Goal: Task Accomplishment & Management: Complete application form

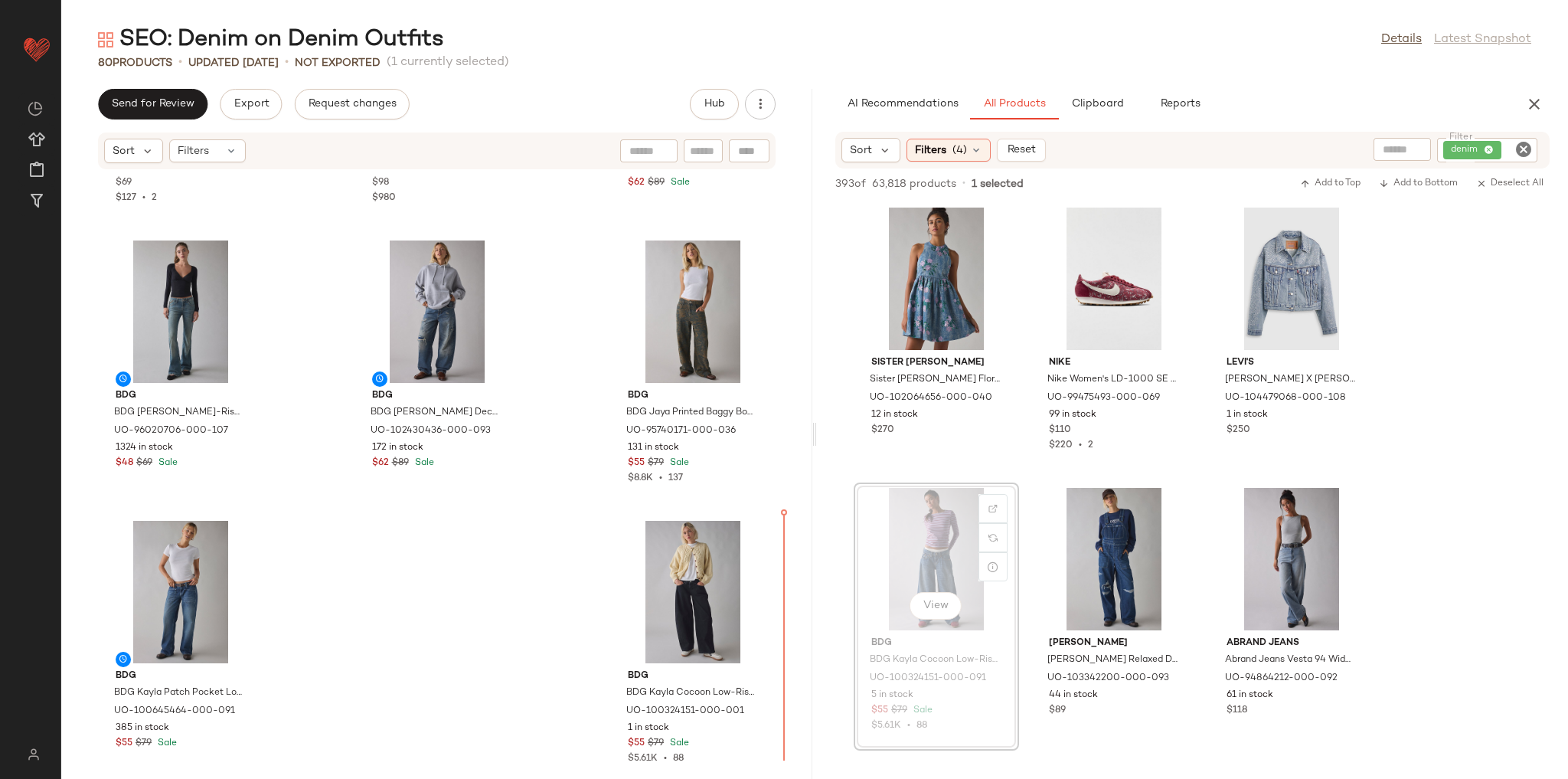
scroll to position [6980, 0]
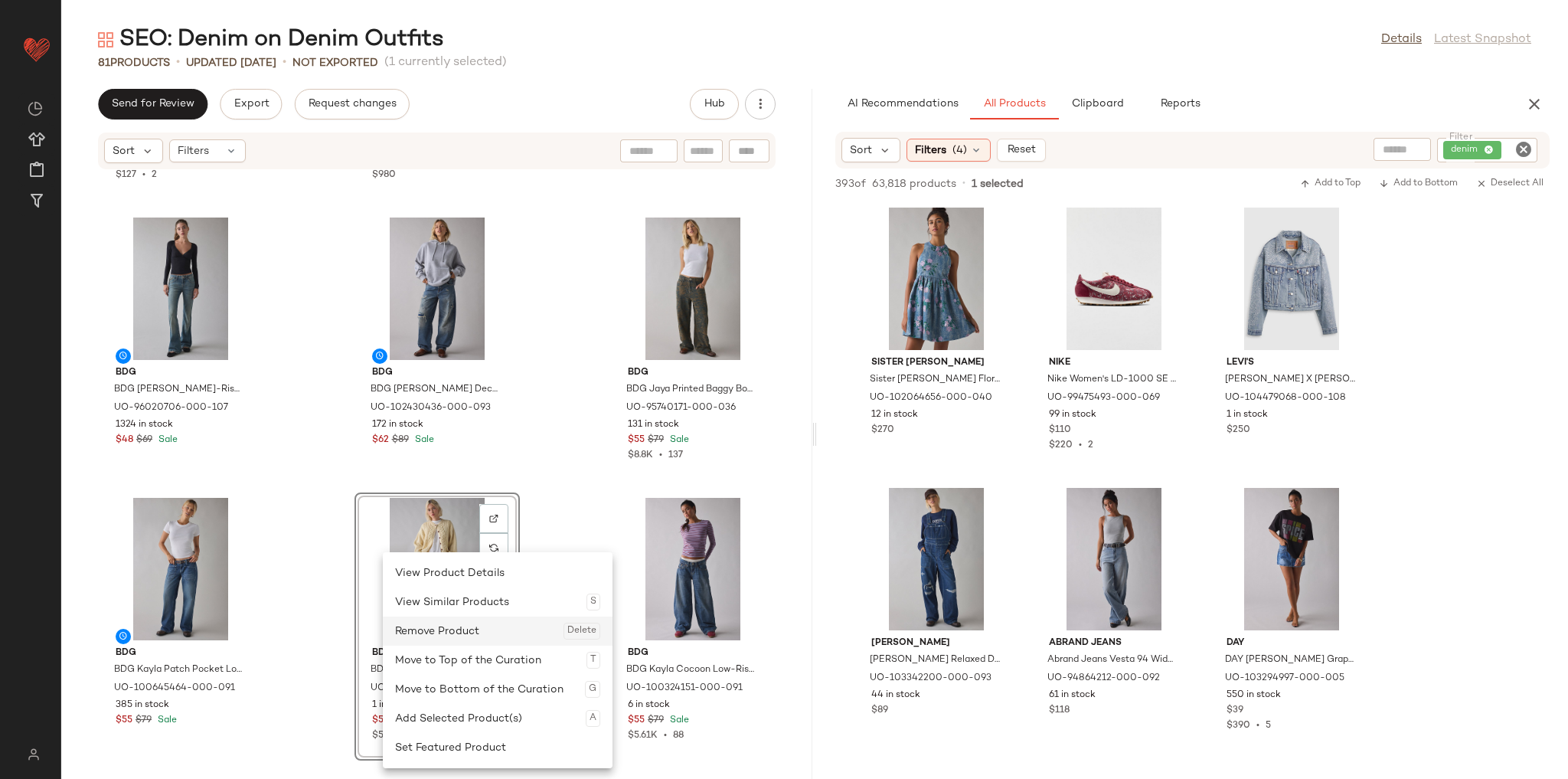
click at [448, 634] on div "Remove Product Delete" at bounding box center [498, 631] width 205 height 29
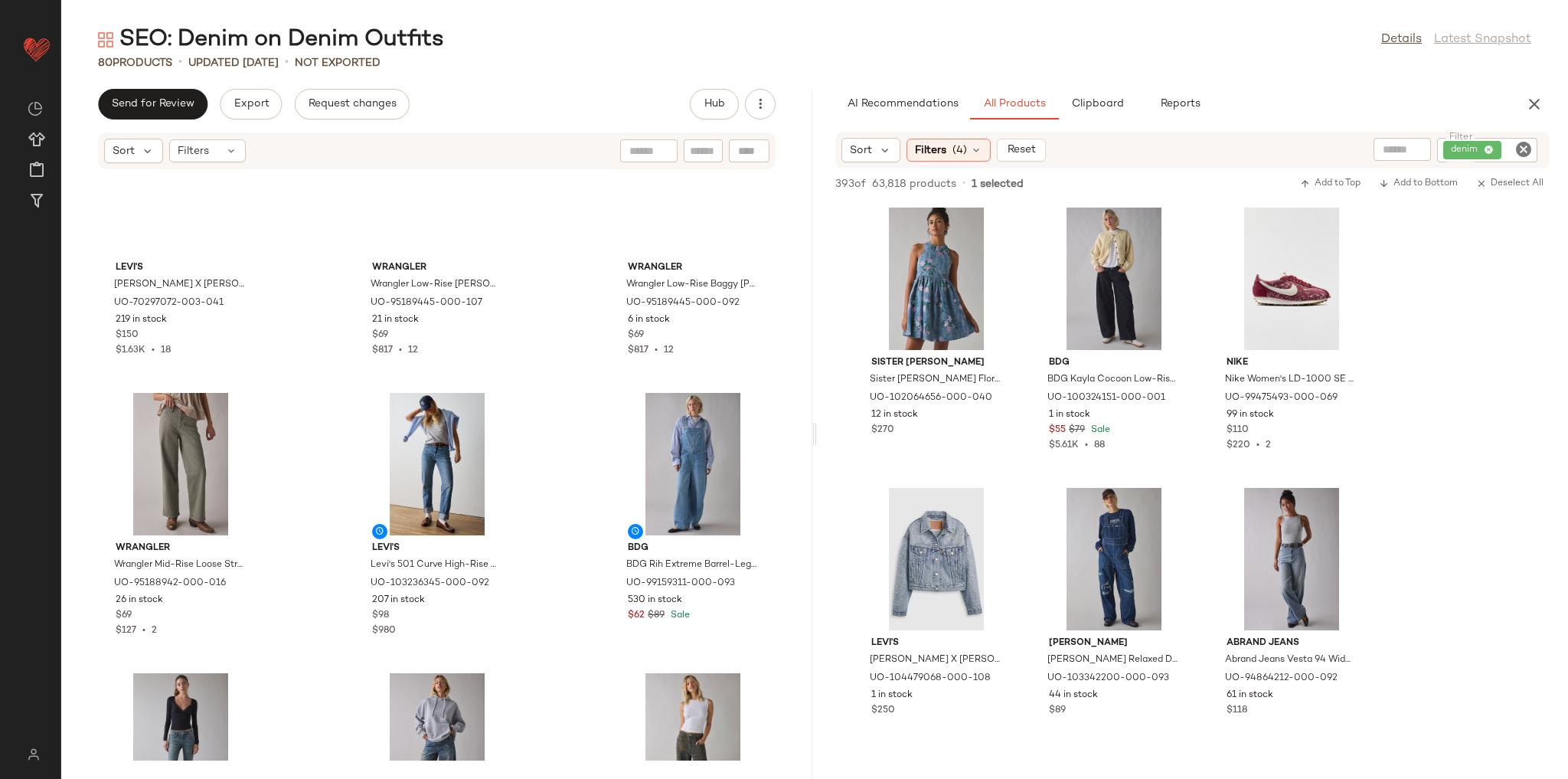
scroll to position [6490, 0]
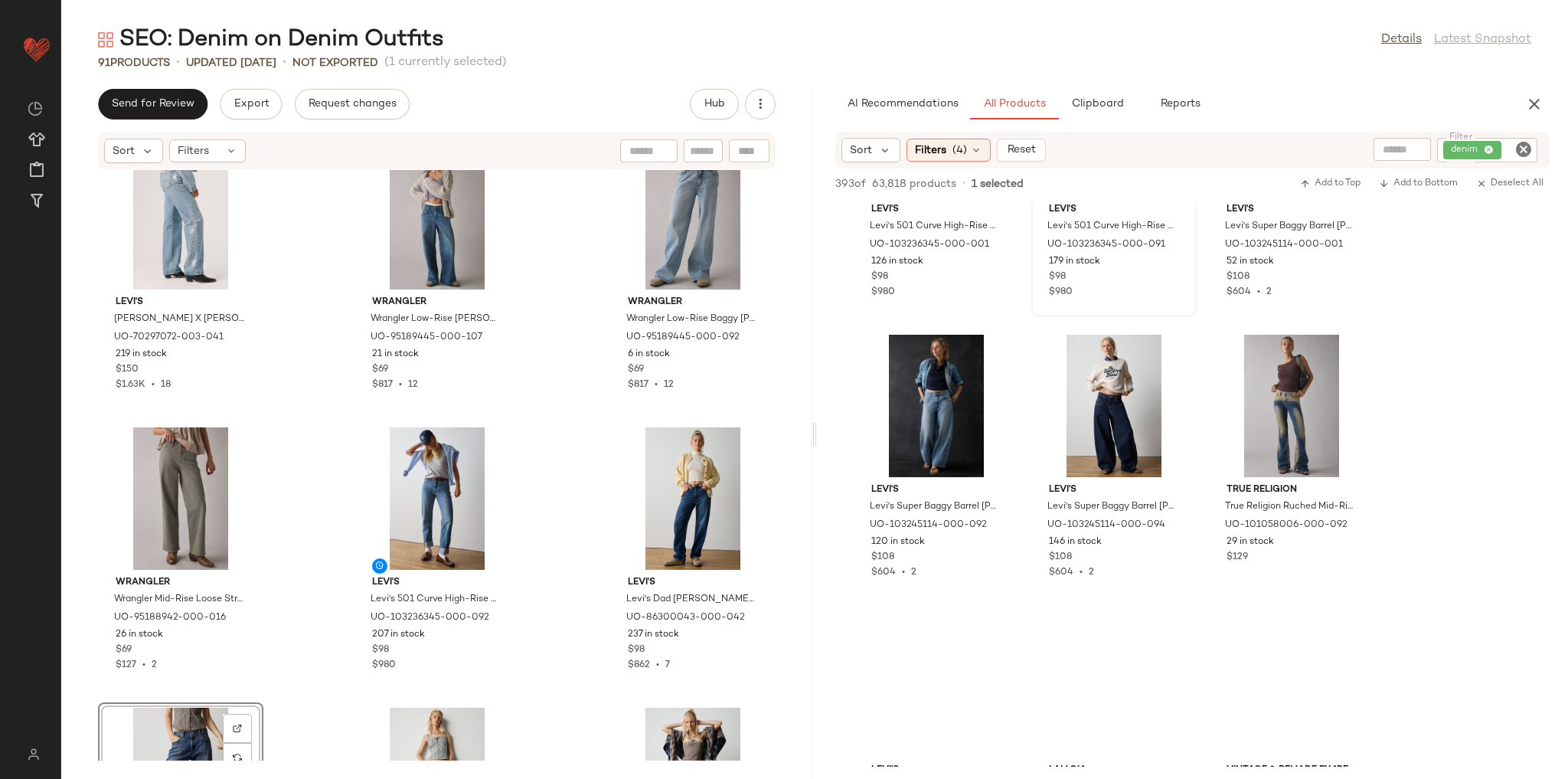
scroll to position [1042, 0]
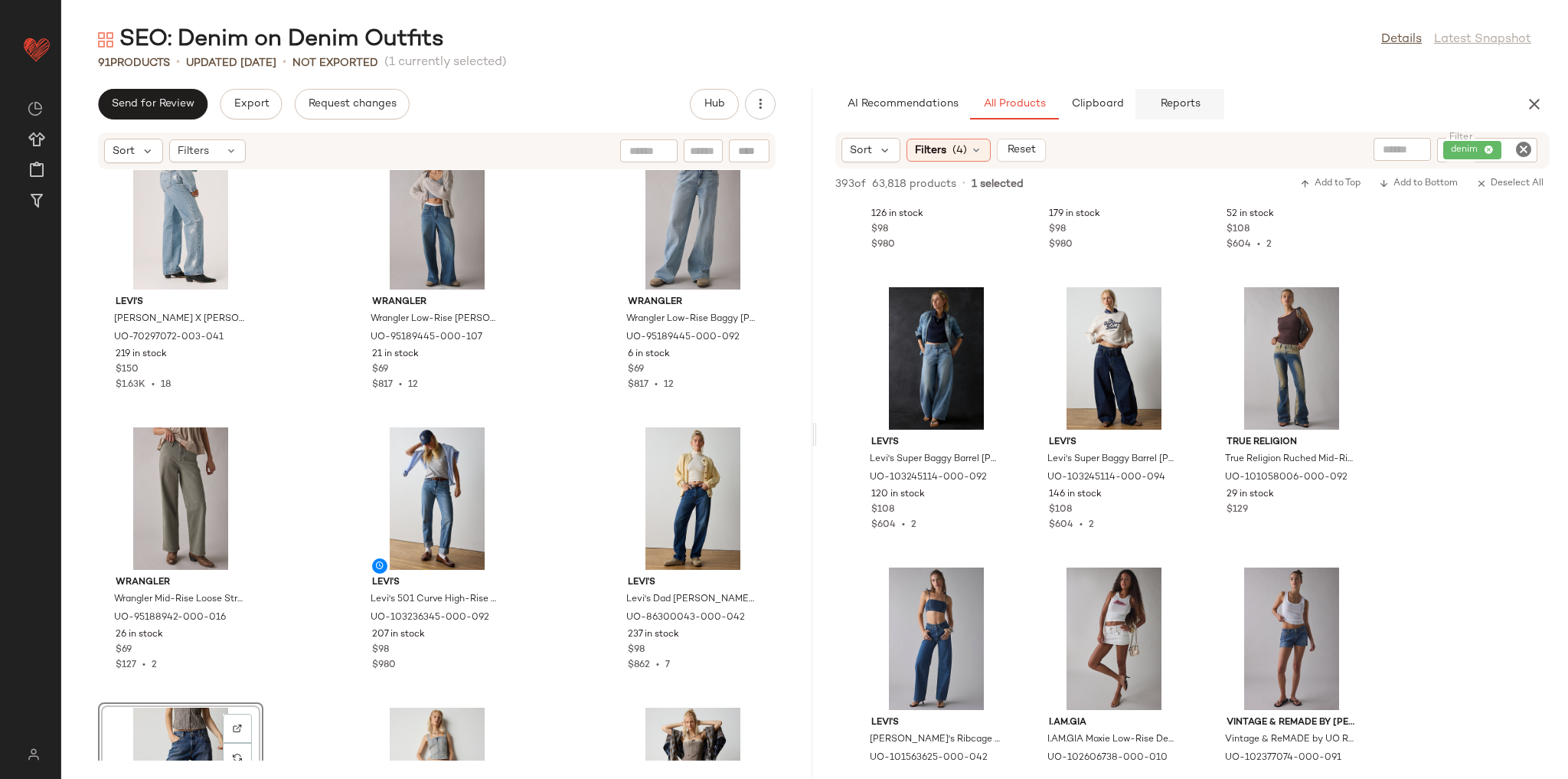
click at [1173, 104] on span "Reports" at bounding box center [1179, 104] width 41 height 12
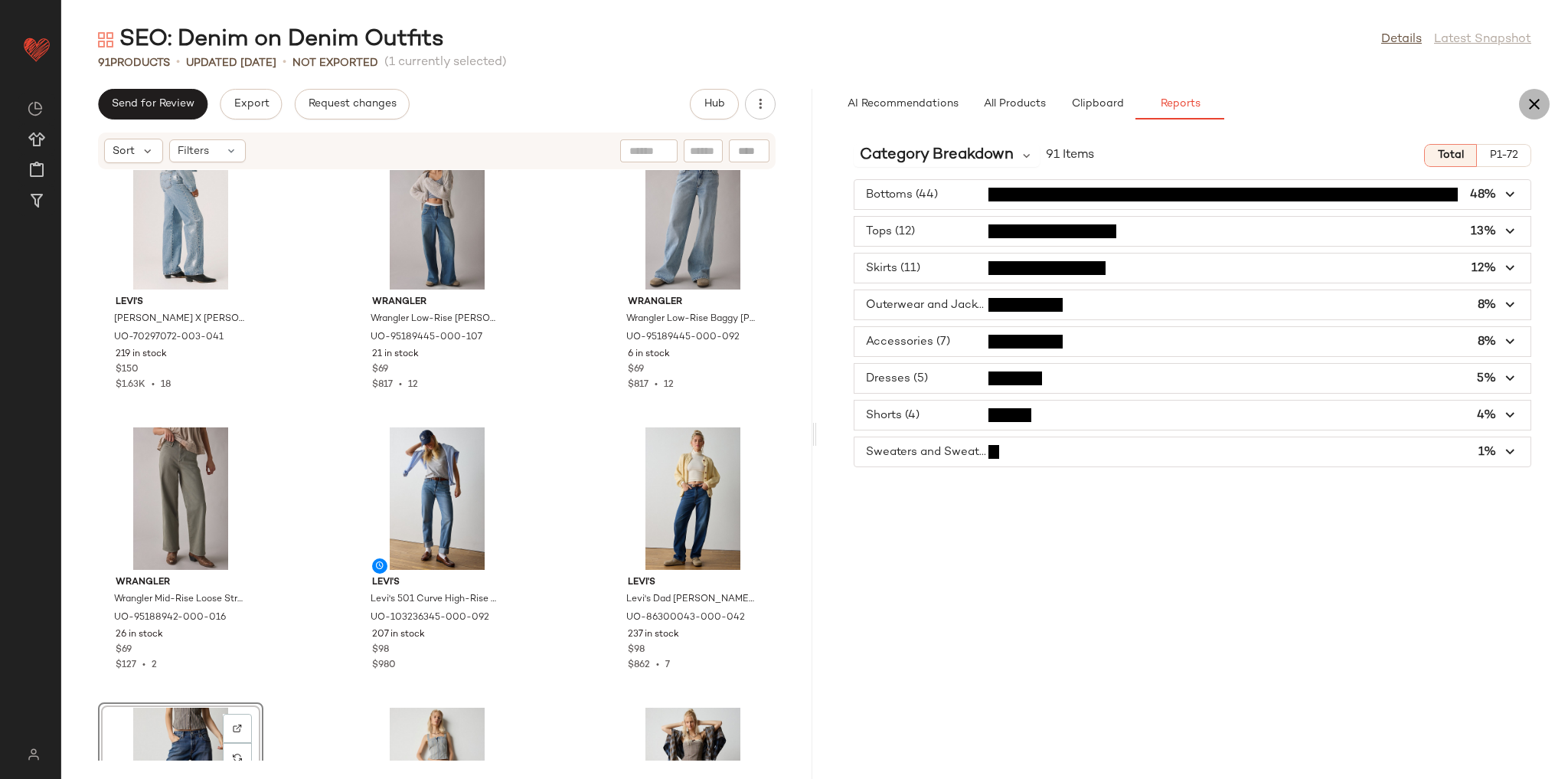
click at [1527, 108] on icon "button" at bounding box center [1533, 104] width 18 height 18
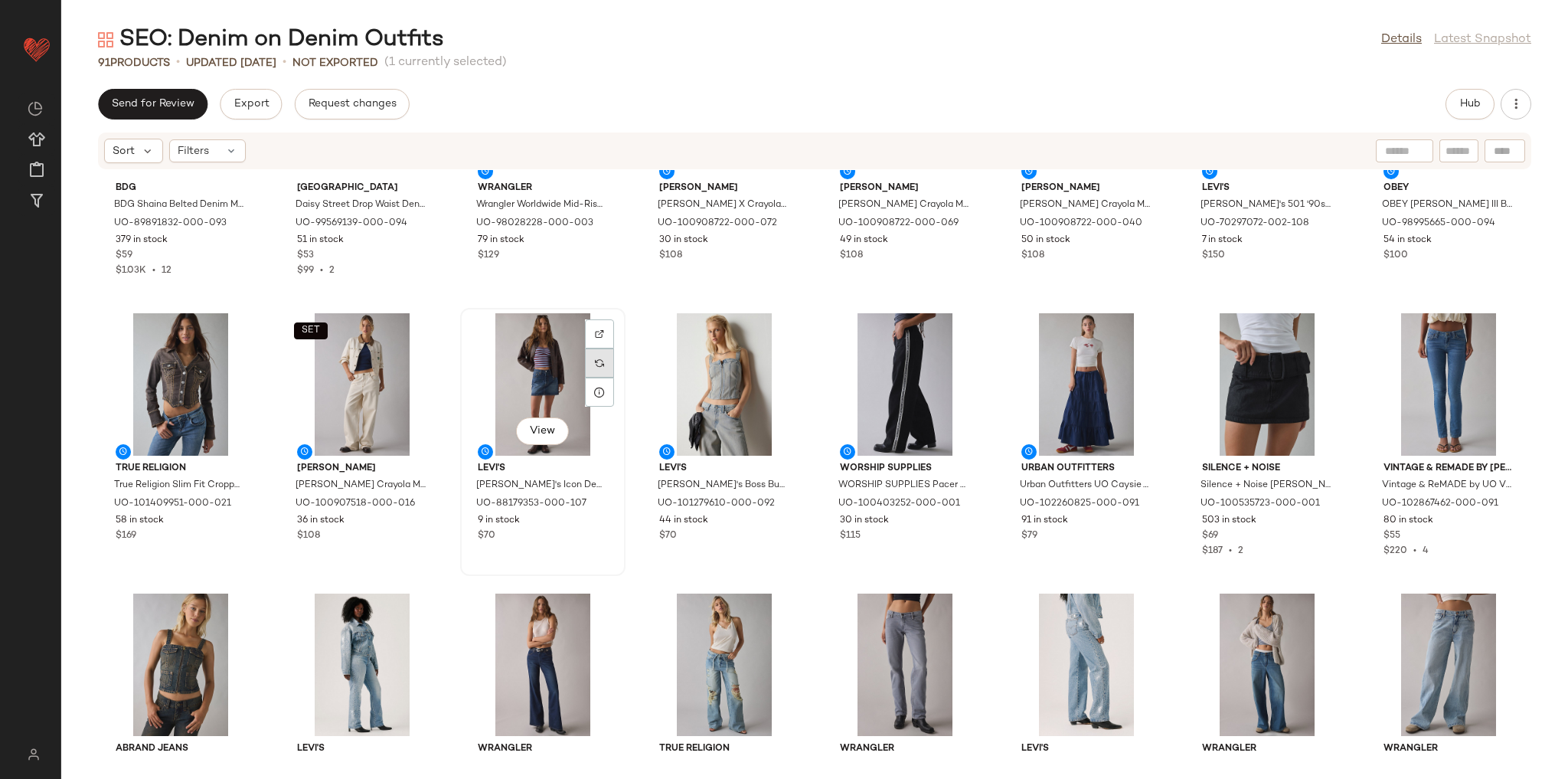
scroll to position [1717, 0]
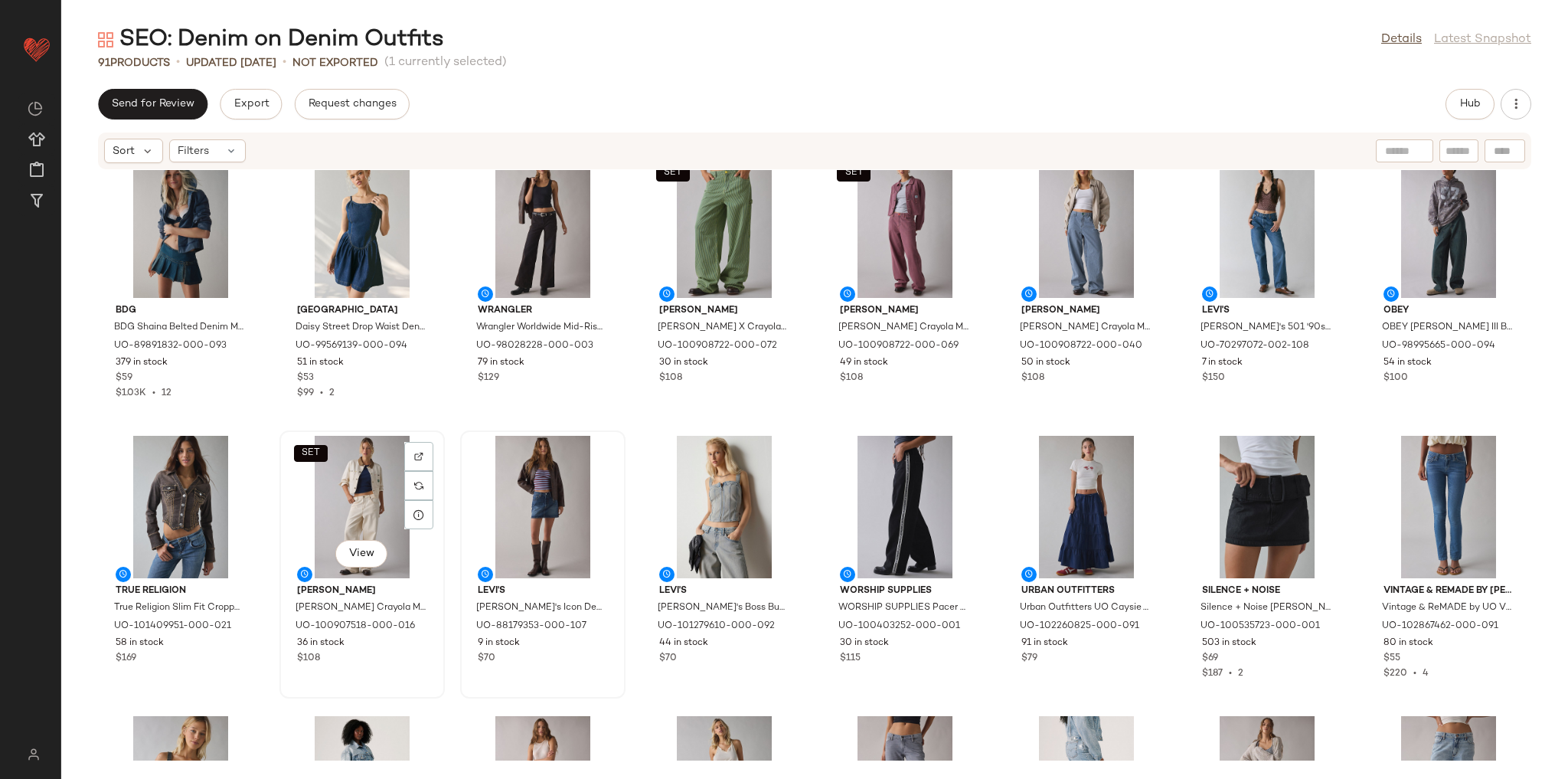
click at [348, 482] on div "SET View" at bounding box center [362, 507] width 155 height 142
click at [425, 505] on div at bounding box center [419, 515] width 29 height 29
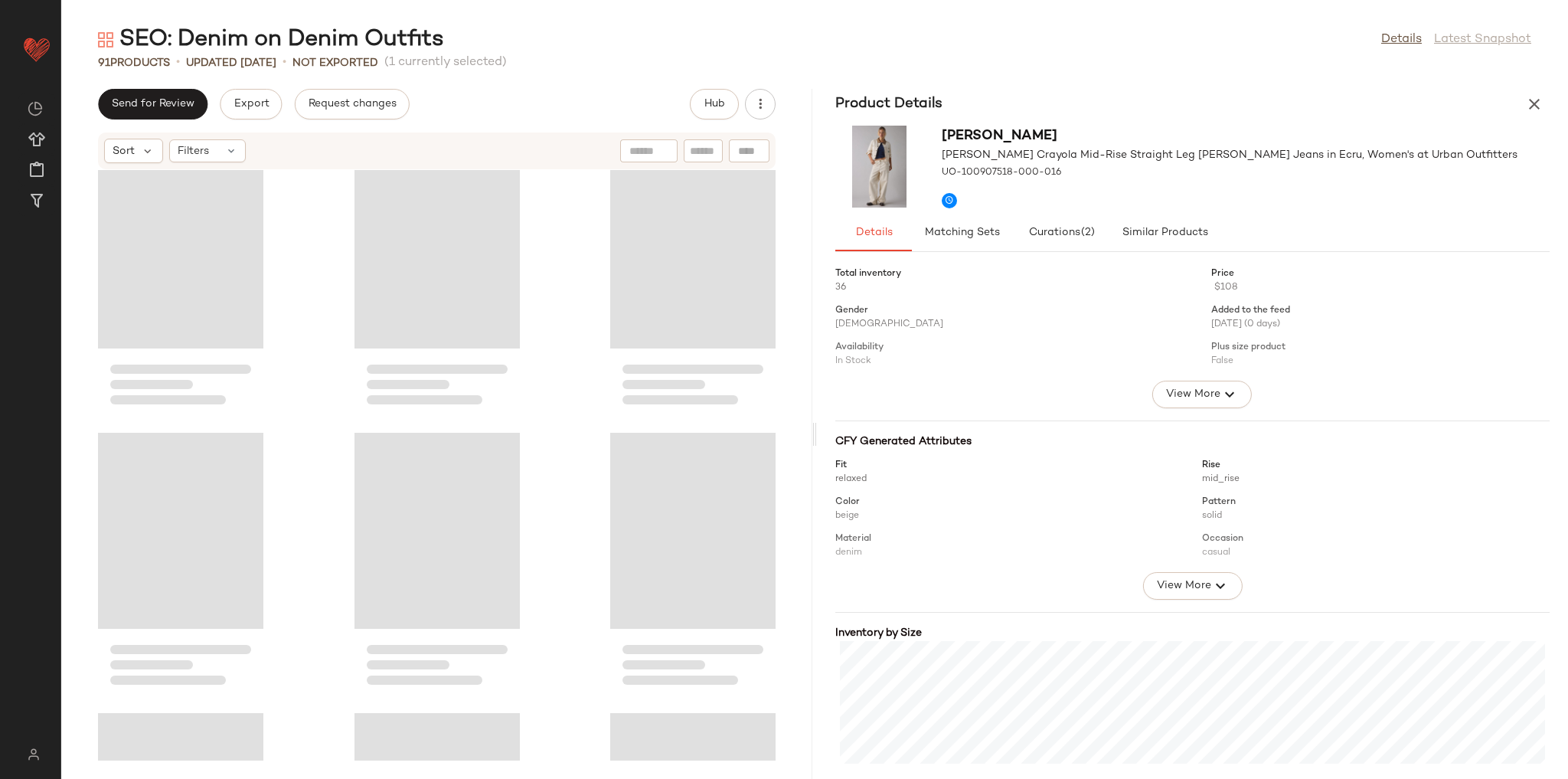
scroll to position [5045, 0]
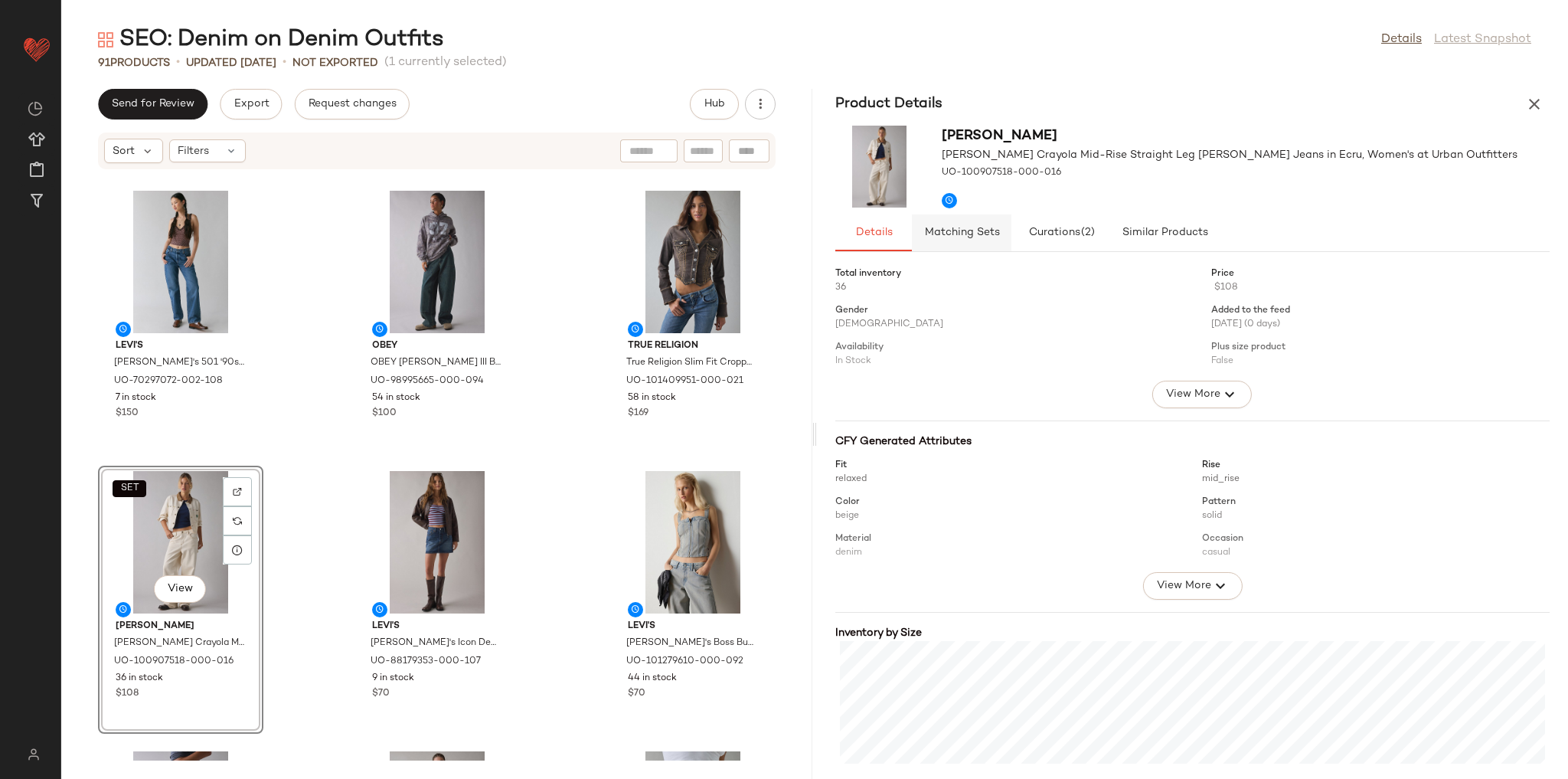
click at [974, 227] on span "Matching Sets" at bounding box center [961, 232] width 76 height 12
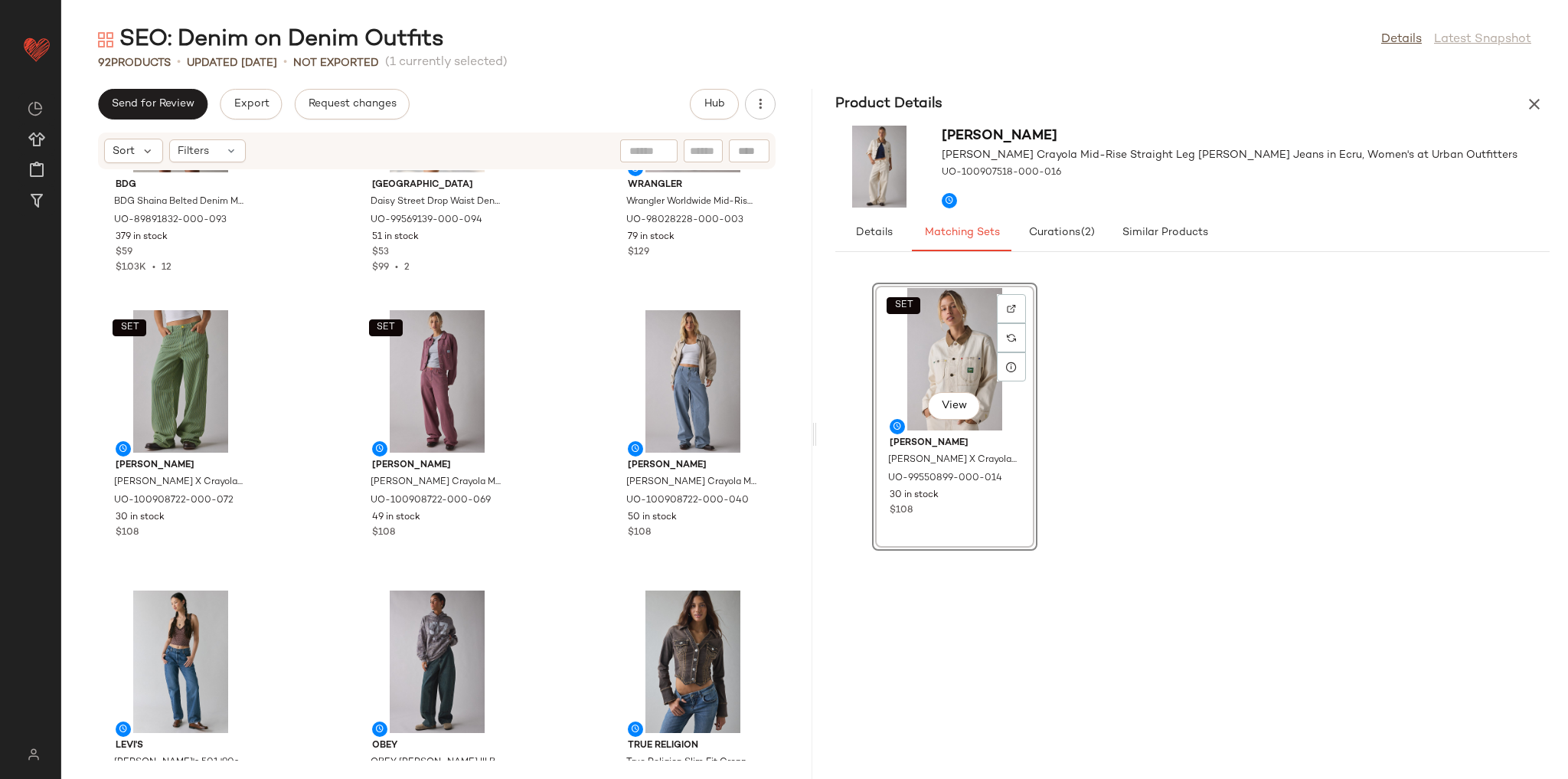
scroll to position [4616, 0]
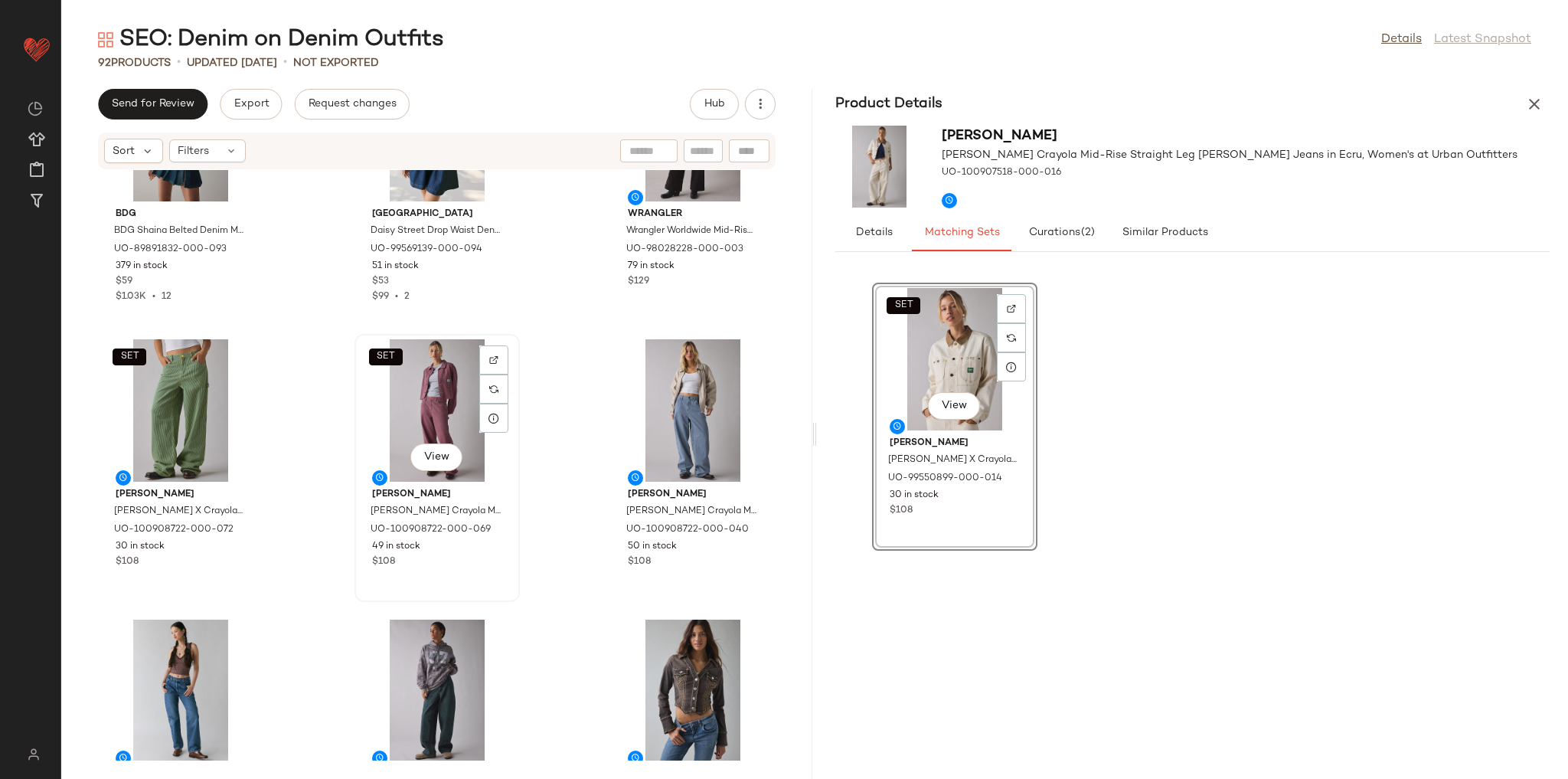
click at [440, 416] on div "SET View" at bounding box center [437, 410] width 155 height 142
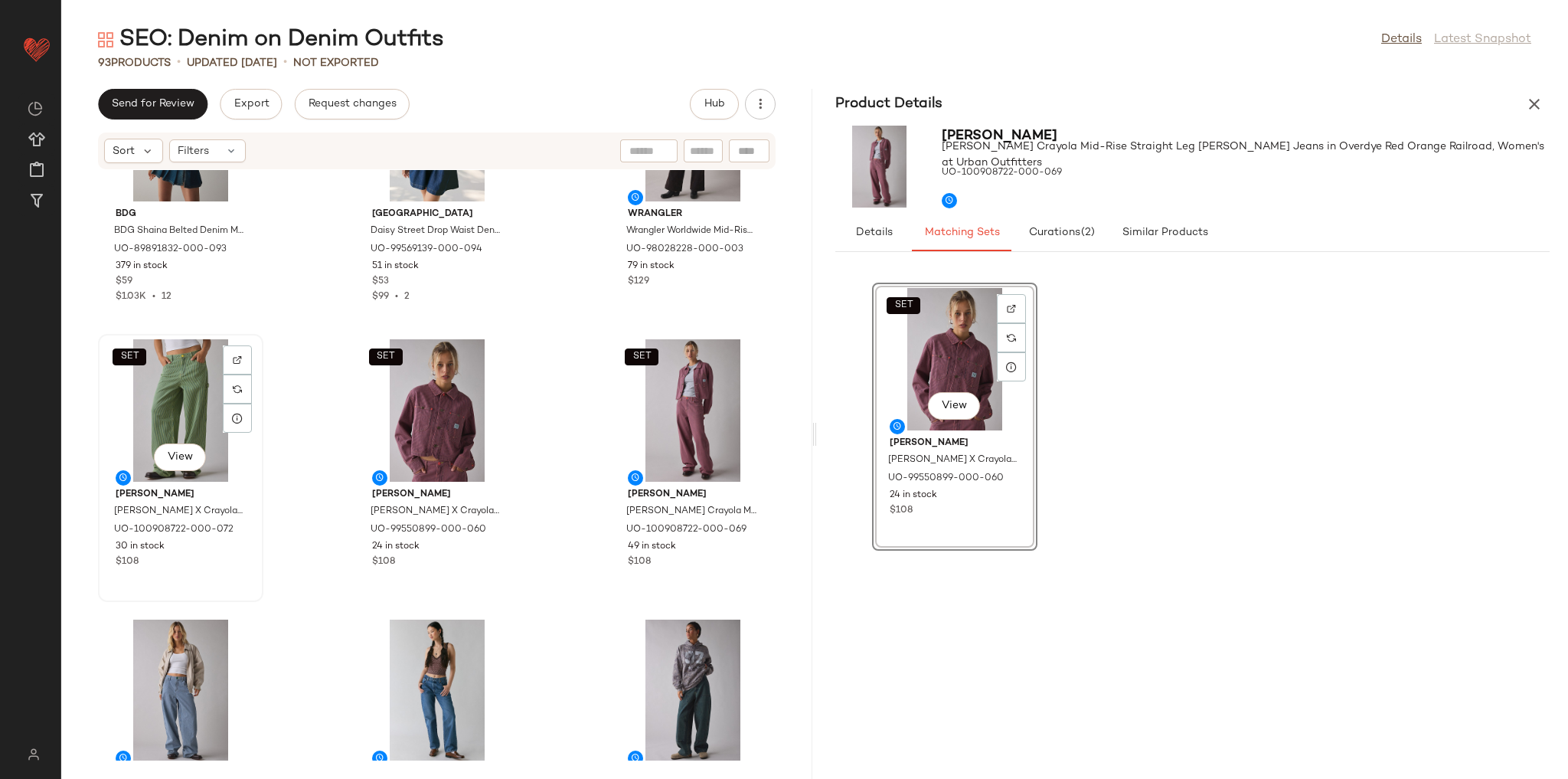
click at [178, 392] on div "SET View" at bounding box center [180, 410] width 155 height 142
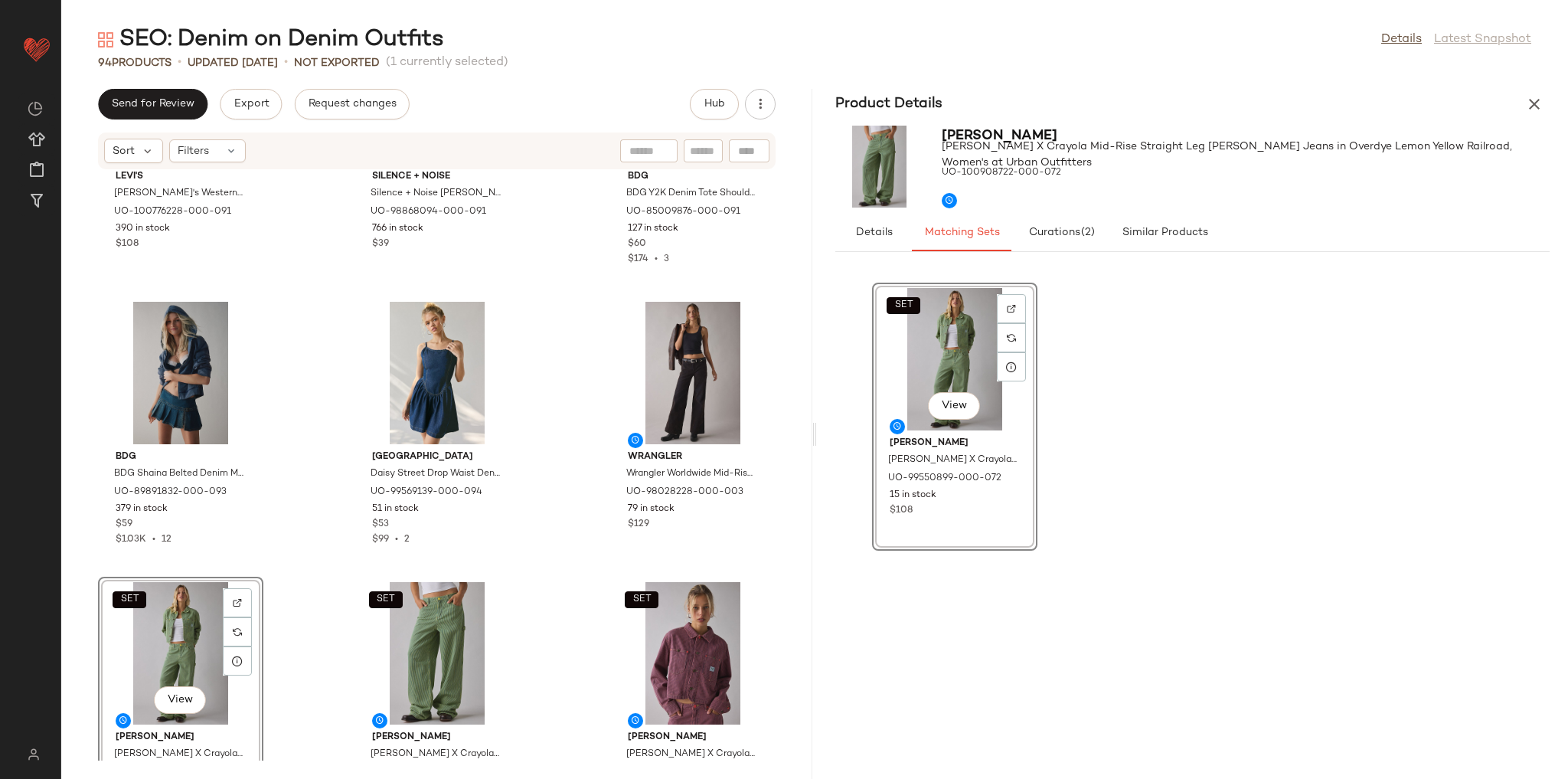
scroll to position [4371, 0]
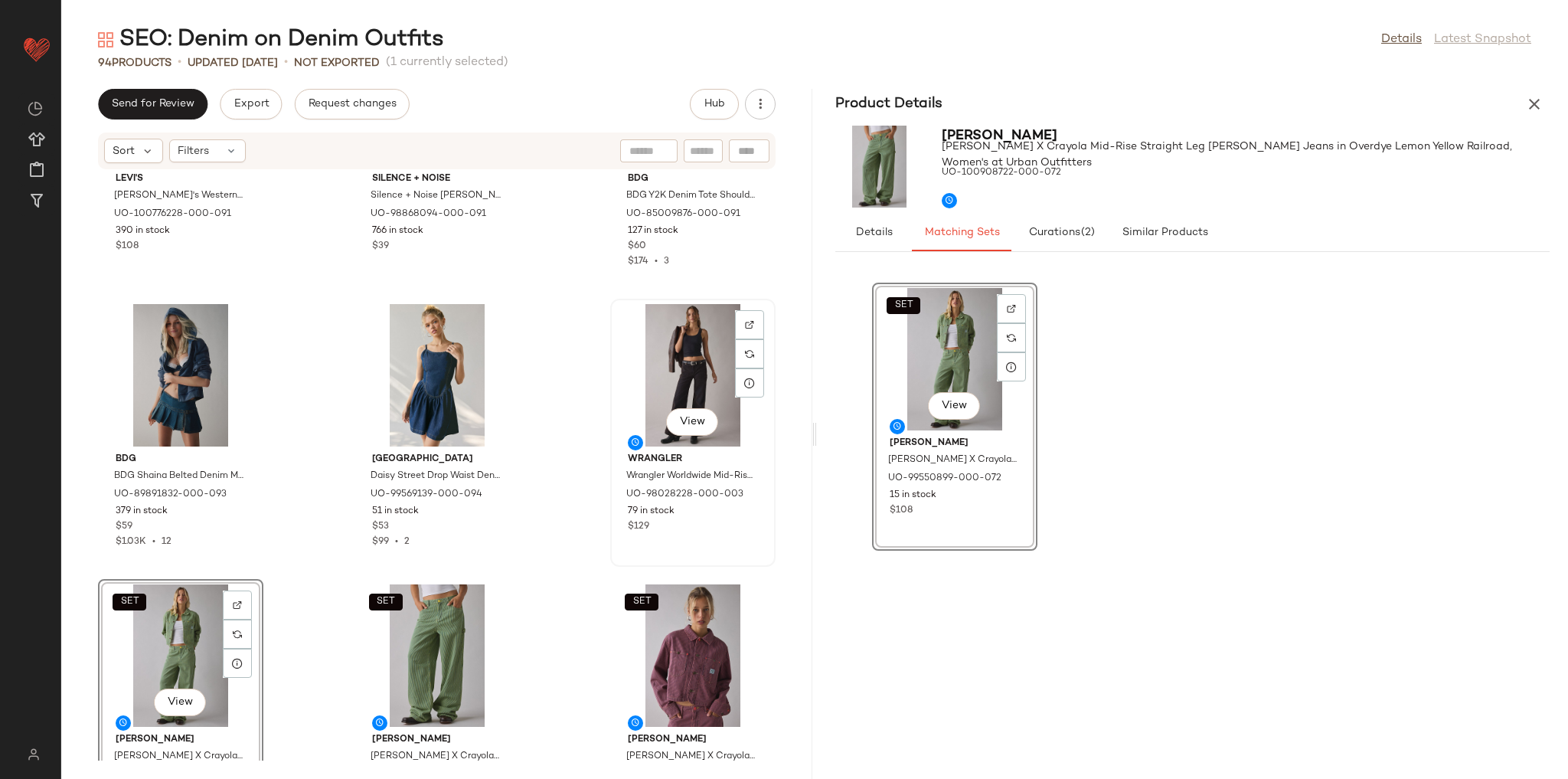
click at [665, 351] on div "View" at bounding box center [692, 375] width 155 height 142
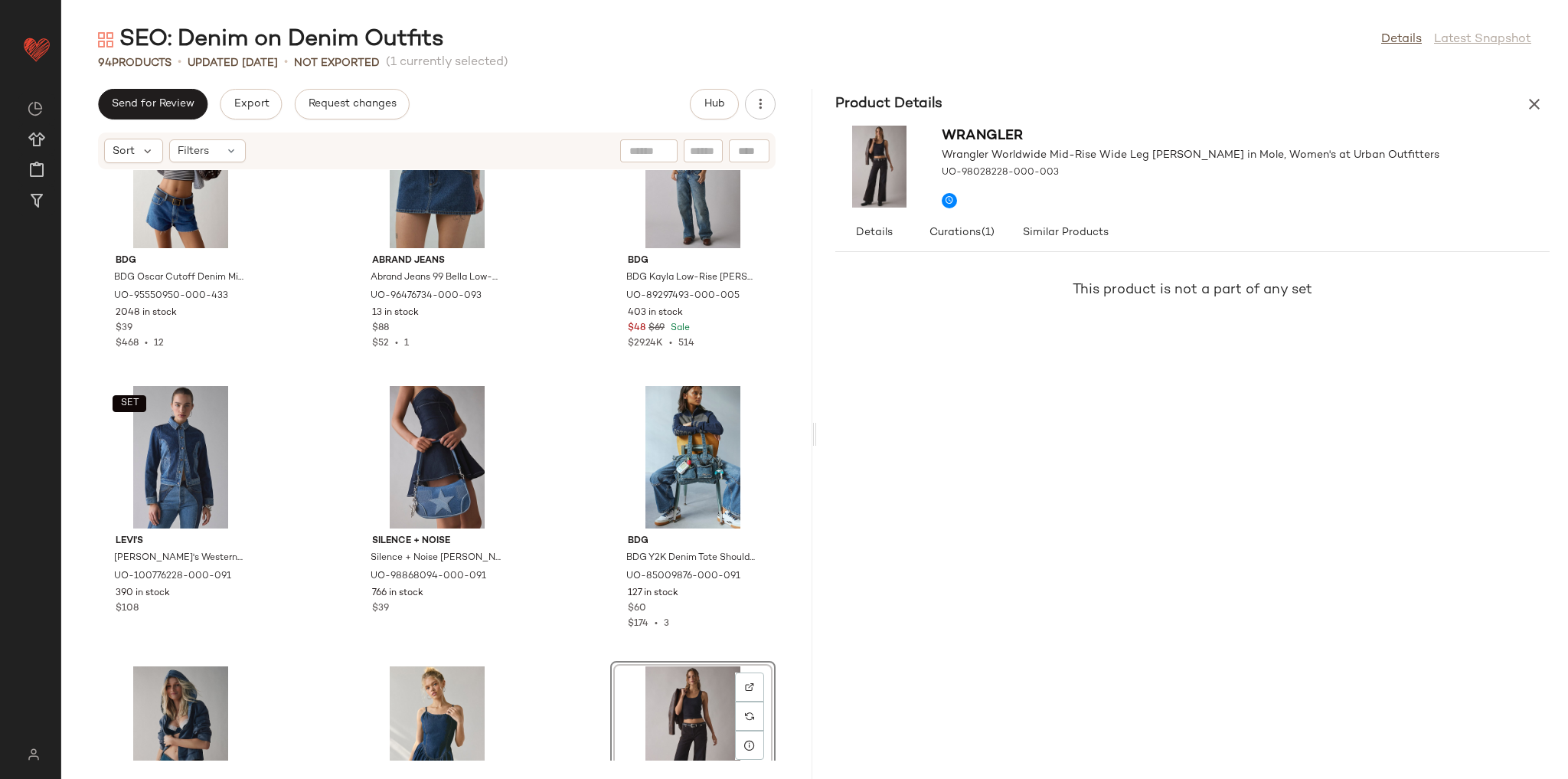
scroll to position [4004, 0]
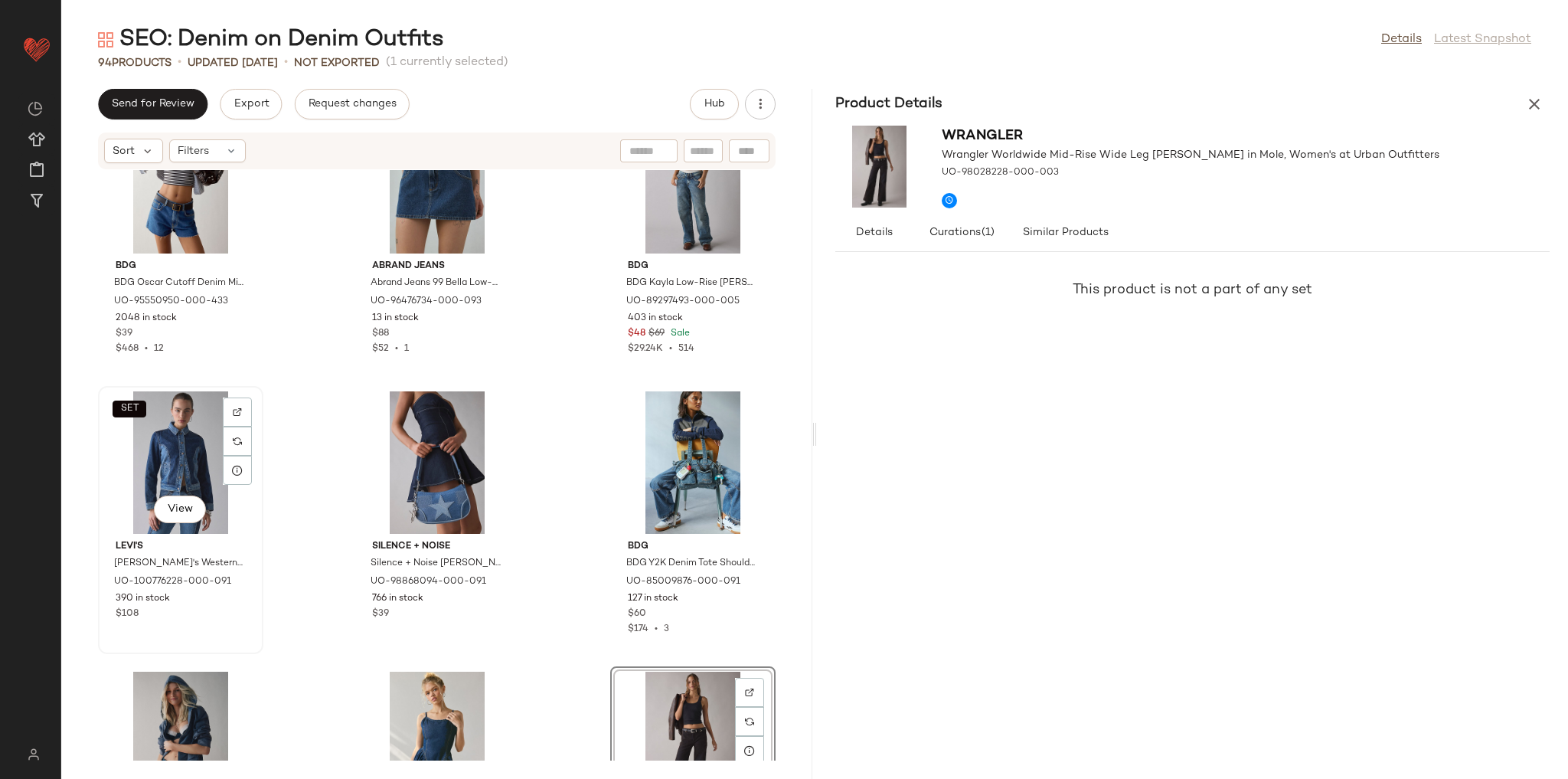
click at [159, 444] on div "SET View" at bounding box center [180, 462] width 155 height 142
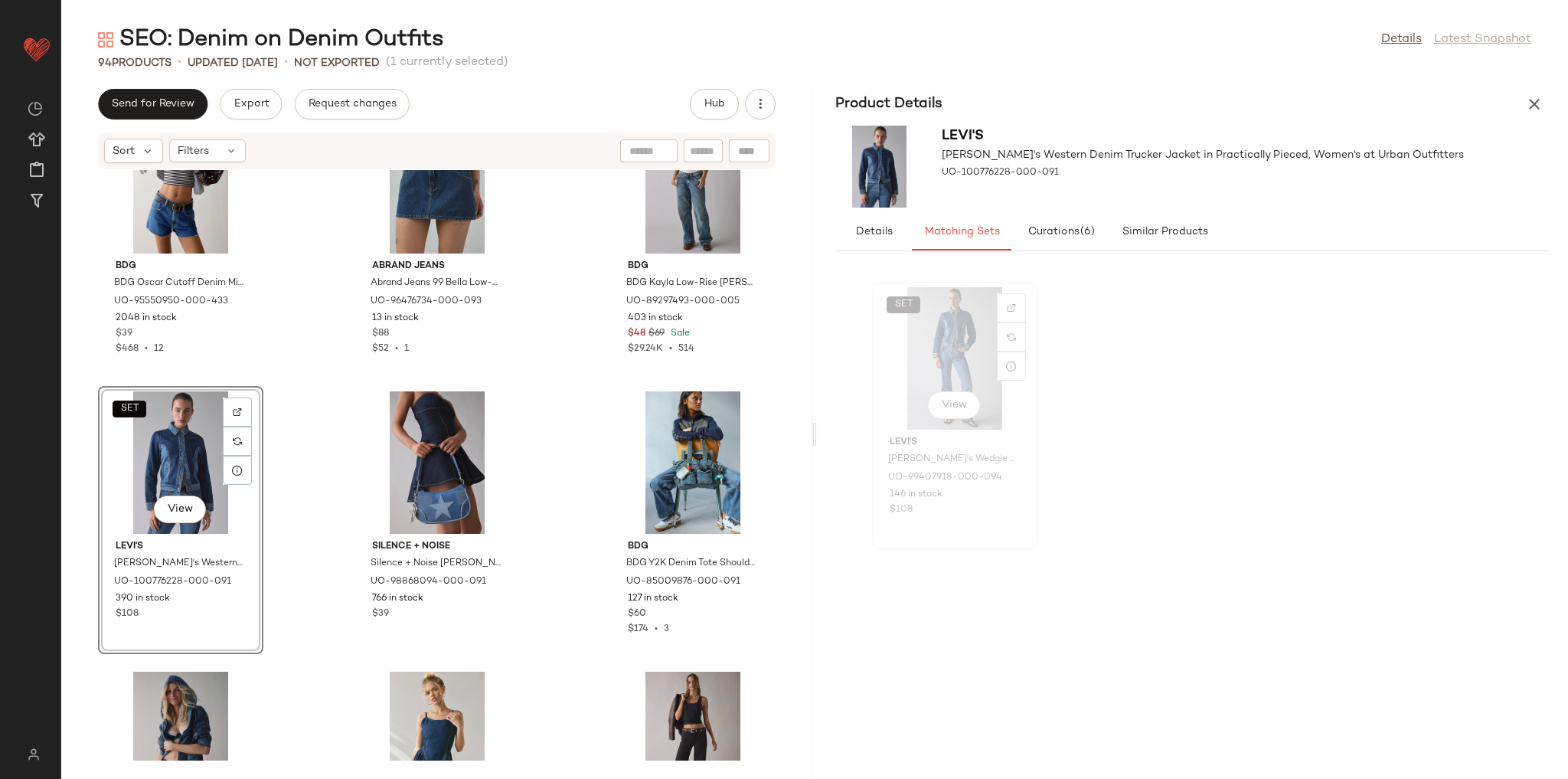
click at [935, 369] on div "SET View" at bounding box center [954, 358] width 155 height 142
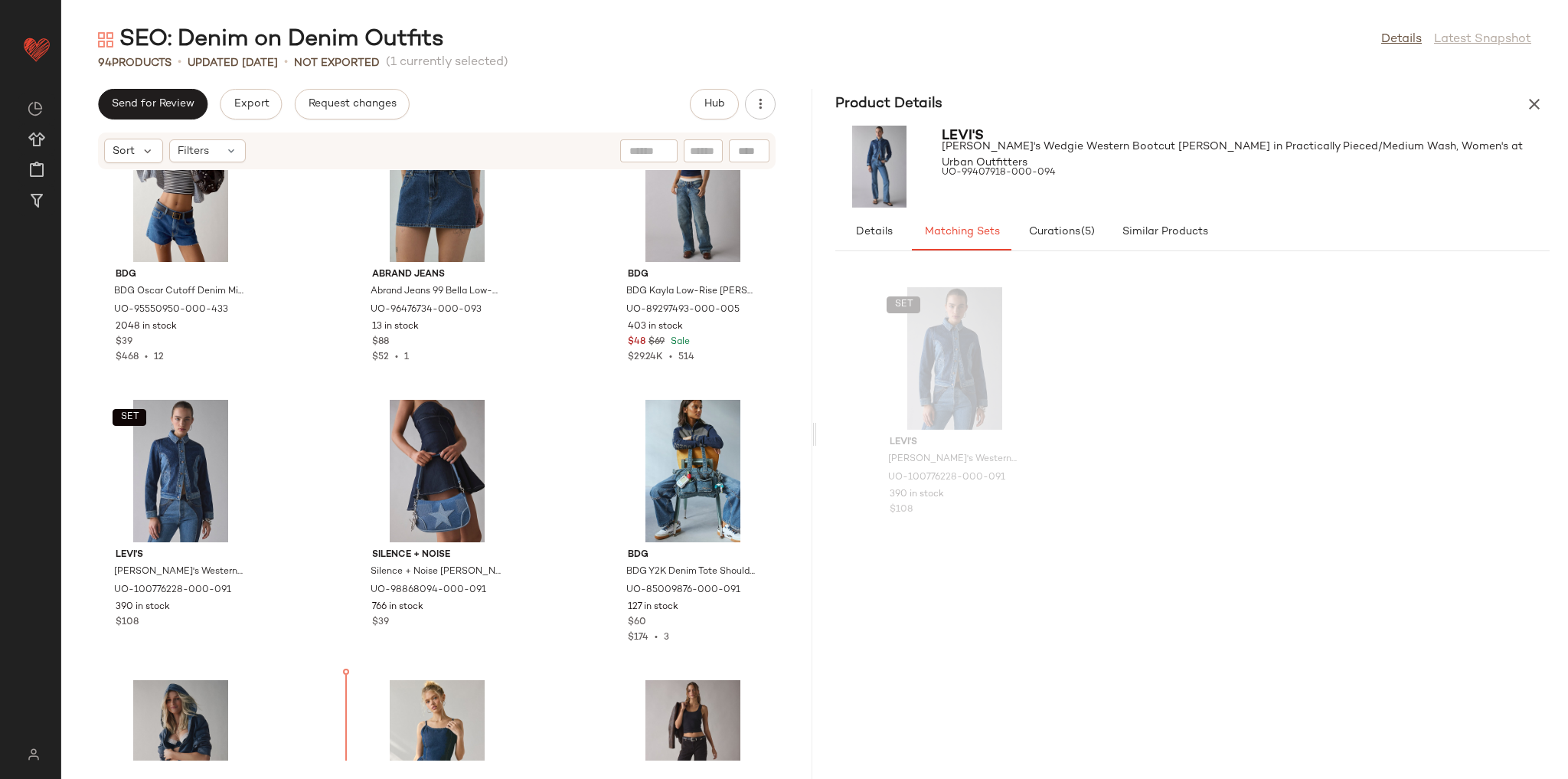
scroll to position [4052, 0]
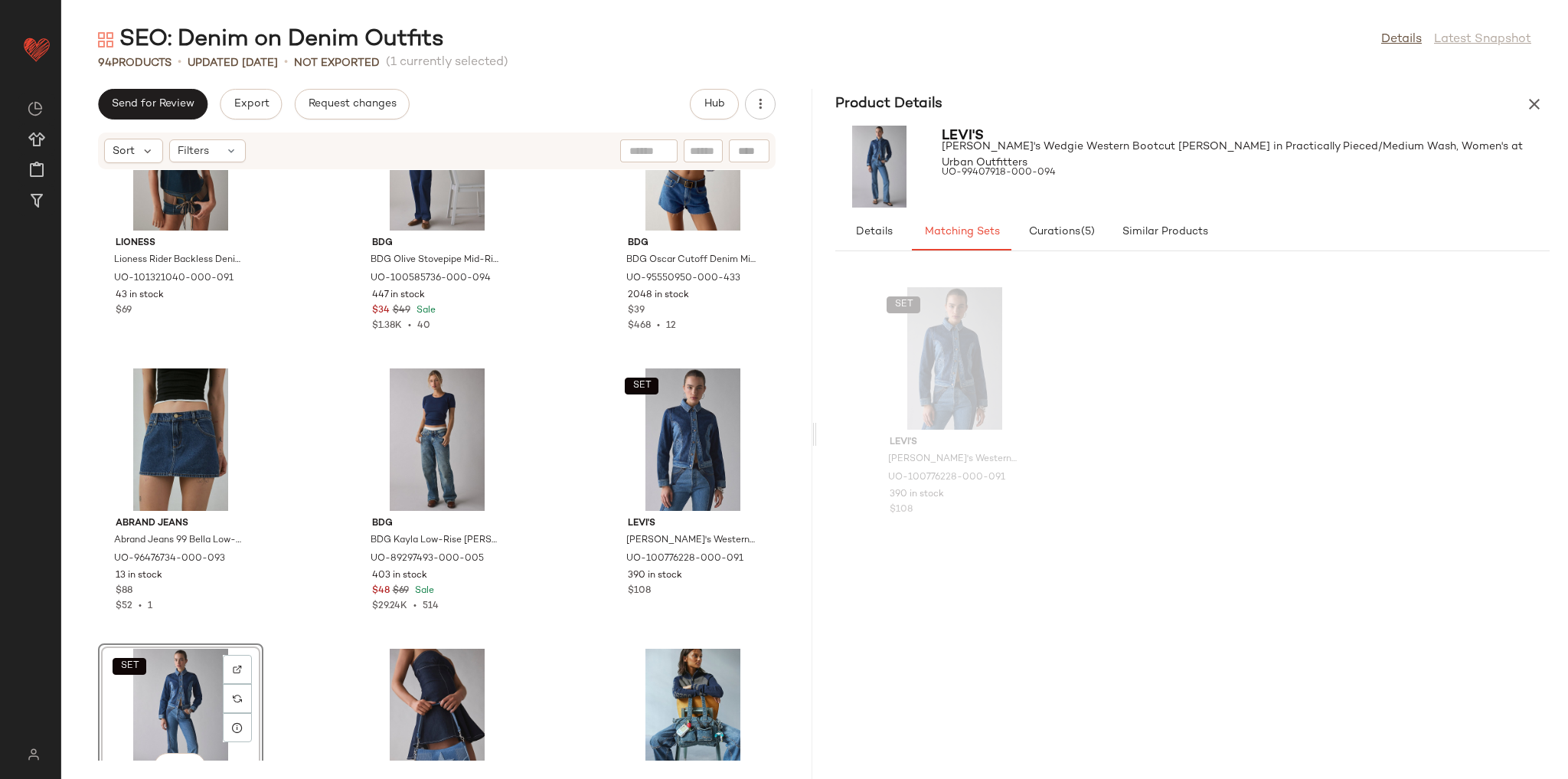
click at [335, 478] on div "Lioness Lioness Rider Backless Denim Vest Top Jacket in Indigo, Women's at Urba…" at bounding box center [437, 466] width 751 height 591
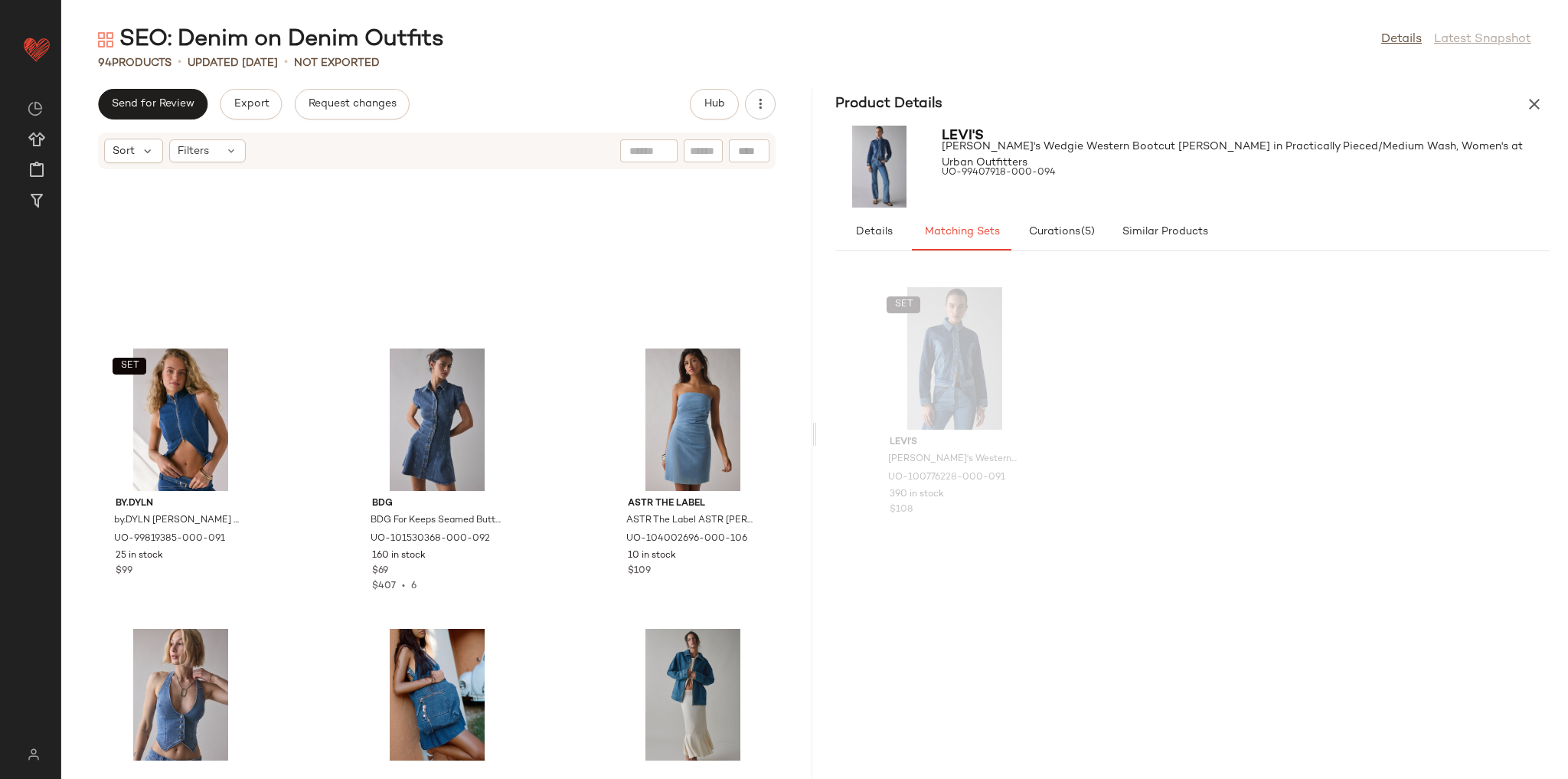
scroll to position [1479, 0]
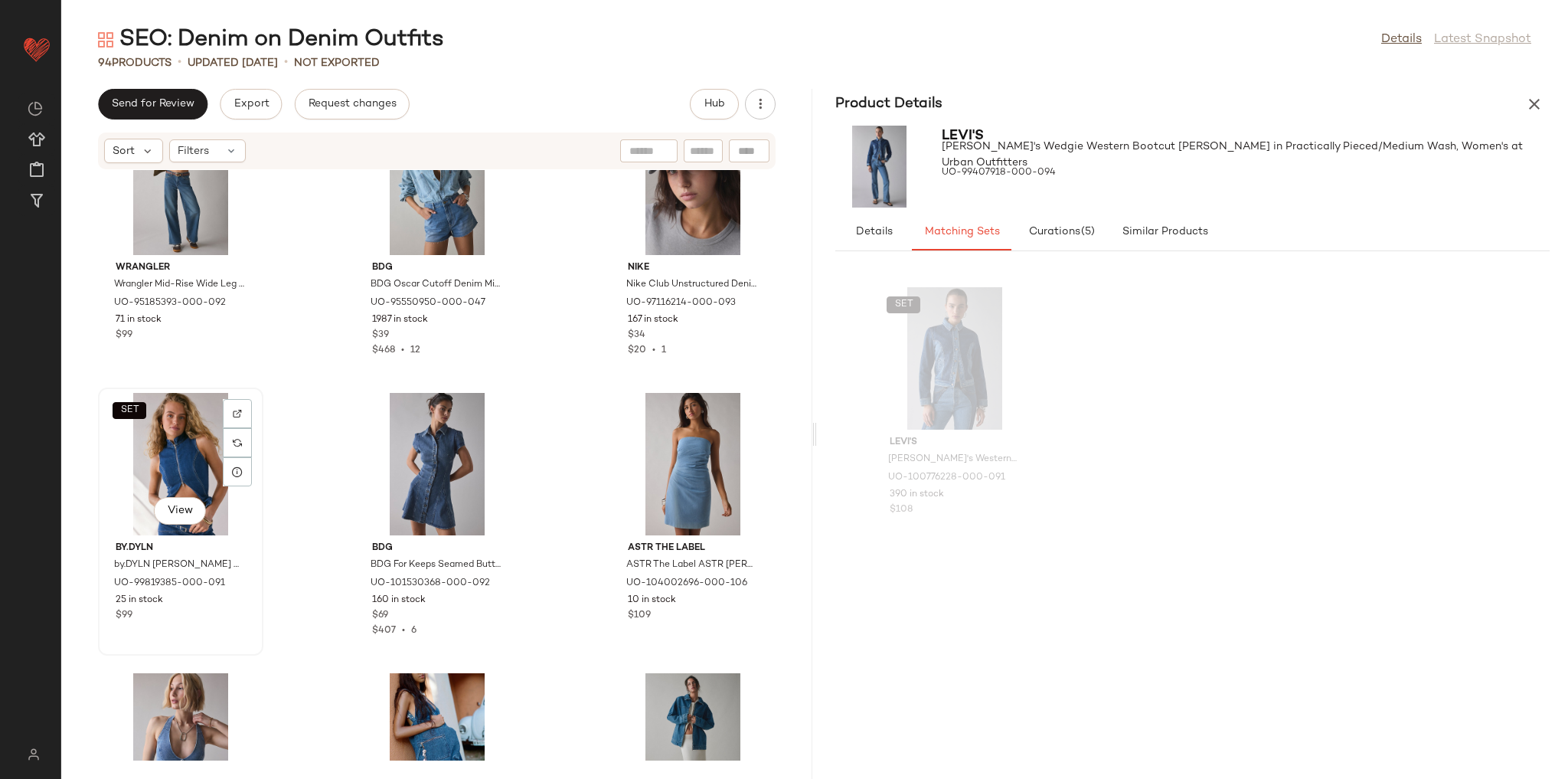
click at [187, 466] on div "SET View" at bounding box center [180, 464] width 155 height 142
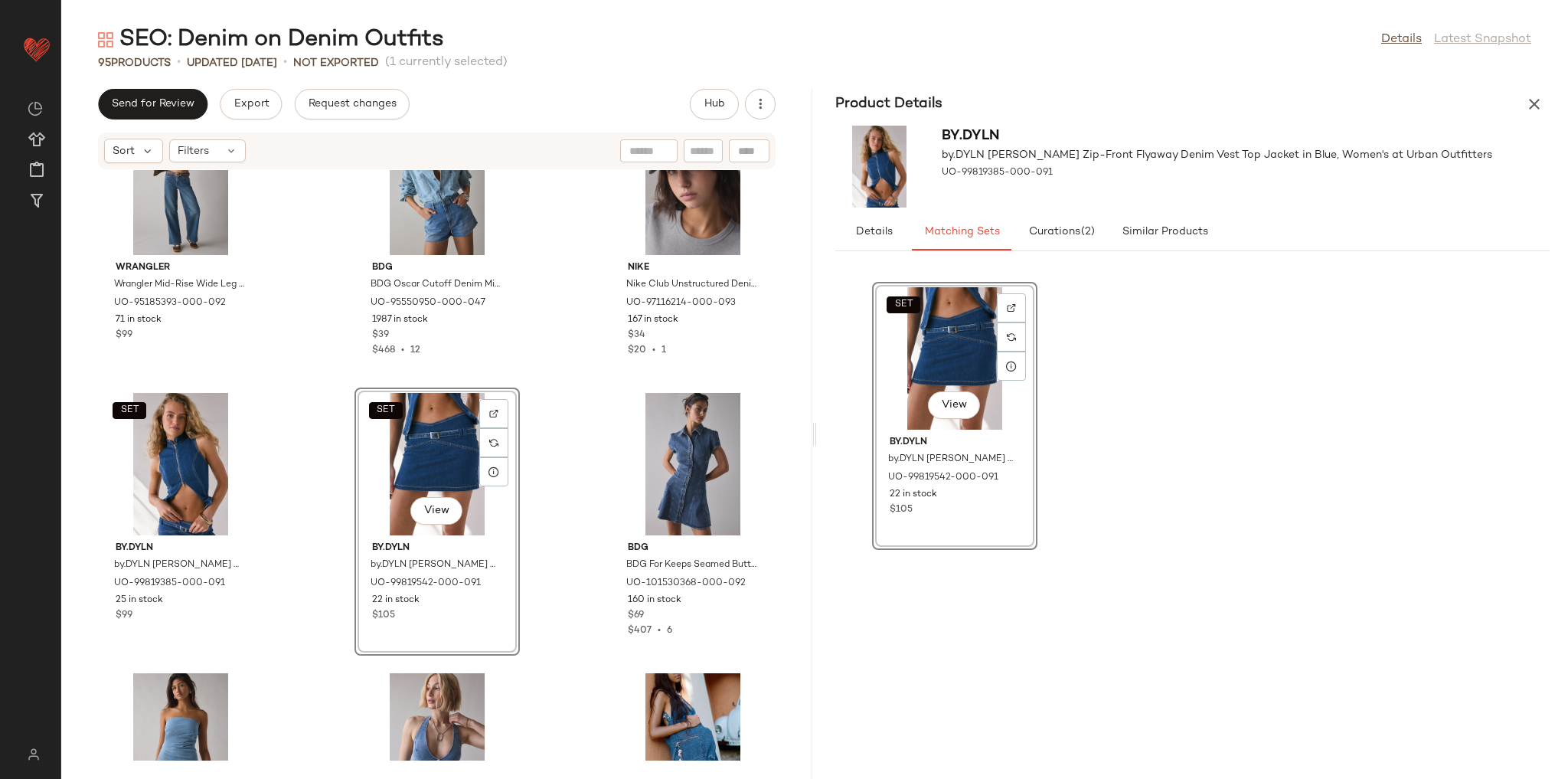
click at [558, 493] on div "Wrangler Wrangler Mid-Rise Wide Leg Jean in Drifters Dream, Women's at Urban Ou…" at bounding box center [437, 466] width 751 height 591
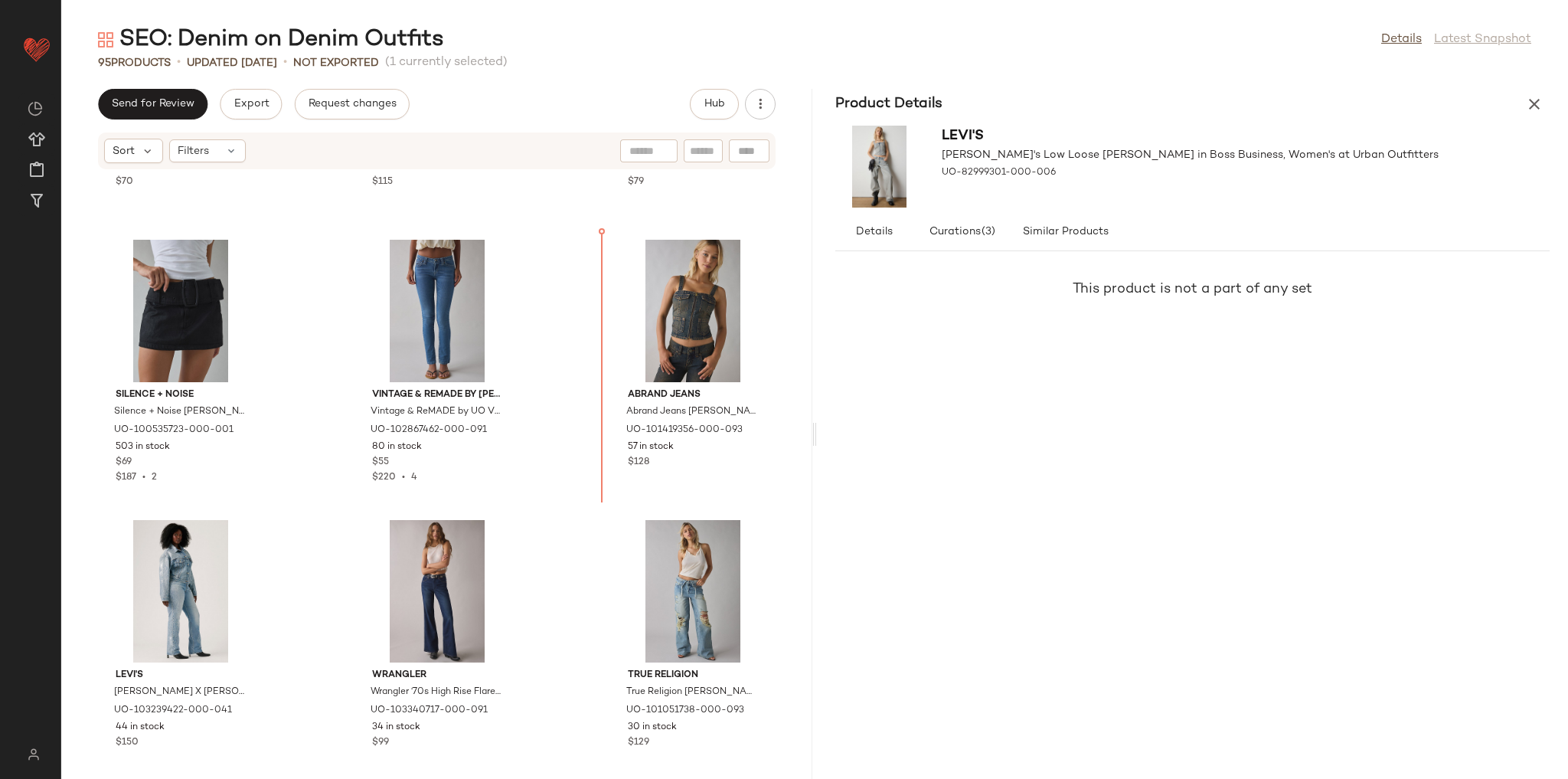
scroll to position [6115, 0]
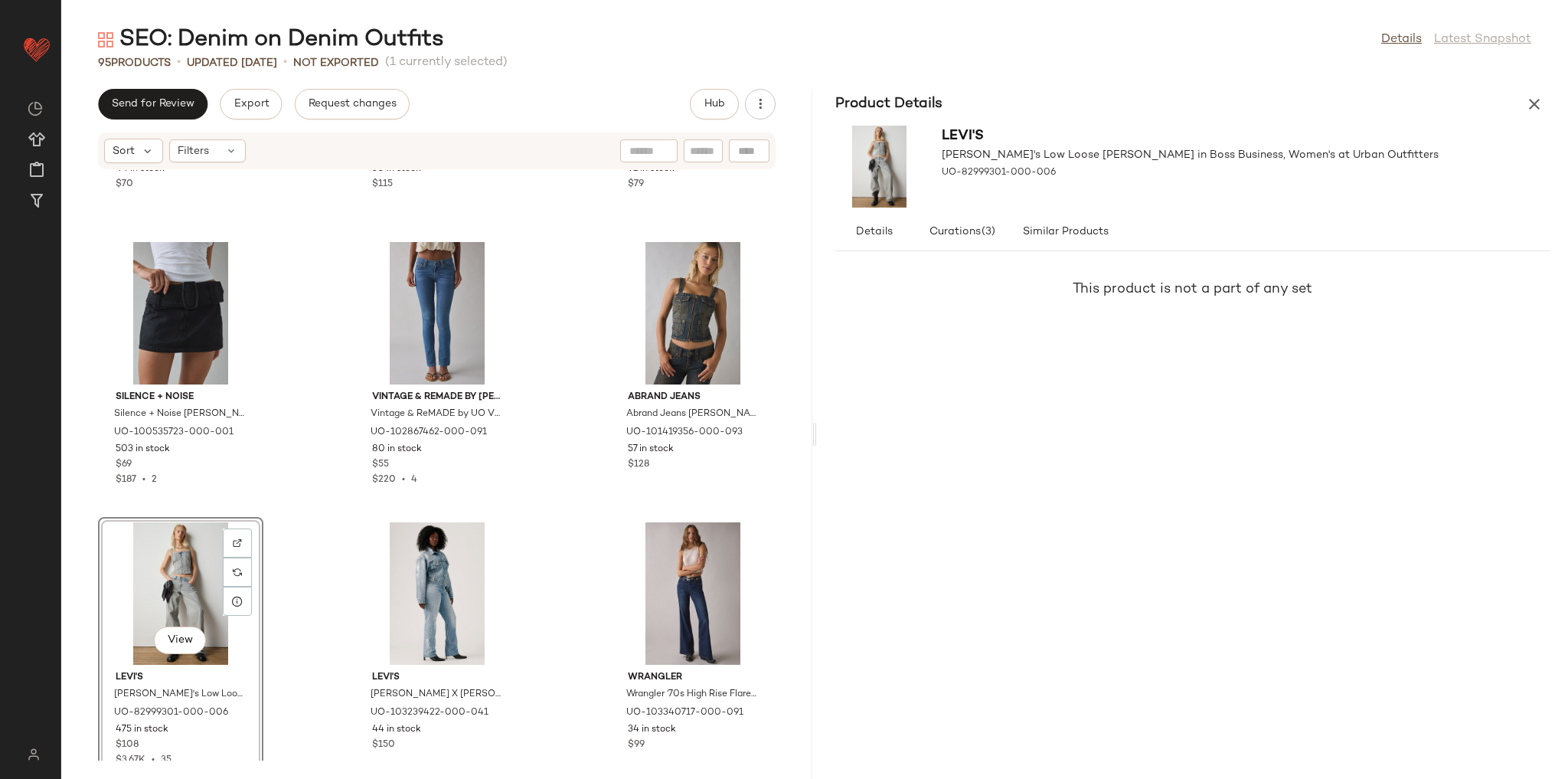
click at [562, 496] on div "Levi's Levi's Boss Business Sculpted Bustier Denim Top in Boss Business/Grey, W…" at bounding box center [437, 466] width 751 height 591
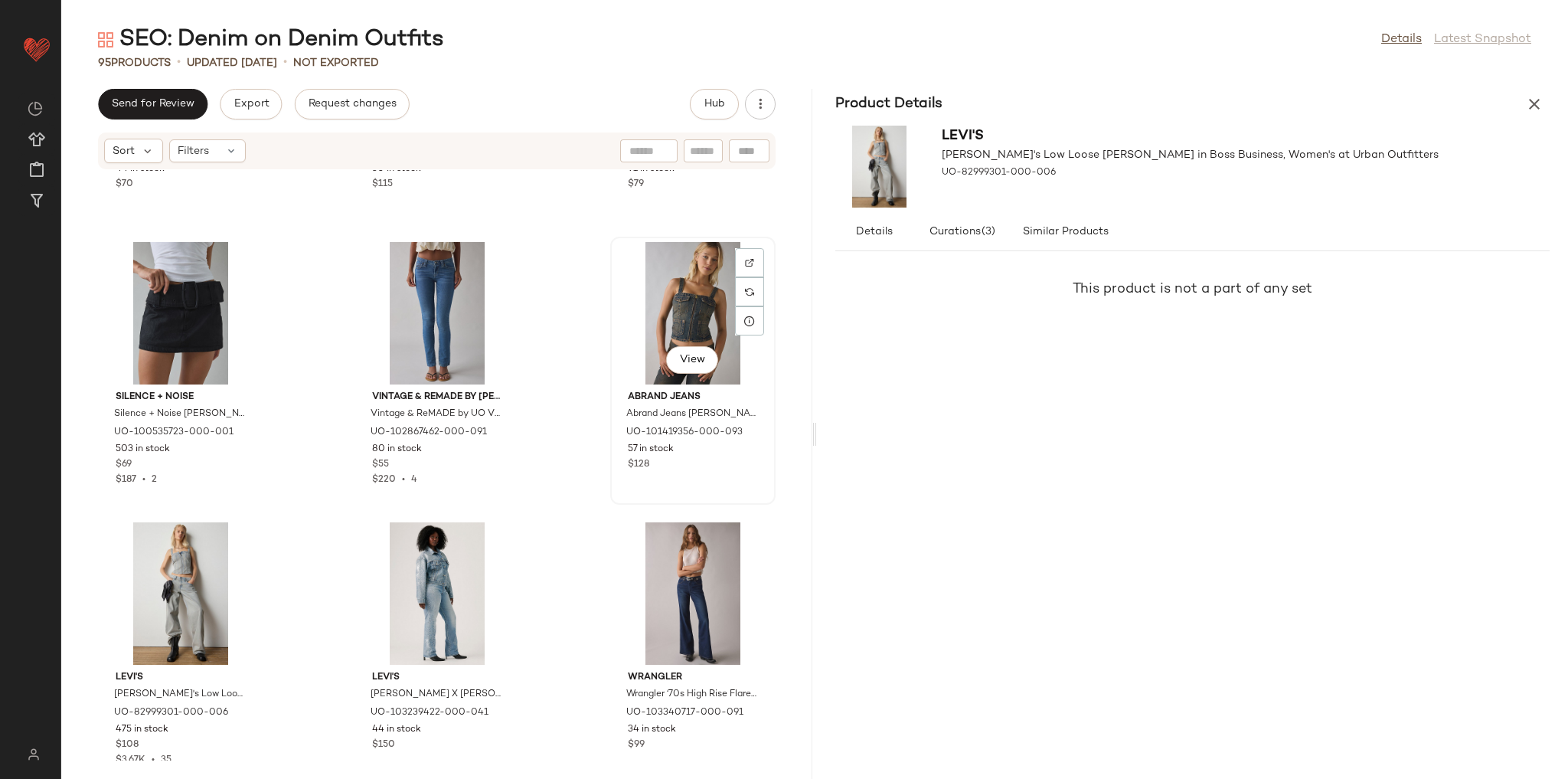
click at [663, 323] on div "View" at bounding box center [692, 313] width 155 height 142
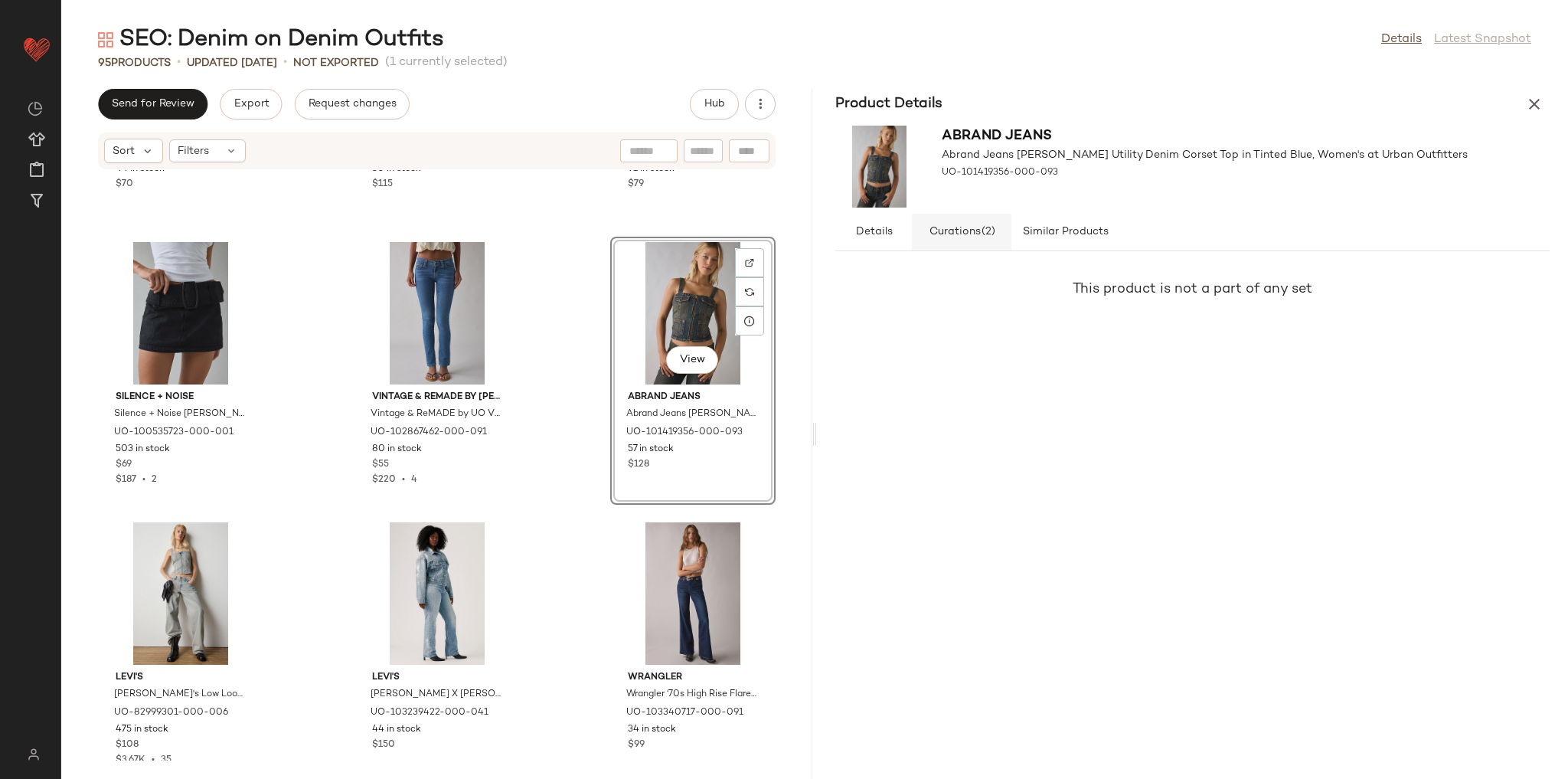
click at [977, 233] on span "Curations (2)" at bounding box center [962, 232] width 67 height 12
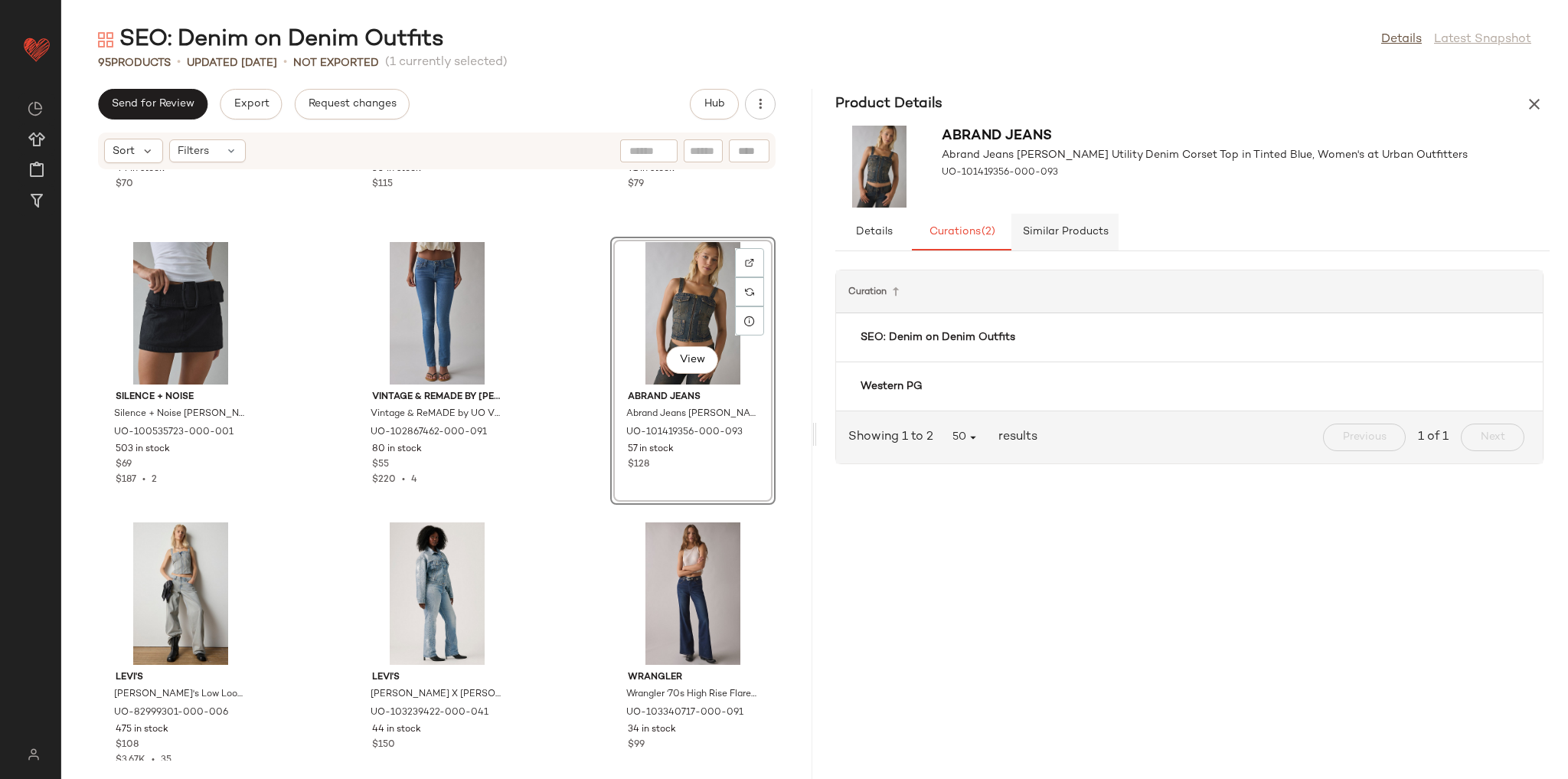
click at [1065, 229] on span "Similar Products" at bounding box center [1065, 232] width 86 height 12
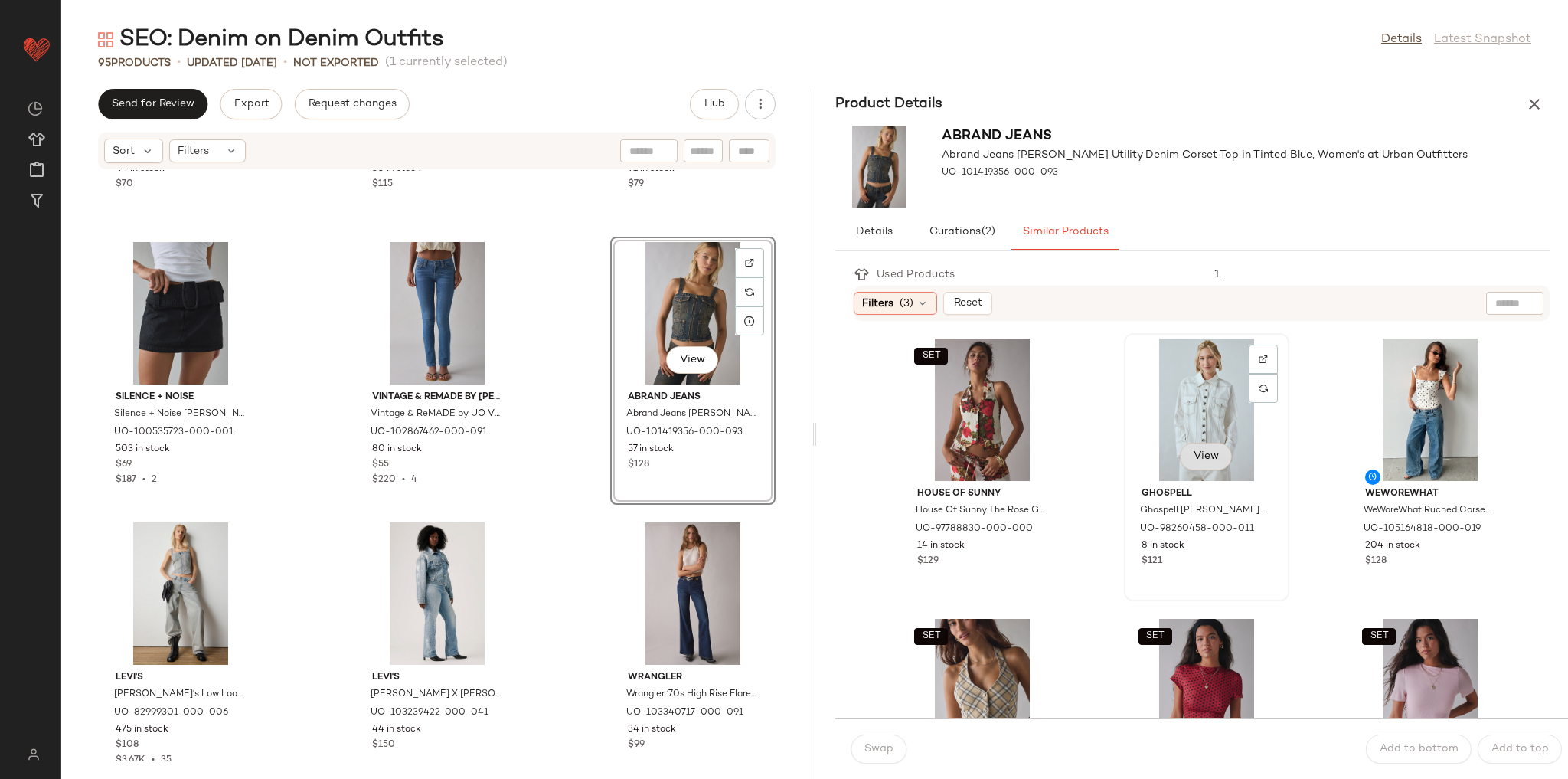
click at [1213, 456] on button "View" at bounding box center [1205, 457] width 52 height 28
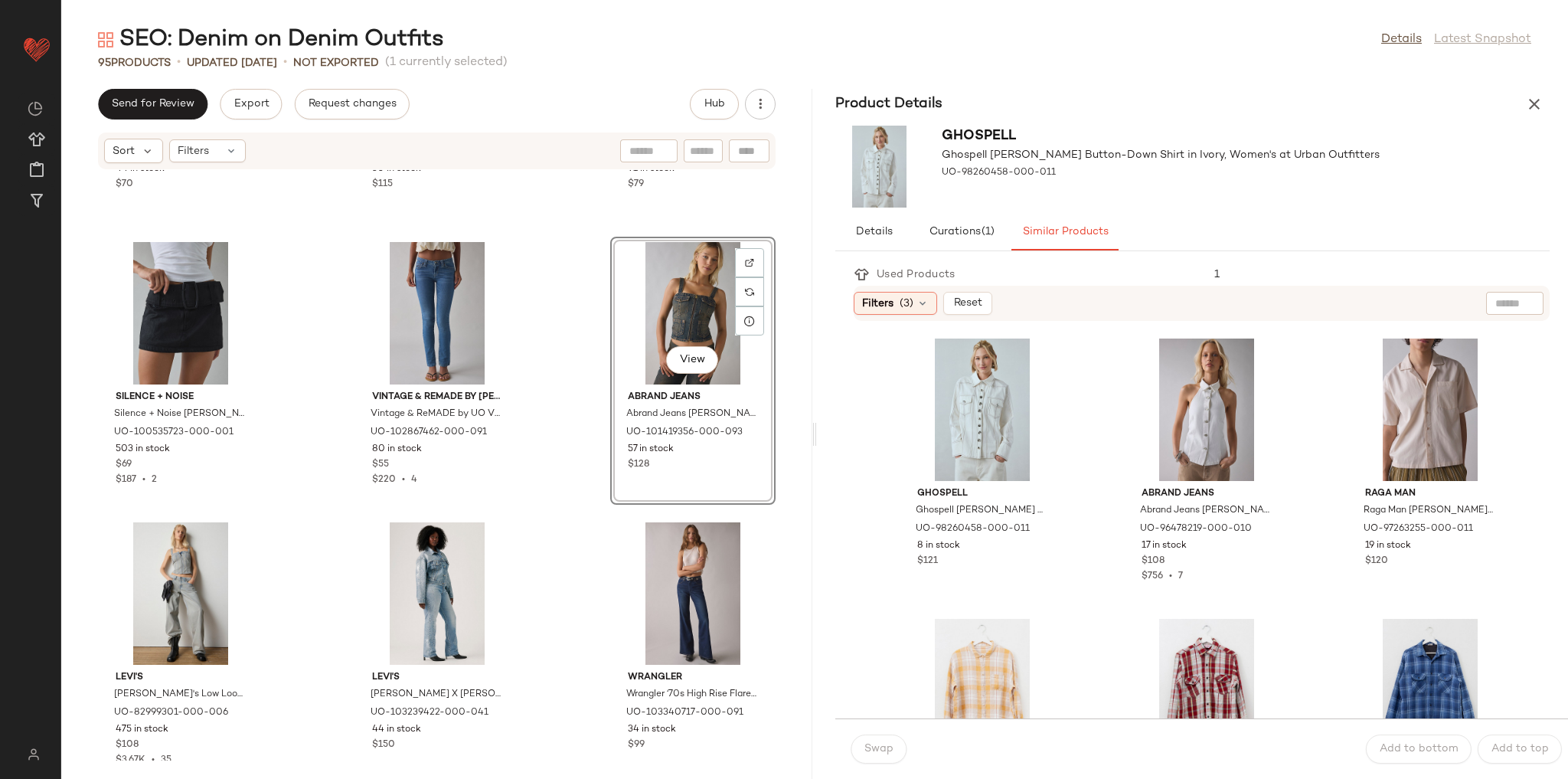
click at [631, 290] on div "View" at bounding box center [692, 313] width 155 height 142
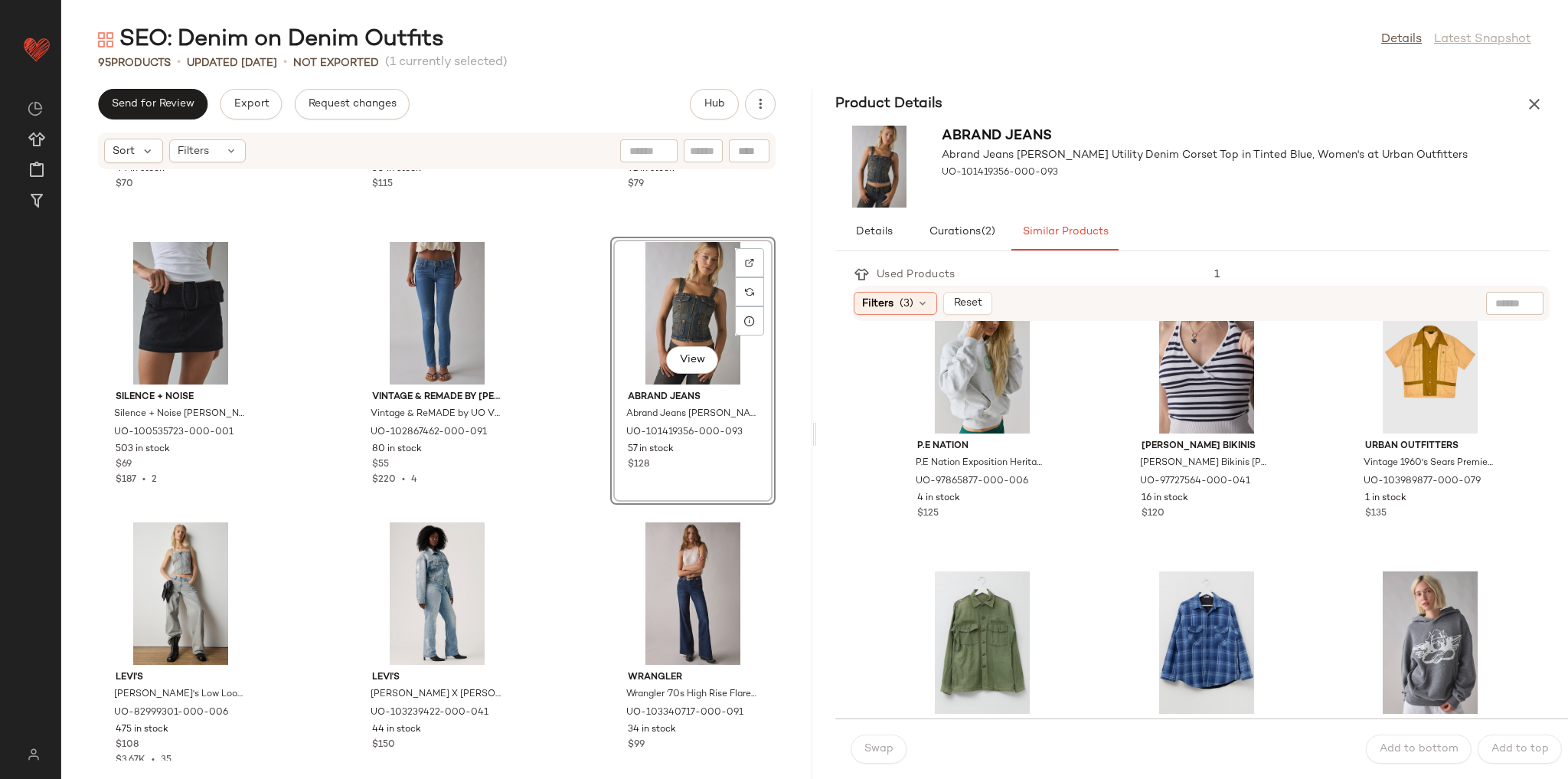
scroll to position [1470, 0]
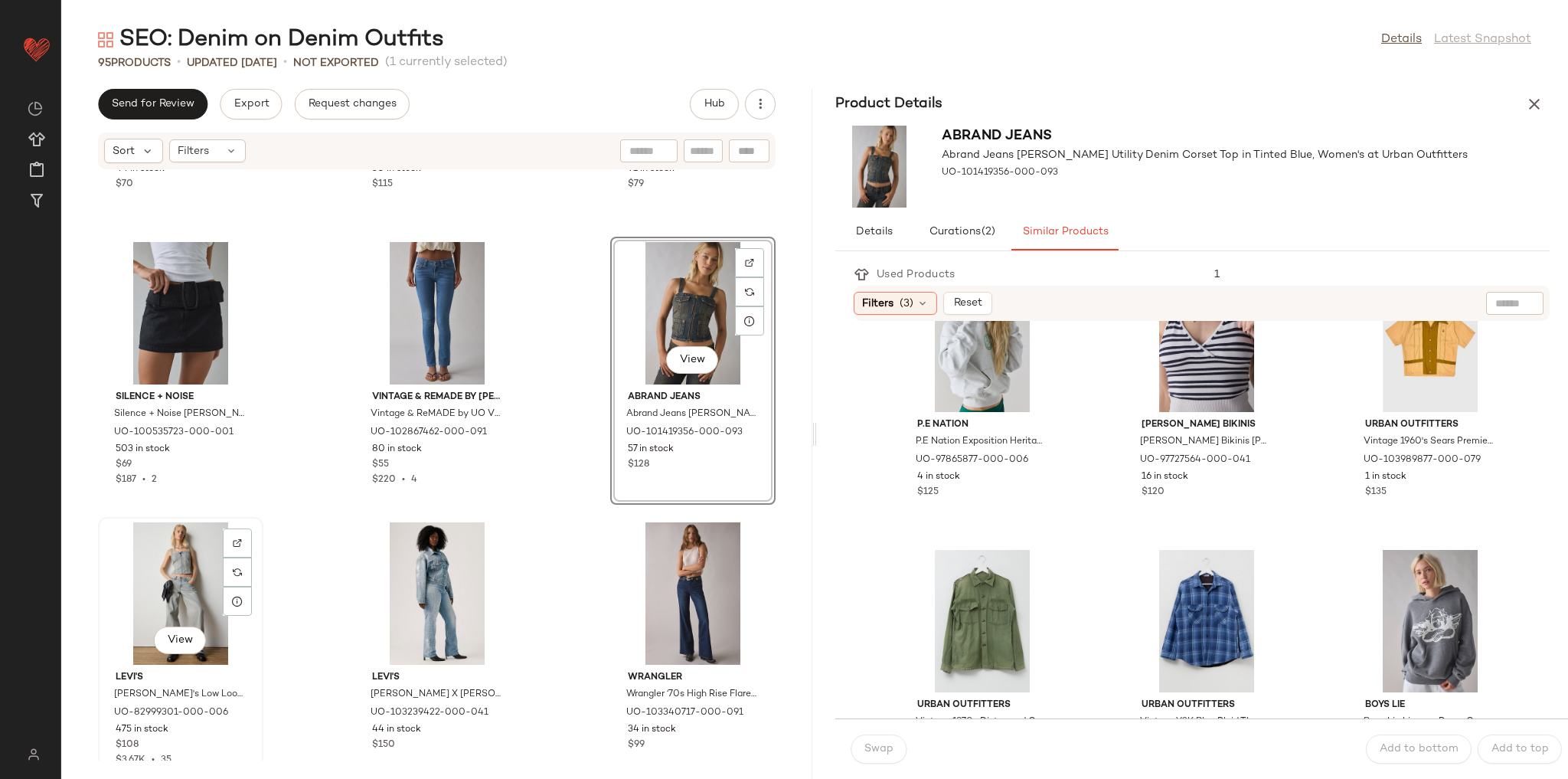
click at [184, 565] on div "View" at bounding box center [180, 593] width 155 height 142
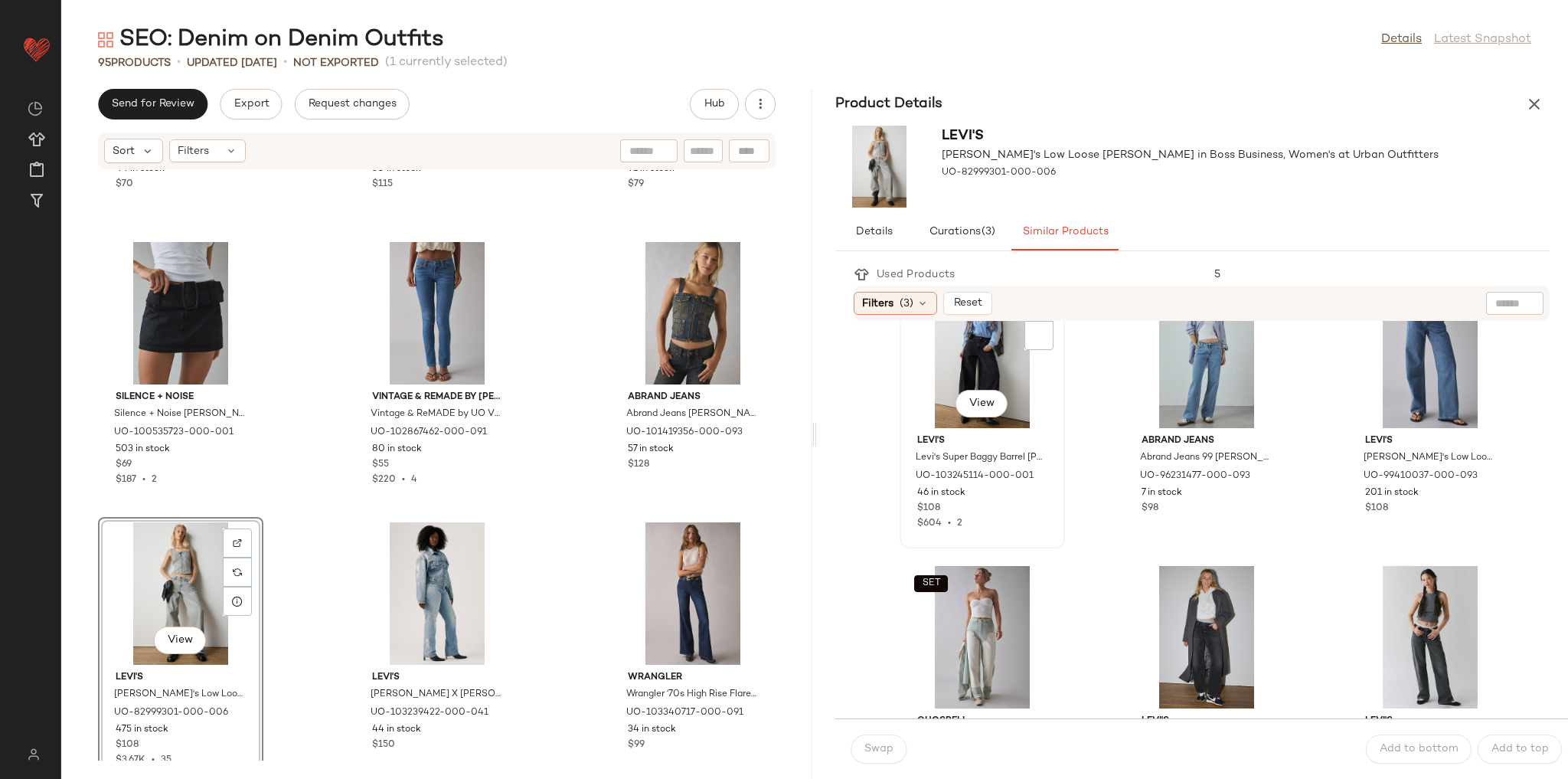
scroll to position [123, 0]
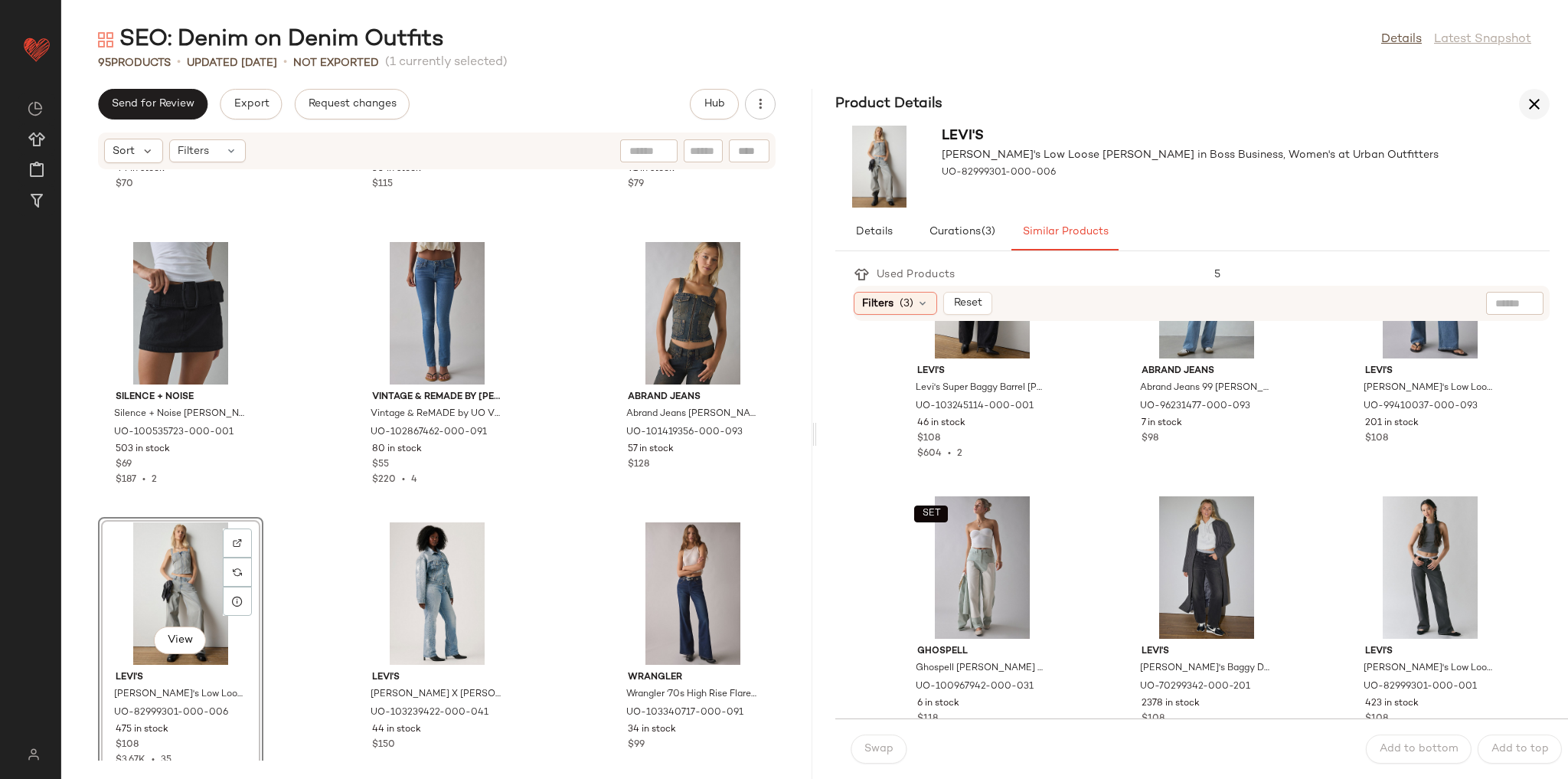
click at [1532, 104] on icon "button" at bounding box center [1533, 104] width 18 height 18
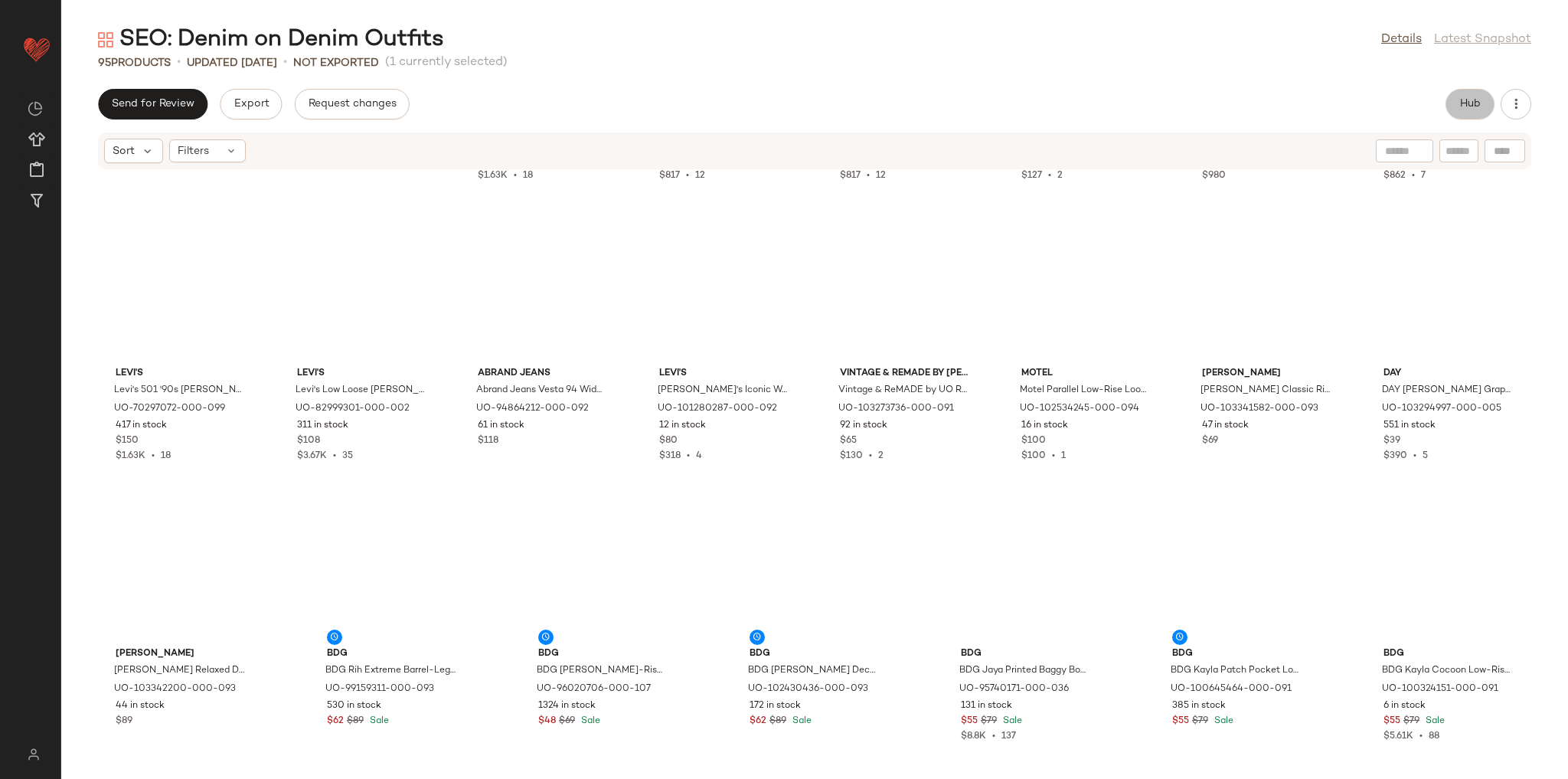
click at [1478, 104] on span "Hub" at bounding box center [1470, 104] width 22 height 12
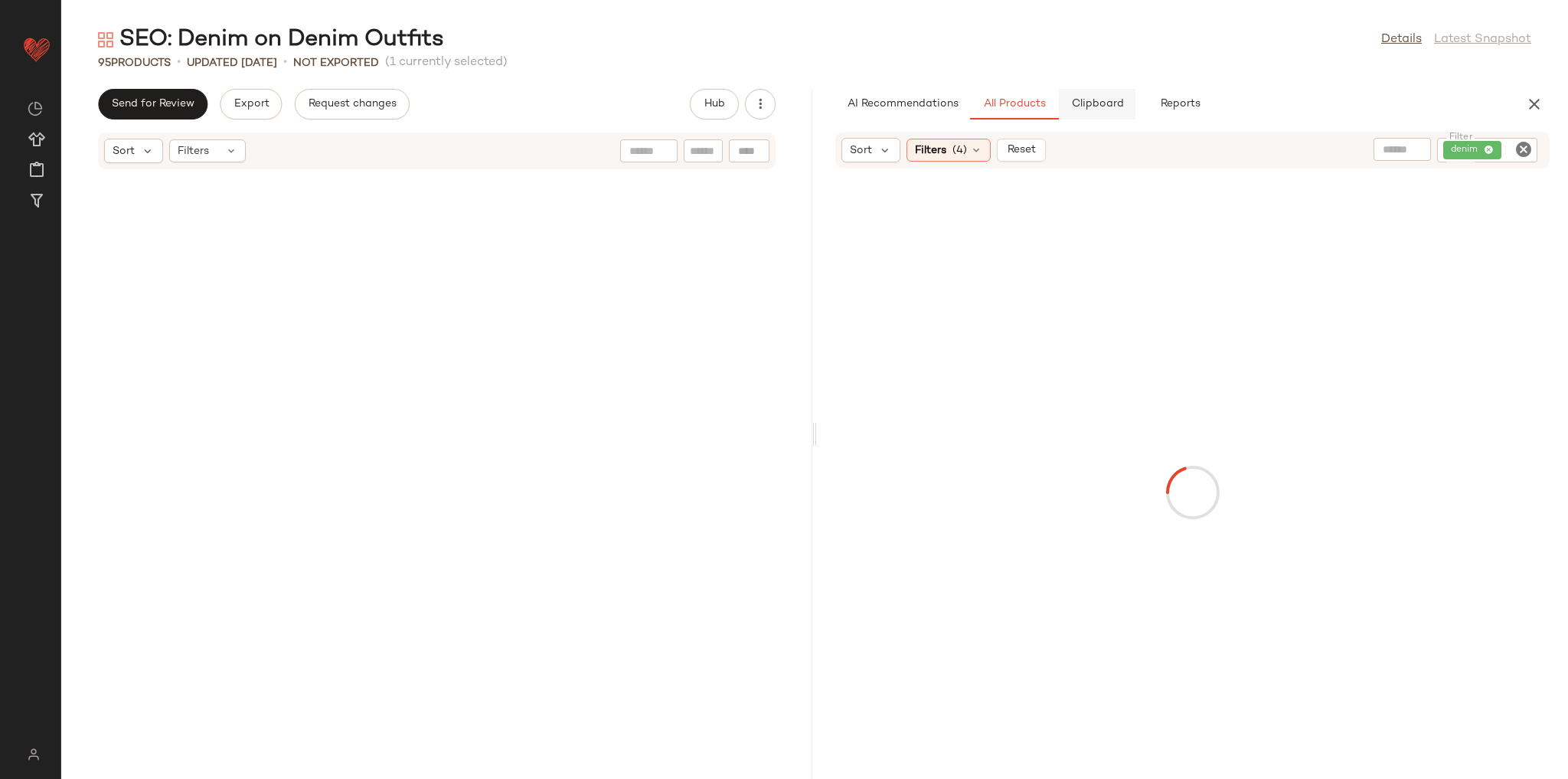
scroll to position [6166, 0]
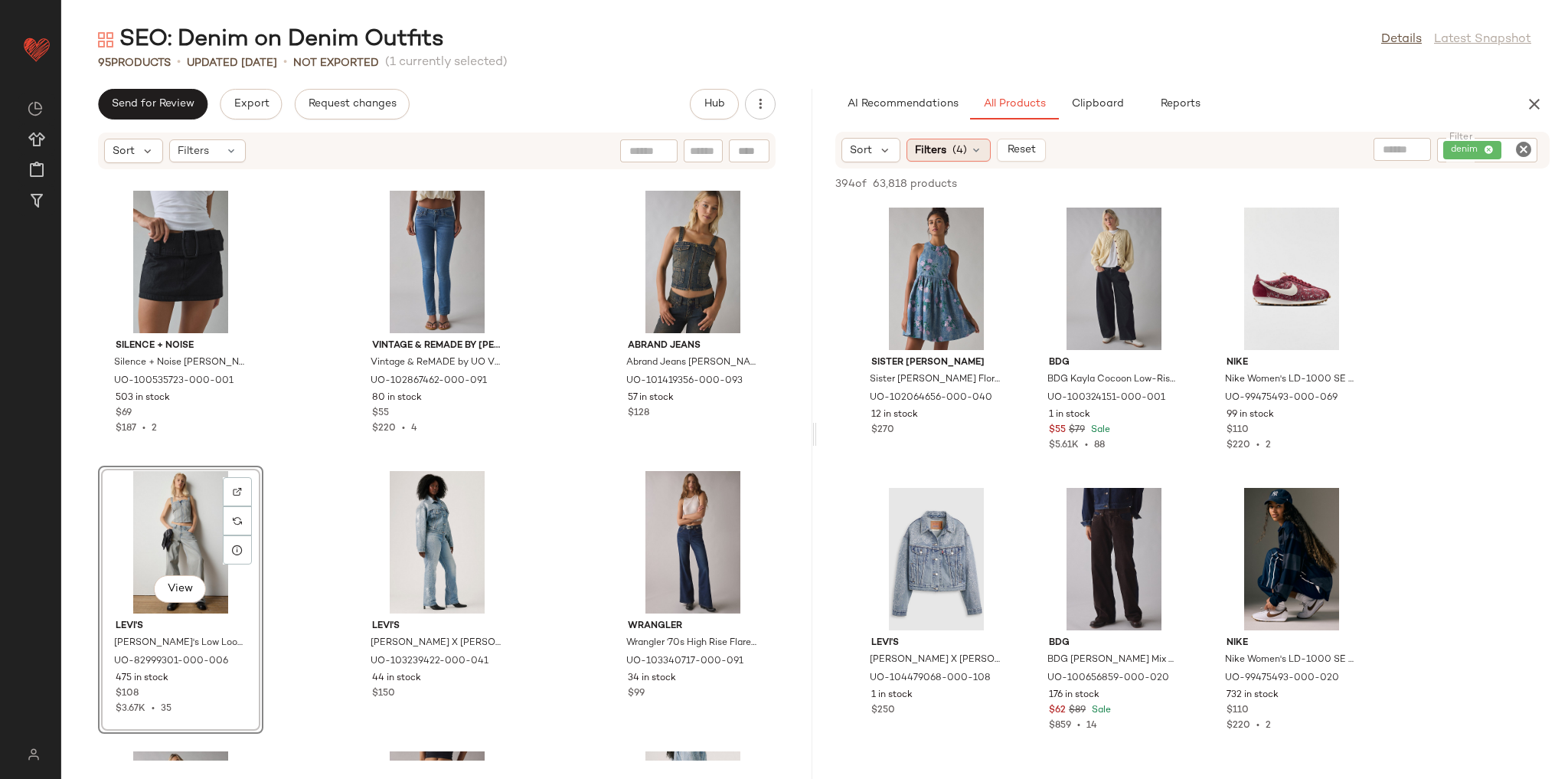
click at [971, 150] on icon at bounding box center [976, 150] width 12 height 12
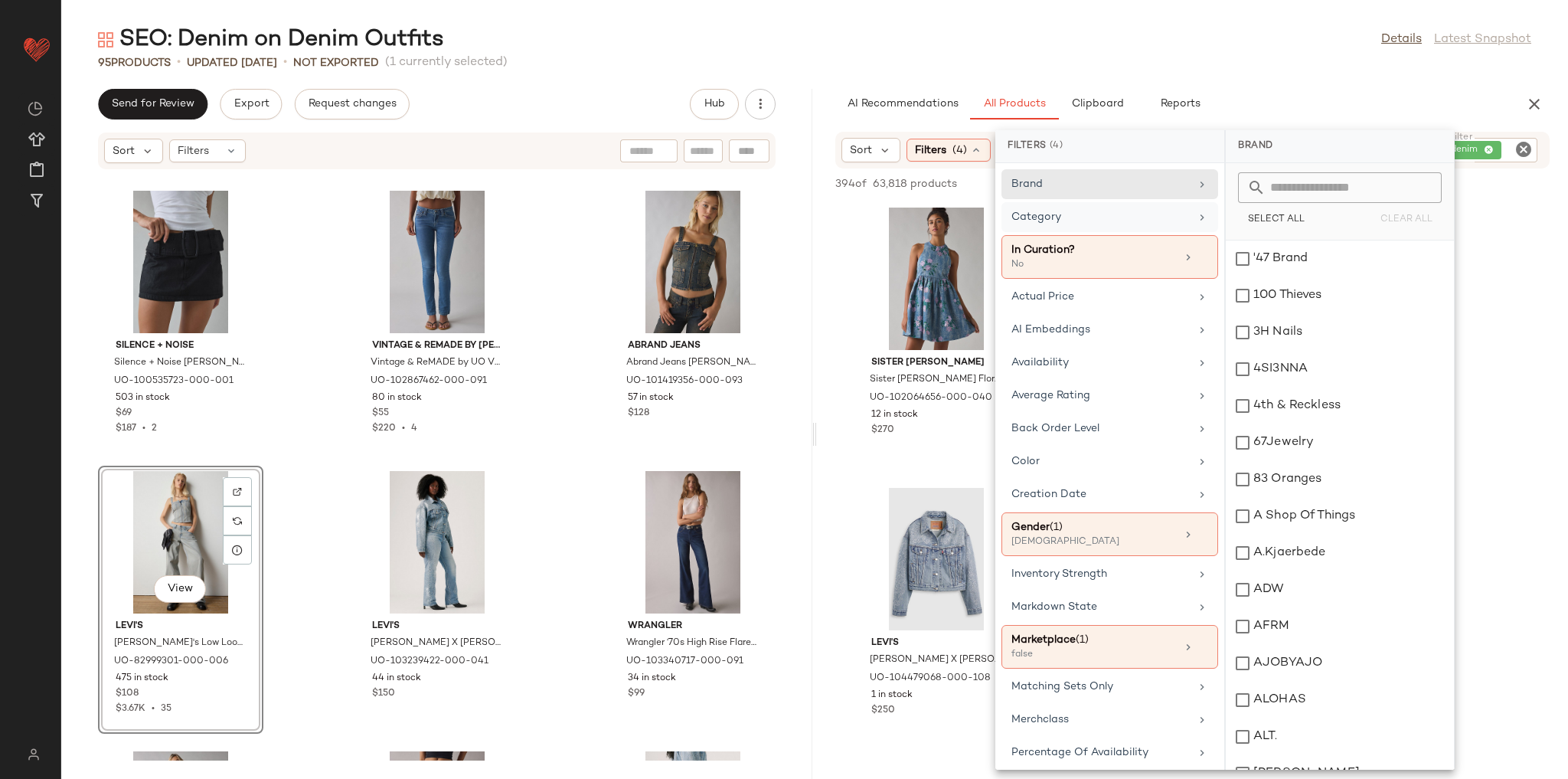
click at [1079, 212] on div "Category" at bounding box center [1100, 217] width 179 height 16
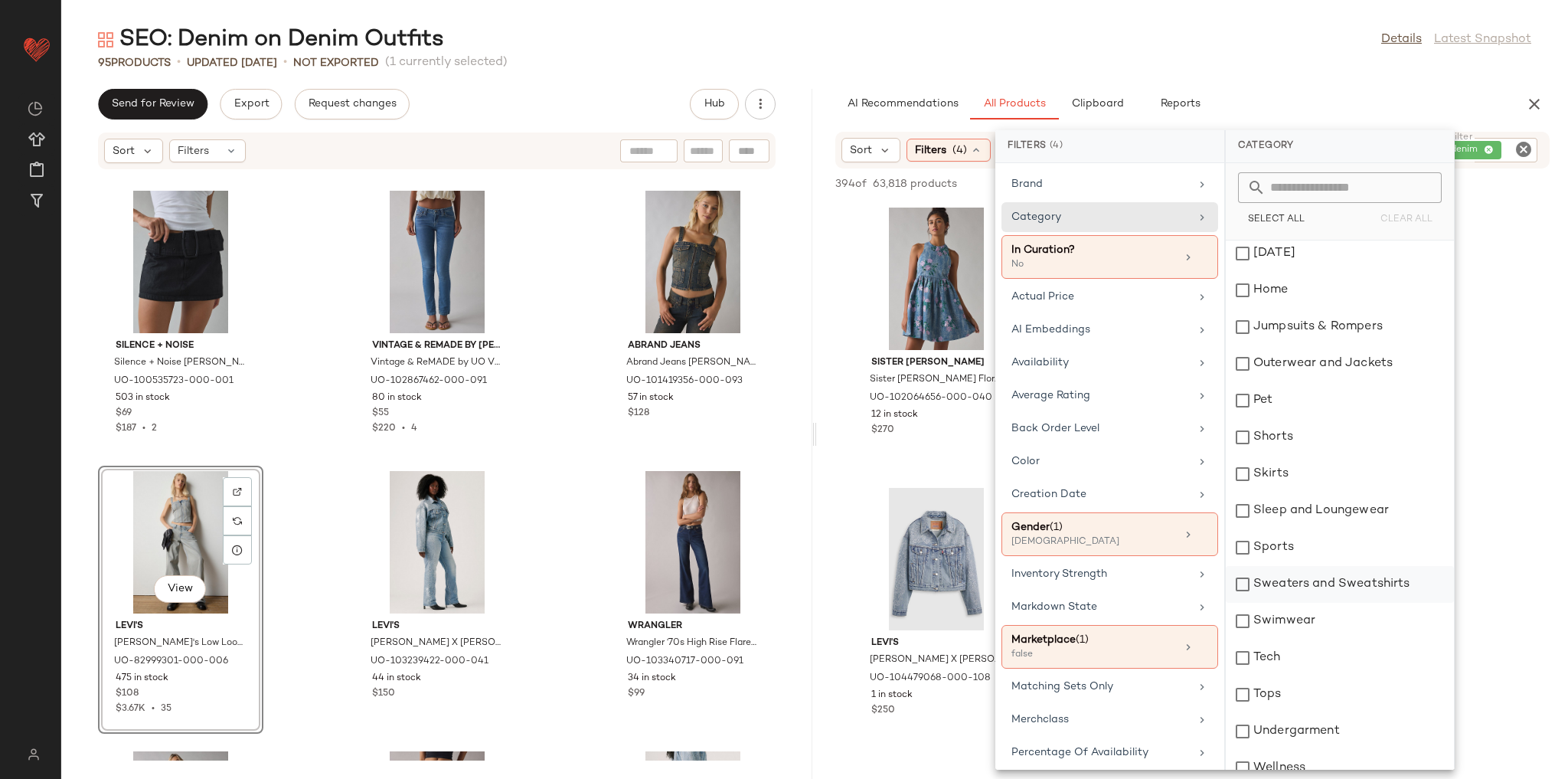
scroll to position [315, 0]
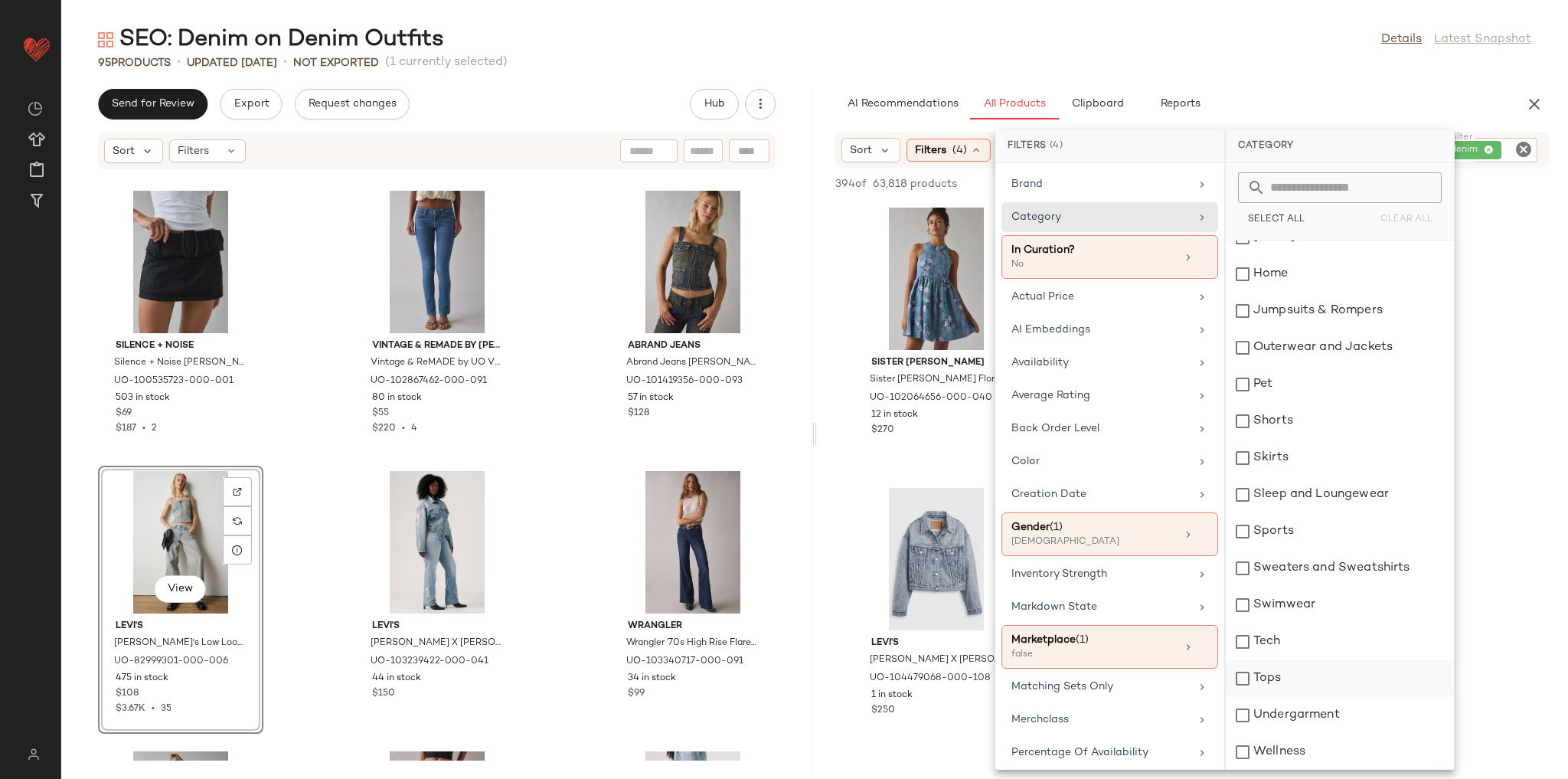
click at [1286, 671] on div "Tops" at bounding box center [1340, 678] width 228 height 37
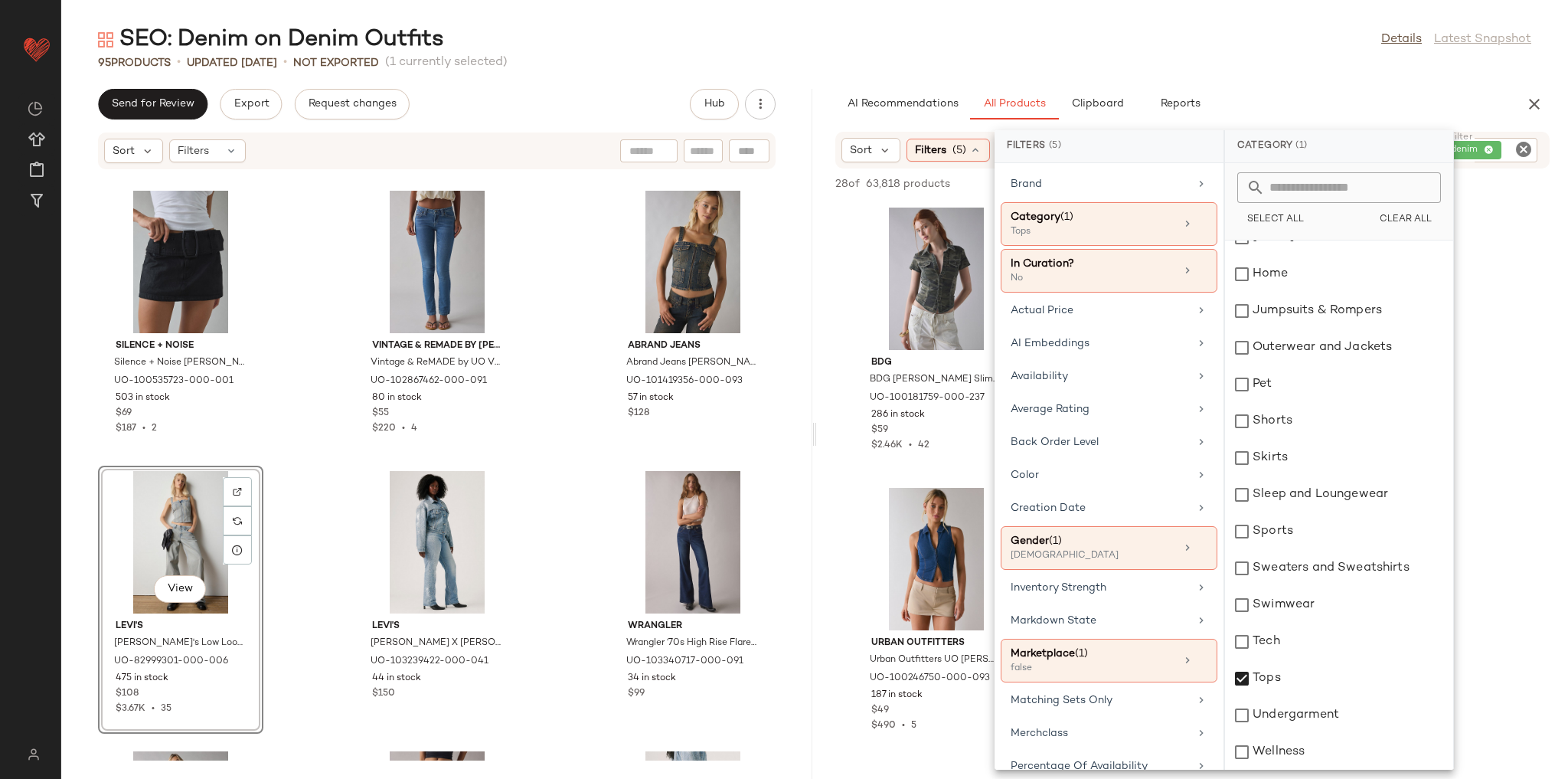
click at [1199, 51] on div "SEO: Denim on Denim Outfits Details Latest Snapshot" at bounding box center [814, 39] width 1507 height 30
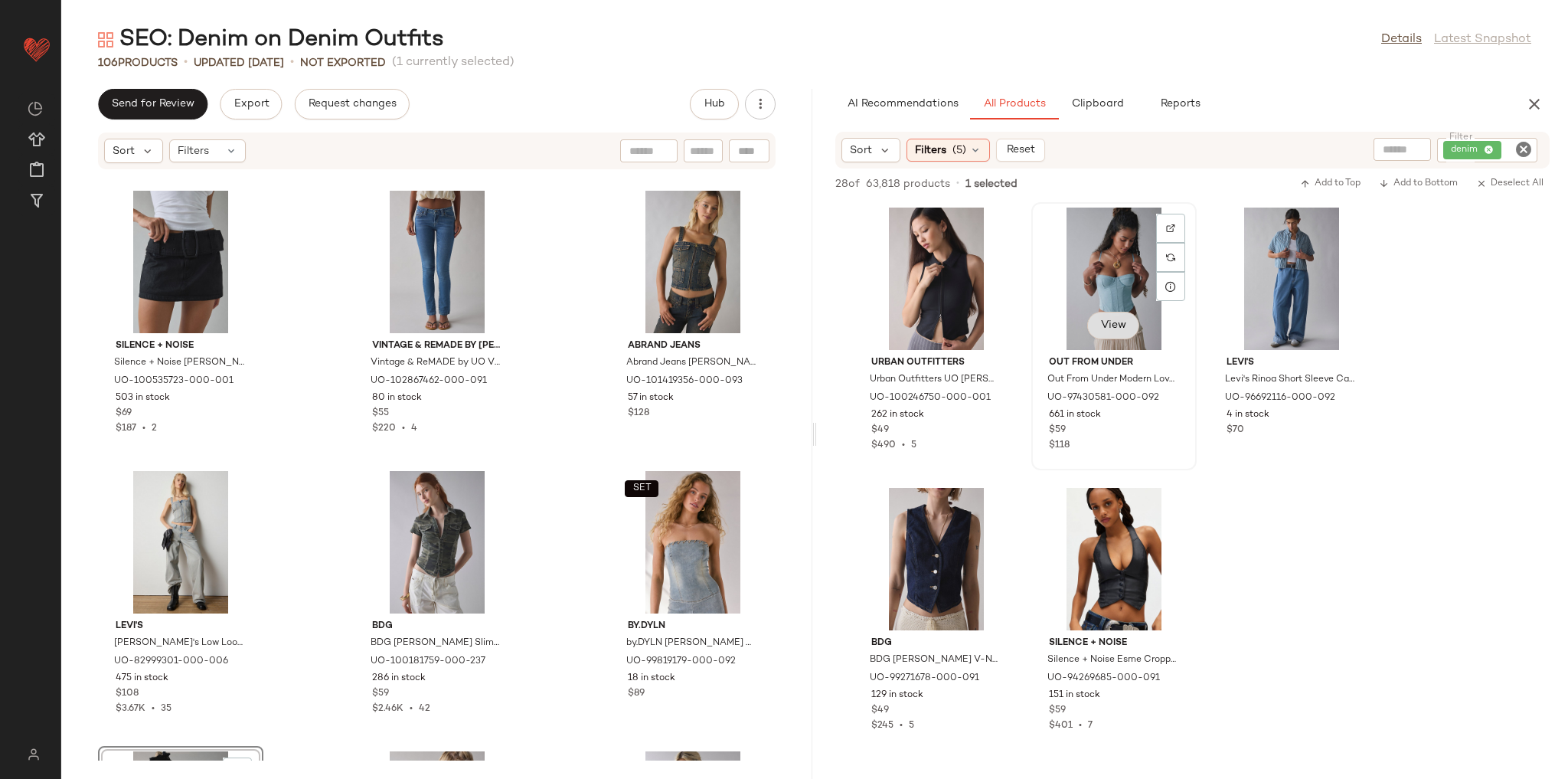
click at [1107, 320] on span "View" at bounding box center [1113, 326] width 26 height 12
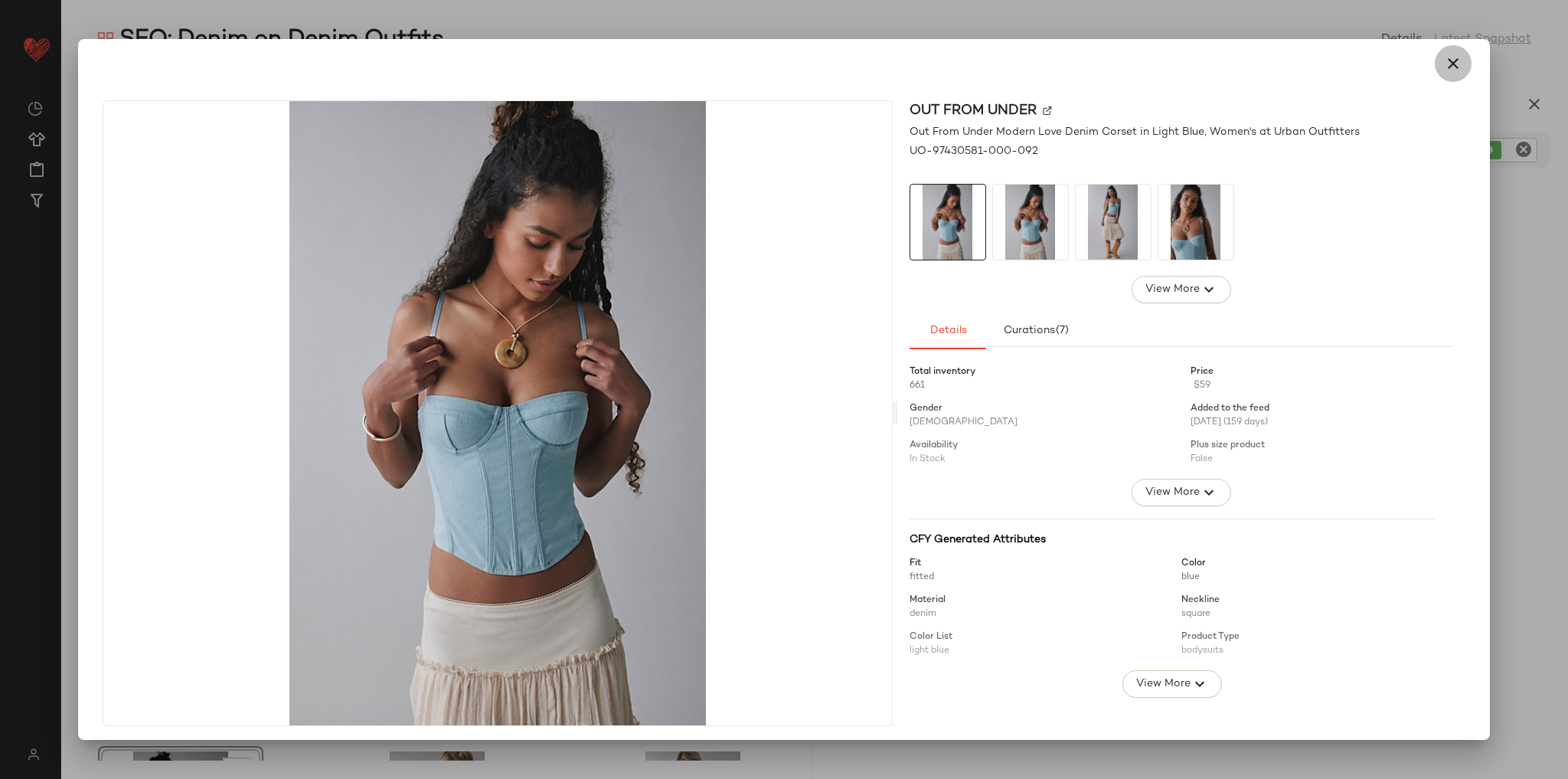
click at [1444, 64] on icon "button" at bounding box center [1452, 63] width 18 height 18
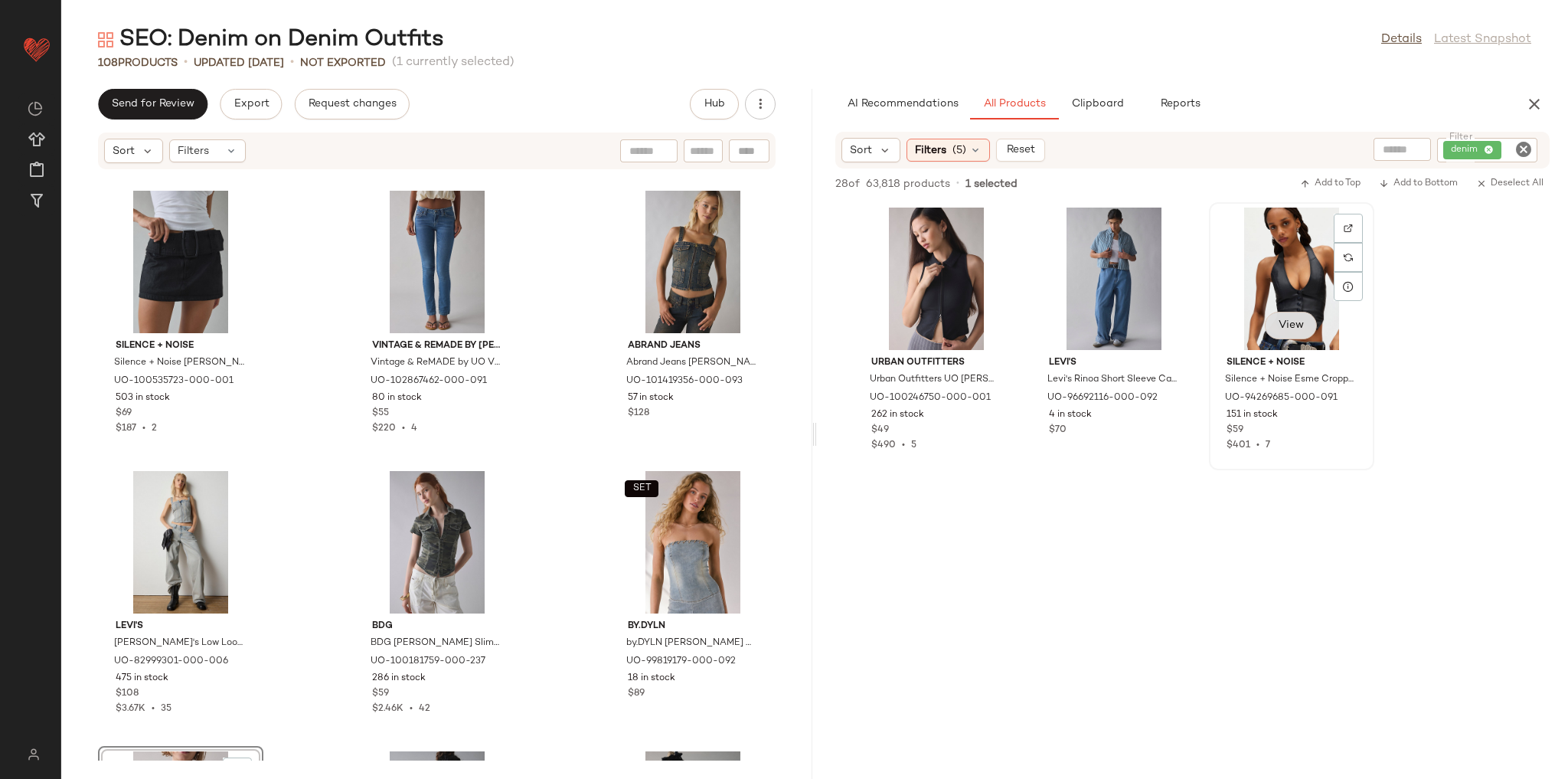
click at [1291, 325] on span "View" at bounding box center [1291, 326] width 26 height 12
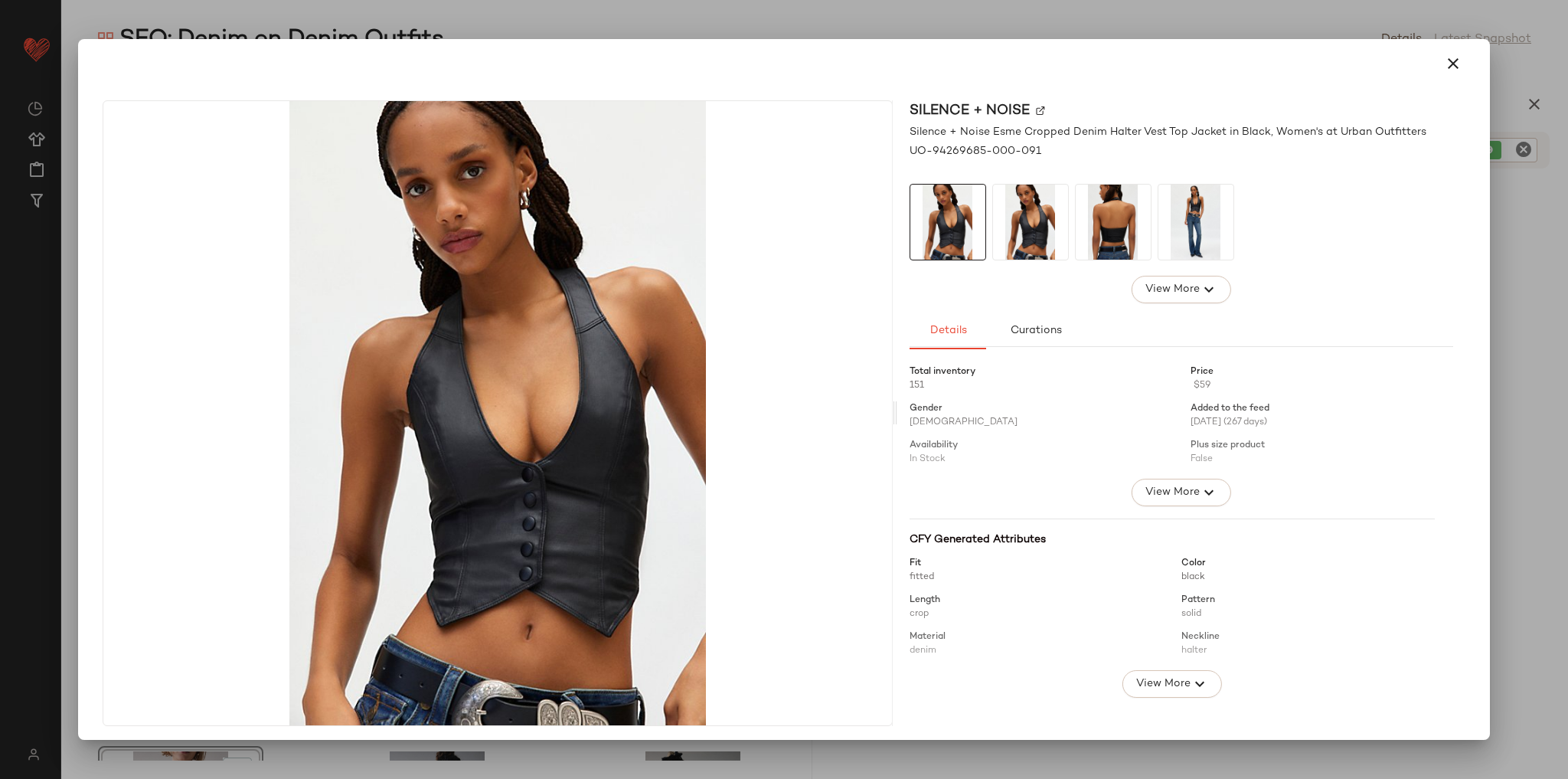
click at [1118, 234] on img at bounding box center [1113, 222] width 75 height 75
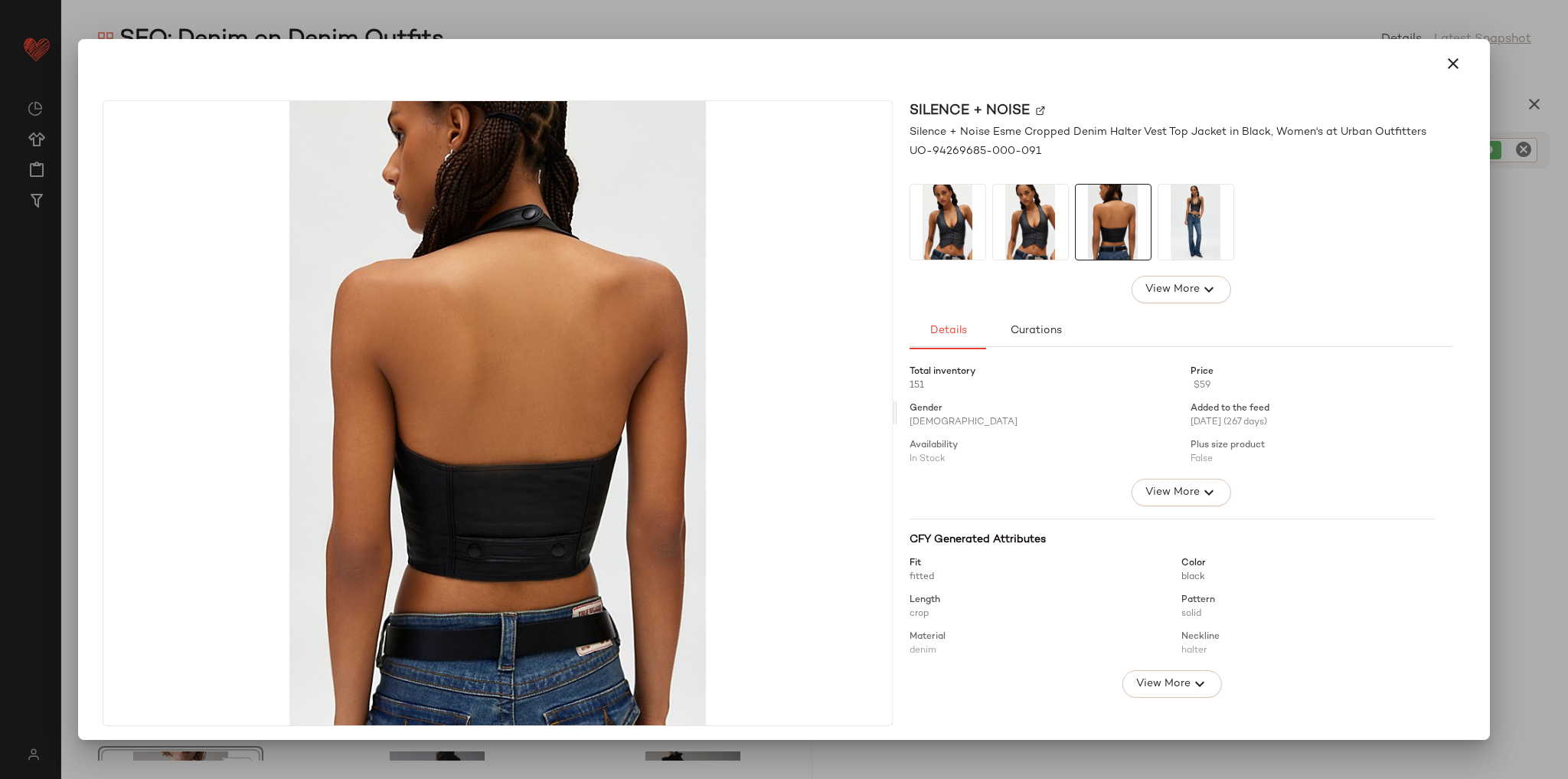
click at [1032, 238] on img at bounding box center [1030, 222] width 75 height 75
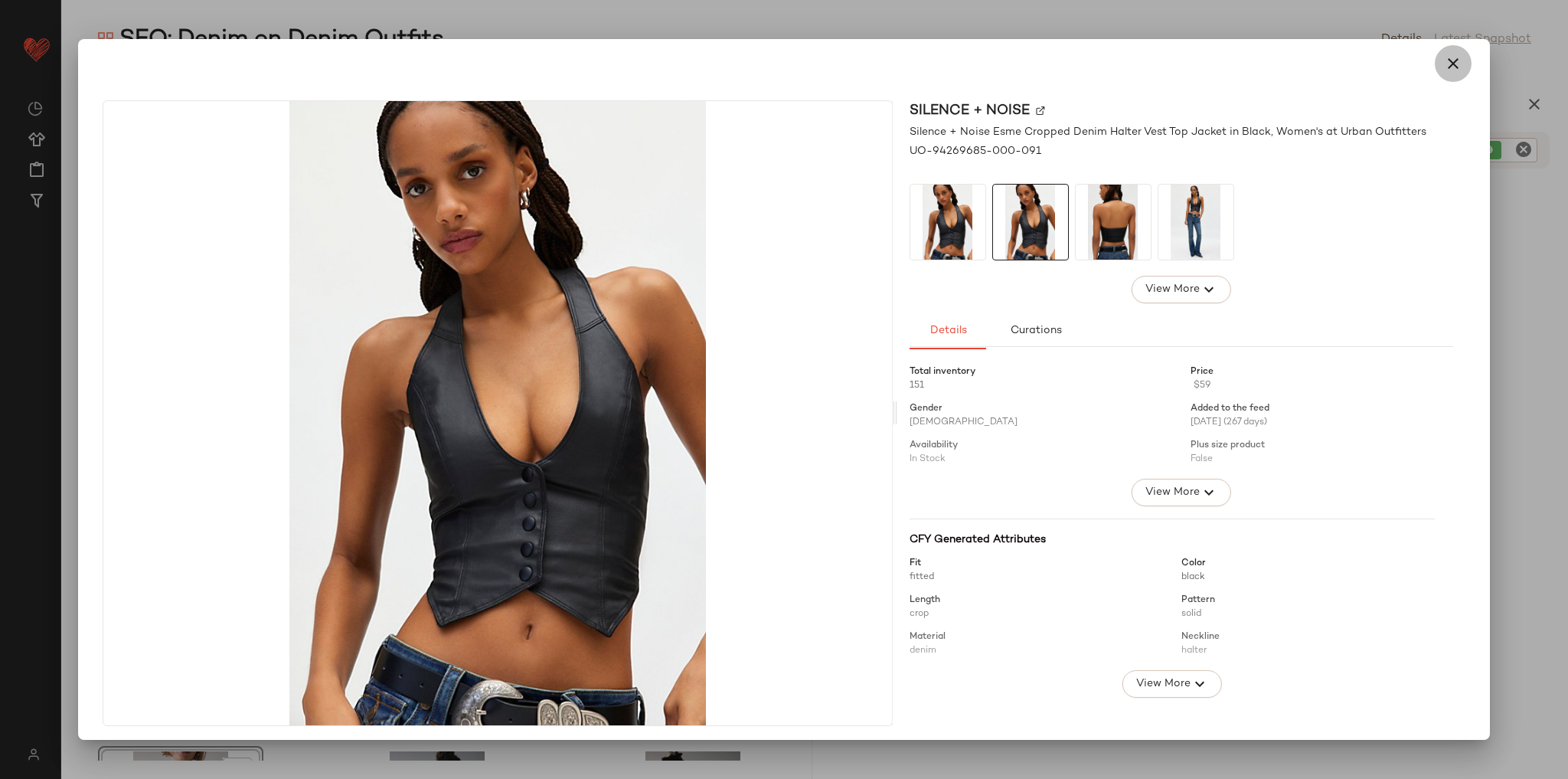
click at [1436, 78] on button "button" at bounding box center [1453, 63] width 37 height 37
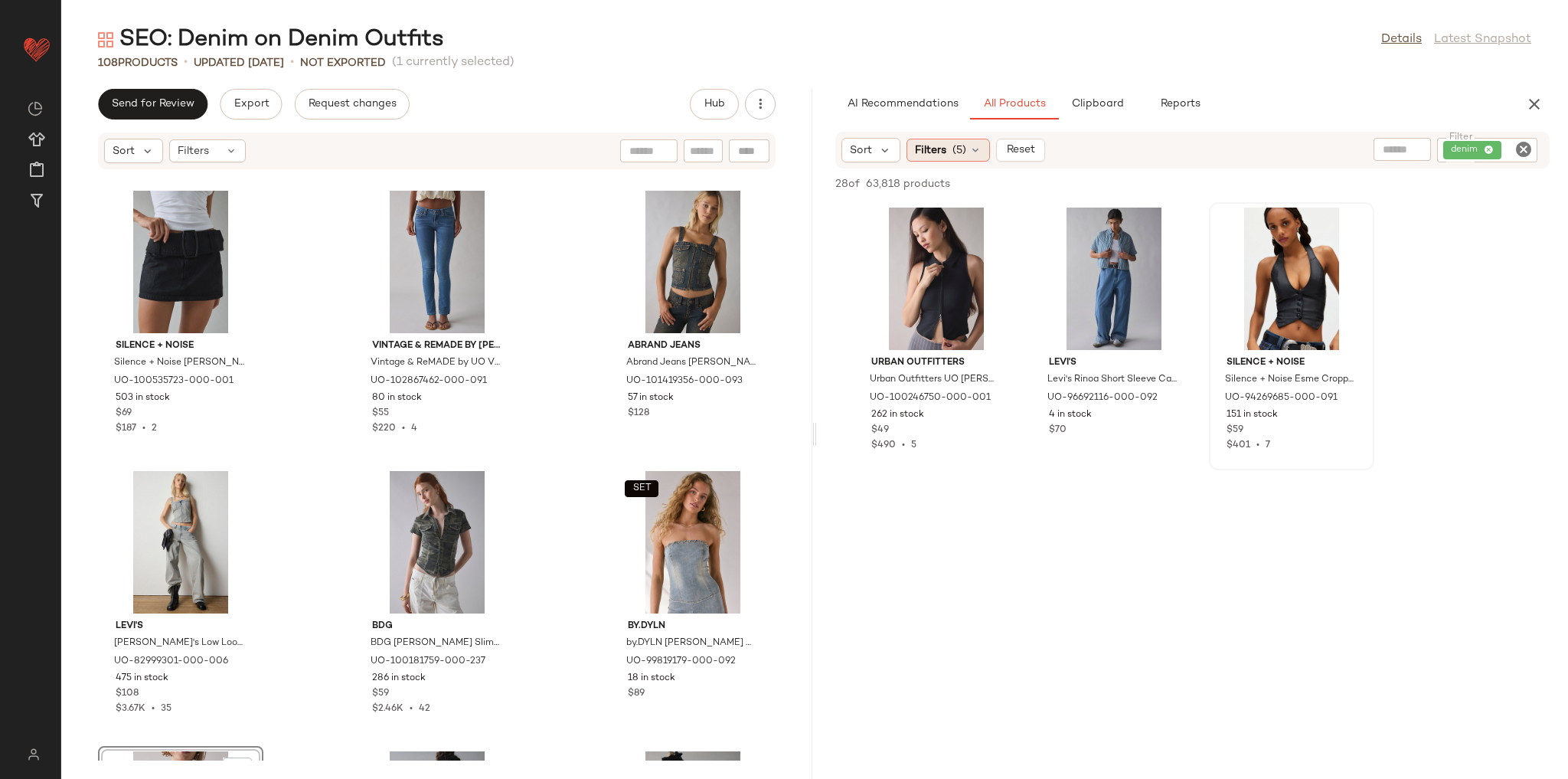
click at [945, 157] on span "Filters" at bounding box center [931, 150] width 31 height 16
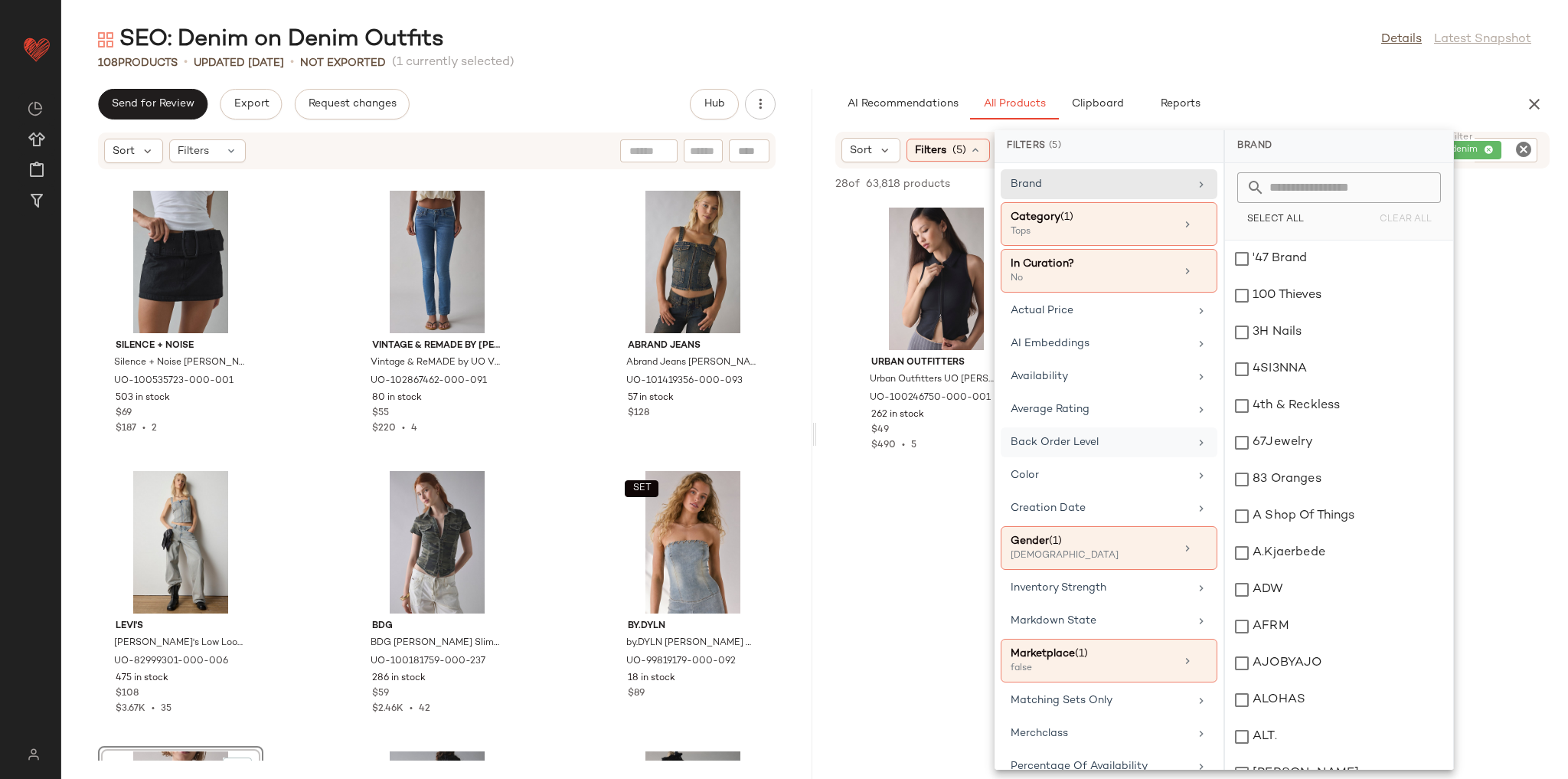
scroll to position [123, 0]
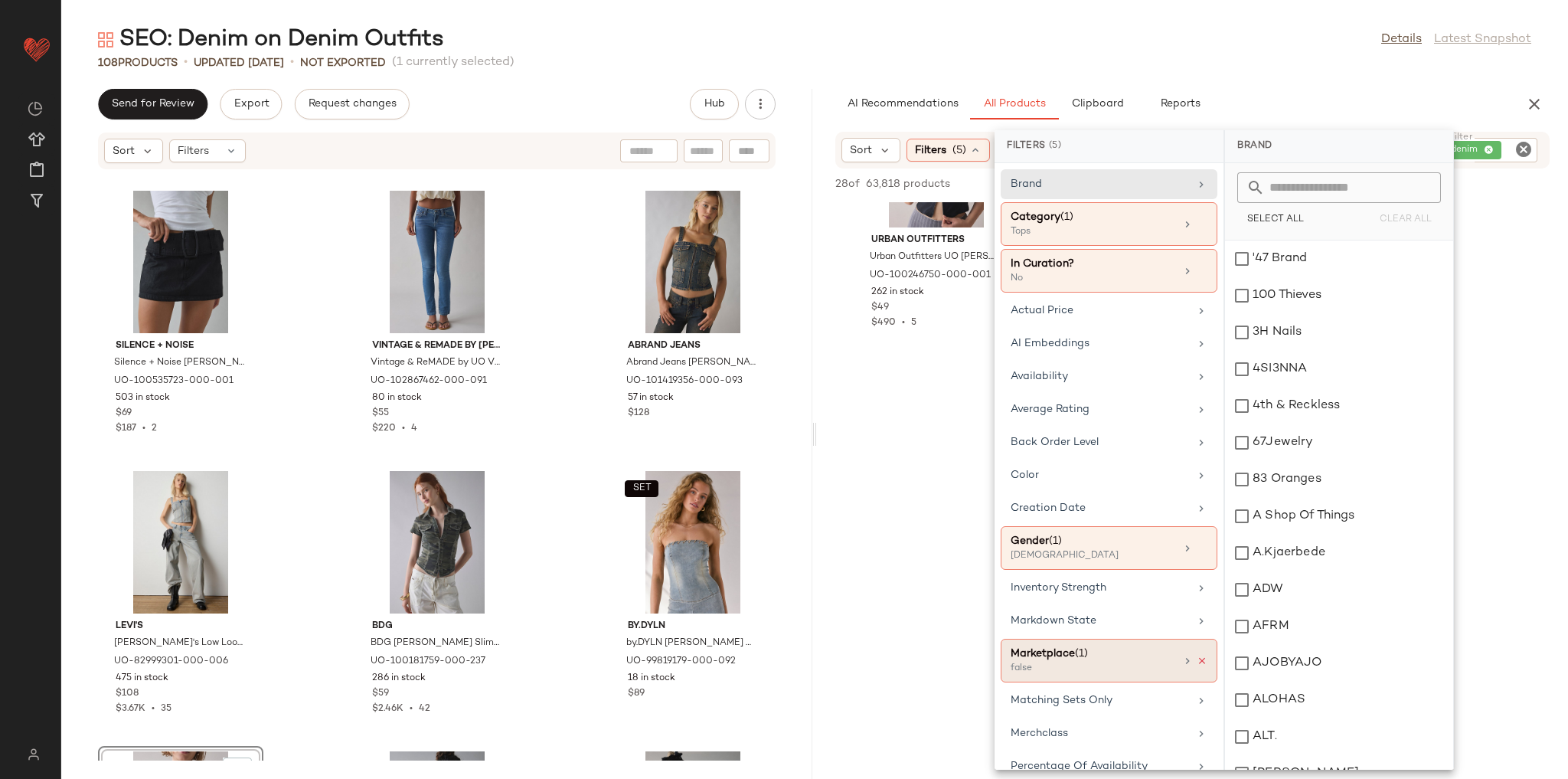
click at [1197, 656] on icon at bounding box center [1202, 661] width 10 height 10
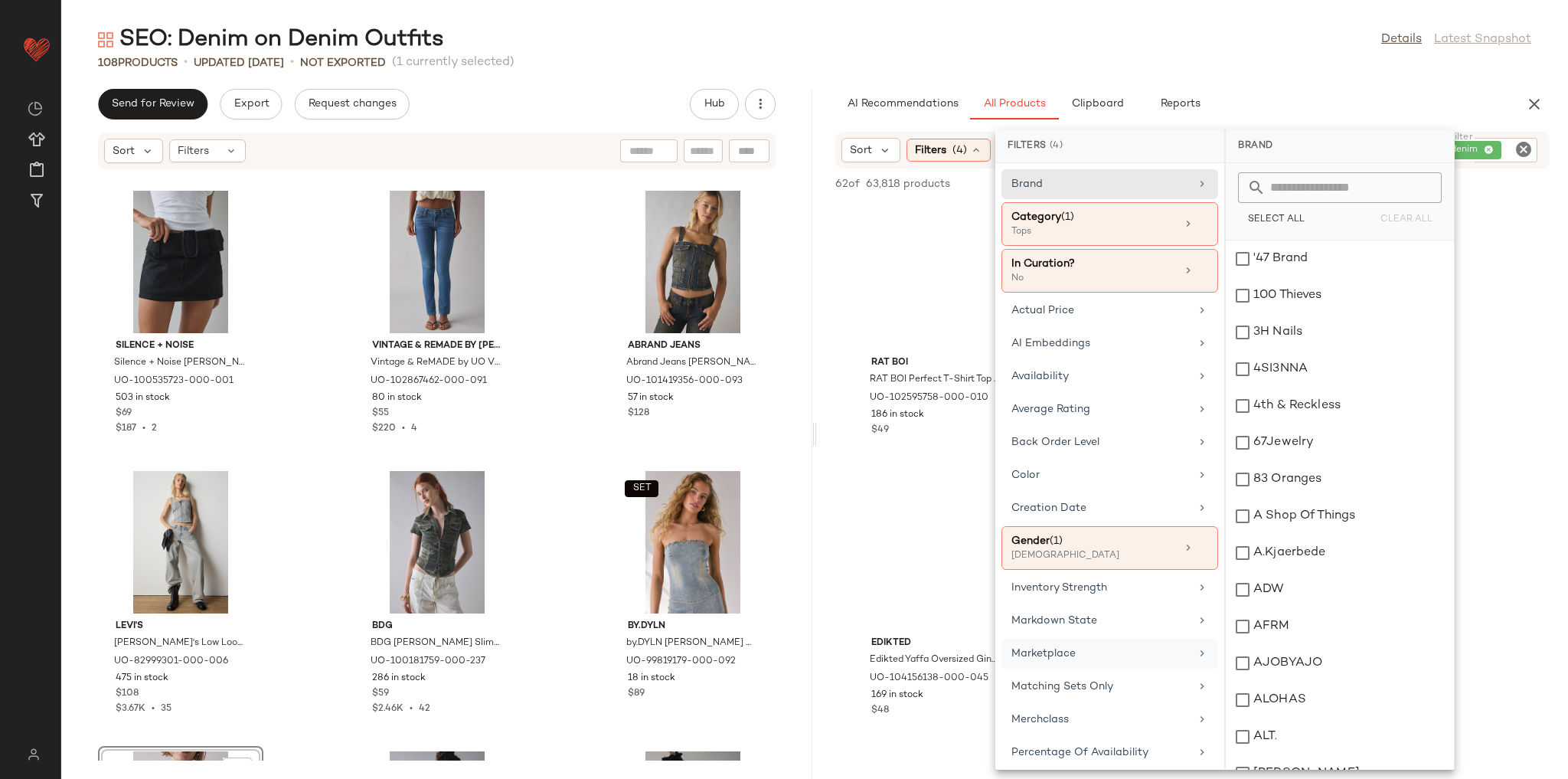
click at [1213, 52] on div "SEO: Denim on Denim Outfits Details Latest Snapshot" at bounding box center [814, 39] width 1507 height 30
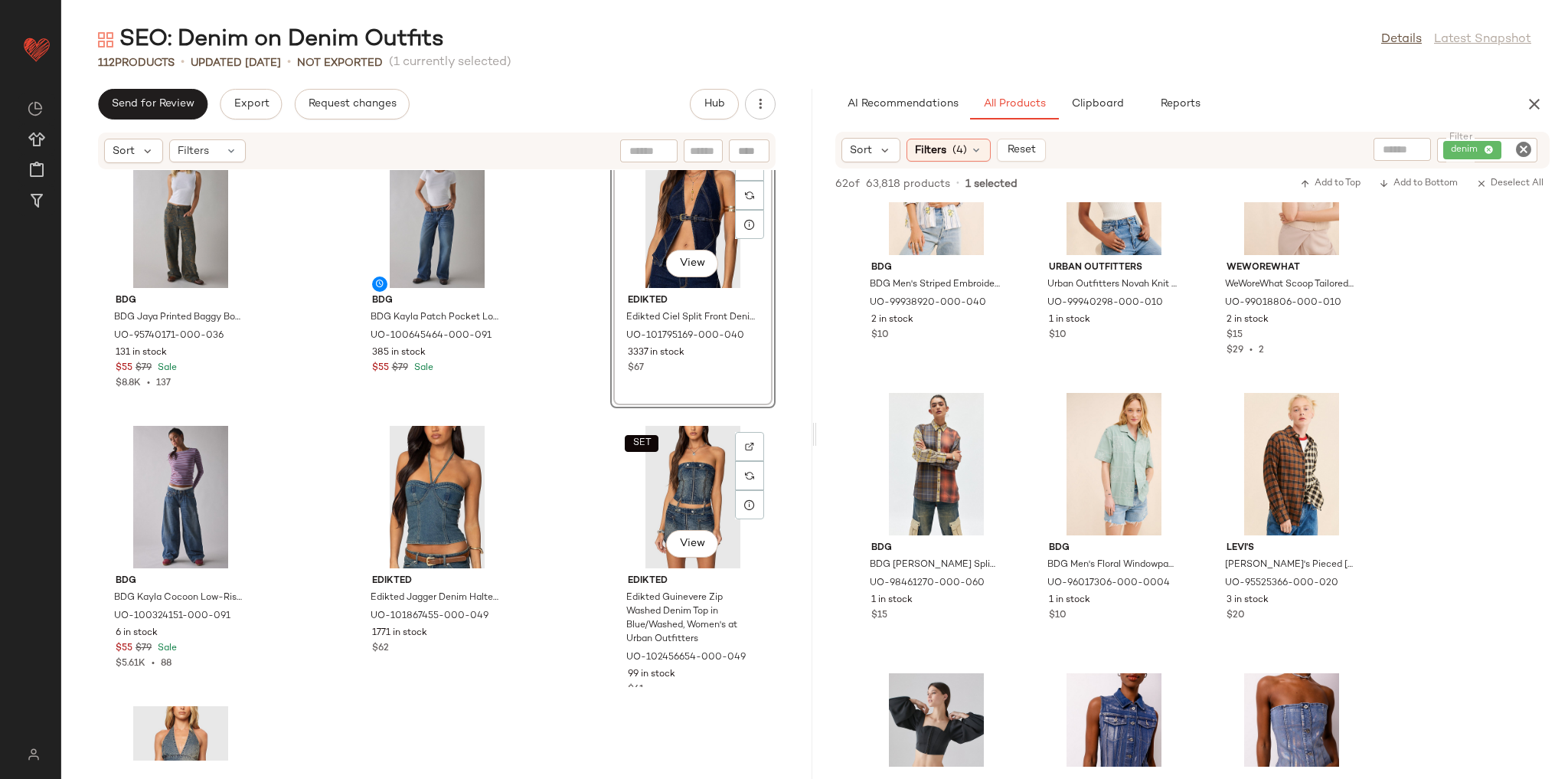
scroll to position [9877, 0]
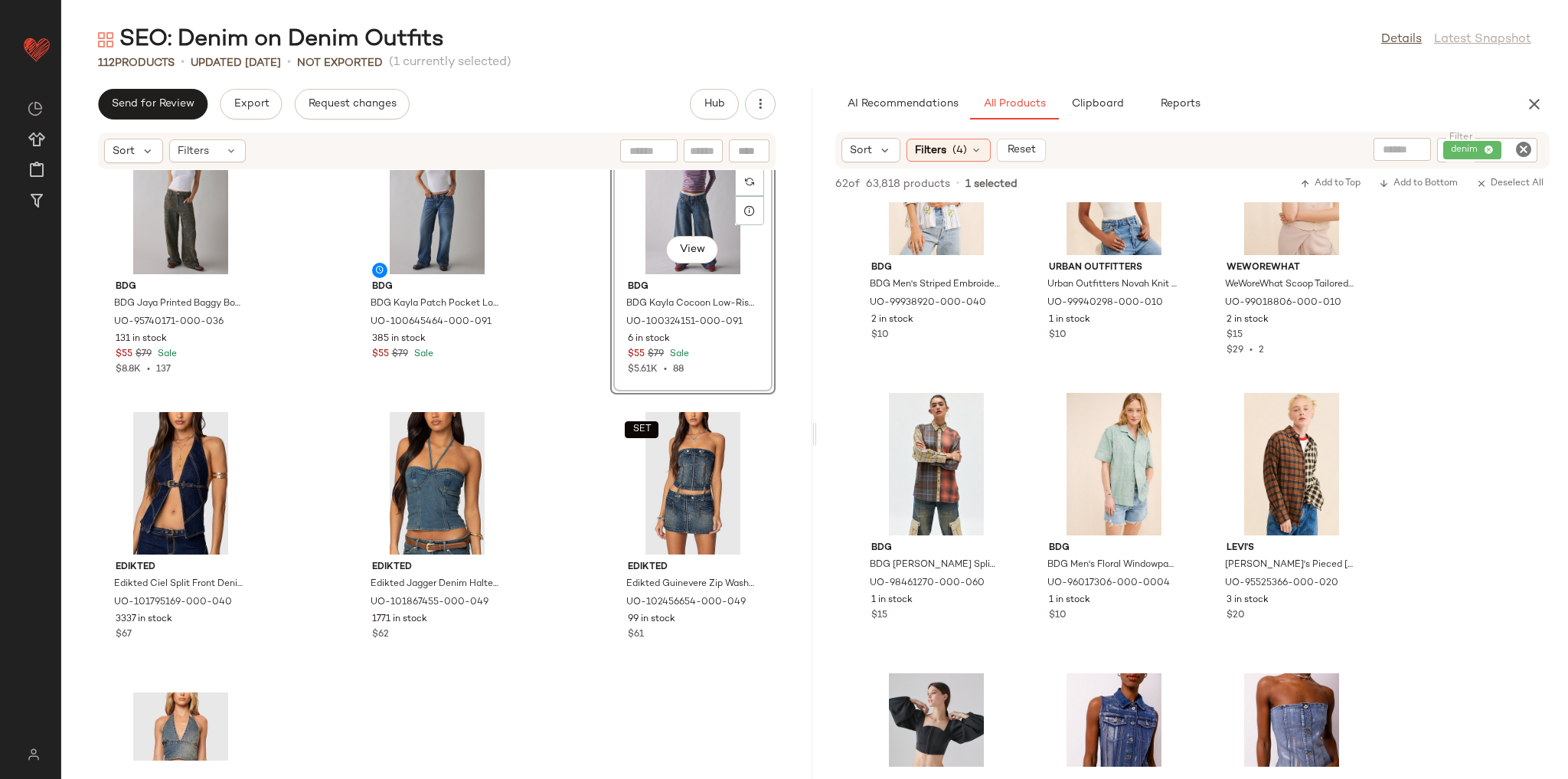
click at [530, 406] on div "BDG BDG Rih Extreme Barrel-Leg Overall in Tinted Denim, Women's at Urban Outfit…" at bounding box center [437, 466] width 751 height 591
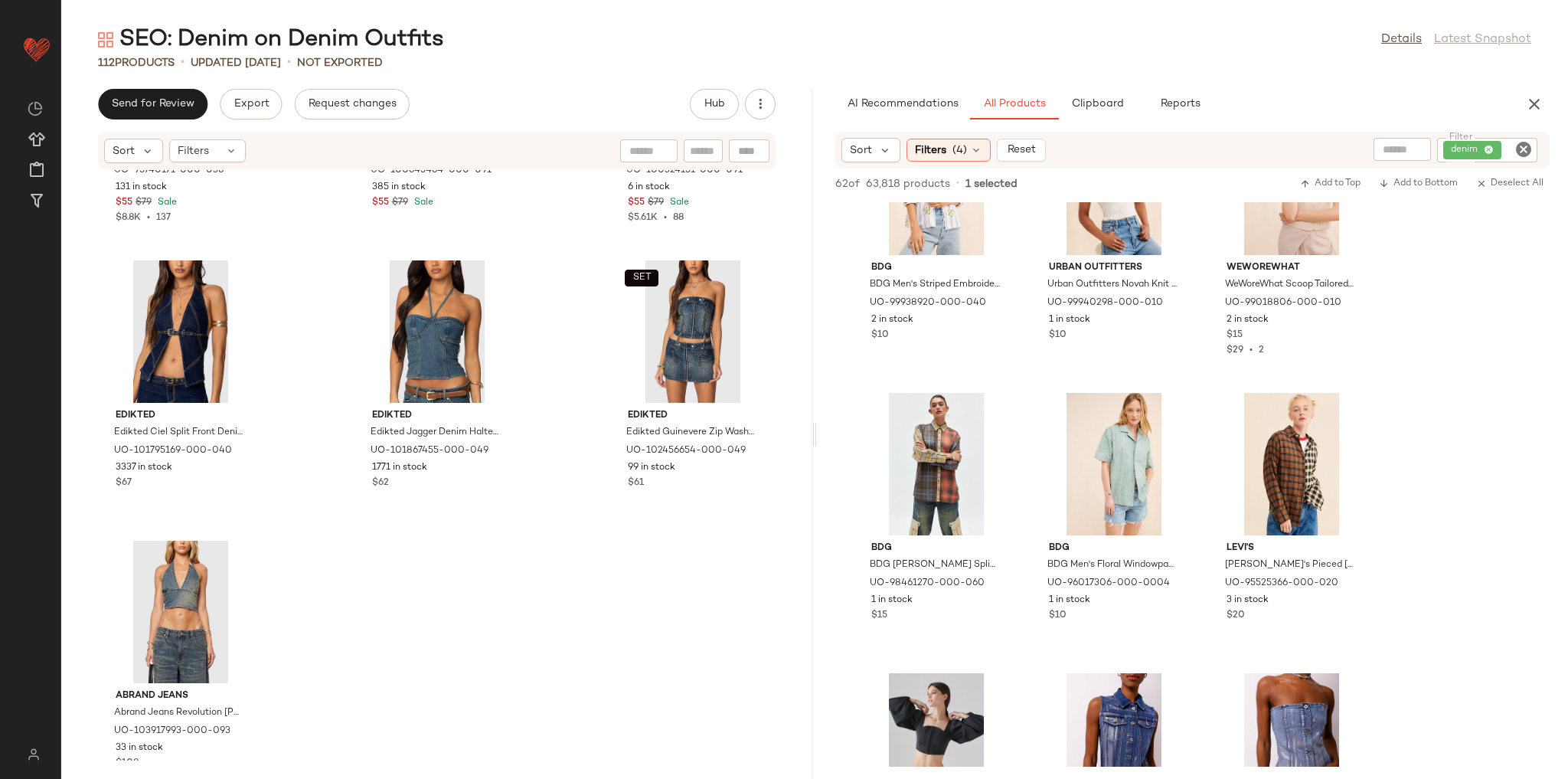
scroll to position [10062, 0]
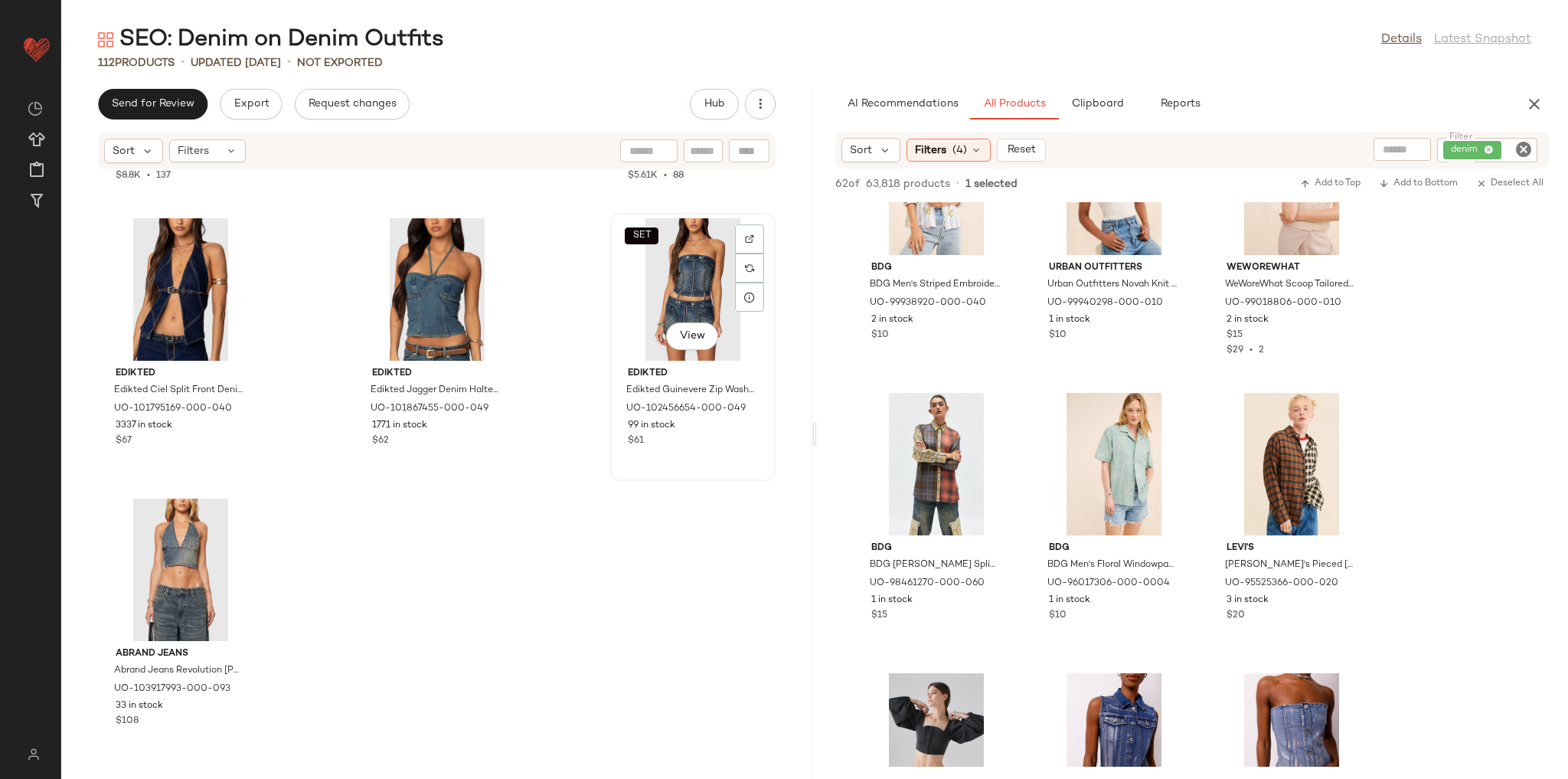
click at [640, 286] on div "SET View" at bounding box center [692, 289] width 155 height 142
click at [735, 297] on div at bounding box center [749, 297] width 29 height 29
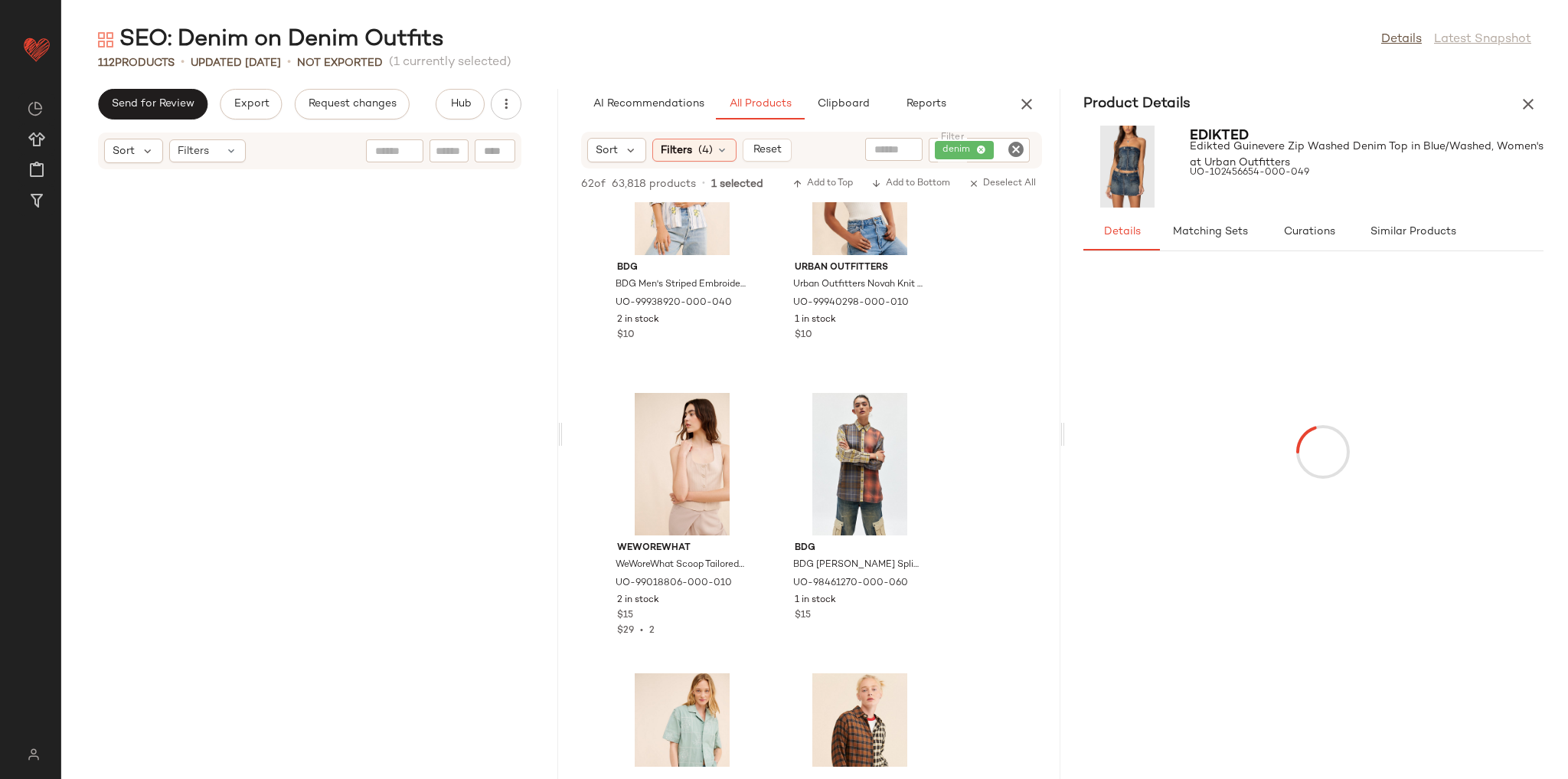
scroll to position [15108, 0]
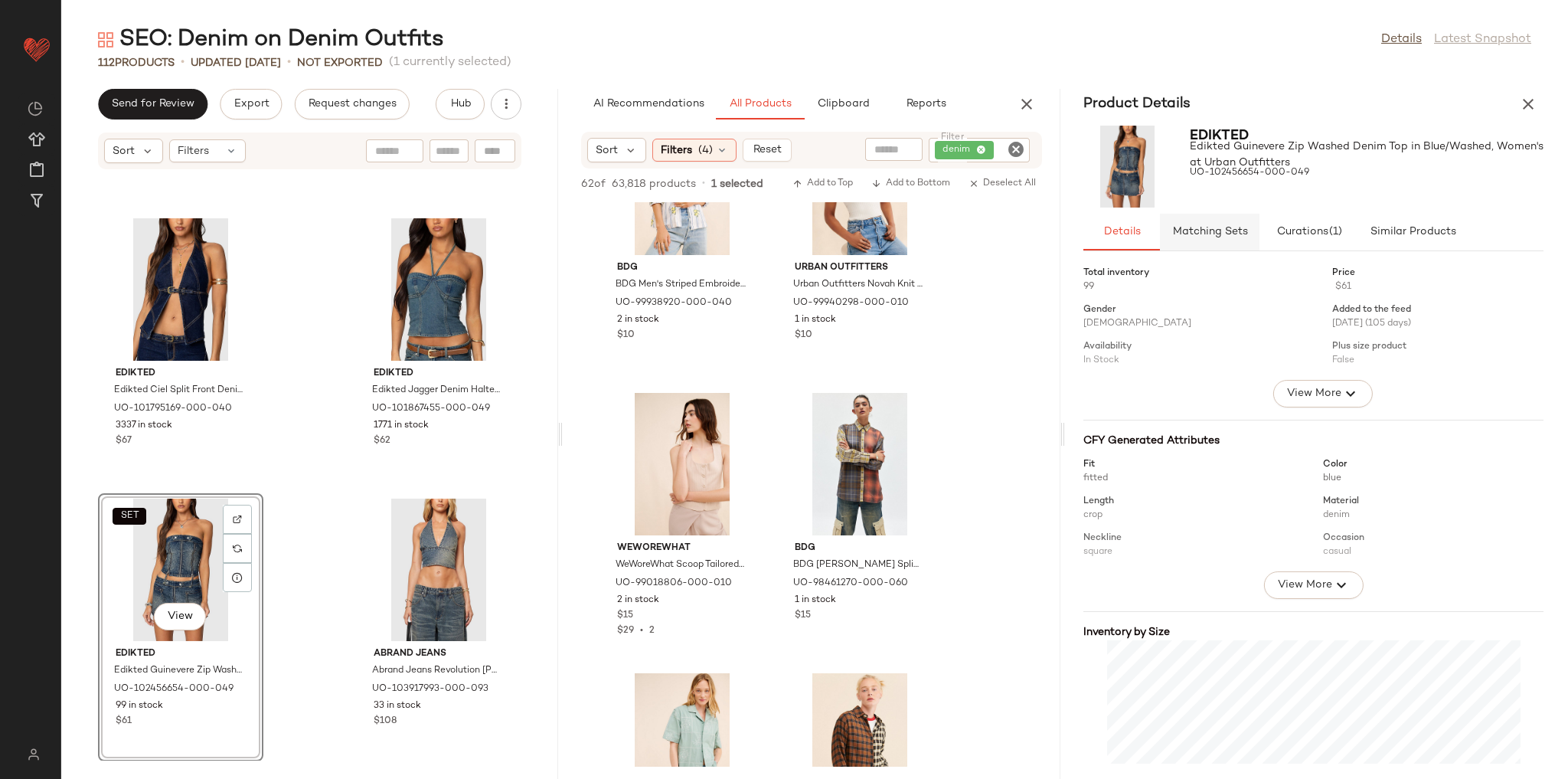
click at [1222, 230] on span "Matching Sets" at bounding box center [1210, 232] width 76 height 12
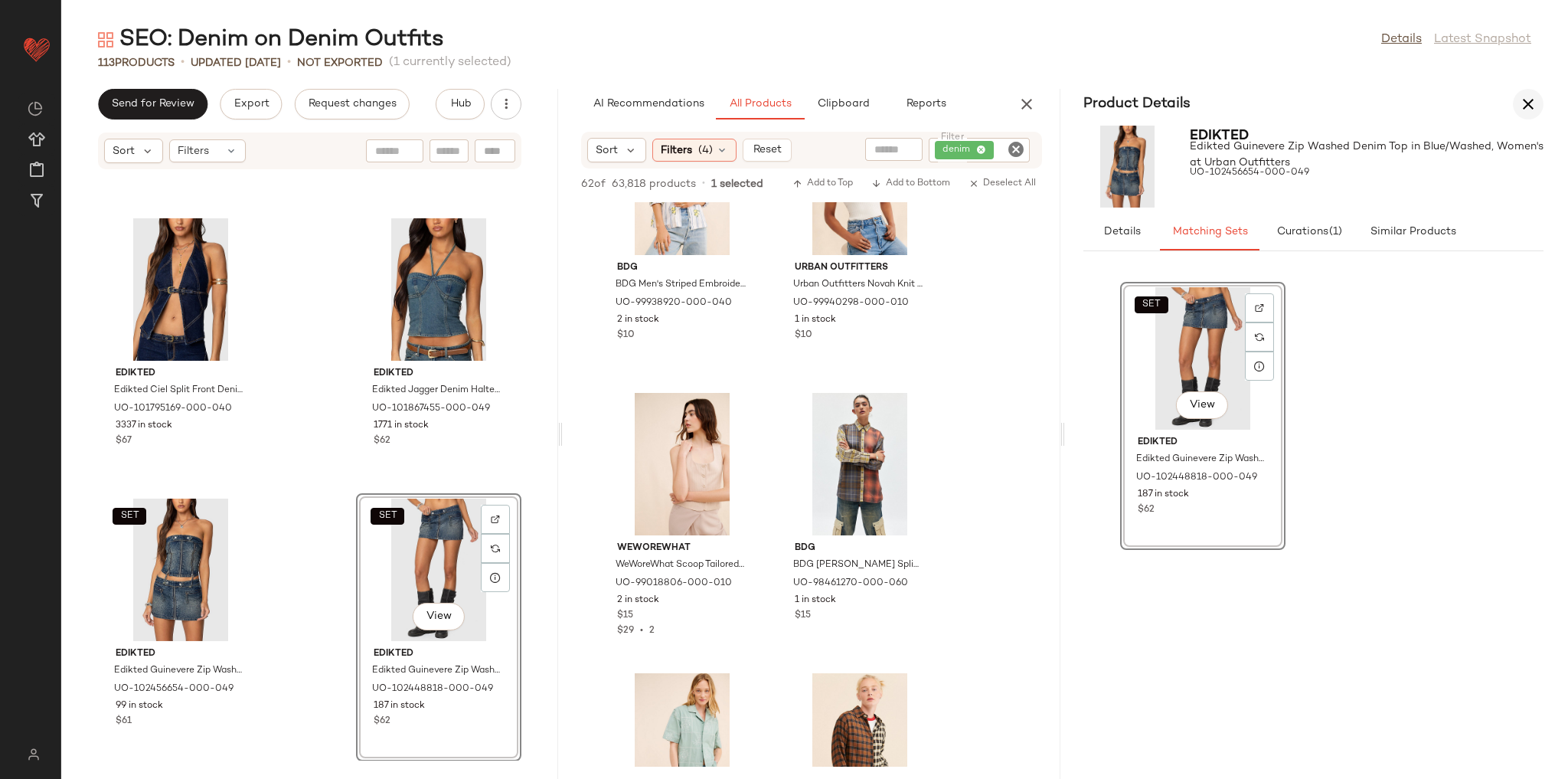
click at [1532, 104] on icon "button" at bounding box center [1527, 104] width 18 height 18
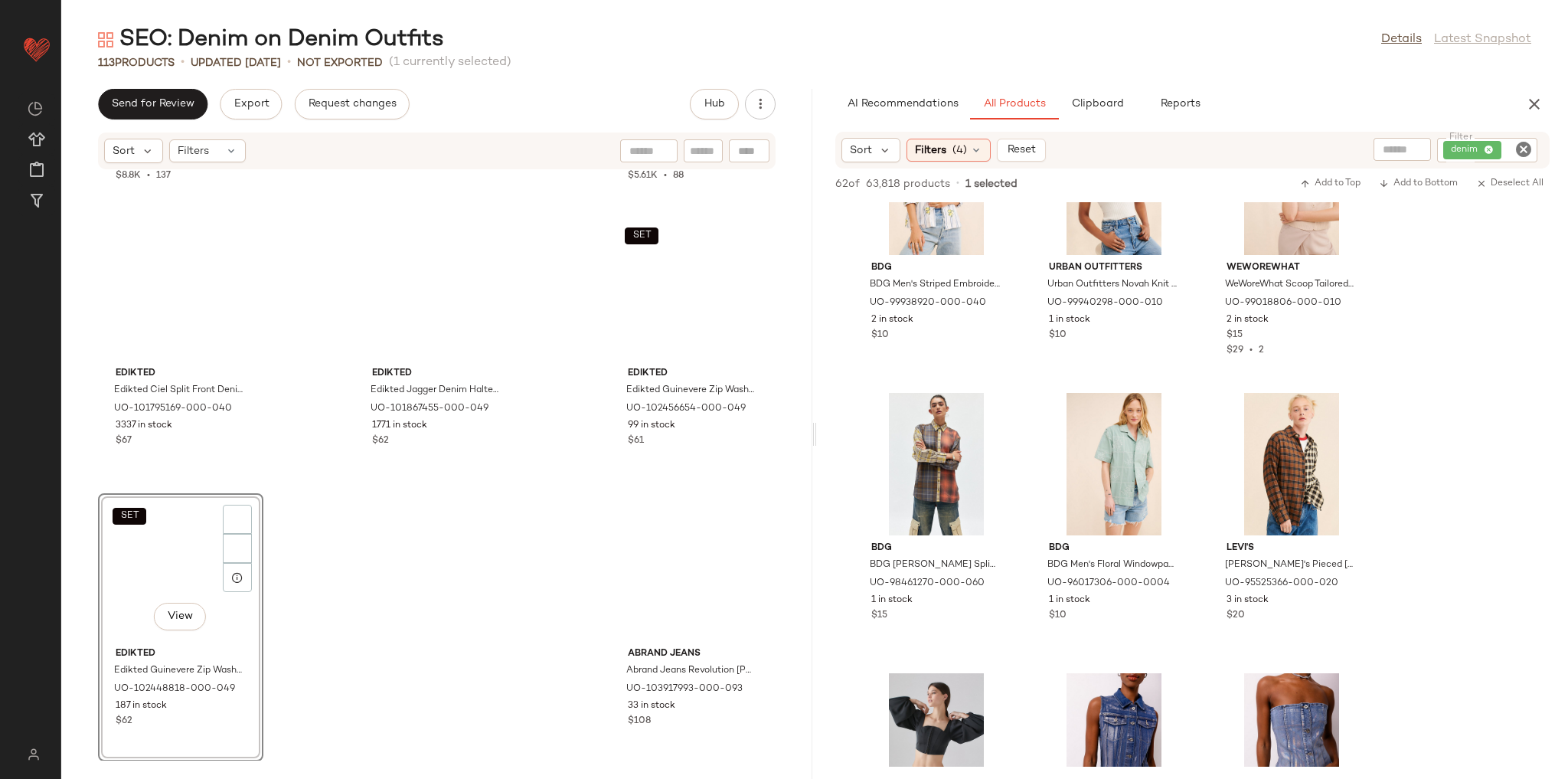
scroll to position [9810, 0]
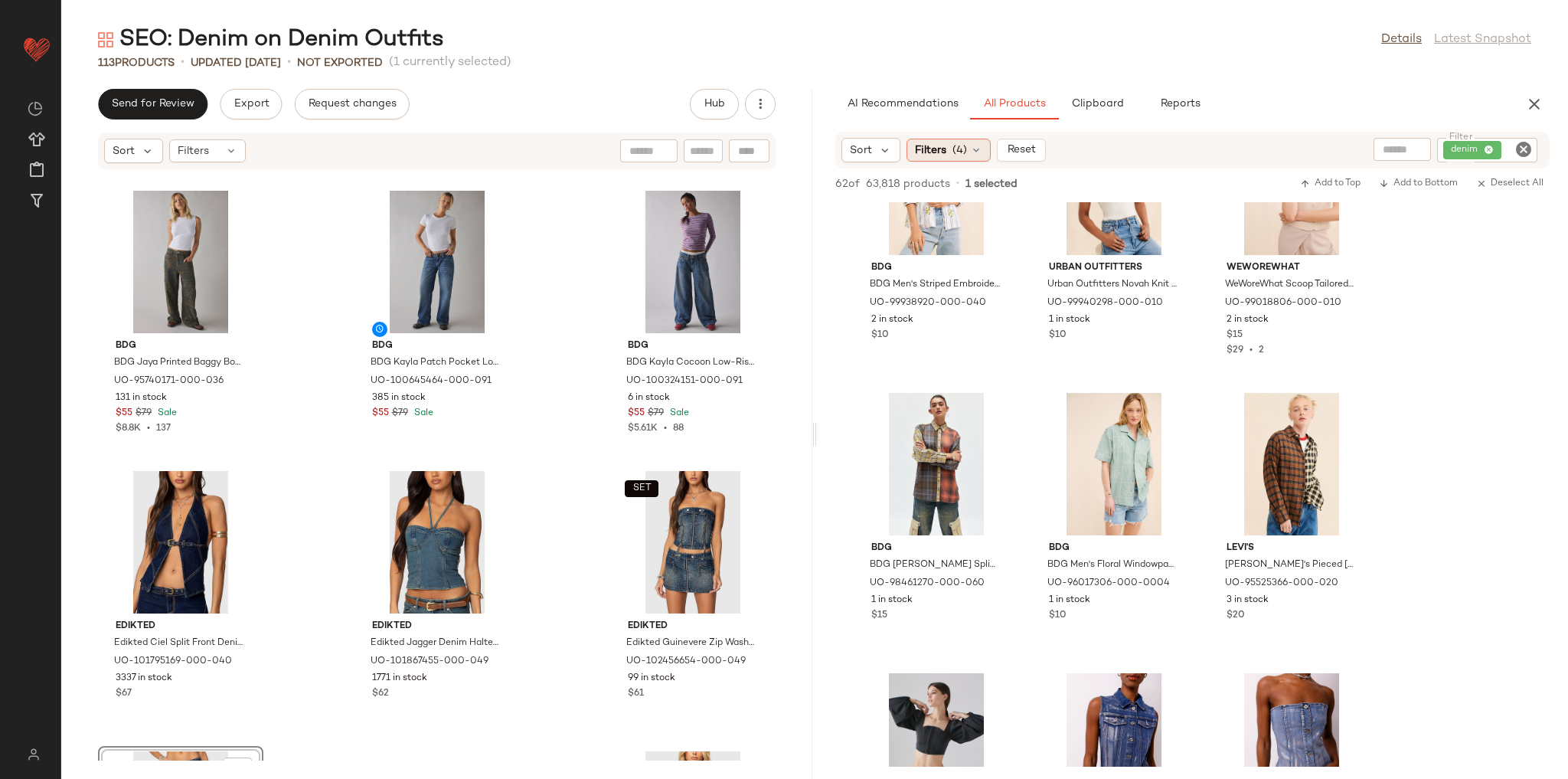
click at [937, 155] on span "Filters" at bounding box center [931, 150] width 31 height 16
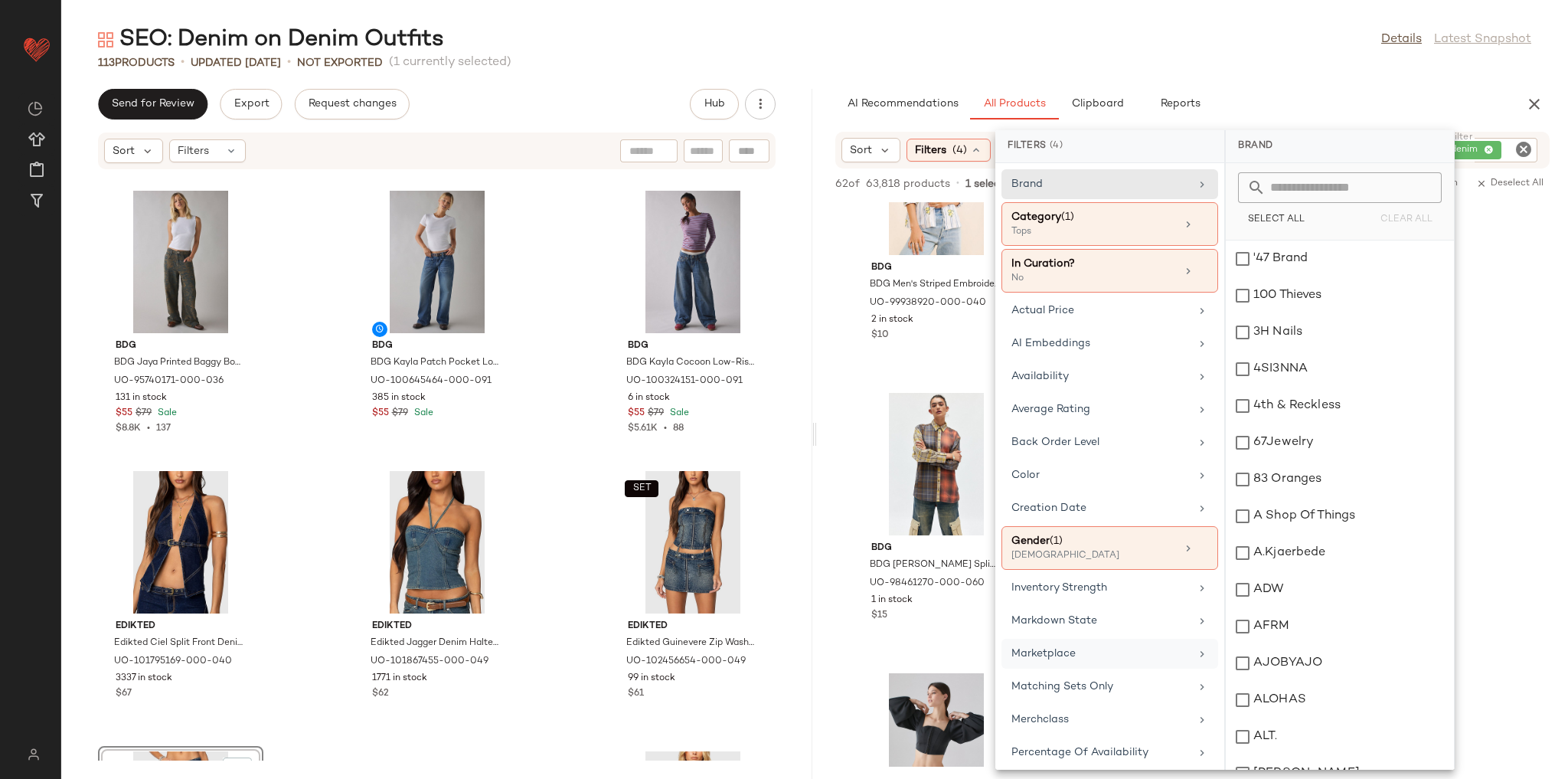
click at [1113, 672] on div "Marketplace" at bounding box center [1110, 687] width 217 height 30
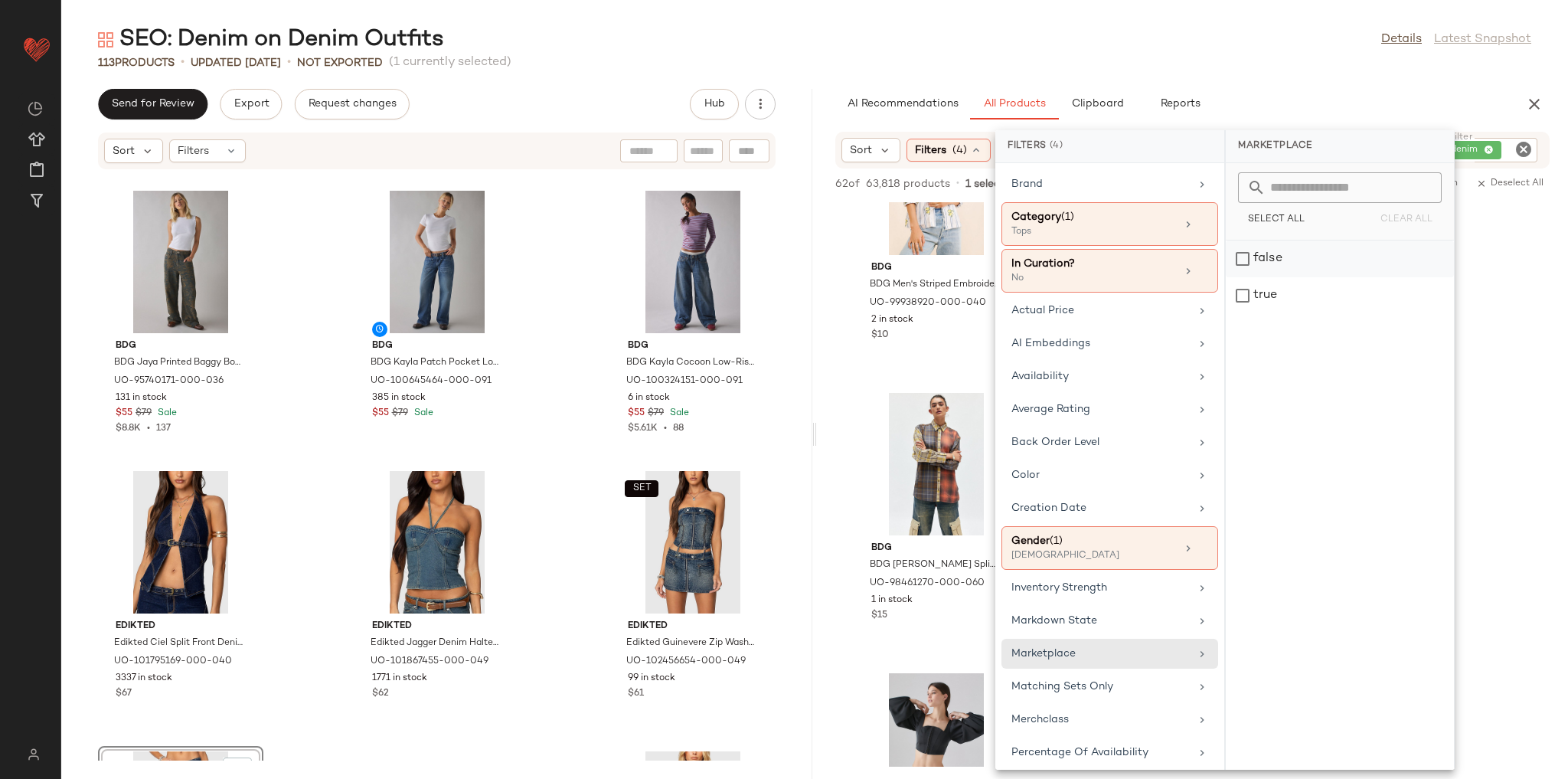
click at [1285, 277] on div "false" at bounding box center [1340, 295] width 228 height 37
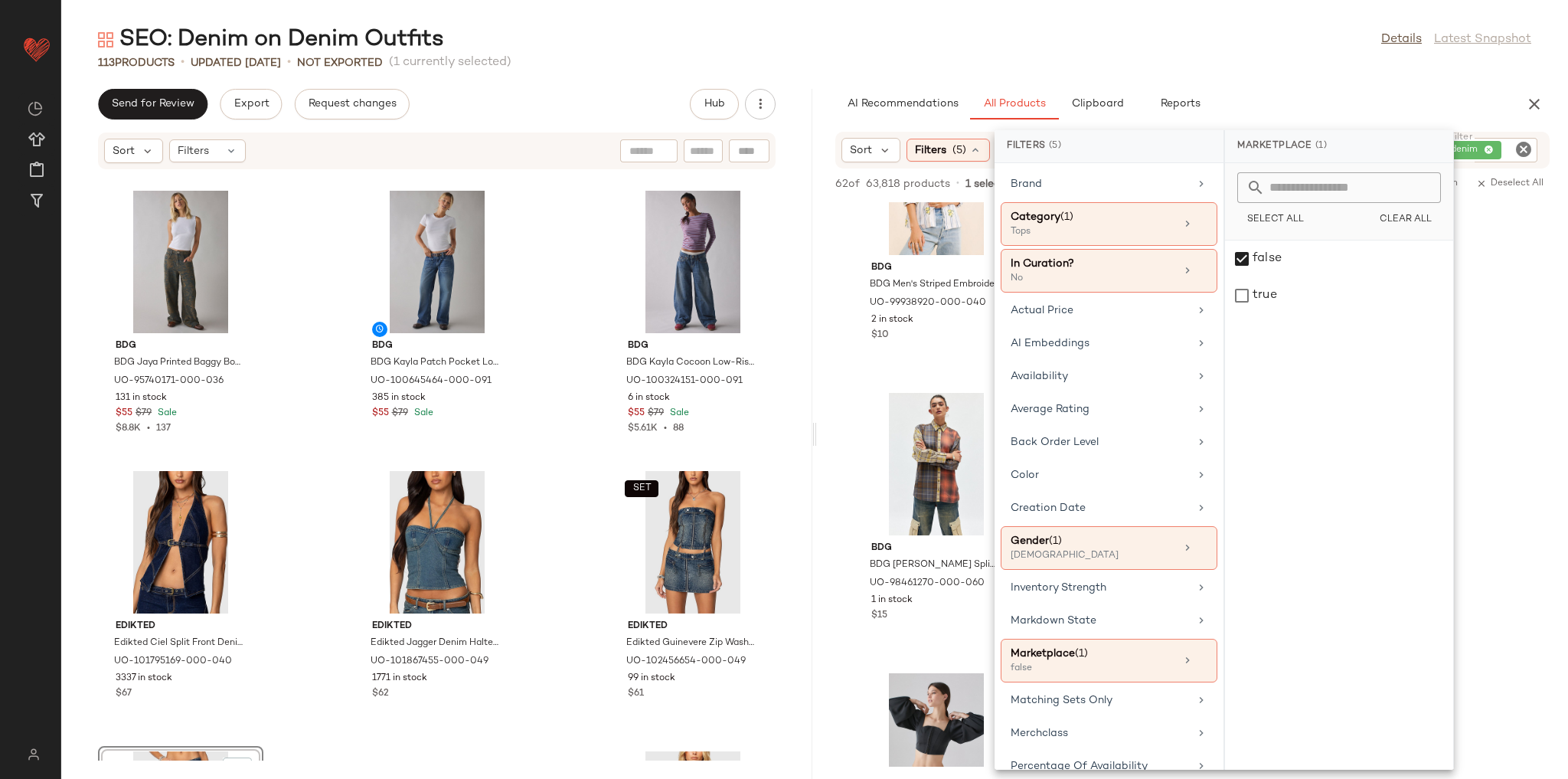
click at [1277, 100] on div "AI Recommendations All Products Clipboard Reports" at bounding box center [1167, 104] width 666 height 30
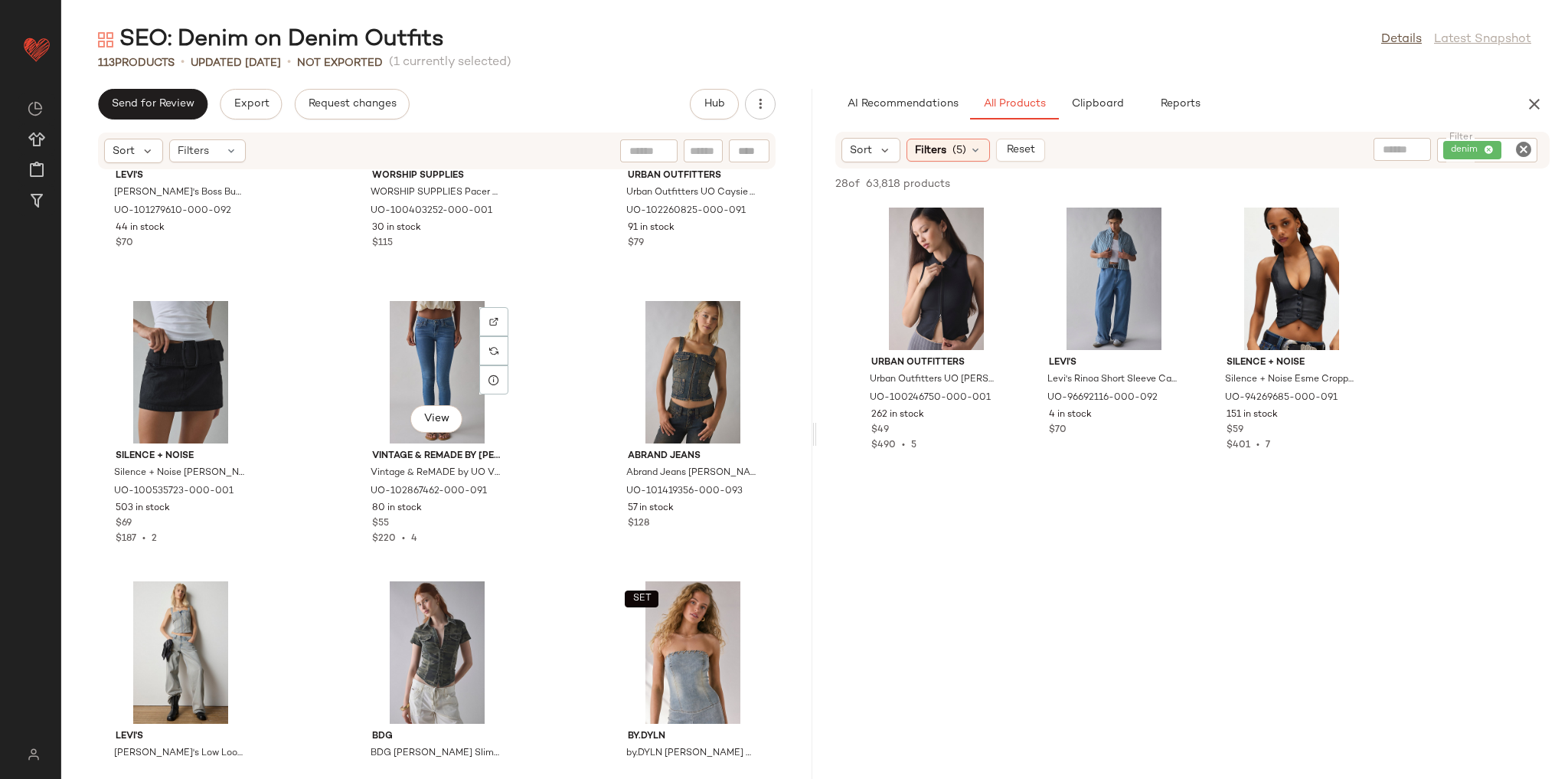
scroll to position [6012, 0]
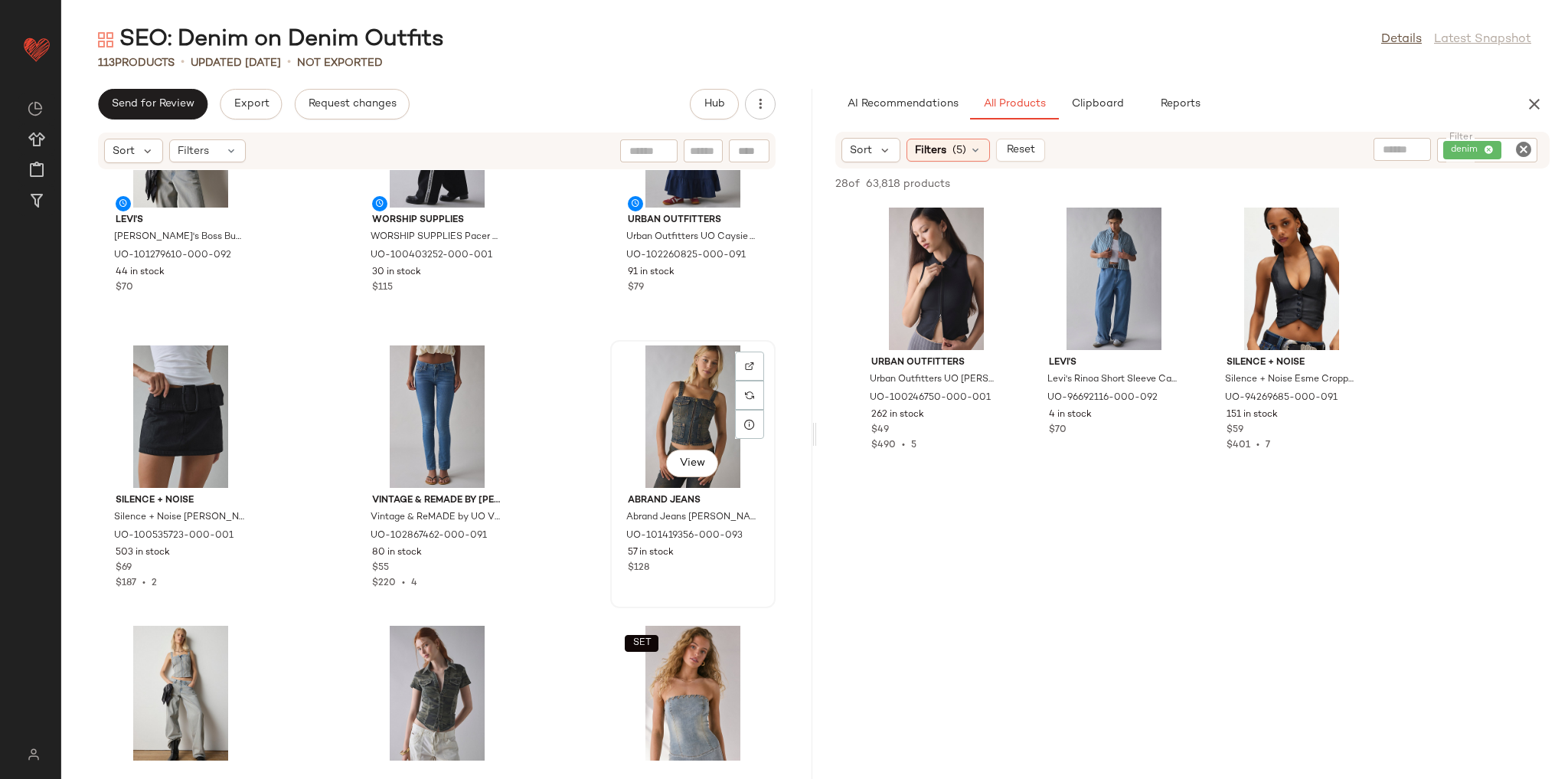
click at [761, 348] on div "View Abrand Jeans Abrand Jeans Hillary Utility Denim Corset Top in Tinted Blue,…" at bounding box center [692, 473] width 162 height 265
click at [749, 381] on div at bounding box center [749, 396] width 29 height 29
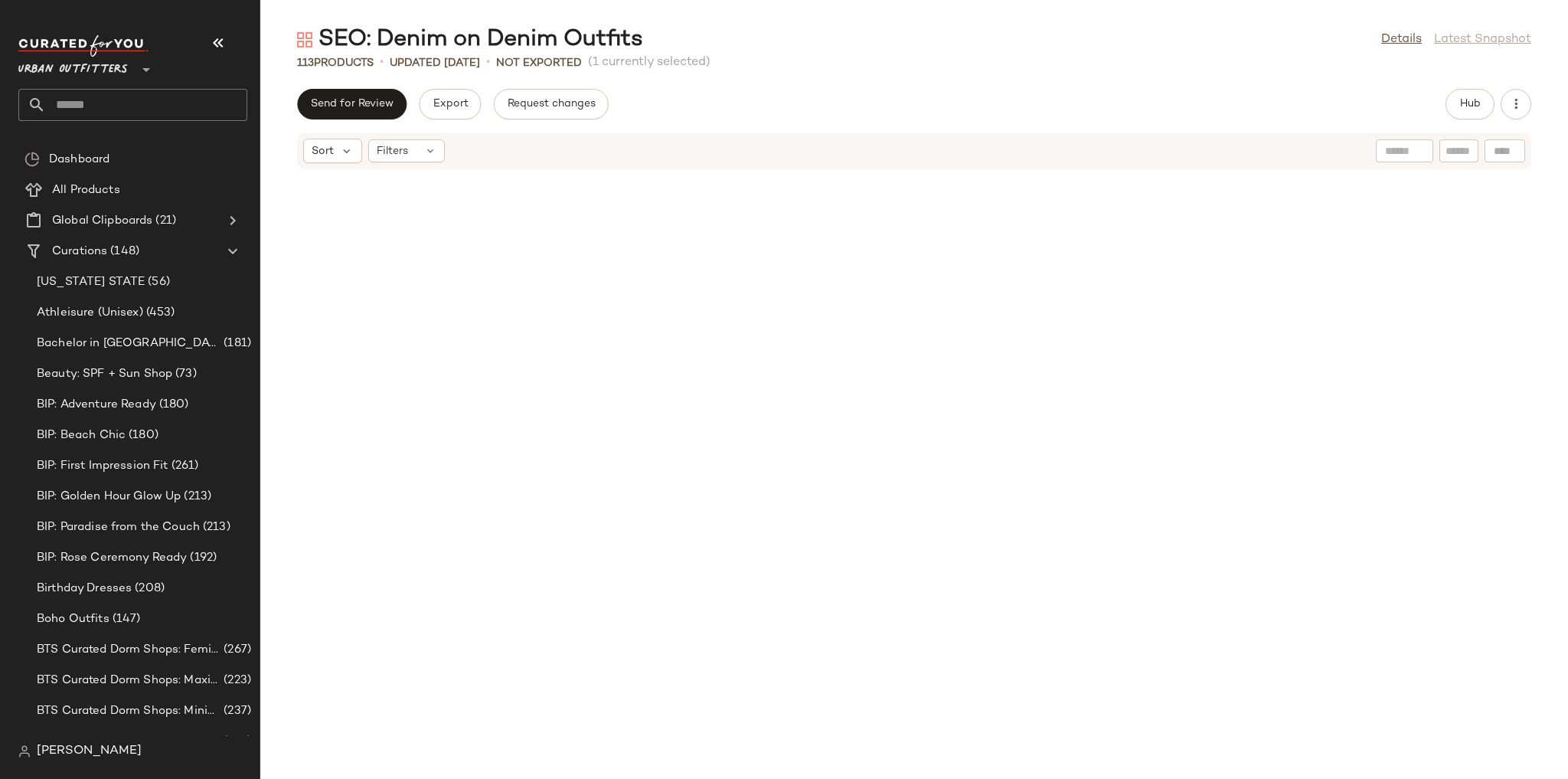
scroll to position [2802, 0]
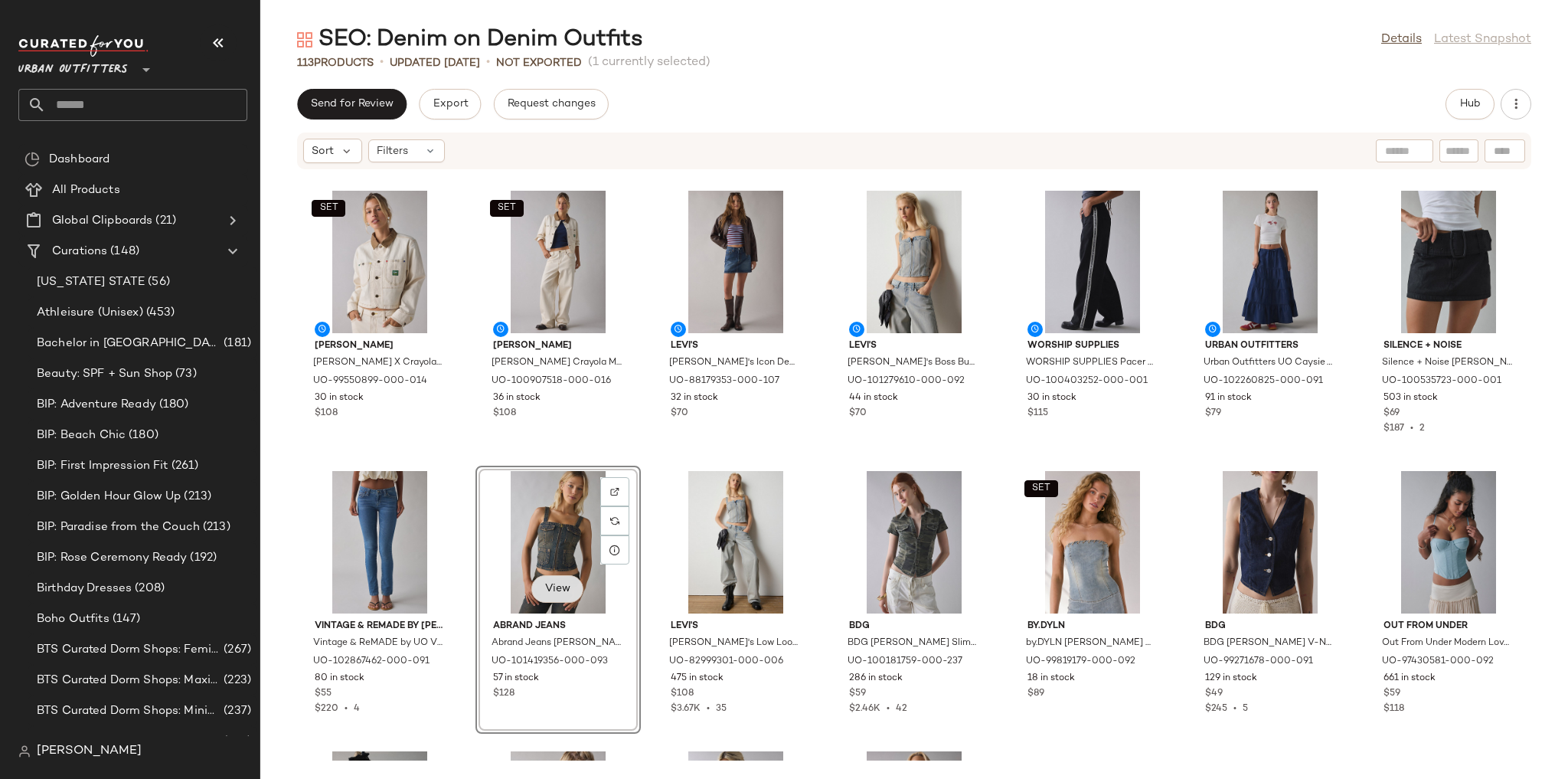
click at [571, 583] on span "View" at bounding box center [557, 589] width 26 height 12
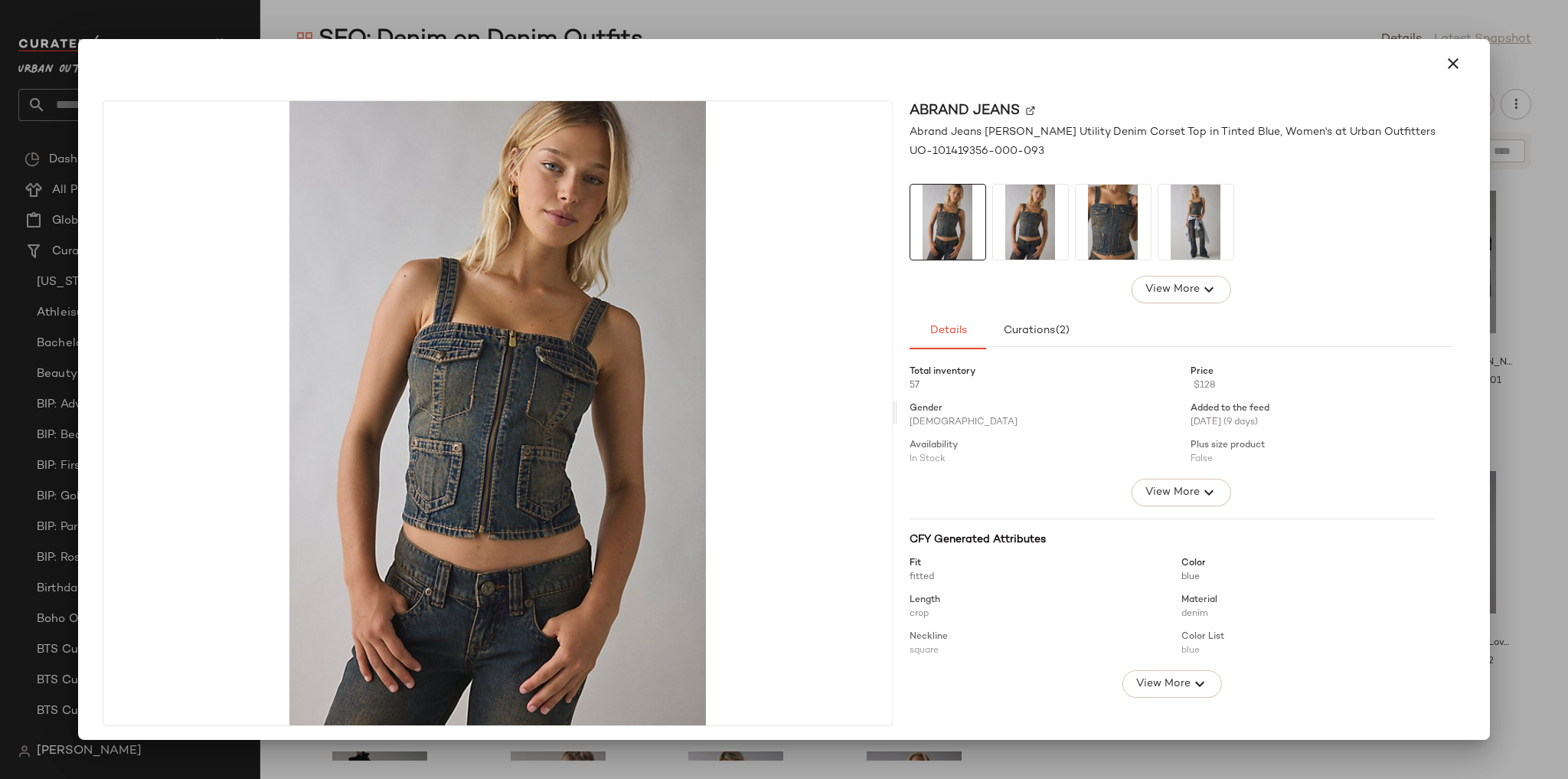
click at [536, 475] on img at bounding box center [497, 413] width 787 height 624
drag, startPoint x: 1160, startPoint y: 276, endPoint x: 1161, endPoint y: 290, distance: 14.0
click at [1161, 286] on button "View More" at bounding box center [1181, 289] width 99 height 28
click at [1161, 290] on span "View Less" at bounding box center [1172, 289] width 52 height 18
click at [1194, 243] on img at bounding box center [1196, 222] width 75 height 75
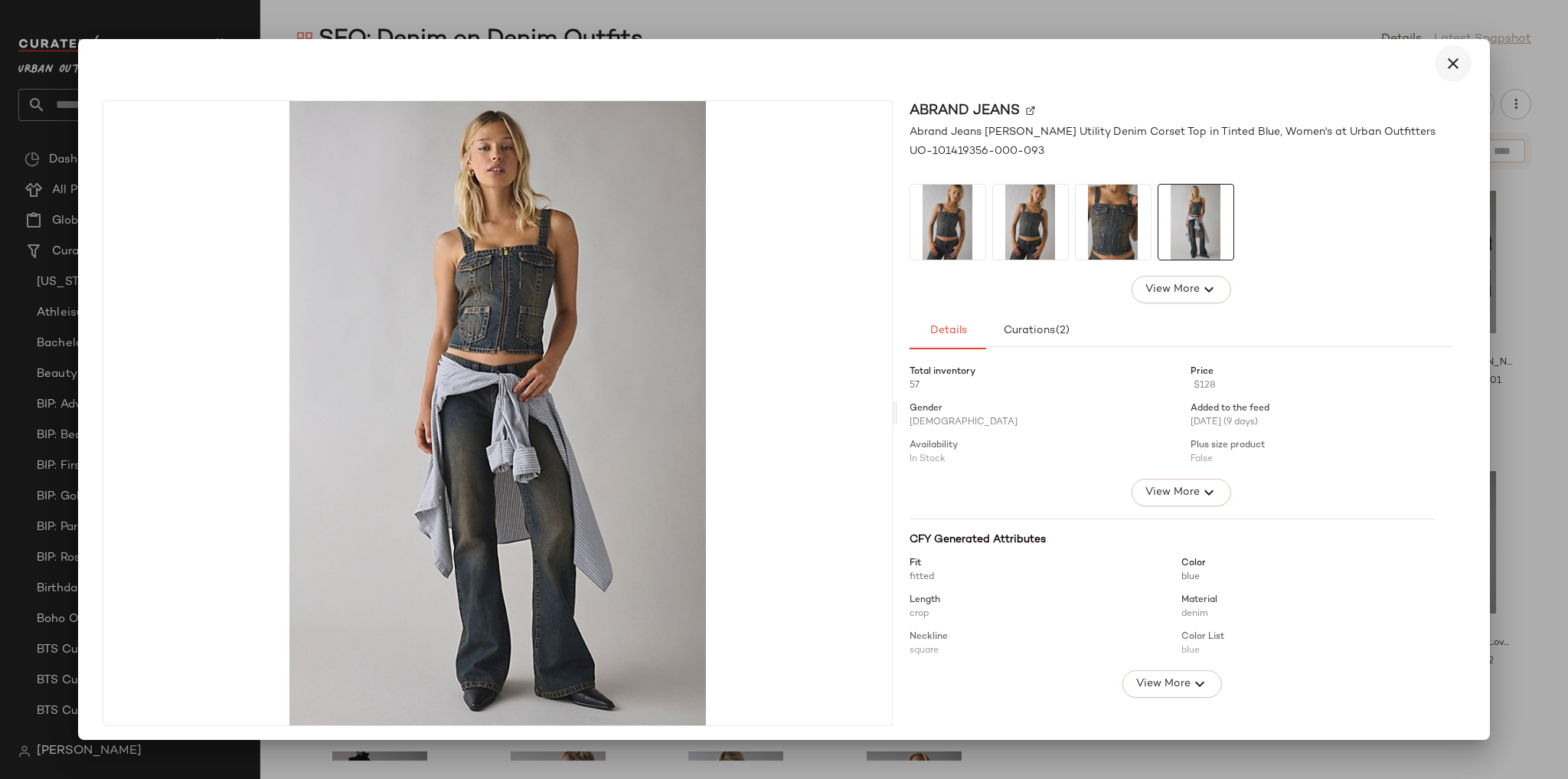
click at [1449, 60] on icon "button" at bounding box center [1452, 63] width 18 height 18
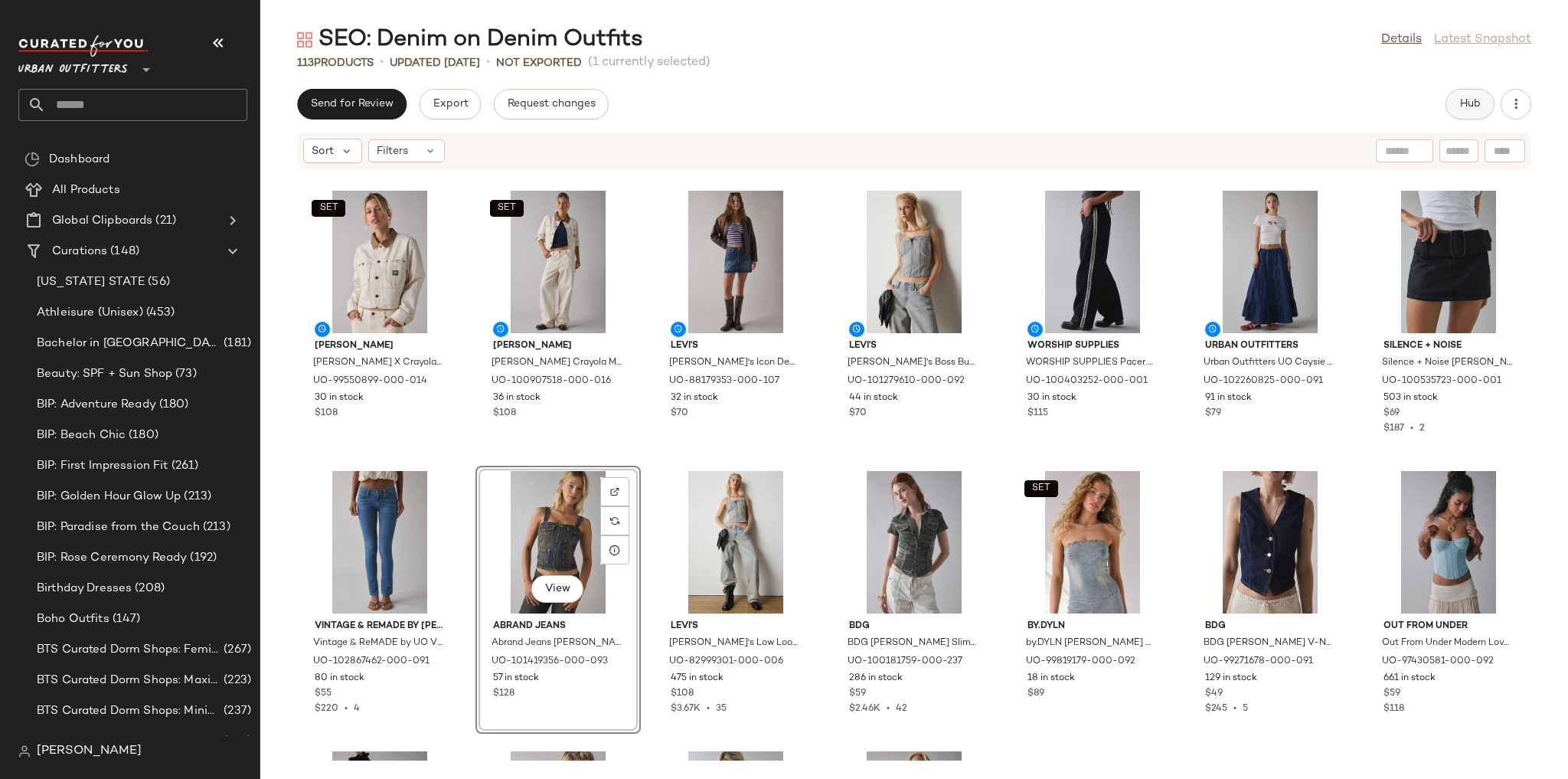
click at [1483, 110] on button "Hub" at bounding box center [1470, 104] width 49 height 30
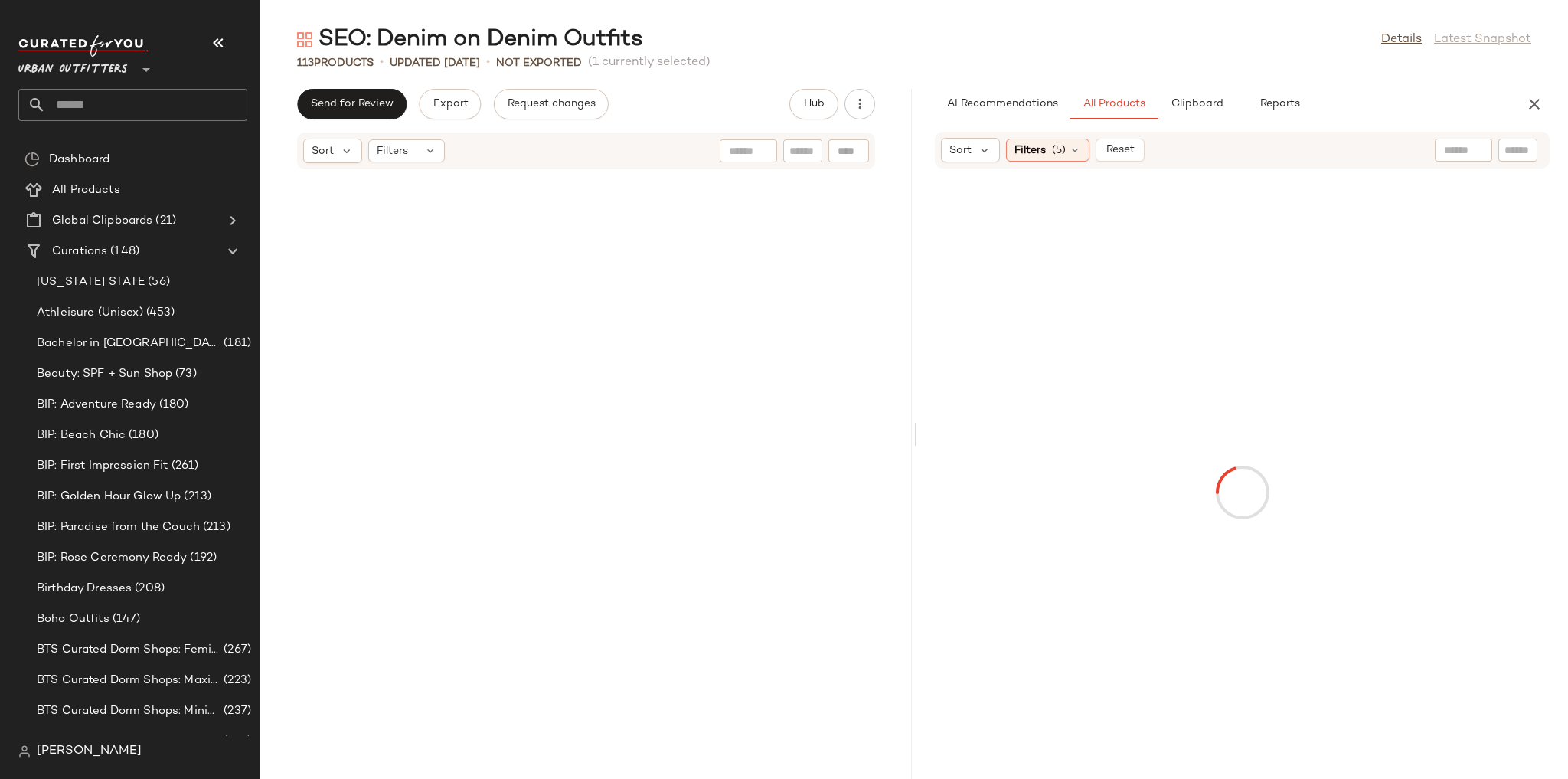
scroll to position [5886, 0]
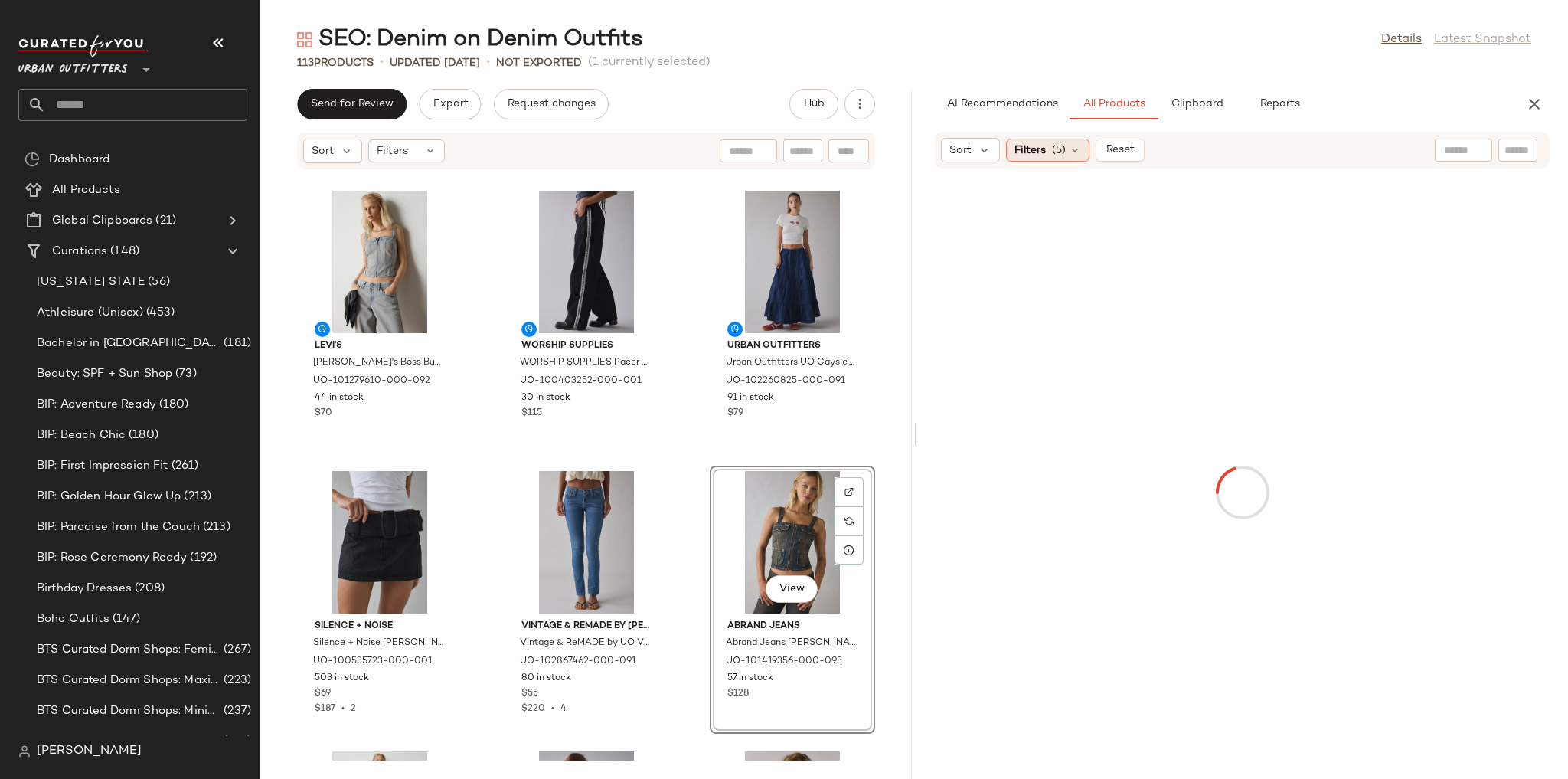
click at [1079, 148] on icon at bounding box center [1075, 150] width 12 height 12
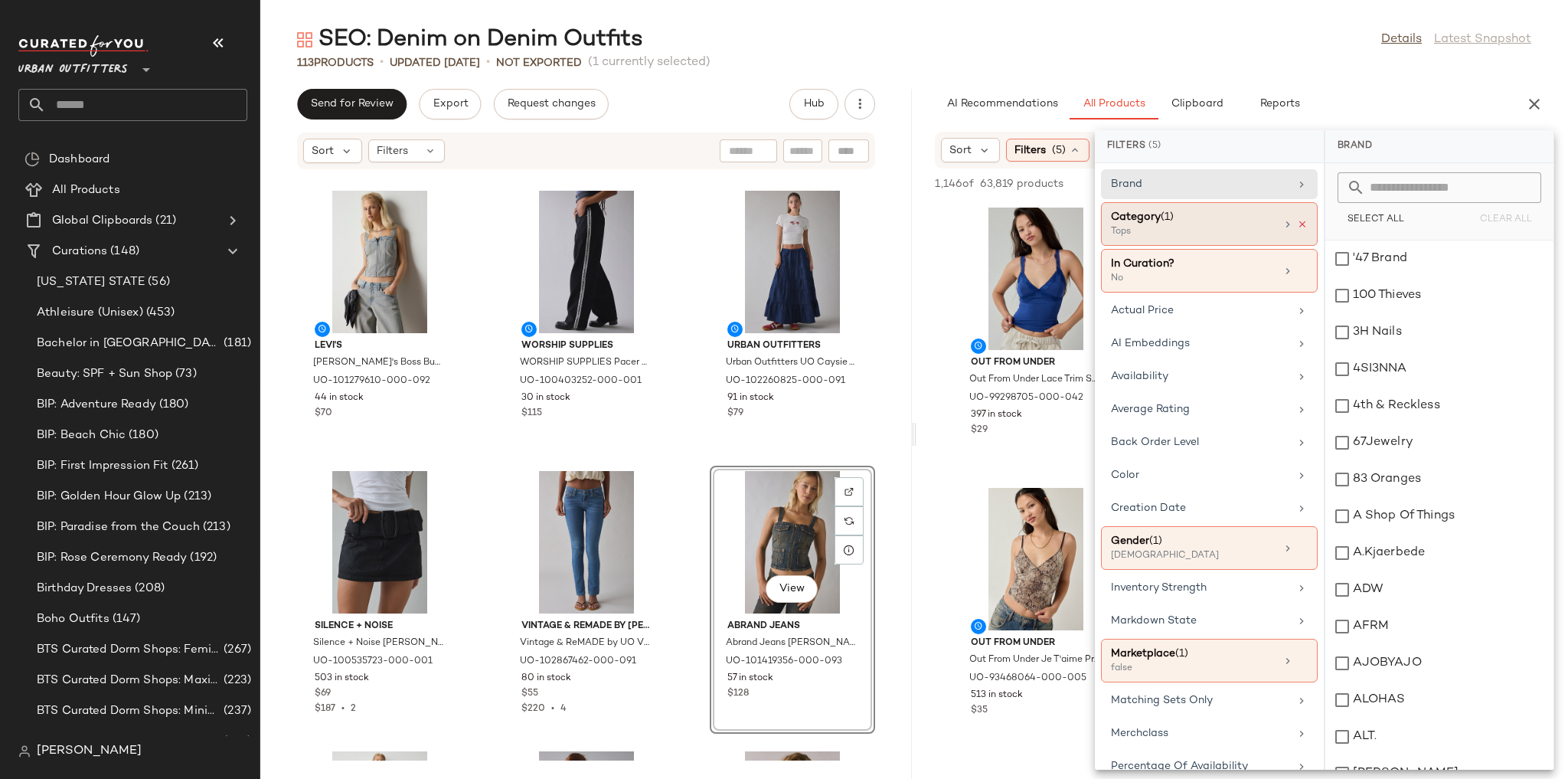
click at [1297, 222] on icon at bounding box center [1302, 225] width 10 height 10
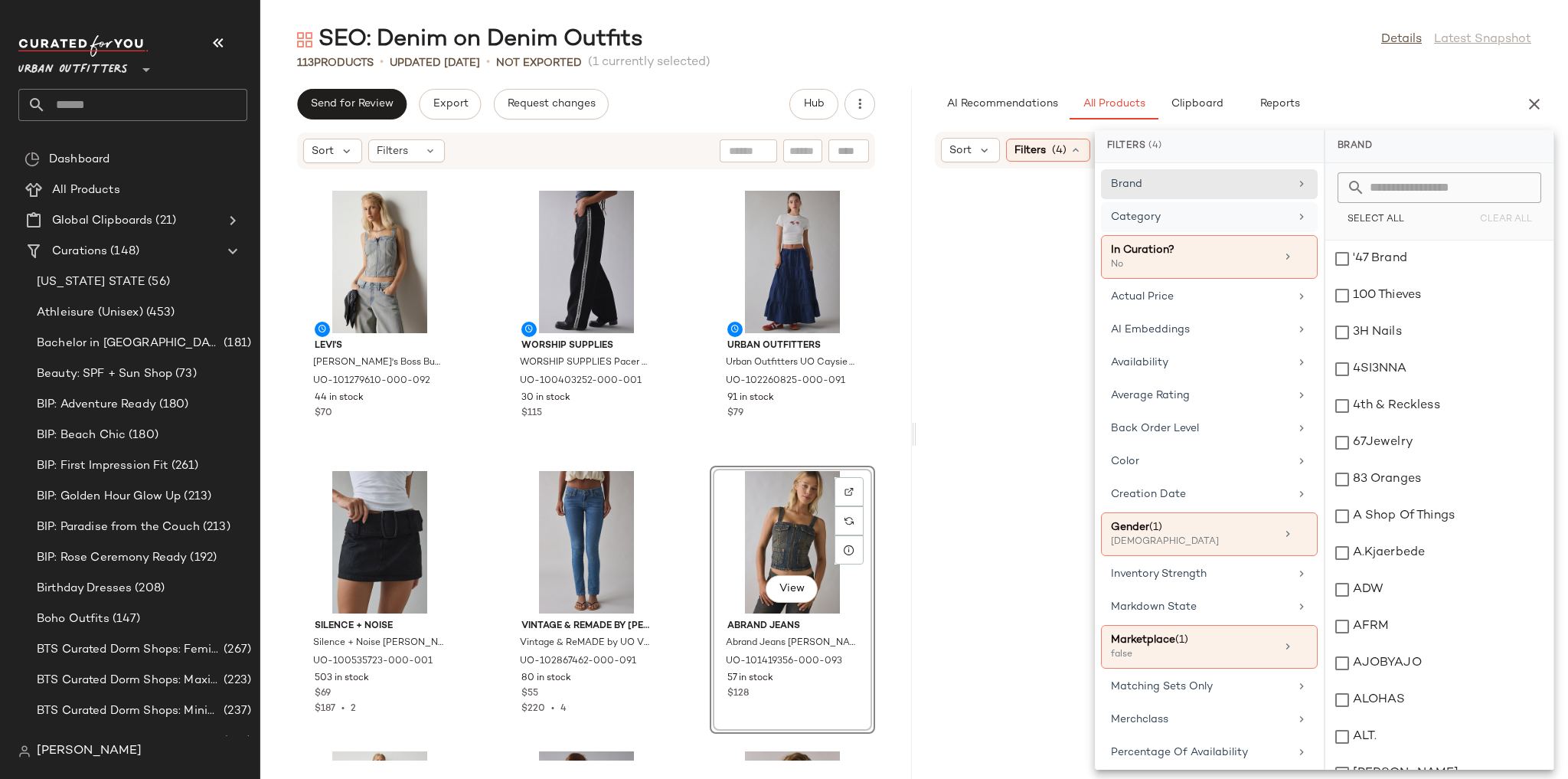
click at [1341, 92] on div "AI Recommendations All Products Clipboard Reports" at bounding box center [1217, 104] width 566 height 30
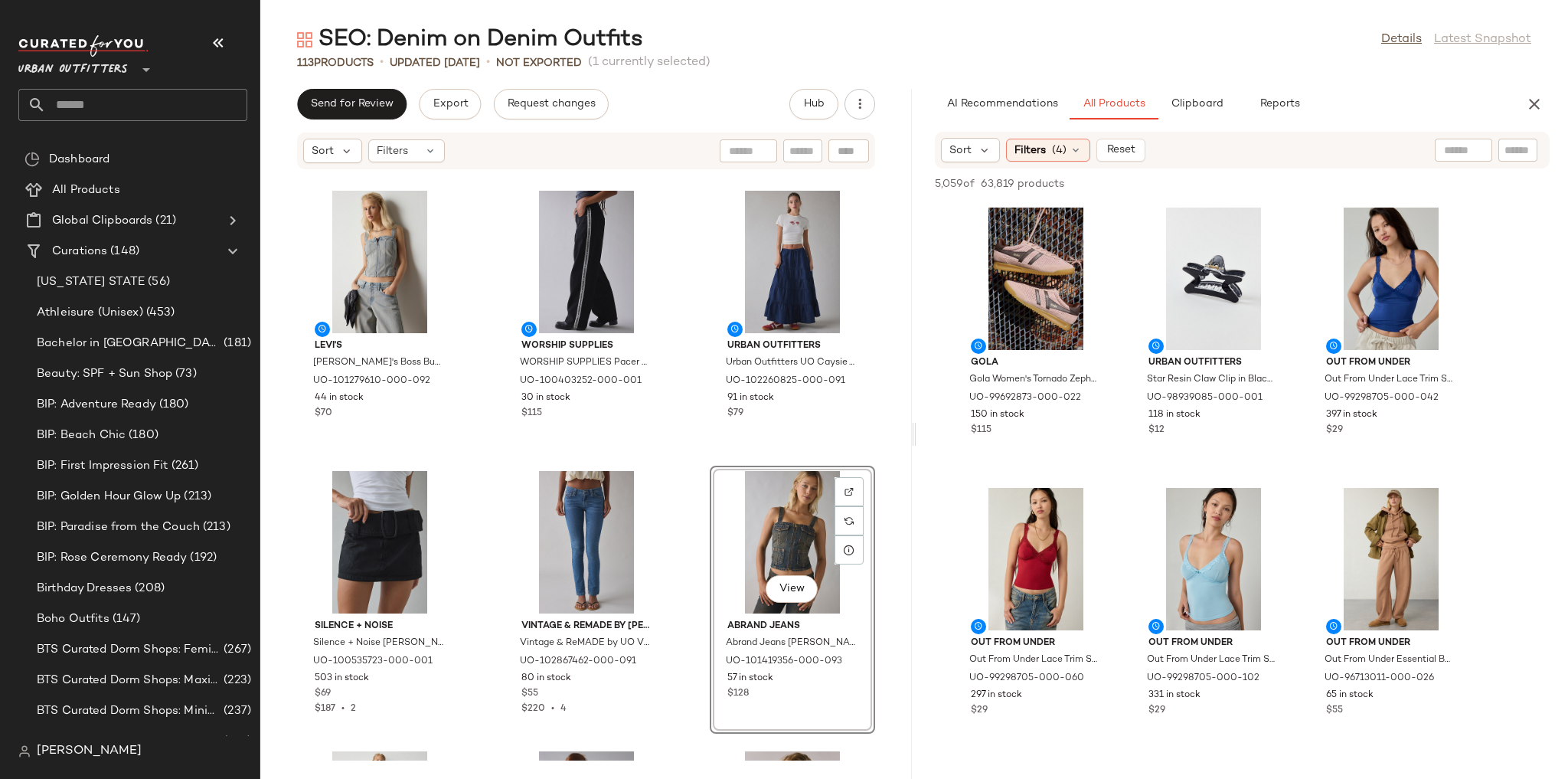
click at [1445, 150] on input "text" at bounding box center [1463, 150] width 39 height 16
click at [1471, 149] on img at bounding box center [1476, 150] width 14 height 14
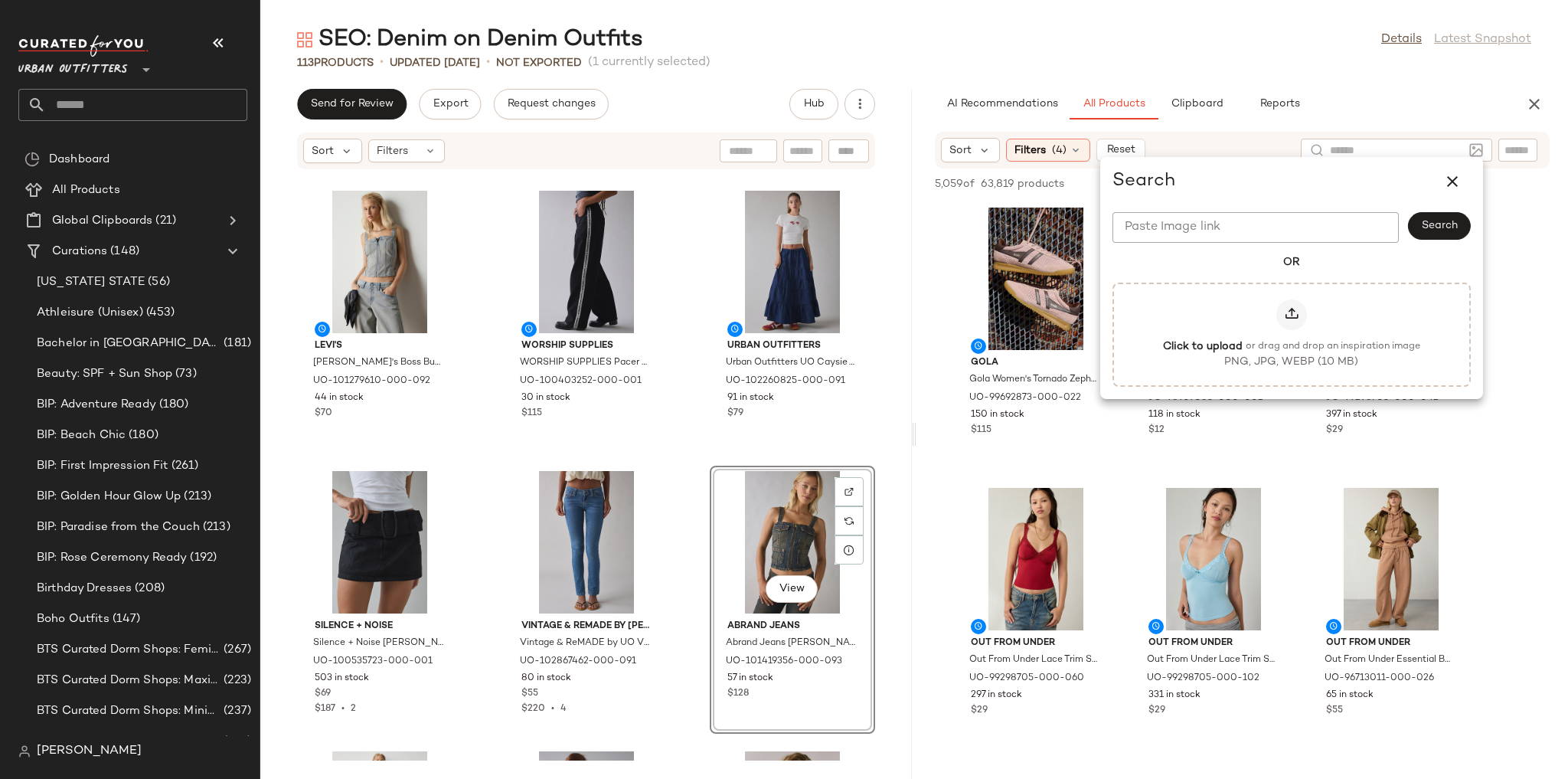
click at [1447, 110] on div "AI Recommendations All Products Clipboard Reports" at bounding box center [1217, 104] width 566 height 30
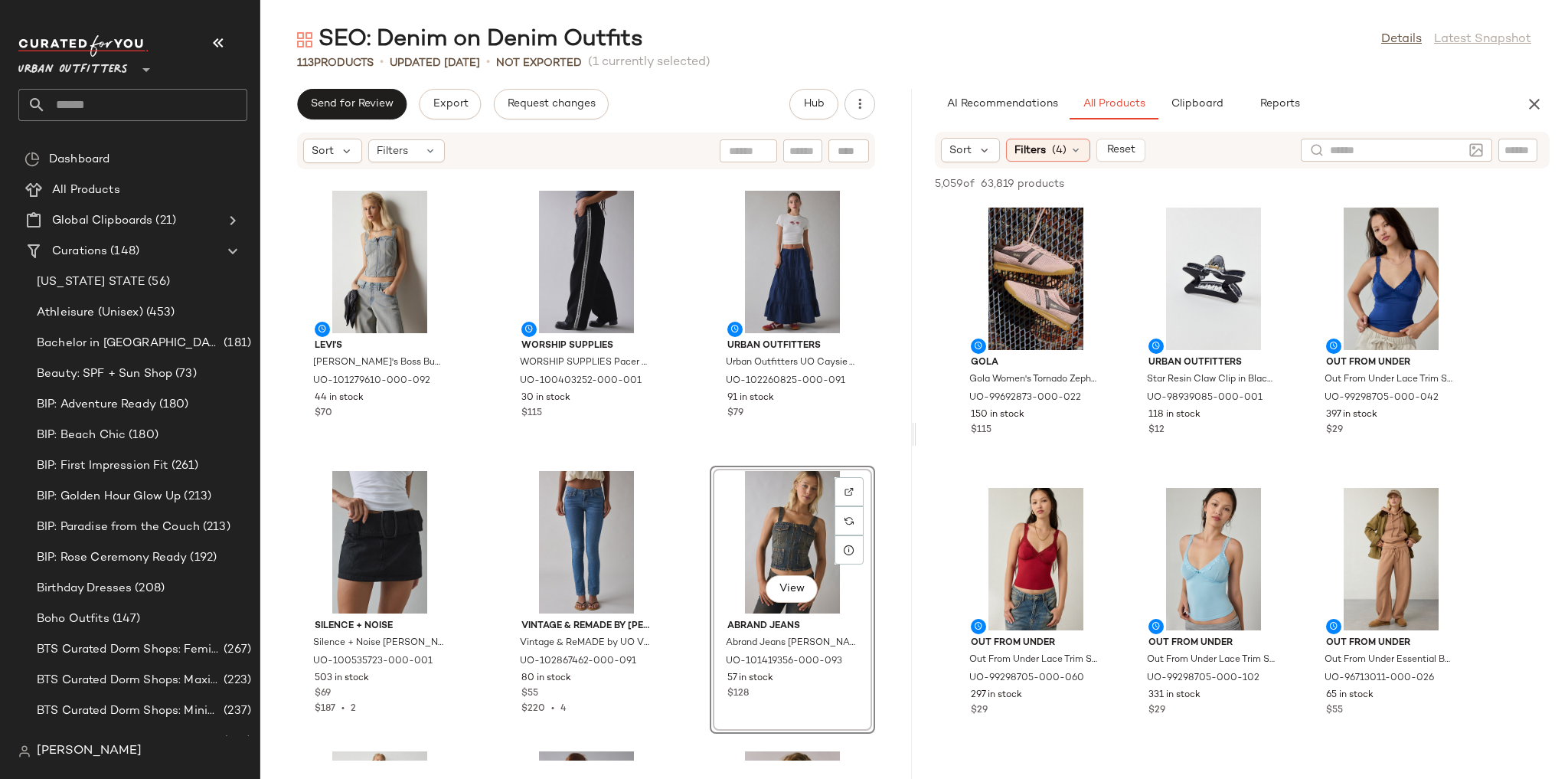
click at [1479, 151] on img at bounding box center [1476, 150] width 14 height 14
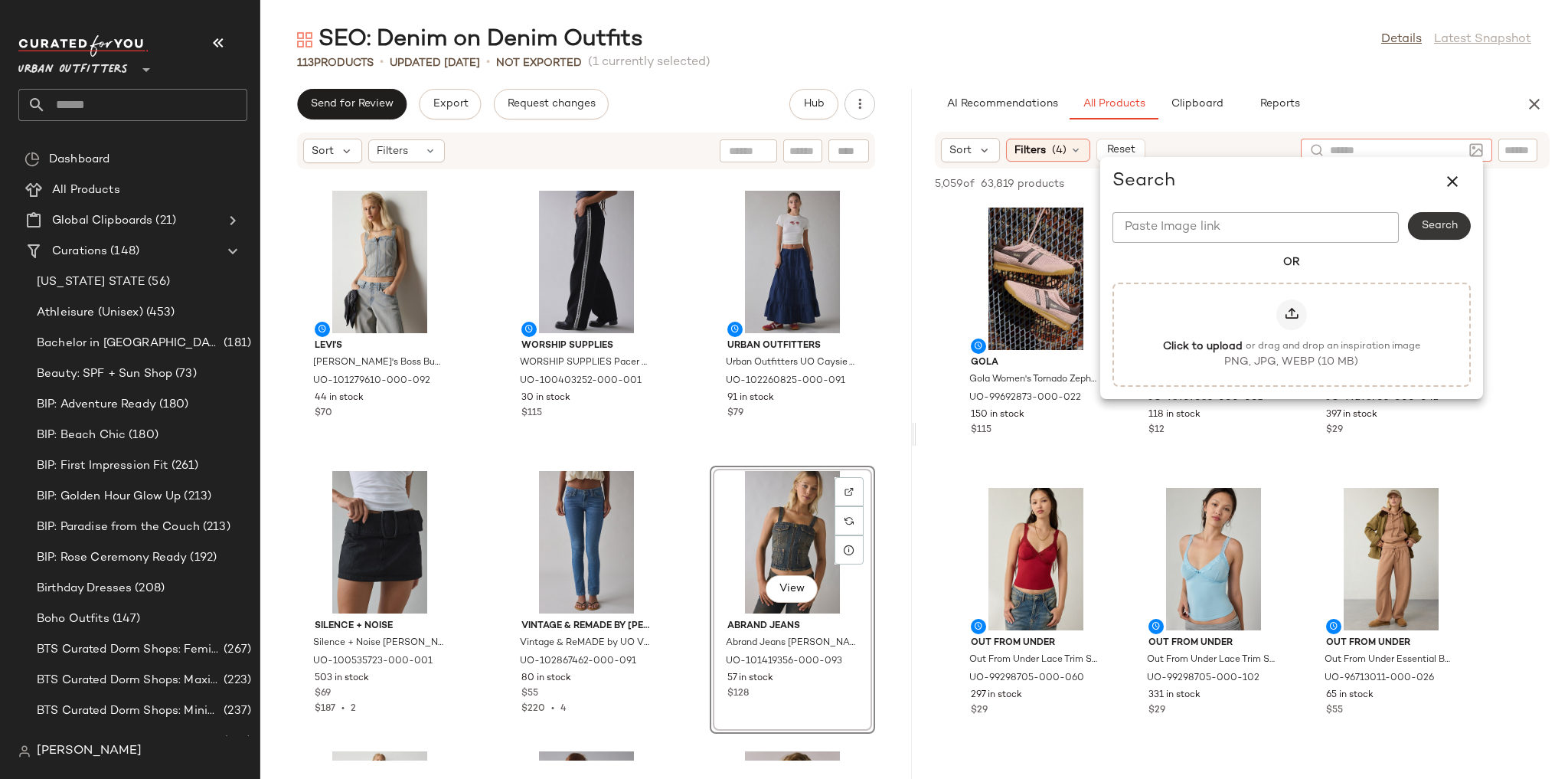
click at [1448, 217] on button "Search" at bounding box center [1439, 226] width 63 height 28
click at [1275, 238] on input "Paste Image link" at bounding box center [1255, 227] width 287 height 30
click at [775, 579] on button "View" at bounding box center [792, 589] width 52 height 28
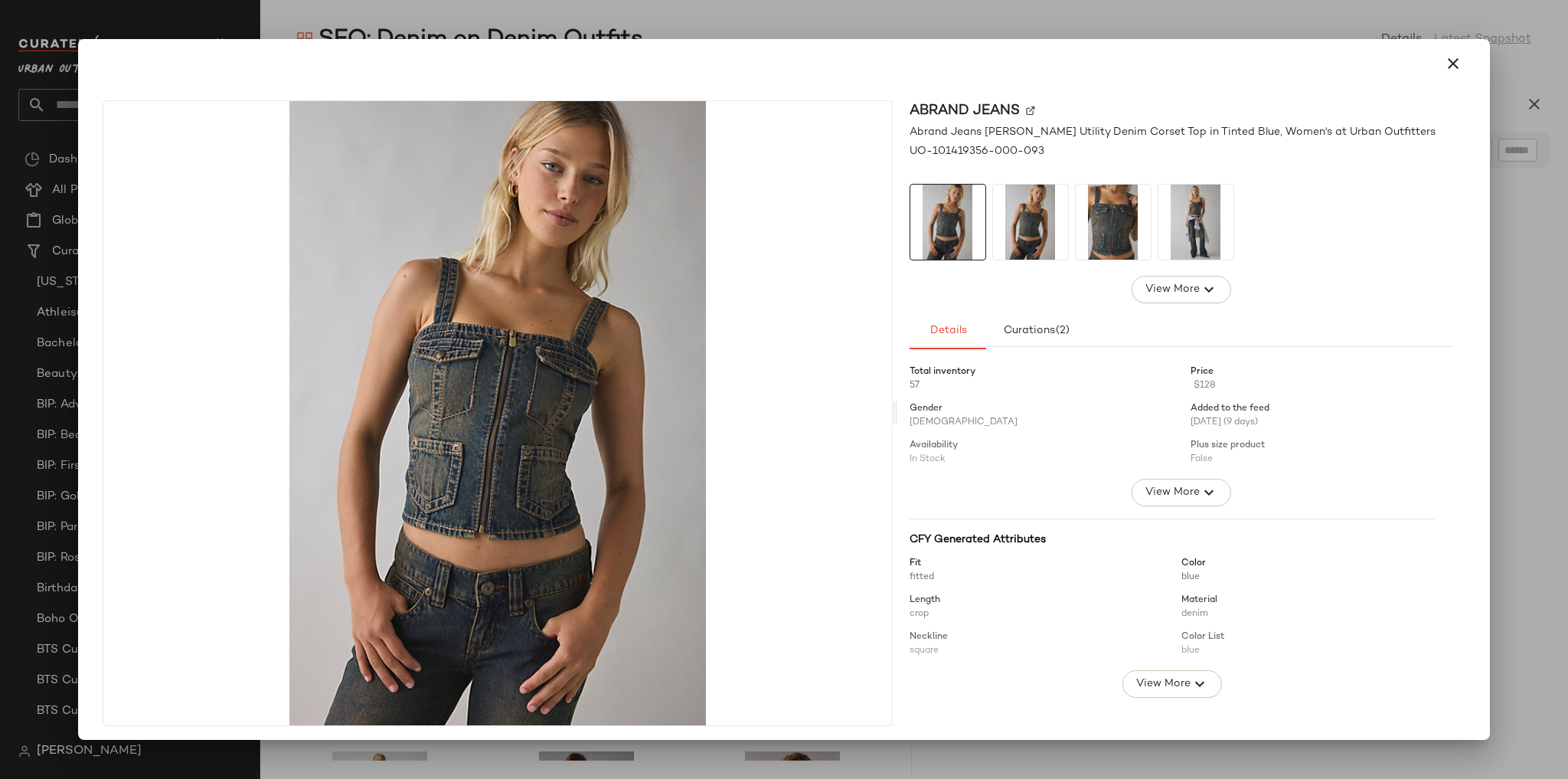
click at [1182, 220] on img at bounding box center [1196, 222] width 75 height 75
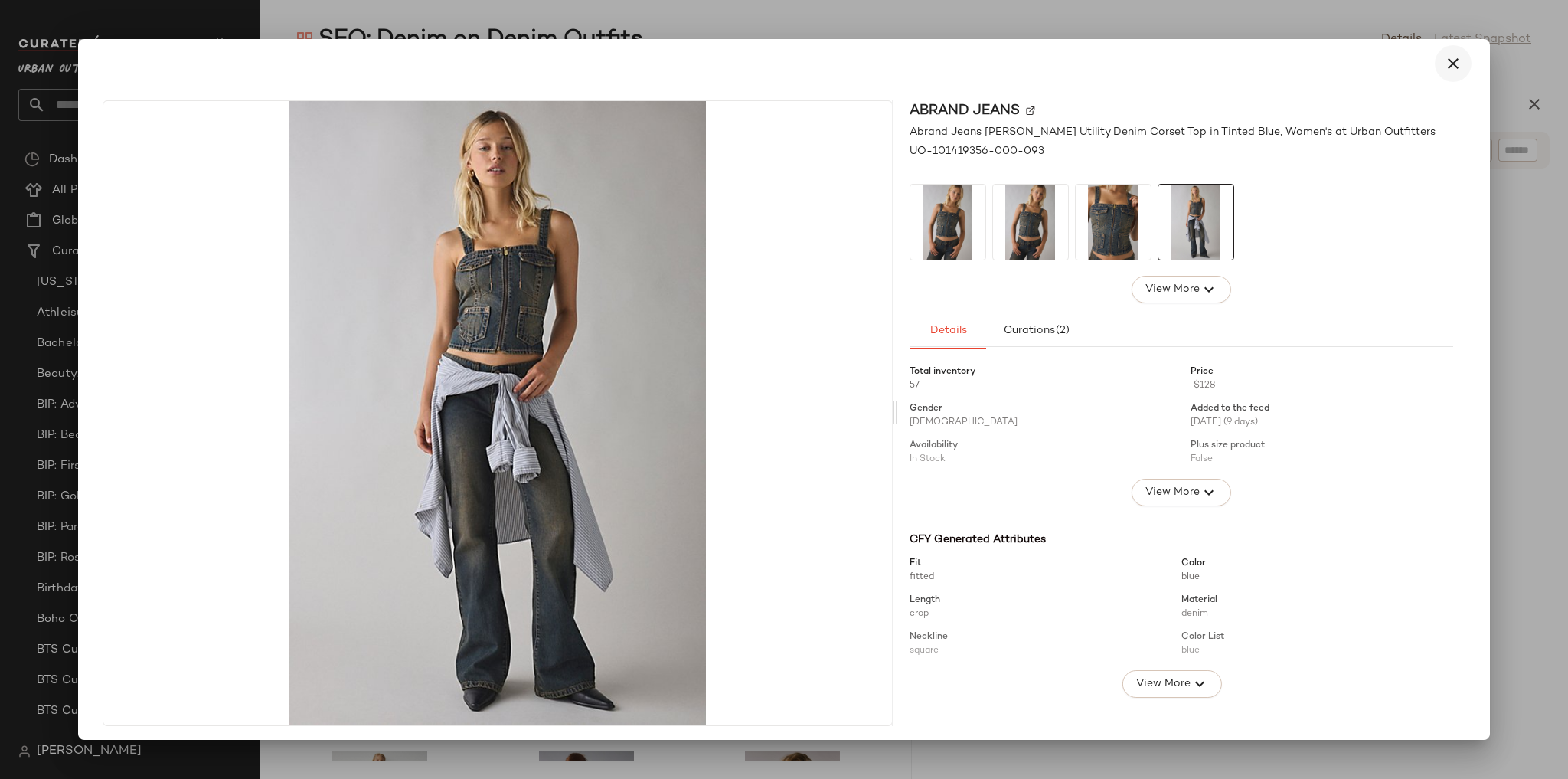
click at [1454, 61] on button "button" at bounding box center [1453, 63] width 37 height 37
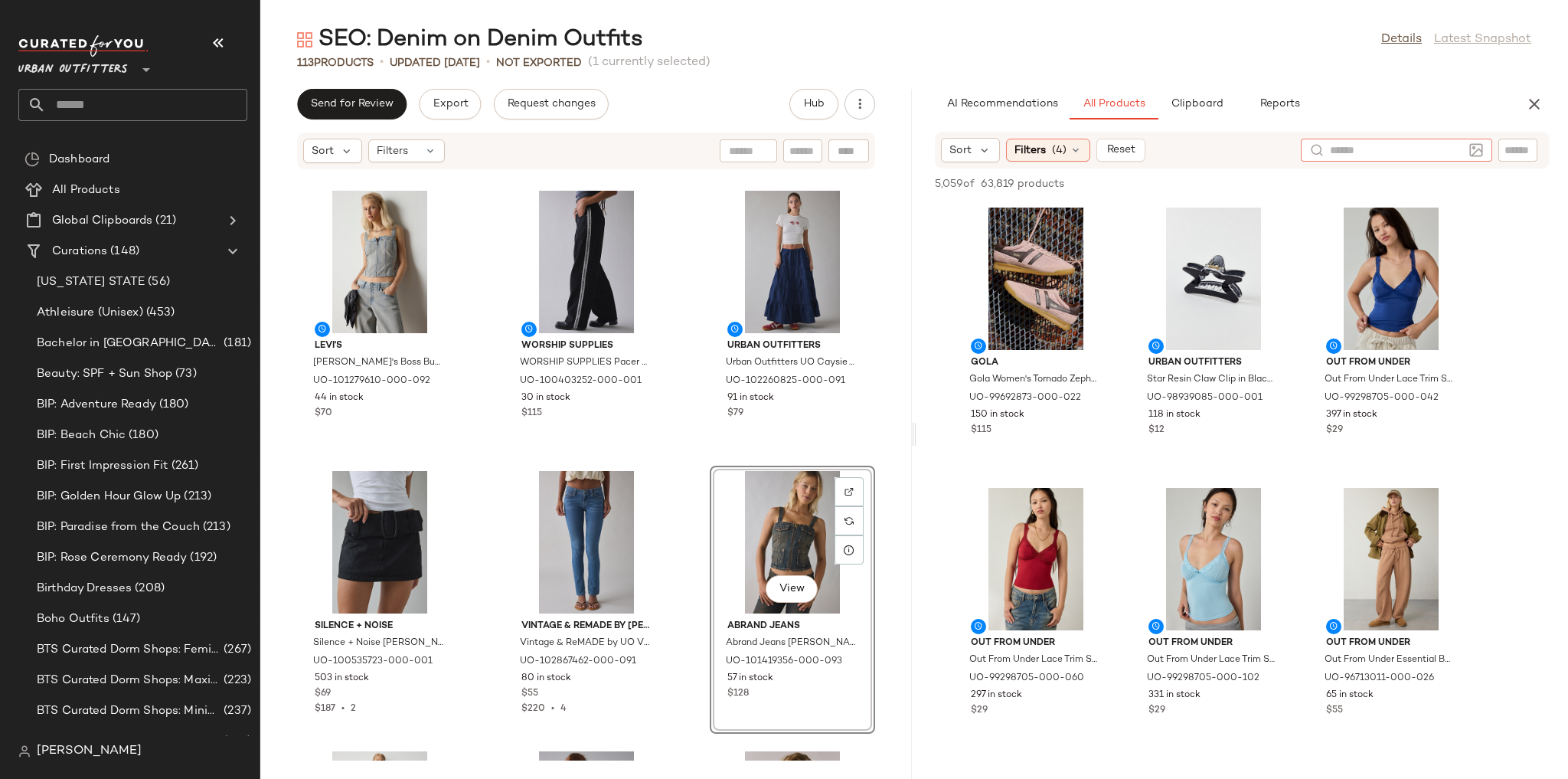
click at [1388, 149] on input "text" at bounding box center [1396, 150] width 133 height 16
drag, startPoint x: 1388, startPoint y: 149, endPoint x: 1471, endPoint y: 142, distance: 83.3
click at [1471, 143] on img at bounding box center [1476, 150] width 14 height 14
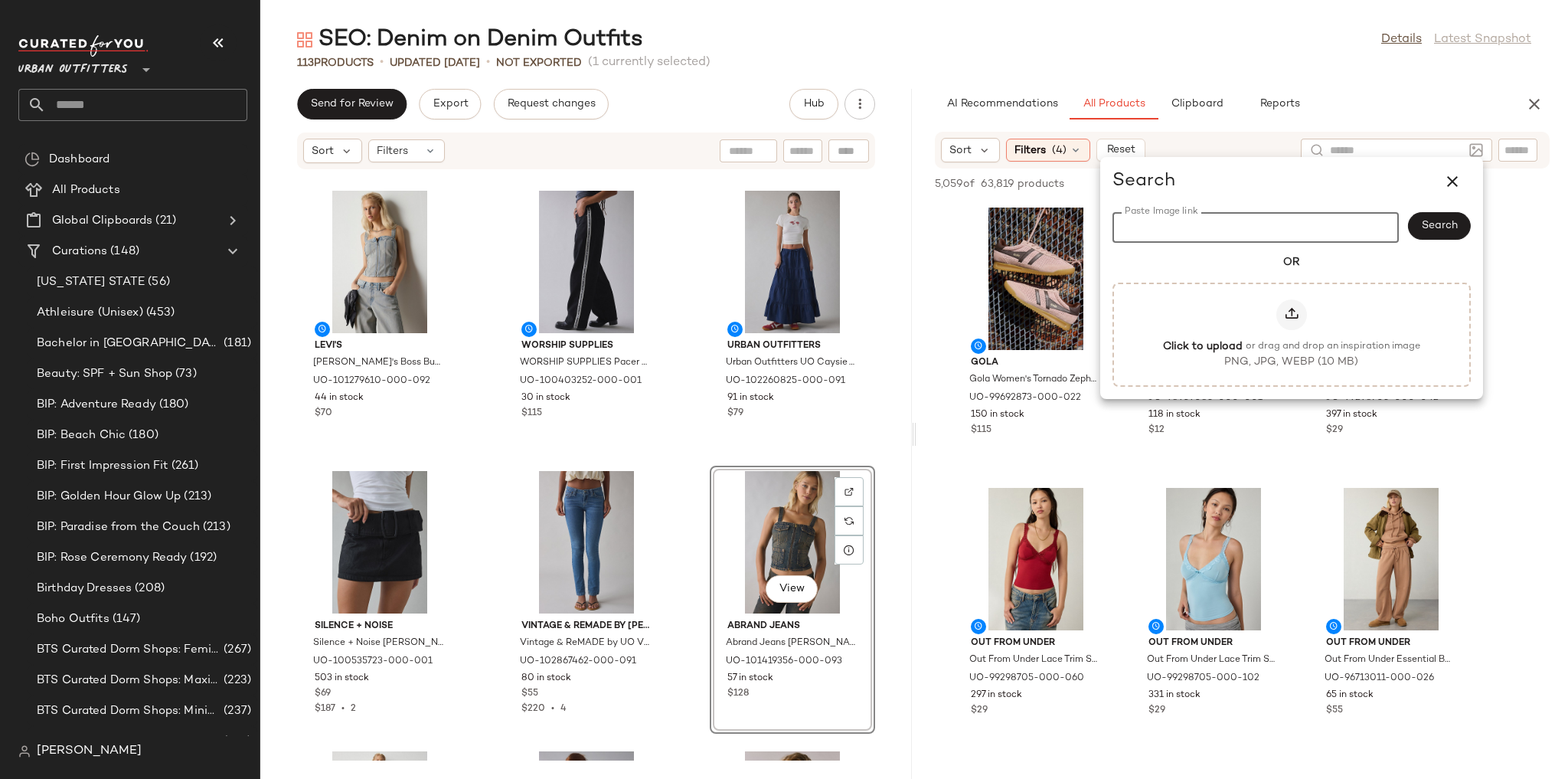
paste input "**********"
type input "**********"
click at [1436, 227] on span "Search" at bounding box center [1439, 225] width 37 height 12
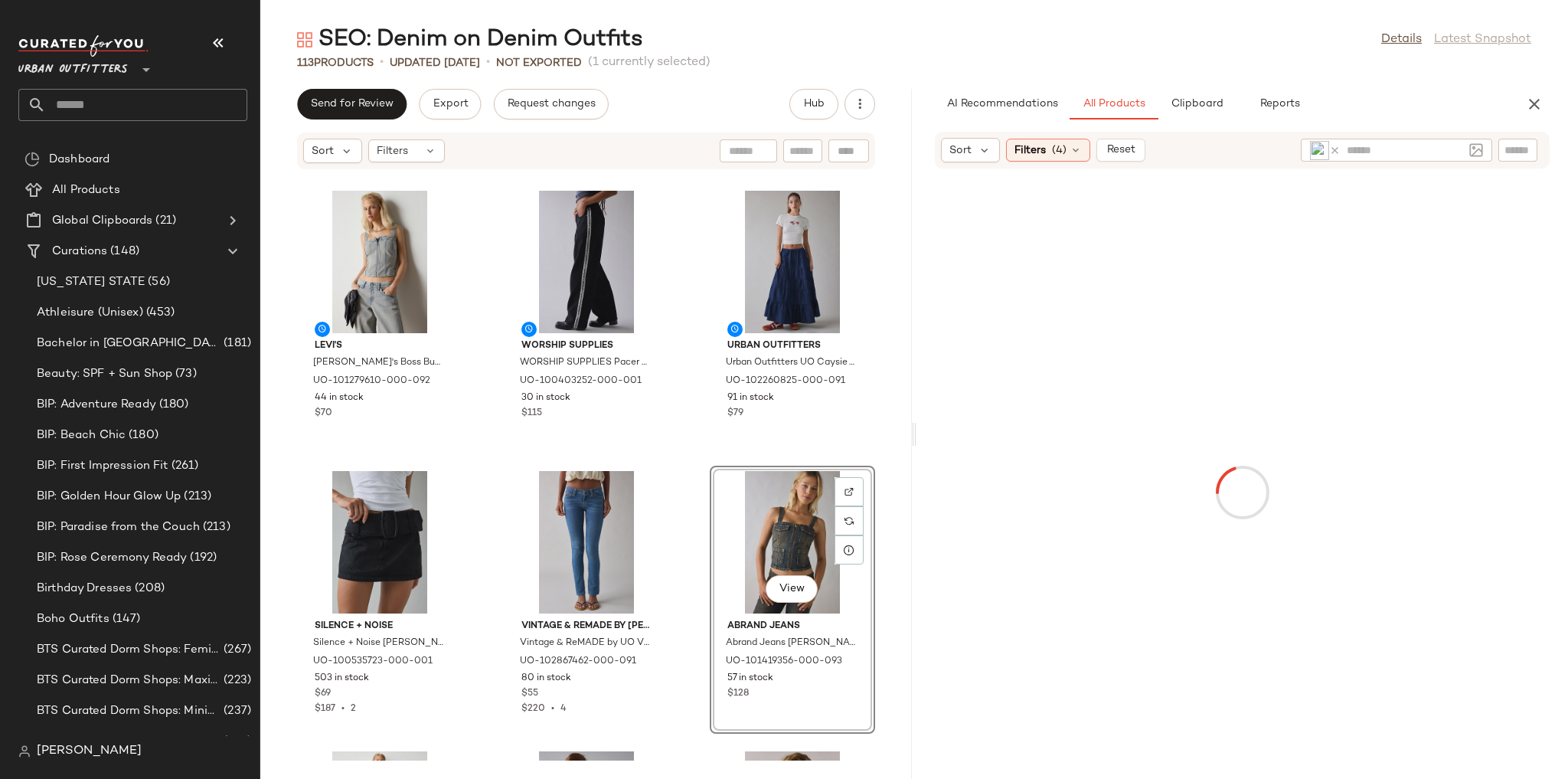
click at [1321, 144] on img at bounding box center [1319, 150] width 19 height 19
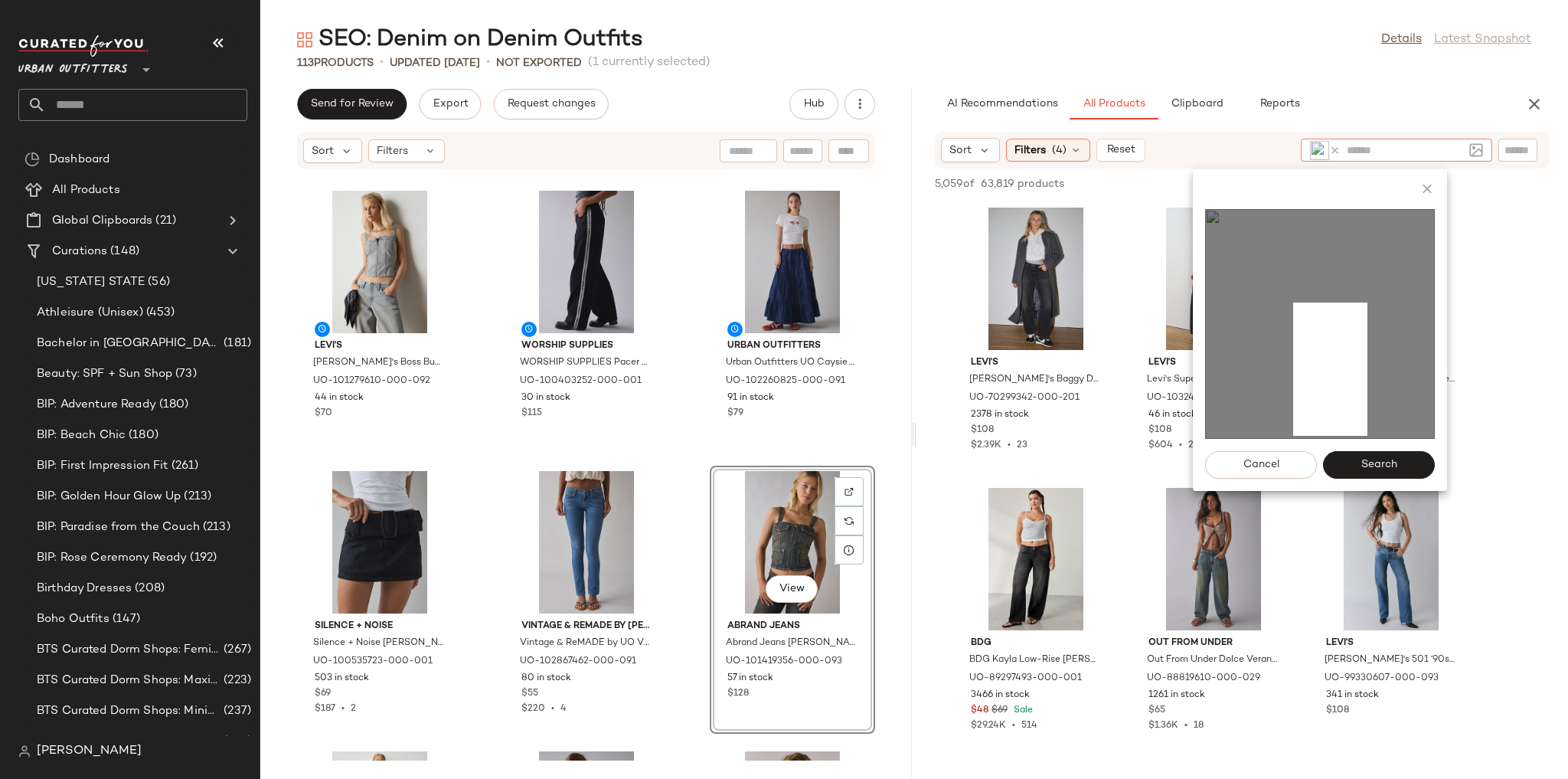
drag, startPoint x: 1305, startPoint y: 317, endPoint x: 1368, endPoint y: 436, distance: 134.6
click at [1368, 436] on img at bounding box center [1320, 324] width 230 height 230
click at [1369, 466] on span "Search" at bounding box center [1378, 465] width 37 height 12
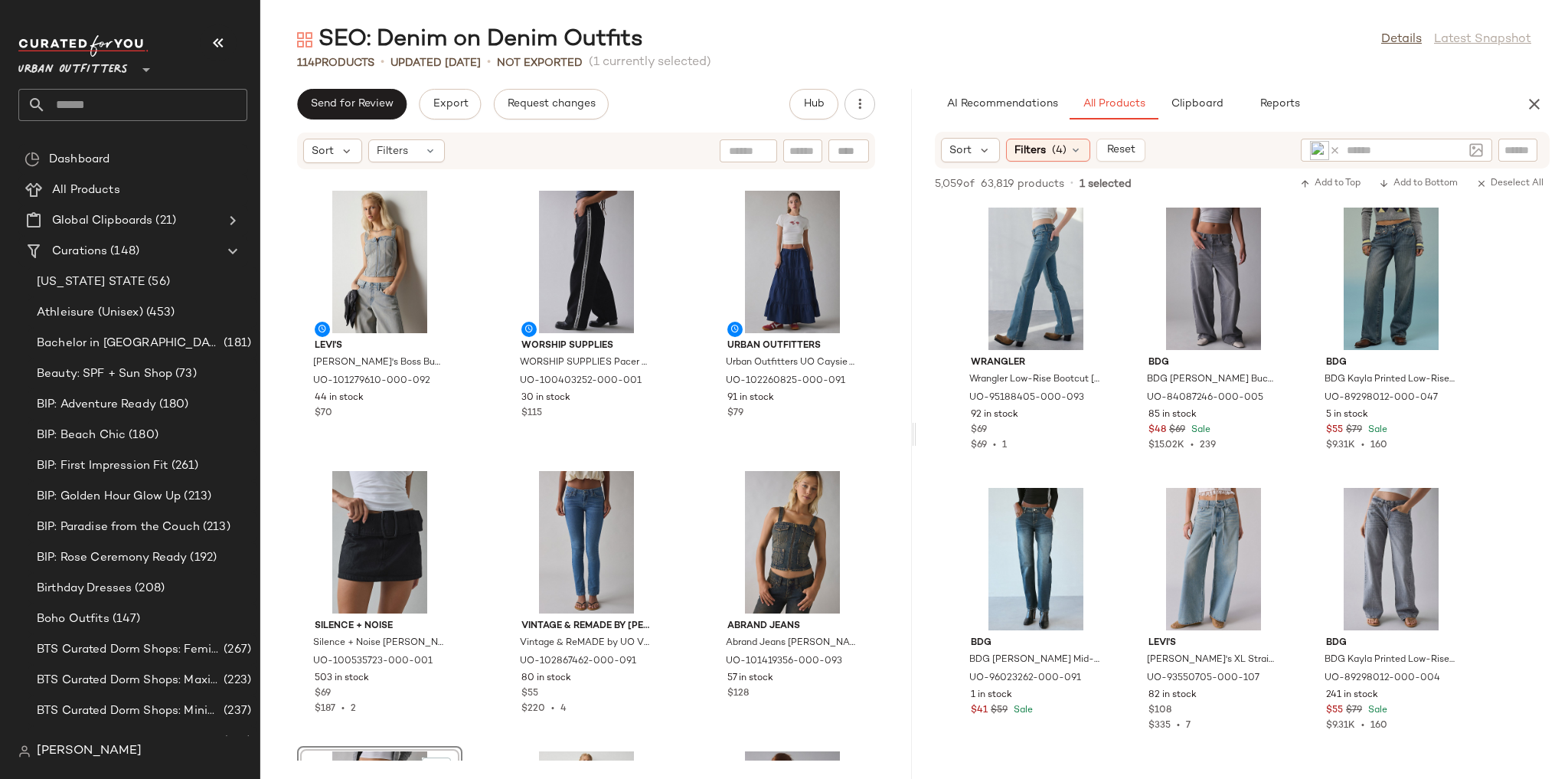
click at [1335, 151] on icon at bounding box center [1334, 150] width 11 height 11
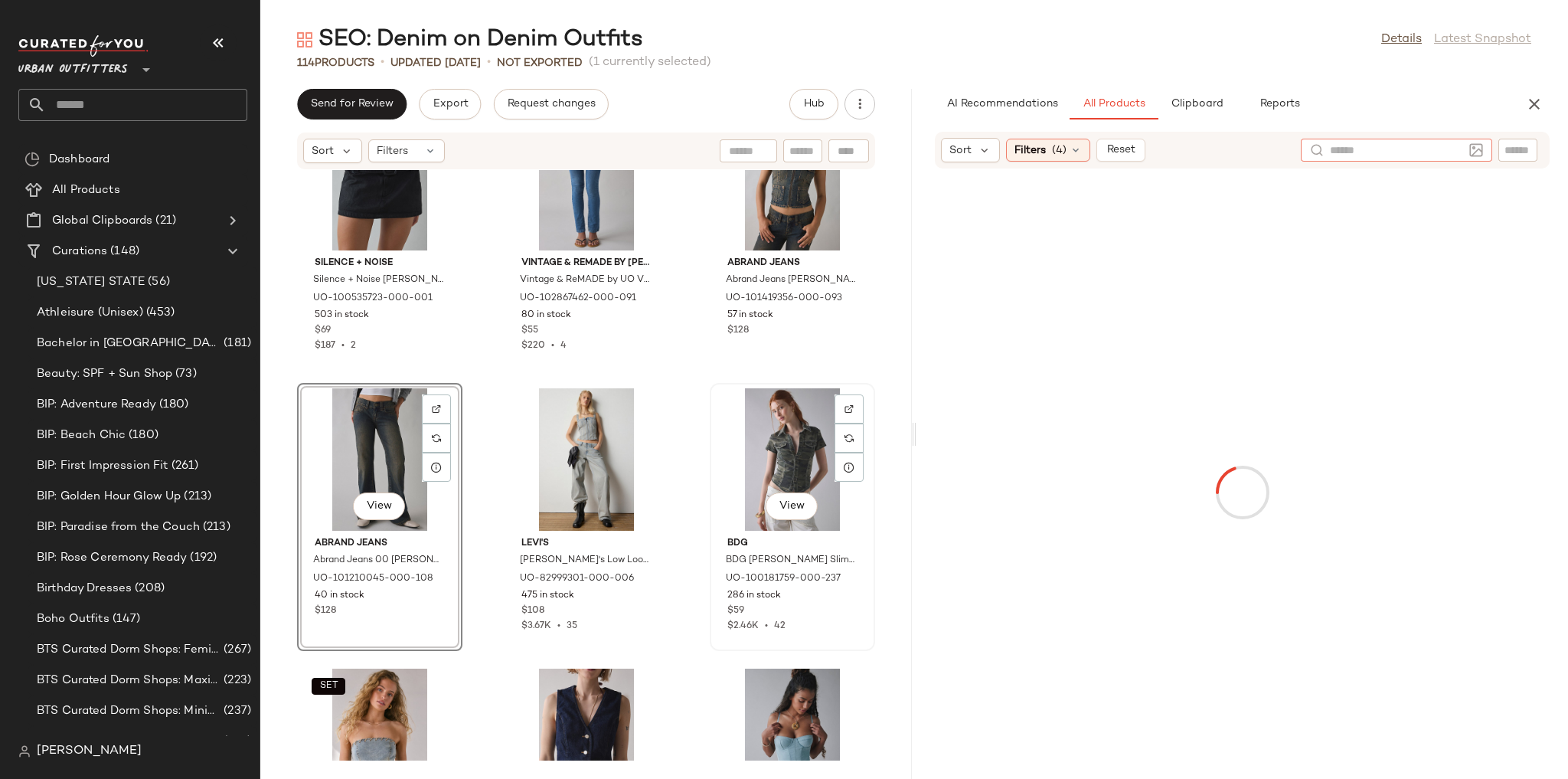
scroll to position [6254, 0]
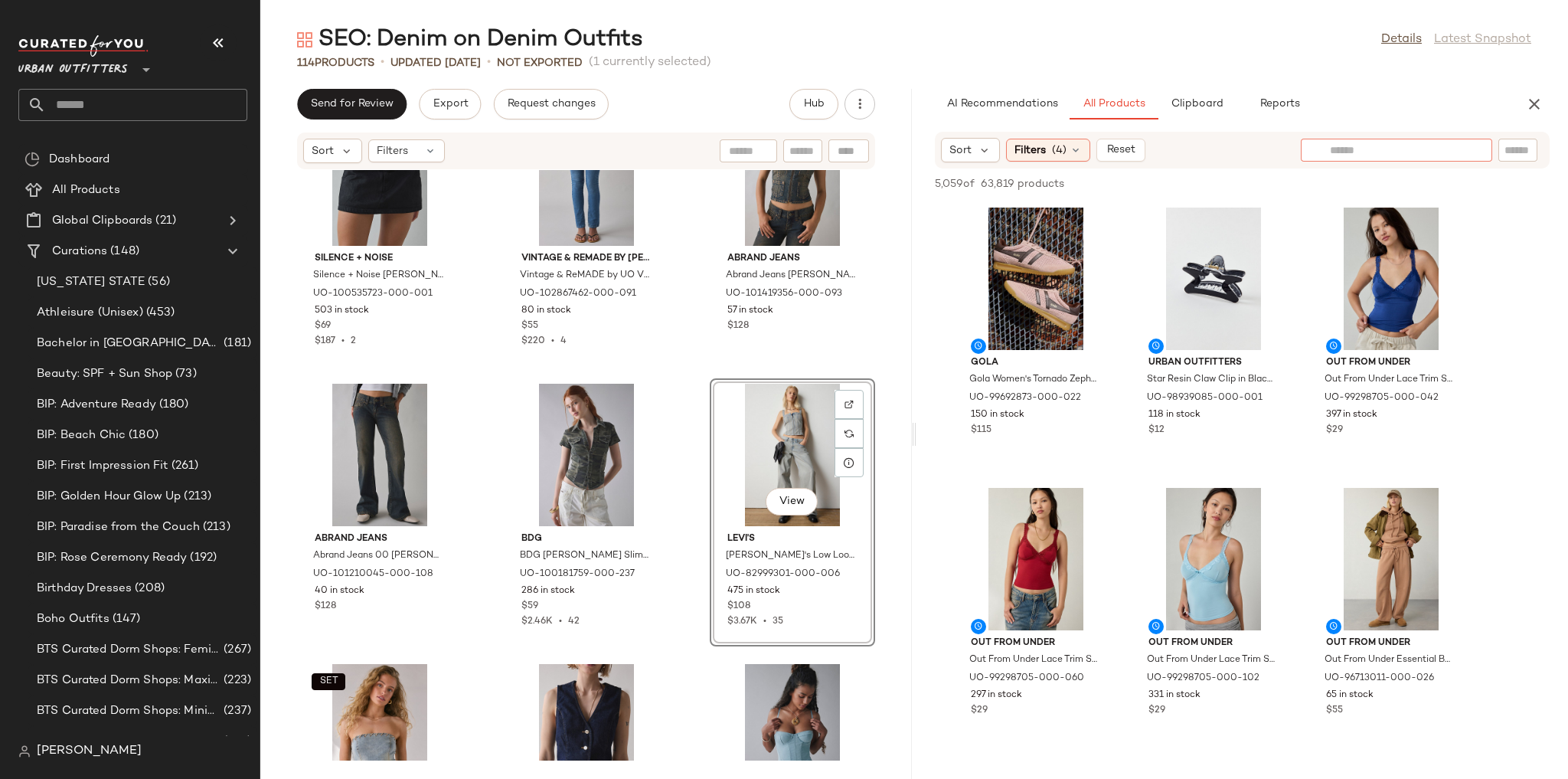
click at [1470, 144] on div at bounding box center [1397, 149] width 192 height 23
click at [1473, 148] on img at bounding box center [1476, 150] width 14 height 14
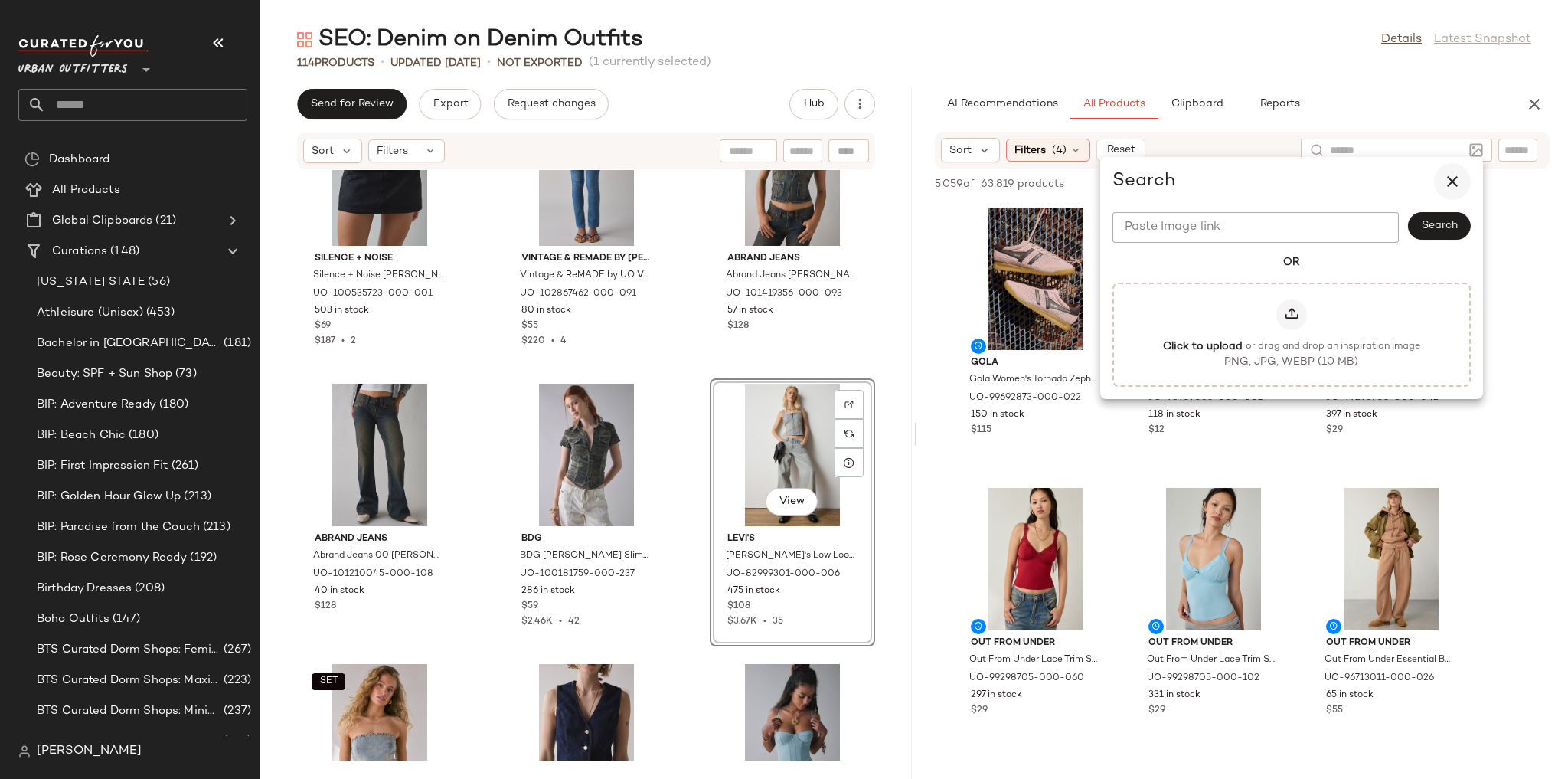
click at [1451, 185] on icon "button" at bounding box center [1451, 181] width 18 height 18
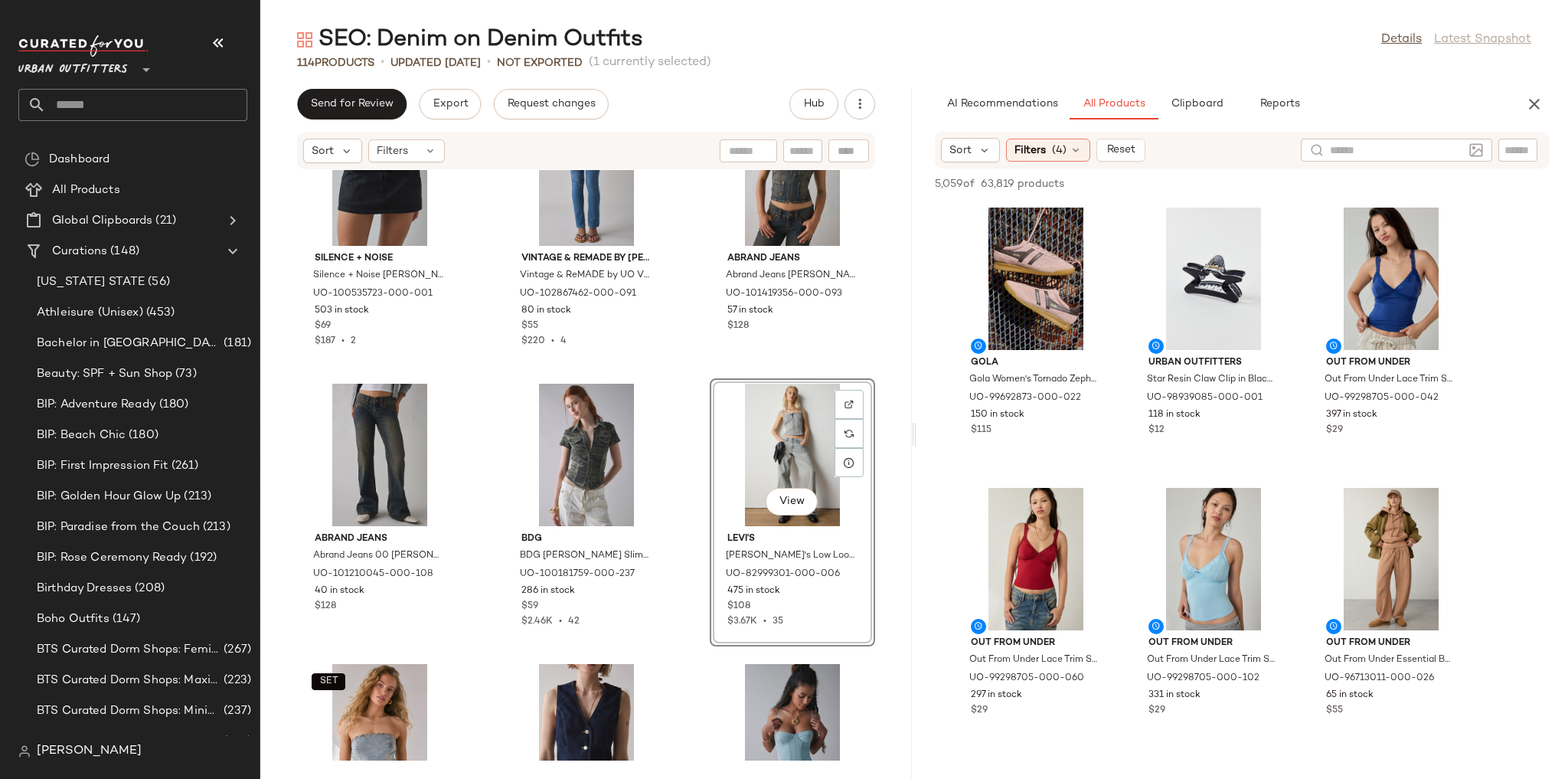
click at [680, 515] on div "Silence + Noise Silence + Noise Kate Belted Micro Mini Skort in Black Coated De…" at bounding box center [585, 466] width 652 height 591
click at [747, 453] on div "View" at bounding box center [792, 454] width 155 height 142
click at [800, 507] on button "View" at bounding box center [792, 502] width 52 height 28
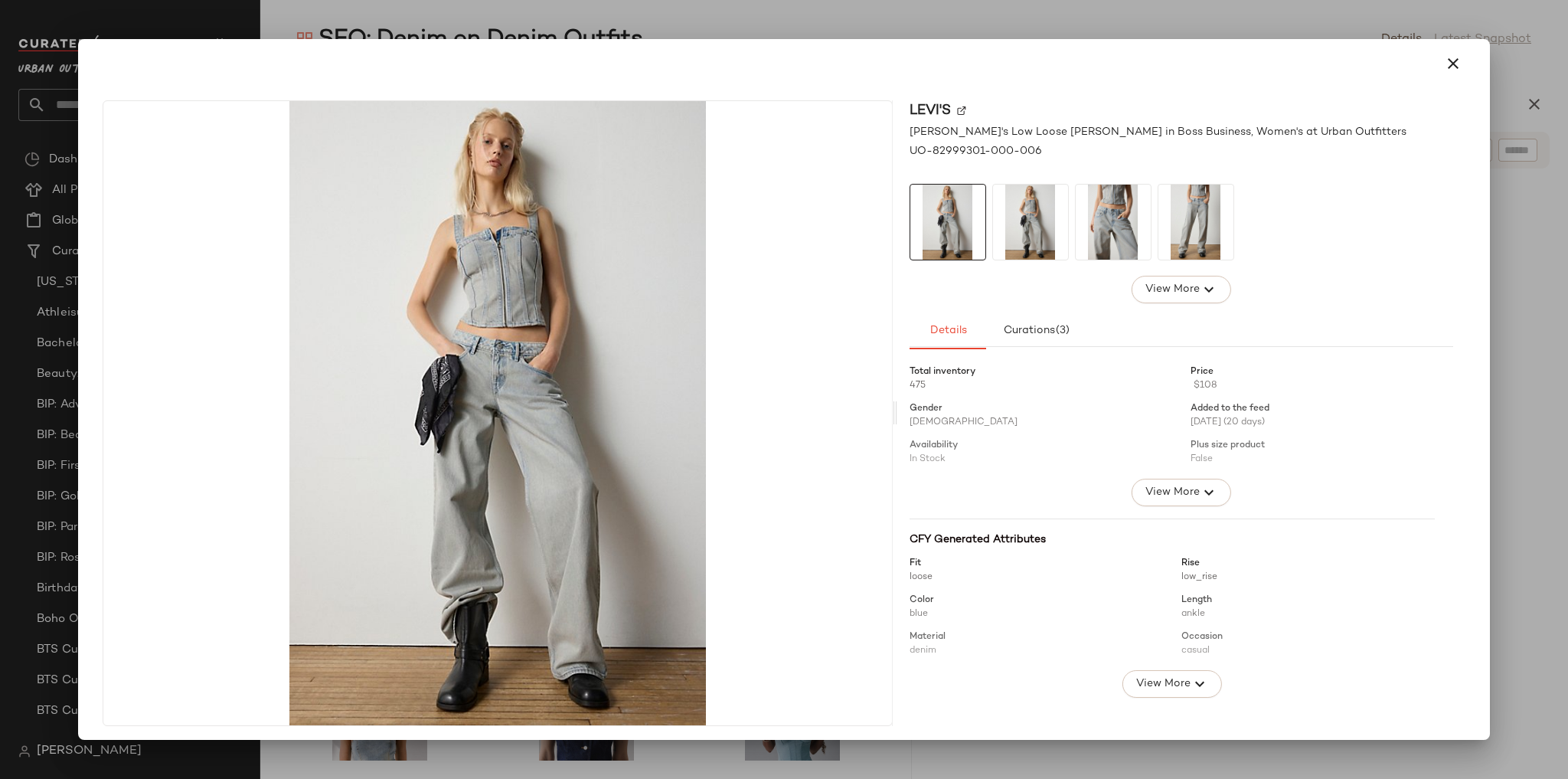
click at [1124, 226] on img at bounding box center [1113, 222] width 75 height 75
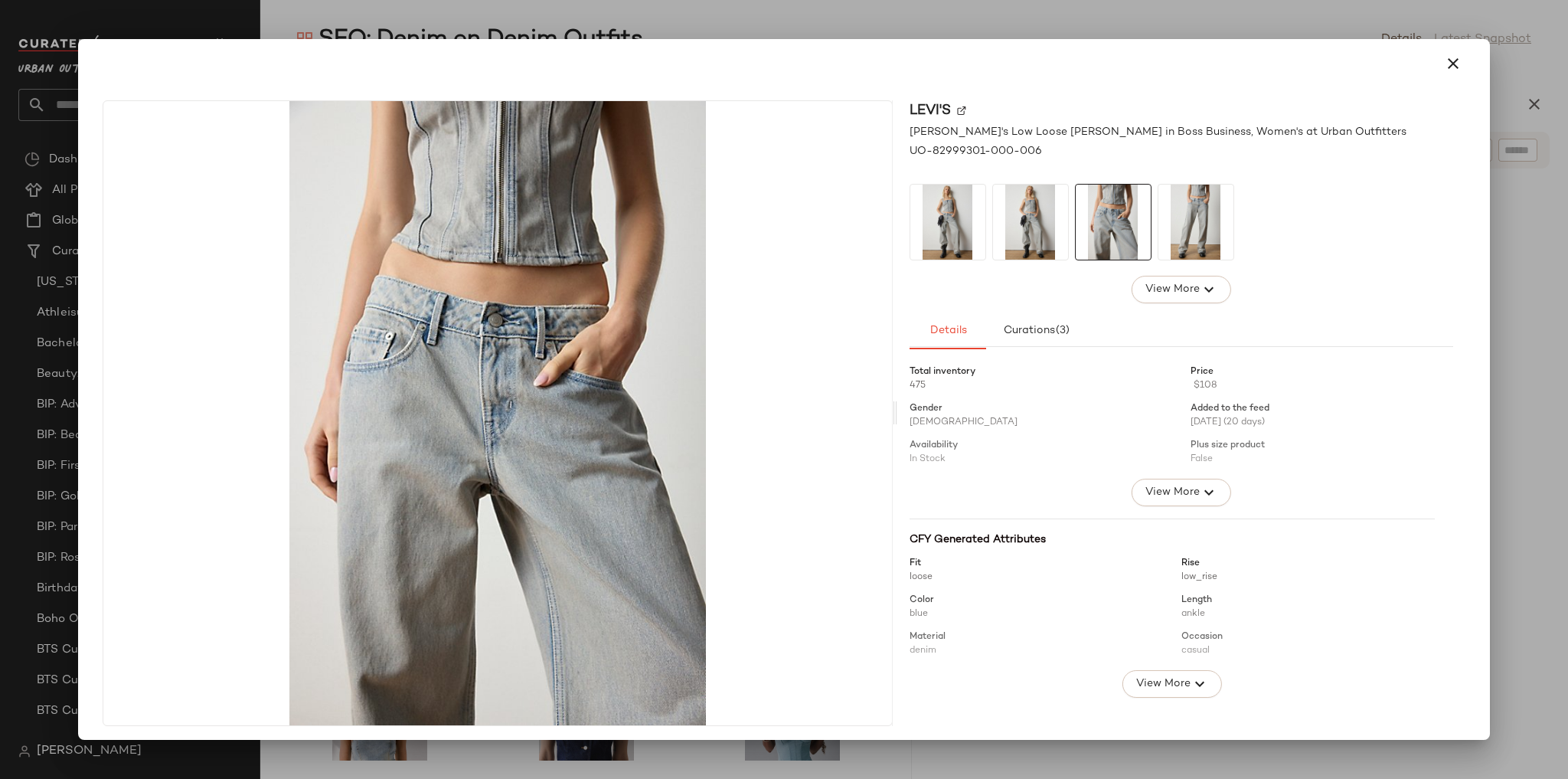
click at [1162, 229] on img at bounding box center [1196, 222] width 75 height 75
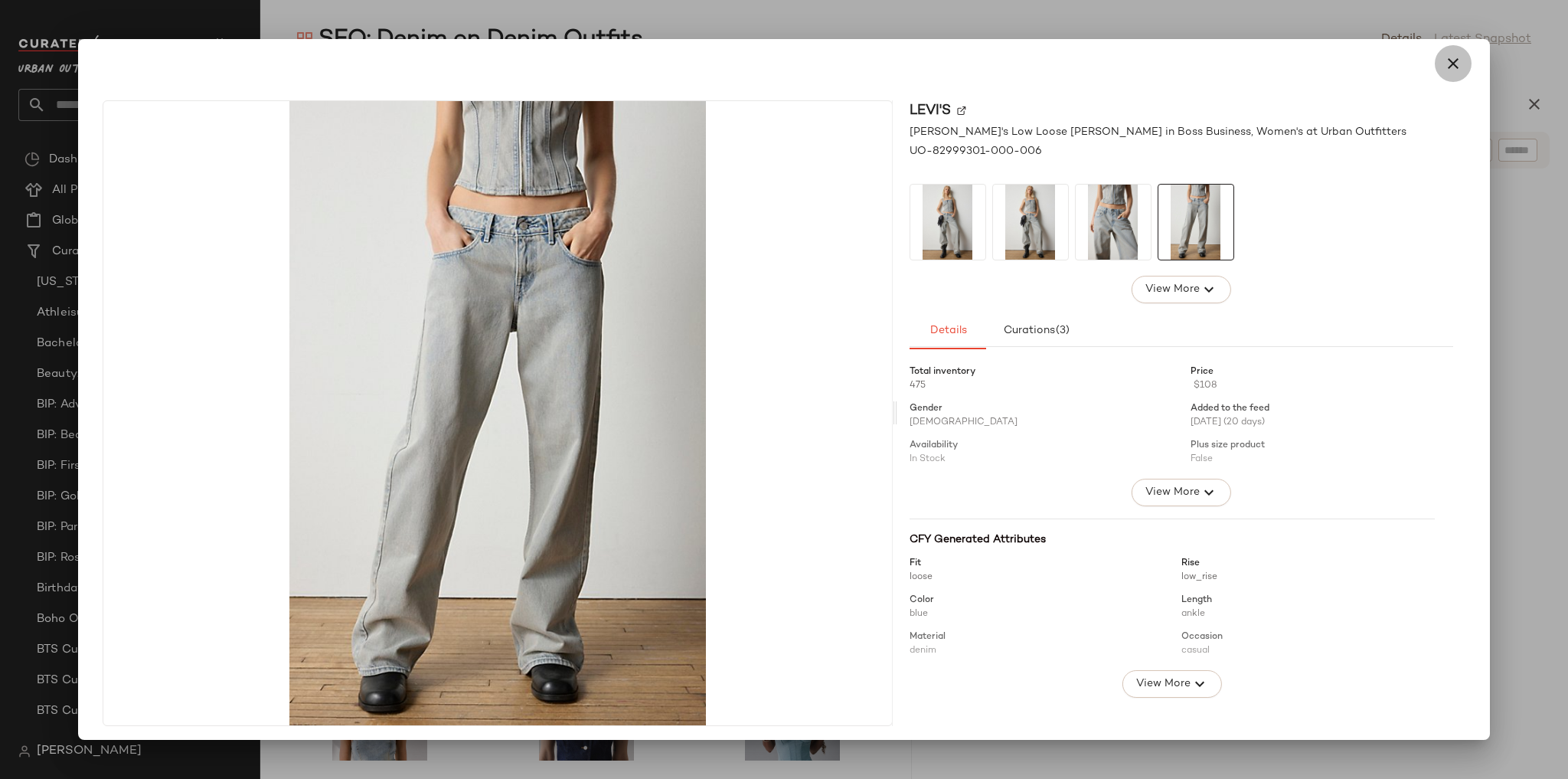
click at [1457, 66] on button "button" at bounding box center [1453, 63] width 37 height 37
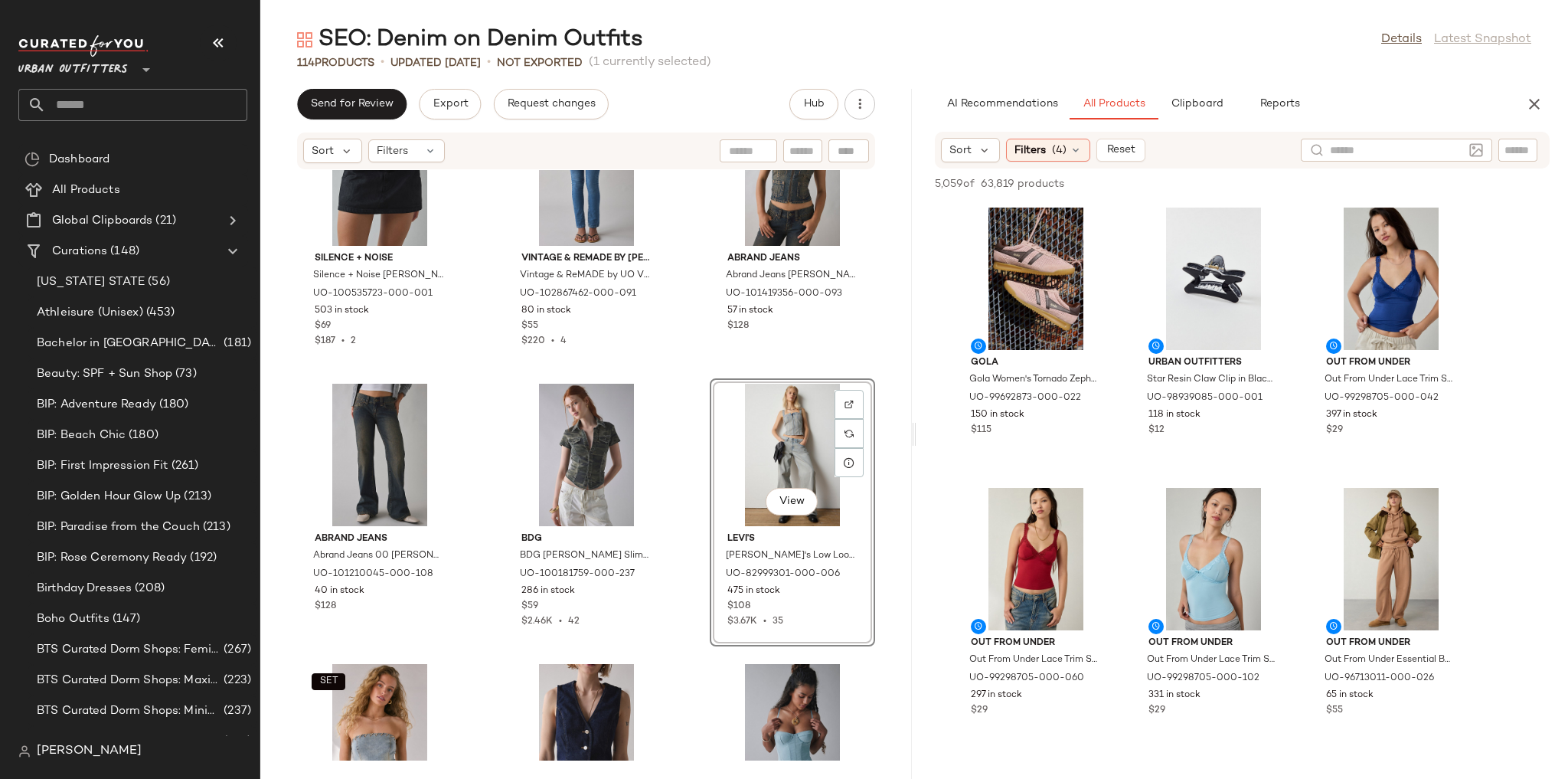
click at [1426, 145] on input "text" at bounding box center [1396, 150] width 133 height 16
drag, startPoint x: 1414, startPoint y: 150, endPoint x: 1478, endPoint y: 137, distance: 65.3
click at [1478, 137] on div "Sort Filters (4) Reset" at bounding box center [1242, 150] width 615 height 37
click at [1472, 153] on div at bounding box center [1464, 149] width 58 height 23
click at [1470, 149] on img at bounding box center [1476, 150] width 14 height 14
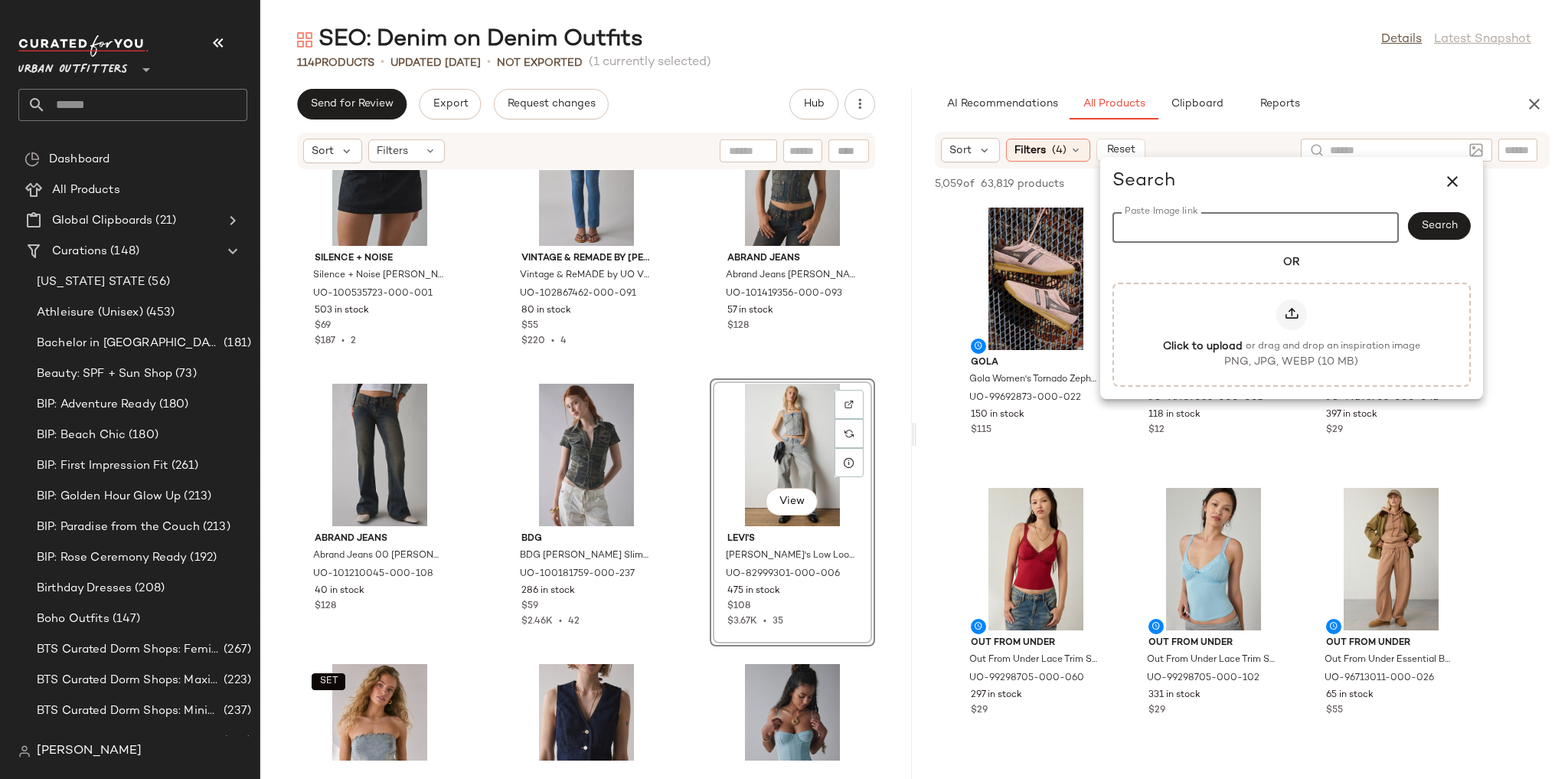
paste input "**********"
type input "**********"
click at [1434, 224] on span "Search" at bounding box center [1439, 225] width 37 height 12
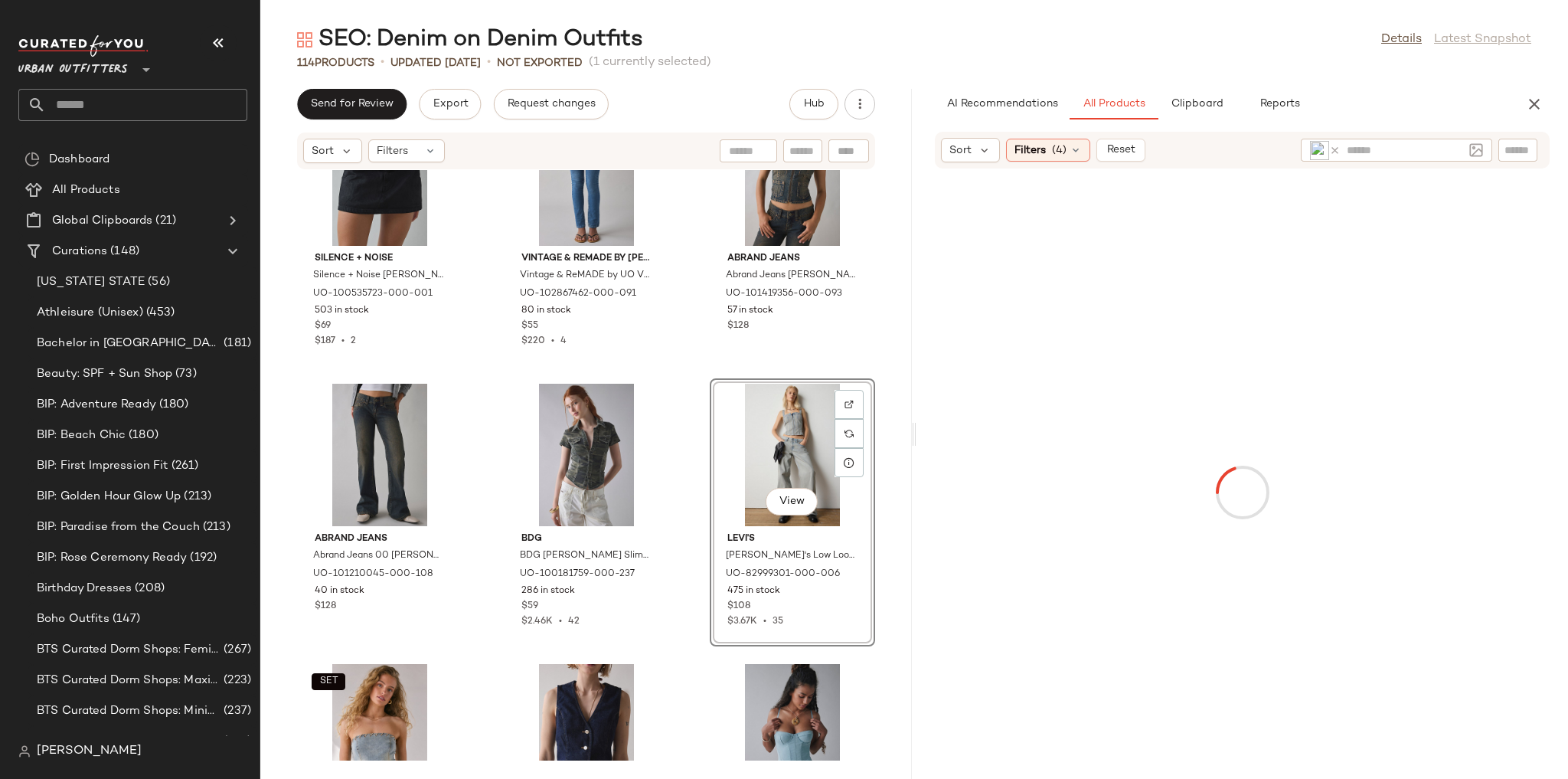
click at [1318, 150] on img at bounding box center [1319, 150] width 19 height 19
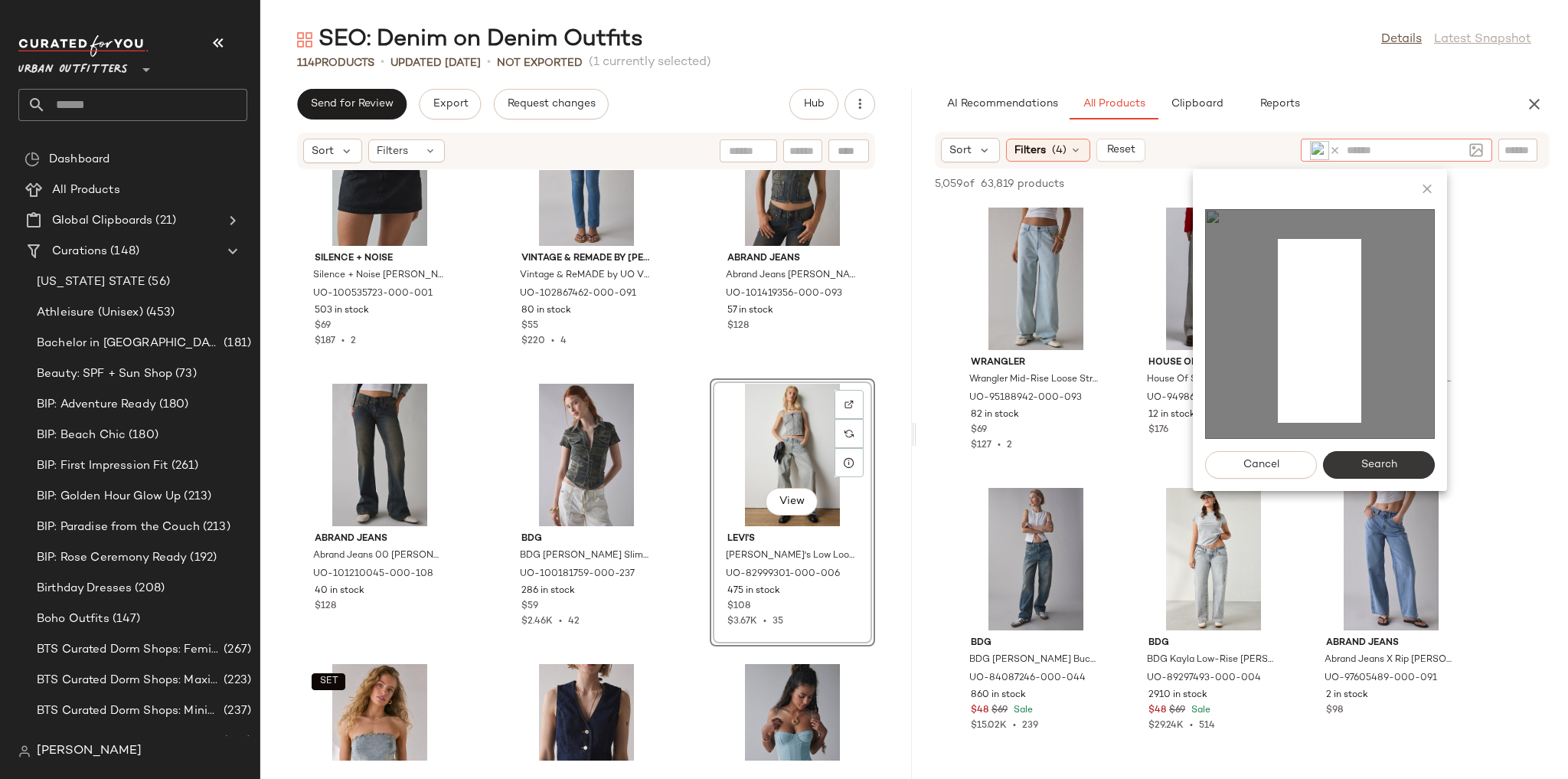
drag, startPoint x: 1279, startPoint y: 244, endPoint x: 1360, endPoint y: 456, distance: 226.9
click at [1369, 450] on div "Cancel Search" at bounding box center [1319, 330] width 254 height 321
click at [1399, 466] on button "Search" at bounding box center [1378, 465] width 111 height 28
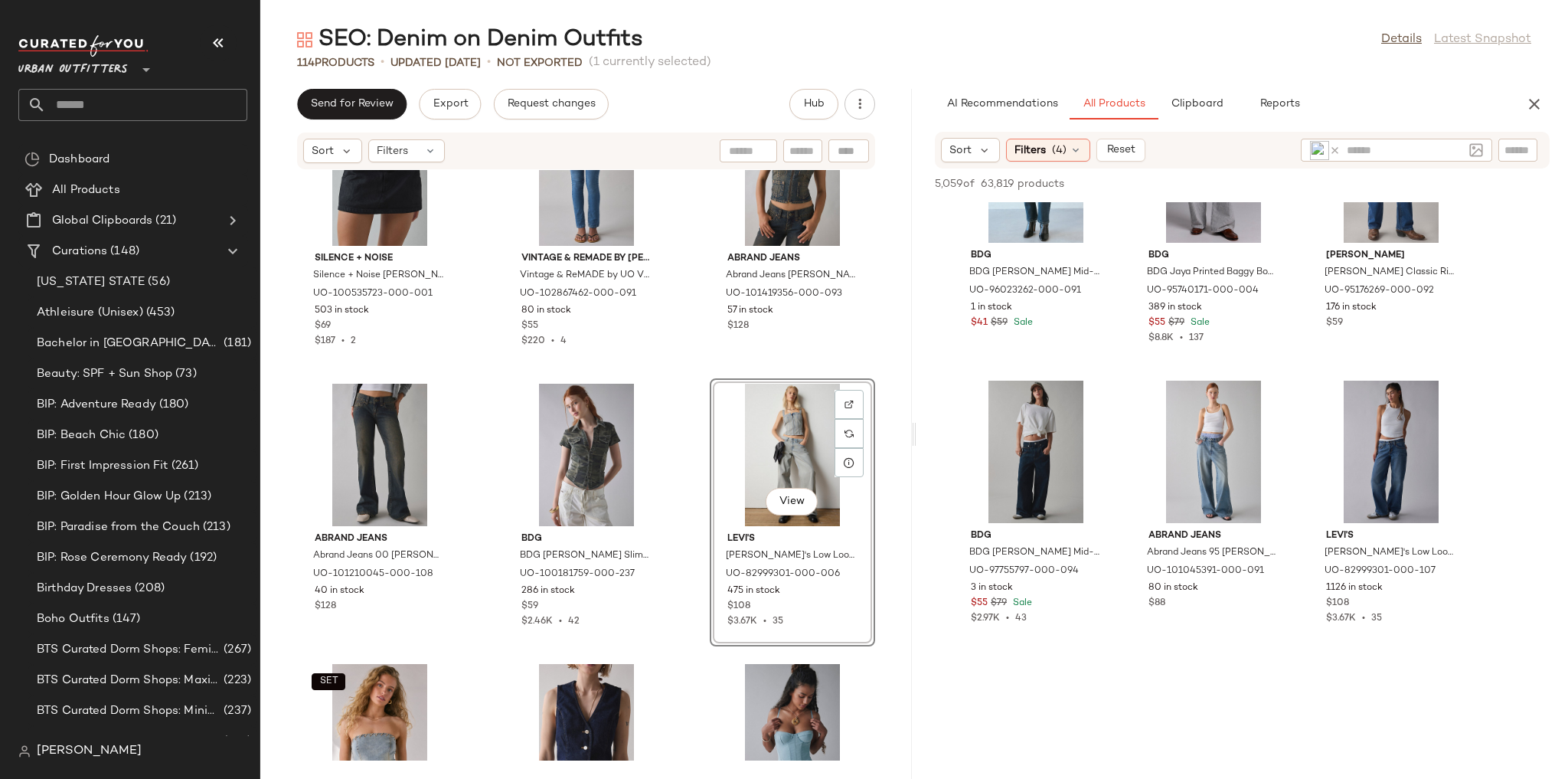
scroll to position [2390, 0]
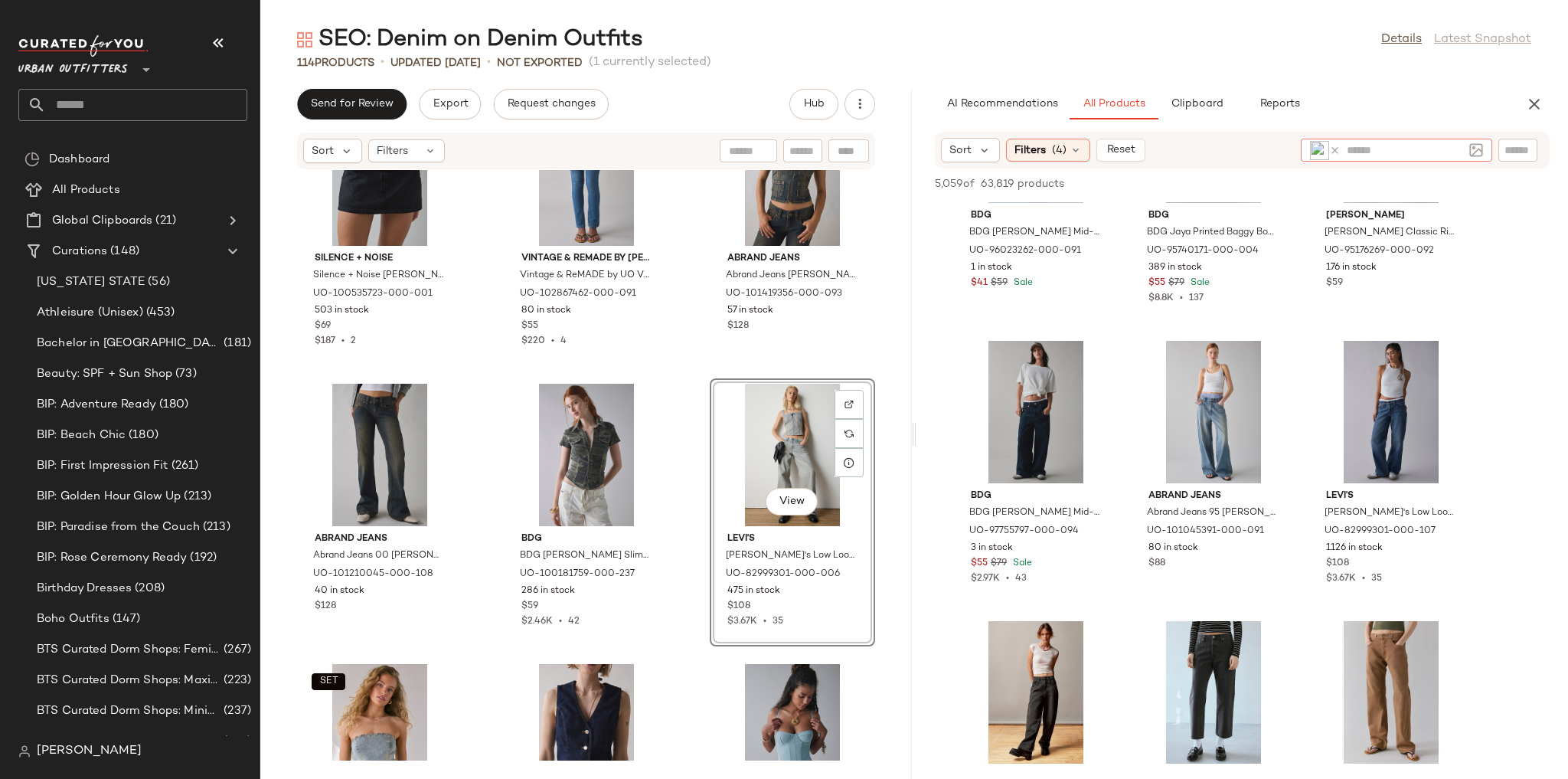
click at [1334, 147] on icon at bounding box center [1334, 150] width 11 height 11
click at [1374, 66] on div "114 Products • updated Aug 22nd • Not Exported (1 currently selected)" at bounding box center [914, 63] width 1307 height 16
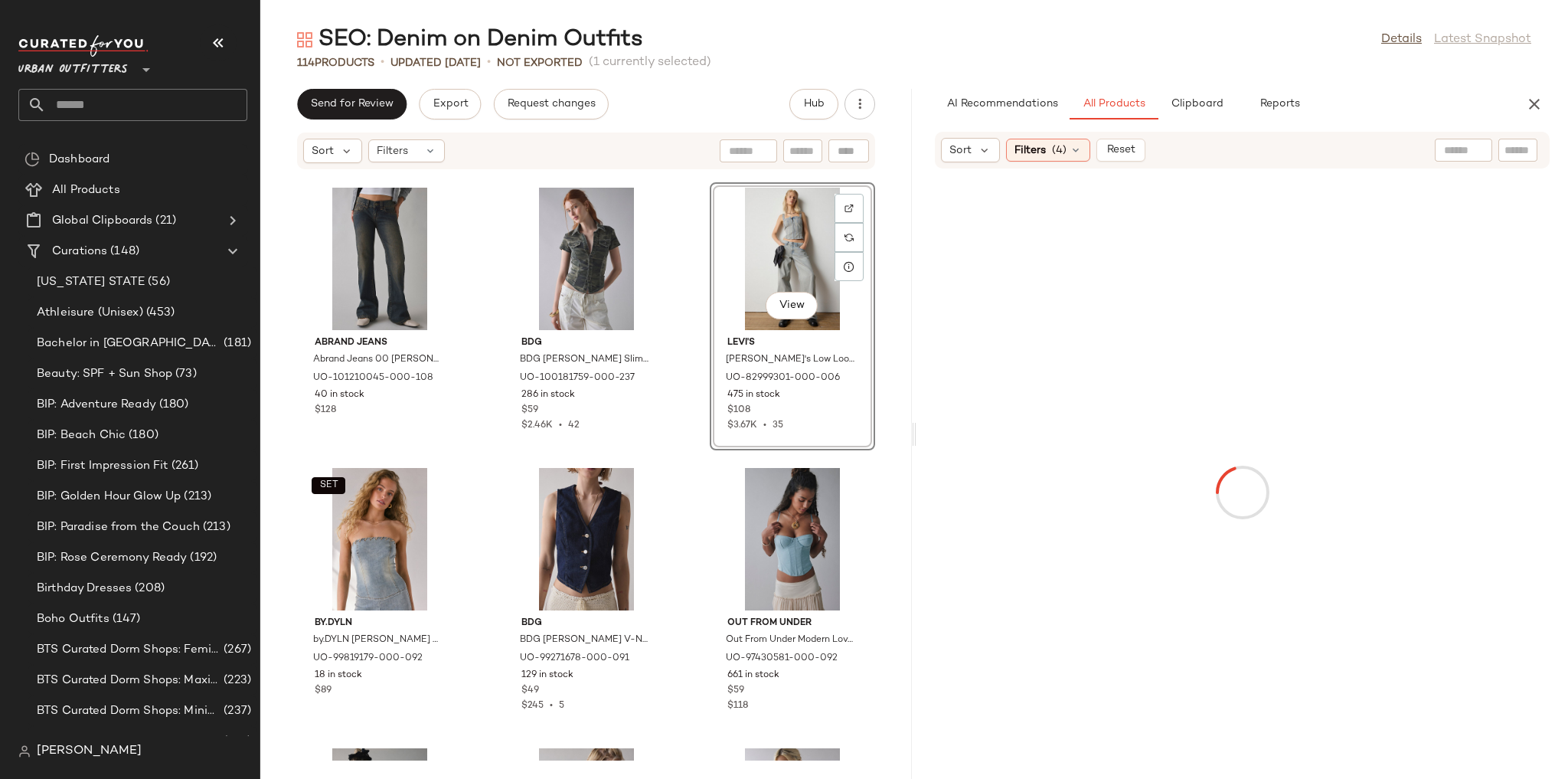
scroll to position [6499, 0]
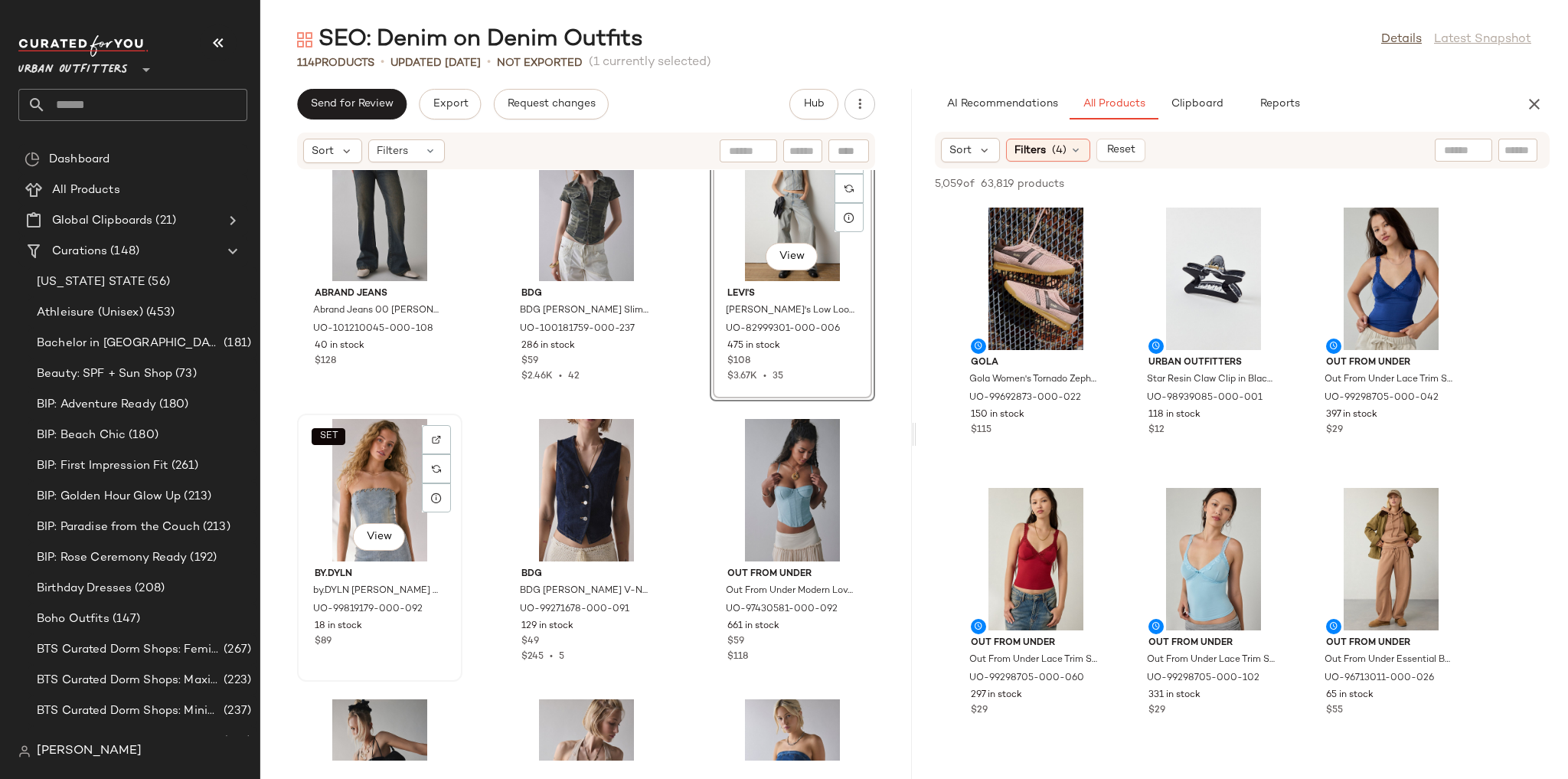
click at [404, 500] on div "SET View" at bounding box center [379, 490] width 155 height 142
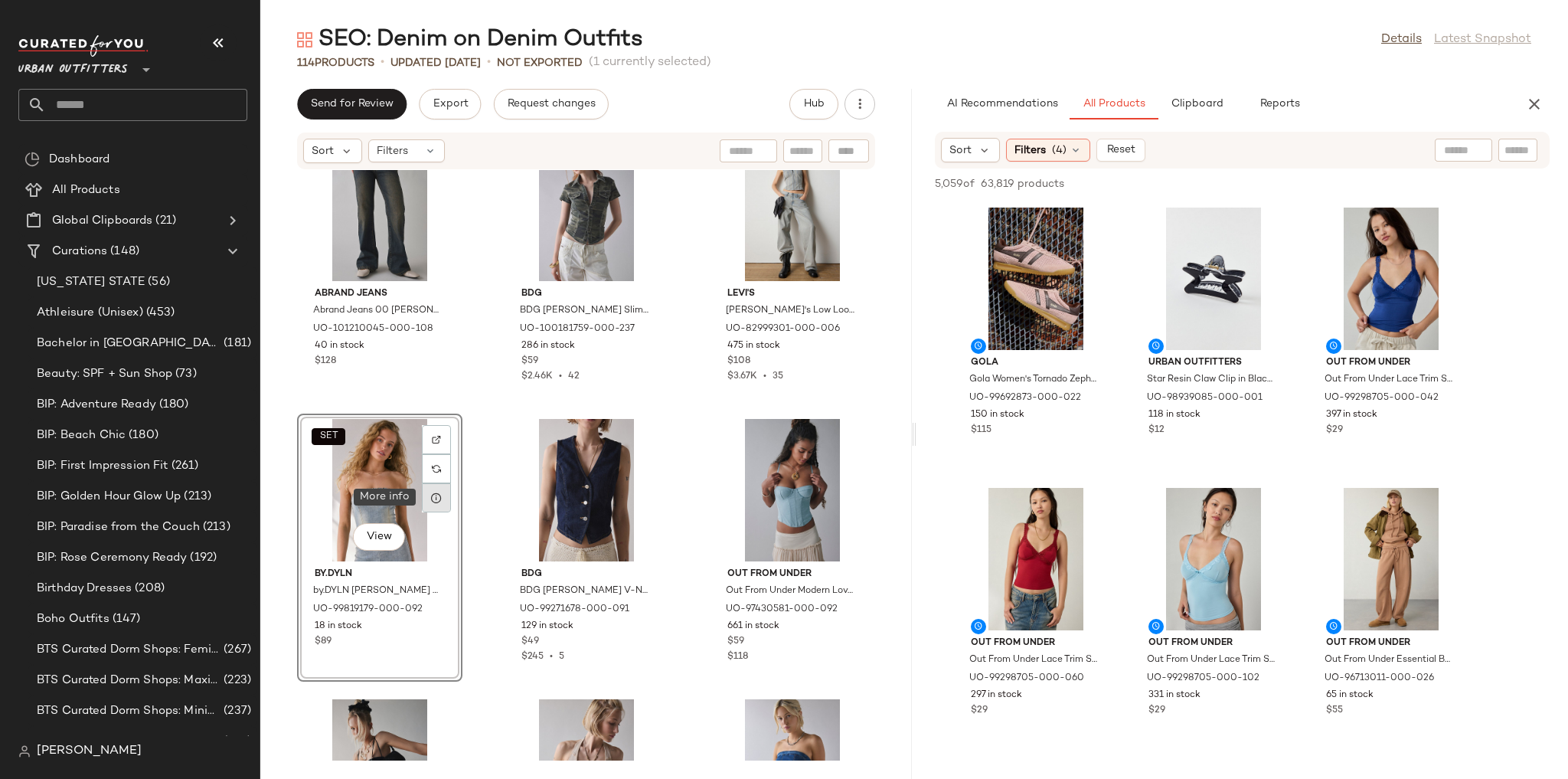
click at [425, 500] on div at bounding box center [437, 498] width 29 height 29
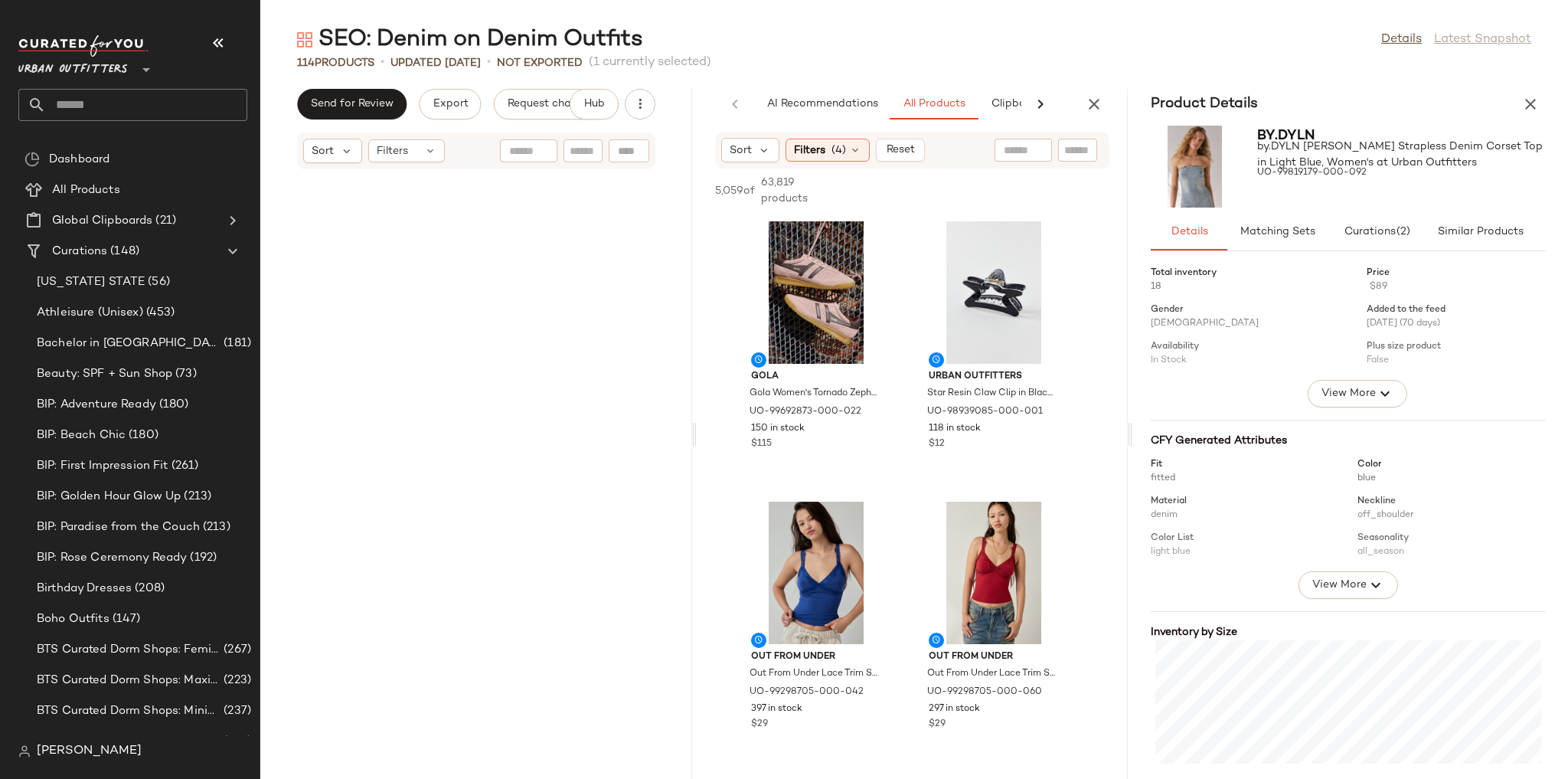
scroll to position [9810, 0]
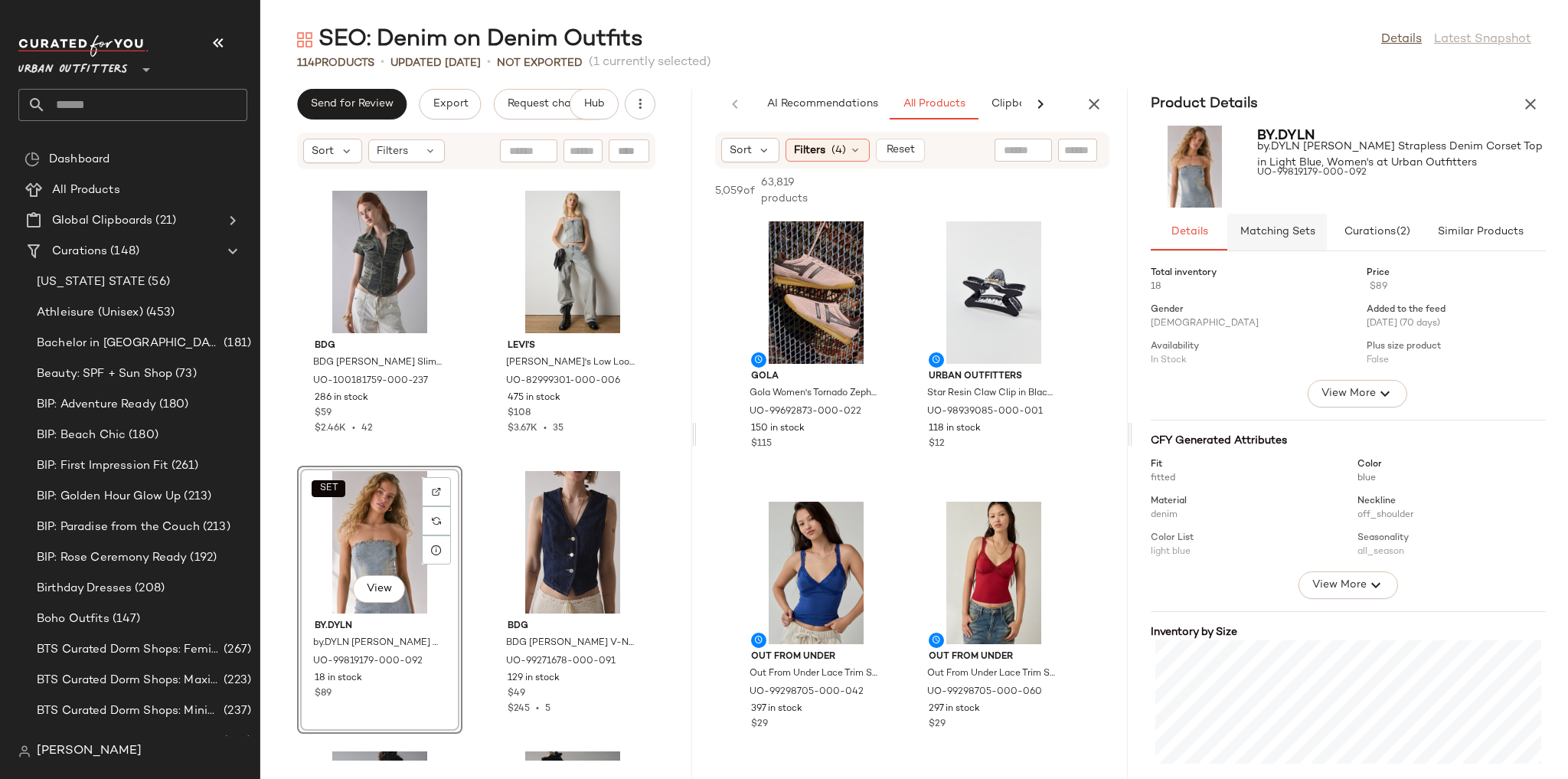
click at [1305, 230] on span "Matching Sets" at bounding box center [1278, 232] width 76 height 12
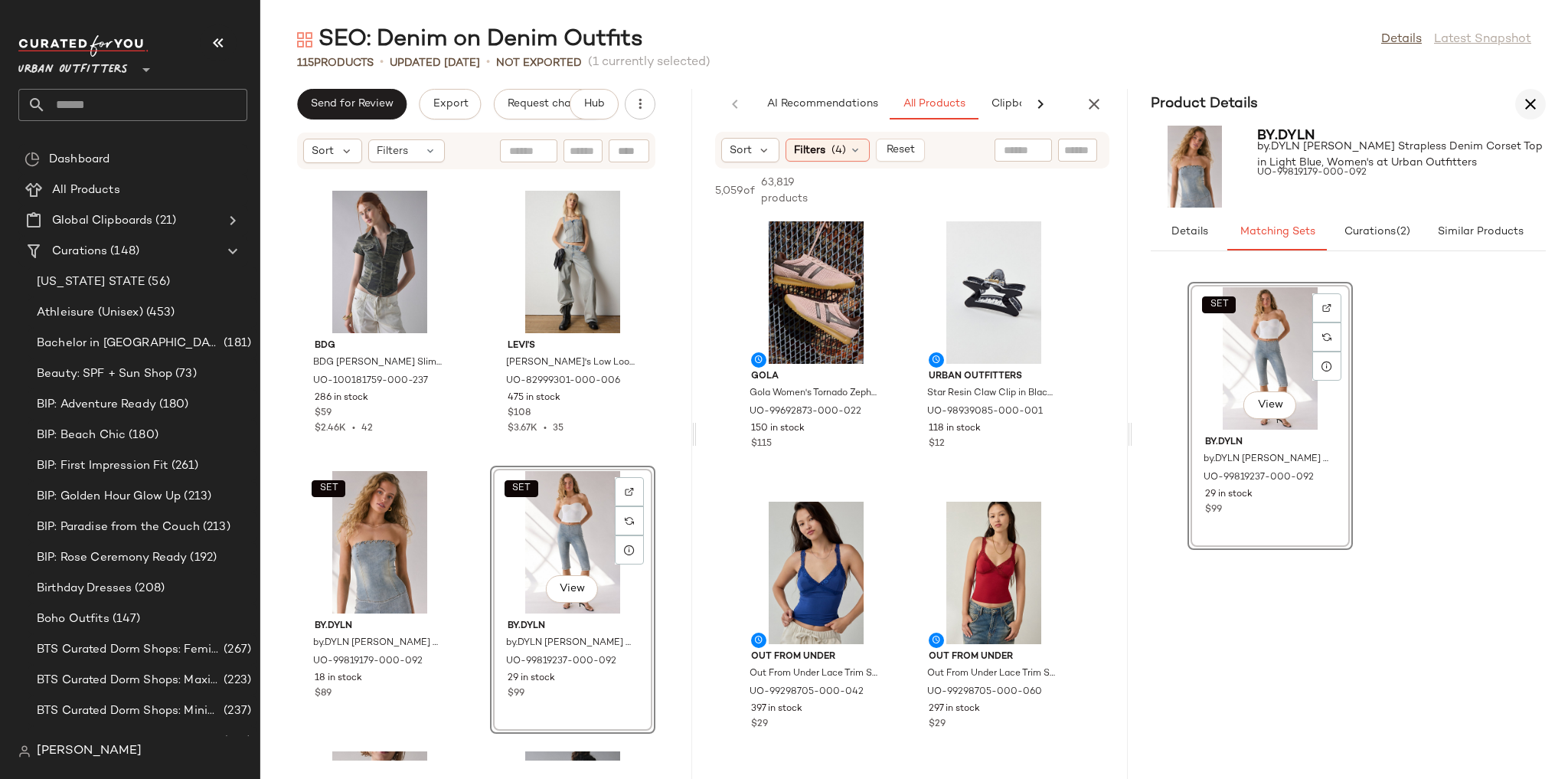
click at [1522, 101] on icon "button" at bounding box center [1530, 104] width 18 height 18
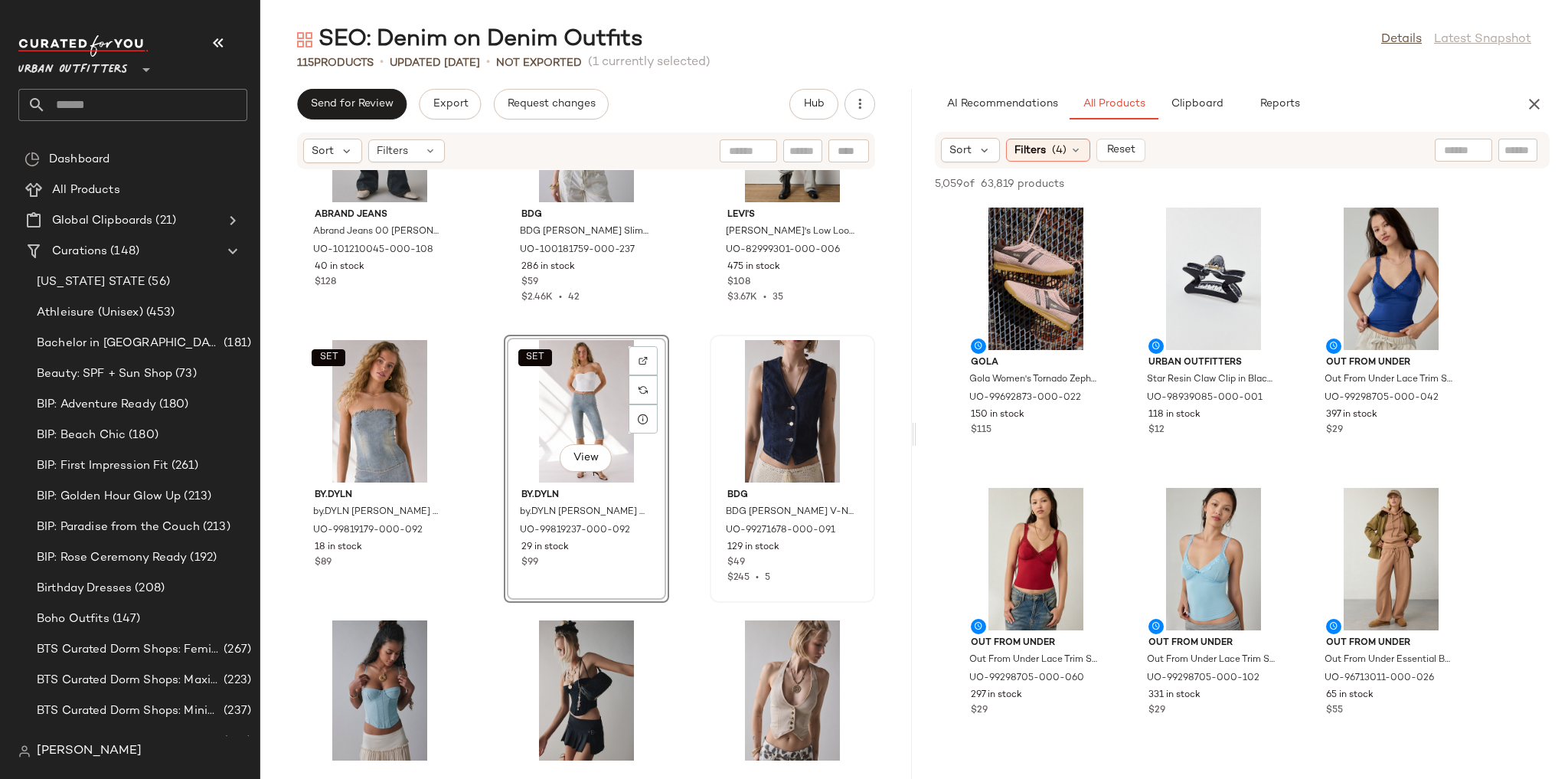
scroll to position [6595, 0]
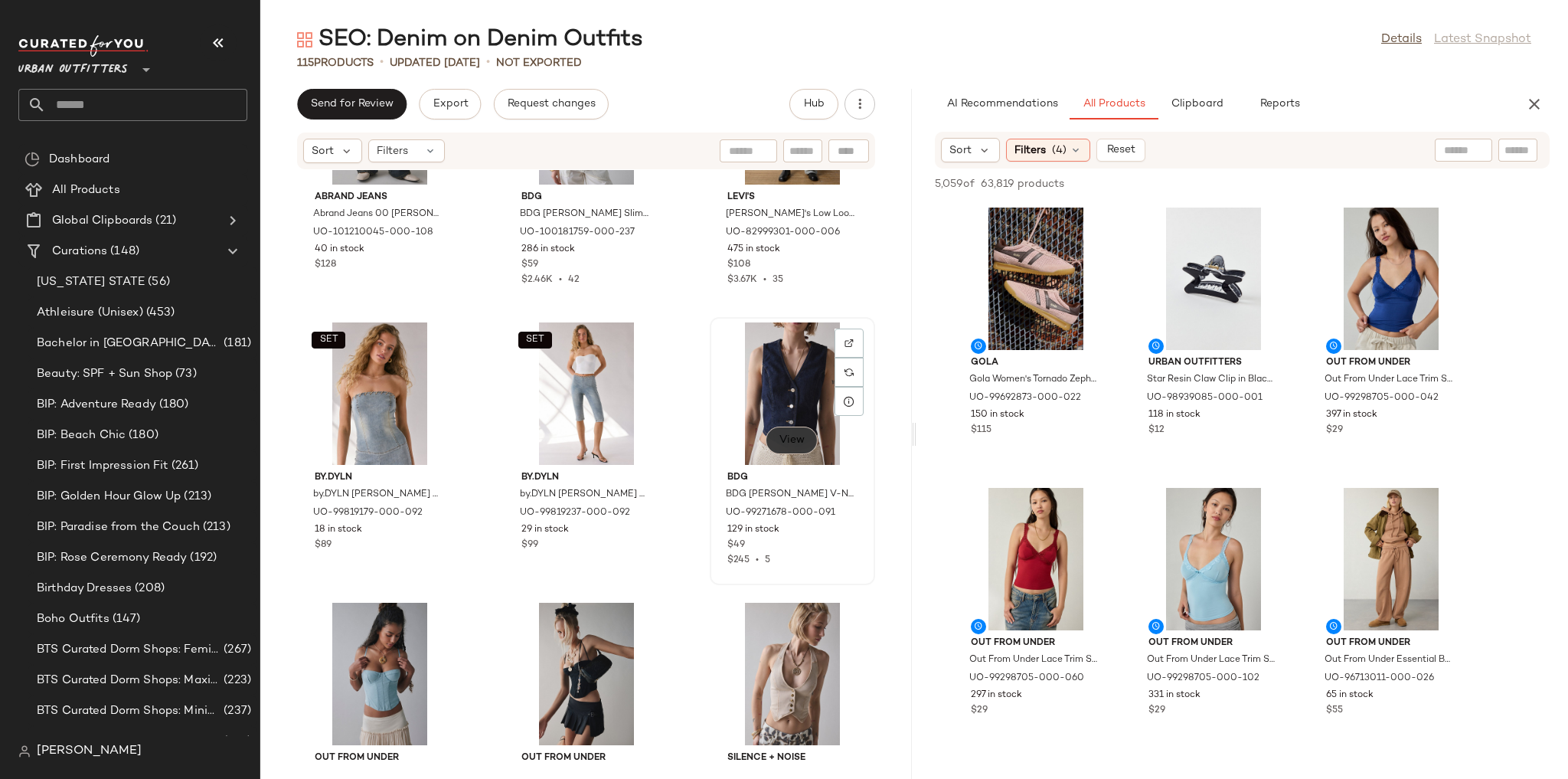
click at [779, 440] on span "View" at bounding box center [792, 440] width 26 height 12
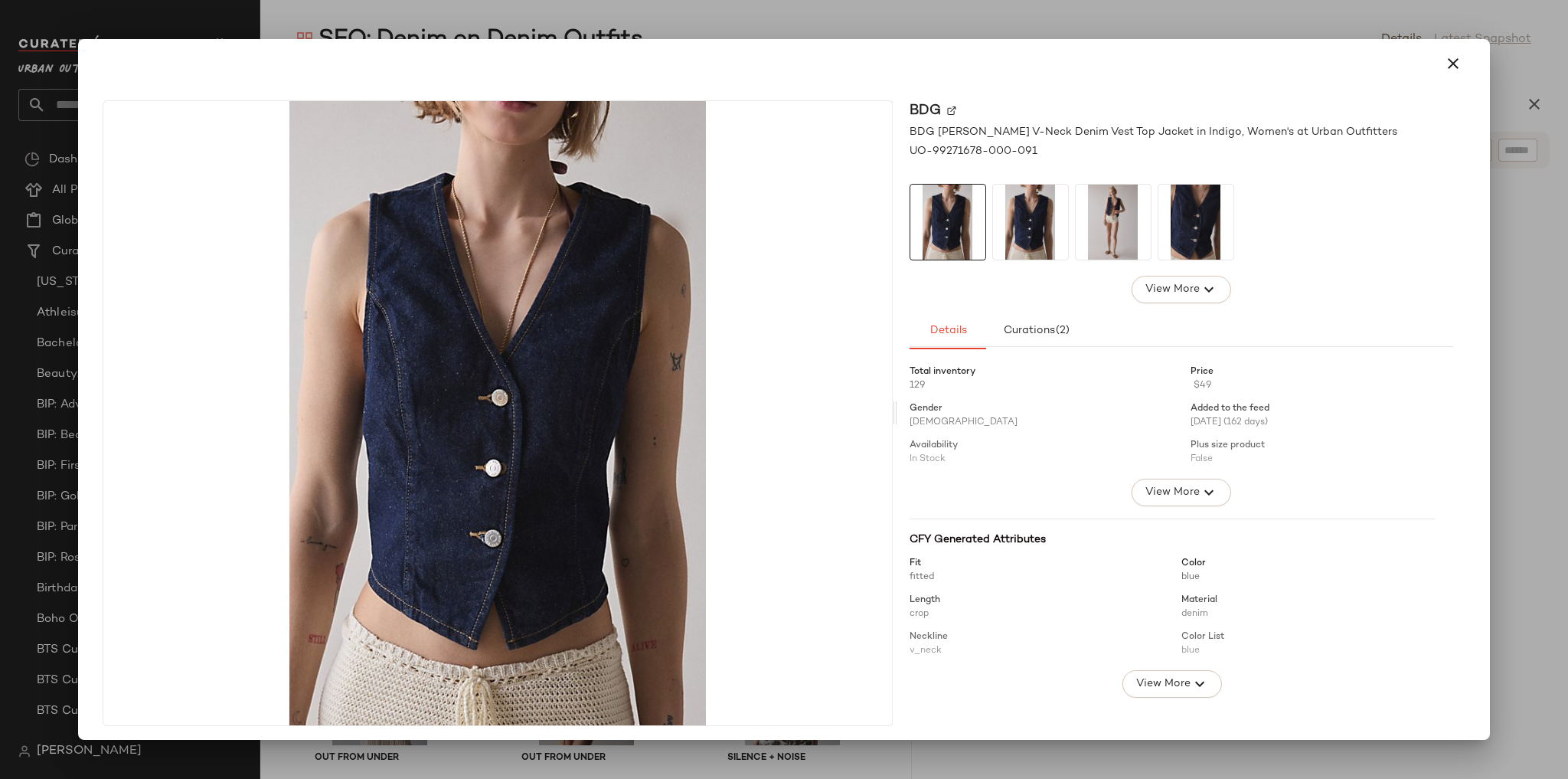
click at [1120, 201] on img at bounding box center [1113, 222] width 75 height 75
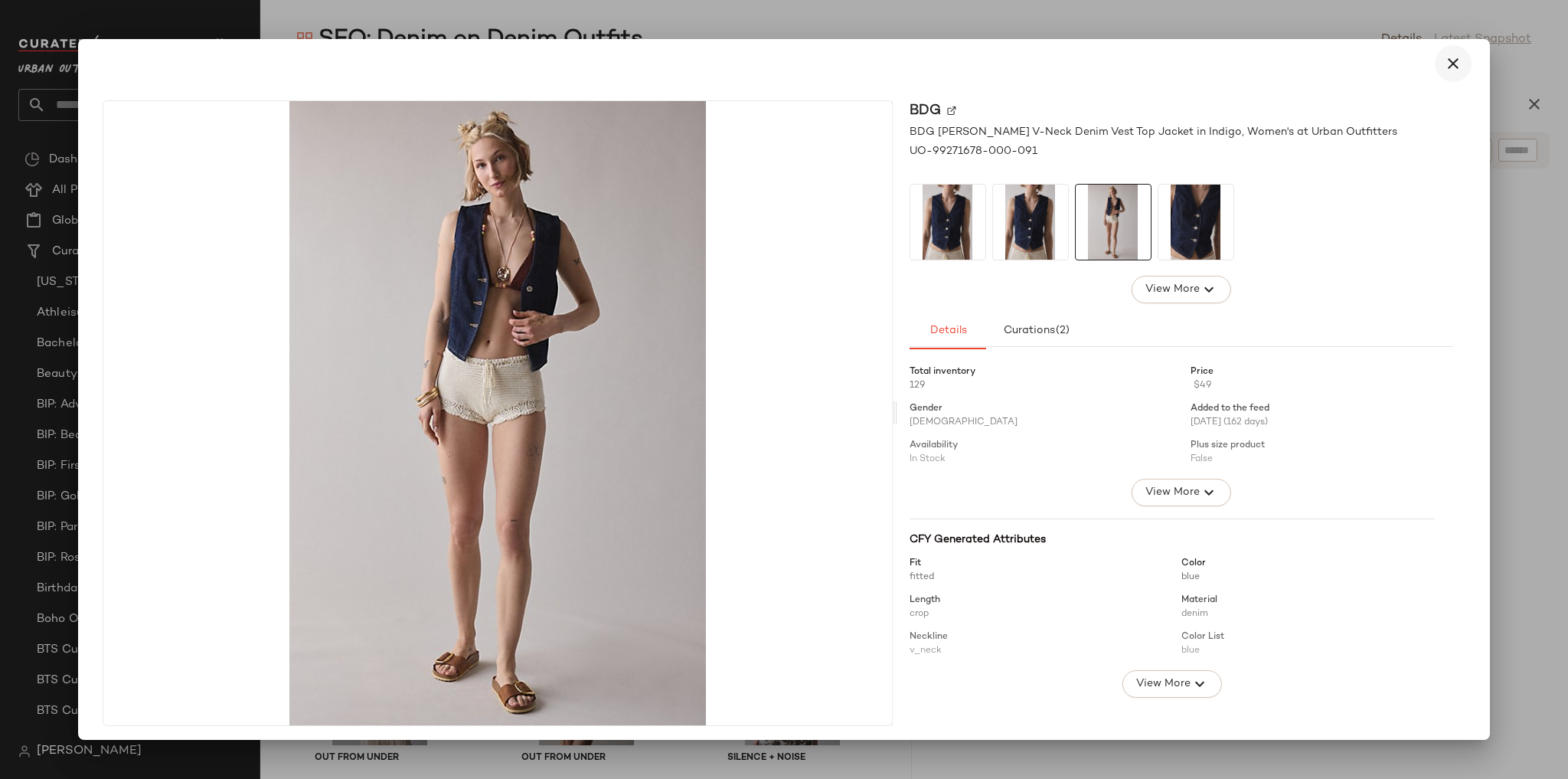
click at [1444, 64] on icon "button" at bounding box center [1452, 63] width 18 height 18
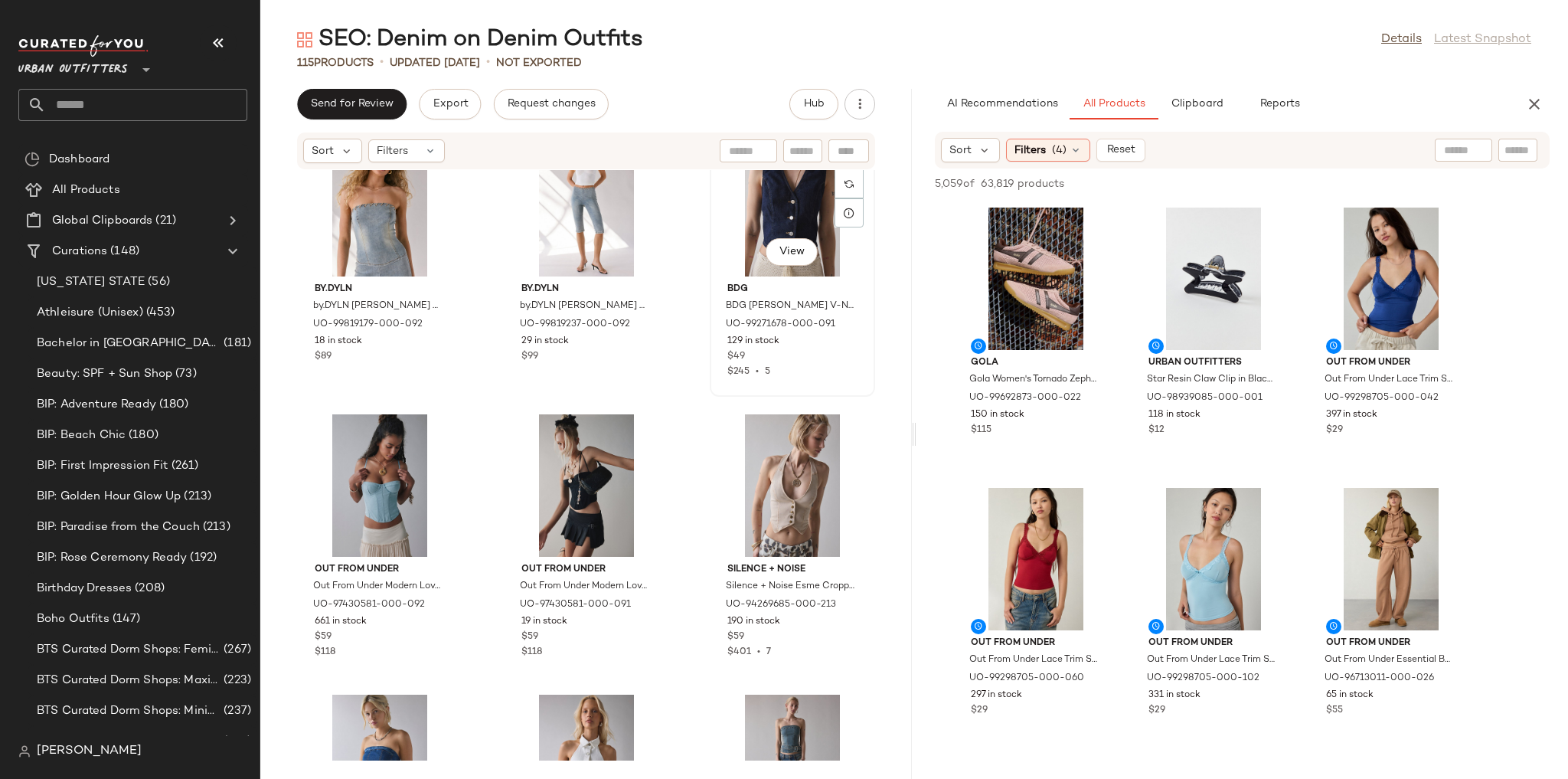
scroll to position [6840, 0]
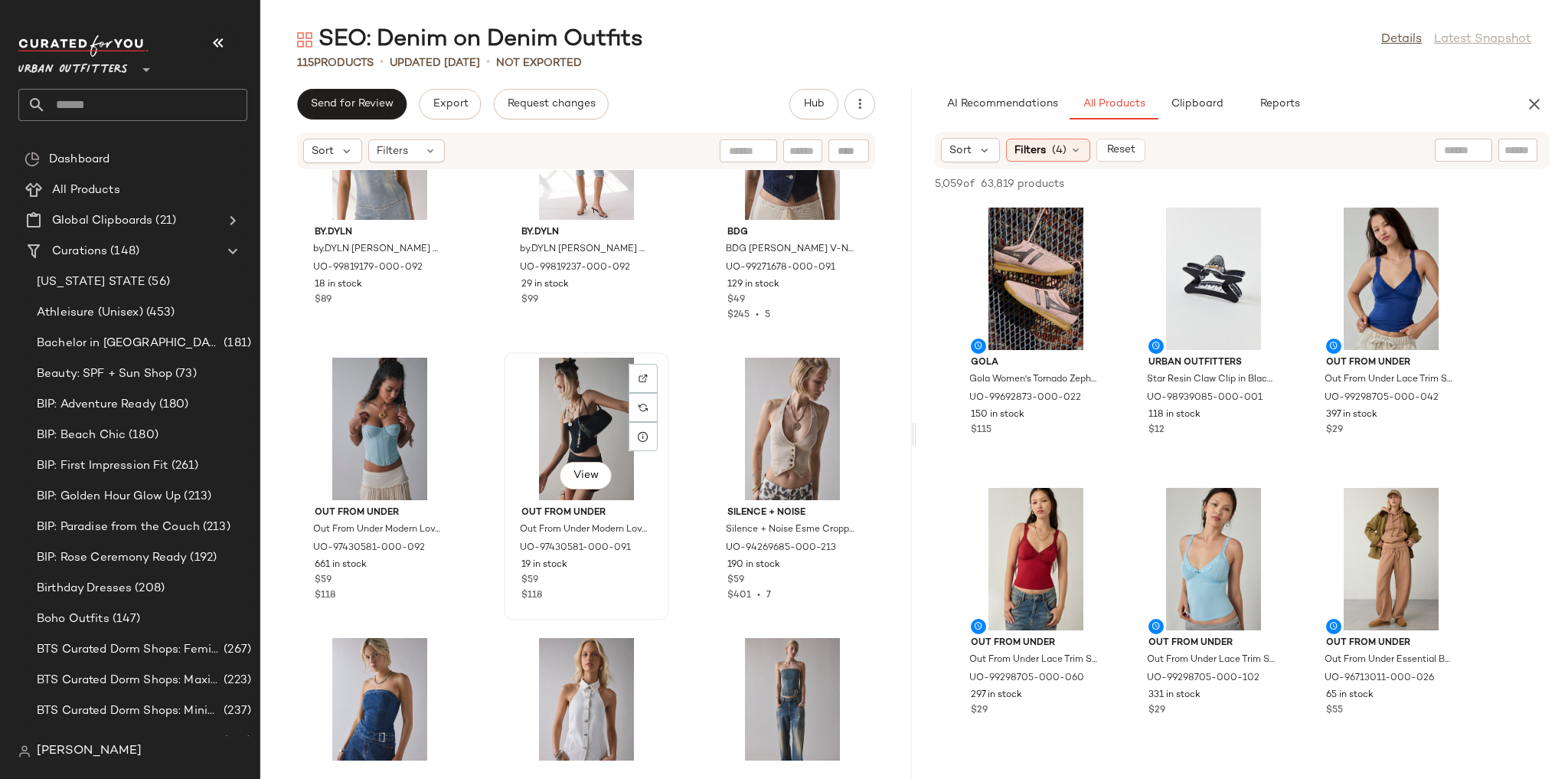
click at [558, 412] on div "View" at bounding box center [586, 428] width 155 height 142
click at [591, 472] on span "View" at bounding box center [585, 476] width 26 height 12
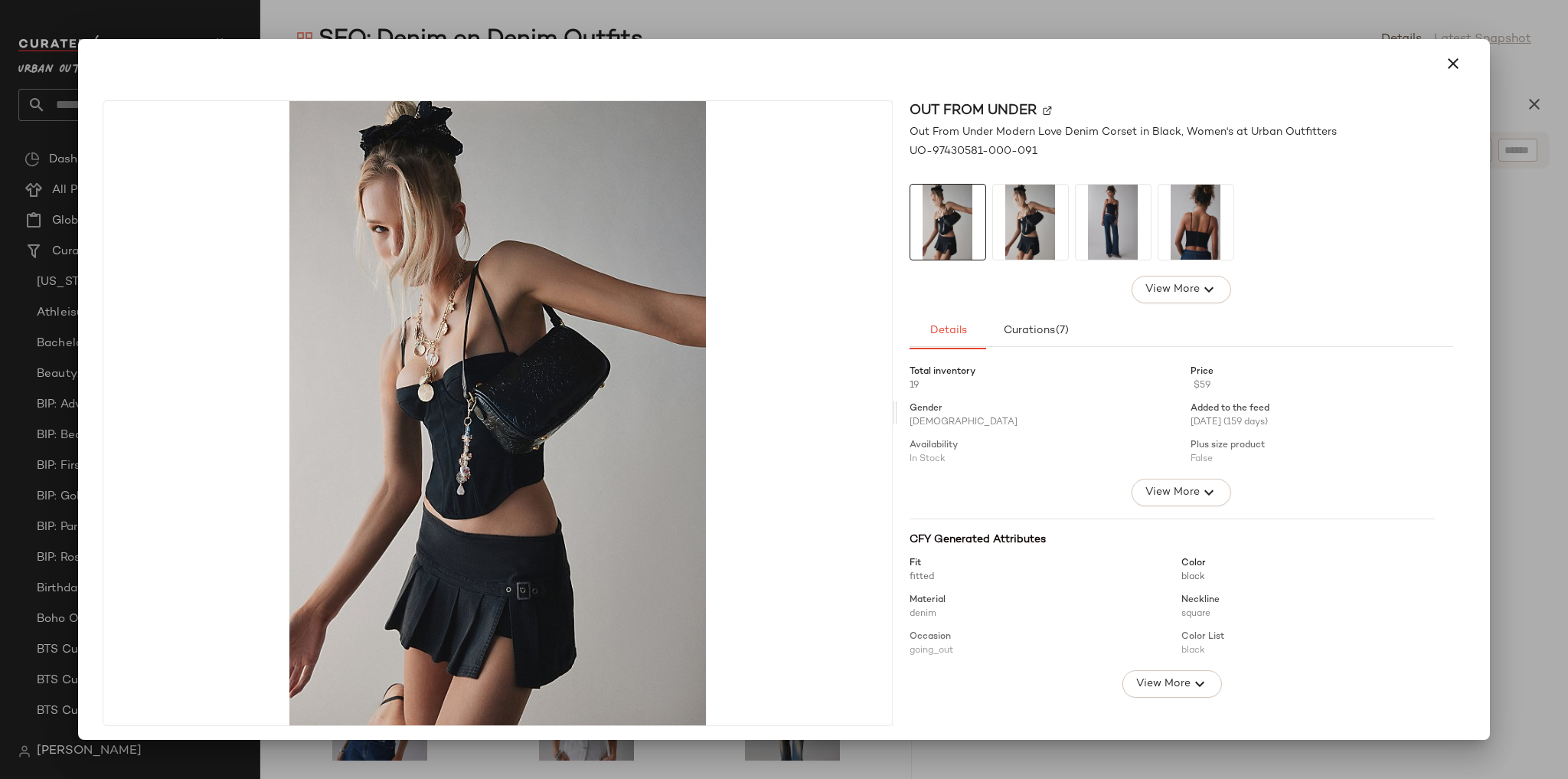
click at [1090, 218] on img at bounding box center [1113, 222] width 75 height 75
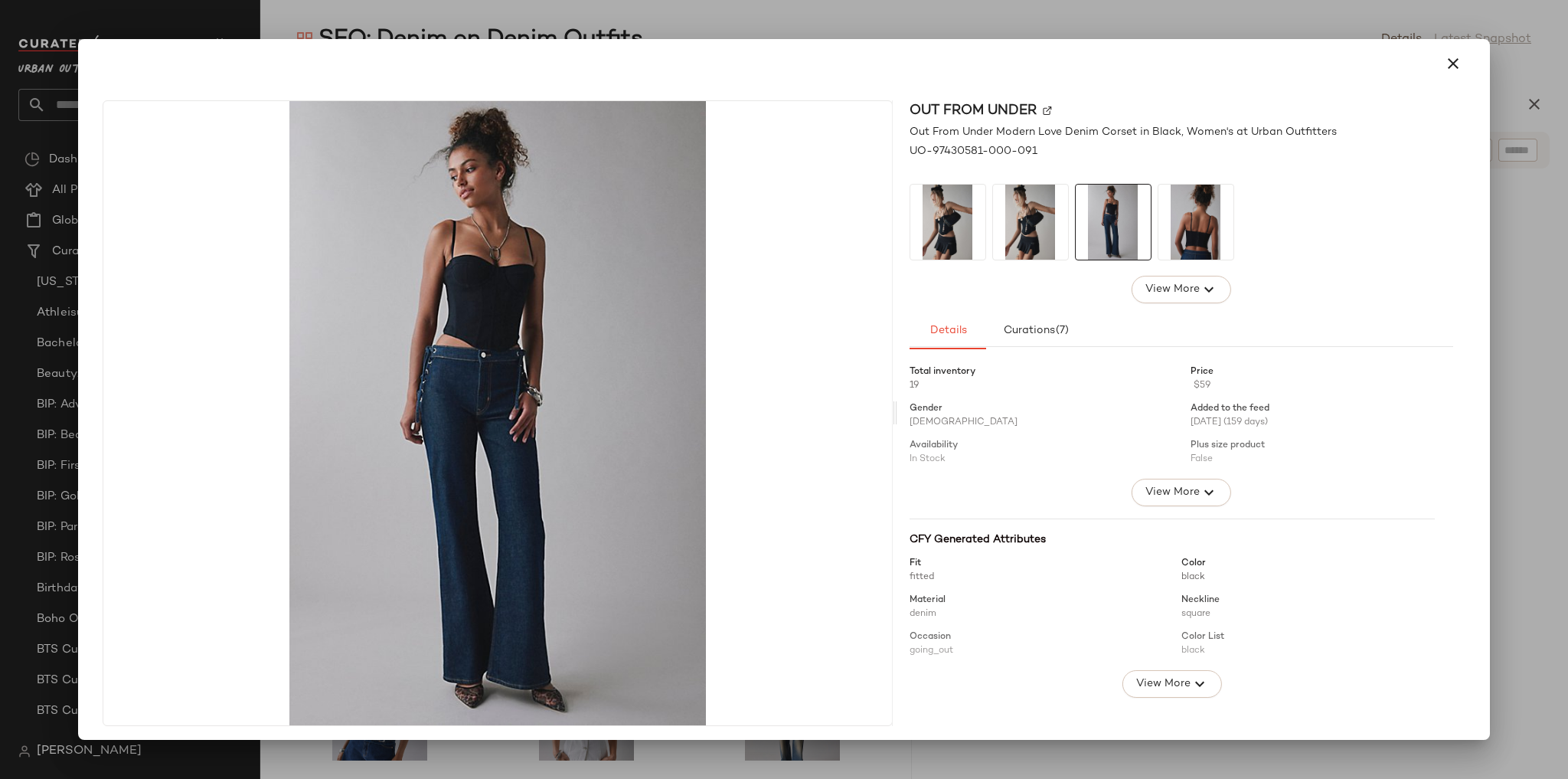
click at [937, 232] on img at bounding box center [947, 222] width 75 height 75
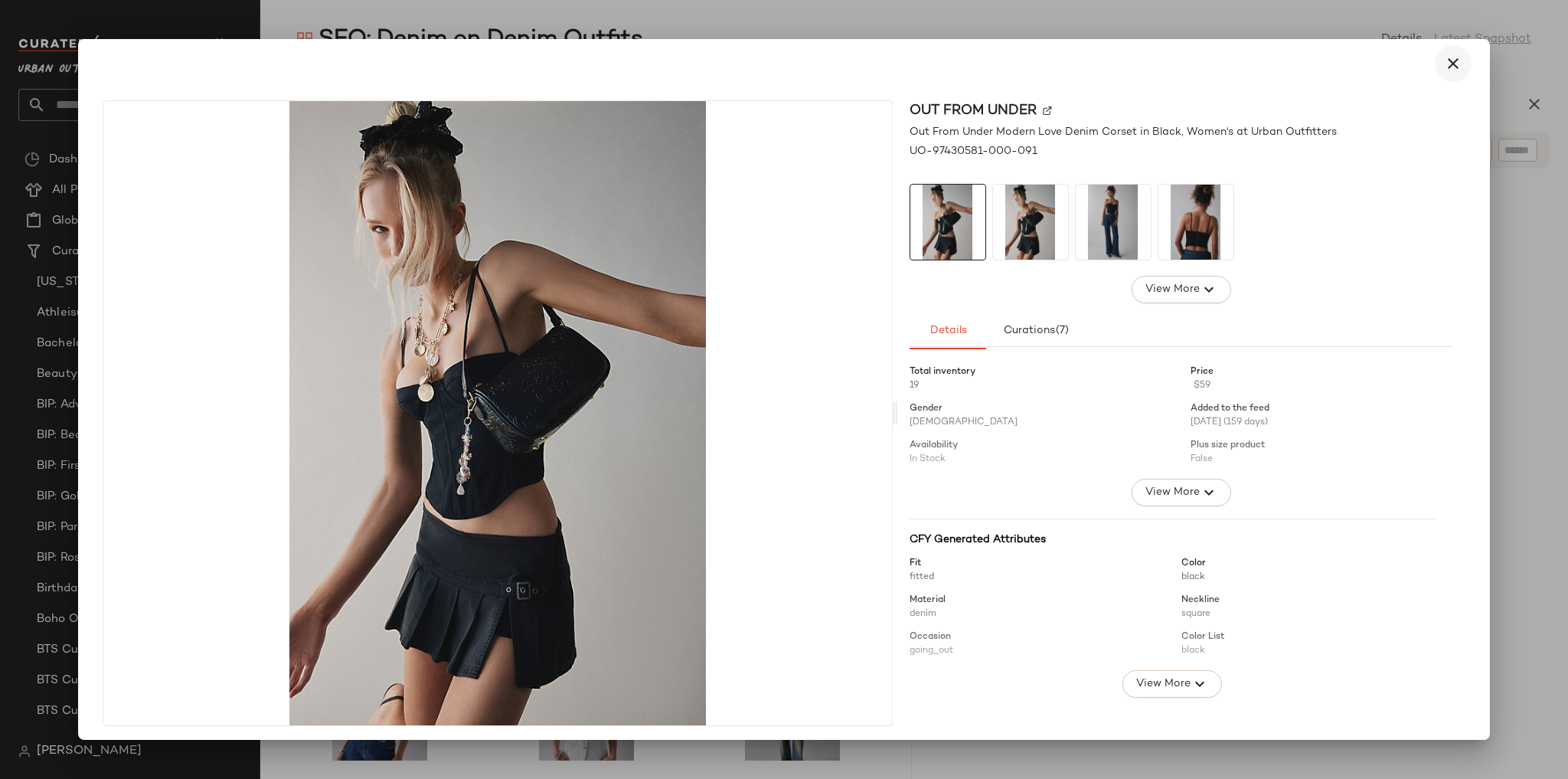
click at [1446, 60] on icon "button" at bounding box center [1452, 63] width 18 height 18
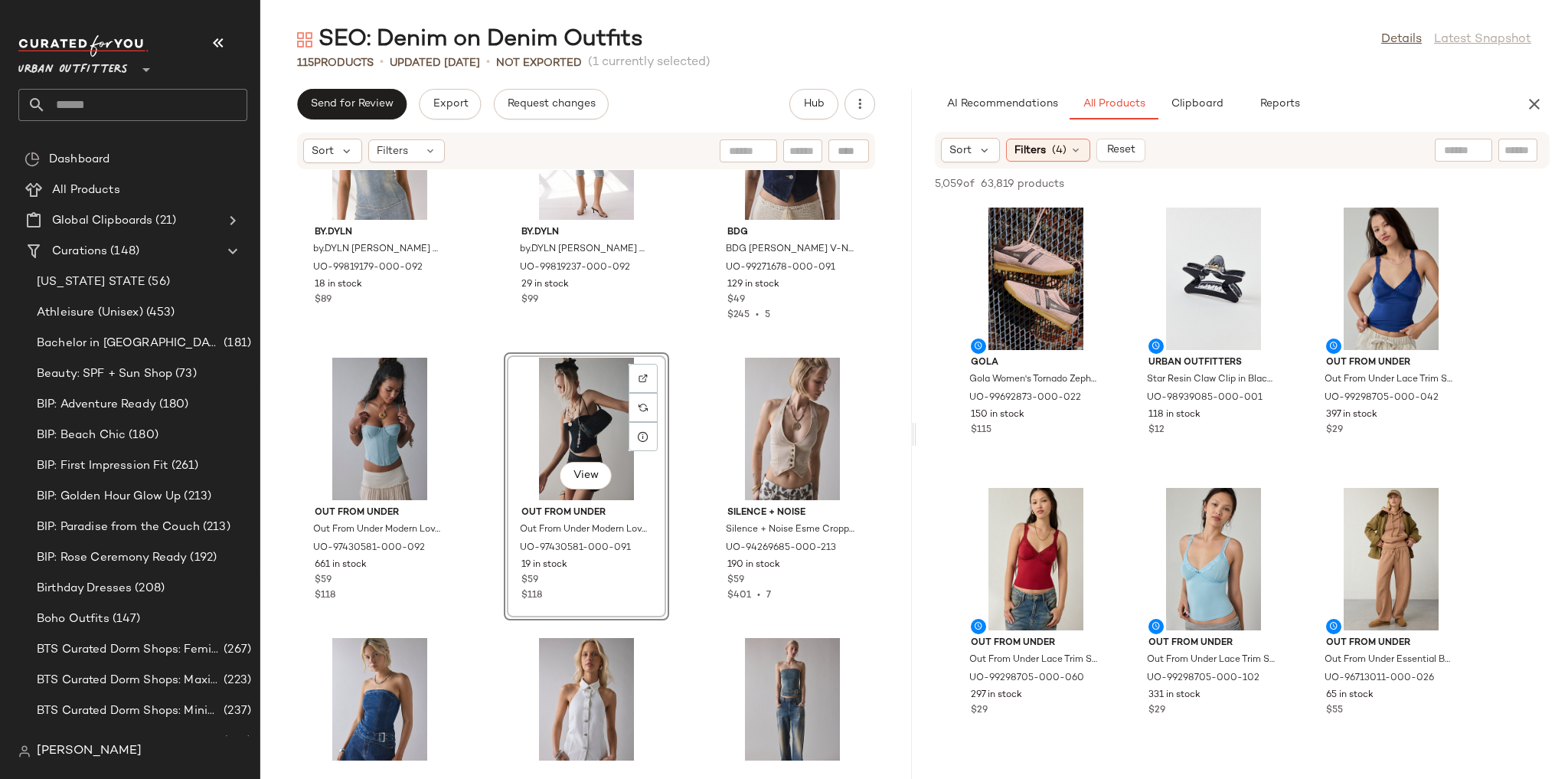
click at [1467, 152] on div at bounding box center [1464, 149] width 58 height 23
click at [1478, 148] on img at bounding box center [1476, 150] width 14 height 14
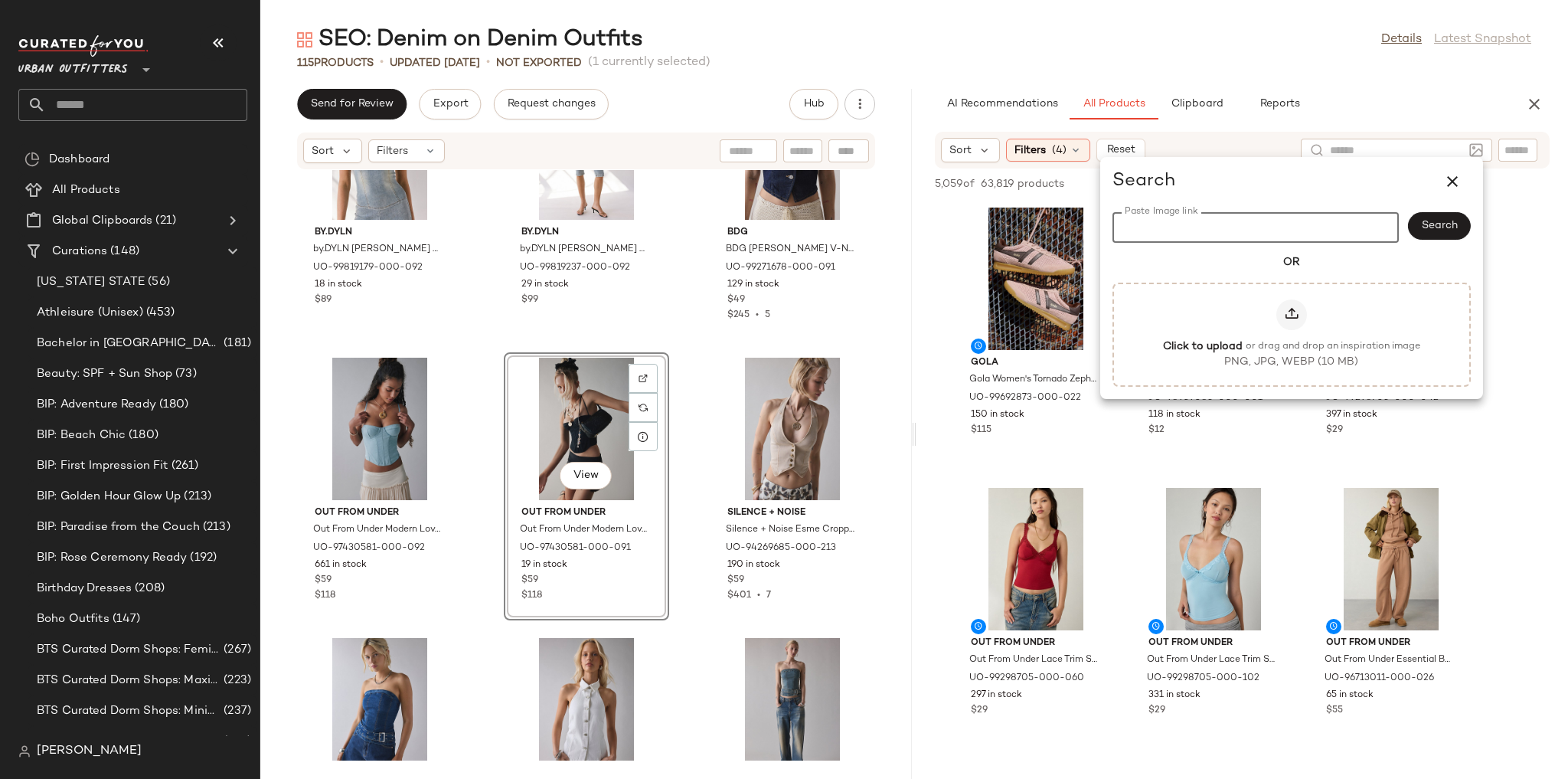
paste input "**********"
type input "**********"
click at [1437, 224] on span "Search" at bounding box center [1439, 225] width 37 height 12
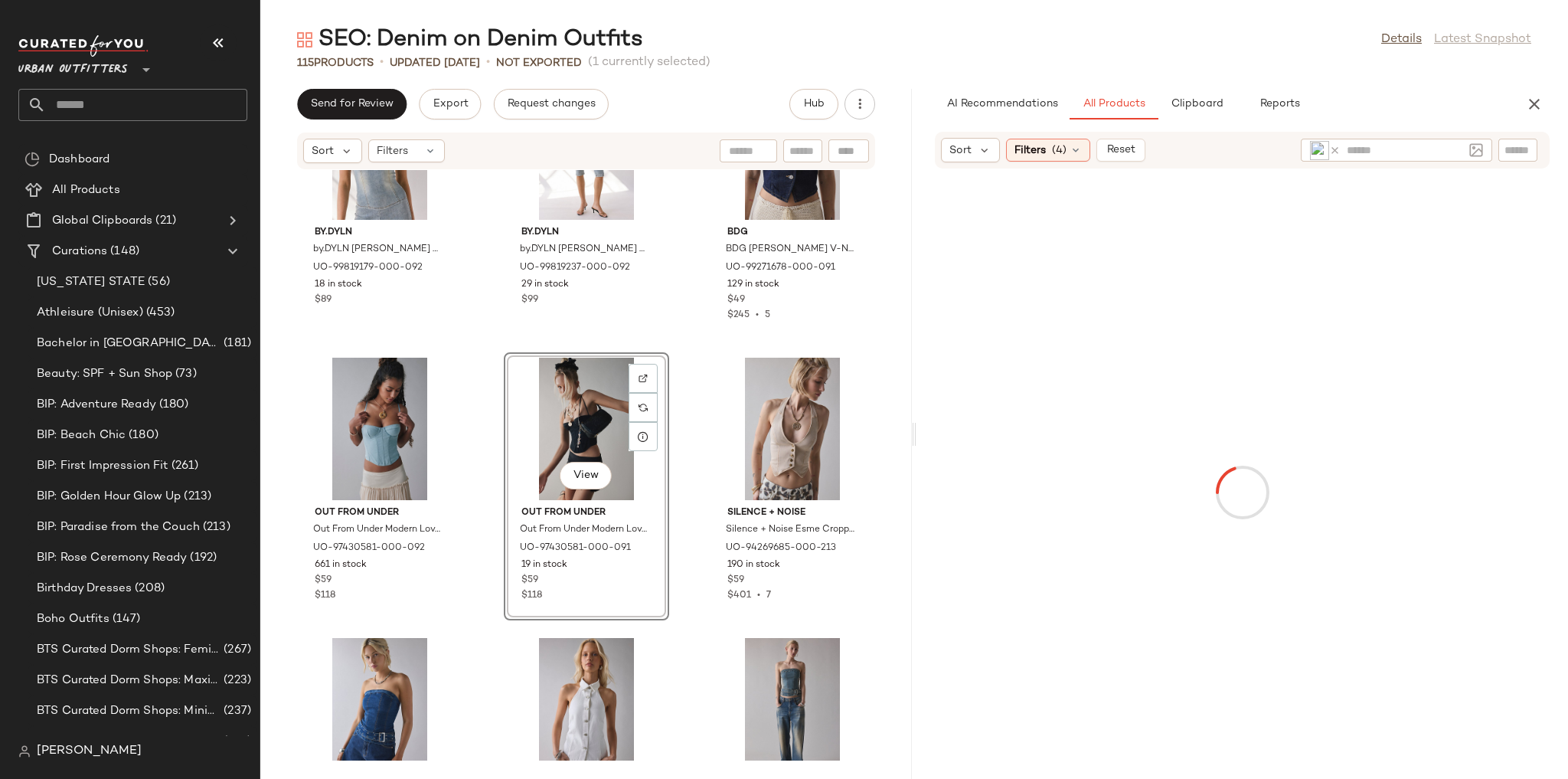
click at [1317, 151] on img at bounding box center [1319, 150] width 19 height 19
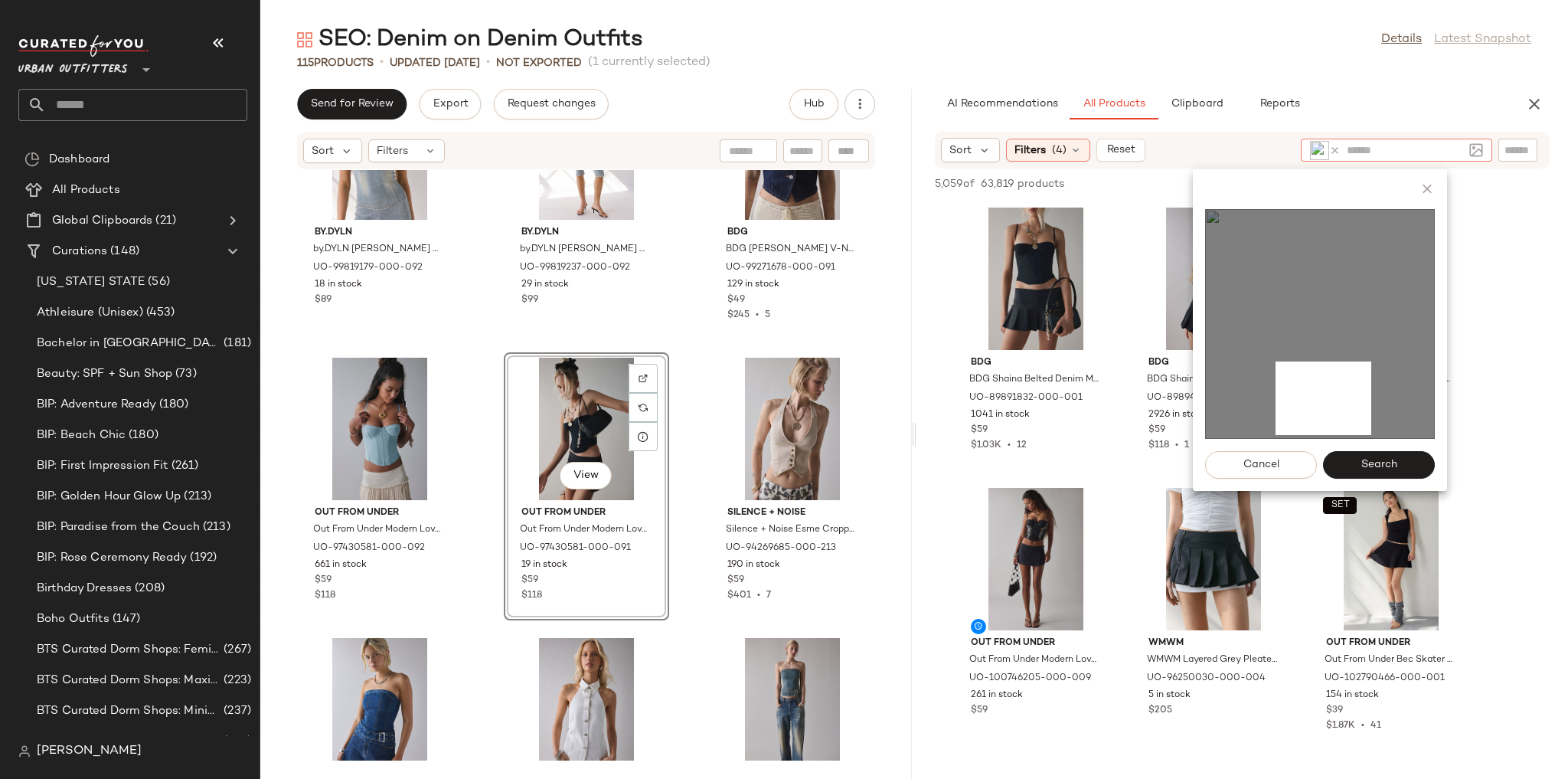
drag, startPoint x: 1275, startPoint y: 362, endPoint x: 1370, endPoint y: 440, distance: 122.9
click at [1372, 437] on img at bounding box center [1320, 324] width 230 height 230
click at [1394, 471] on span "Search" at bounding box center [1378, 465] width 37 height 12
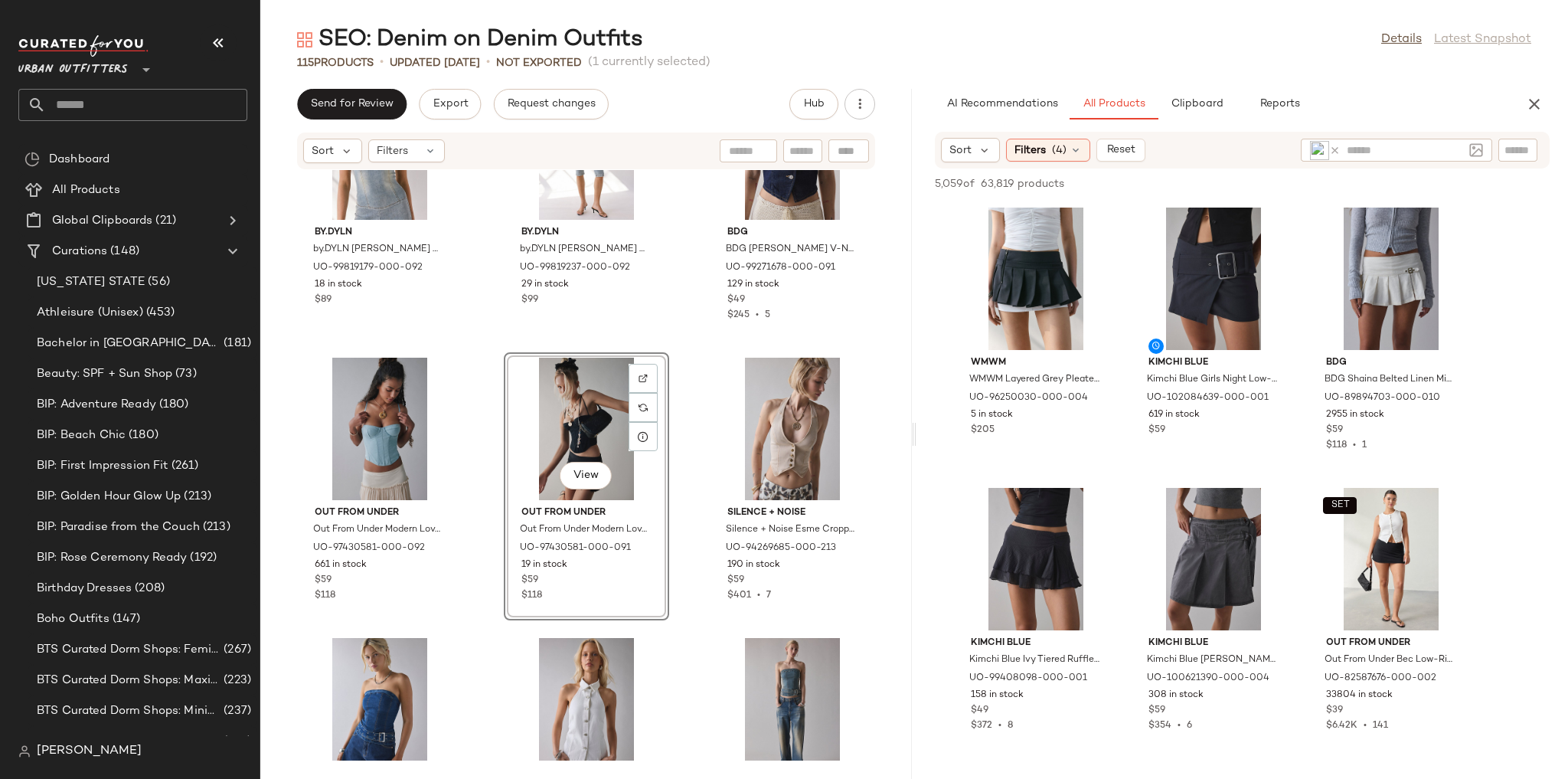
click at [1335, 148] on icon at bounding box center [1334, 150] width 11 height 11
click at [1476, 147] on img at bounding box center [1476, 150] width 14 height 14
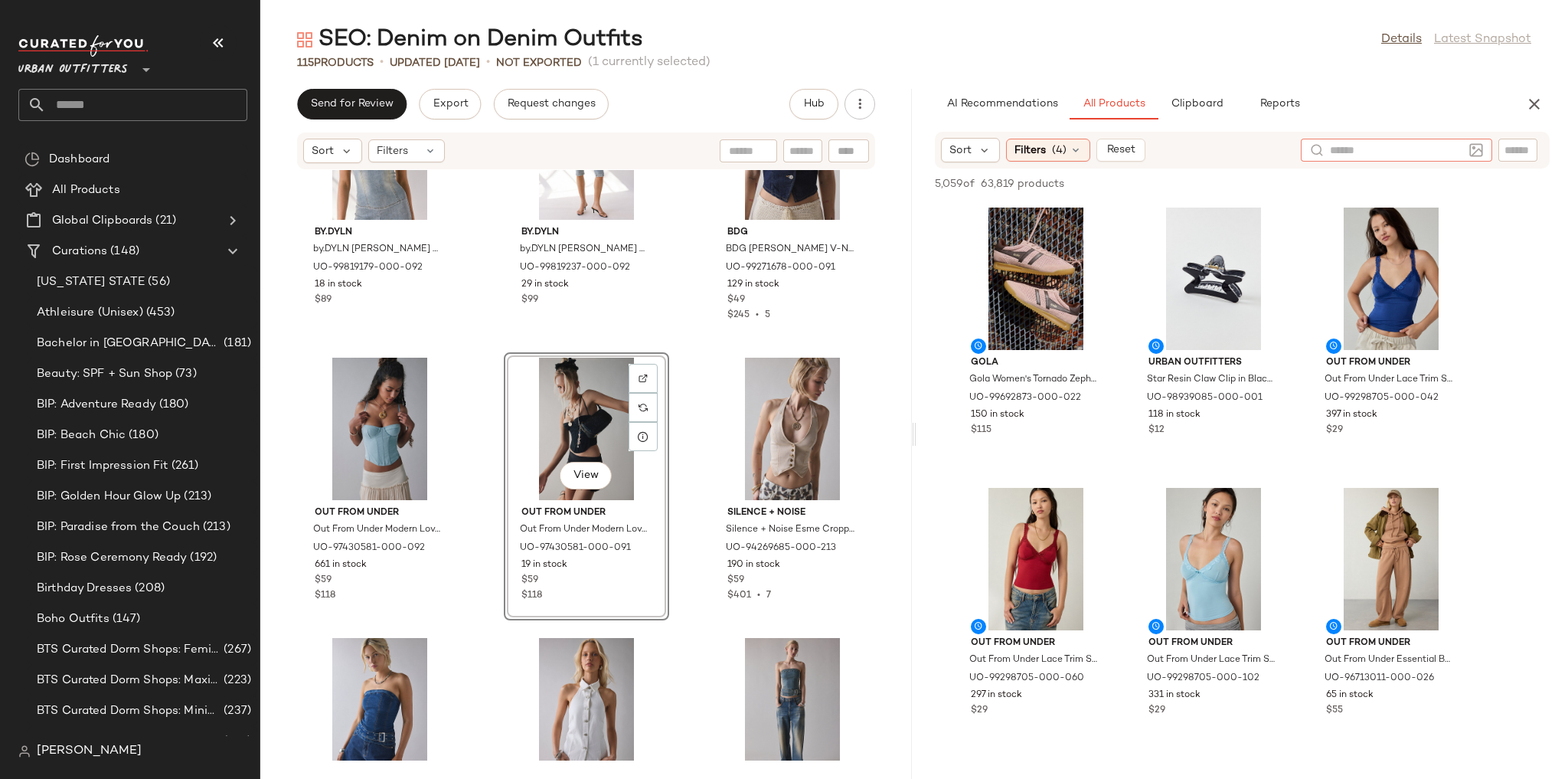
click at [1470, 151] on img at bounding box center [1476, 150] width 14 height 14
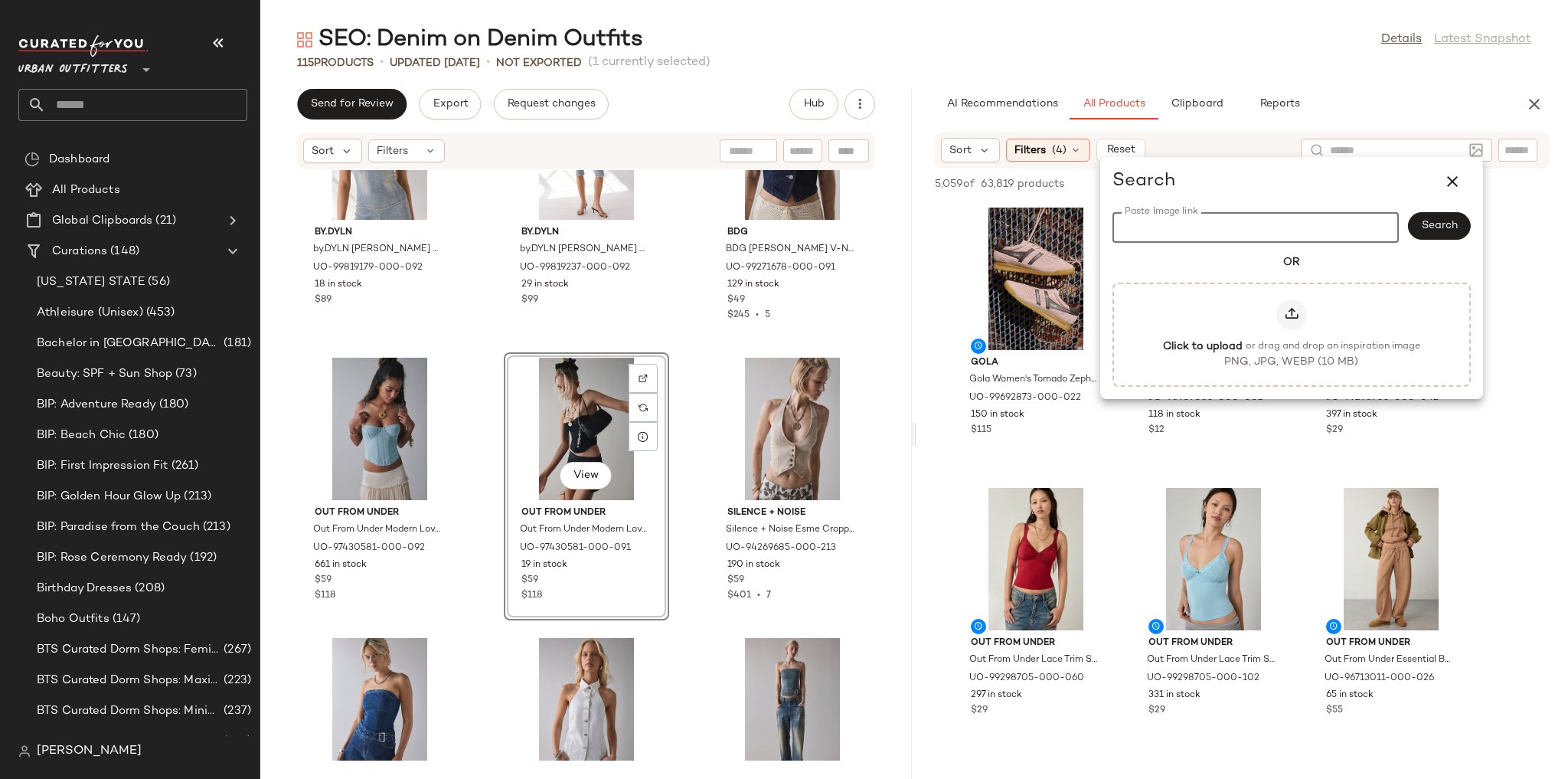
paste input "**********"
type input "**********"
click at [1436, 236] on div "Search" at bounding box center [1439, 227] width 63 height 30
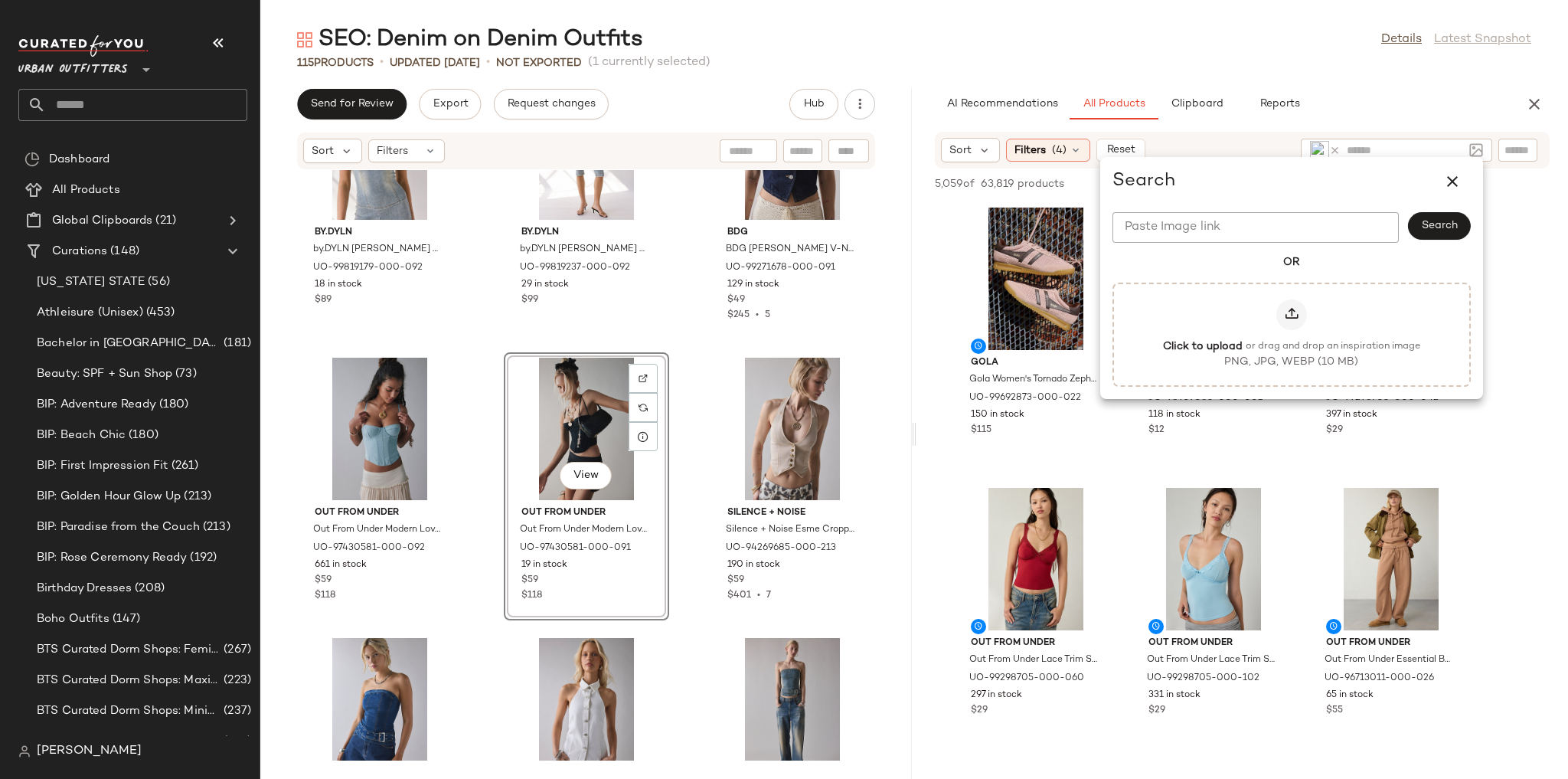
click at [1412, 105] on div "AI Recommendations All Products Clipboard Reports" at bounding box center [1217, 104] width 566 height 30
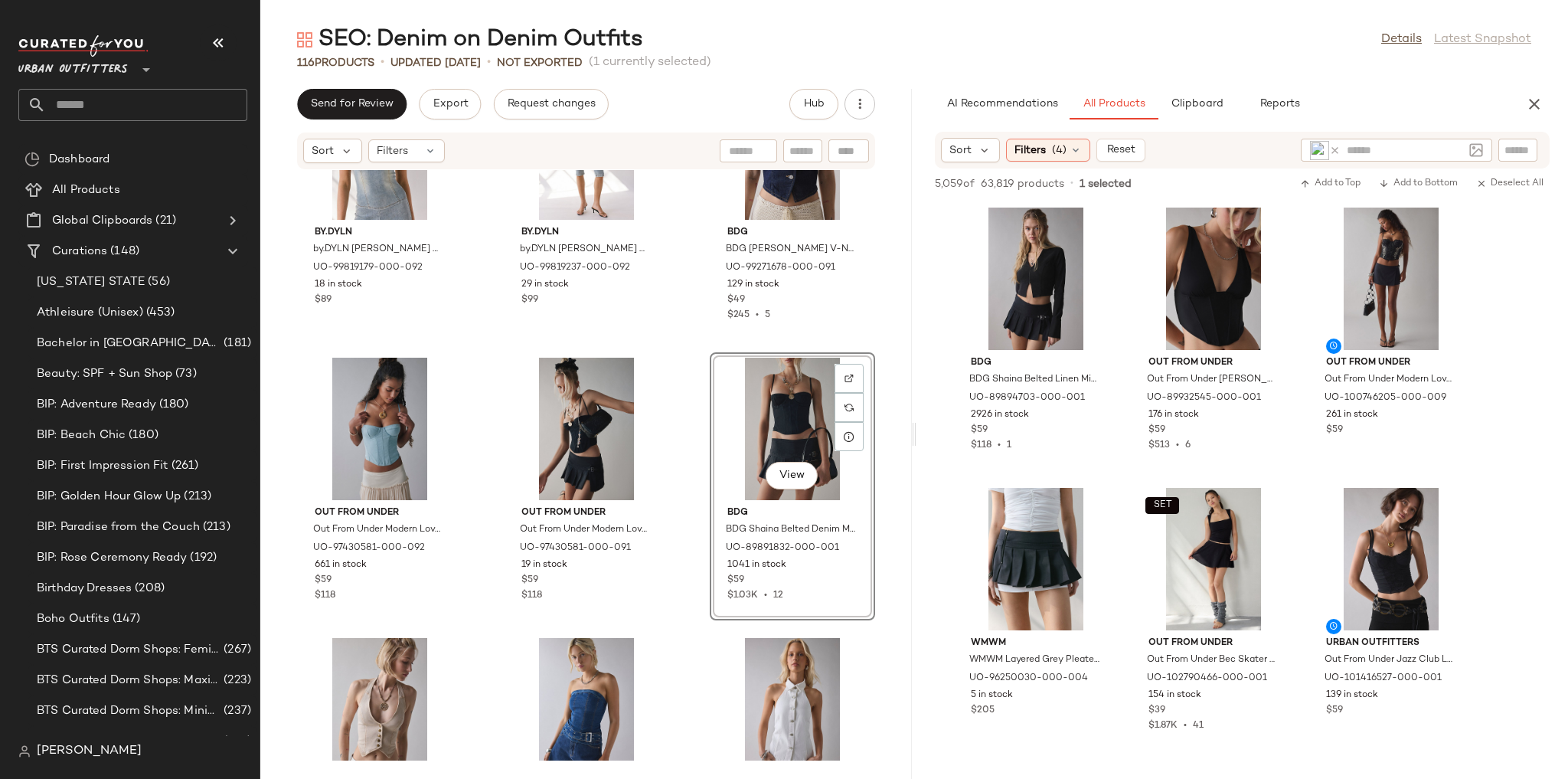
click at [875, 348] on div "SET by.DYLN by.DYLN Davina Strapless Denim Corset Top in Light Blue, Women's at…" at bounding box center [585, 466] width 652 height 591
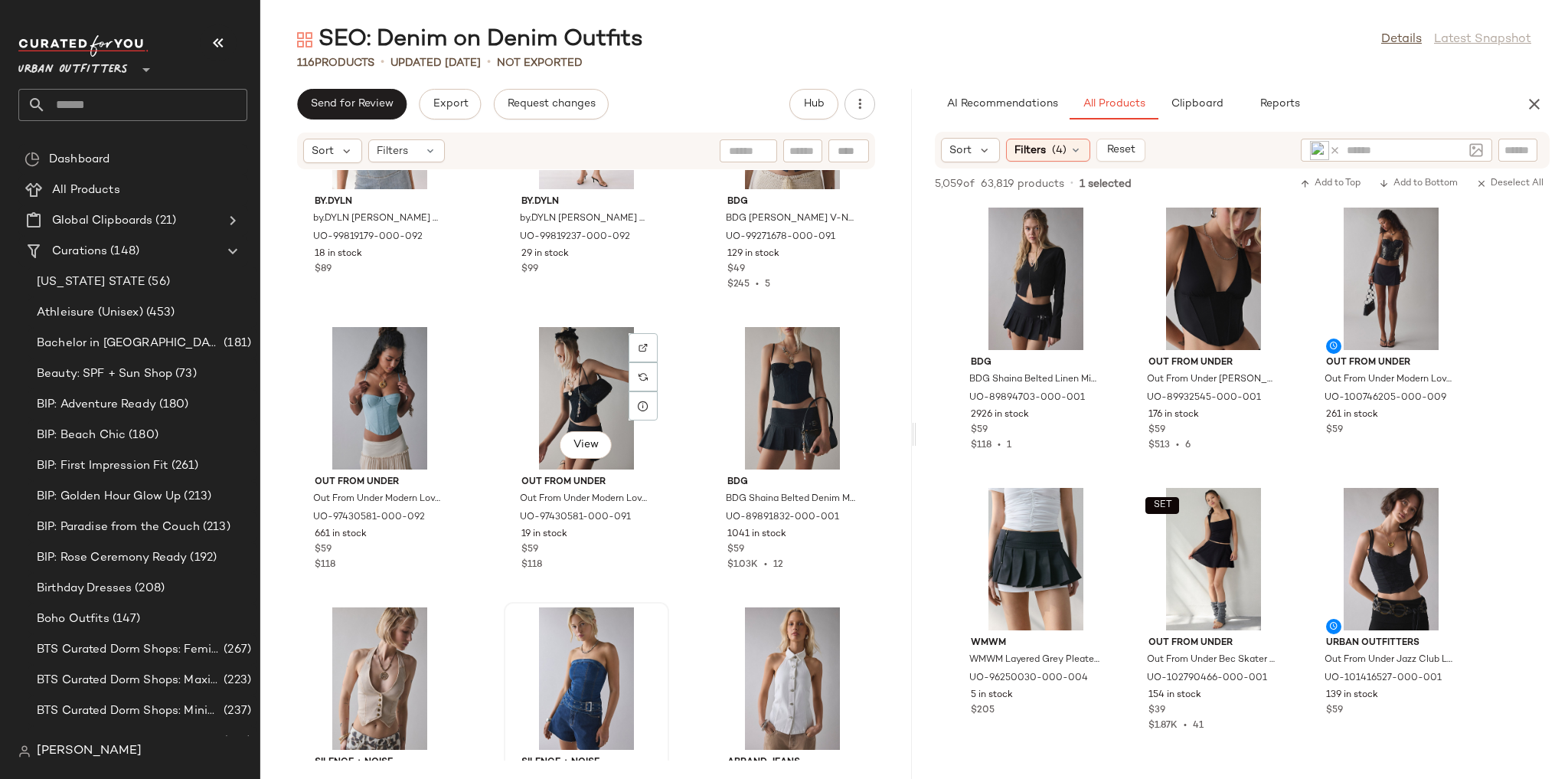
scroll to position [7024, 0]
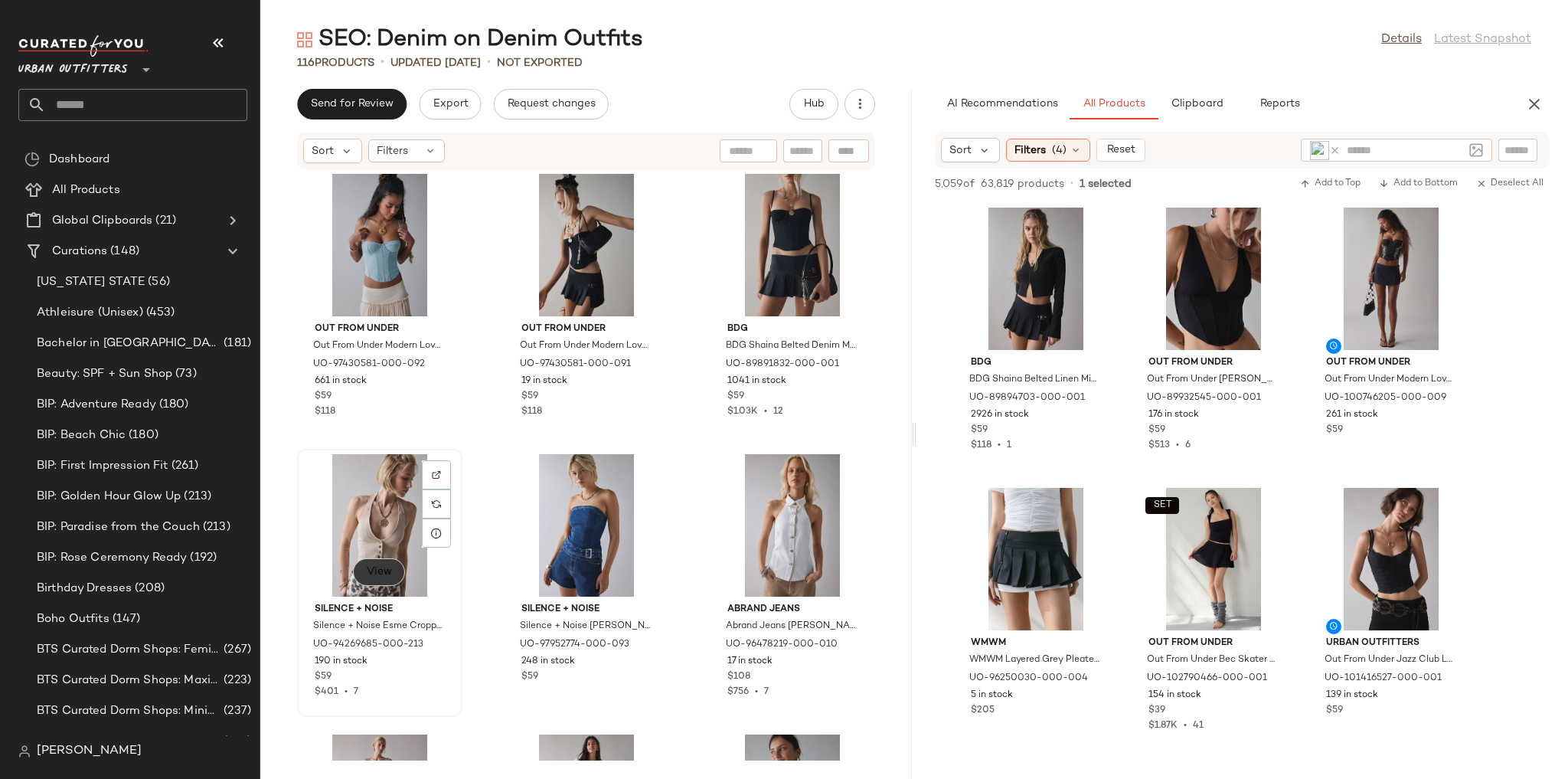
click at [391, 559] on button "View" at bounding box center [379, 572] width 52 height 28
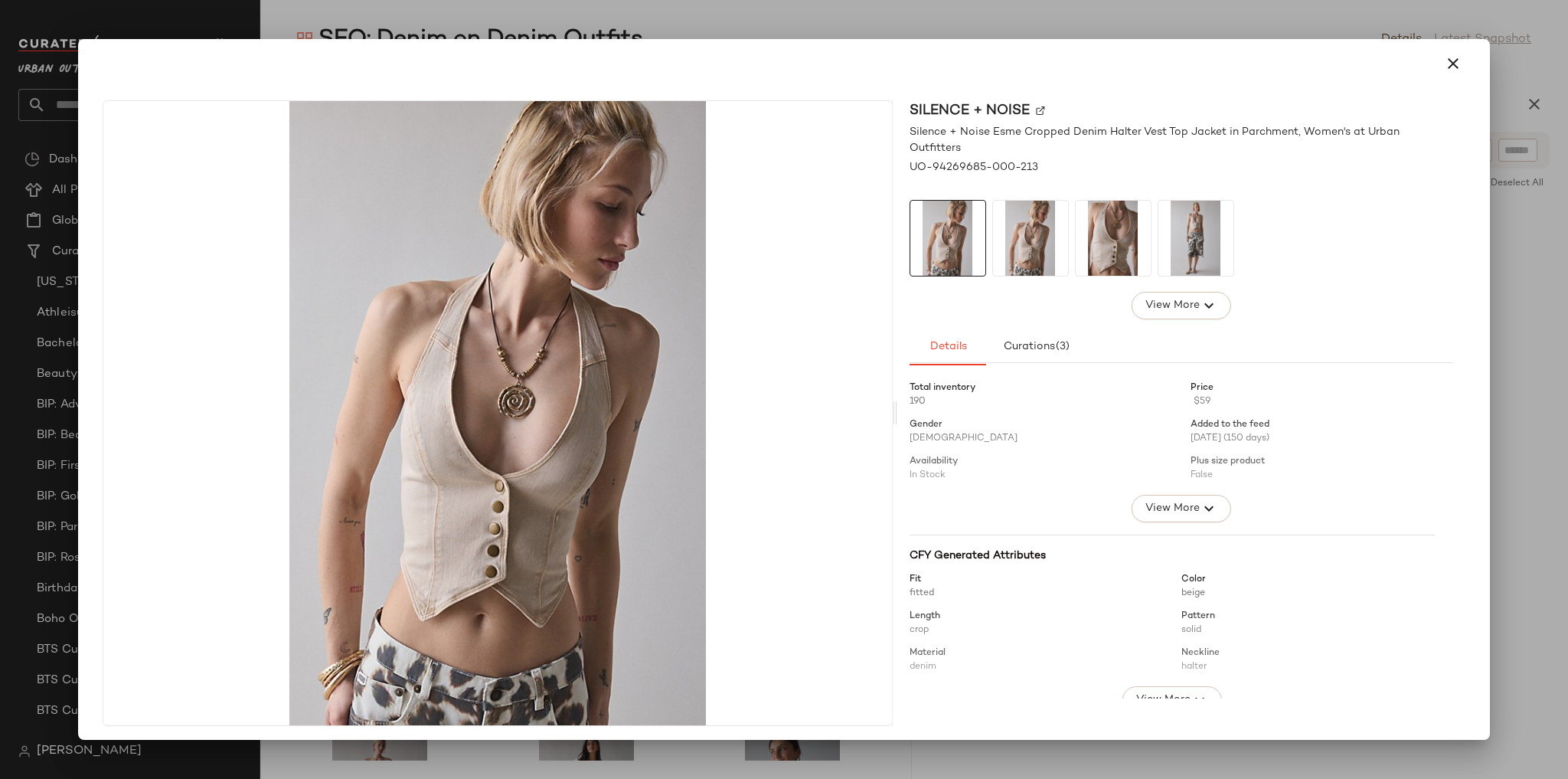
click at [1023, 227] on img at bounding box center [1030, 238] width 75 height 75
click at [1125, 225] on img at bounding box center [1113, 238] width 75 height 75
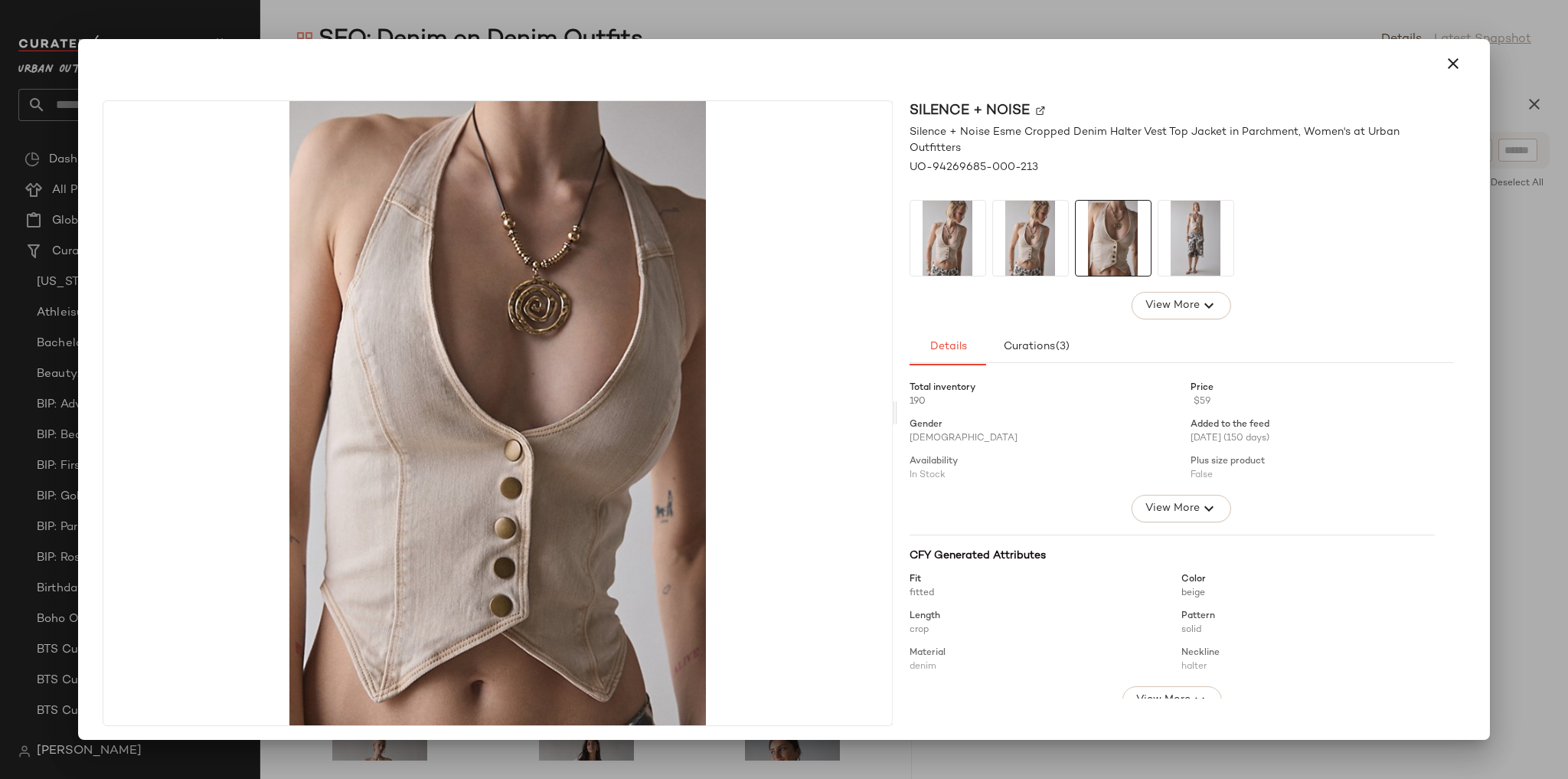
click at [1200, 214] on img at bounding box center [1196, 238] width 75 height 75
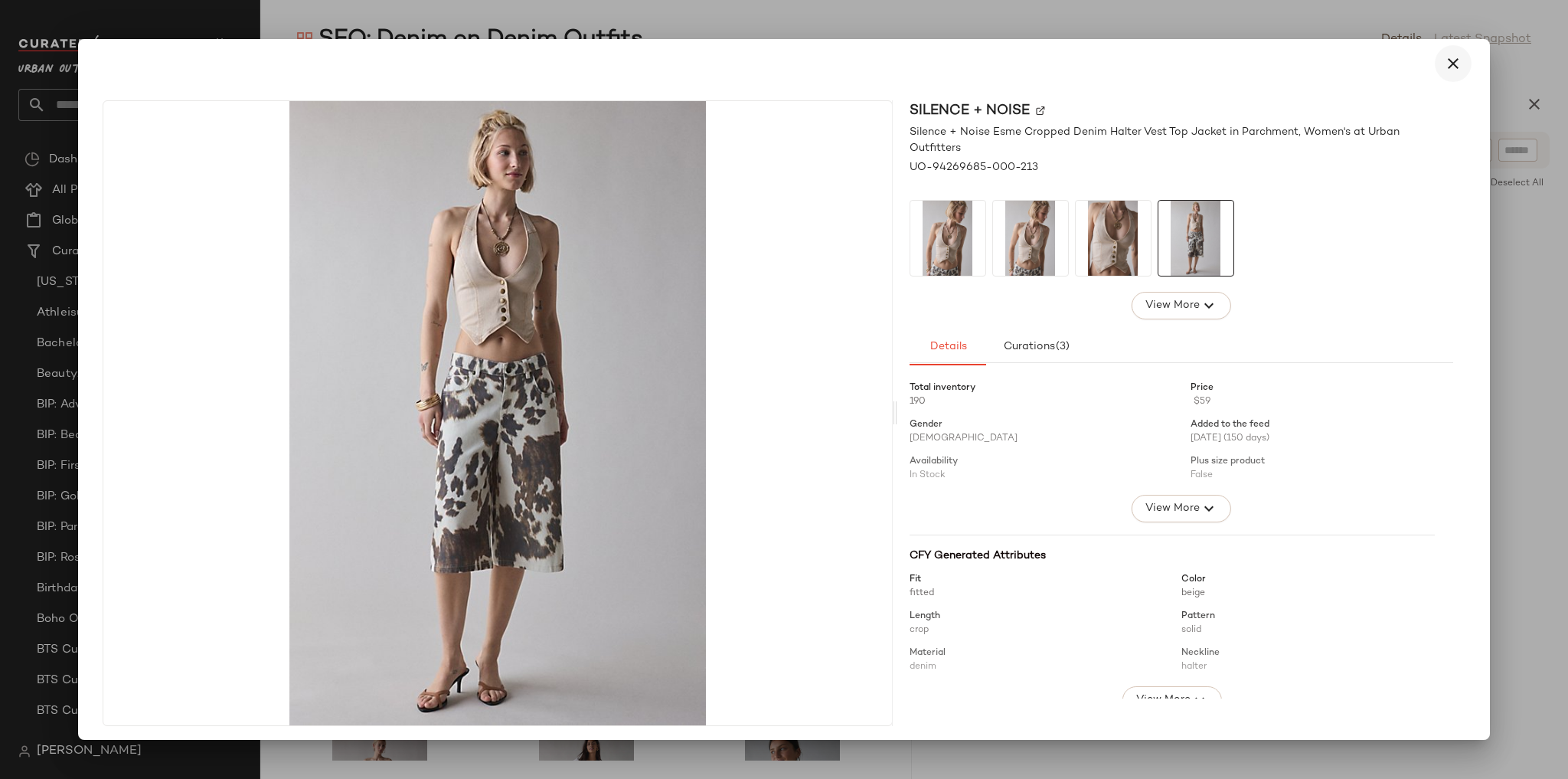
click at [1444, 71] on icon "button" at bounding box center [1452, 63] width 18 height 18
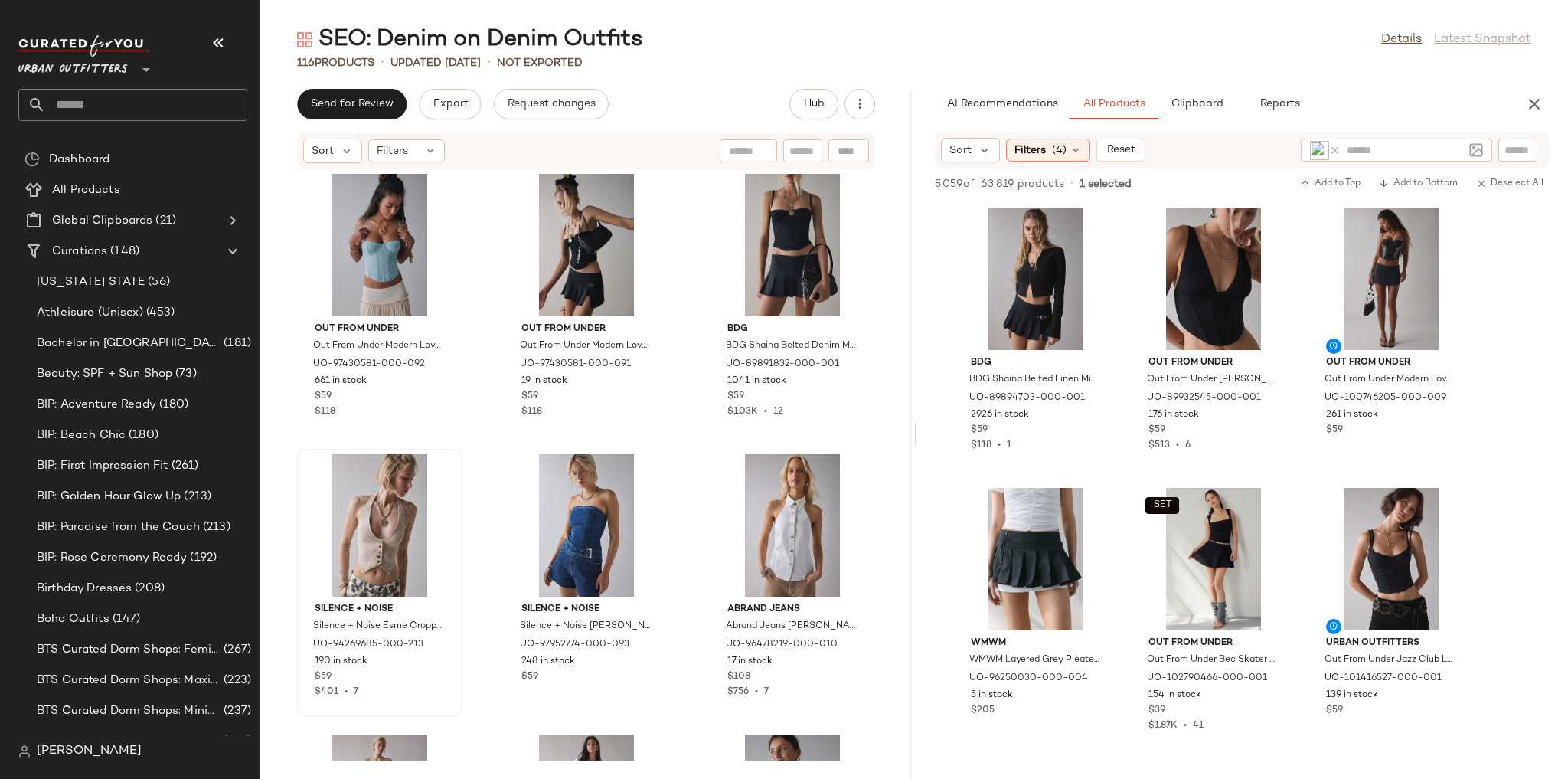
click at [1339, 149] on icon at bounding box center [1334, 150] width 11 height 11
click at [1473, 150] on img at bounding box center [1476, 150] width 14 height 14
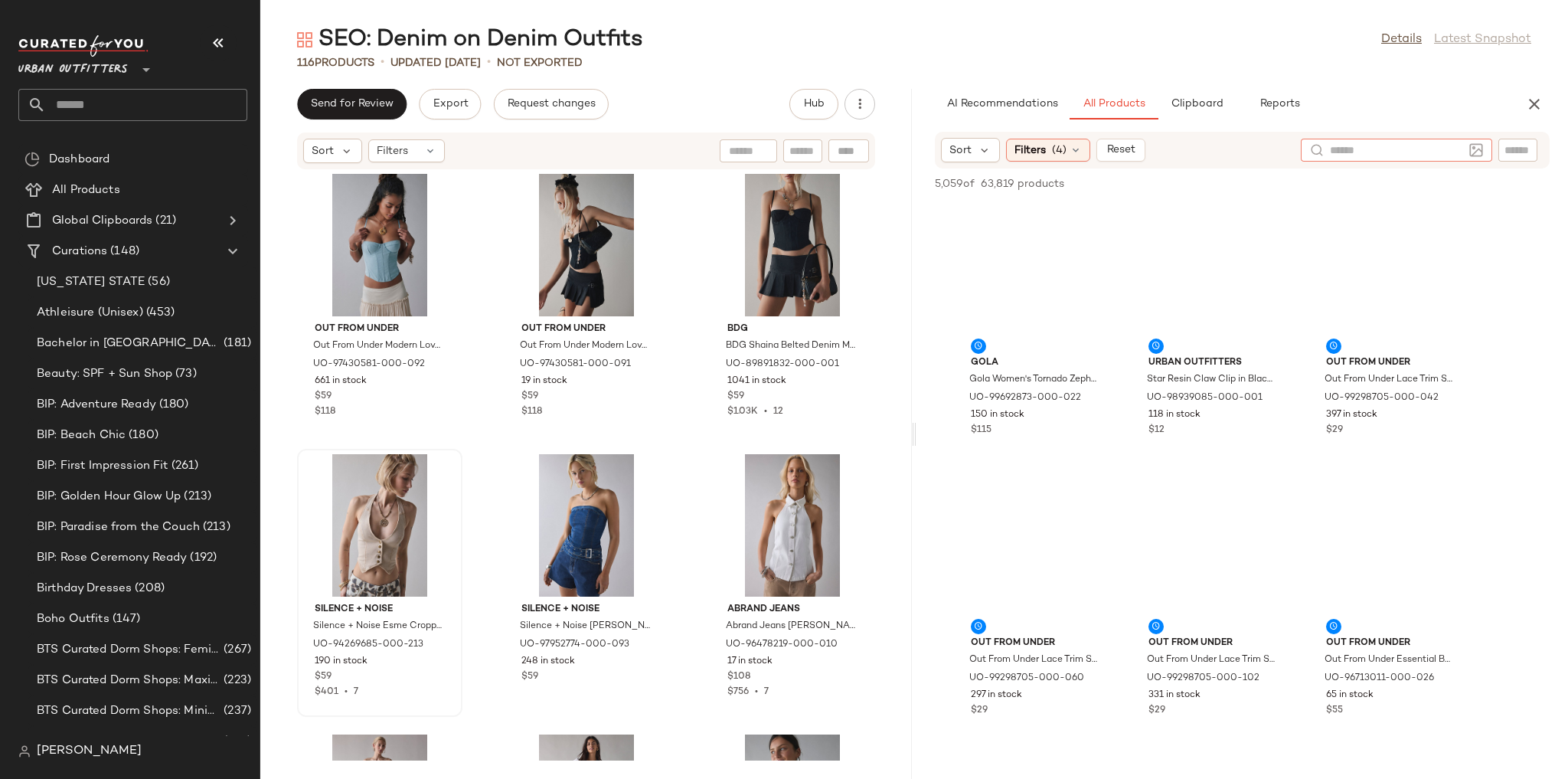
click at [1483, 152] on img at bounding box center [1476, 150] width 14 height 14
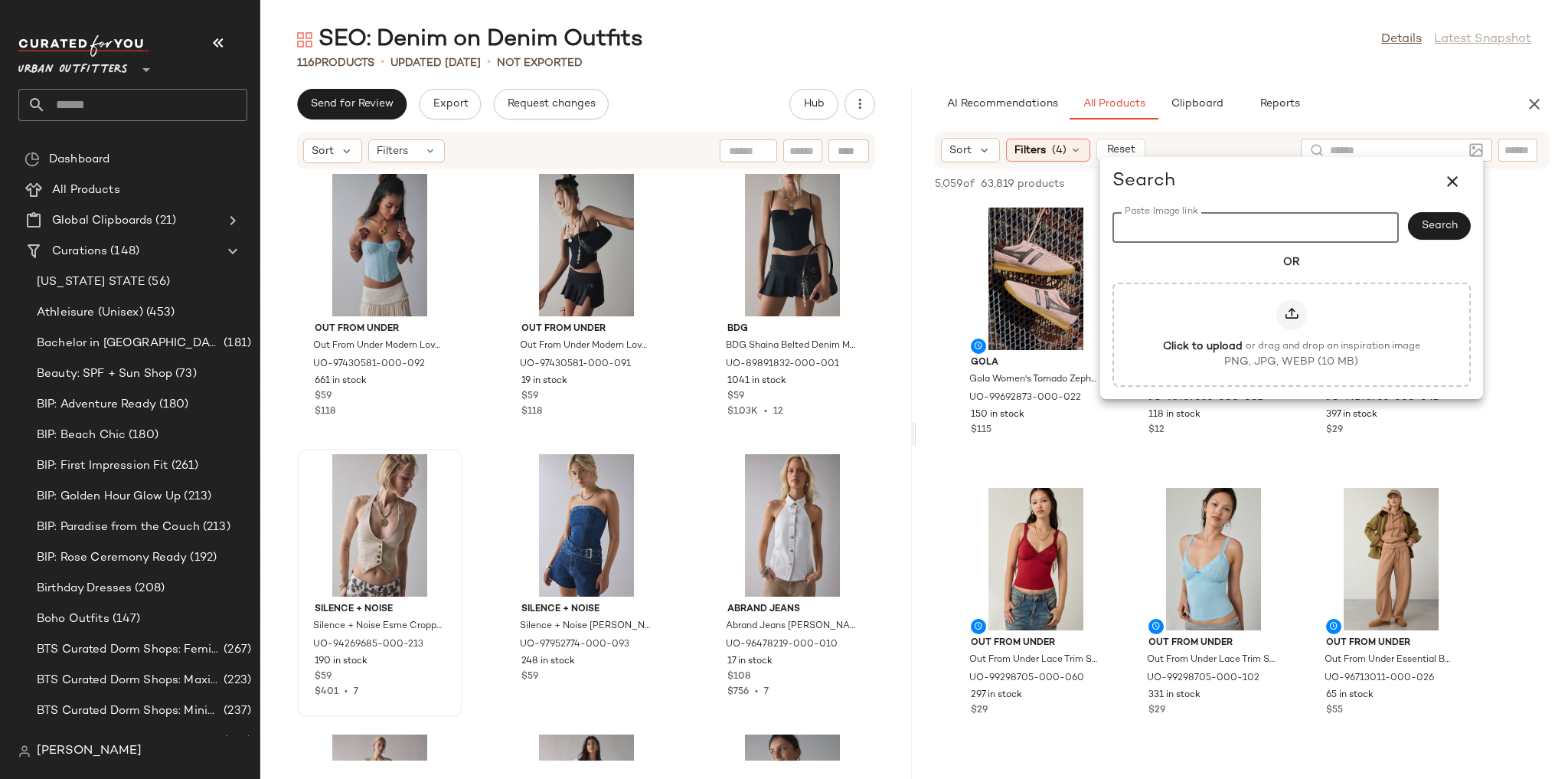
paste input "**********"
type input "**********"
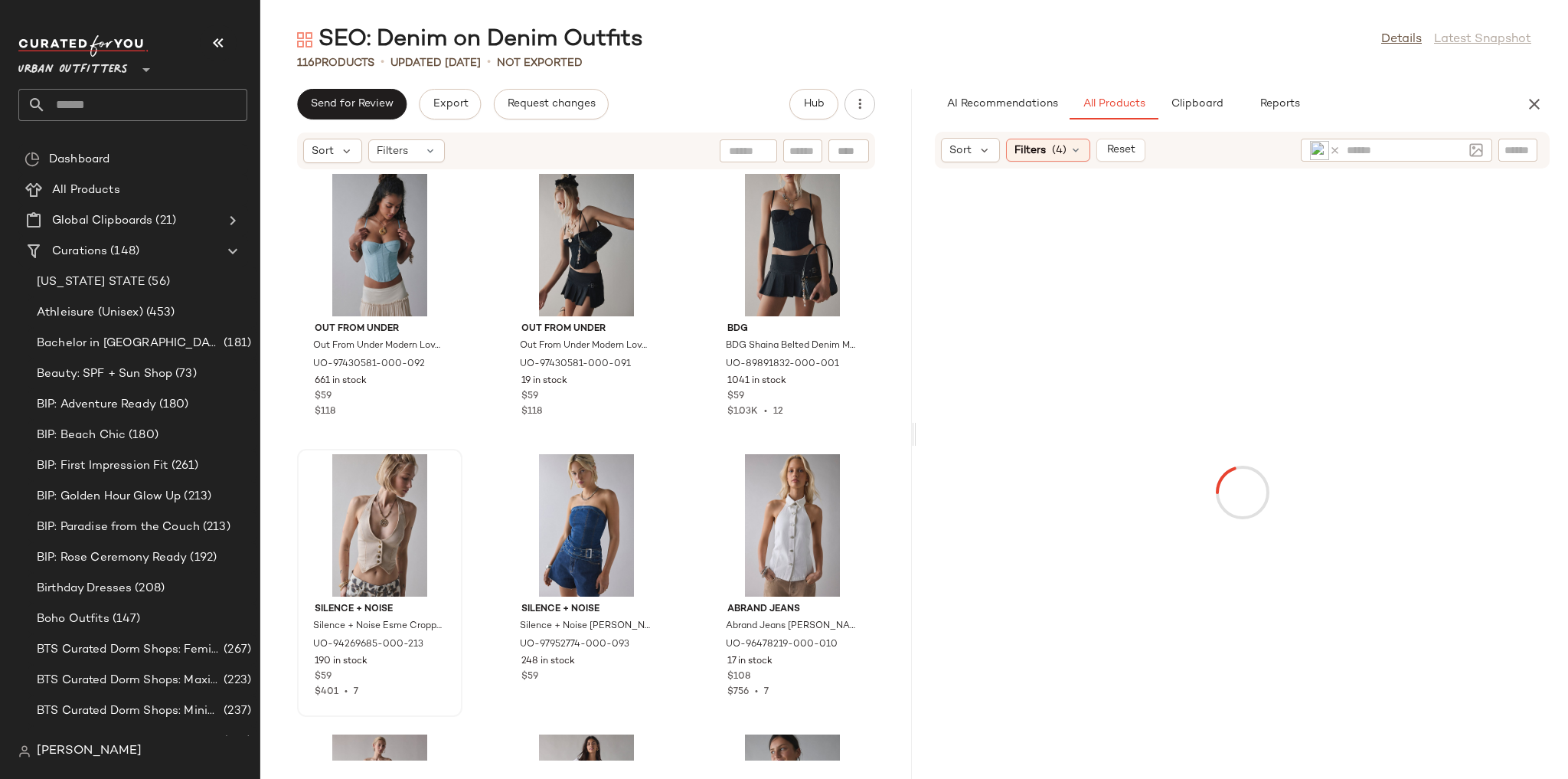
click at [1416, 128] on div "AI Recommendations All Products Clipboard Reports Sort Filters (4) Reset" at bounding box center [1242, 434] width 652 height 690
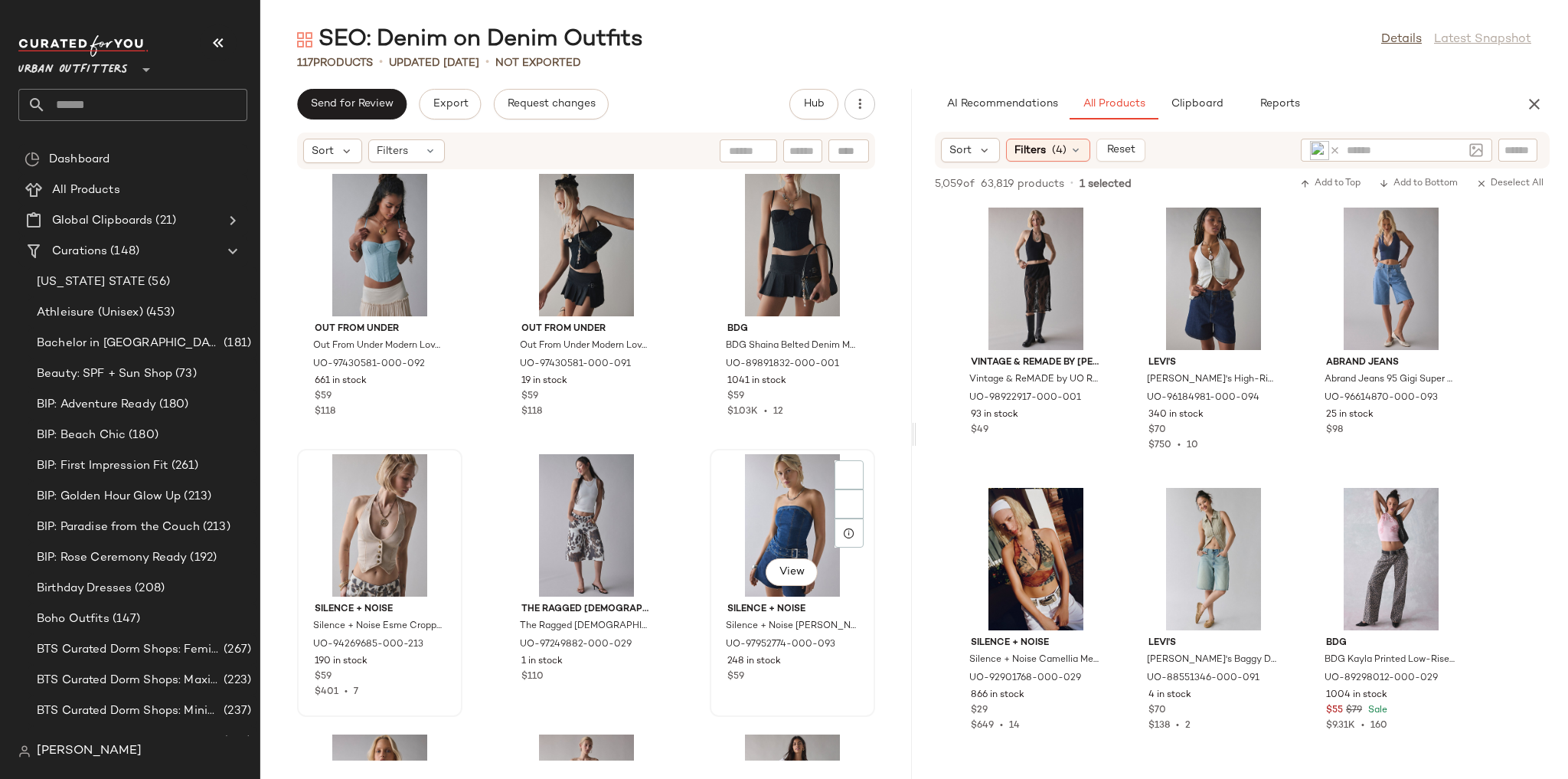
click at [731, 530] on div "View" at bounding box center [792, 525] width 155 height 142
click at [783, 577] on span "View" at bounding box center [792, 572] width 26 height 12
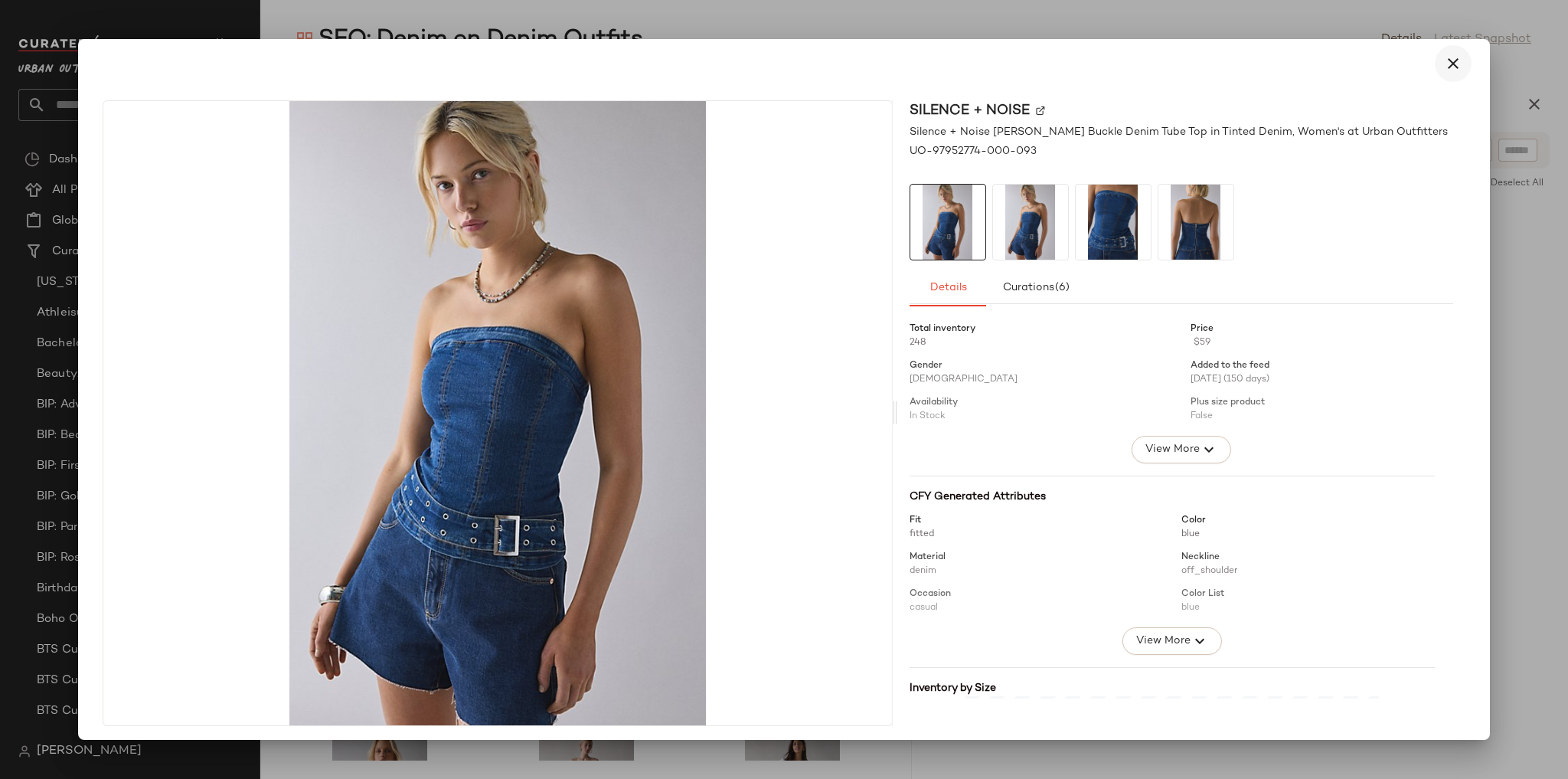
click at [1435, 73] on button "button" at bounding box center [1453, 63] width 37 height 37
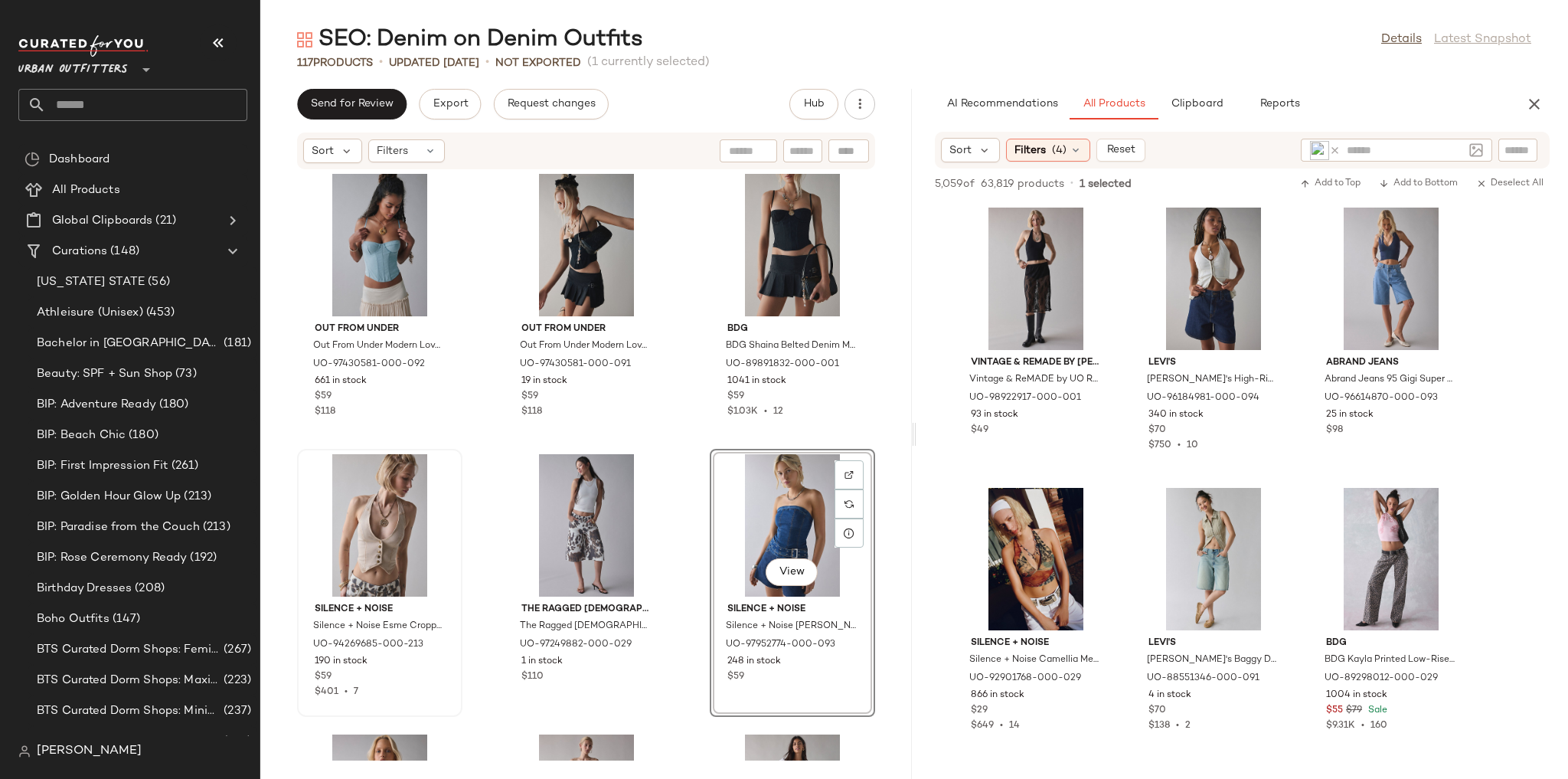
click at [1330, 149] on icon at bounding box center [1334, 150] width 11 height 11
click at [1476, 149] on img at bounding box center [1476, 150] width 14 height 14
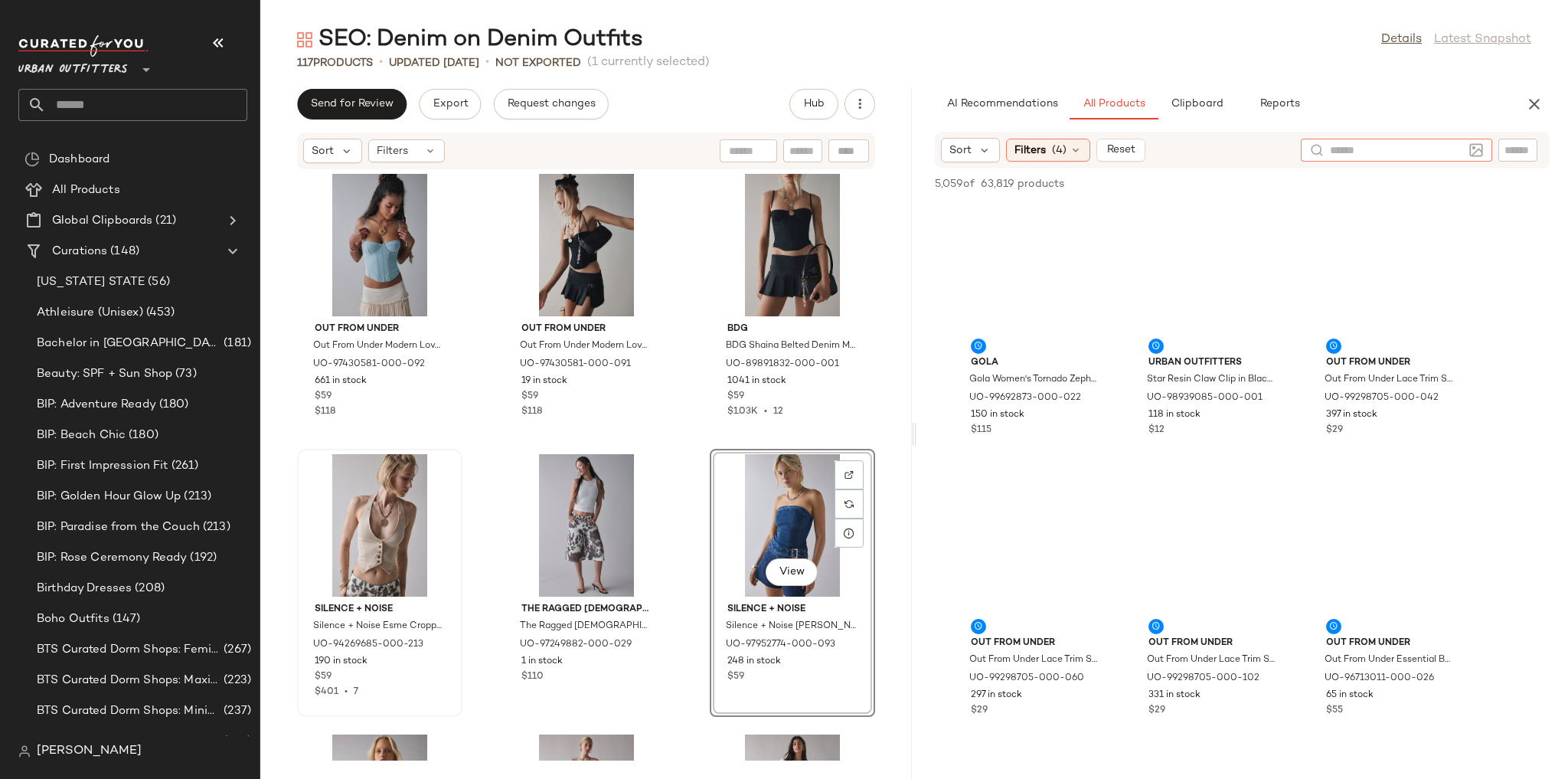
click at [1476, 153] on img at bounding box center [1476, 150] width 14 height 14
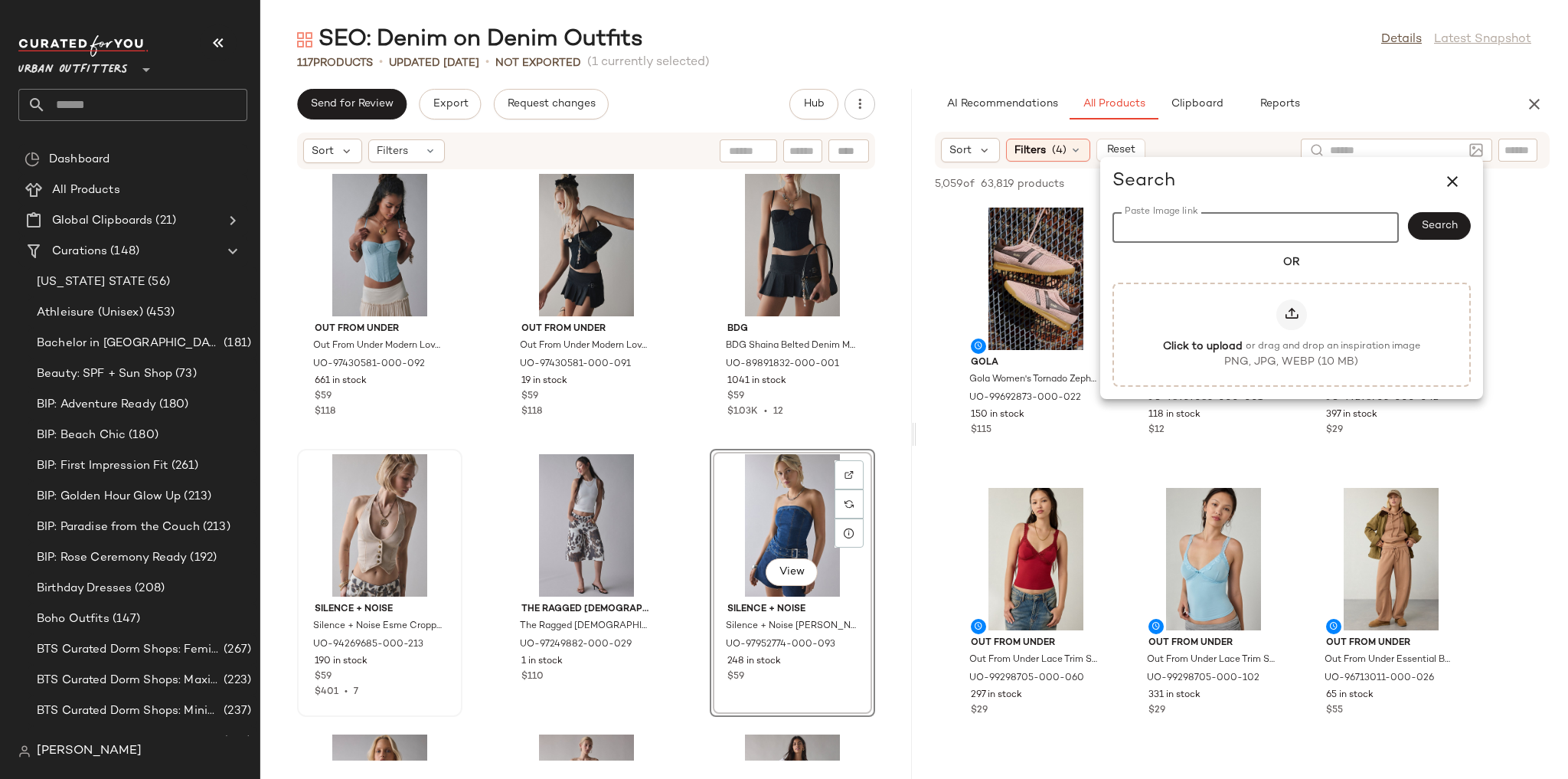
paste input "**********"
type input "**********"
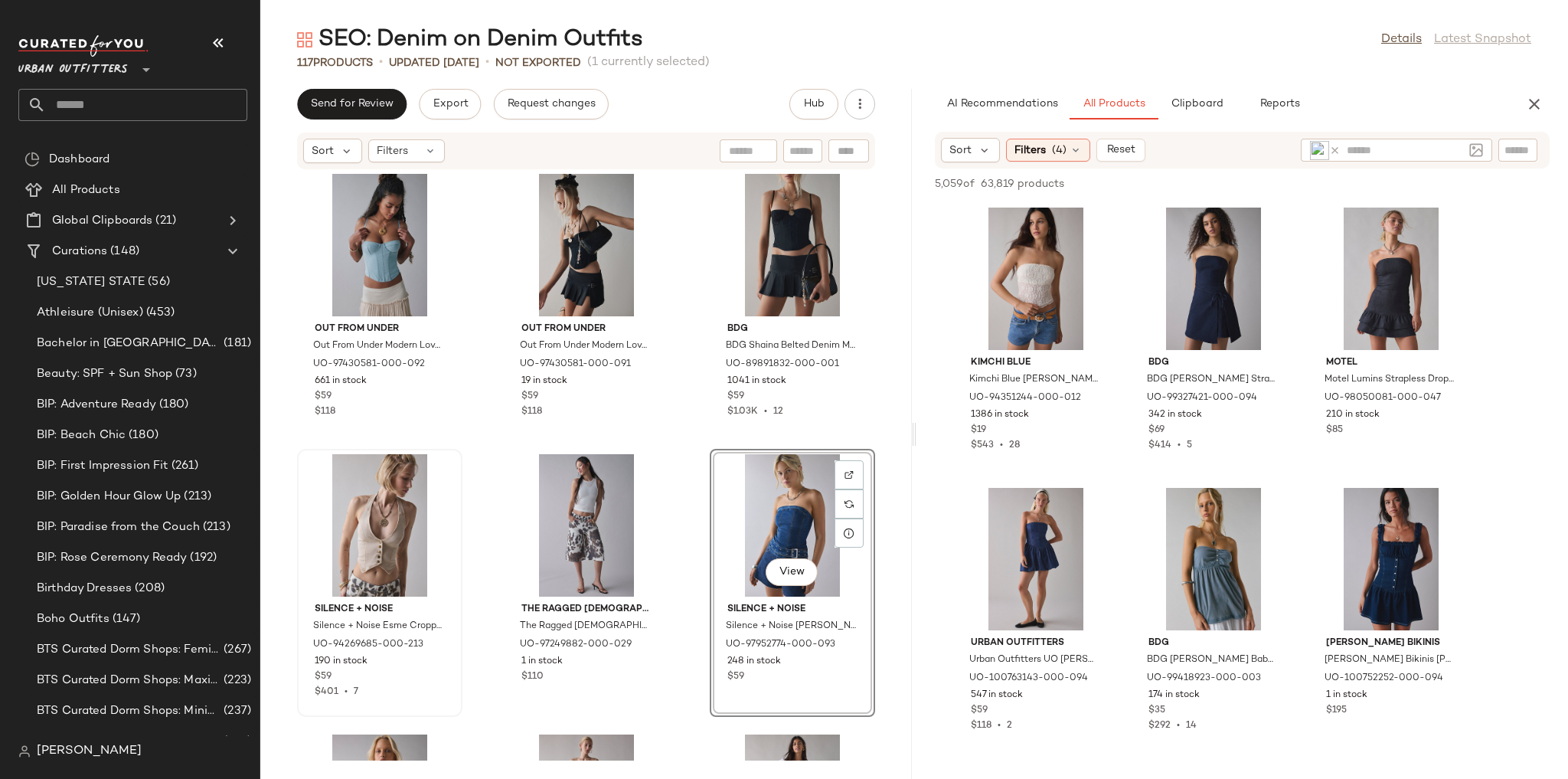
click at [1320, 153] on img at bounding box center [1319, 150] width 19 height 19
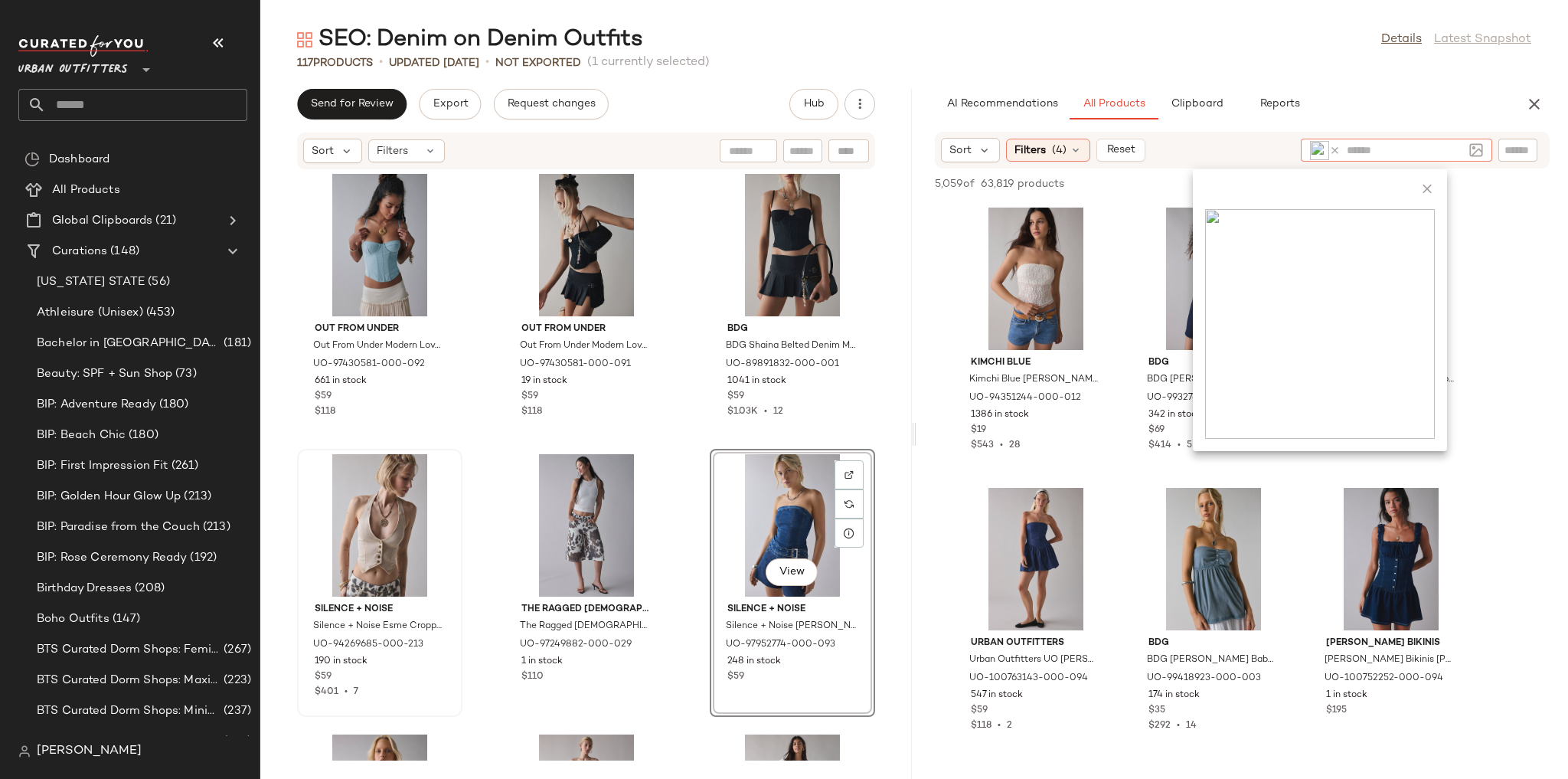
click at [1326, 79] on div "SEO: Denim on Denim Outfits Details Latest Snapshot 117 Products • updated Aug …" at bounding box center [914, 401] width 1307 height 754
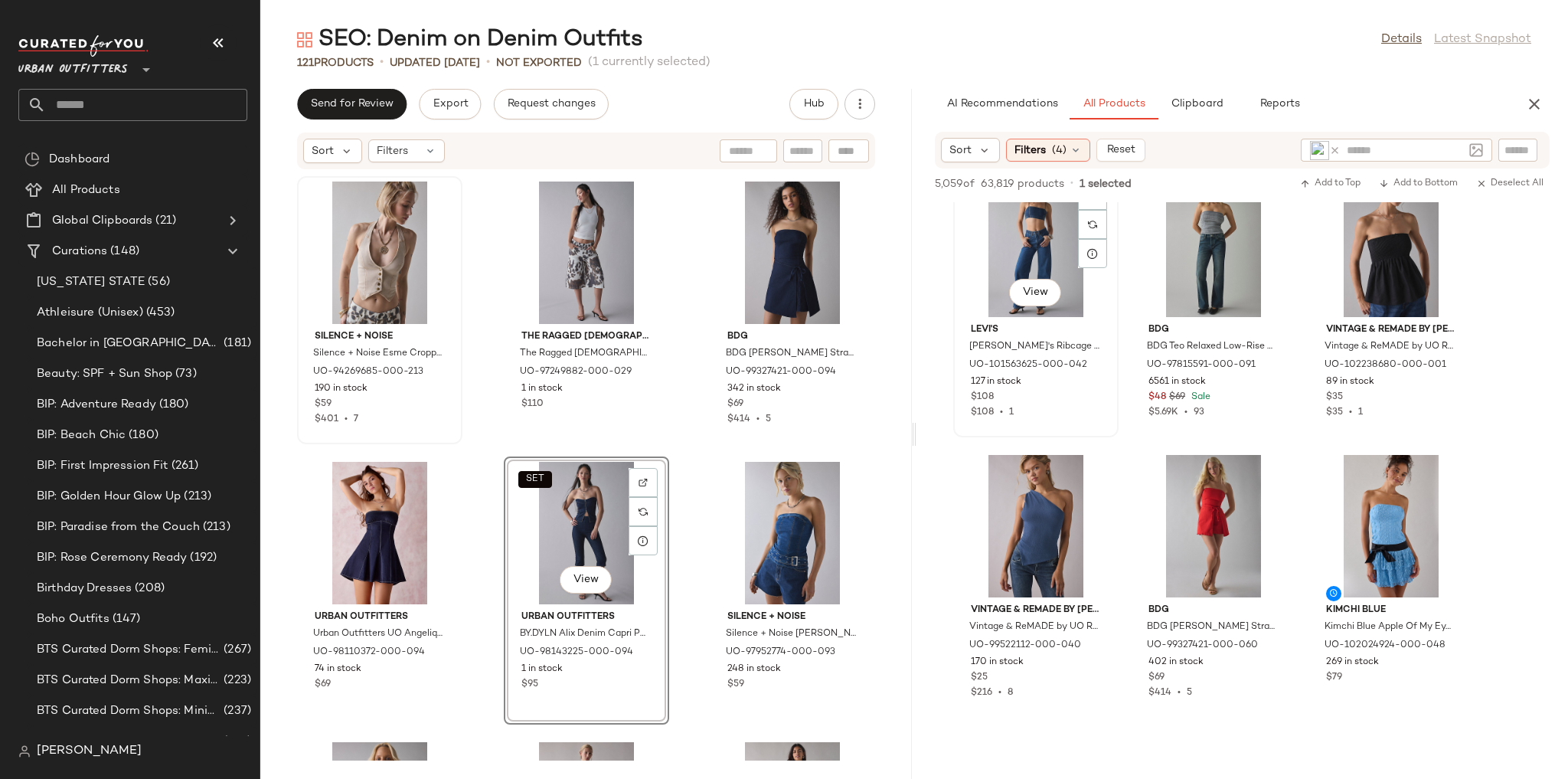
scroll to position [674, 0]
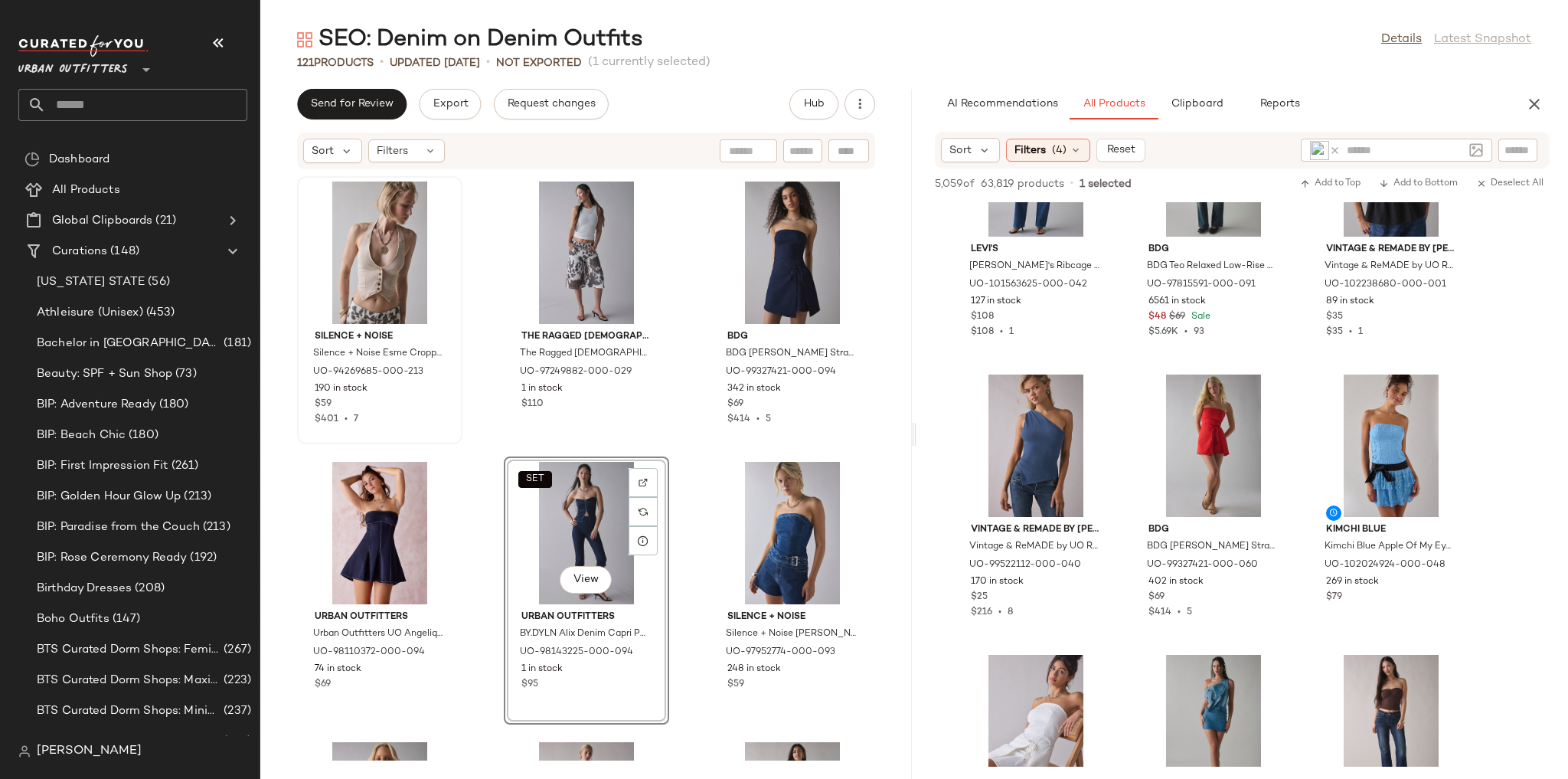
click at [1325, 150] on img at bounding box center [1319, 150] width 19 height 19
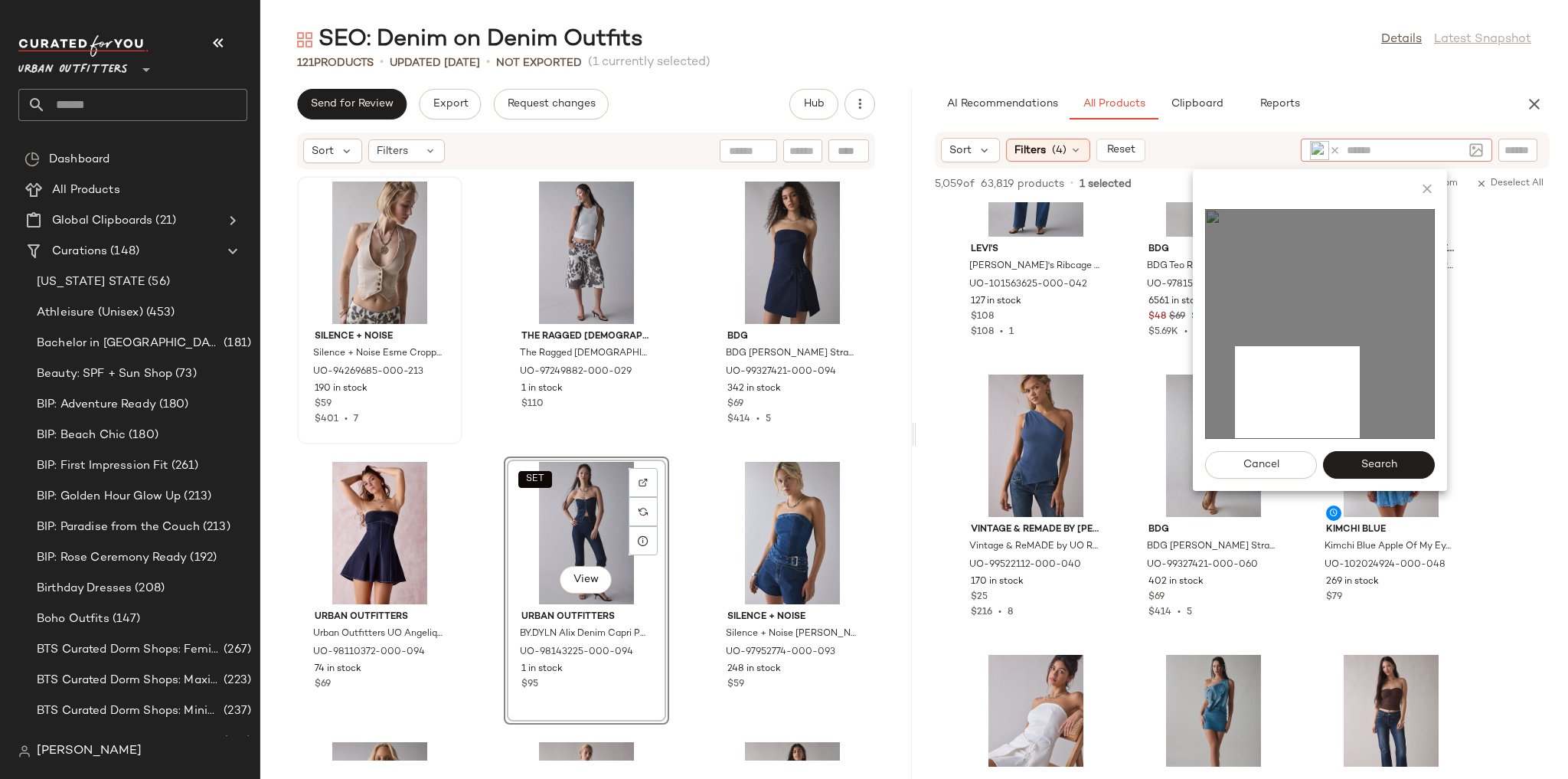
drag, startPoint x: 1242, startPoint y: 352, endPoint x: 1364, endPoint y: 442, distance: 151.6
click at [1364, 442] on div "Cancel Search" at bounding box center [1319, 330] width 254 height 321
click at [1393, 470] on span "Search" at bounding box center [1378, 465] width 37 height 12
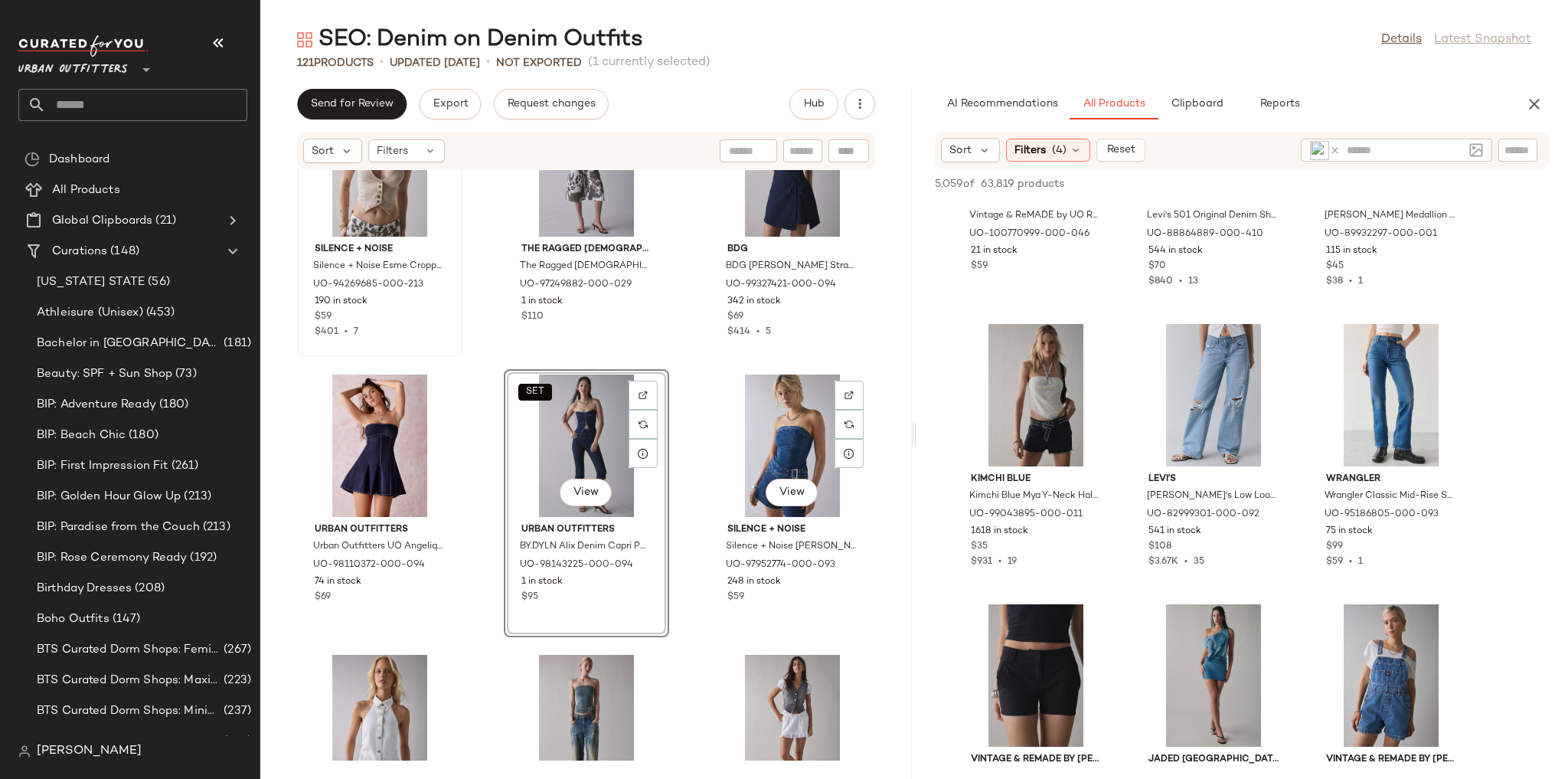
scroll to position [7603, 0]
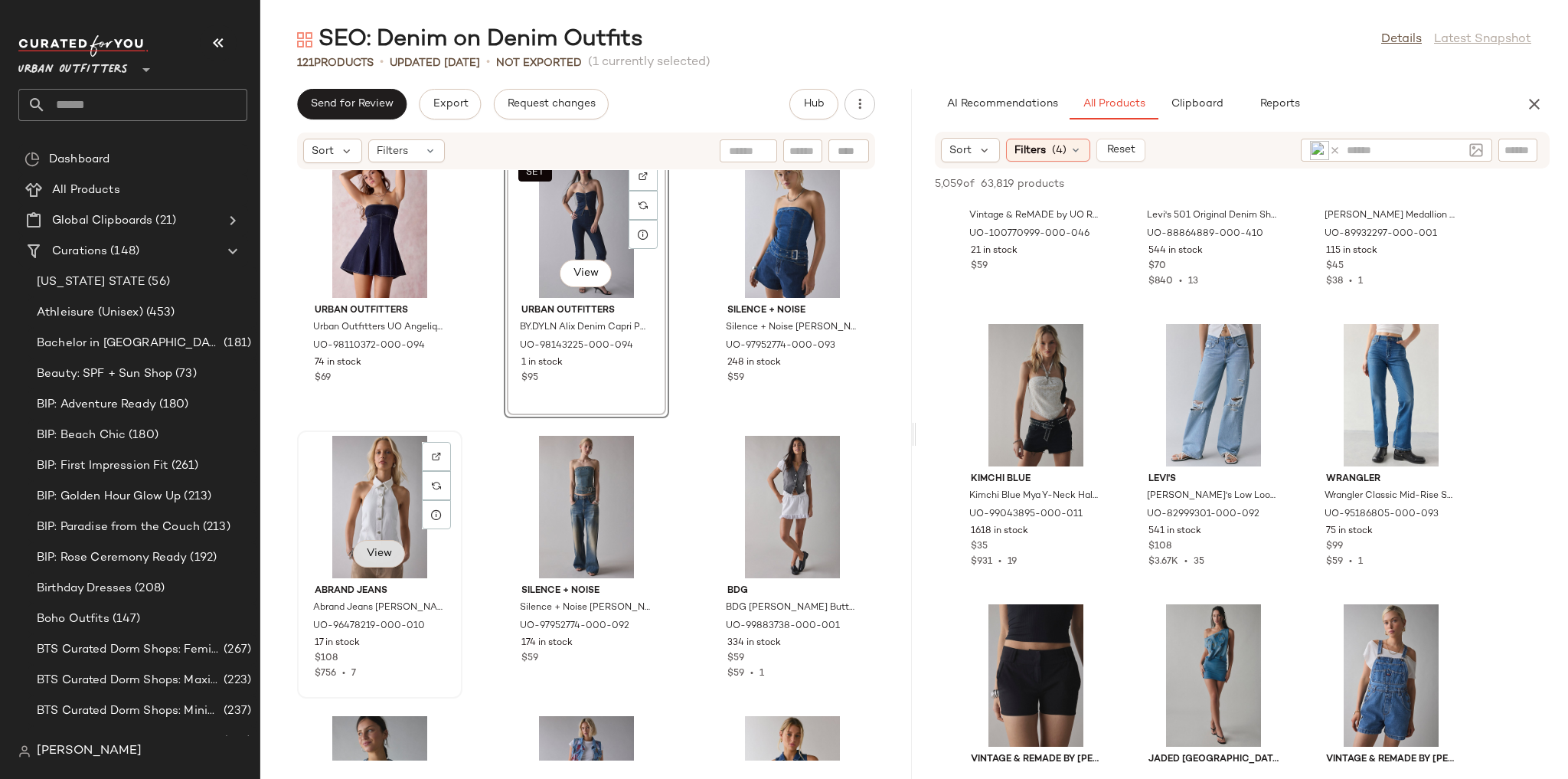
click at [367, 551] on span "View" at bounding box center [379, 554] width 26 height 12
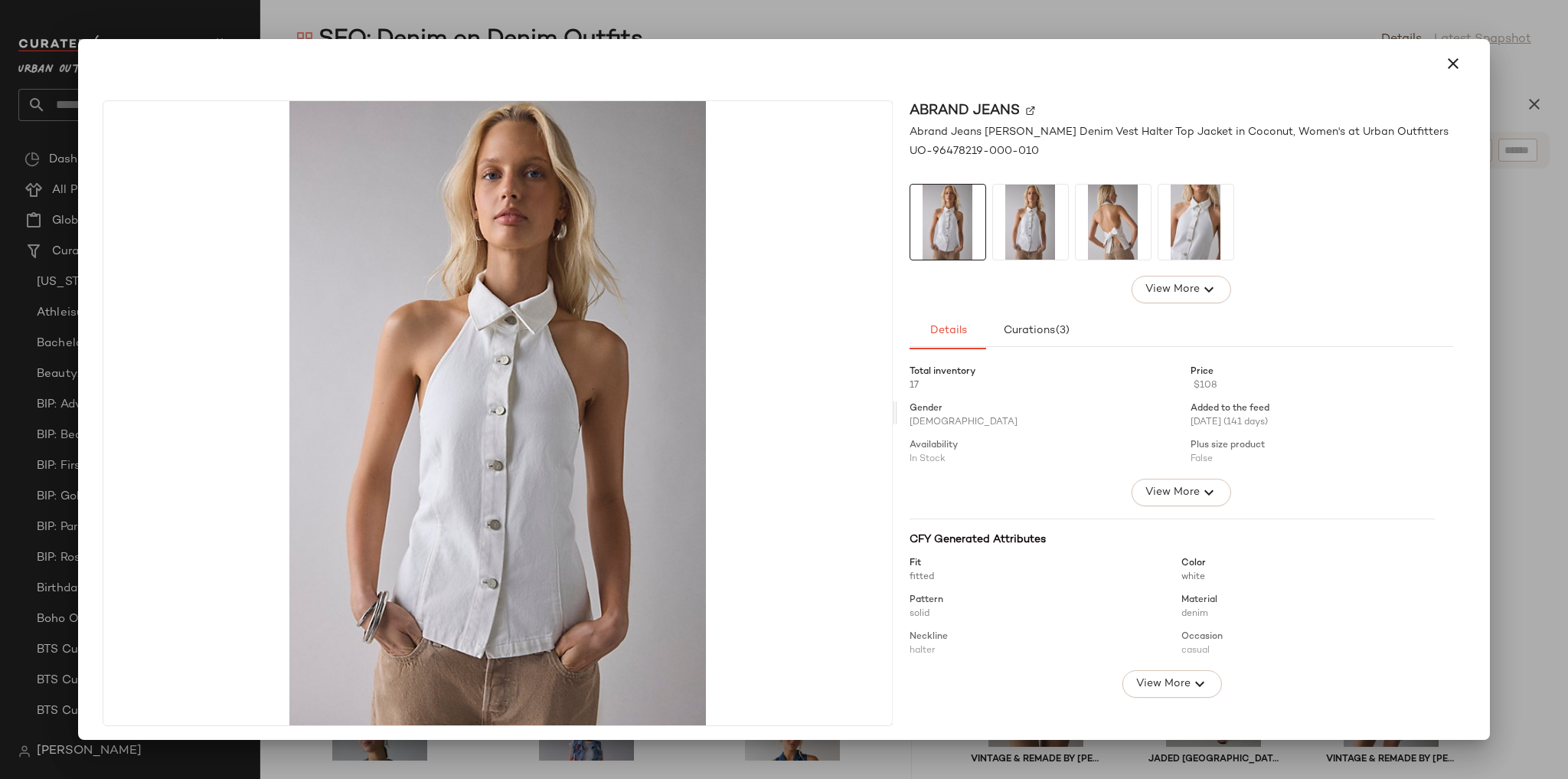
click at [1102, 233] on img at bounding box center [1113, 222] width 75 height 75
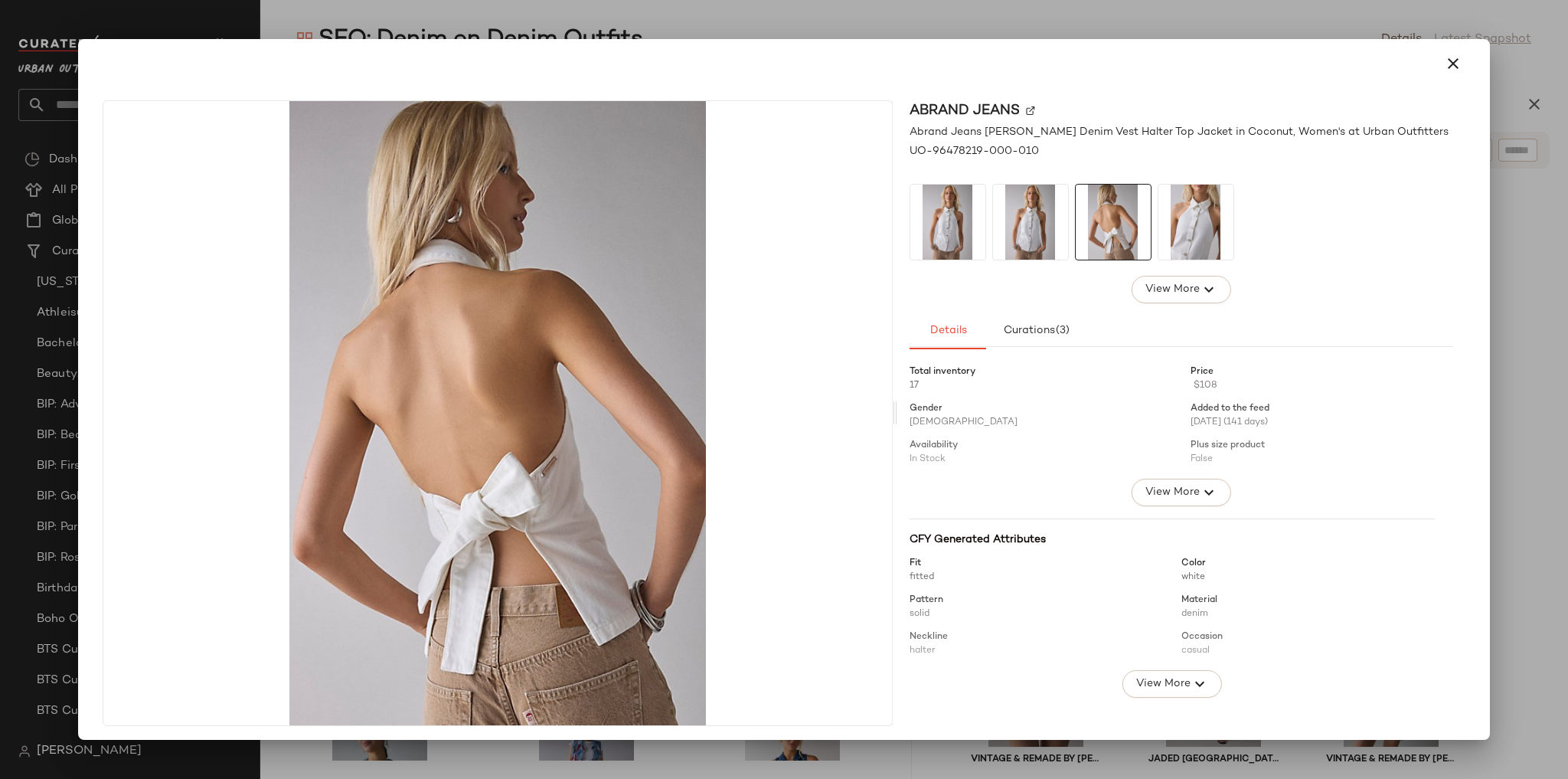
click at [1173, 232] on img at bounding box center [1196, 222] width 75 height 75
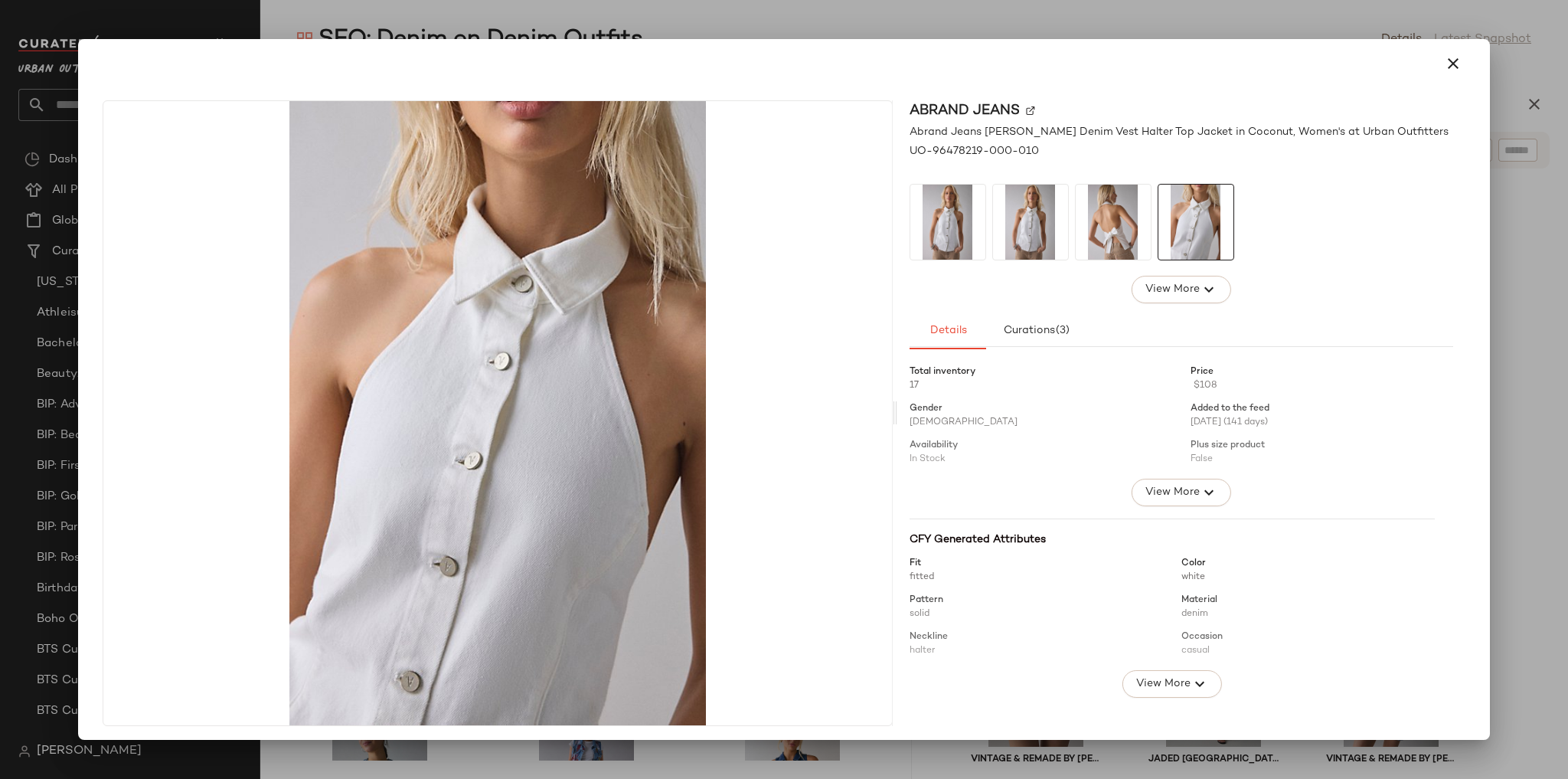
click at [1034, 228] on img at bounding box center [1030, 222] width 75 height 75
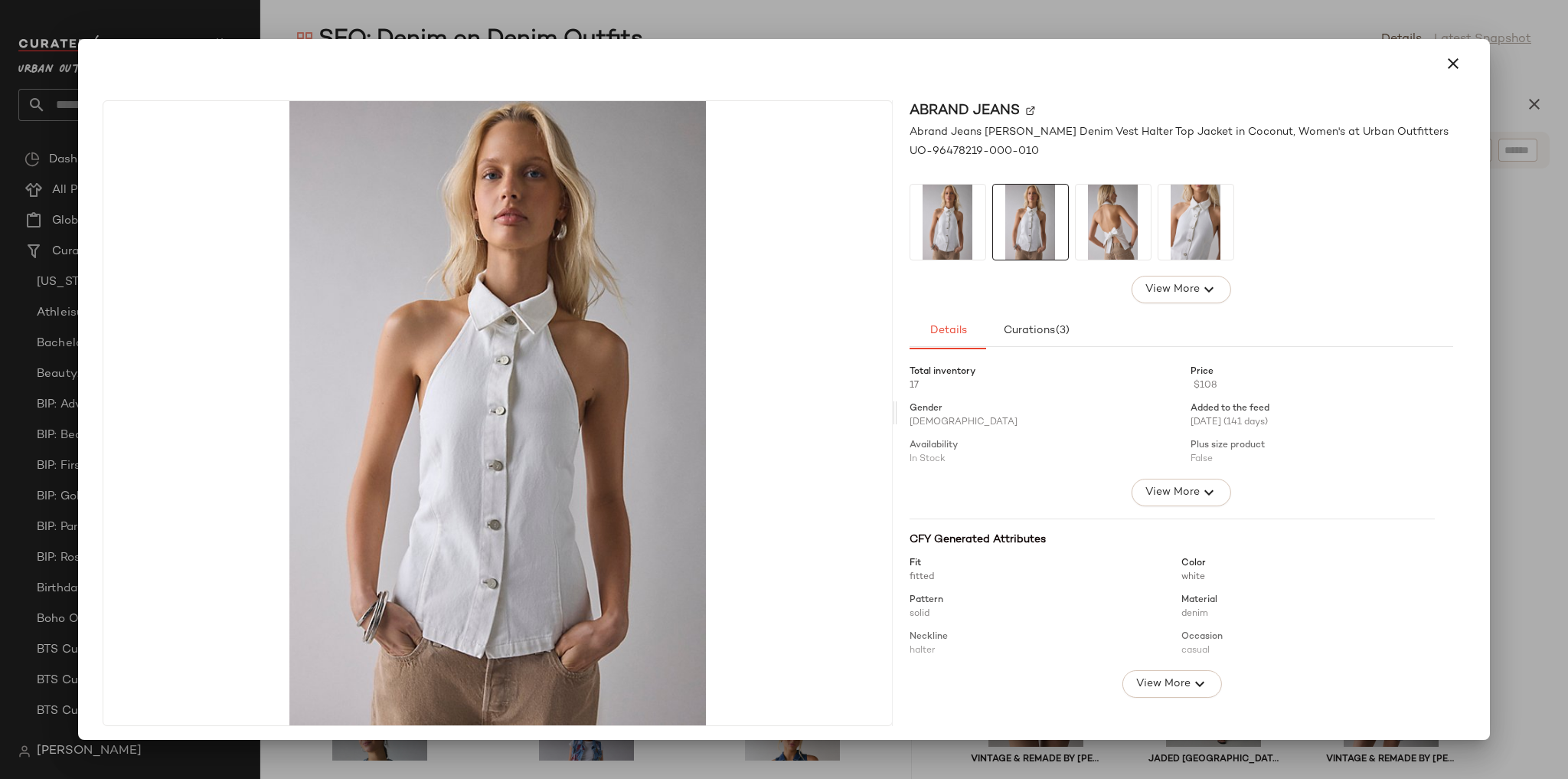
click at [952, 233] on img at bounding box center [947, 222] width 75 height 75
click at [977, 233] on img at bounding box center [947, 222] width 75 height 75
click at [1028, 220] on img at bounding box center [1030, 222] width 75 height 75
click at [966, 229] on img at bounding box center [947, 222] width 75 height 75
click at [1435, 68] on button "button" at bounding box center [1453, 63] width 37 height 37
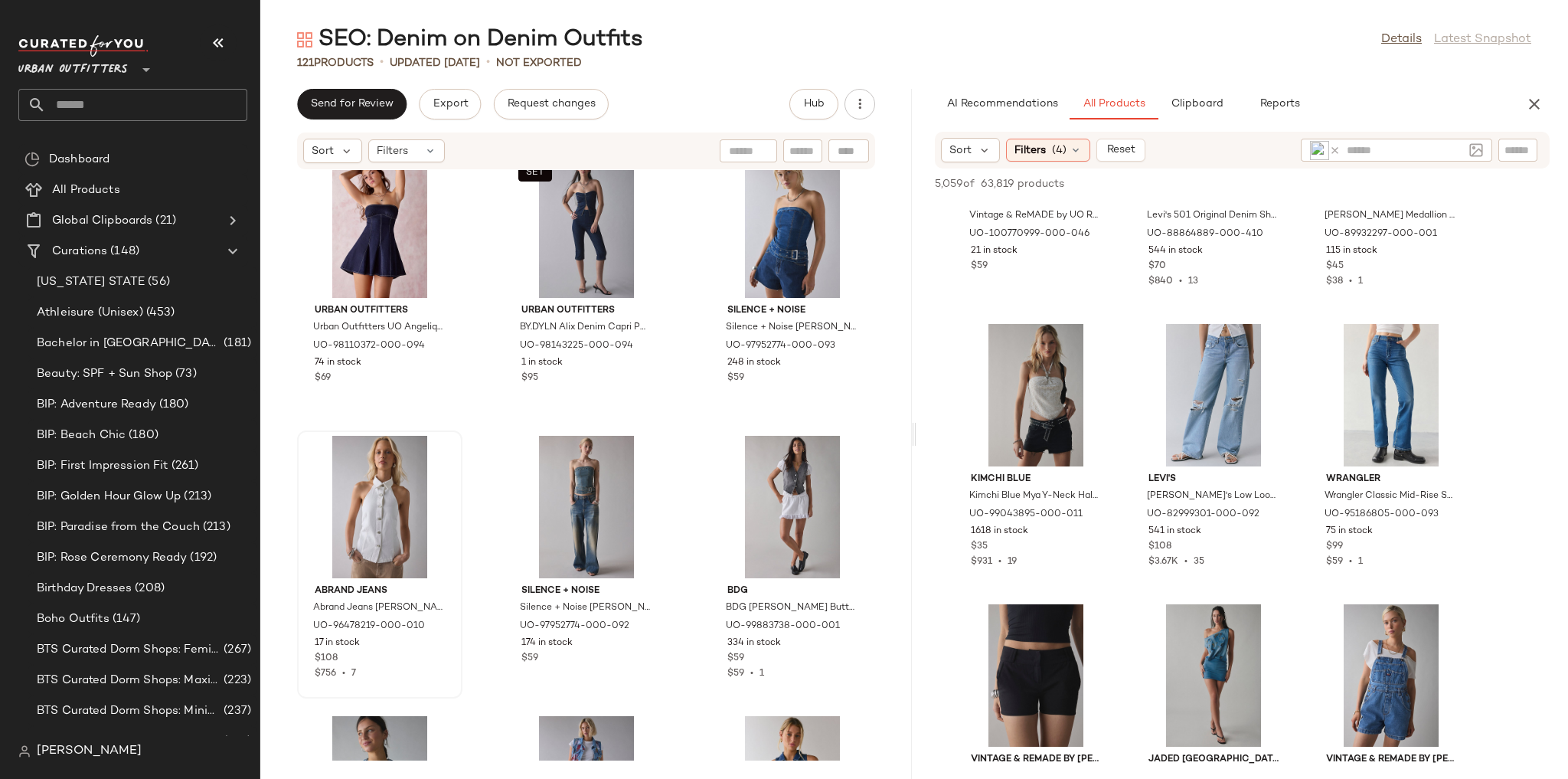
click at [1341, 152] on div at bounding box center [1328, 149] width 37 height 23
click at [1334, 147] on icon at bounding box center [1334, 150] width 11 height 11
click at [1471, 147] on img at bounding box center [1476, 150] width 14 height 14
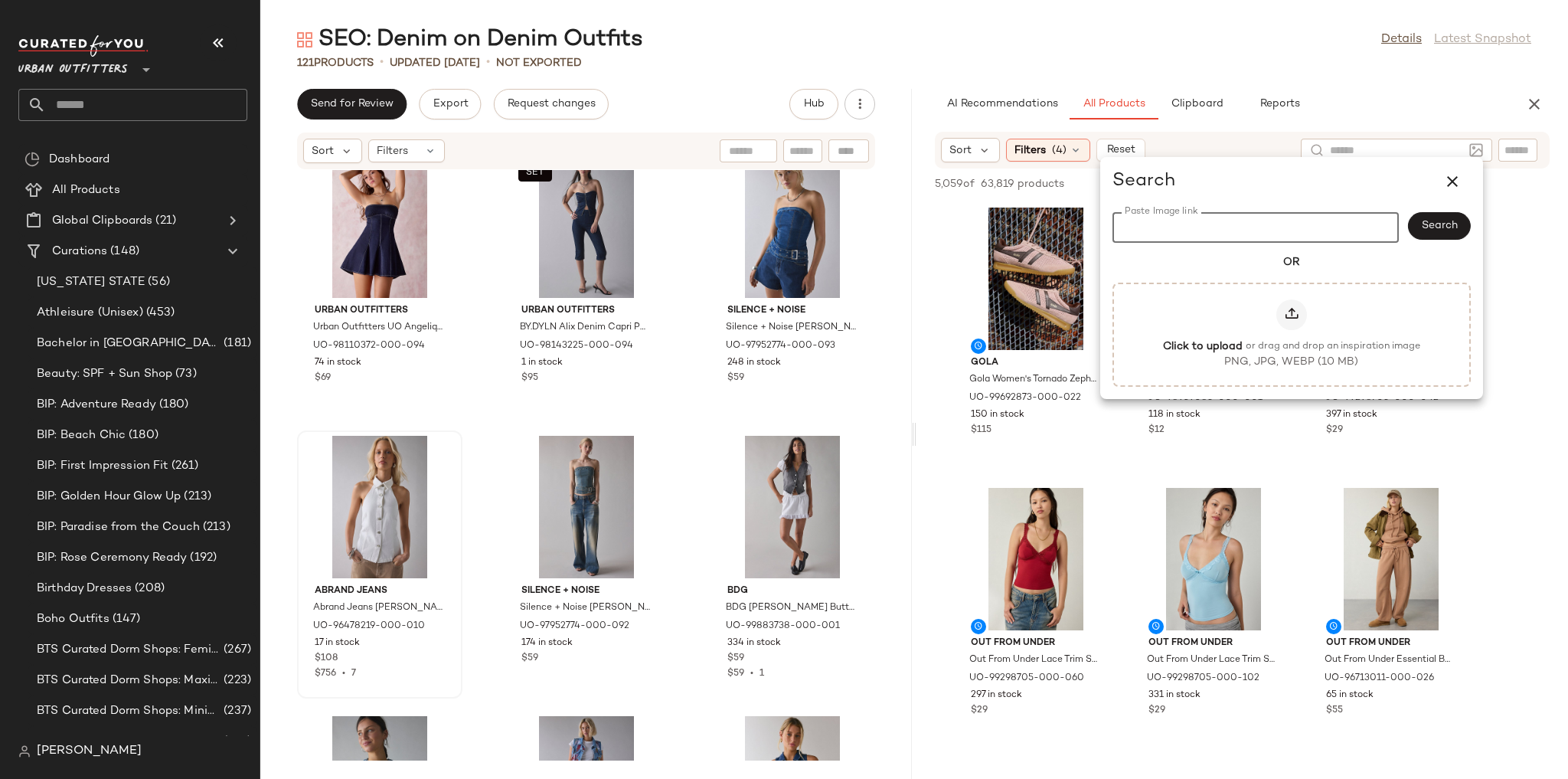
paste input "**********"
type input "**********"
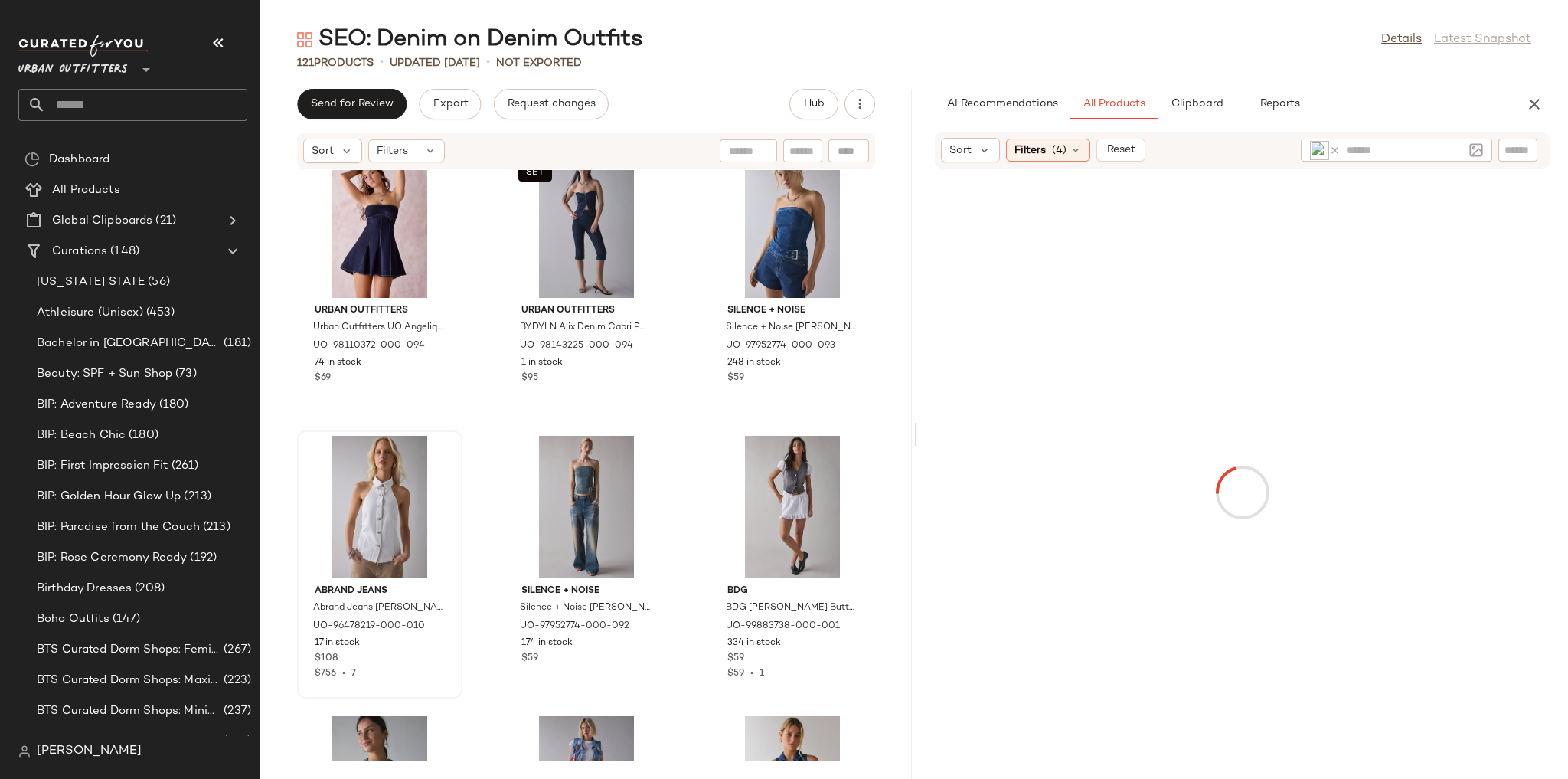
click at [1402, 111] on div "AI Recommendations All Products Clipboard Reports" at bounding box center [1217, 104] width 566 height 30
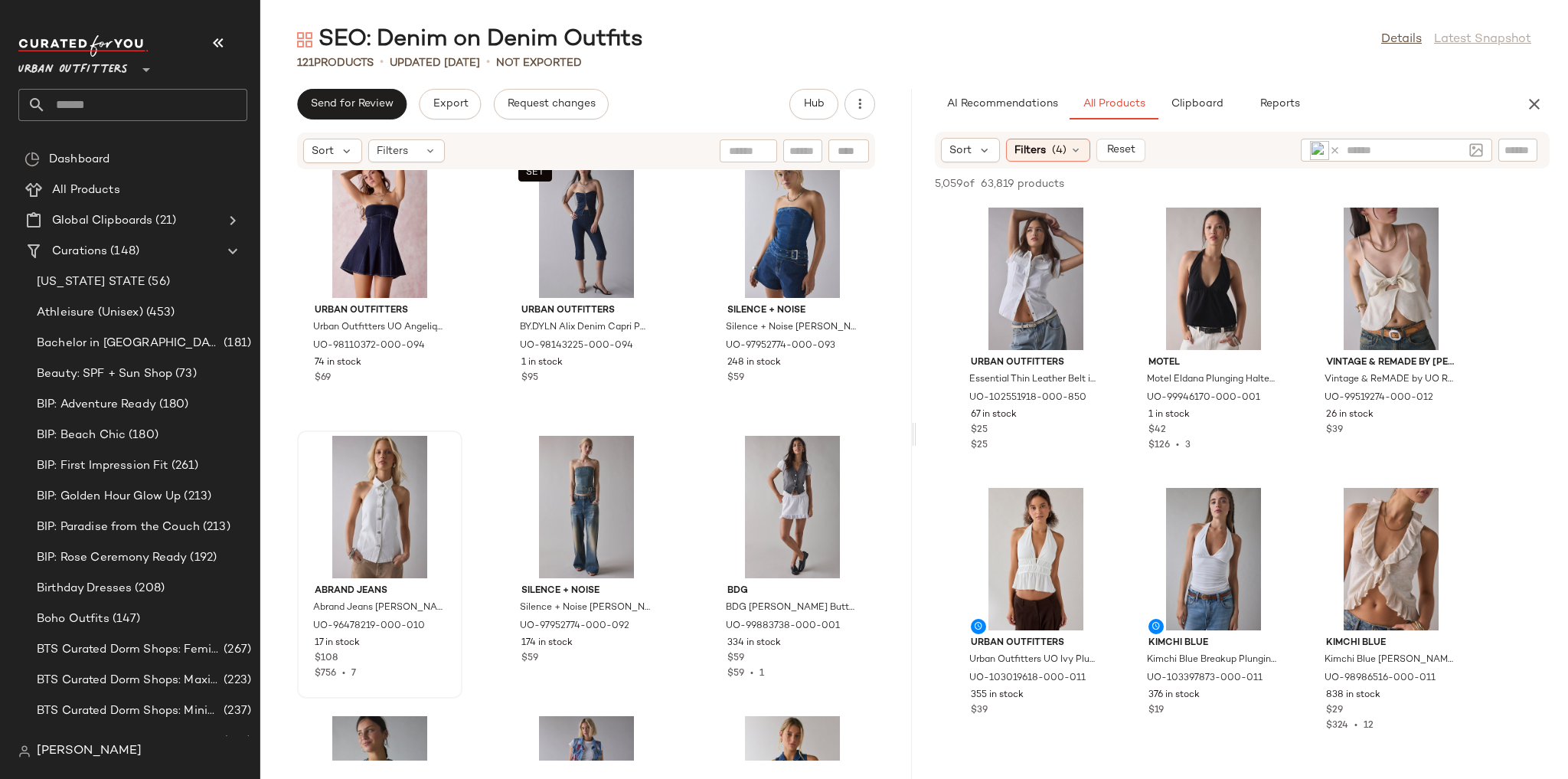
click at [1319, 152] on img at bounding box center [1319, 150] width 19 height 19
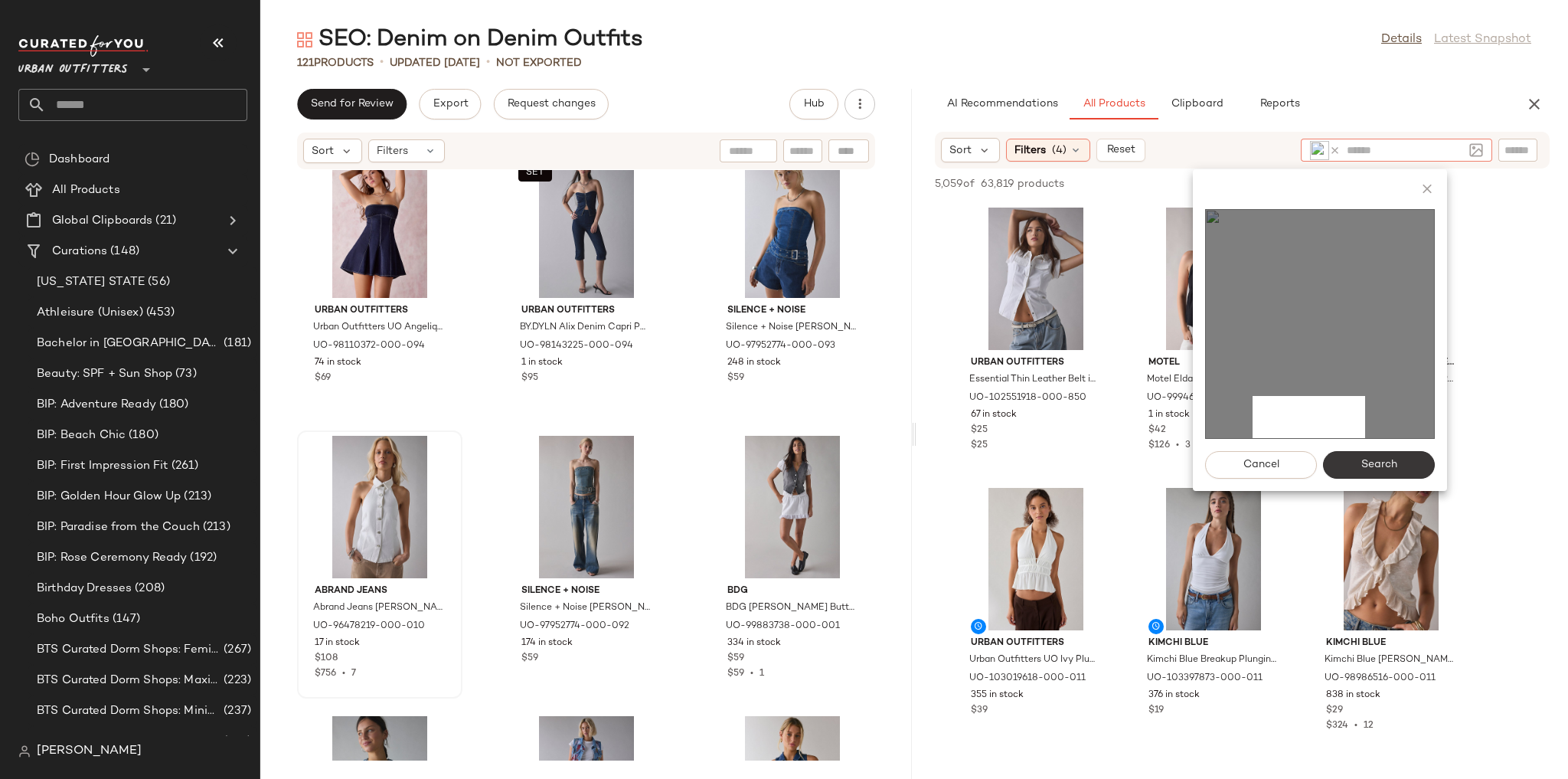
drag, startPoint x: 1253, startPoint y: 396, endPoint x: 1382, endPoint y: 453, distance: 141.0
click at [1382, 453] on div "Cancel Search" at bounding box center [1319, 330] width 254 height 321
click at [1388, 472] on button "Search" at bounding box center [1378, 465] width 111 height 28
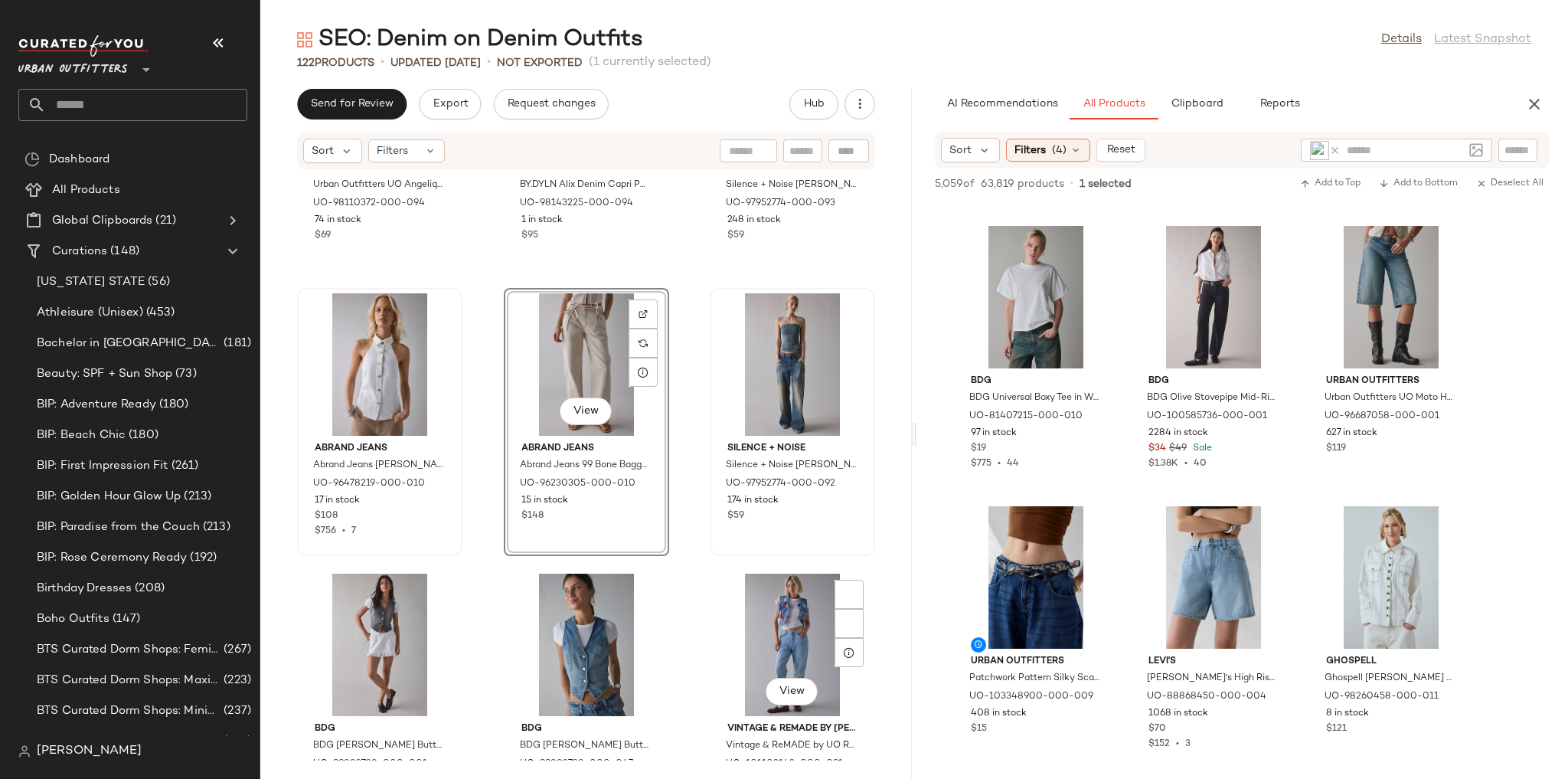
scroll to position [7787, 0]
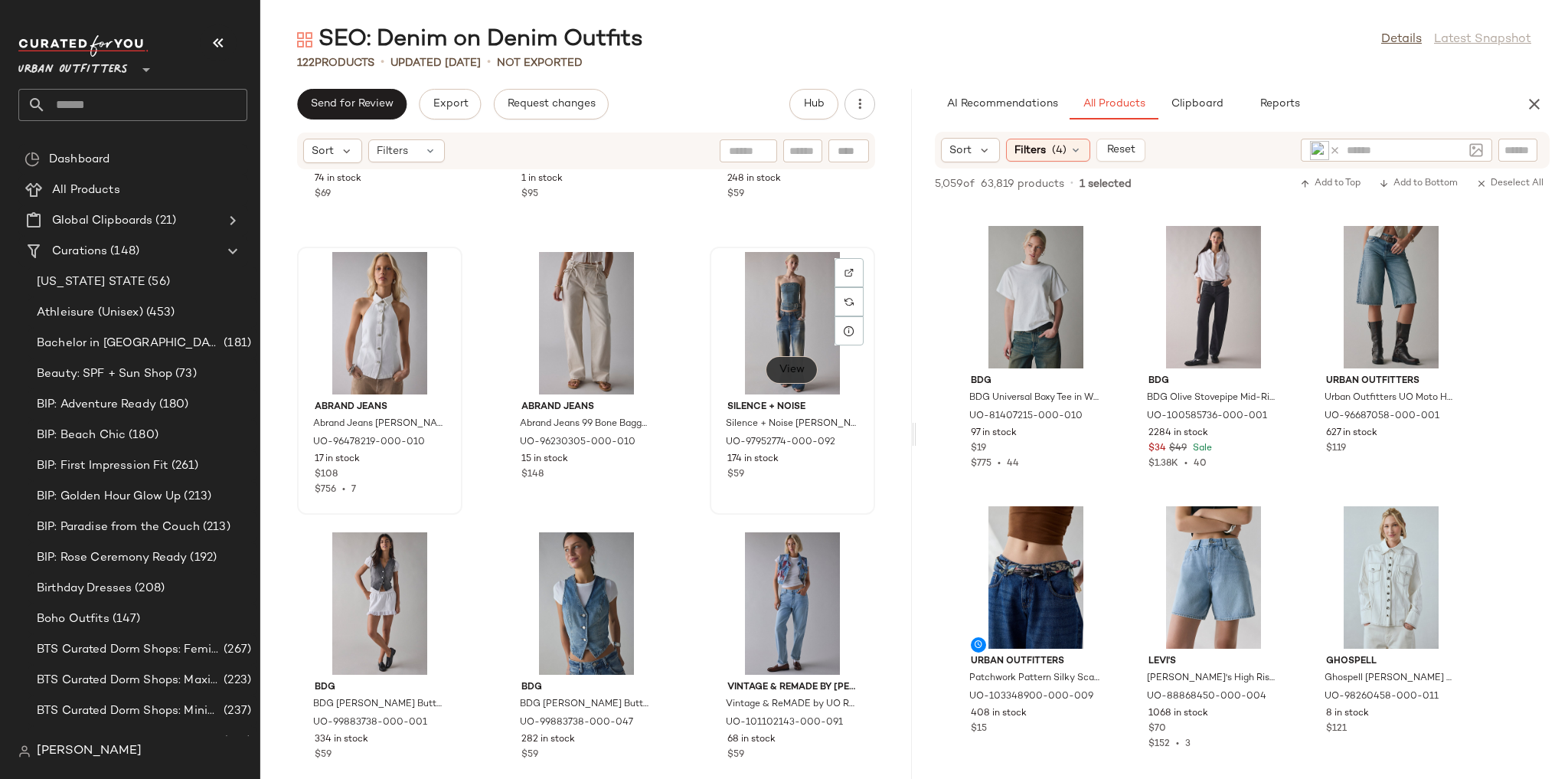
click at [781, 364] on span "View" at bounding box center [792, 370] width 26 height 12
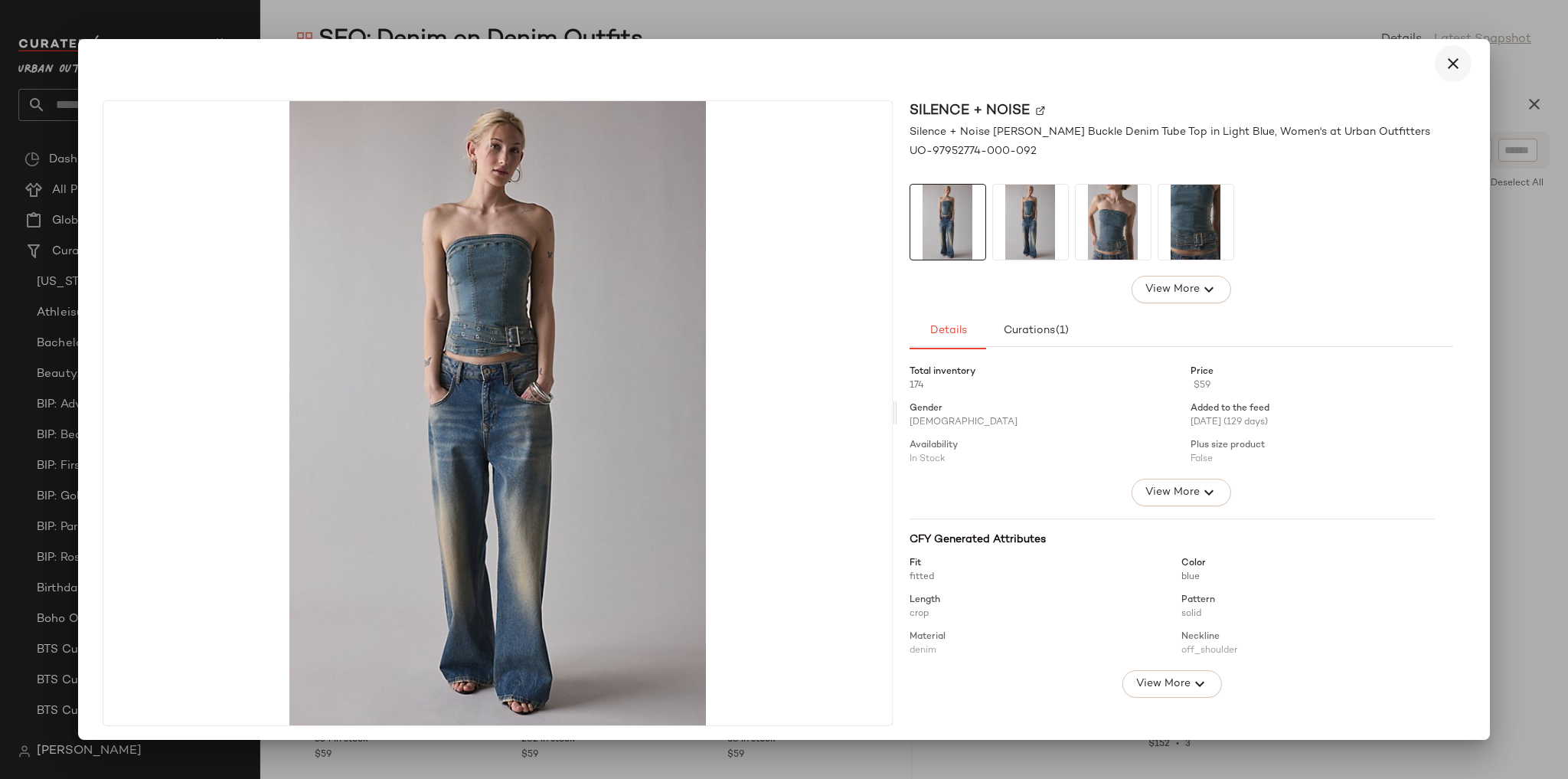
click at [1449, 62] on icon "button" at bounding box center [1452, 63] width 18 height 18
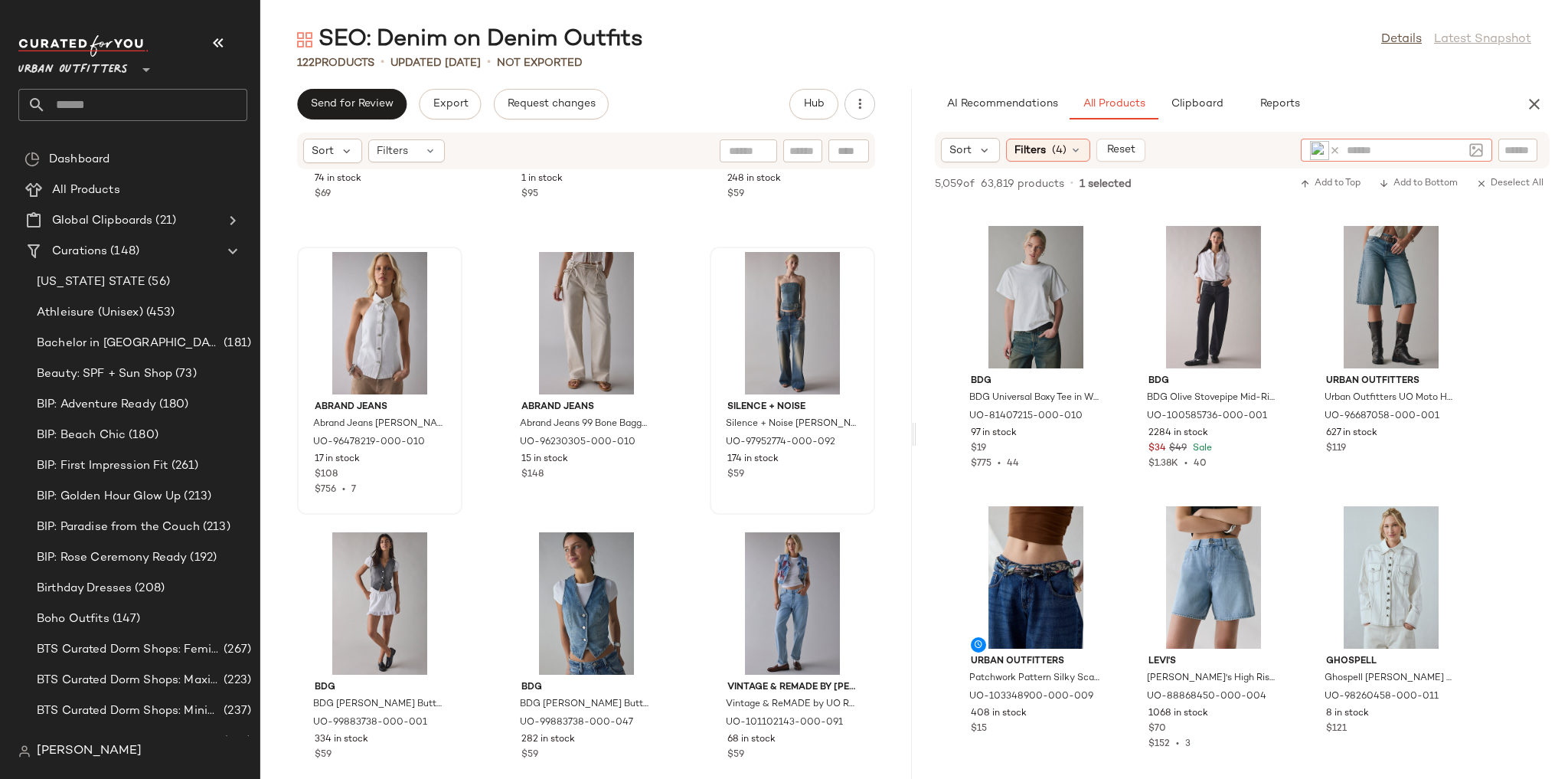
click at [1335, 149] on icon at bounding box center [1334, 150] width 11 height 11
click at [1470, 147] on img at bounding box center [1476, 150] width 14 height 14
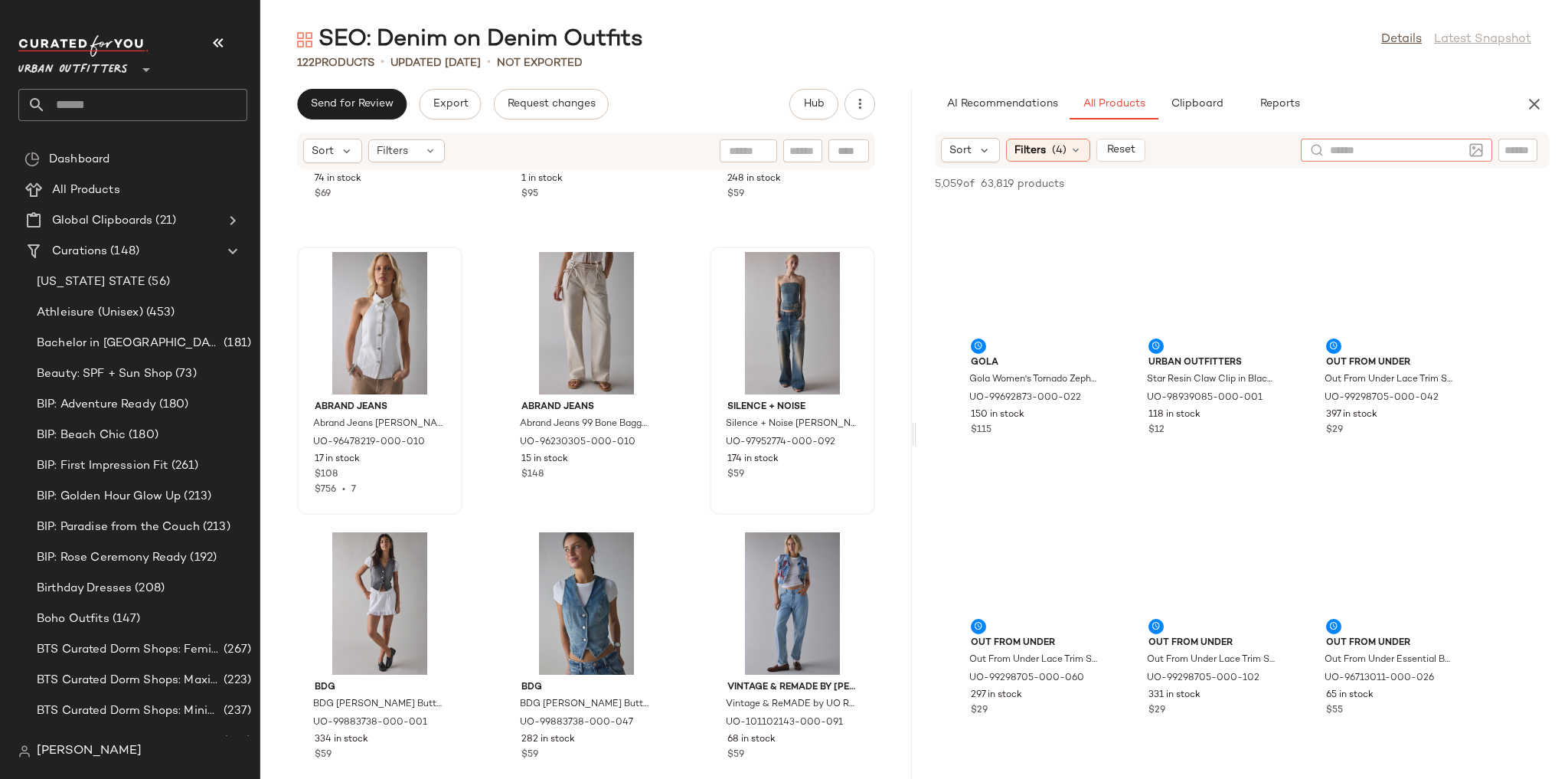
click at [1474, 149] on img at bounding box center [1476, 150] width 14 height 14
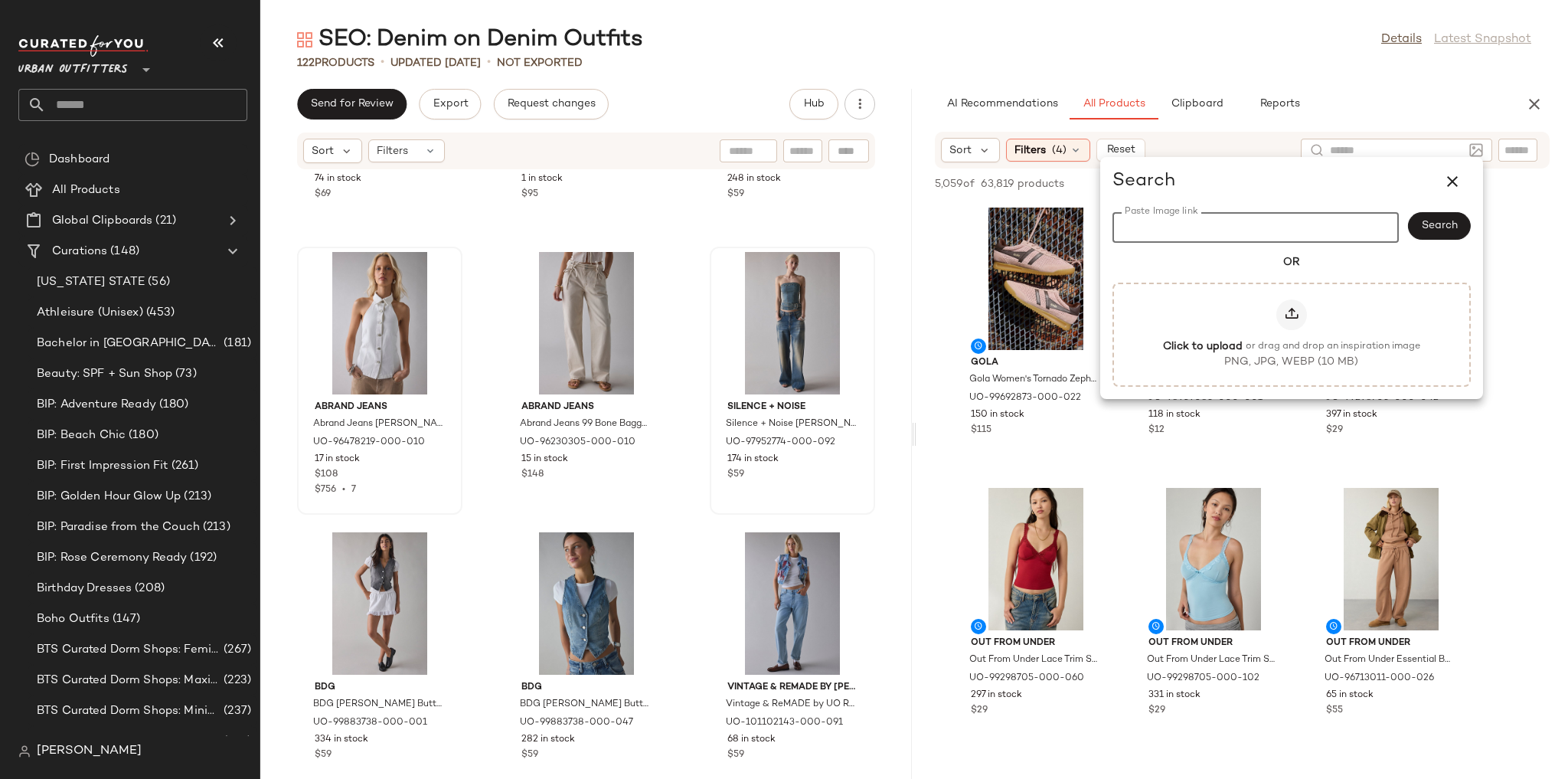
paste input "**********"
type input "**********"
click at [1390, 103] on div "AI Recommendations All Products Clipboard Reports" at bounding box center [1217, 104] width 566 height 30
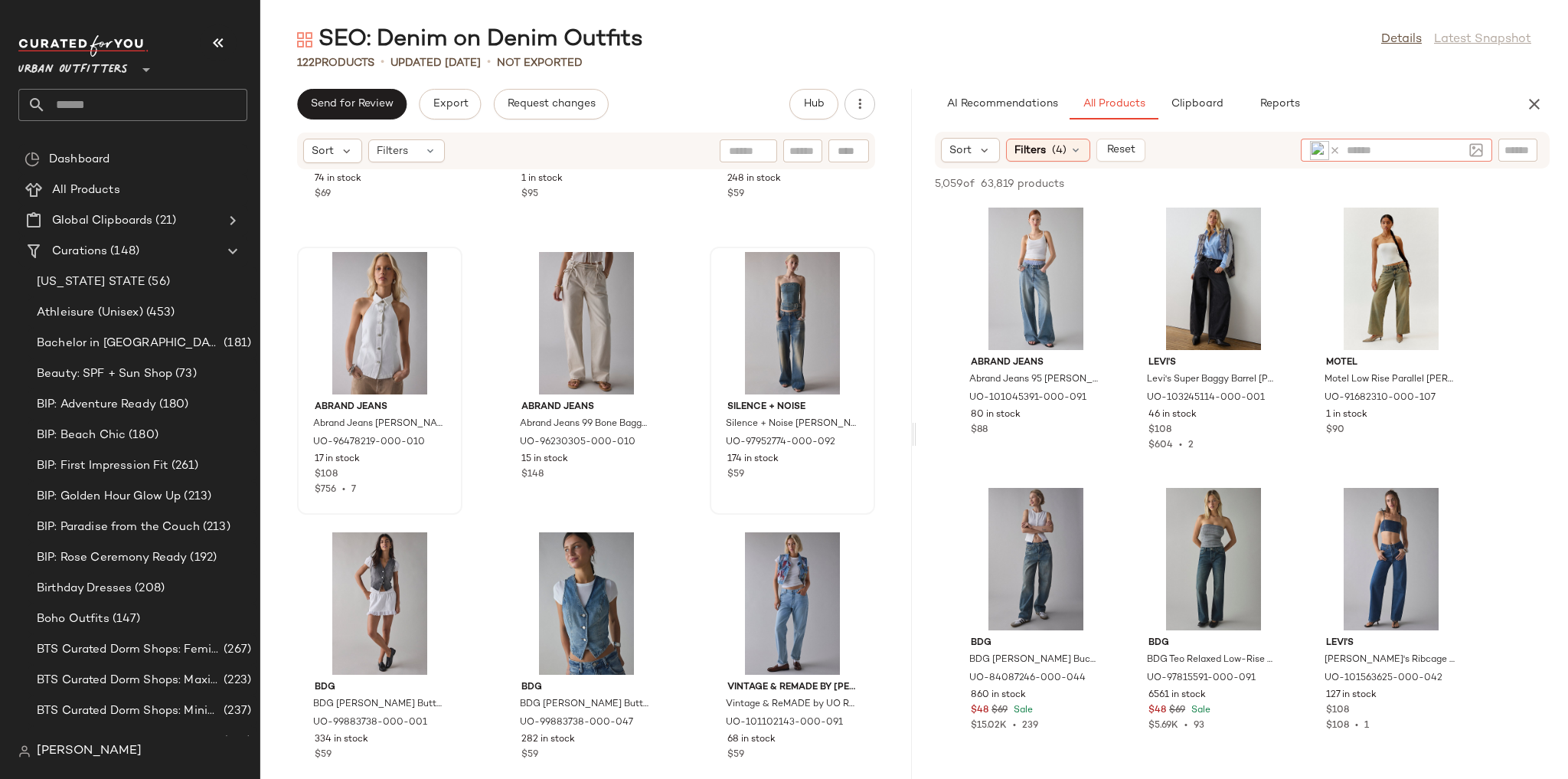
click at [1319, 149] on img at bounding box center [1319, 150] width 19 height 19
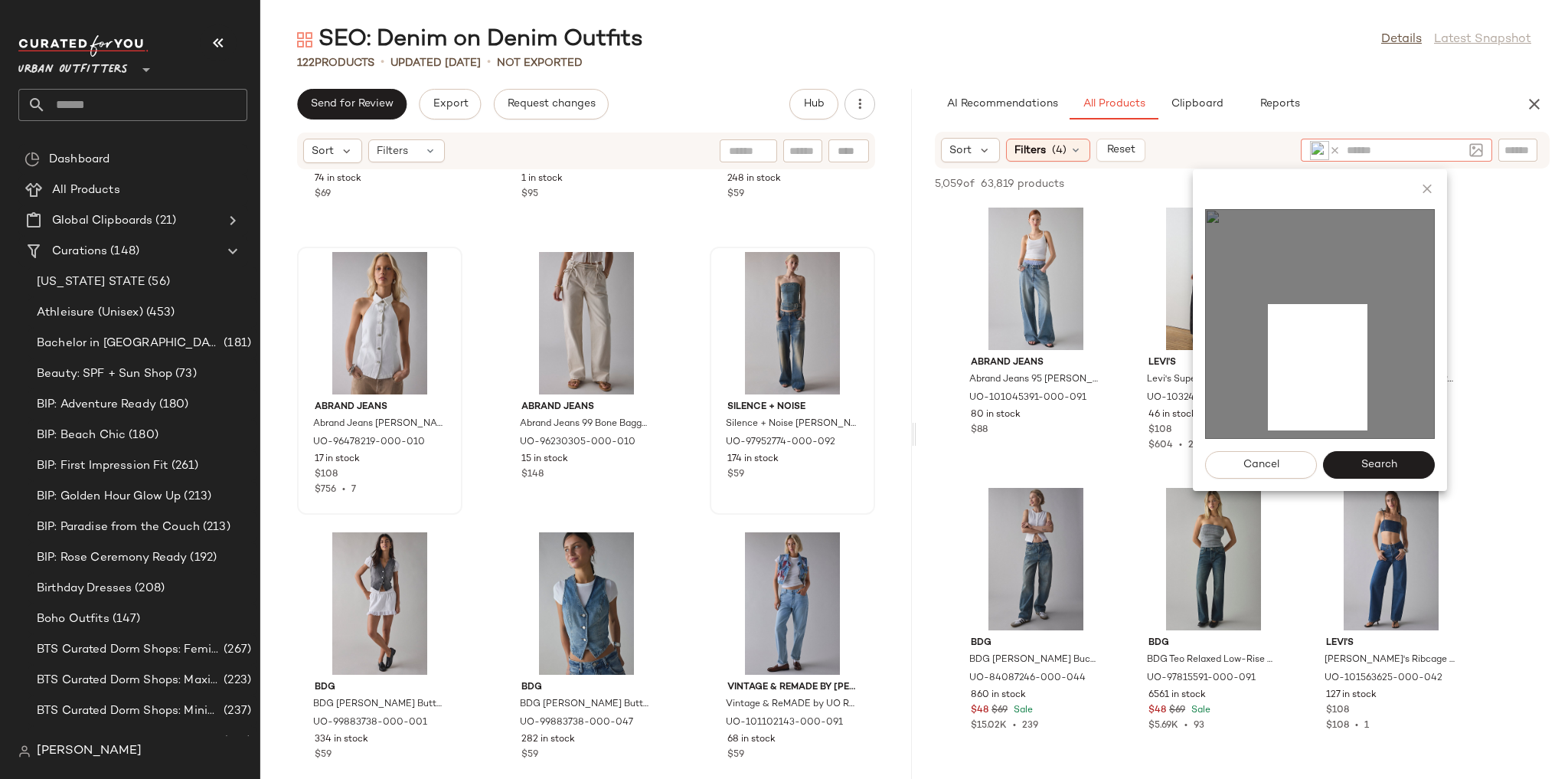
drag, startPoint x: 1268, startPoint y: 304, endPoint x: 1368, endPoint y: 435, distance: 164.8
click at [1369, 435] on img at bounding box center [1320, 324] width 230 height 230
click at [1384, 474] on button "Search" at bounding box center [1378, 465] width 111 height 28
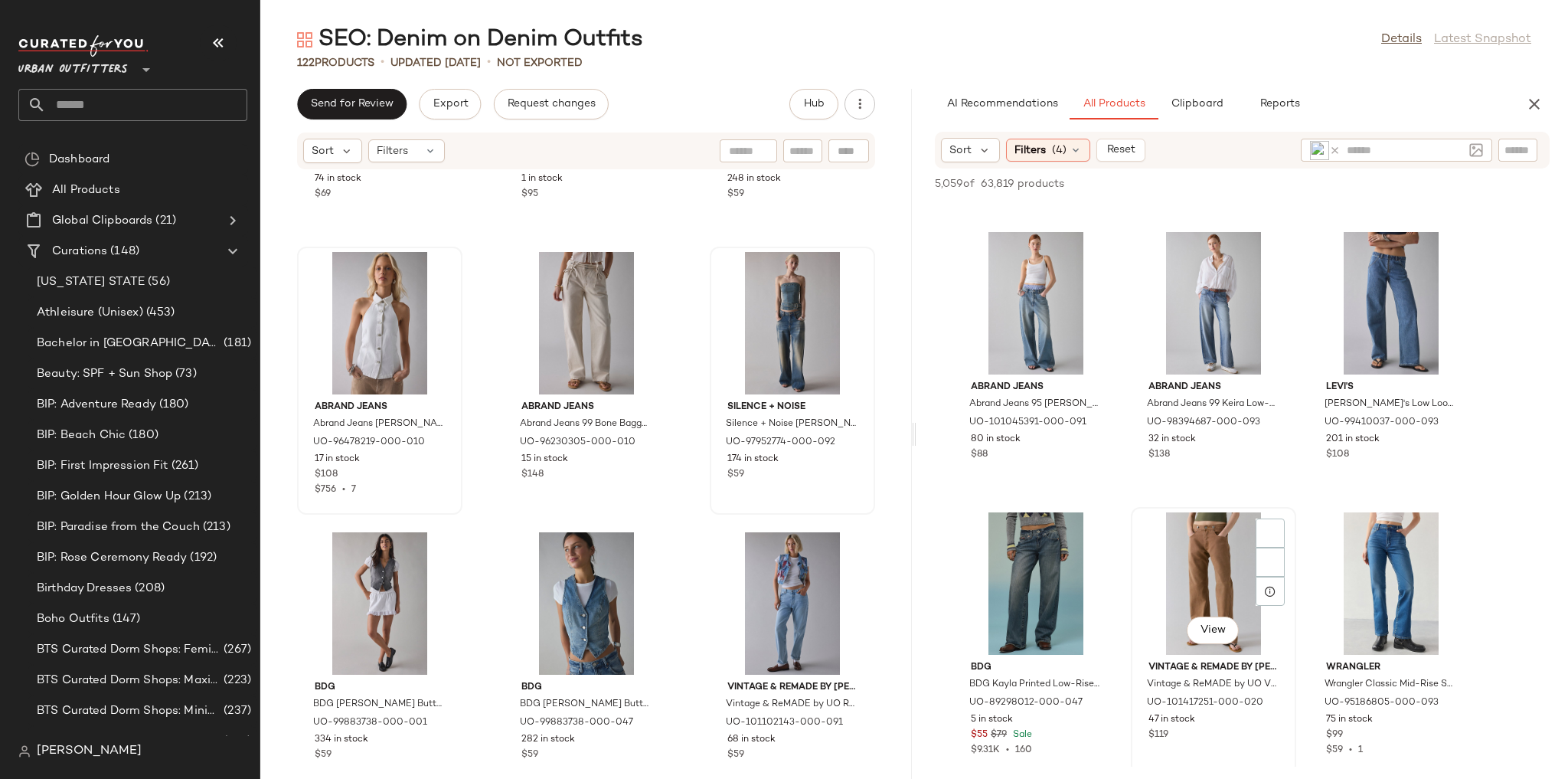
scroll to position [1838, 0]
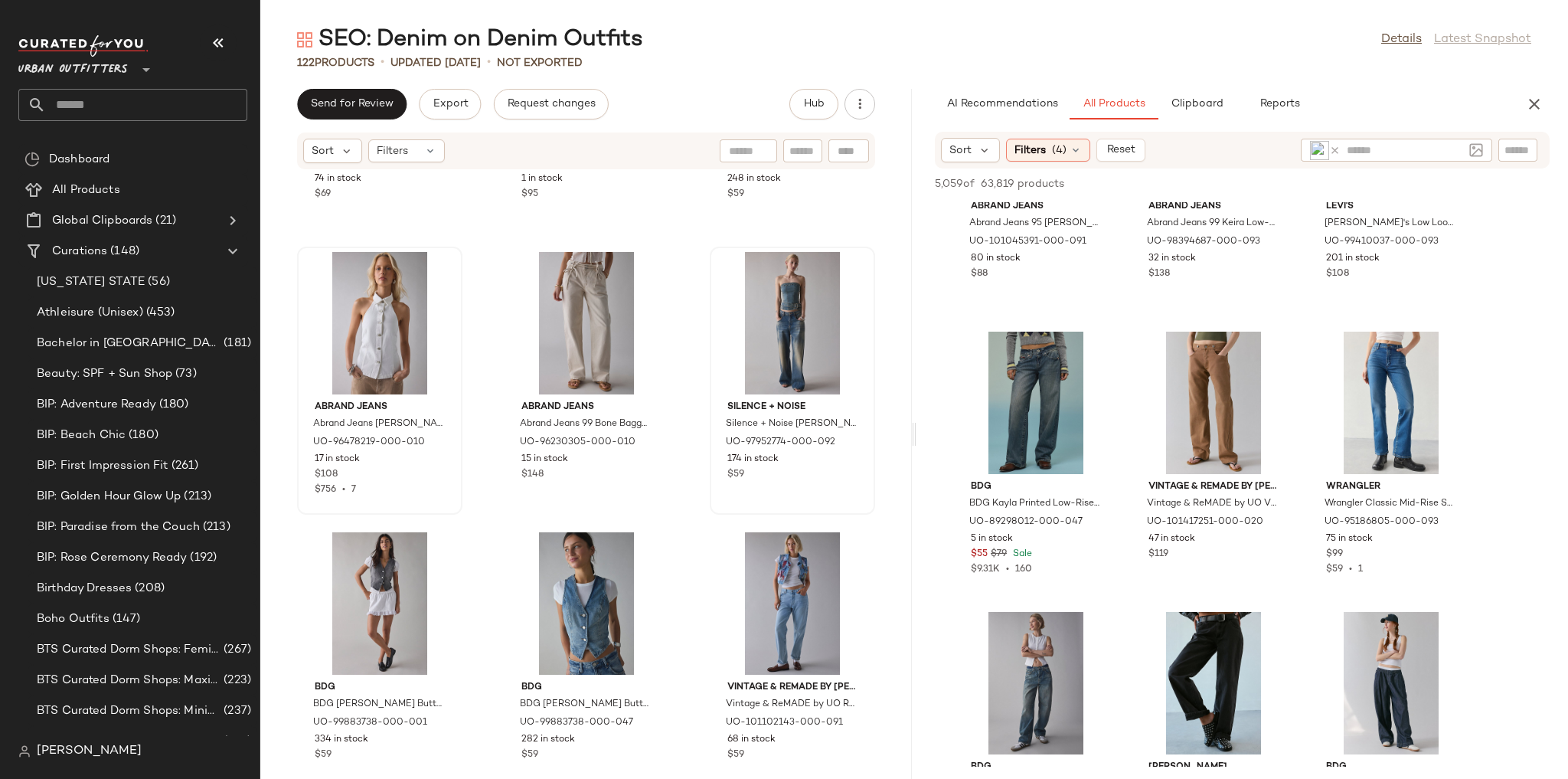
click at [1337, 152] on icon at bounding box center [1334, 150] width 11 height 11
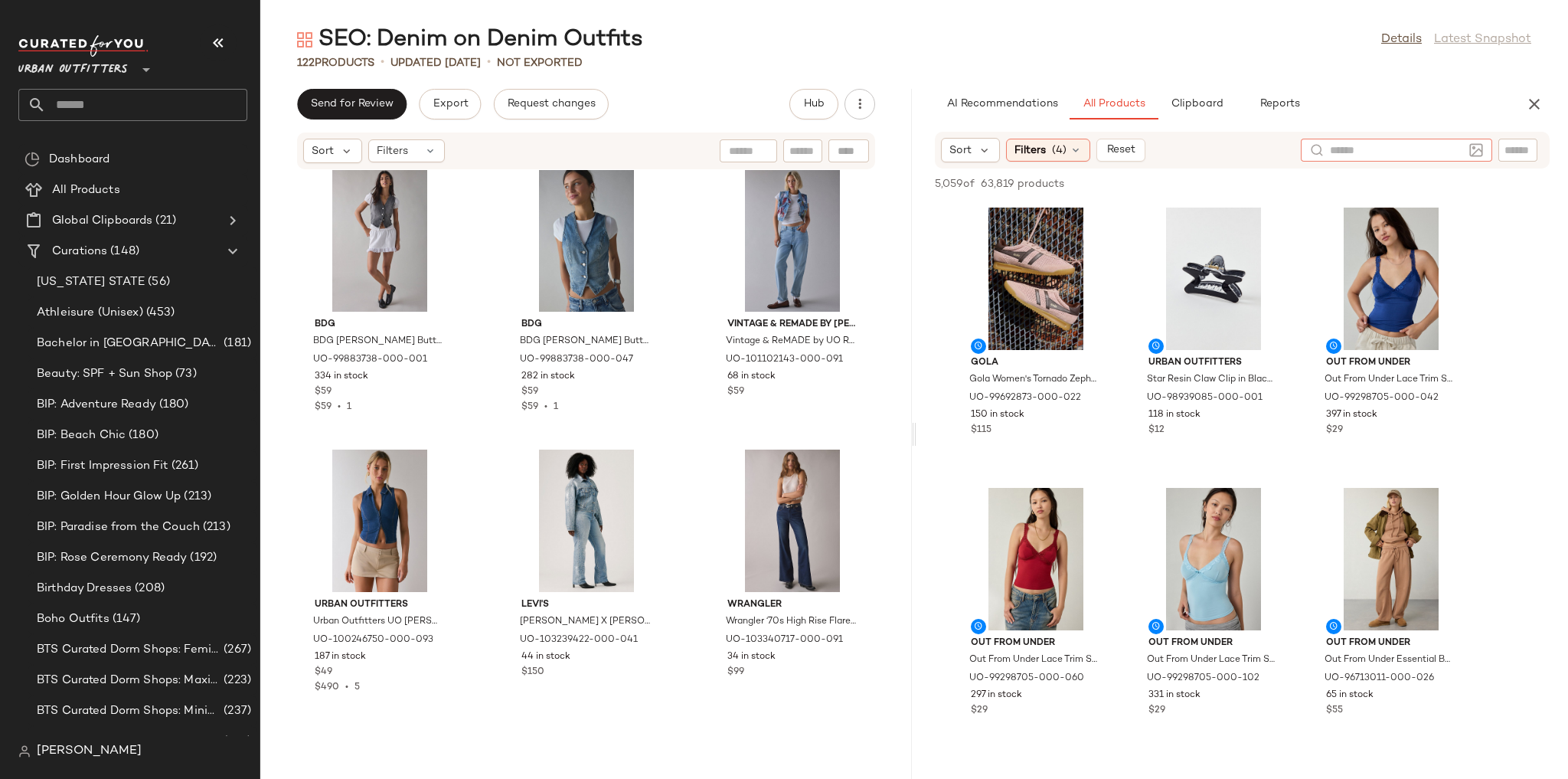
scroll to position [8154, 0]
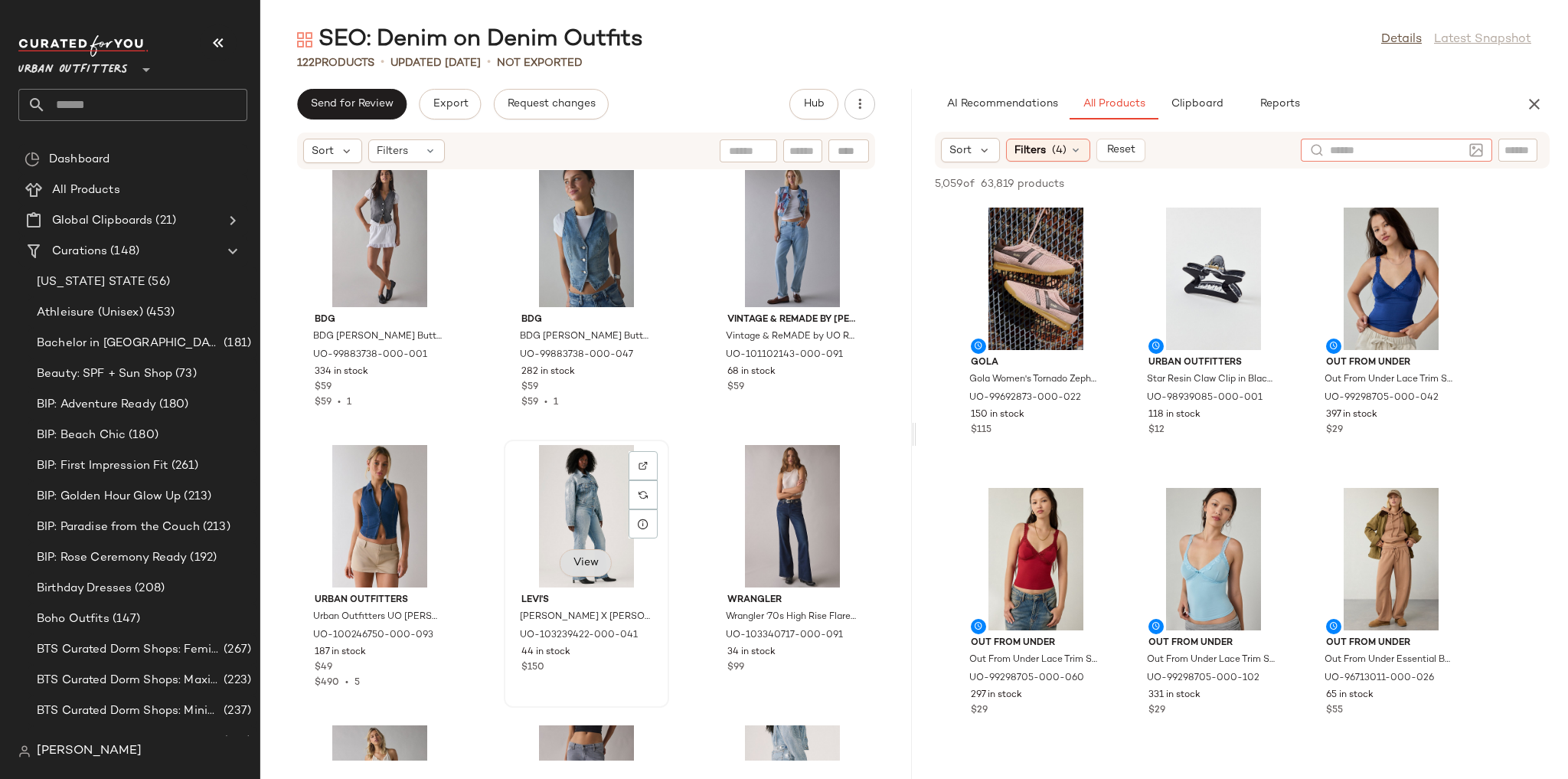
click at [580, 563] on span "View" at bounding box center [585, 563] width 26 height 12
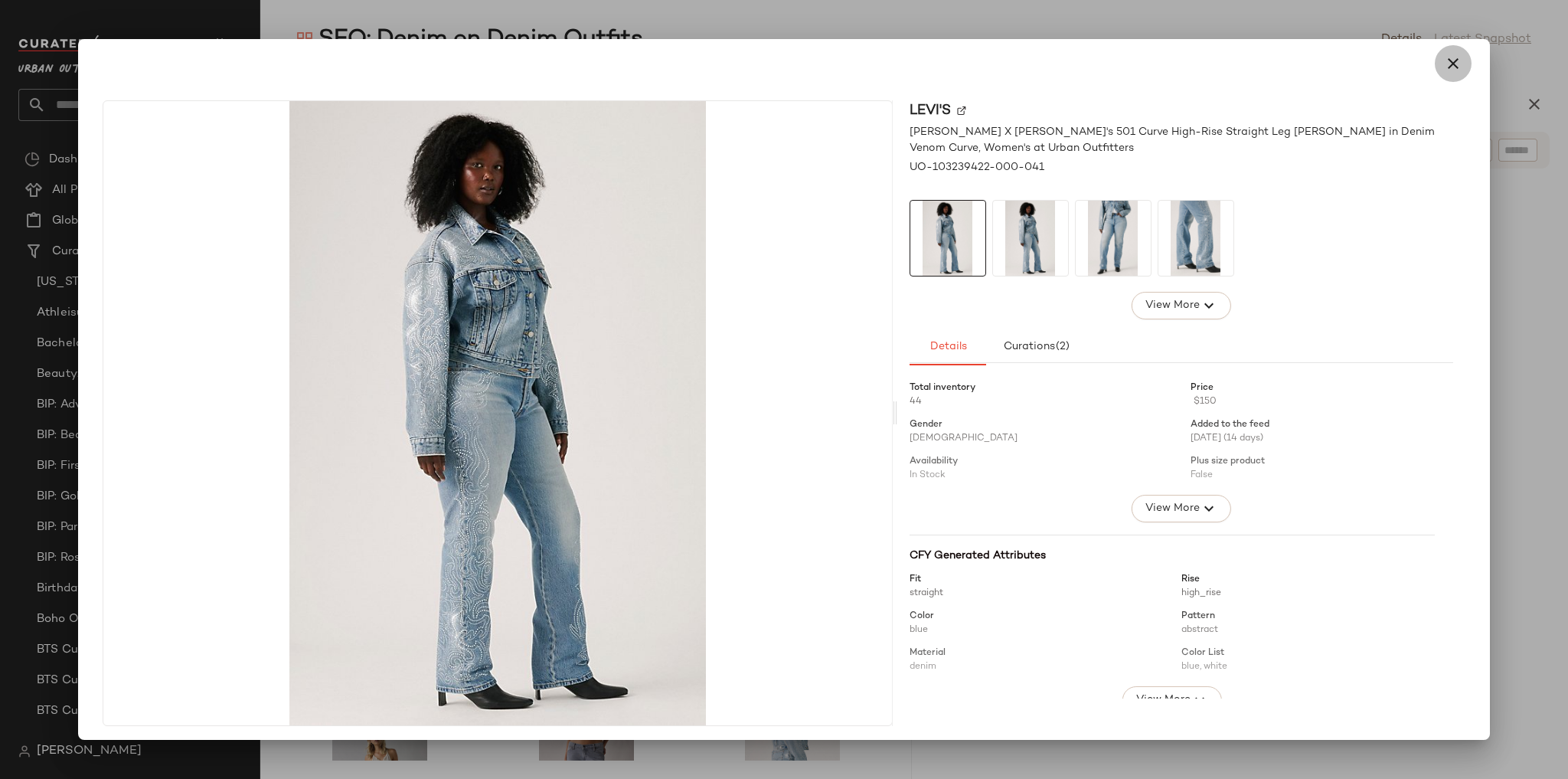
click at [1439, 75] on button "button" at bounding box center [1453, 63] width 37 height 37
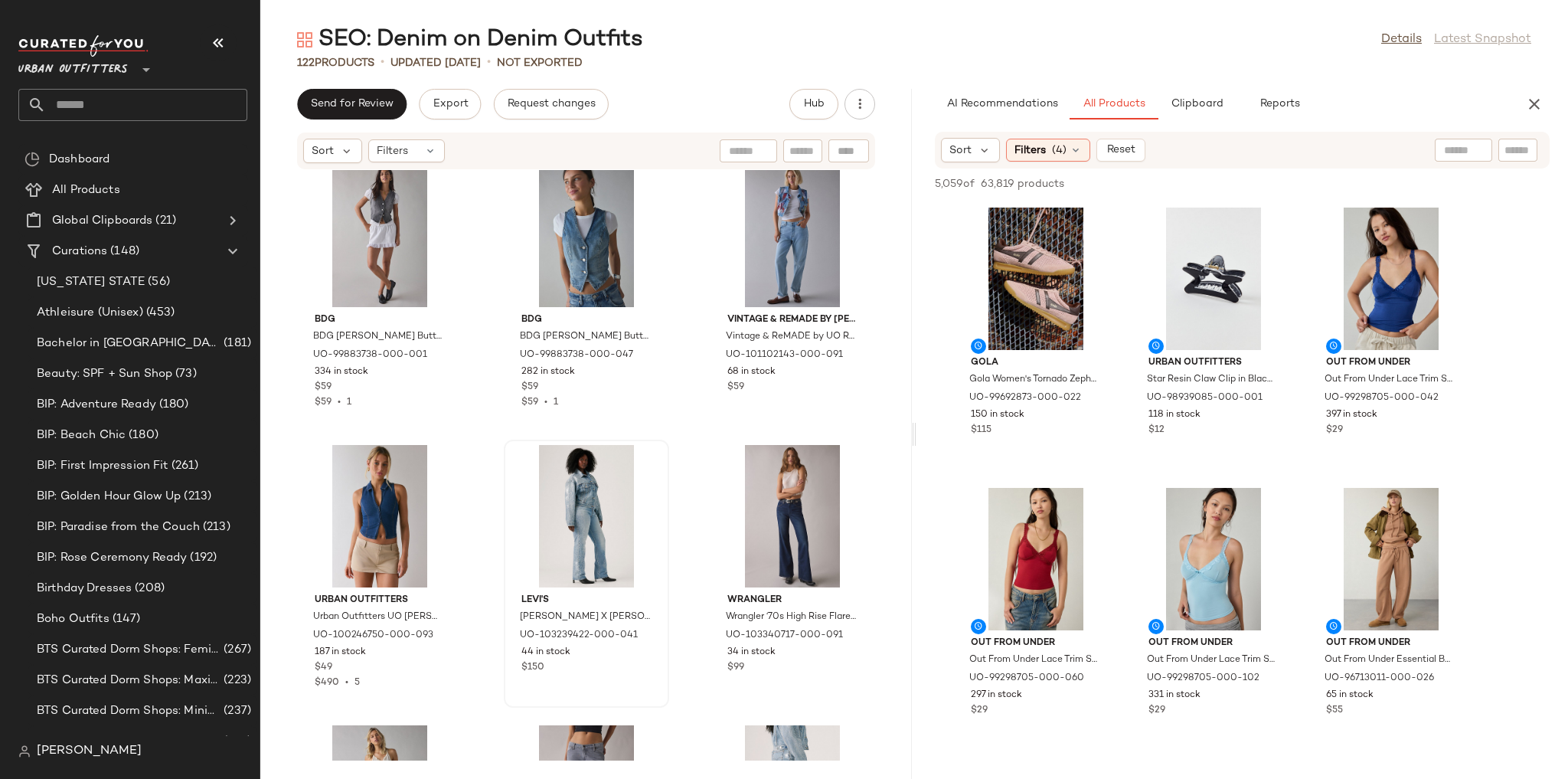
click at [1450, 152] on input "text" at bounding box center [1463, 150] width 39 height 16
click at [1475, 153] on img at bounding box center [1476, 150] width 14 height 14
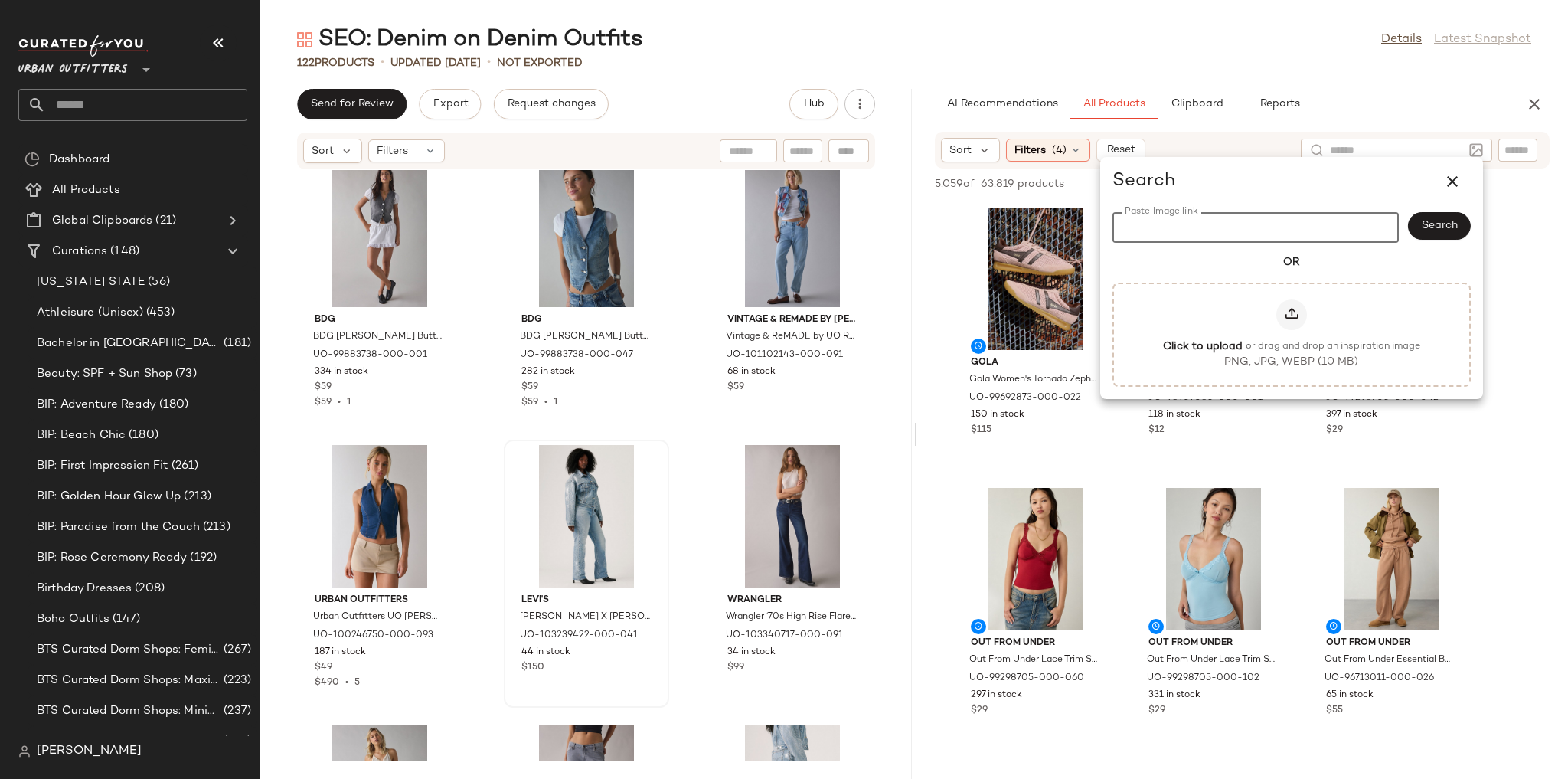
paste input "**********"
type input "**********"
click at [1455, 213] on div "Search" at bounding box center [1439, 227] width 63 height 30
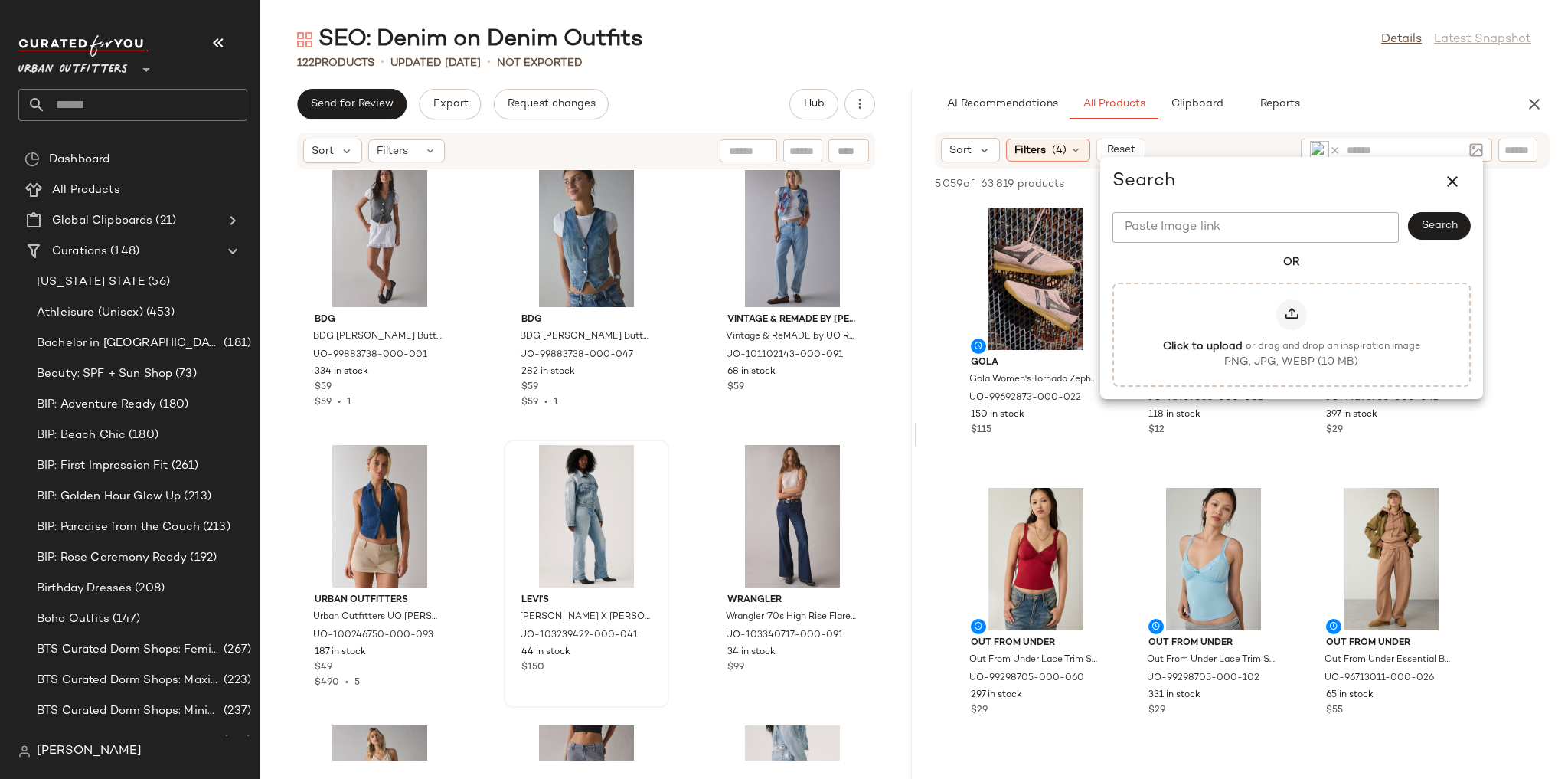
click at [1408, 97] on div "AI Recommendations All Products Clipboard Reports" at bounding box center [1217, 104] width 566 height 30
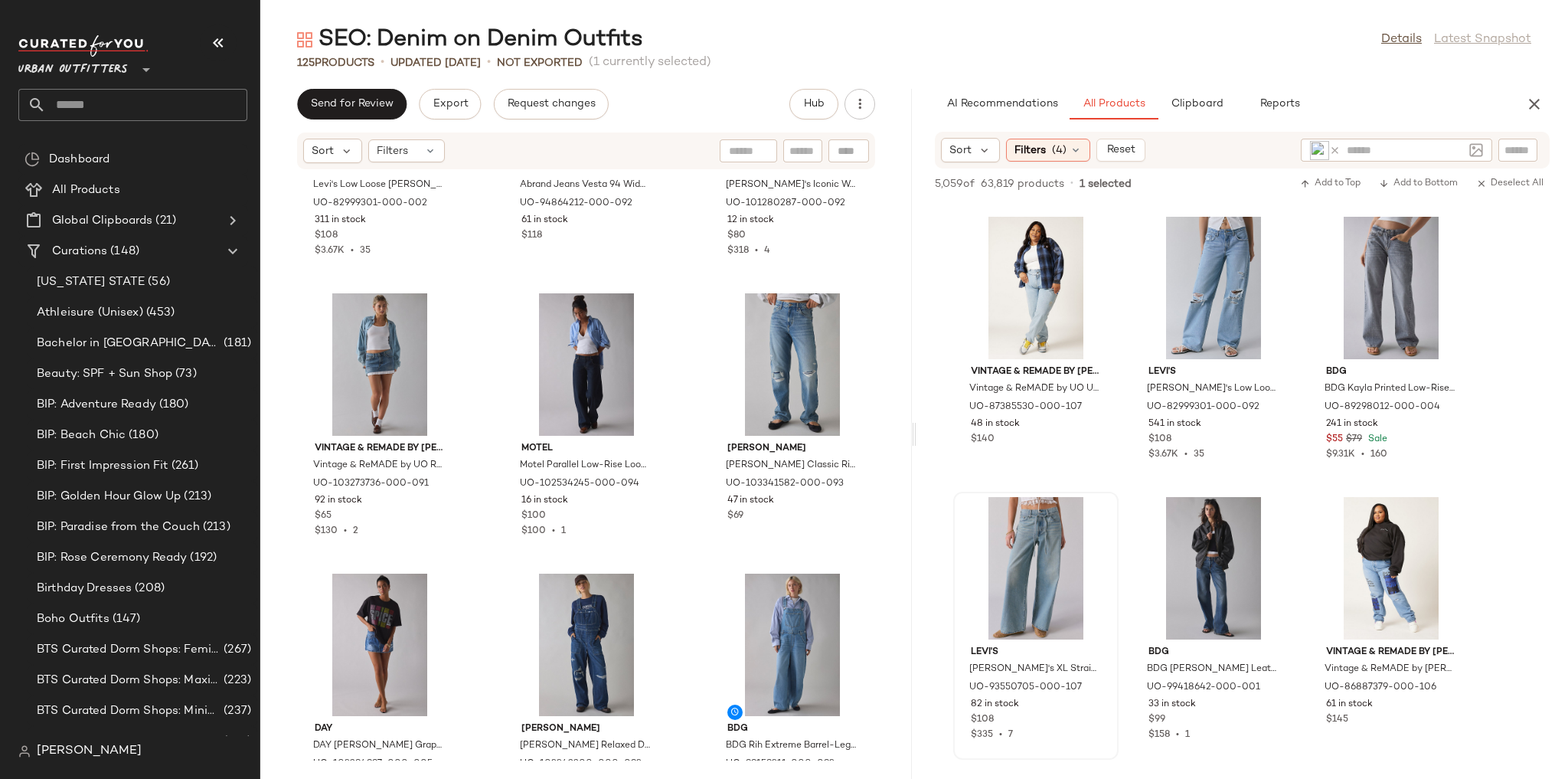
scroll to position [10176, 0]
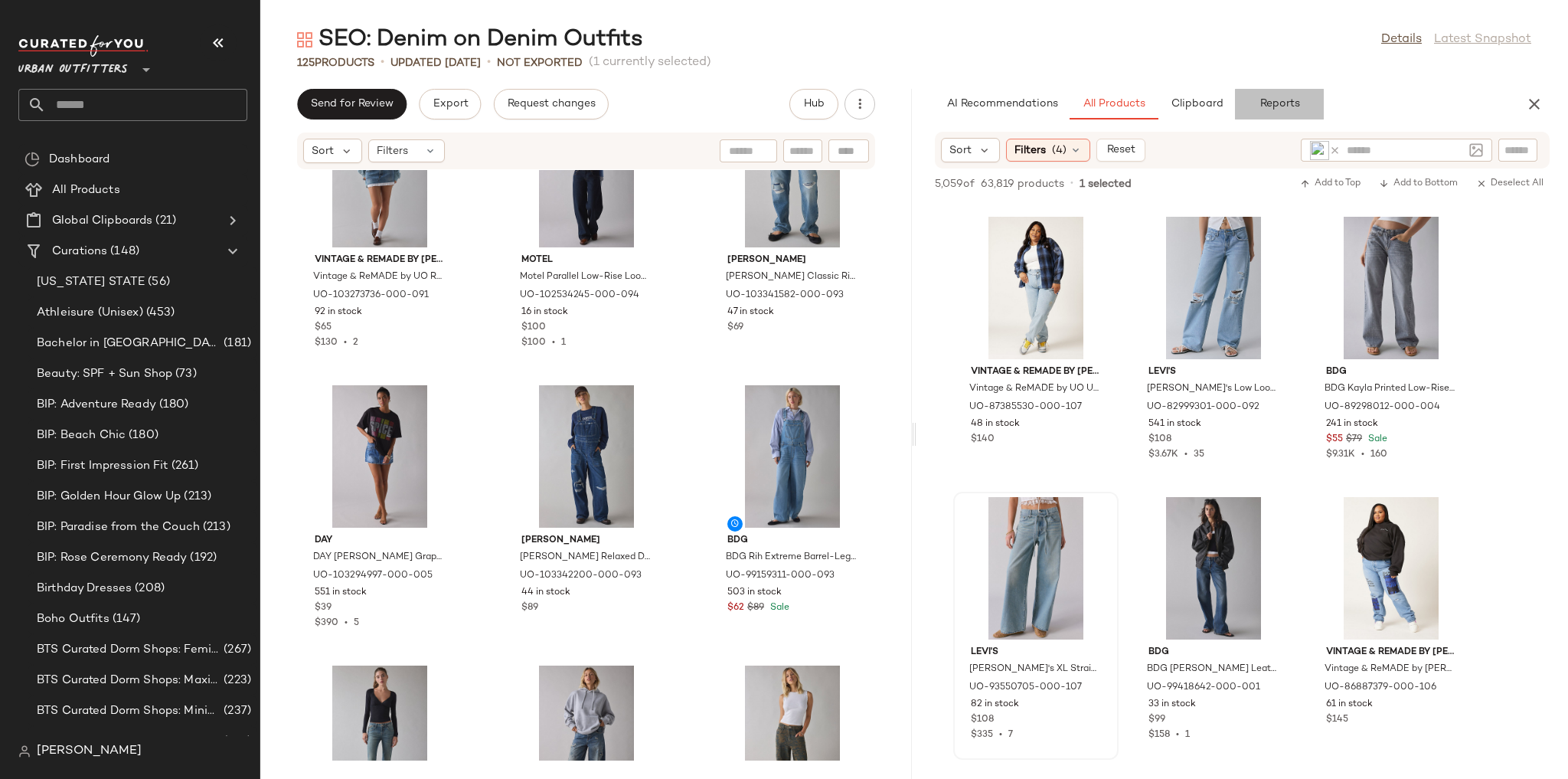
click at [1307, 106] on button "Reports" at bounding box center [1279, 104] width 89 height 30
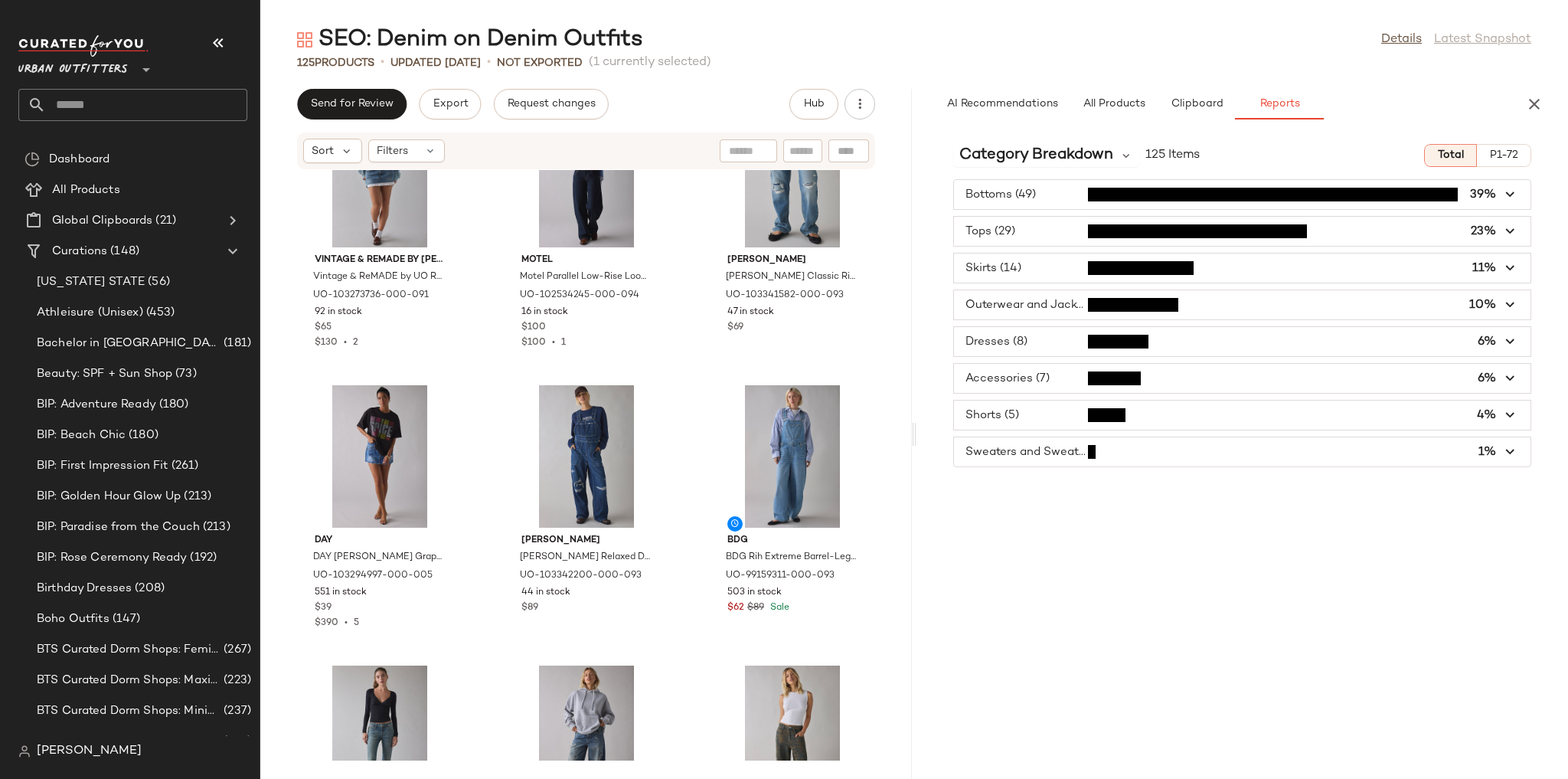
click at [1051, 307] on span "button" at bounding box center [1242, 305] width 577 height 29
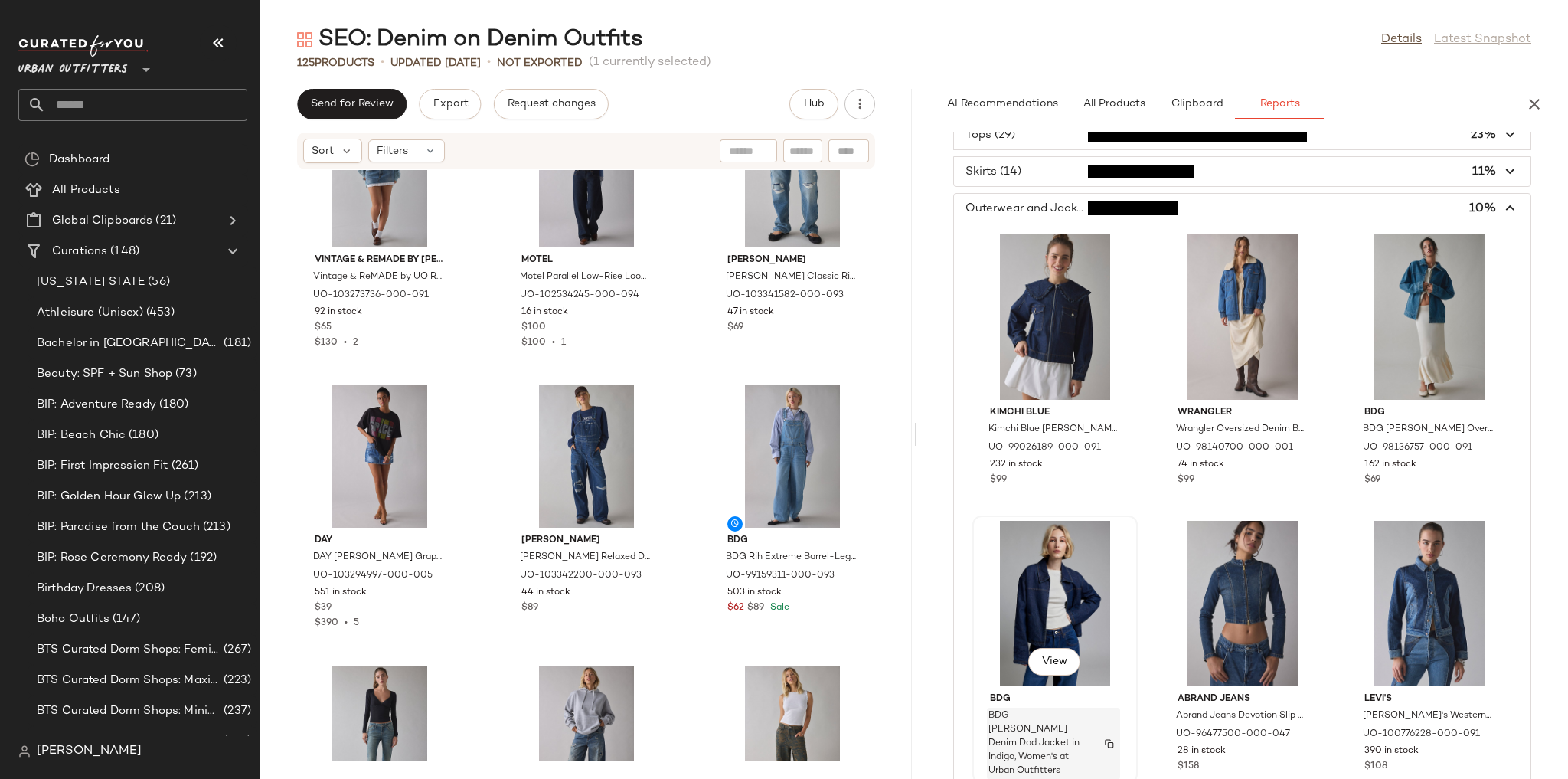
scroll to position [0, 0]
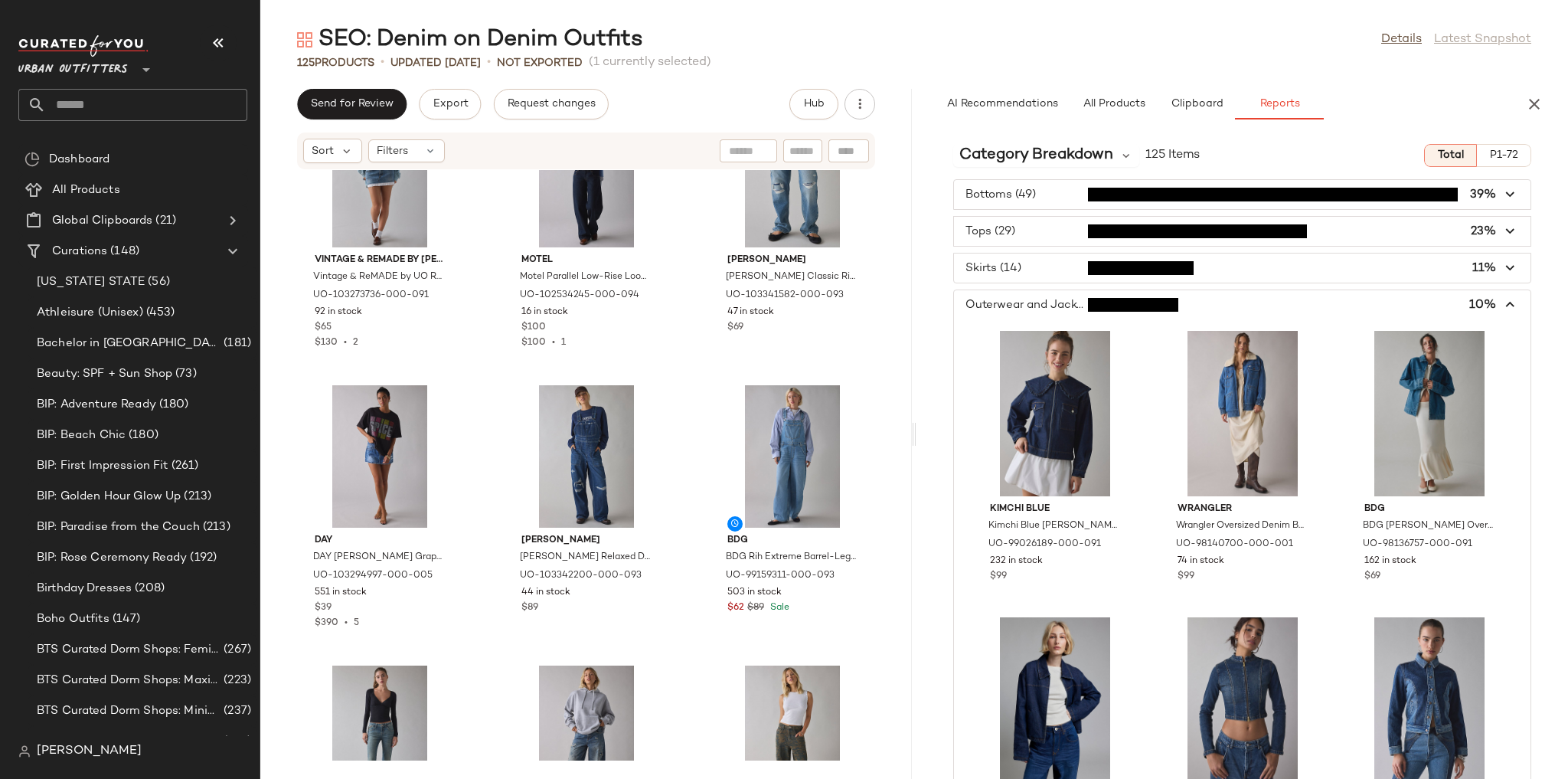
click at [1035, 301] on span "button" at bounding box center [1242, 305] width 577 height 29
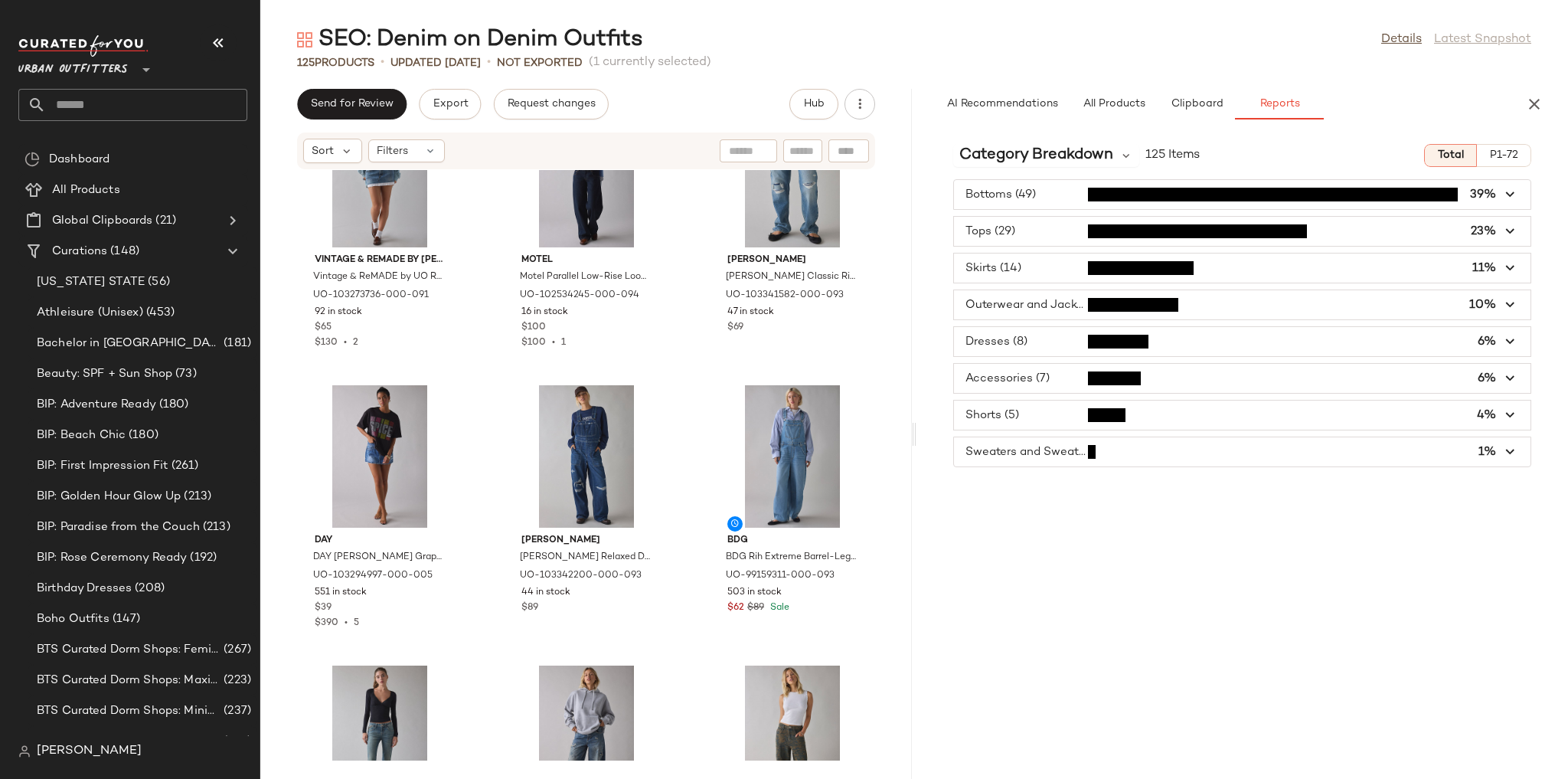
click at [1037, 444] on span "button" at bounding box center [1242, 452] width 577 height 29
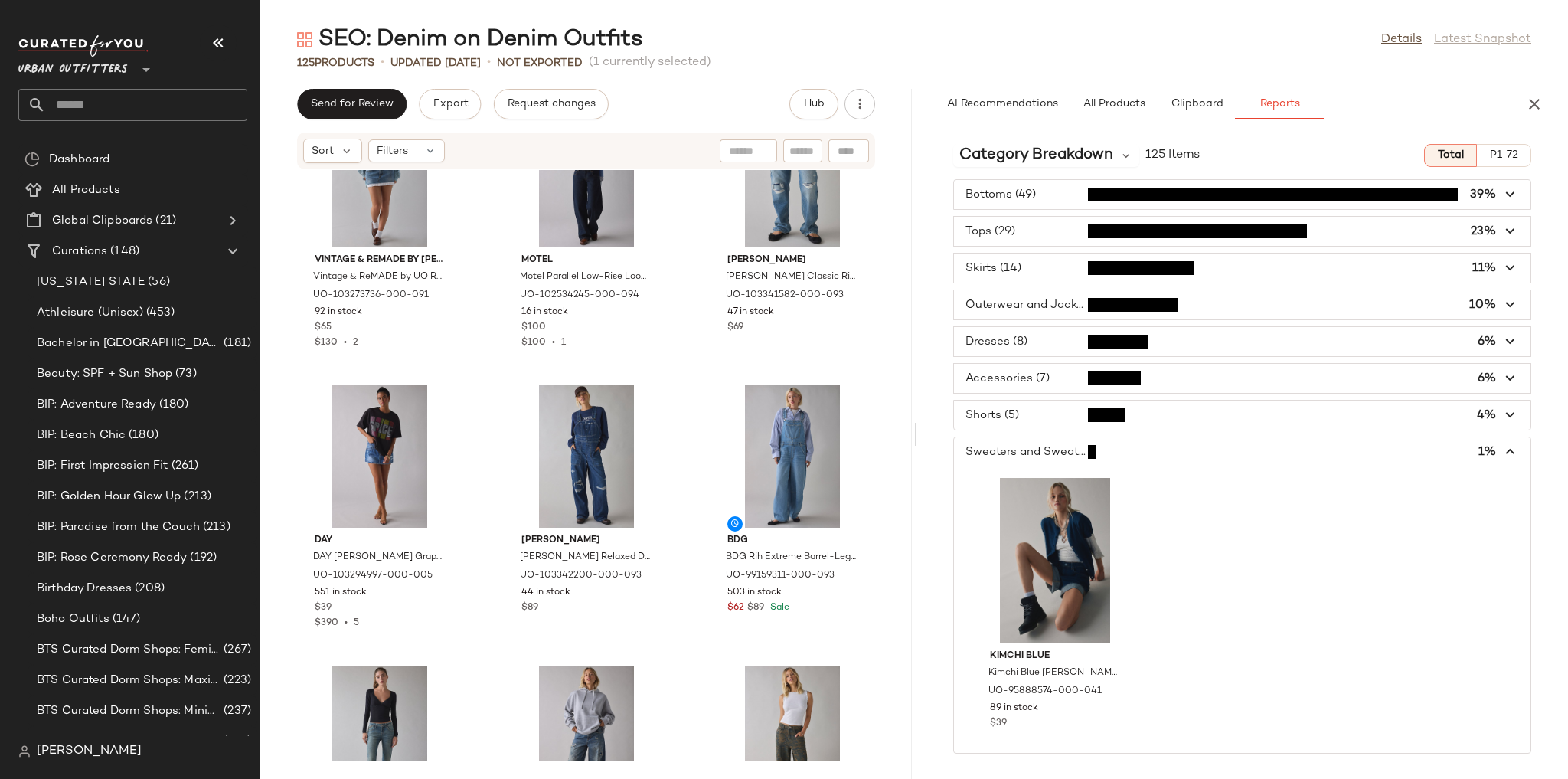
click at [1042, 453] on span "button" at bounding box center [1242, 452] width 577 height 29
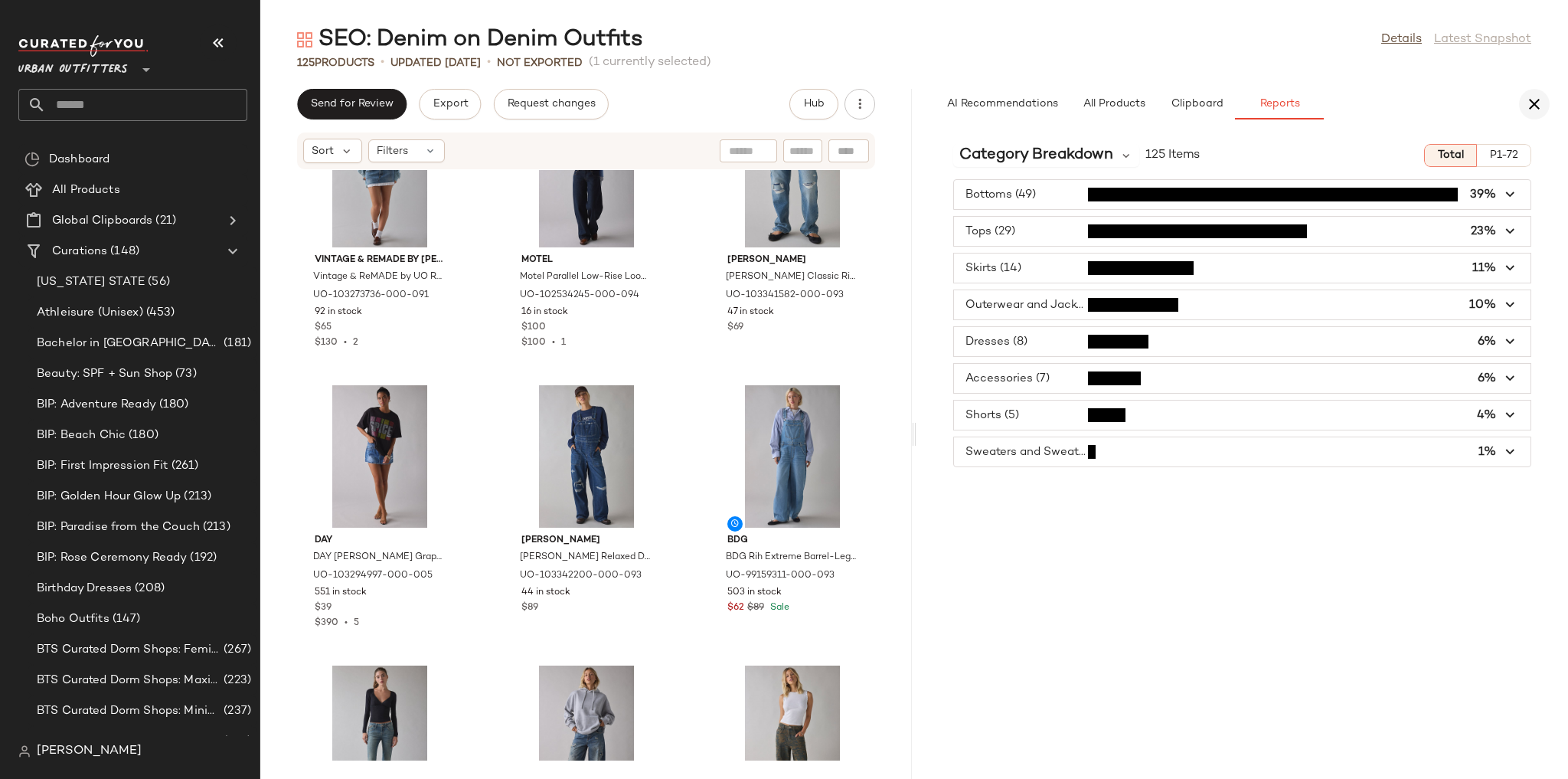
click at [1528, 111] on icon "button" at bounding box center [1533, 104] width 18 height 18
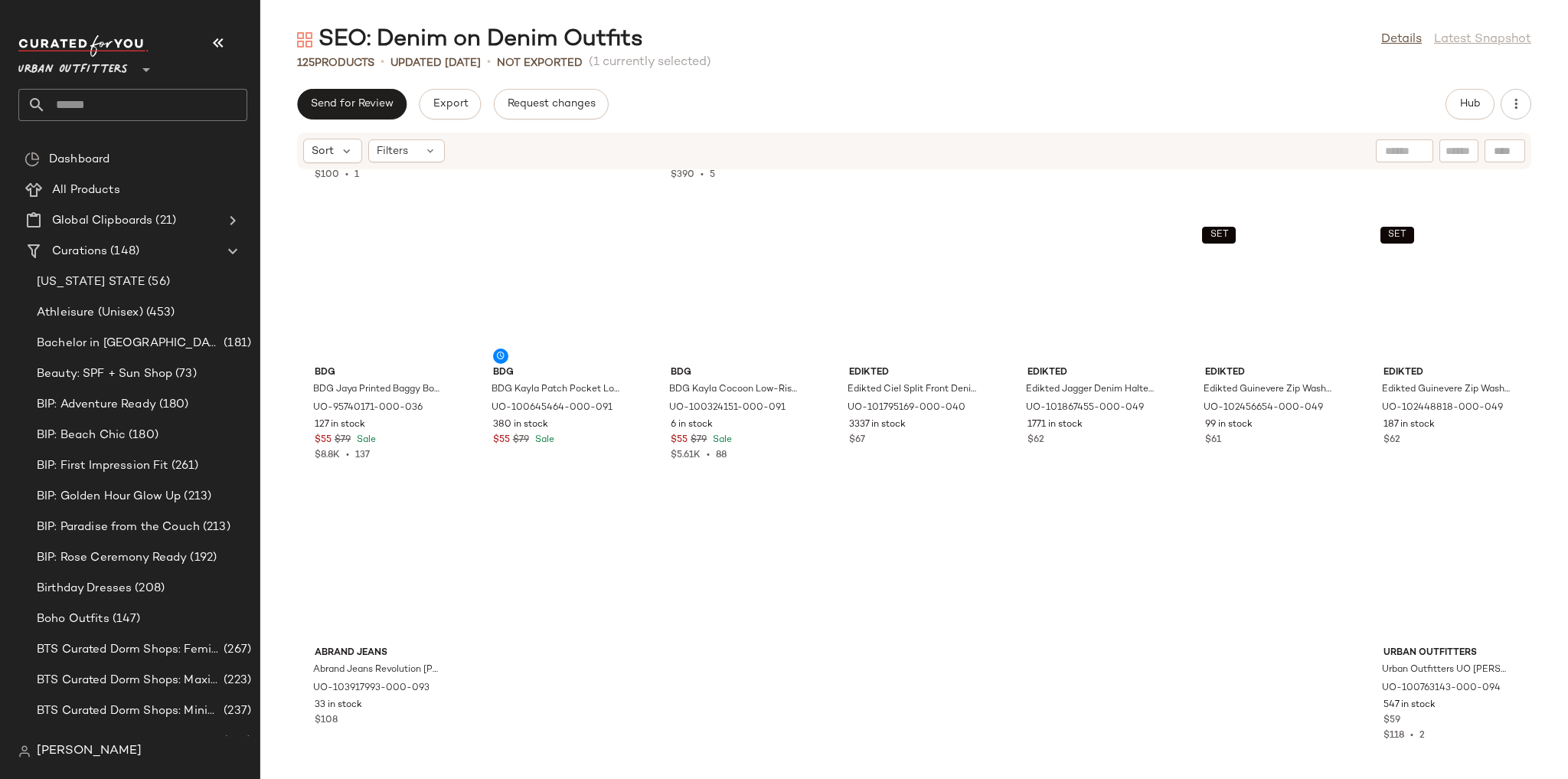
scroll to position [4765, 0]
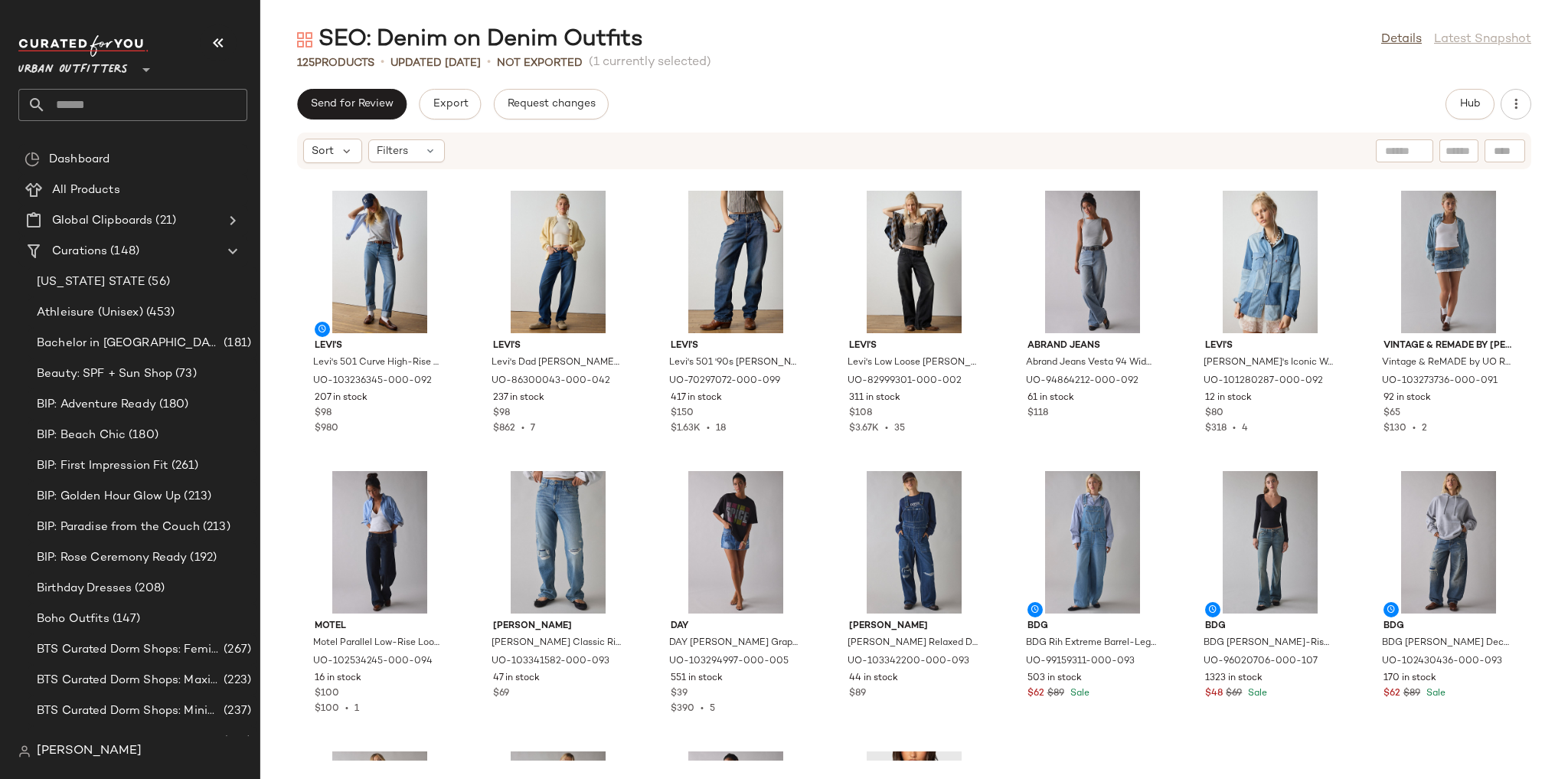
click at [1133, 419] on div "Levi's Levi's 501 Curve High-Rise Straight Leg Jean in Lucid Dream, Women's at …" at bounding box center [914, 466] width 1307 height 591
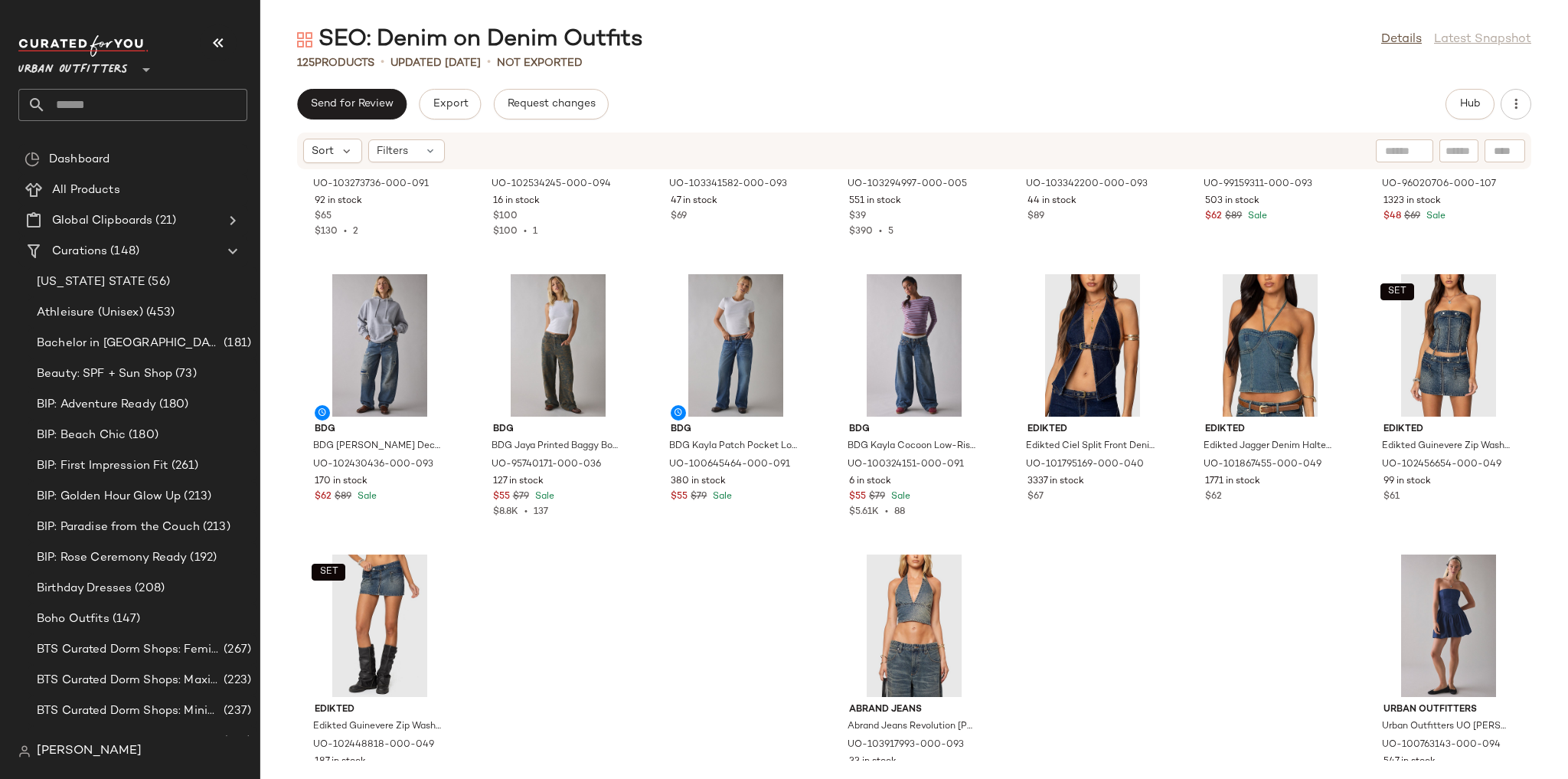
scroll to position [5298, 0]
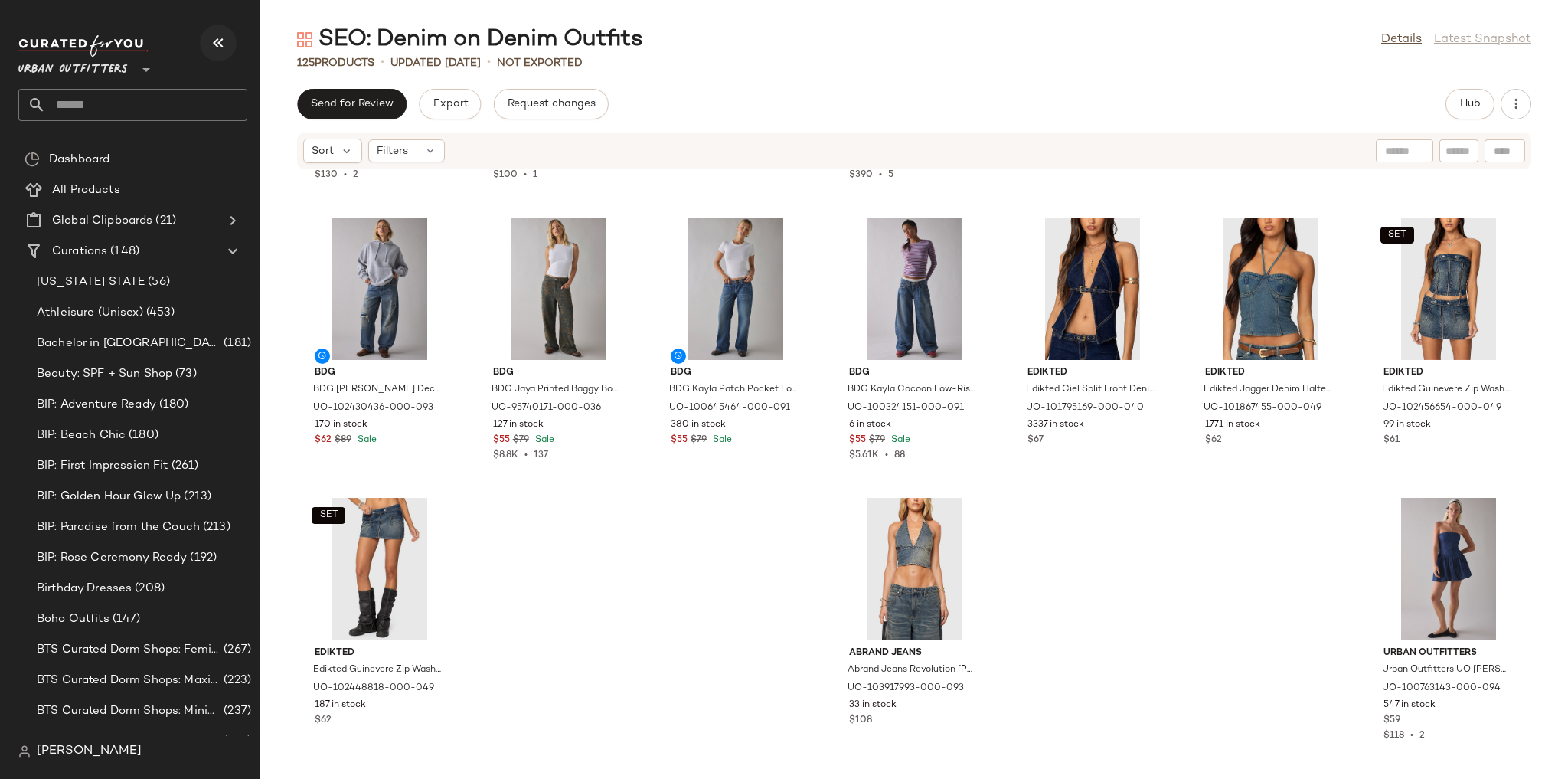
click at [215, 48] on icon "button" at bounding box center [218, 42] width 18 height 18
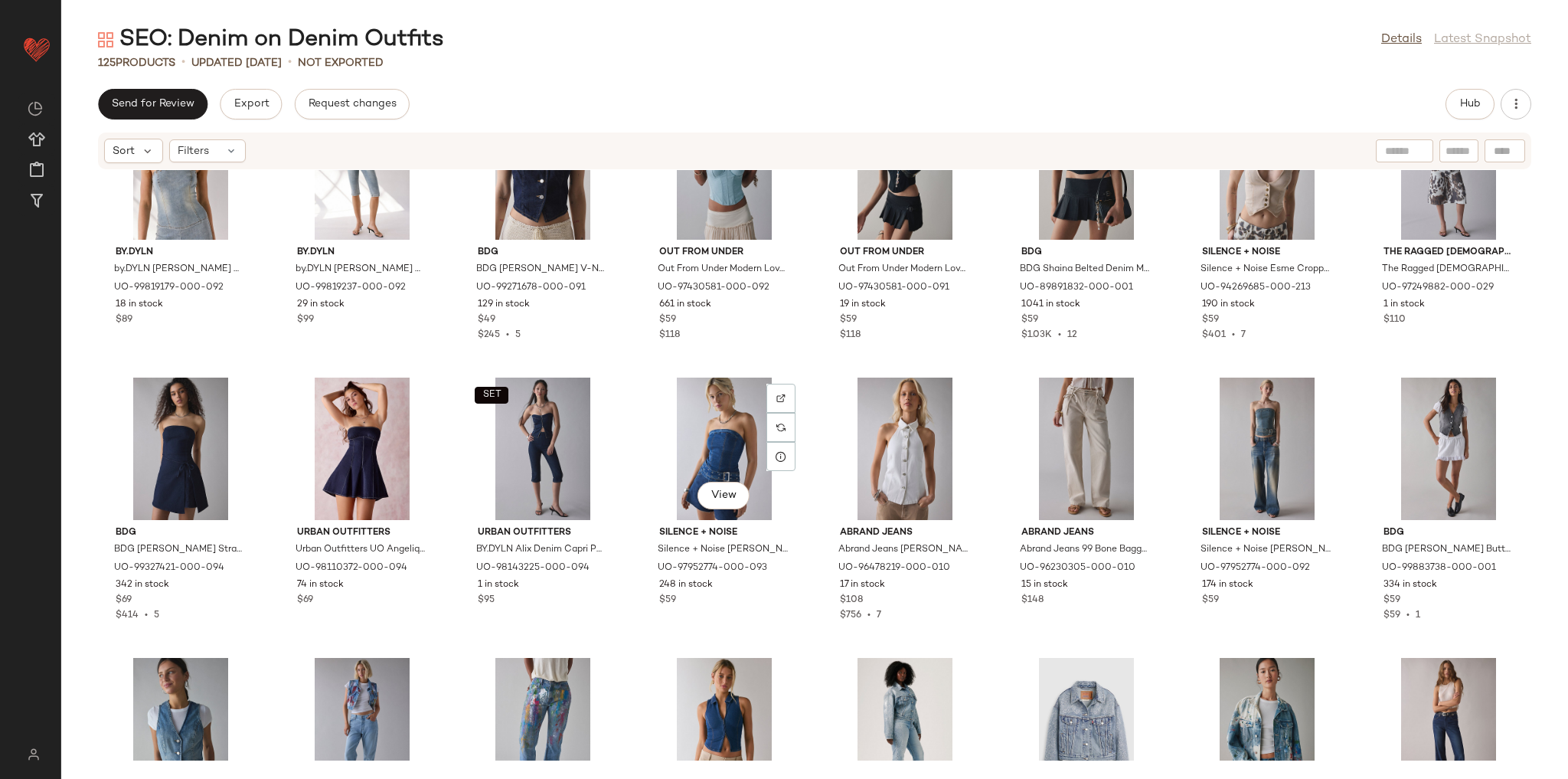
scroll to position [2610, 0]
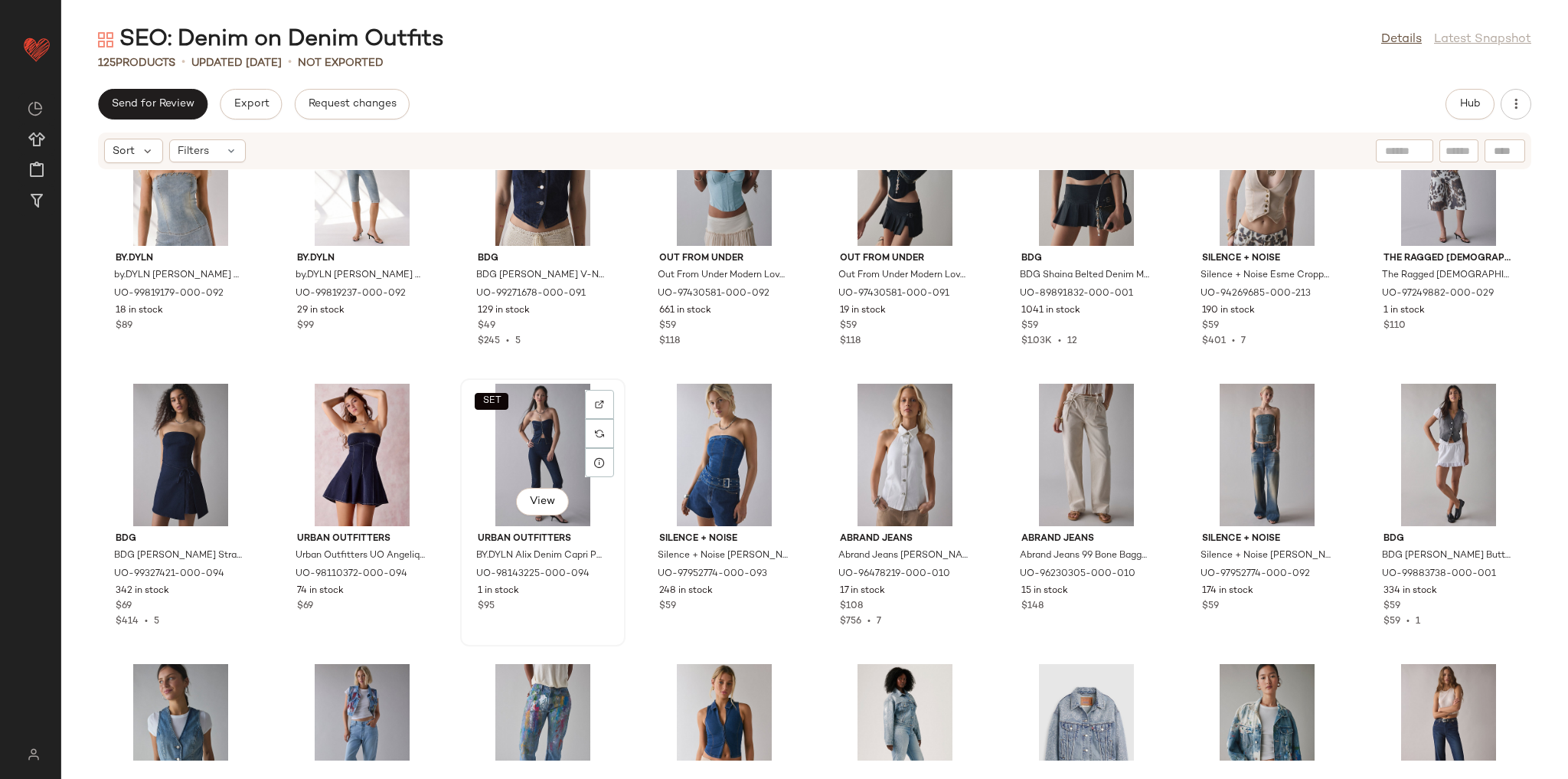
click at [538, 453] on div "SET View" at bounding box center [542, 454] width 155 height 142
click at [587, 456] on div at bounding box center [599, 463] width 29 height 29
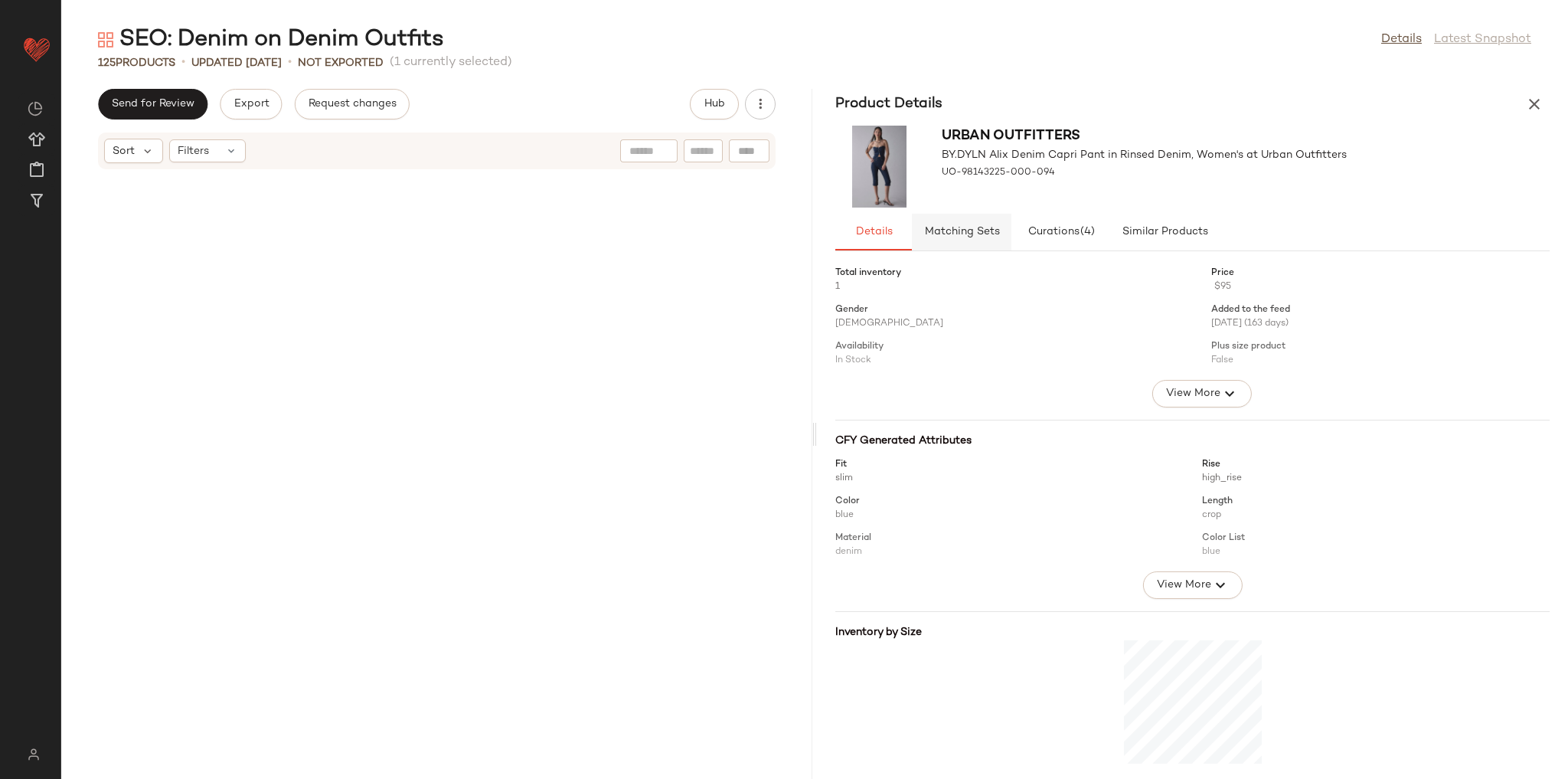
scroll to position [7287, 0]
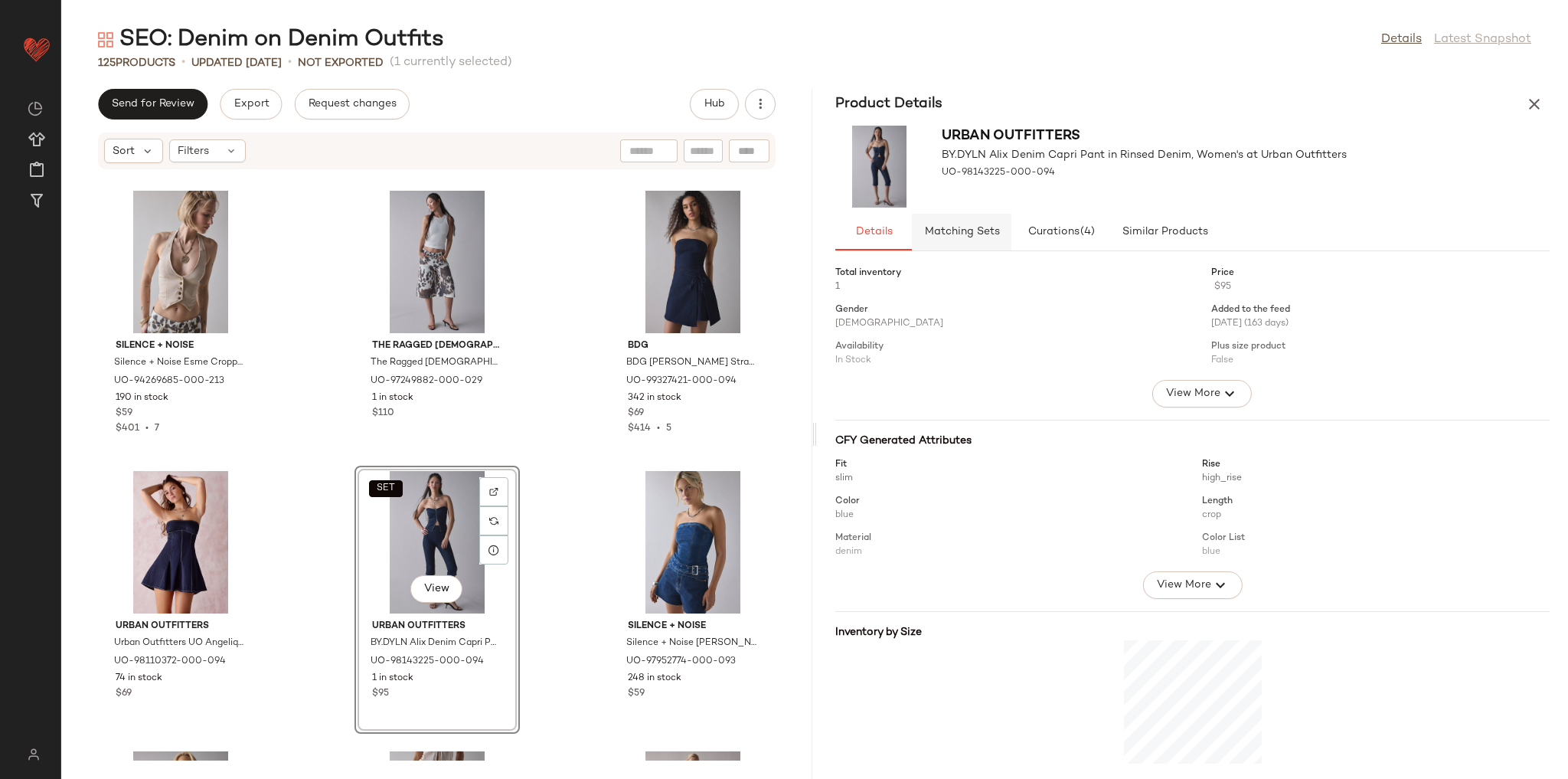
click at [1111, 239] on button "Matching Sets" at bounding box center [1165, 231] width 107 height 37
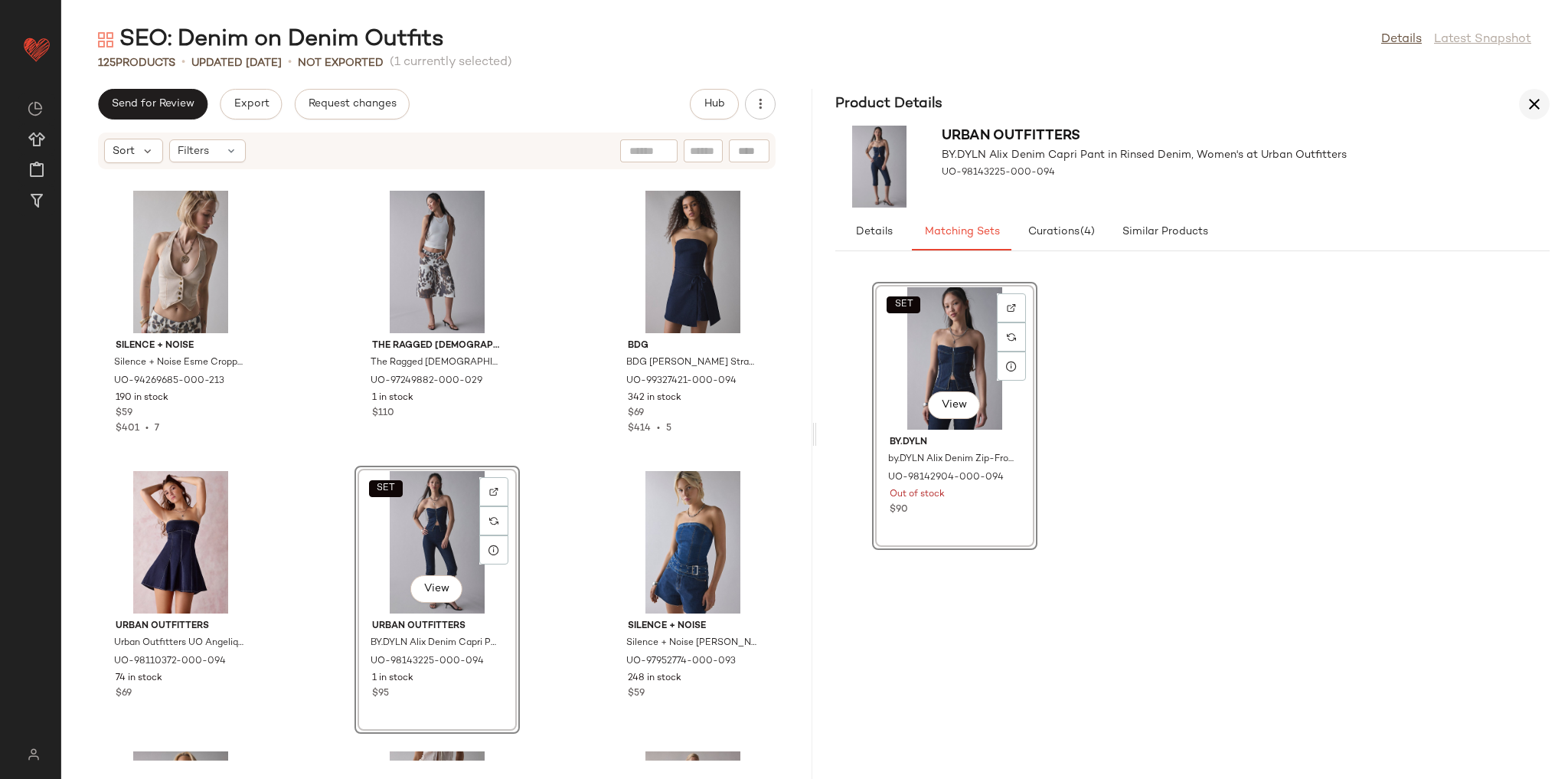
click at [1528, 111] on icon "button" at bounding box center [1533, 104] width 18 height 18
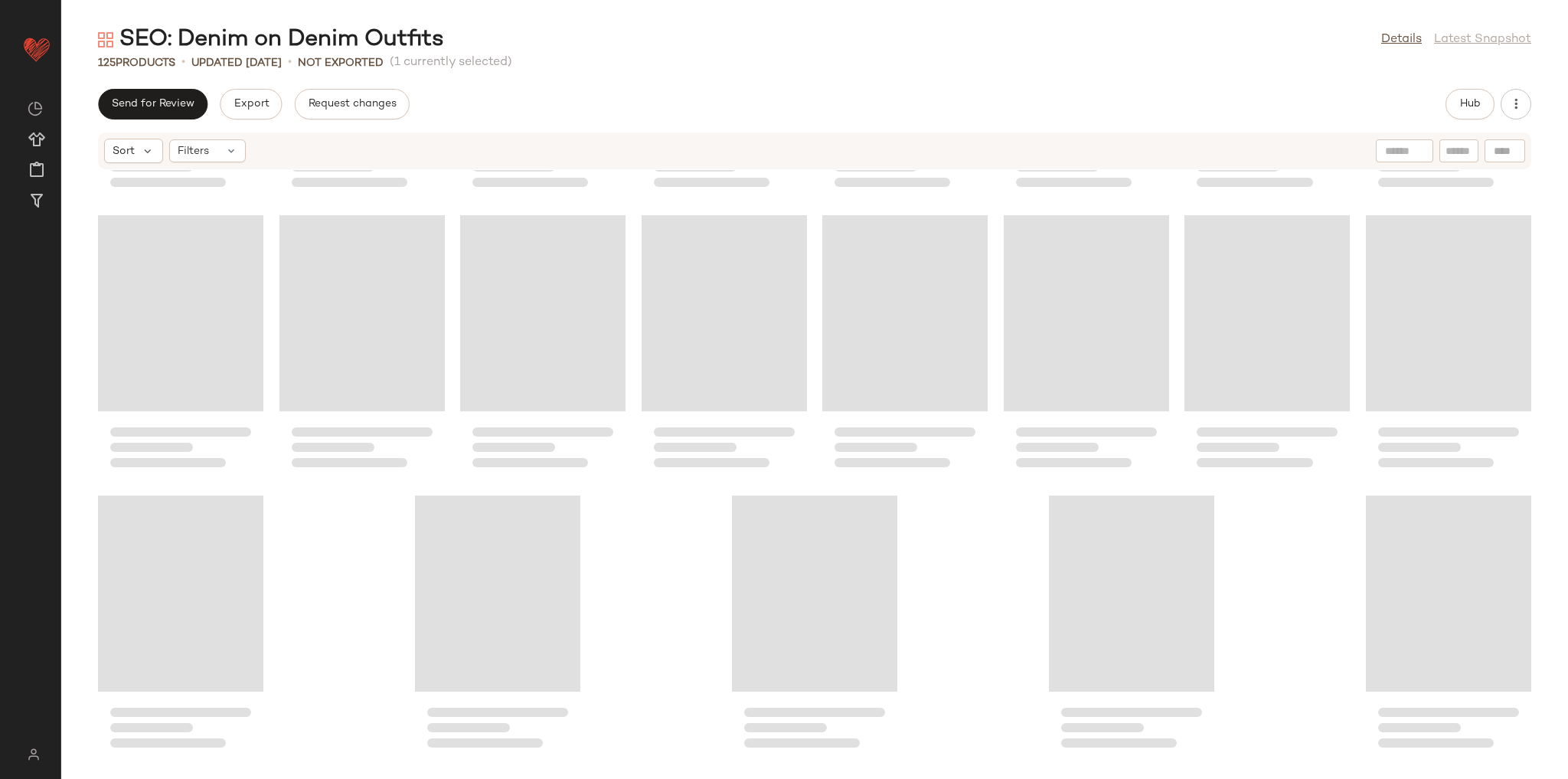
scroll to position [2523, 0]
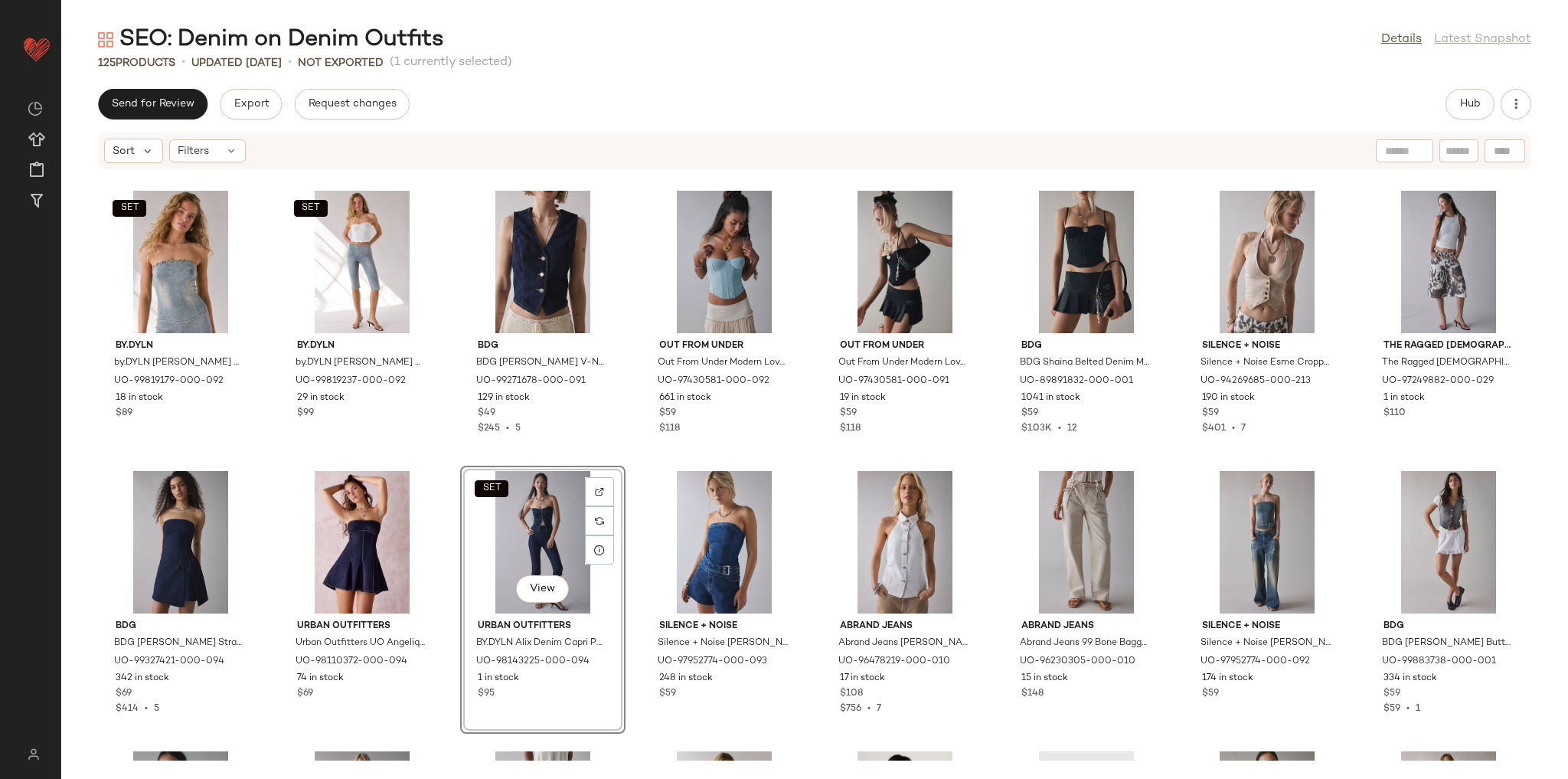
click at [625, 461] on div "SET by.DYLN by.DYLN Davina Strapless Denim Corset Top in Light Blue, Women's at…" at bounding box center [814, 466] width 1507 height 591
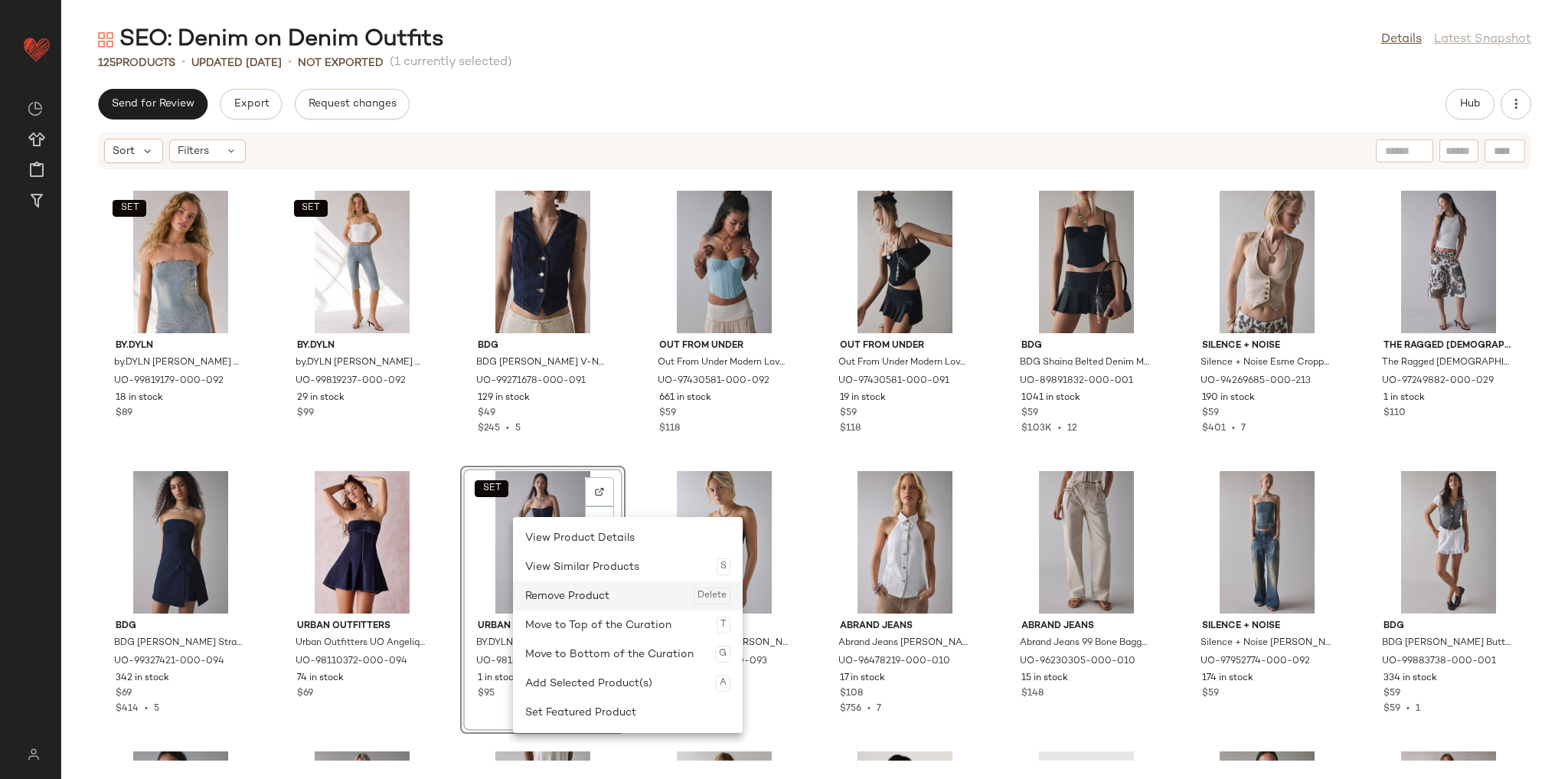
click at [558, 591] on div "Remove Product Delete" at bounding box center [628, 596] width 205 height 29
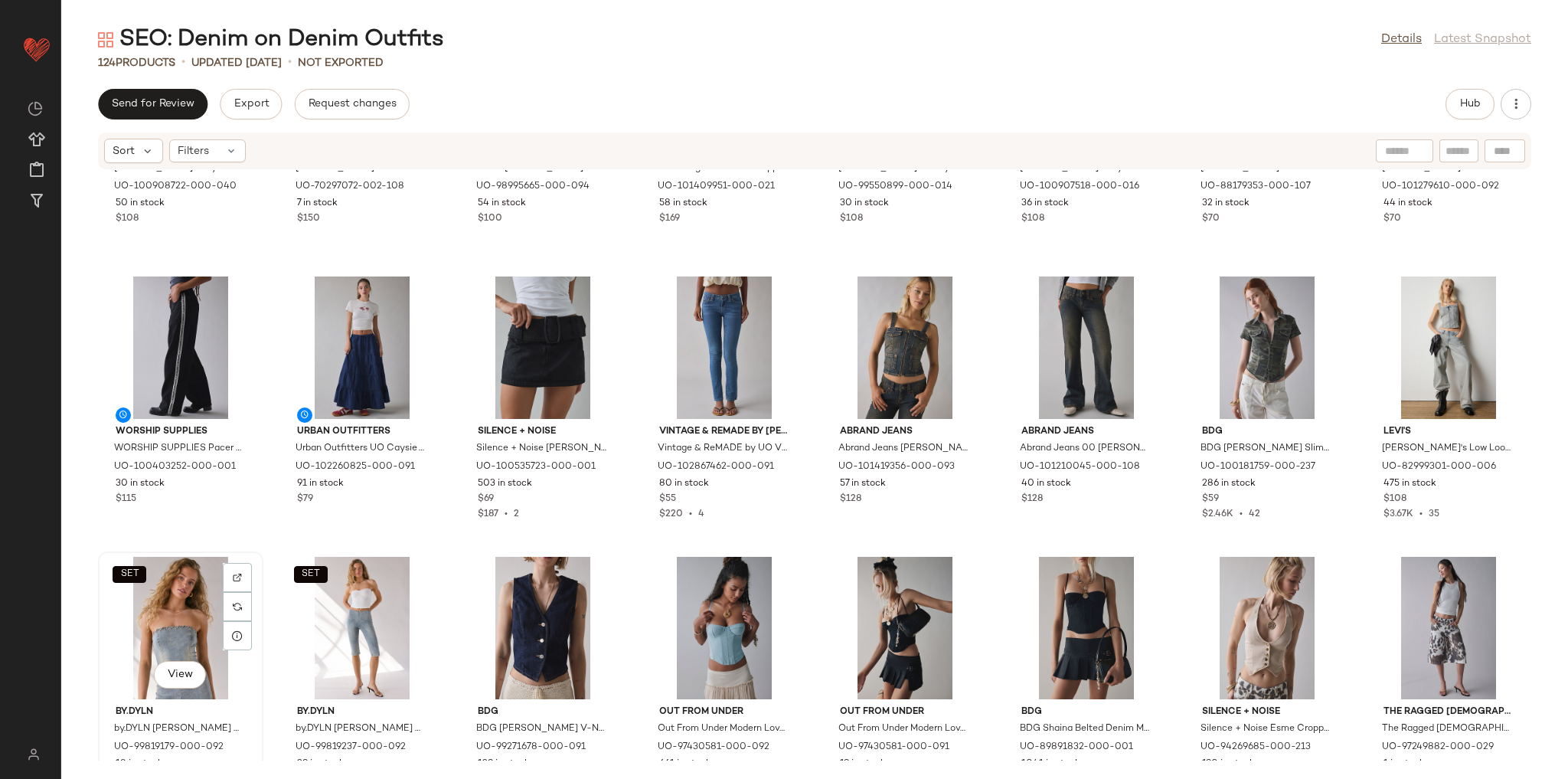
scroll to position [2155, 0]
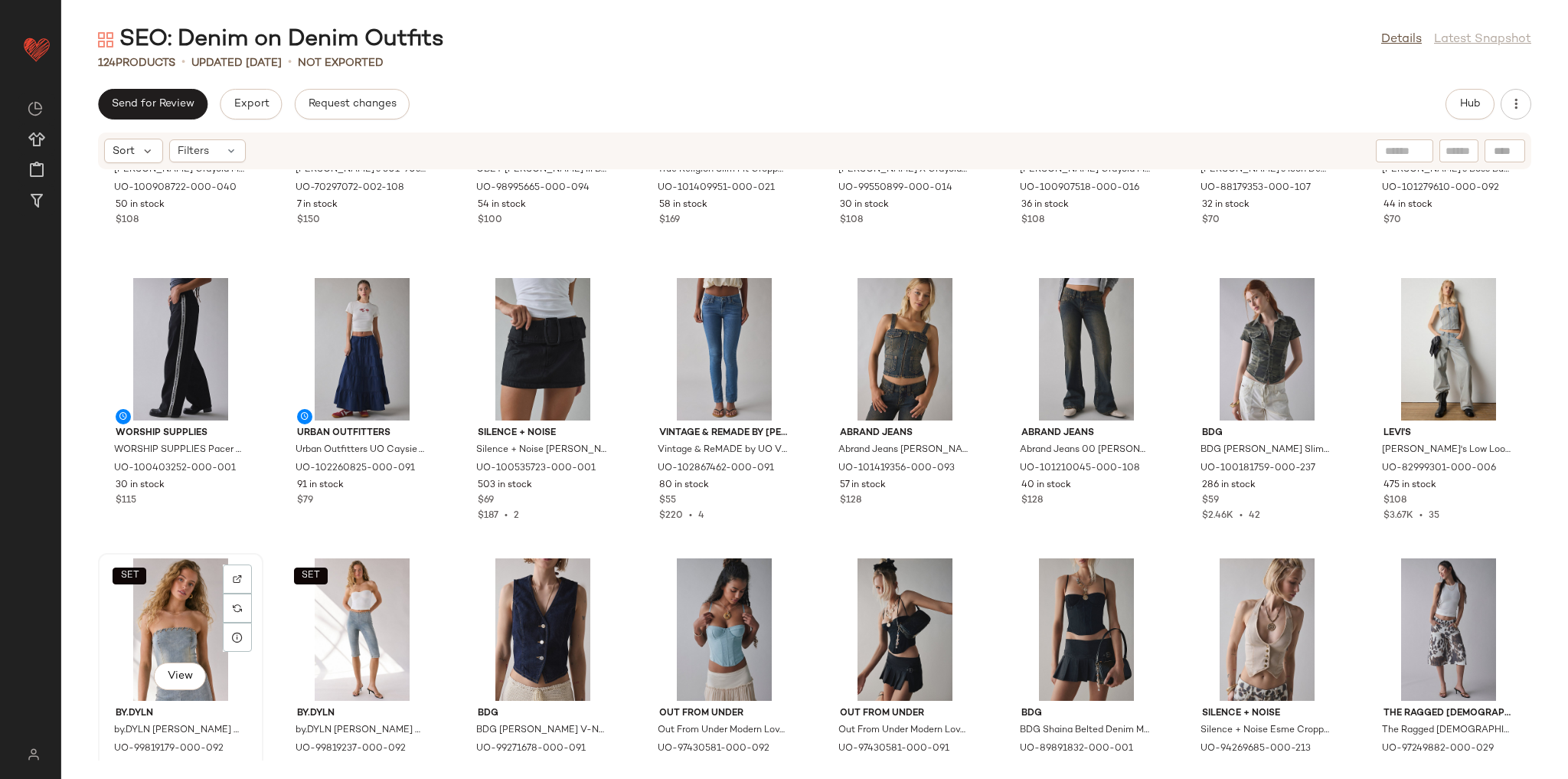
click at [184, 618] on div "SET View" at bounding box center [180, 629] width 155 height 142
click at [360, 625] on div "SET View" at bounding box center [362, 629] width 155 height 142
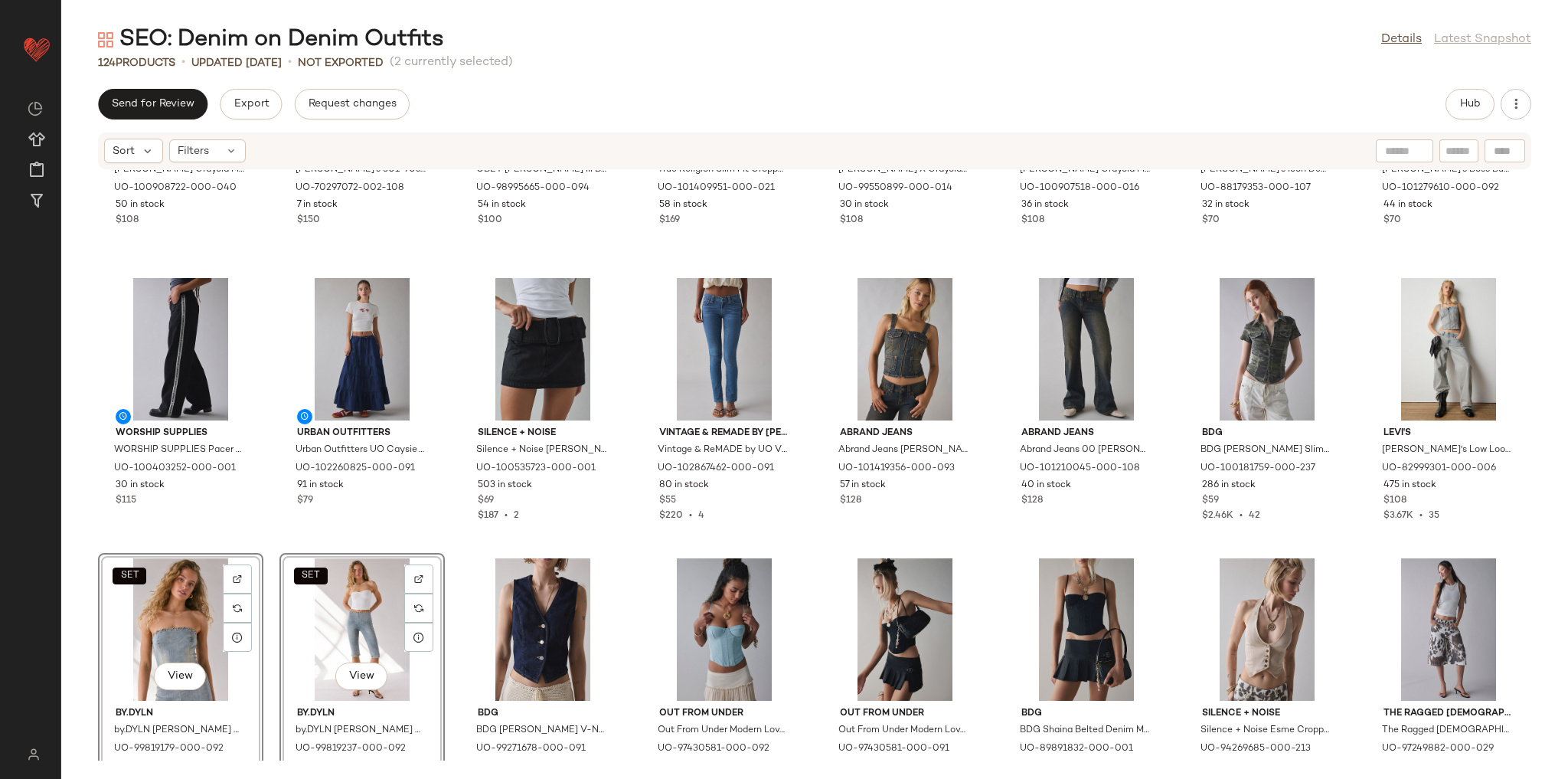
scroll to position [2156, 0]
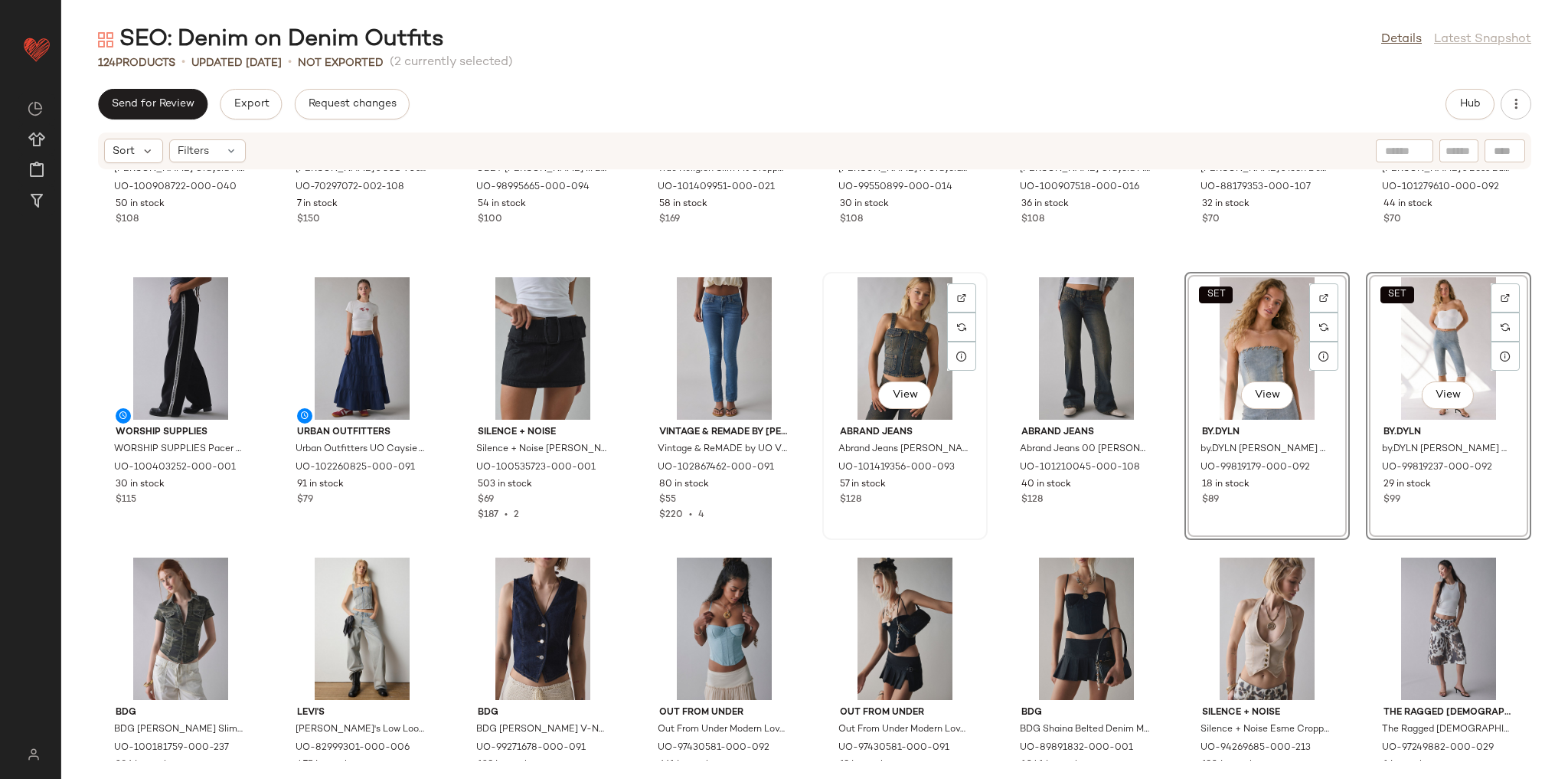
click at [882, 348] on div "View" at bounding box center [905, 348] width 155 height 142
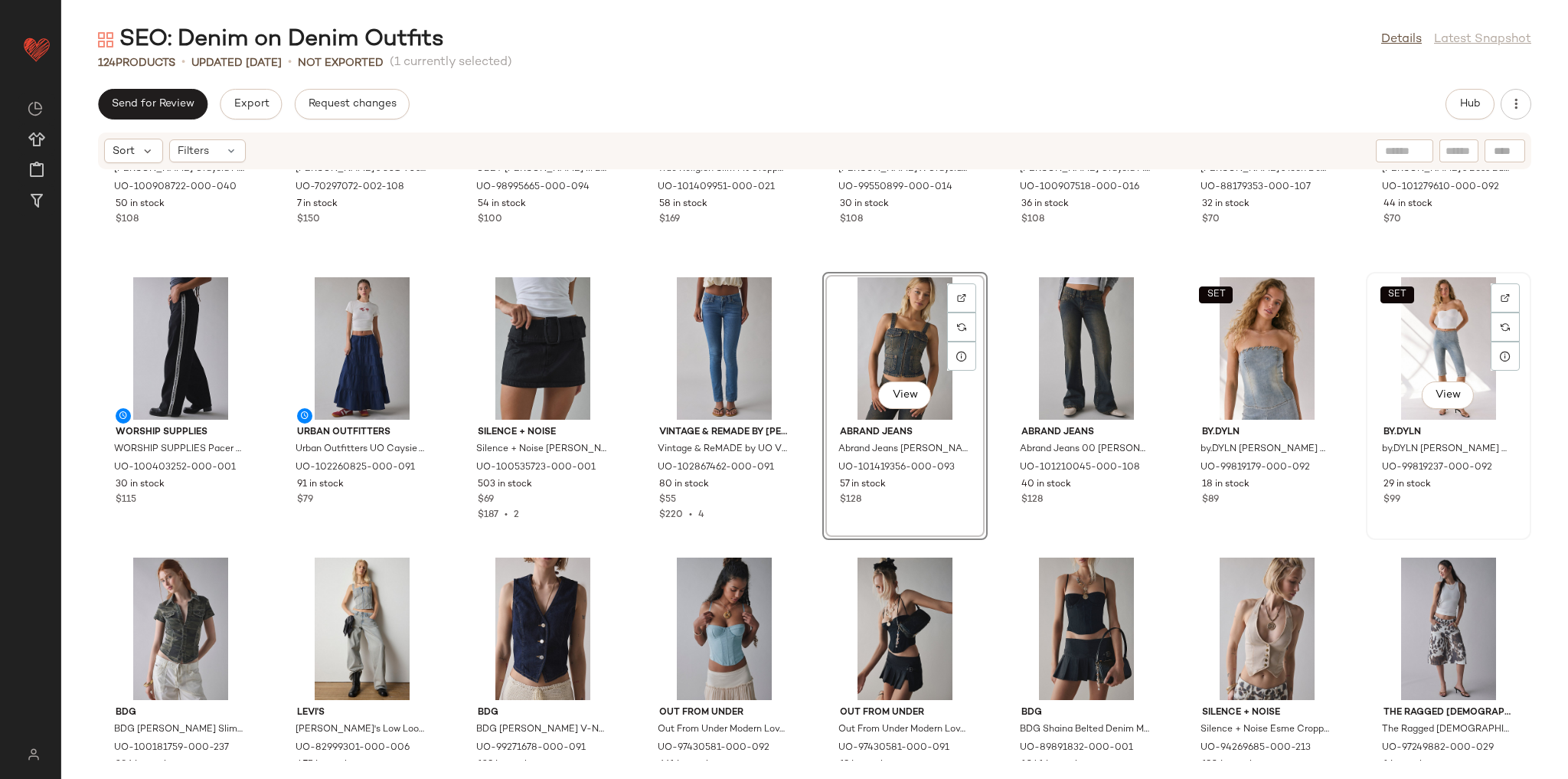
click at [1422, 327] on div "SET View" at bounding box center [1448, 348] width 155 height 142
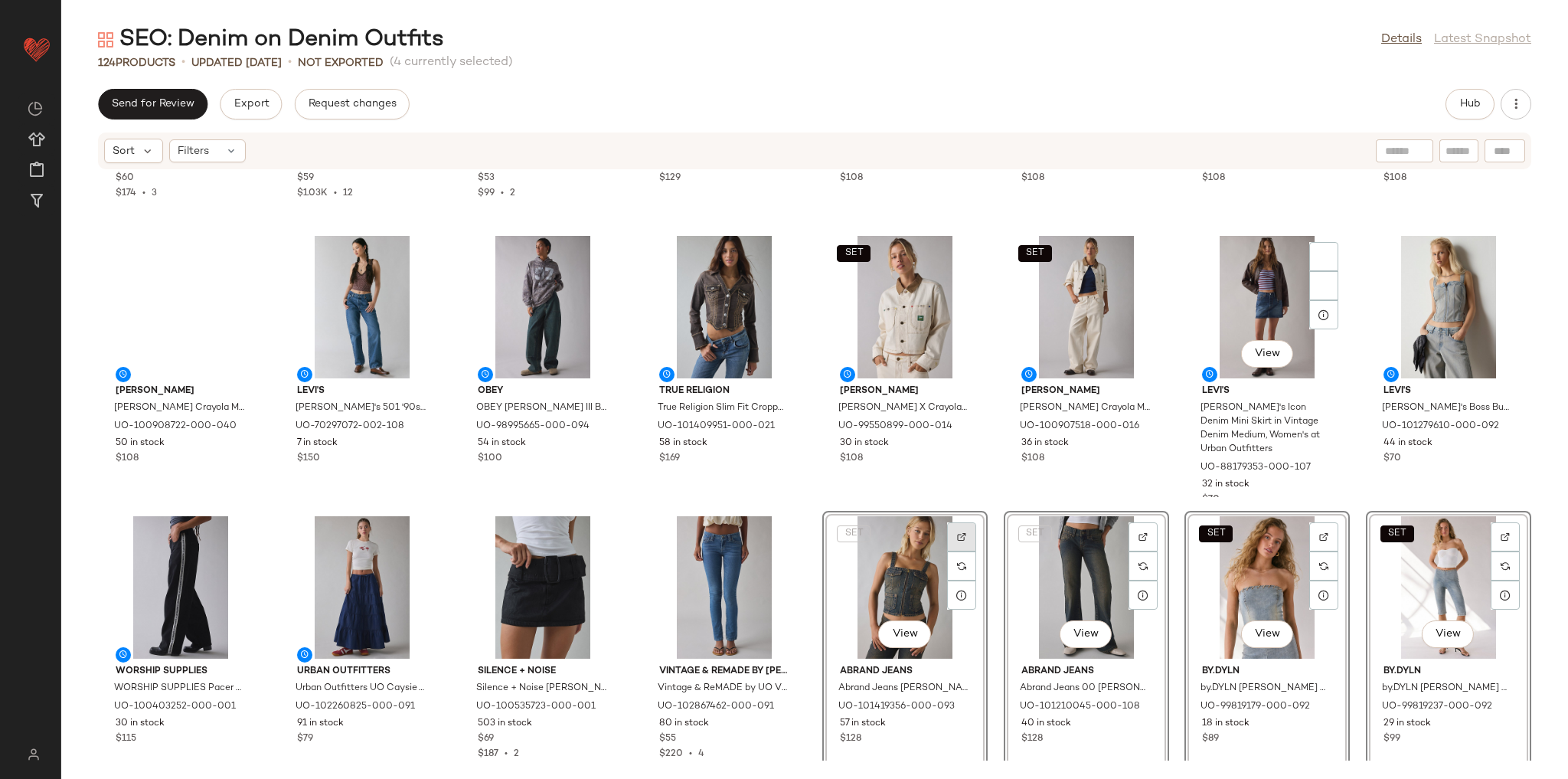
scroll to position [1910, 0]
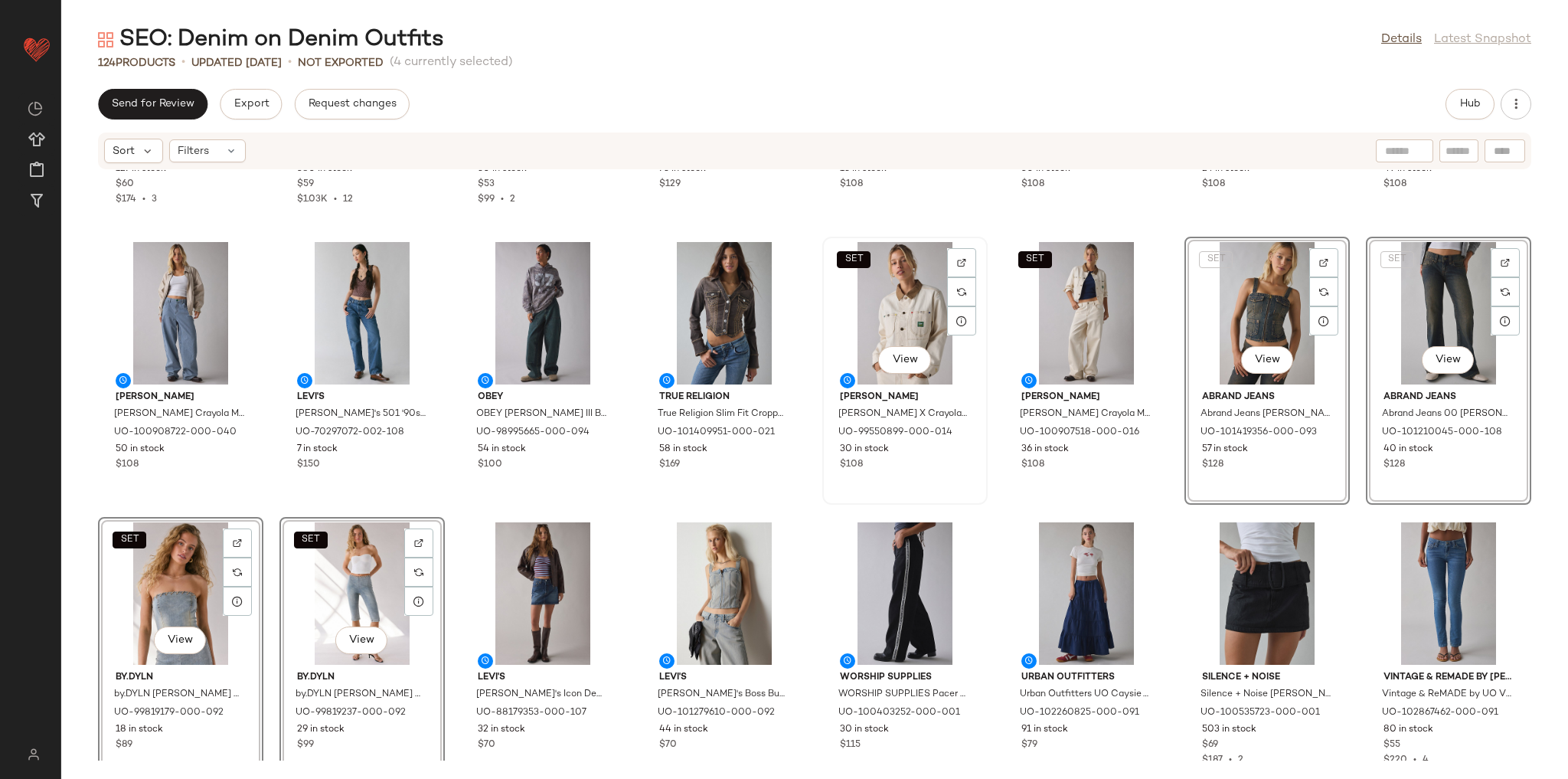
click at [910, 319] on div "SET View" at bounding box center [905, 313] width 155 height 142
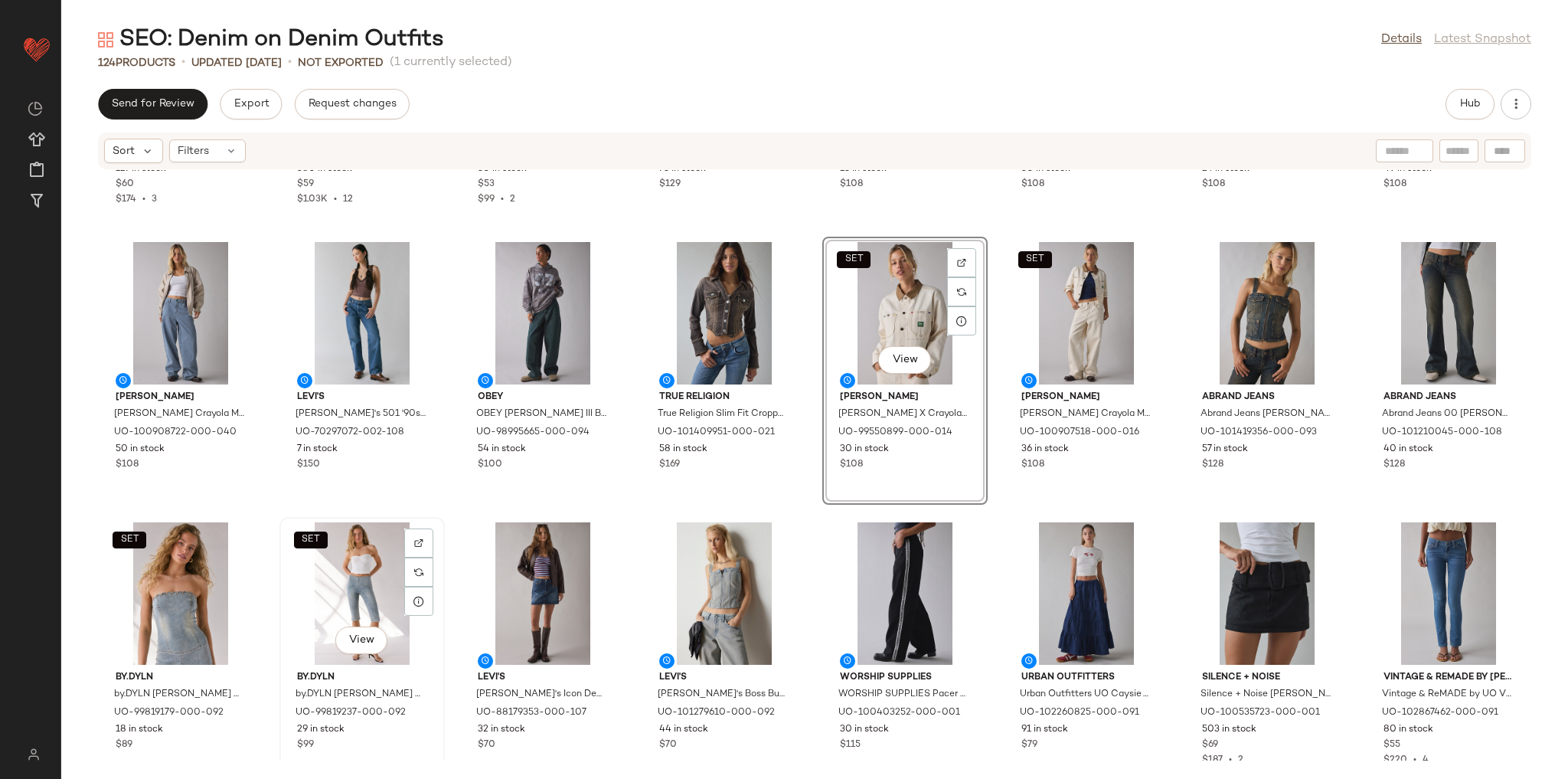
click at [381, 558] on div "SET View" at bounding box center [362, 593] width 155 height 142
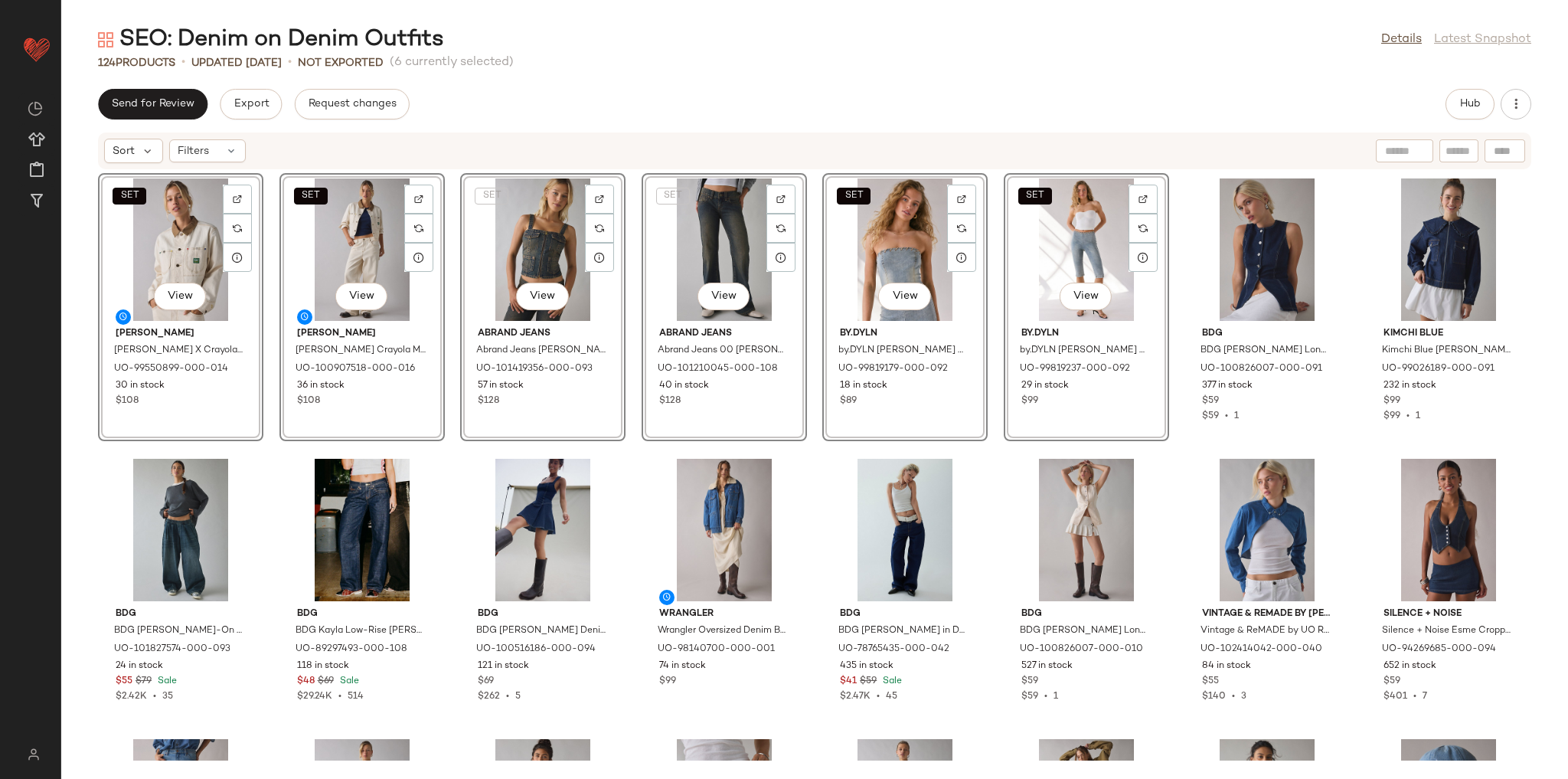
click at [456, 442] on div "SET View Lee Lee X Crayola Cropped Chore Jacket in Ecru, Women's at Urban Outfi…" at bounding box center [814, 466] width 1507 height 591
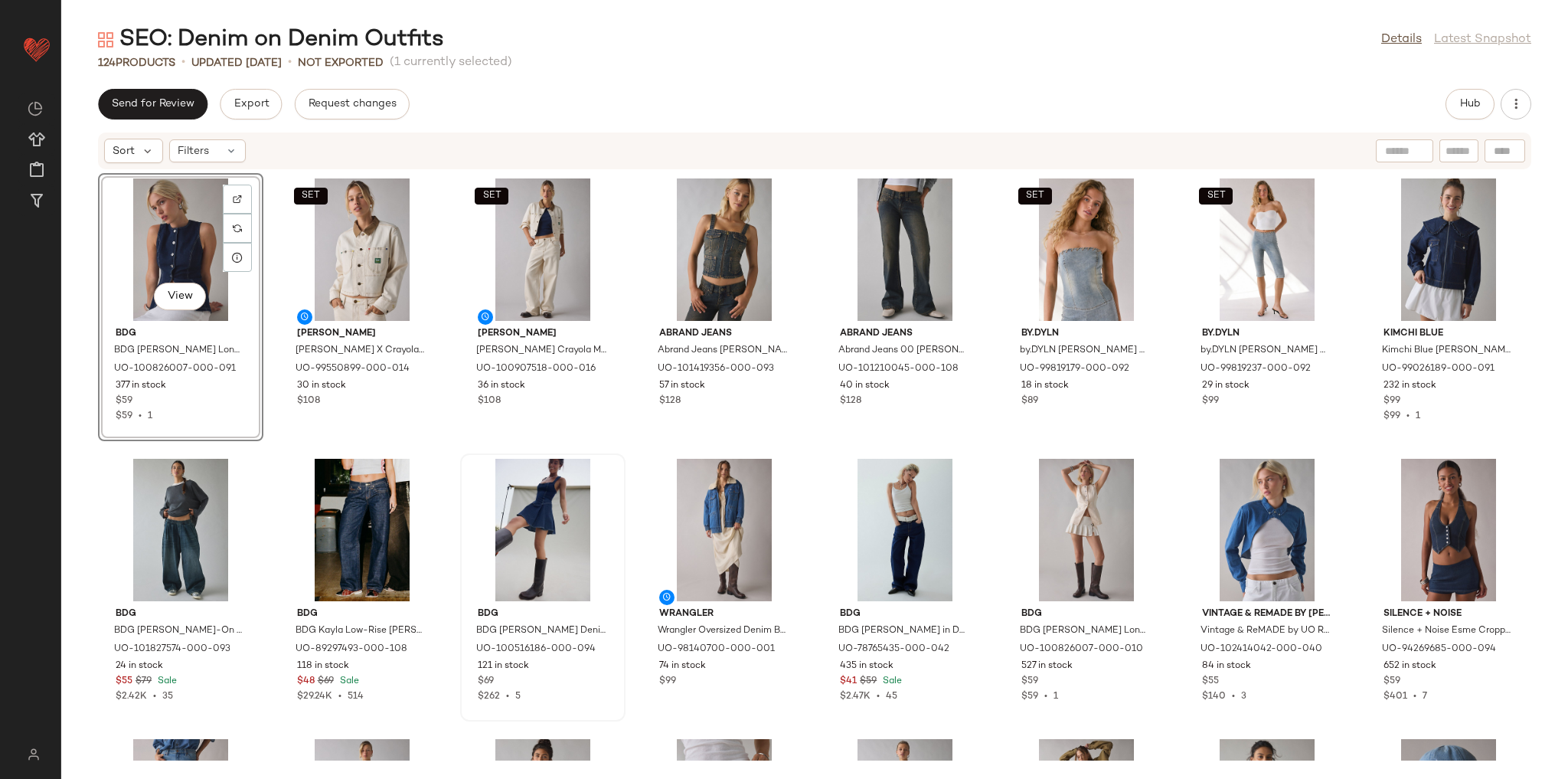
click at [814, 442] on div "View BDG BDG Blanche Longline Denim Vest Top Jacket in Indigo, Women's at Urban…" at bounding box center [814, 466] width 1507 height 591
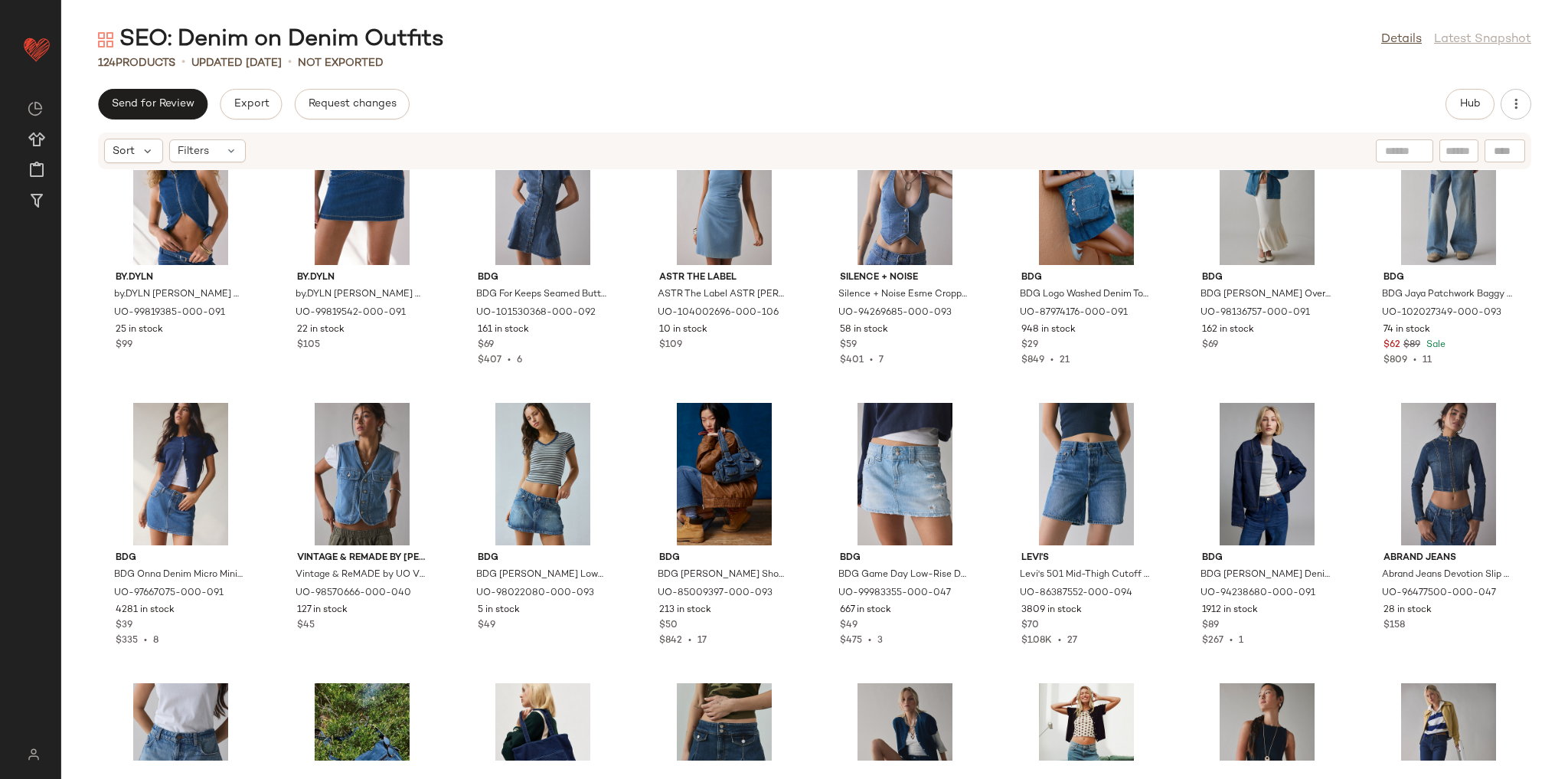
scroll to position [931, 0]
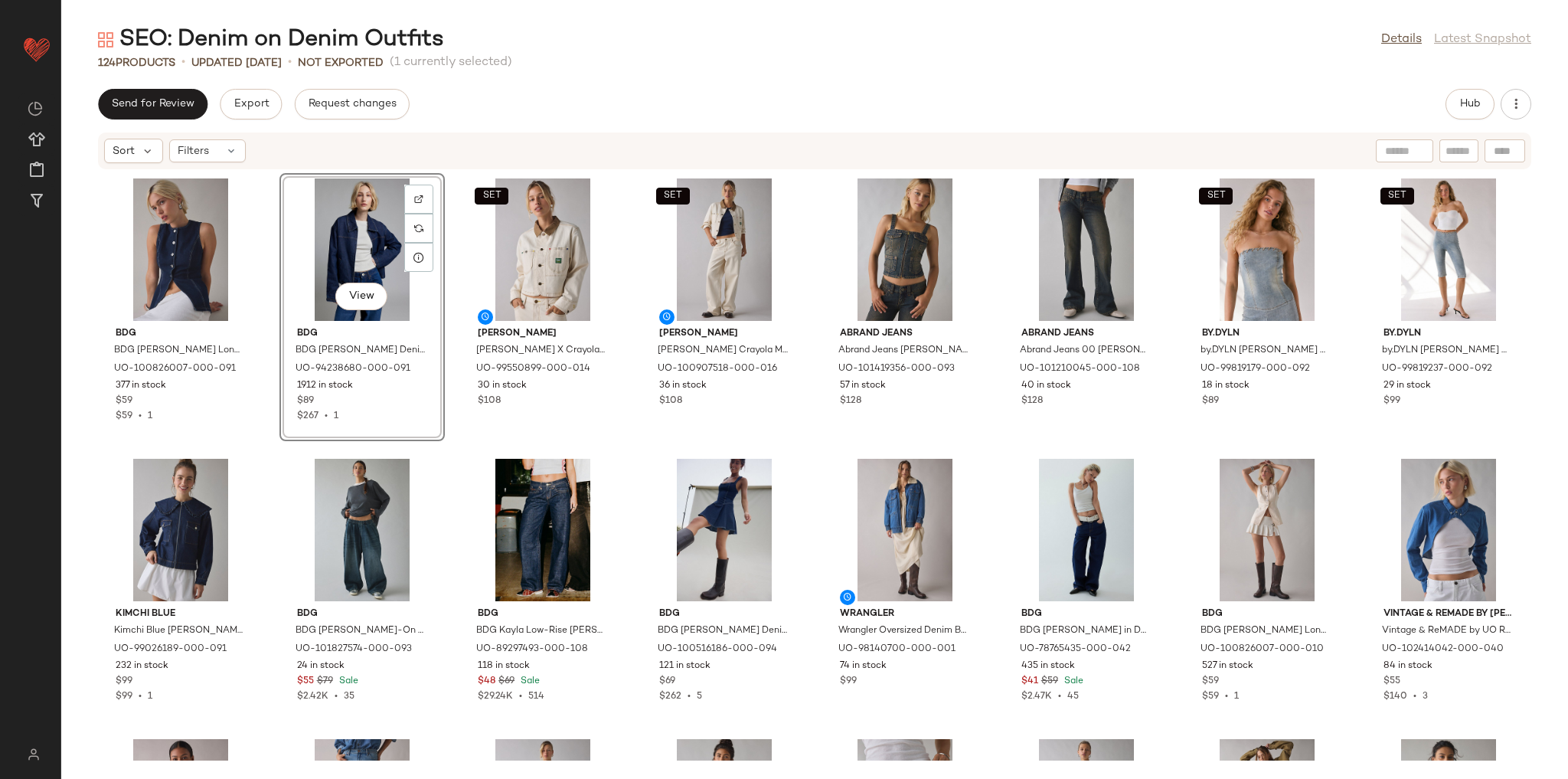
click at [267, 436] on div "BDG BDG Blanche Longline Denim Vest Top Jacket in Indigo, Women's at Urban Outf…" at bounding box center [814, 466] width 1507 height 591
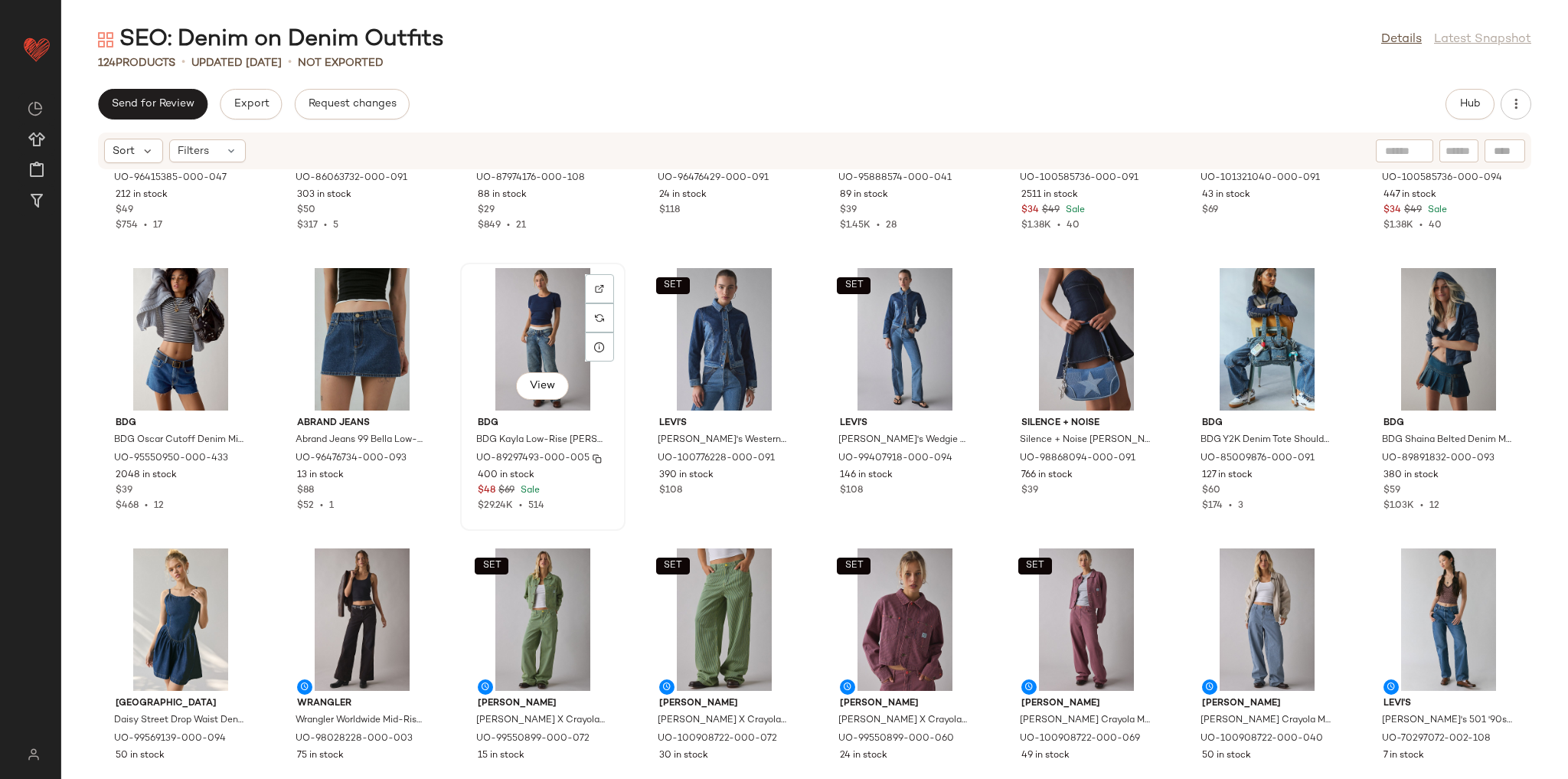
scroll to position [1606, 0]
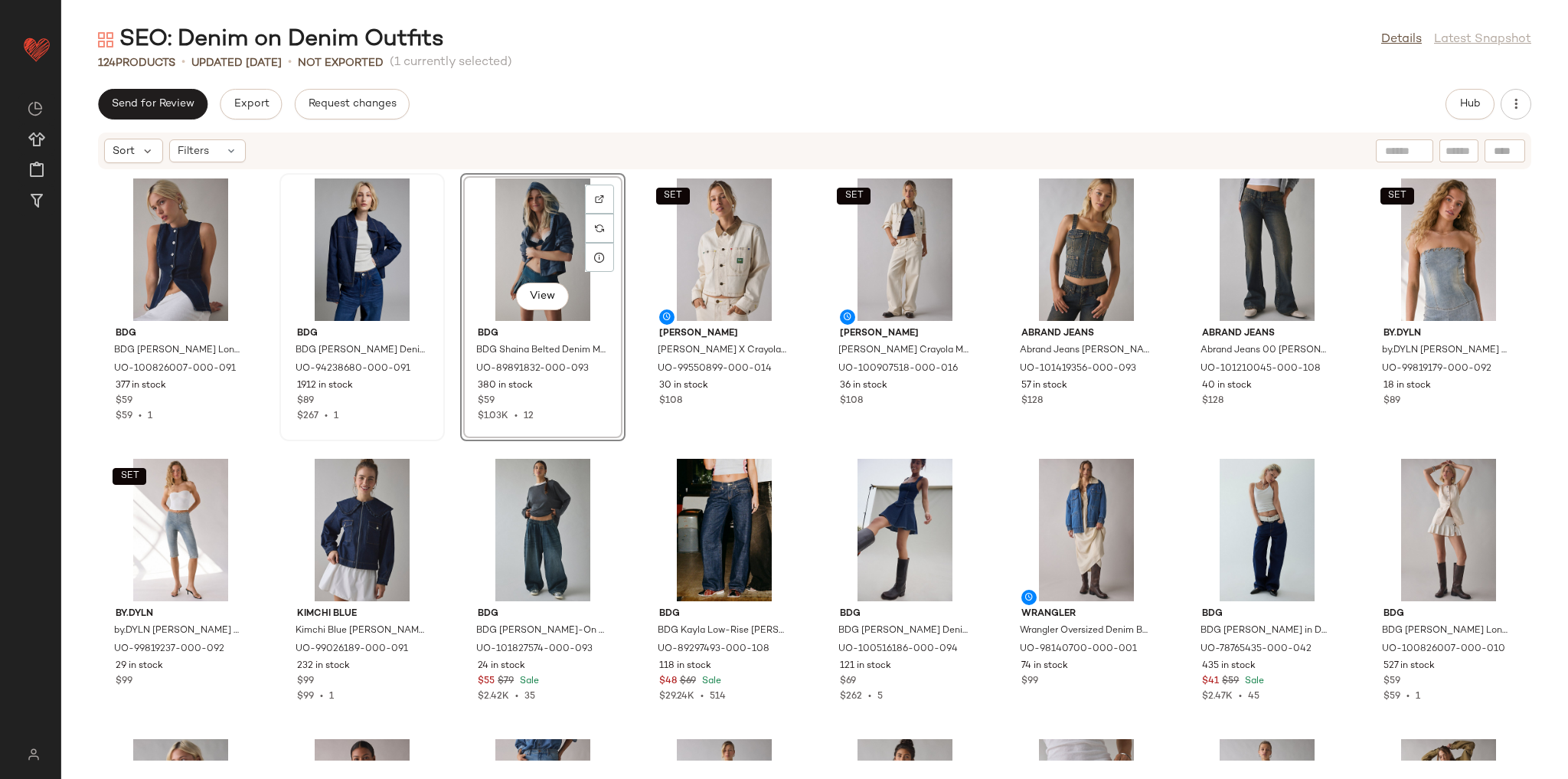
click at [634, 220] on div "BDG BDG Blanche Longline Denim Vest Top Jacket in Indigo, Women's at Urban Outf…" at bounding box center [814, 466] width 1507 height 591
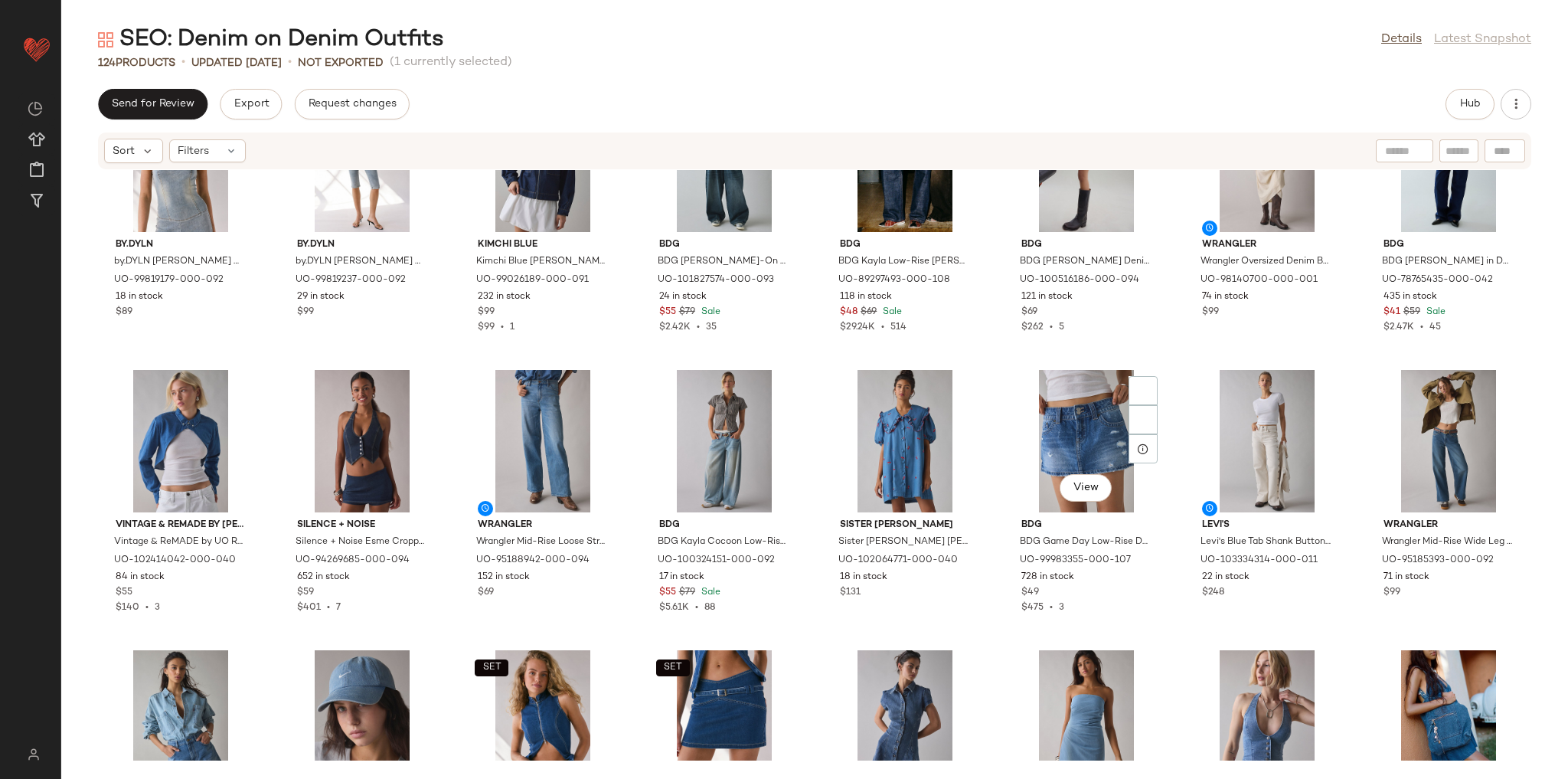
scroll to position [441, 0]
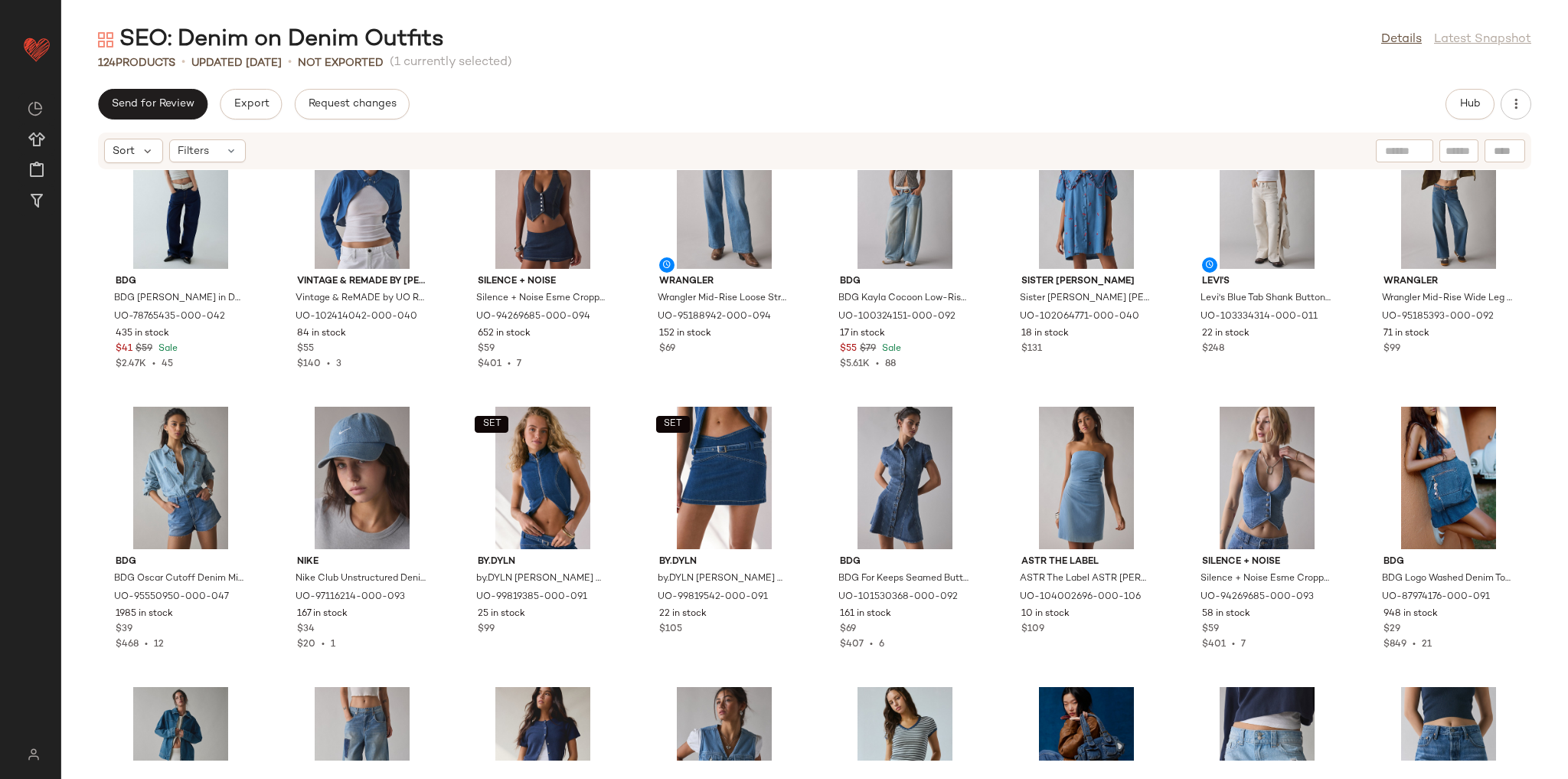
scroll to position [686, 0]
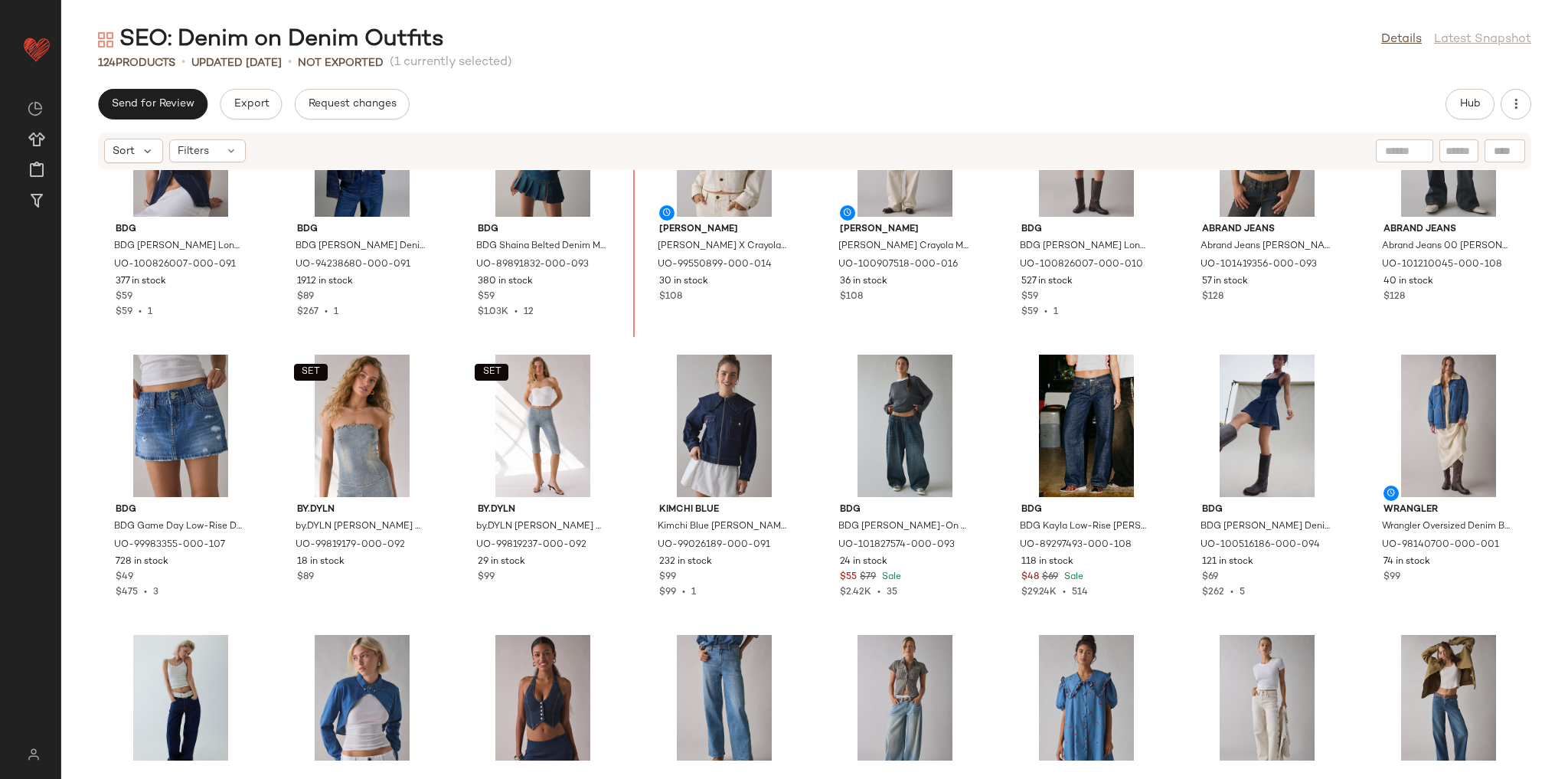
scroll to position [101, 0]
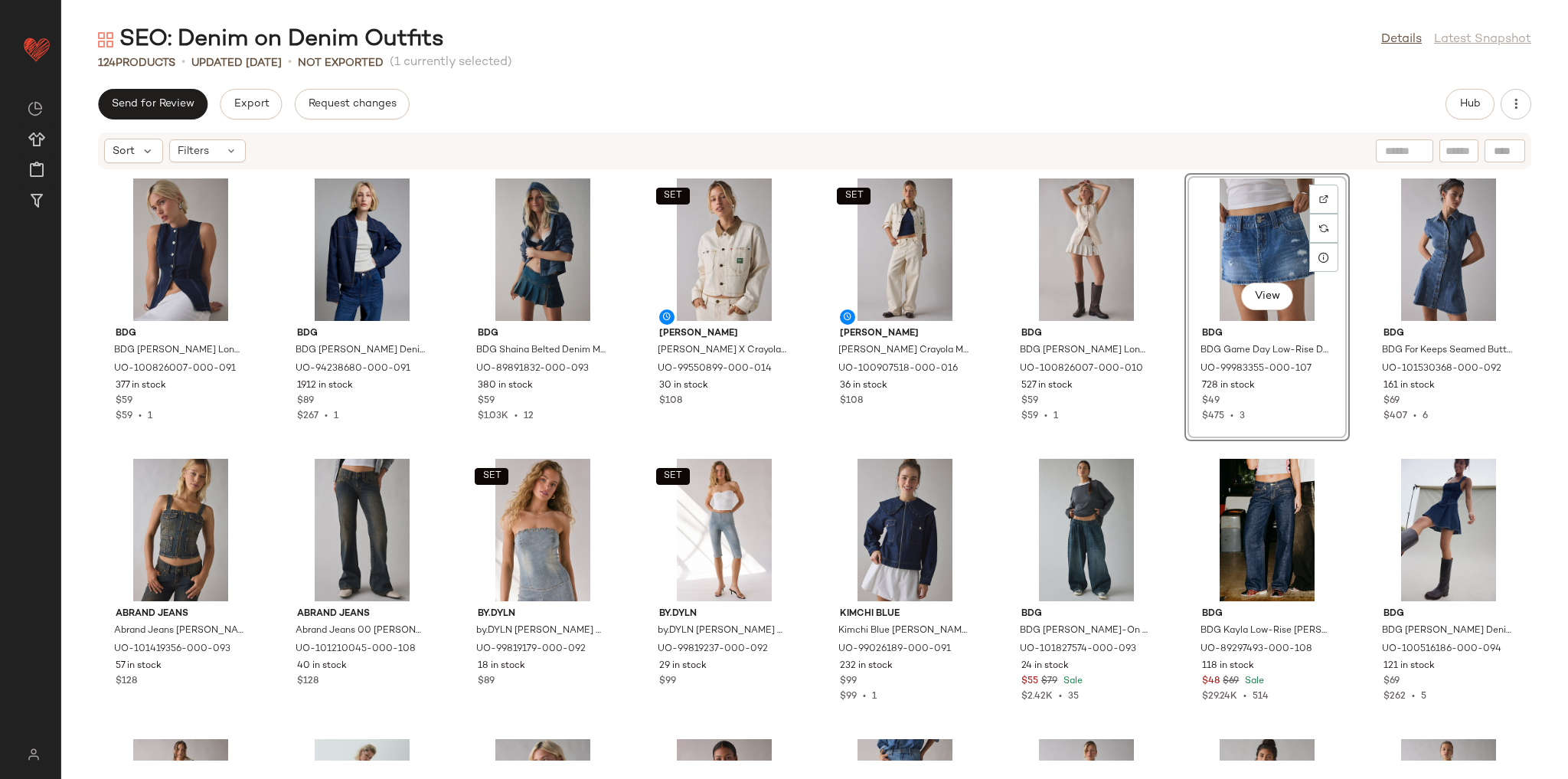
click at [1172, 440] on div "BDG BDG Blanche Longline Denim Vest Top Jacket in Indigo, Women's at Urban Outf…" at bounding box center [814, 466] width 1507 height 591
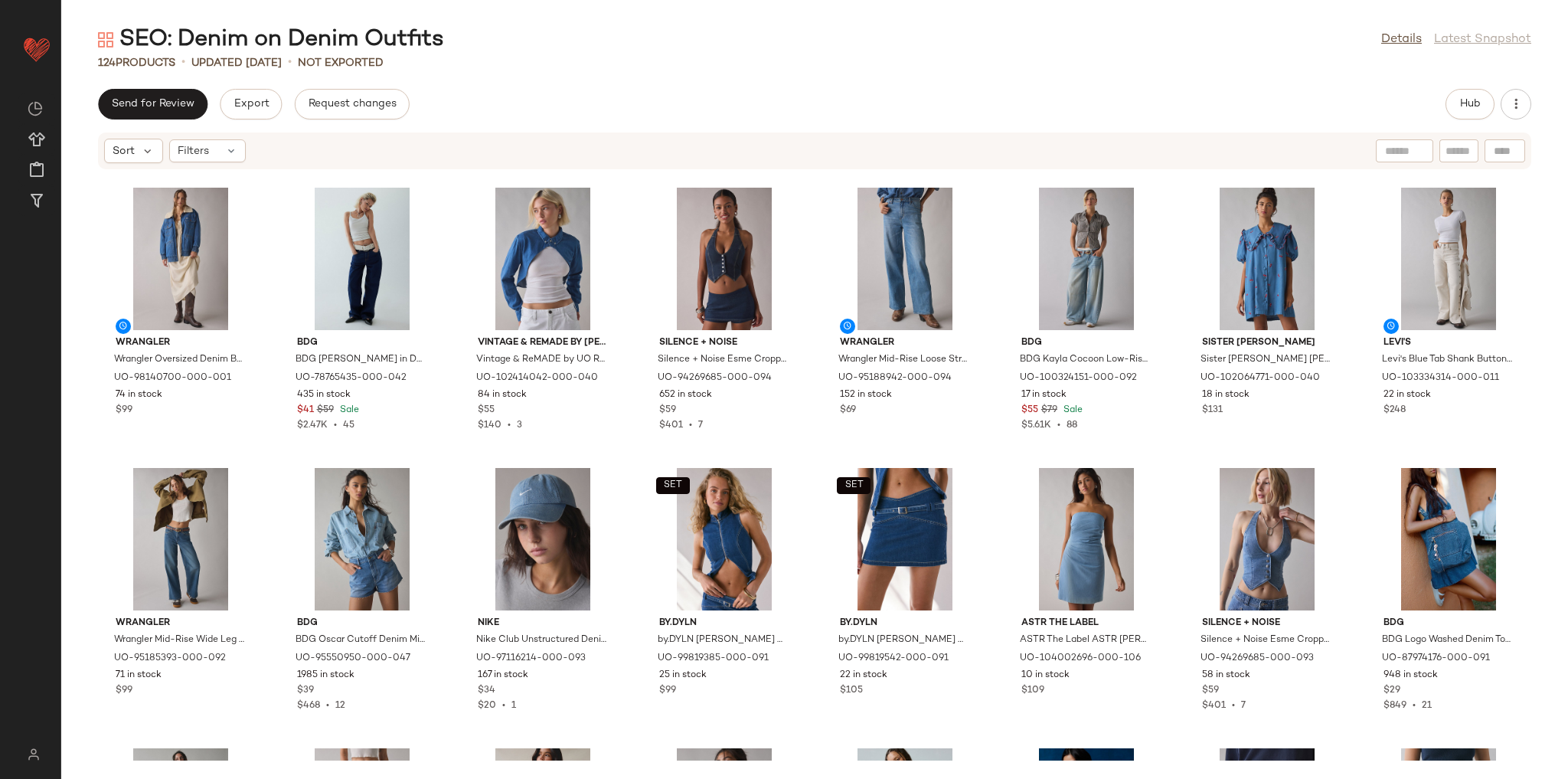
scroll to position [655, 0]
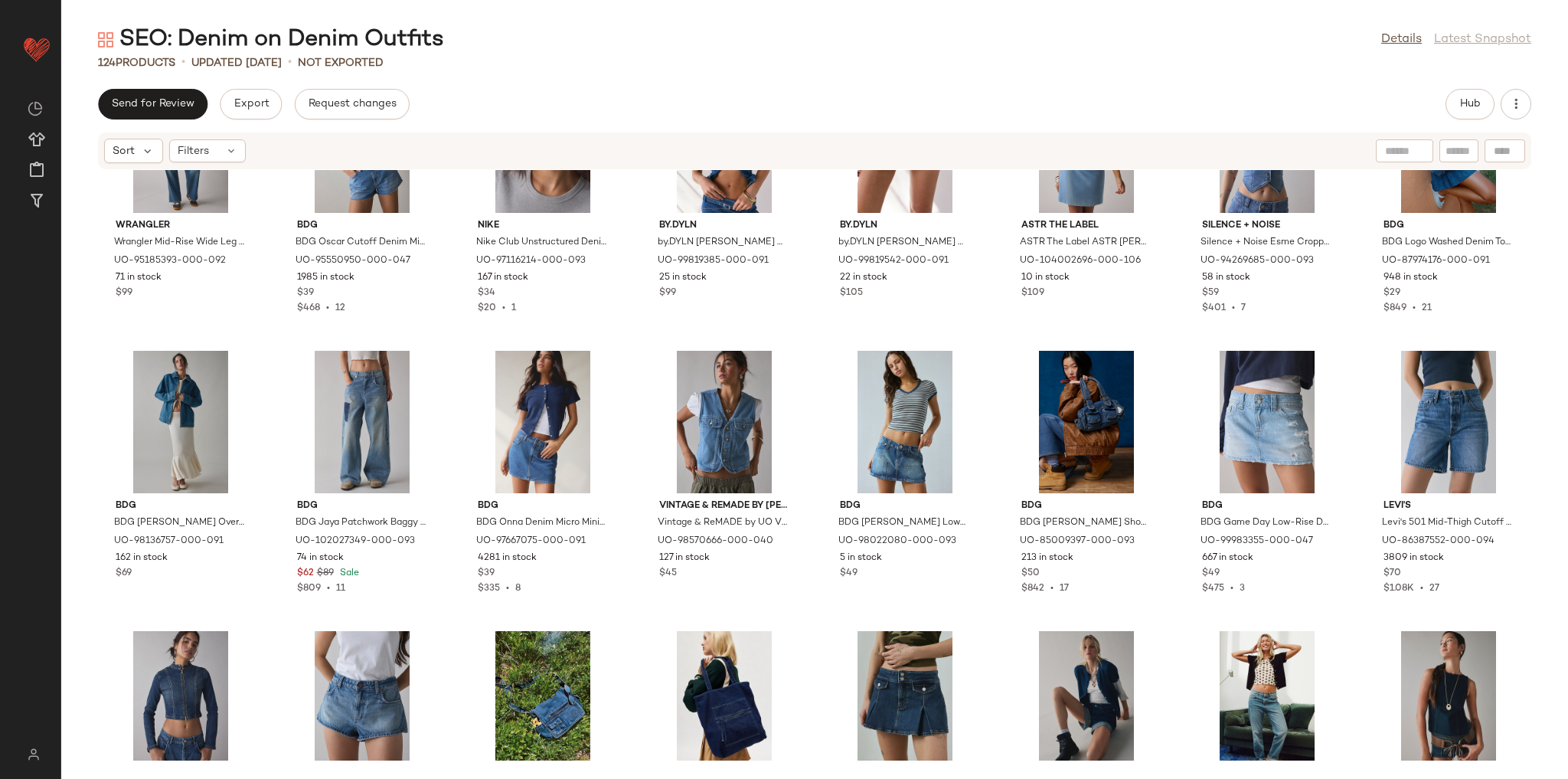
scroll to position [992, 0]
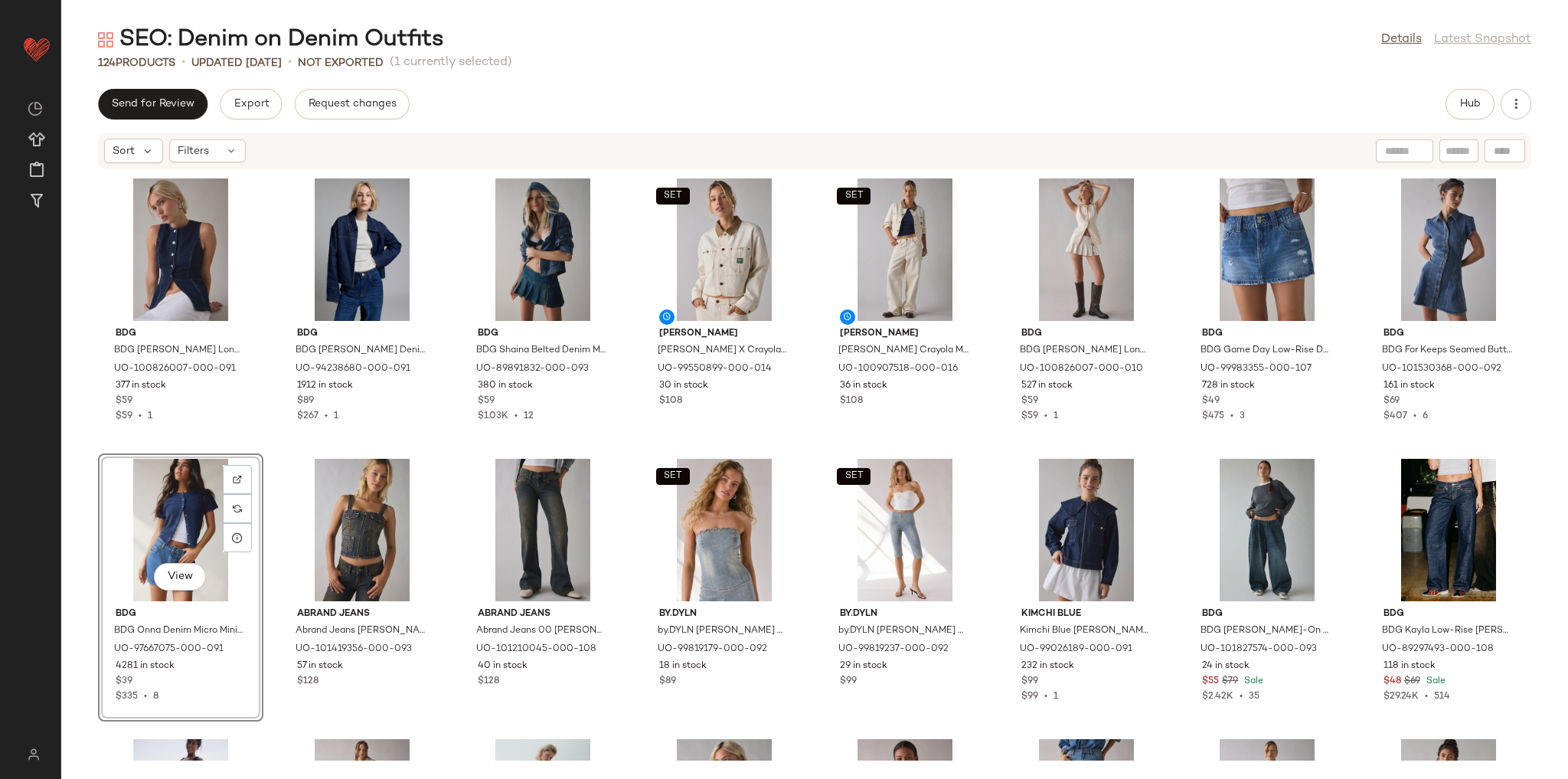
click at [450, 451] on div "BDG BDG Blanche Longline Denim Vest Top Jacket in Indigo, Women's at Urban Outf…" at bounding box center [814, 466] width 1507 height 591
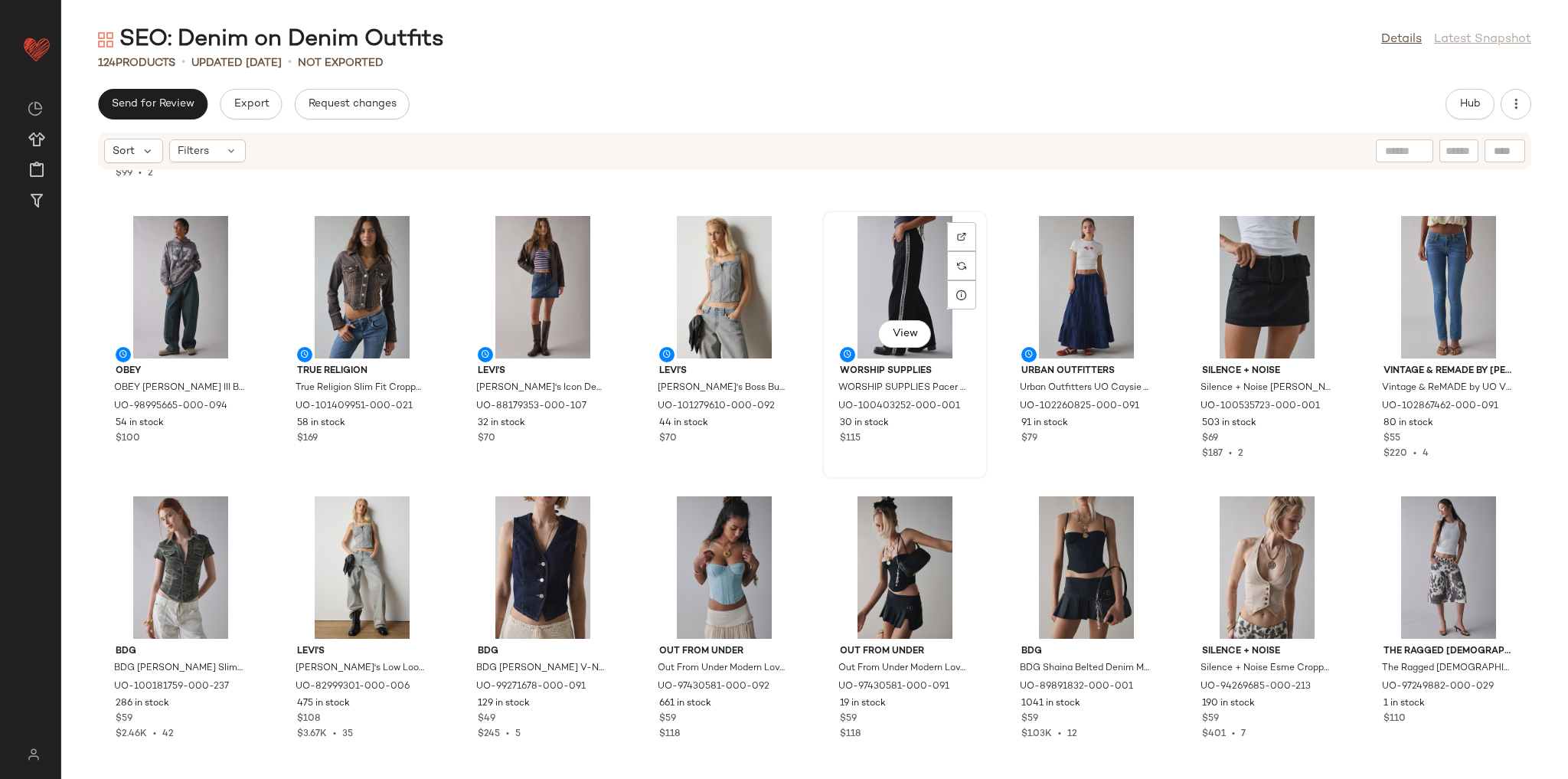
scroll to position [2218, 0]
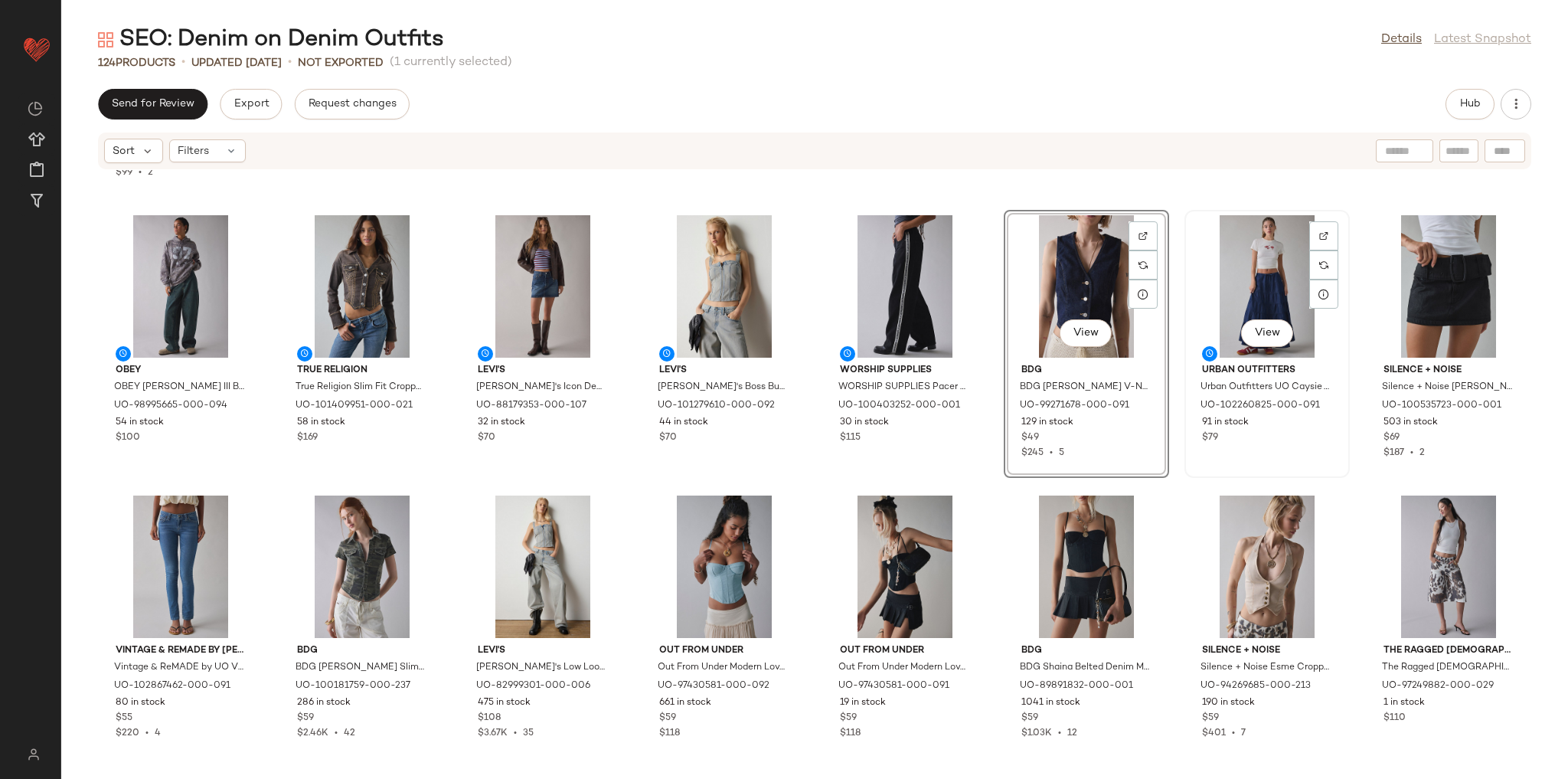
click at [1194, 291] on div "View" at bounding box center [1267, 286] width 155 height 142
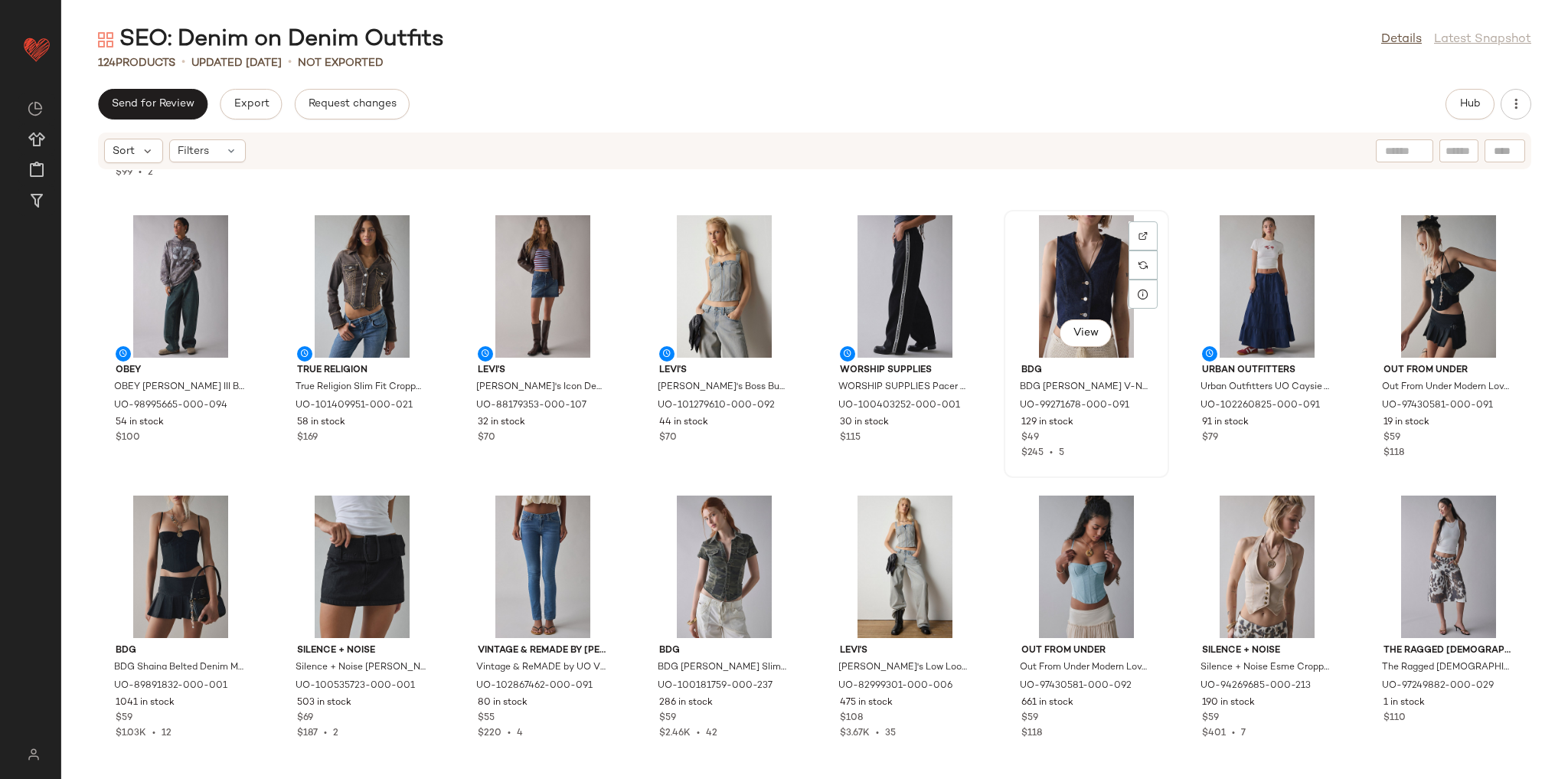
click at [1078, 288] on div "View" at bounding box center [1086, 286] width 155 height 142
click at [192, 554] on div "View" at bounding box center [180, 567] width 155 height 142
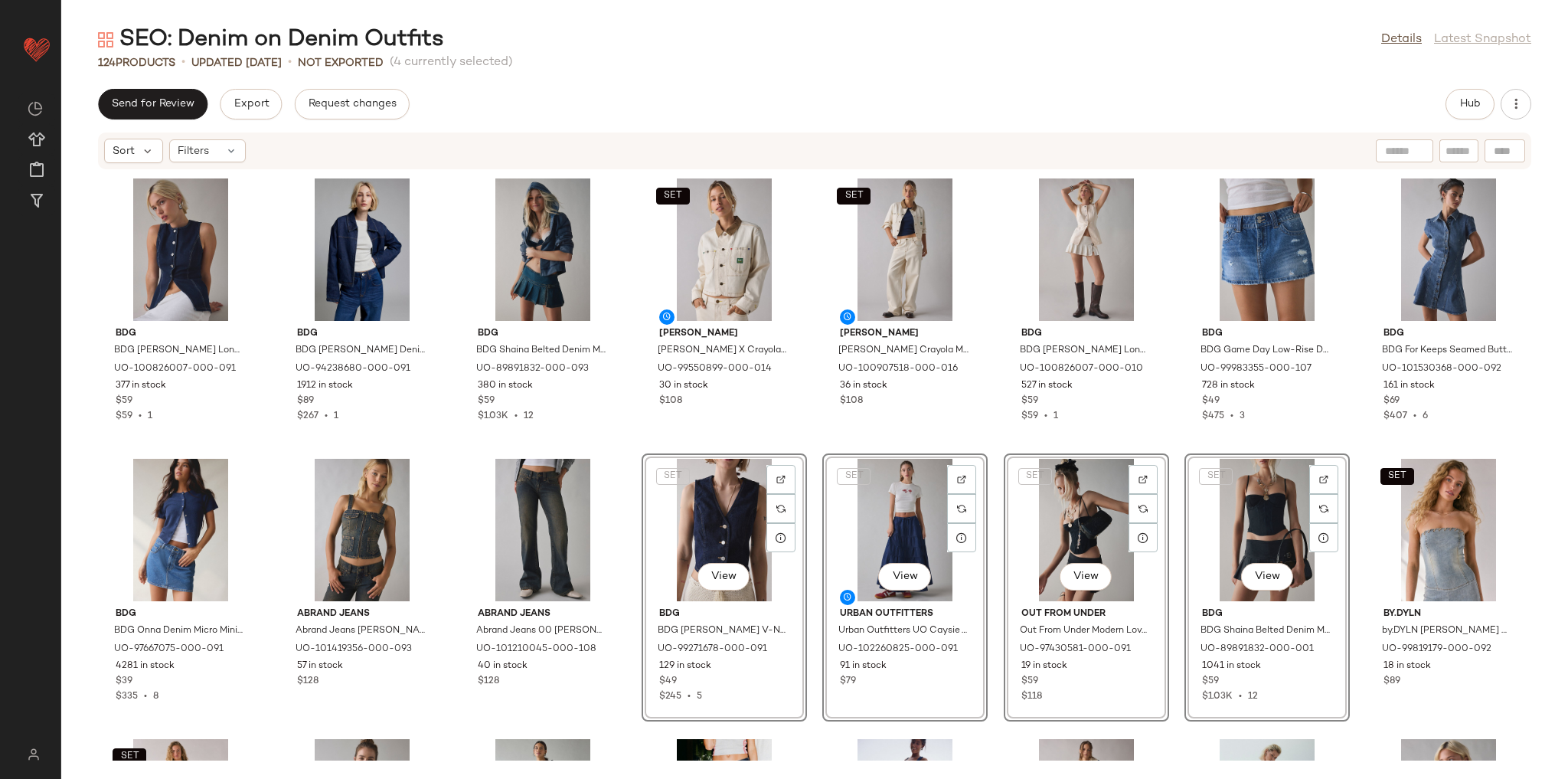
click at [1170, 396] on div "BDG BDG Blanche Longline Denim Vest Top Jacket in Indigo, Women's at Urban Outf…" at bounding box center [814, 466] width 1507 height 591
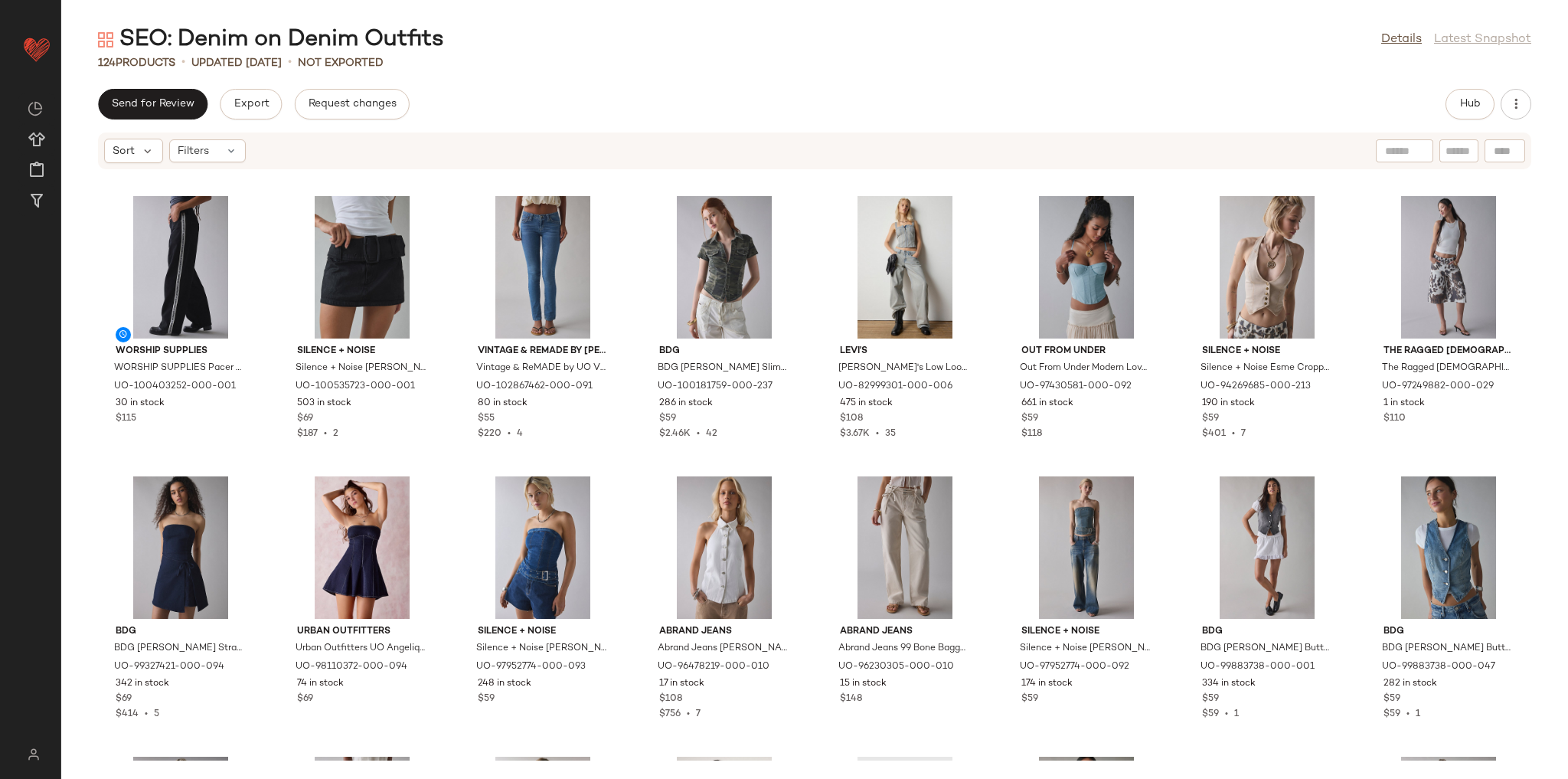
scroll to position [2524, 0]
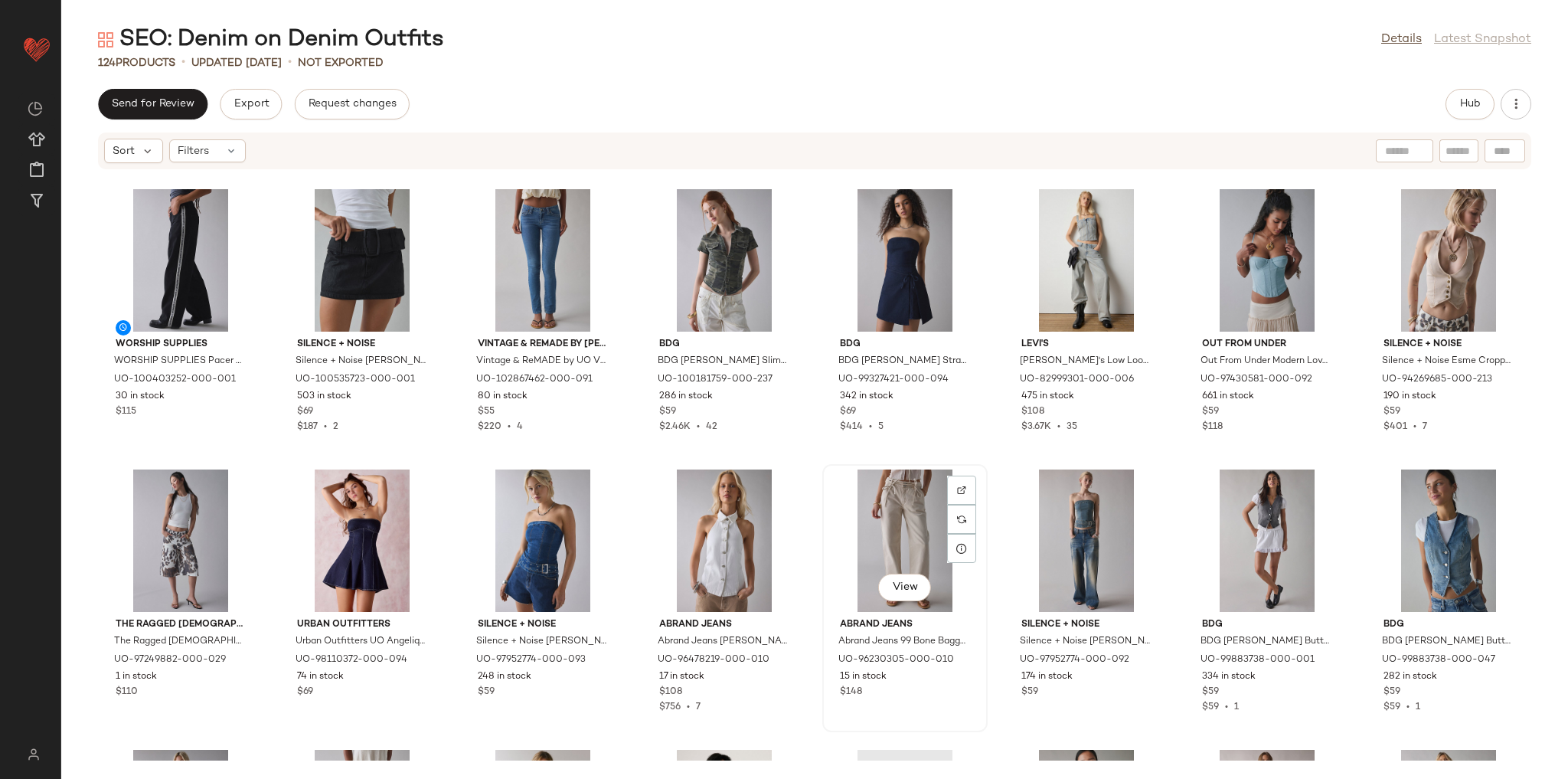
click at [972, 470] on img at bounding box center [905, 541] width 155 height 142
click at [999, 453] on div "SET Lee Lee X Crayola Cropped Chore Jacket in Overdye Red Orange Railroad, Wome…" at bounding box center [814, 466] width 1507 height 591
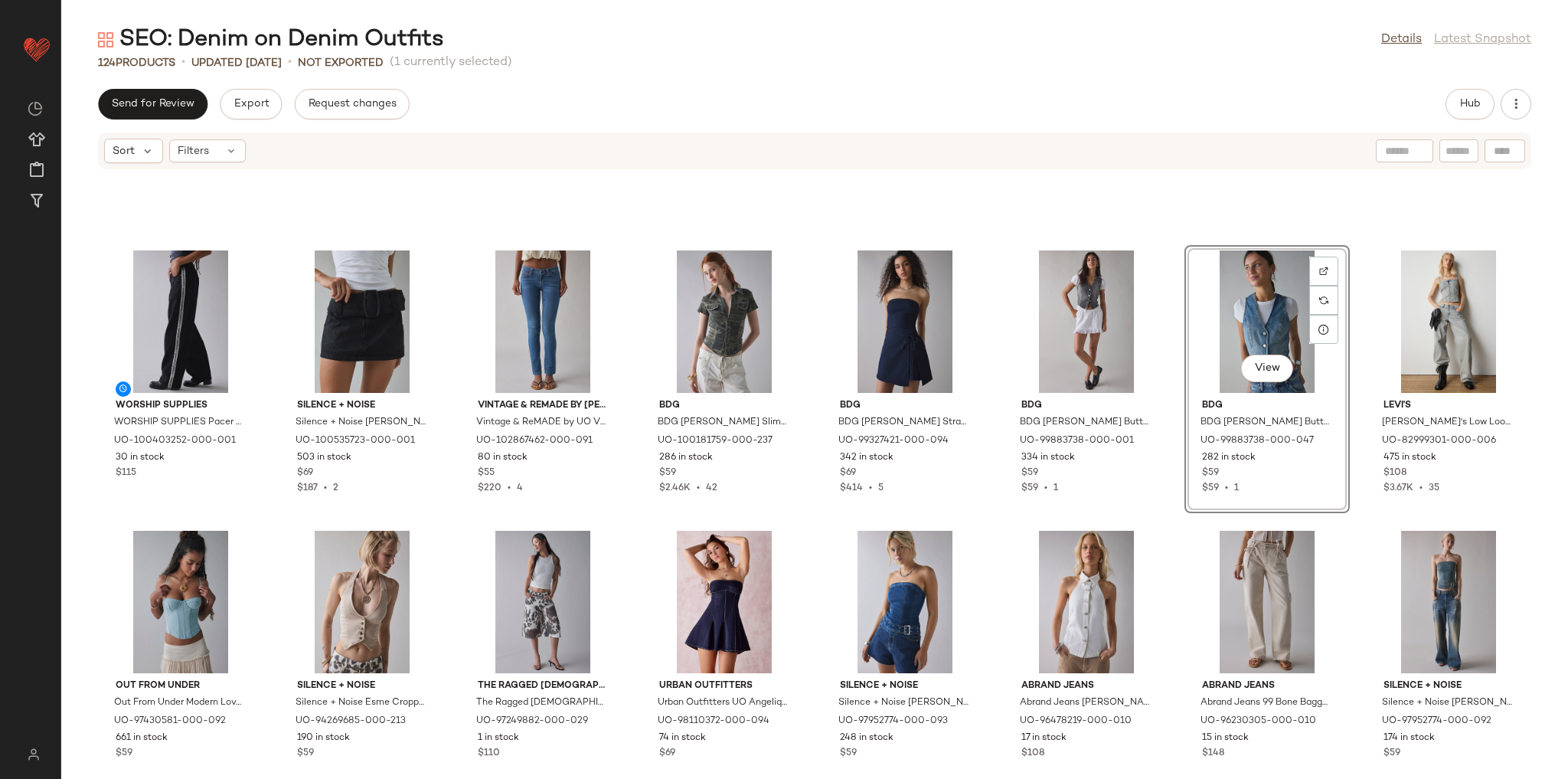
scroll to position [2402, 0]
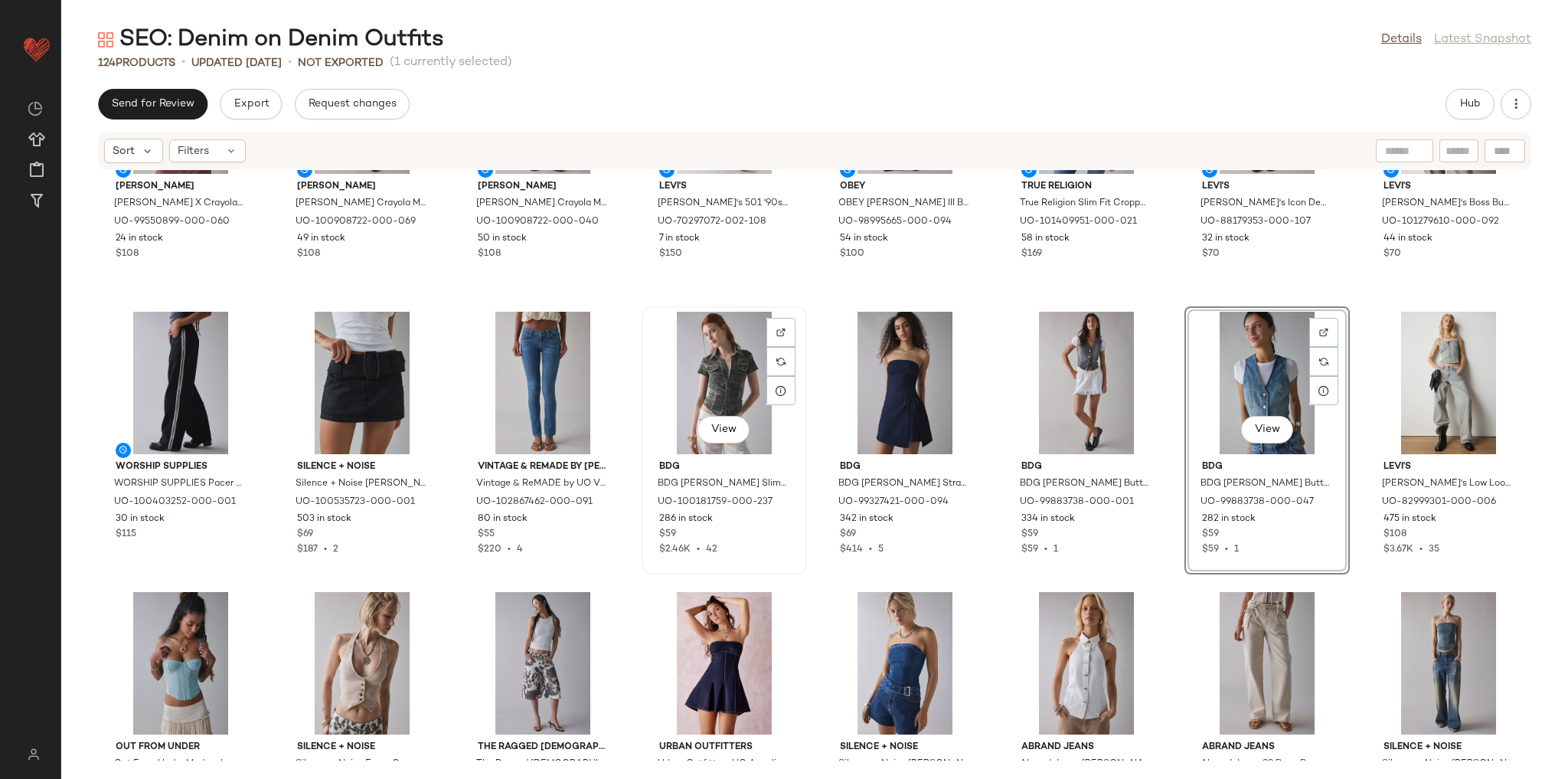
click at [709, 379] on div "View" at bounding box center [724, 383] width 155 height 142
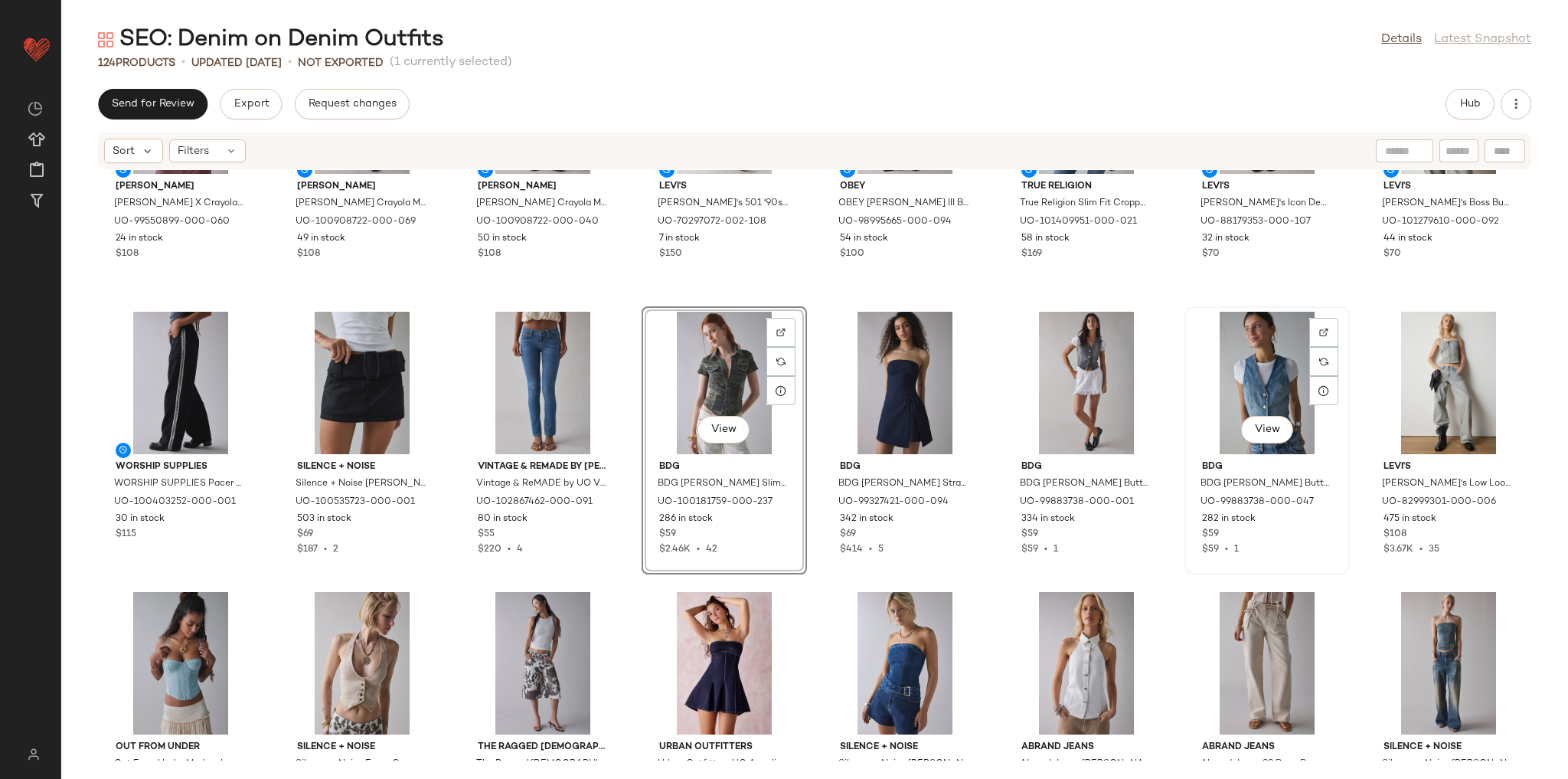
click at [1212, 388] on div "View" at bounding box center [1267, 383] width 155 height 142
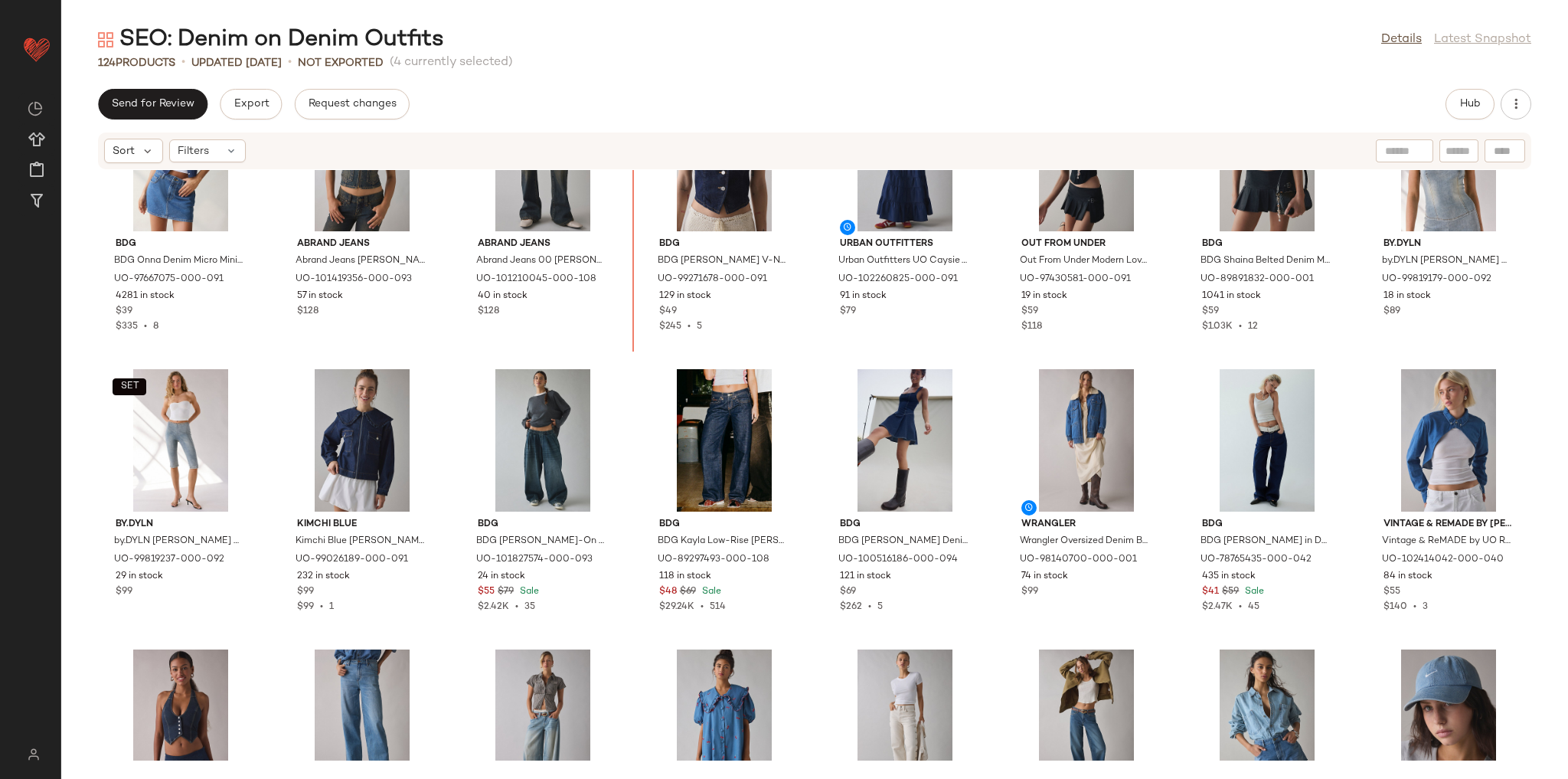
scroll to position [375, 0]
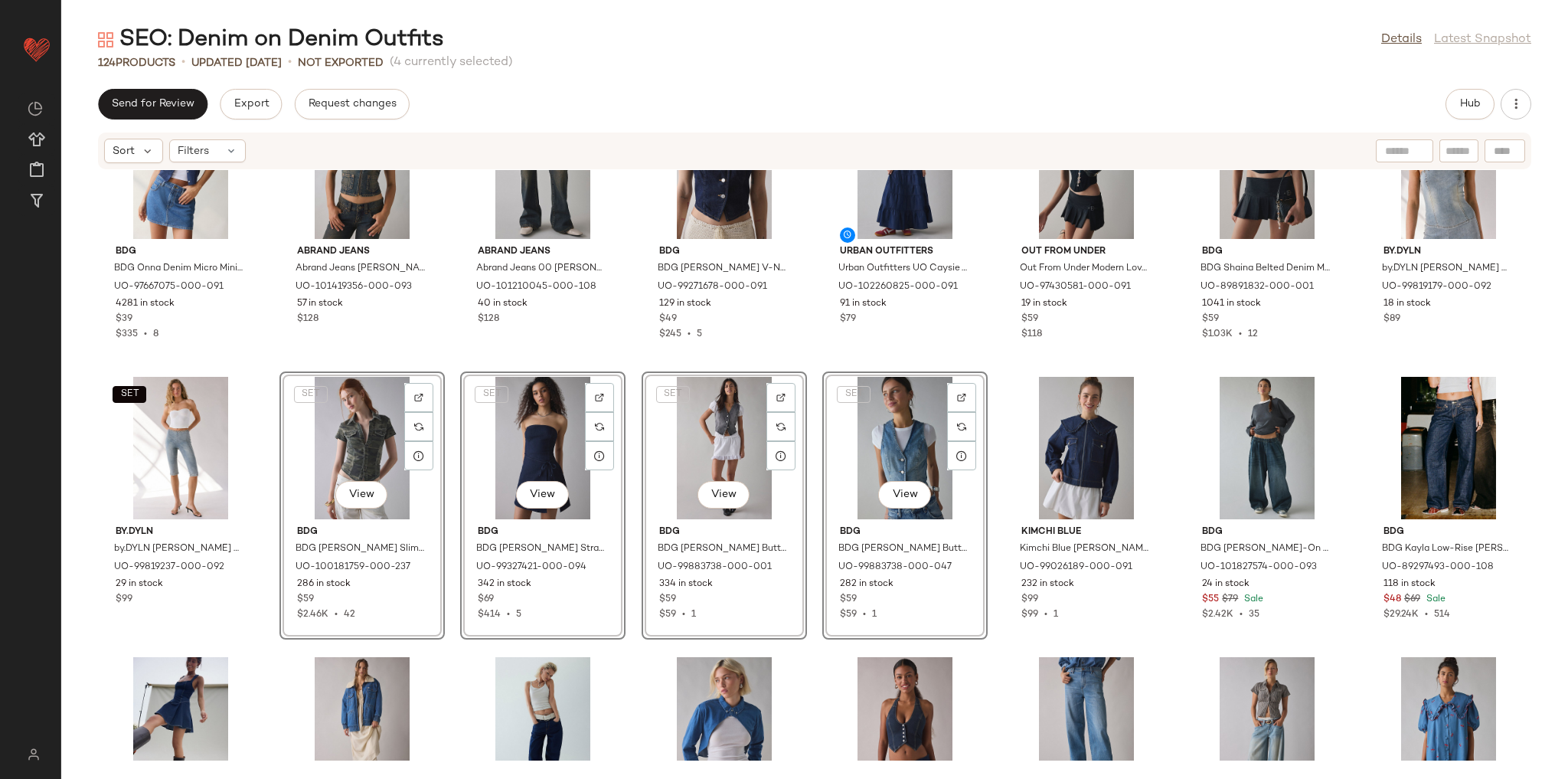
click at [652, 361] on div "BDG BDG Onna Denim Micro Mini Skirt in Dark Indigo, Women's at Urban Outfitters…" at bounding box center [814, 466] width 1507 height 591
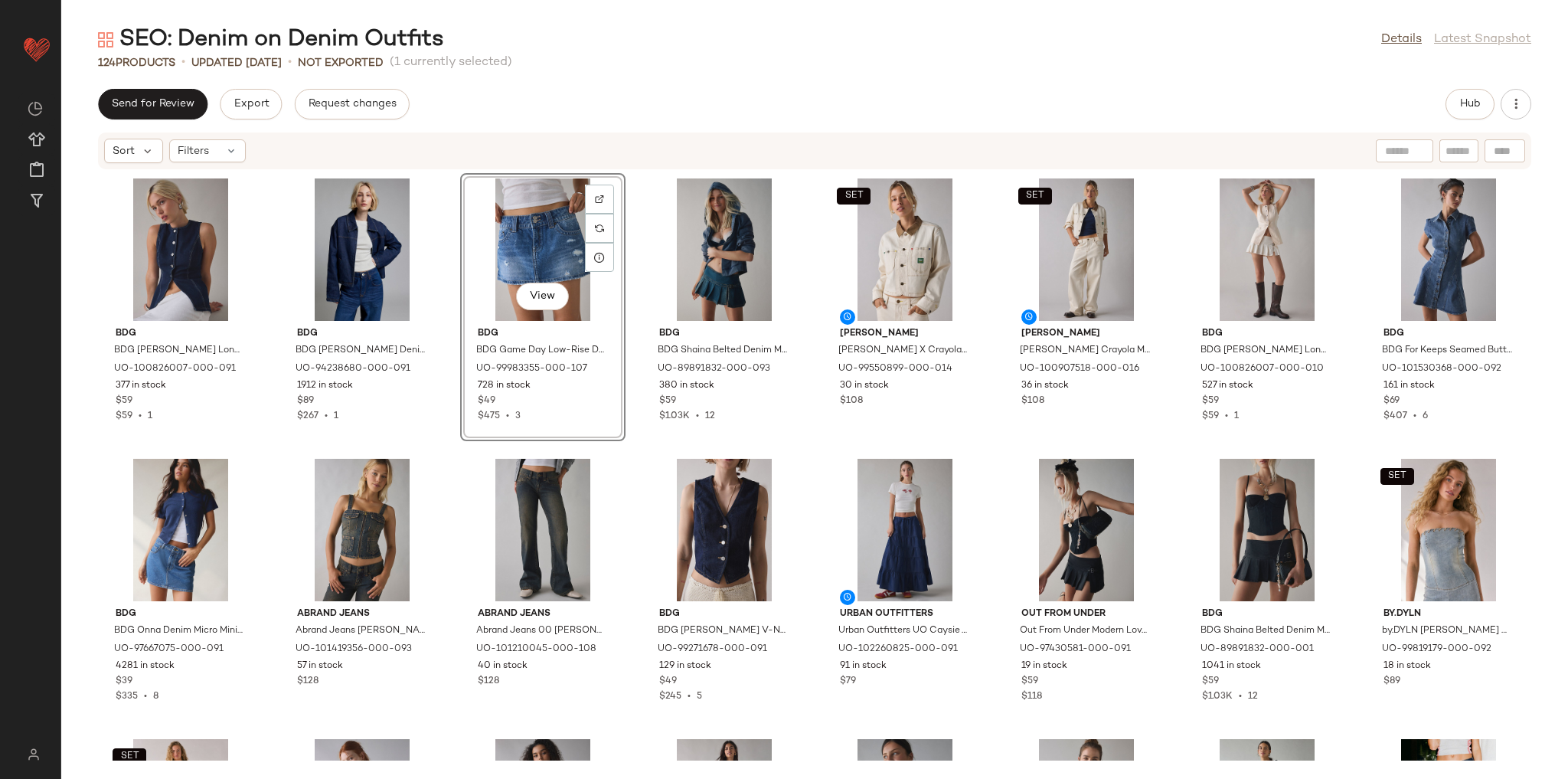
click at [456, 440] on div "BDG BDG Blanche Longline Denim Vest Top Jacket in Indigo, Women's at Urban Outf…" at bounding box center [814, 466] width 1507 height 591
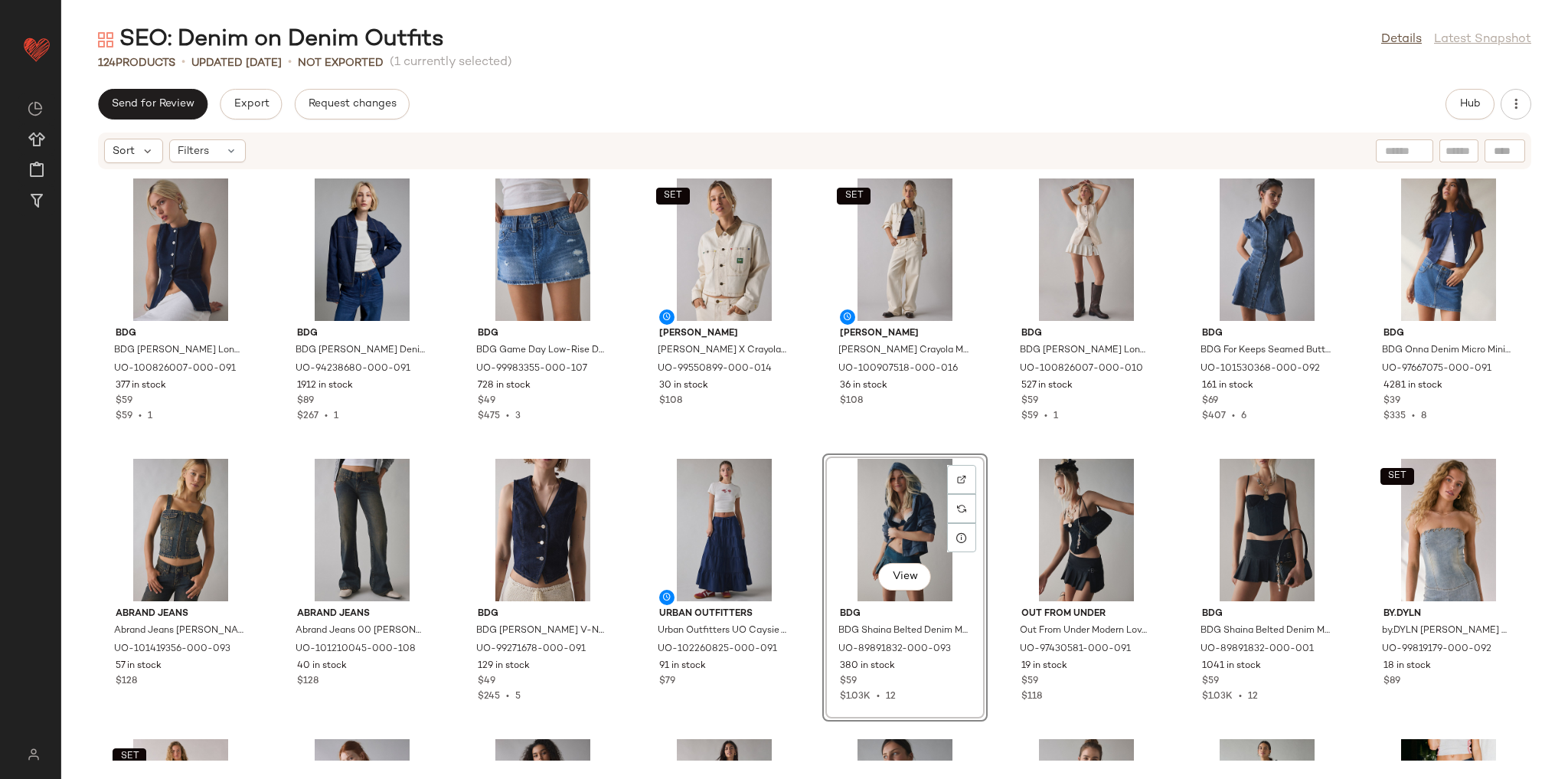
click at [994, 443] on div "BDG BDG Blanche Longline Denim Vest Top Jacket in Indigo, Women's at Urban Outf…" at bounding box center [814, 466] width 1507 height 591
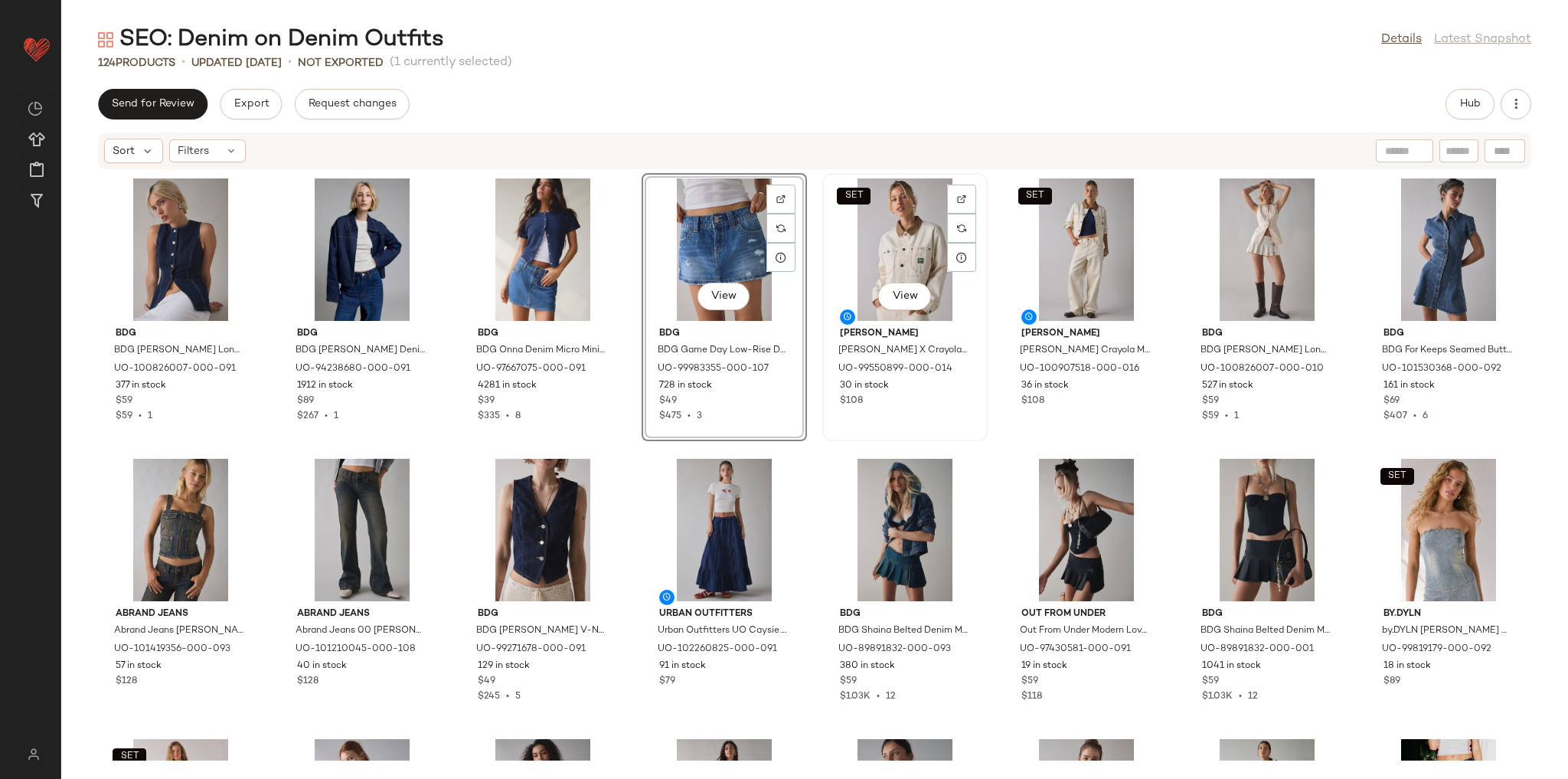
click at [827, 435] on div "SET View Lee Lee X Crayola Cropped Chore Jacket in Ecru, Women's at Urban Outfi…" at bounding box center [905, 307] width 162 height 265
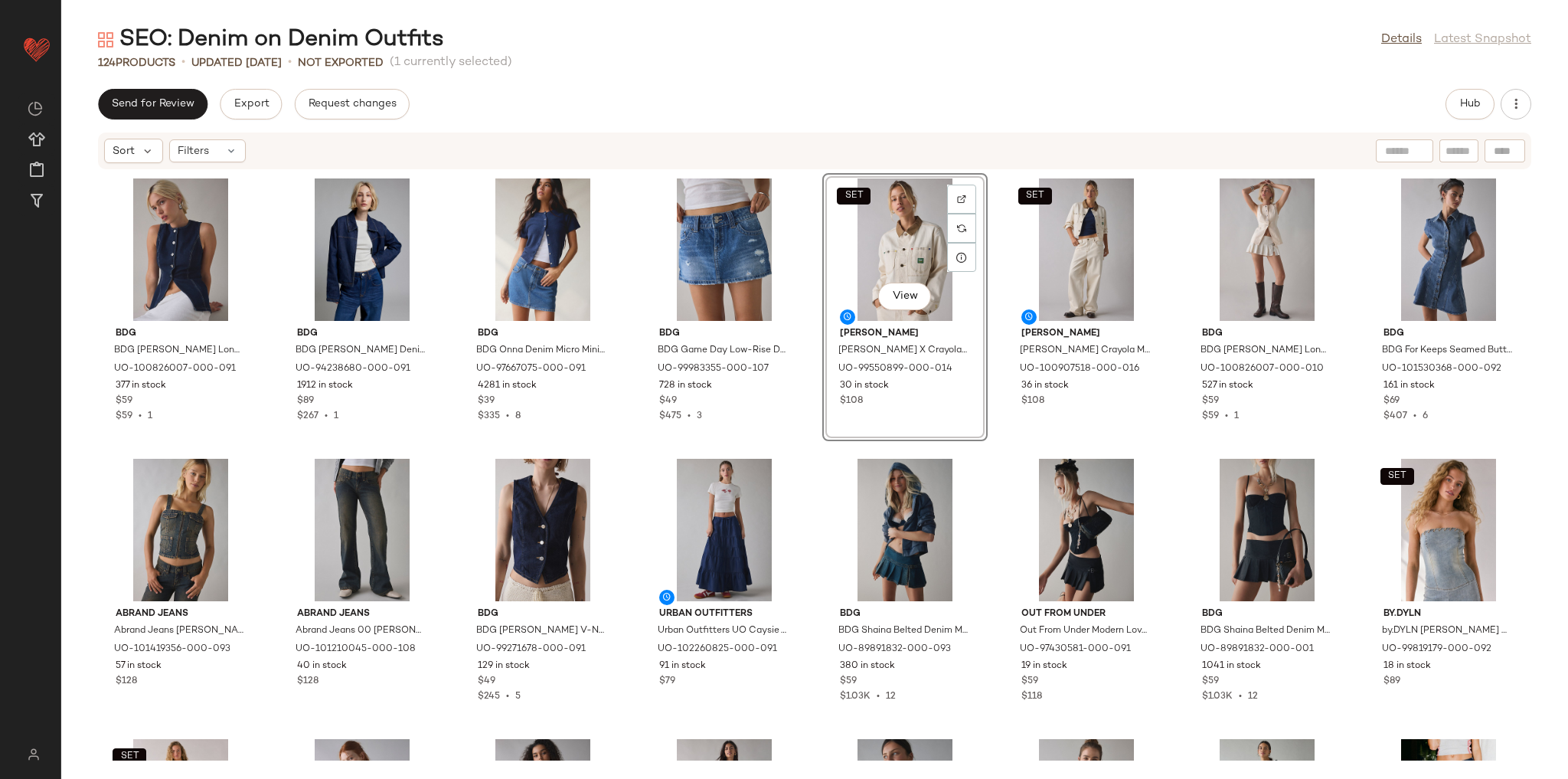
click at [823, 446] on div "BDG BDG Blanche Longline Denim Vest Top Jacket in Indigo, Women's at Urban Outf…" at bounding box center [814, 466] width 1507 height 591
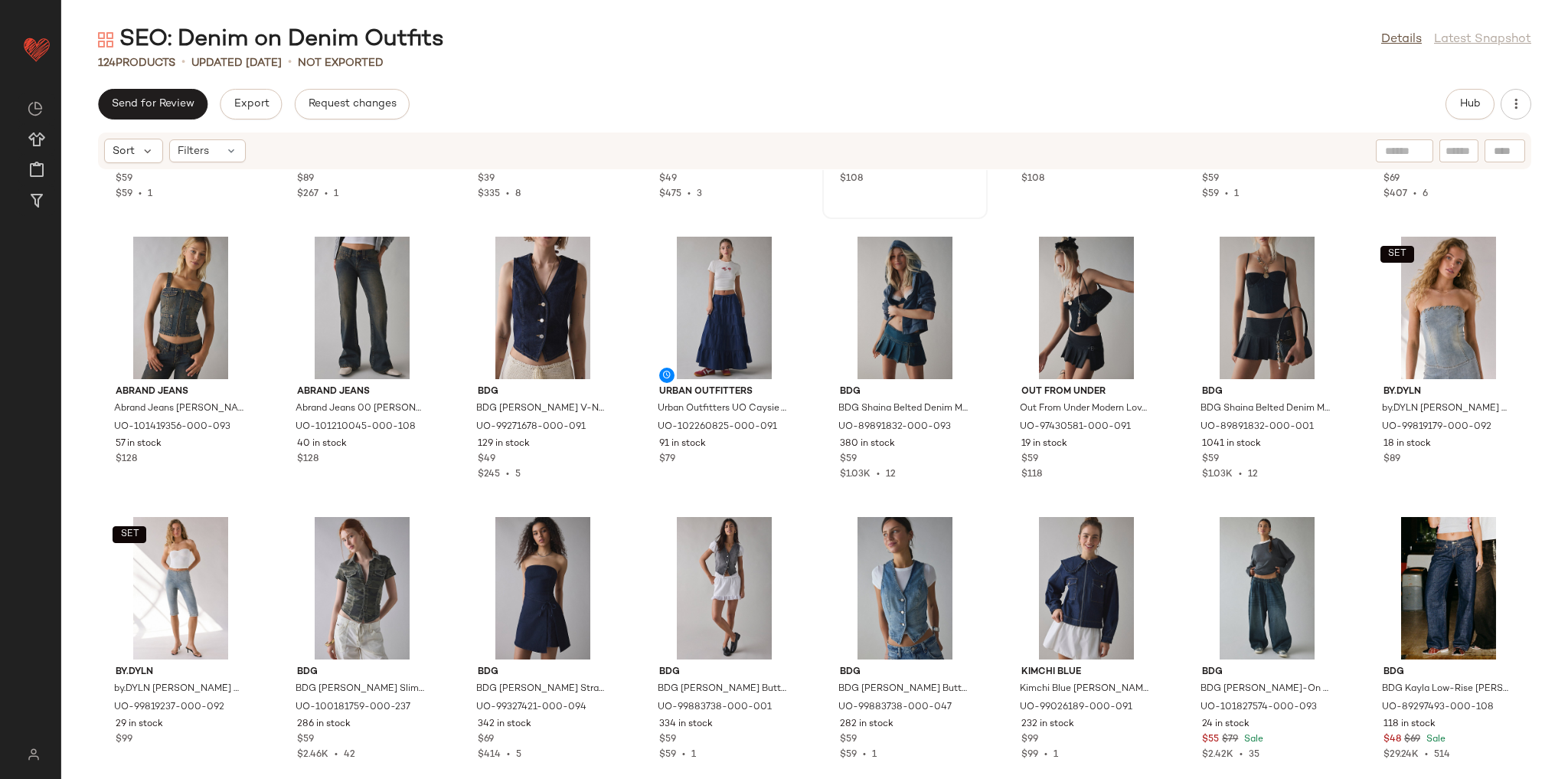
scroll to position [245, 0]
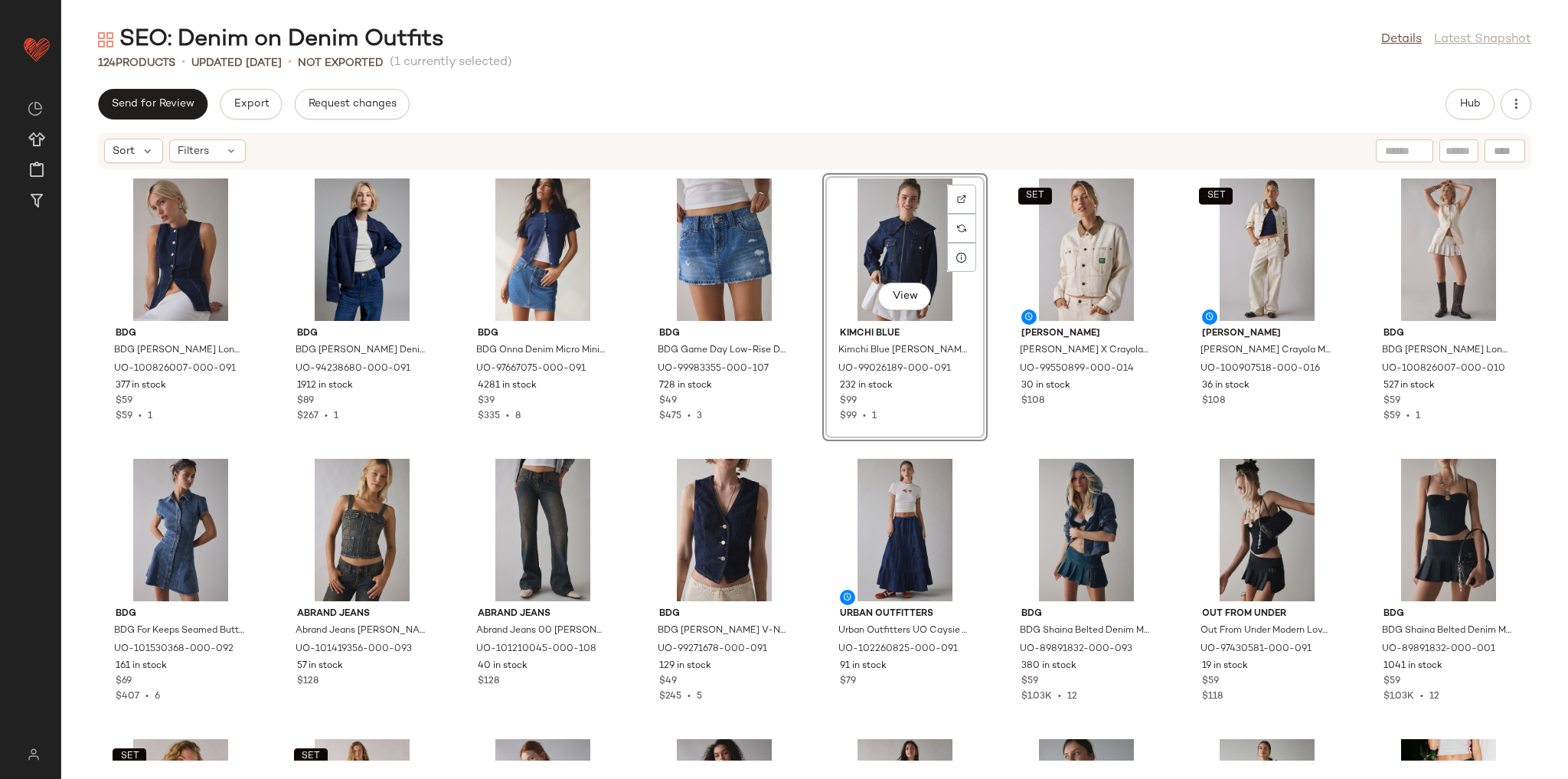
click at [819, 452] on div "BDG BDG Blanche Longline Denim Vest Top Jacket in Indigo, Women's at Urban Outf…" at bounding box center [814, 466] width 1507 height 591
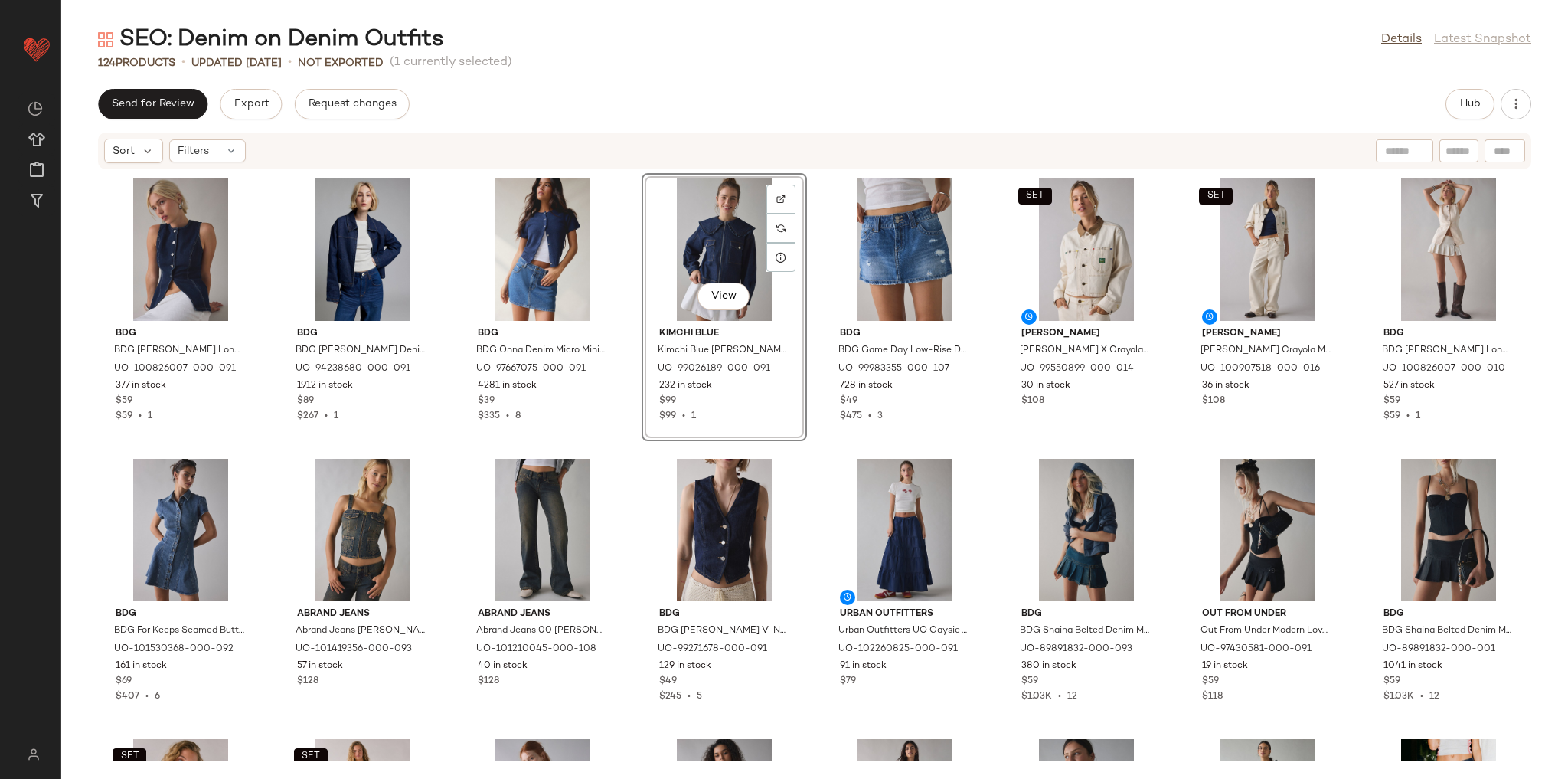
click at [812, 461] on div "BDG BDG Blanche Longline Denim Vest Top Jacket in Indigo, Women's at Urban Outf…" at bounding box center [814, 466] width 1507 height 591
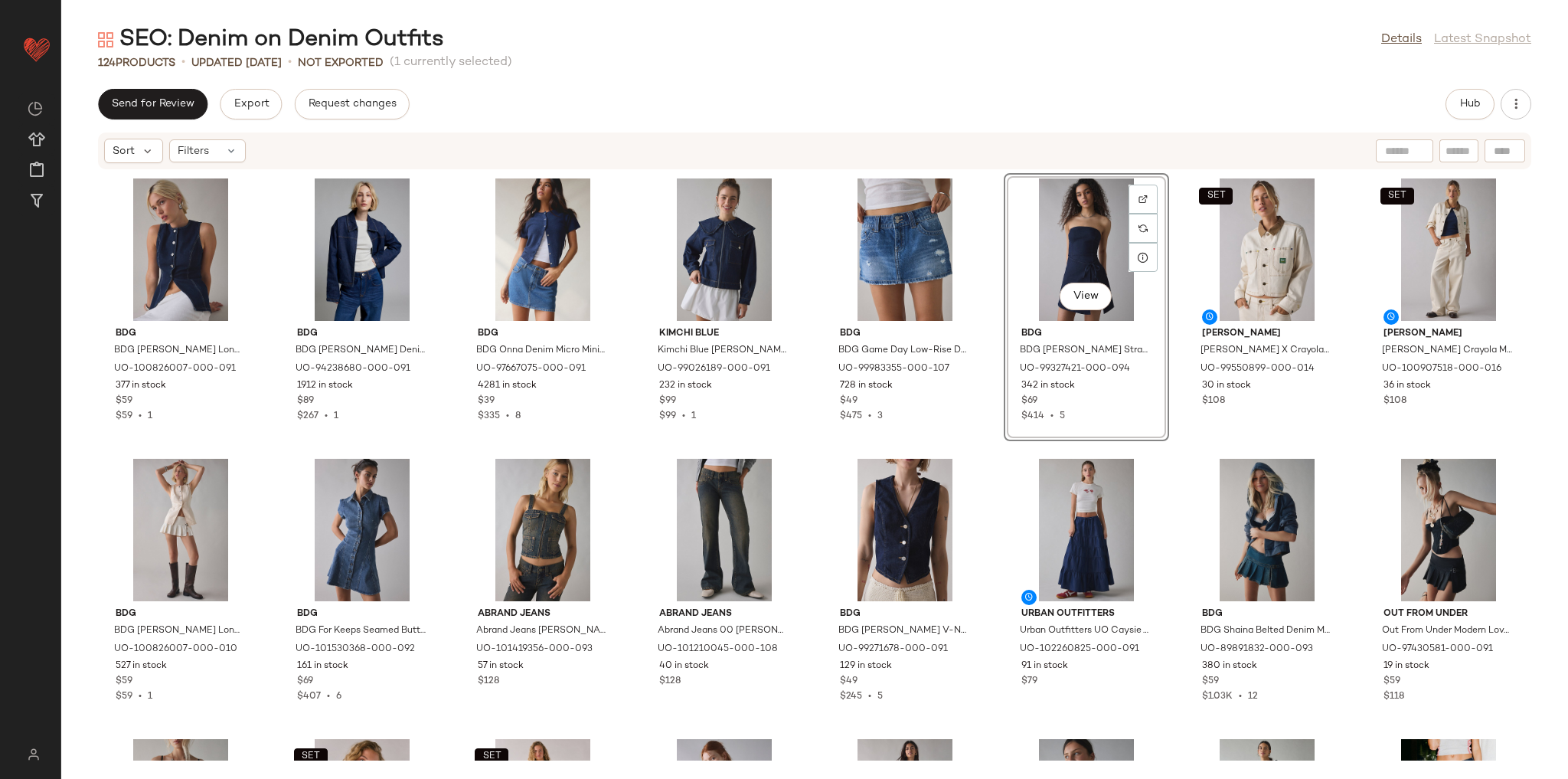
click at [989, 432] on div "BDG BDG Blanche Longline Denim Vest Top Jacket in Indigo, Women's at Urban Outf…" at bounding box center [814, 466] width 1507 height 591
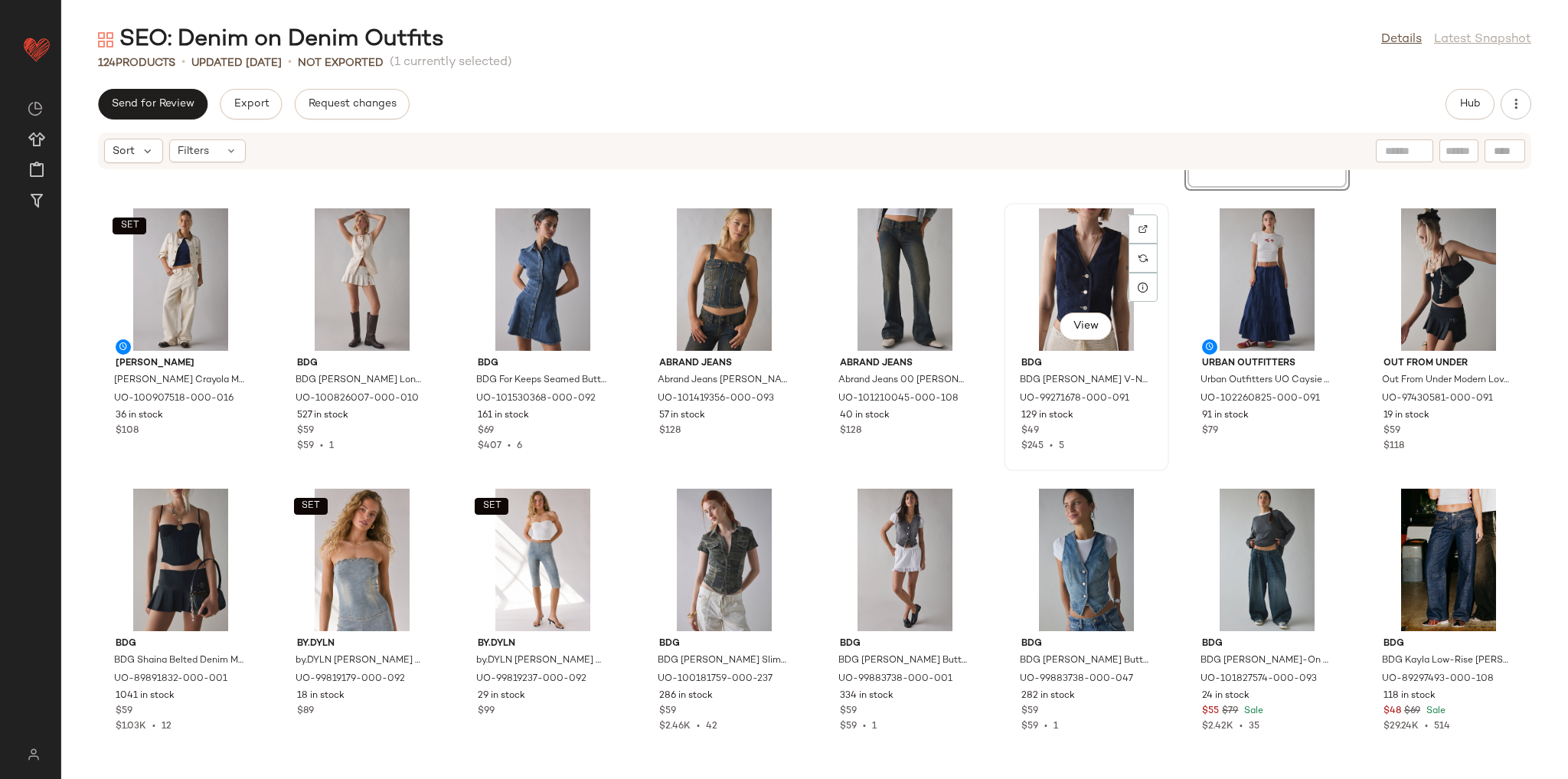
scroll to position [307, 0]
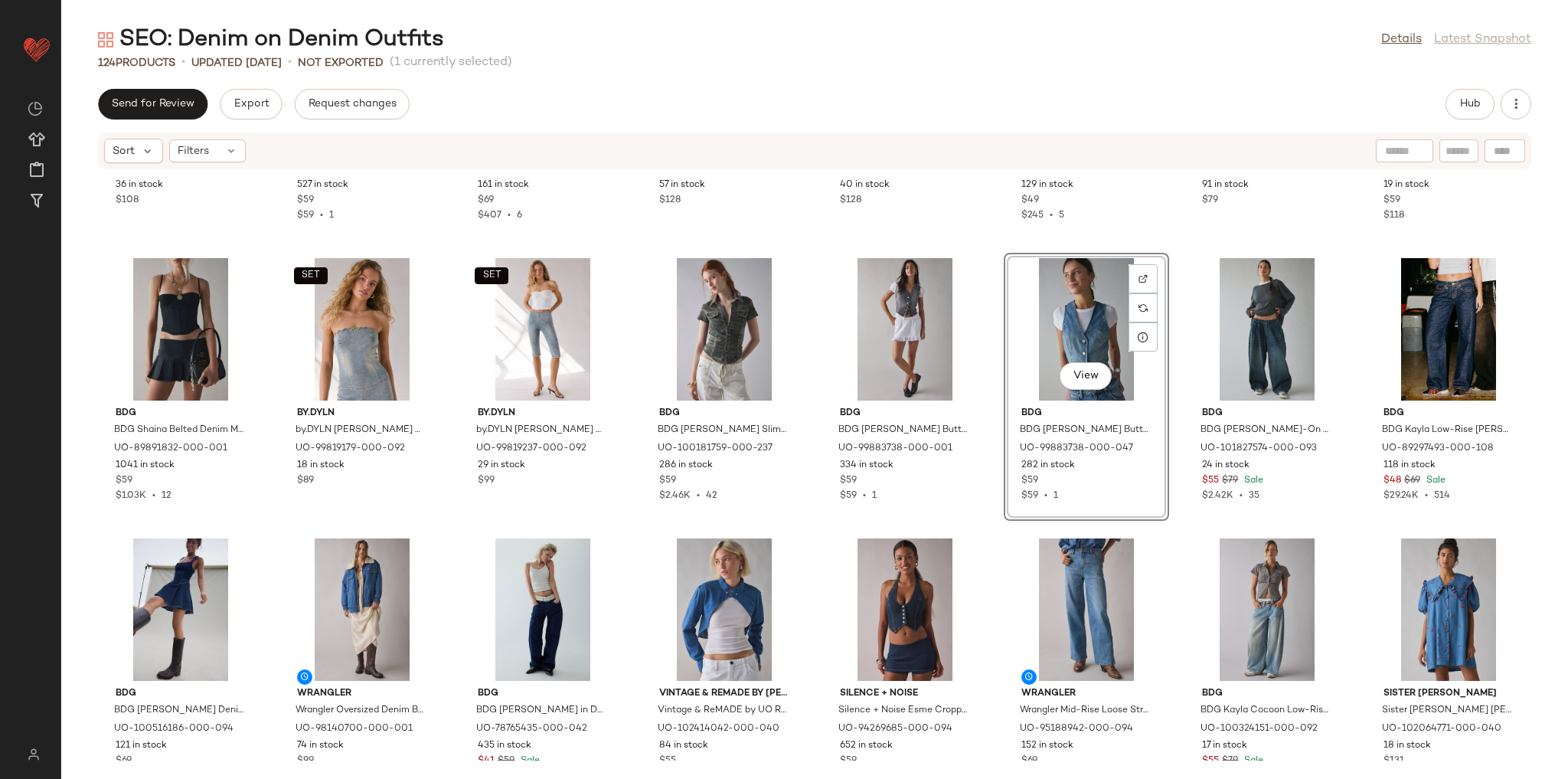
scroll to position [564, 0]
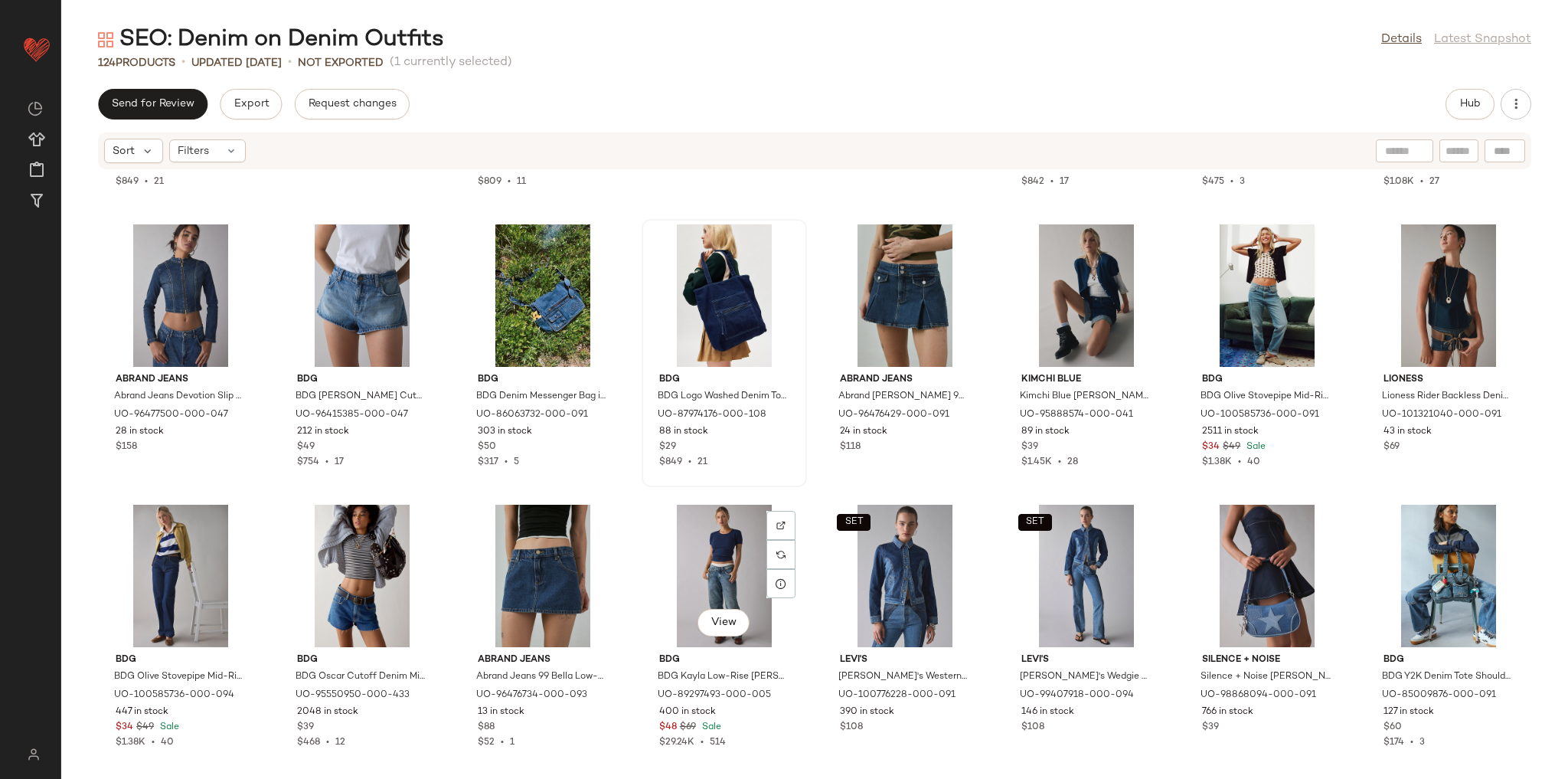
scroll to position [1666, 0]
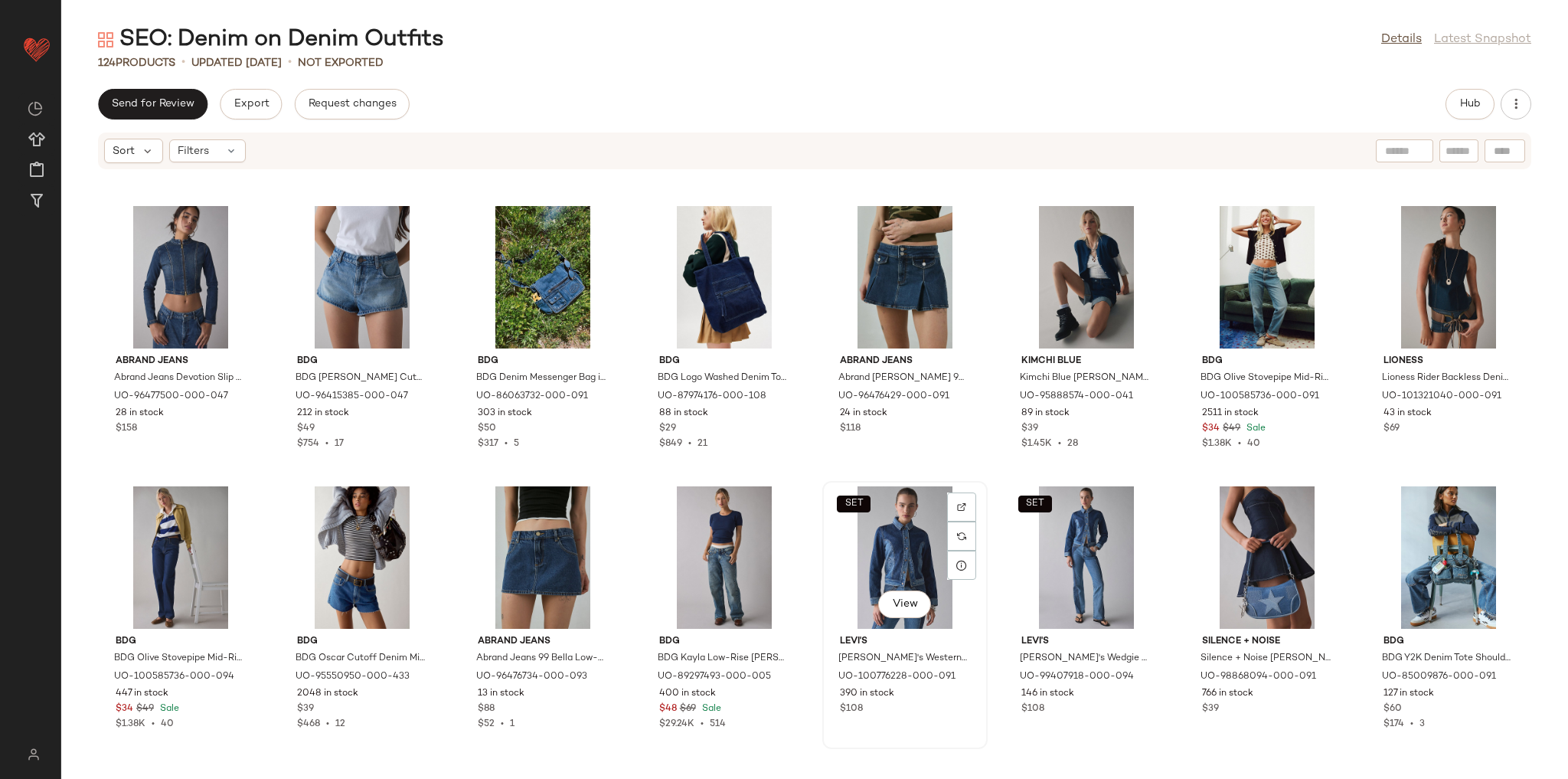
click at [879, 544] on div "SET View" at bounding box center [905, 557] width 155 height 142
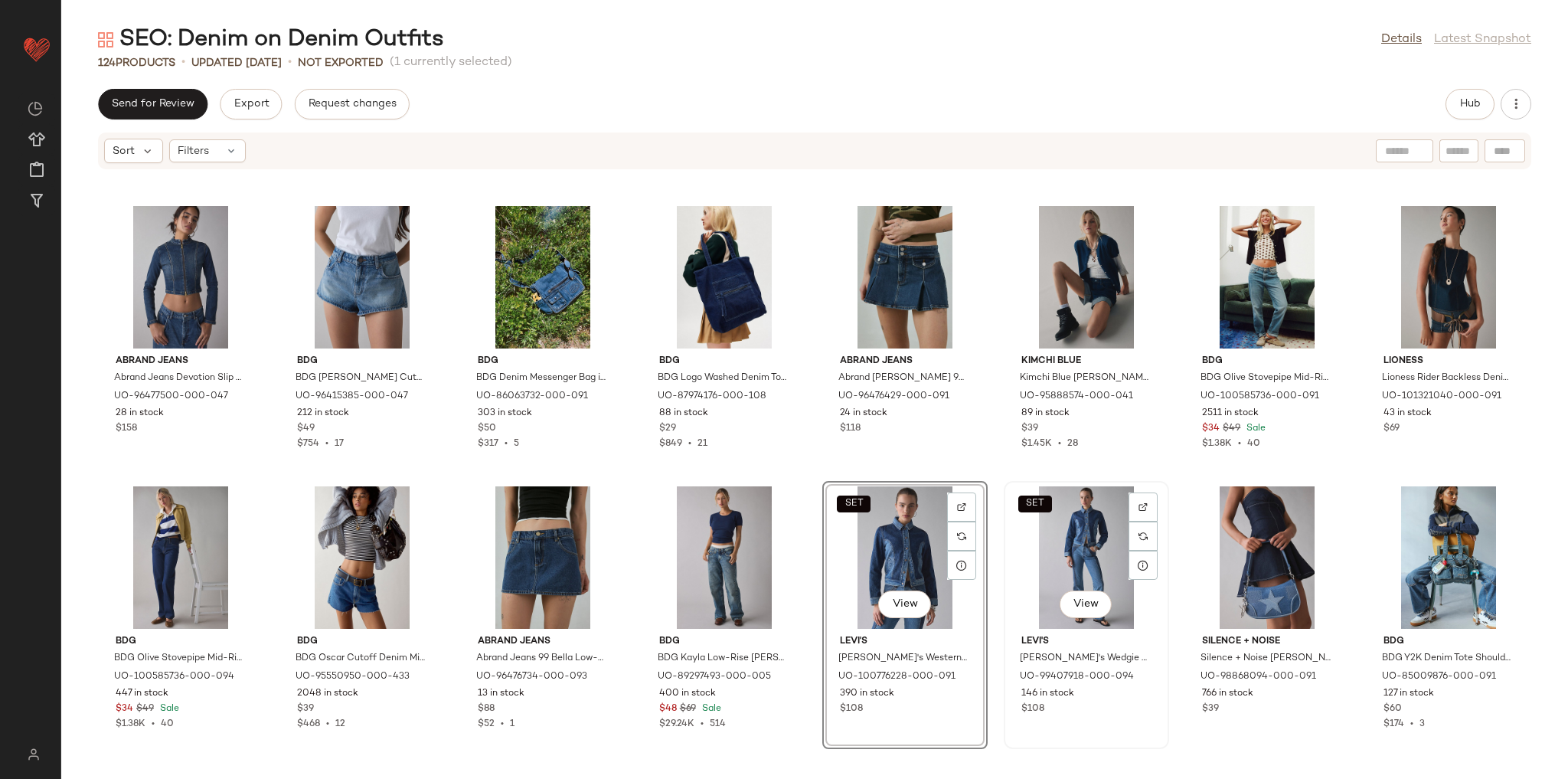
click at [1072, 559] on div "SET View" at bounding box center [1086, 557] width 155 height 142
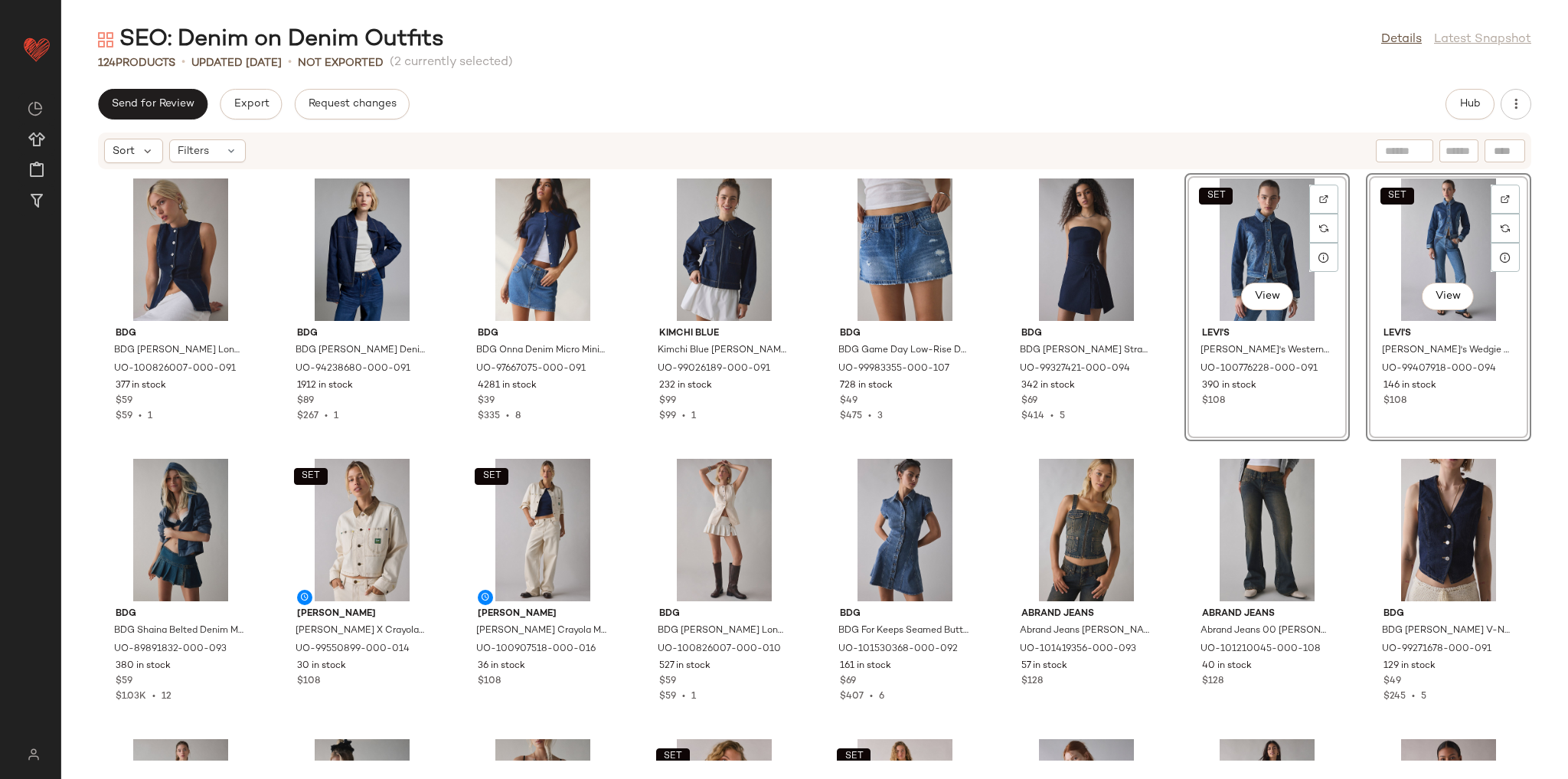
click at [1151, 443] on div "BDG BDG Blanche Longline Denim Vest Top Jacket in Indigo, Women's at Urban Outf…" at bounding box center [814, 466] width 1507 height 591
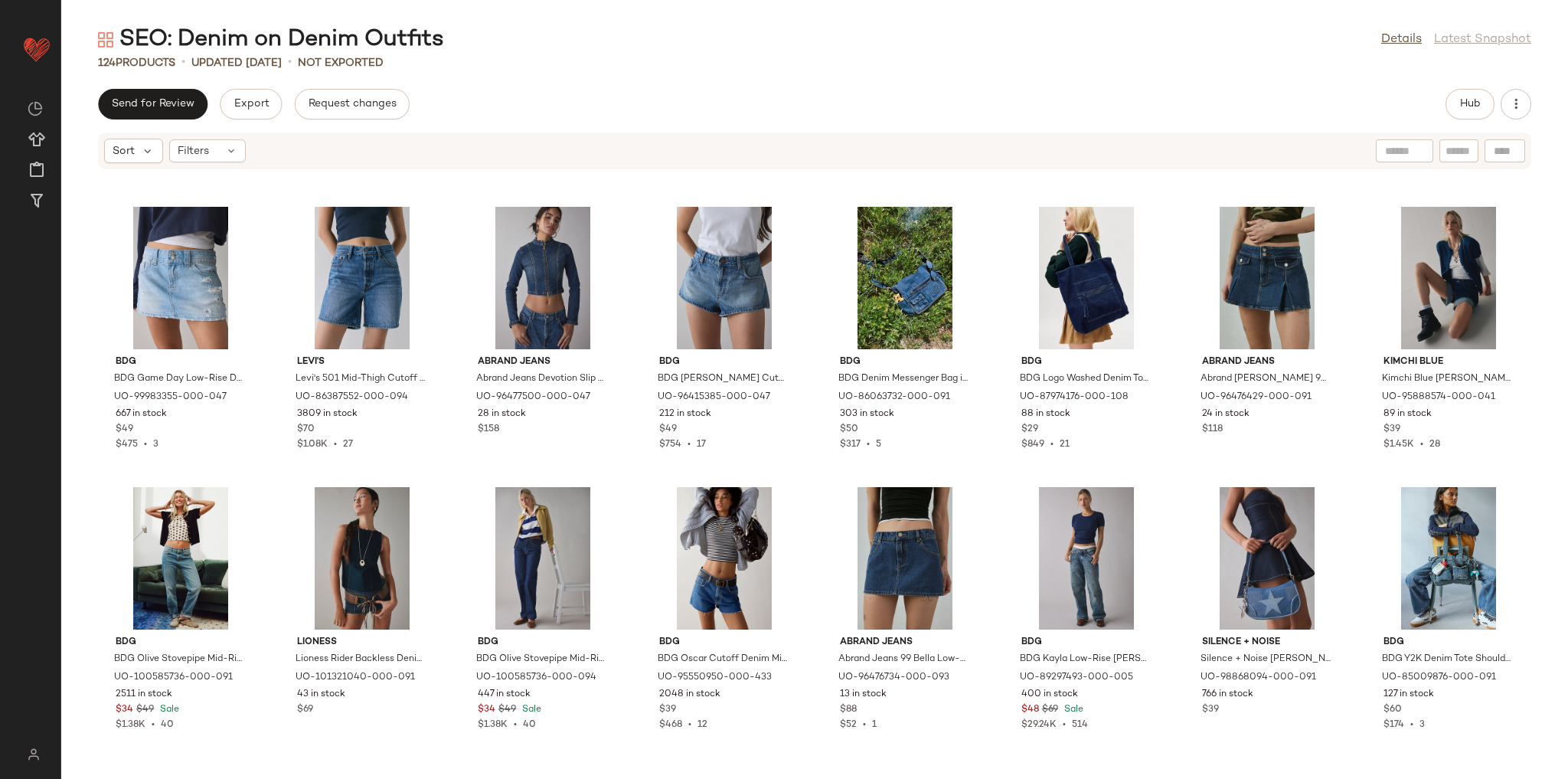
scroll to position [1666, 0]
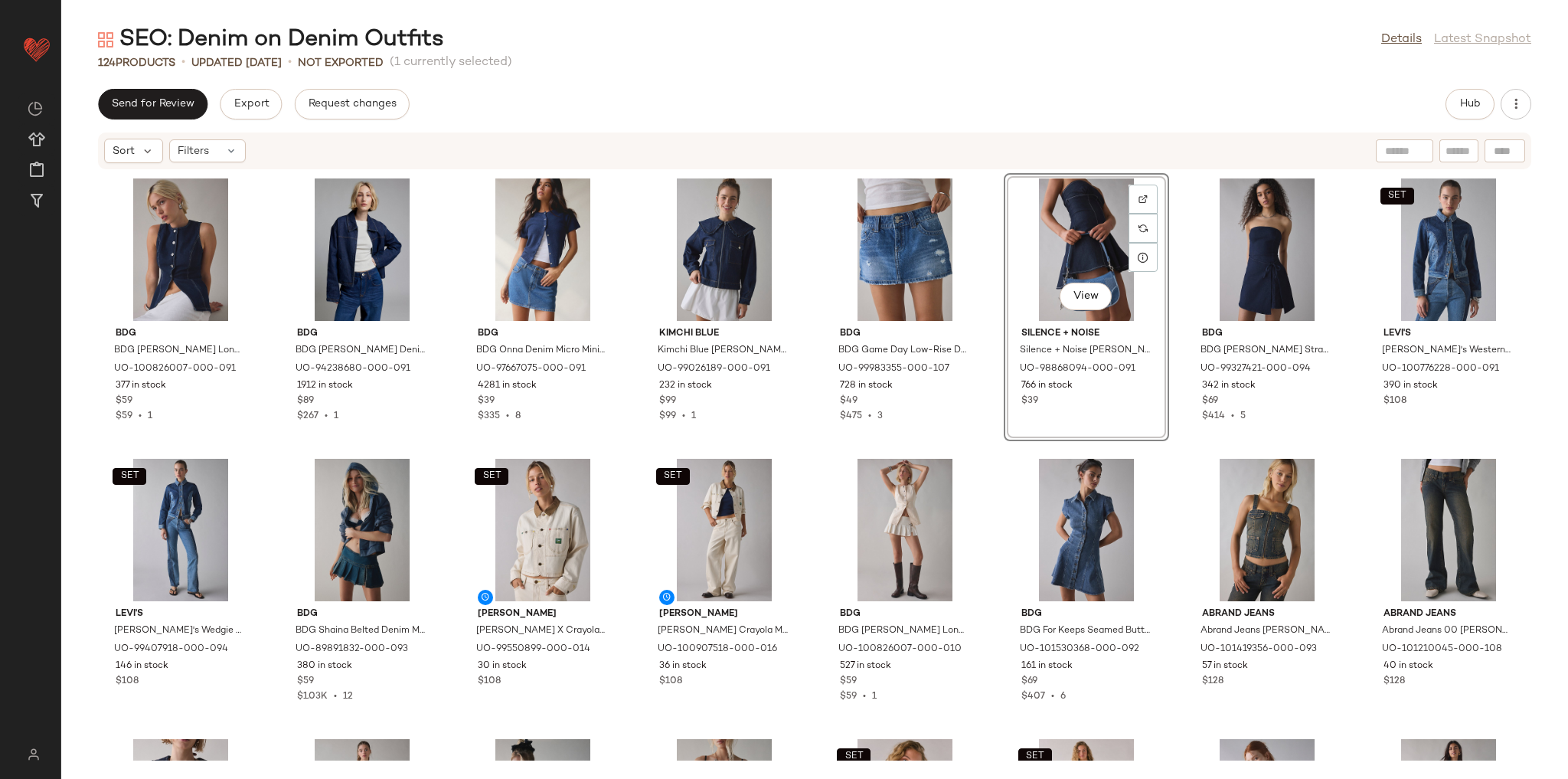
click at [992, 436] on div "BDG BDG Blanche Longline Denim Vest Top Jacket in Indigo, Women's at Urban Outf…" at bounding box center [814, 466] width 1507 height 591
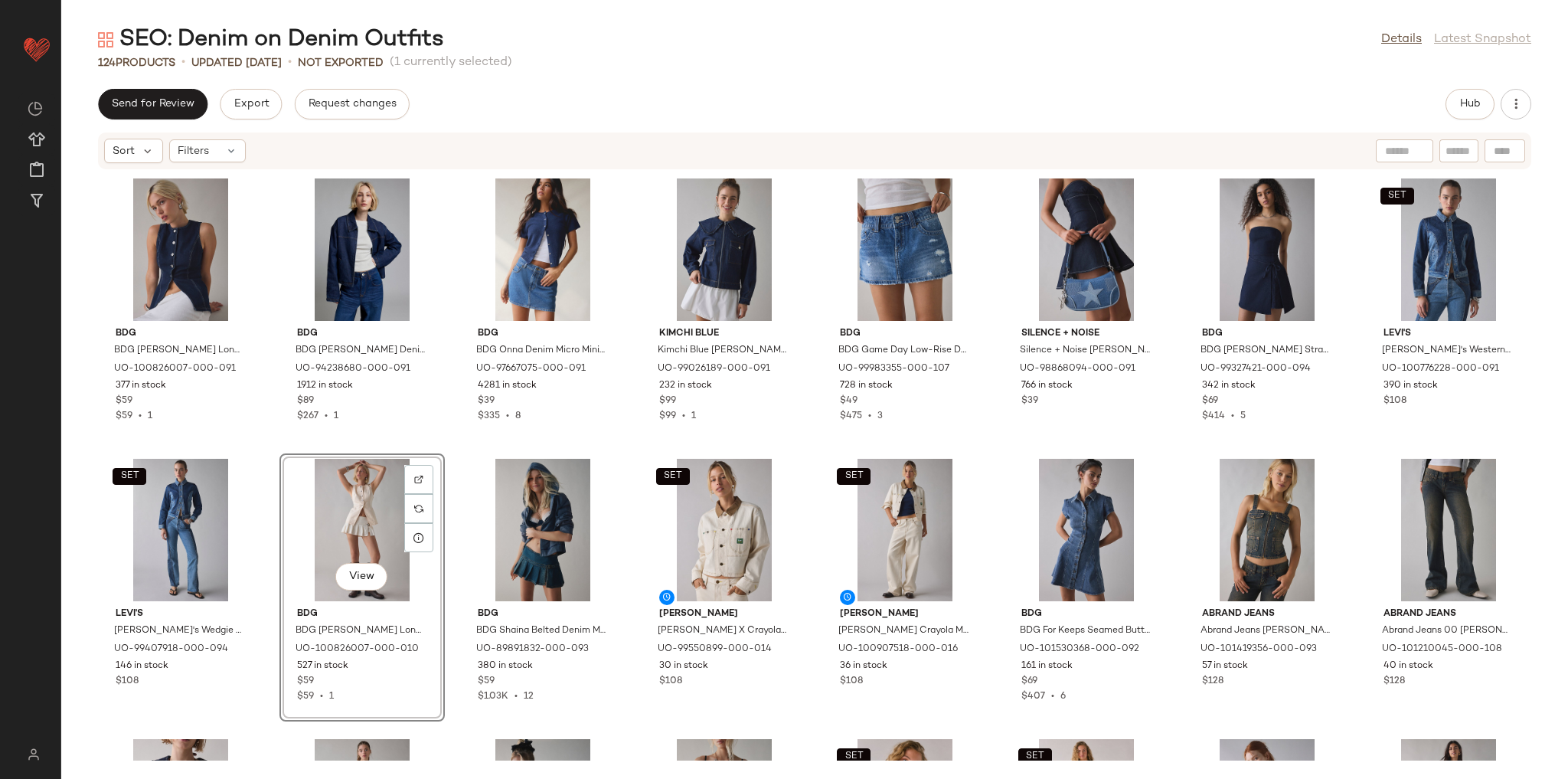
click at [453, 448] on div "BDG BDG Blanche Longline Denim Vest Top Jacket in Indigo, Women's at Urban Outf…" at bounding box center [814, 466] width 1507 height 591
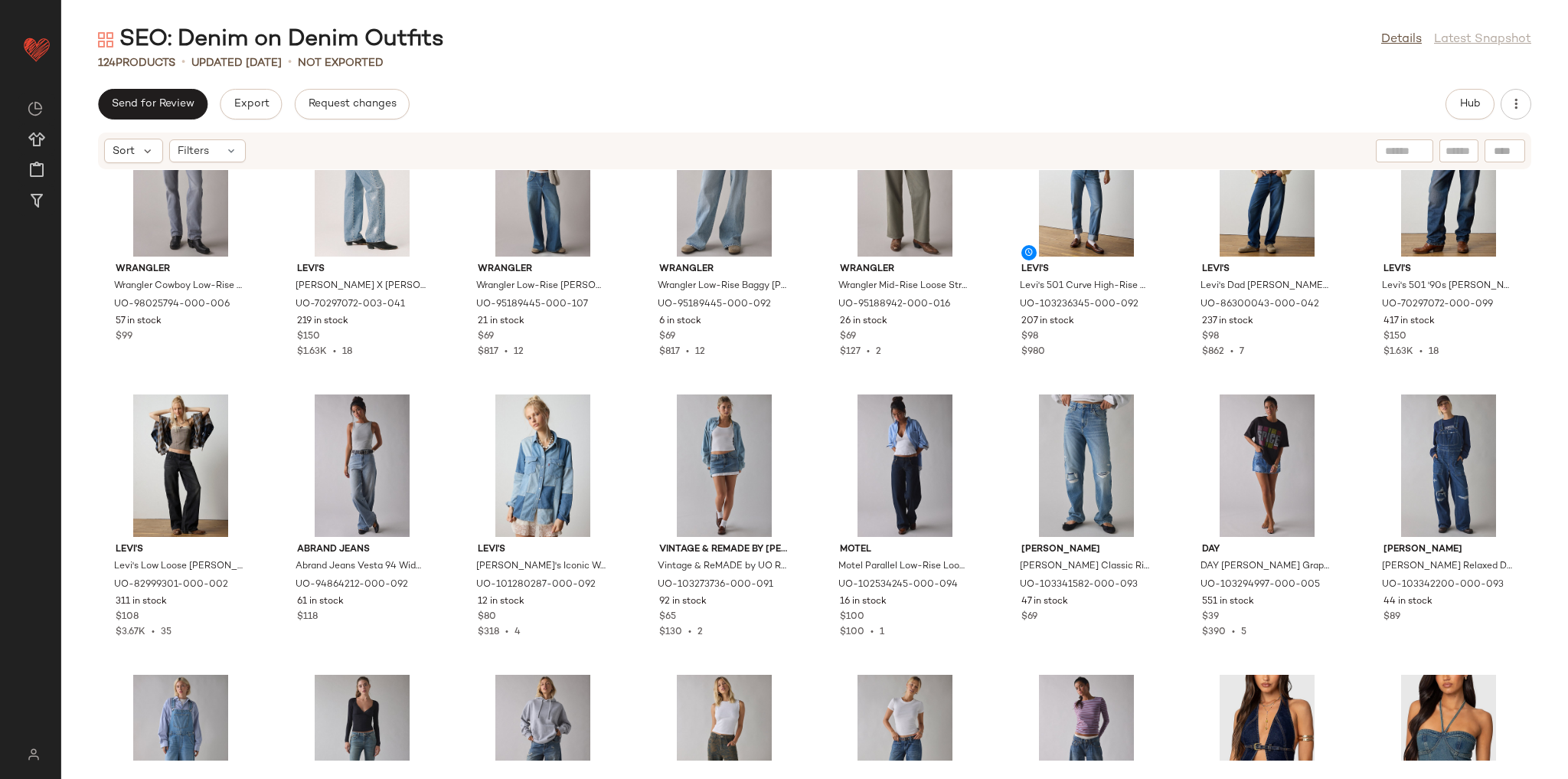
scroll to position [3382, 0]
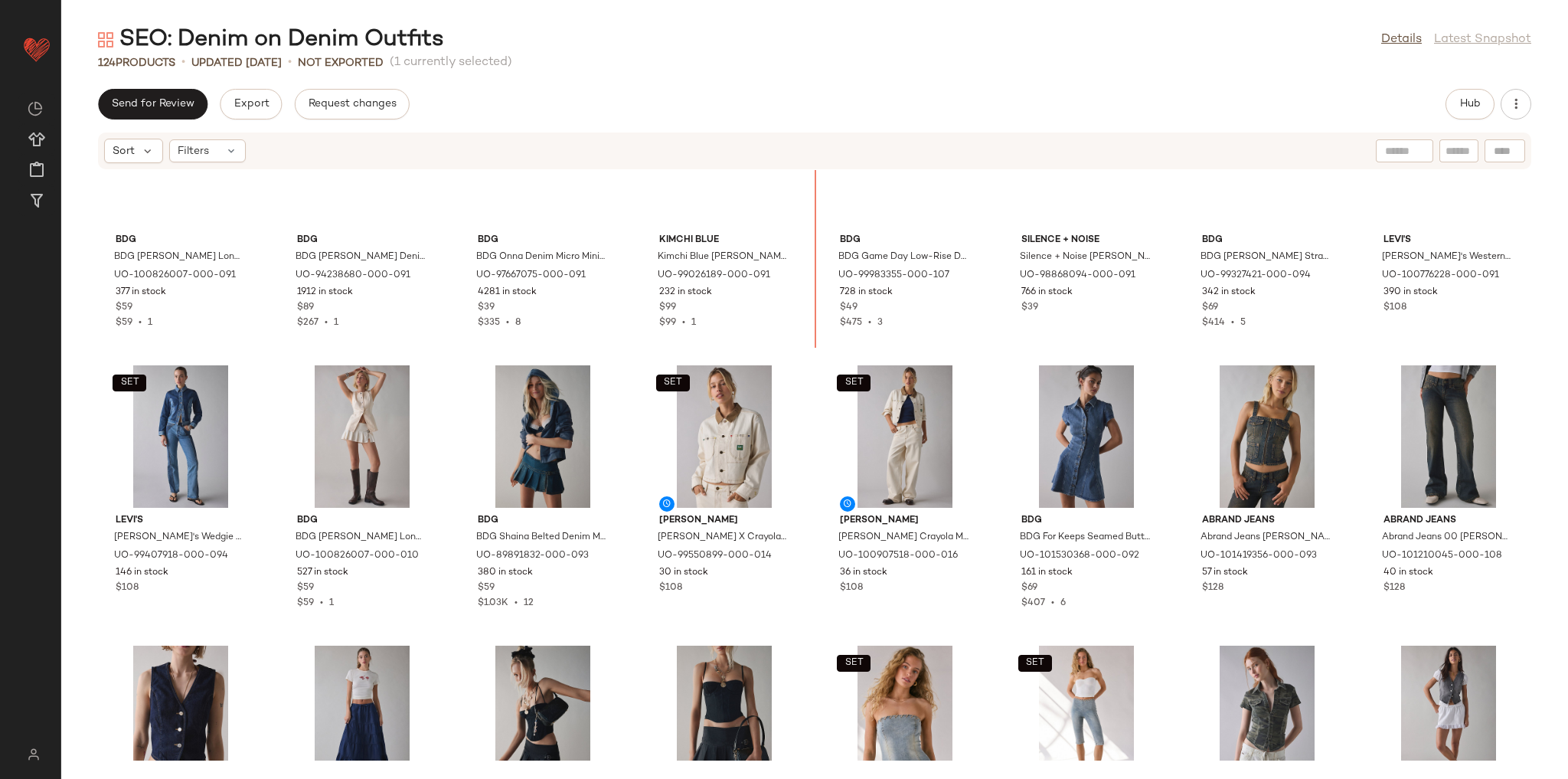
scroll to position [34, 0]
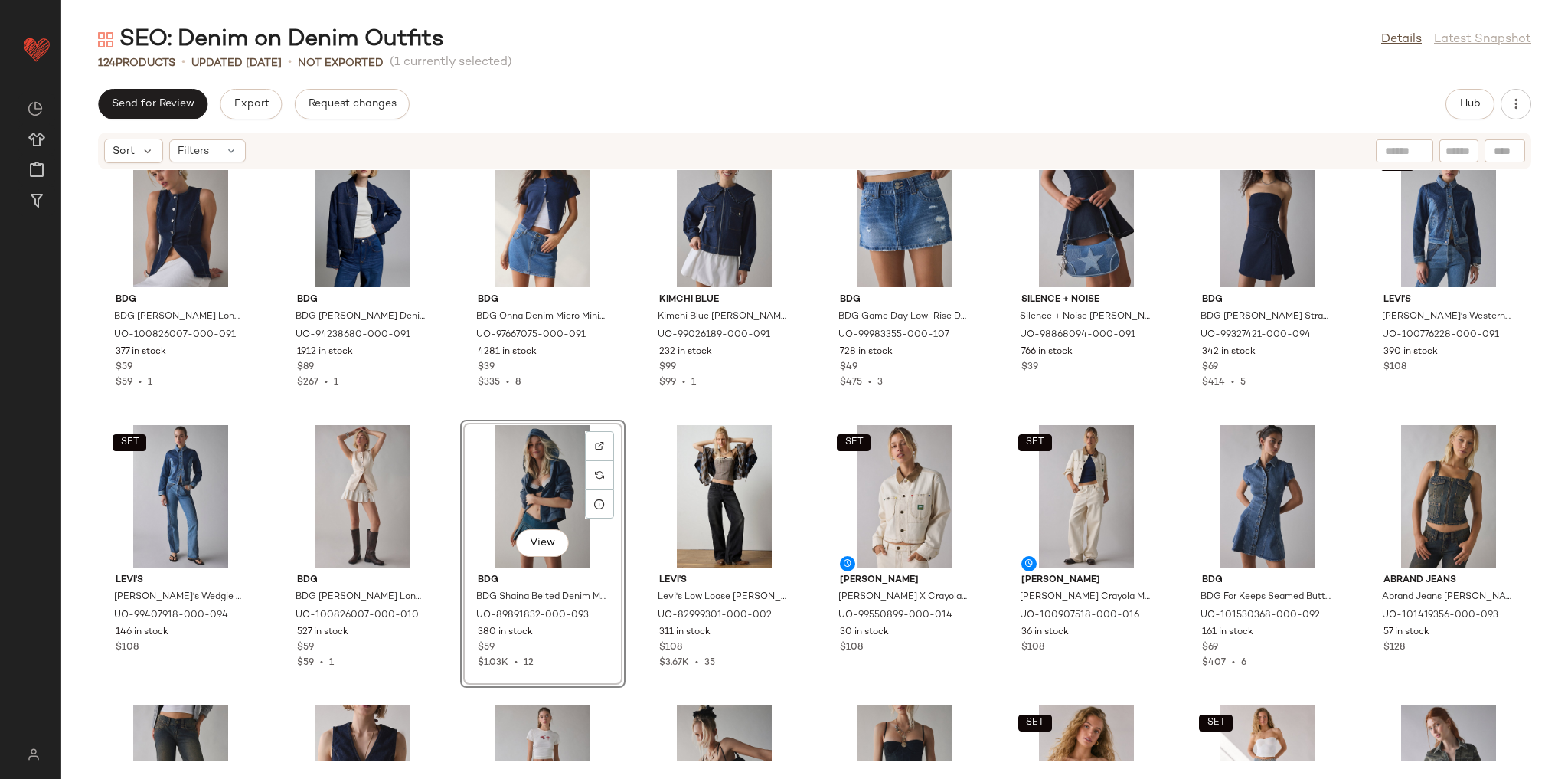
click at [456, 701] on div "BDG BDG Blanche Longline Denim Vest Top Jacket in Indigo, Women's at Urban Outf…" at bounding box center [814, 466] width 1507 height 591
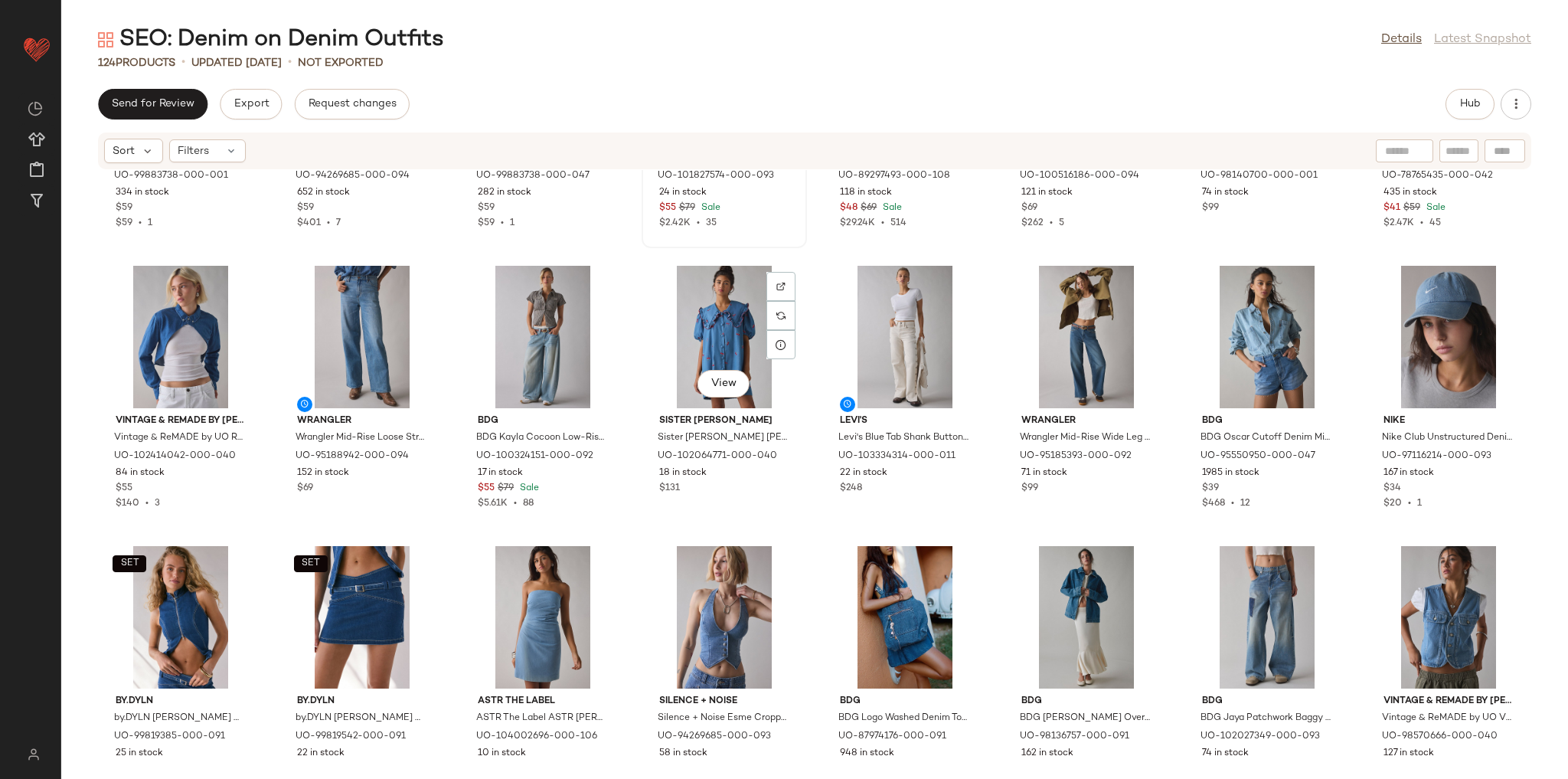
scroll to position [1087, 0]
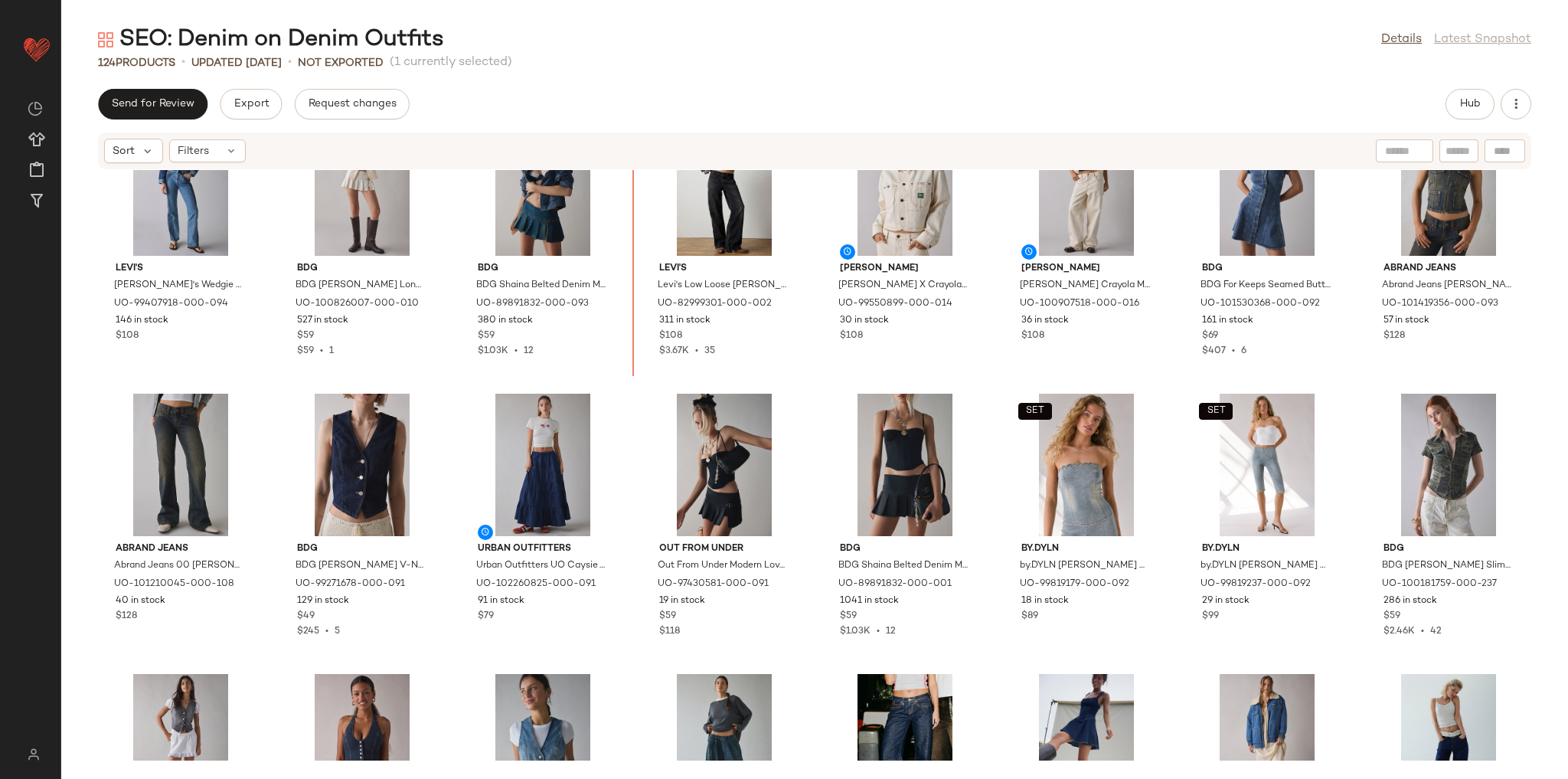
scroll to position [301, 0]
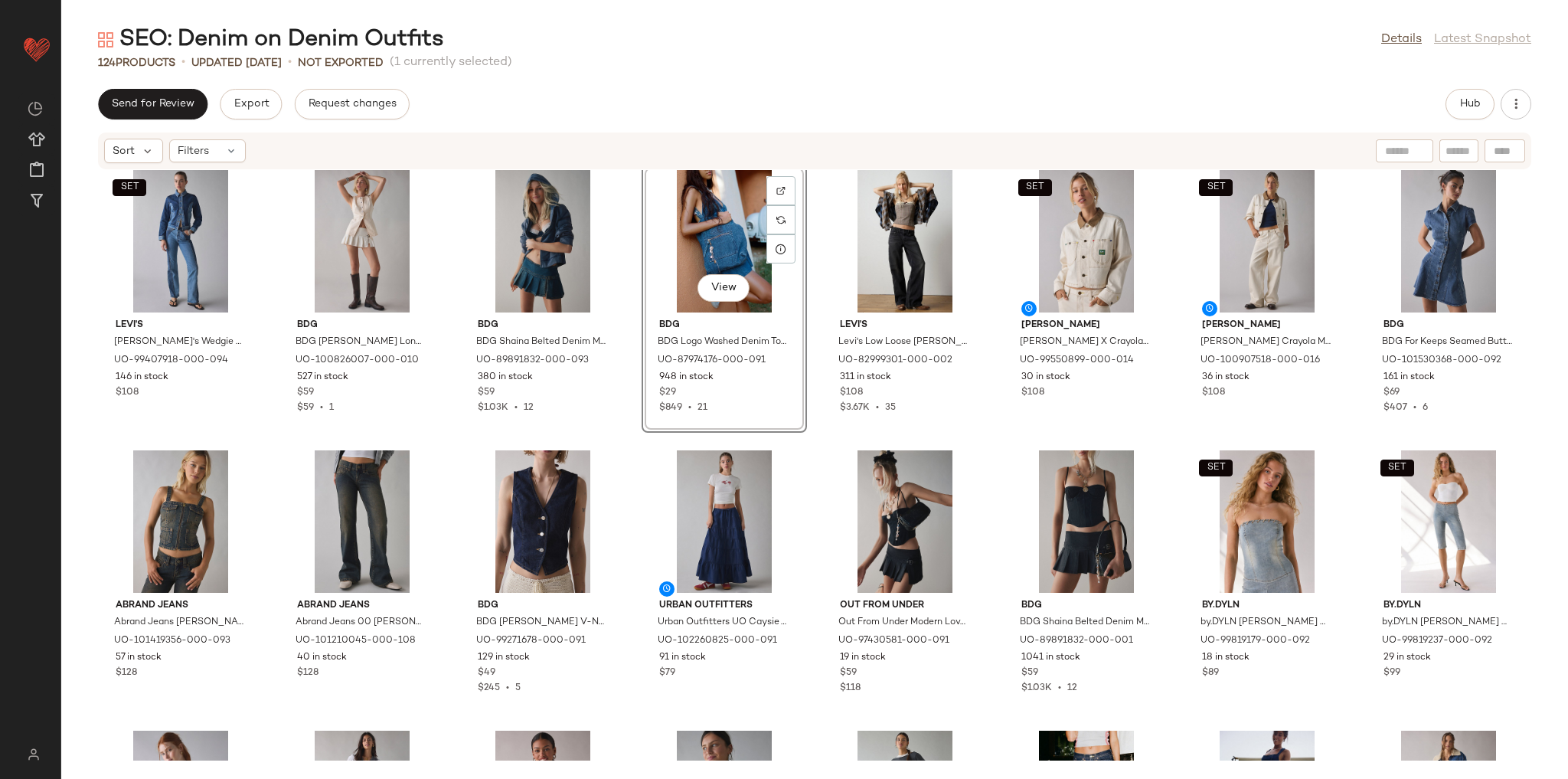
click at [621, 432] on div "BDG BDG Shaina Belted Denim Micro Mini Skort in Tinted Denim, Women's at Urban …" at bounding box center [543, 299] width 166 height 268
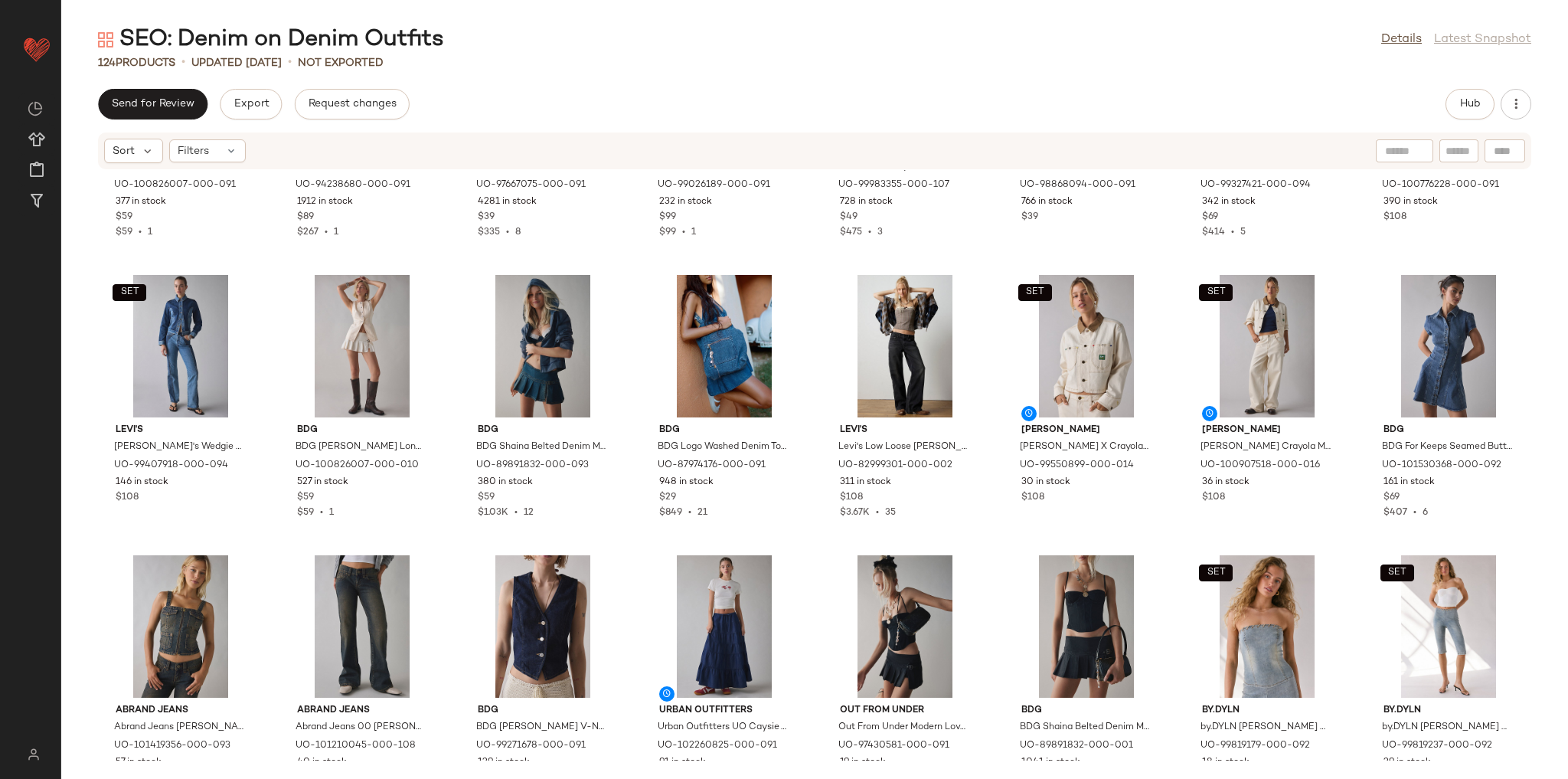
scroll to position [245, 0]
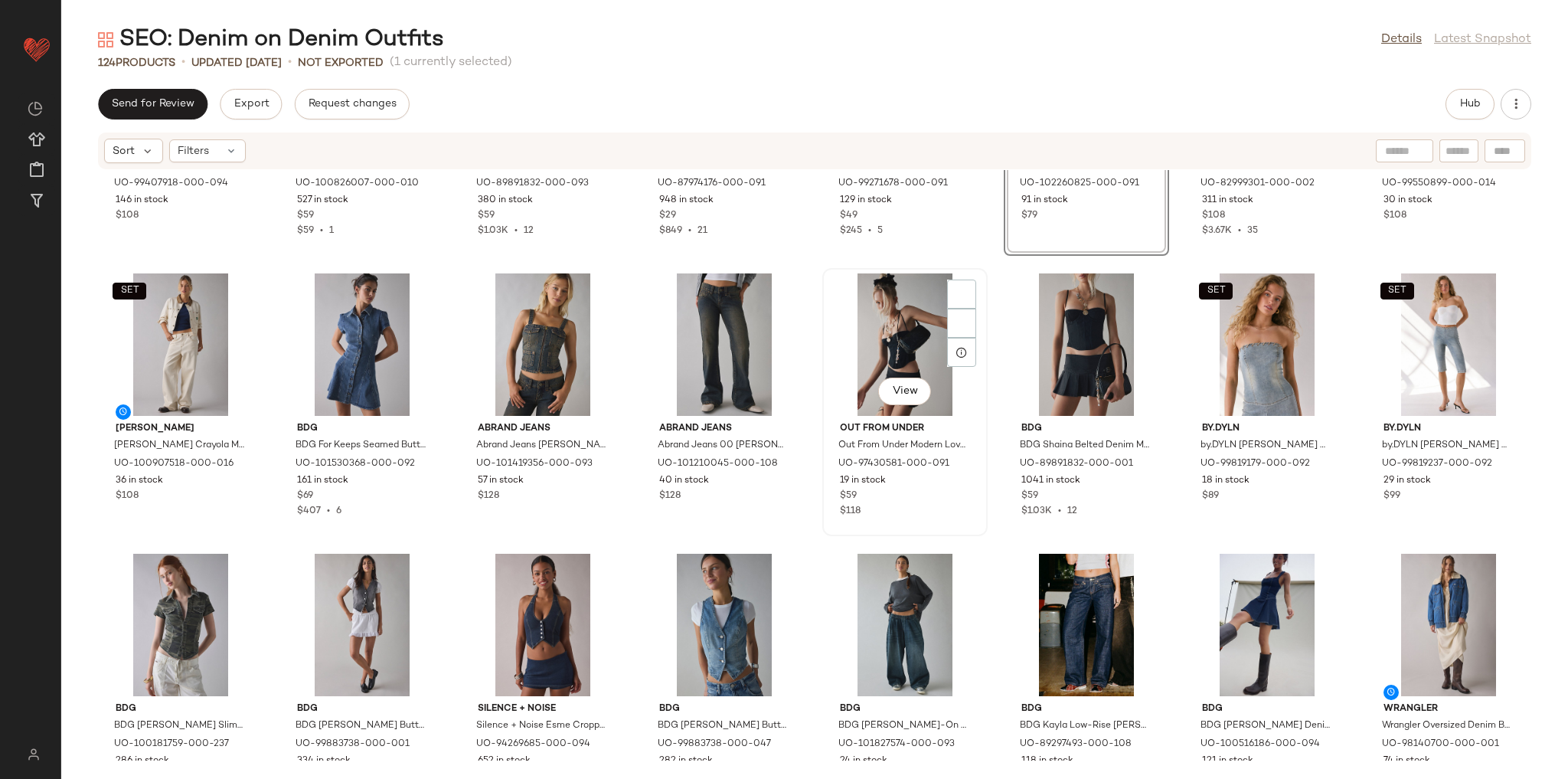
scroll to position [503, 0]
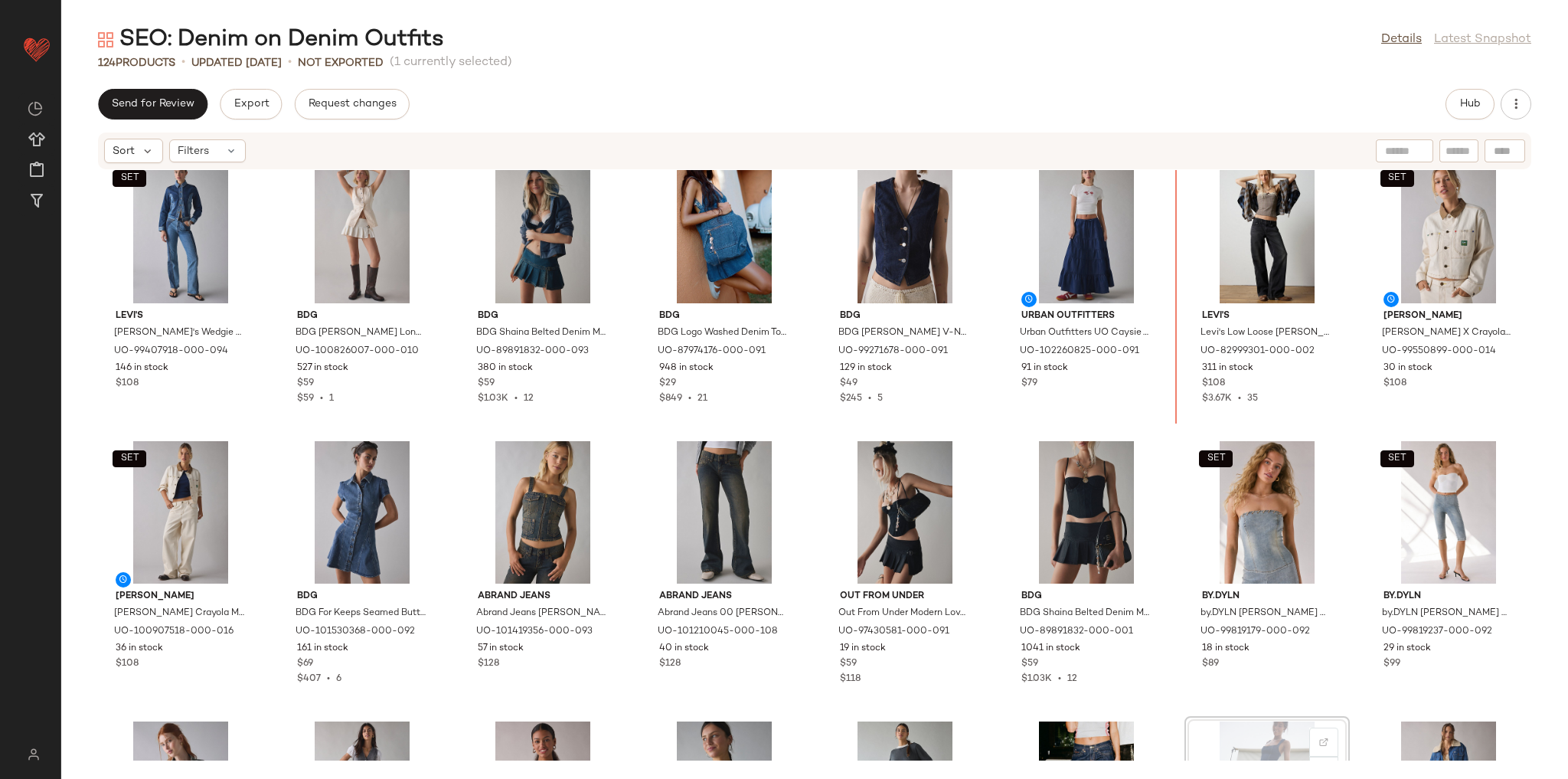
scroll to position [308, 0]
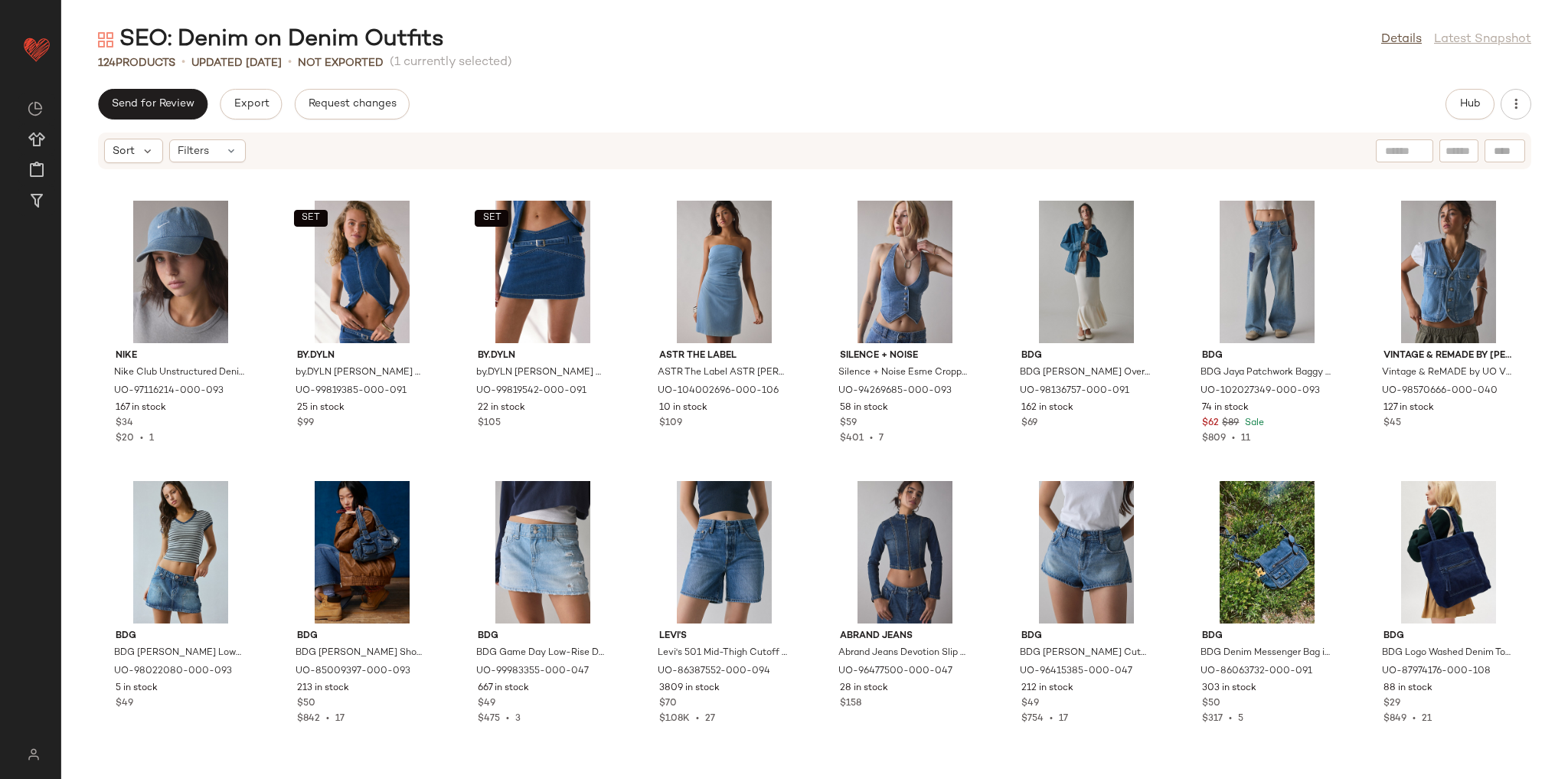
scroll to position [1411, 0]
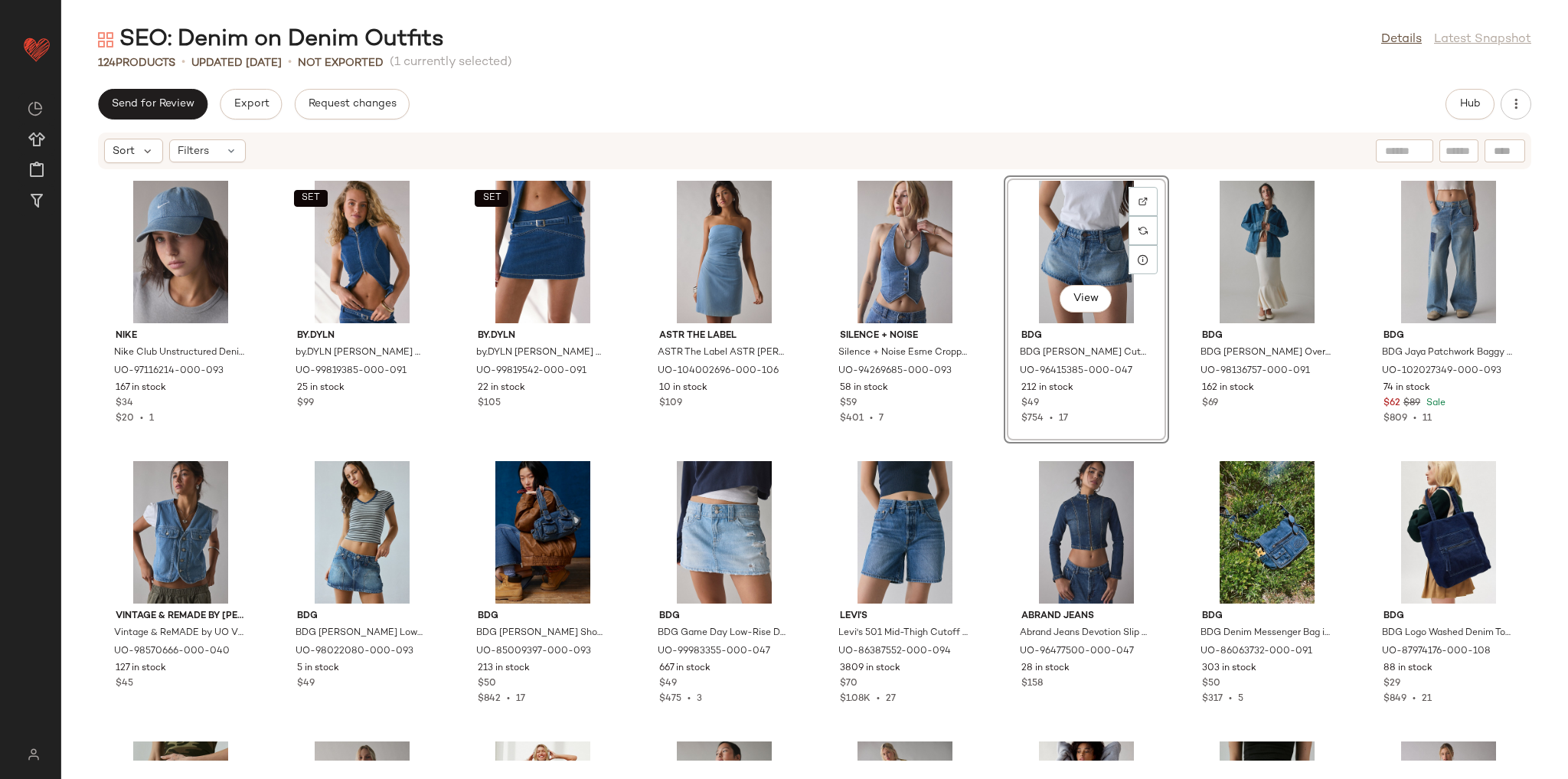
click at [974, 445] on div "BDG BDG Bella Baggy Jean in Dark Blue, Women's at Urban Outfitters UO-78765435-…" at bounding box center [814, 466] width 1507 height 591
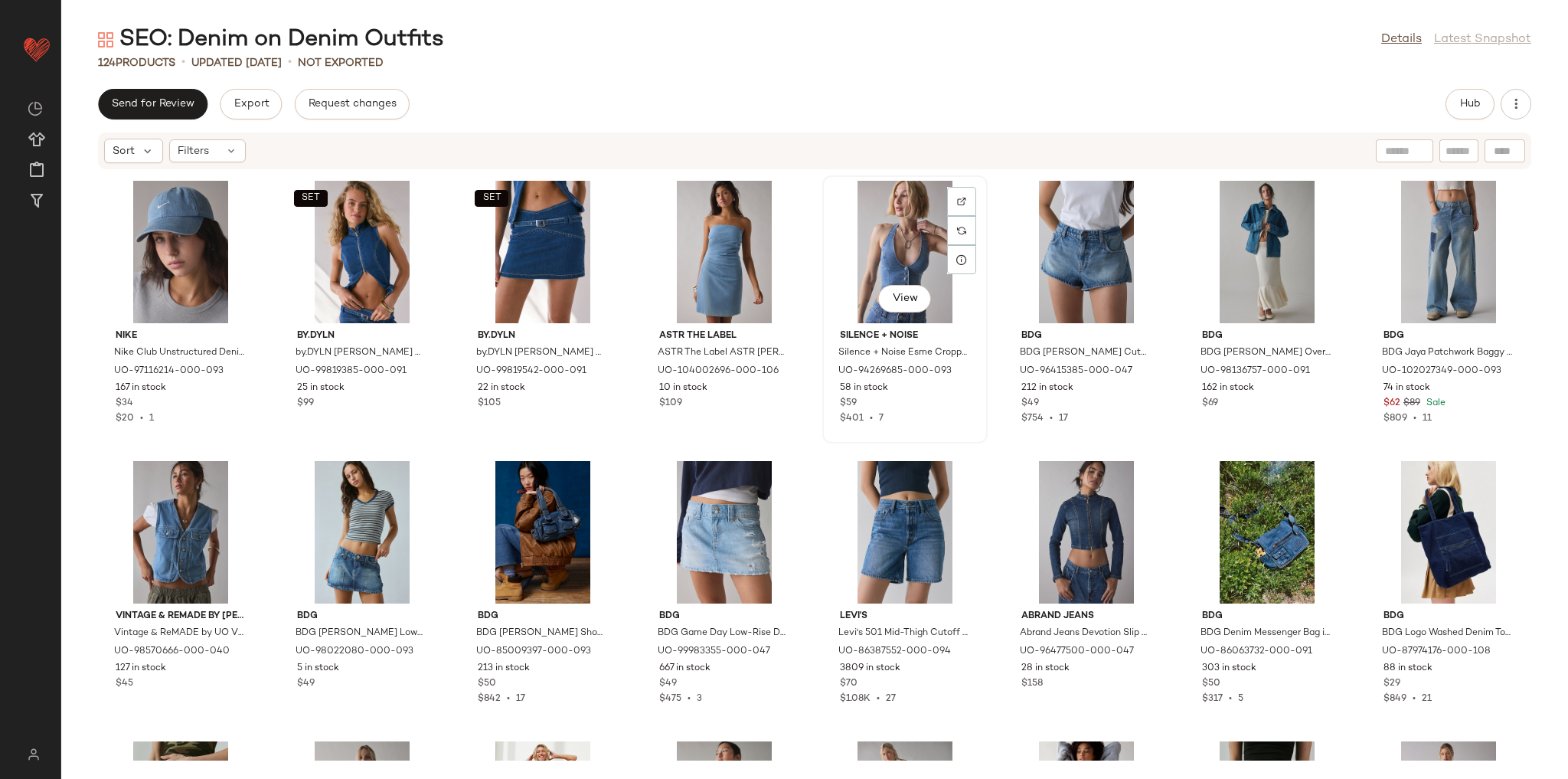
click at [867, 250] on div "View" at bounding box center [905, 251] width 155 height 142
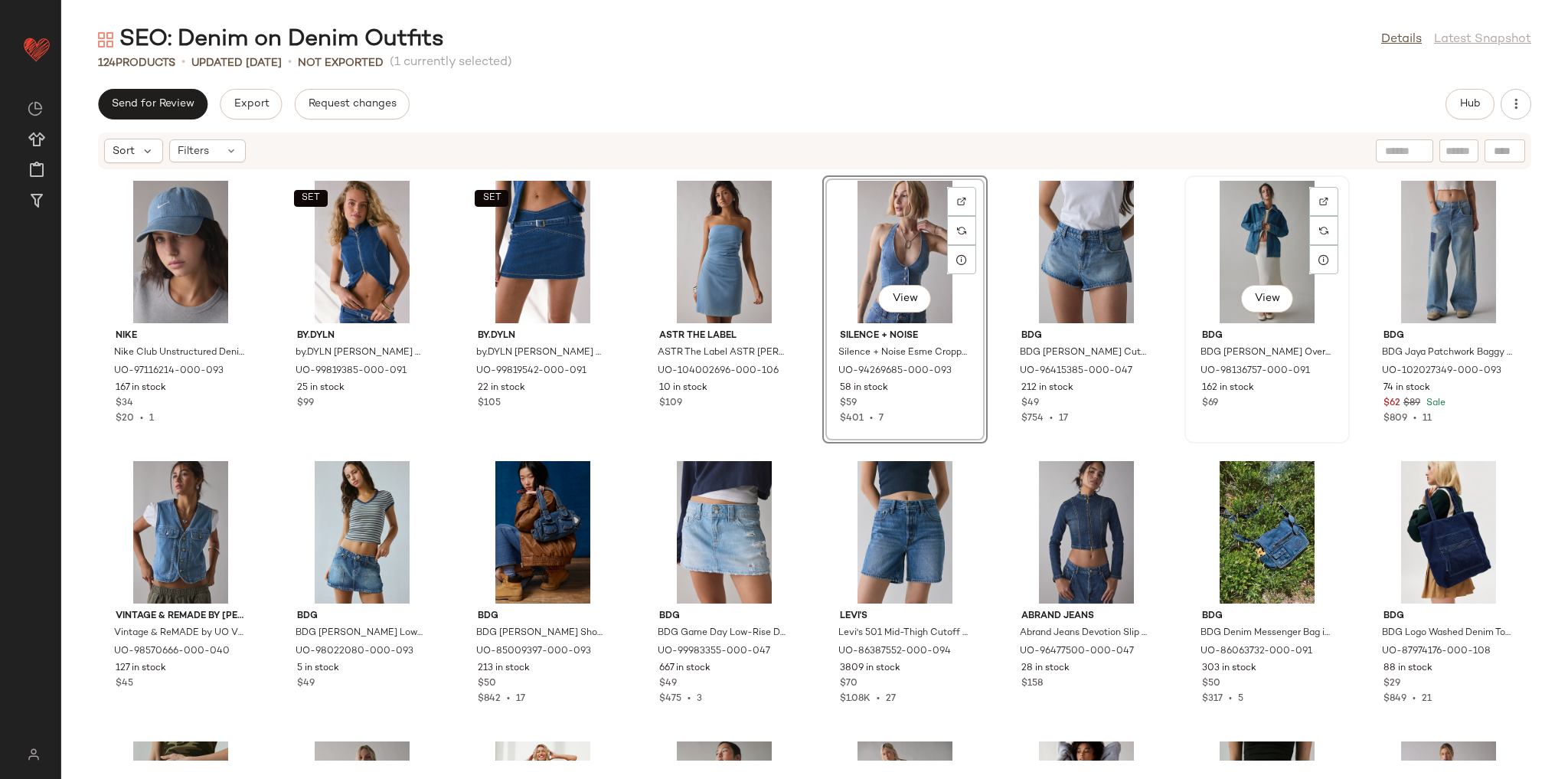
click at [1256, 245] on div "View" at bounding box center [1267, 251] width 155 height 142
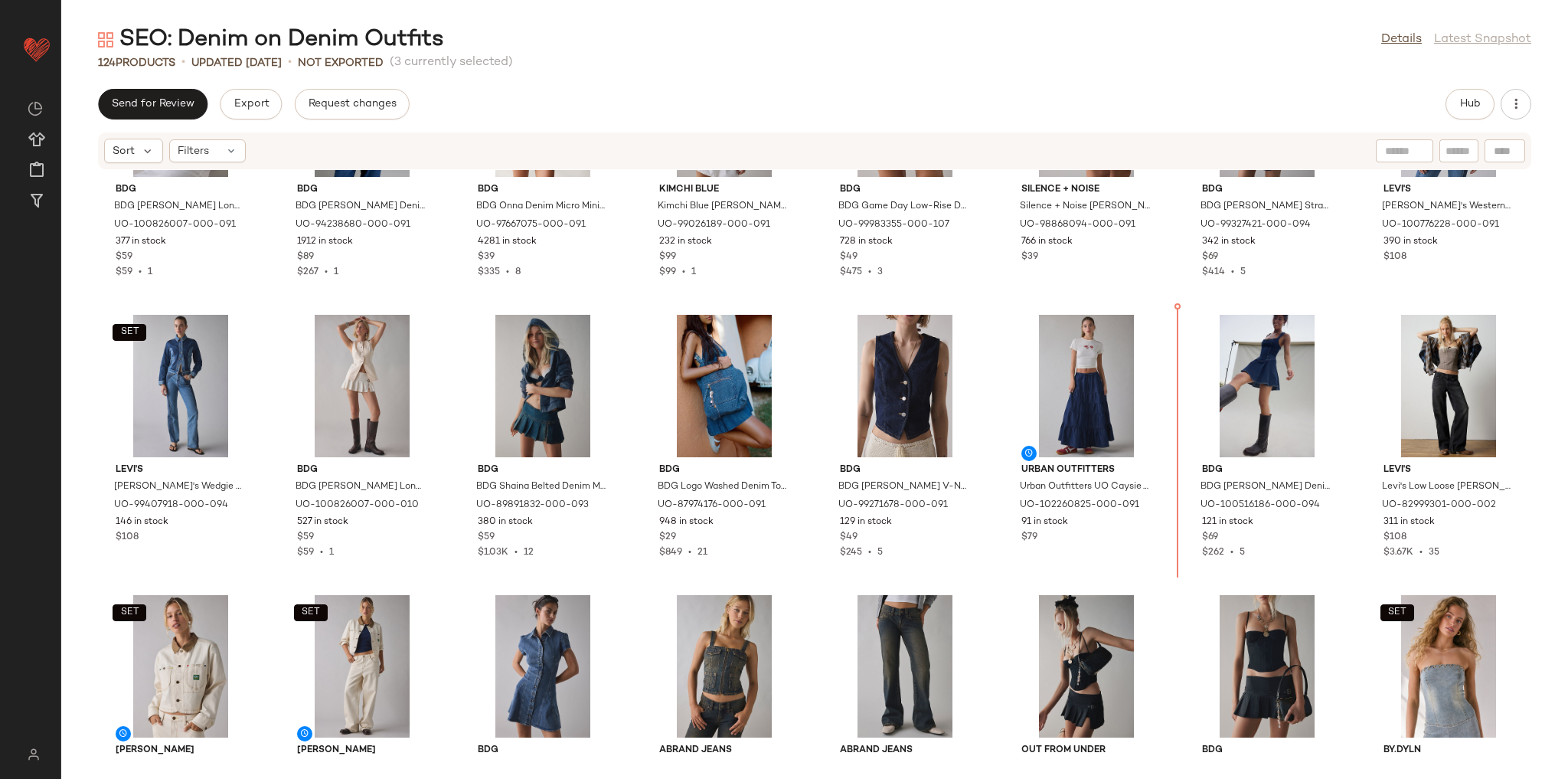
scroll to position [144, 0]
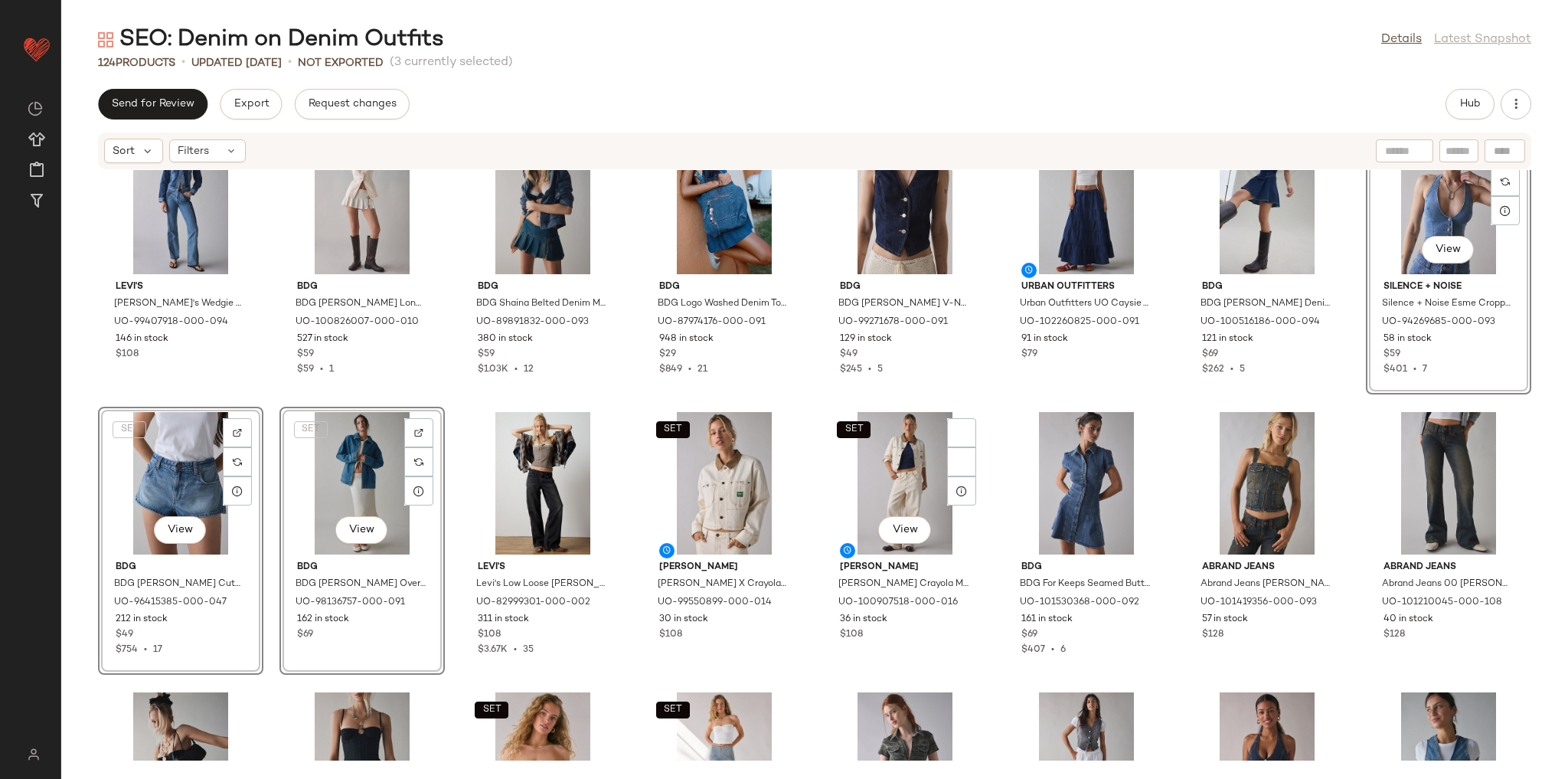
scroll to position [328, 0]
click at [800, 404] on div "BDG BDG Blanche Longline Denim Vest Top Jacket in Indigo, Women's at Urban Outf…" at bounding box center [814, 466] width 1507 height 591
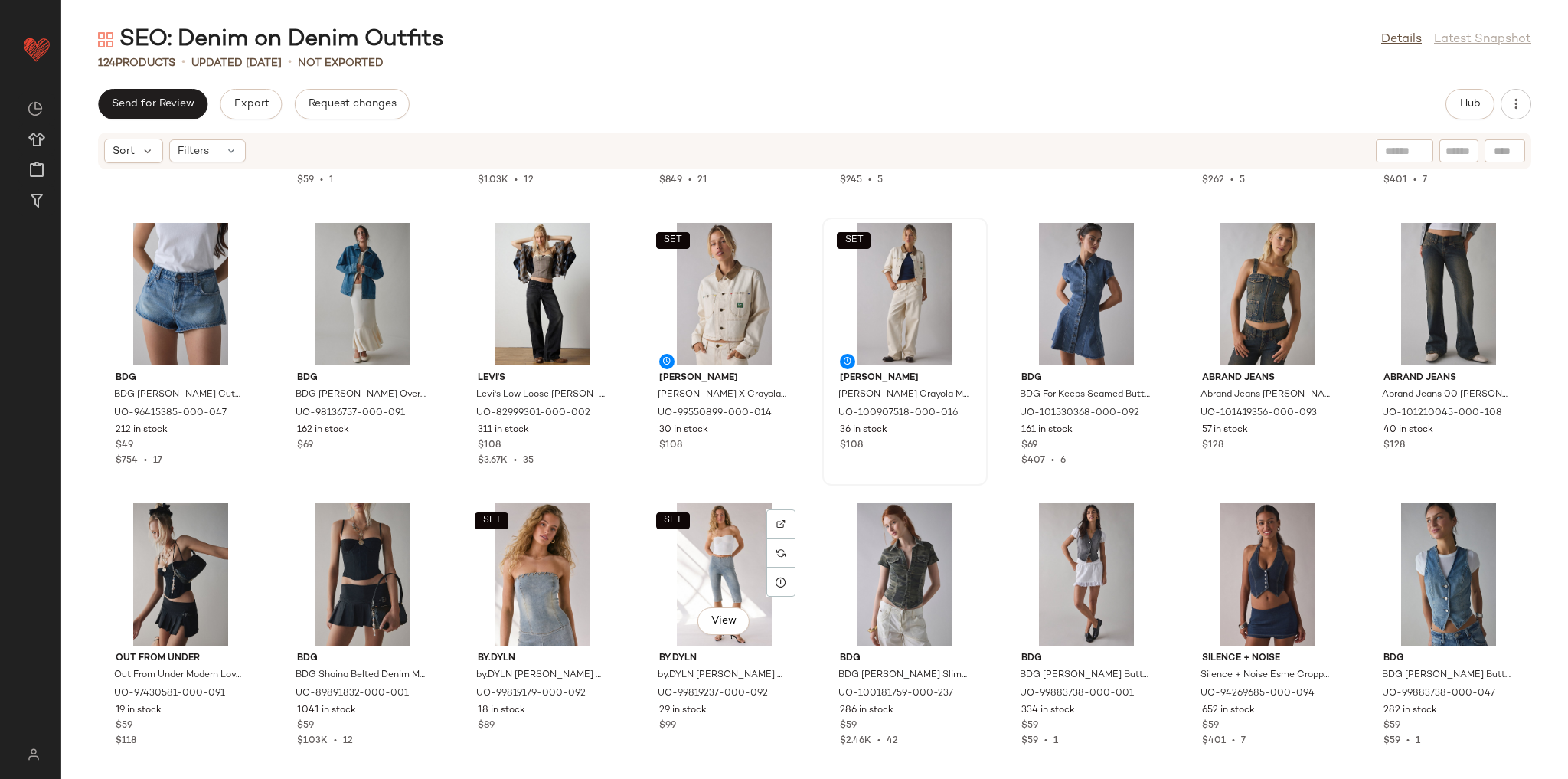
scroll to position [503, 0]
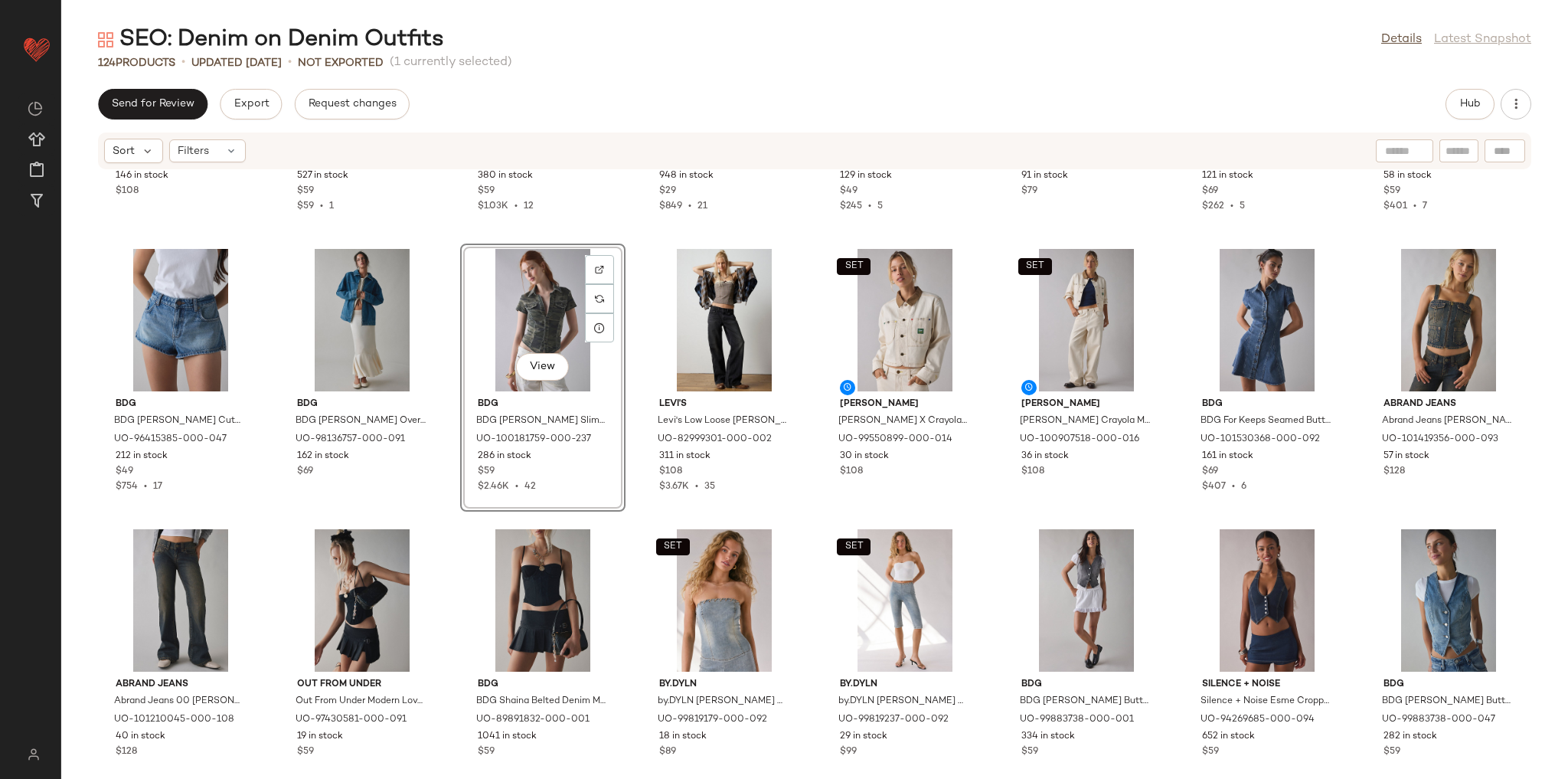
click at [630, 517] on div "SET Levi's Levi's Wedgie Western Bootcut Jean in Practically Pieced/Medium Wash…" at bounding box center [814, 466] width 1507 height 591
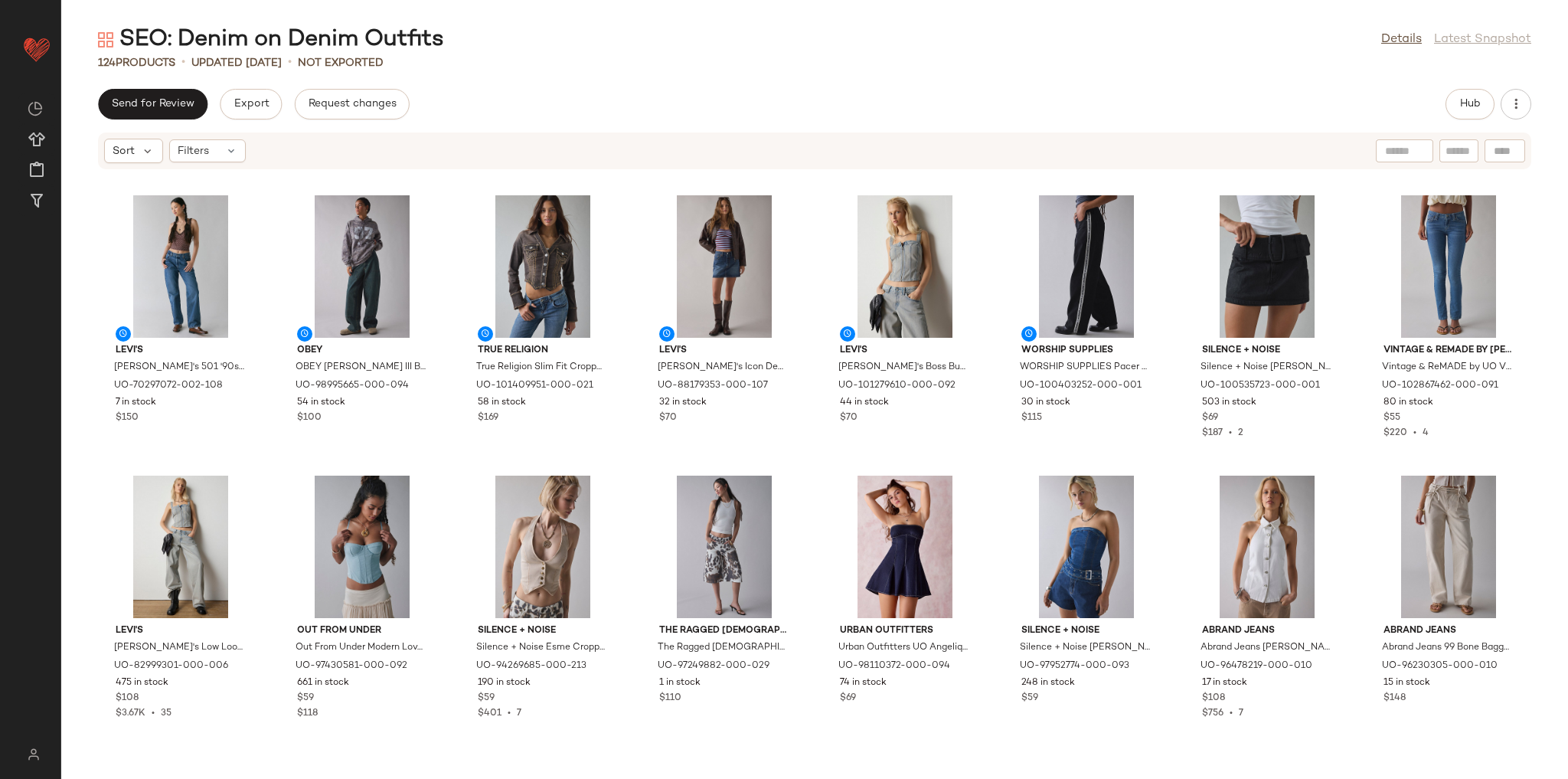
scroll to position [2524, 0]
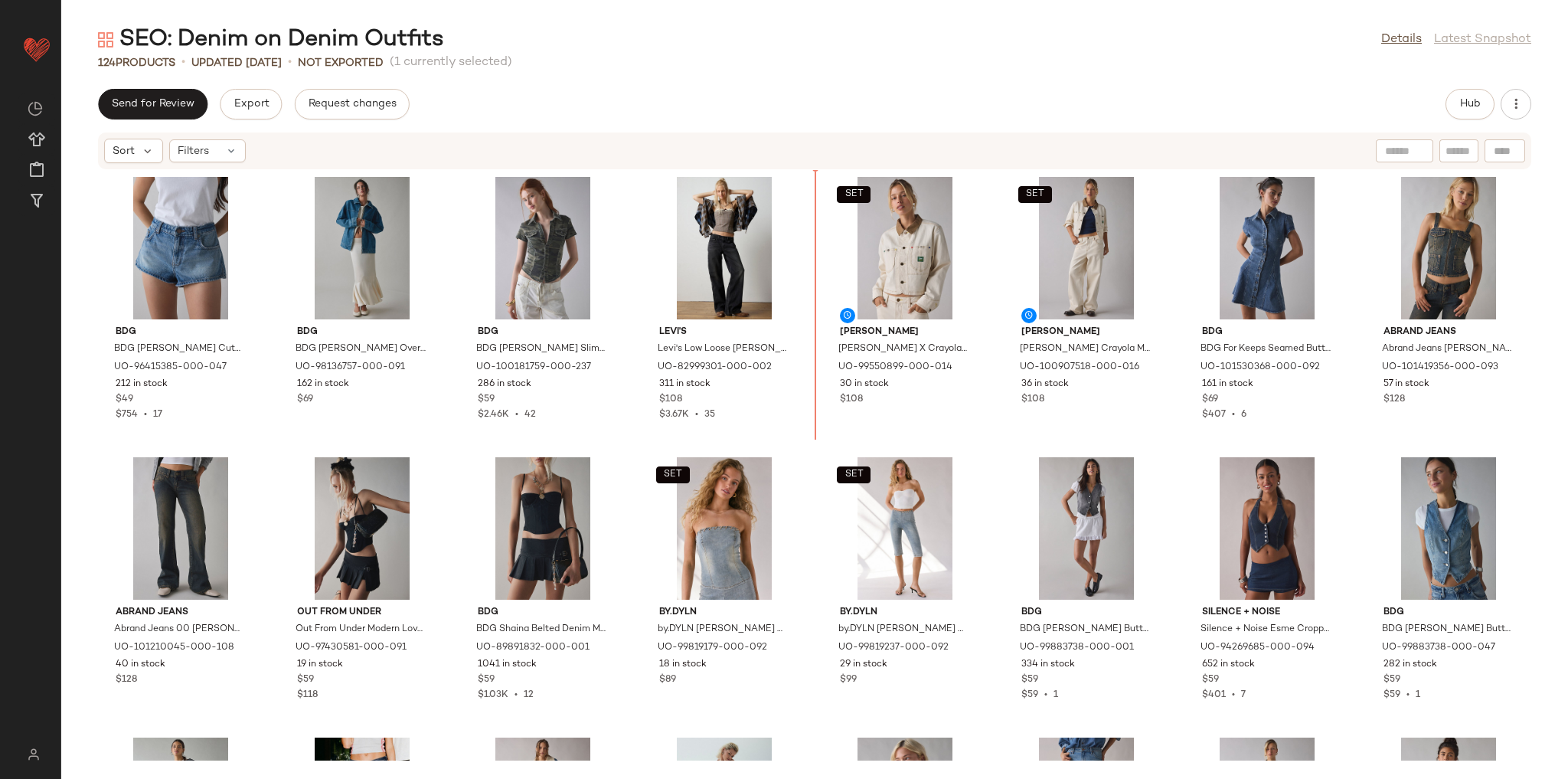
scroll to position [536, 0]
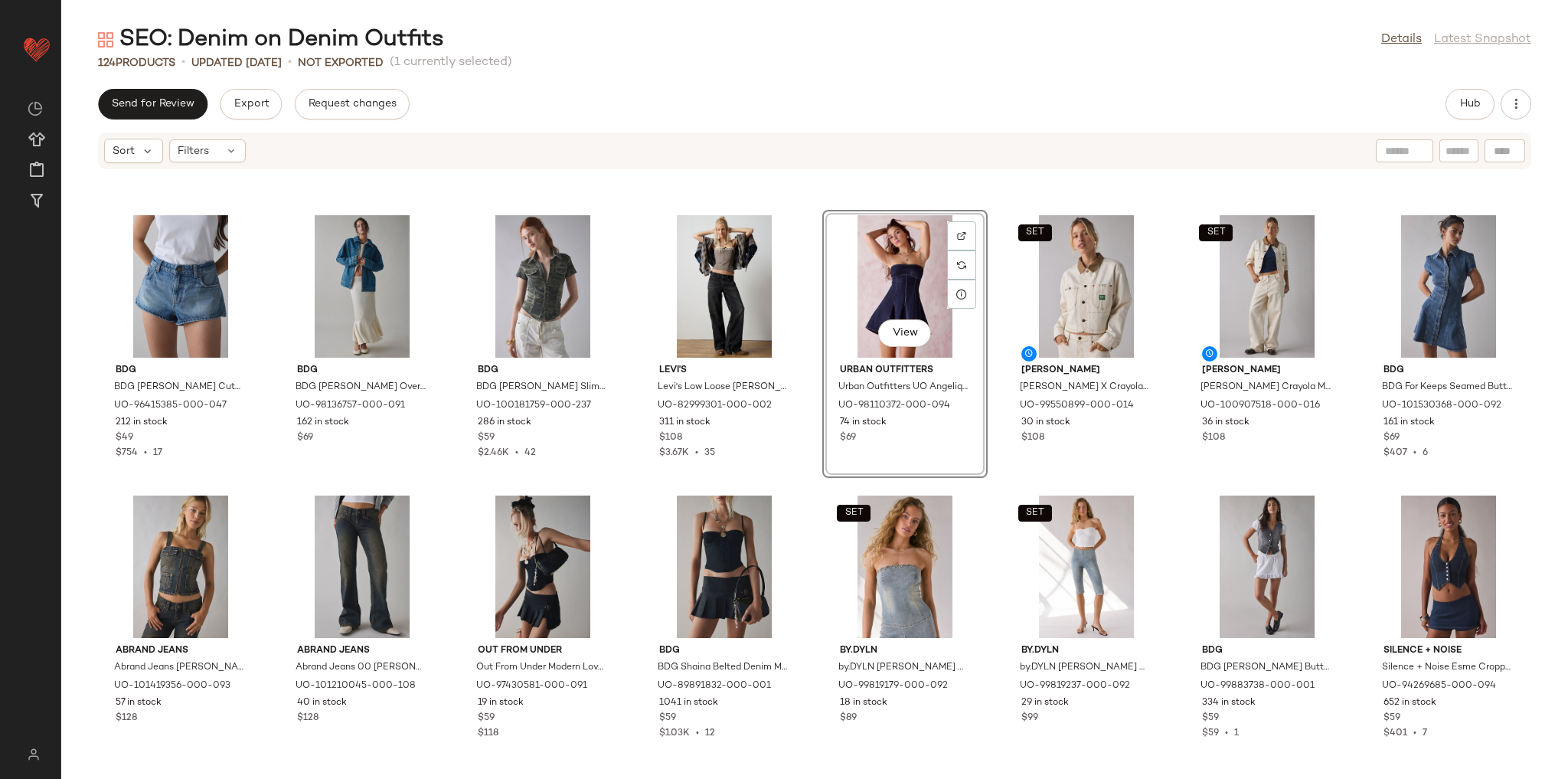
click at [811, 480] on div "BDG BDG Georgie Denim Cutoff Short in Walton Wash, Women's at Urban Outfitters …" at bounding box center [814, 466] width 1507 height 591
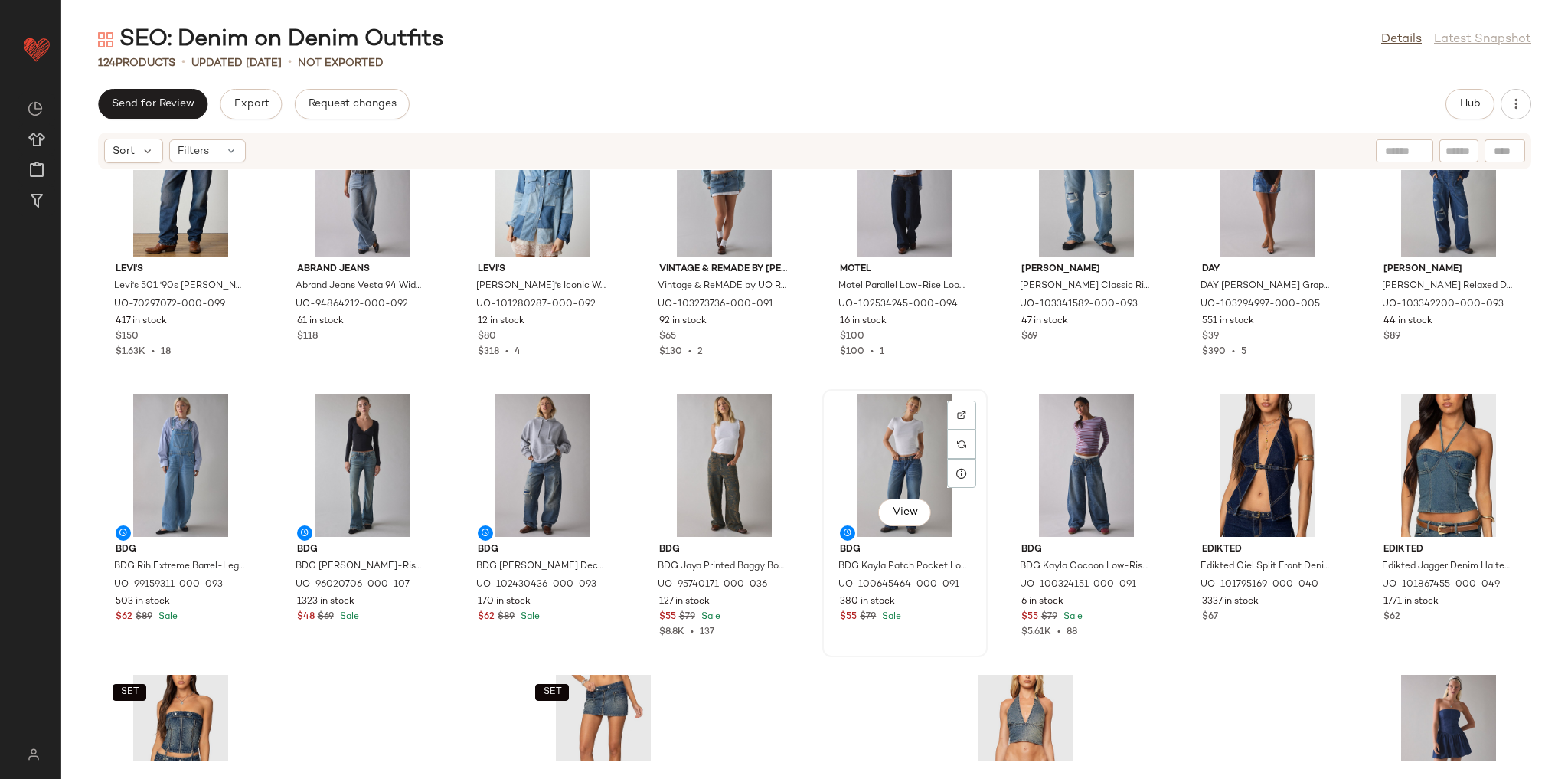
scroll to position [3897, 0]
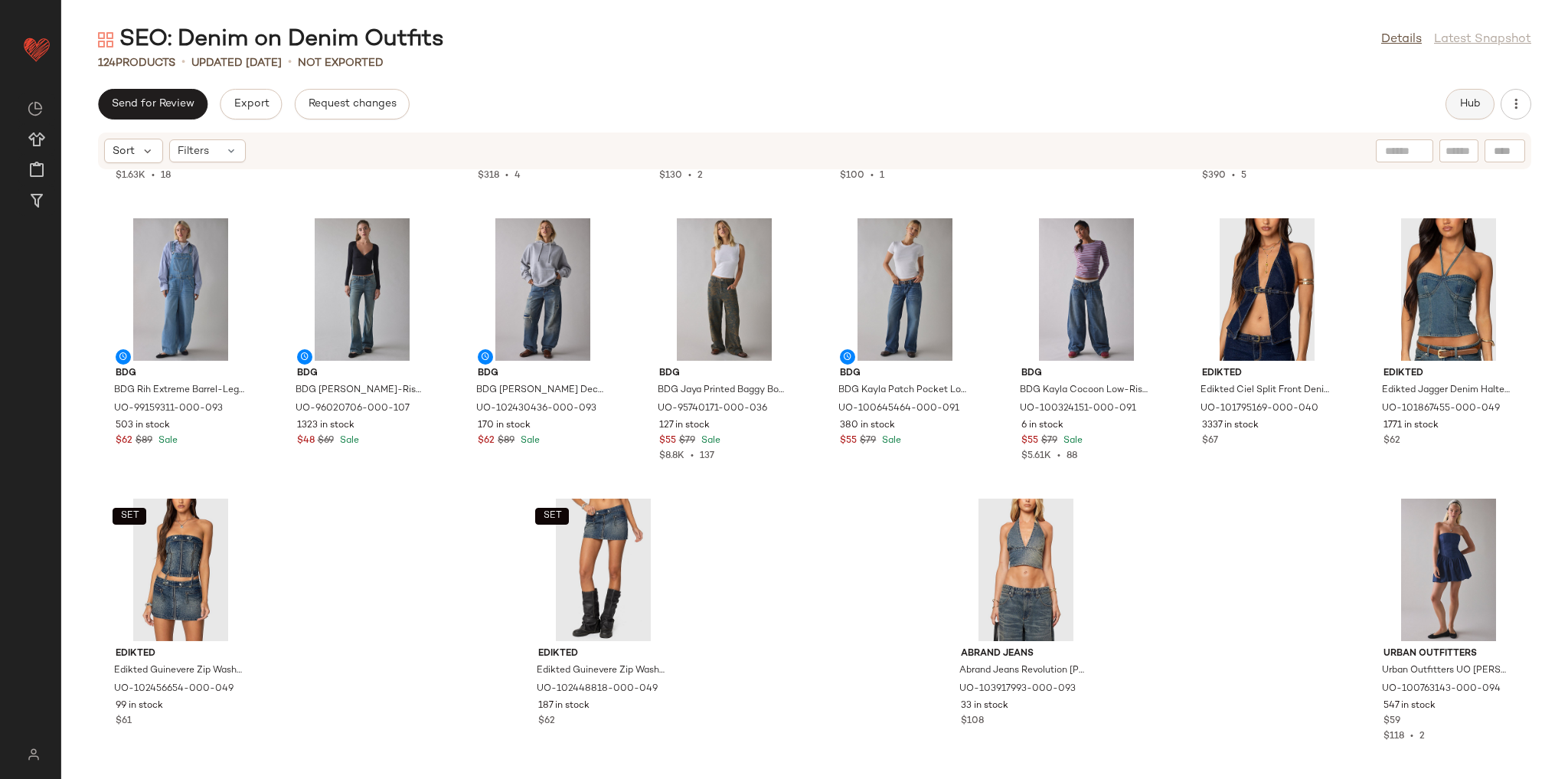
click at [1470, 98] on span "Hub" at bounding box center [1470, 104] width 22 height 12
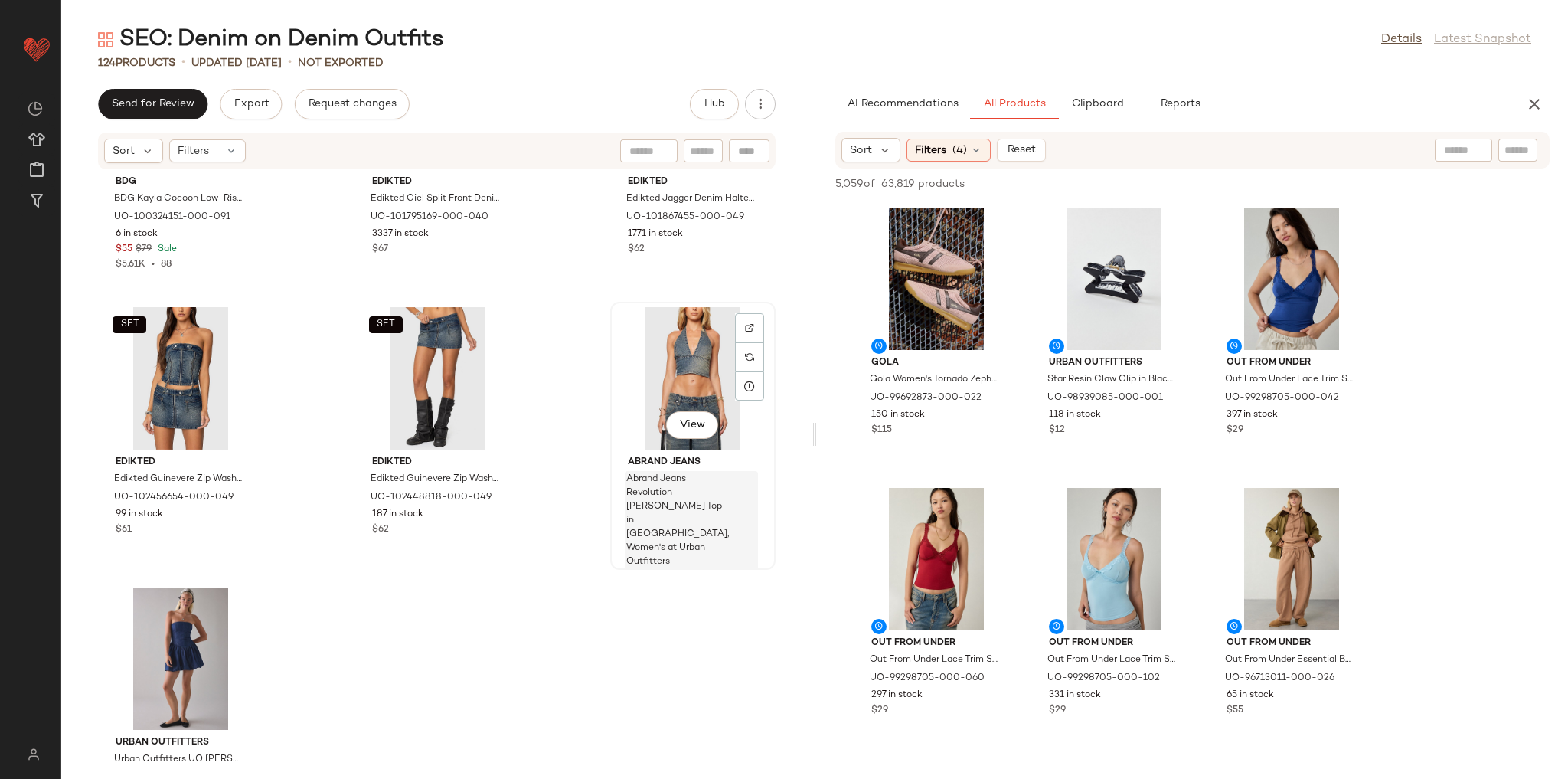
scroll to position [11183, 0]
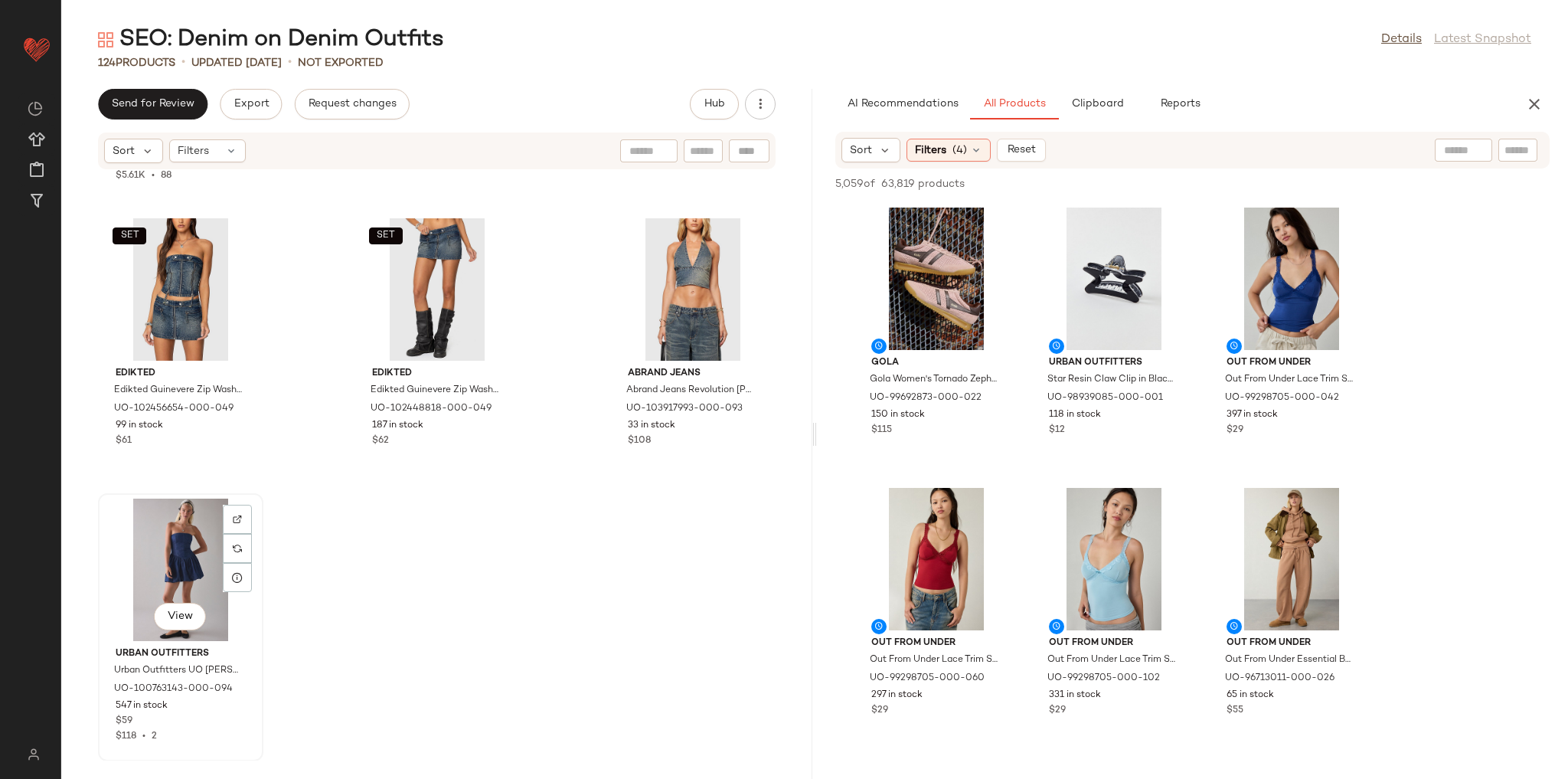
click at [186, 573] on div "View" at bounding box center [180, 569] width 155 height 142
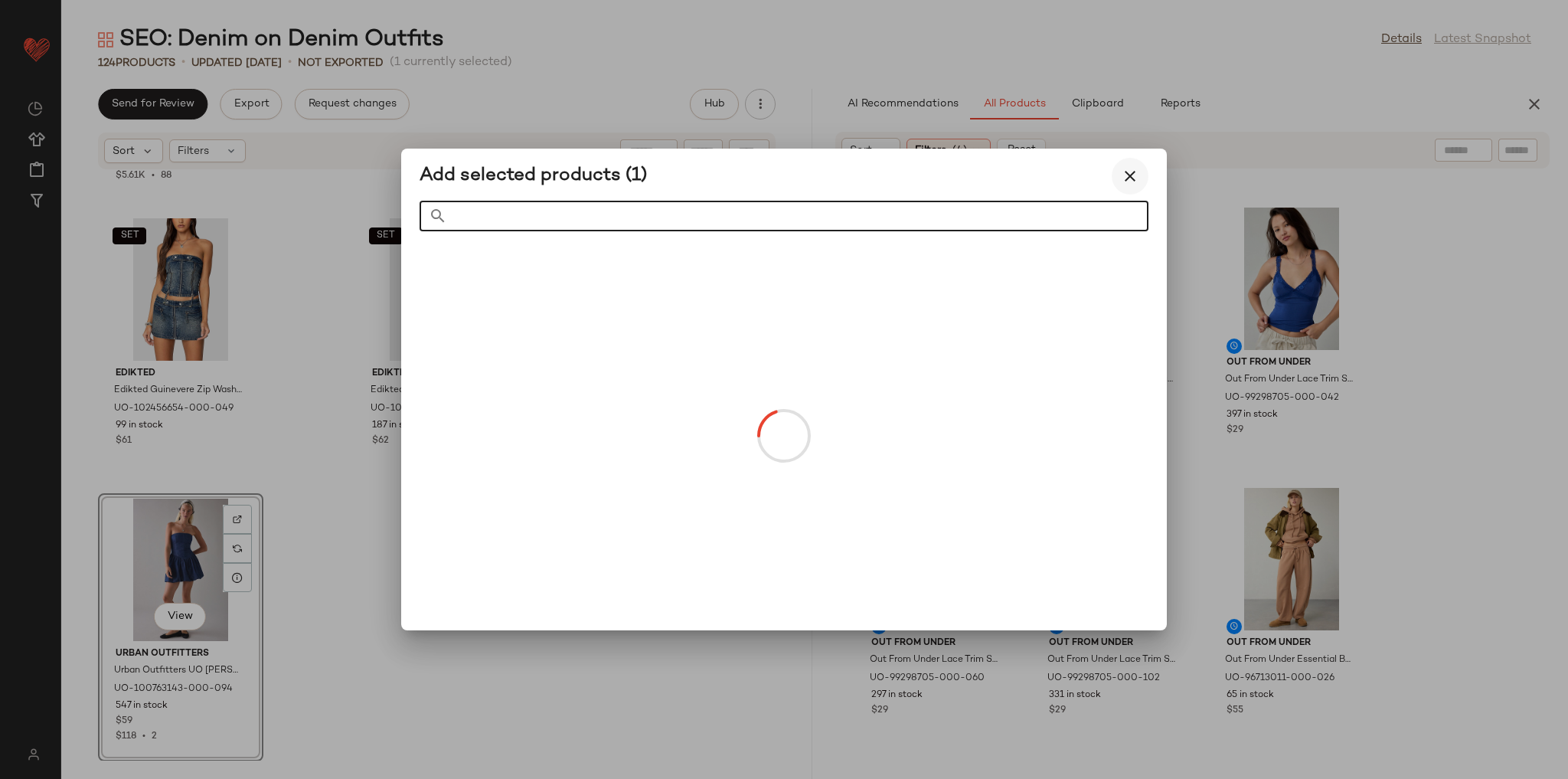
click at [1132, 176] on icon "button" at bounding box center [1129, 175] width 18 height 18
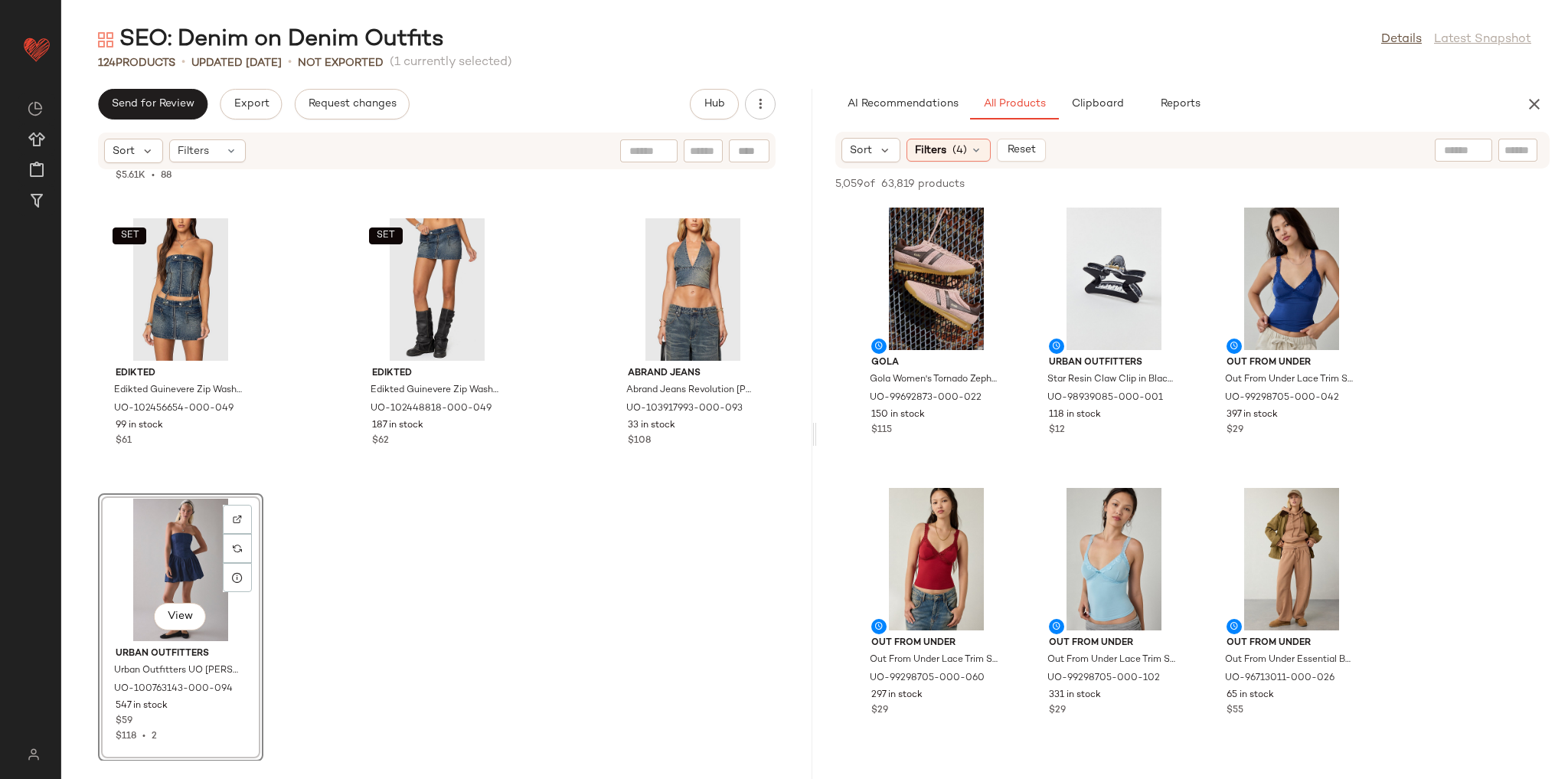
click at [178, 549] on div "View" at bounding box center [180, 569] width 155 height 142
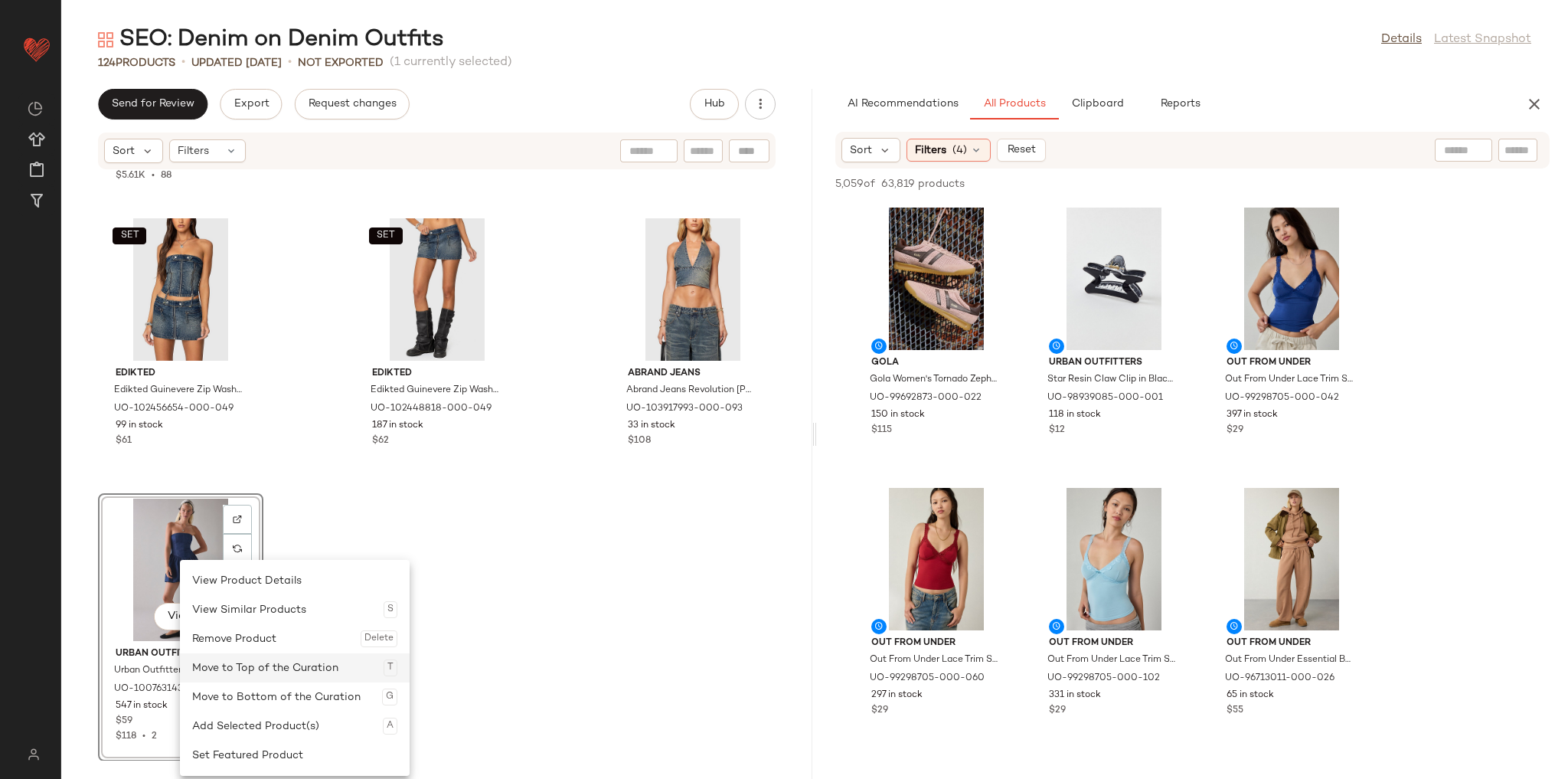
click at [243, 662] on div "Move to Top of the Curation T" at bounding box center [295, 668] width 205 height 29
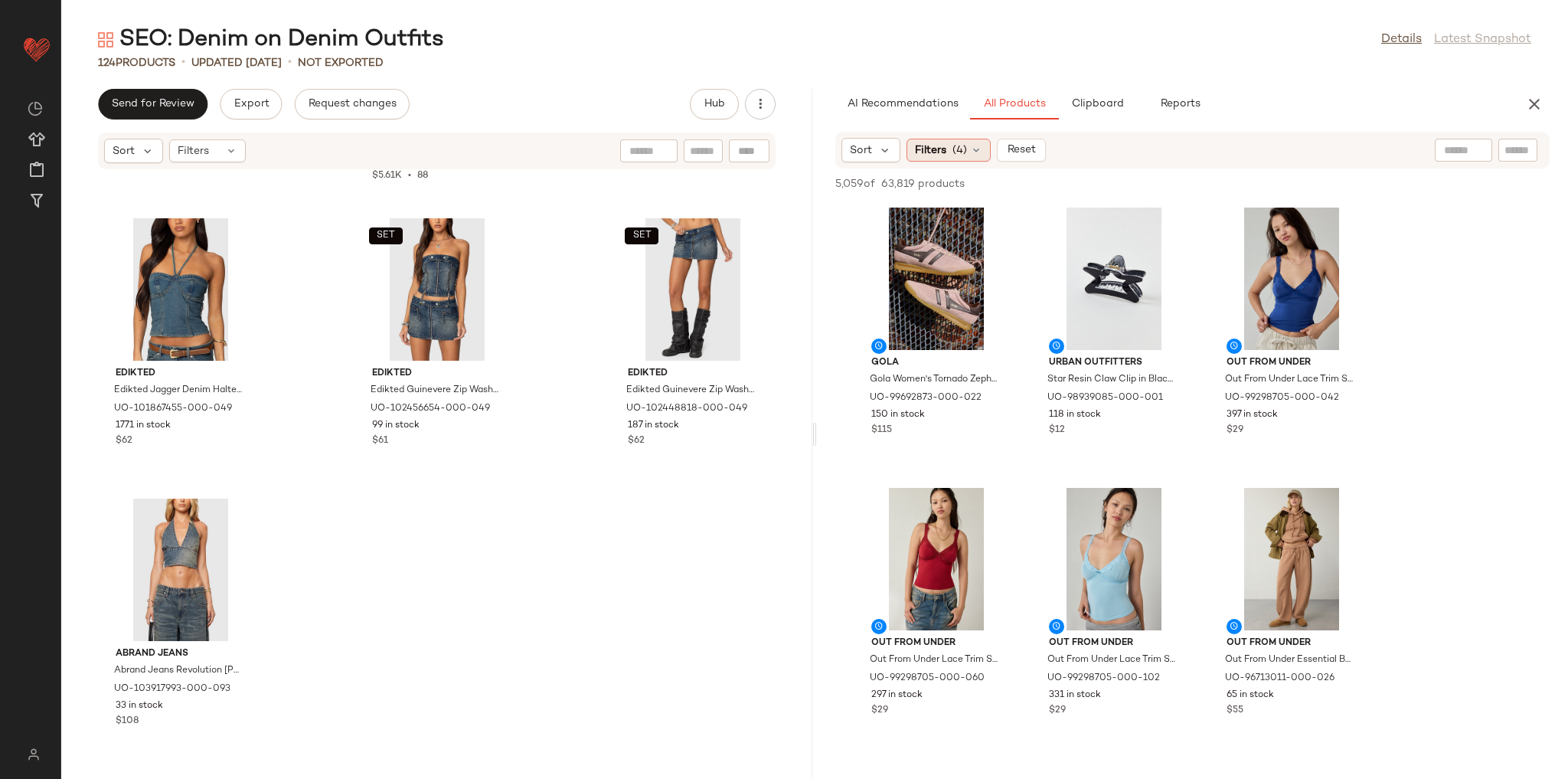
click at [936, 154] on span "Filters" at bounding box center [931, 150] width 31 height 16
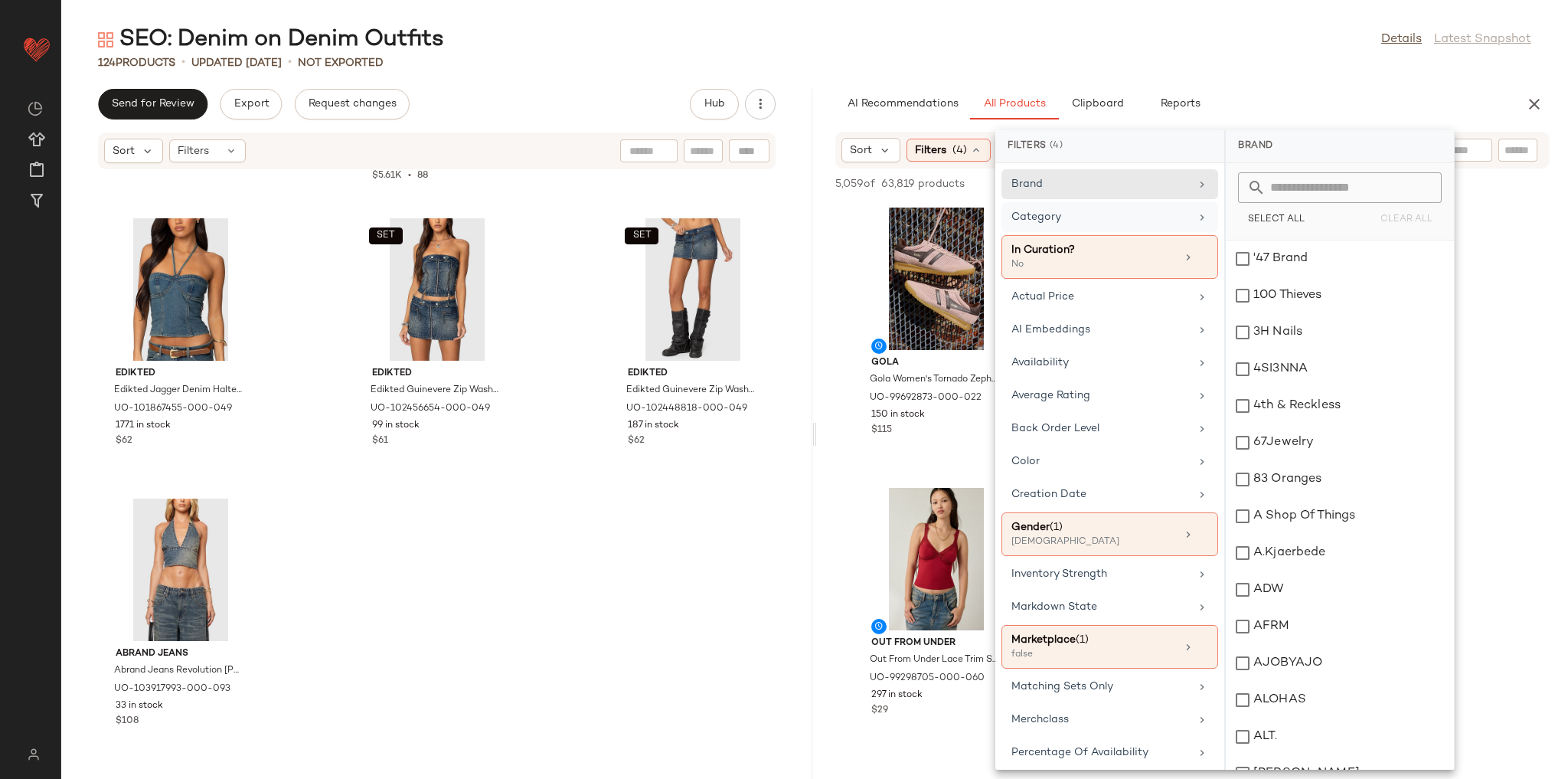
click at [1084, 224] on div "Category" at bounding box center [1100, 217] width 179 height 16
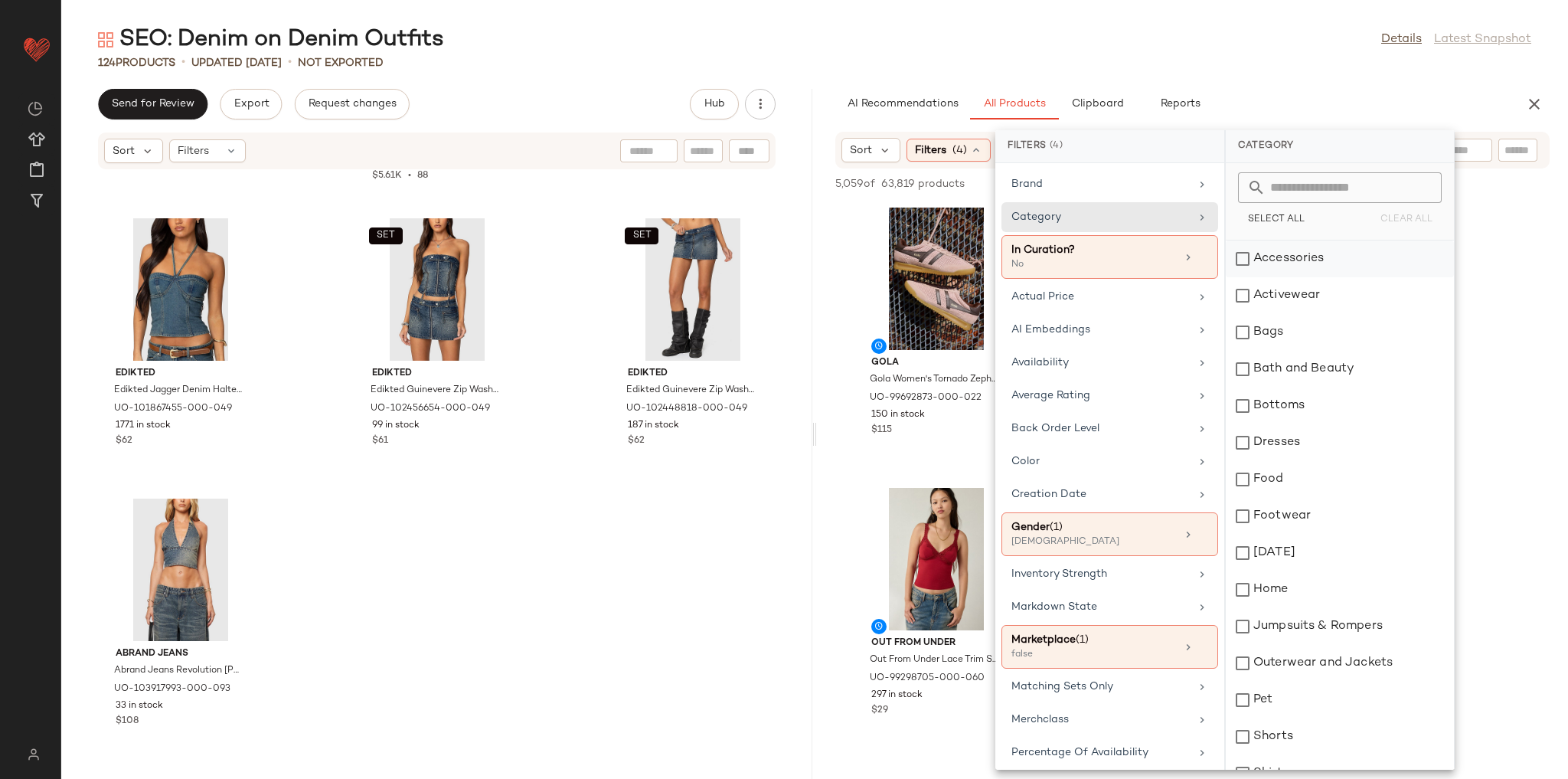
click at [1249, 250] on div "Accessories" at bounding box center [1340, 258] width 228 height 37
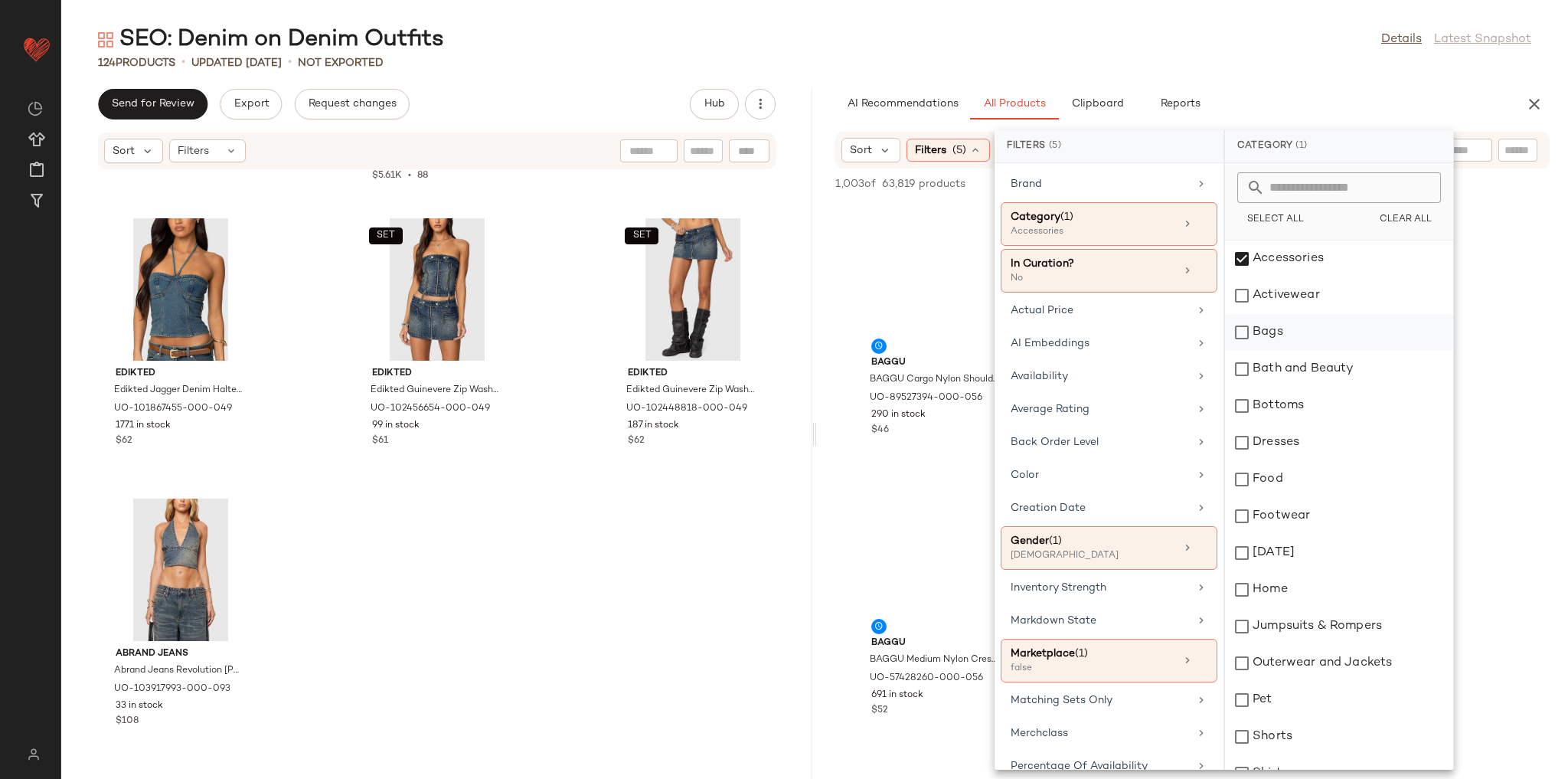
click at [1267, 324] on div "Bags" at bounding box center [1339, 332] width 228 height 37
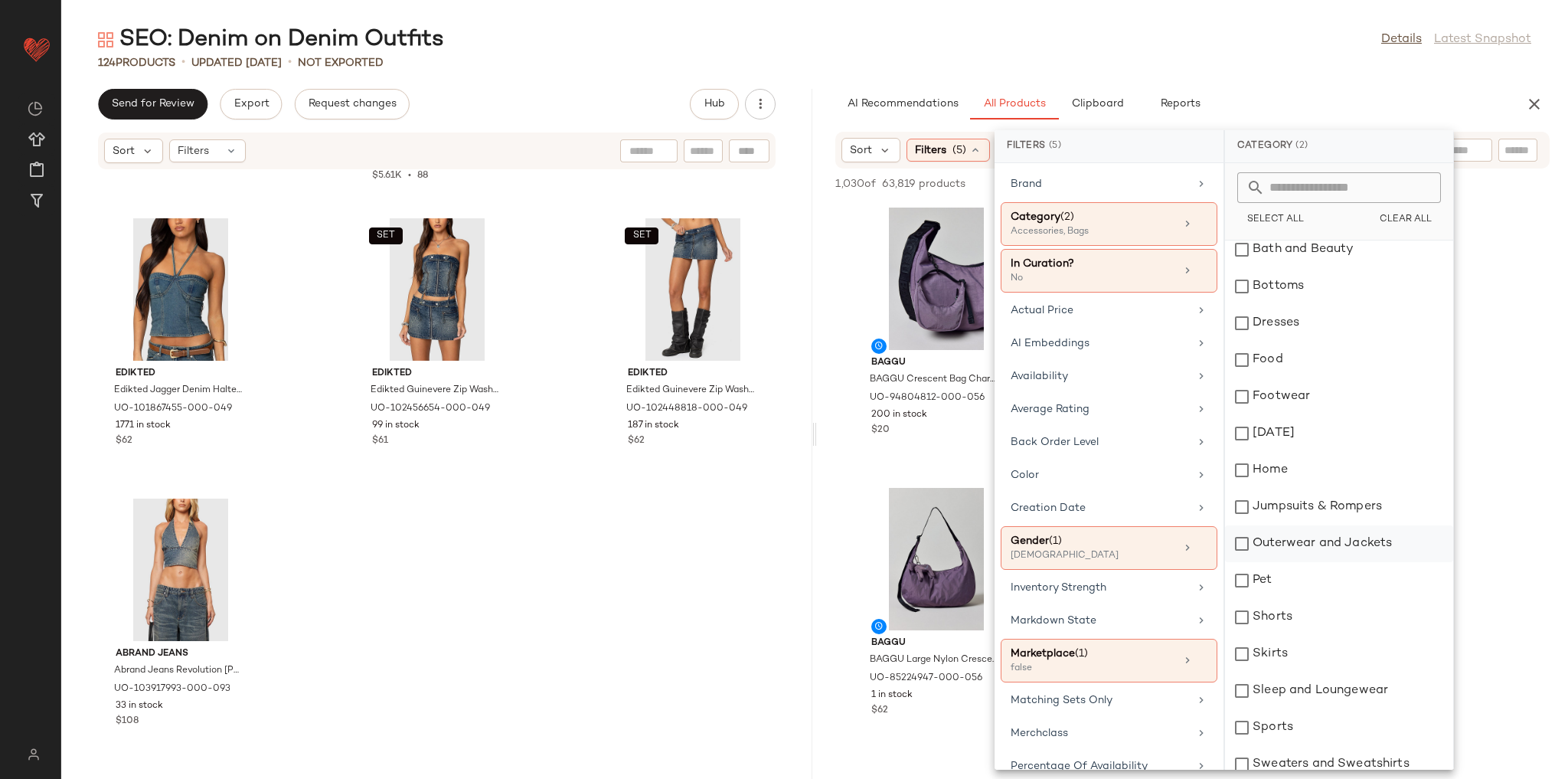
scroll to position [123, 0]
click at [1308, 401] on div "Footwear" at bounding box center [1339, 393] width 228 height 37
click at [1259, 67] on div "124 Products • updated Aug 22nd • Not Exported" at bounding box center [814, 63] width 1507 height 16
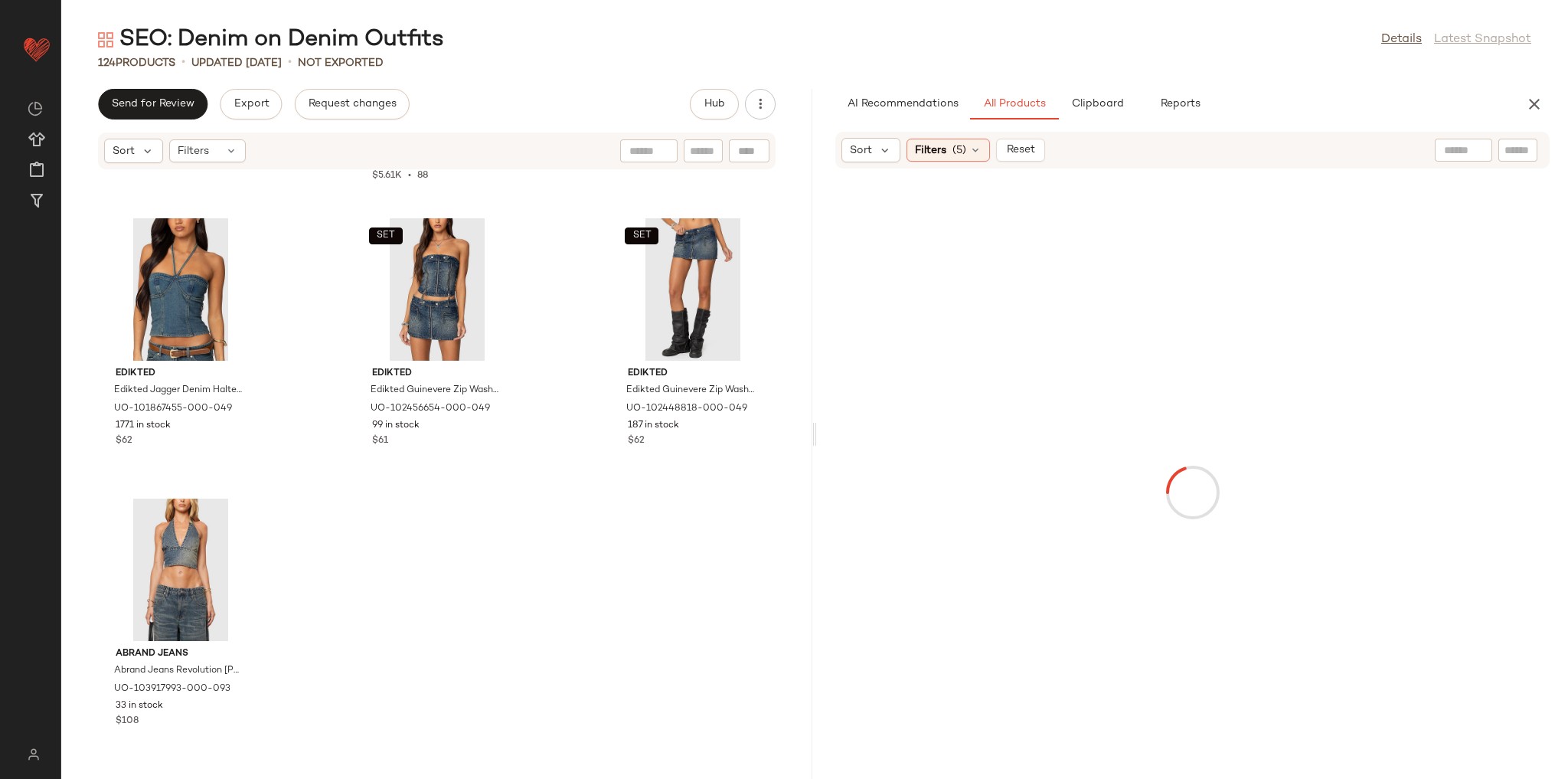
click at [1517, 145] on input "text" at bounding box center [1517, 150] width 27 height 16
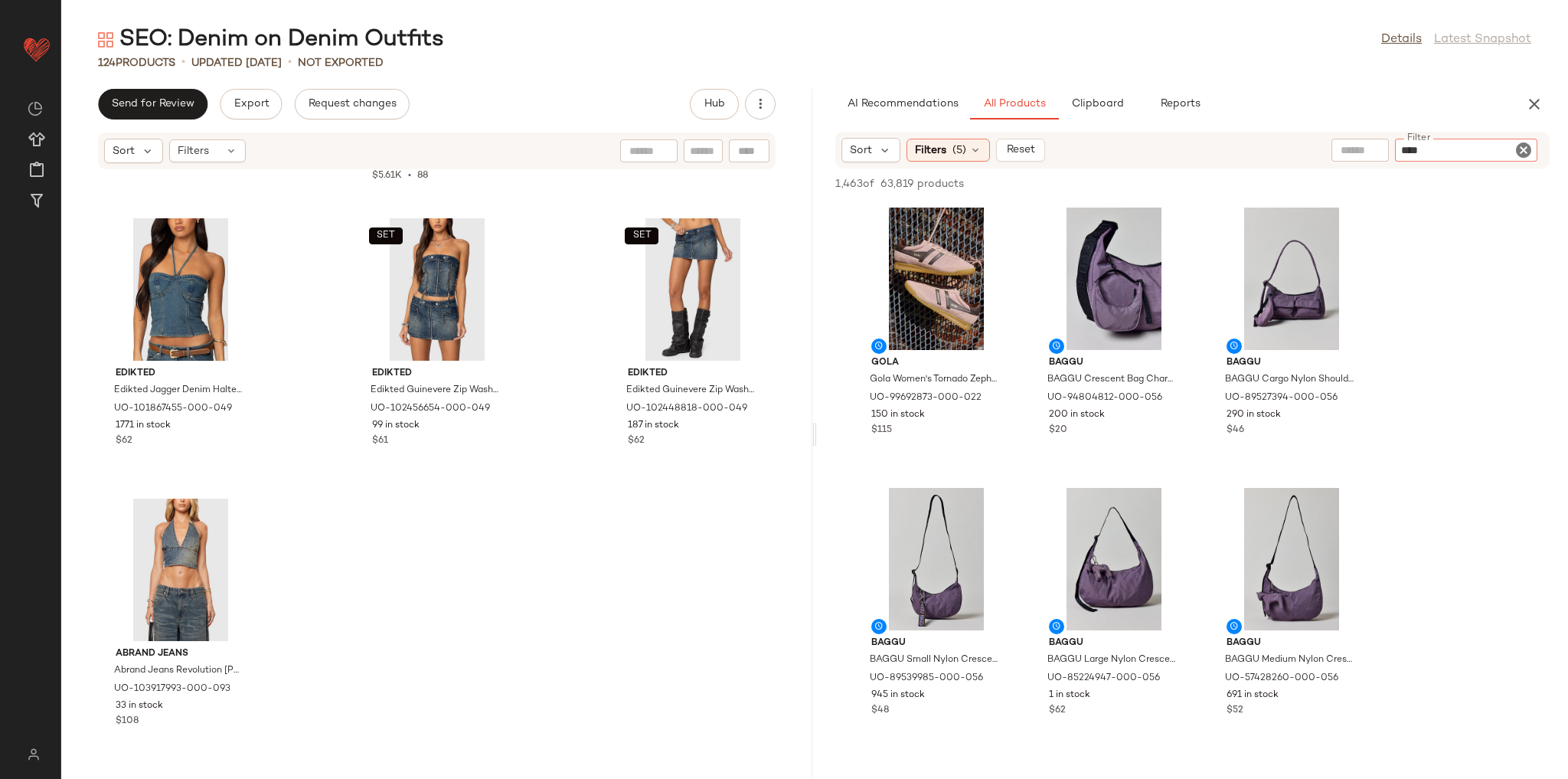
type input "*****"
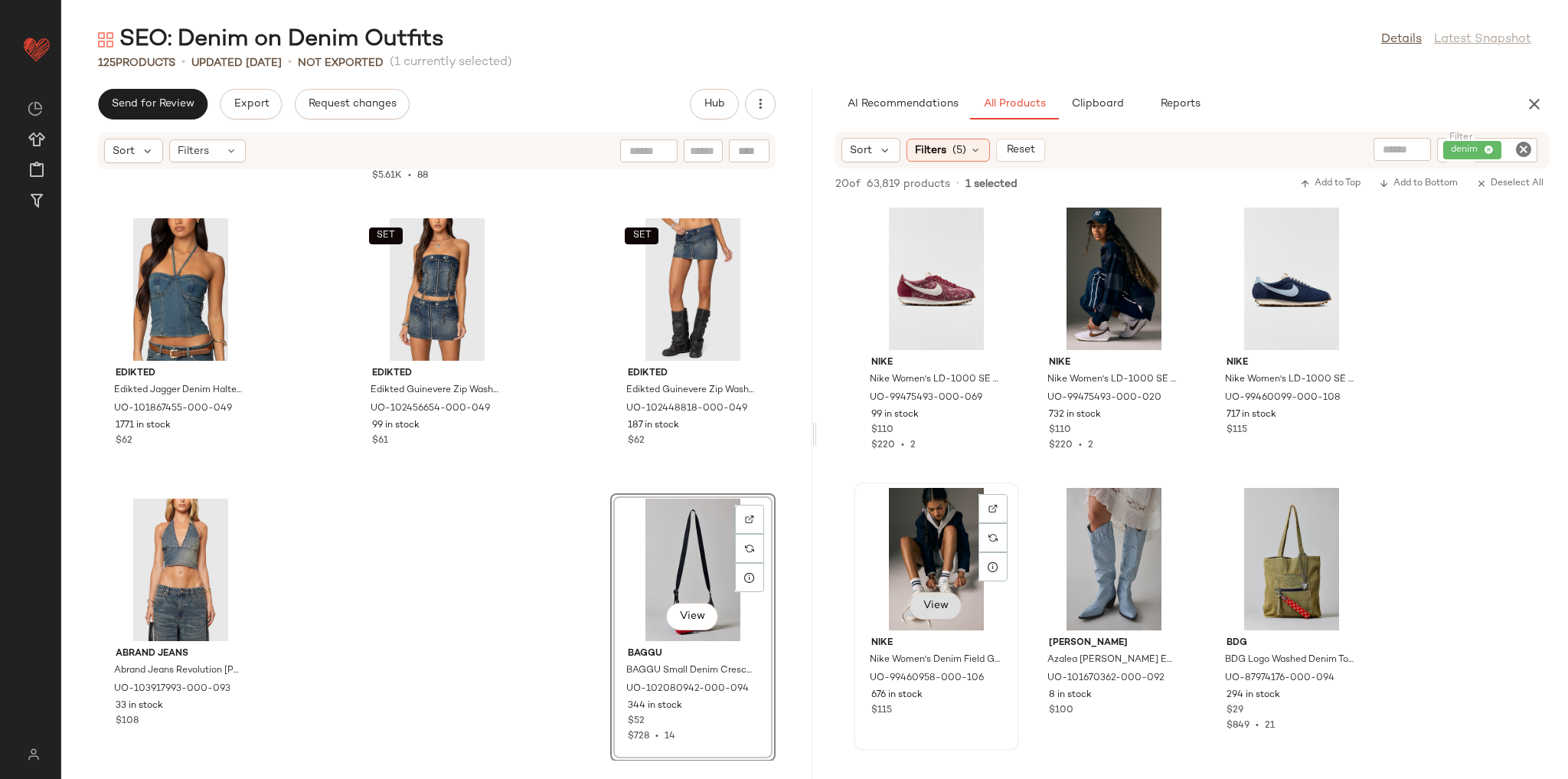
click at [931, 607] on span "View" at bounding box center [935, 605] width 26 height 12
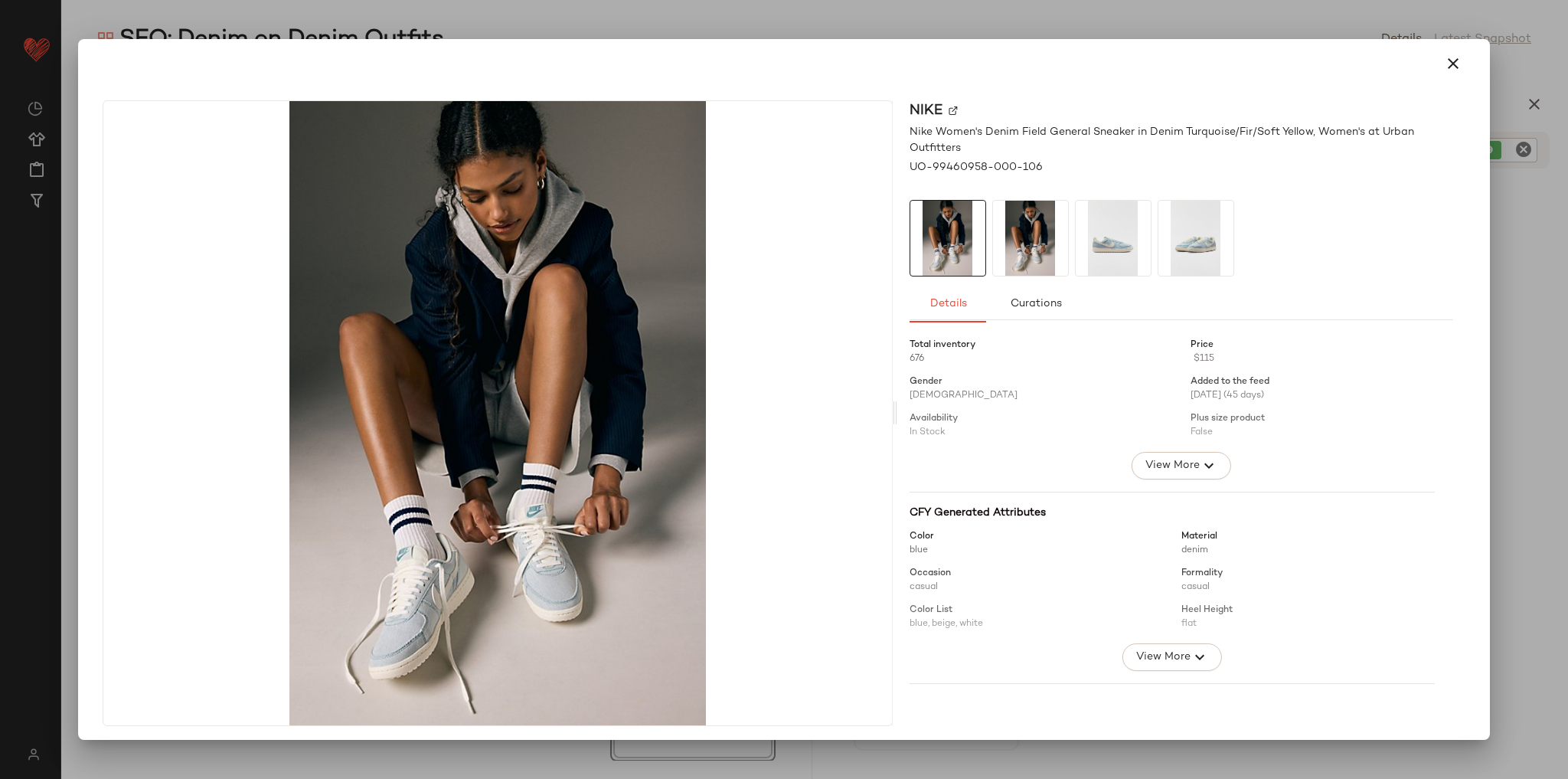
click at [1100, 260] on img at bounding box center [1113, 238] width 75 height 75
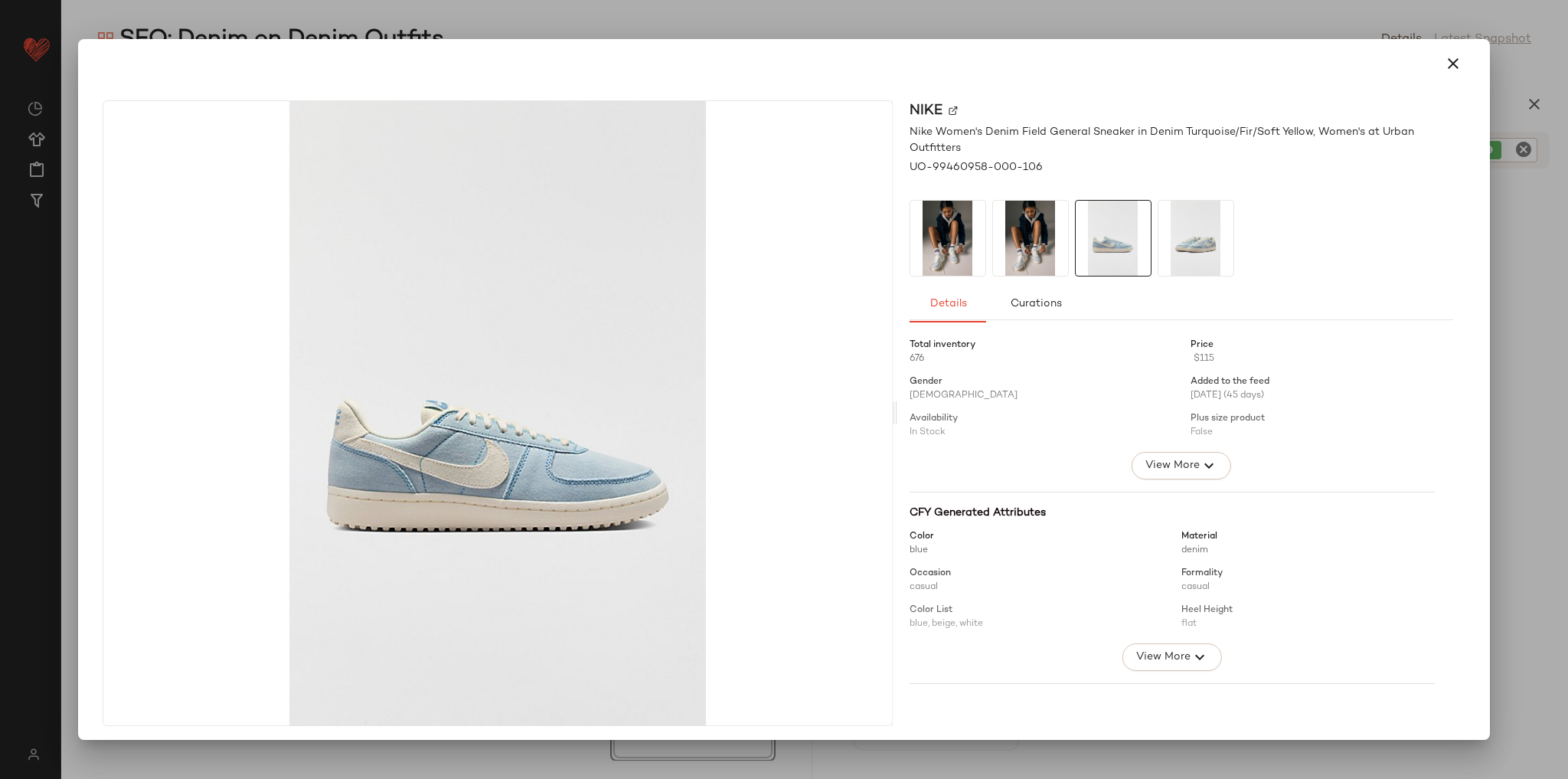
click at [1180, 246] on img at bounding box center [1196, 238] width 75 height 75
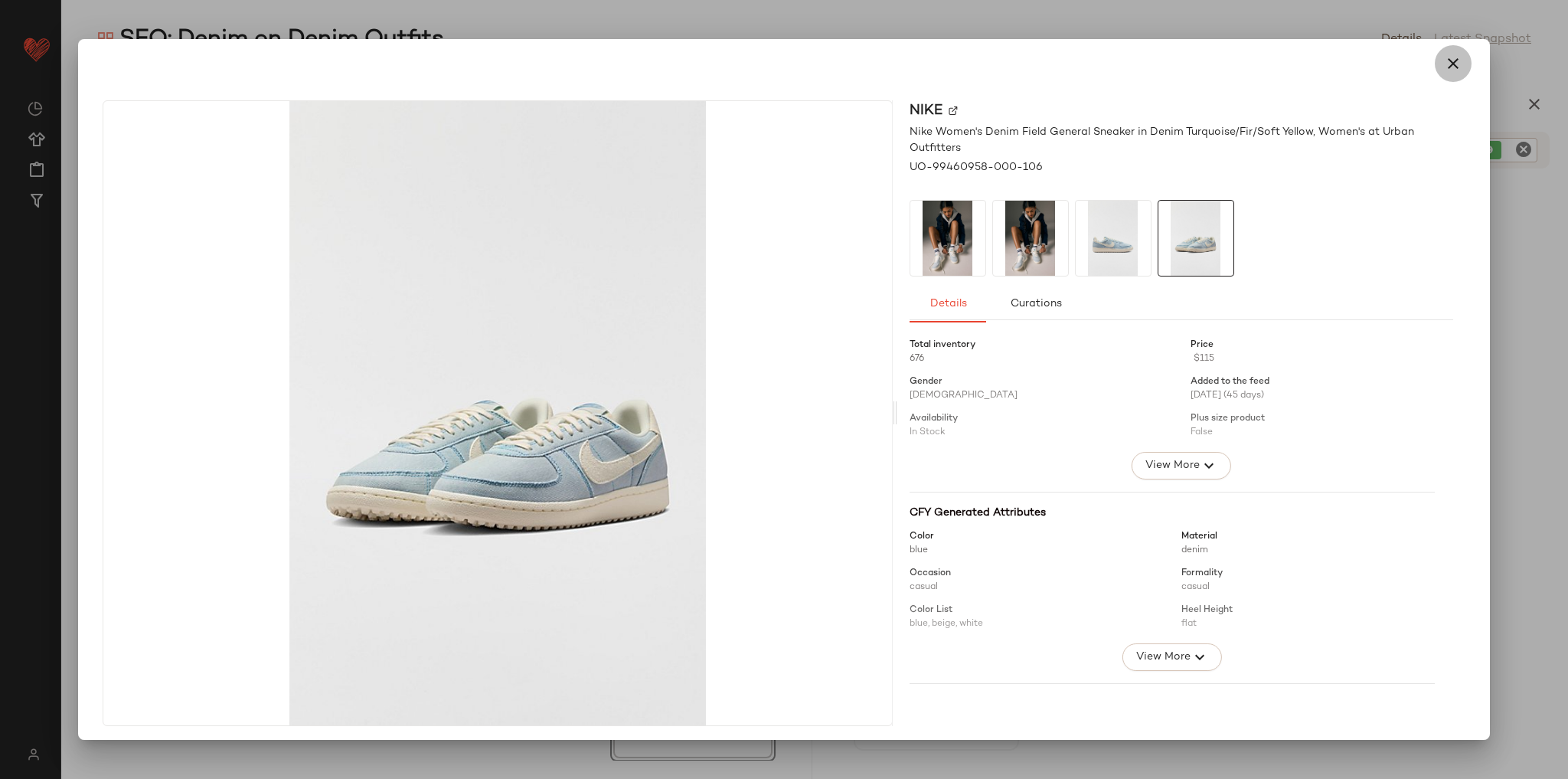
click at [1450, 61] on icon "button" at bounding box center [1452, 63] width 18 height 18
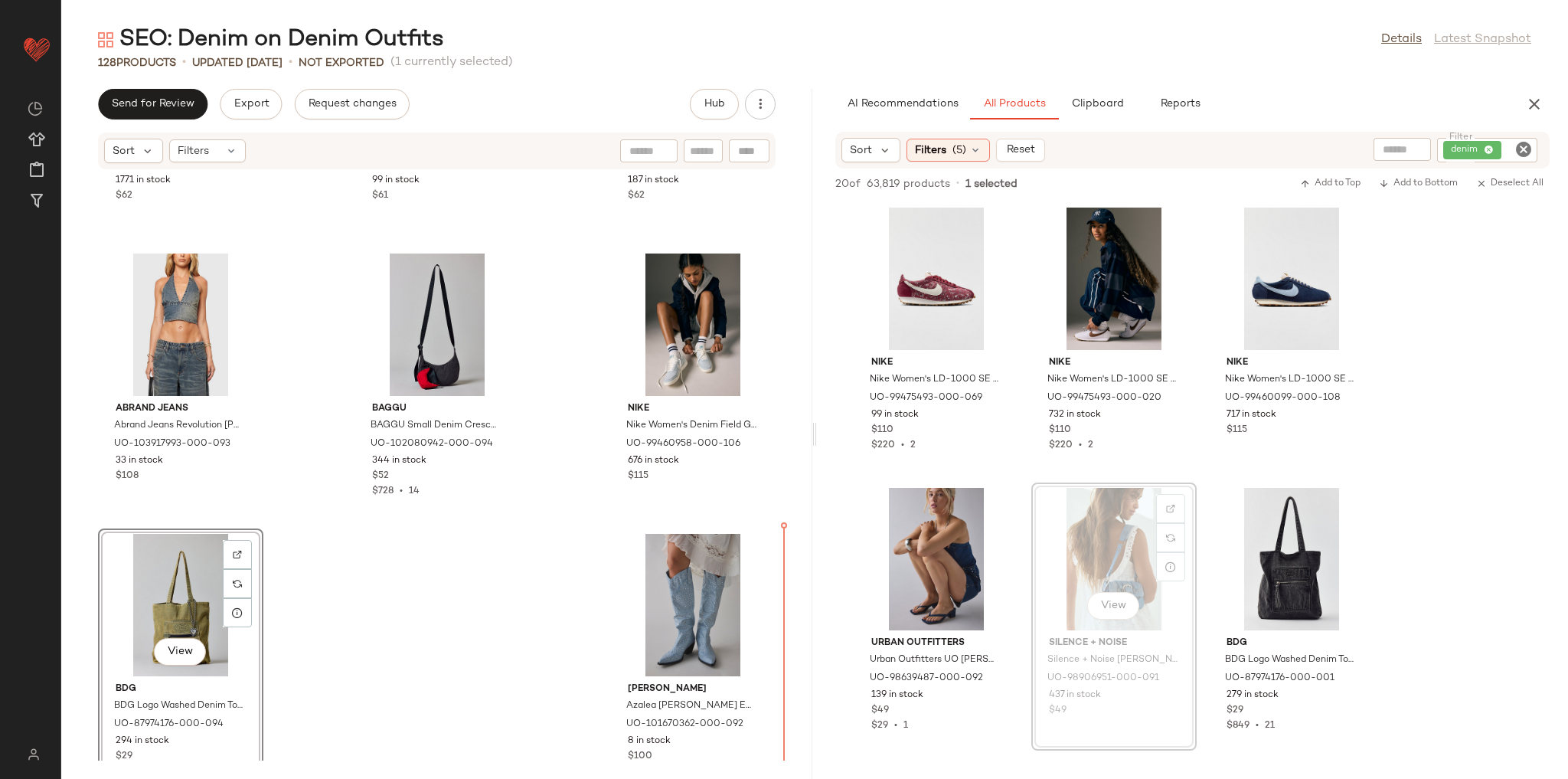
scroll to position [11465, 0]
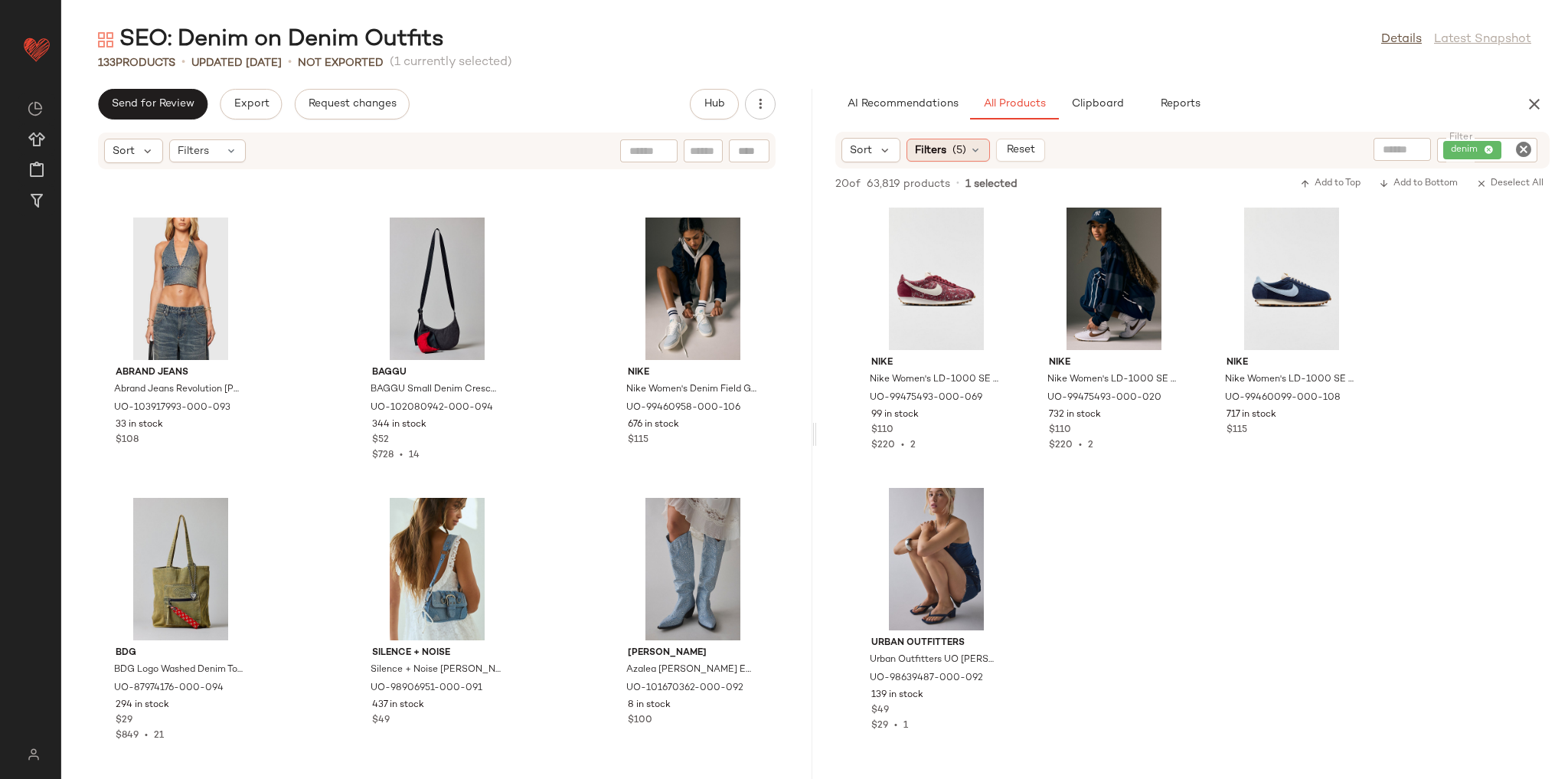
click at [930, 138] on div "Filters (5)" at bounding box center [948, 149] width 84 height 23
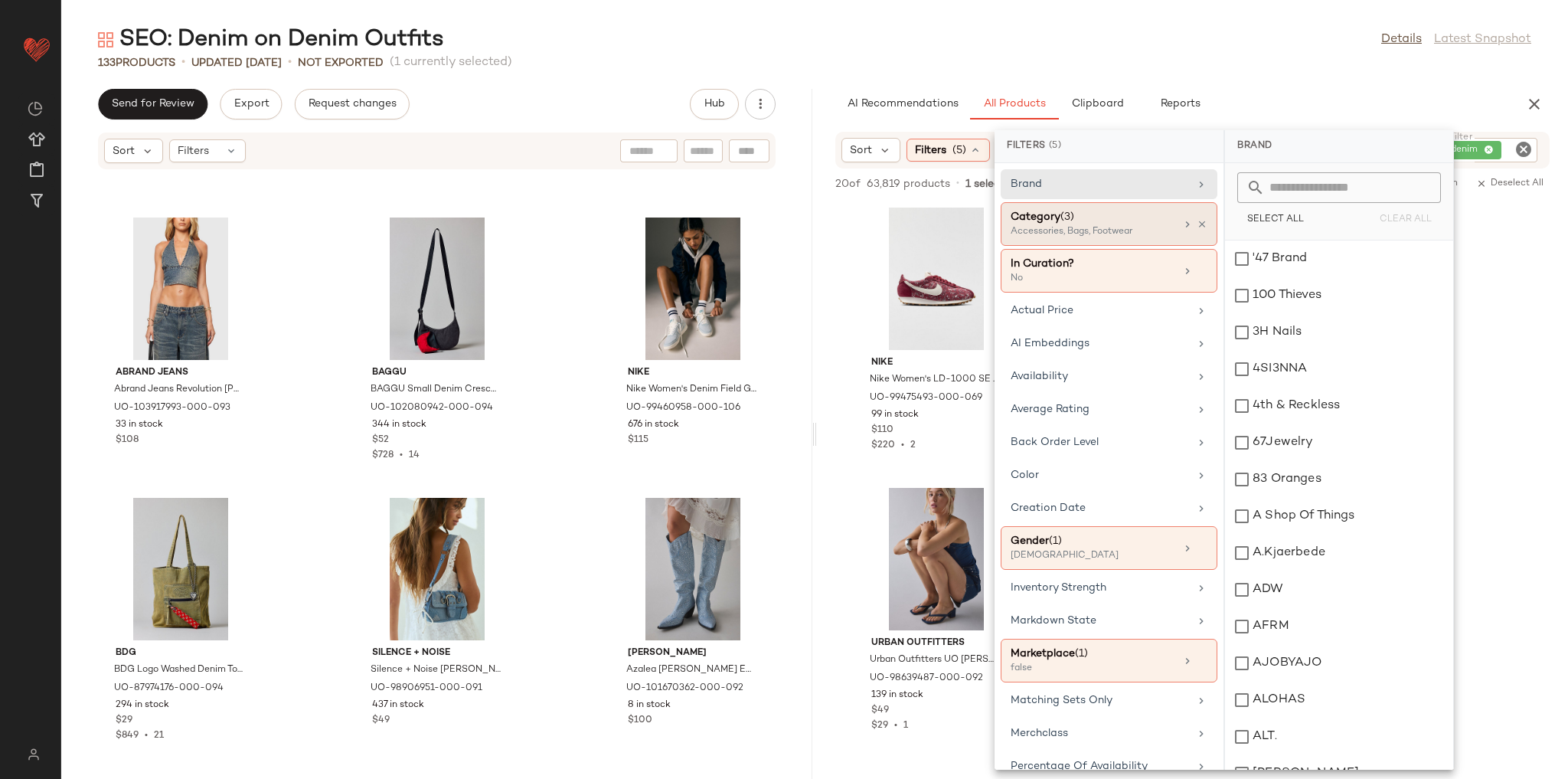
click at [1140, 229] on div "Accessories, Bags, Footwear" at bounding box center [1086, 232] width 153 height 14
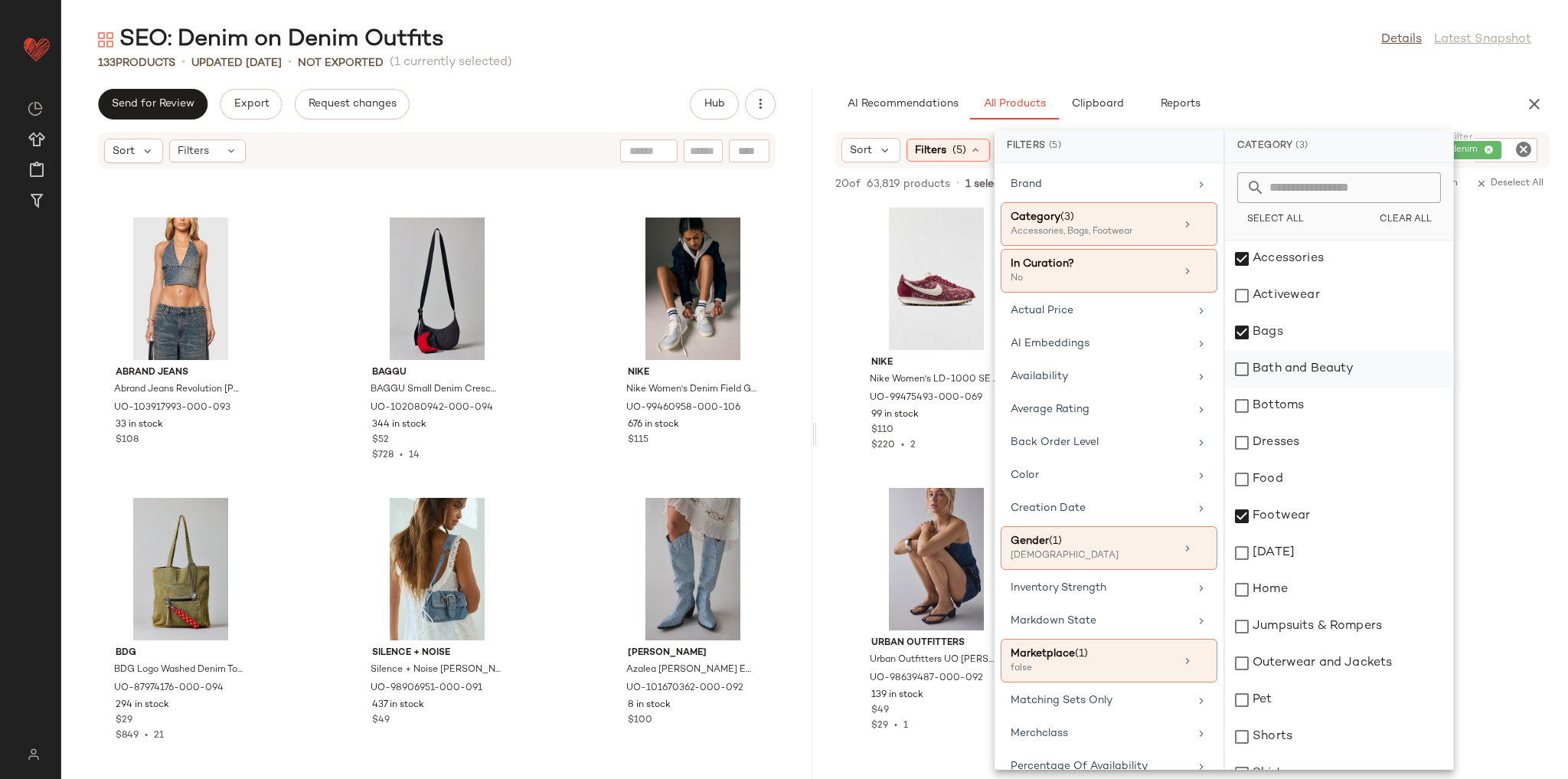
click at [1314, 378] on div "Bath and Beauty" at bounding box center [1339, 369] width 228 height 37
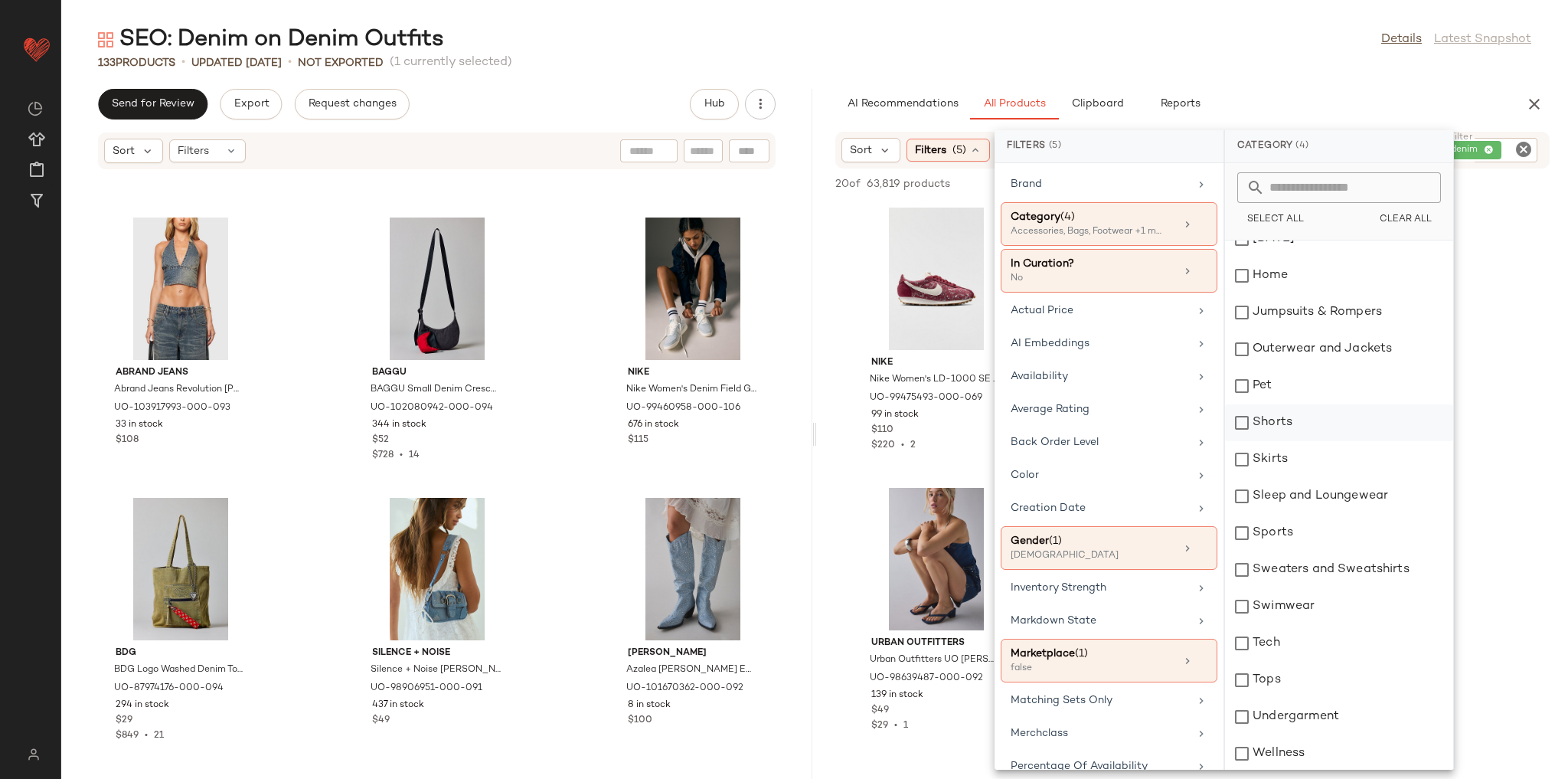
scroll to position [315, 0]
click at [1193, 229] on div at bounding box center [1194, 225] width 26 height 12
click at [1197, 226] on icon at bounding box center [1202, 225] width 10 height 10
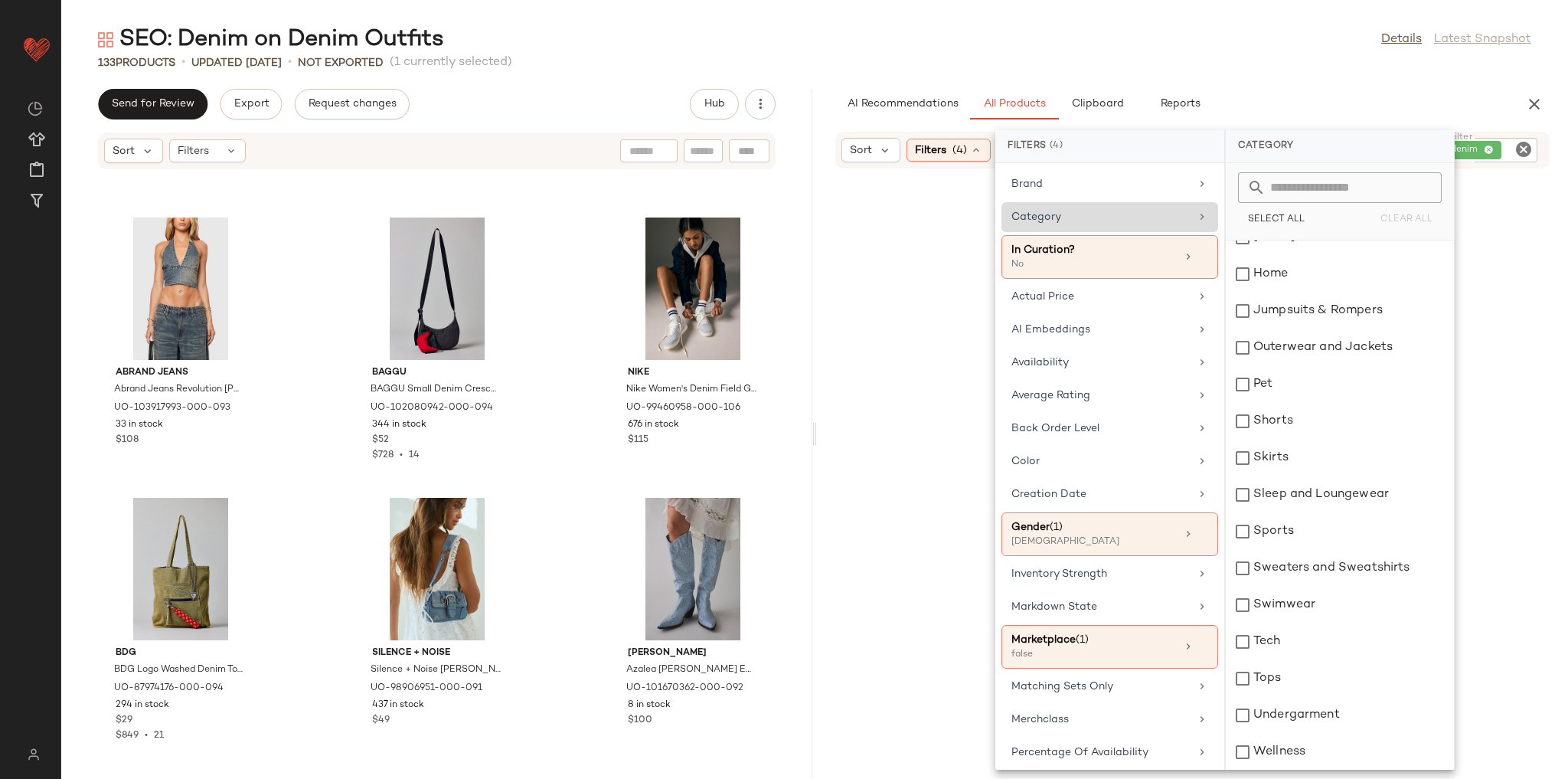
click at [1357, 30] on div "SEO: Denim on Denim Outfits Details Latest Snapshot" at bounding box center [814, 39] width 1507 height 30
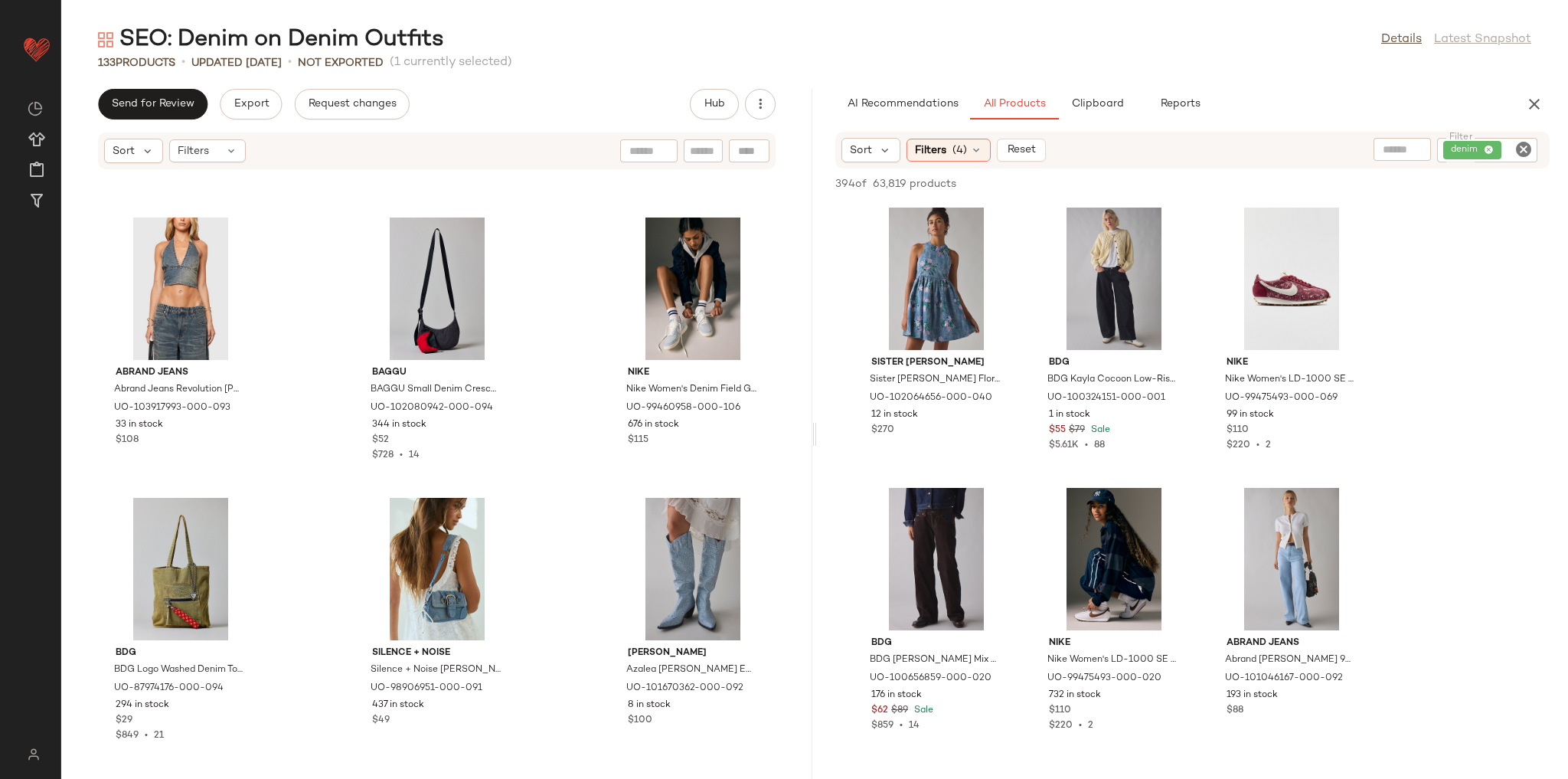
click at [1514, 155] on icon "Clear Filter" at bounding box center [1523, 149] width 18 height 18
click at [1372, 147] on input "text" at bounding box center [1396, 150] width 133 height 16
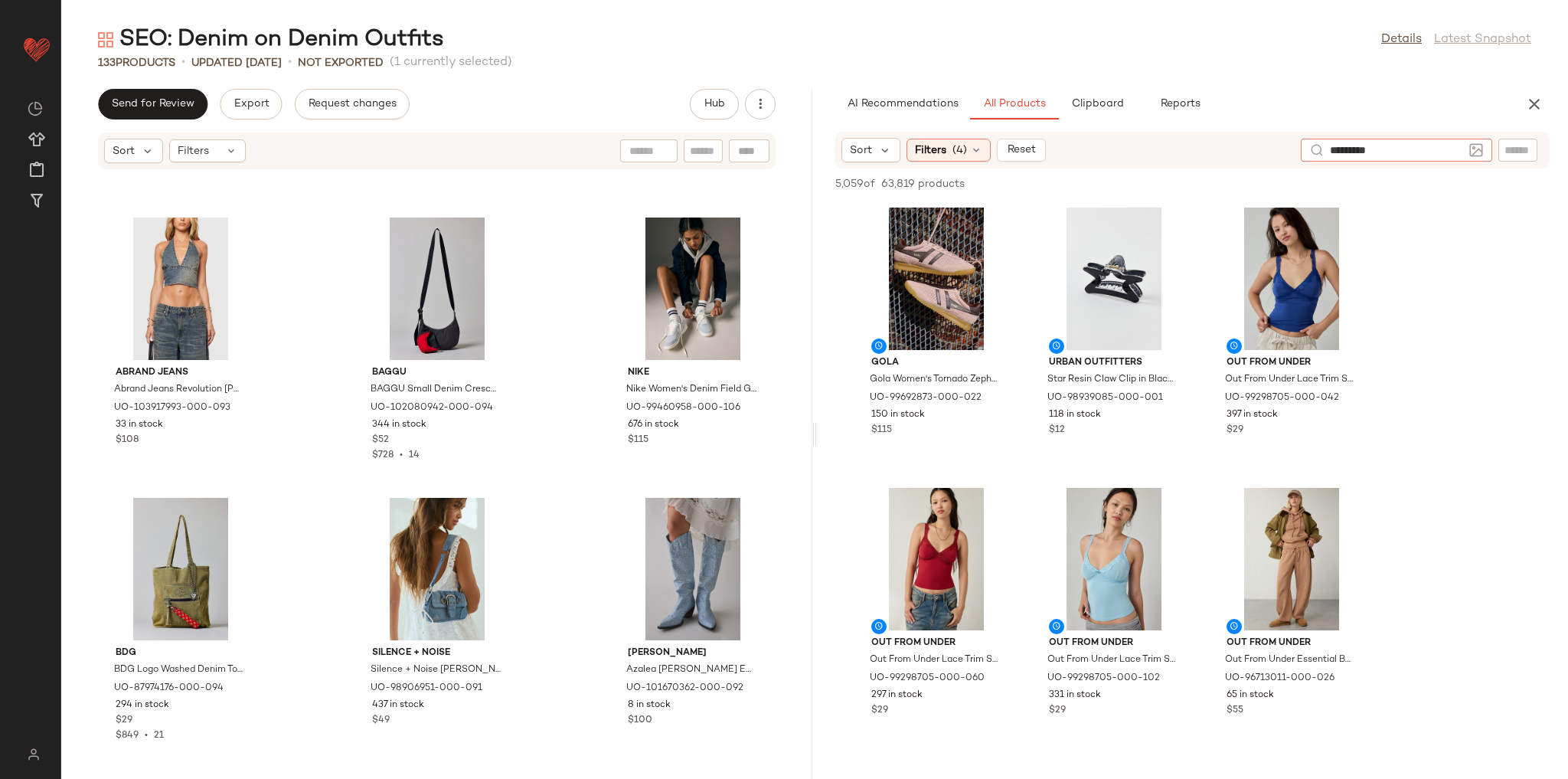
type input "**********"
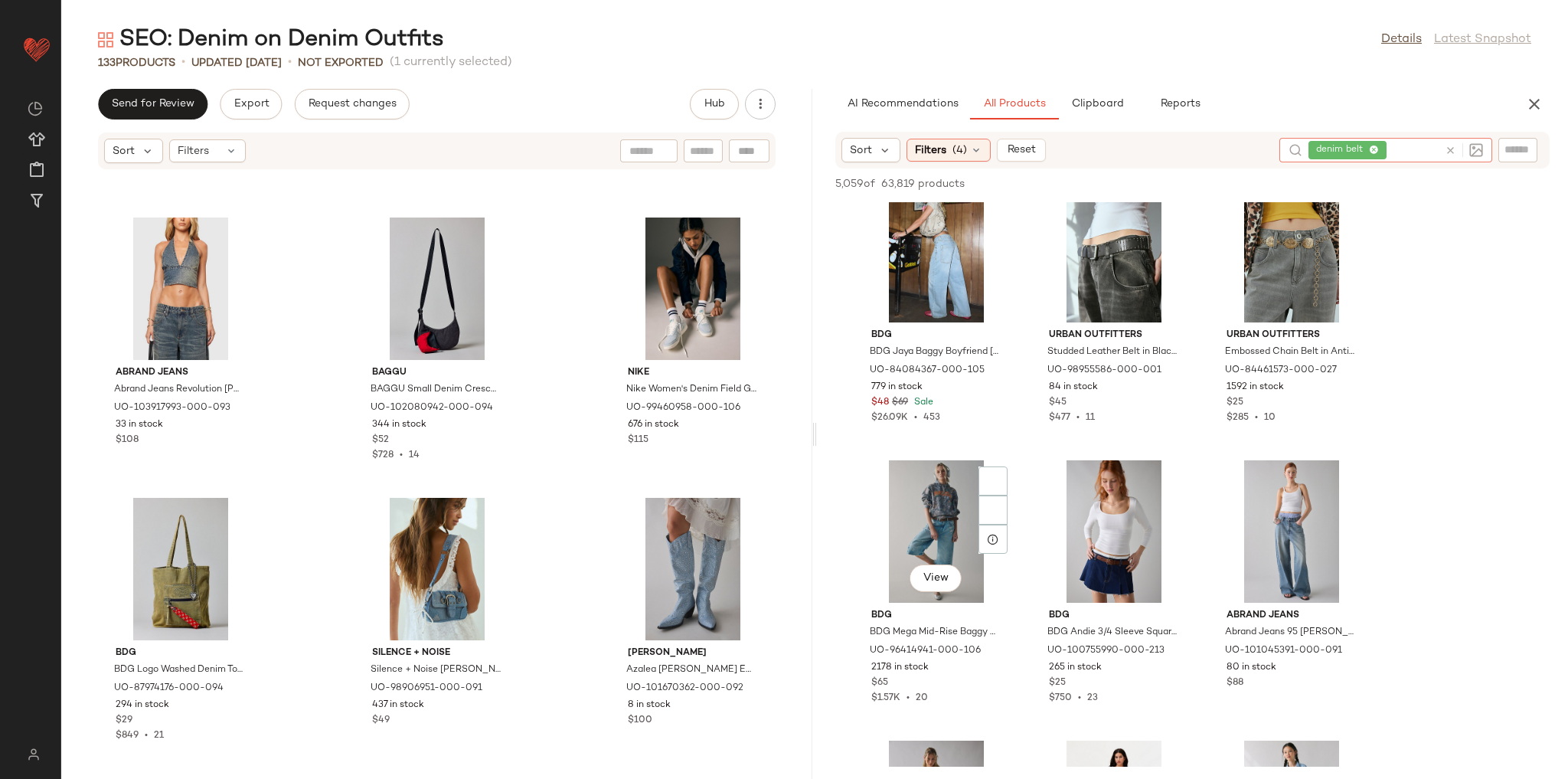
scroll to position [2022, 0]
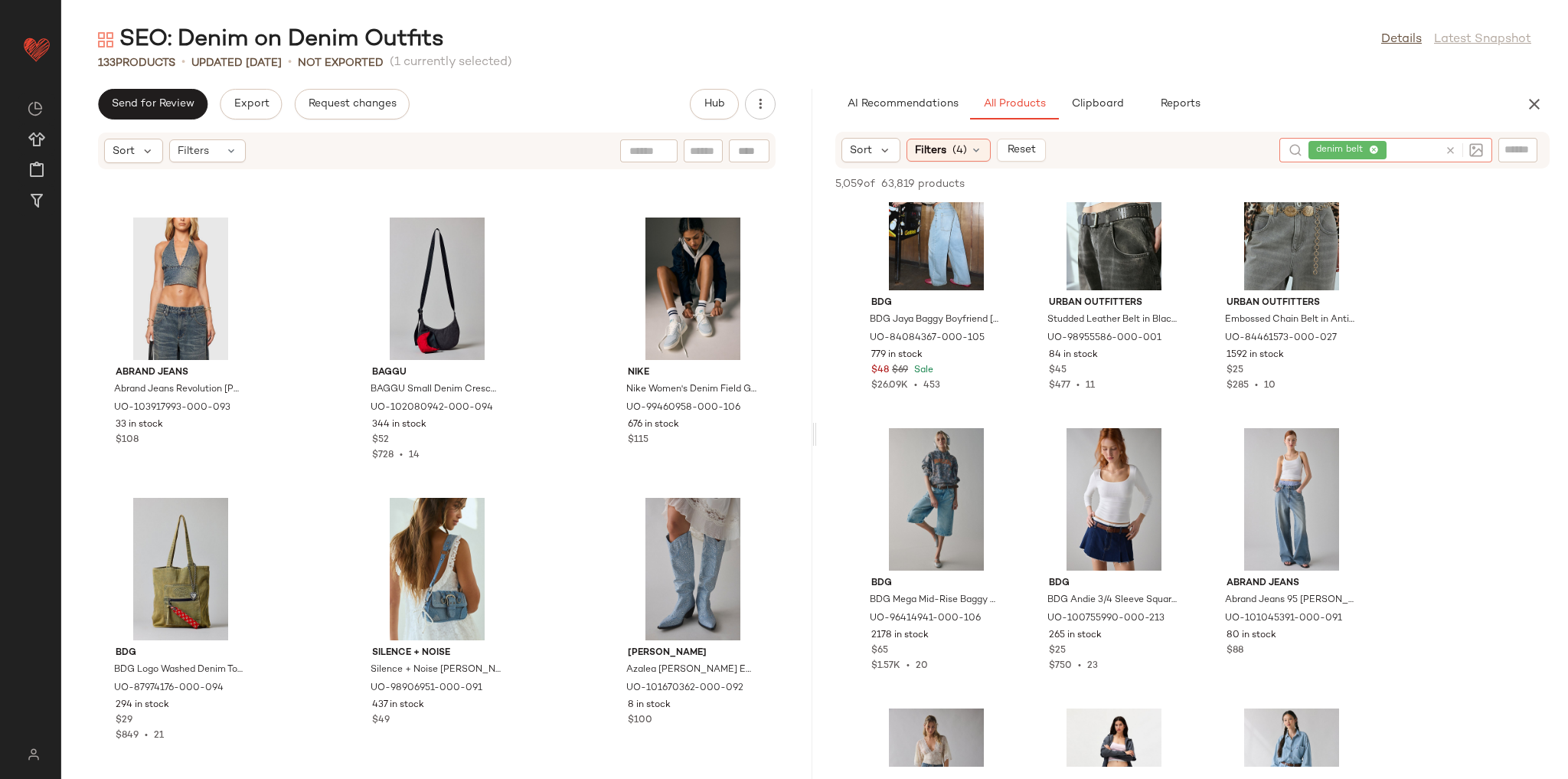
click at [1455, 152] on icon at bounding box center [1450, 150] width 11 height 11
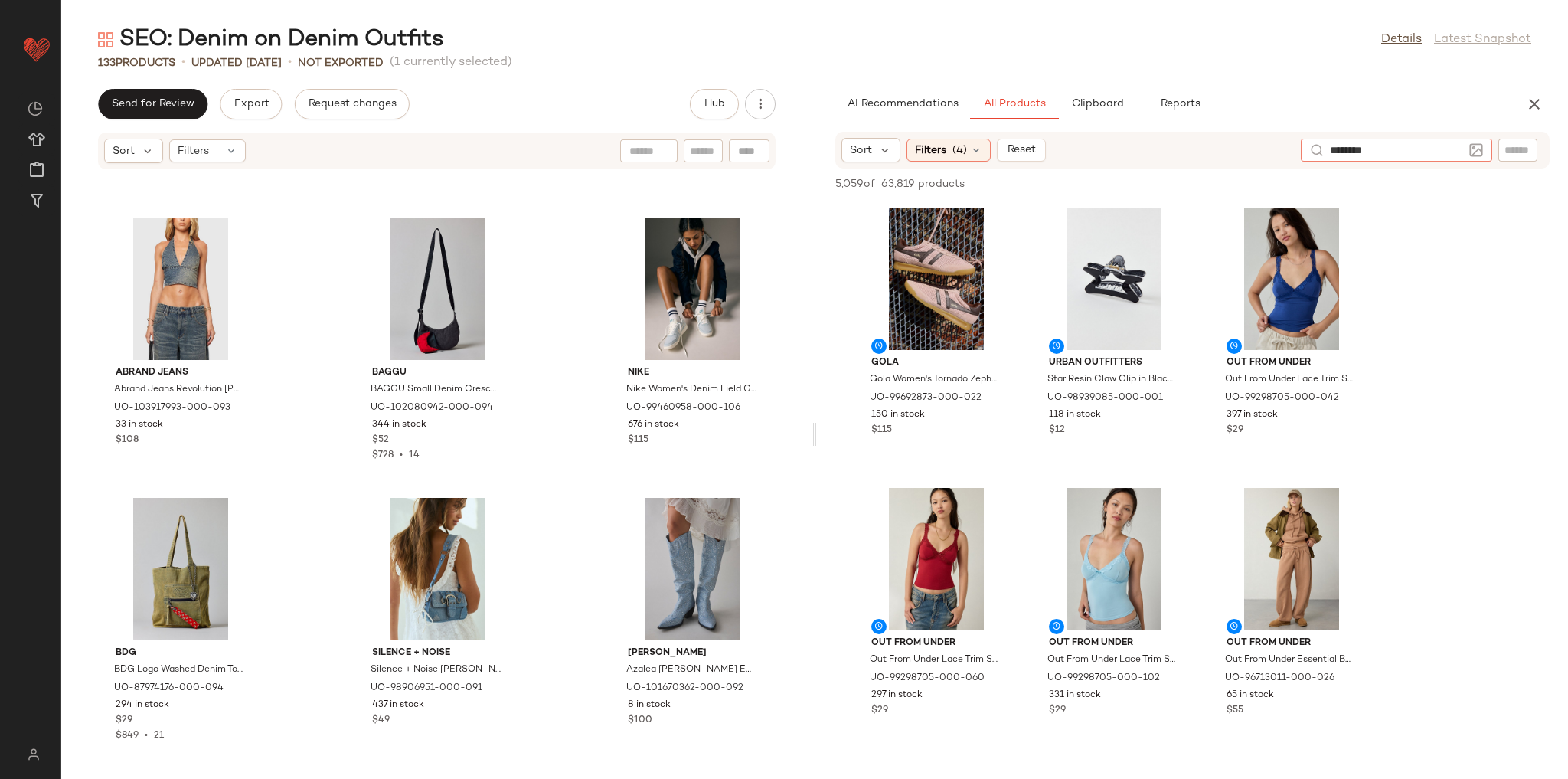
type input "*********"
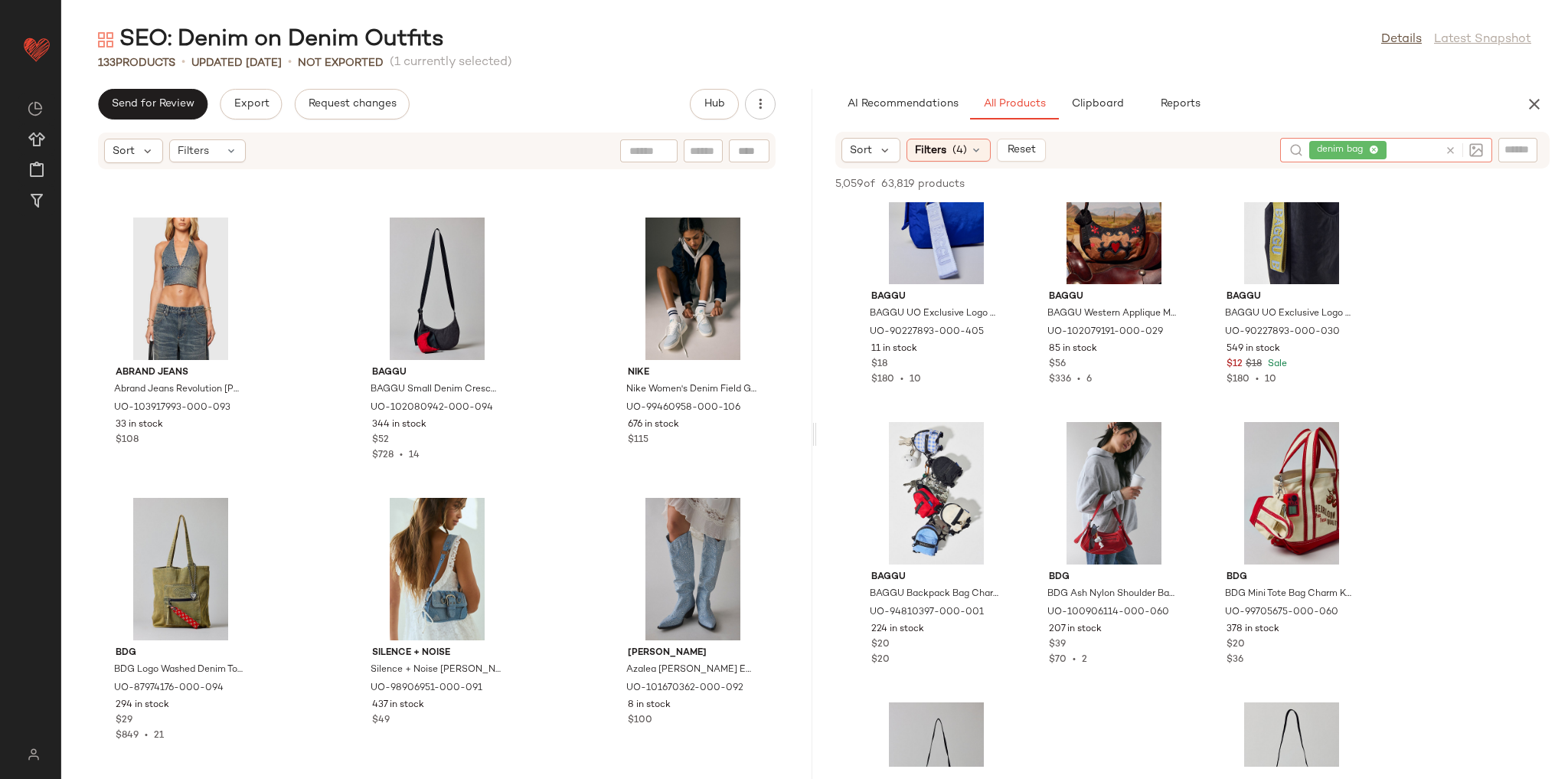
scroll to position [2083, 0]
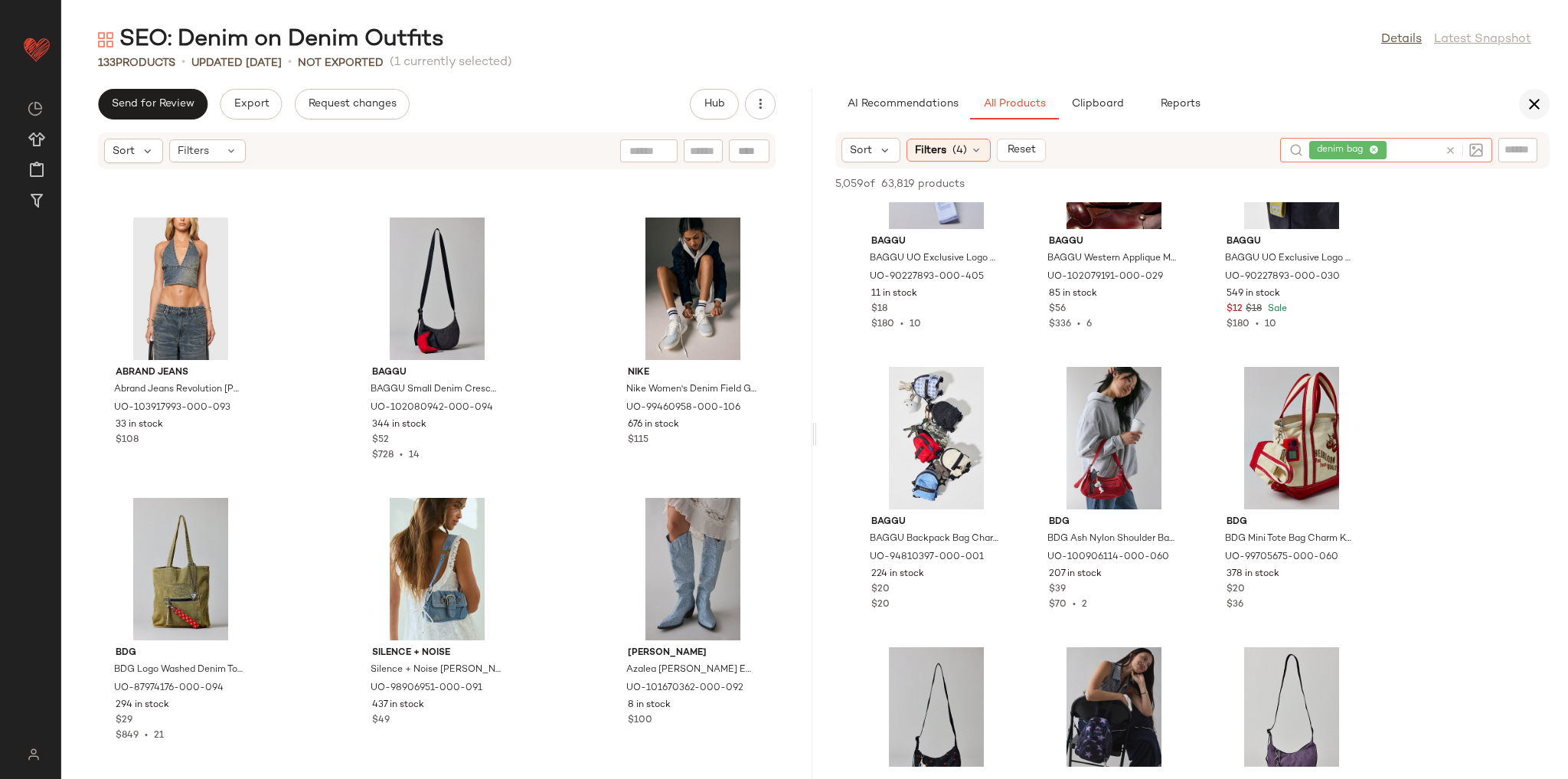
click at [1531, 106] on icon "button" at bounding box center [1533, 104] width 18 height 18
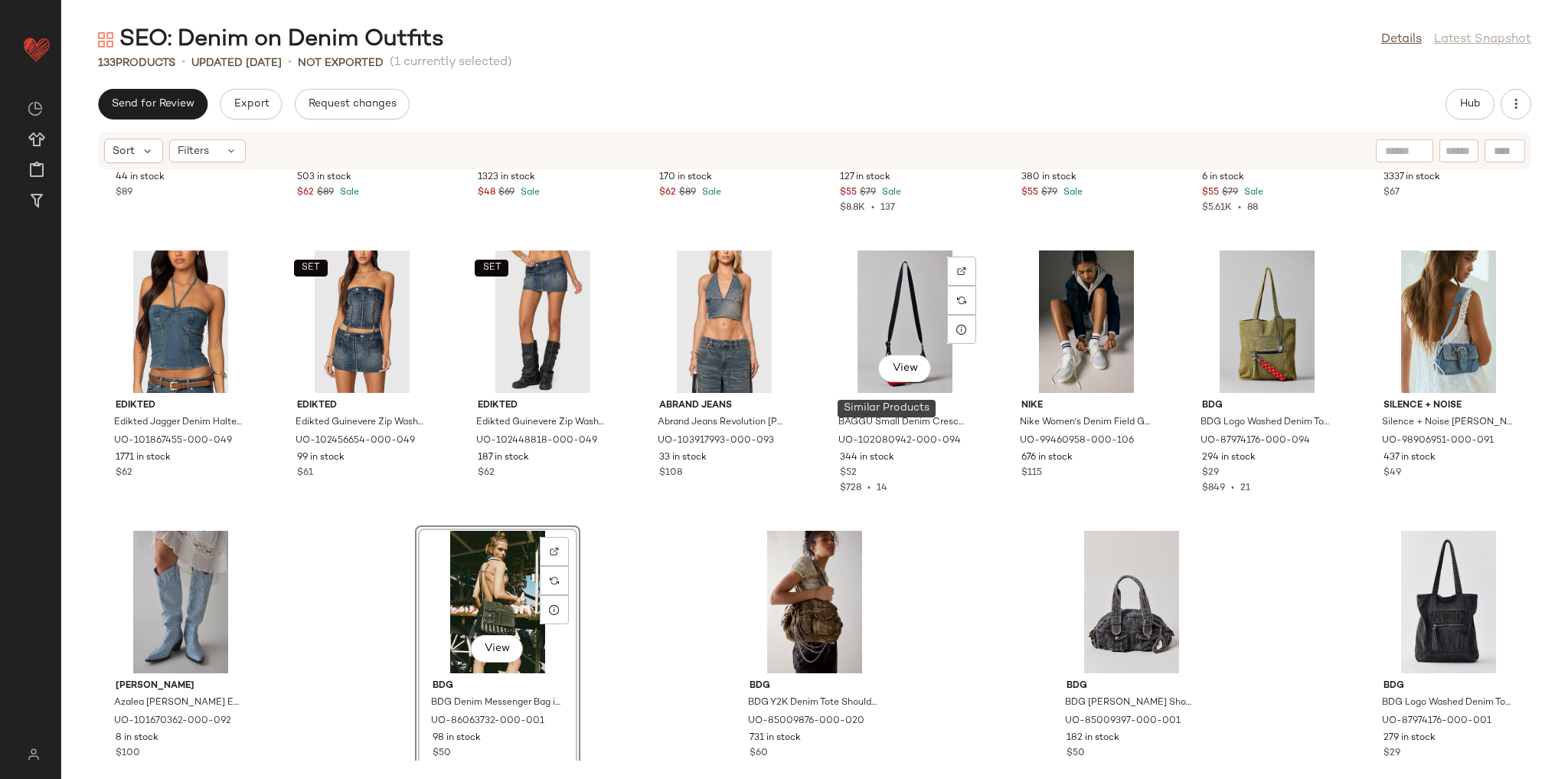
scroll to position [4177, 0]
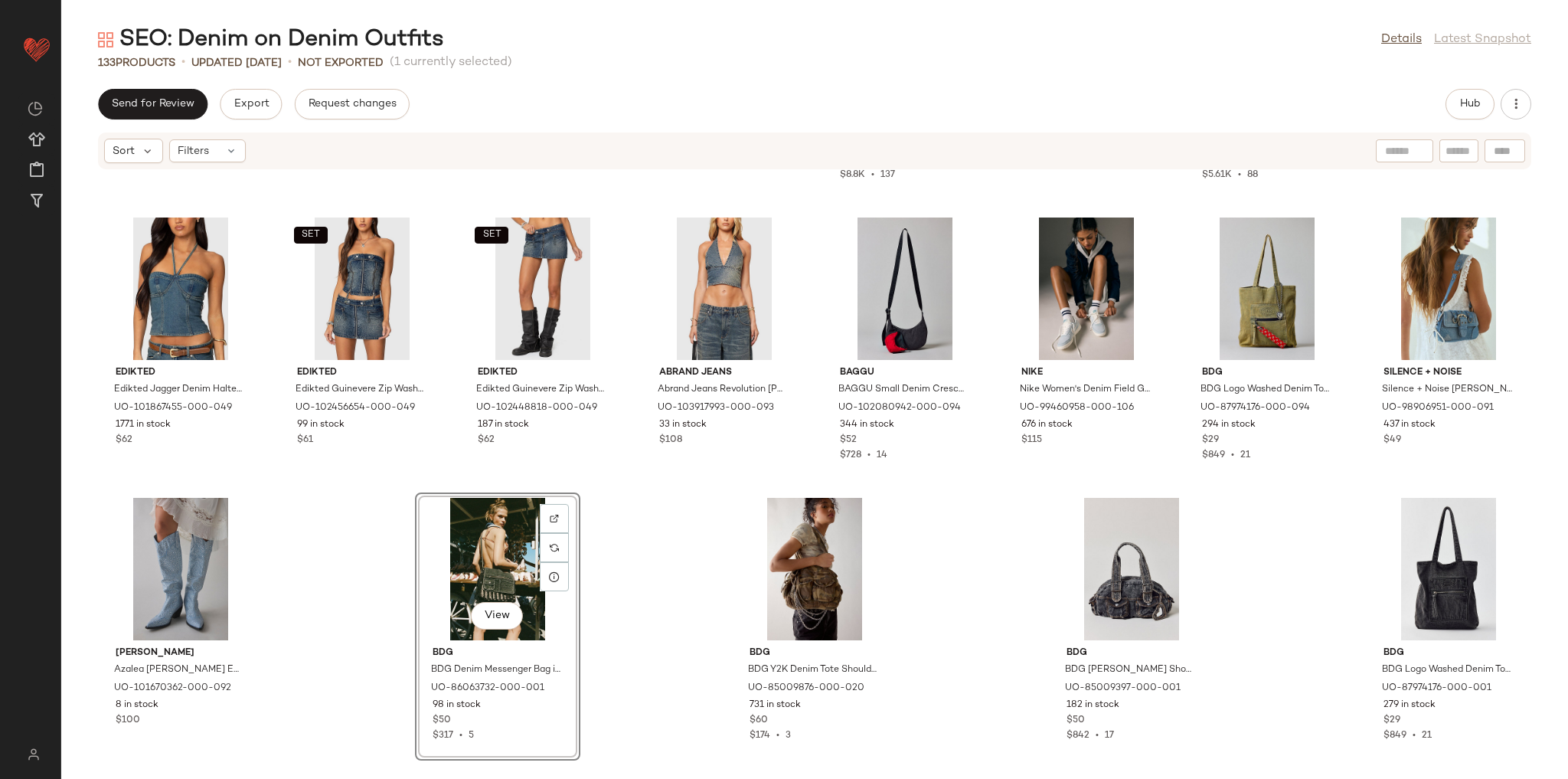
click at [919, 566] on div "Lee Lee Relaxed Distressed Denim Overall in Blue Theory, Women's at Urban Outfi…" at bounding box center [814, 466] width 1507 height 591
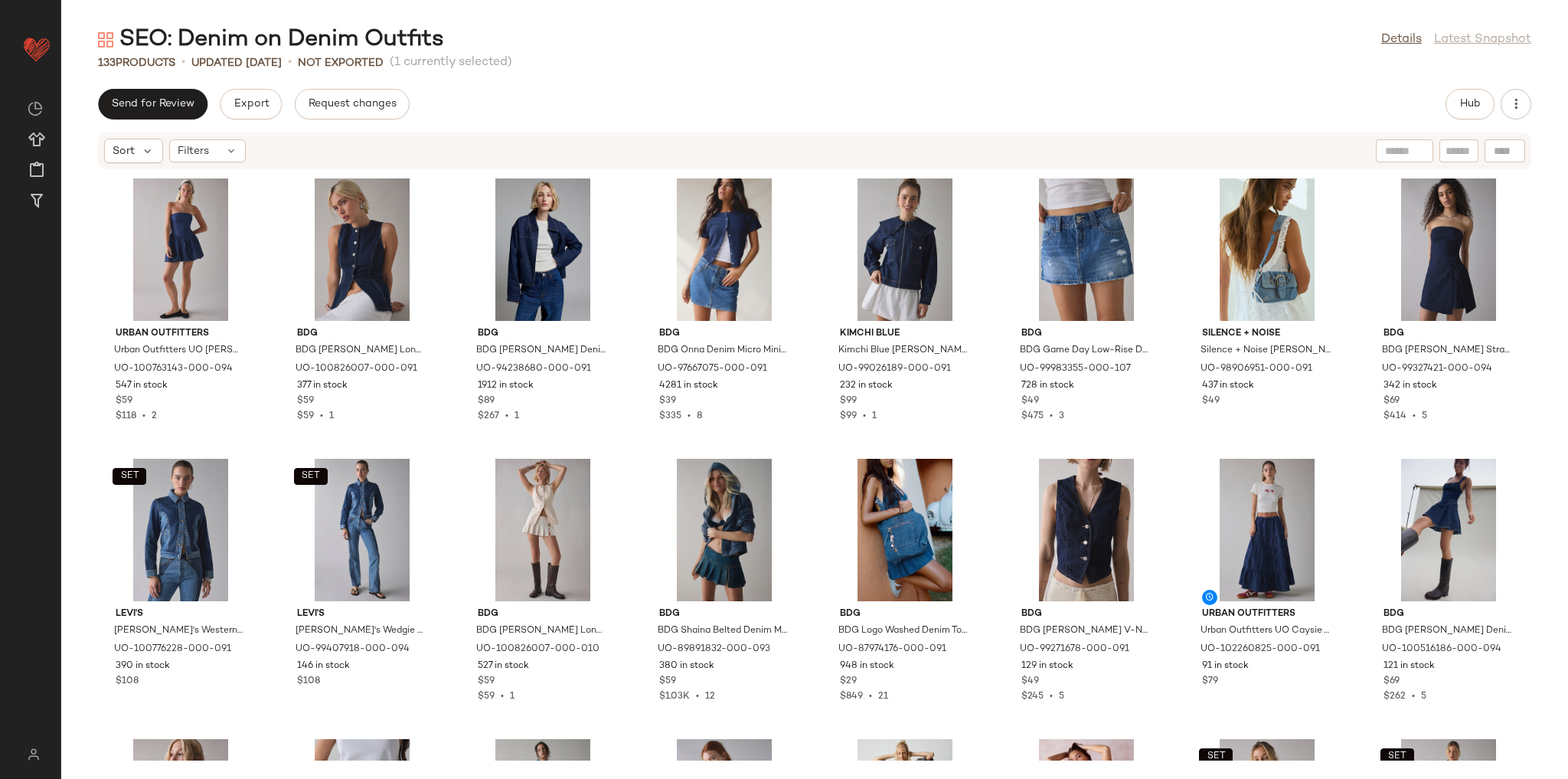
click at [1164, 453] on div "Urban Outfitters Urban Outfitters UO Darryl Denim Drop Waist Tube Mini Dress in…" at bounding box center [814, 466] width 1507 height 591
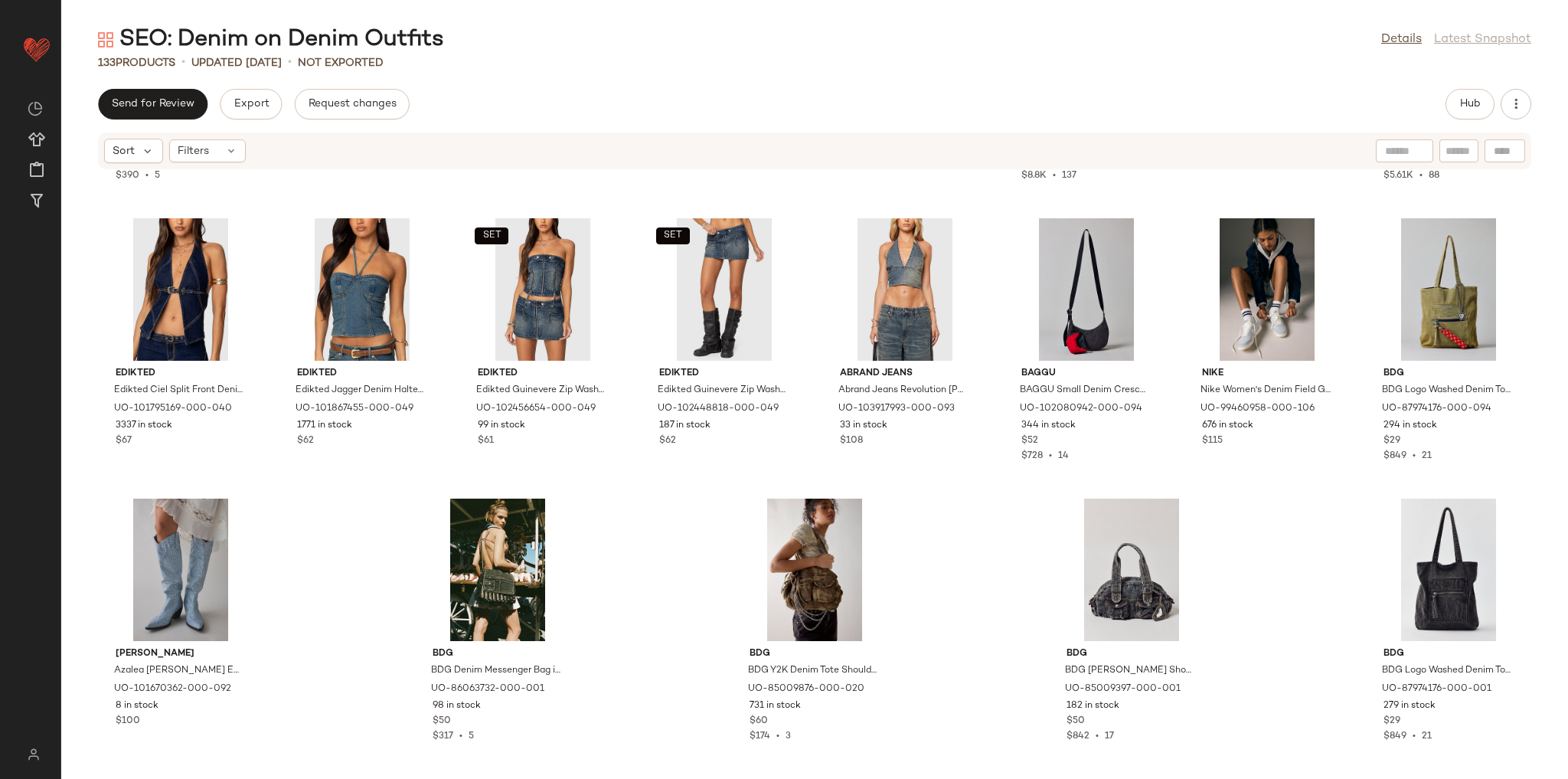
scroll to position [4177, 0]
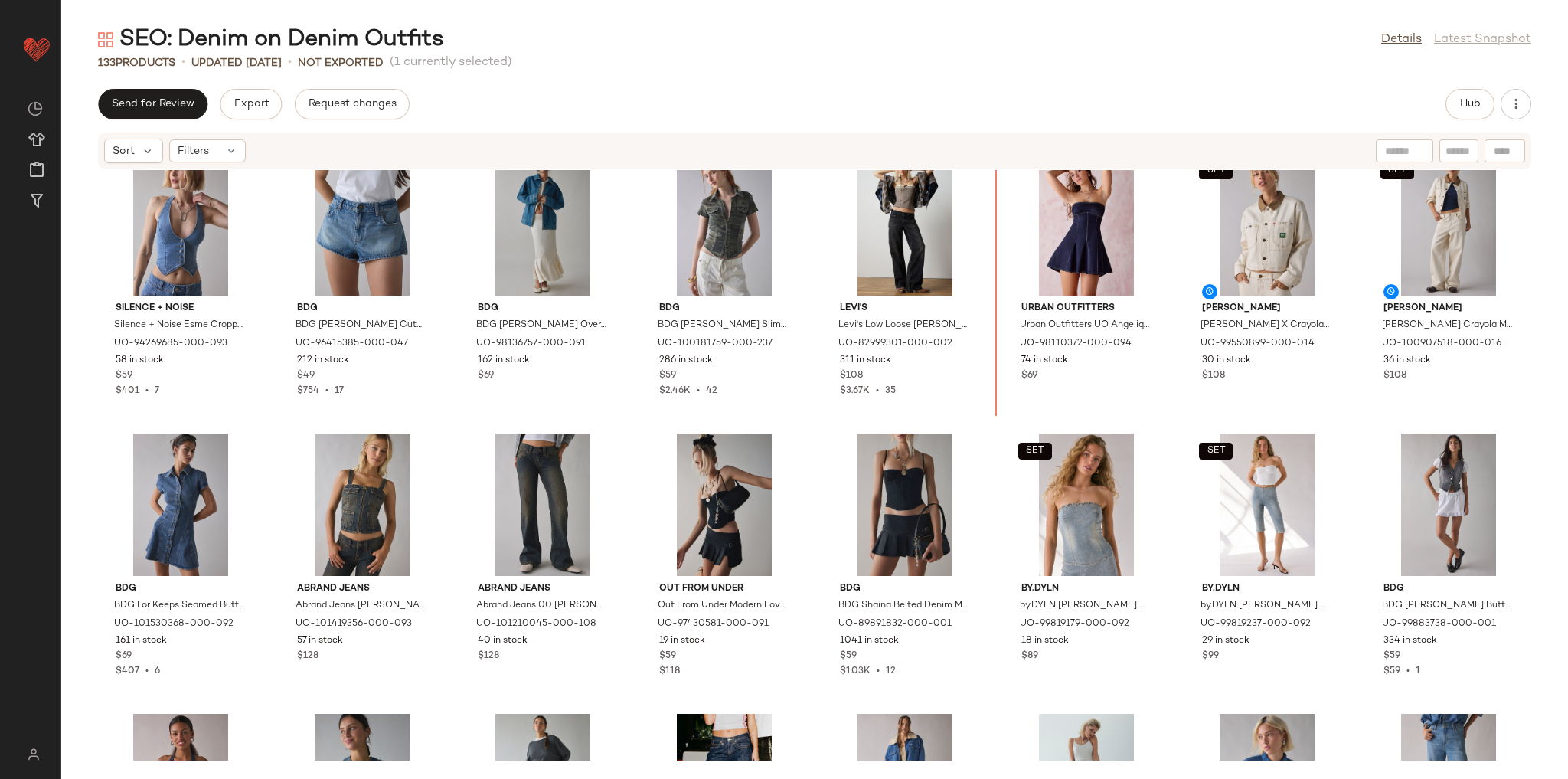
scroll to position [551, 0]
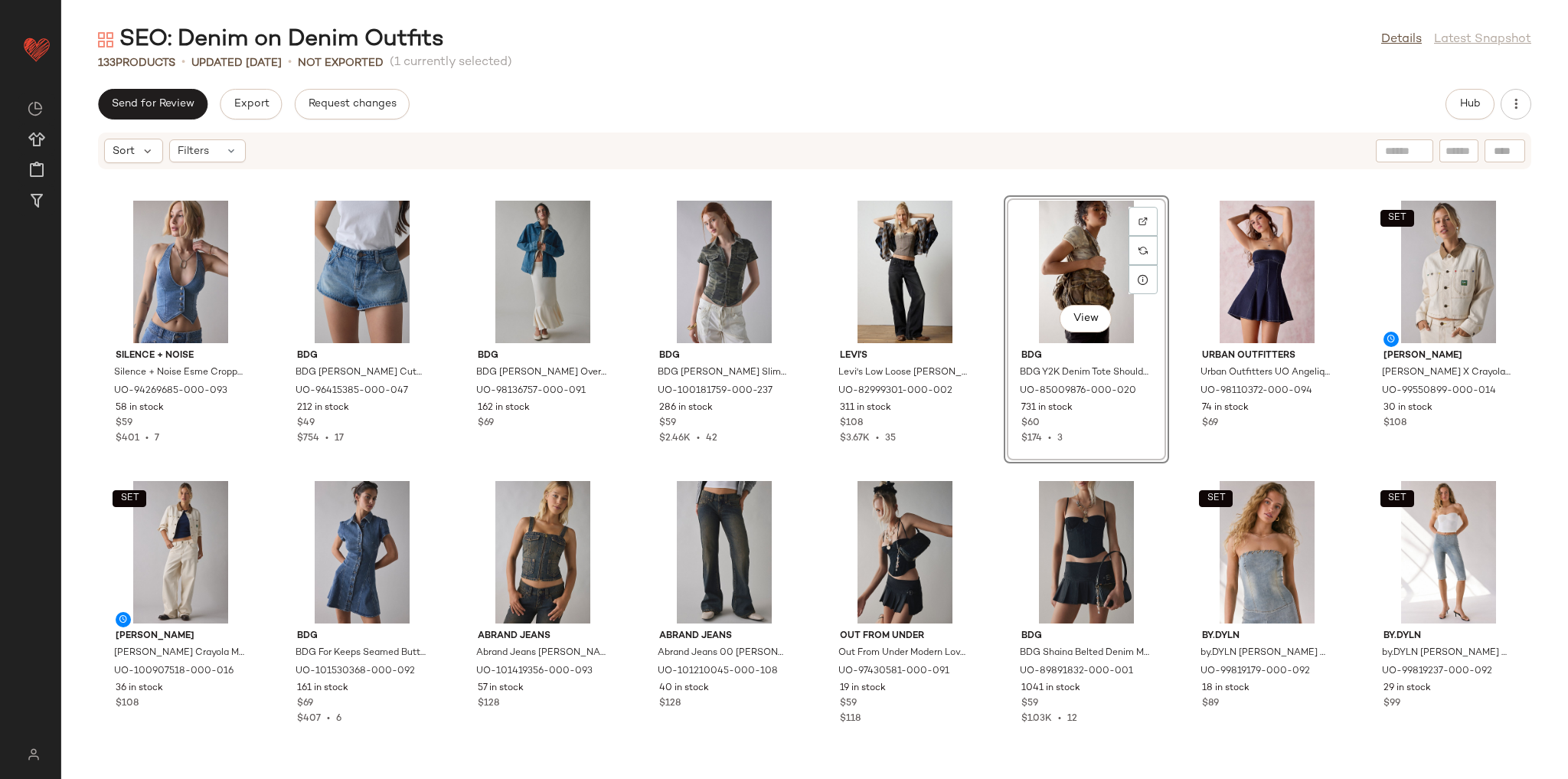
click at [989, 463] on div "SET Levi's Levi's Western Denim Trucker Jacket in Practically Pieced, Women's a…" at bounding box center [814, 466] width 1507 height 591
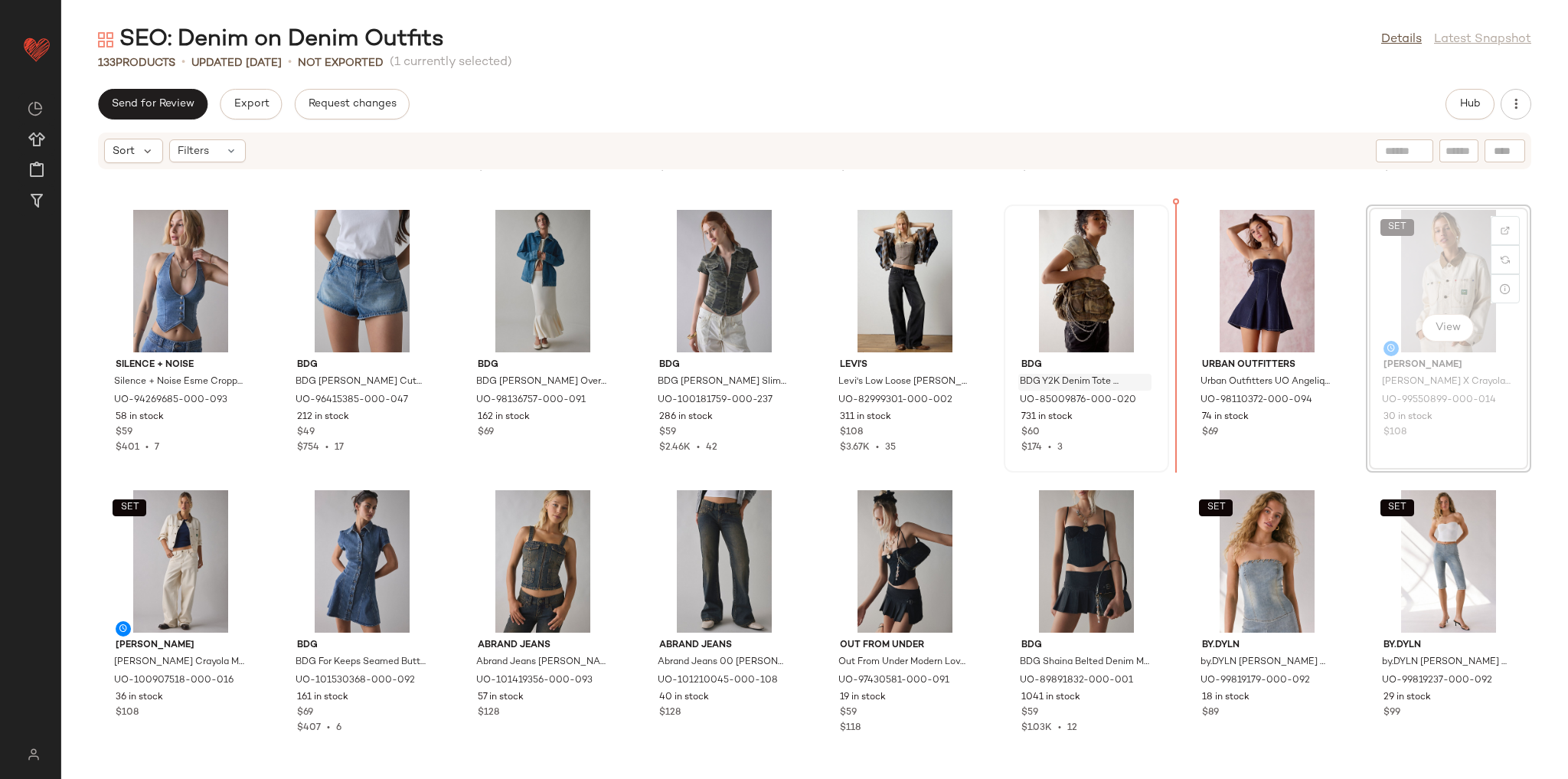
scroll to position [539, 0]
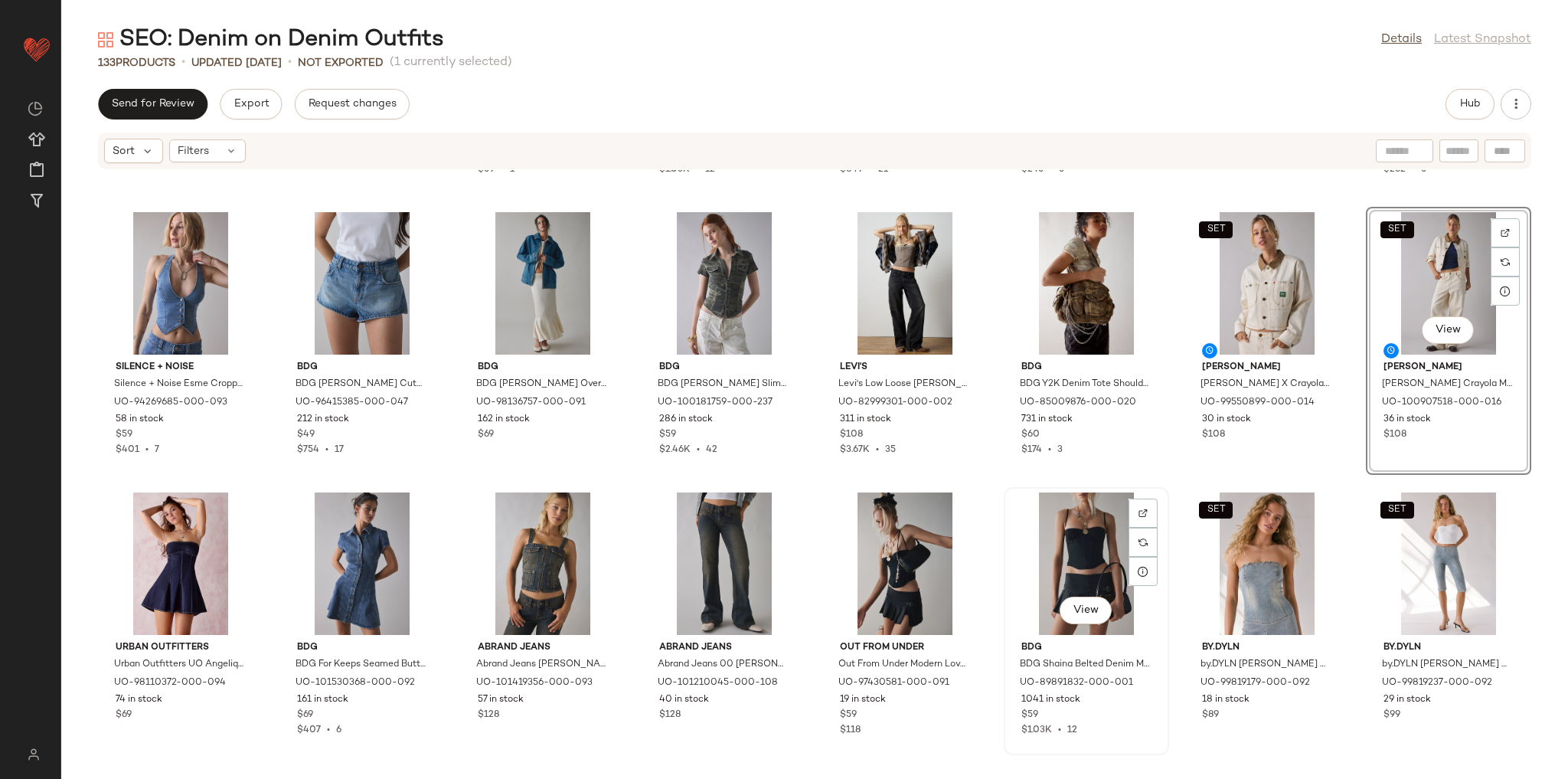
click at [1158, 490] on div "View BDG BDG Shaina Belted Denim Micro Mini Skort in Black, Women's at Urban Ou…" at bounding box center [1086, 621] width 162 height 265
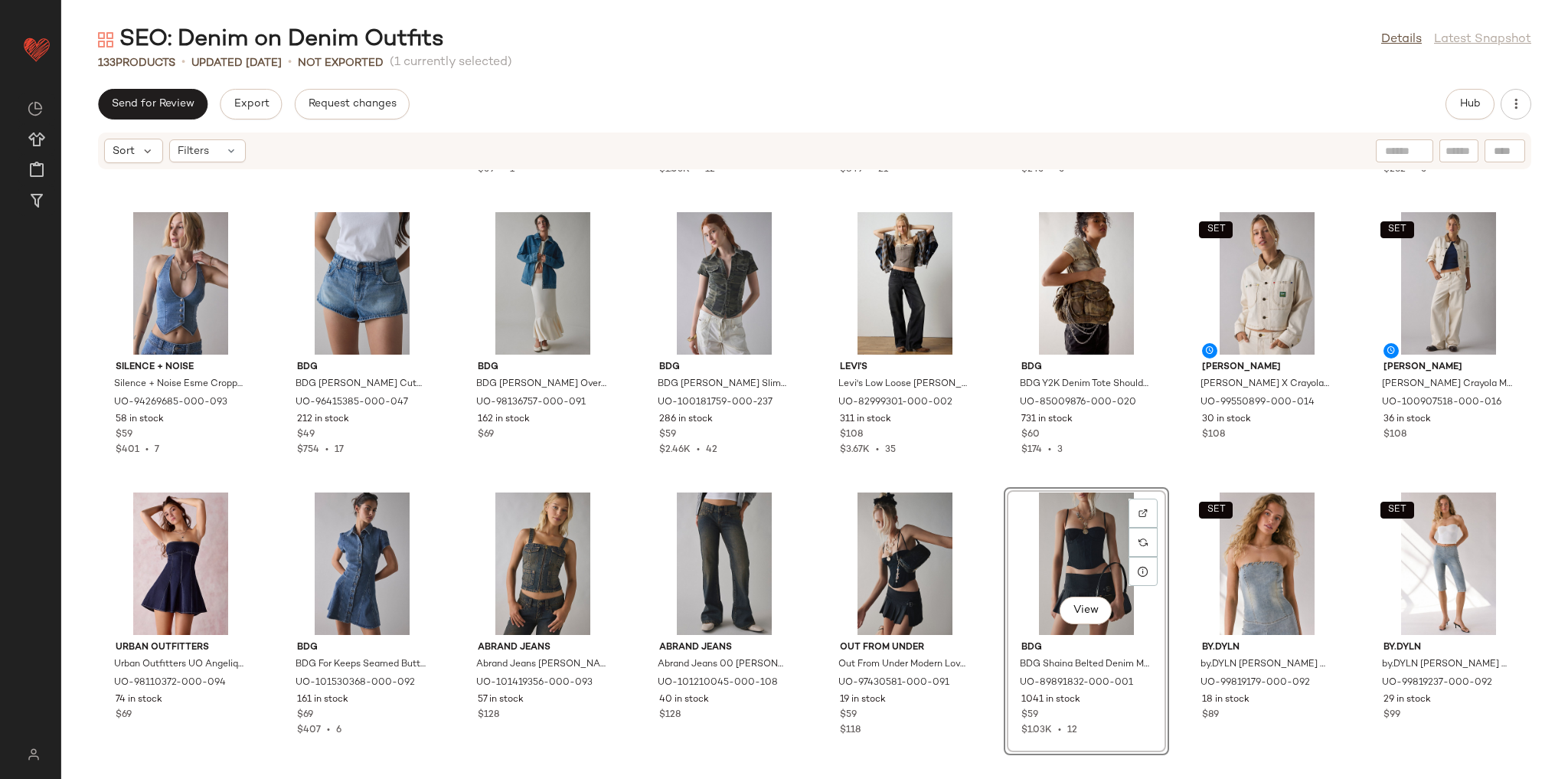
click at [1159, 473] on div "BDG BDG Y2K Denim Tote Shoulder Bag in Camo, Women's at Urban Outfitters UO-850…" at bounding box center [1086, 340] width 166 height 268
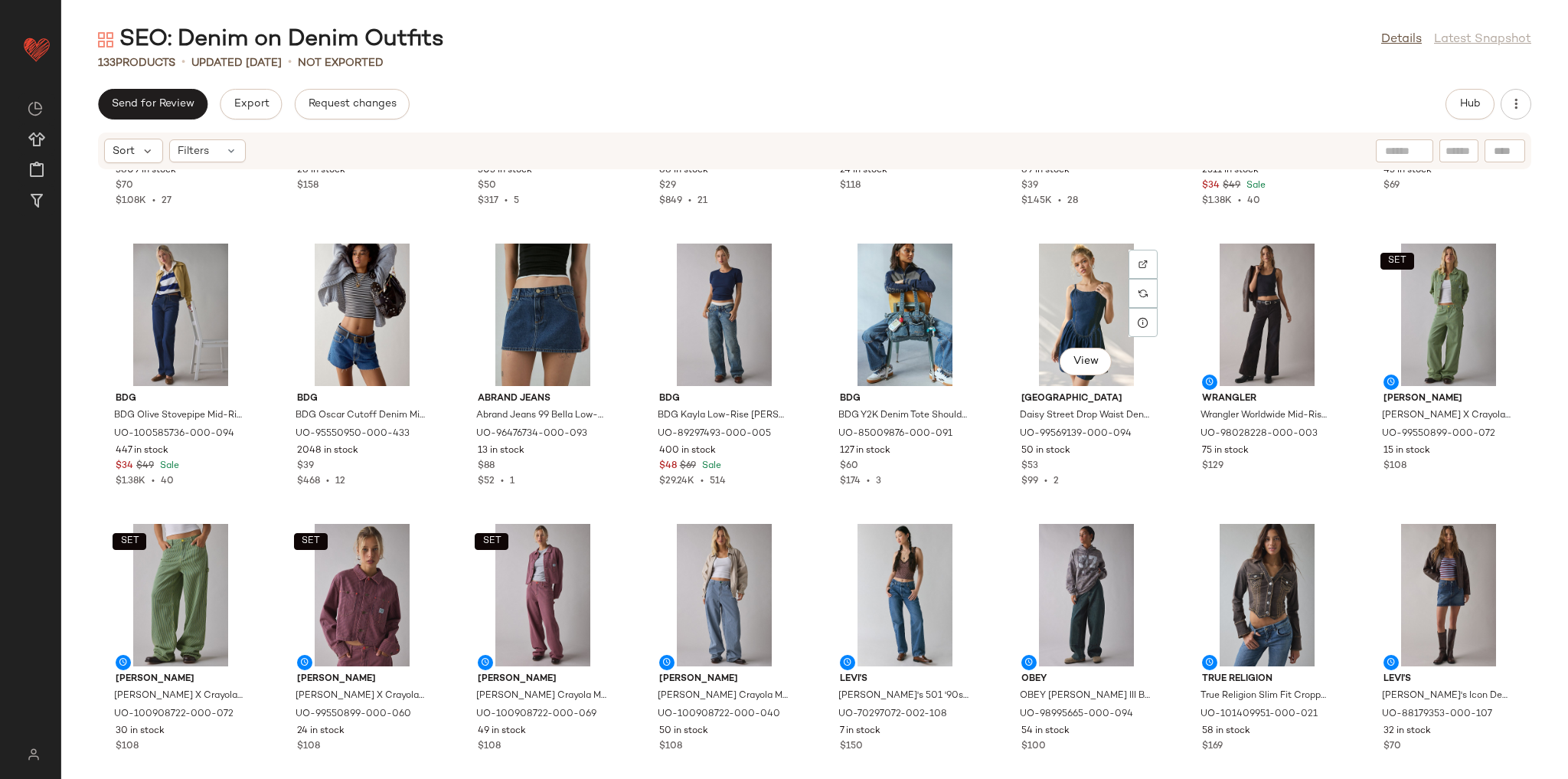
scroll to position [2254, 0]
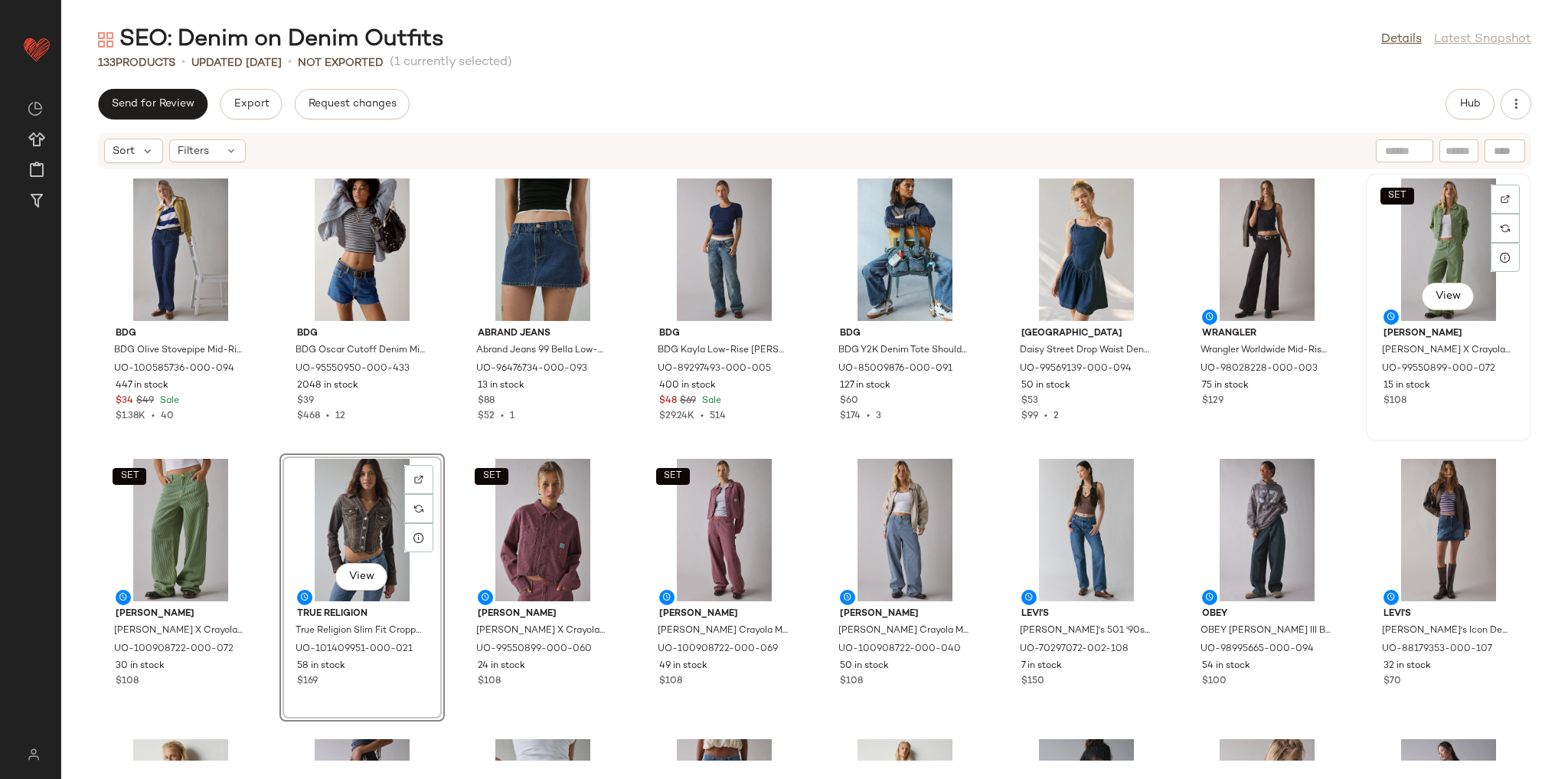
click at [1407, 248] on div "SET View" at bounding box center [1448, 250] width 155 height 142
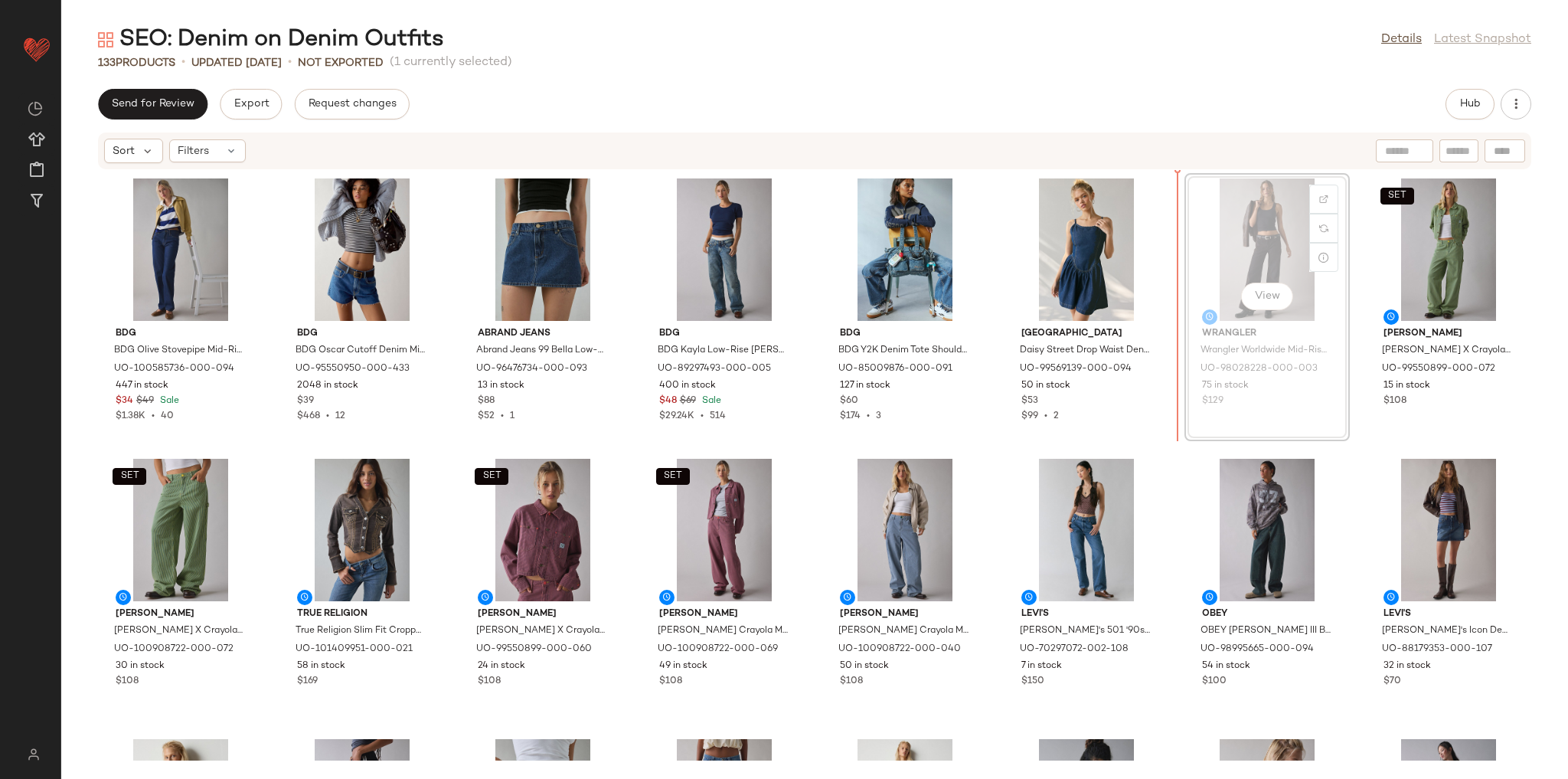
scroll to position [2254, 0]
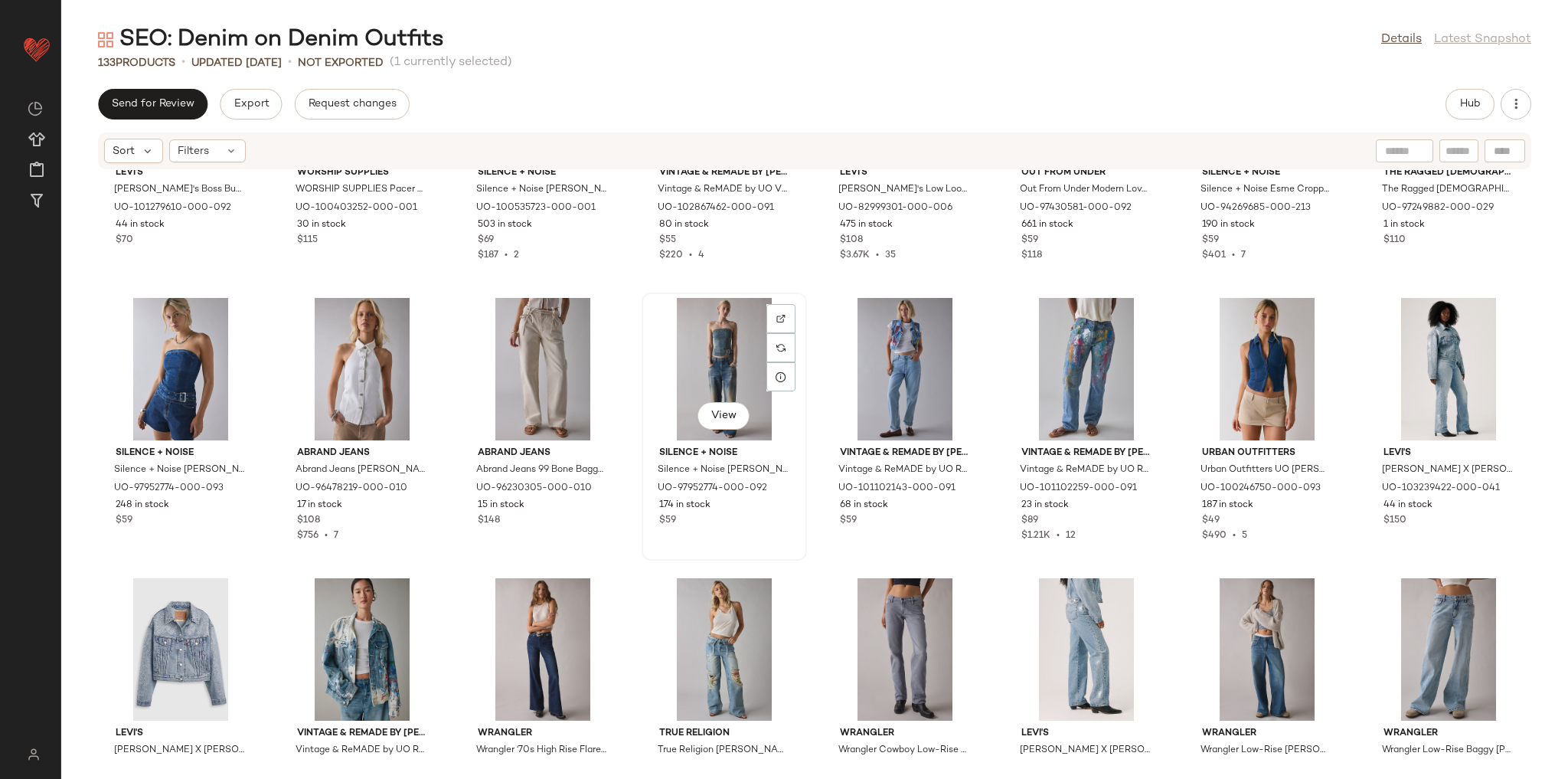
scroll to position [2989, 0]
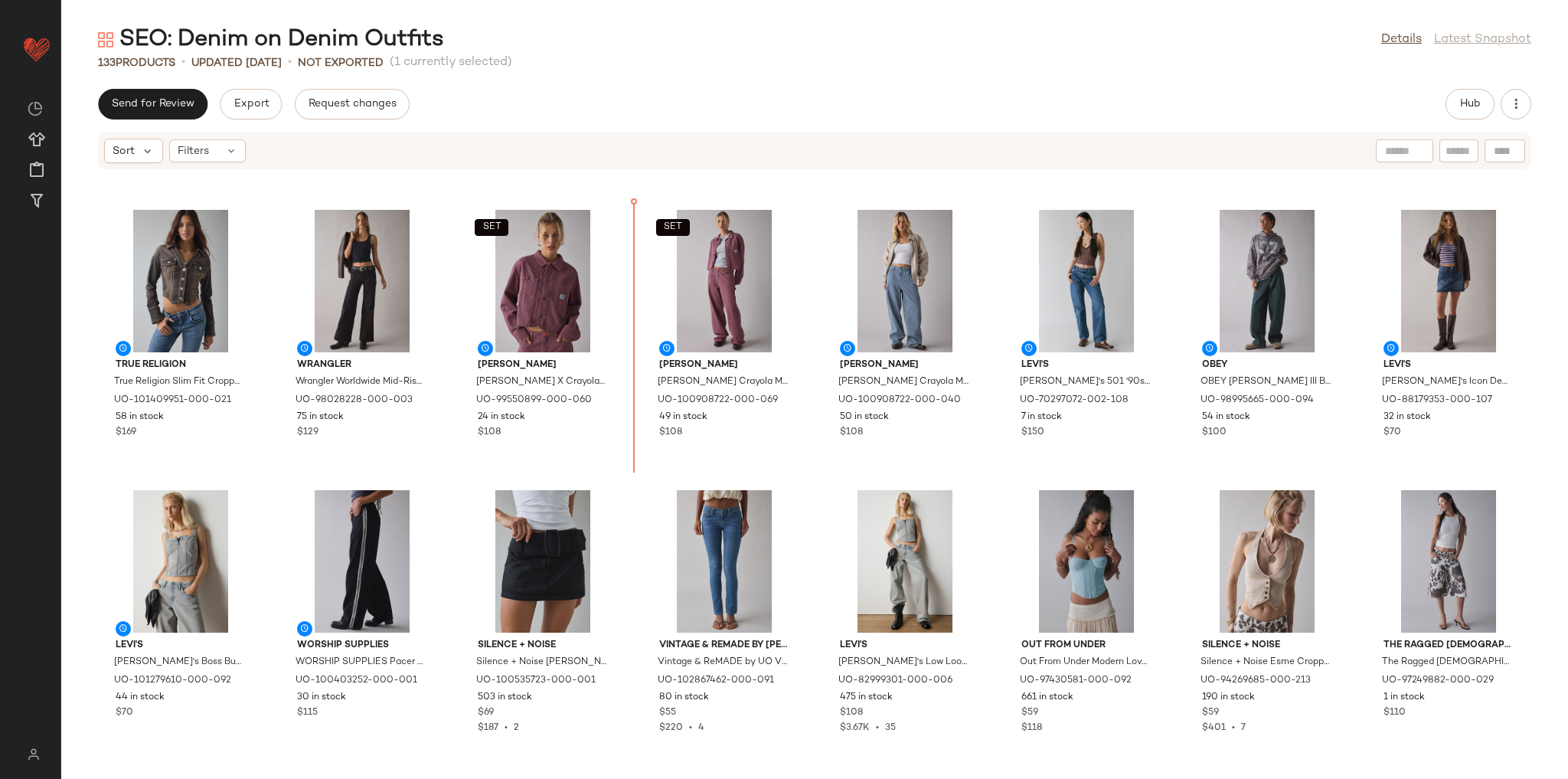
scroll to position [2435, 0]
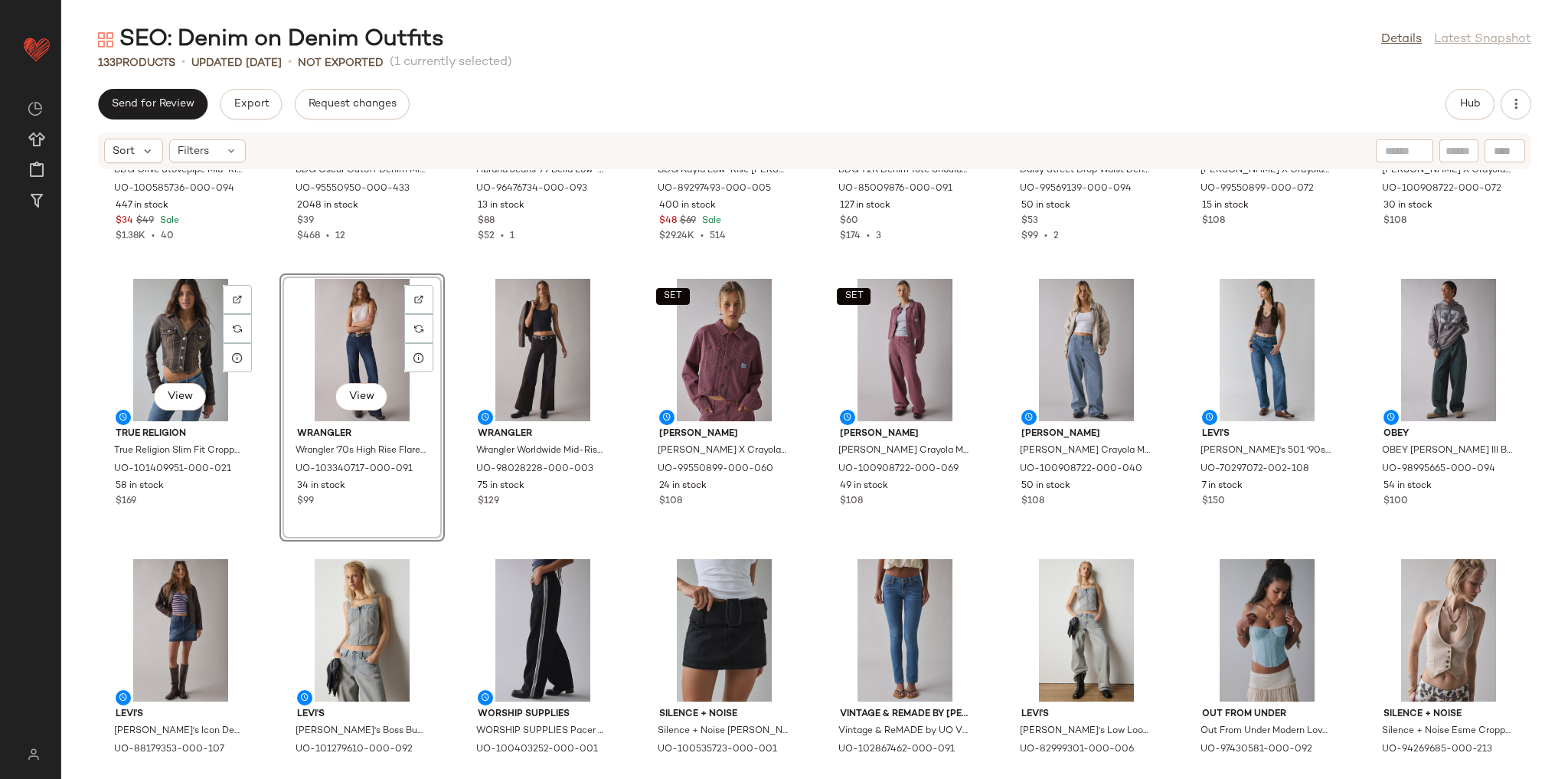
click at [252, 545] on div "BDG BDG Olive Stovepipe Mid-Rise Jean in Rinsed Denim, Women's at Urban Outfitt…" at bounding box center [814, 466] width 1507 height 591
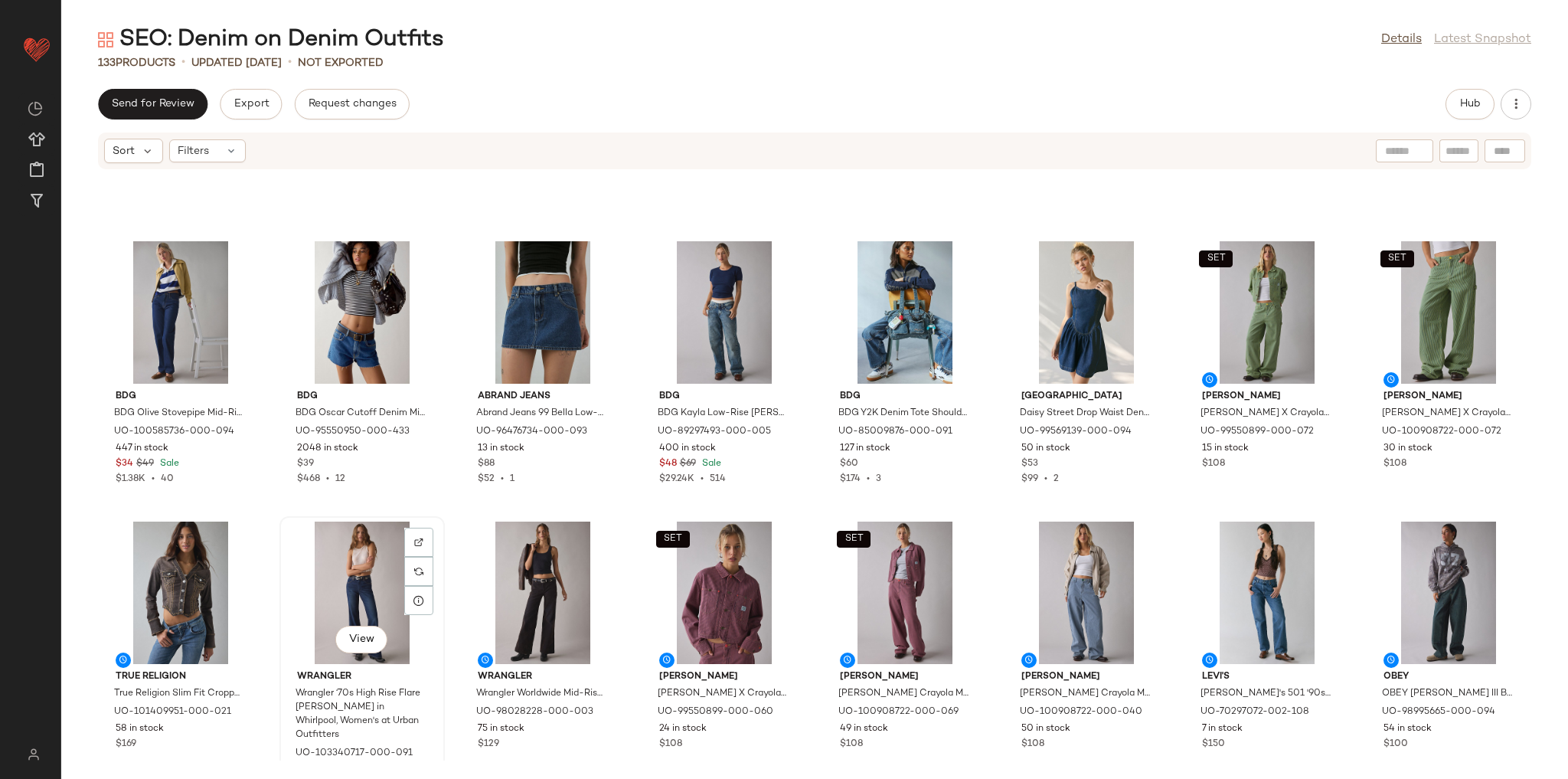
scroll to position [2189, 0]
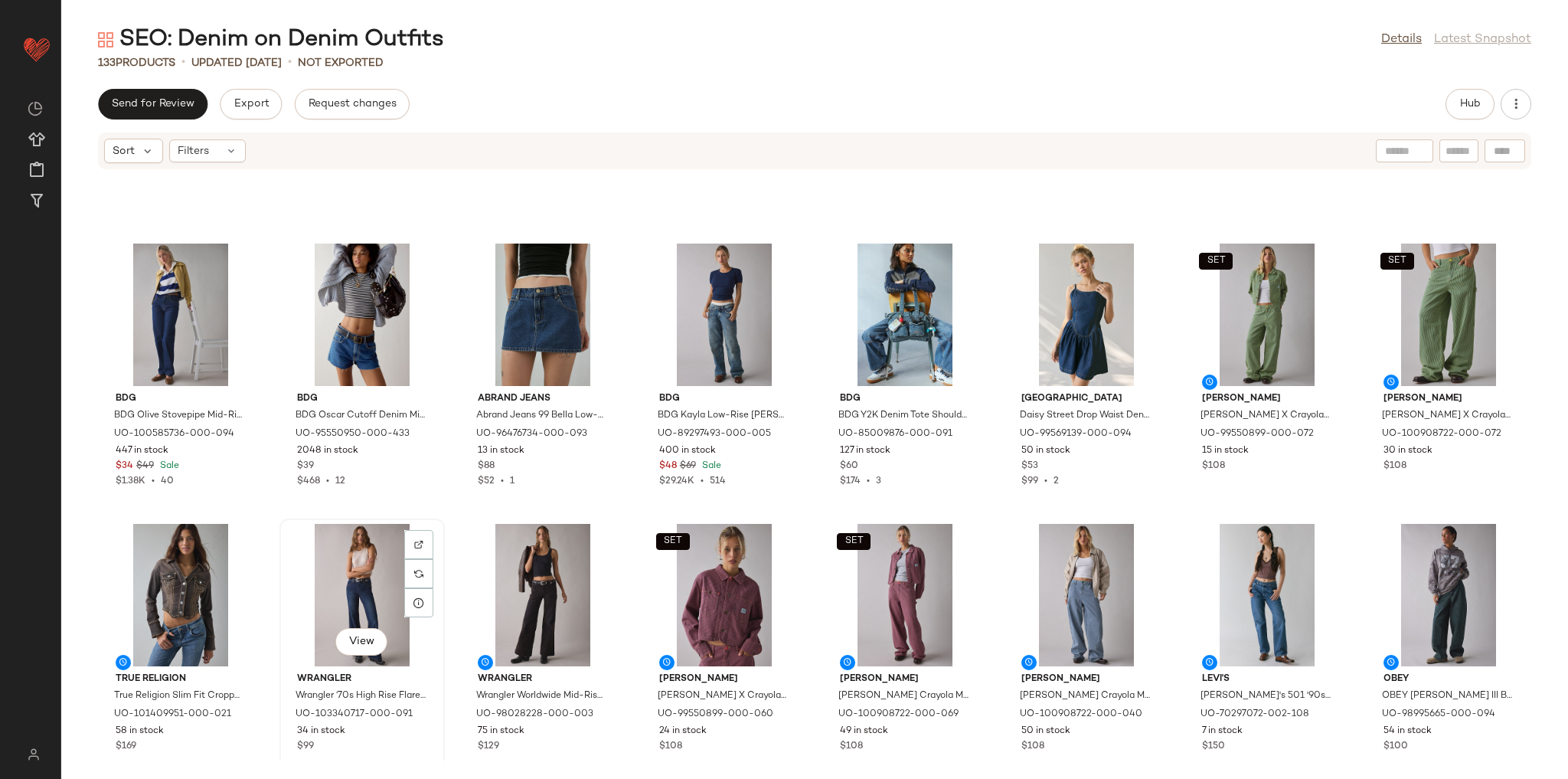
click at [319, 616] on div "View" at bounding box center [362, 595] width 155 height 142
click at [1233, 307] on div "SET View" at bounding box center [1267, 314] width 155 height 142
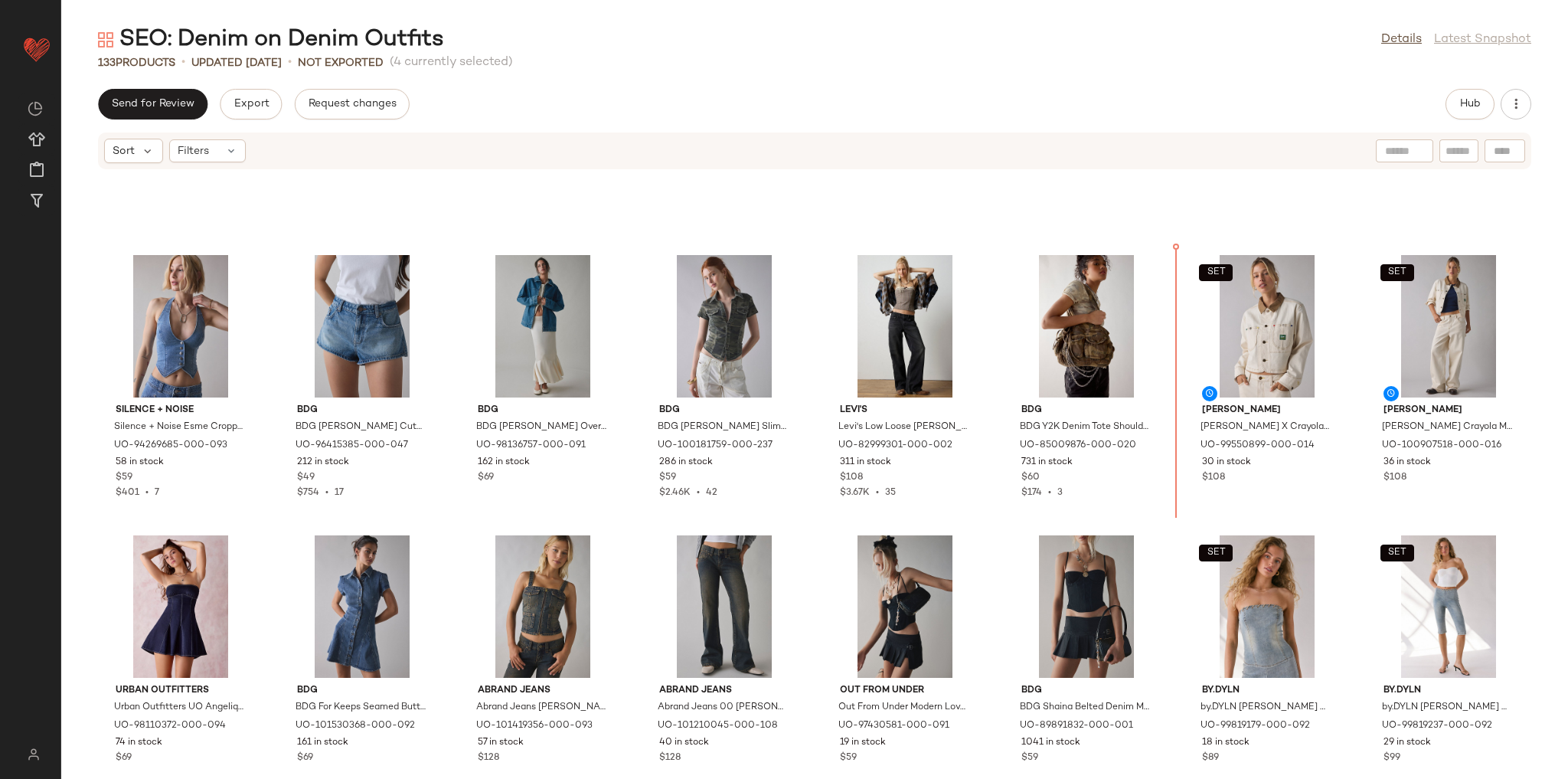
scroll to position [466, 0]
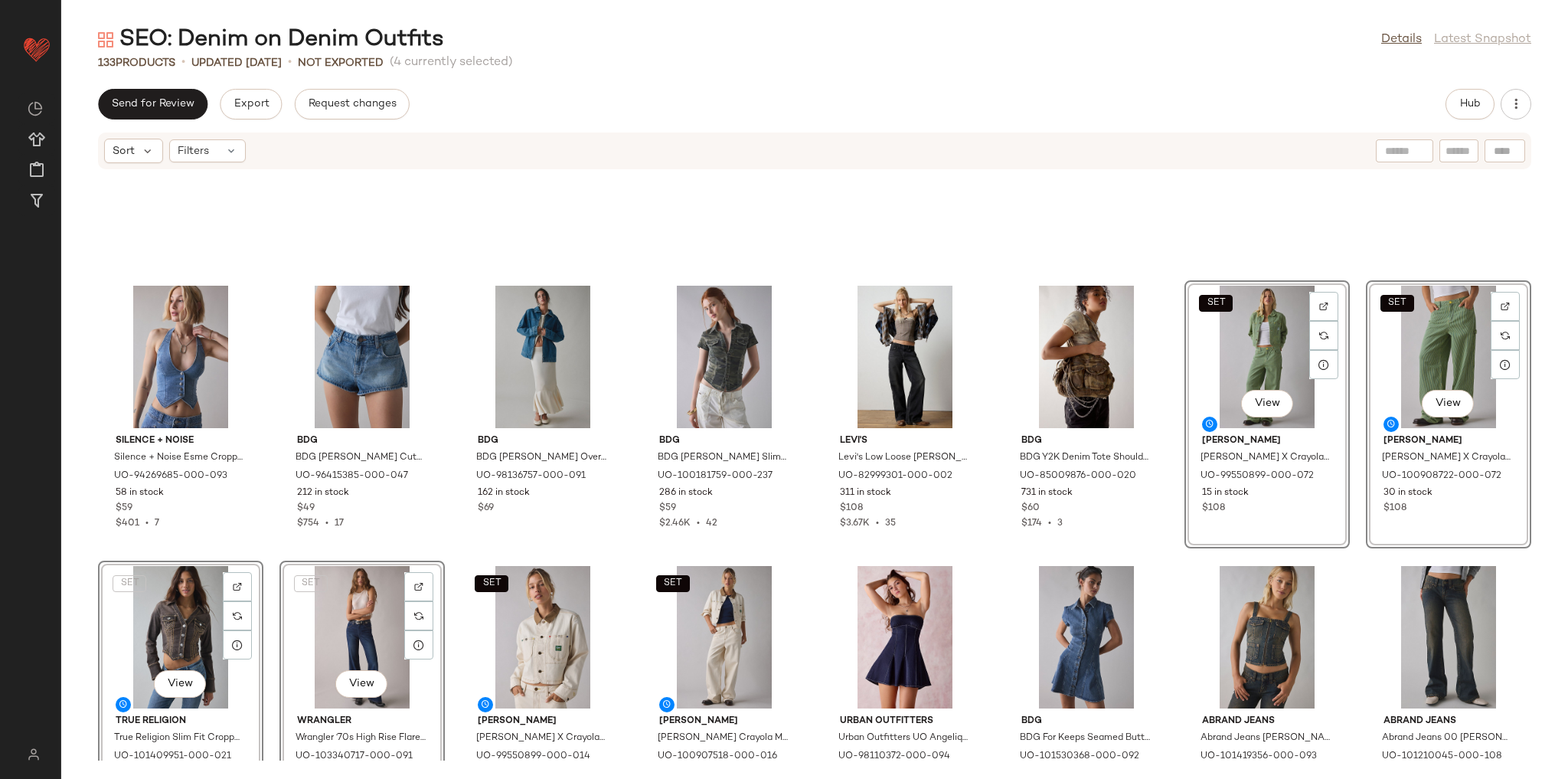
click at [1173, 364] on div "Silence + Noise Silence + Noise Esme Cropped Denim Halter Vest Top Jacket, Wome…" at bounding box center [814, 466] width 1507 height 591
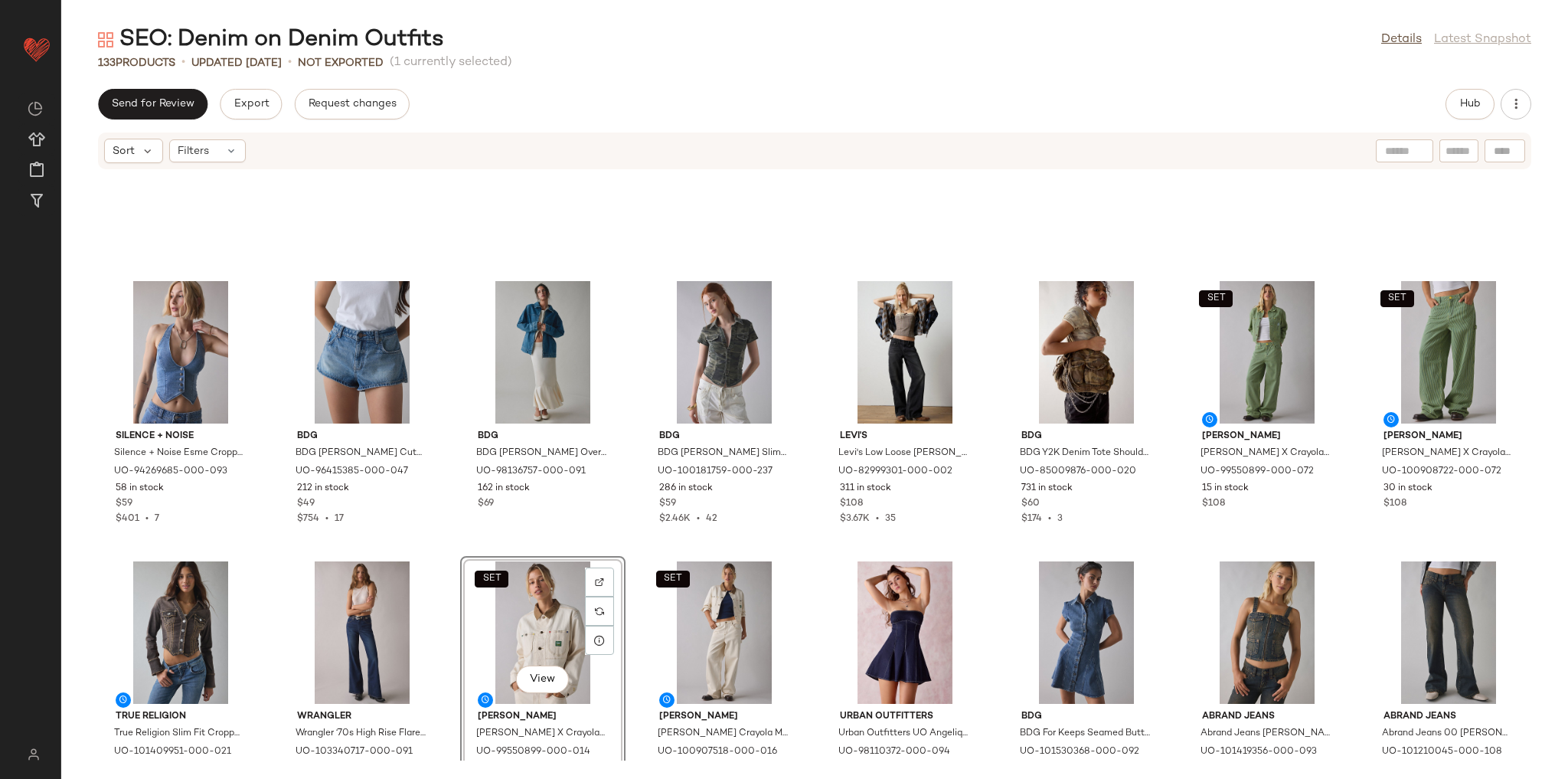
scroll to position [472, 0]
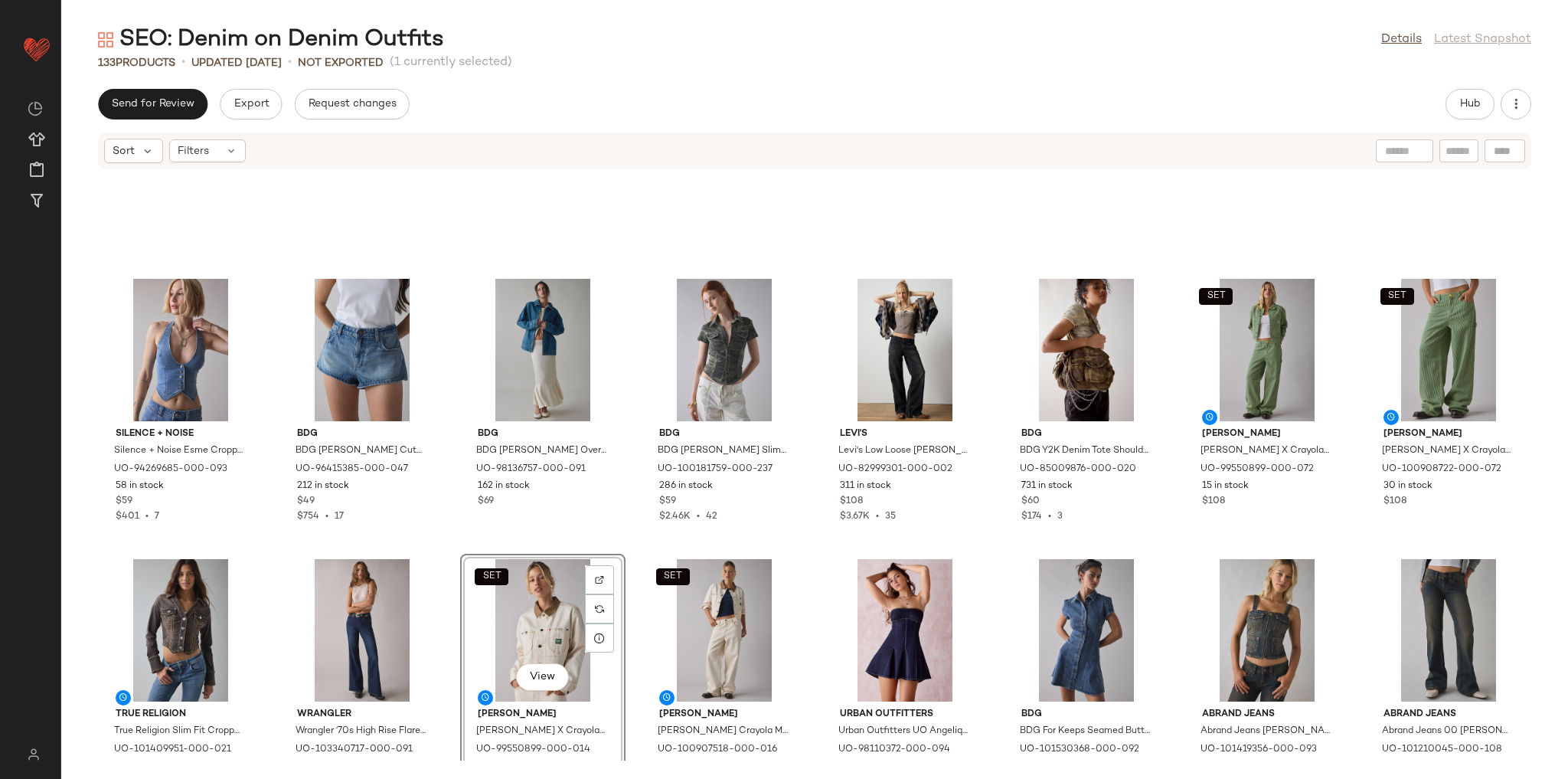
click at [802, 549] on div "Silence + Noise Silence + Noise Esme Cropped Denim Halter Vest Top Jacket, Wome…" at bounding box center [814, 466] width 1507 height 591
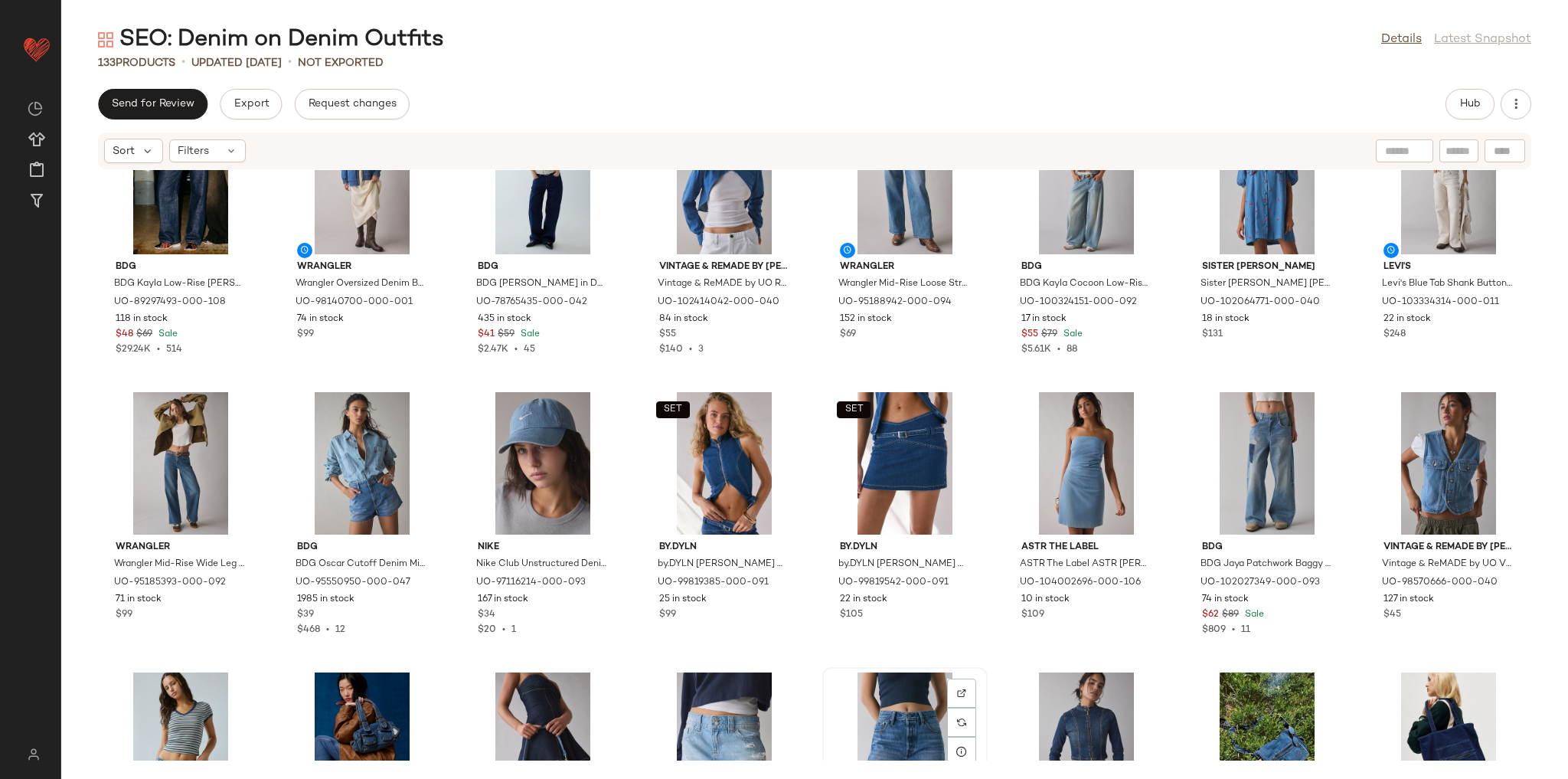
scroll to position [1453, 0]
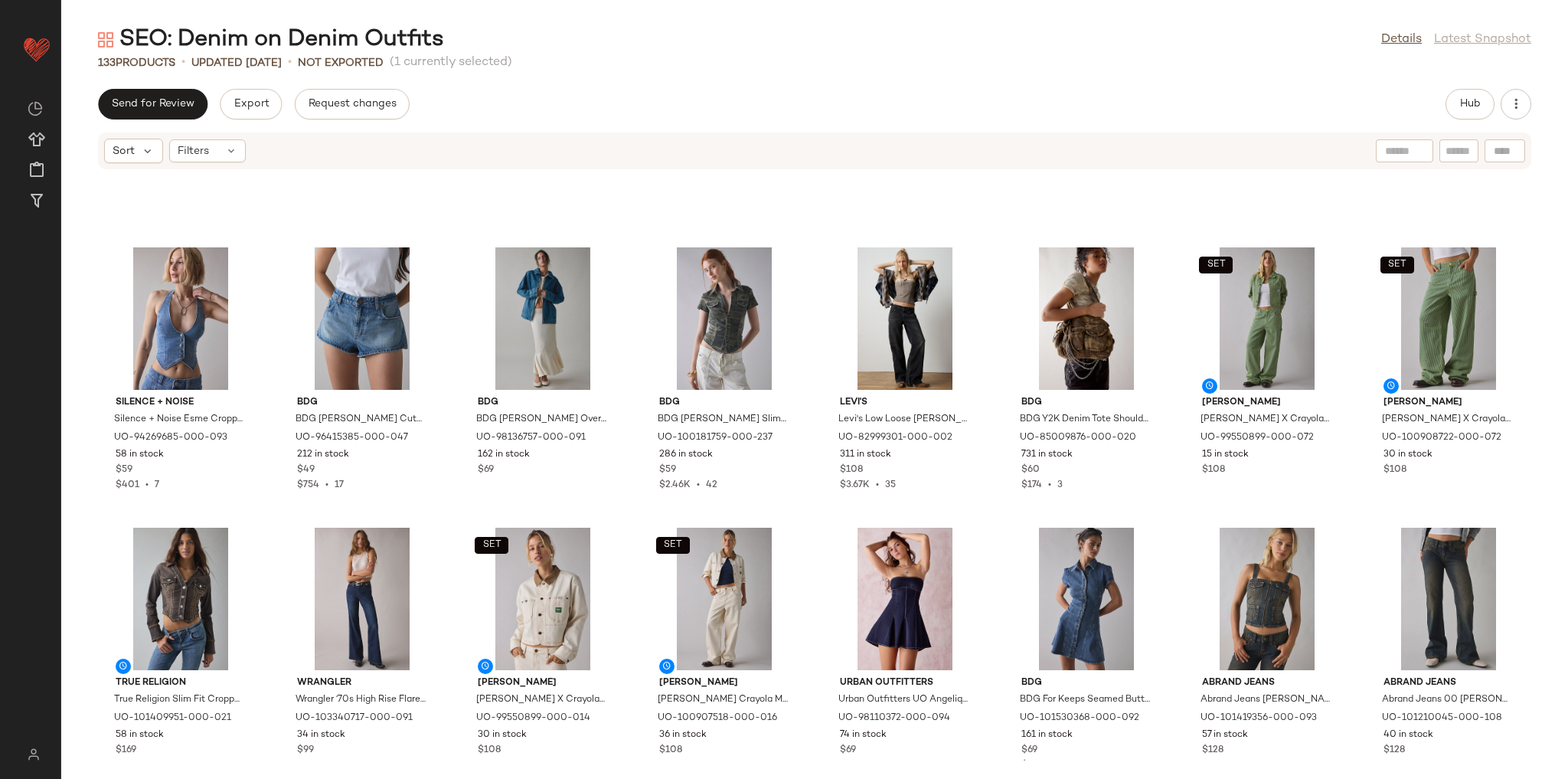
scroll to position [497, 0]
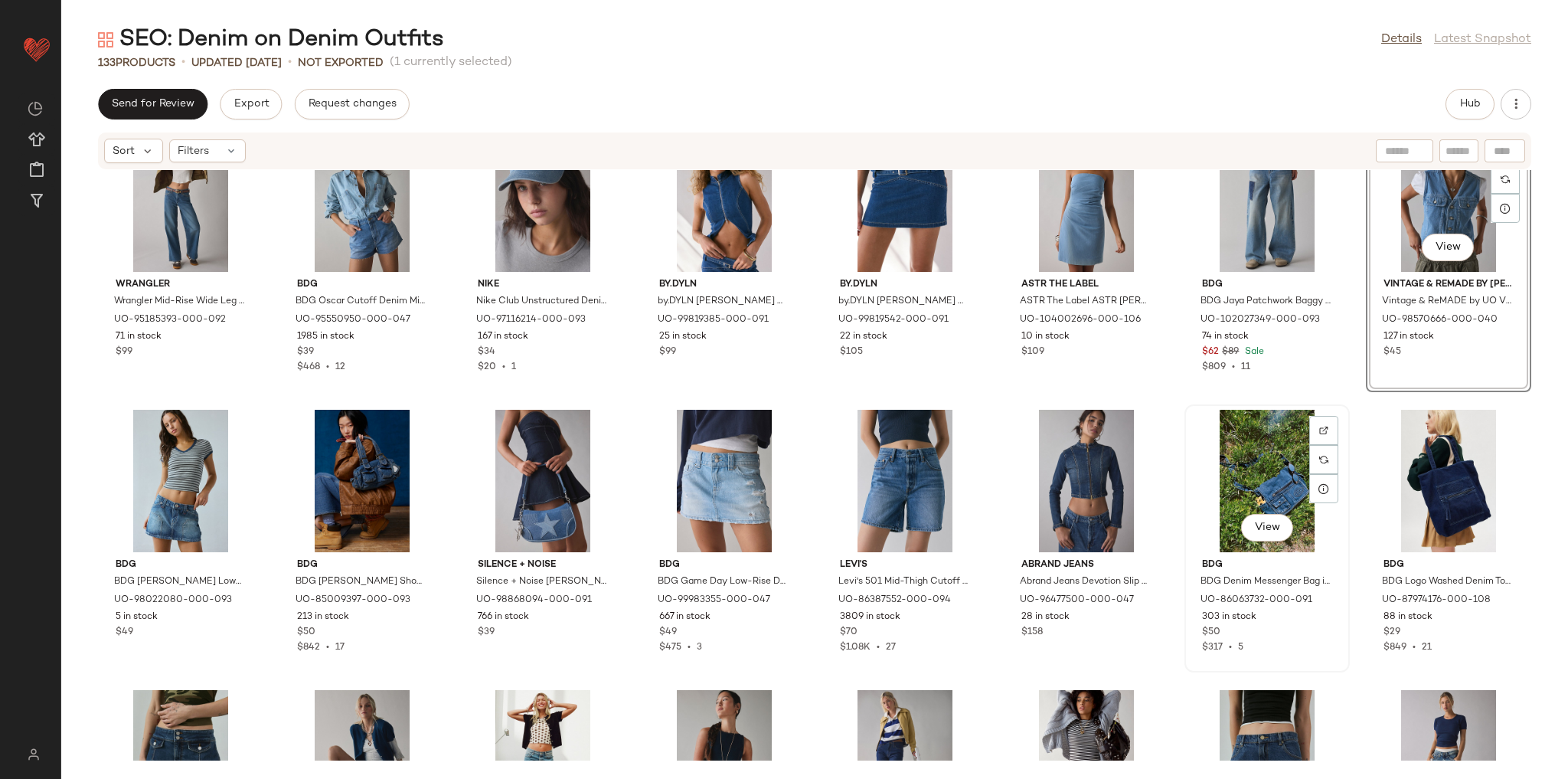
scroll to position [1747, 0]
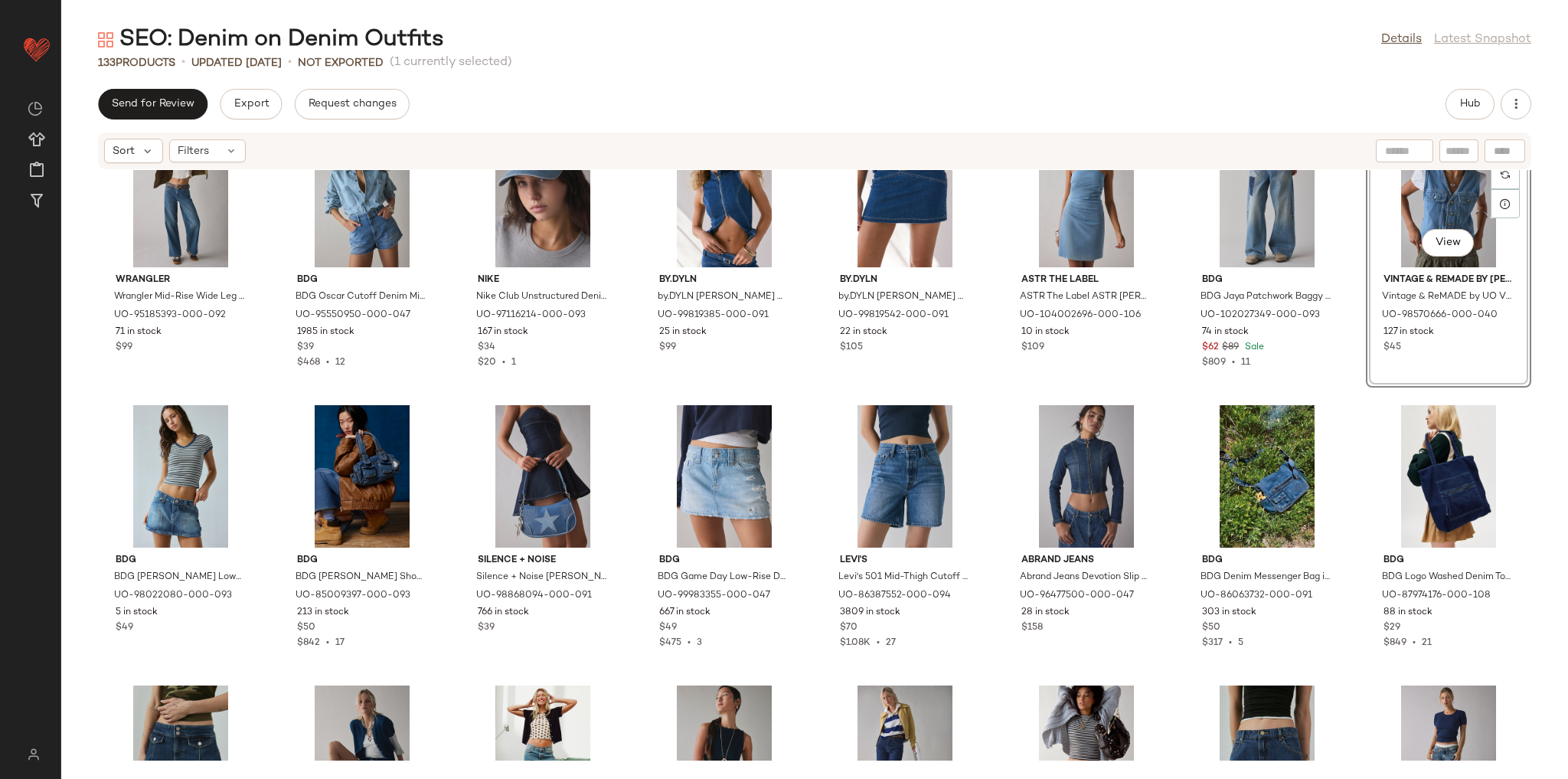
click at [631, 661] on div "BDG BDG Kayla Low-Rise Jean in Rinse, Women's at Urban Outfitters UO-89297493-0…" at bounding box center [814, 466] width 1507 height 591
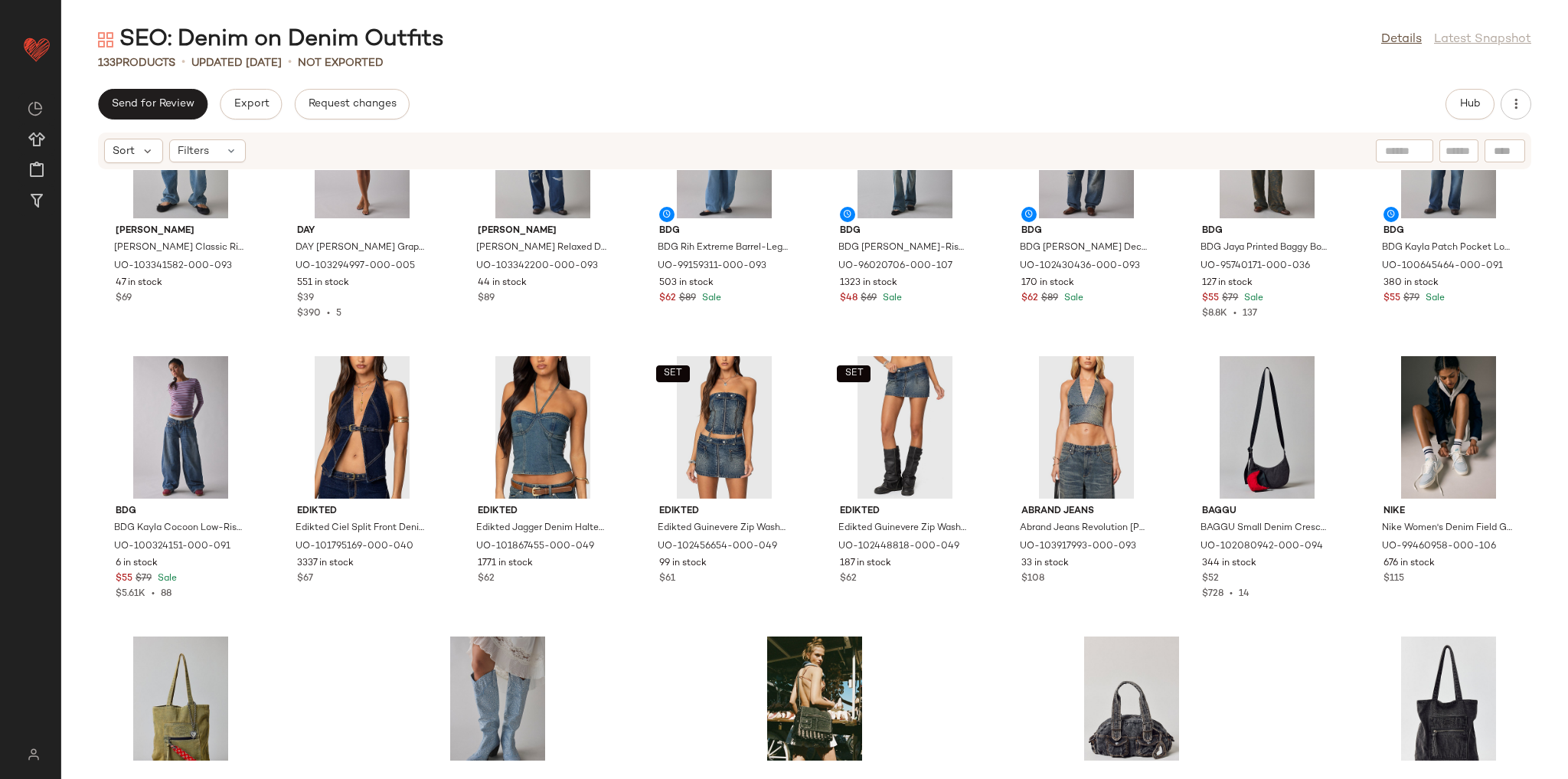
scroll to position [4177, 0]
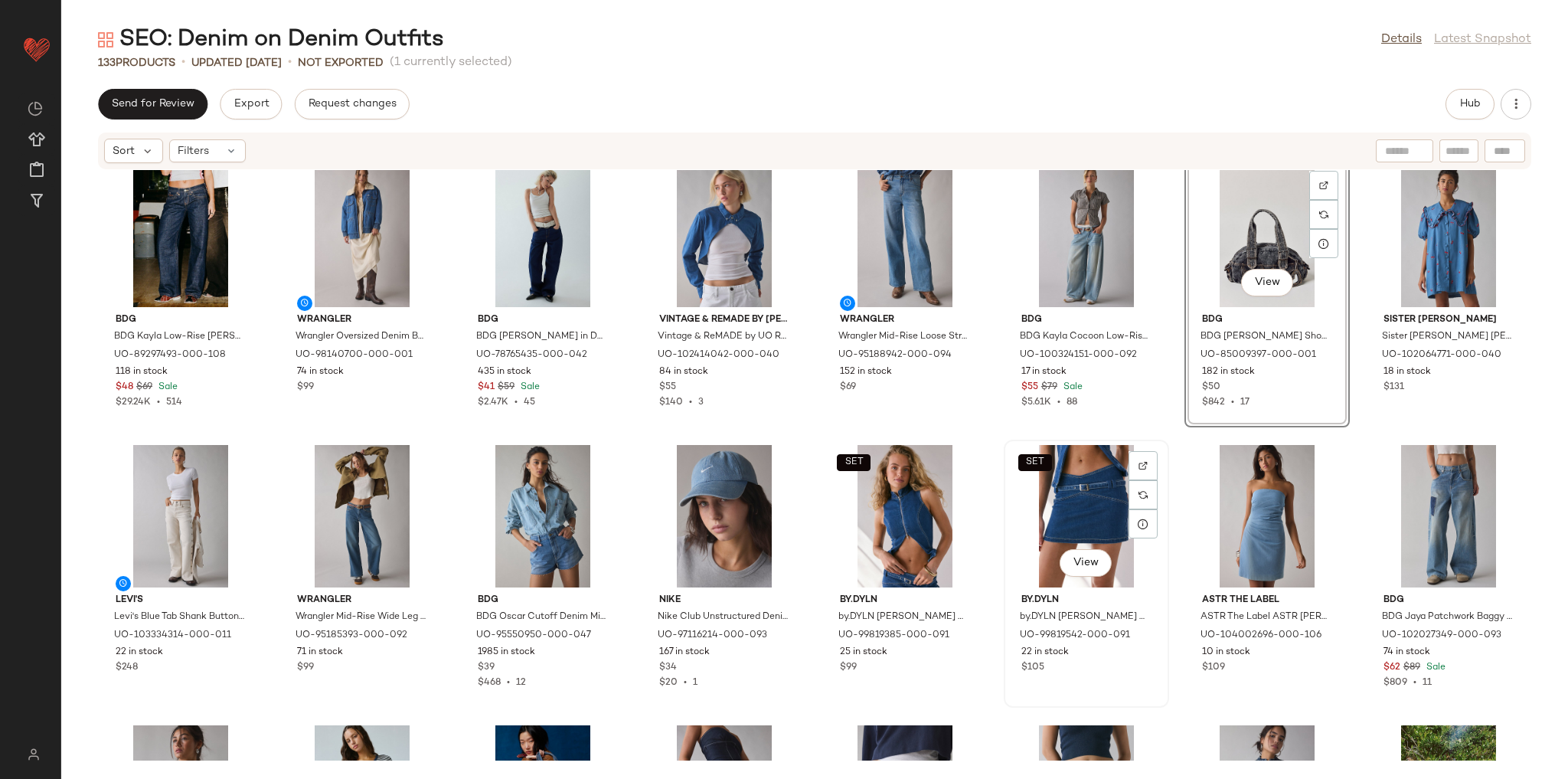
scroll to position [1443, 0]
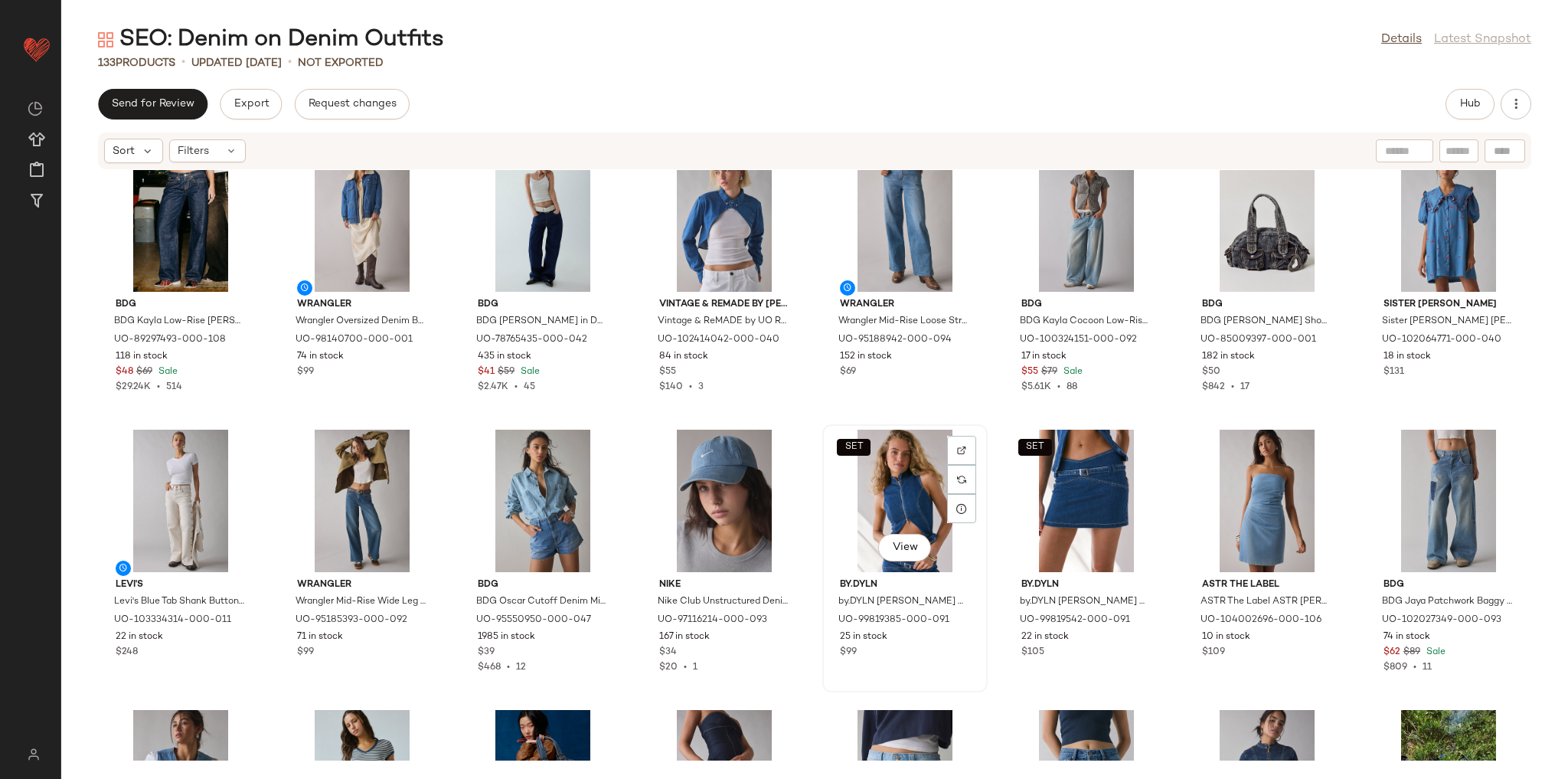
click at [967, 610] on div "by.DYLN by.DYLN Hadley Zip-Front Flyaway Denim Vest Top Jacket in Blue, Women's…" at bounding box center [905, 616] width 155 height 89
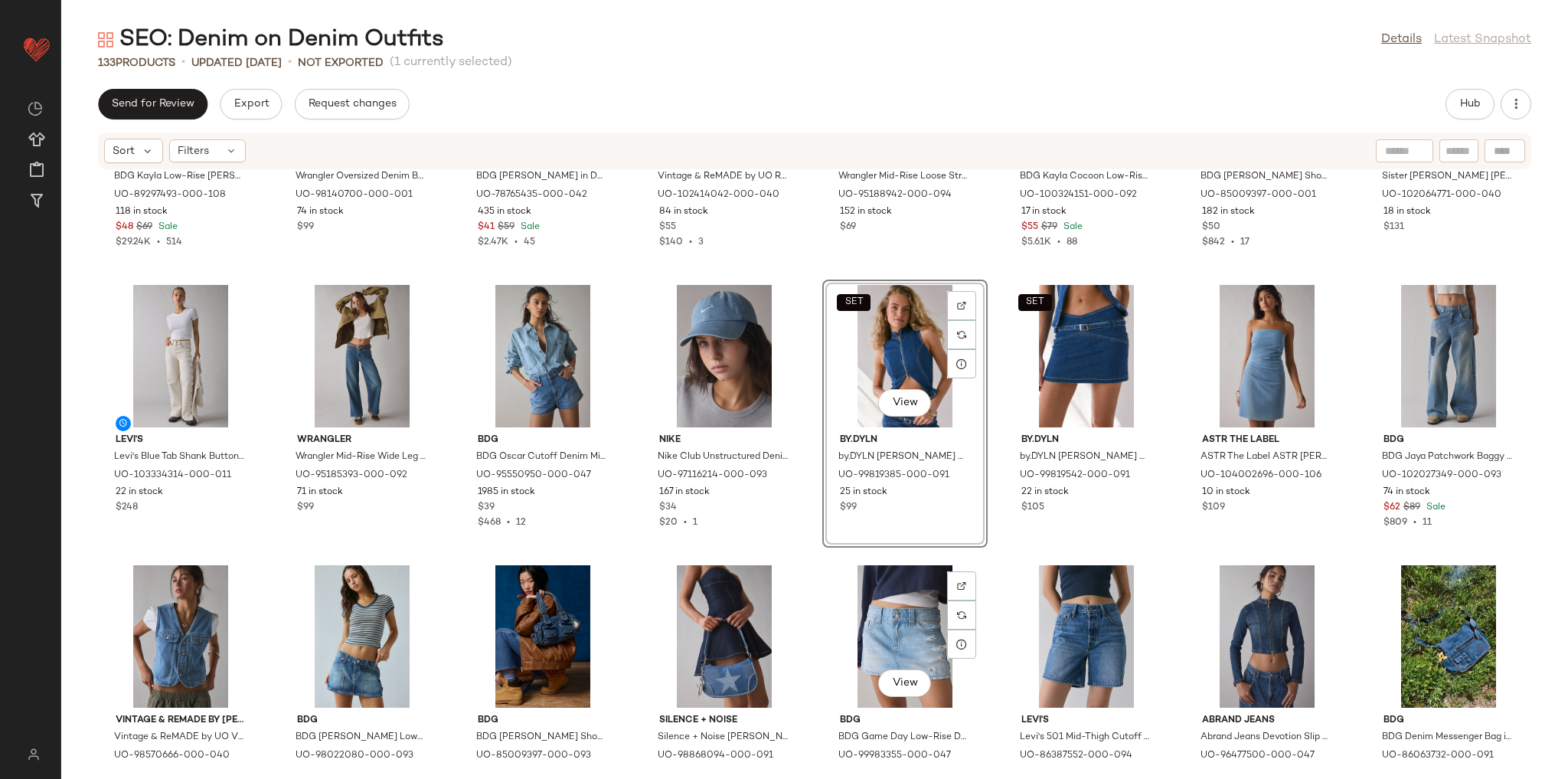
scroll to position [1626, 0]
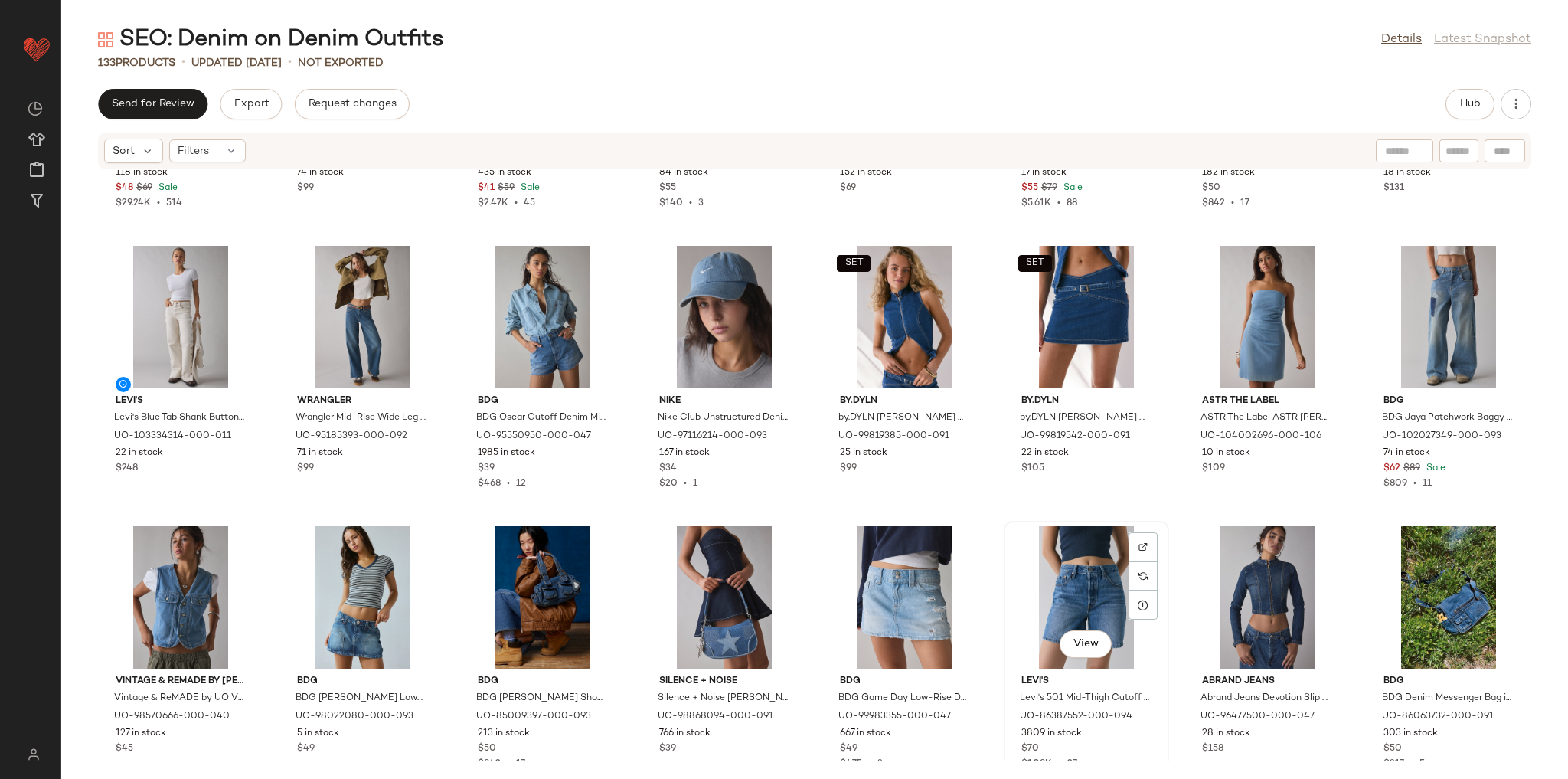
click at [1005, 540] on div "View Levi's Levi's 501 Mid-Thigh Cutoff Denim Short in Blue Beauty, Women's at …" at bounding box center [1086, 655] width 162 height 265
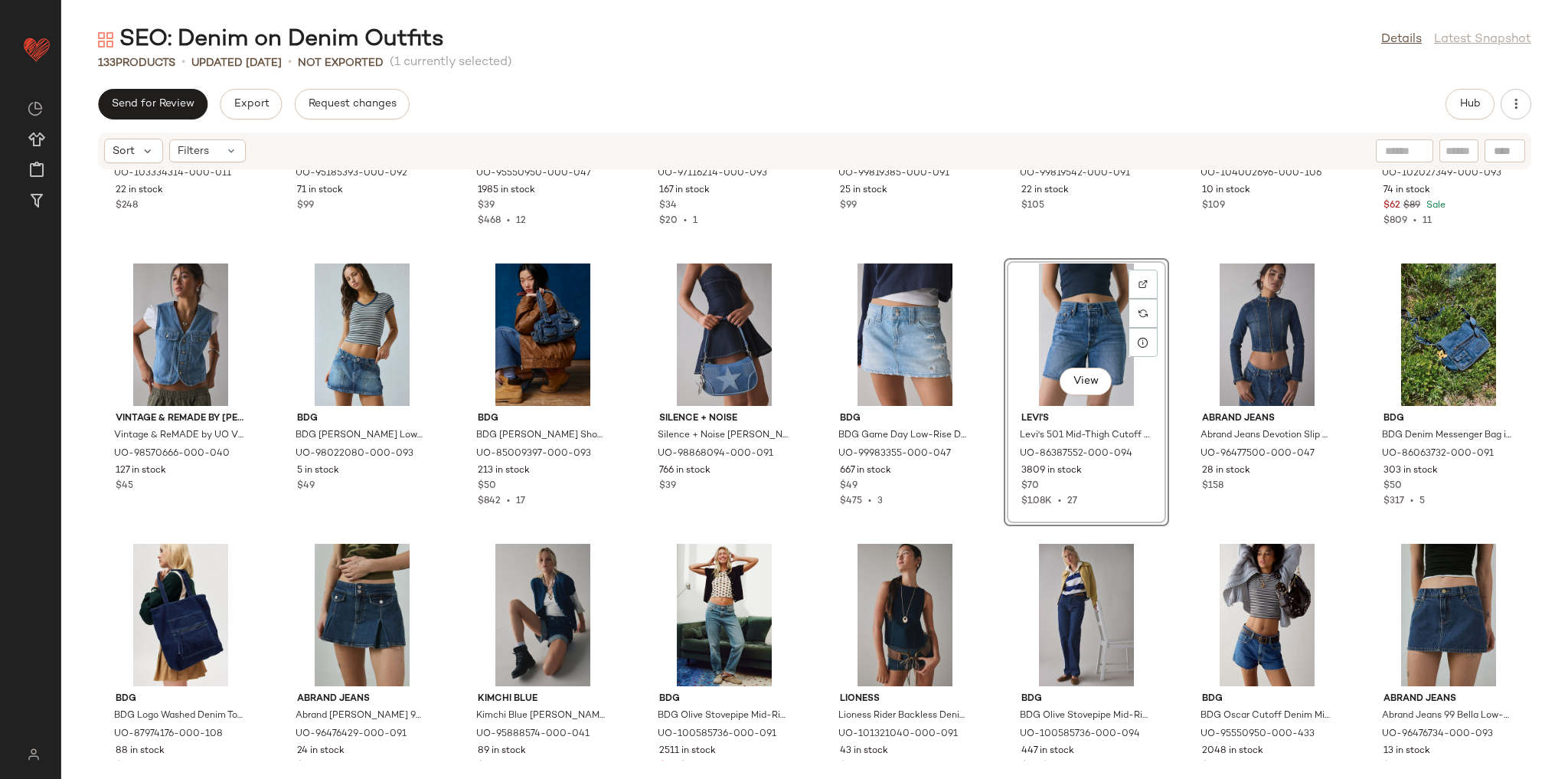
scroll to position [1933, 0]
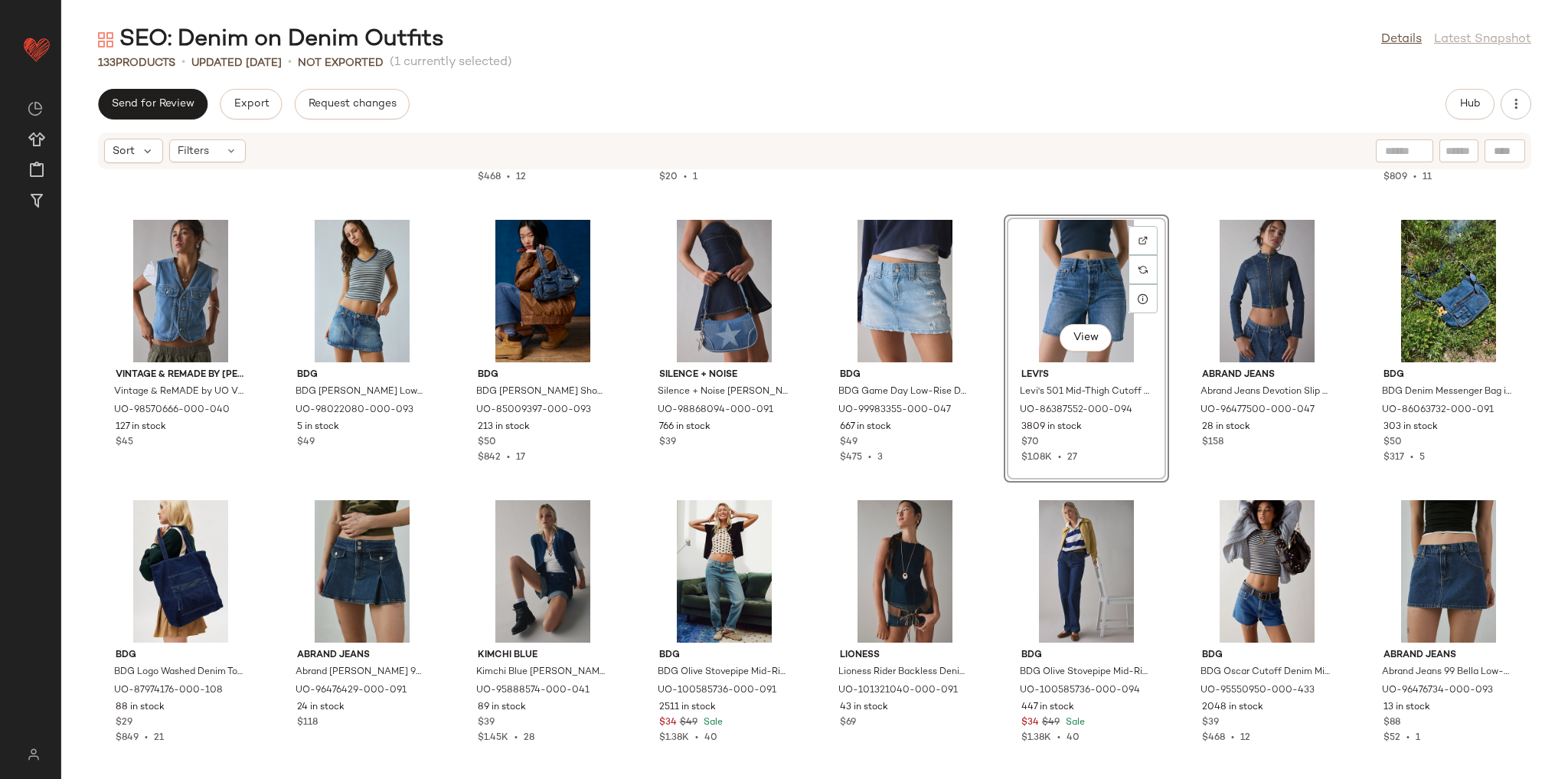
click at [985, 559] on div "Levi's Levi's Blue Tab Shank Button Detail Mid-Rise Wide Leg Jean in Cream Clou…" at bounding box center [814, 466] width 1507 height 591
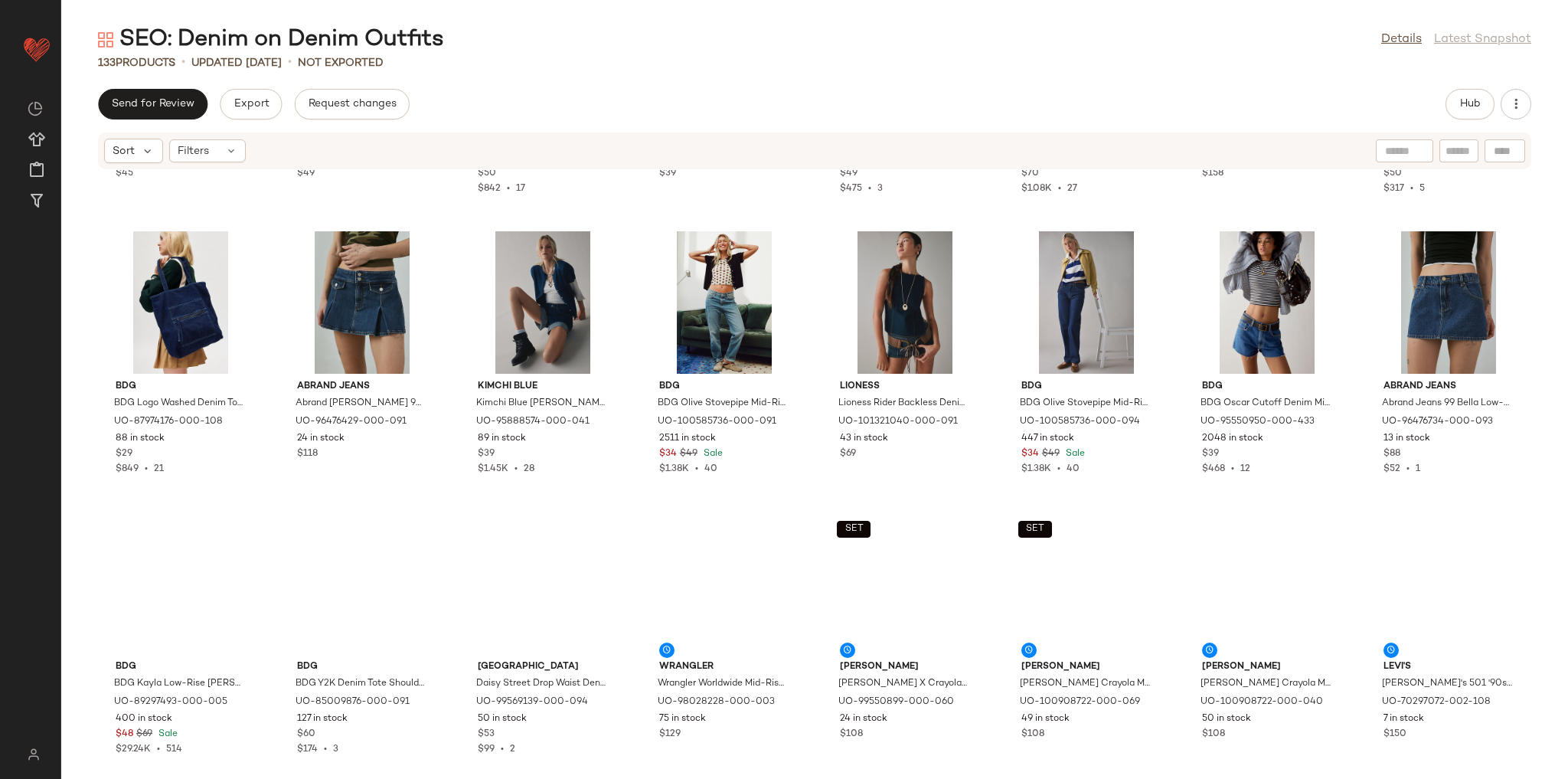
scroll to position [2239, 0]
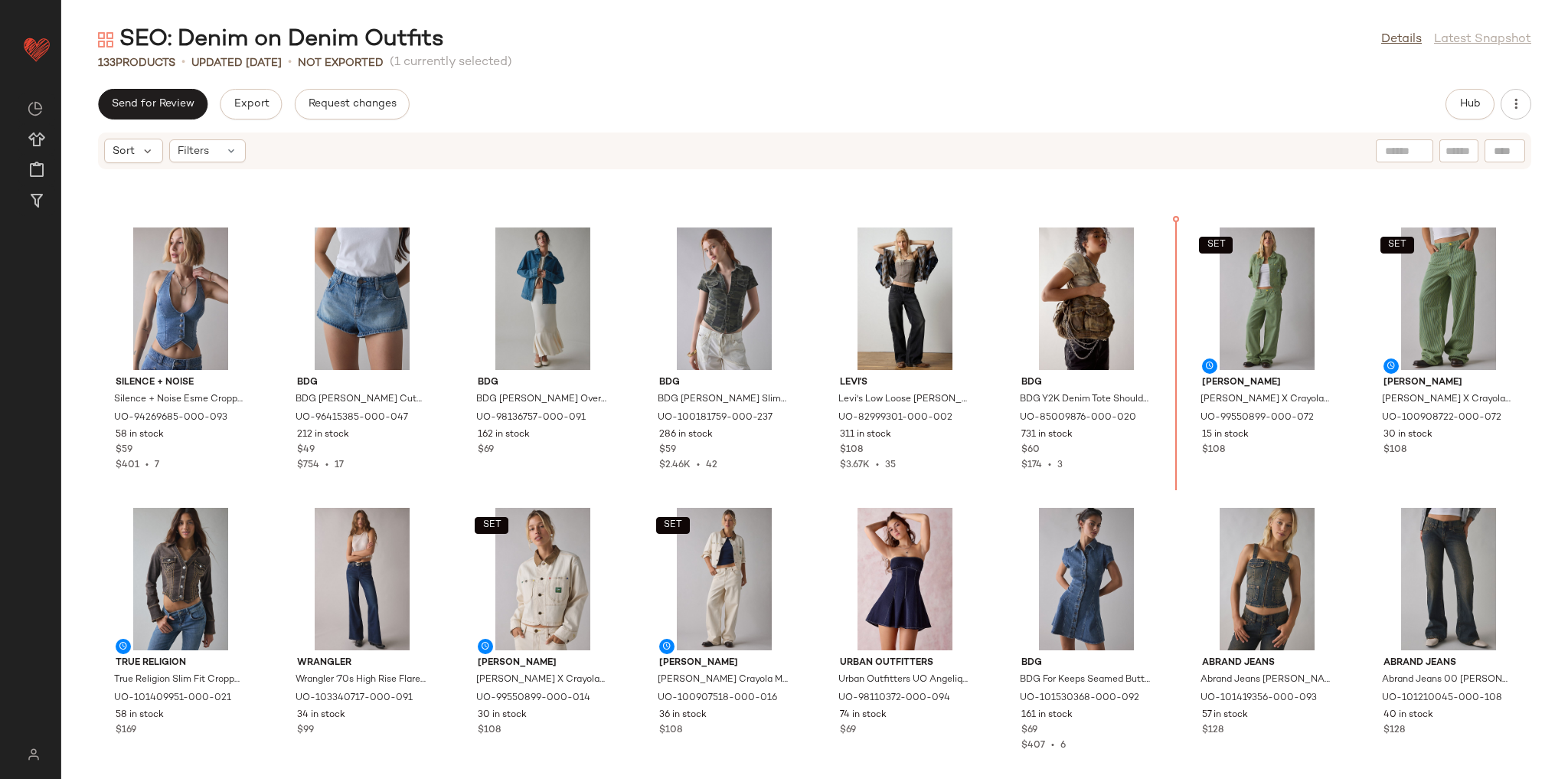
scroll to position [524, 0]
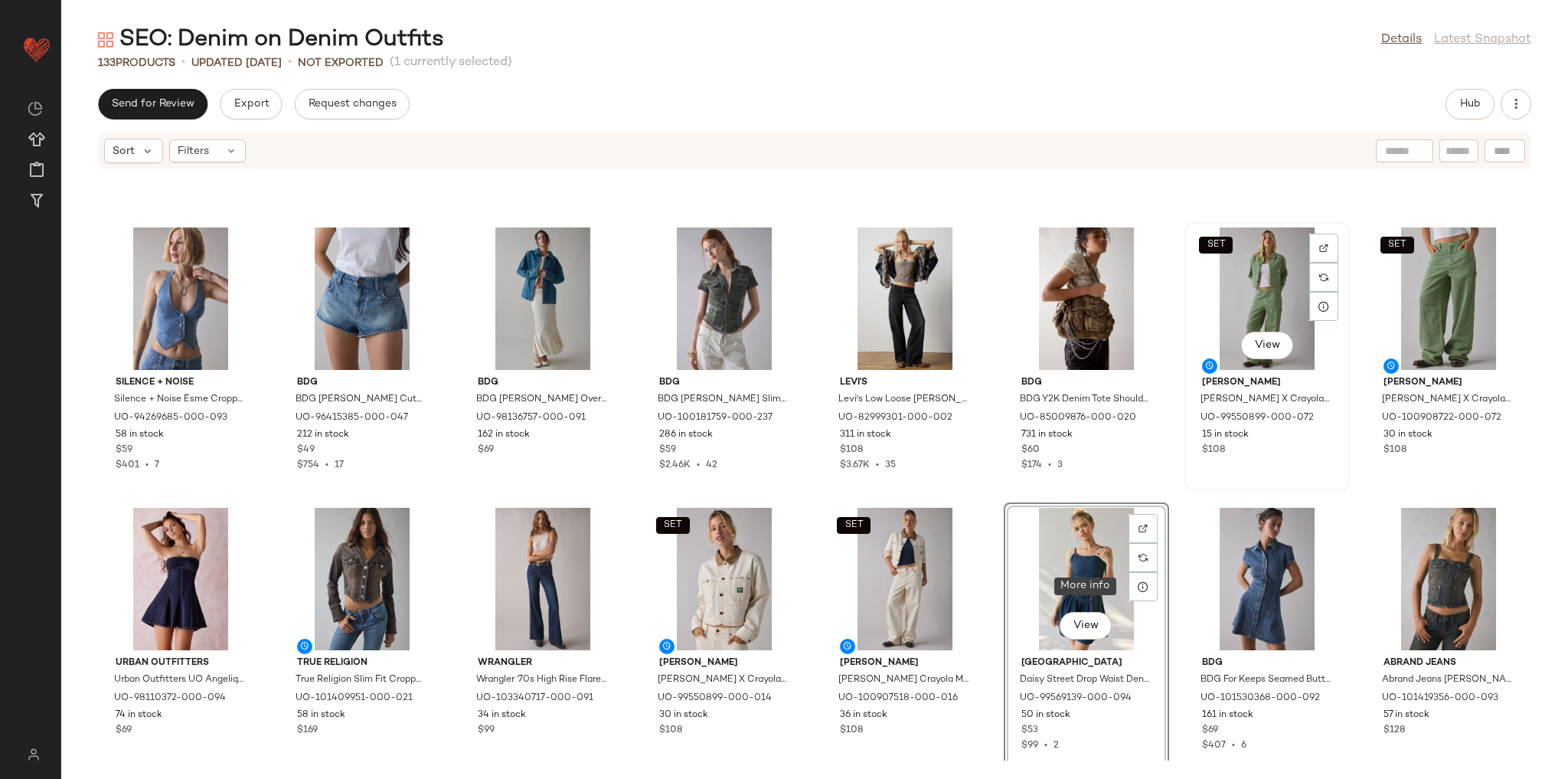
click at [1186, 484] on div "SET View Lee Lee X Crayola Cropped Chore Jacket in Overdye Lemon Yellow Railroa…" at bounding box center [1268, 356] width 162 height 265
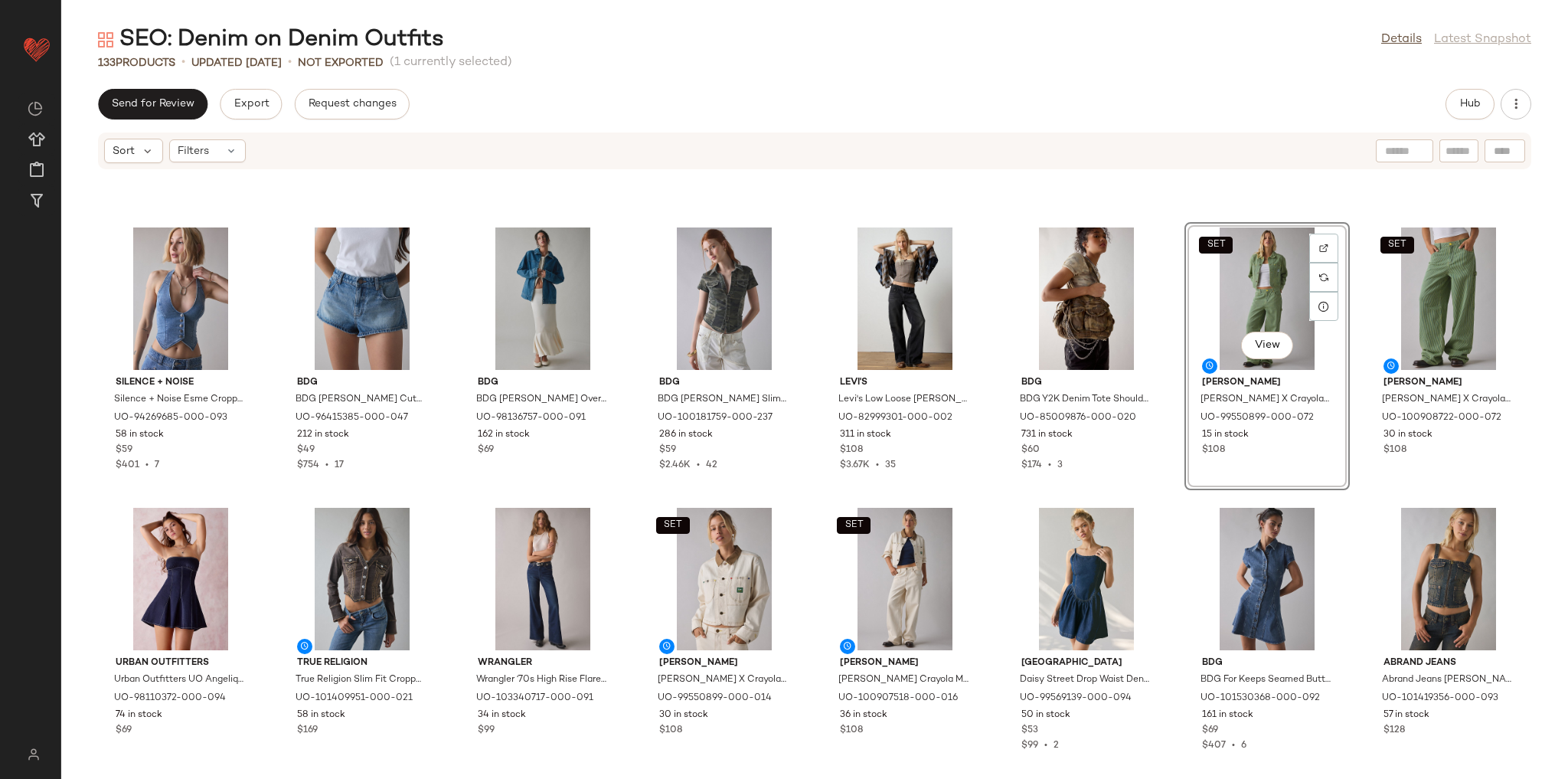
click at [1174, 505] on div "Silence + Noise Silence + Noise Esme Cropped Denim Halter Vest Top Jacket, Wome…" at bounding box center [814, 466] width 1507 height 591
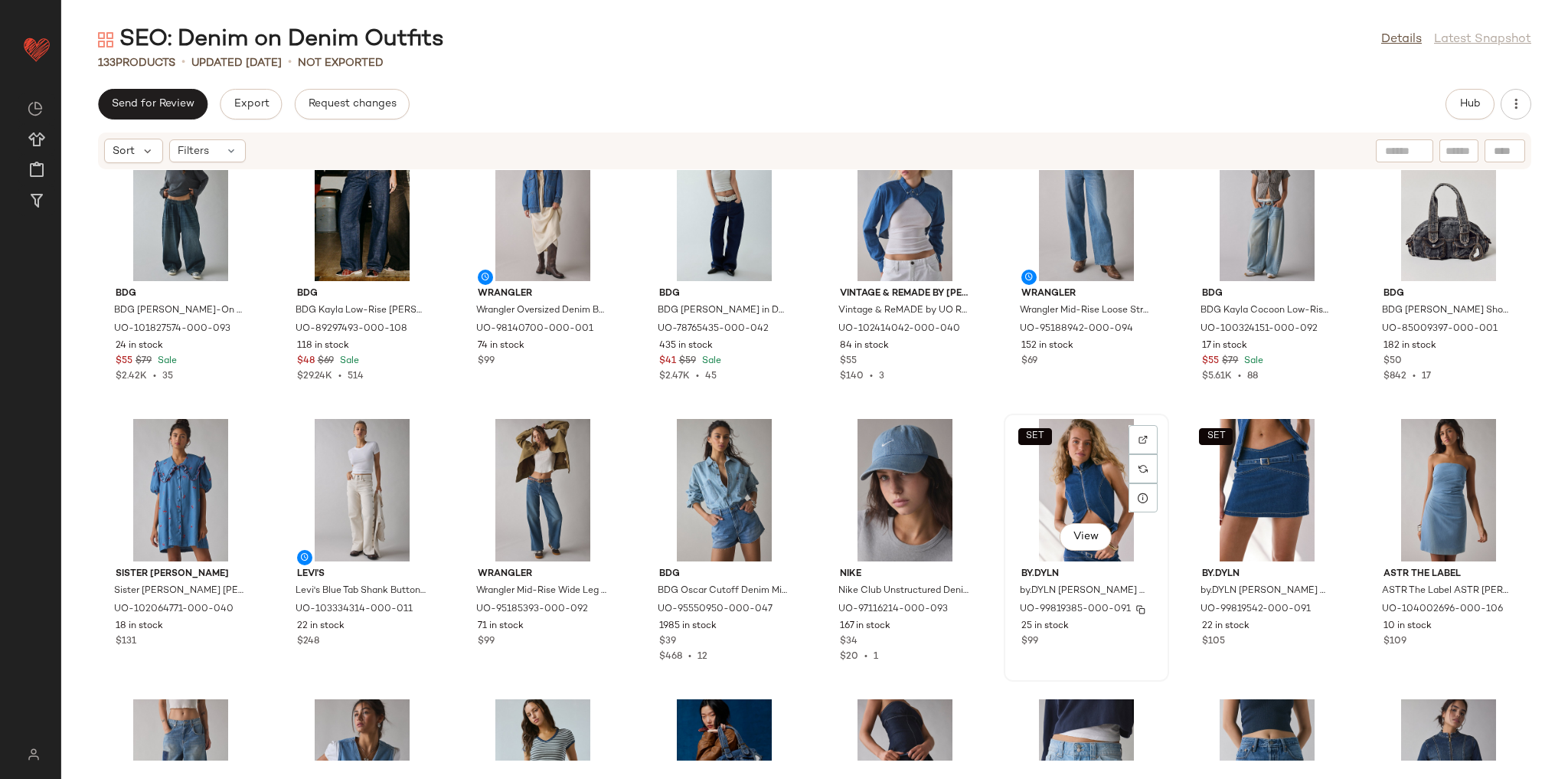
scroll to position [1443, 0]
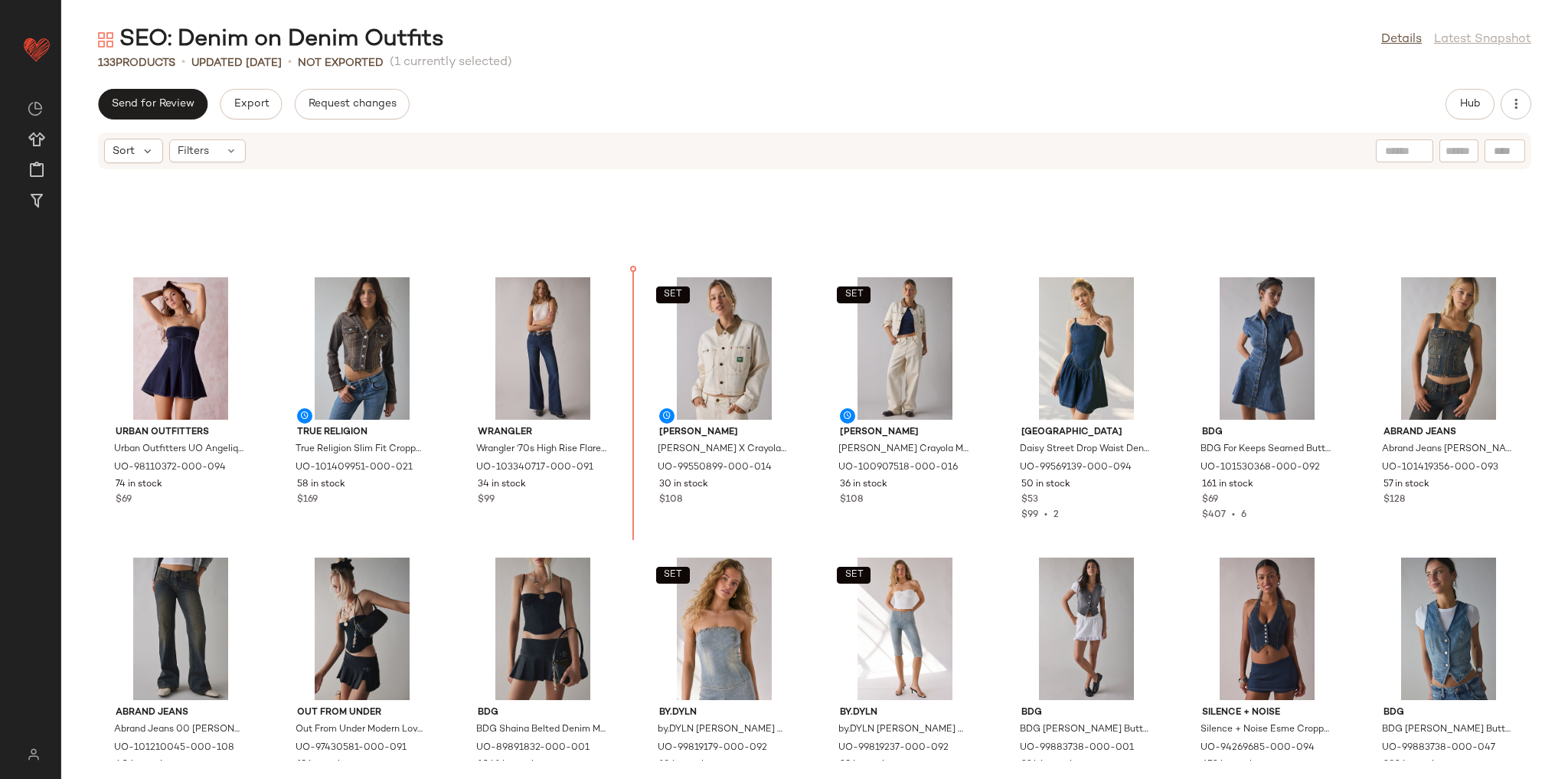
scroll to position [754, 0]
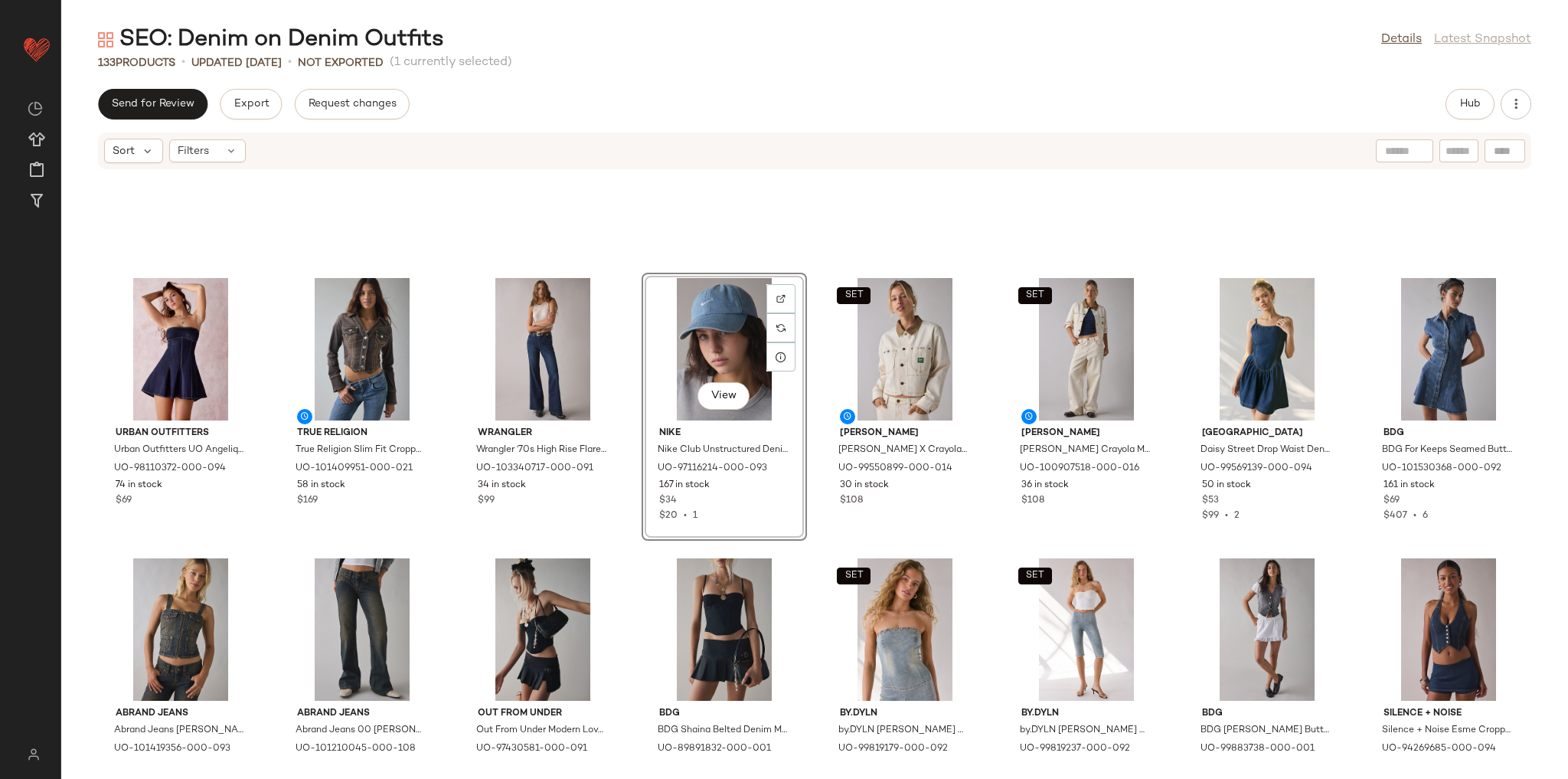
click at [632, 546] on div "Urban Outfitters Urban Outfitters UO Angelique Fit-And-Flare Strapless Denim Mi…" at bounding box center [814, 466] width 1507 height 591
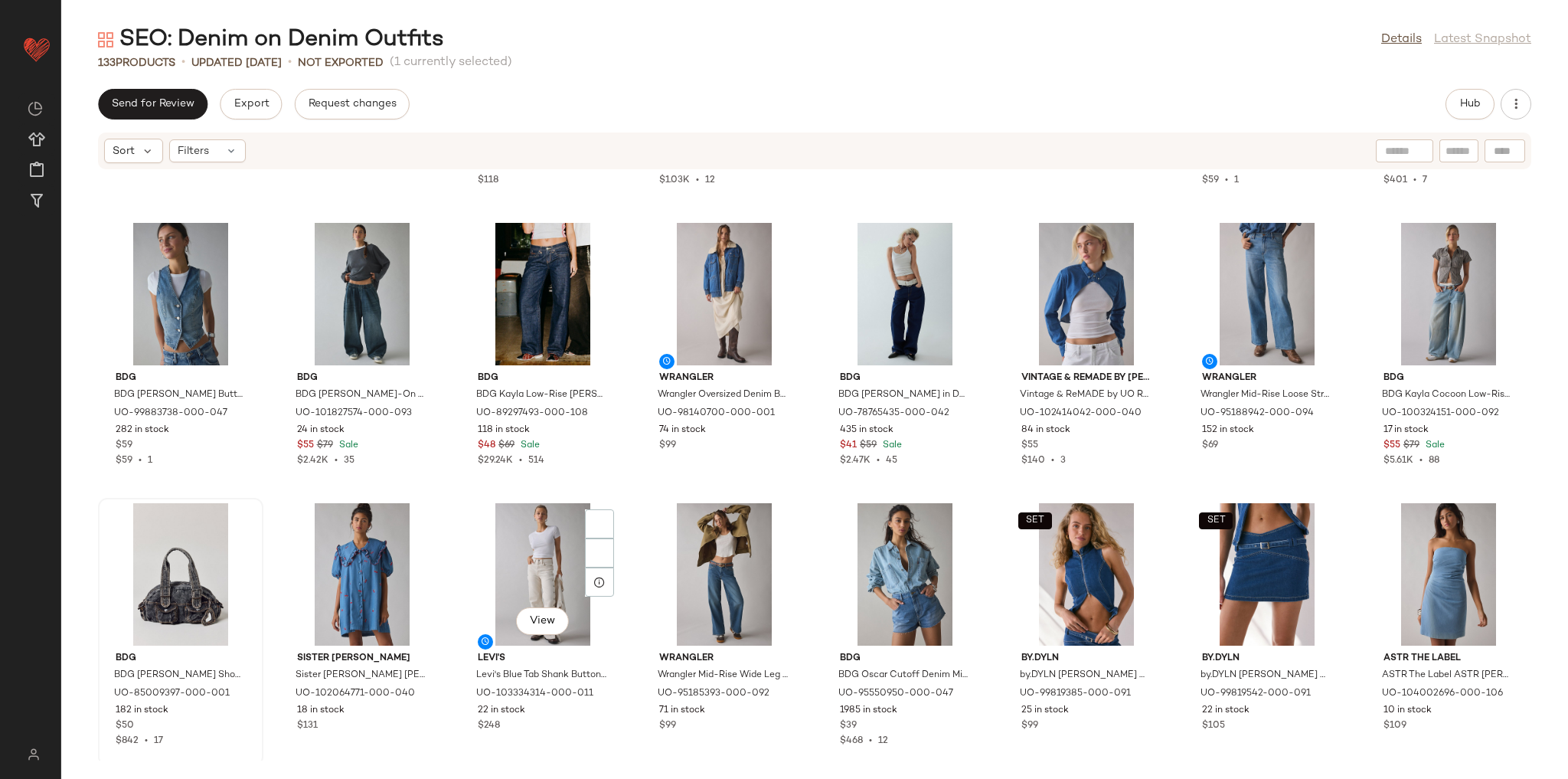
scroll to position [1366, 0]
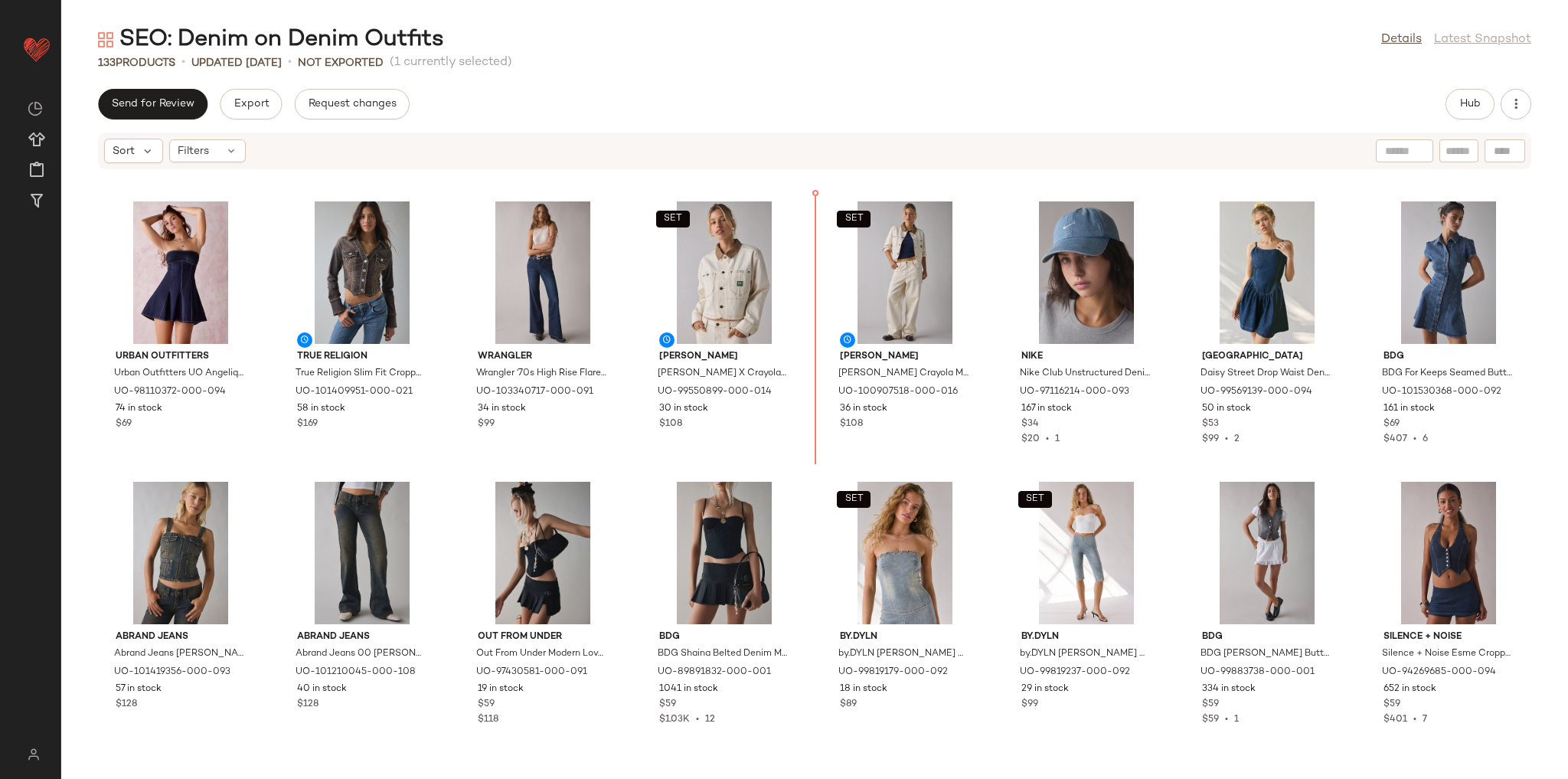
scroll to position [797, 0]
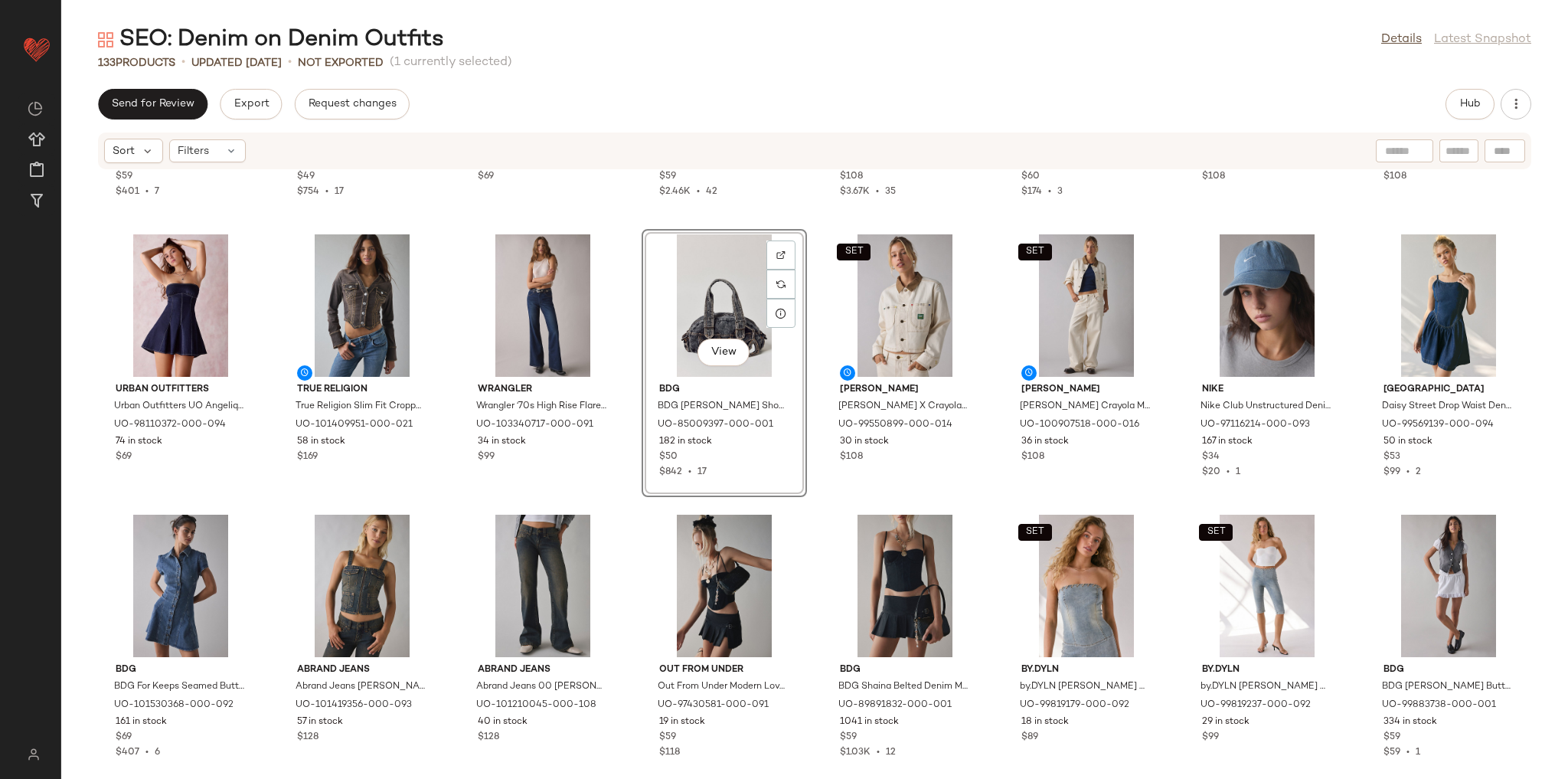
click at [627, 517] on div "Silence + Noise Silence + Noise Esme Cropped Denim Halter Vest Top Jacket, Wome…" at bounding box center [814, 466] width 1507 height 591
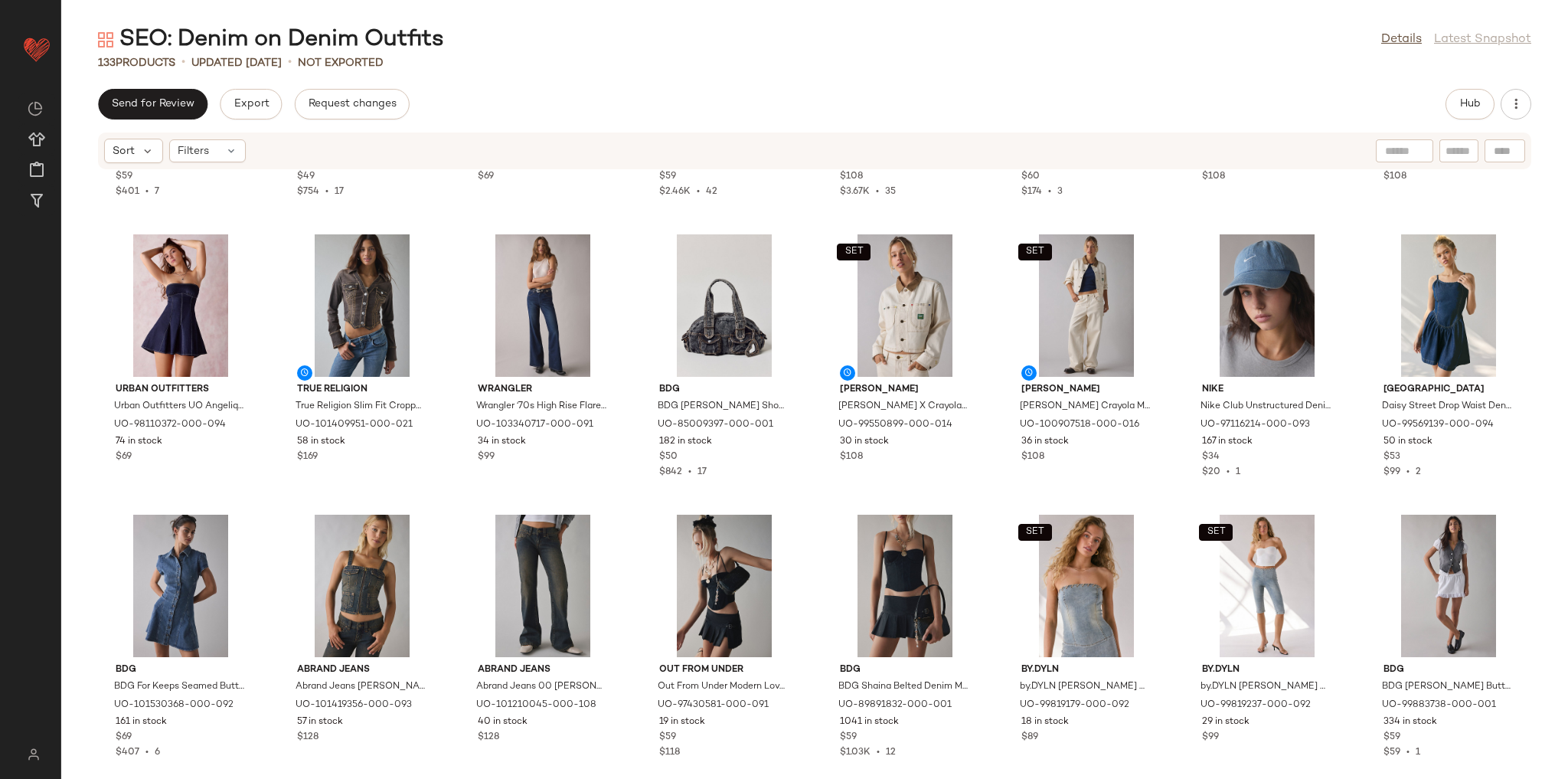
scroll to position [858, 0]
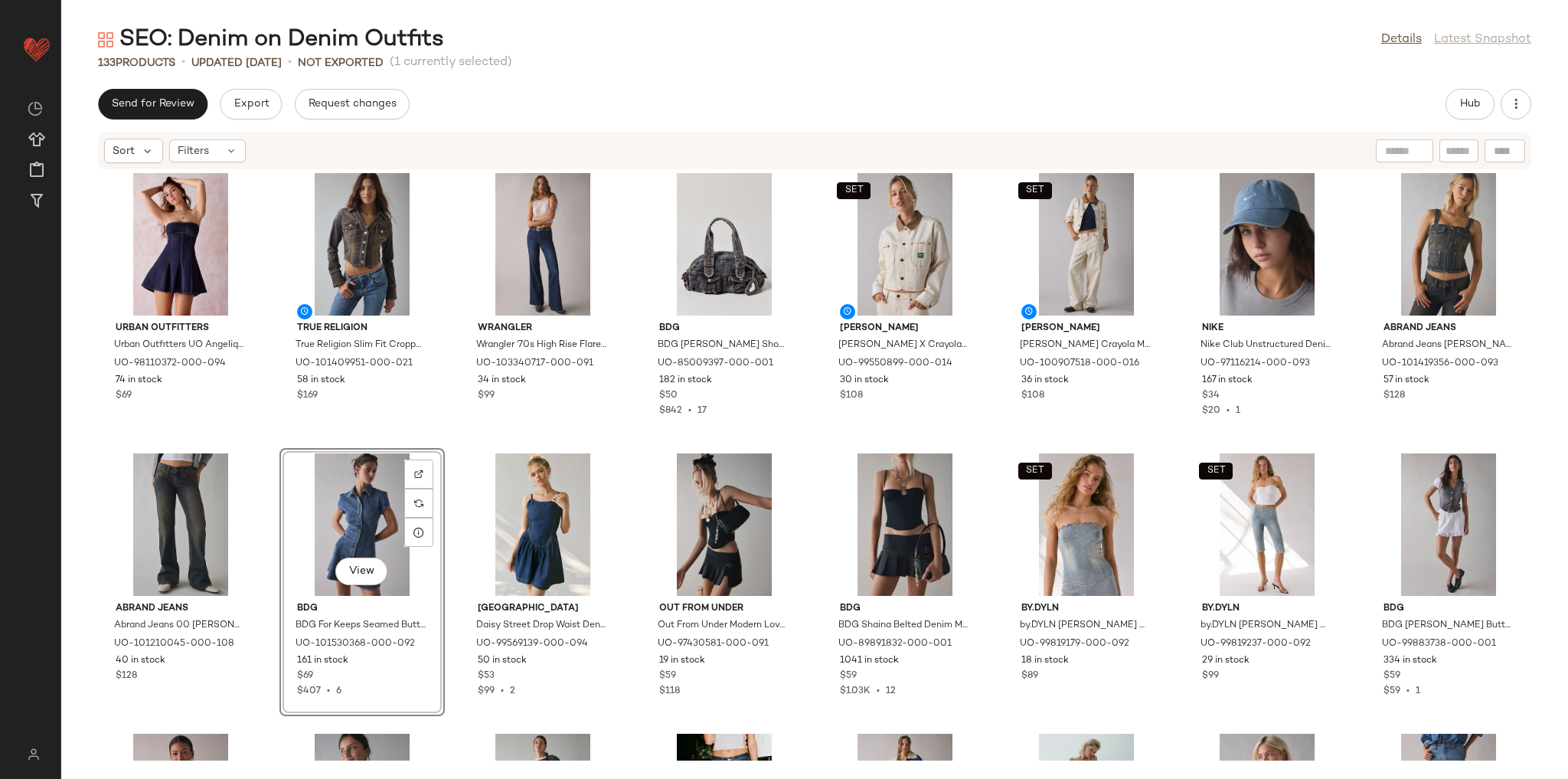
click at [438, 443] on div "Silence + Noise Silence + Noise Esme Cropped Denim Halter Vest Top Jacket, Wome…" at bounding box center [814, 466] width 1507 height 591
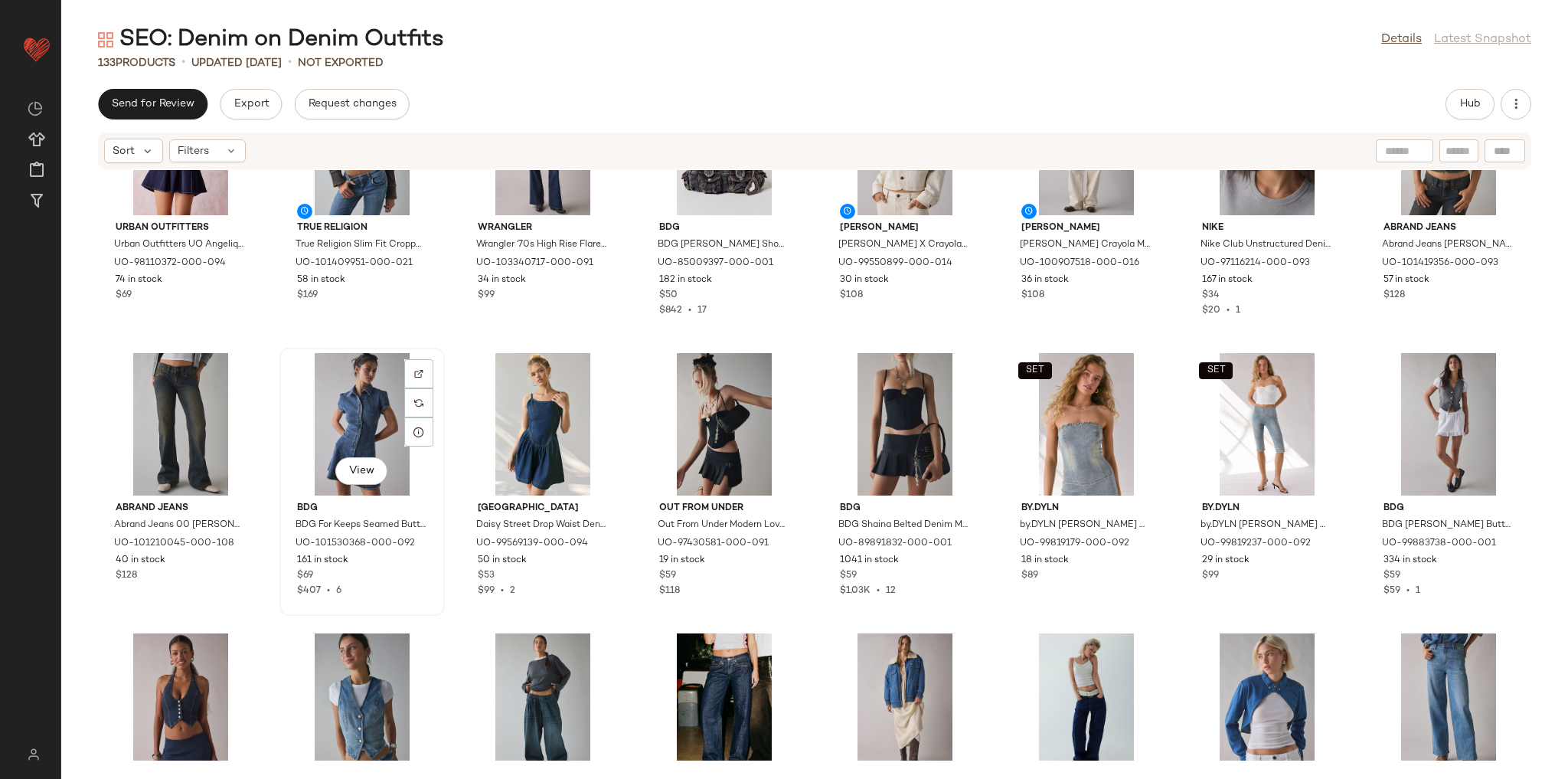
scroll to position [981, 0]
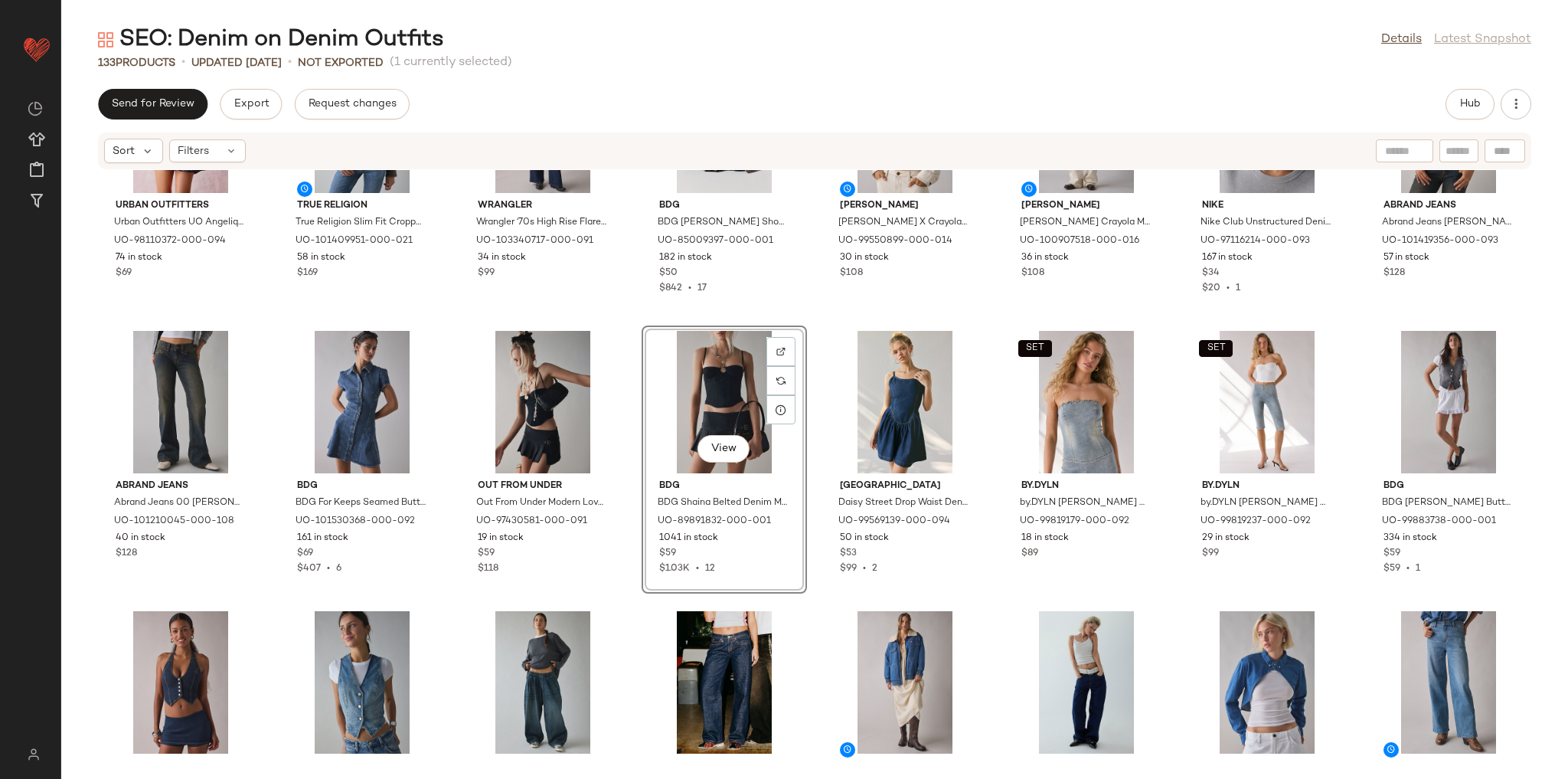
click at [630, 604] on div "Urban Outfitters Urban Outfitters UO Angelique Fit-And-Flare Strapless Denim Mi…" at bounding box center [814, 466] width 1507 height 591
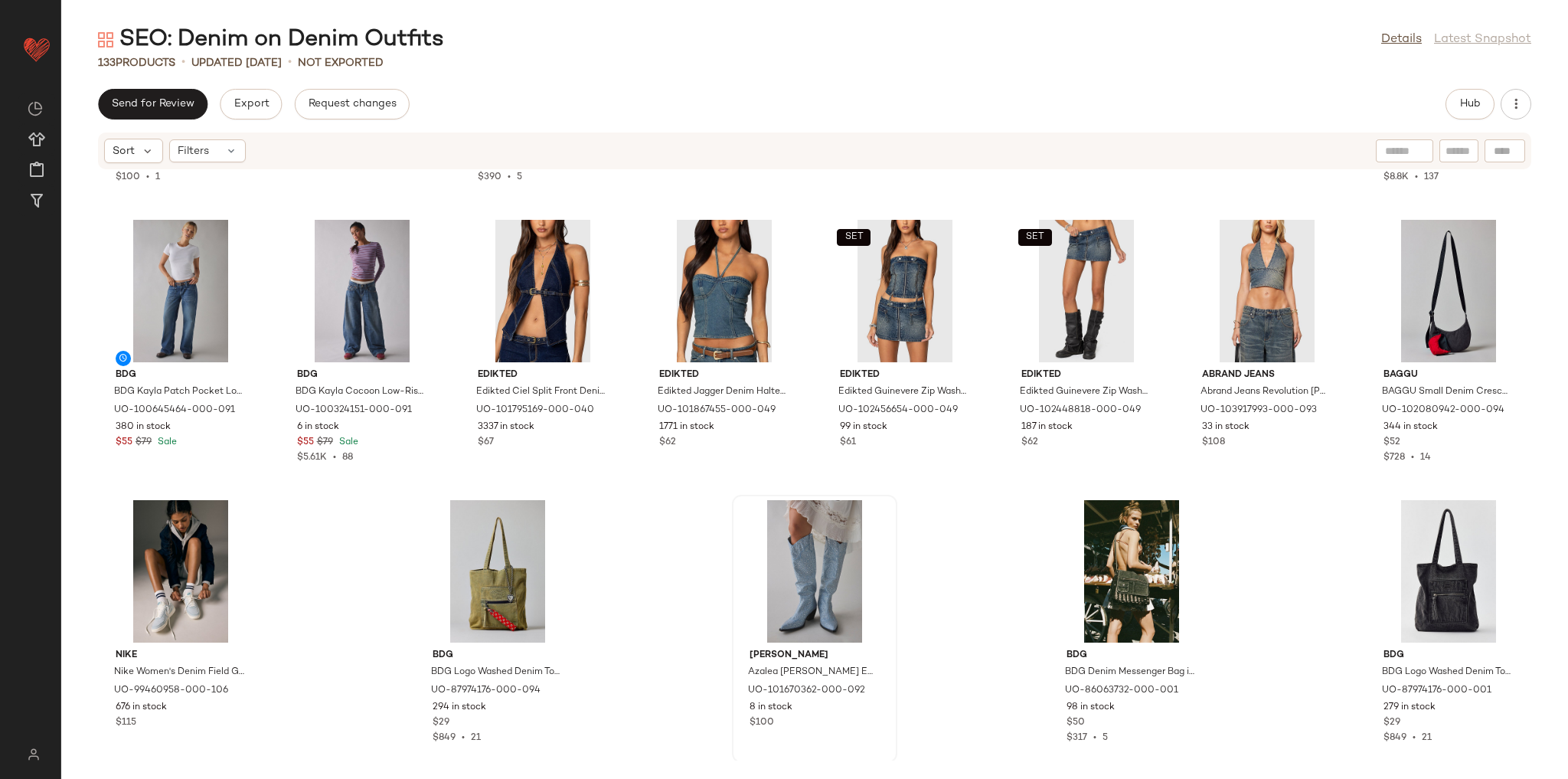
scroll to position [4177, 0]
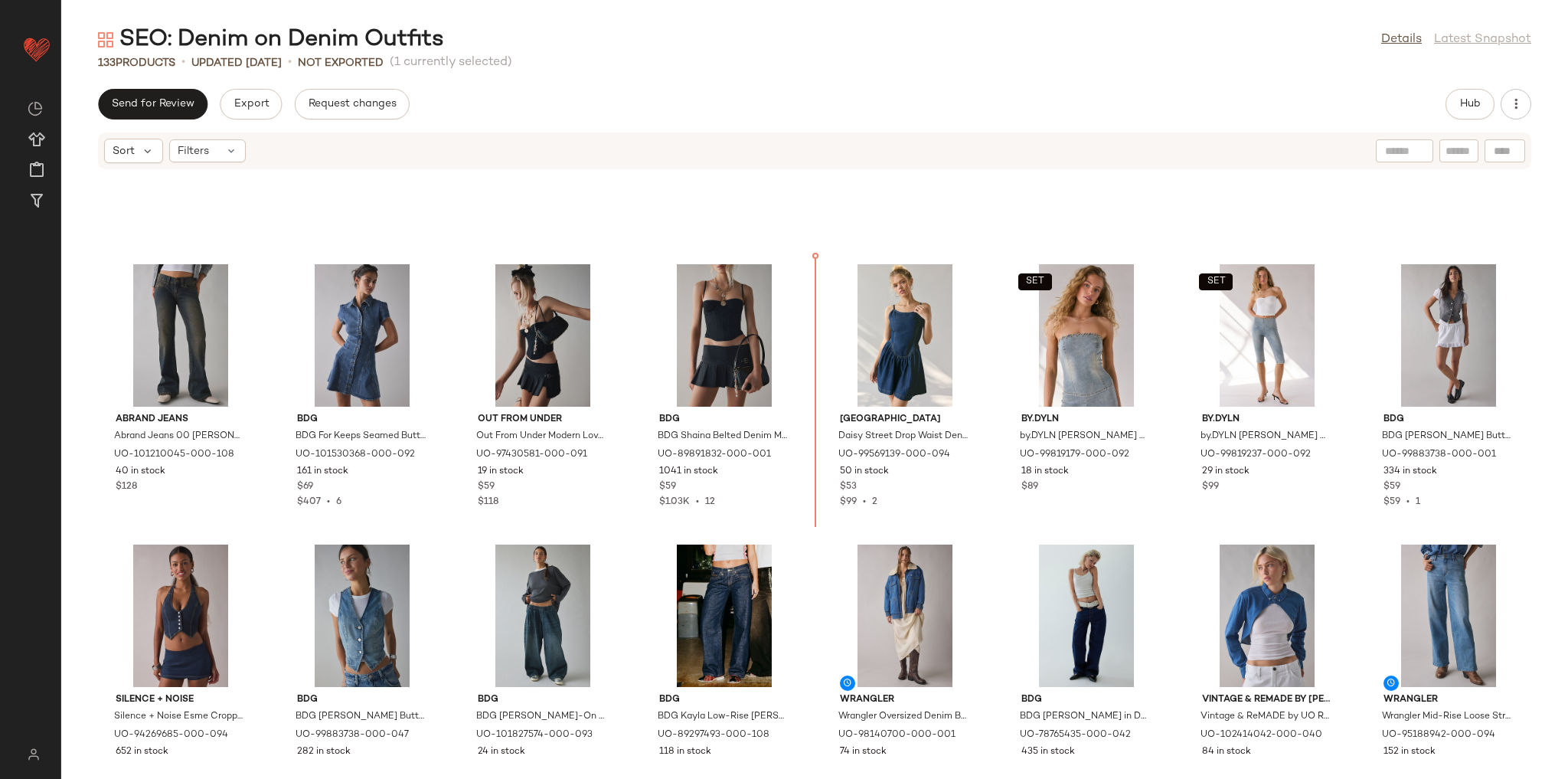
scroll to position [1044, 0]
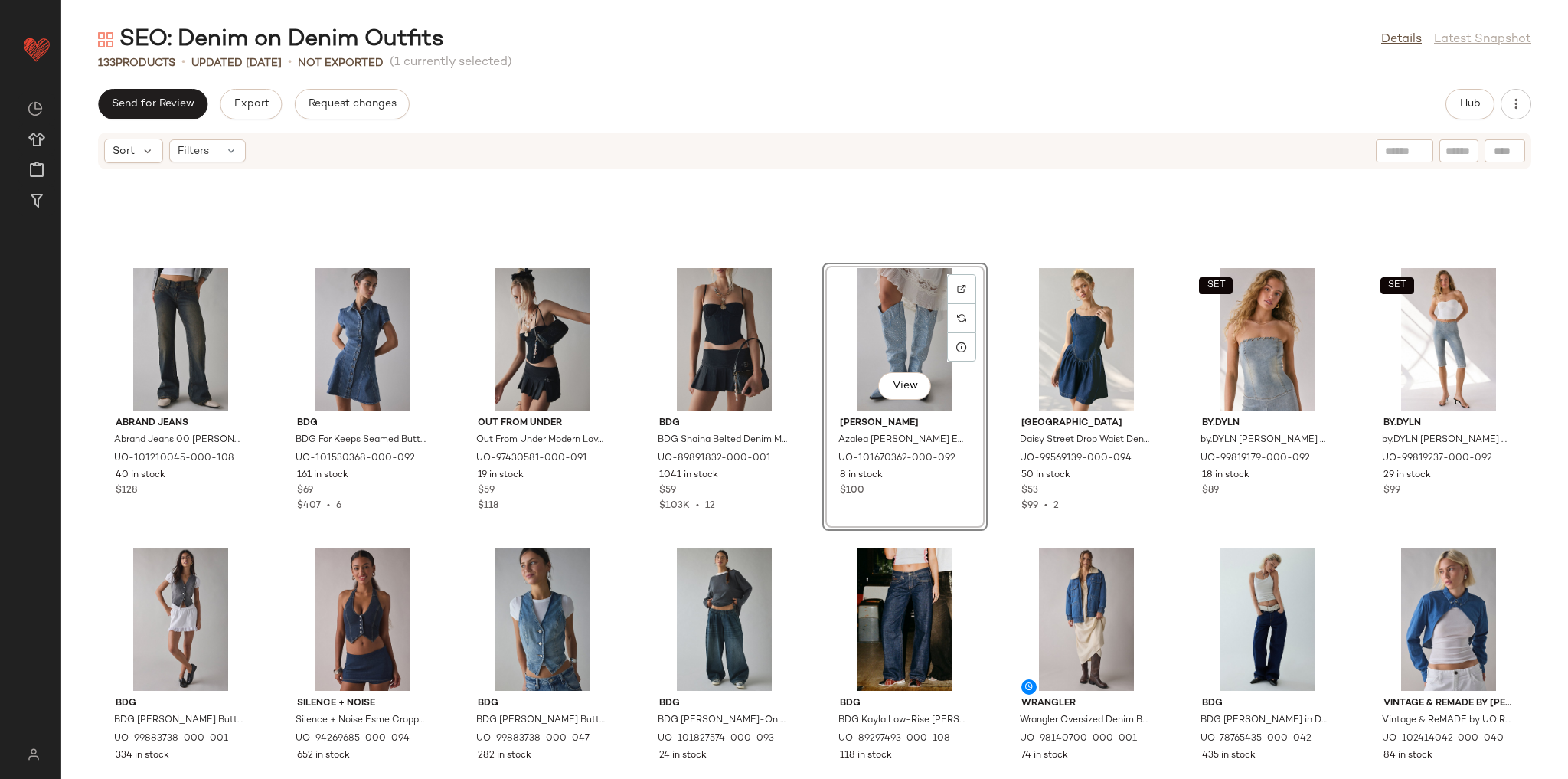
click at [806, 517] on div "Abrand Jeans Abrand Jeans 00 Hillary Super Low Kick Flare Jean in Hillary, Wome…" at bounding box center [814, 466] width 1507 height 591
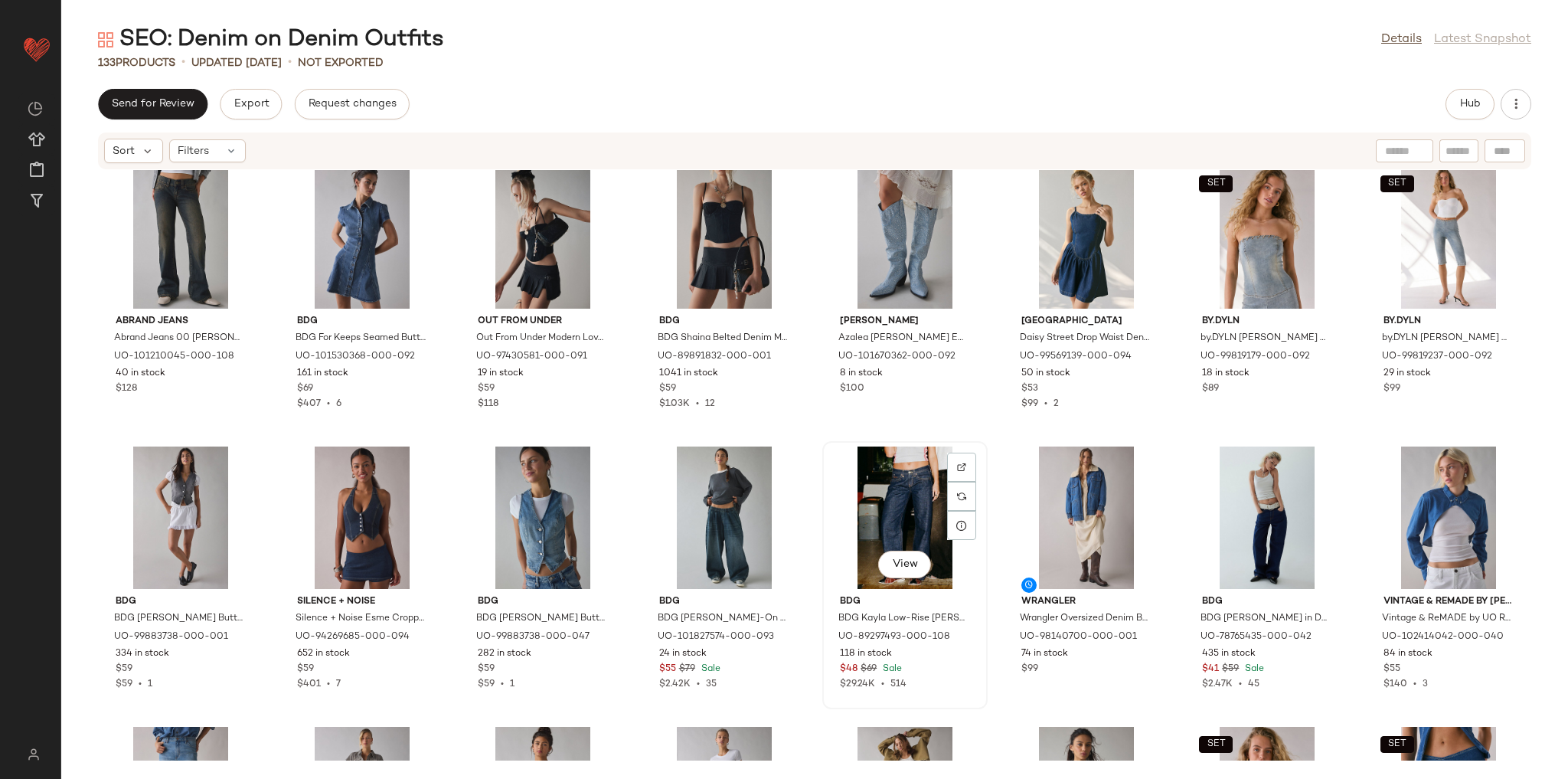
scroll to position [1166, 0]
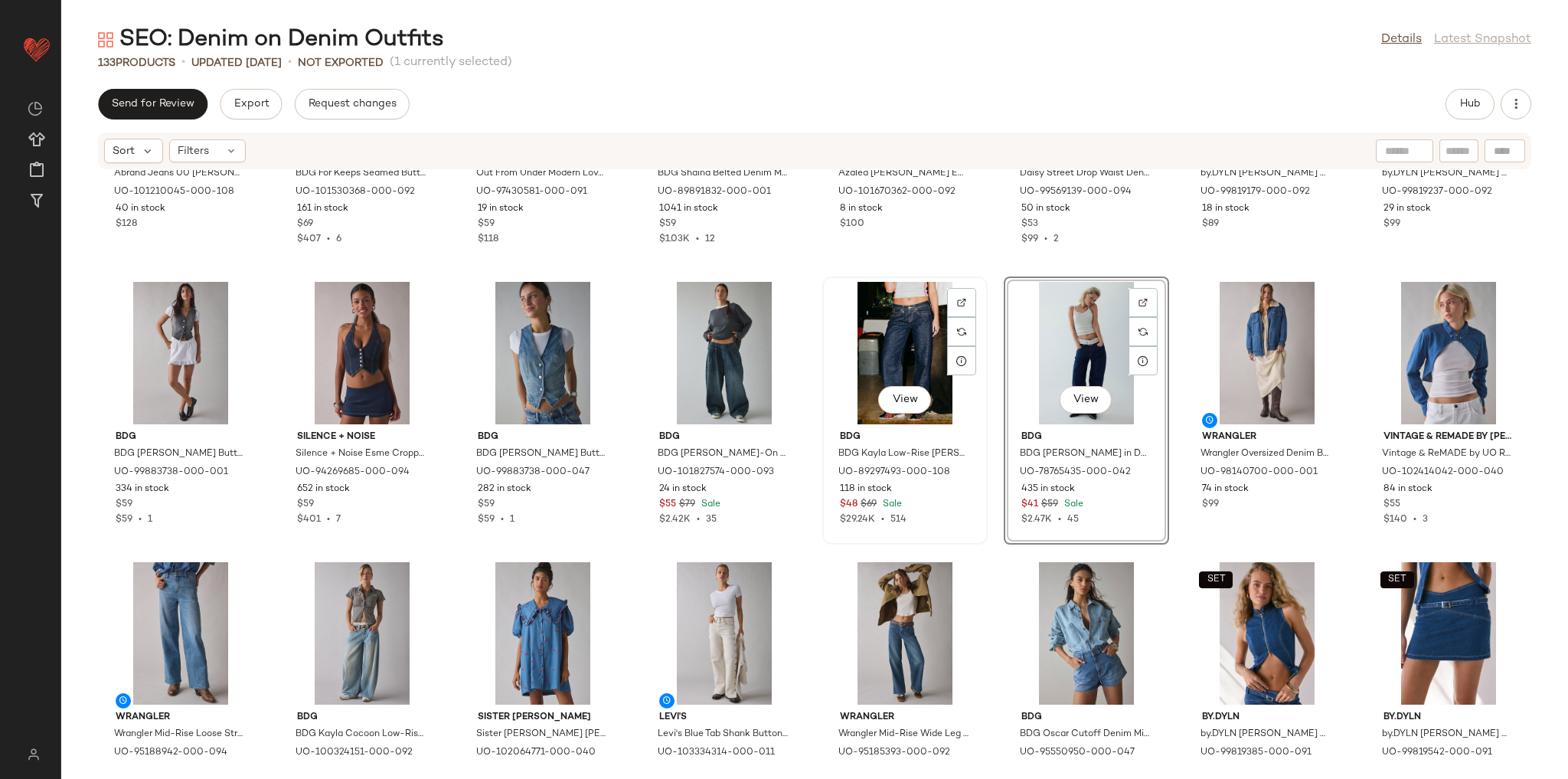
scroll to position [1350, 0]
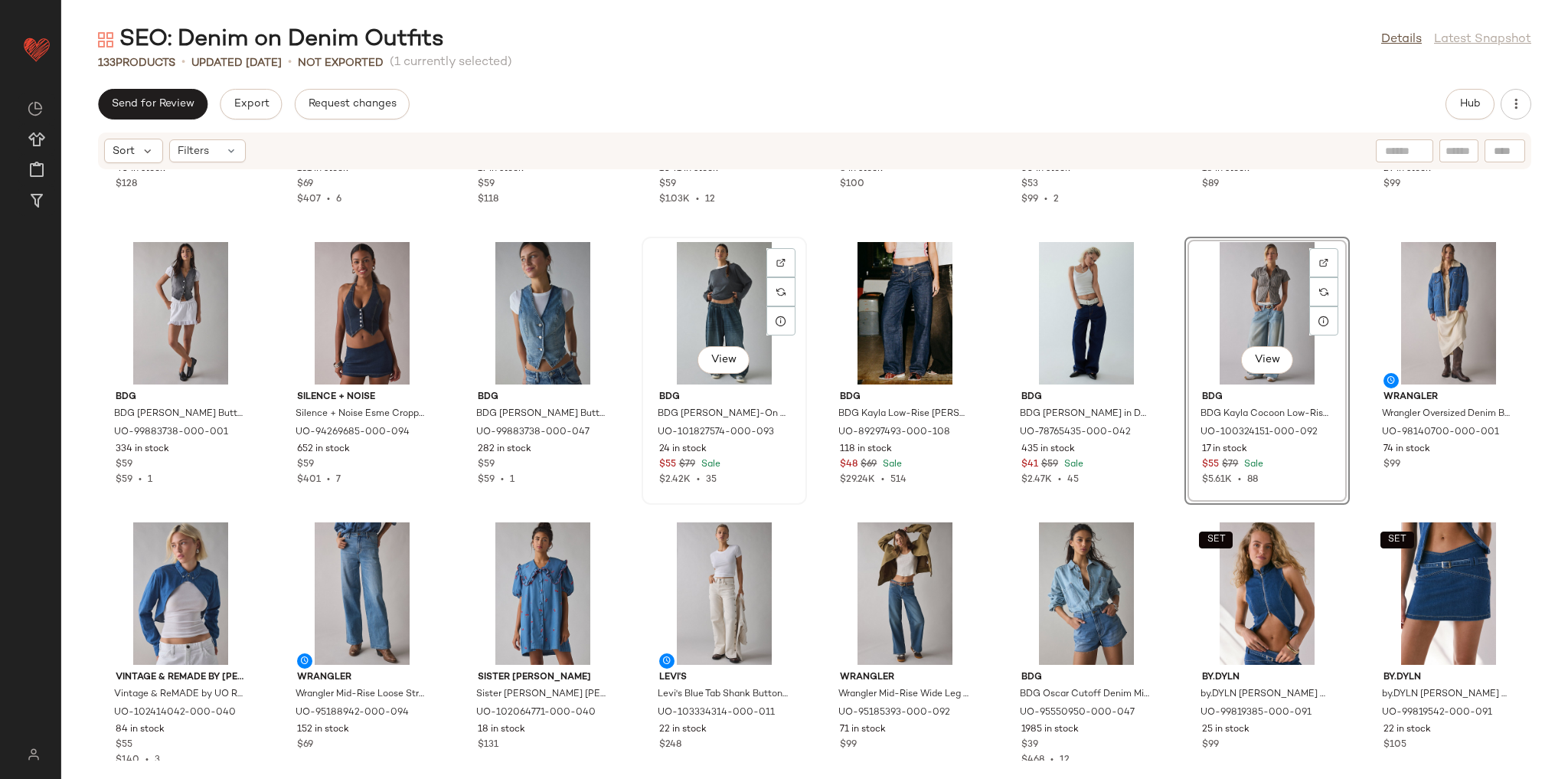
click at [726, 301] on div "View" at bounding box center [724, 313] width 155 height 142
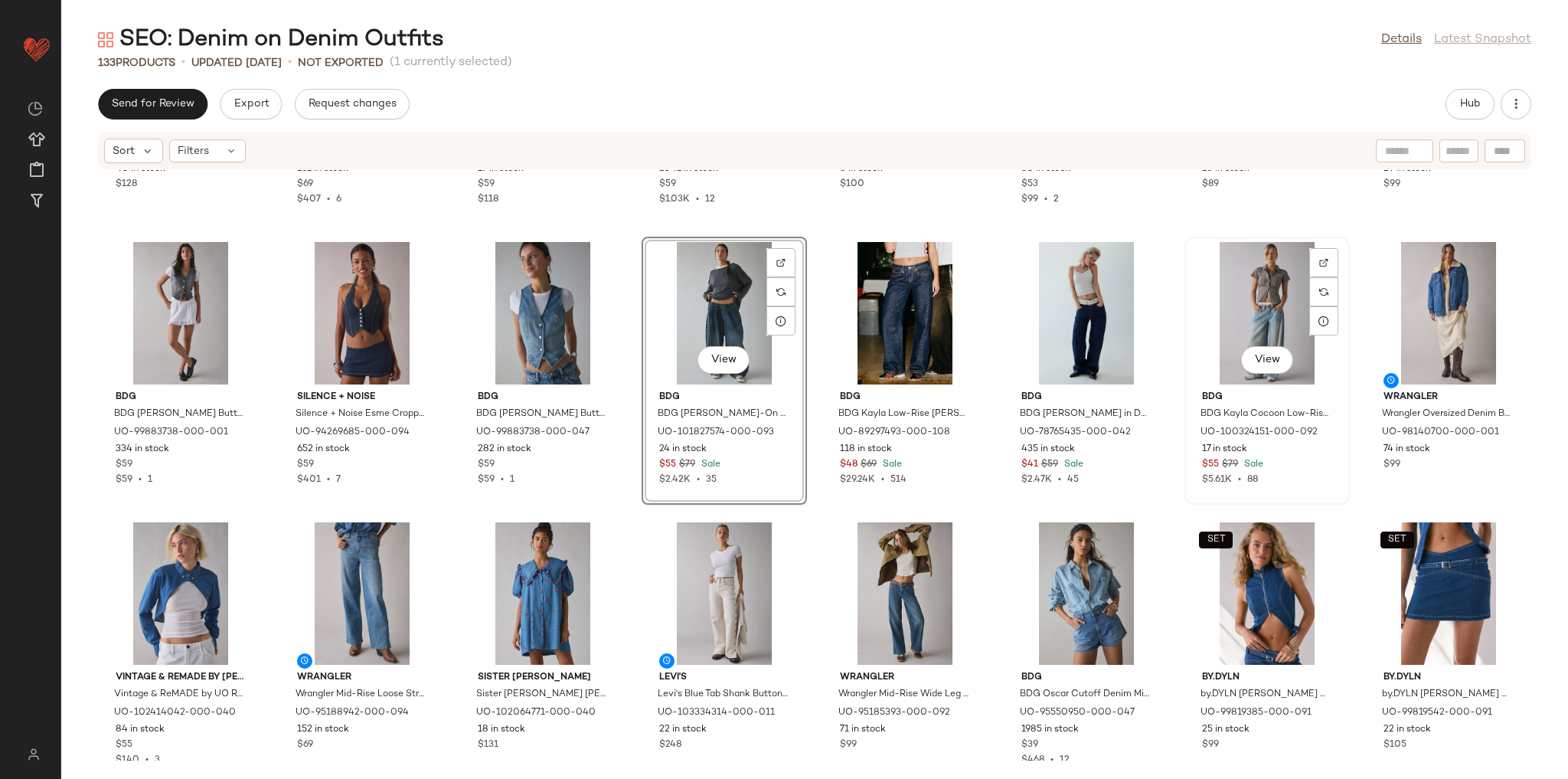
click at [1260, 300] on div "View" at bounding box center [1267, 313] width 155 height 142
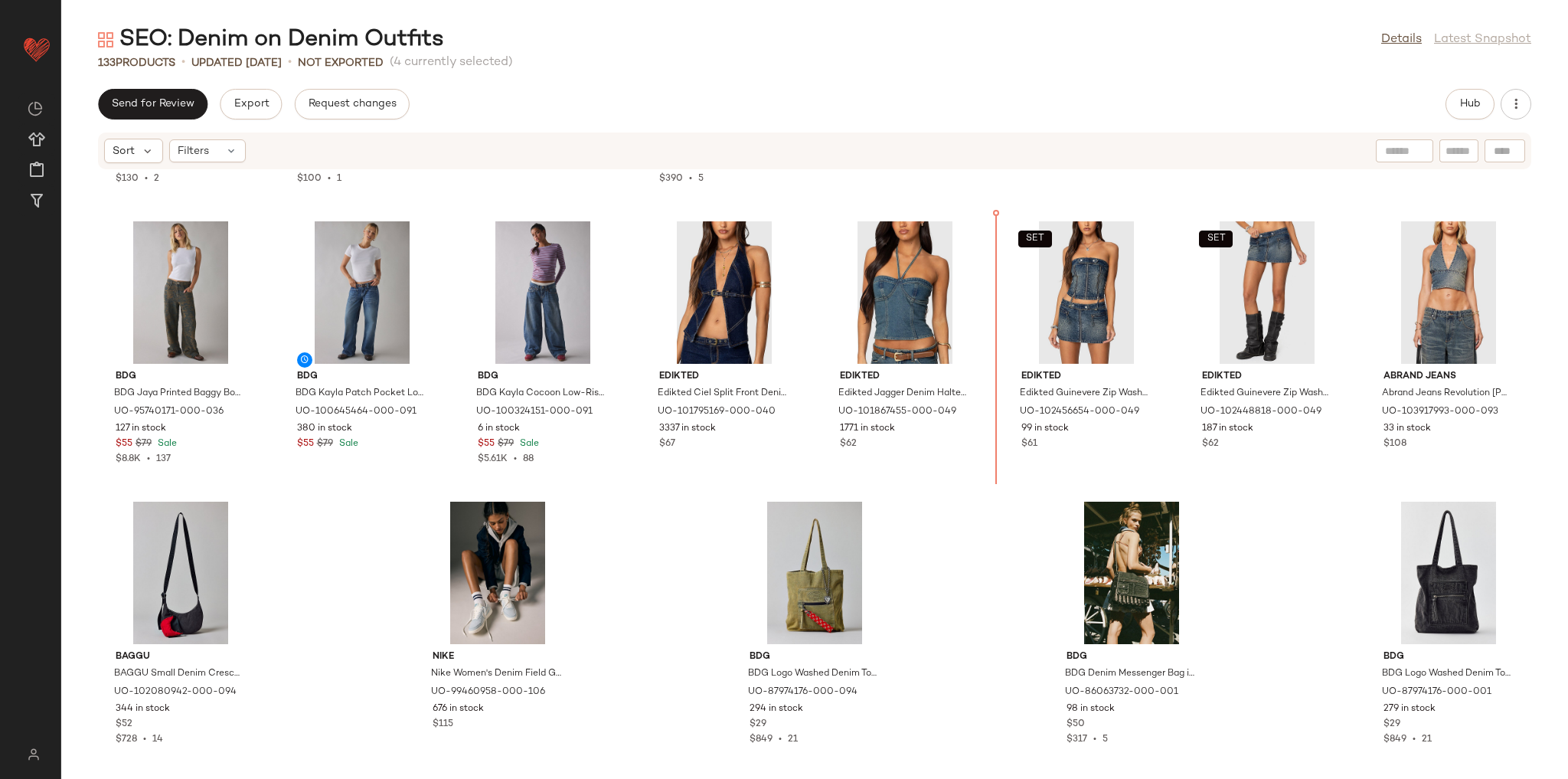
scroll to position [4177, 0]
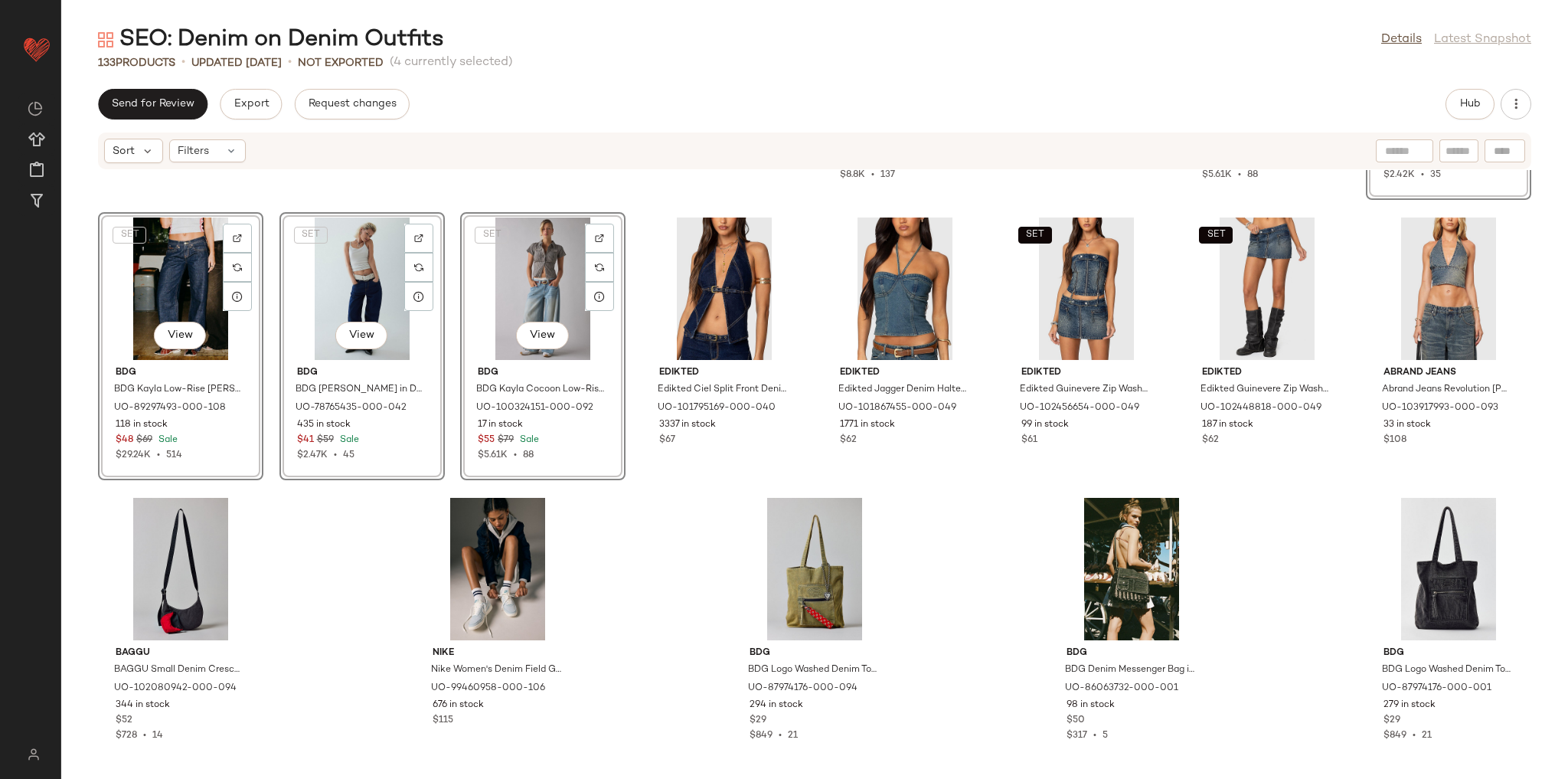
click at [658, 562] on div "Lee Lee Relaxed Distressed Denim Overall in Blue Theory, Women's at Urban Outfi…" at bounding box center [814, 466] width 1507 height 591
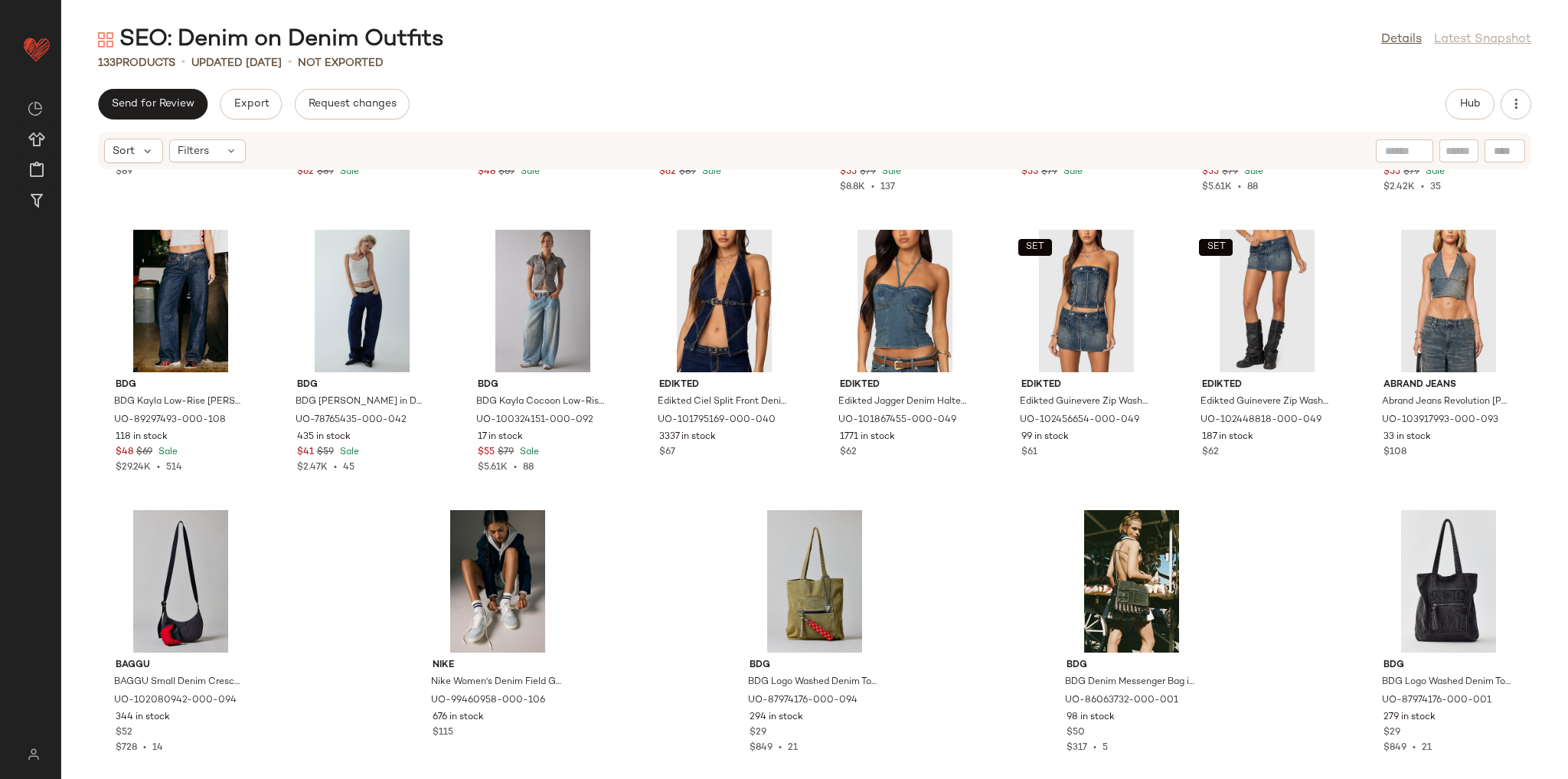
scroll to position [4177, 0]
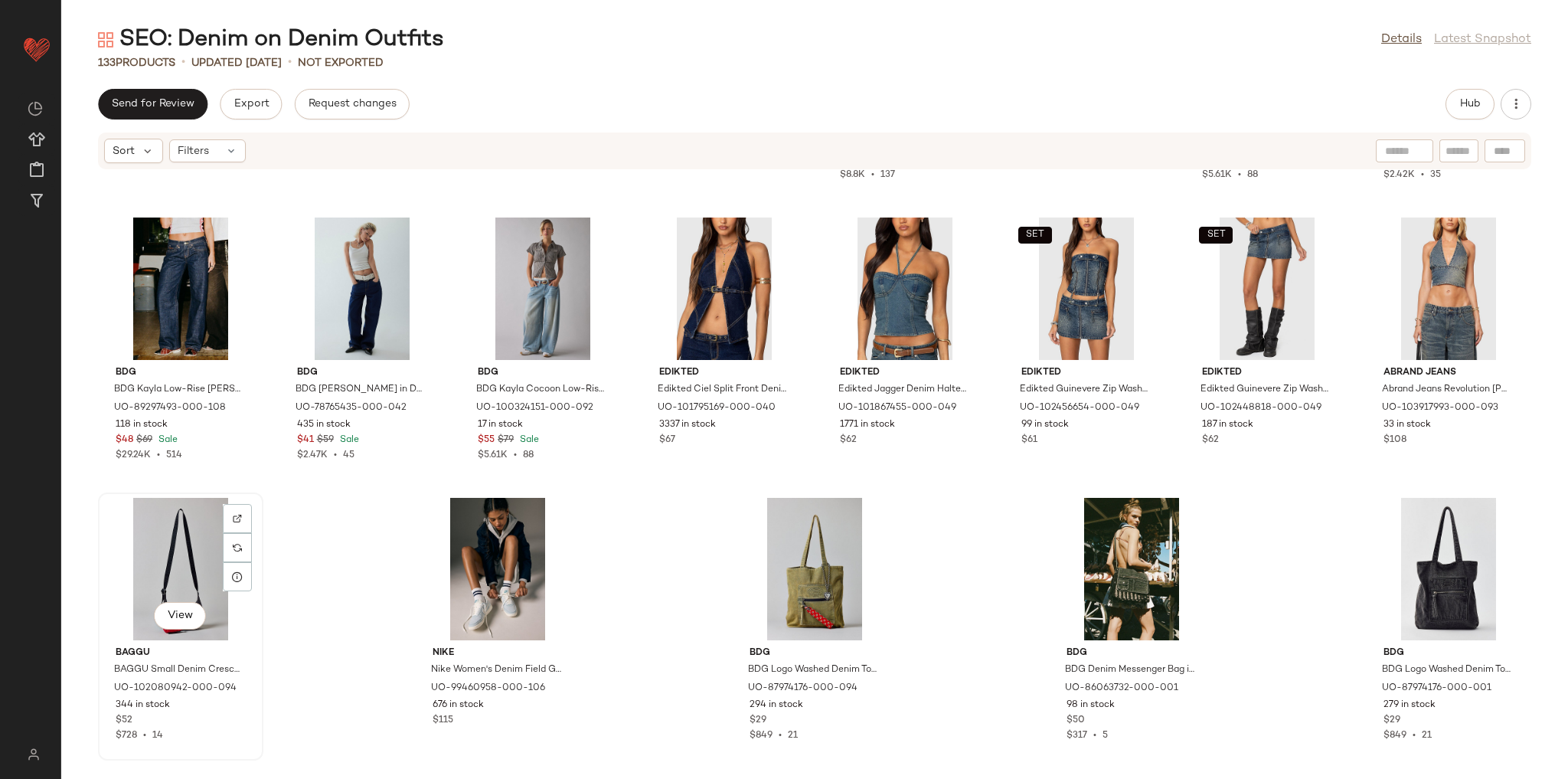
click at [205, 567] on div "View" at bounding box center [180, 568] width 155 height 142
click at [1436, 531] on div "View" at bounding box center [1448, 568] width 155 height 142
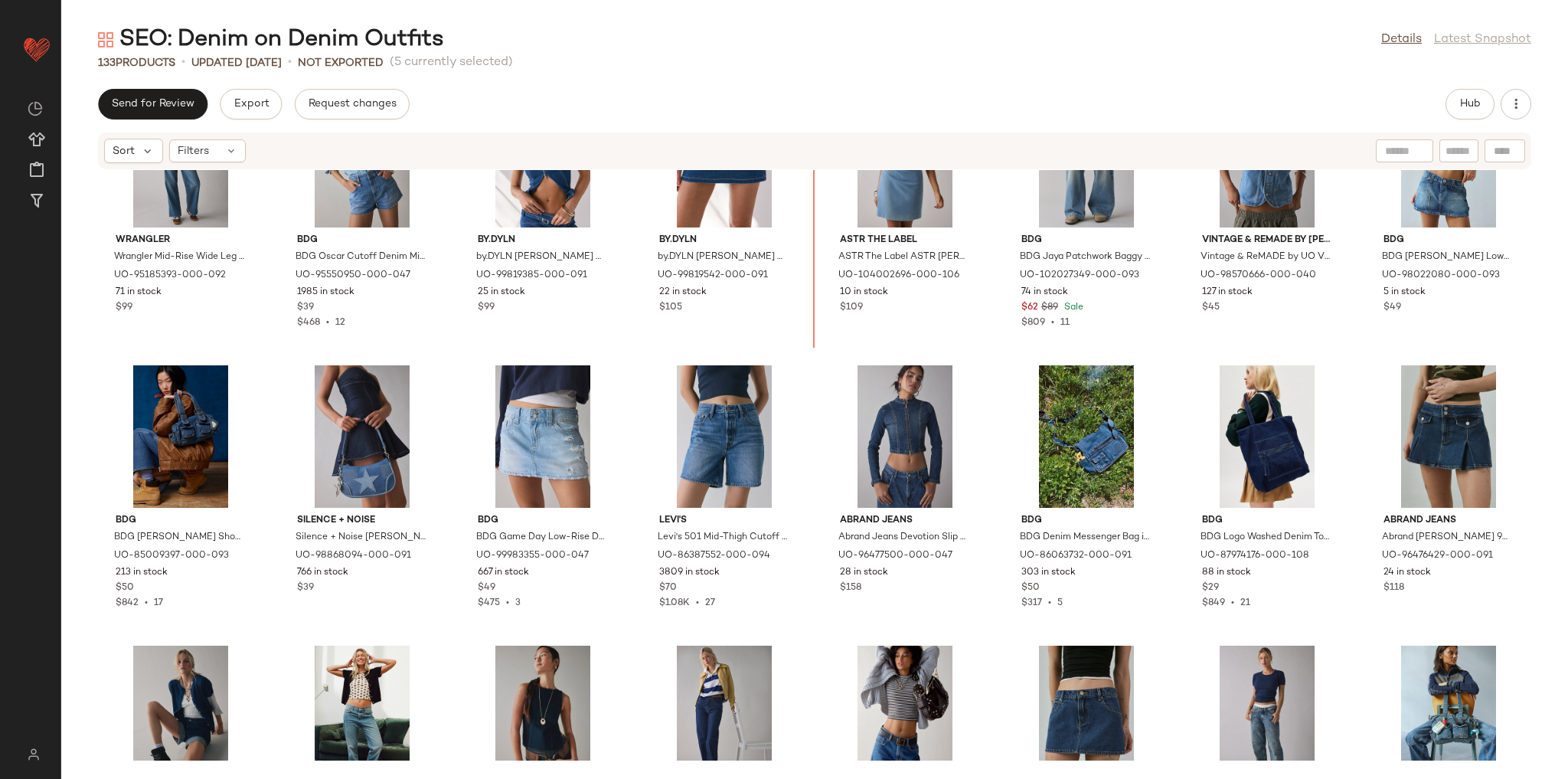
scroll to position [1761, 0]
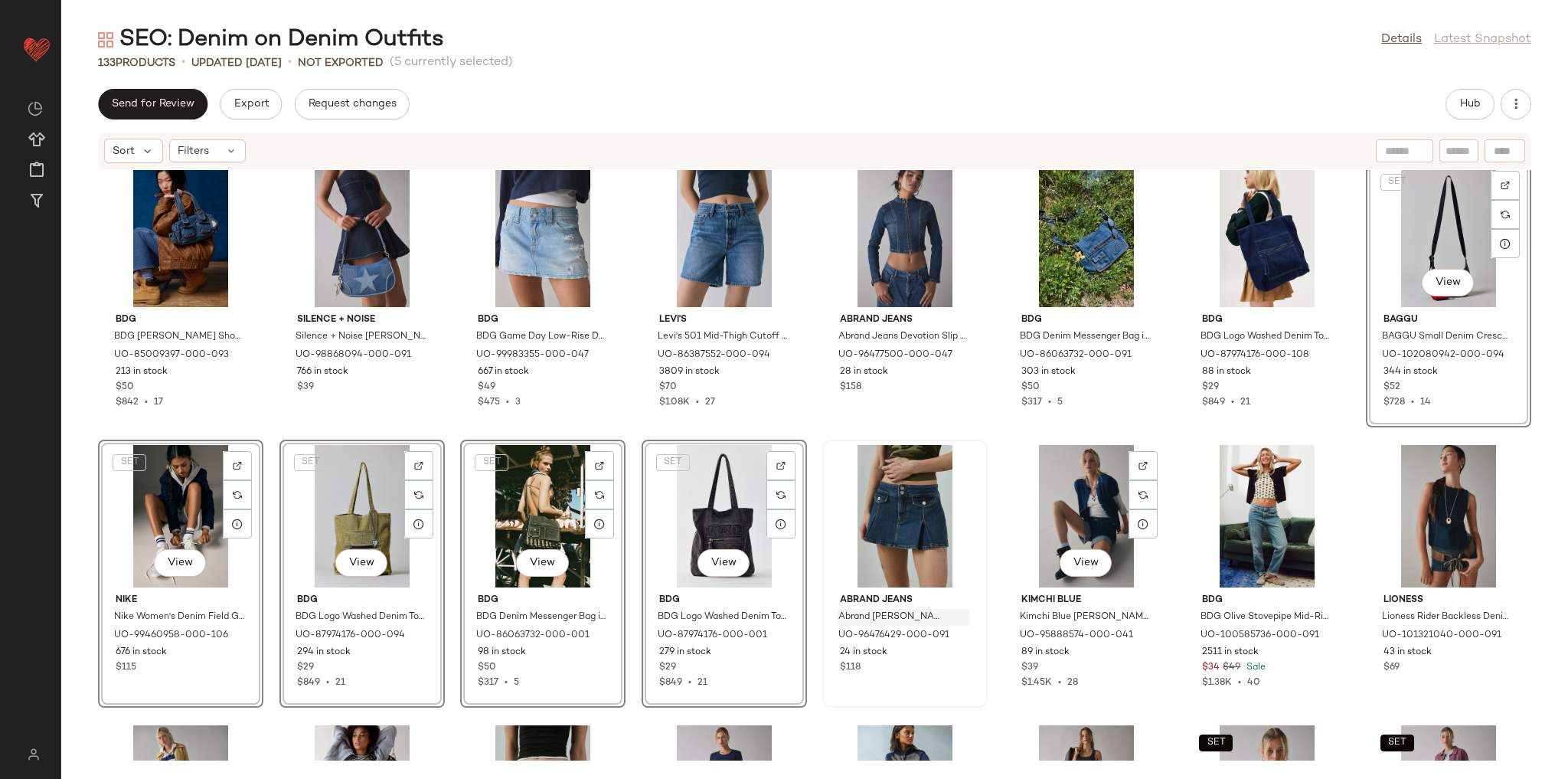
scroll to position [2067, 0]
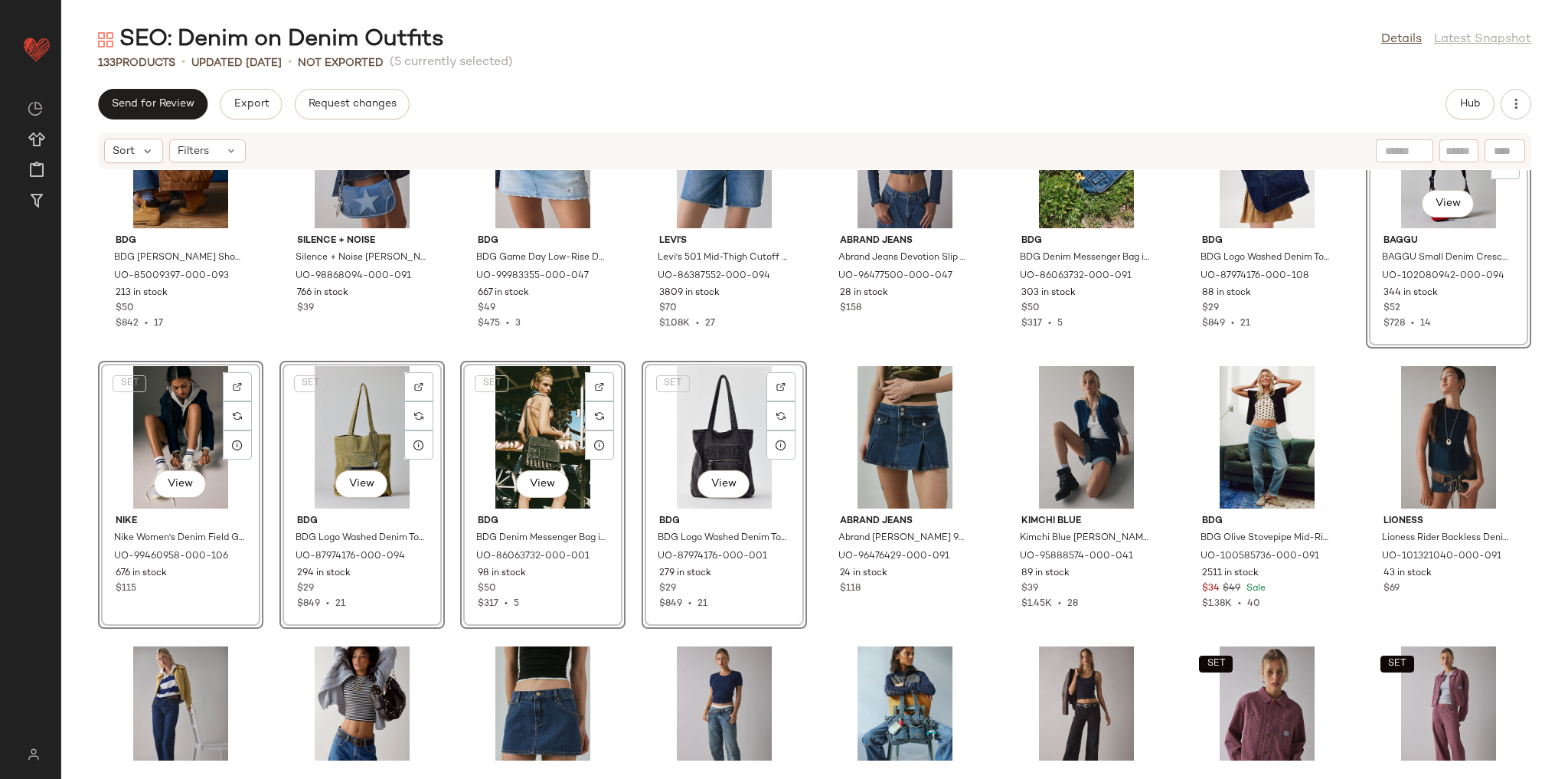
click at [832, 638] on div "BDG BDG Denim Duffle Shoulder Bag in Denim, Women's at Urban Outfitters UO-8500…" at bounding box center [814, 466] width 1507 height 591
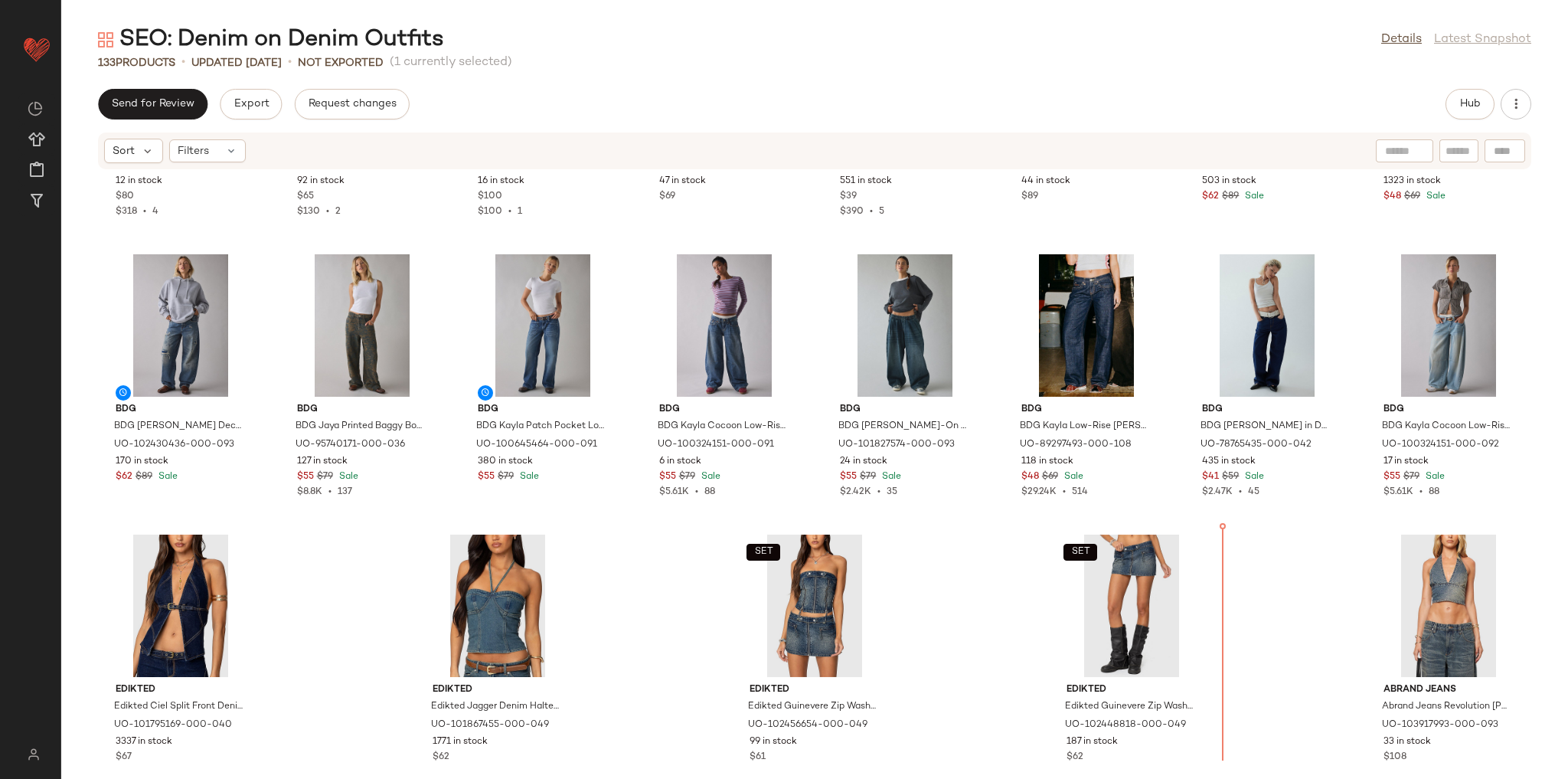
scroll to position [4177, 0]
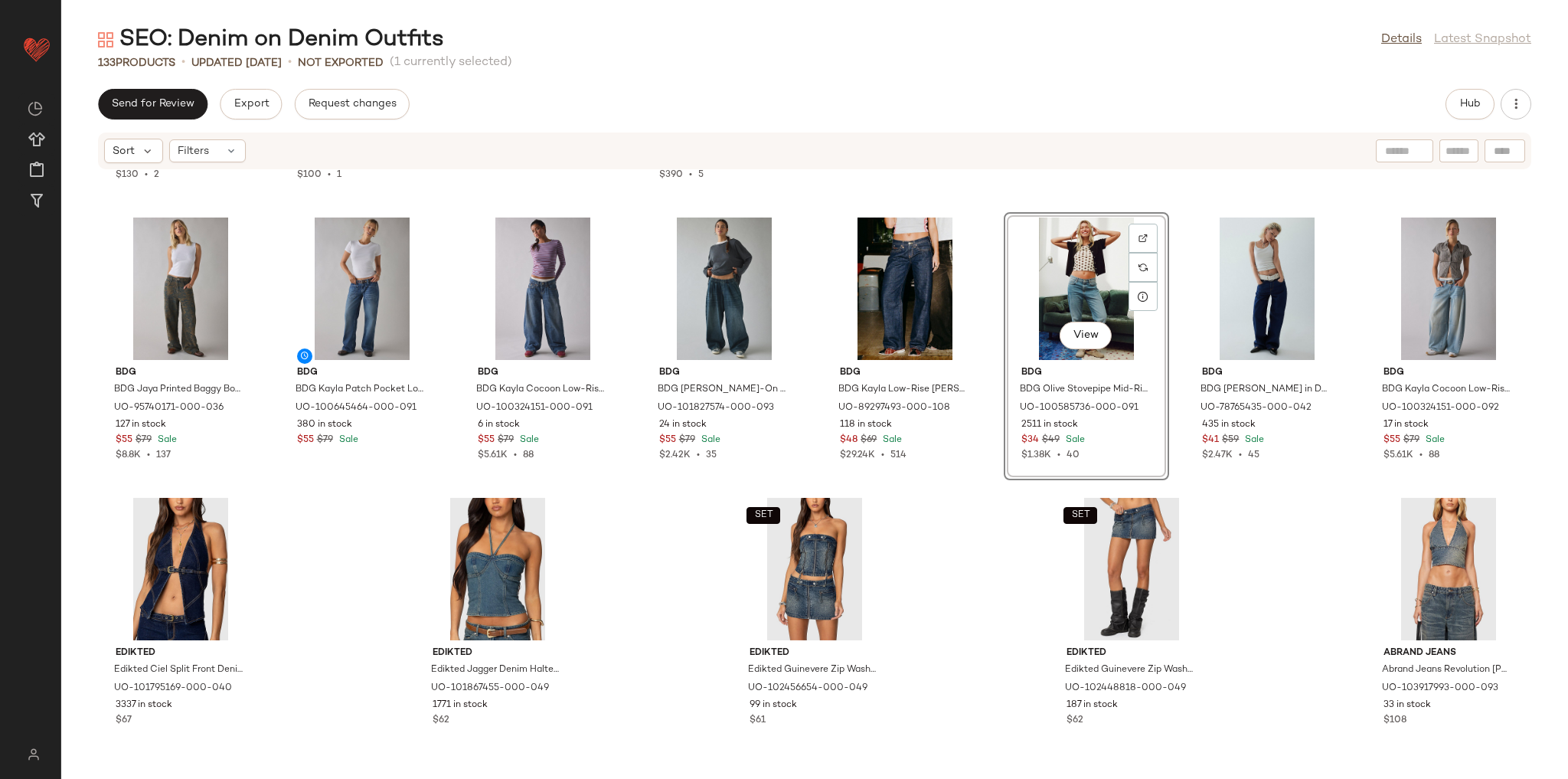
click at [1268, 567] on div "Vintage & ReMADE by UO Vintage & ReMADE by UO ReMADE By UO Gummy Denim Shirt Tr…" at bounding box center [814, 466] width 1507 height 591
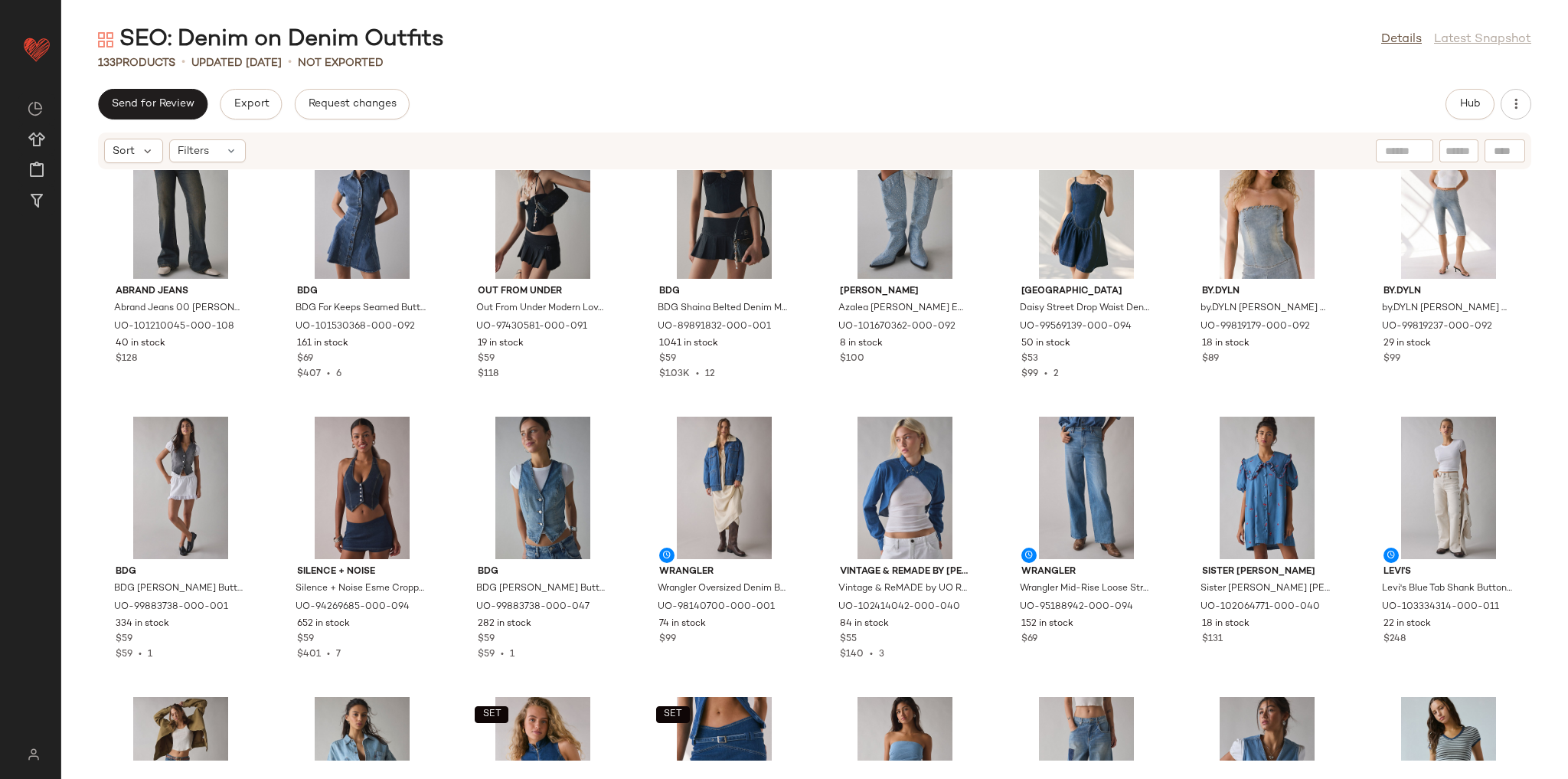
scroll to position [1114, 0]
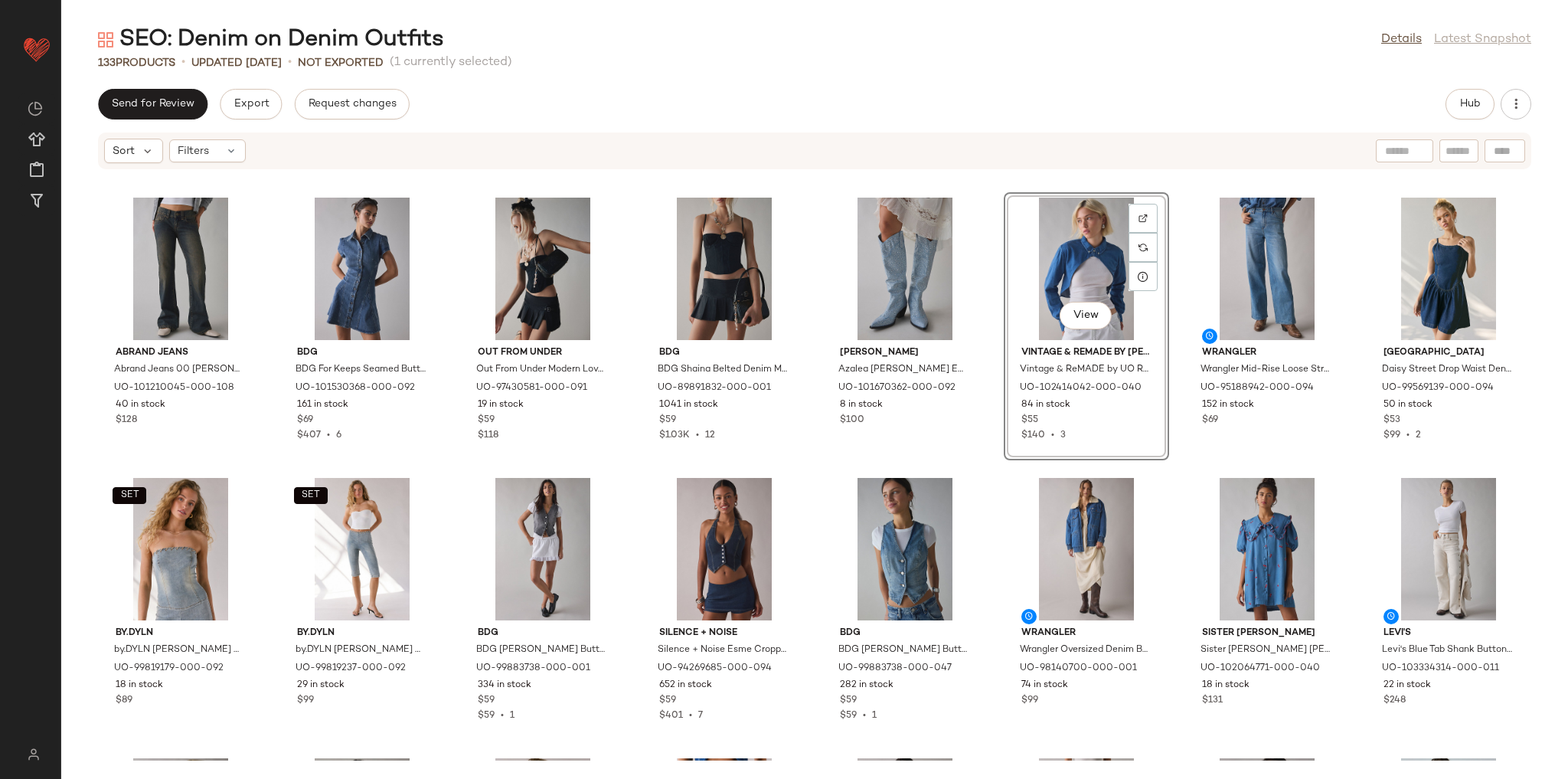
click at [1168, 470] on div "Abrand Jeans Abrand Jeans 00 Hillary Super Low Kick Flare Jean in Hillary, Wome…" at bounding box center [814, 466] width 1507 height 591
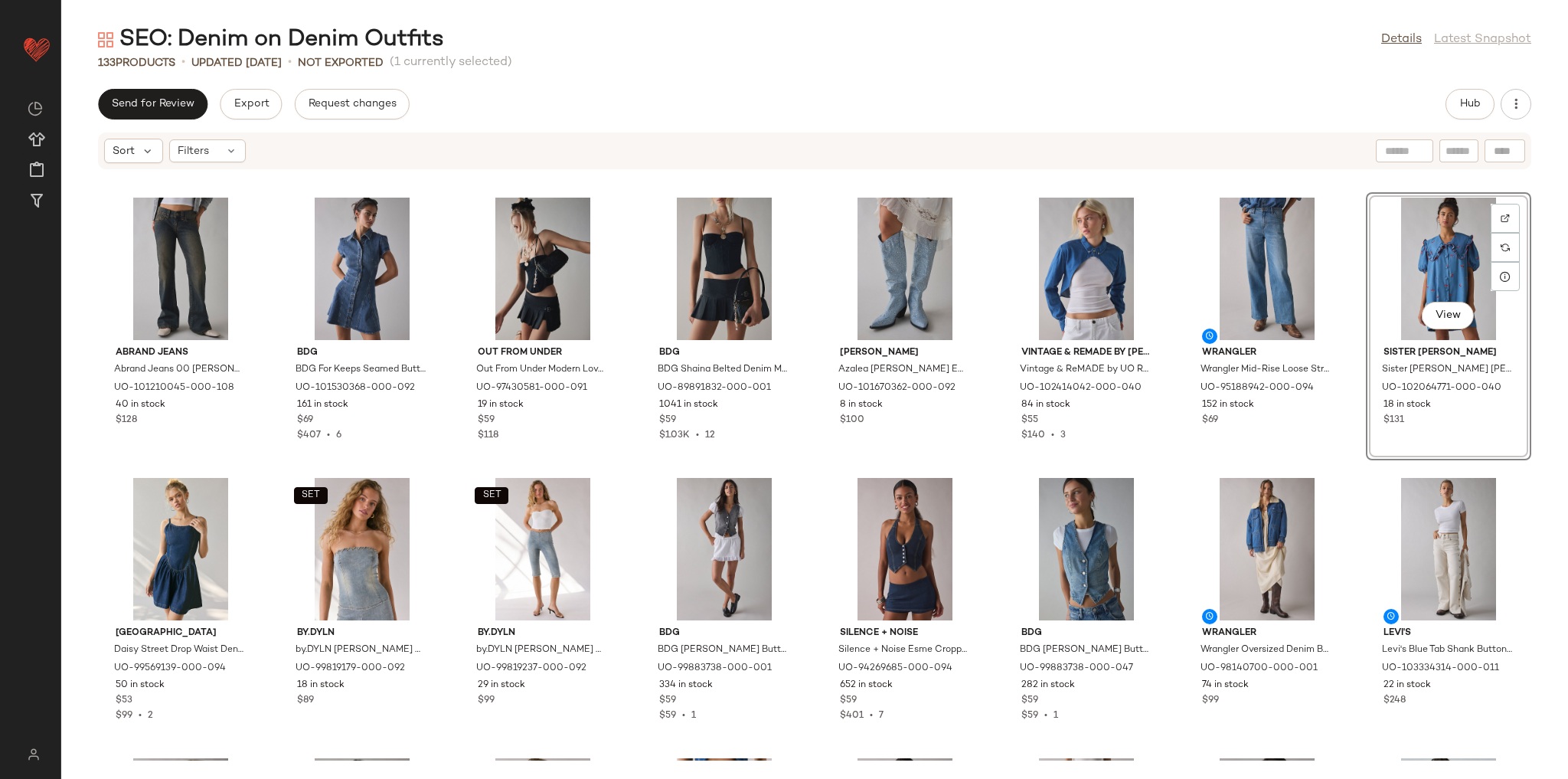
click at [1356, 468] on div "Abrand Jeans Abrand Jeans 00 Hillary Super Low Kick Flare Jean in Hillary, Wome…" at bounding box center [814, 466] width 1507 height 591
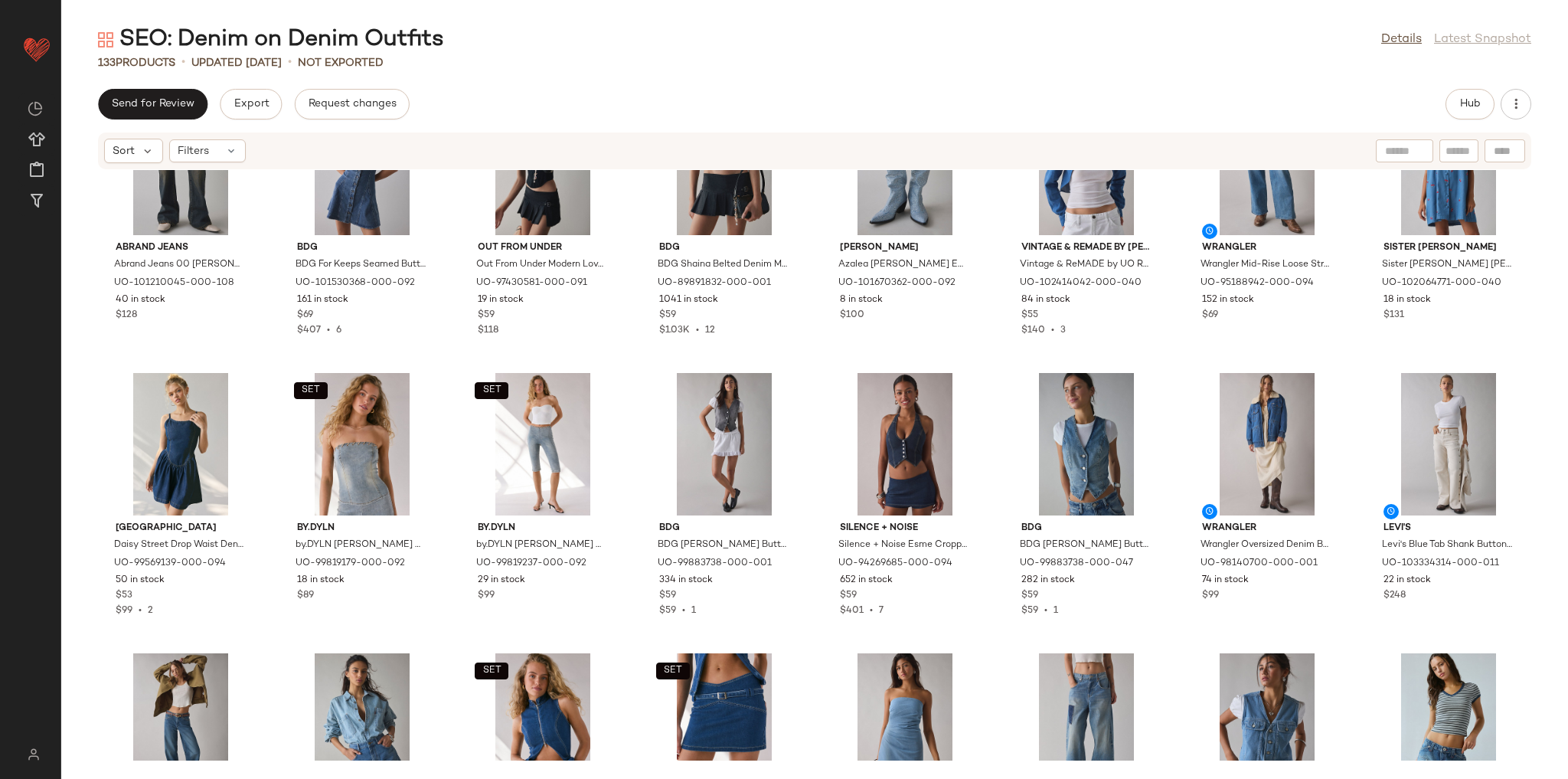
scroll to position [1298, 0]
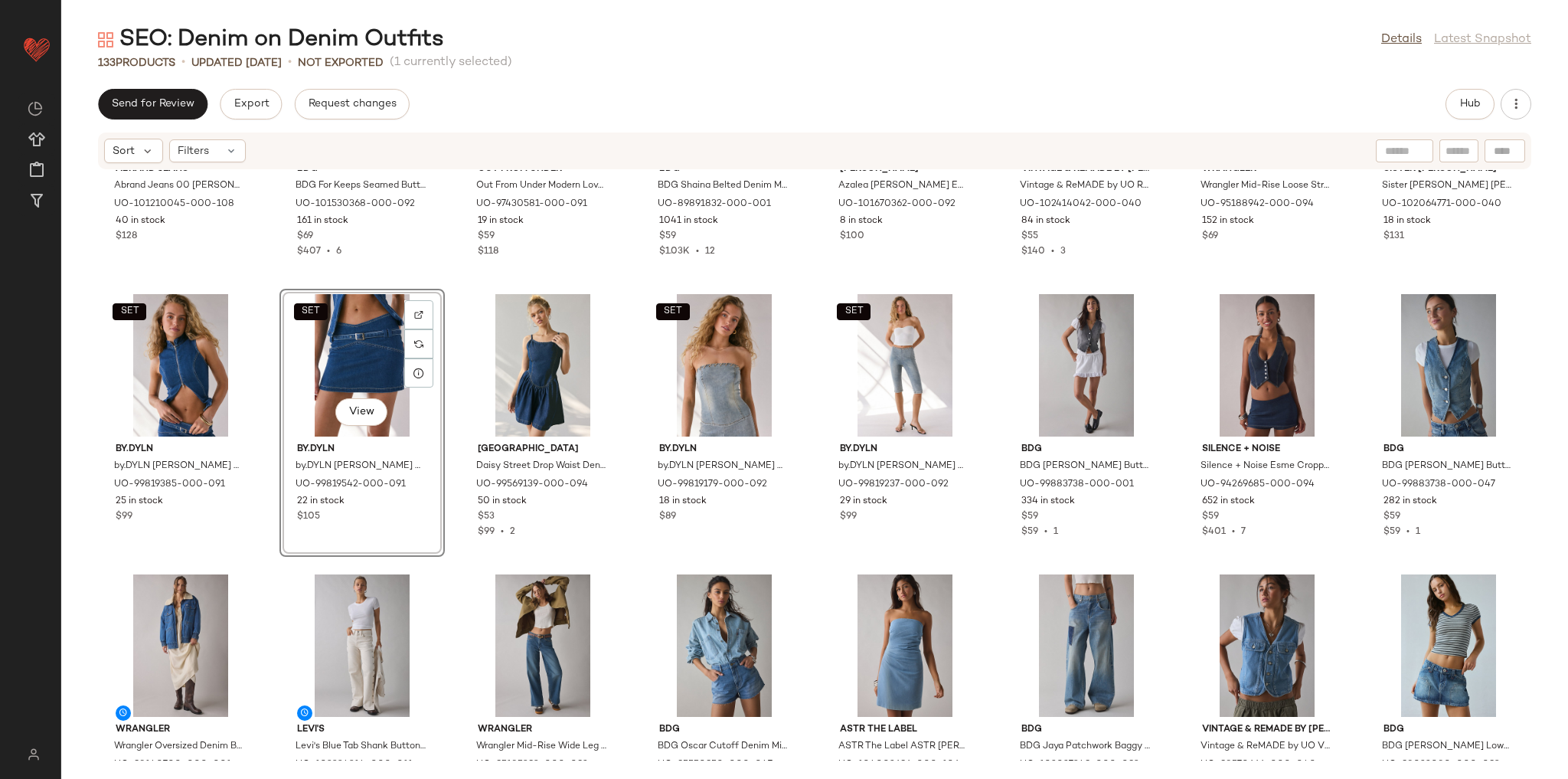
click at [450, 570] on div "Abrand Jeans Abrand Jeans 00 Hillary Super Low Kick Flare Jean in Hillary, Wome…" at bounding box center [814, 466] width 1507 height 591
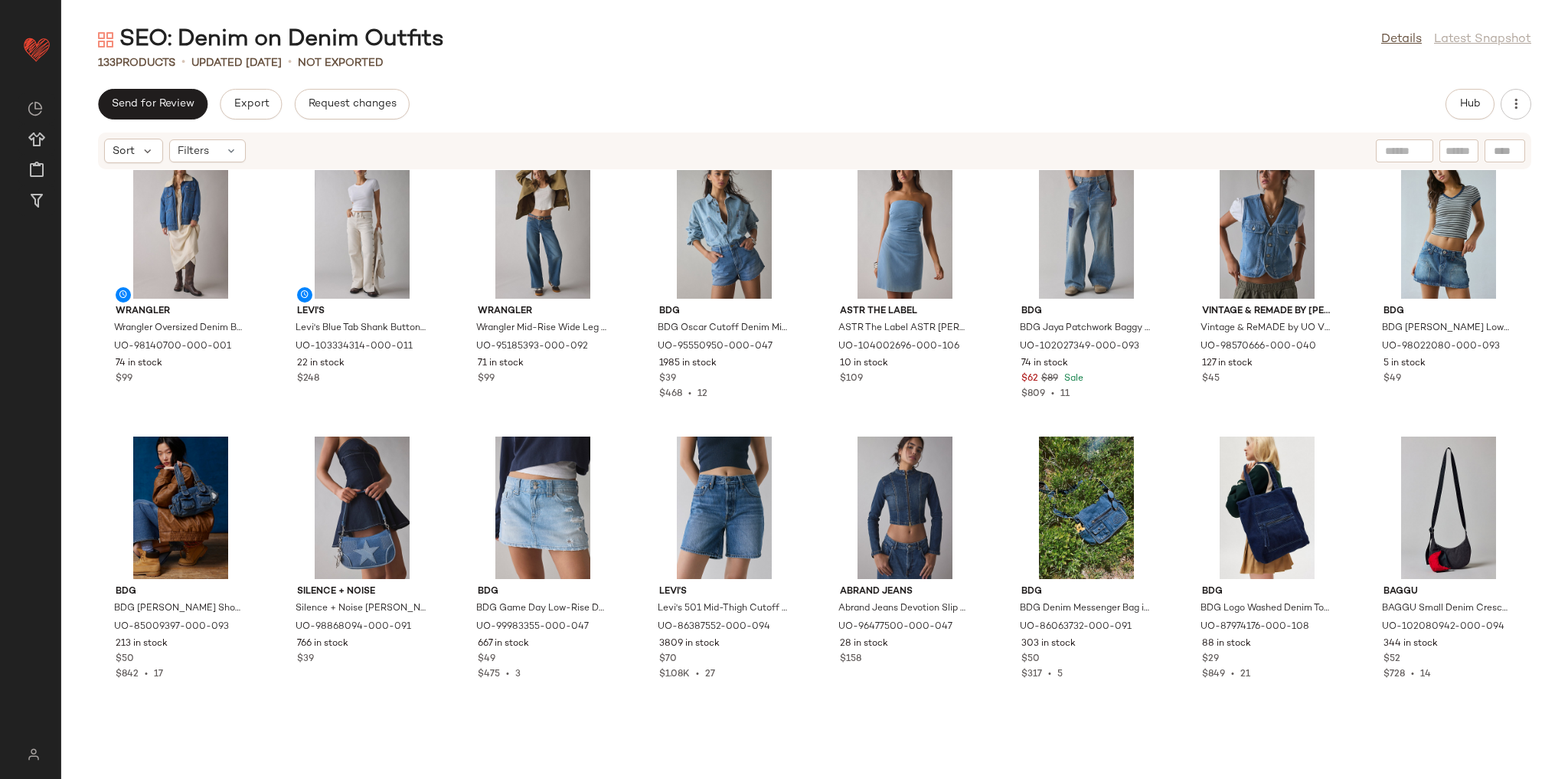
scroll to position [1727, 0]
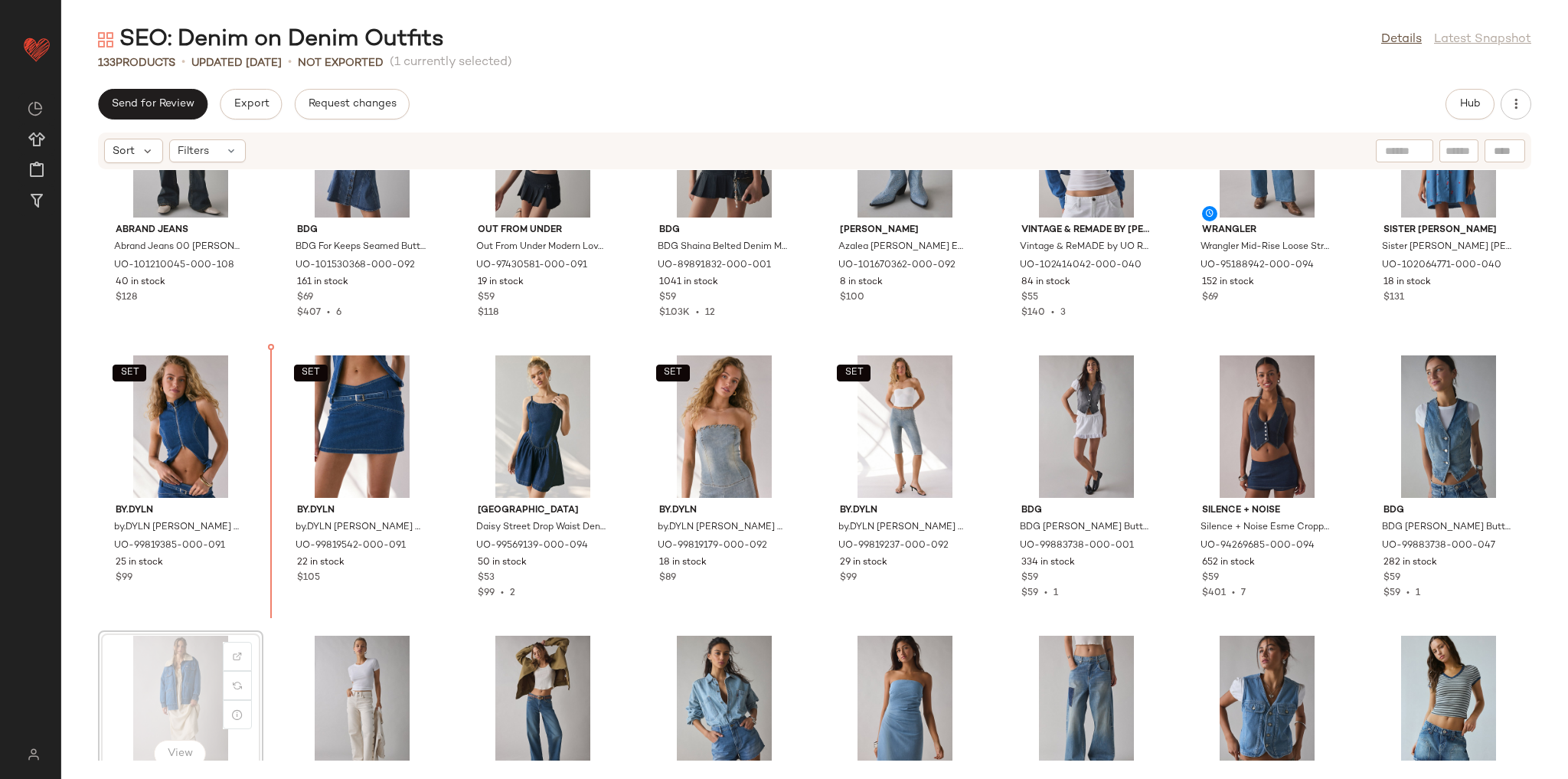
scroll to position [1238, 0]
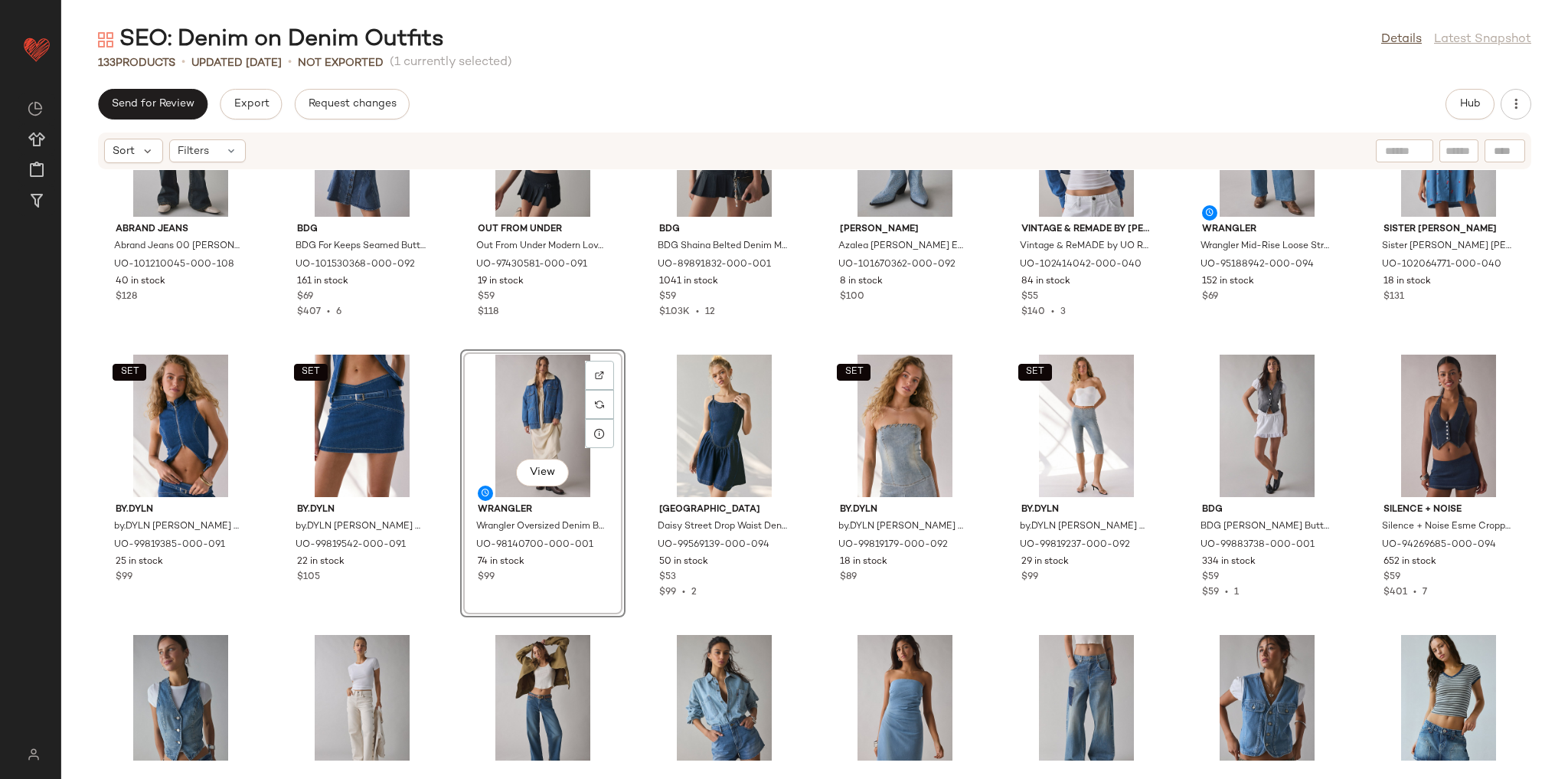
click at [467, 616] on div "View Wrangler Wrangler Oversized Denim Bomber Jacket in Azurite, Women's at Urb…" at bounding box center [543, 483] width 166 height 268
click at [634, 621] on div "Abrand Jeans Abrand Jeans 00 Hillary Super Low Kick Flare Jean in Hillary, Wome…" at bounding box center [814, 466] width 1507 height 591
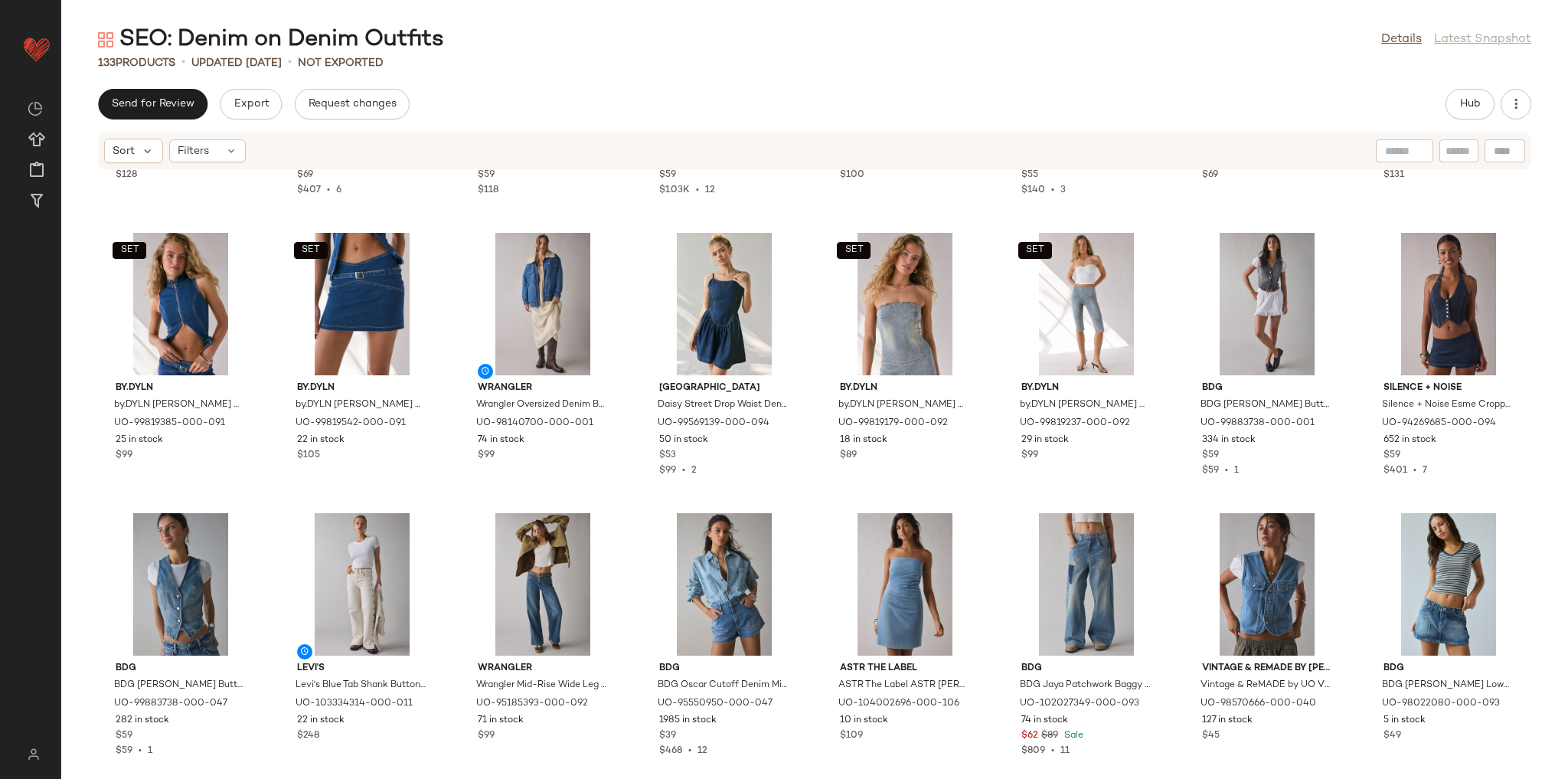
scroll to position [1360, 0]
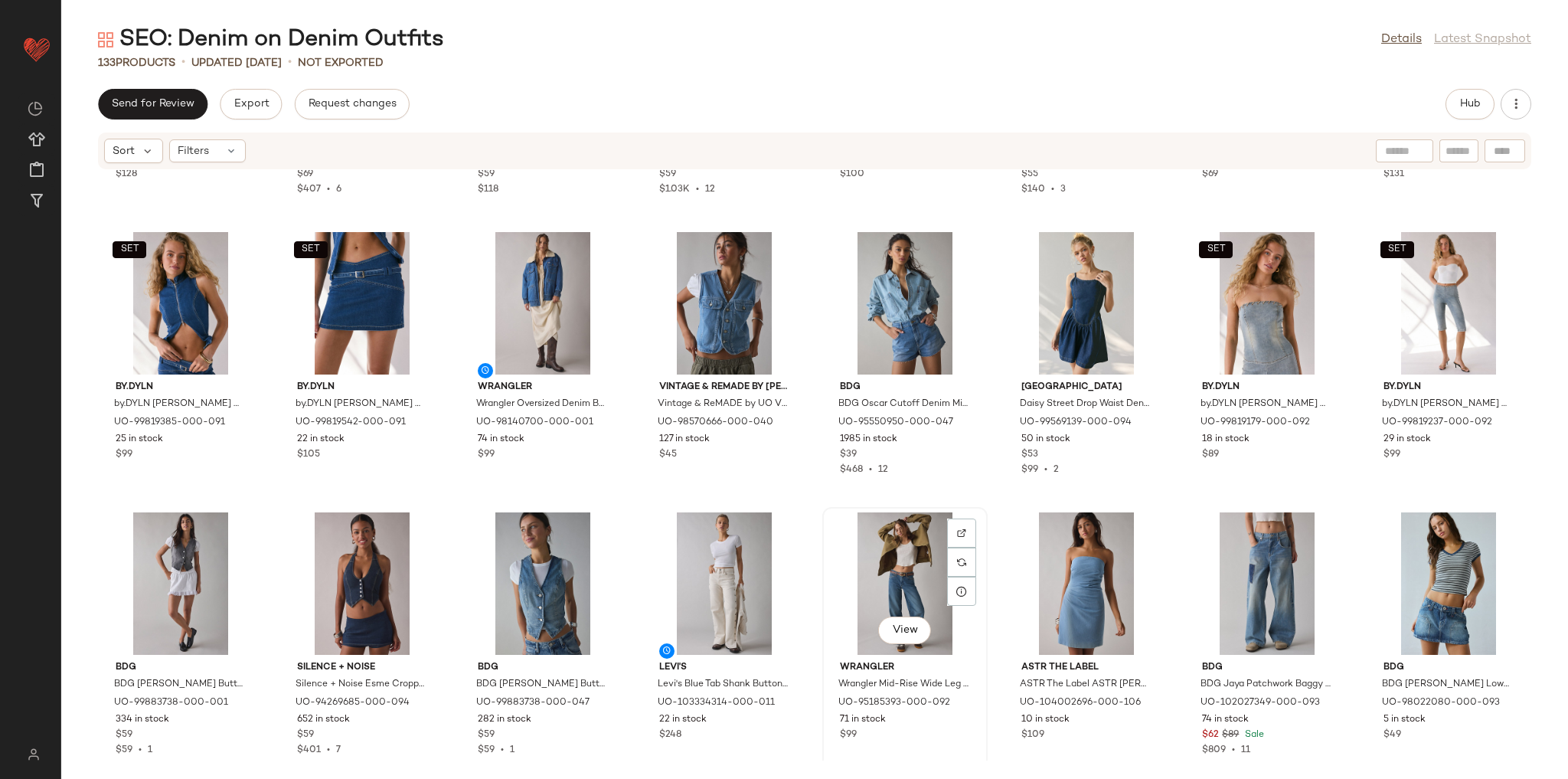
click at [971, 509] on div "View Wrangler Wrangler Mid-Rise Wide Leg Jean in Drifters Dream, Women's at Urb…" at bounding box center [905, 641] width 162 height 265
click at [992, 493] on div "Abrand Jeans Abrand Jeans 00 Hillary Super Low Kick Flare Jean in Hillary, Wome…" at bounding box center [814, 466] width 1507 height 591
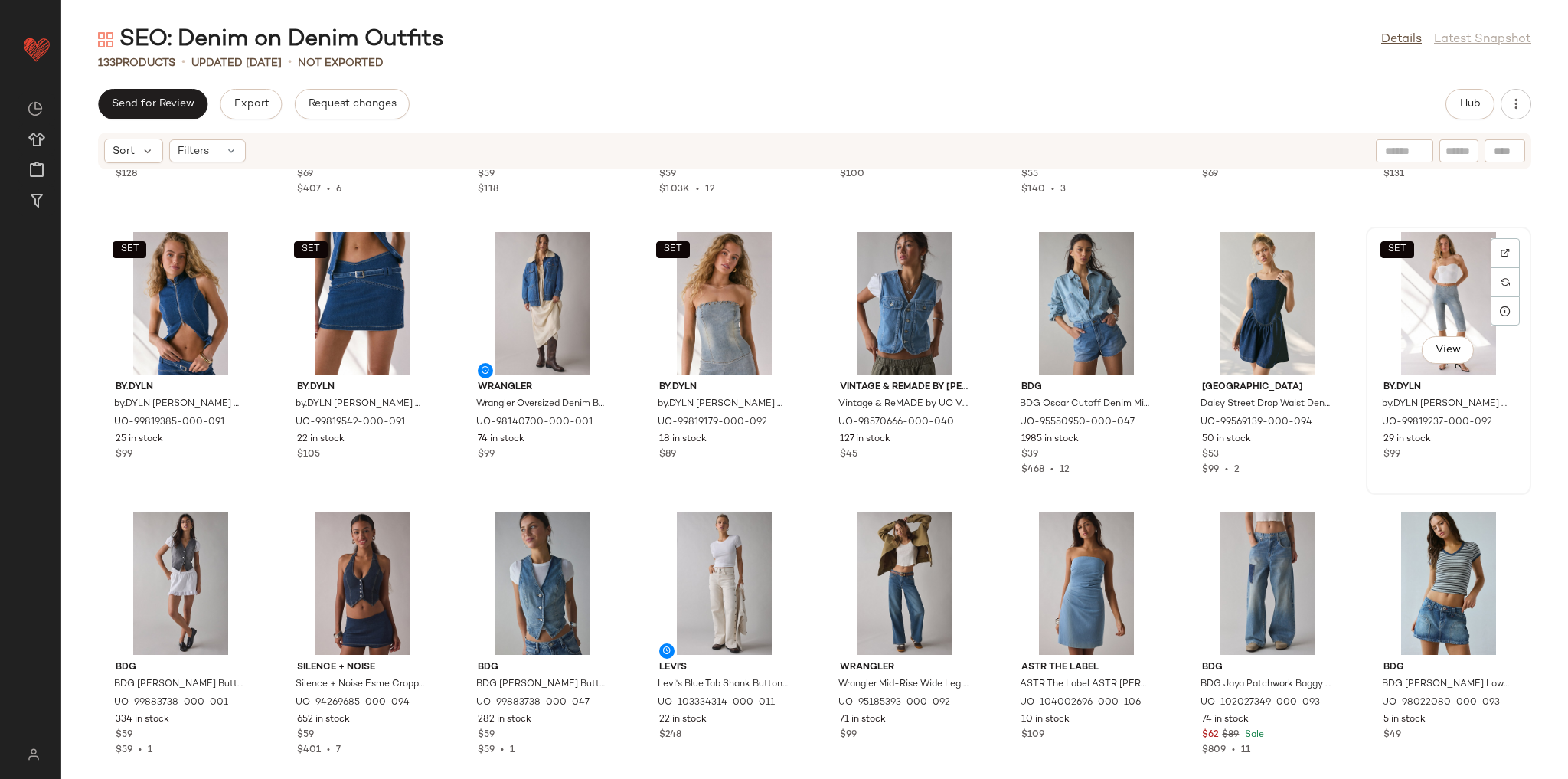
scroll to position [1360, 0]
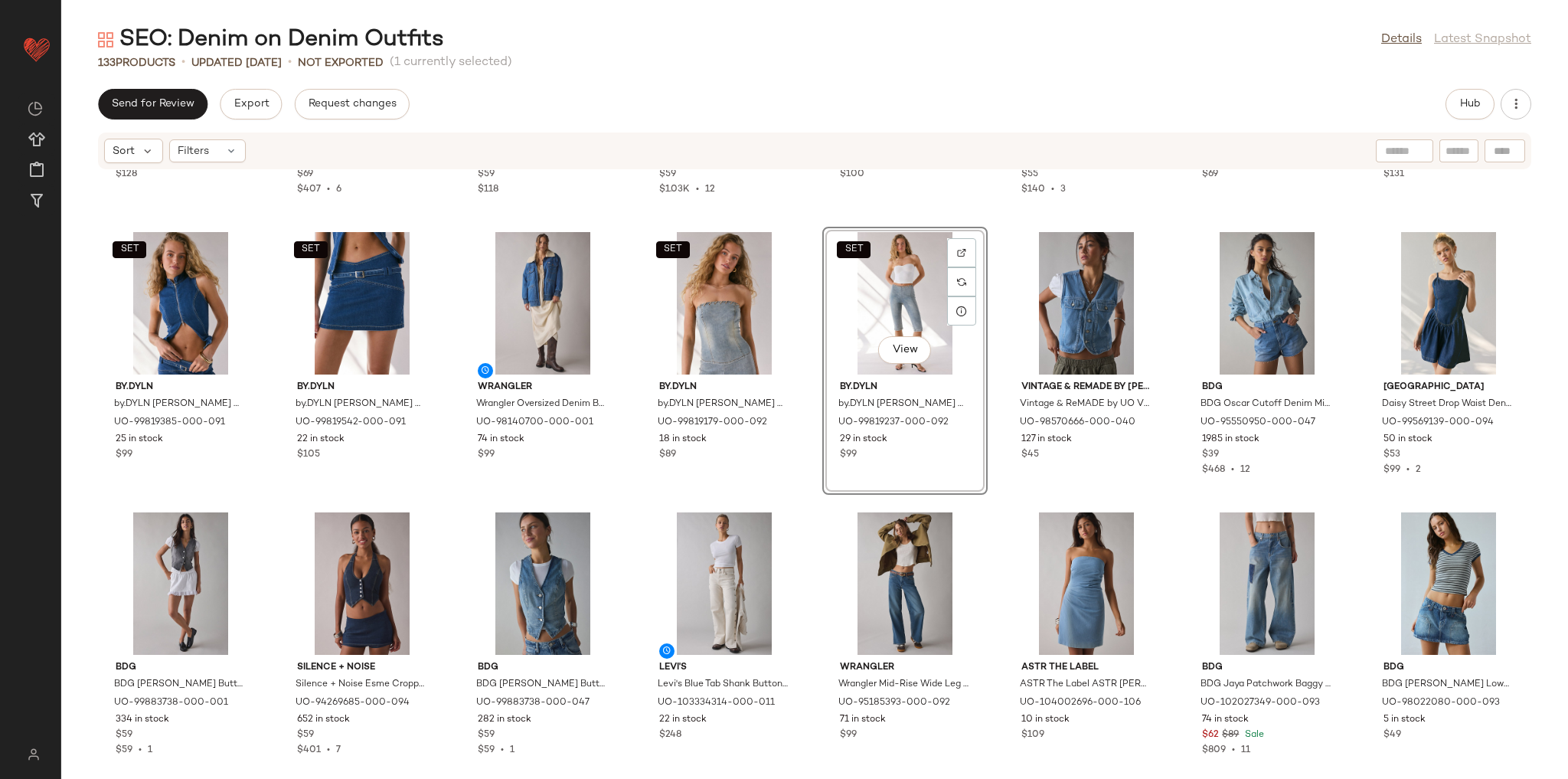
click at [816, 508] on div "Abrand Jeans Abrand Jeans 00 Hillary Super Low Kick Flare Jean in Hillary, Wome…" at bounding box center [814, 466] width 1507 height 591
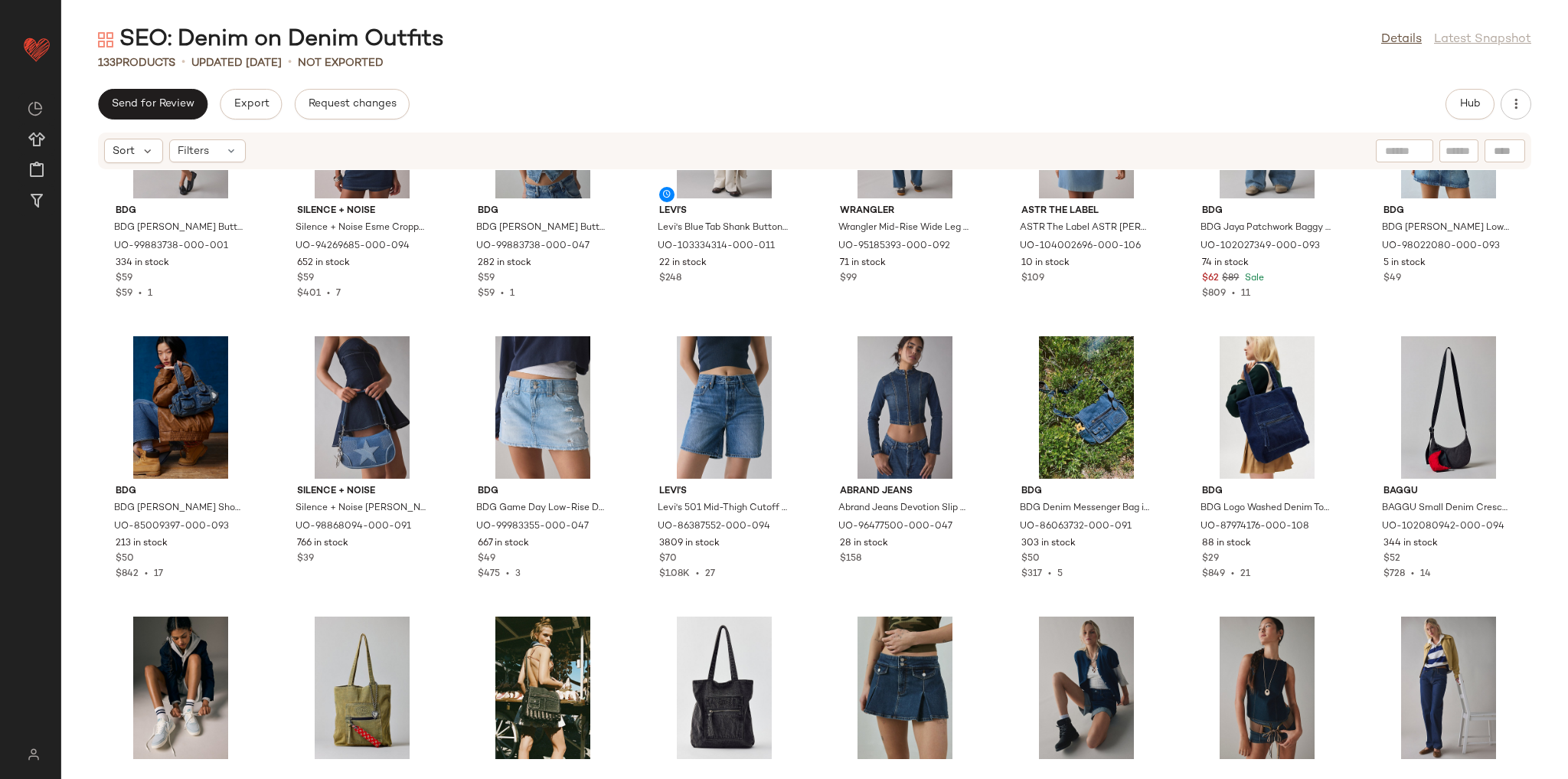
scroll to position [1789, 0]
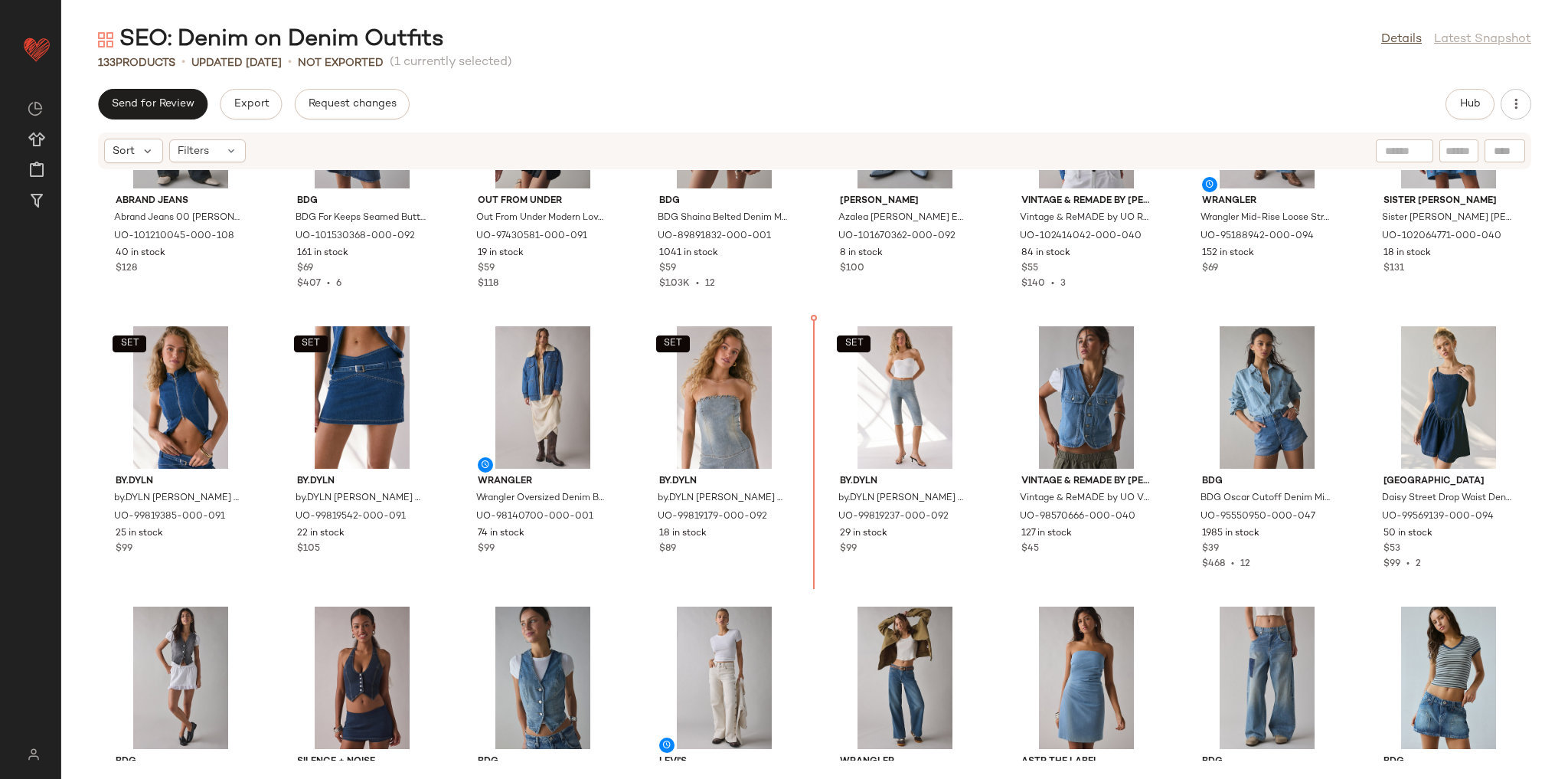
scroll to position [1265, 0]
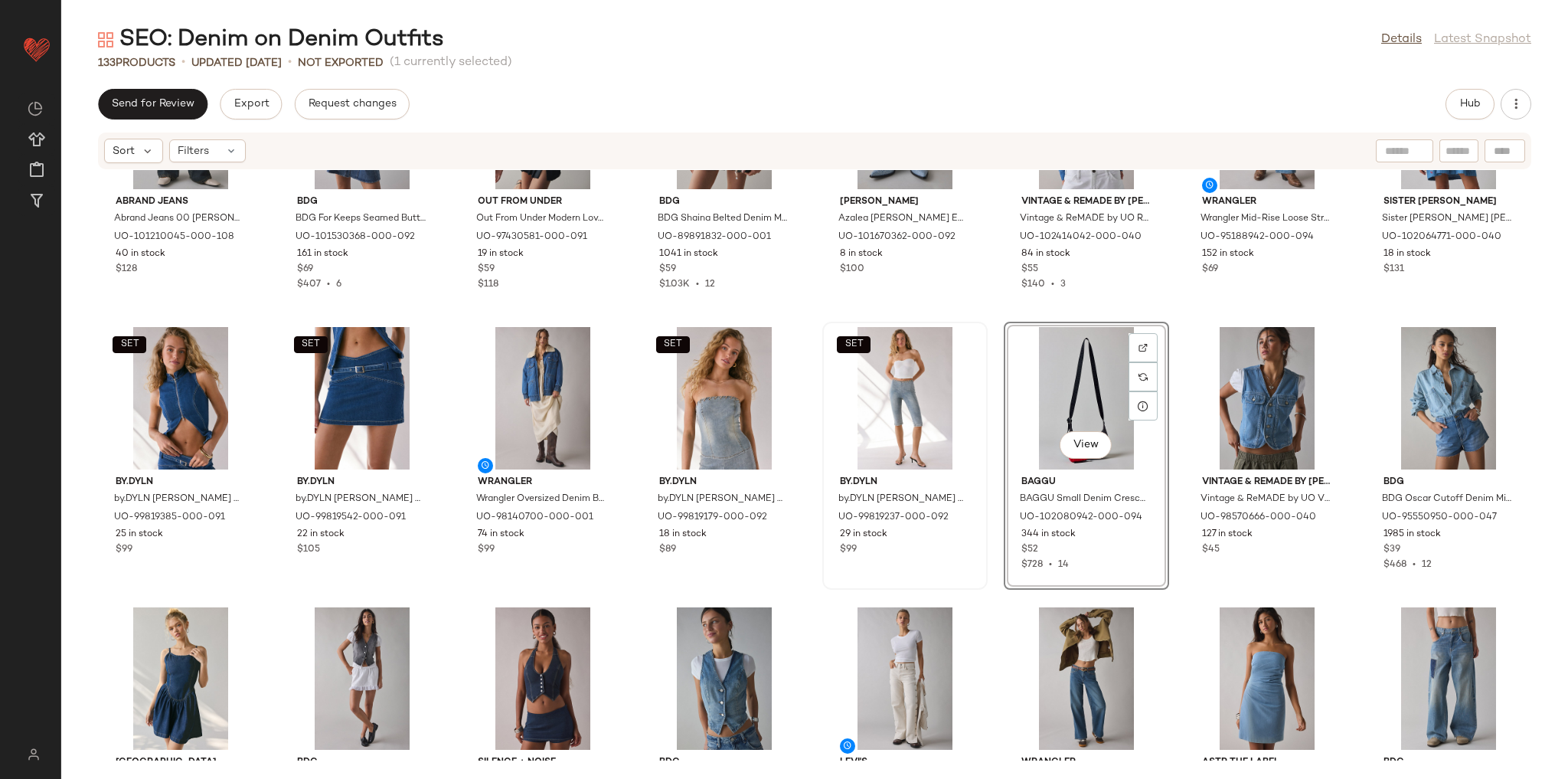
click at [994, 469] on div "Abrand Jeans Abrand Jeans 00 Hillary Super Low Kick Flare Jean in Hillary, Wome…" at bounding box center [814, 466] width 1507 height 591
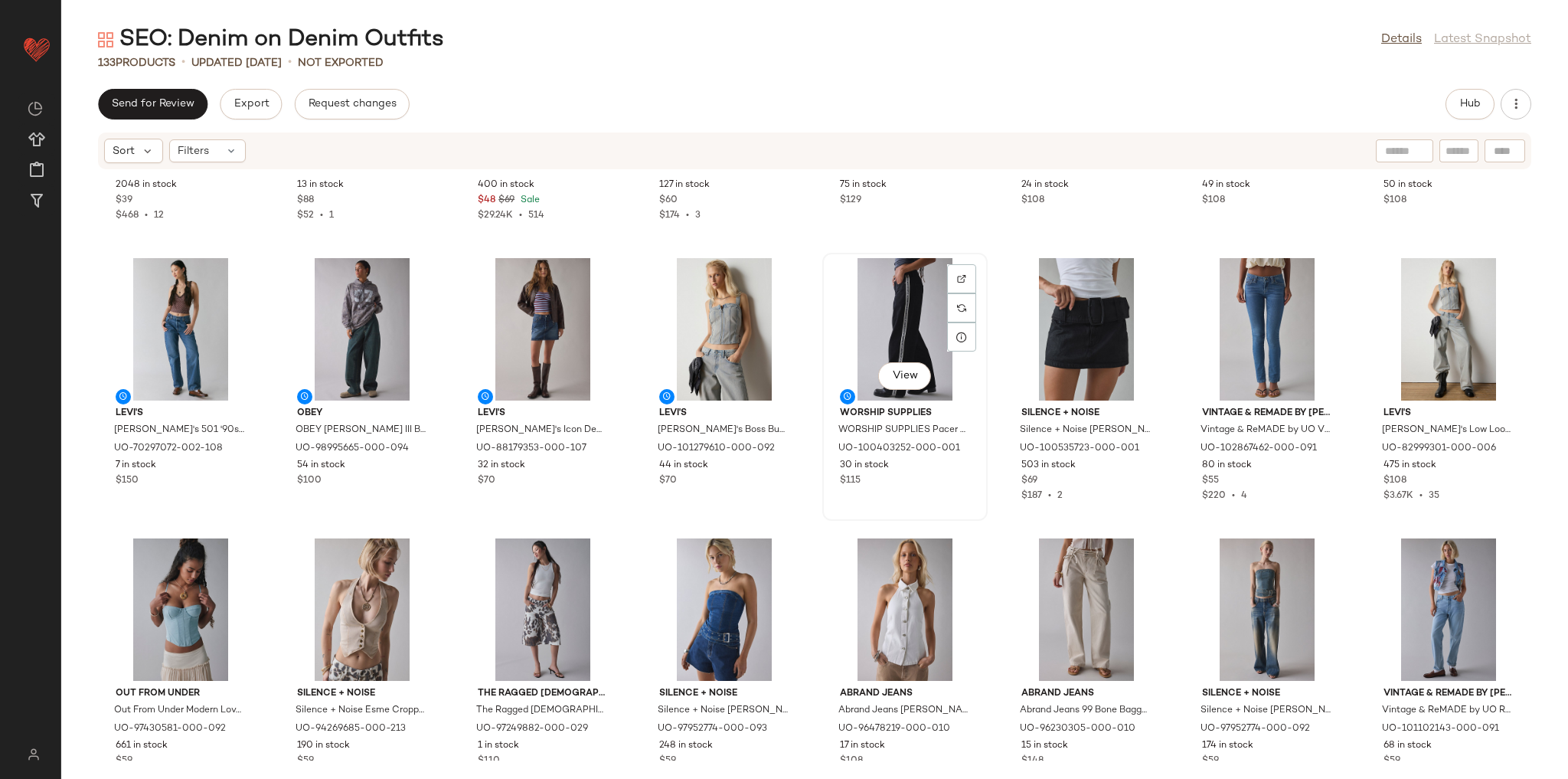
scroll to position [2796, 0]
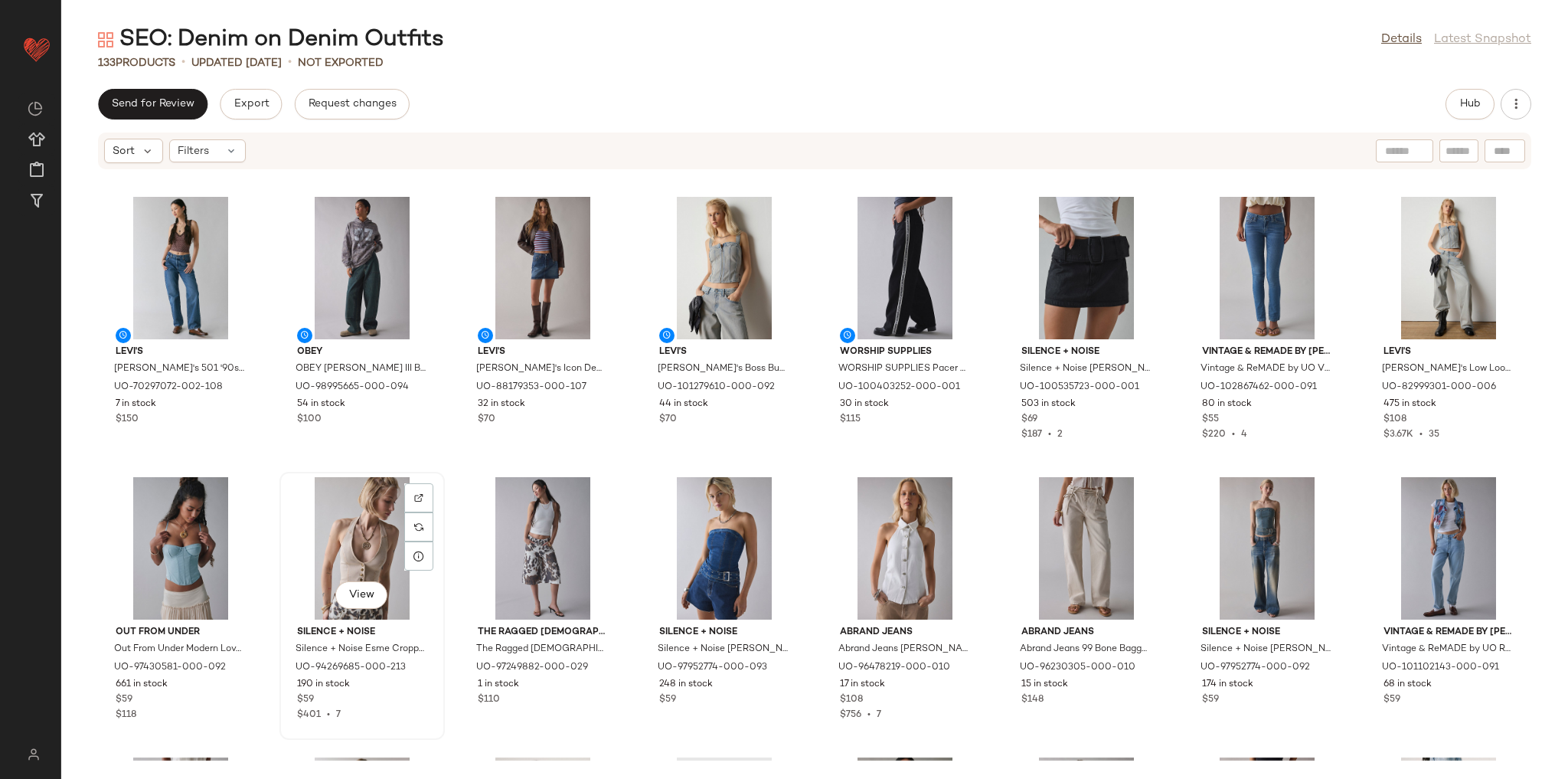
click at [334, 555] on div "View" at bounding box center [362, 548] width 155 height 142
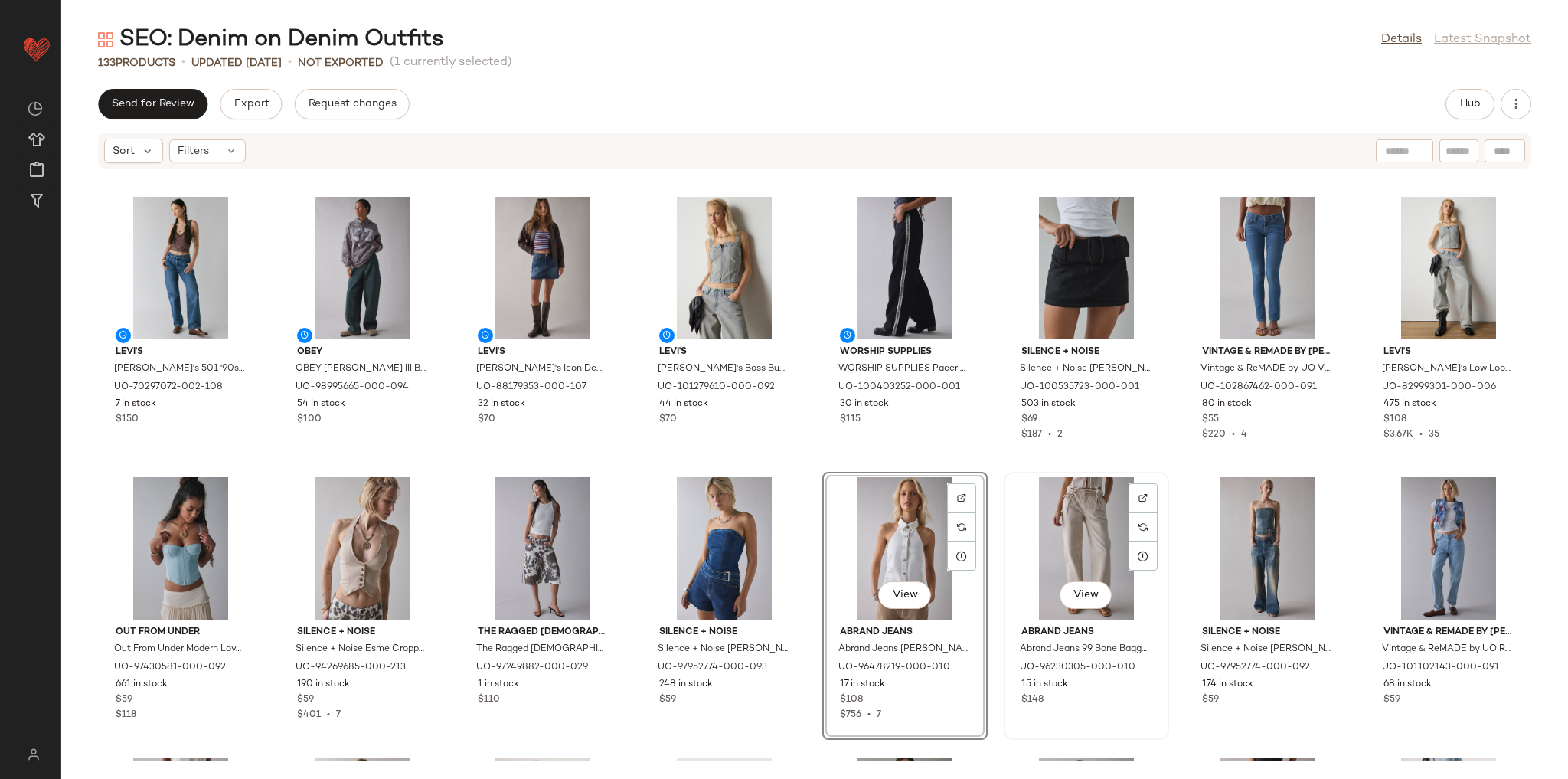
click at [1041, 510] on div "View" at bounding box center [1086, 548] width 155 height 142
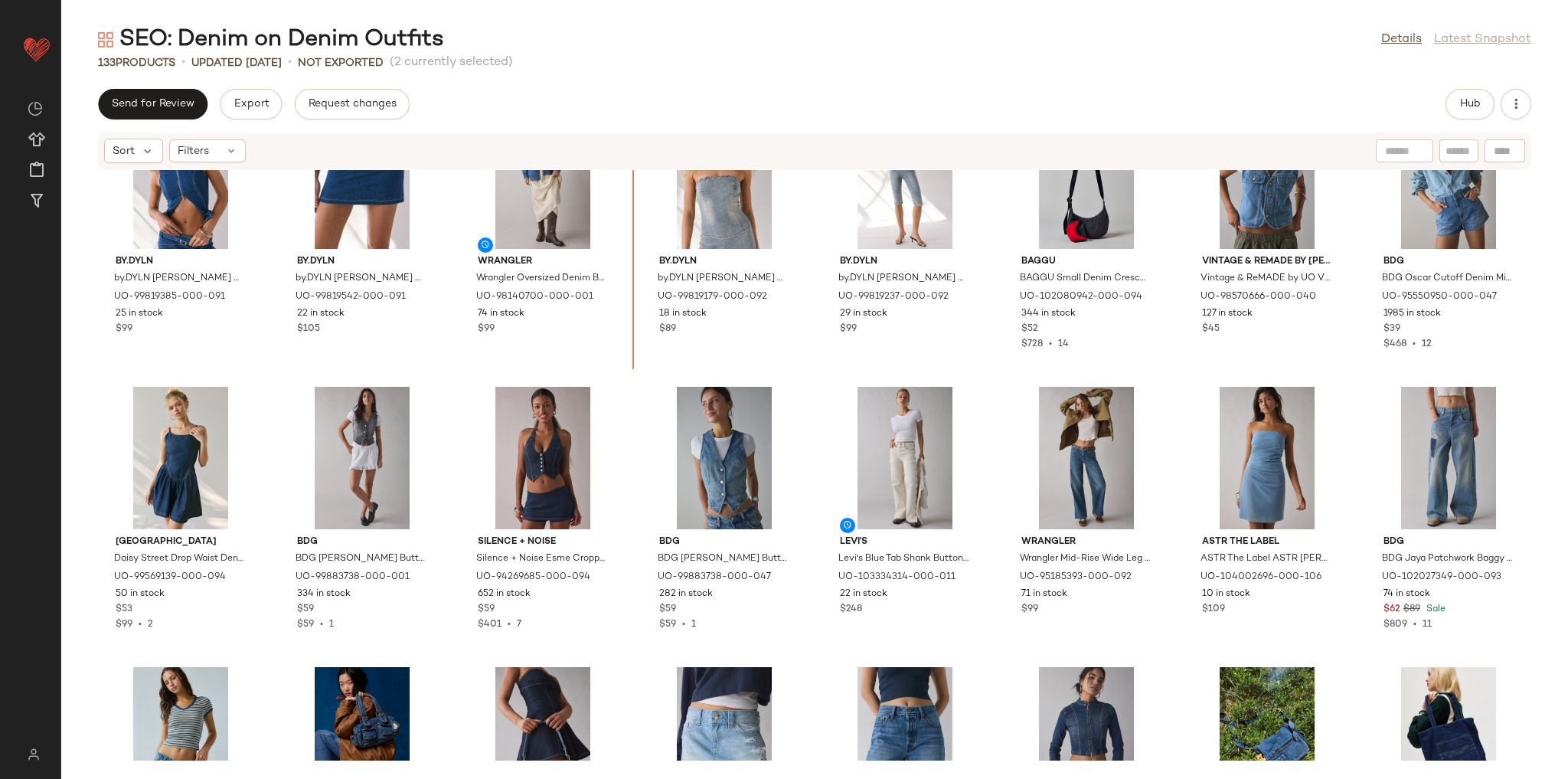
scroll to position [1483, 0]
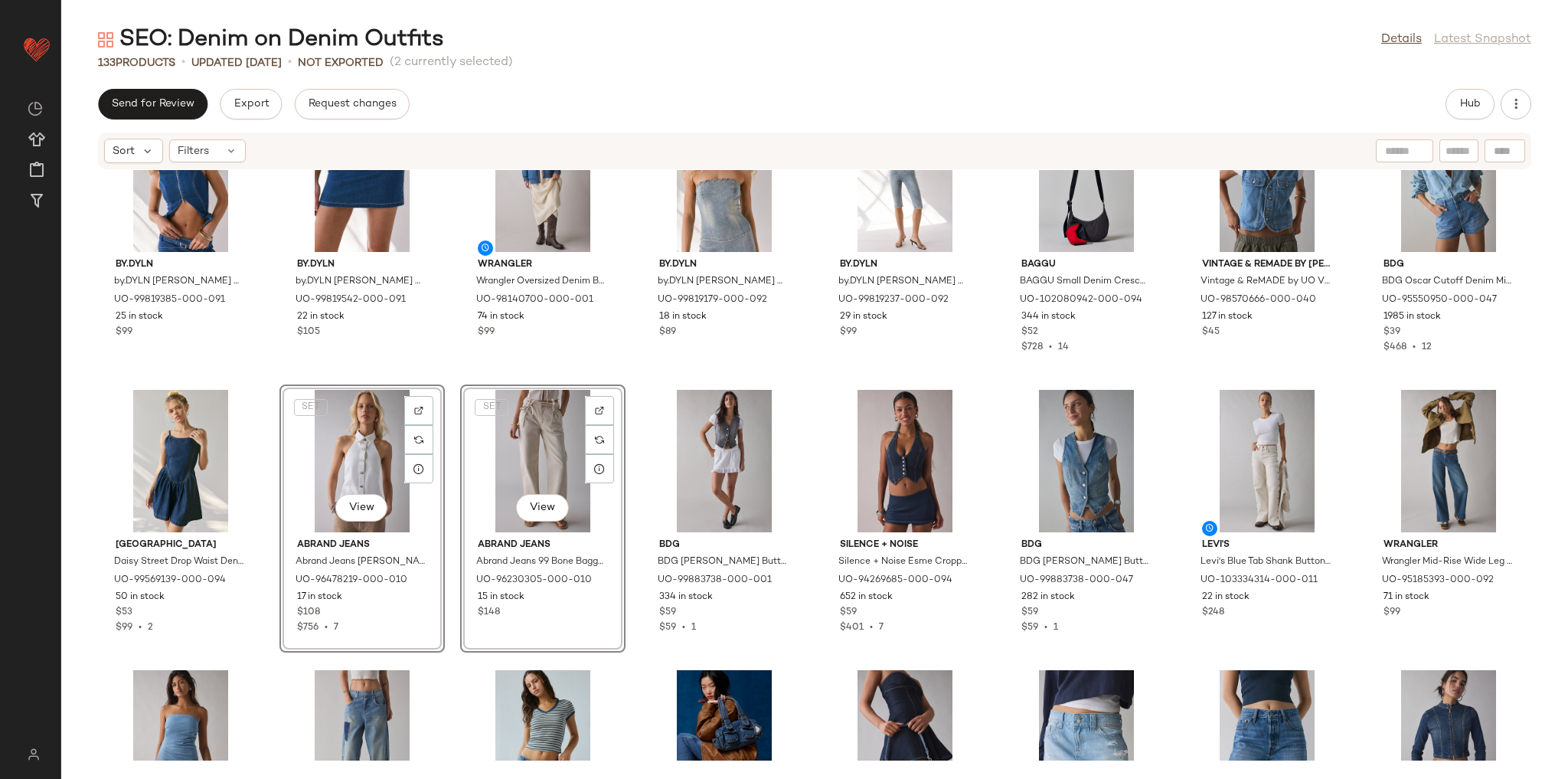
click at [444, 380] on div "SET by.DYLN by.DYLN Hadley Zip-Front Flyaway Denim Vest Top Jacket in Blue, Wom…" at bounding box center [814, 466] width 1507 height 591
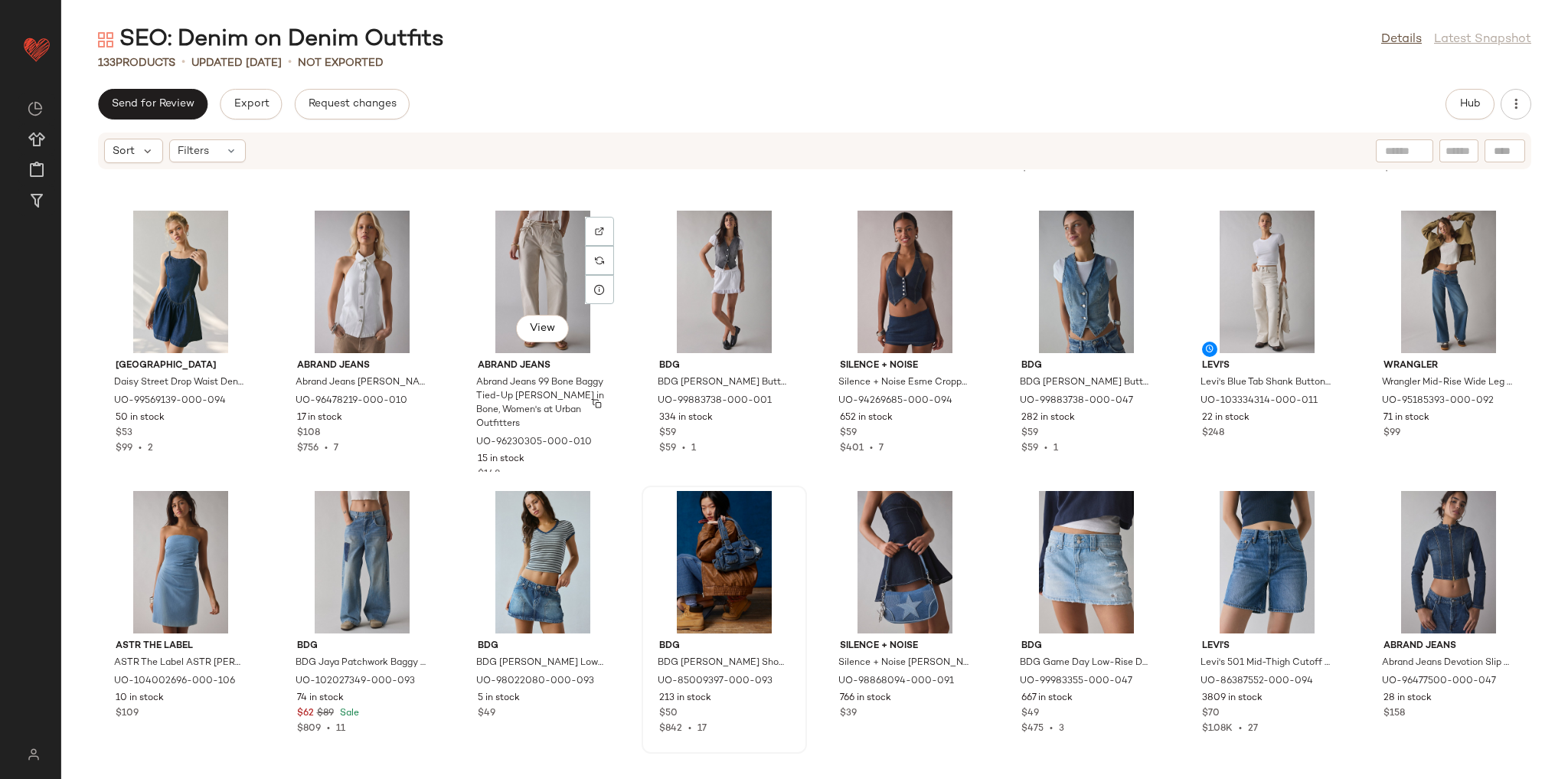
scroll to position [1666, 0]
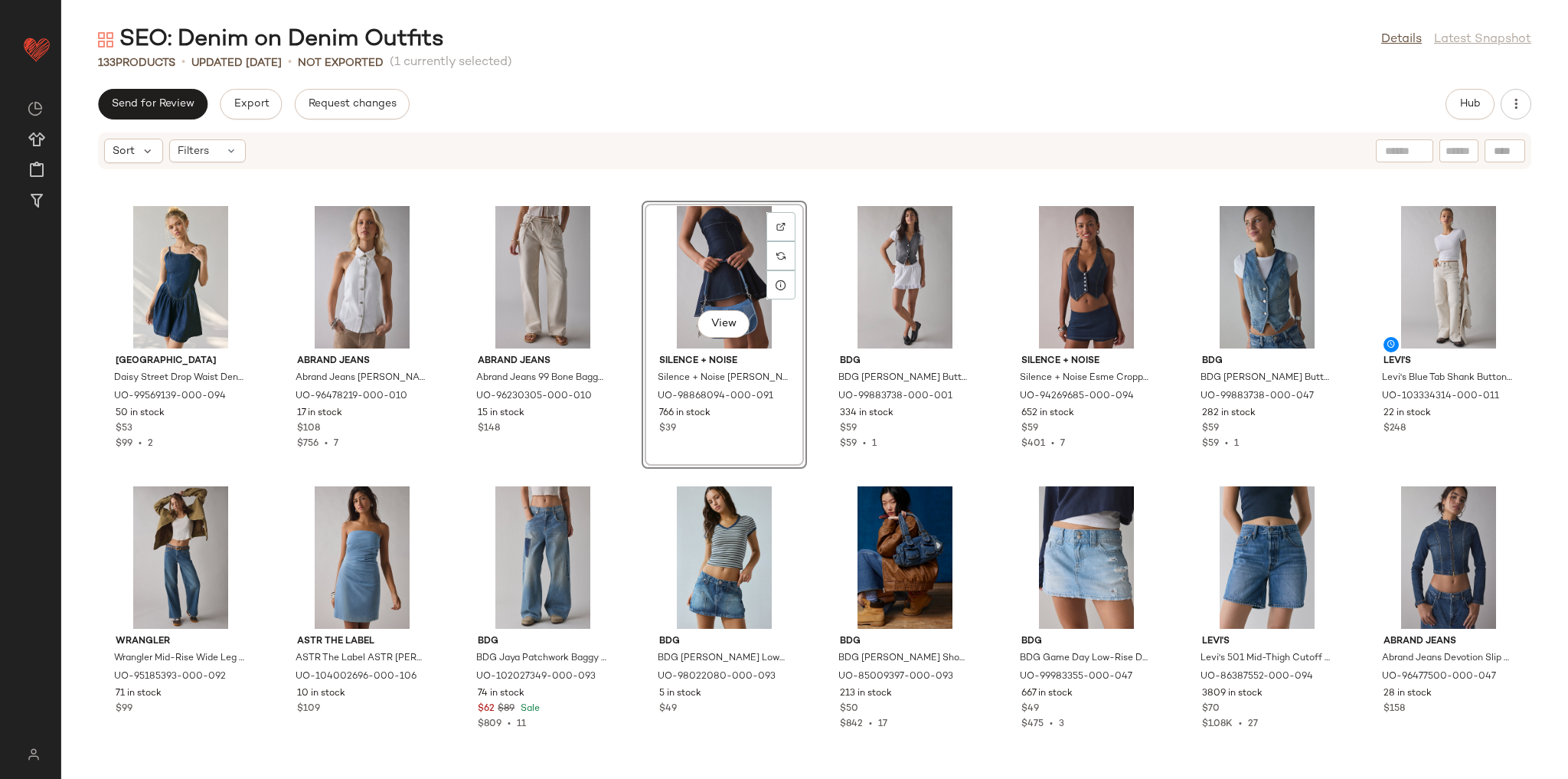
click at [623, 485] on div "BDG BDG Jaya Patchwork Baggy Boyfriend Jean in Rodeo Vintage, Women's at Urban …" at bounding box center [543, 615] width 166 height 268
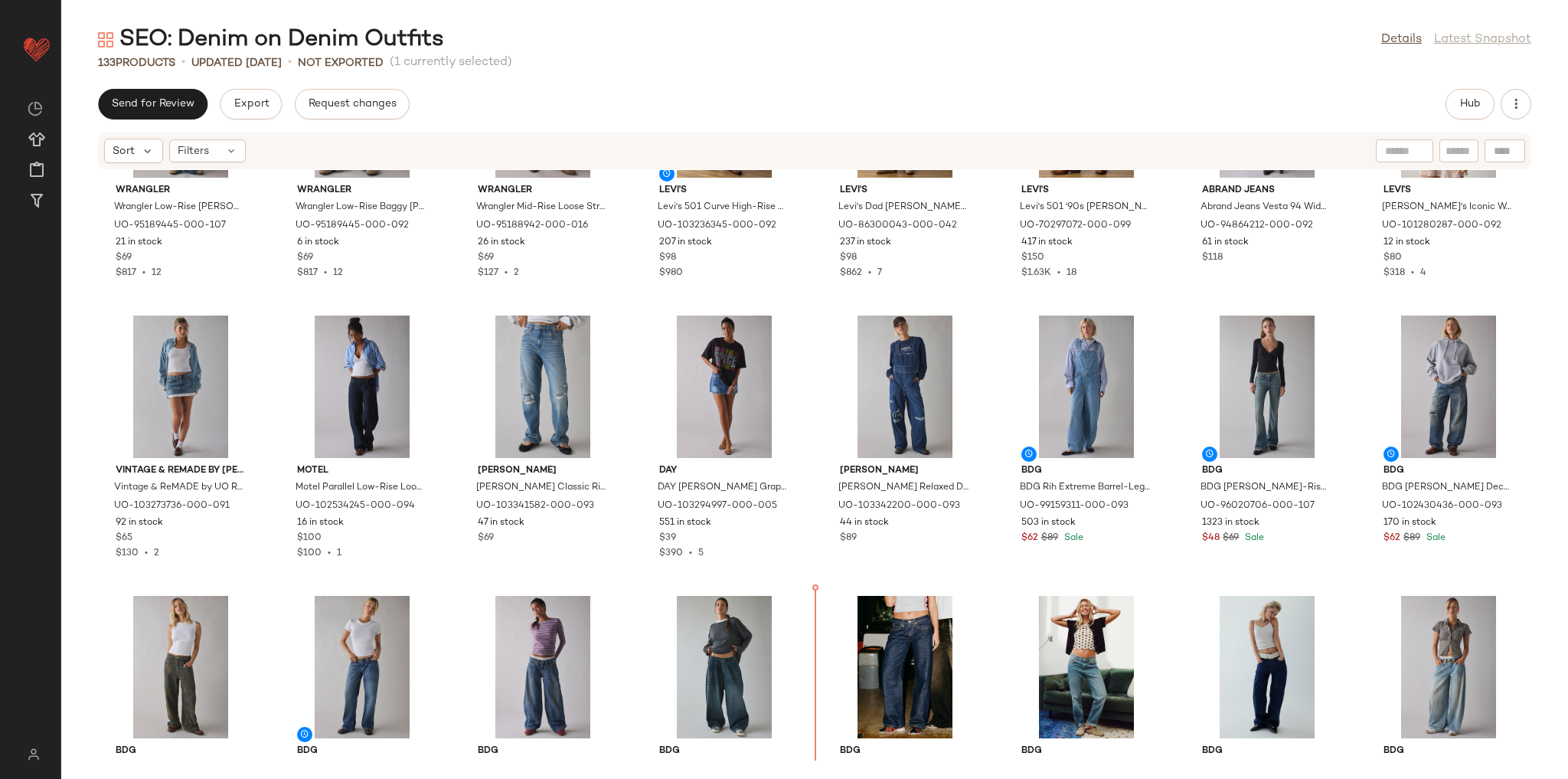
scroll to position [3822, 0]
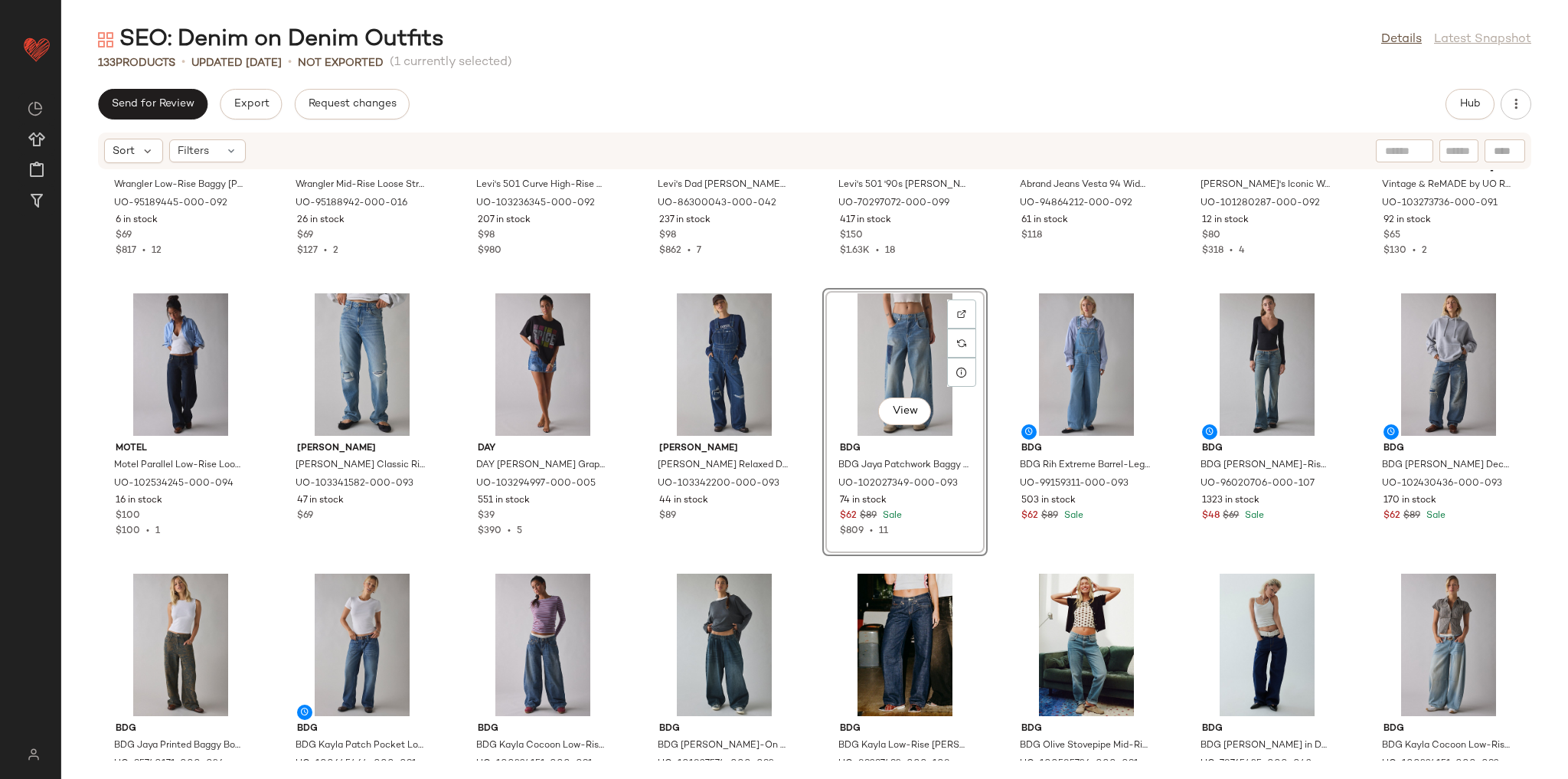
click at [985, 568] on div "Wrangler Wrangler Low-Rise Baggy Jean in Blue Spruce, Women's at Urban Outfitte…" at bounding box center [814, 466] width 1507 height 591
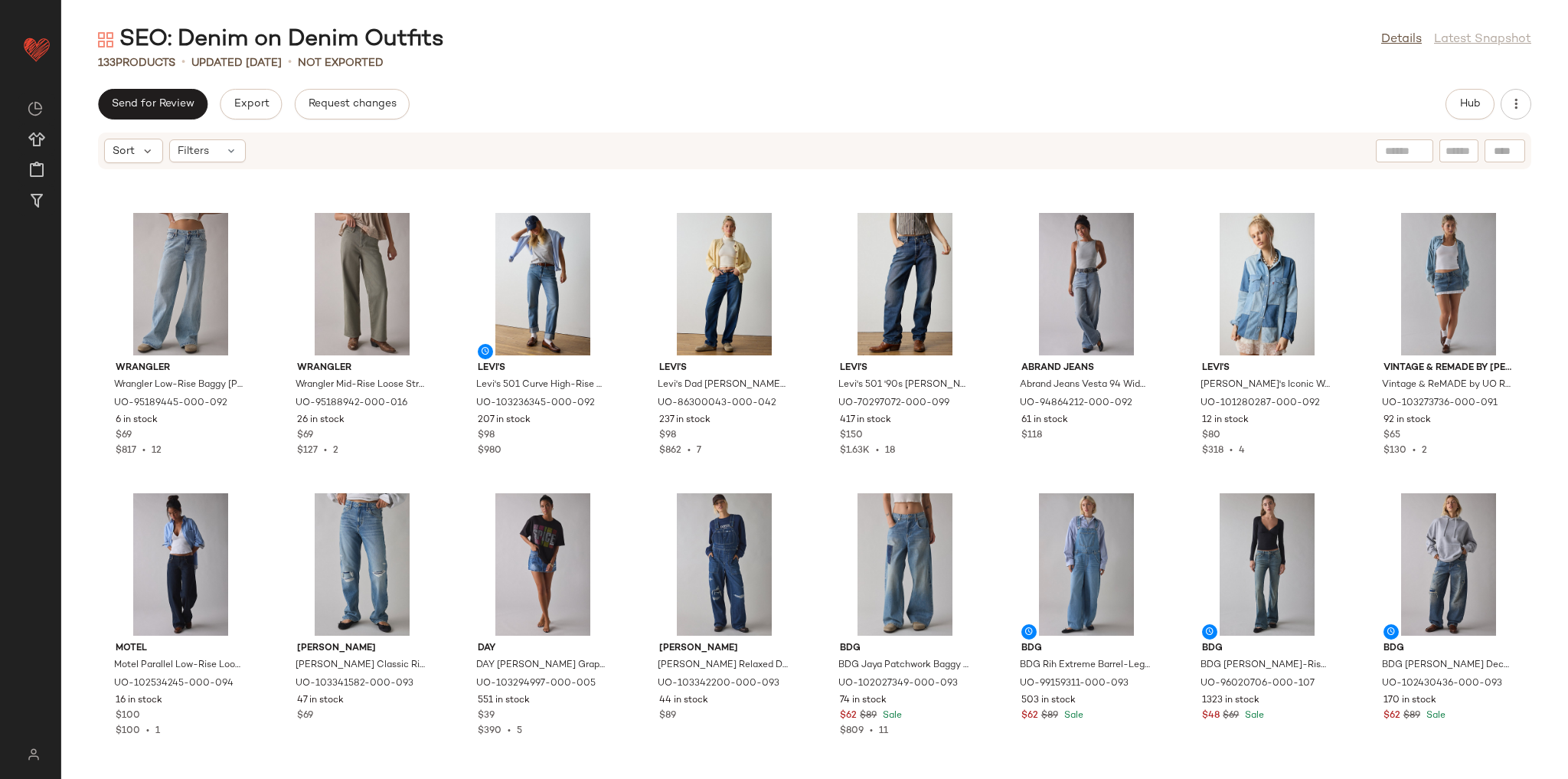
scroll to position [3576, 0]
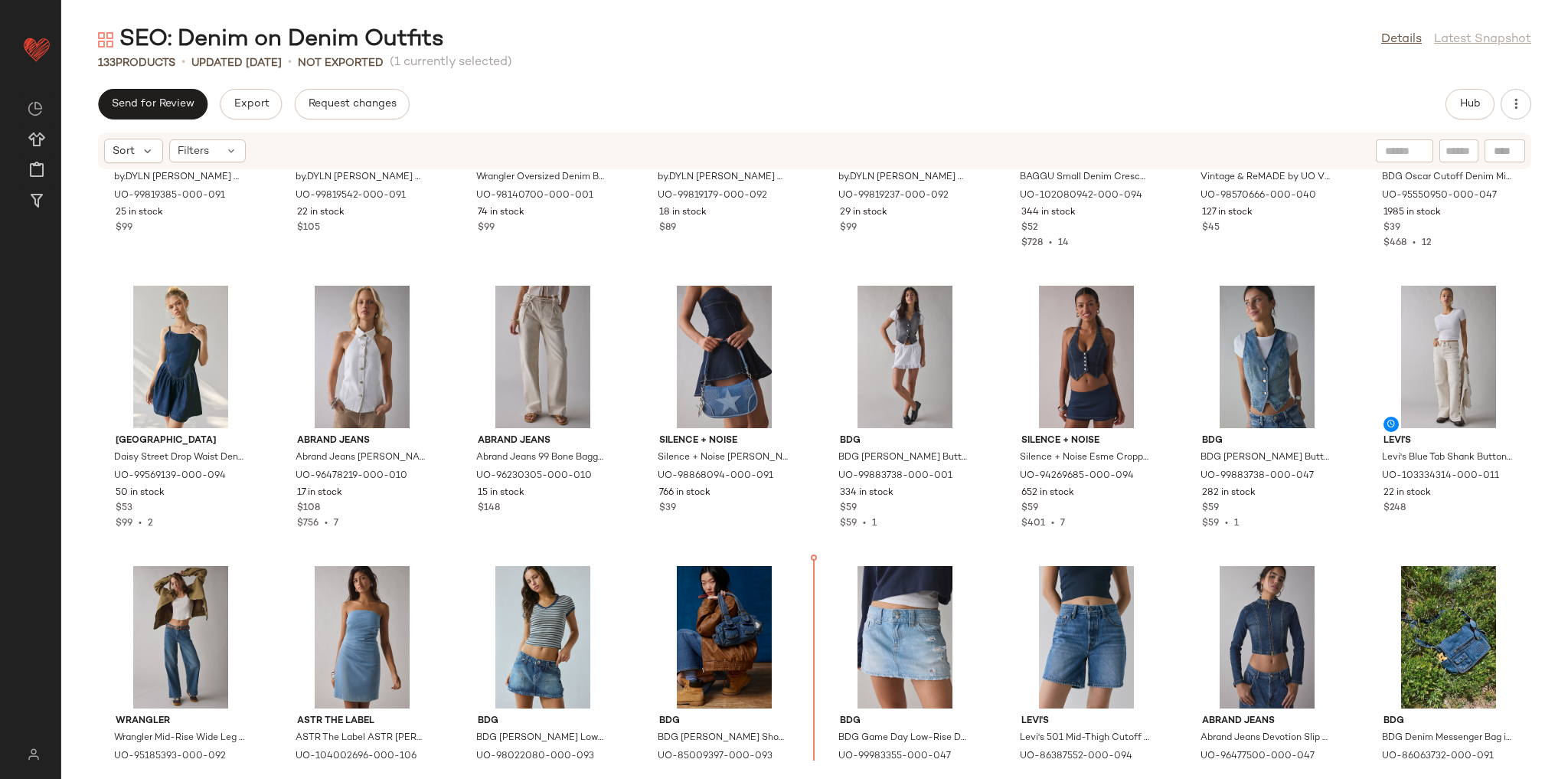
scroll to position [1586, 0]
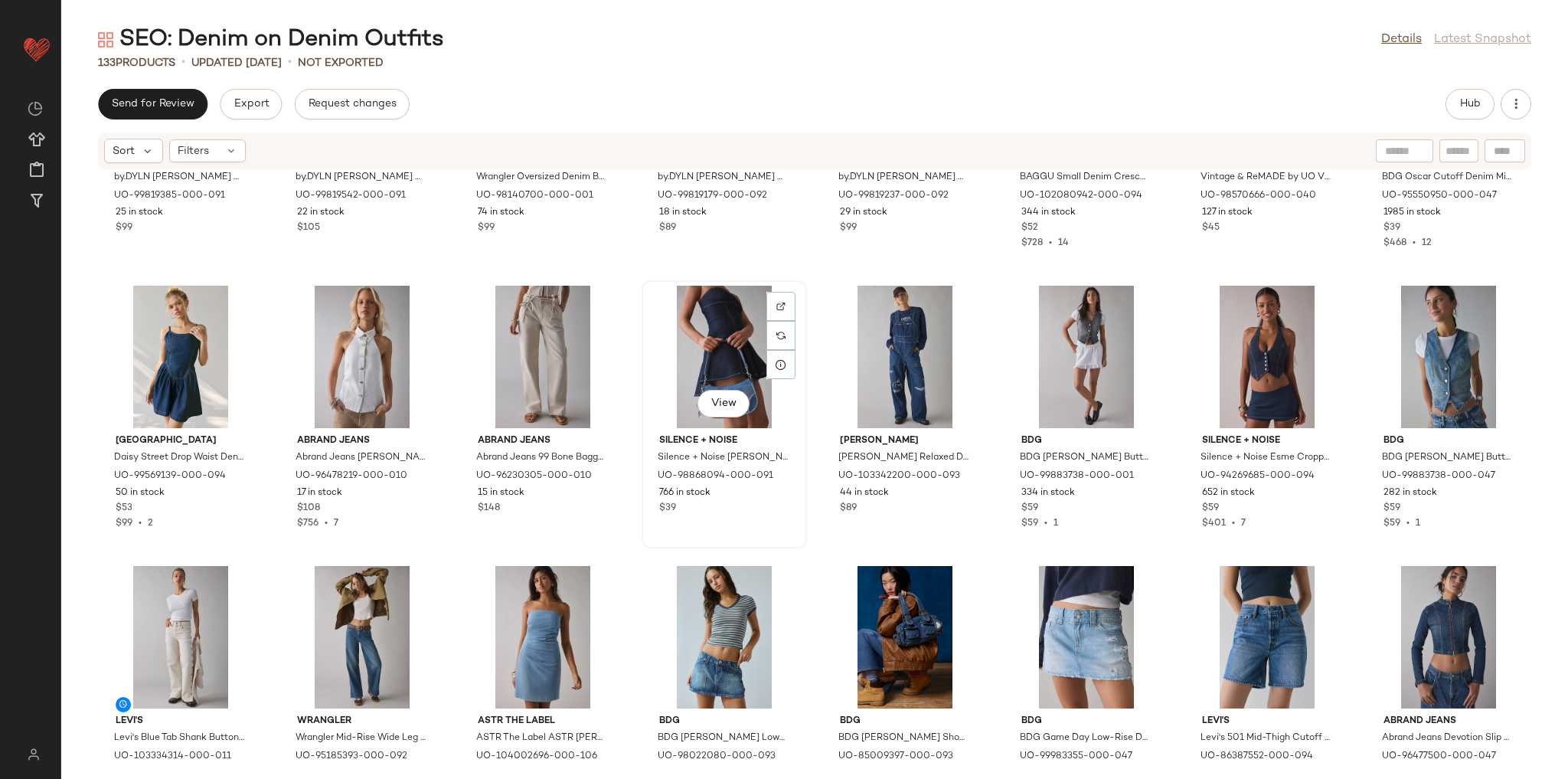
click at [798, 539] on div "View Silence + Noise Silence + Noise Daphne Denim Shoulder Bag in Denim Washed,…" at bounding box center [724, 414] width 162 height 265
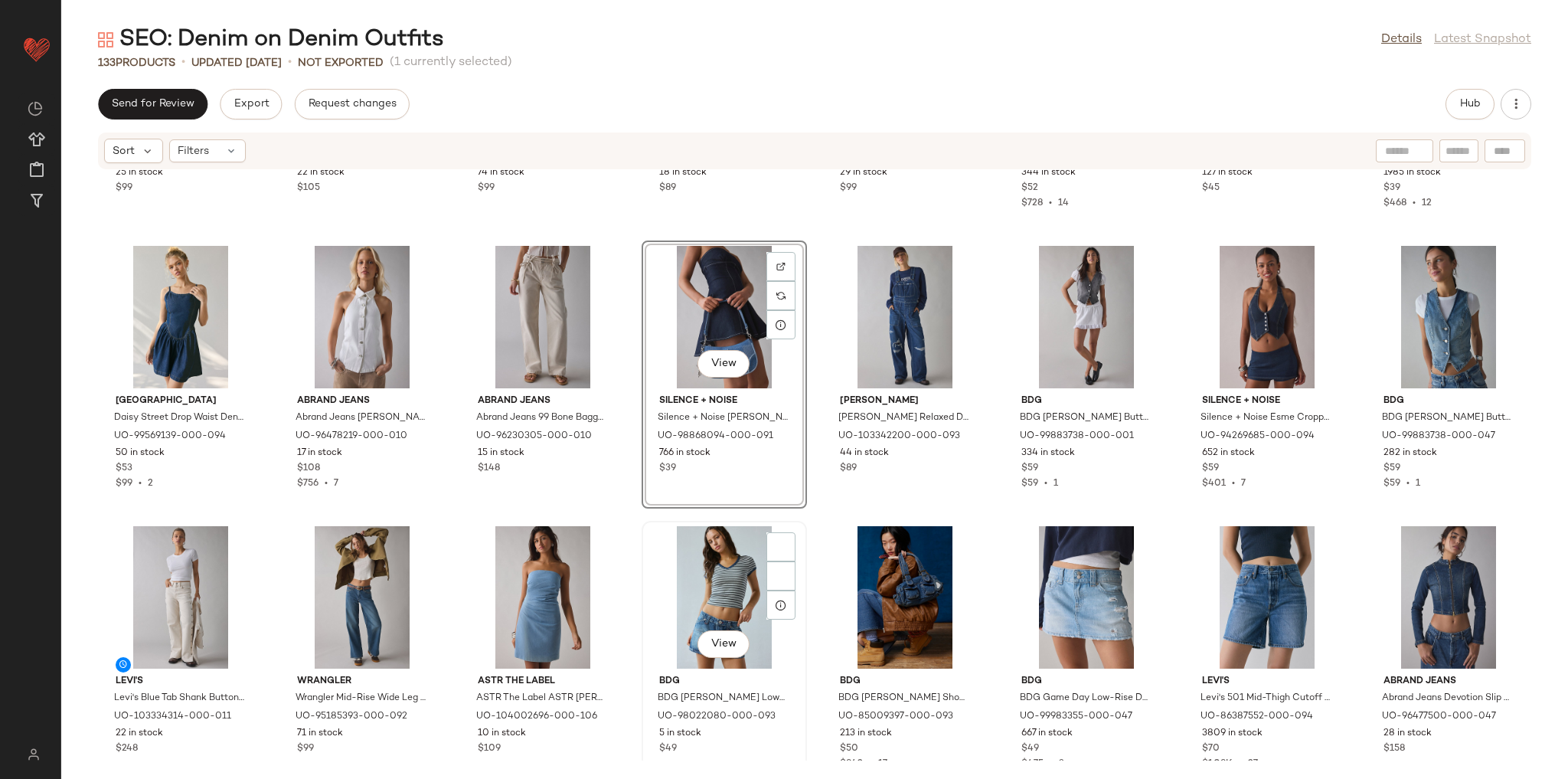
scroll to position [1709, 0]
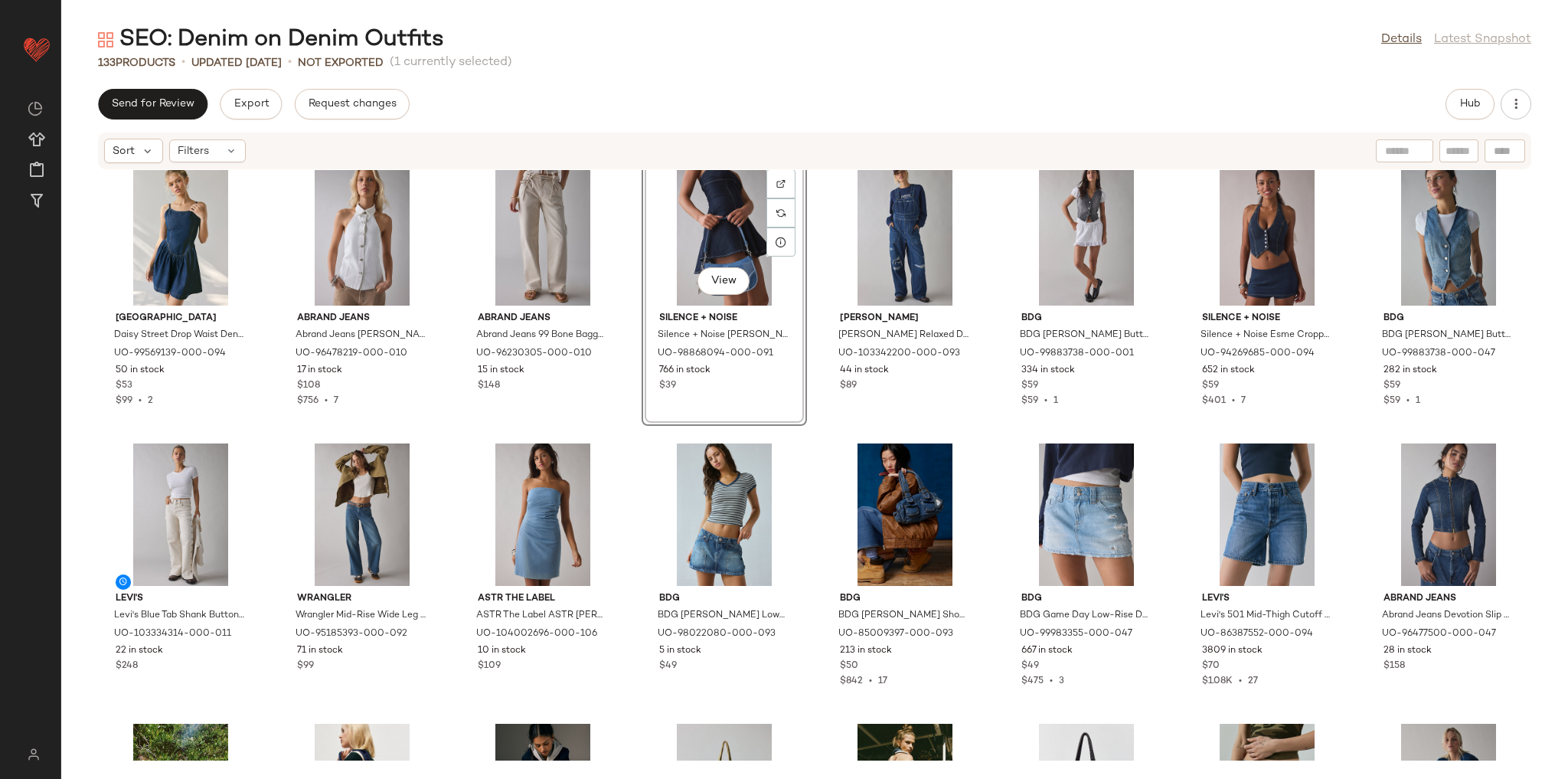
click at [812, 494] on div "SET by.DYLN by.DYLN Hadley Zip-Front Flyaway Denim Vest Top Jacket in Blue, Wom…" at bounding box center [814, 466] width 1507 height 591
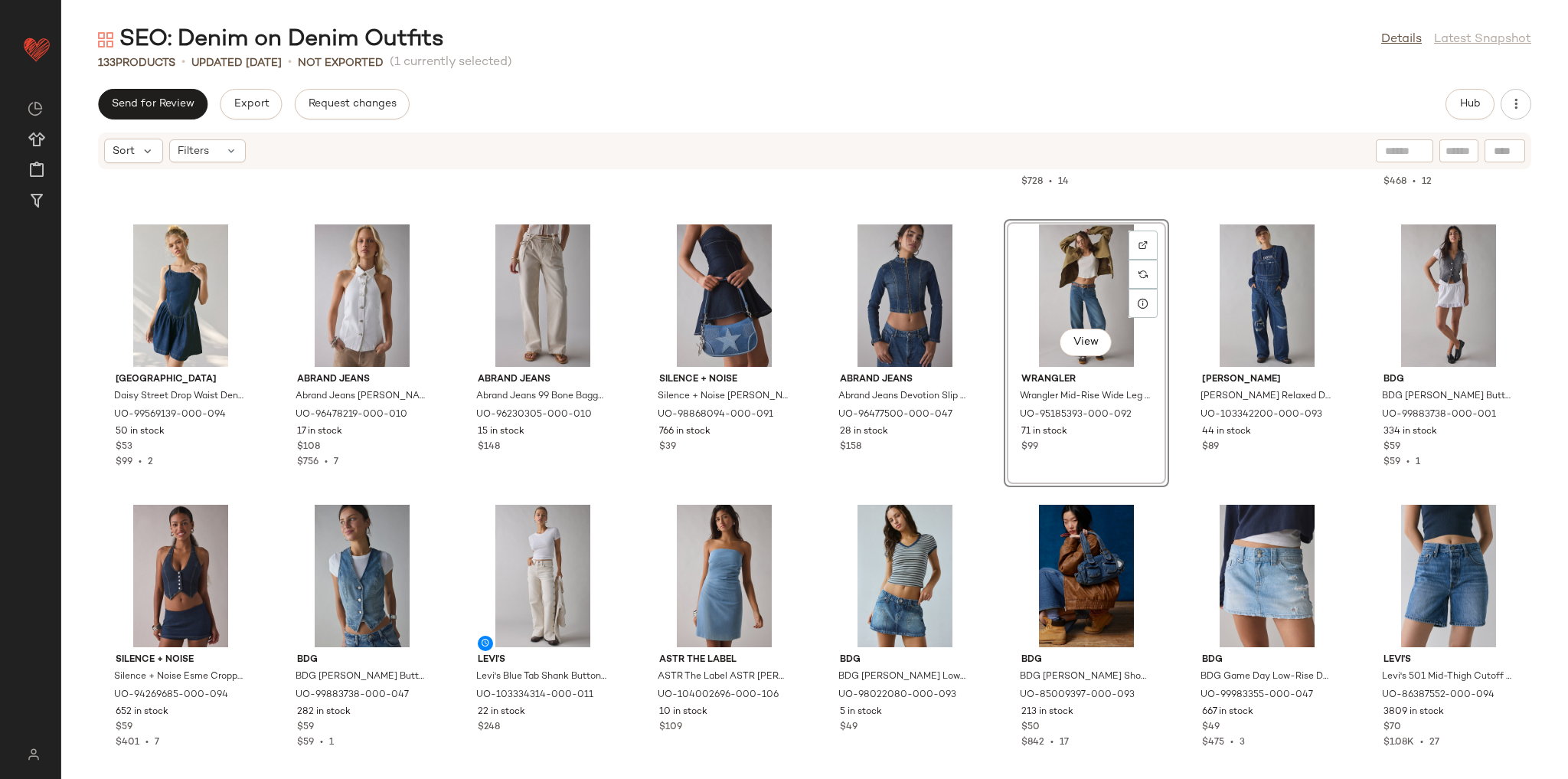
click at [979, 499] on div "BDG BDG Carpenter Low-Rise Denim Micro Mini Skirt in Tinted Denim, Women's at U…" at bounding box center [905, 633] width 166 height 268
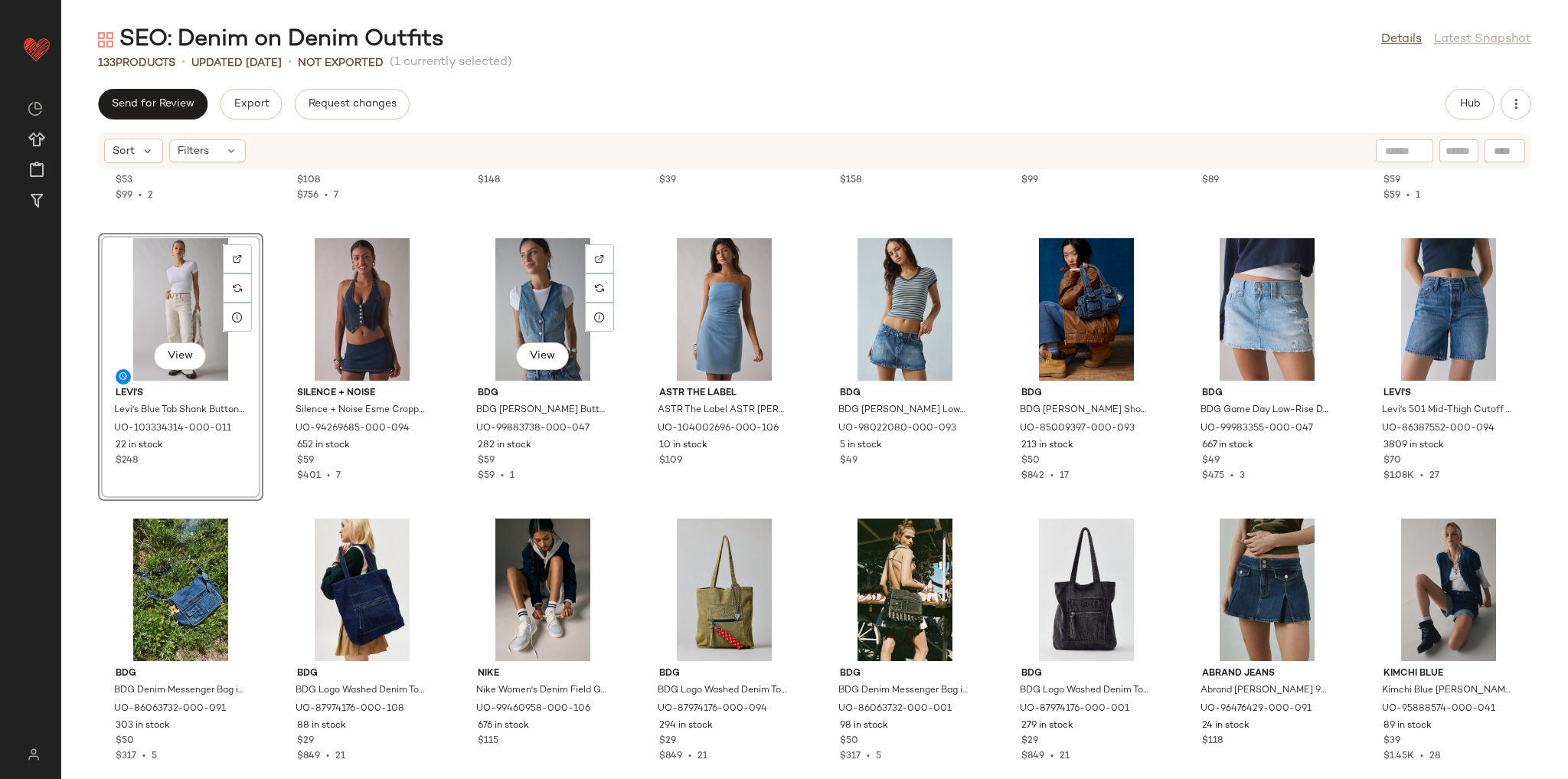
scroll to position [1893, 0]
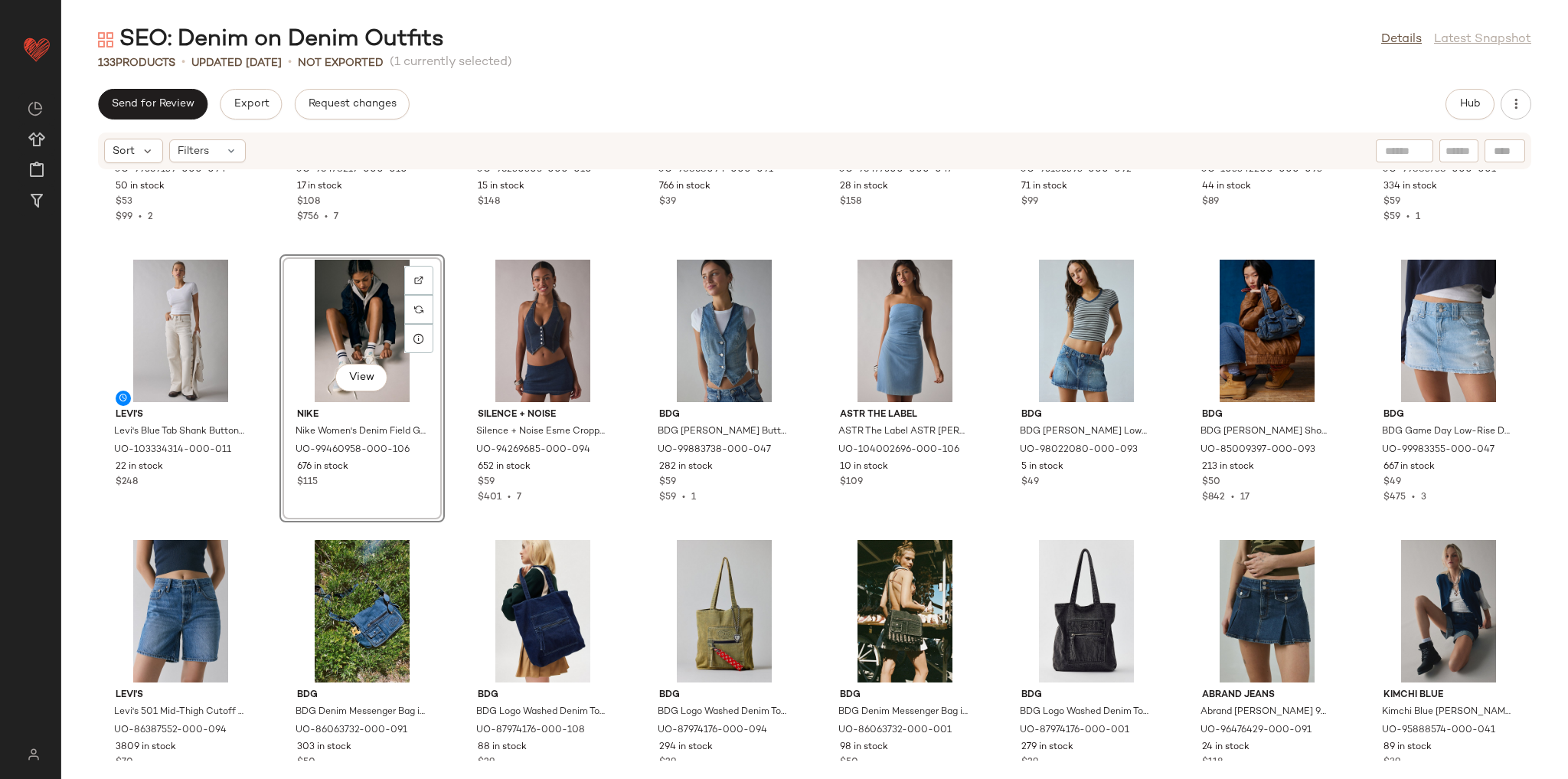
click at [453, 523] on div "Daisy Street Daisy Street Drop Waist Denim Mini Dress in Indigo, Women's at Urb…" at bounding box center [814, 466] width 1507 height 591
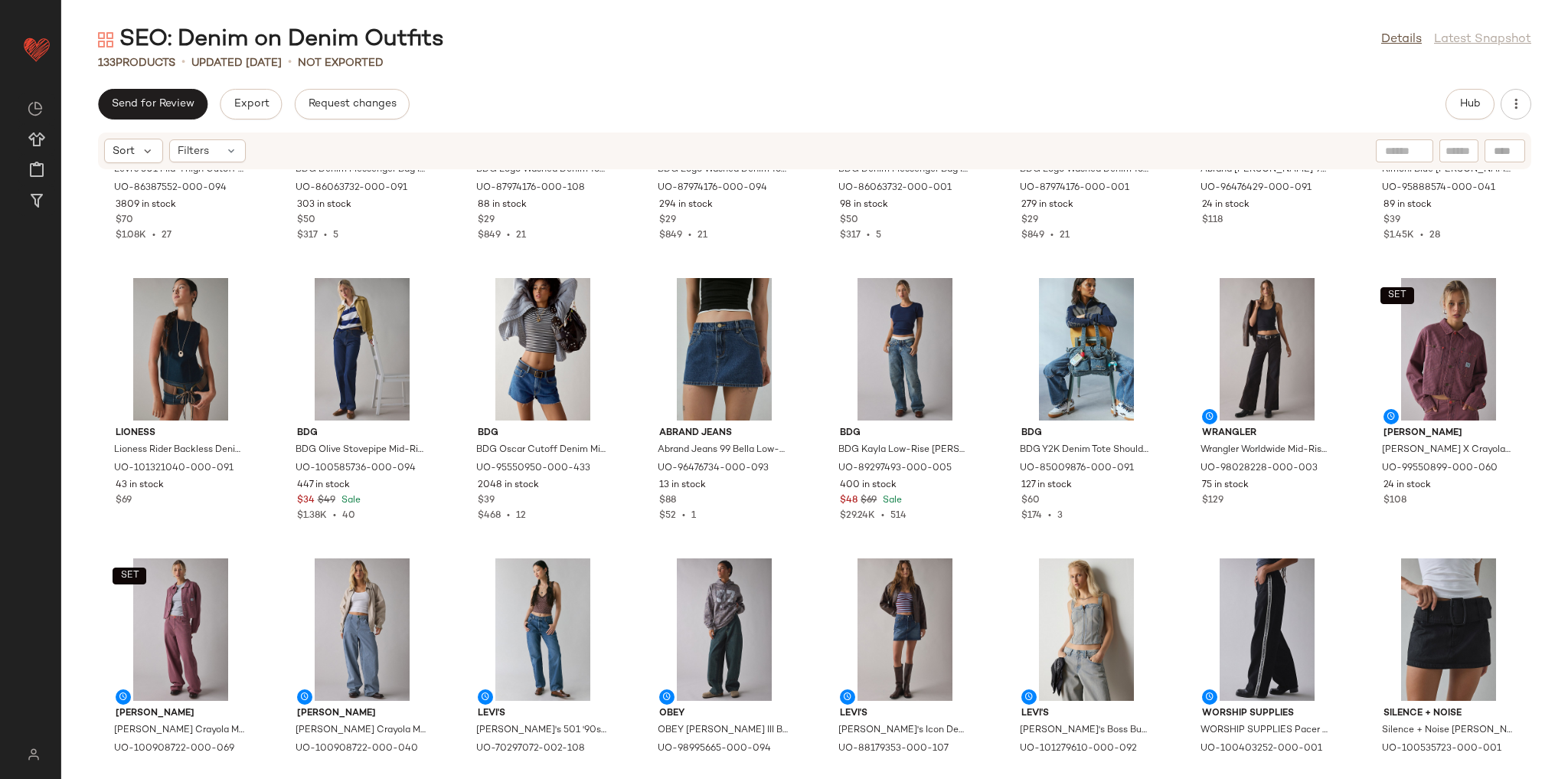
scroll to position [2444, 0]
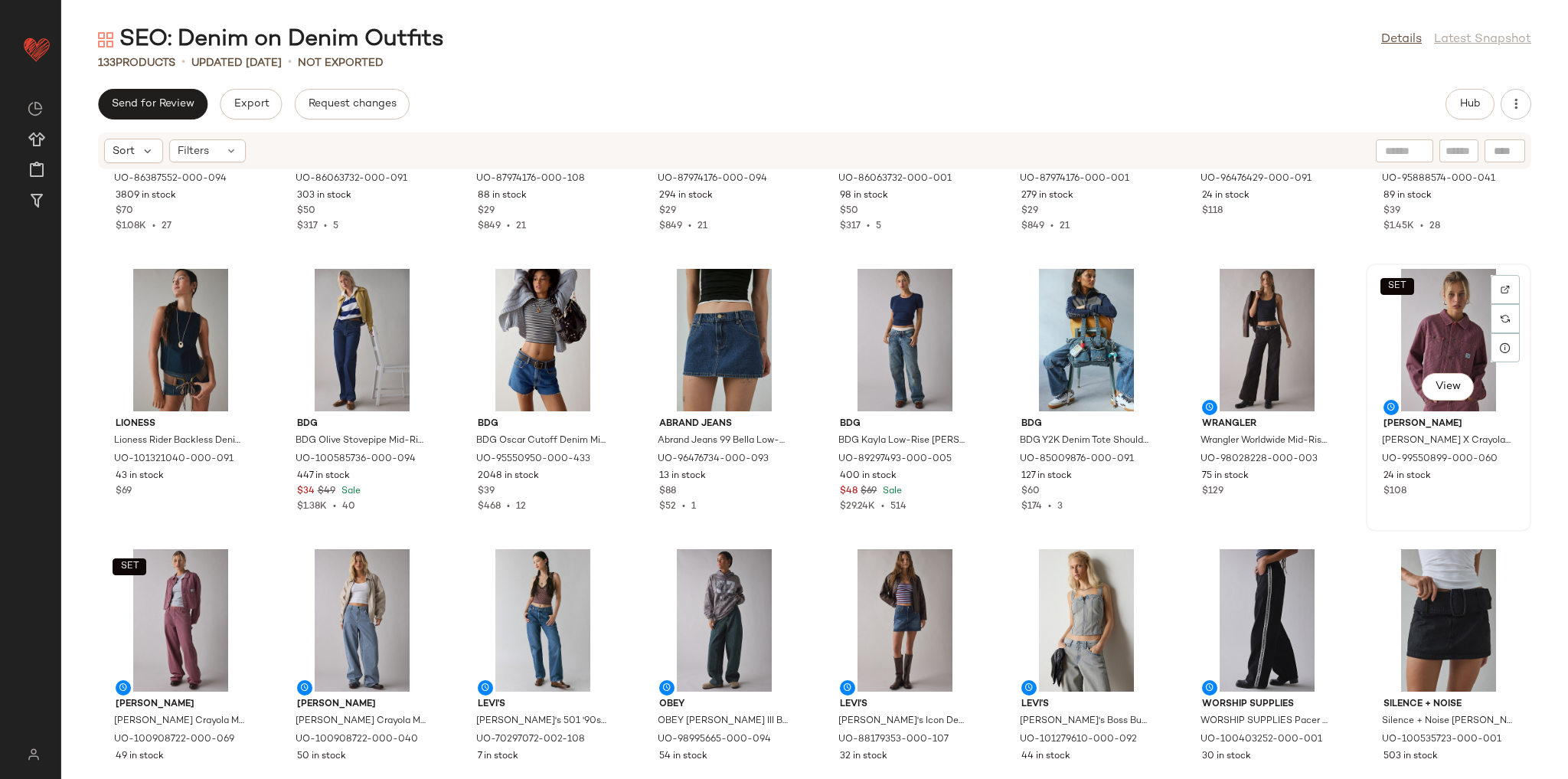
click at [1440, 307] on div "SET View" at bounding box center [1448, 339] width 155 height 142
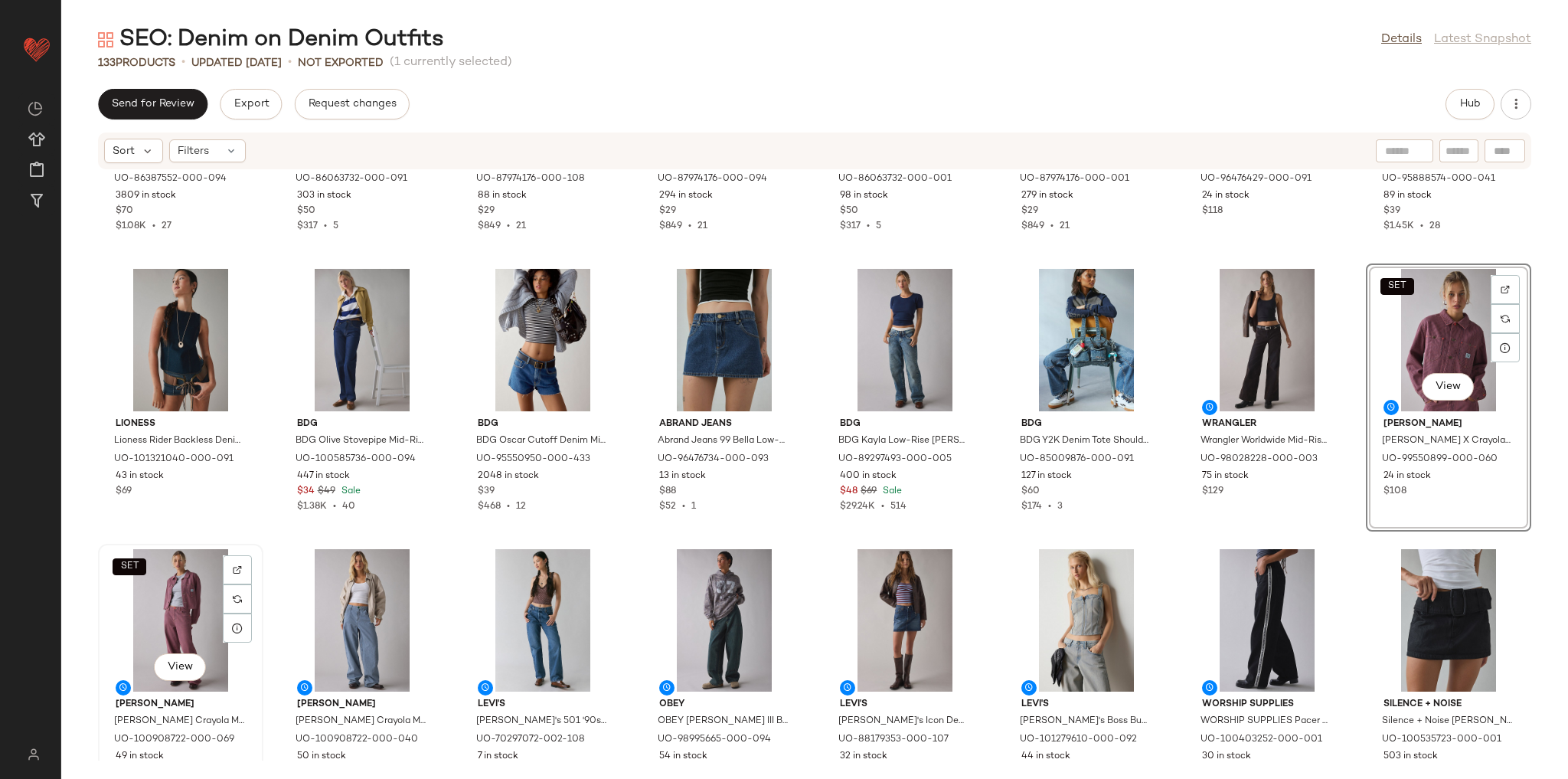
click at [208, 611] on div "SET View" at bounding box center [180, 620] width 155 height 142
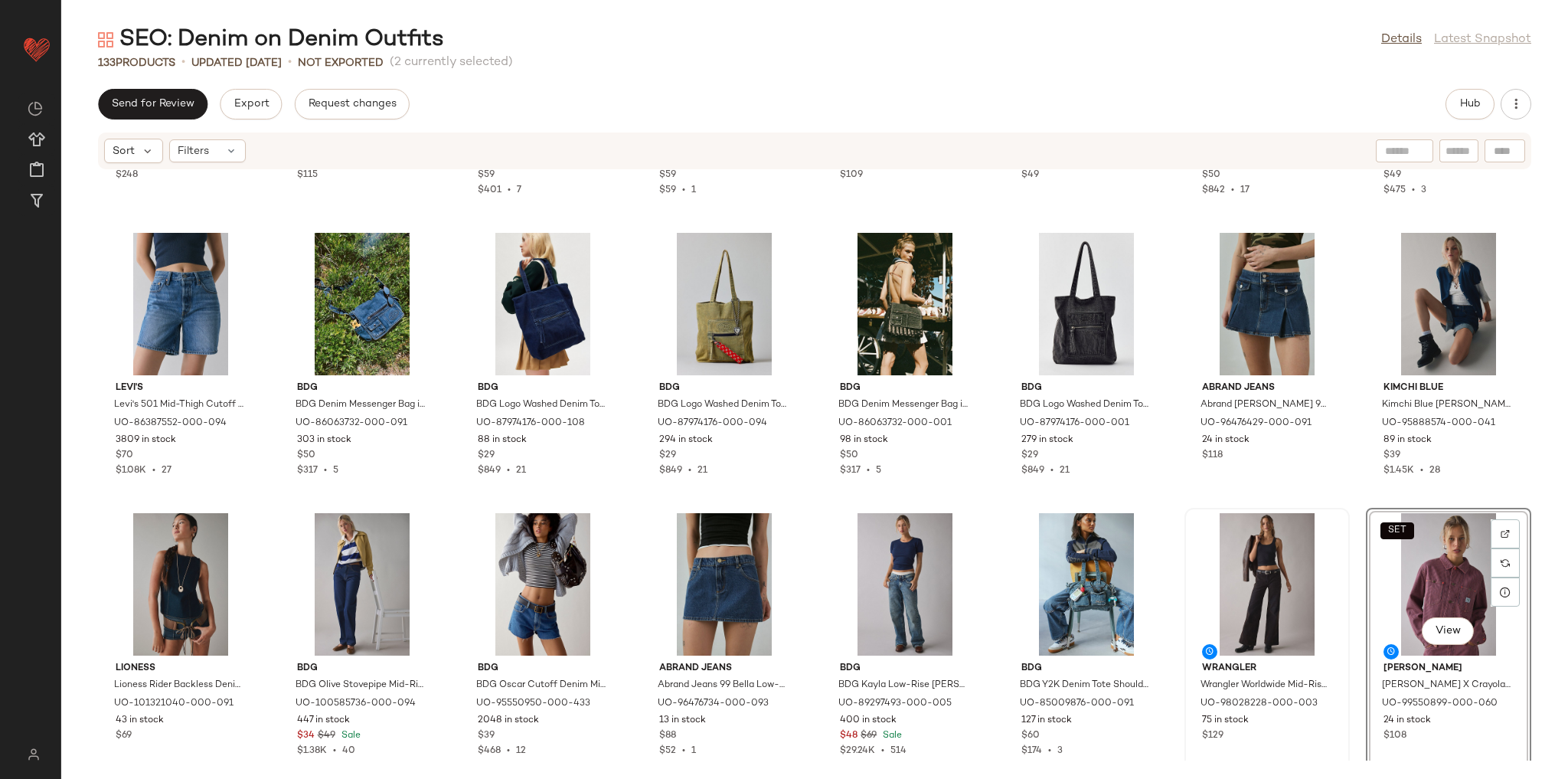
scroll to position [2200, 0]
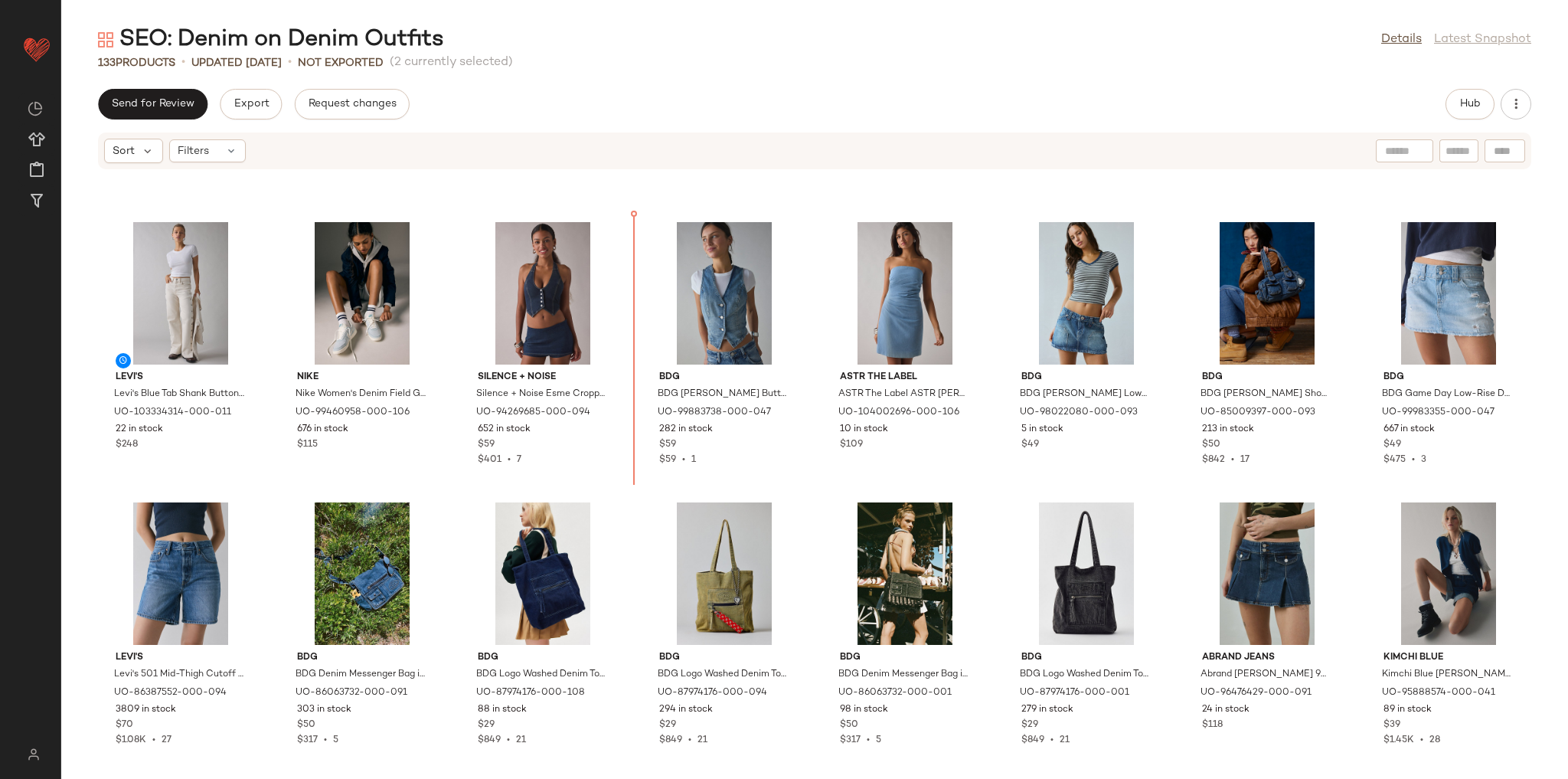
scroll to position [1912, 0]
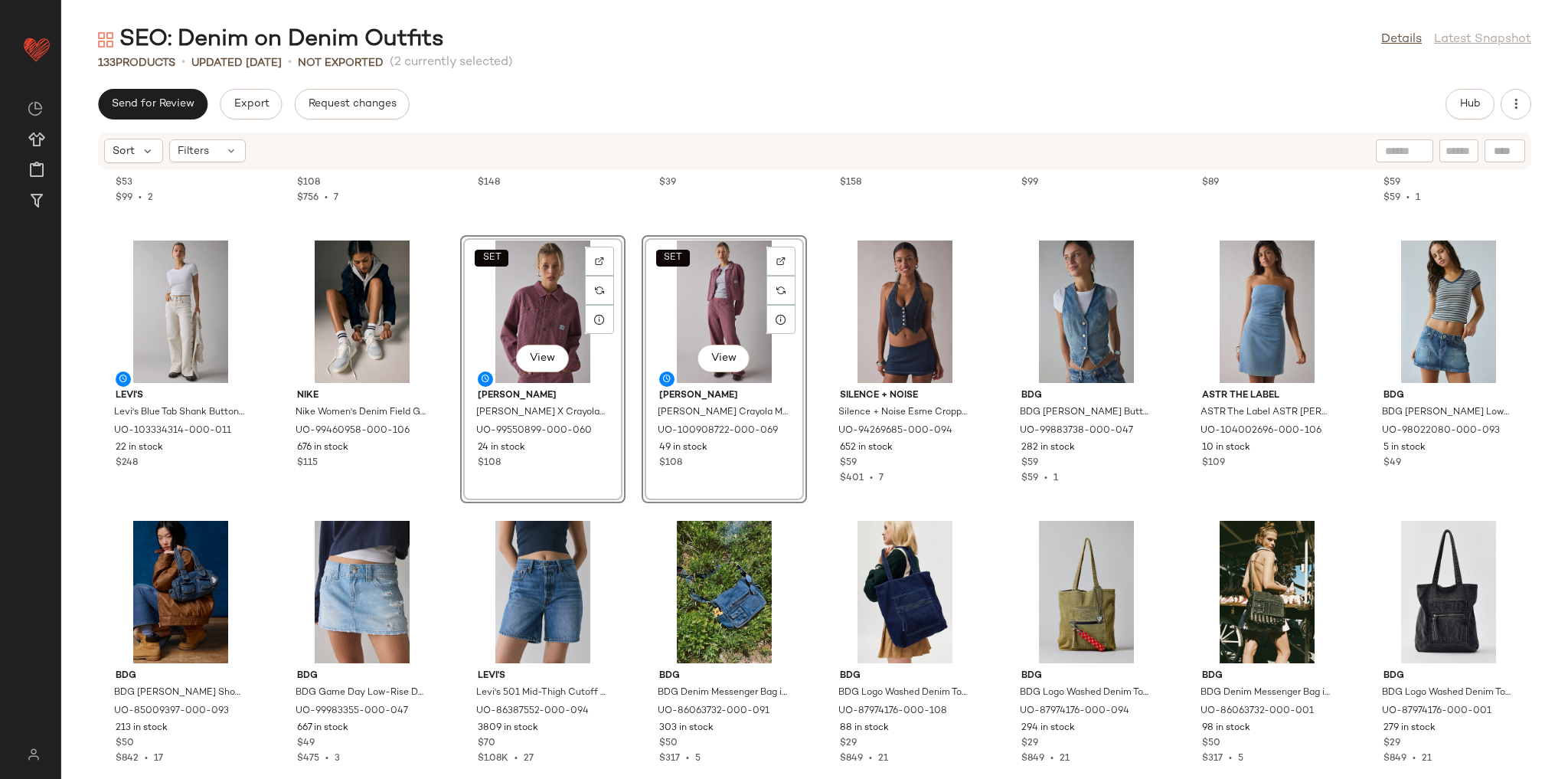
click at [456, 509] on div "[GEOGRAPHIC_DATA] Drop Waist Denim Mini Dress in [GEOGRAPHIC_DATA], Women's at …" at bounding box center [814, 466] width 1507 height 591
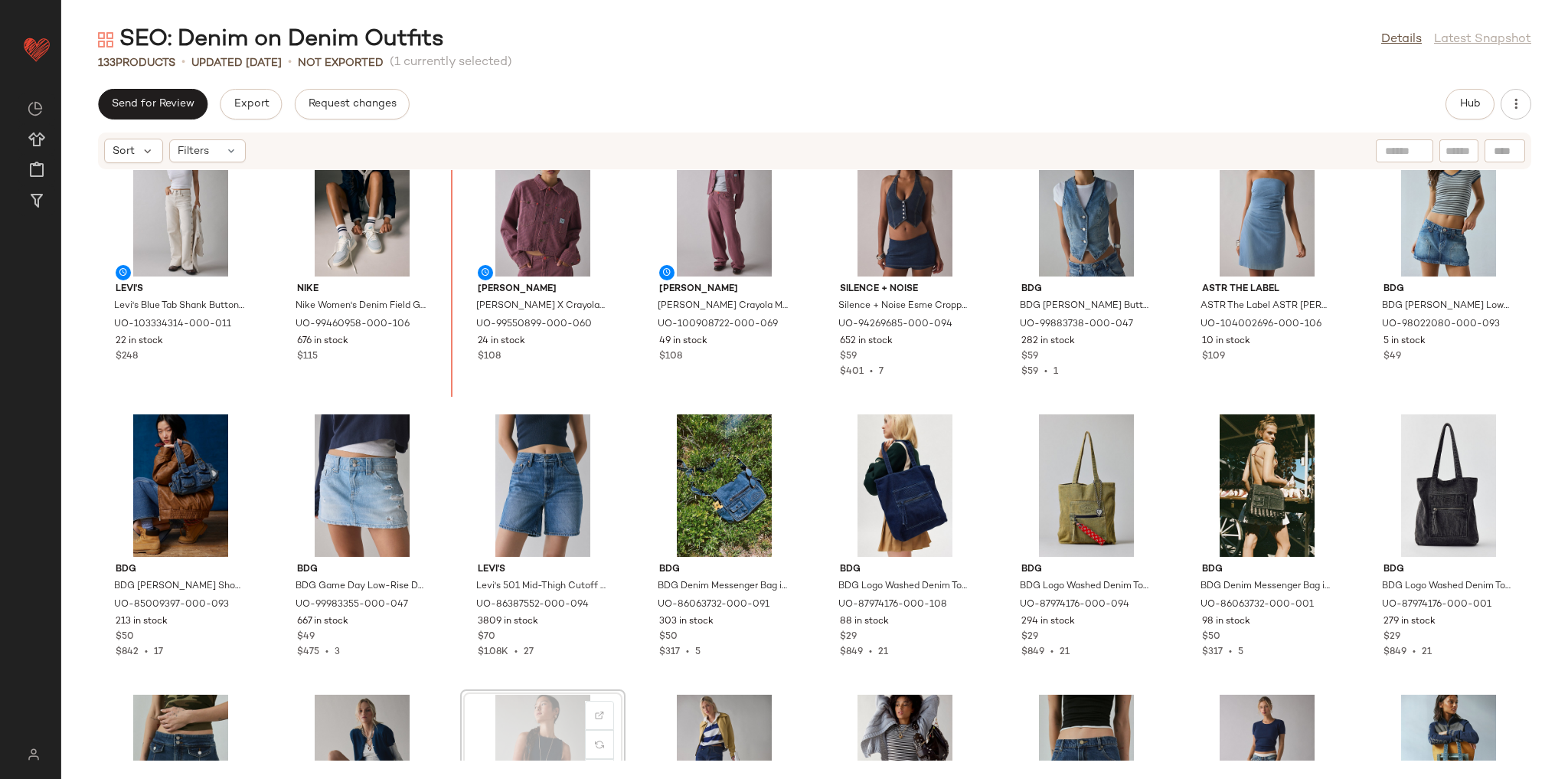
scroll to position [2013, 0]
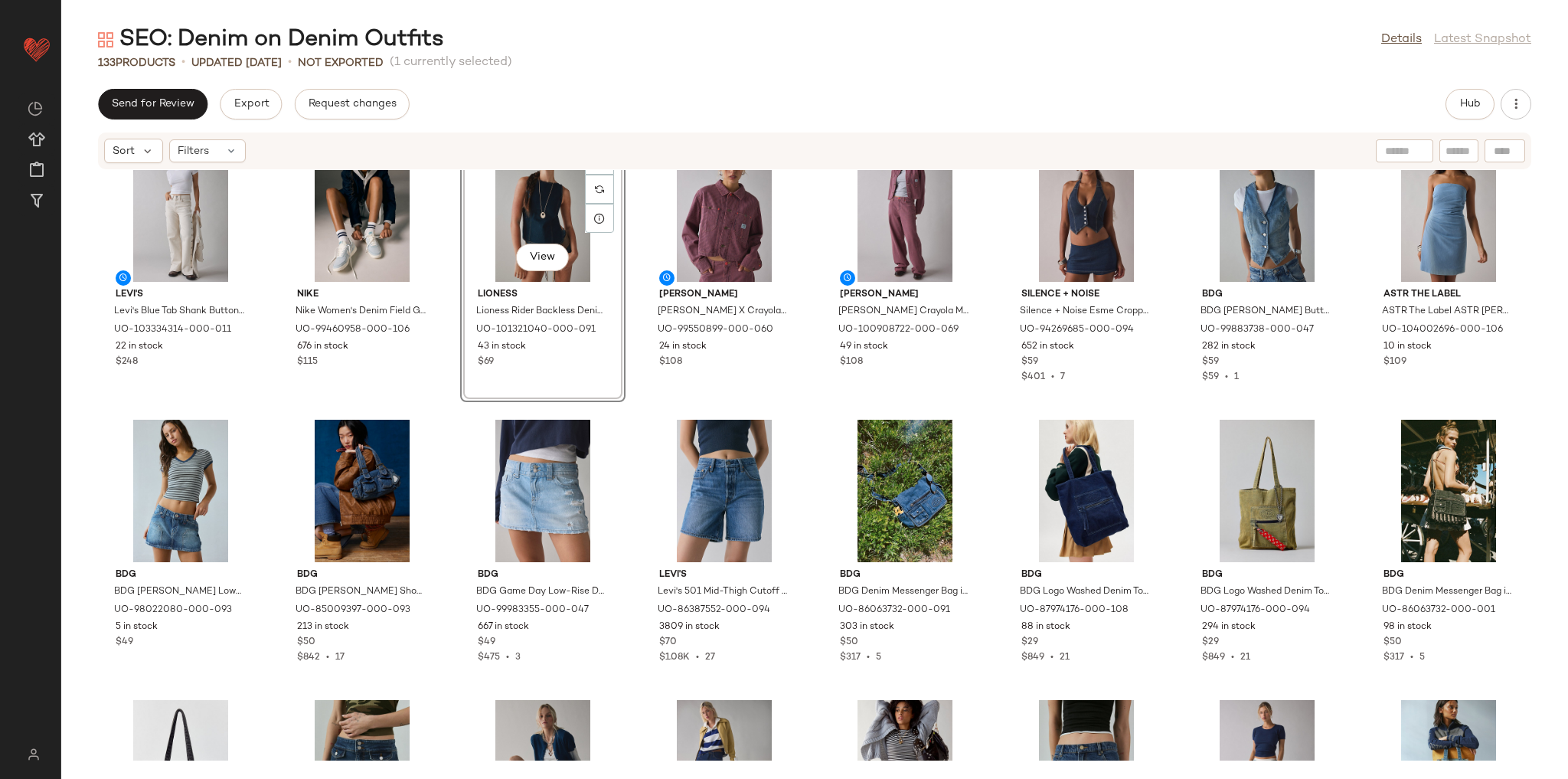
click at [619, 397] on div "View Lioness Lioness Rider Backless Denim Vest Top Jacket in Indigo, Women's at…" at bounding box center [543, 268] width 162 height 265
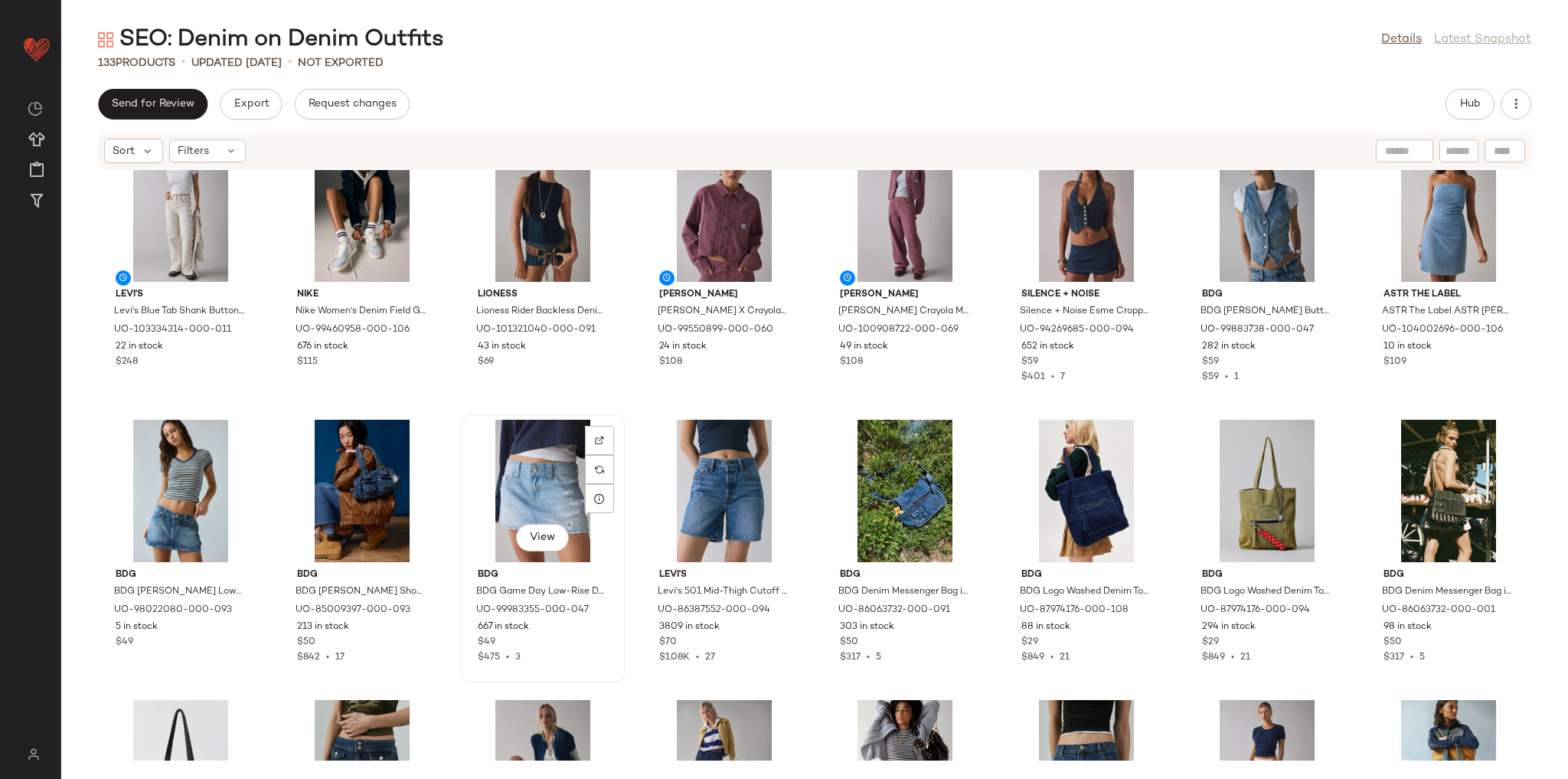
click at [619, 421] on div "View BDG BDG Game Day Low-Rise Denim Micro Mini Skirt in Pale Blue, Women's at …" at bounding box center [543, 548] width 162 height 265
click at [627, 410] on div "Levi's Levi's Blue Tab Shank Button Detail Mid-Rise Wide Leg [PERSON_NAME] in C…" at bounding box center [814, 466] width 1507 height 591
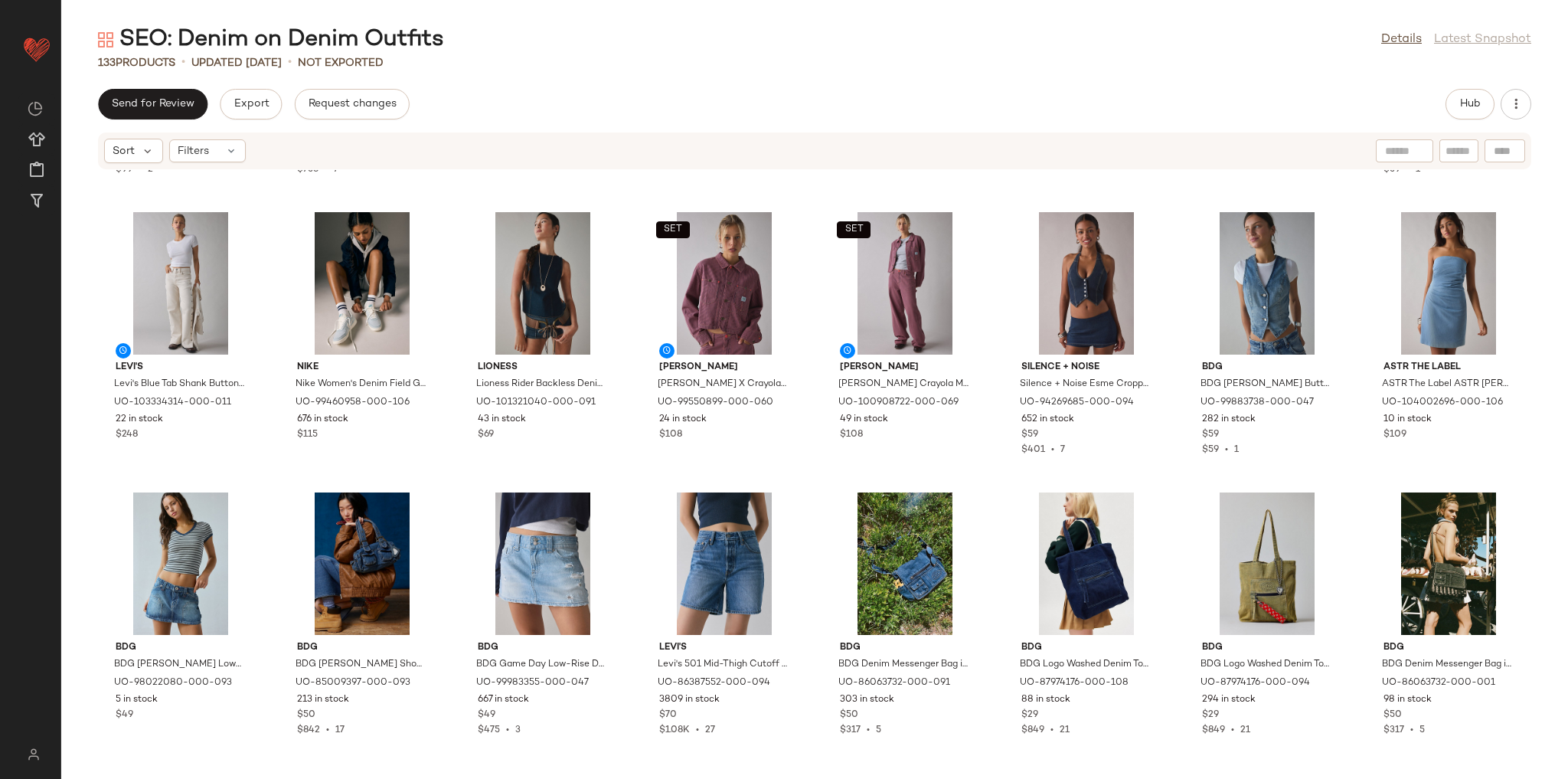
scroll to position [1952, 0]
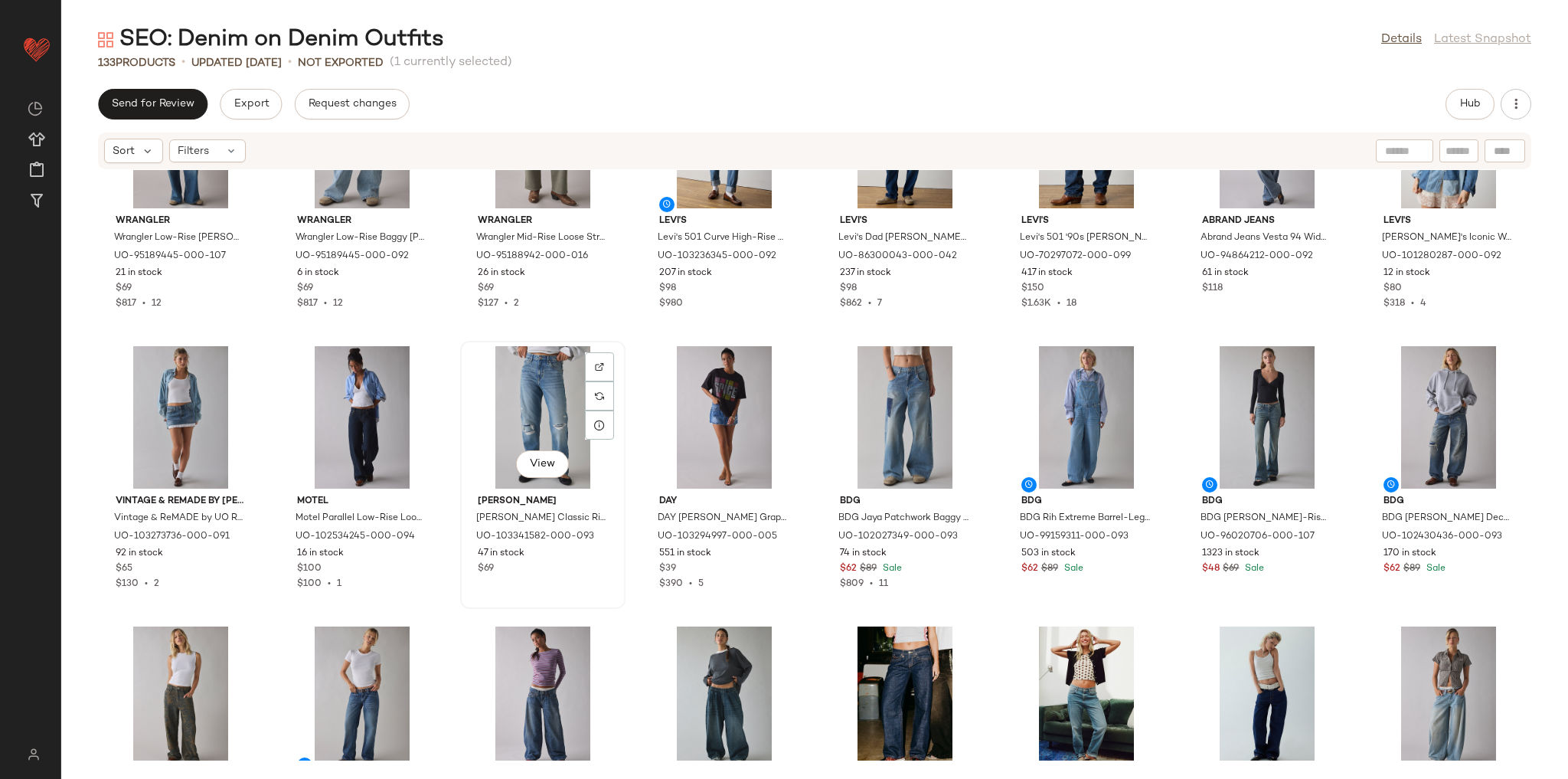
scroll to position [3790, 0]
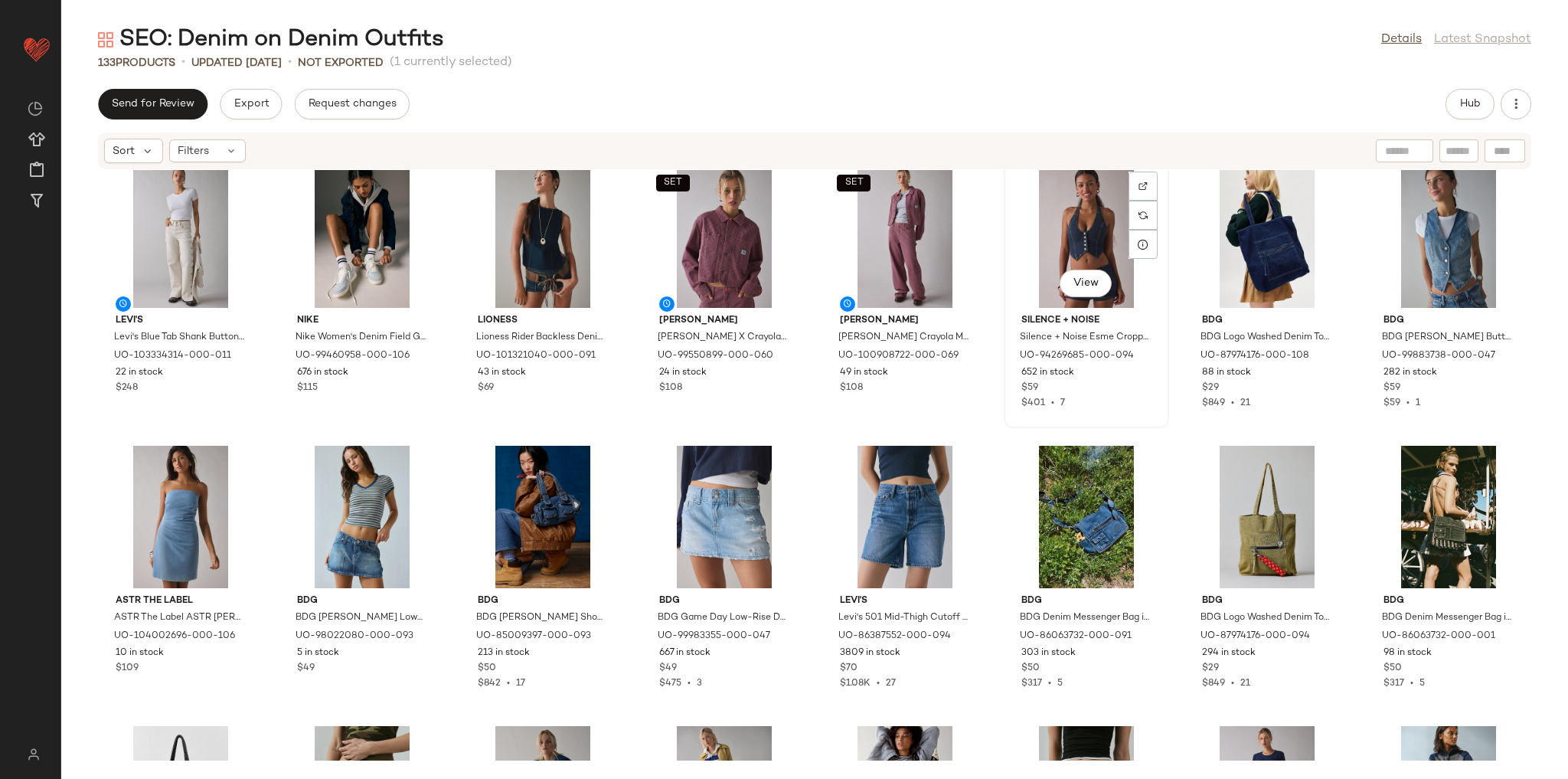
scroll to position [1986, 0]
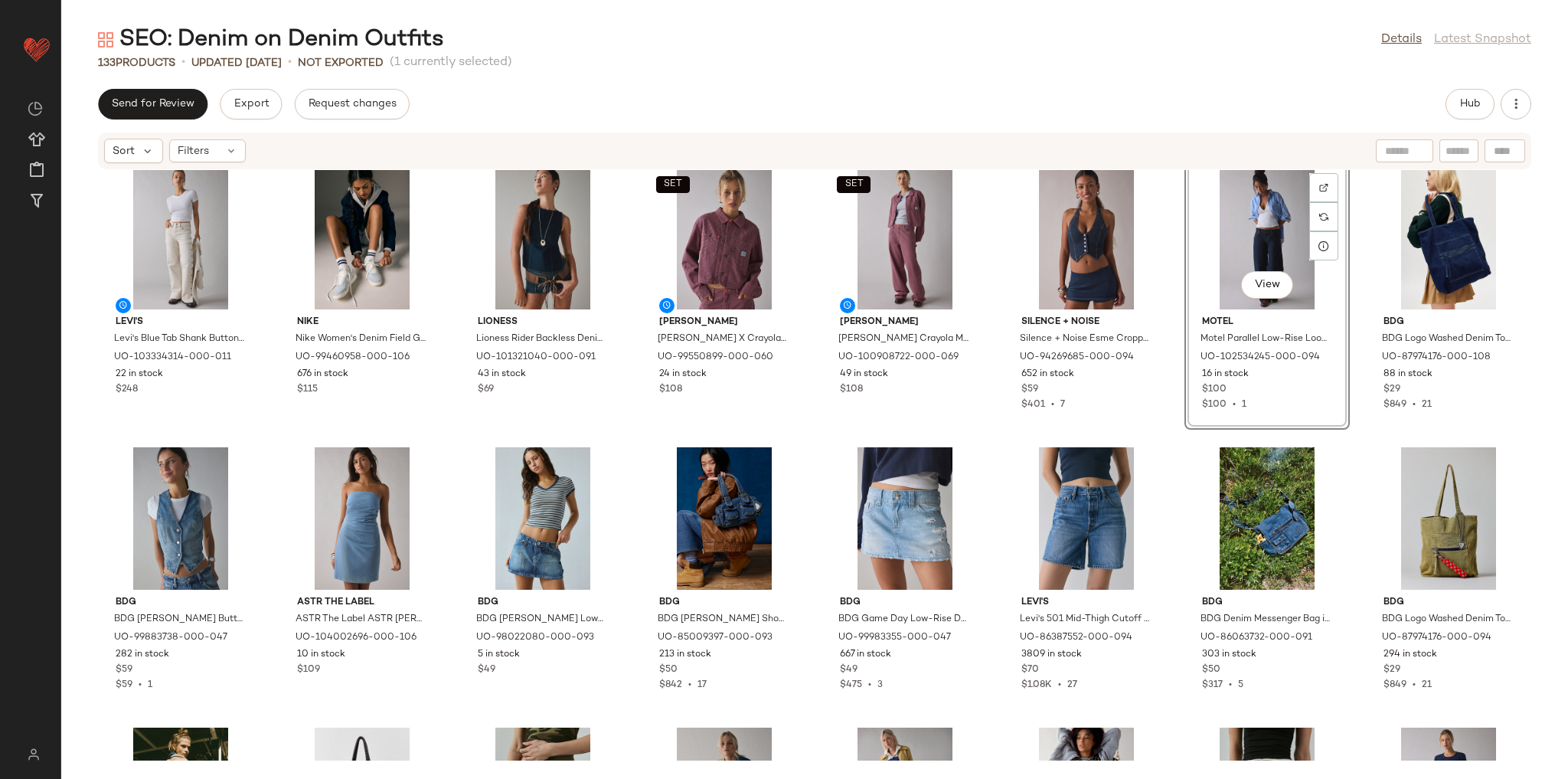
click at [1173, 432] on div "Levi's Levi's Blue Tab Shank Button Detail Mid-Rise Wide Leg [PERSON_NAME] in C…" at bounding box center [814, 466] width 1507 height 591
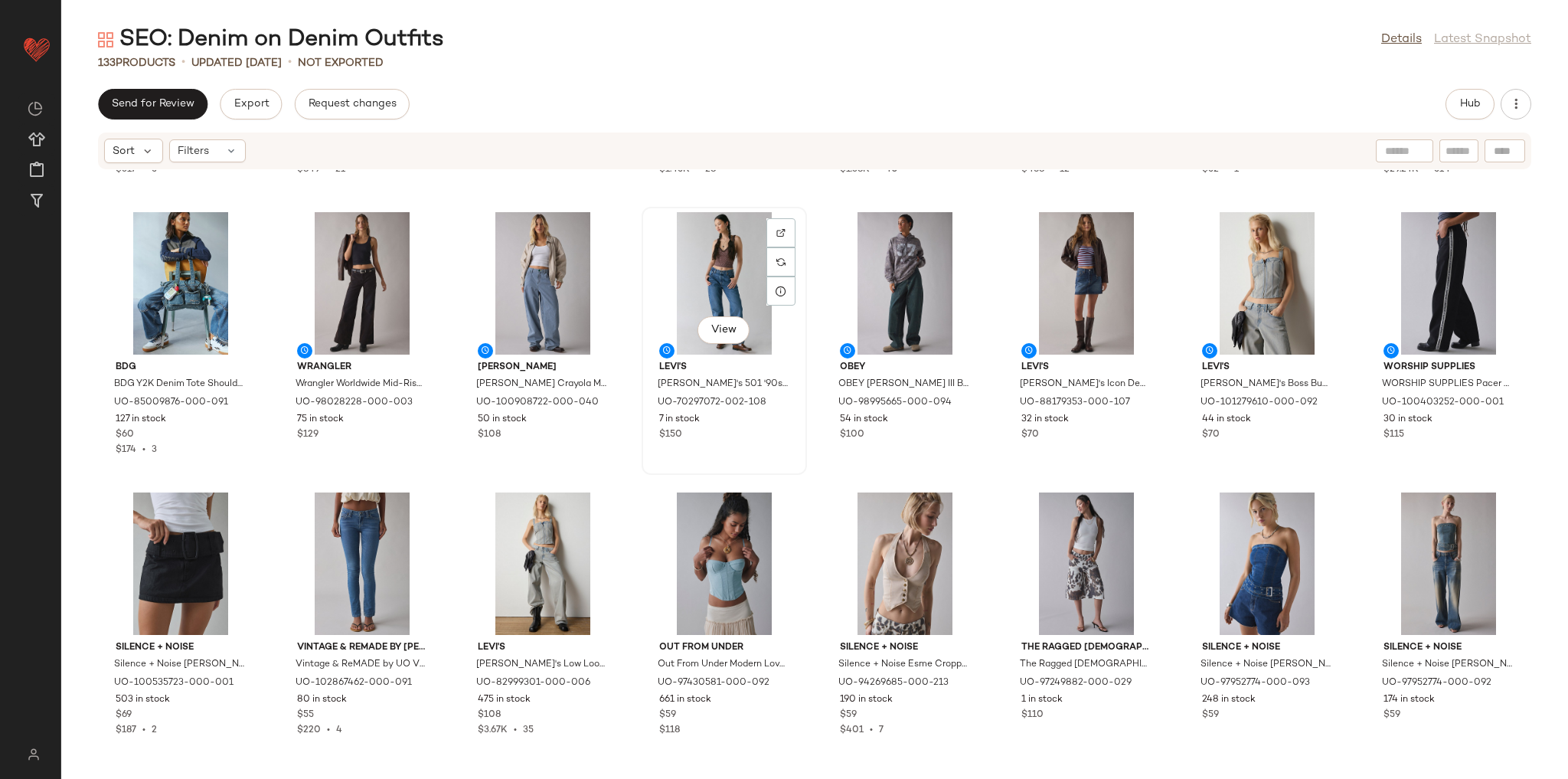
scroll to position [2782, 0]
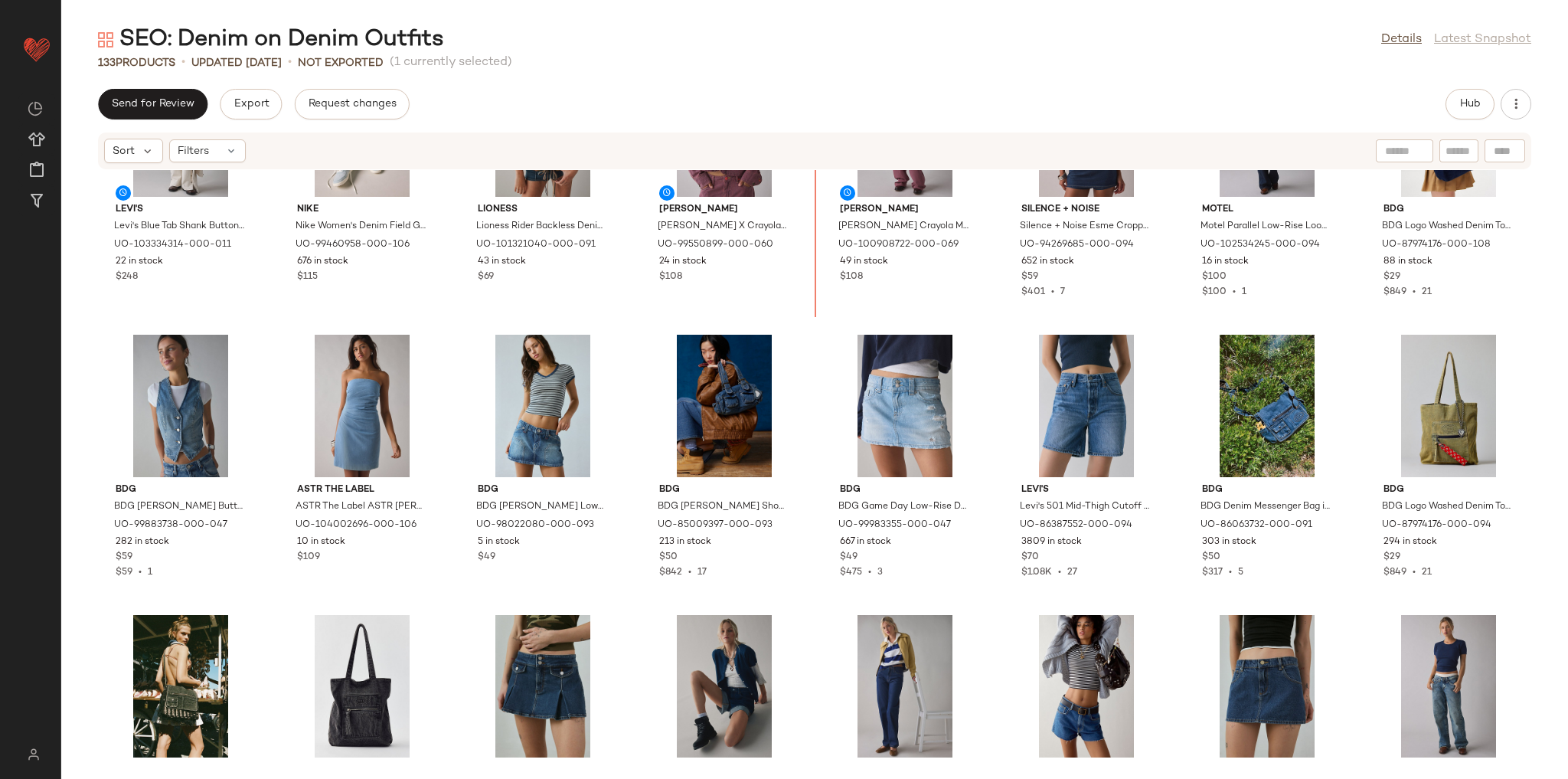
scroll to position [2093, 0]
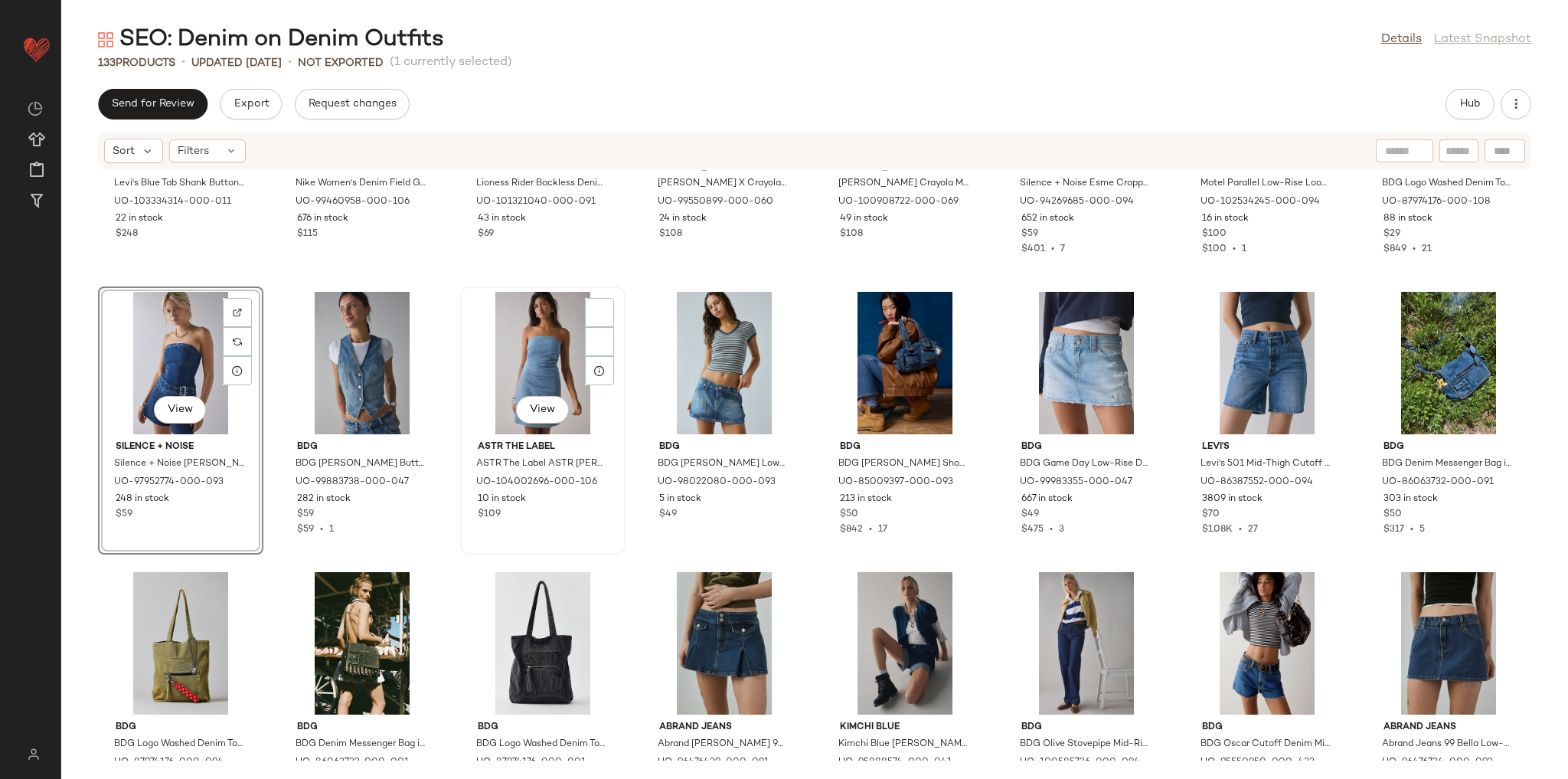
scroll to position [2155, 0]
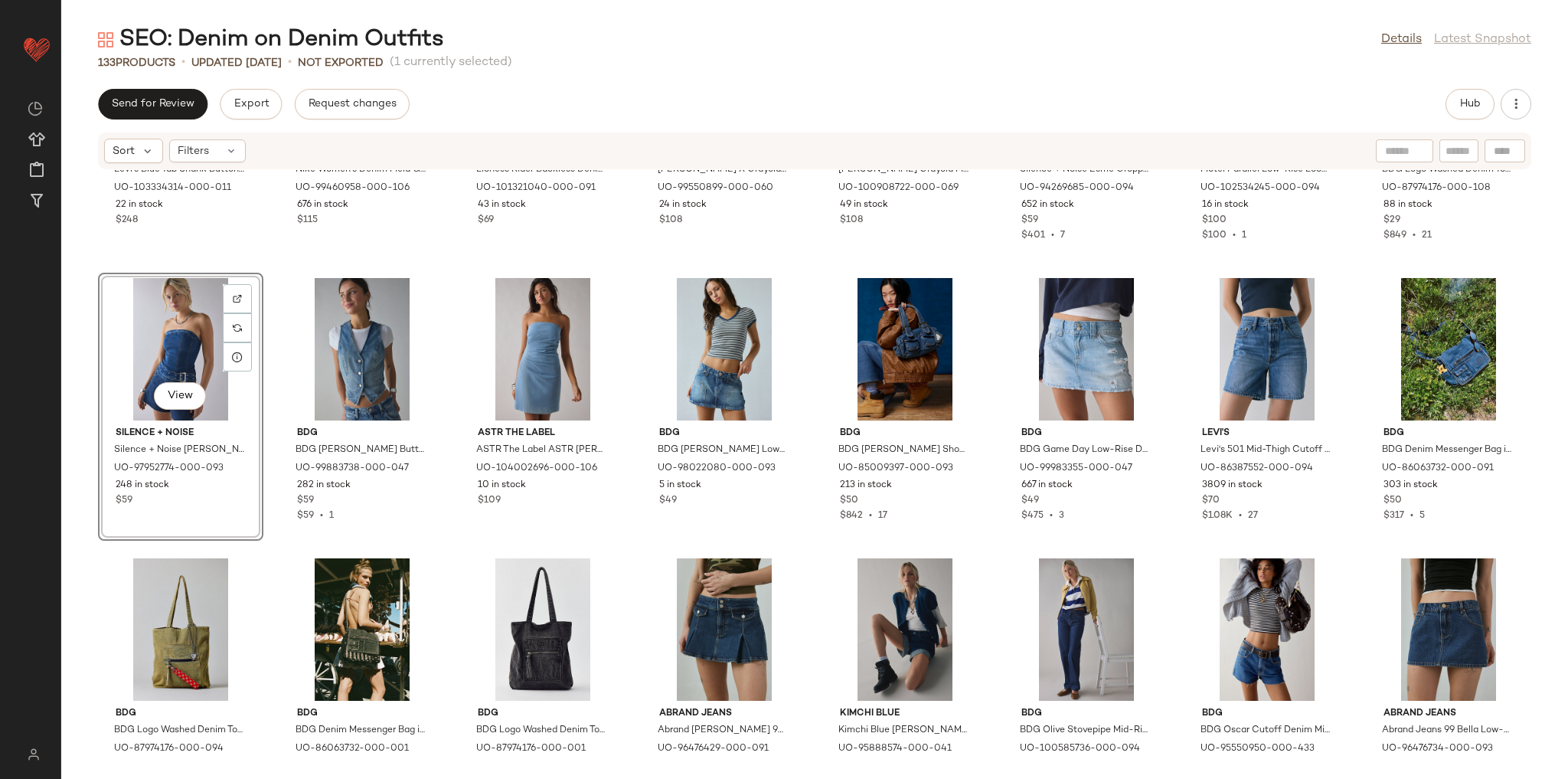
click at [449, 537] on div "Levi's Levi's Blue Tab Shank Button Detail Mid-Rise Wide Leg [PERSON_NAME] in C…" at bounding box center [814, 466] width 1507 height 591
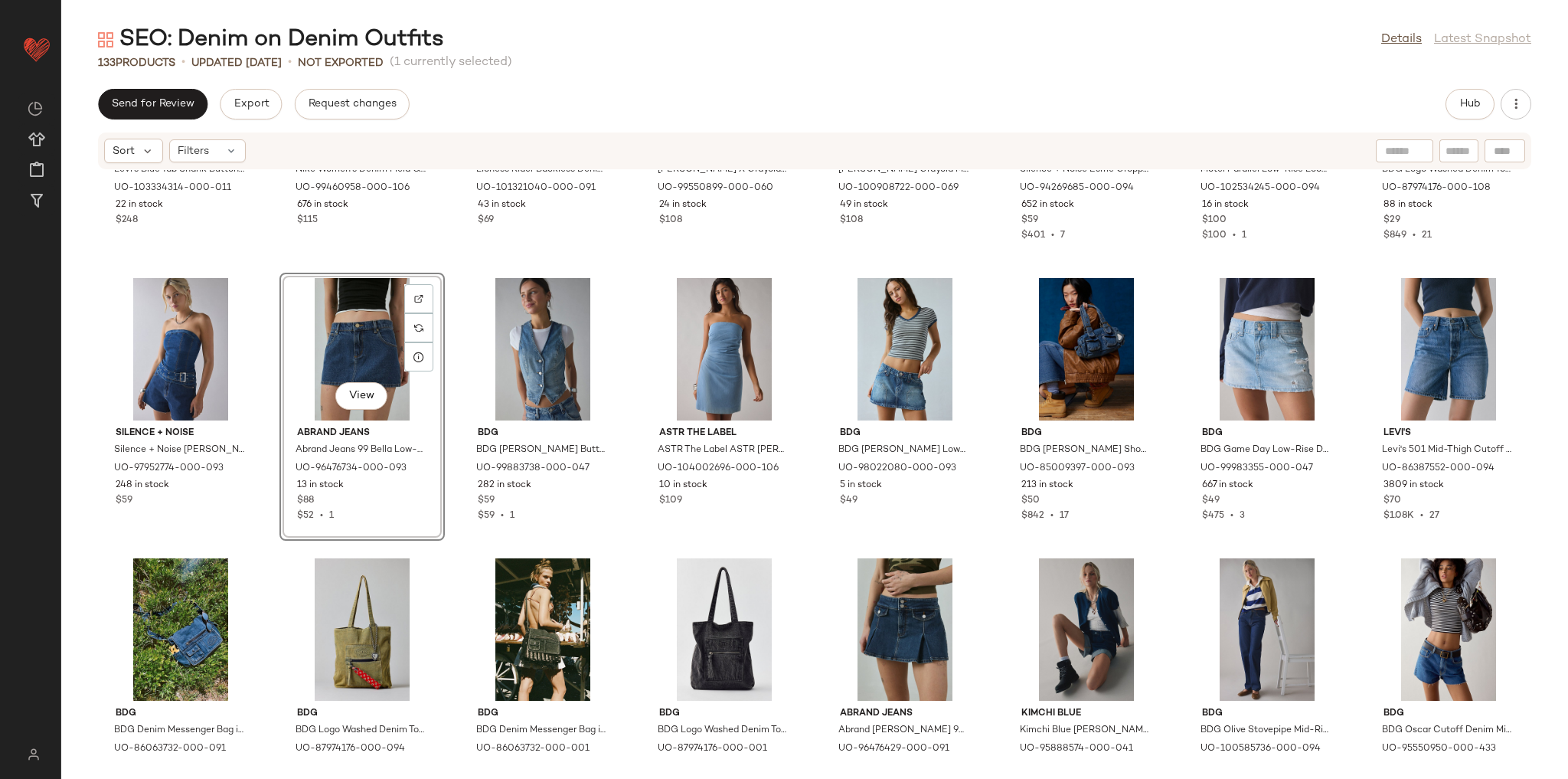
click at [437, 528] on div "View [PERSON_NAME] Jeans 99 Bella Low-Rise Denim Micro Mini Skirt in Mid Blue, …" at bounding box center [363, 407] width 166 height 268
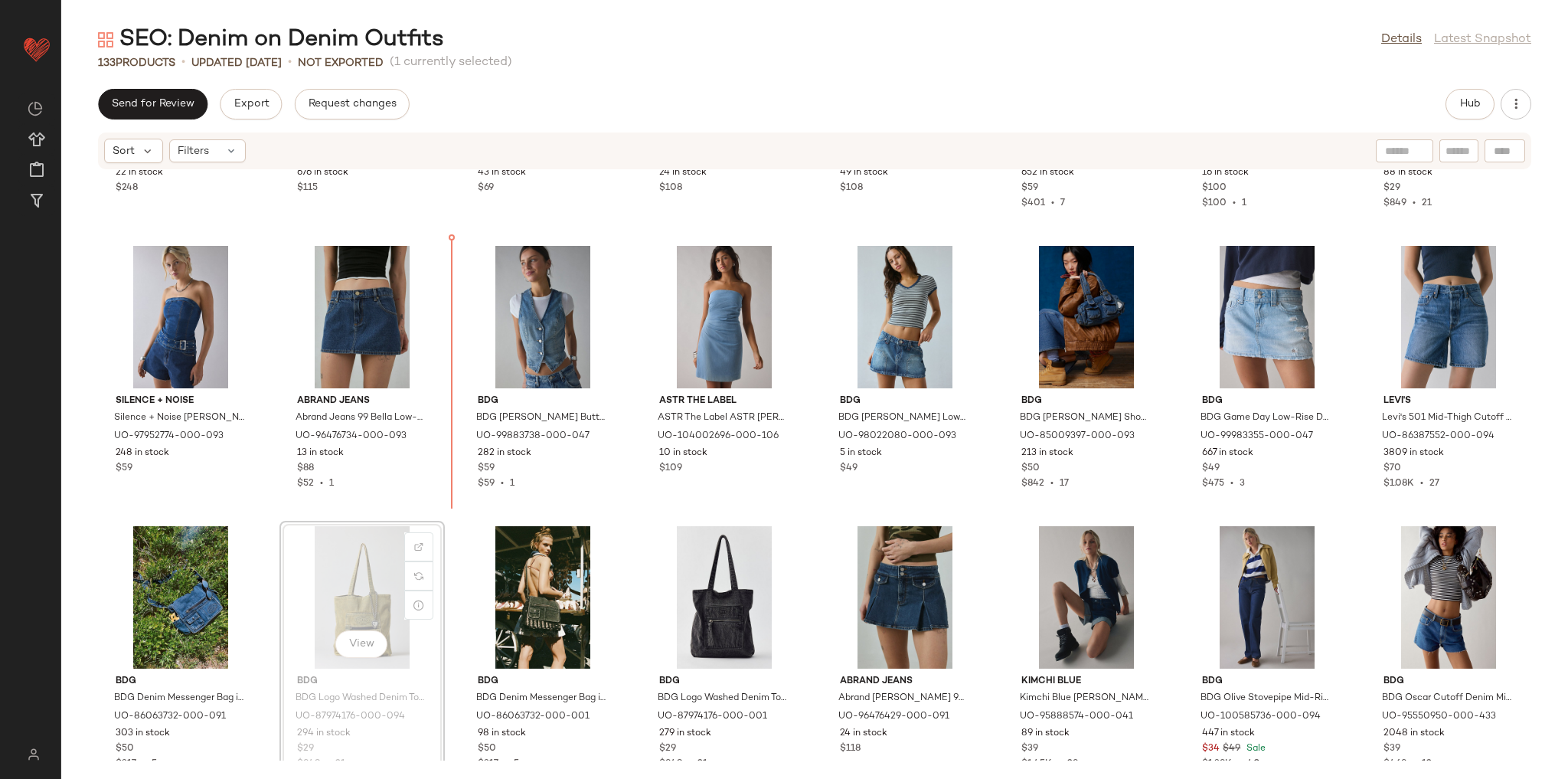
scroll to position [2188, 0]
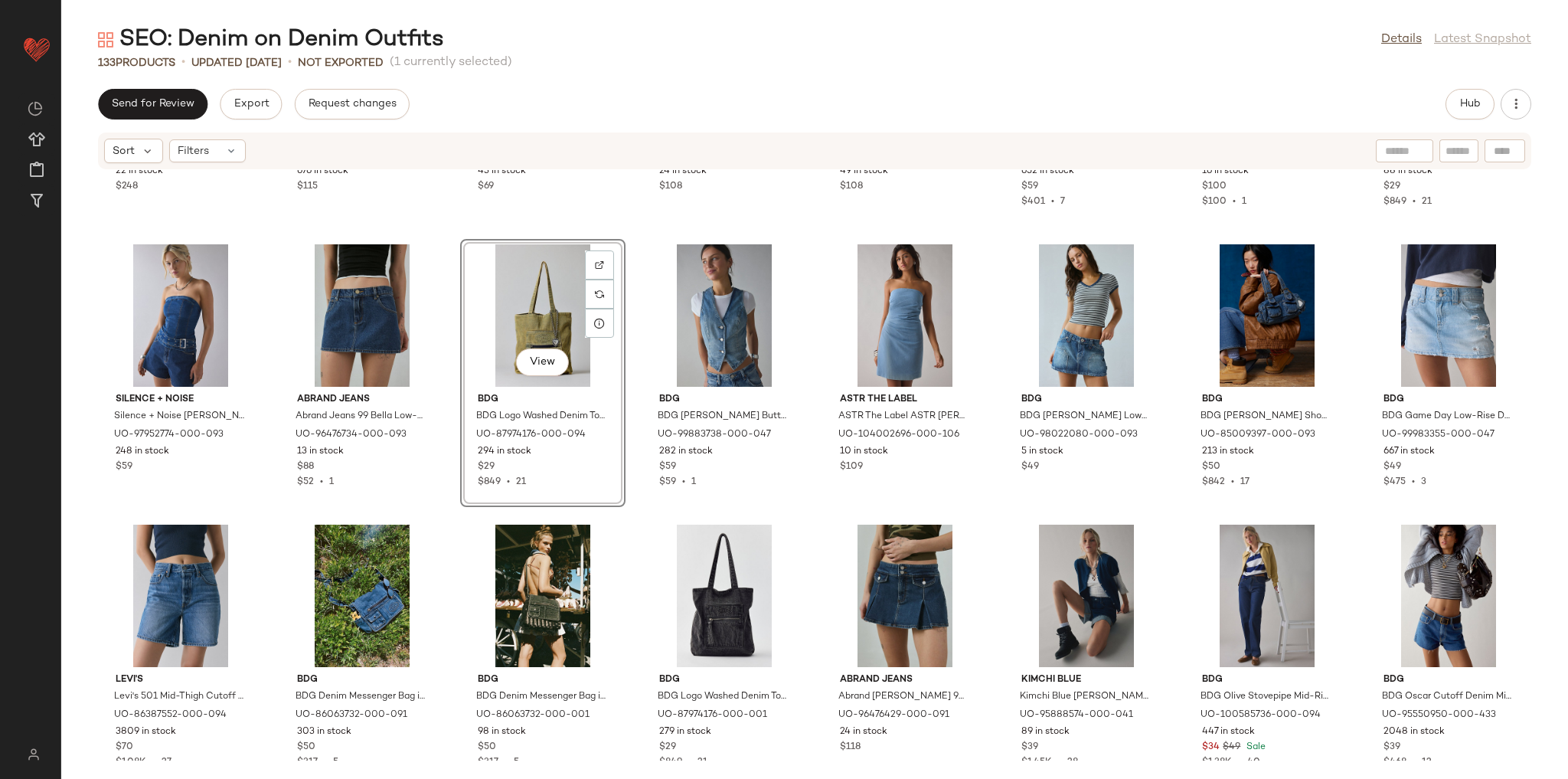
click at [635, 517] on div "Levi's Levi's Blue Tab Shank Button Detail Mid-Rise Wide Leg [PERSON_NAME] in C…" at bounding box center [814, 466] width 1507 height 591
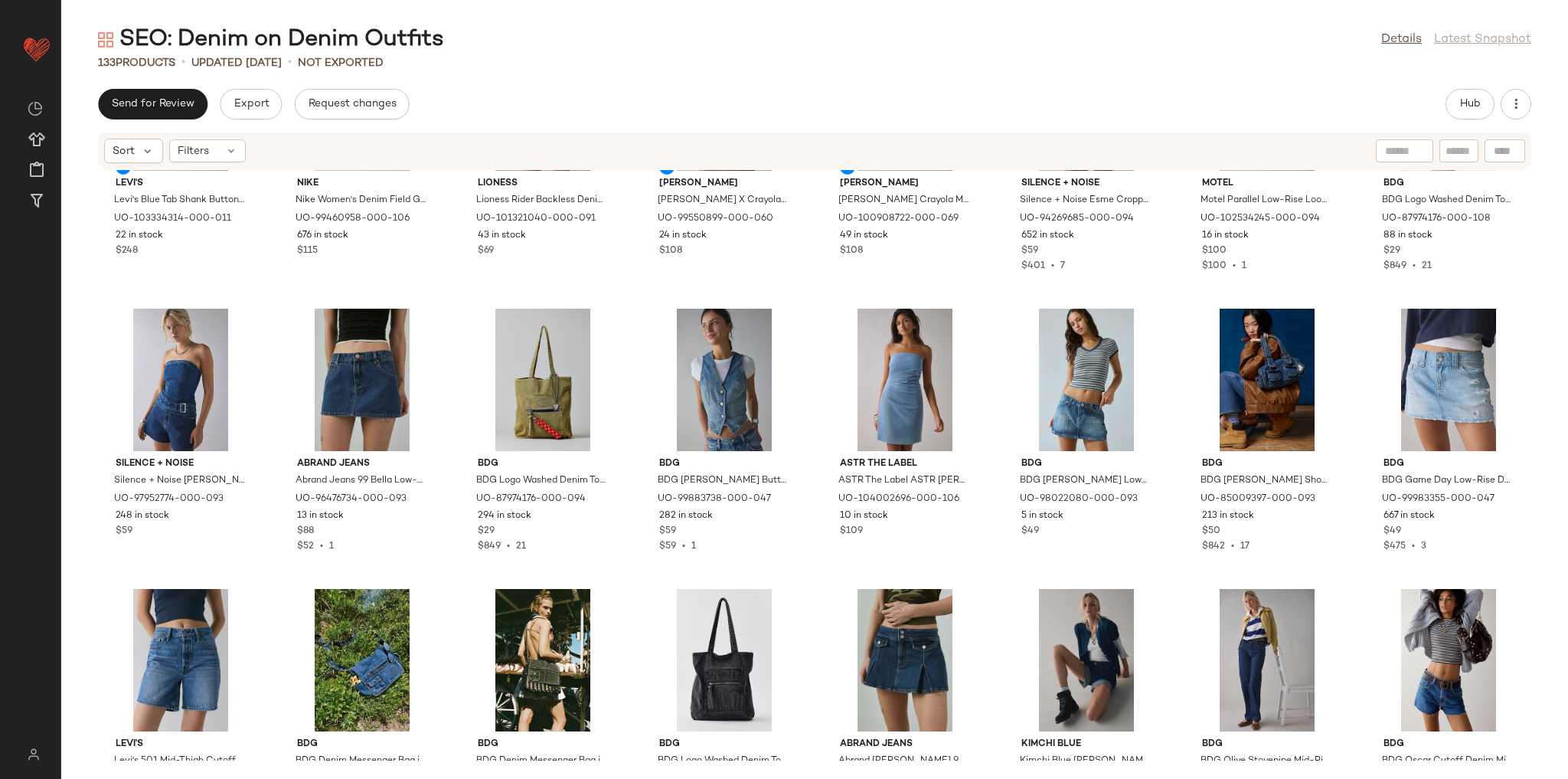
scroll to position [2127, 0]
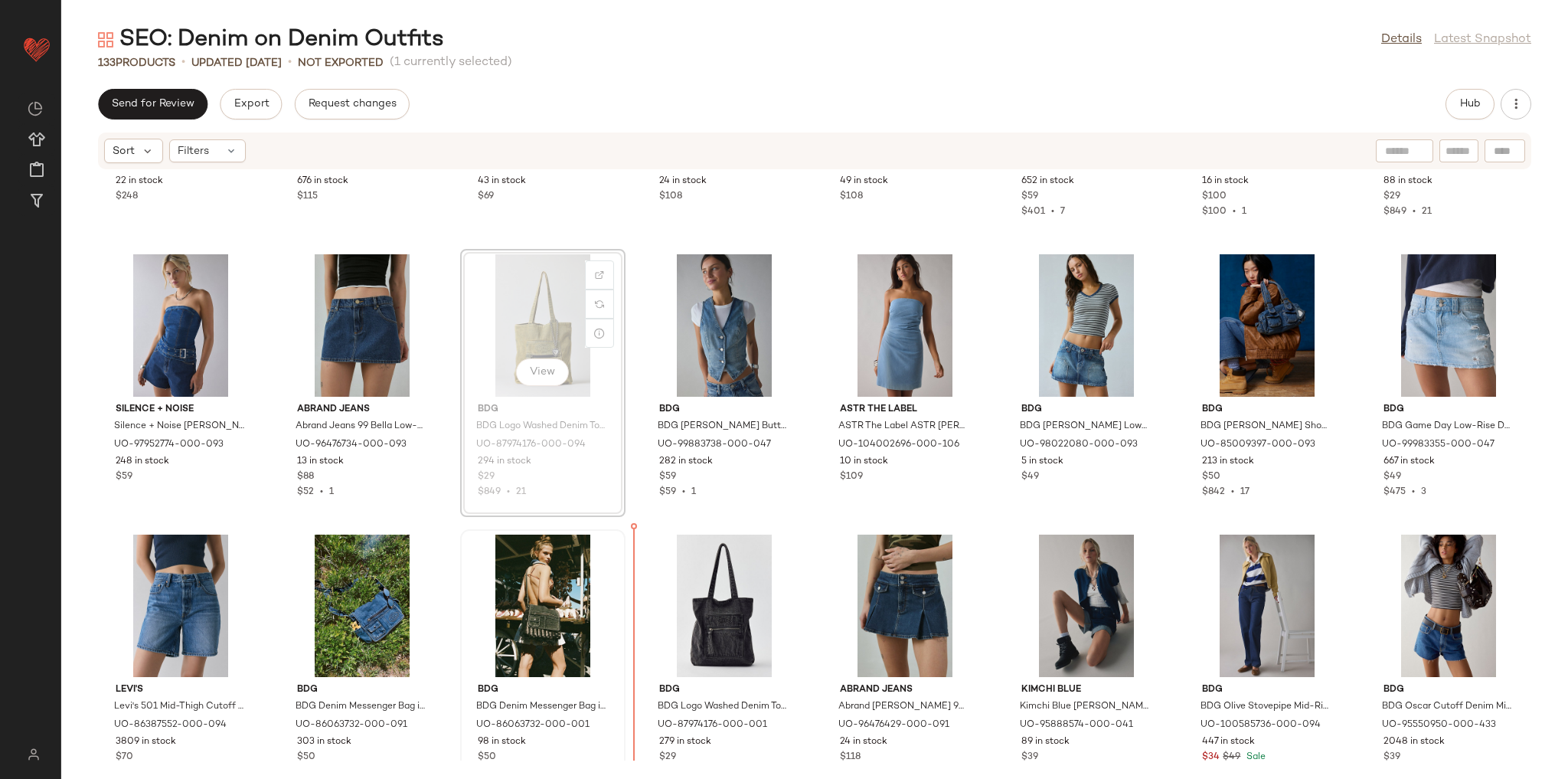
scroll to position [2192, 0]
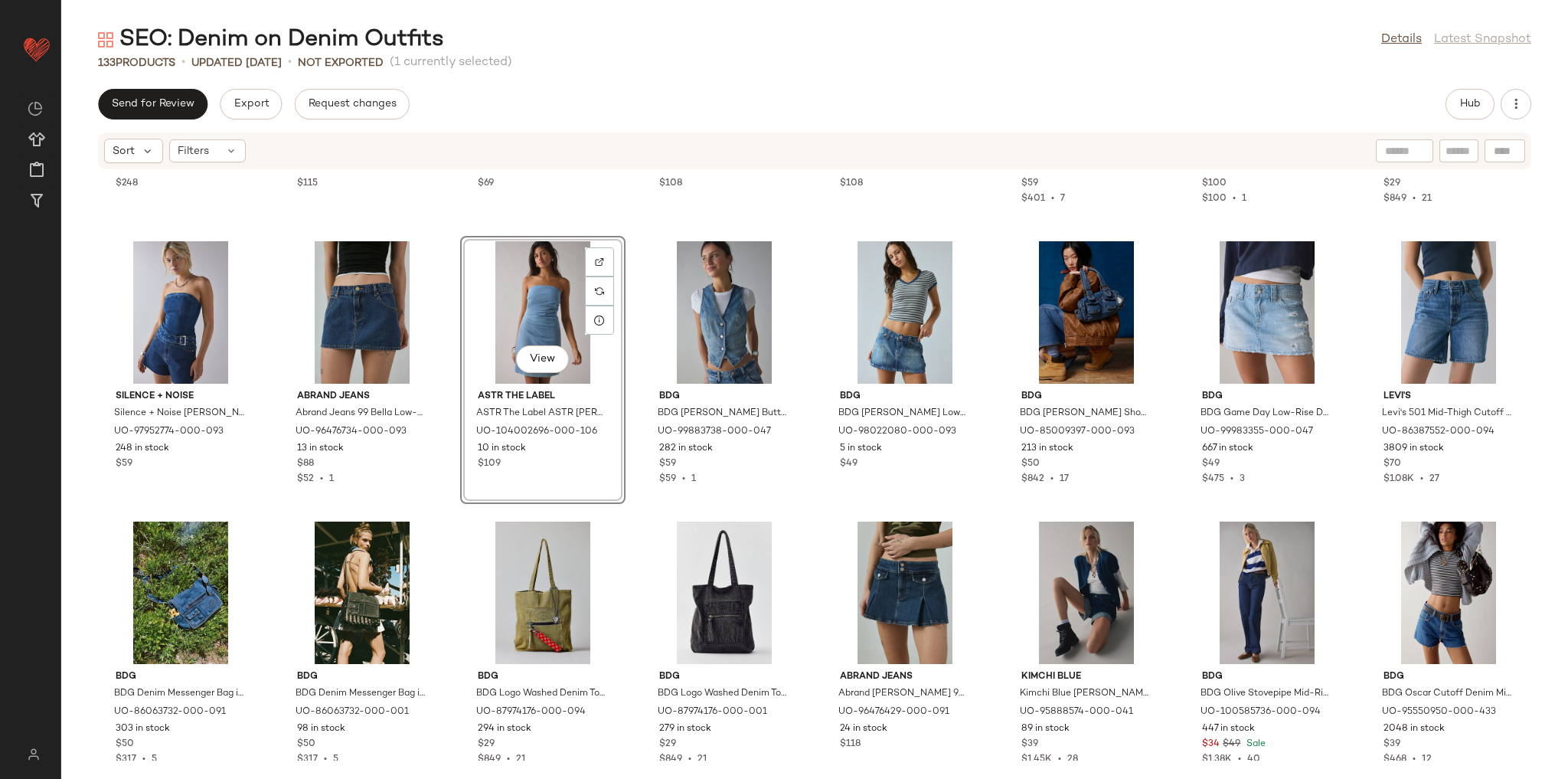
click at [630, 506] on div "Levi's Levi's Blue Tab Shank Button Detail Mid-Rise Wide Leg [PERSON_NAME] in C…" at bounding box center [814, 466] width 1507 height 591
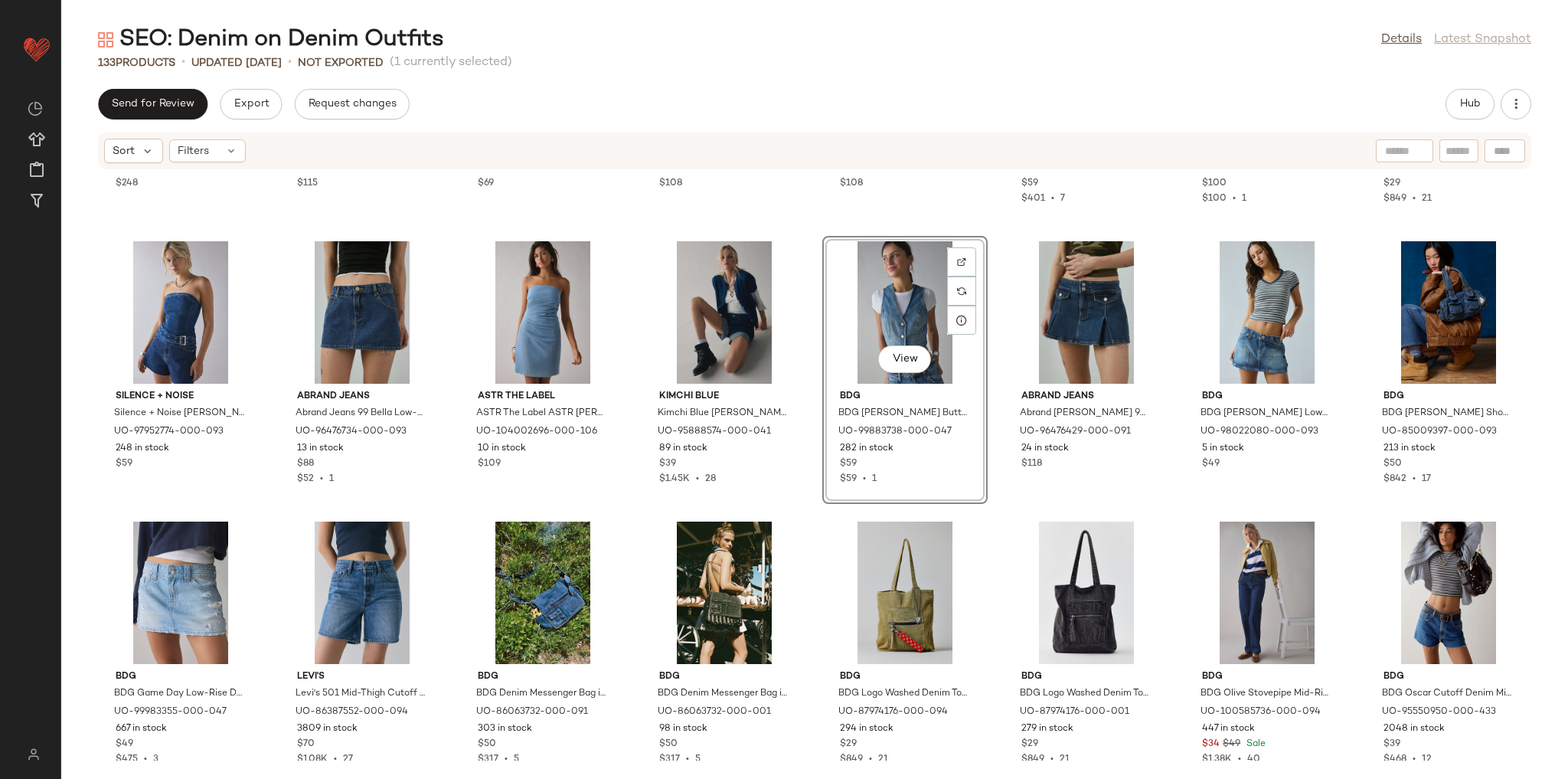
click at [985, 510] on div "Levi's Levi's Blue Tab Shank Button Detail Mid-Rise Wide Leg [PERSON_NAME] in C…" at bounding box center [814, 466] width 1507 height 591
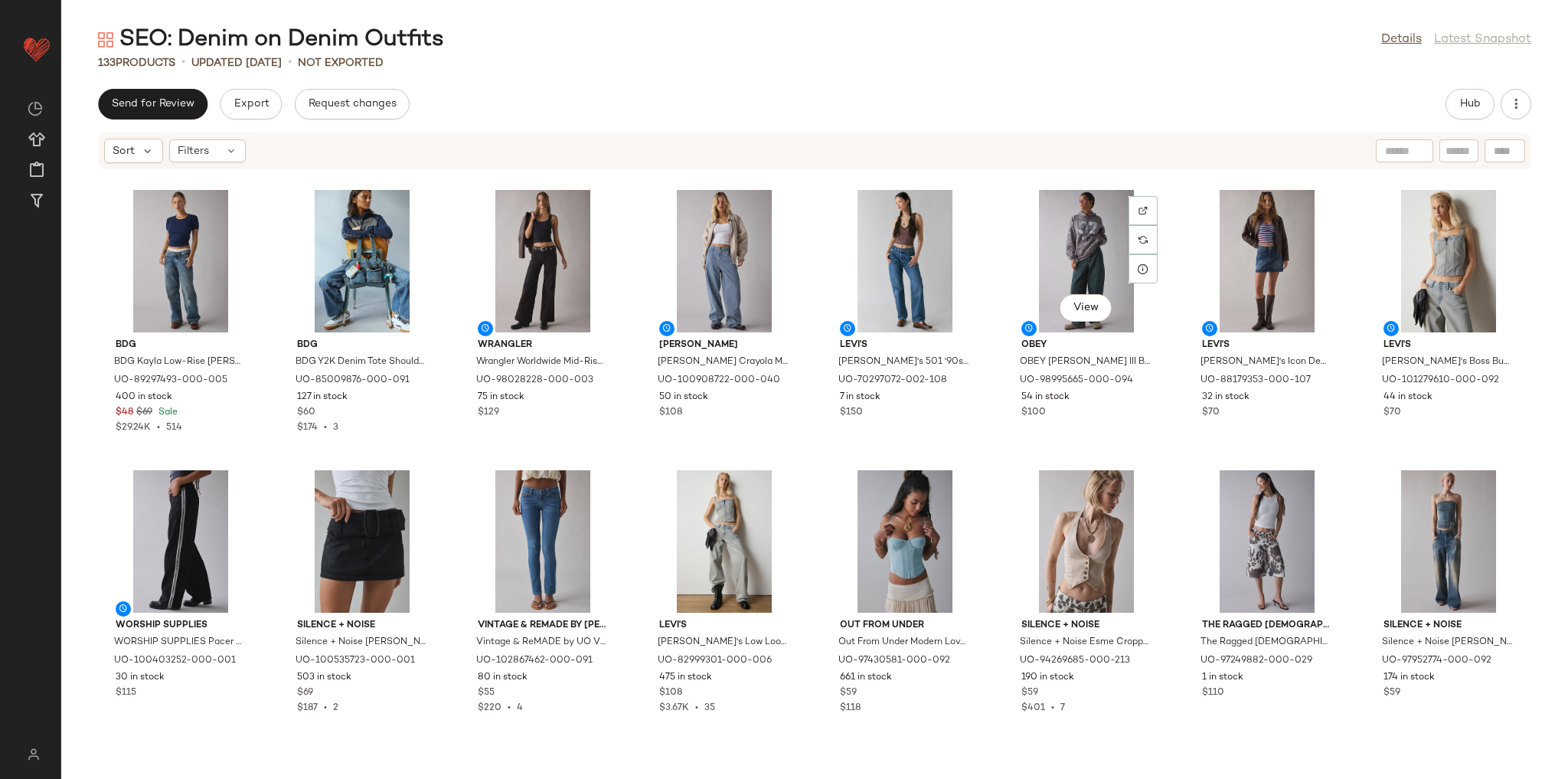
scroll to position [2804, 0]
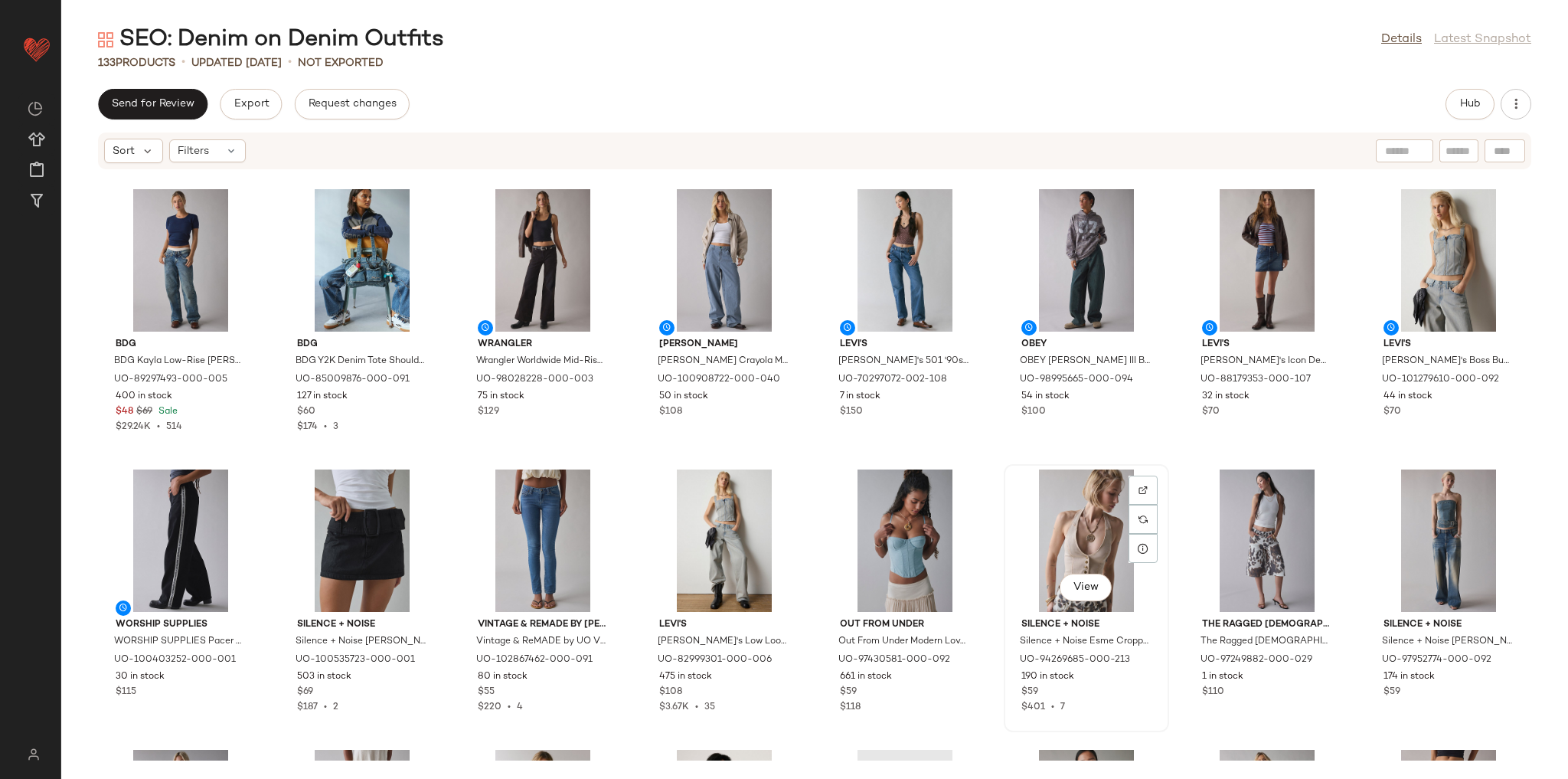
click at [1065, 530] on div "View" at bounding box center [1086, 541] width 155 height 142
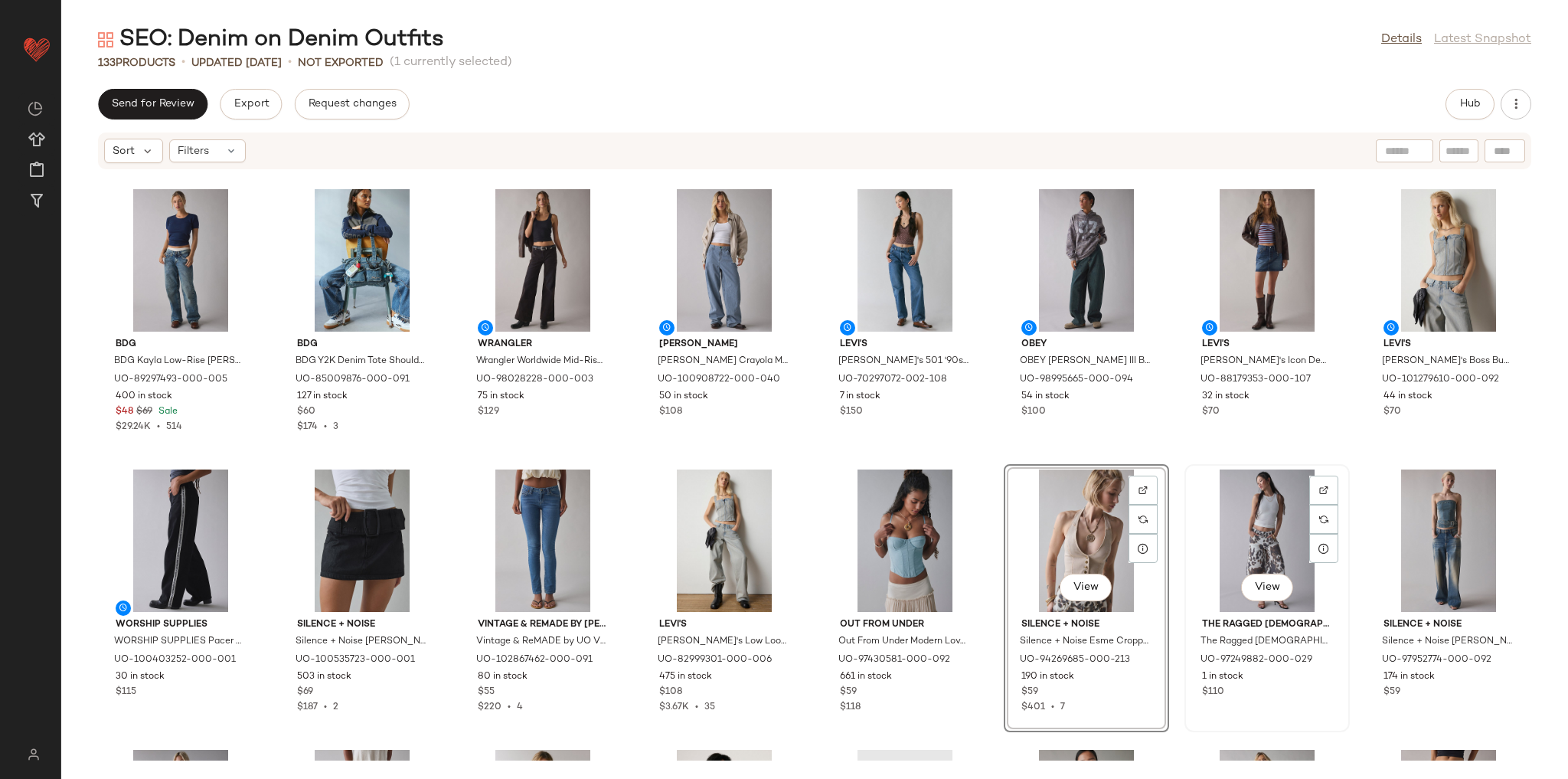
click at [1259, 522] on div "View" at bounding box center [1267, 541] width 155 height 142
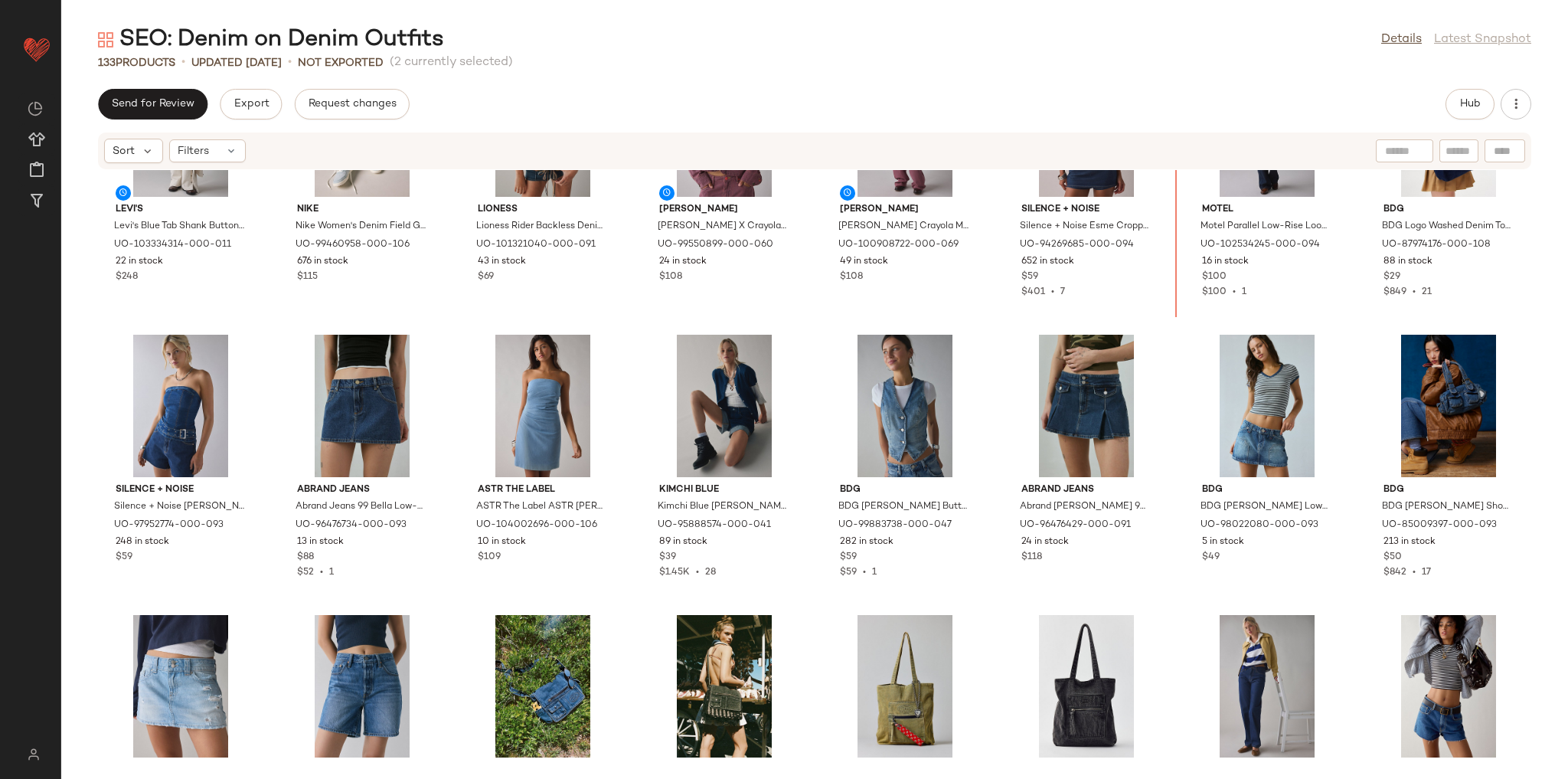
scroll to position [2099, 0]
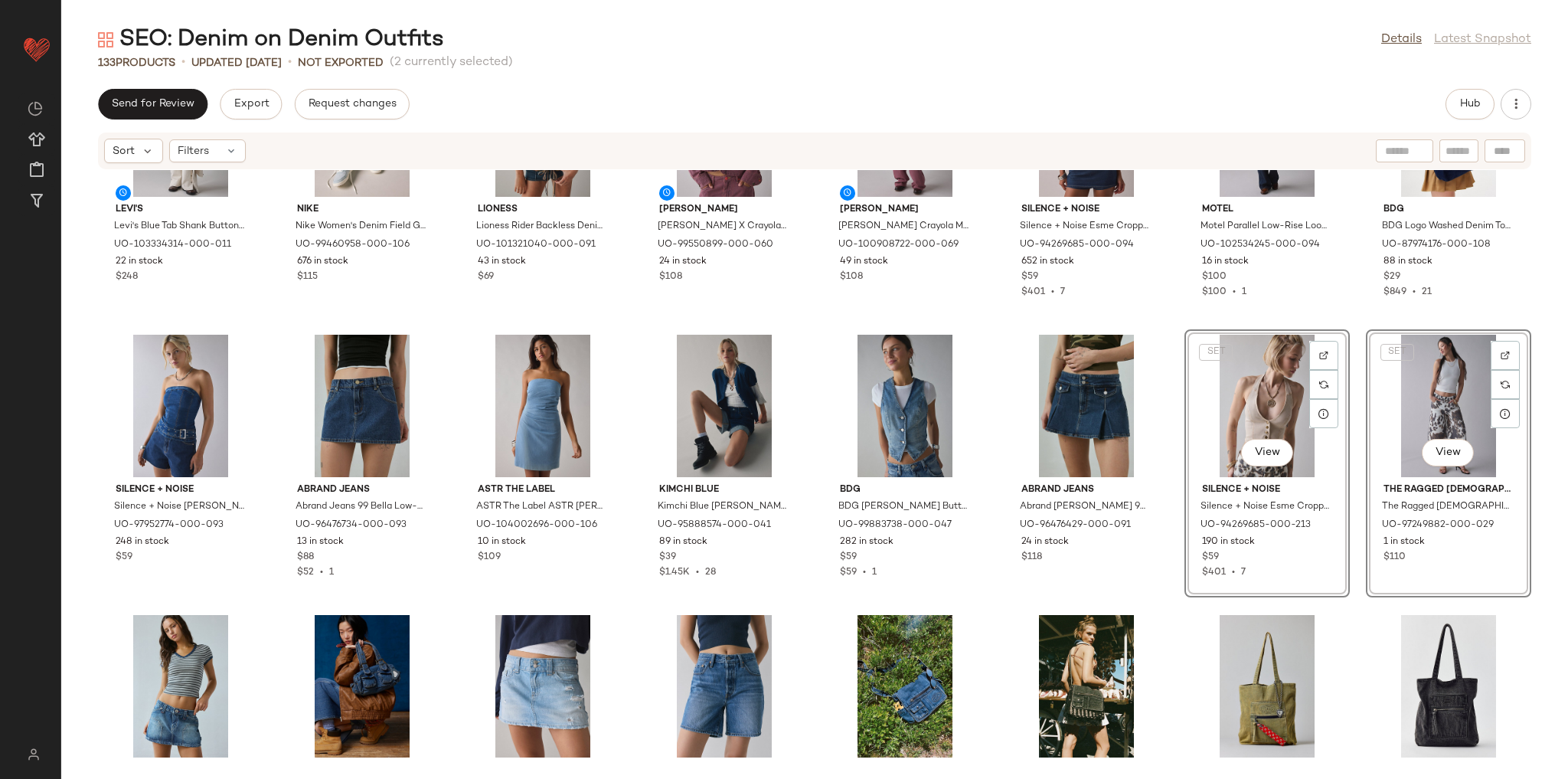
click at [1168, 421] on div "Levi's Levi's Blue Tab Shank Button Detail Mid-Rise Wide Leg [PERSON_NAME] in C…" at bounding box center [814, 466] width 1507 height 591
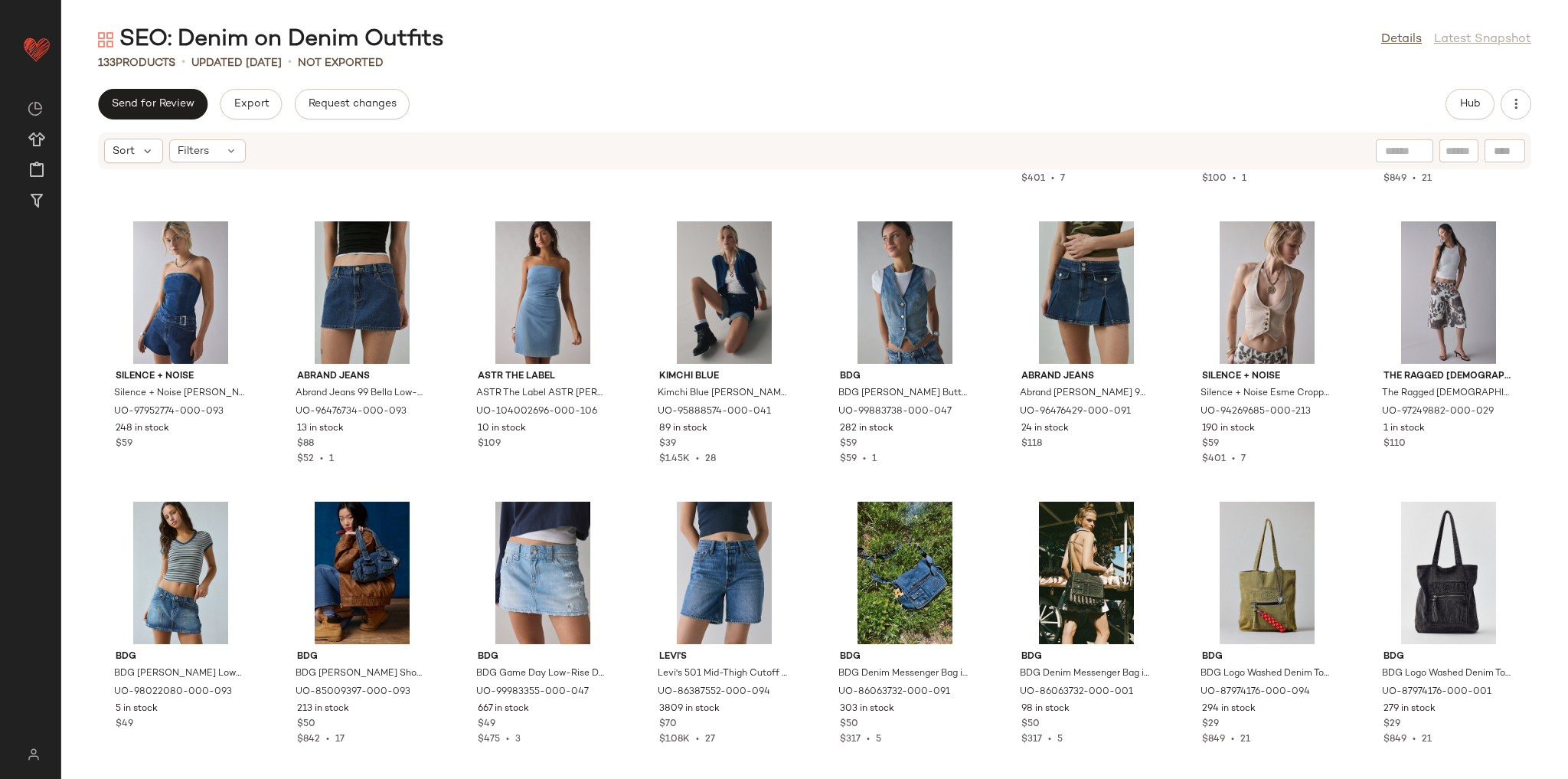
scroll to position [2220, 0]
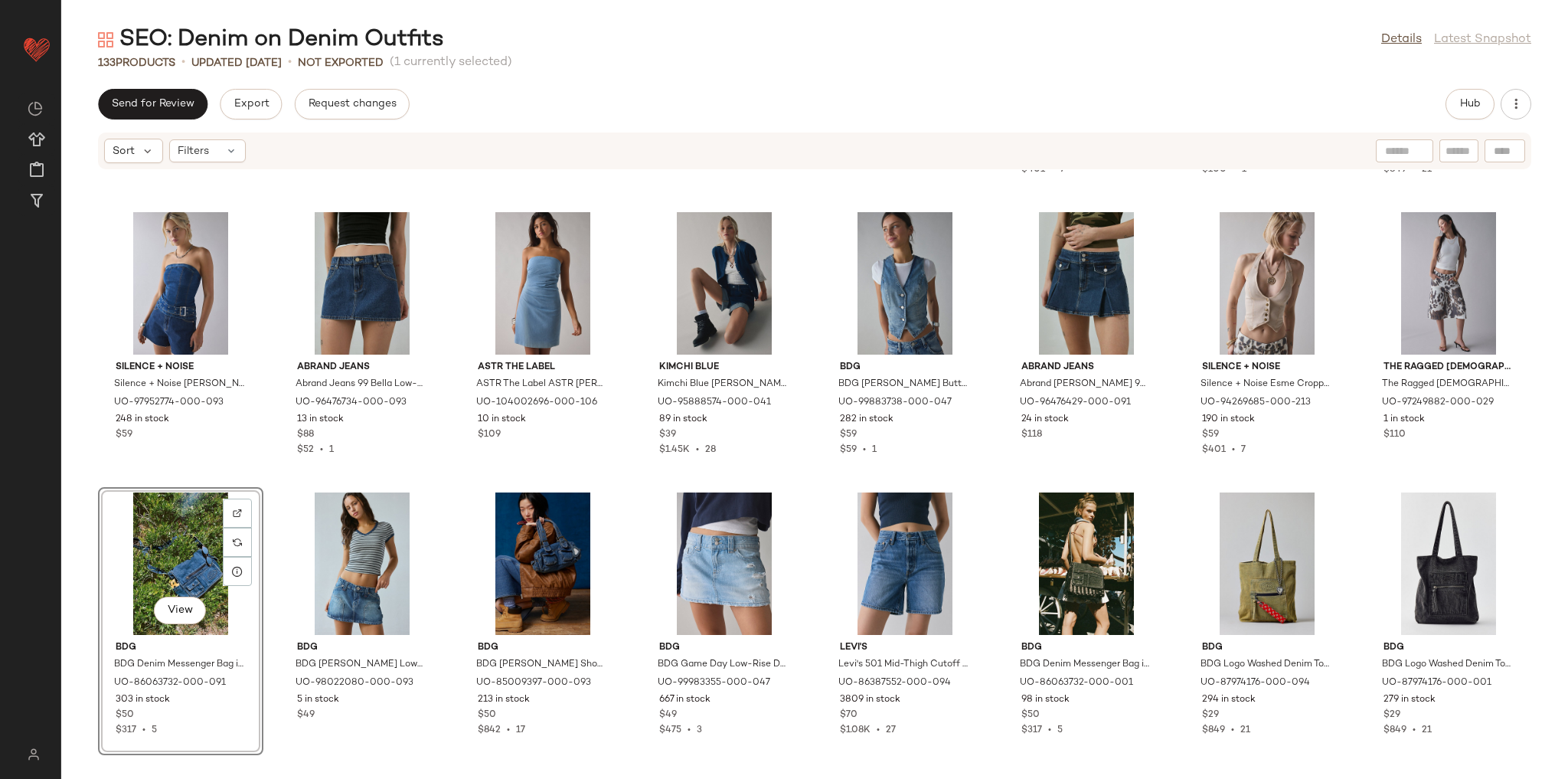
click at [815, 486] on div "Levi's Levi's Blue Tab Shank Button Detail Mid-Rise Wide Leg [PERSON_NAME] in C…" at bounding box center [814, 466] width 1507 height 591
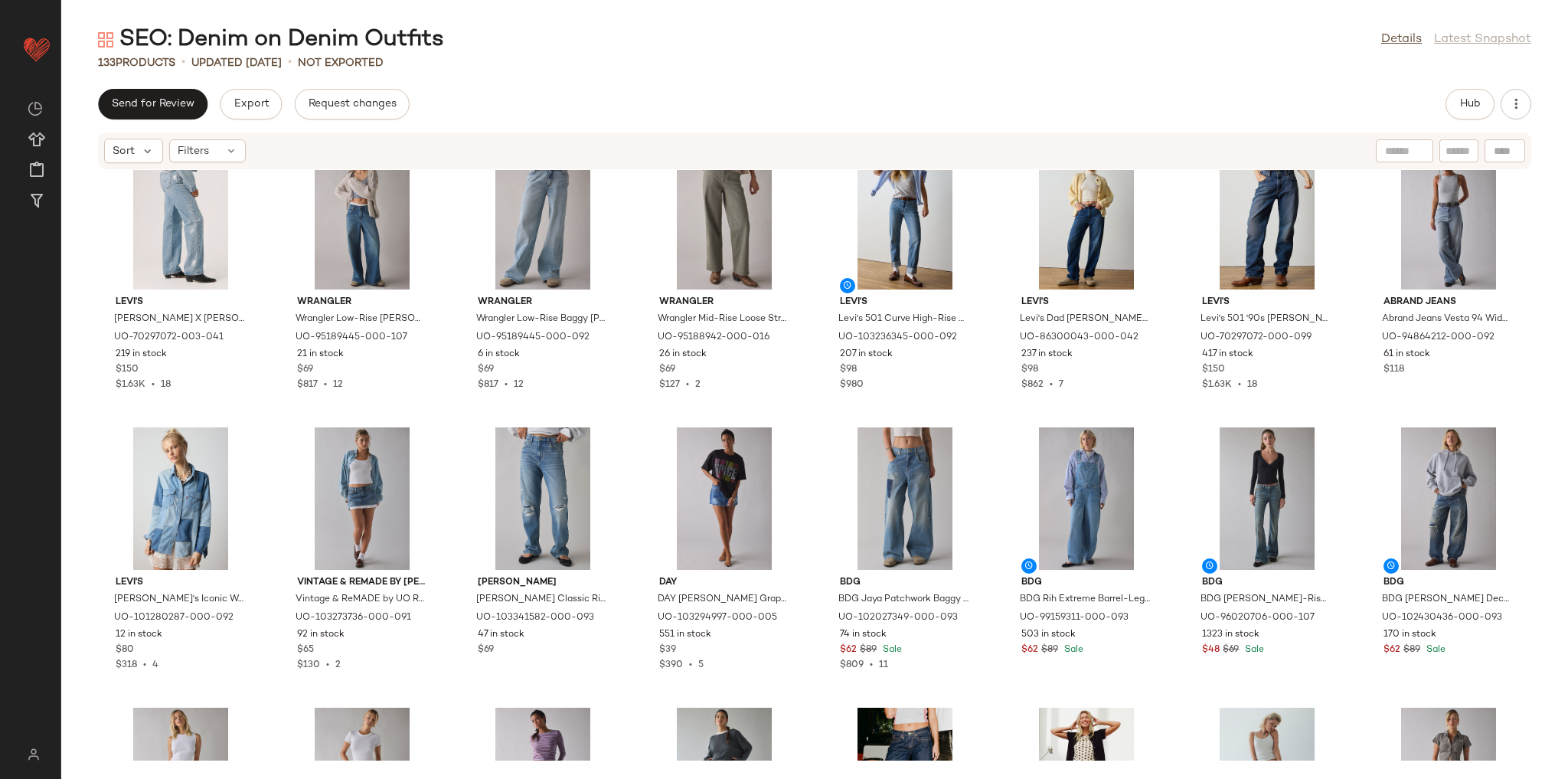
scroll to position [3626, 0]
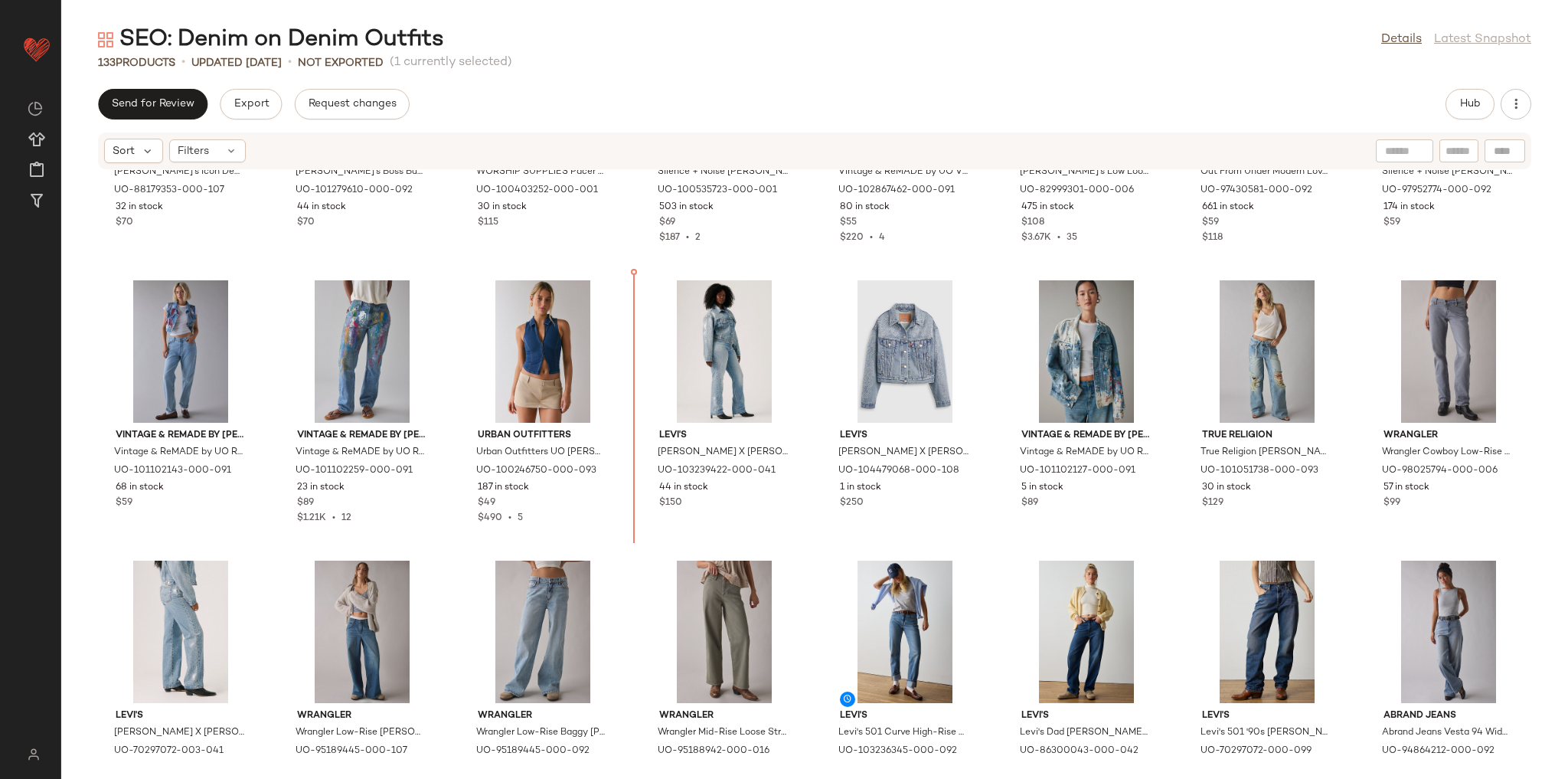
scroll to position [3268, 0]
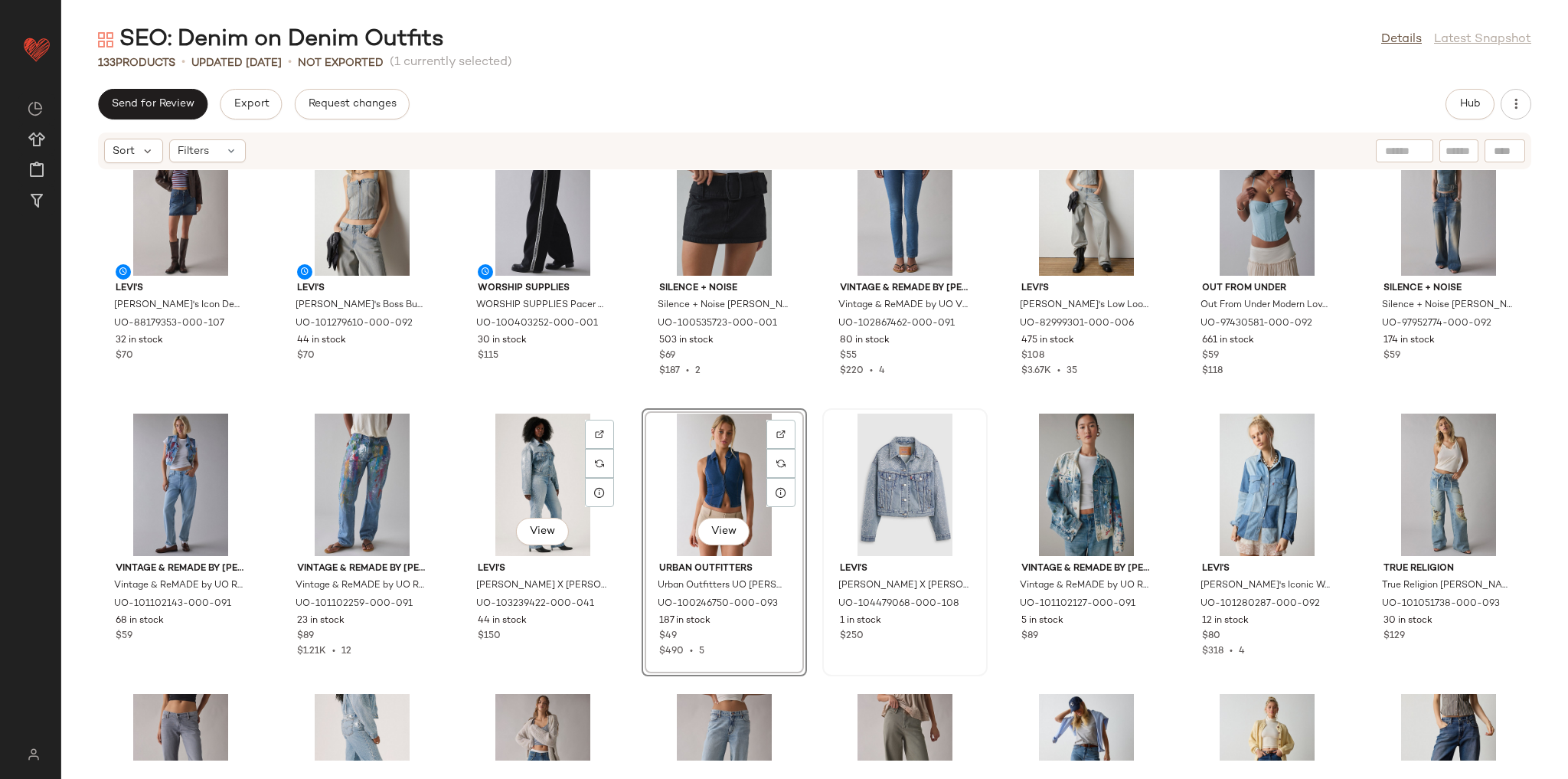
scroll to position [3085, 0]
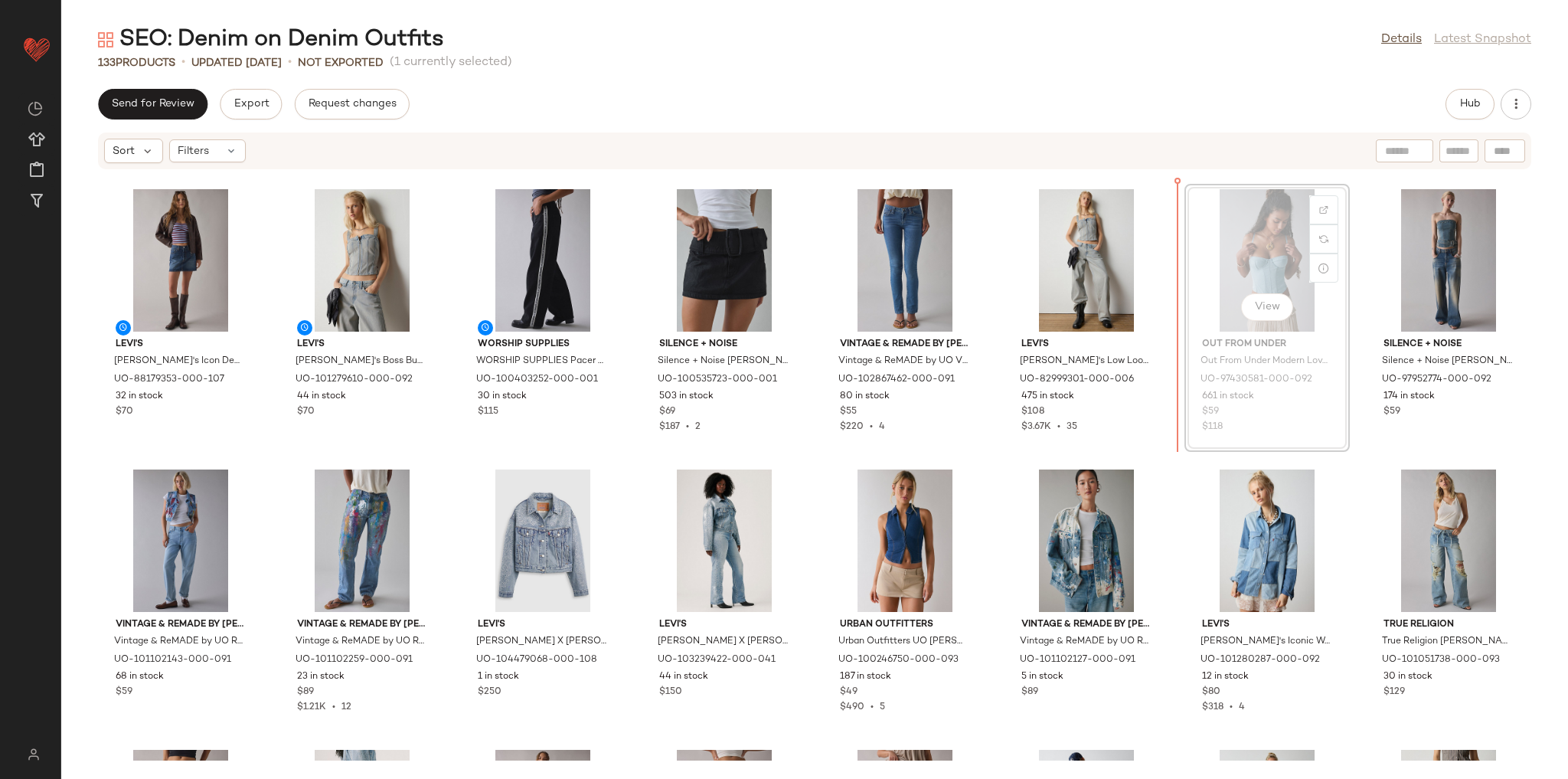
scroll to position [3084, 0]
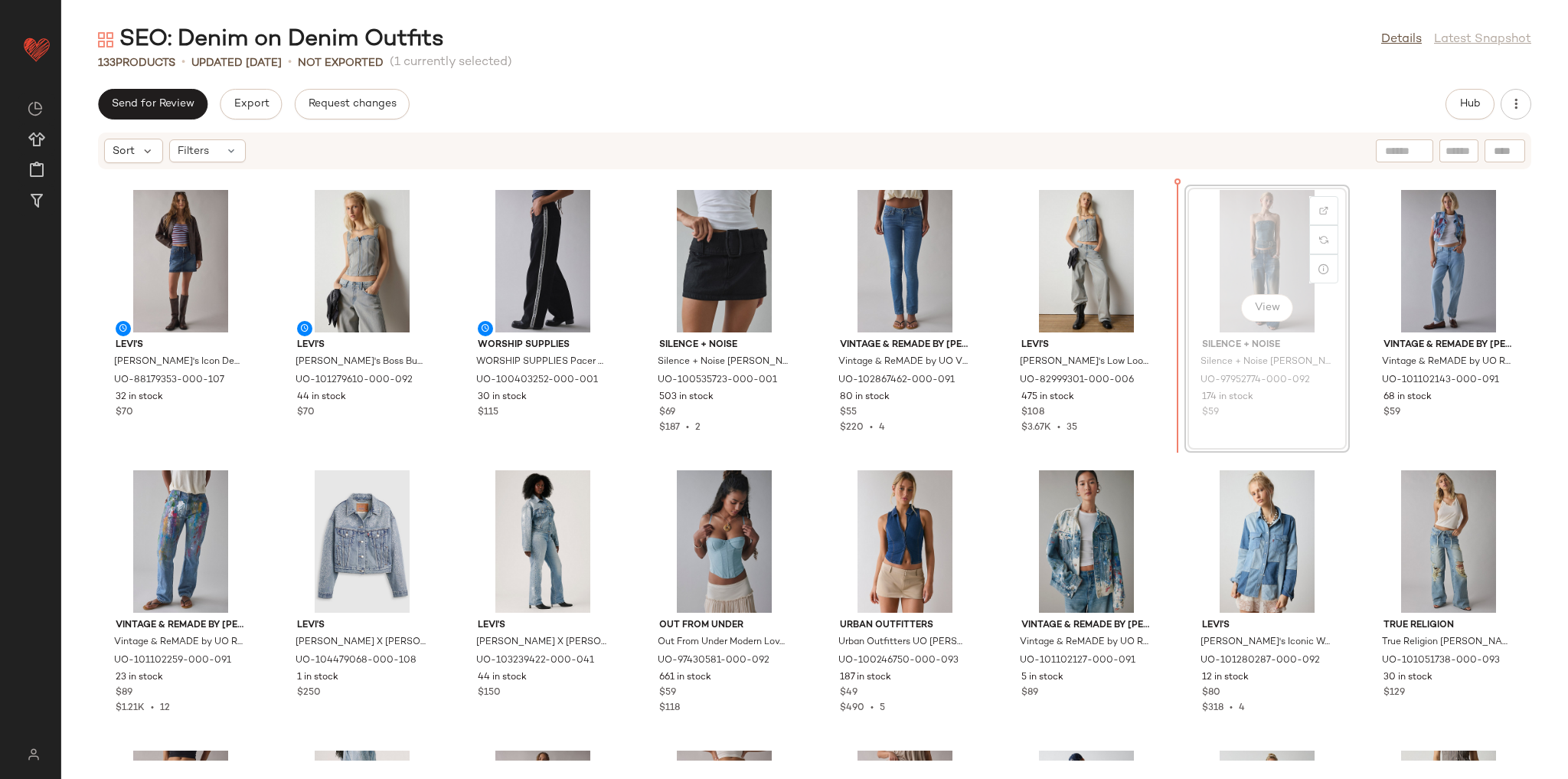
scroll to position [3081, 0]
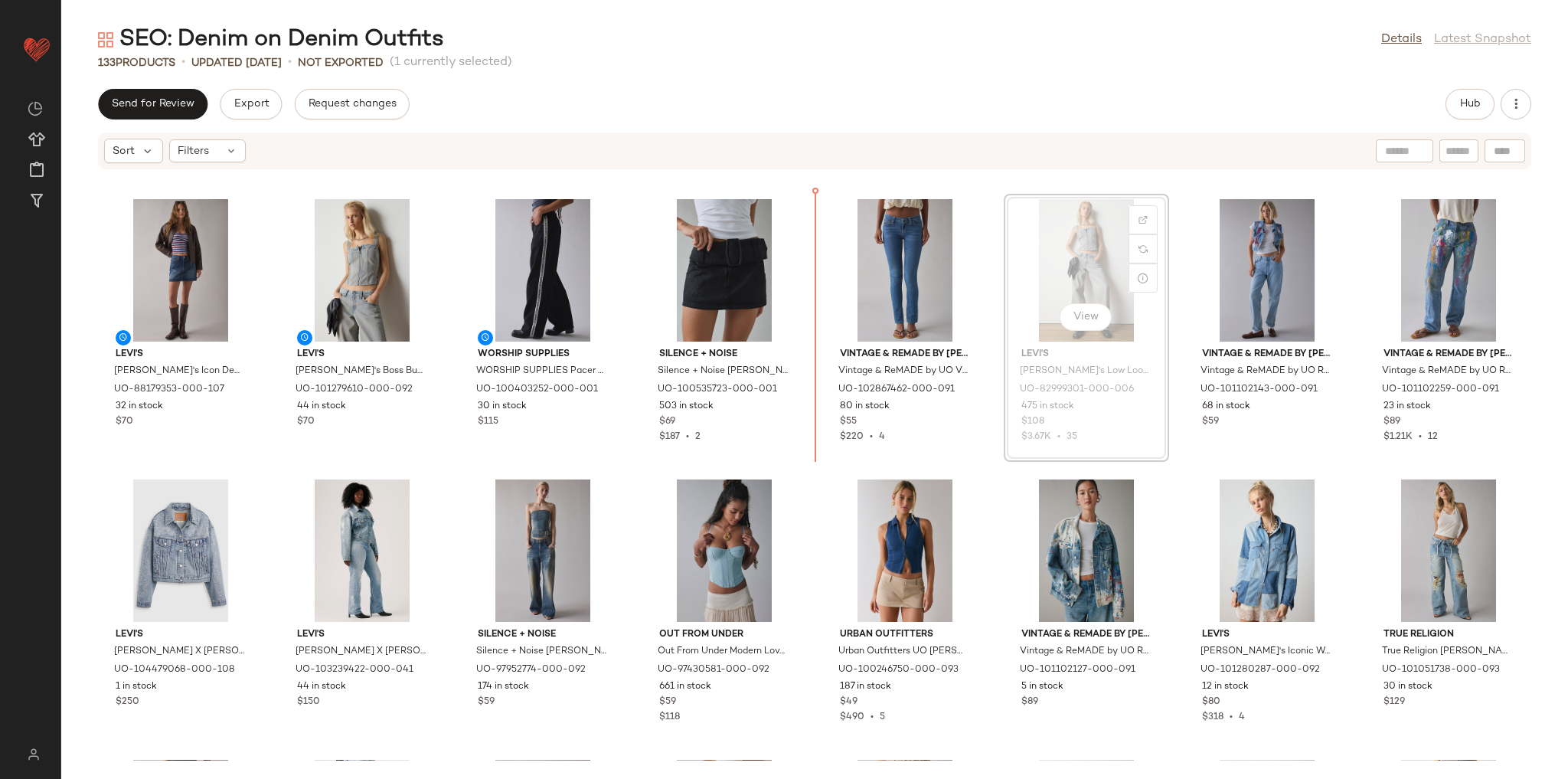
scroll to position [3073, 0]
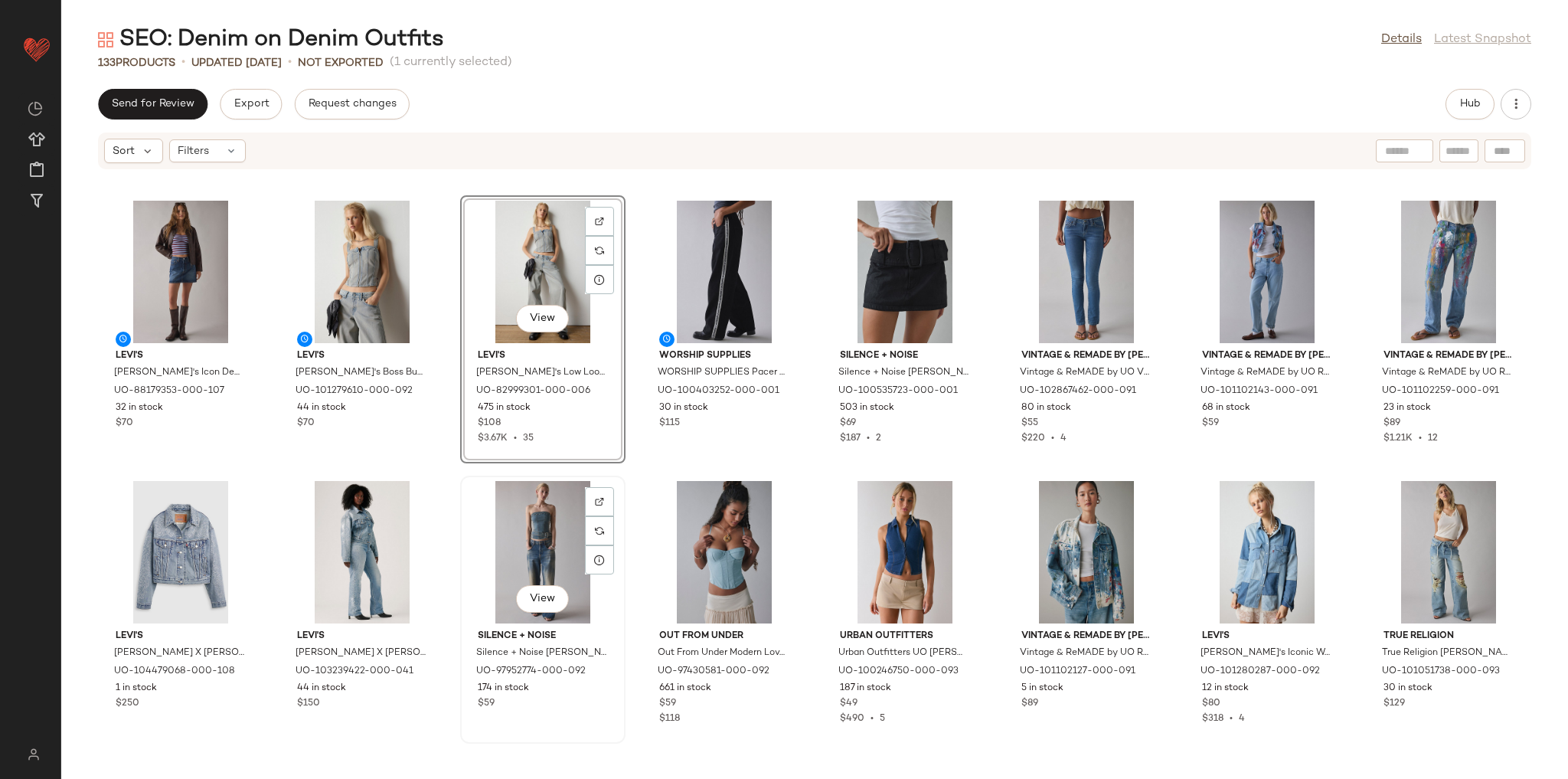
click at [519, 522] on div "View" at bounding box center [542, 552] width 155 height 142
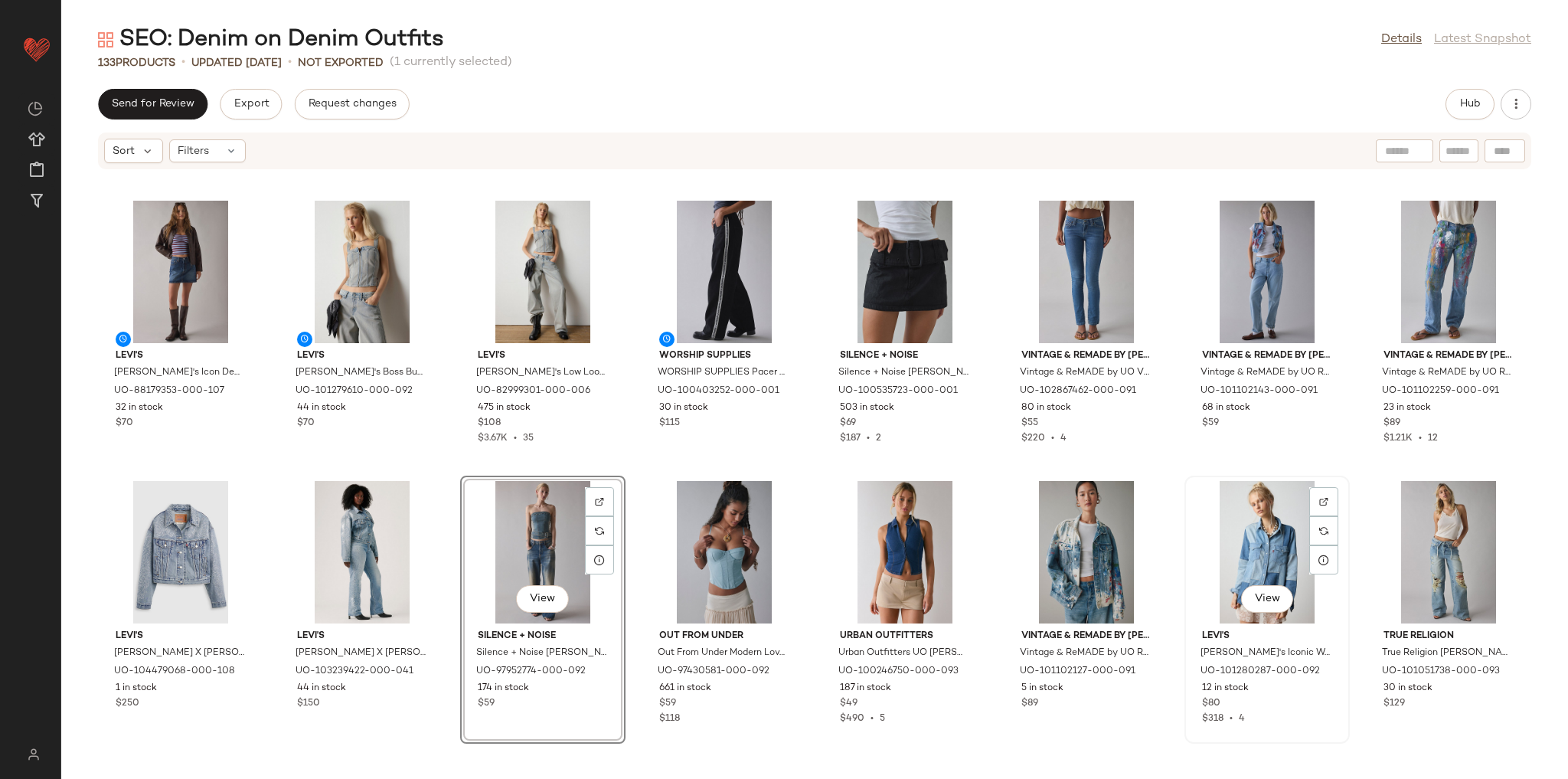
click at [1259, 554] on div "View" at bounding box center [1267, 552] width 155 height 142
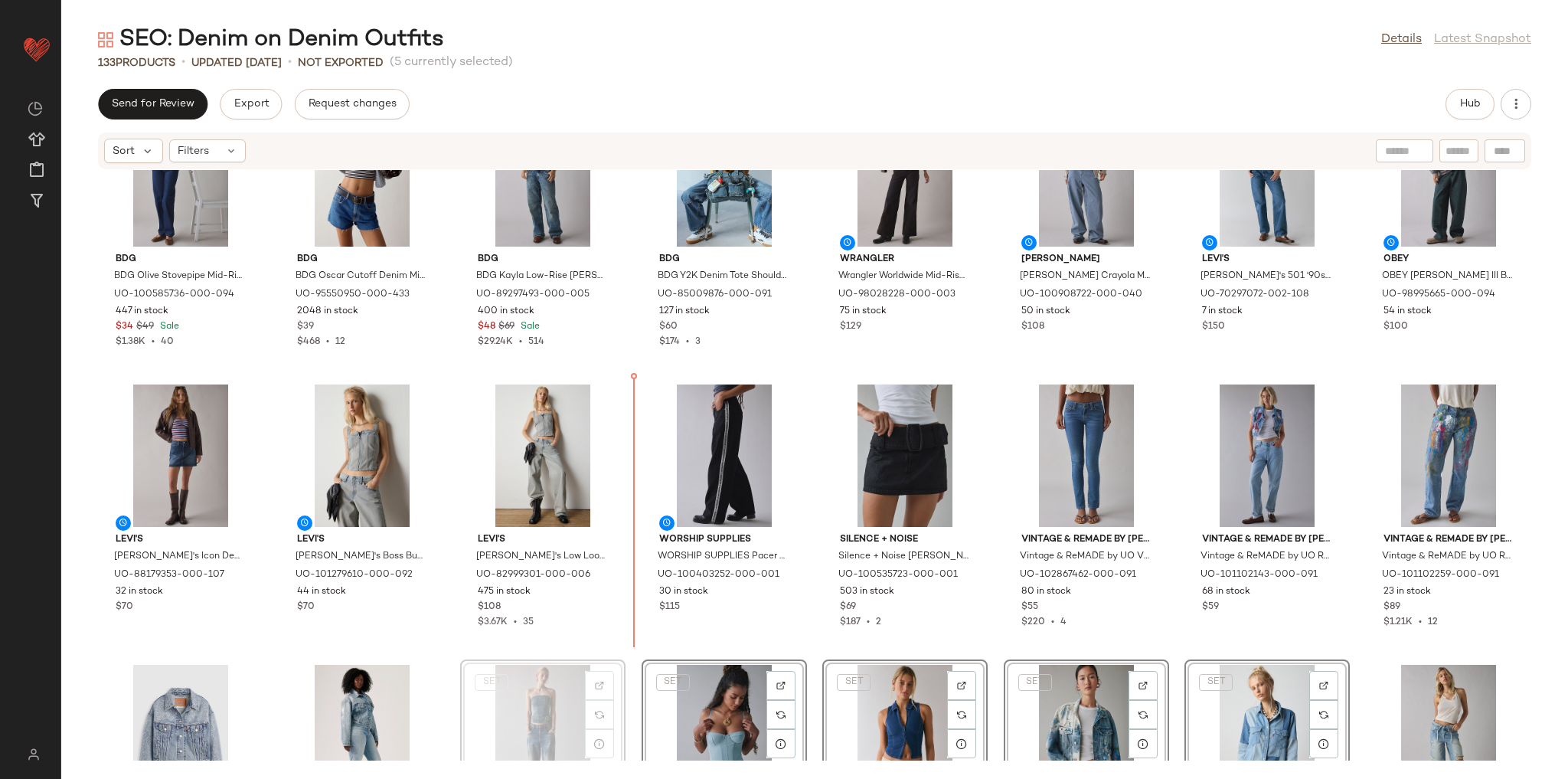
scroll to position [2891, 0]
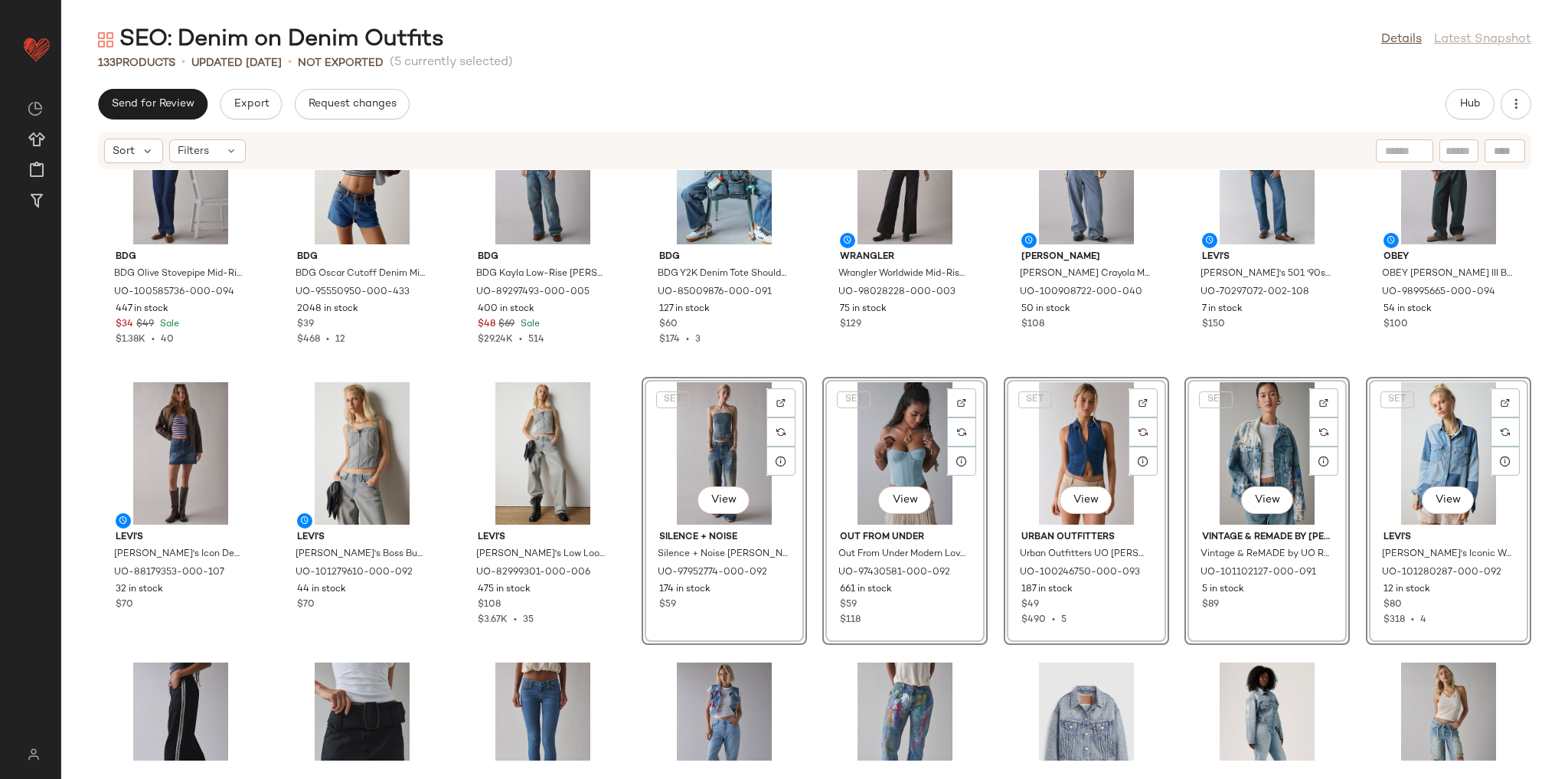
click at [623, 643] on div "BDG BDG Olive Stovepipe Mid-Rise [PERSON_NAME] in Rinsed Denim, Women's at Urba…" at bounding box center [814, 466] width 1507 height 591
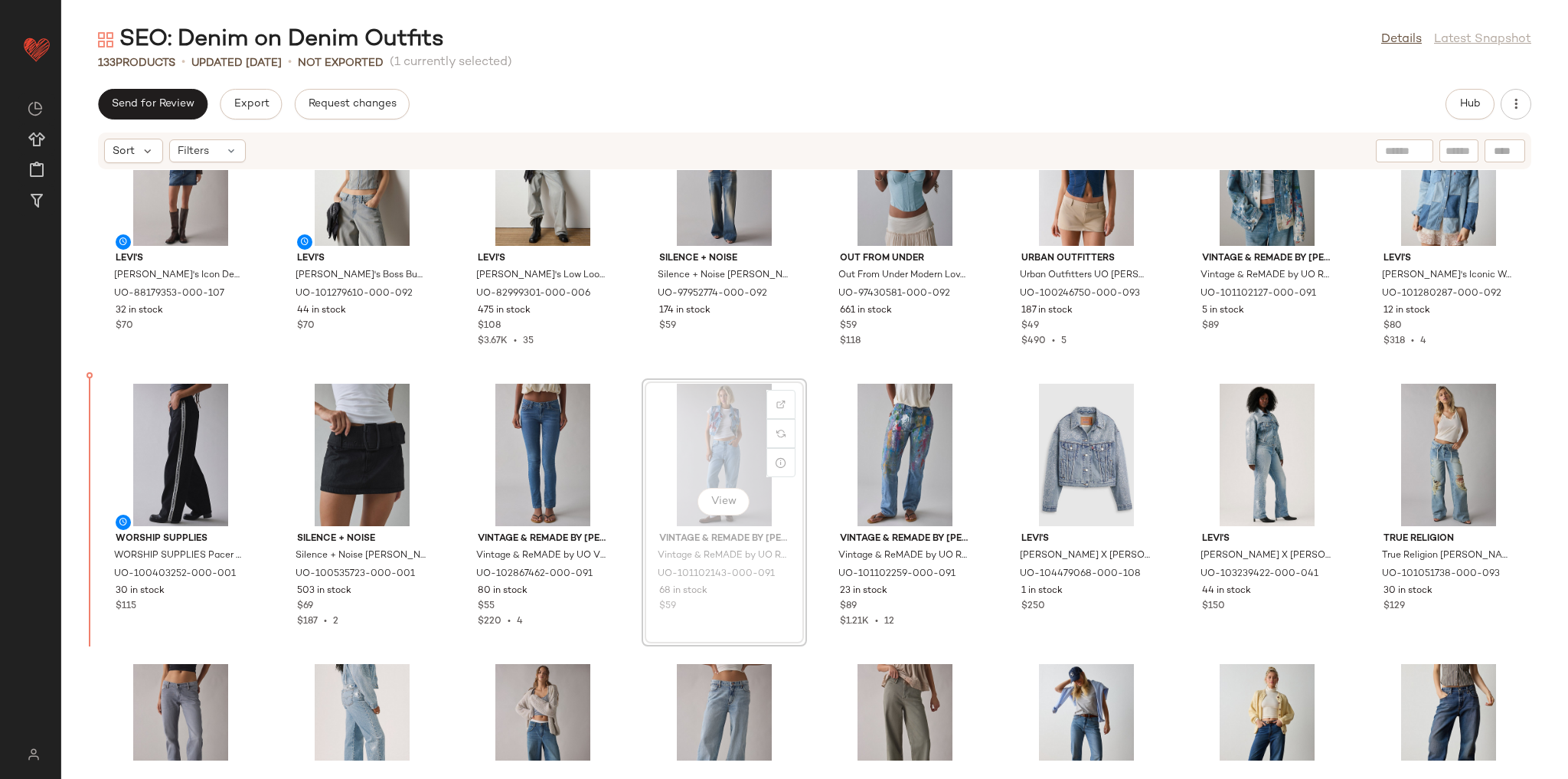
scroll to position [3170, 0]
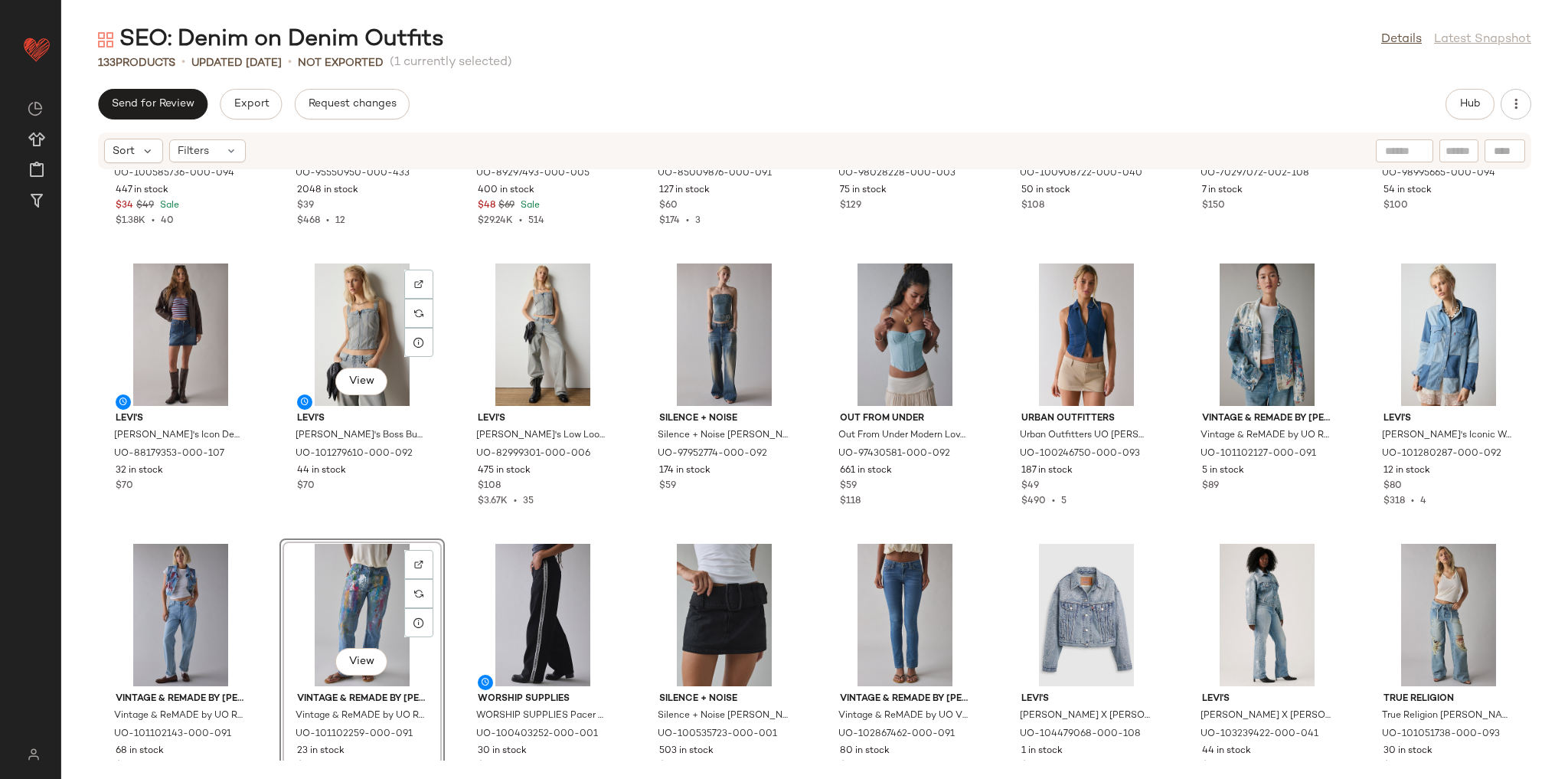
scroll to position [2925, 0]
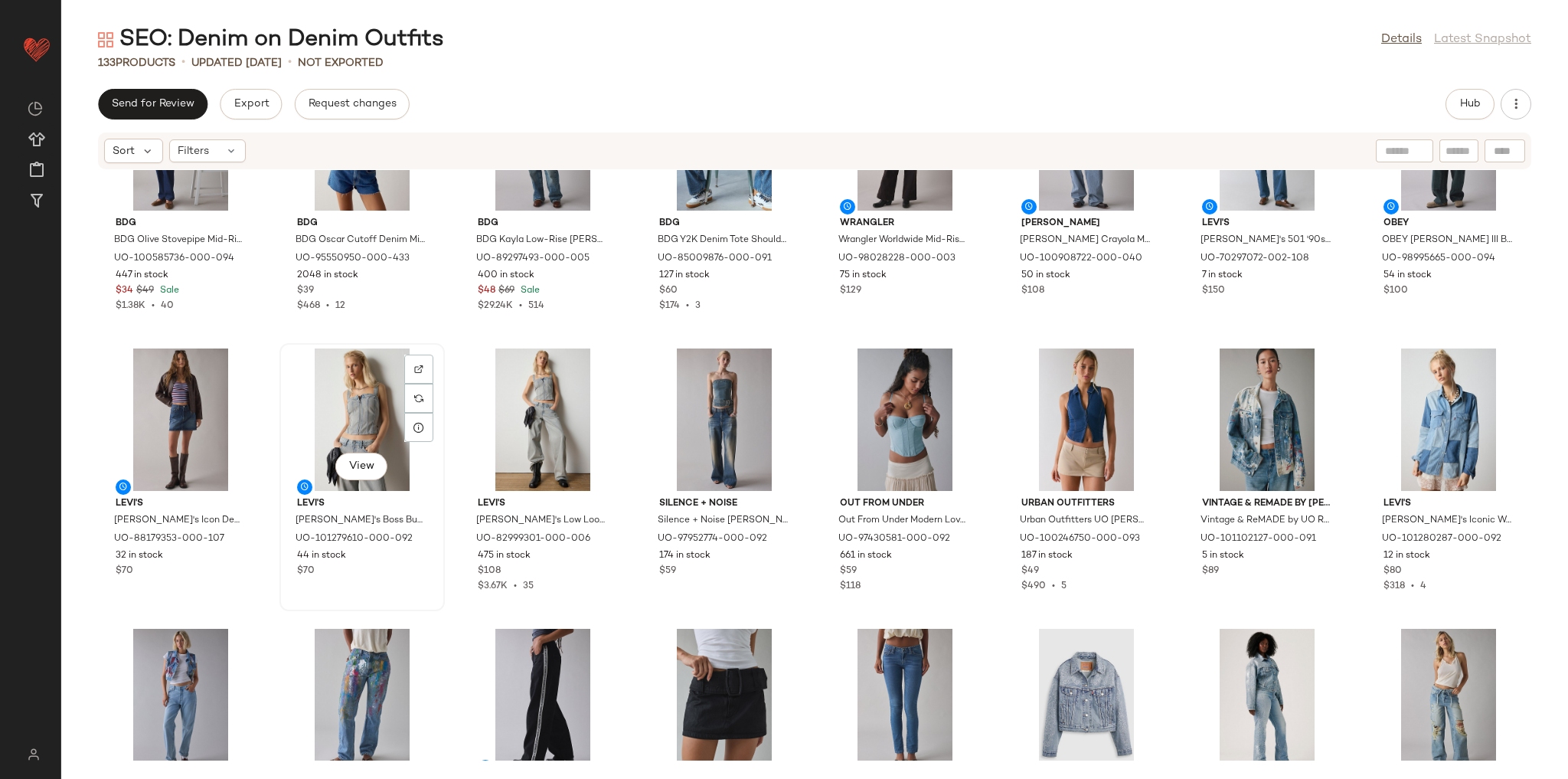
click at [358, 403] on div "View" at bounding box center [362, 419] width 155 height 142
click at [344, 649] on div "View" at bounding box center [362, 700] width 155 height 142
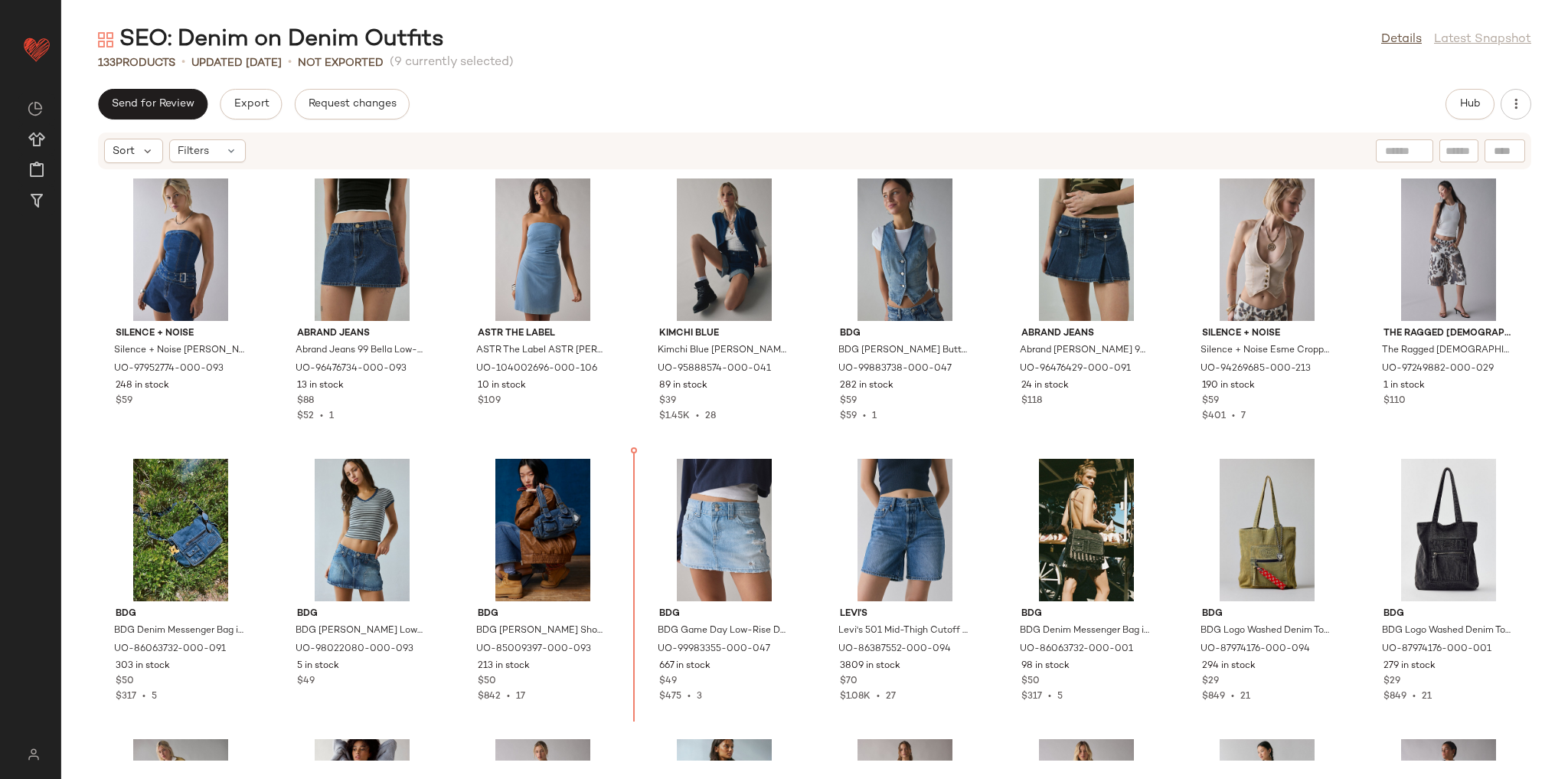
scroll to position [2254, 0]
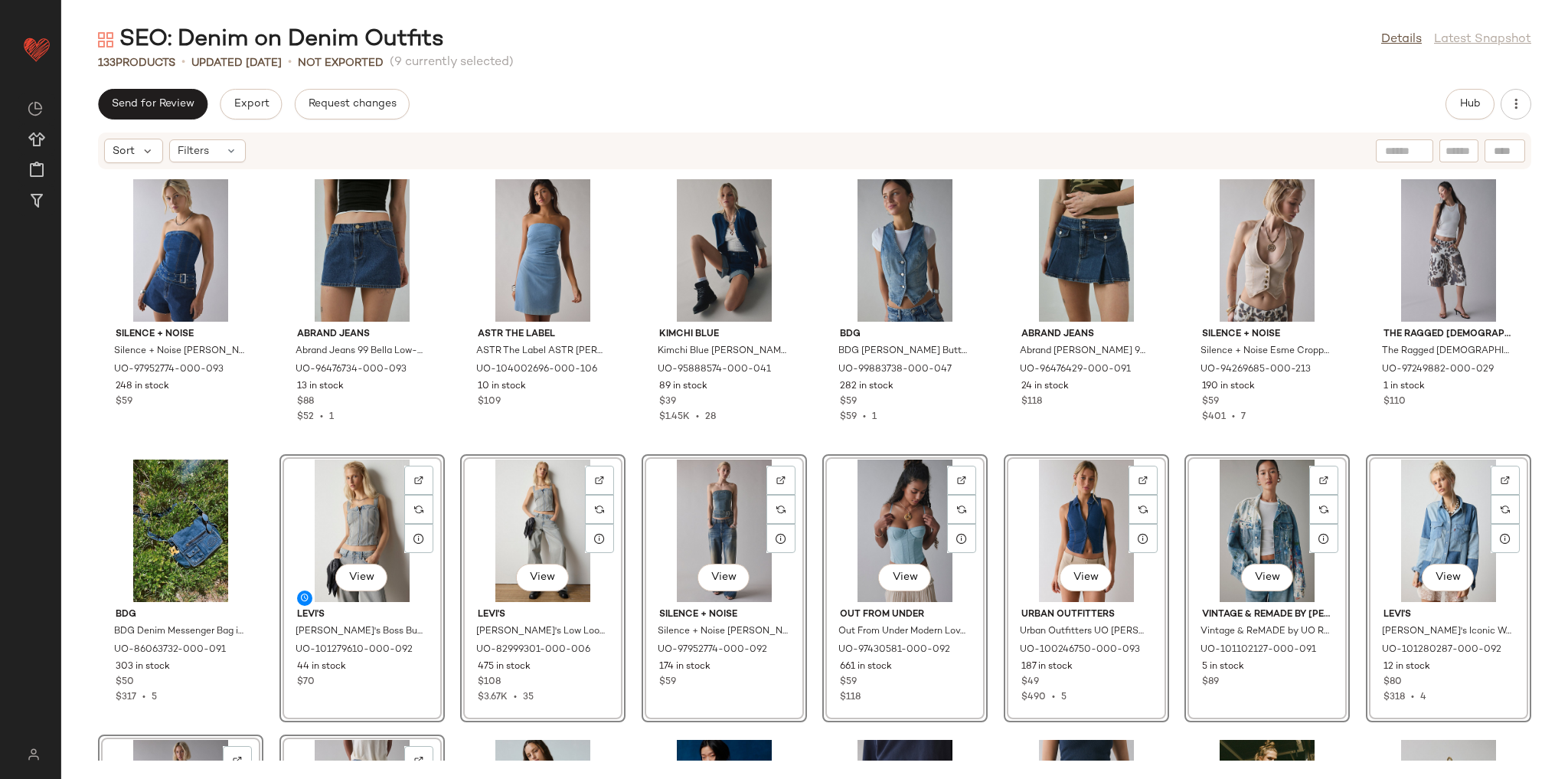
click at [454, 438] on div "Silence + Noise Silence + Noise Mia Belted Buckle Denim Tube Top in Tinted Deni…" at bounding box center [814, 466] width 1507 height 591
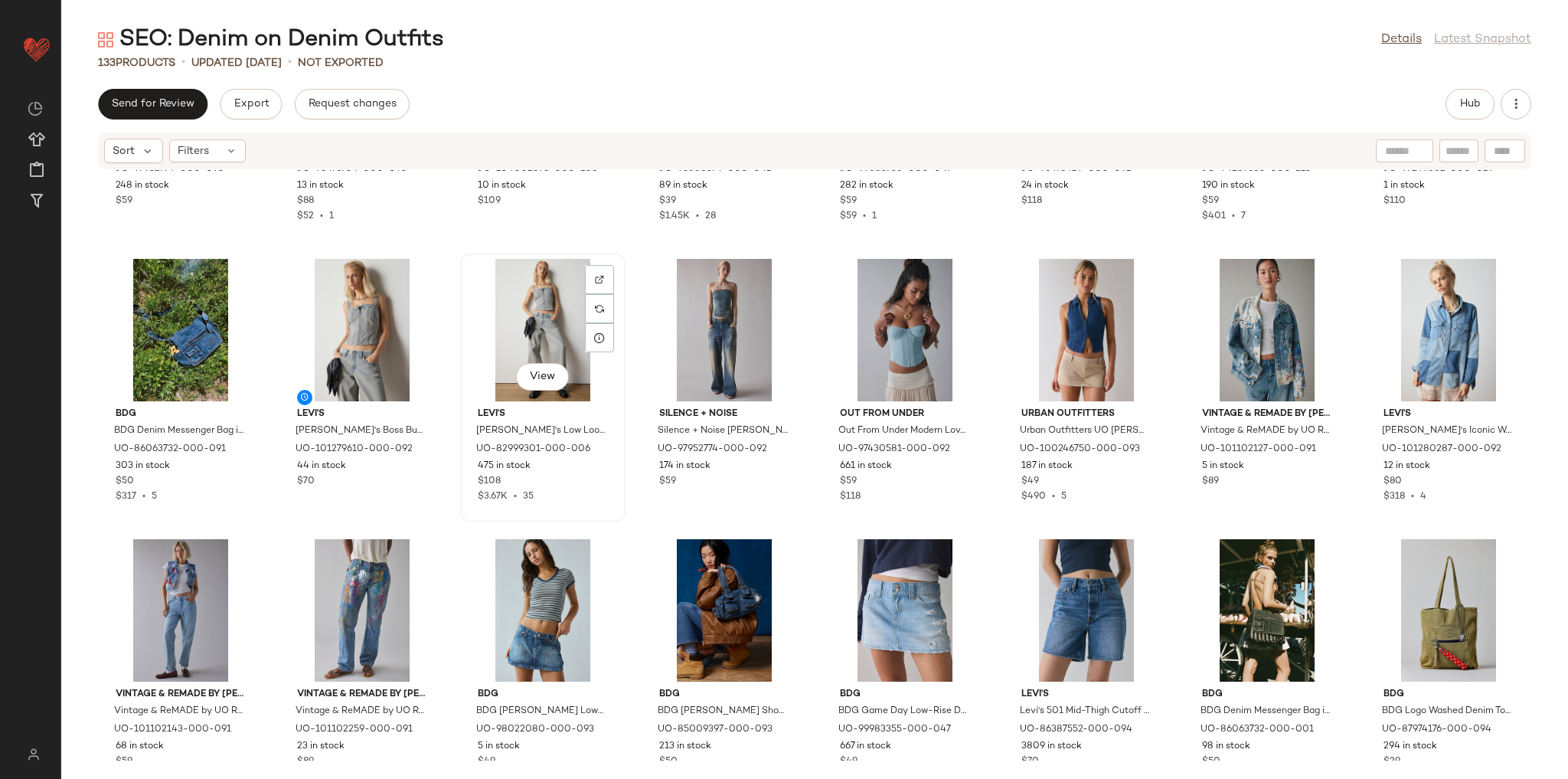
scroll to position [2462, 0]
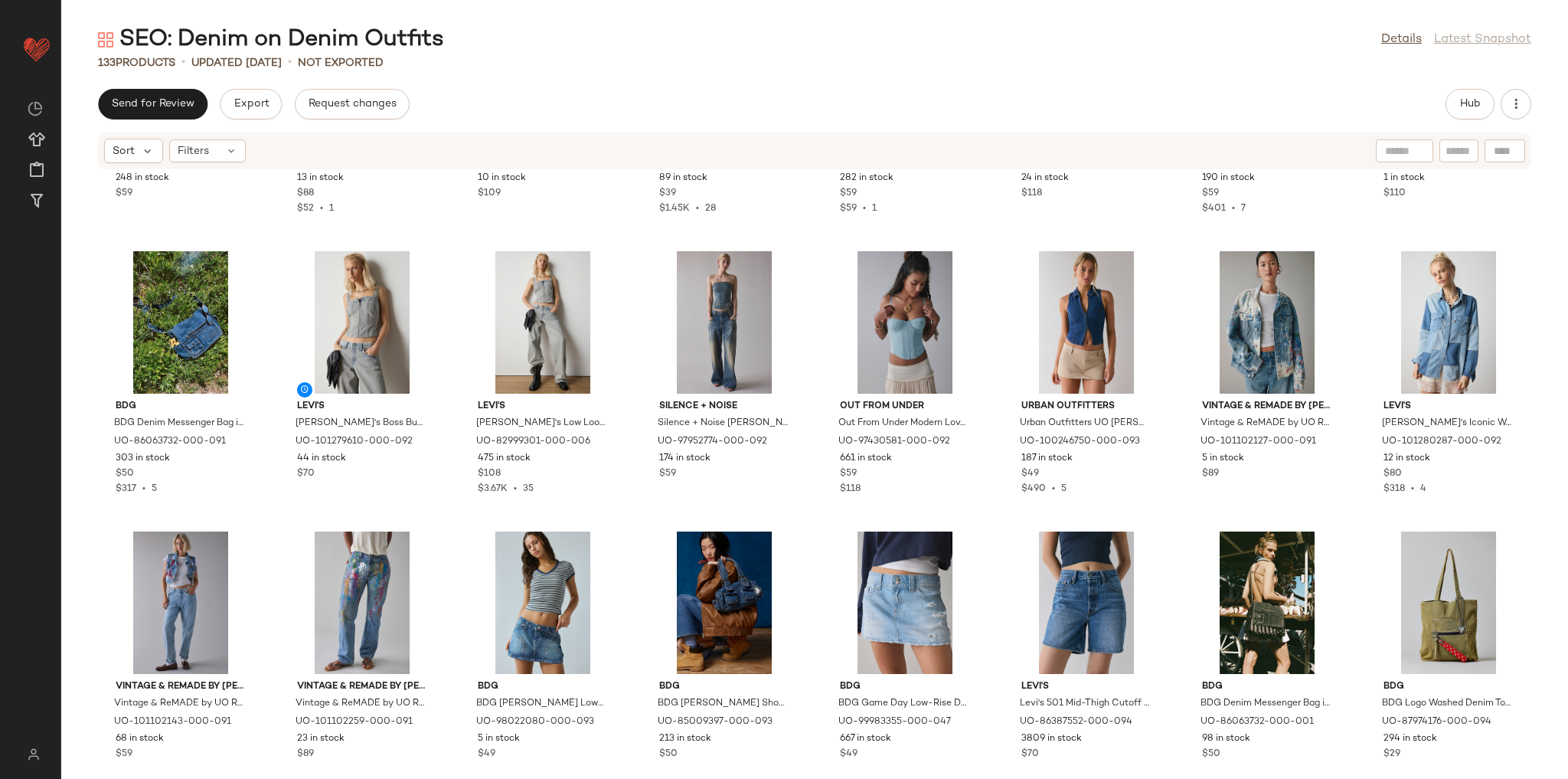
click at [628, 511] on div "Silence + Noise Silence + Noise Mia Belted Buckle Denim Tube Top in Tinted Deni…" at bounding box center [814, 466] width 1507 height 591
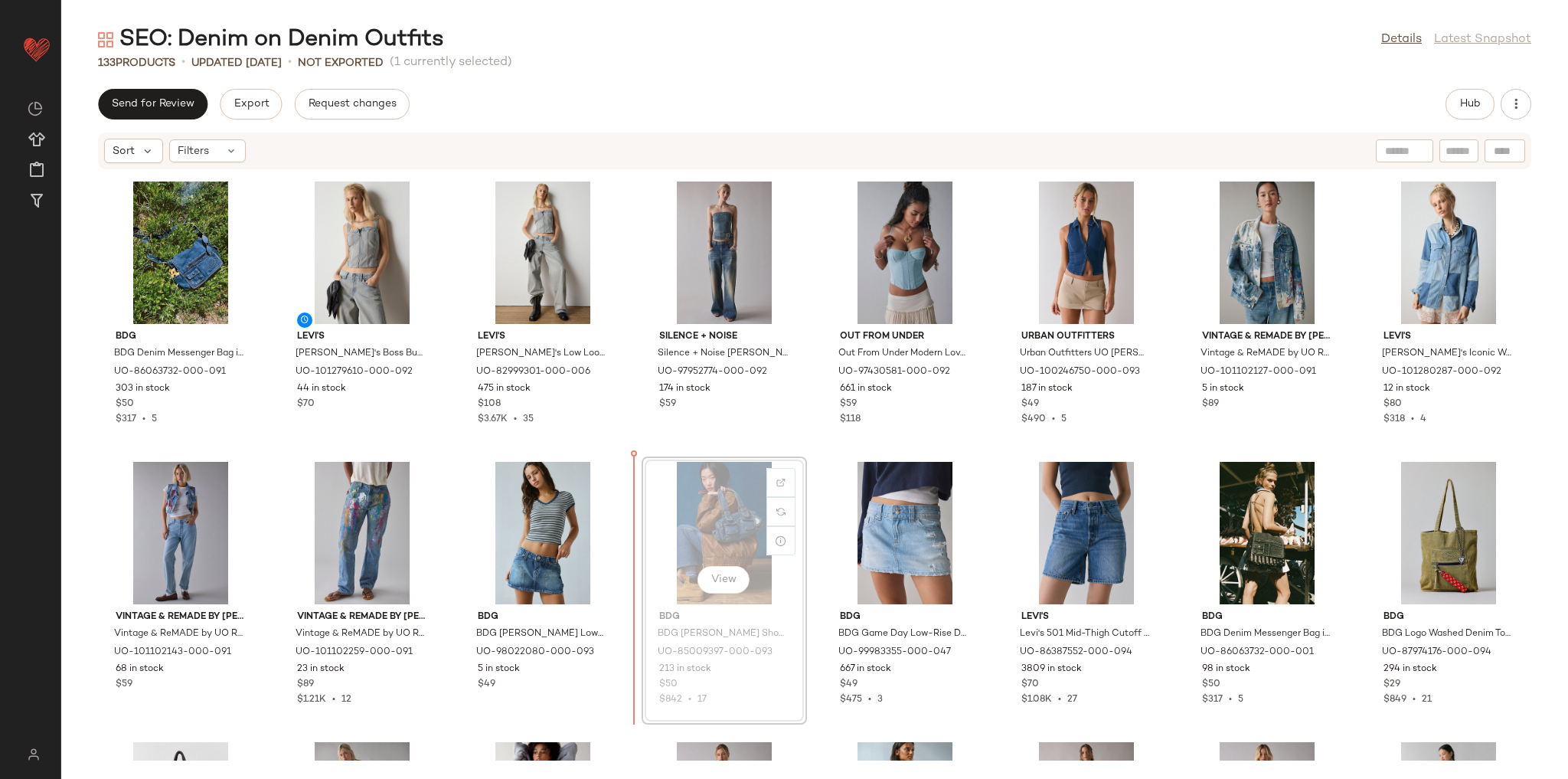
scroll to position [2539, 0]
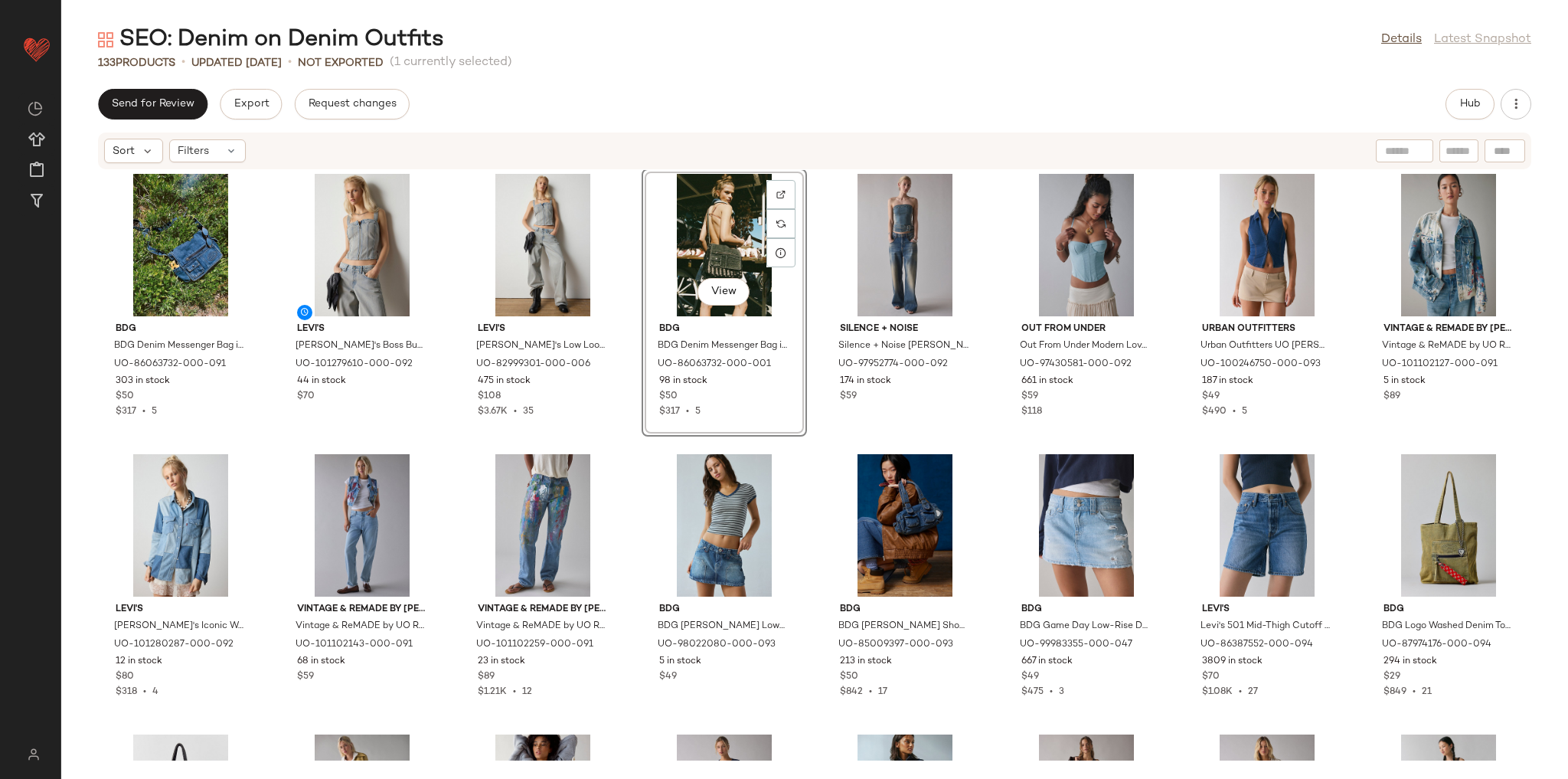
click at [812, 450] on div "Silence + Noise Silence + Noise Mia Belted Buckle Denim Tube Top in Tinted Deni…" at bounding box center [814, 466] width 1507 height 591
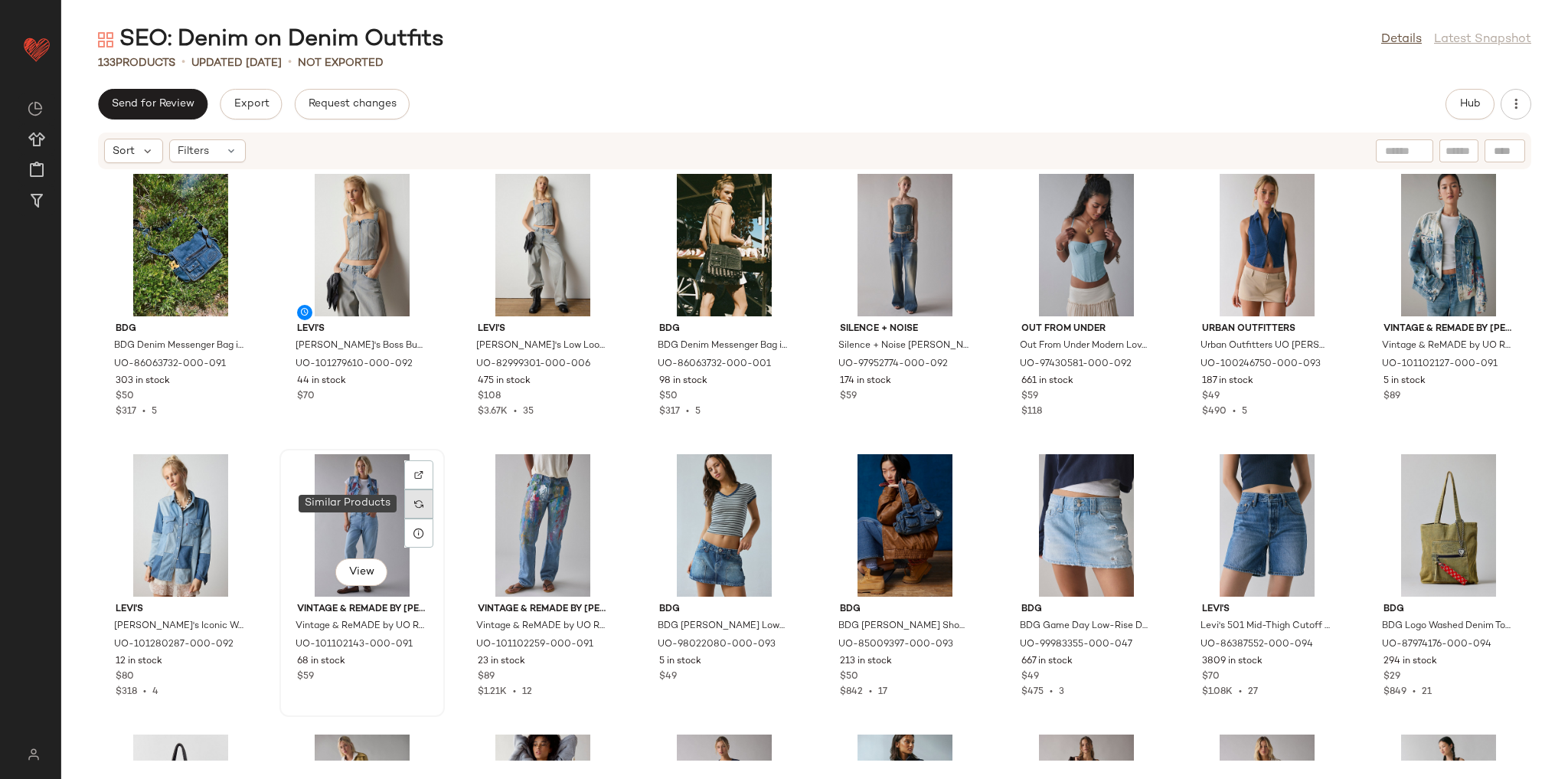
click at [408, 511] on div at bounding box center [419, 504] width 29 height 29
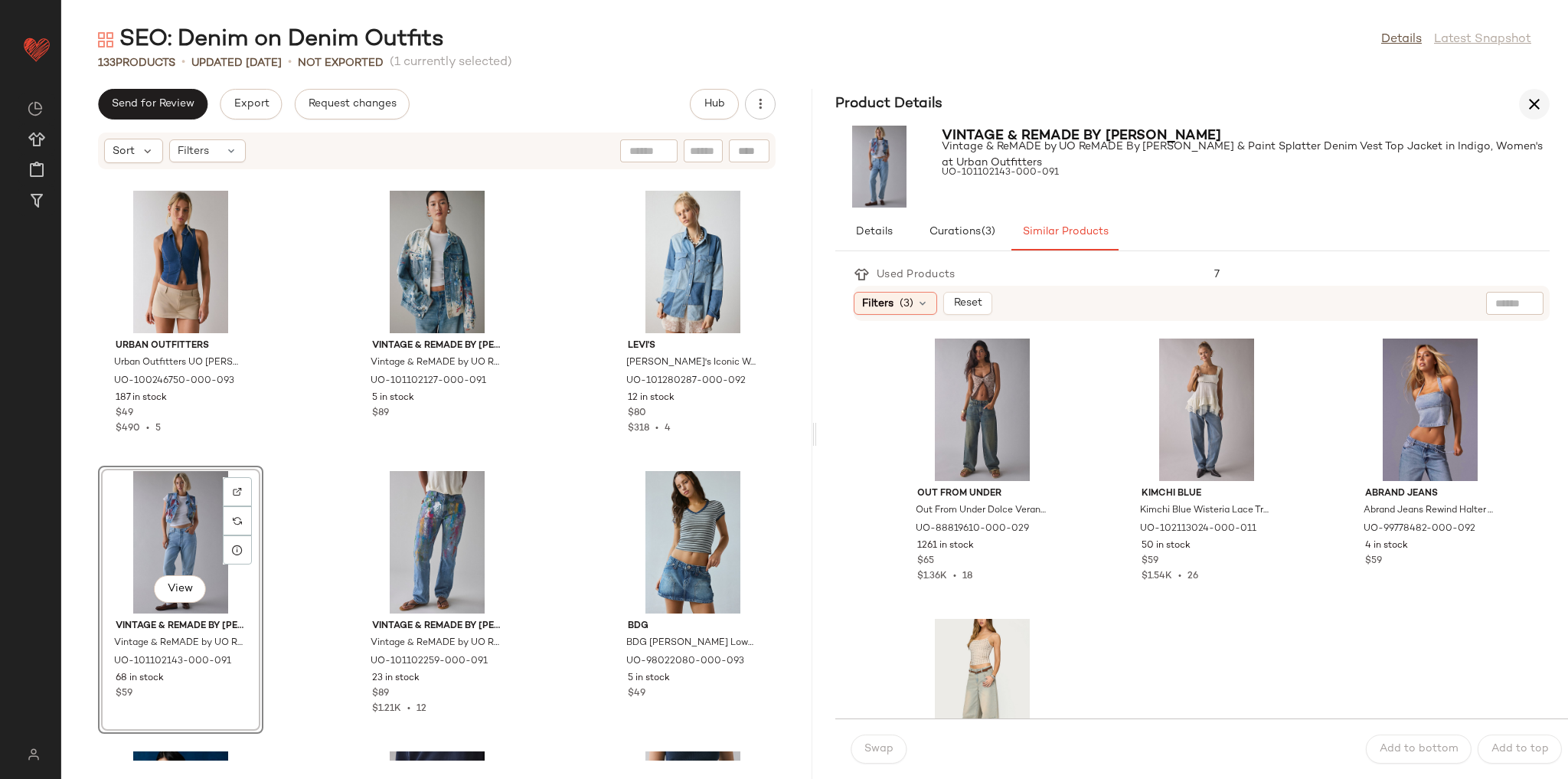
click at [1538, 100] on icon "button" at bounding box center [1533, 104] width 18 height 18
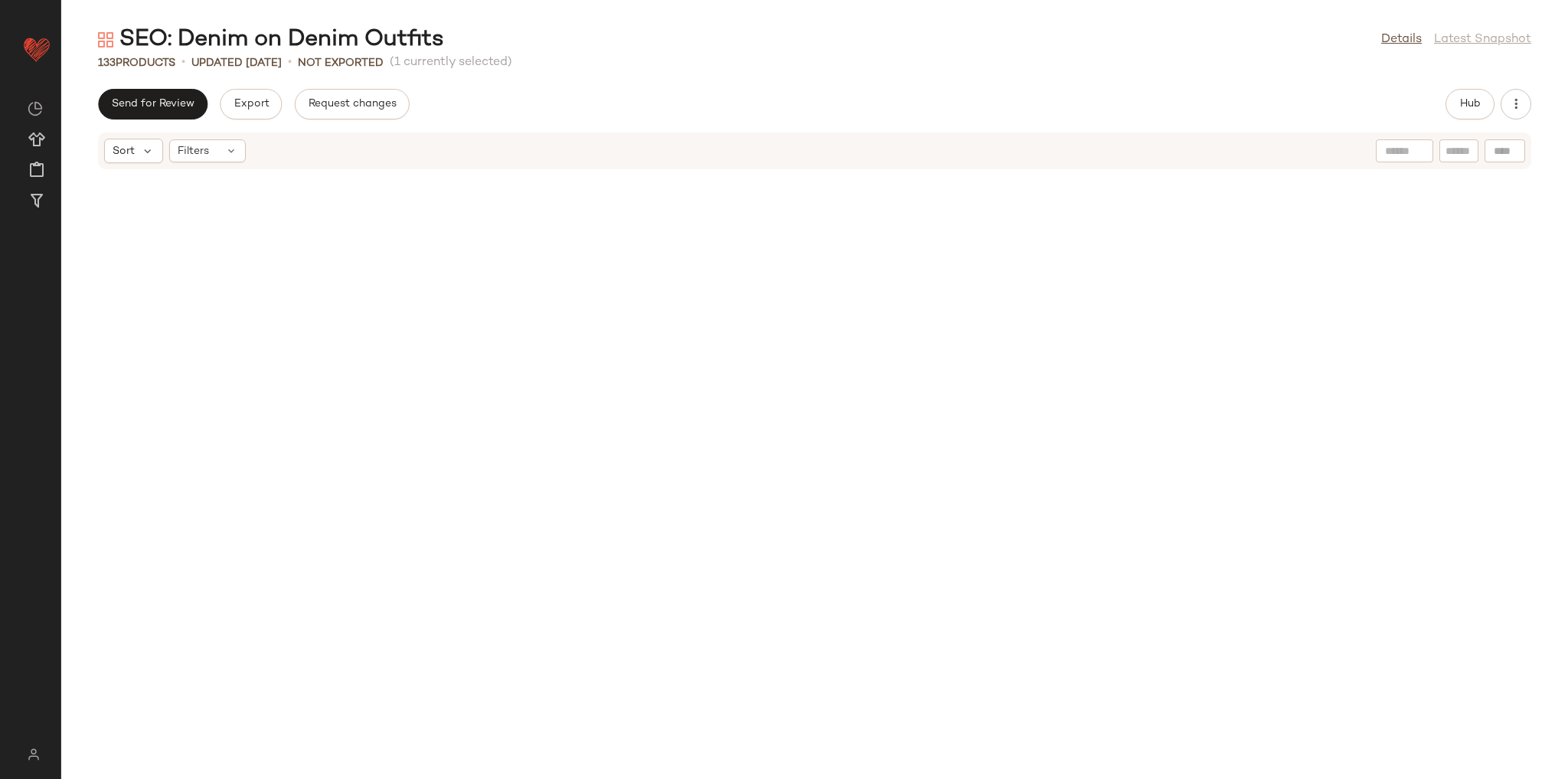
scroll to position [2523, 0]
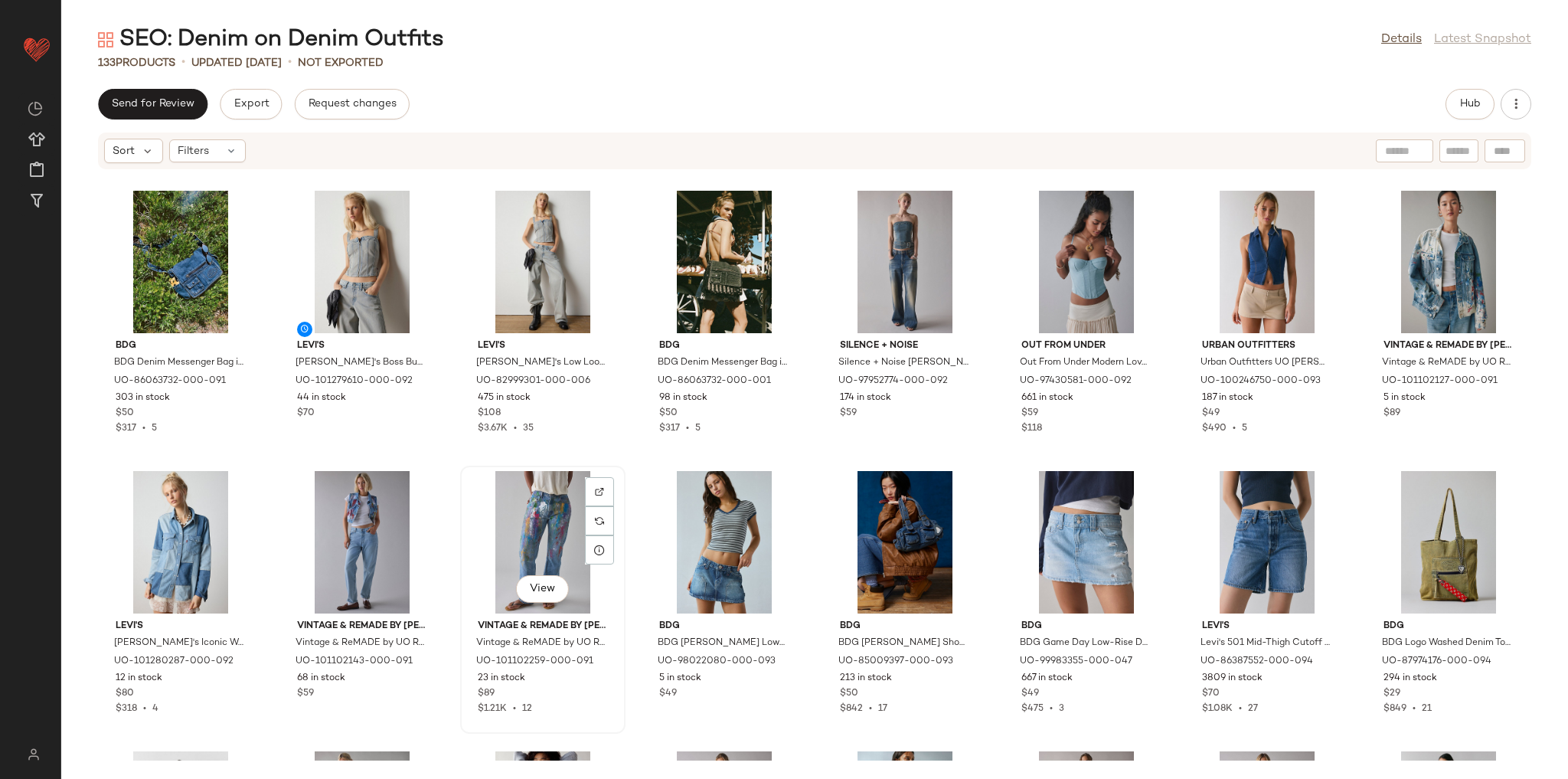
click at [556, 522] on div "View" at bounding box center [542, 542] width 155 height 142
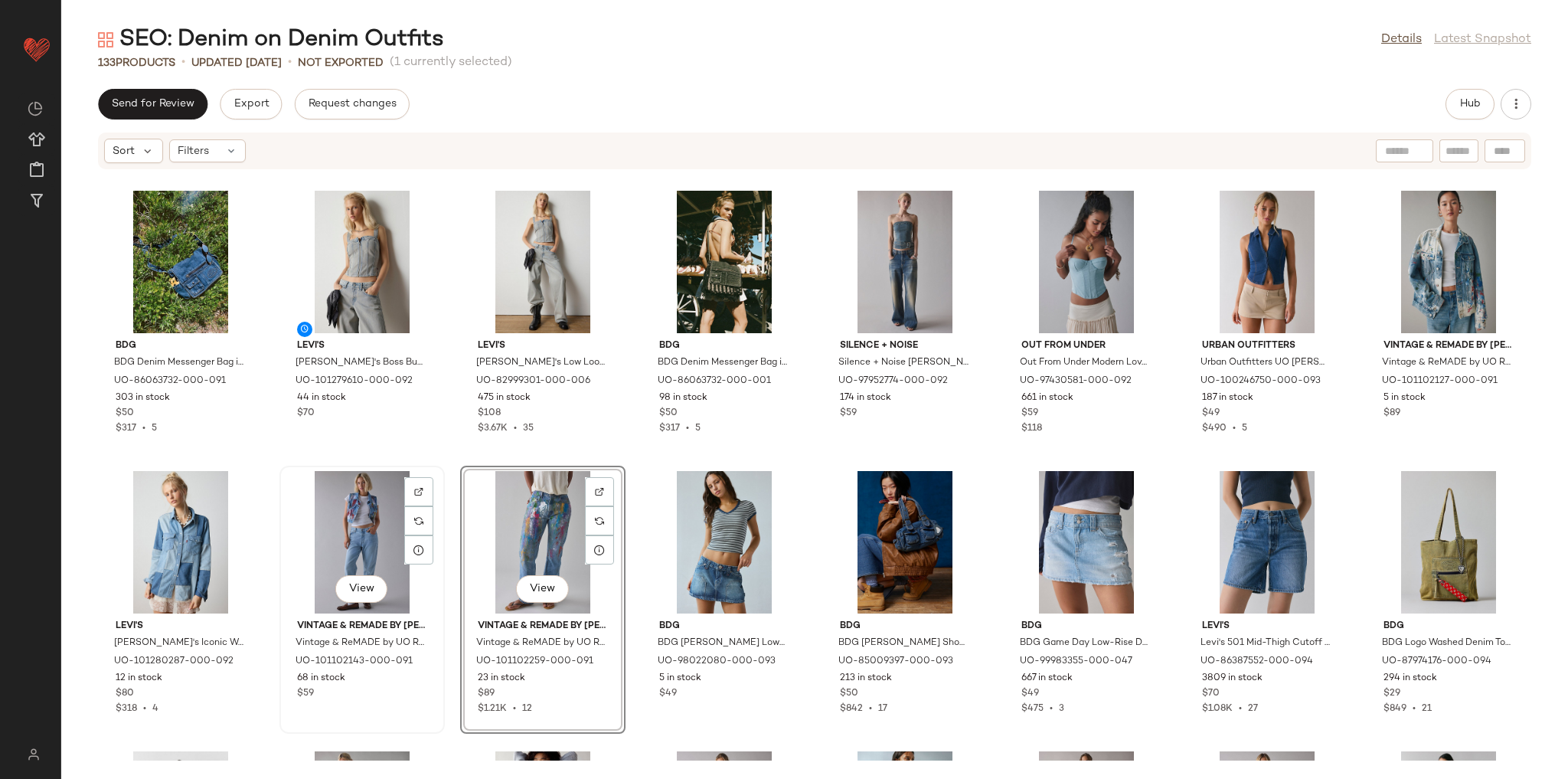
click at [370, 527] on div "View" at bounding box center [362, 542] width 155 height 142
drag, startPoint x: 376, startPoint y: 526, endPoint x: 824, endPoint y: 366, distance: 475.7
click at [824, 366] on div "BDG BDG Denim Messenger Bag in Blue Denim, Women's at Urban Outfitters UO-86063…" at bounding box center [814, 466] width 1507 height 591
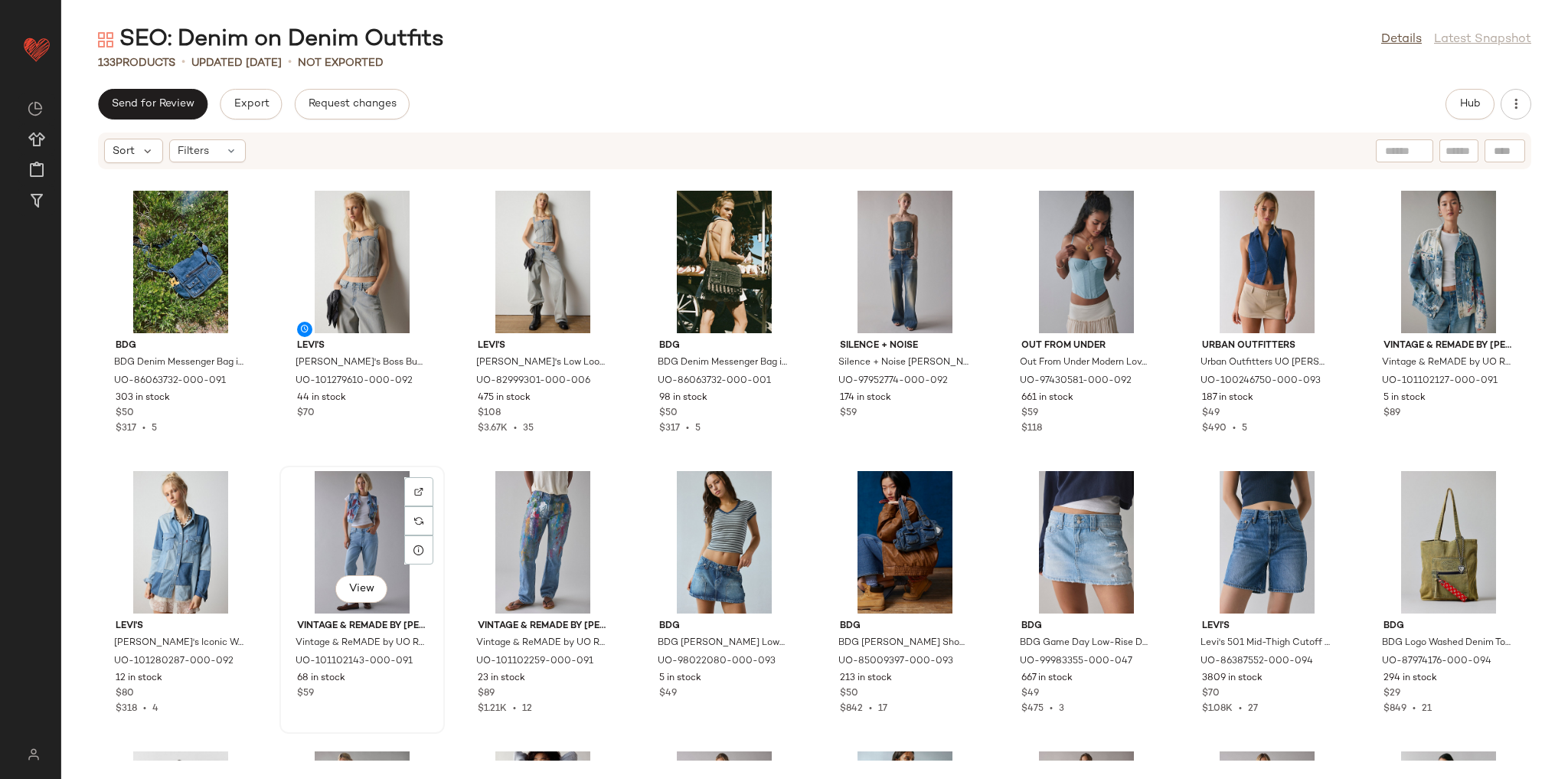
click at [372, 524] on div "View" at bounding box center [362, 542] width 155 height 142
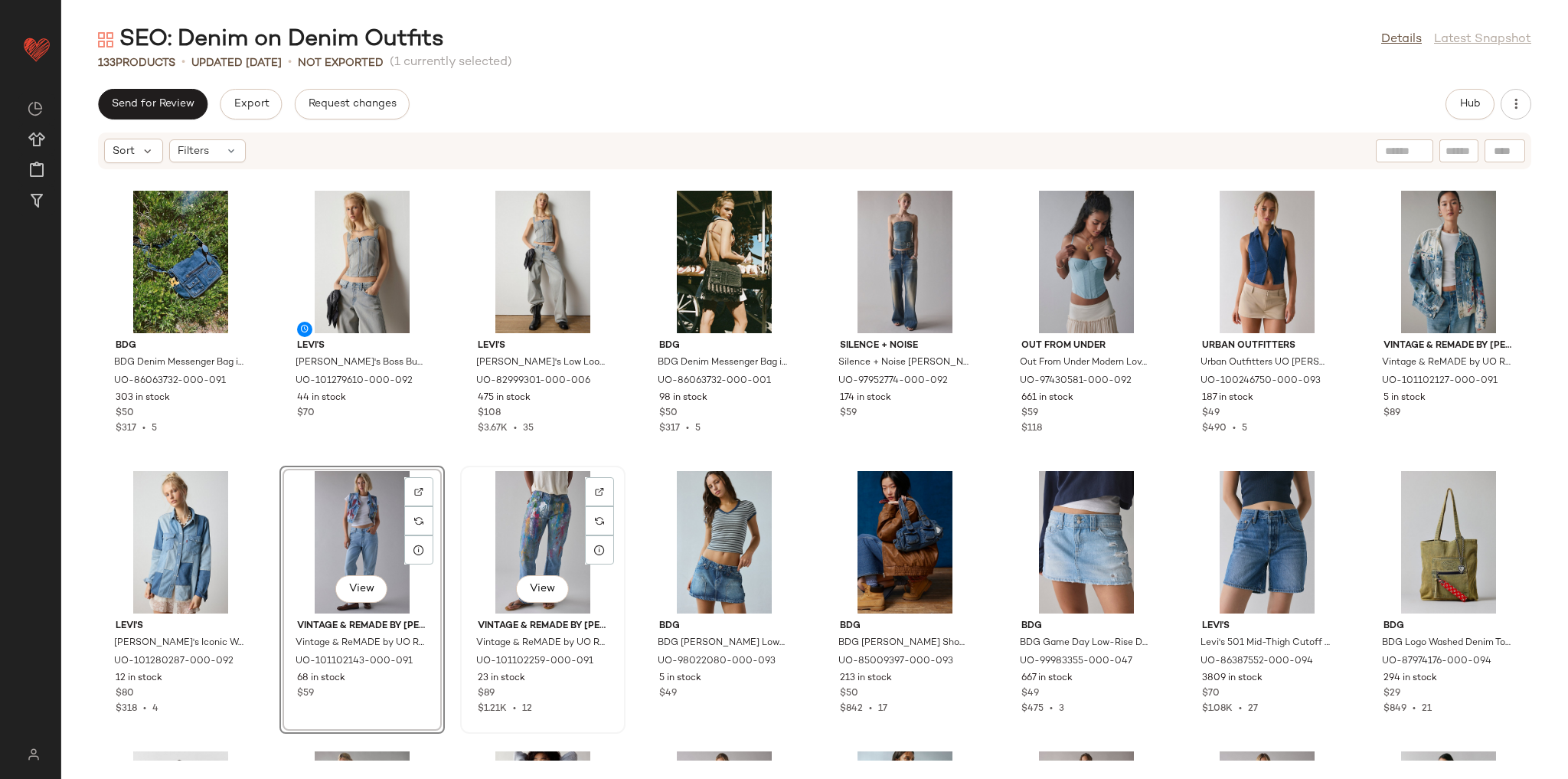
click at [524, 534] on div "View" at bounding box center [542, 542] width 155 height 142
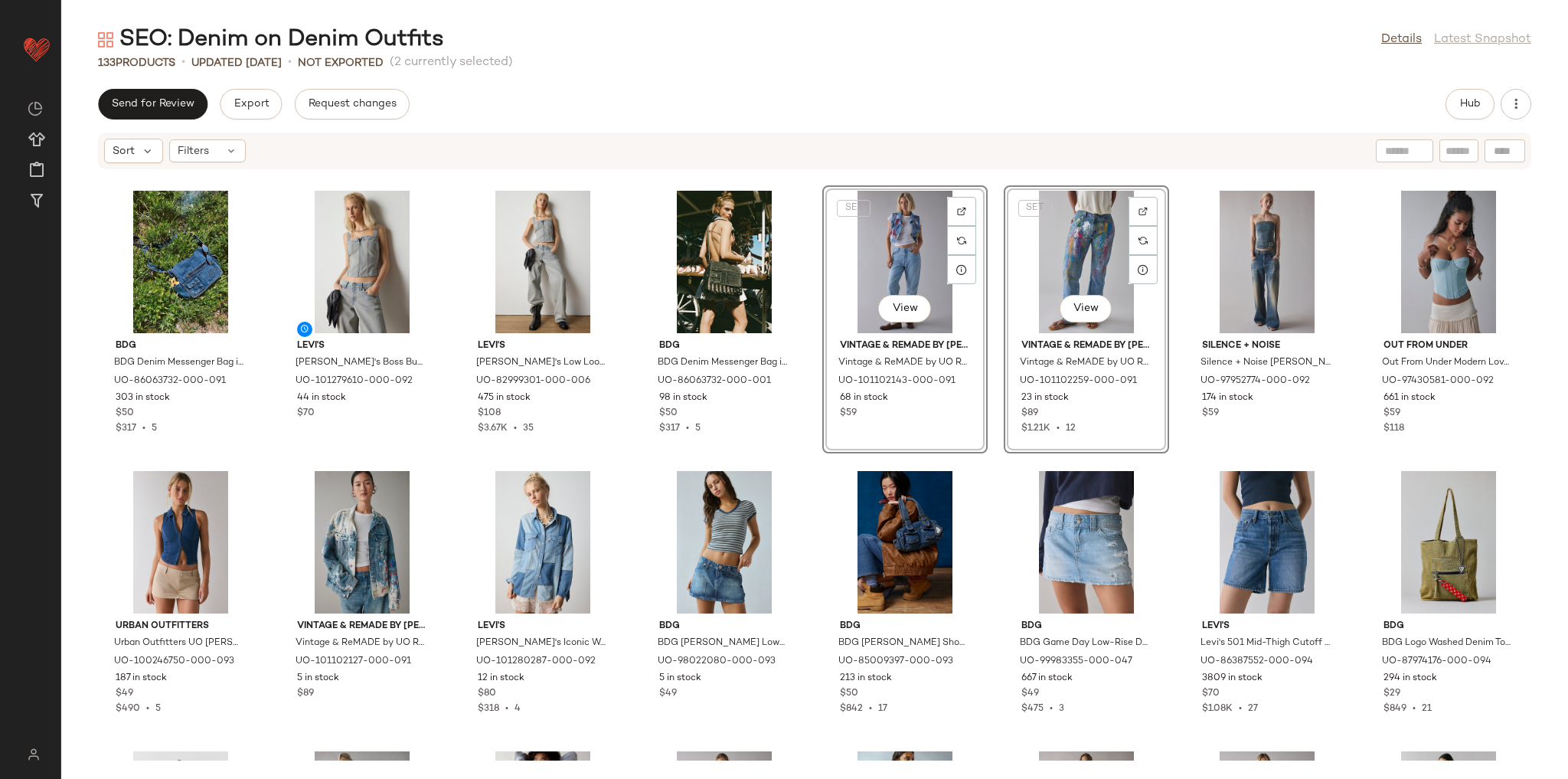
click at [806, 458] on div "BDG BDG Denim Messenger Bag in Blue Denim, Women's at Urban Outfitters UO-86063…" at bounding box center [814, 466] width 1507 height 591
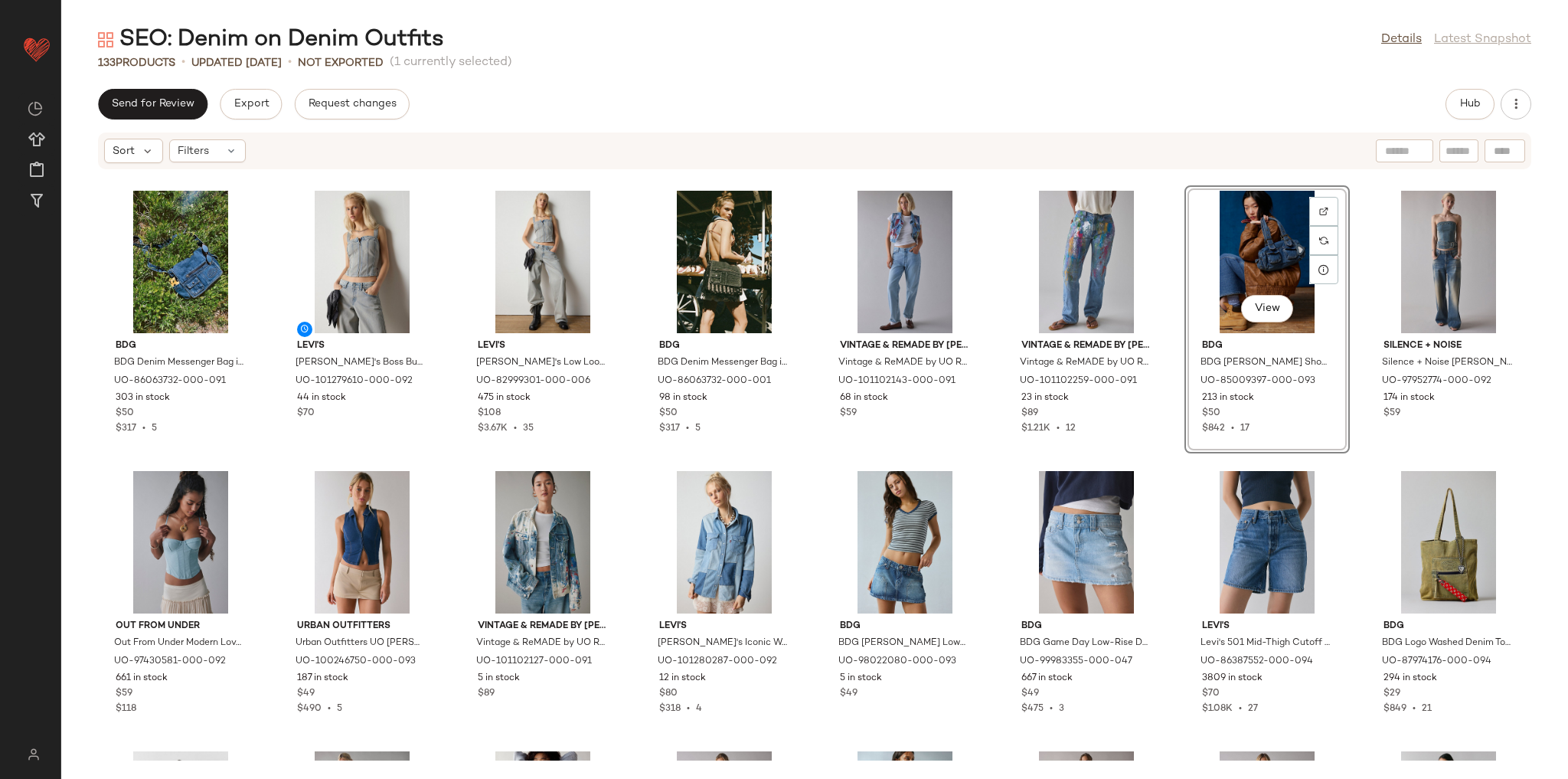
click at [1154, 463] on div "BDG BDG Denim Messenger Bag in Blue Denim, Women's at Urban Outfitters UO-86063…" at bounding box center [814, 466] width 1507 height 591
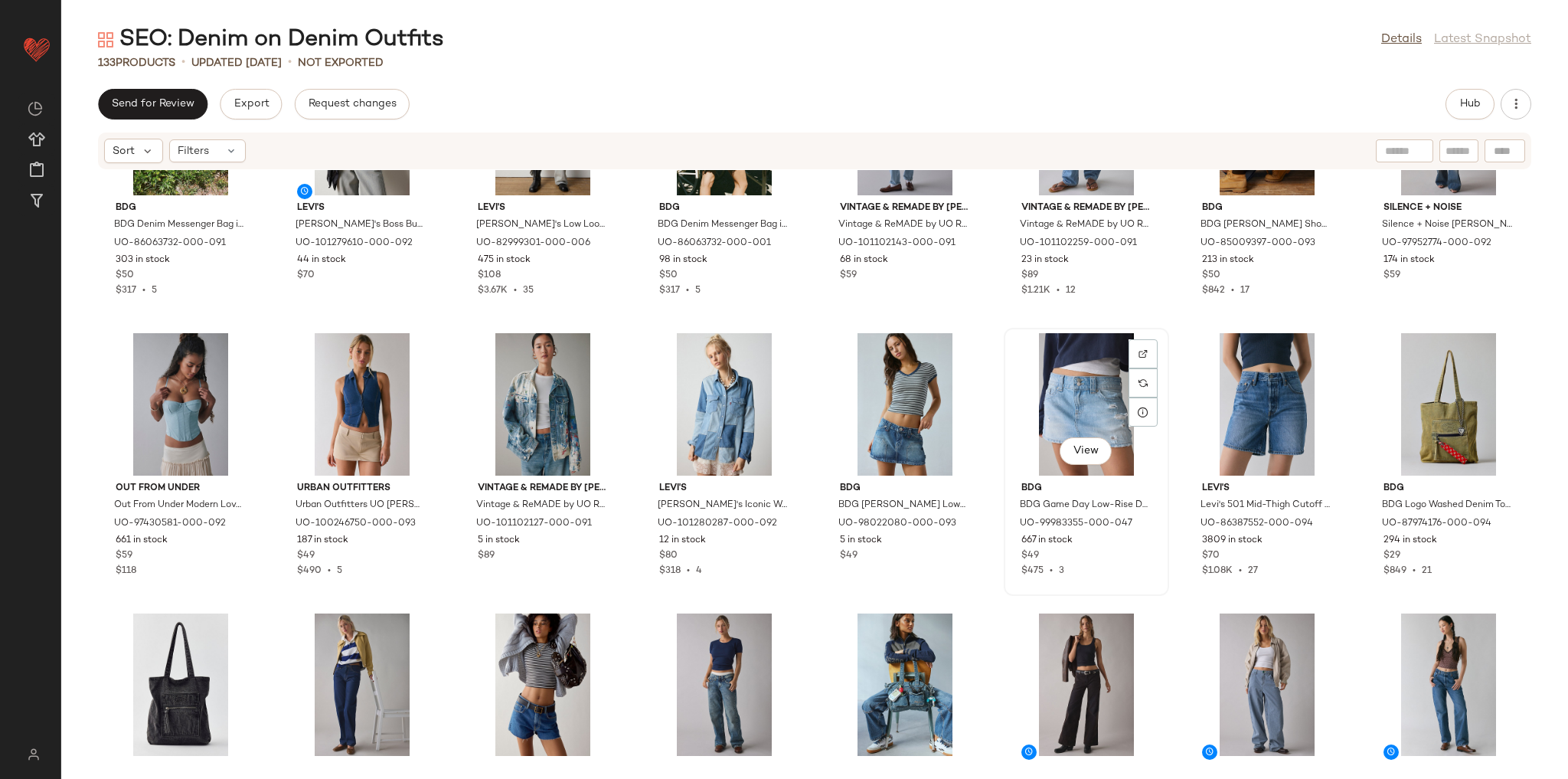
scroll to position [2768, 0]
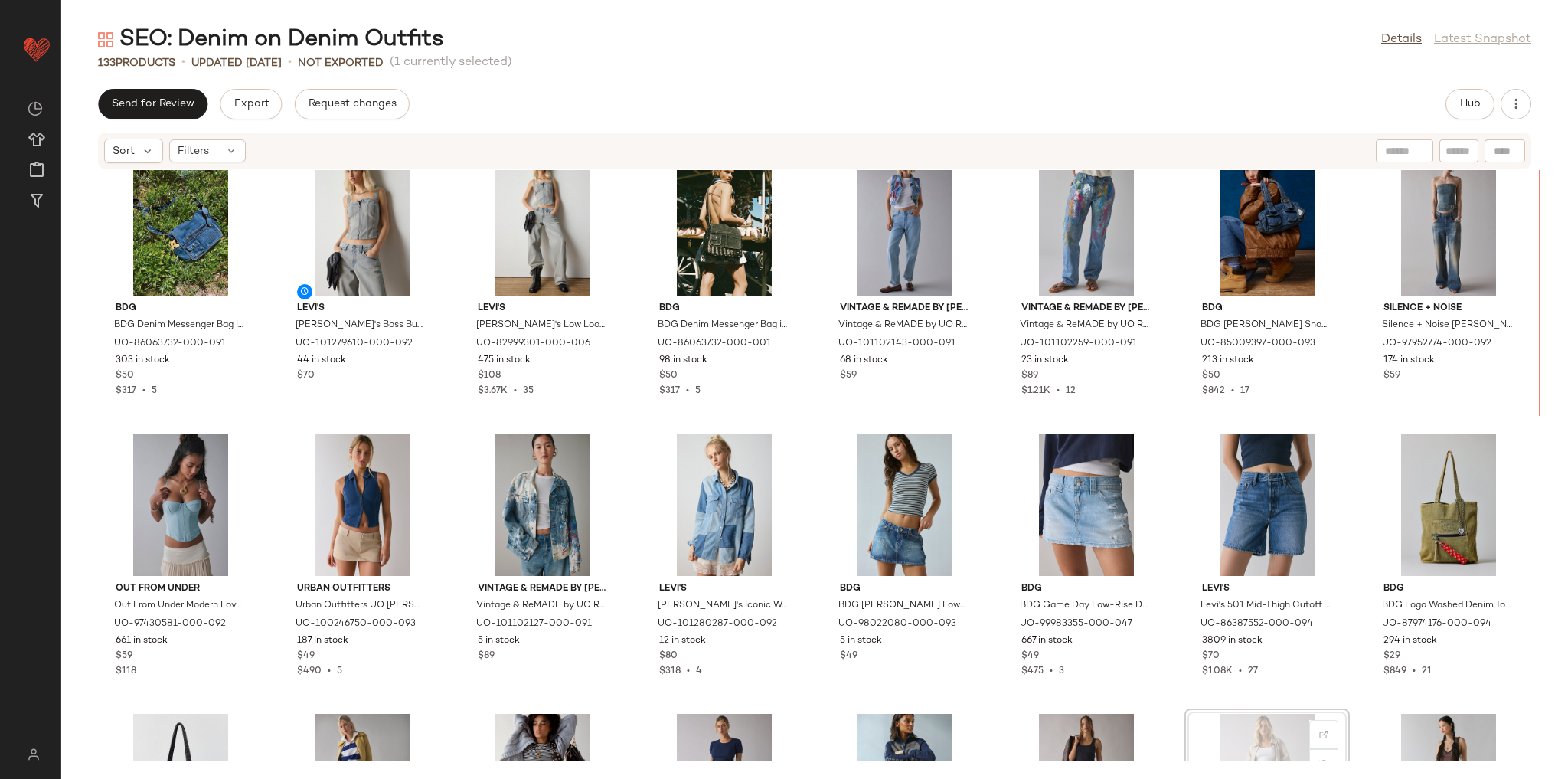
scroll to position [2560, 0]
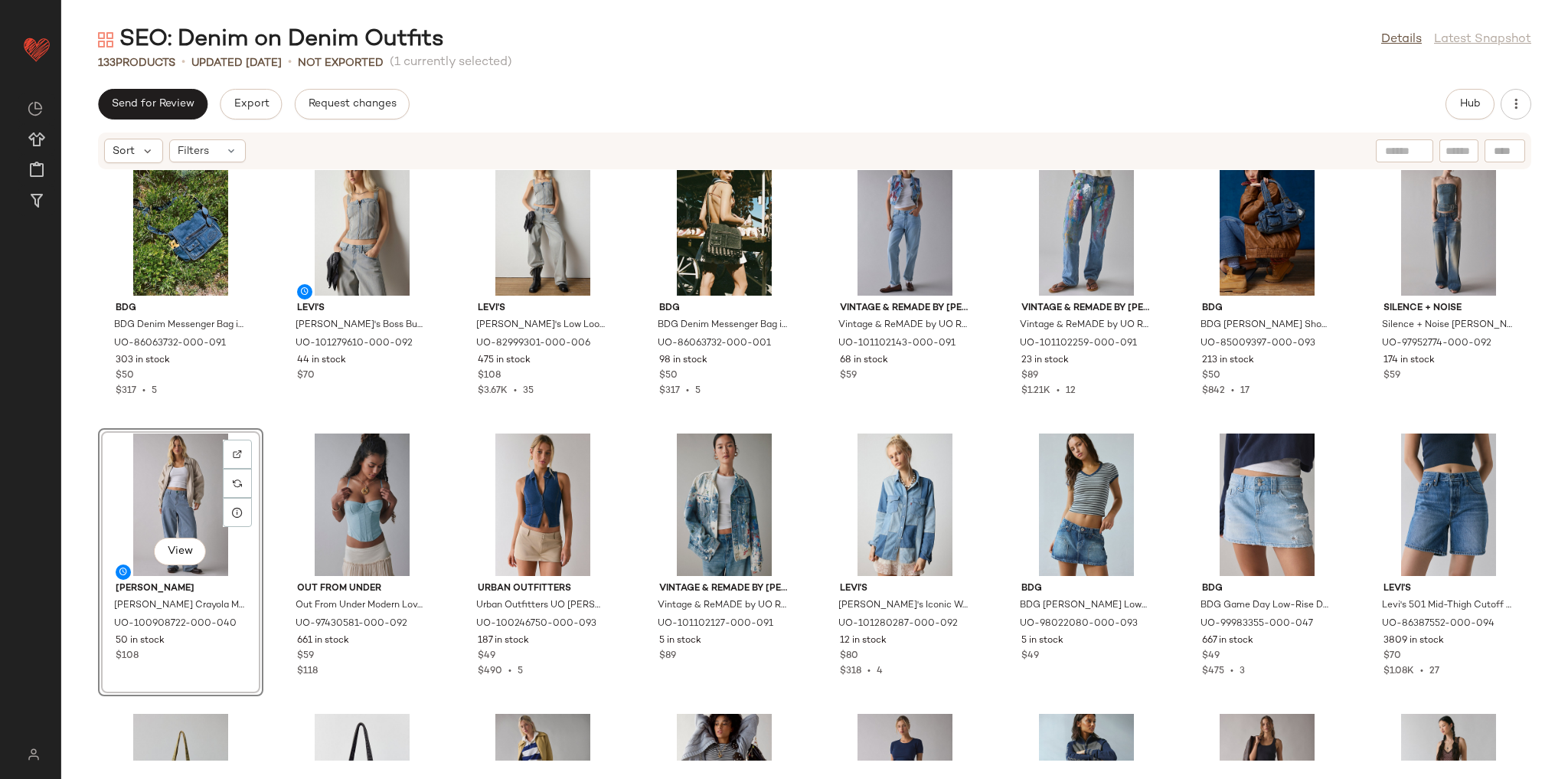
click at [446, 435] on div "BDG BDG Denim Messenger Bag in Blue Denim, Women's at Urban Outfitters UO-86063…" at bounding box center [814, 466] width 1507 height 591
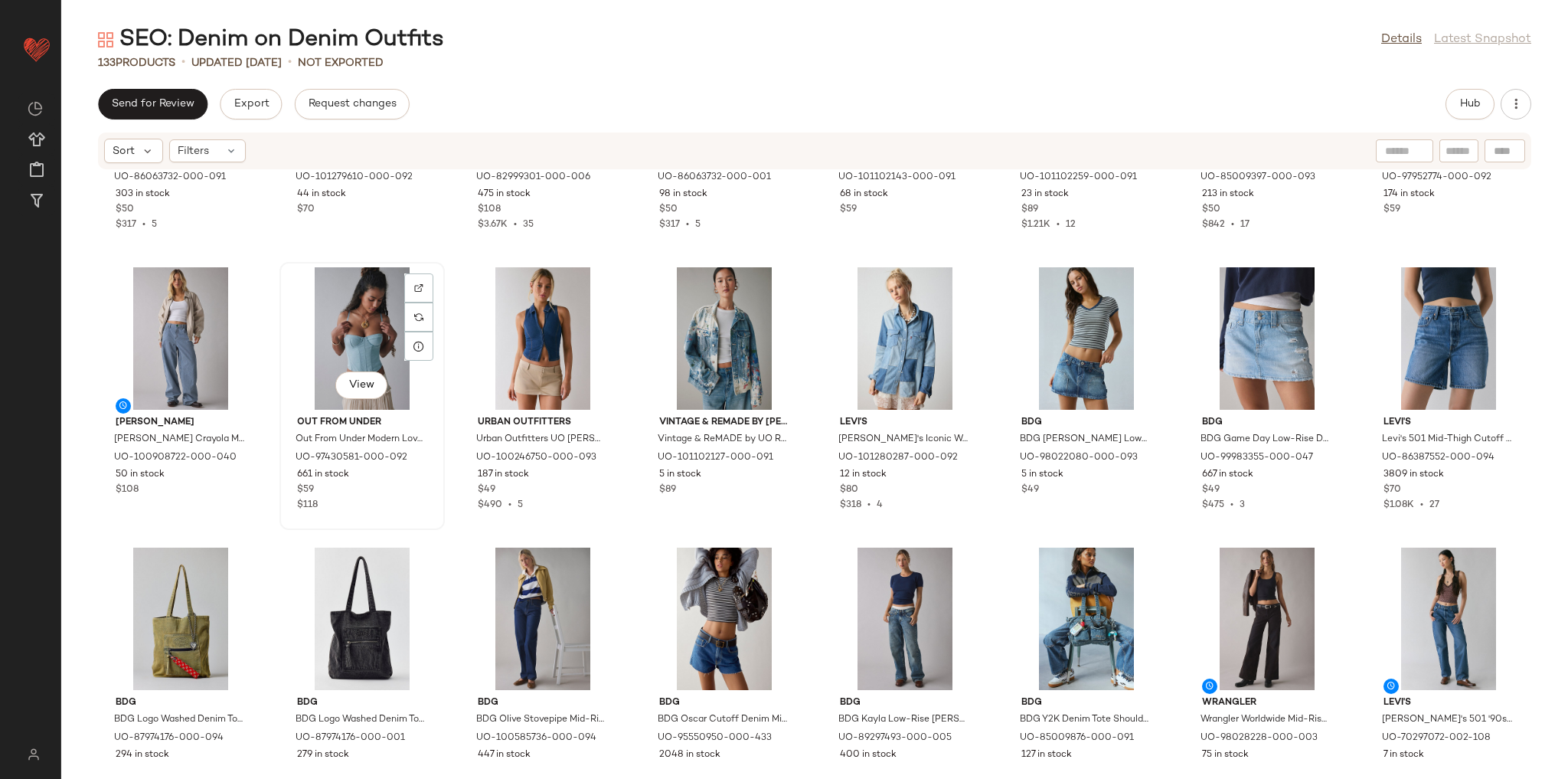
scroll to position [2744, 0]
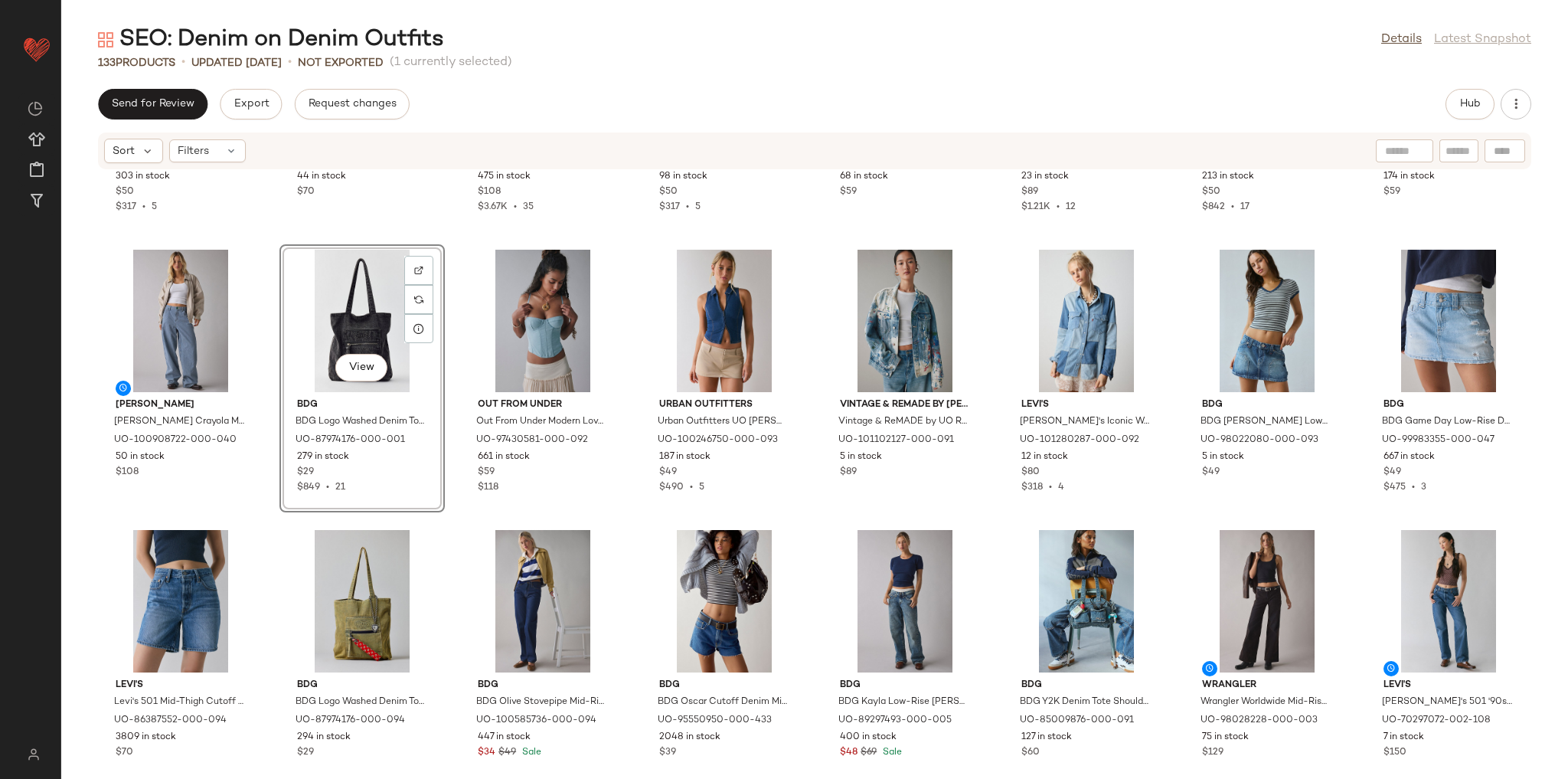
click at [464, 517] on div "BDG BDG Denim Messenger Bag in Blue Denim, Women's at Urban Outfitters UO-86063…" at bounding box center [814, 466] width 1507 height 591
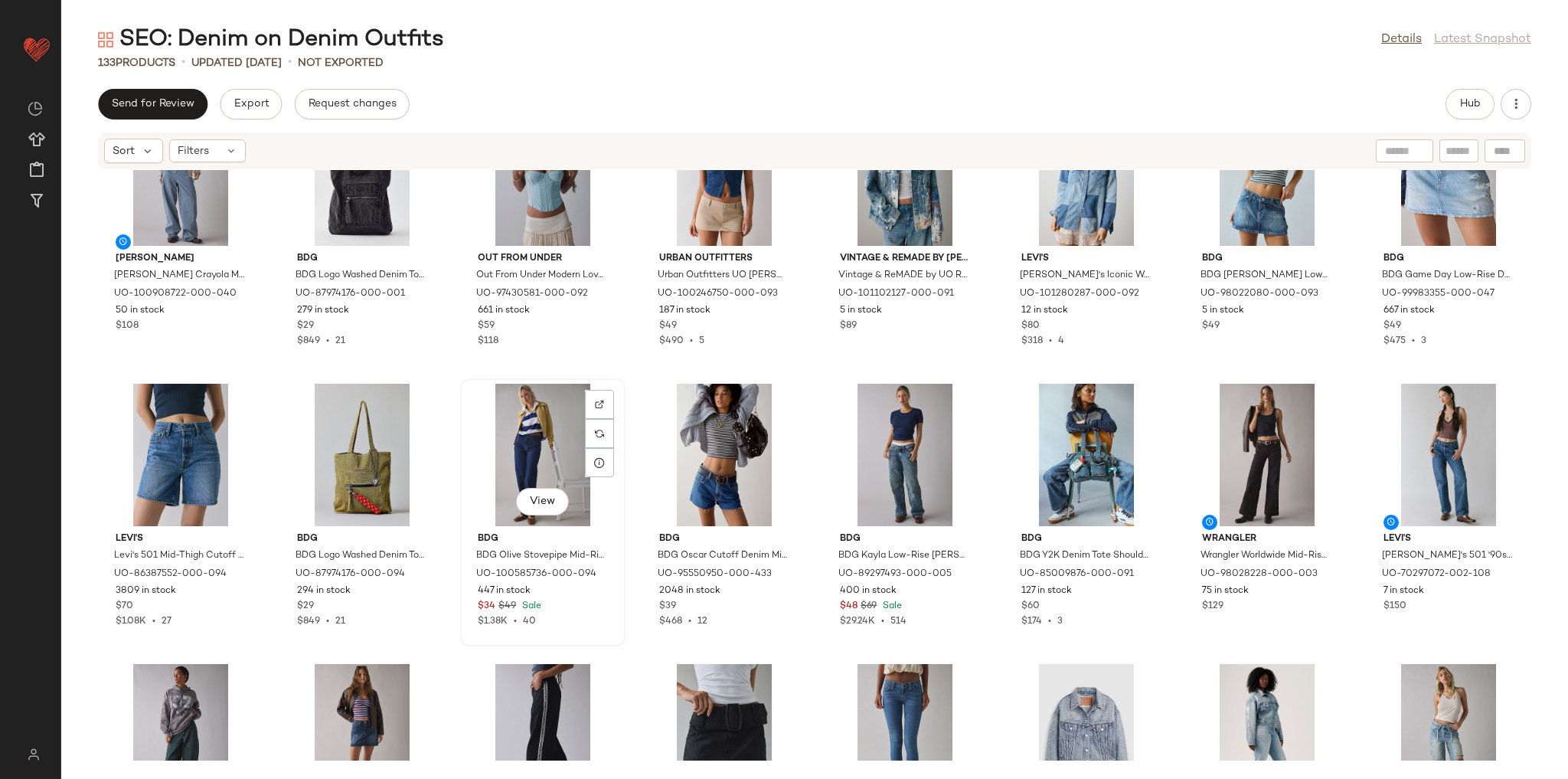
scroll to position [2928, 0]
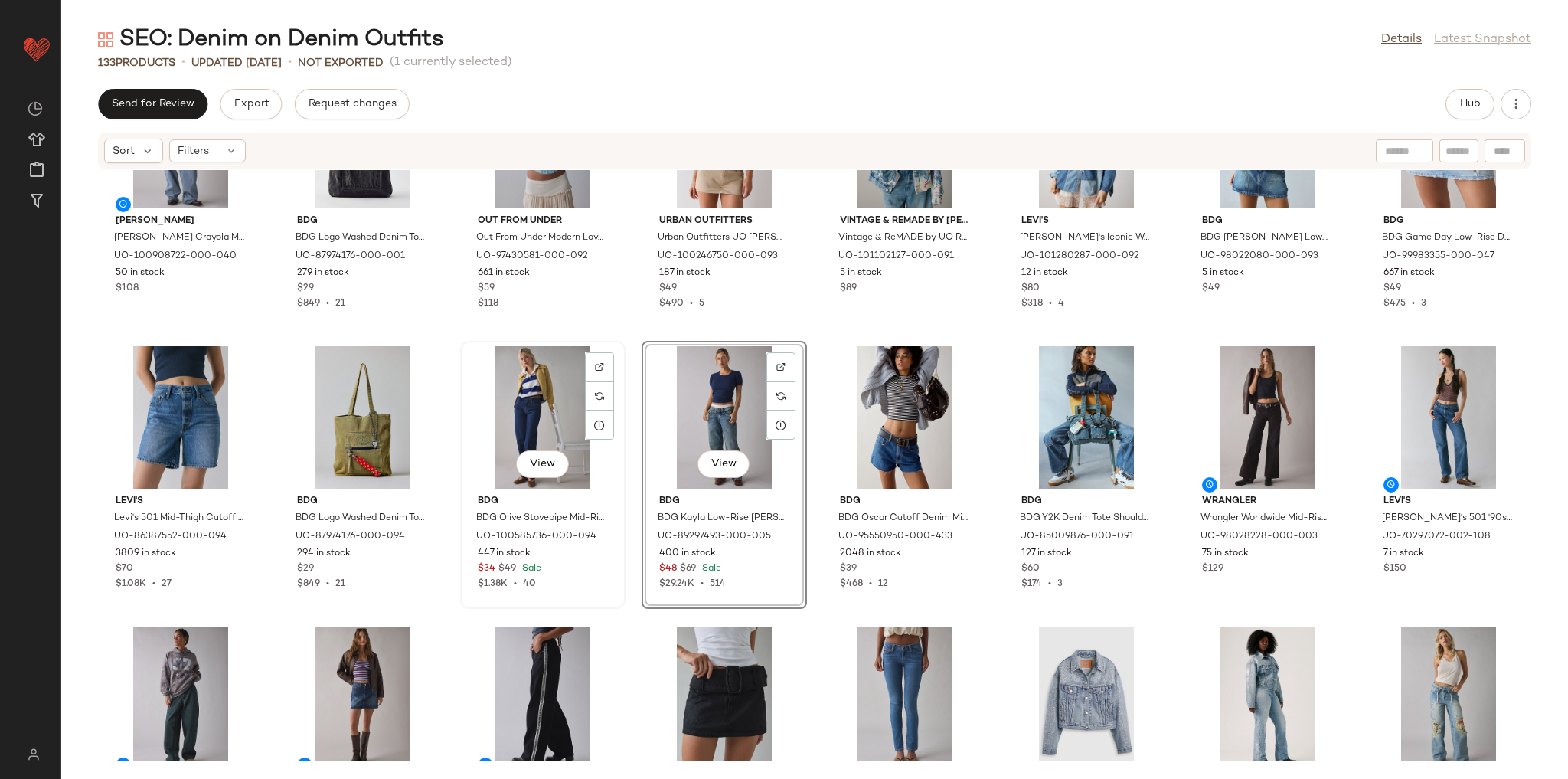
click at [504, 415] on div "View" at bounding box center [542, 417] width 155 height 142
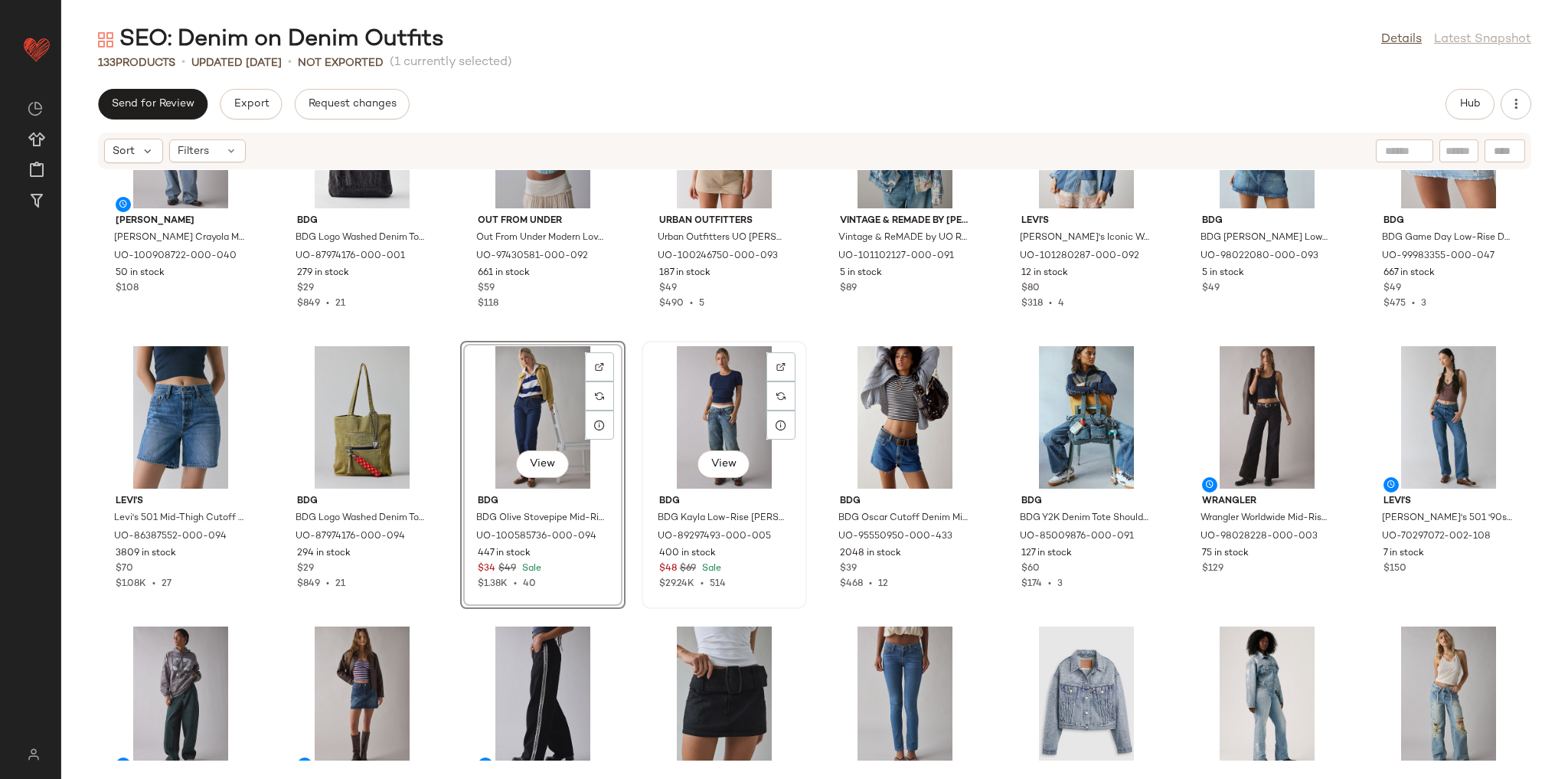
click at [698, 414] on div "View" at bounding box center [724, 417] width 155 height 142
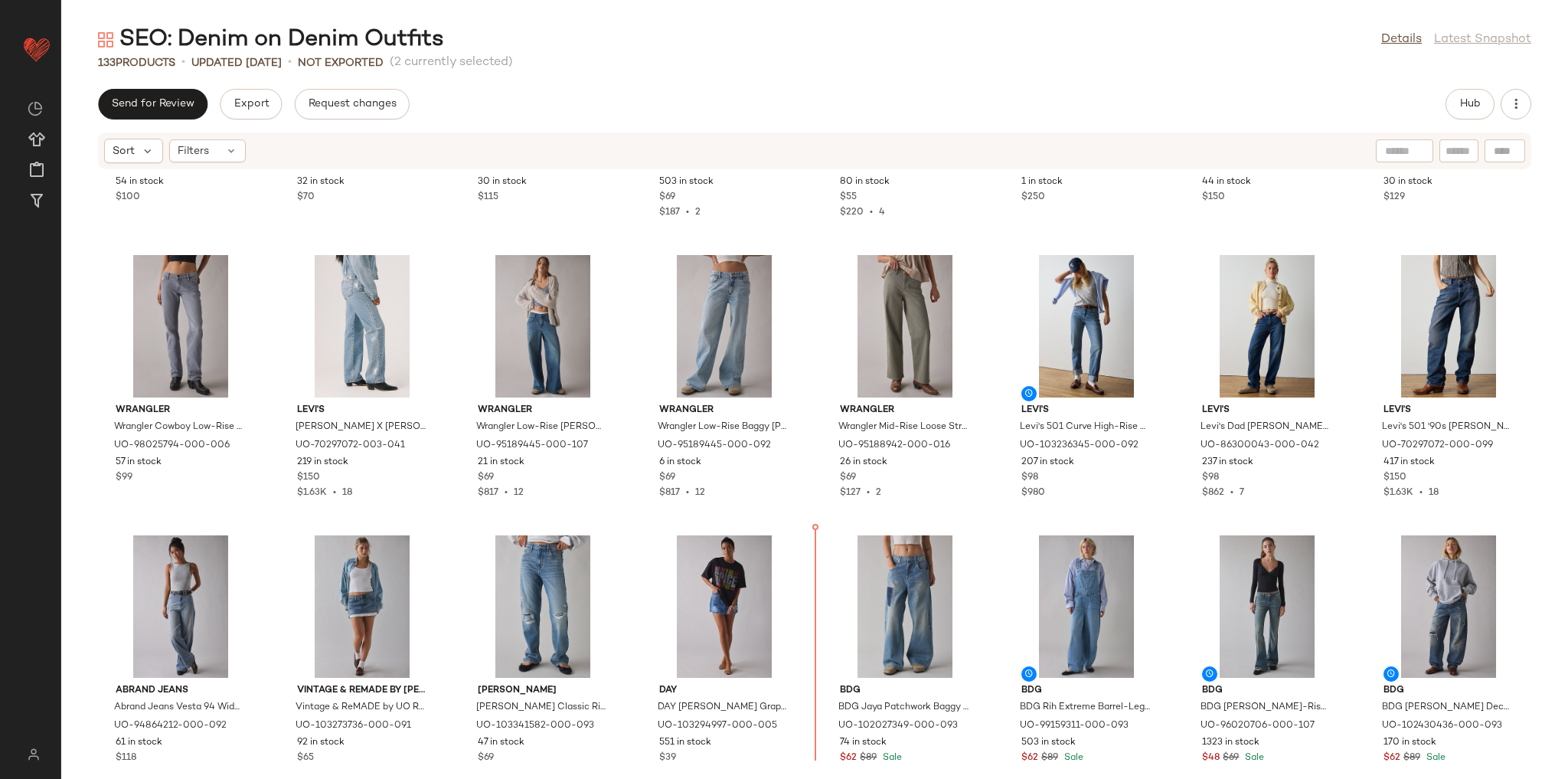
scroll to position [3618, 0]
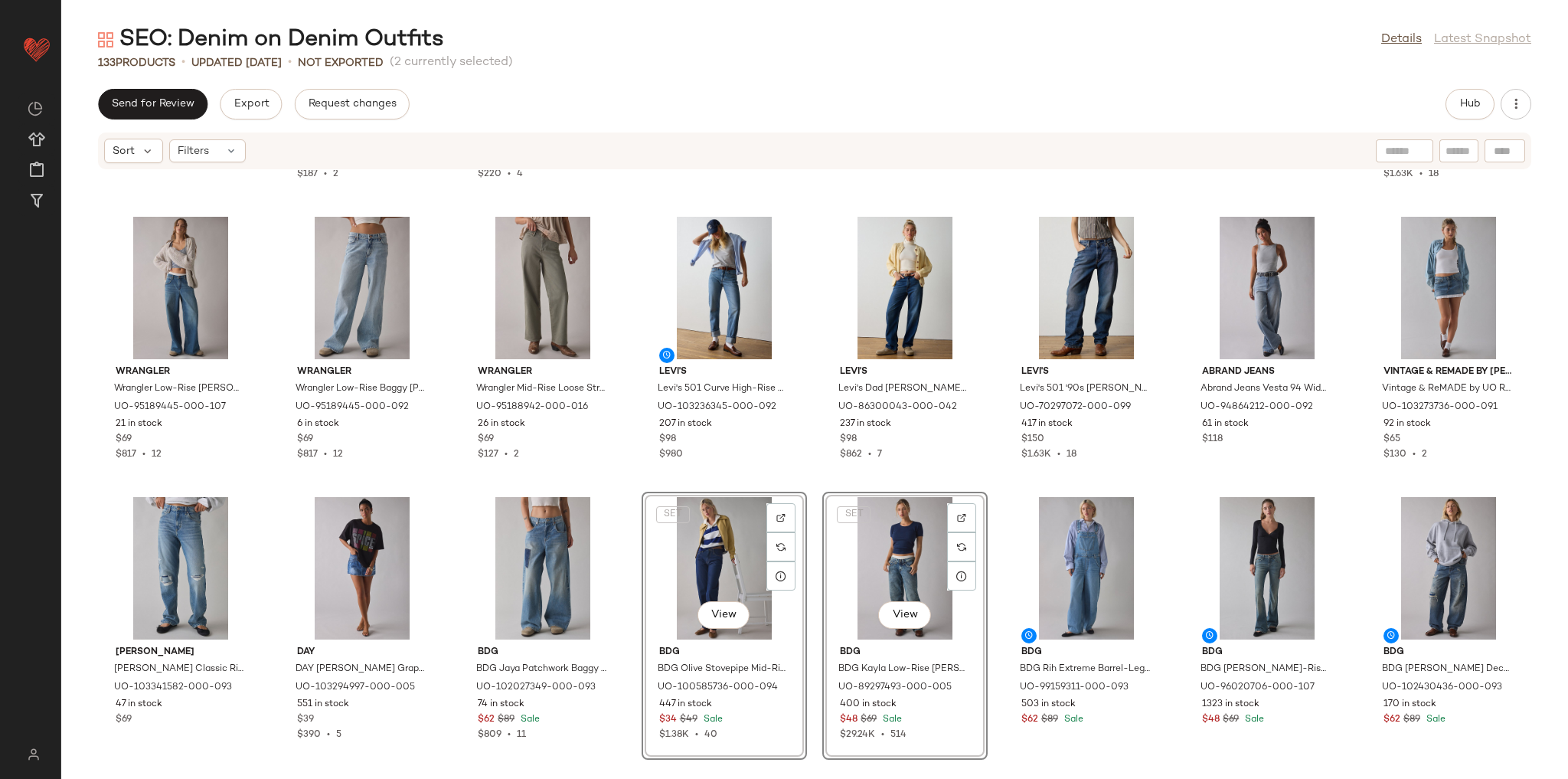
click at [626, 594] on div "WORSHIP SUPPLIES WORSHIP SUPPLIES Pacer Side-Stripe Baggy [PERSON_NAME] in Blac…" at bounding box center [814, 466] width 1507 height 591
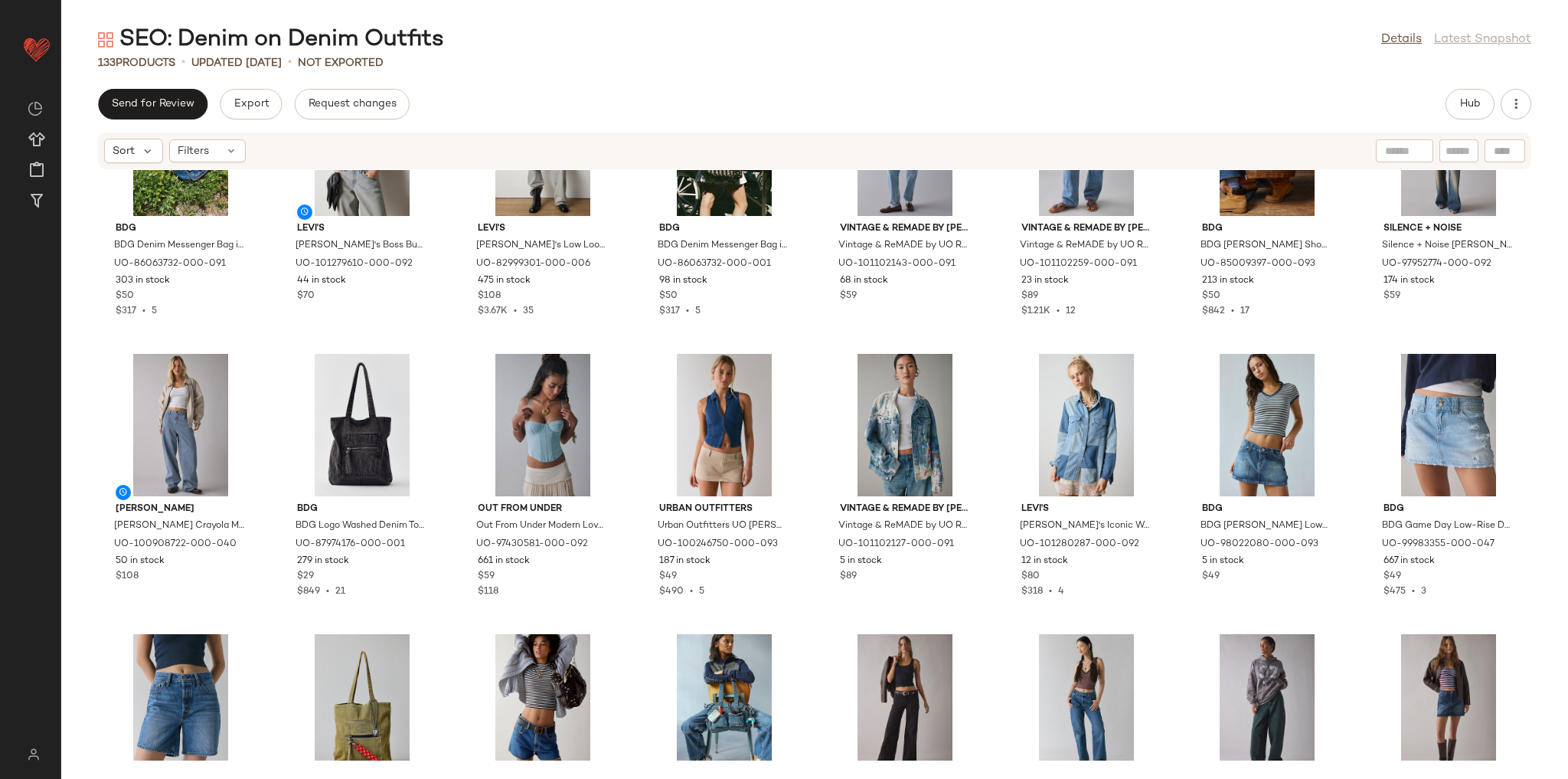
scroll to position [2638, 0]
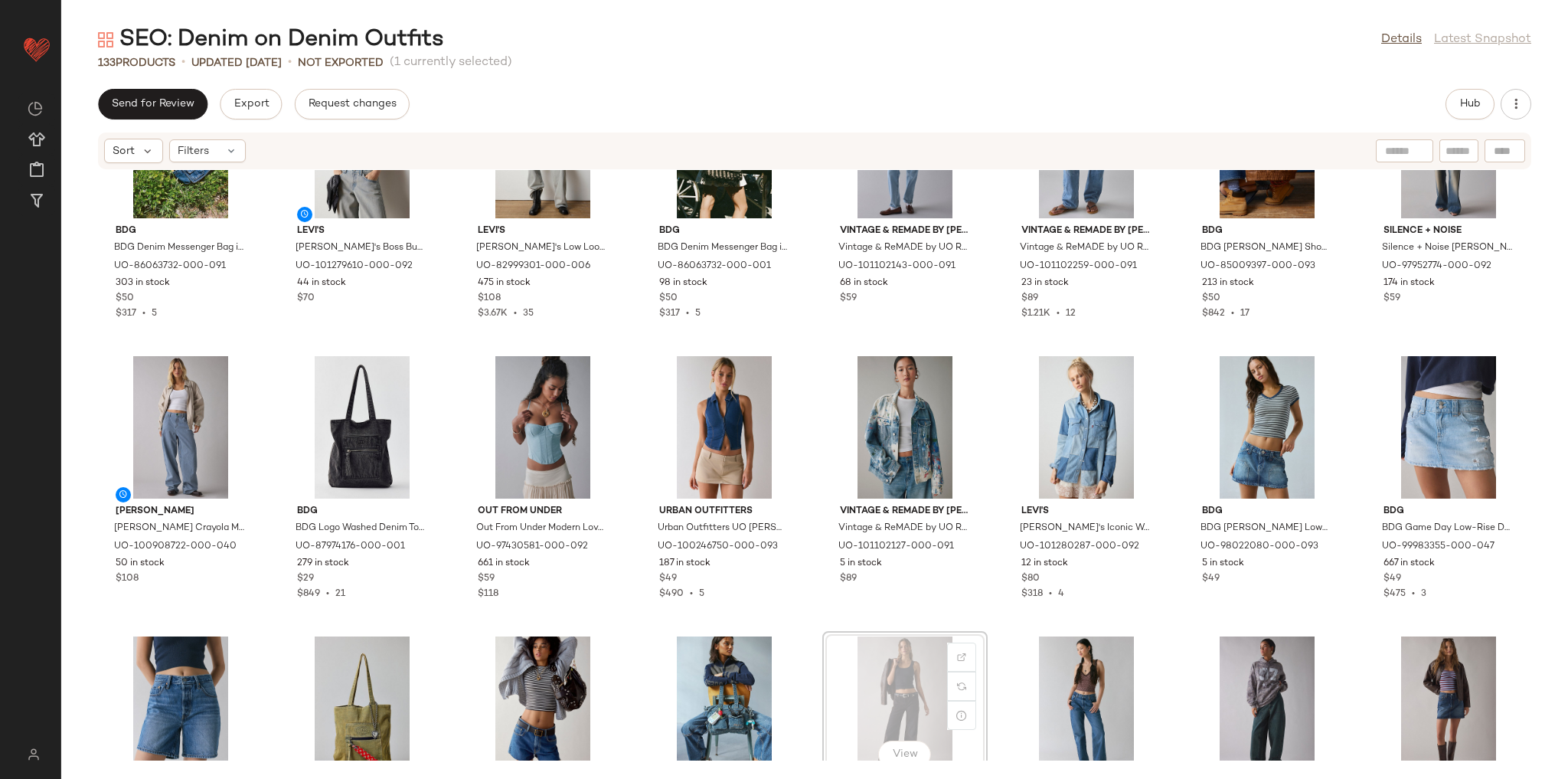
scroll to position [2639, 0]
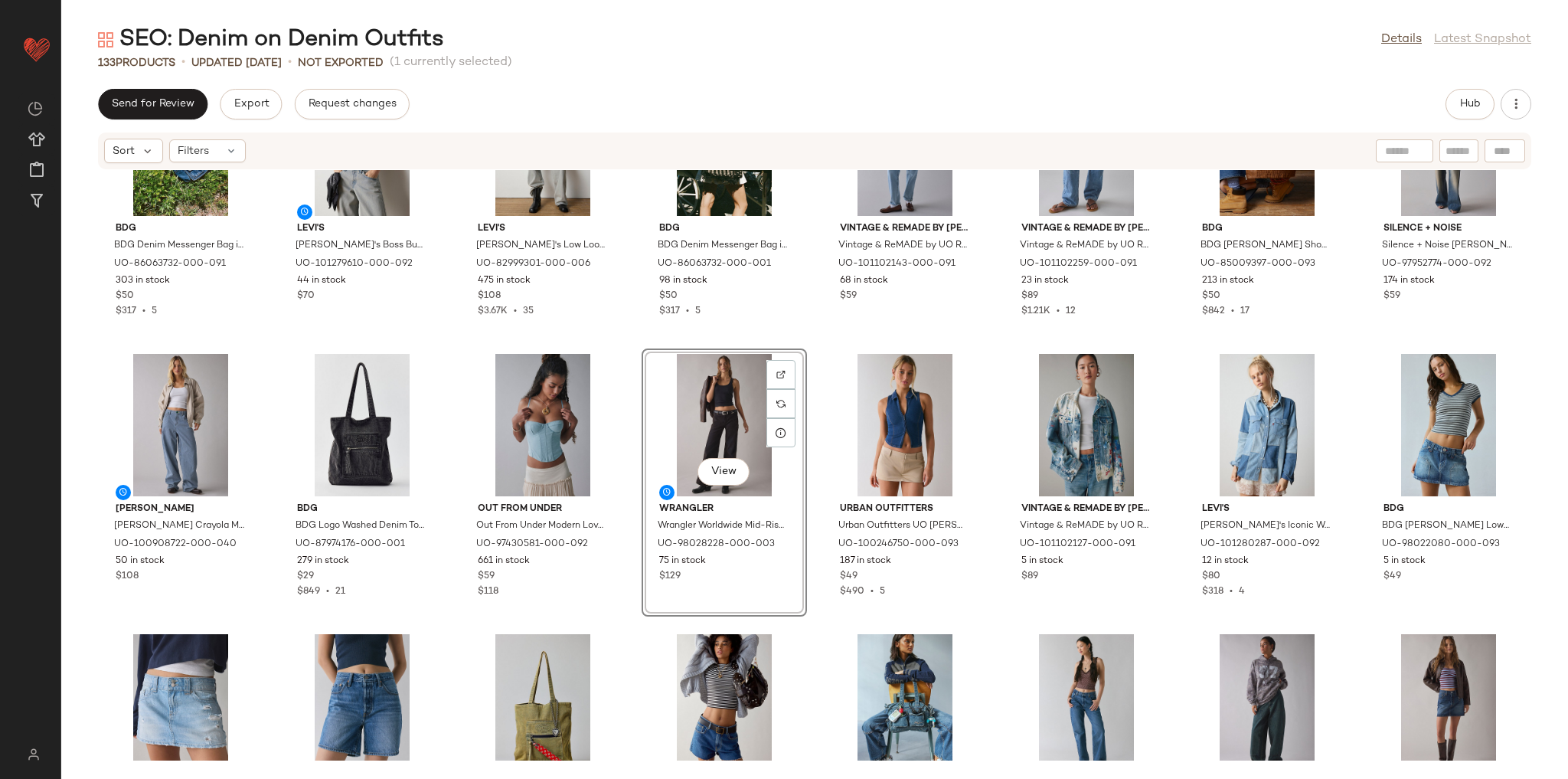
click at [636, 618] on div "BDG BDG Denim Messenger Bag in Blue Denim, Women's at Urban Outfitters UO-86063…" at bounding box center [814, 466] width 1507 height 591
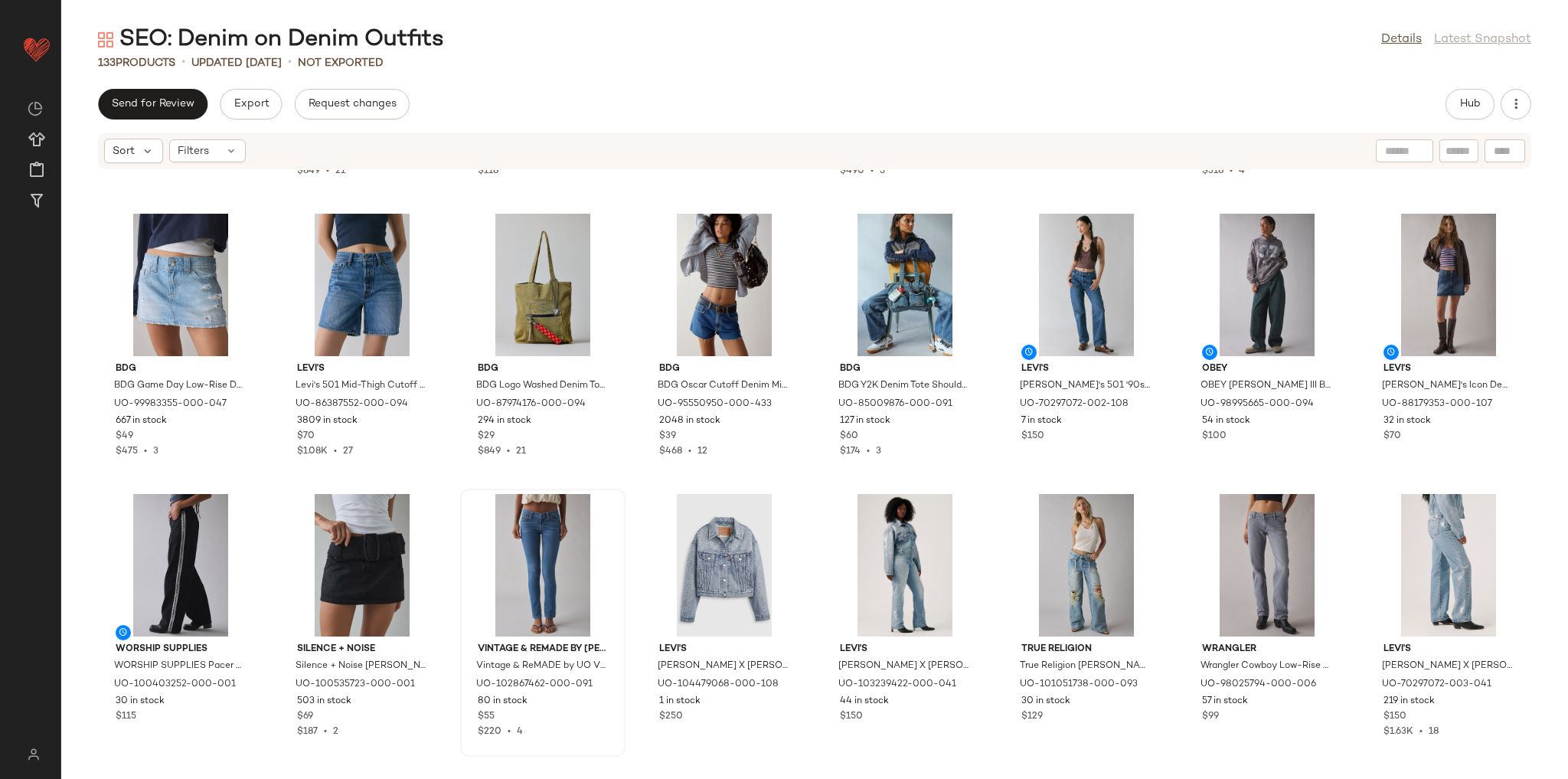
scroll to position [3068, 0]
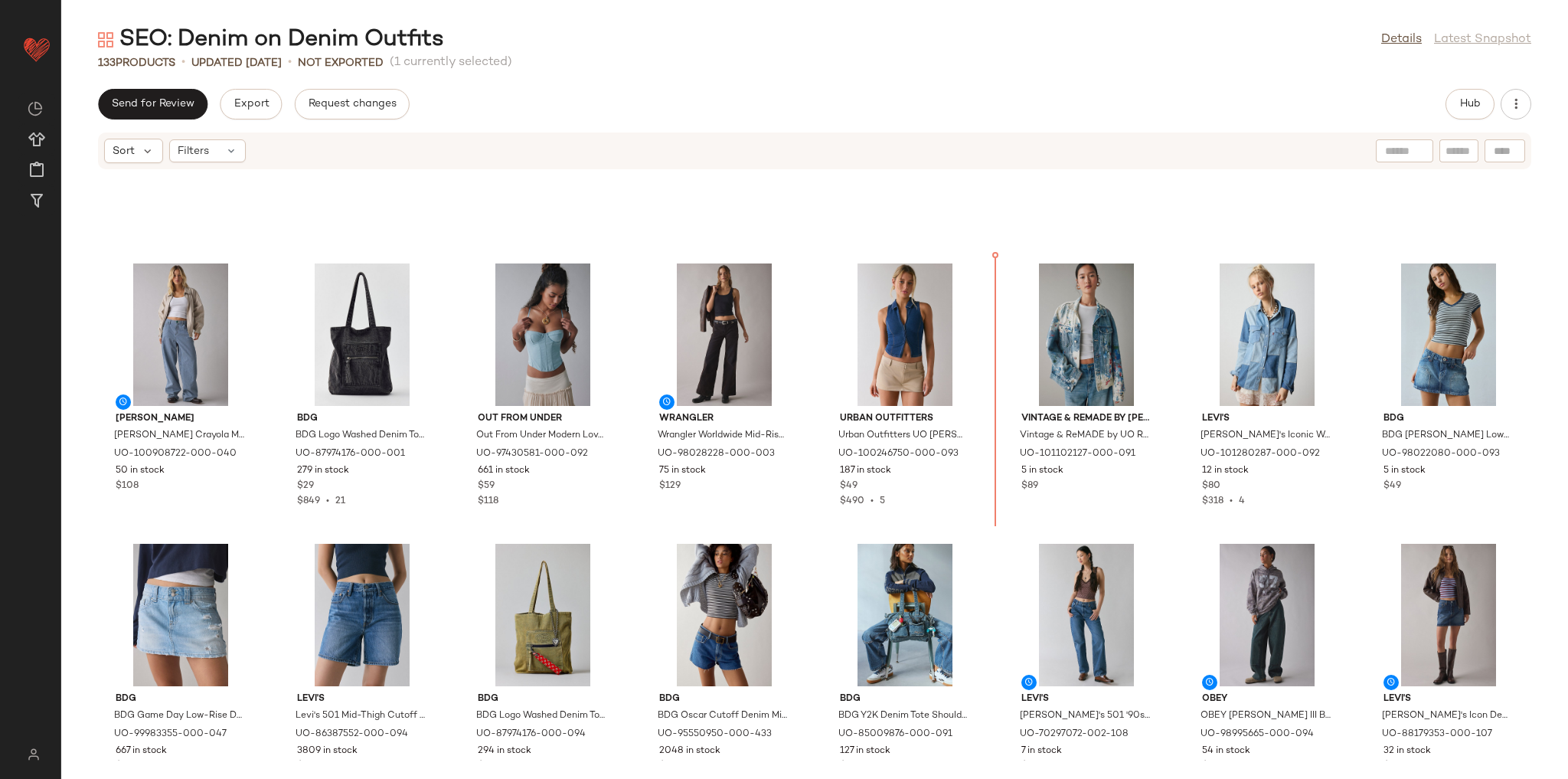
scroll to position [2720, 0]
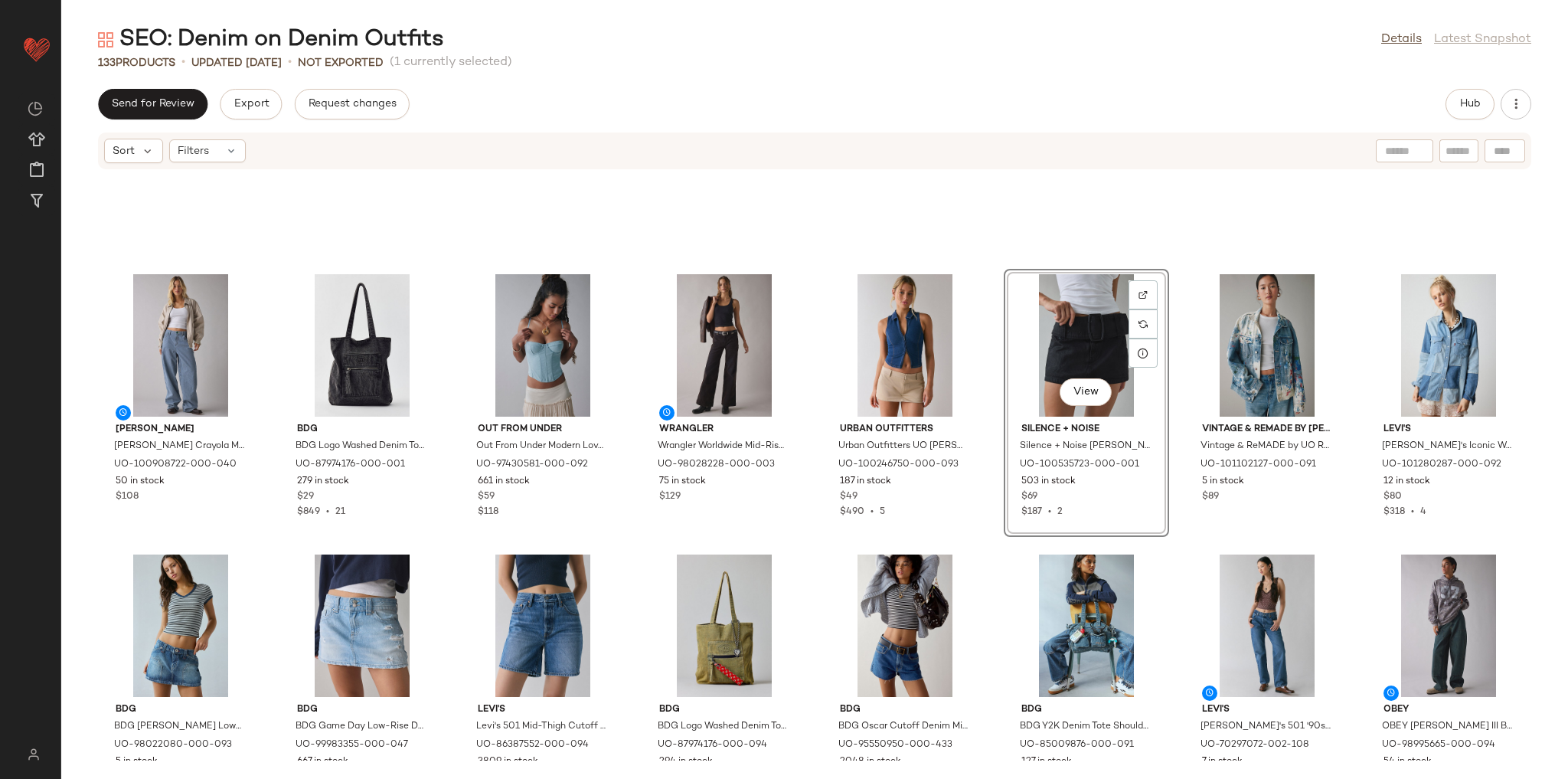
click at [990, 548] on div "[PERSON_NAME] X Crayola Mid-Rise Straight Leg [PERSON_NAME] Jeans in Railroad S…" at bounding box center [814, 466] width 1507 height 591
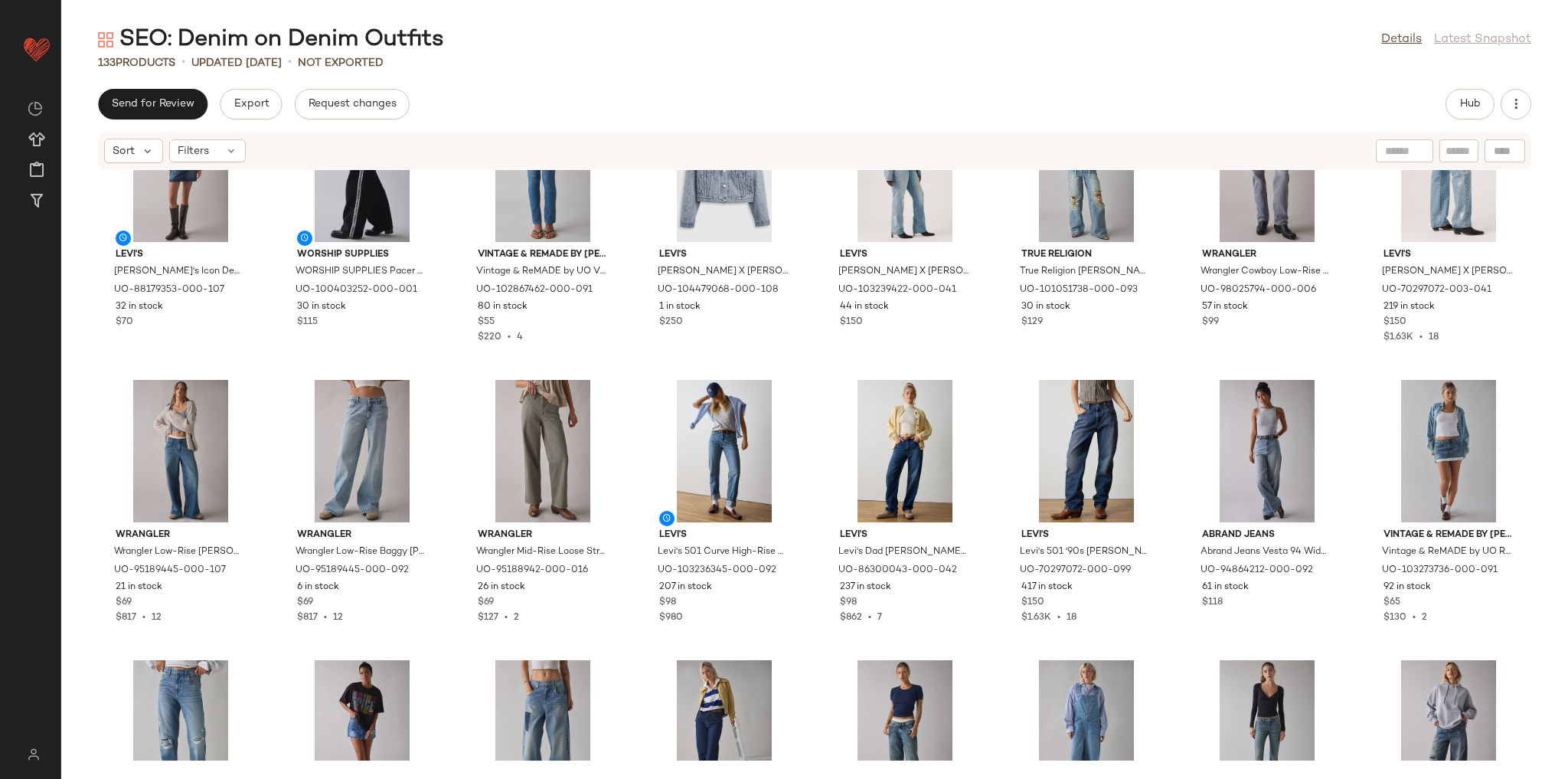
scroll to position [3332, 0]
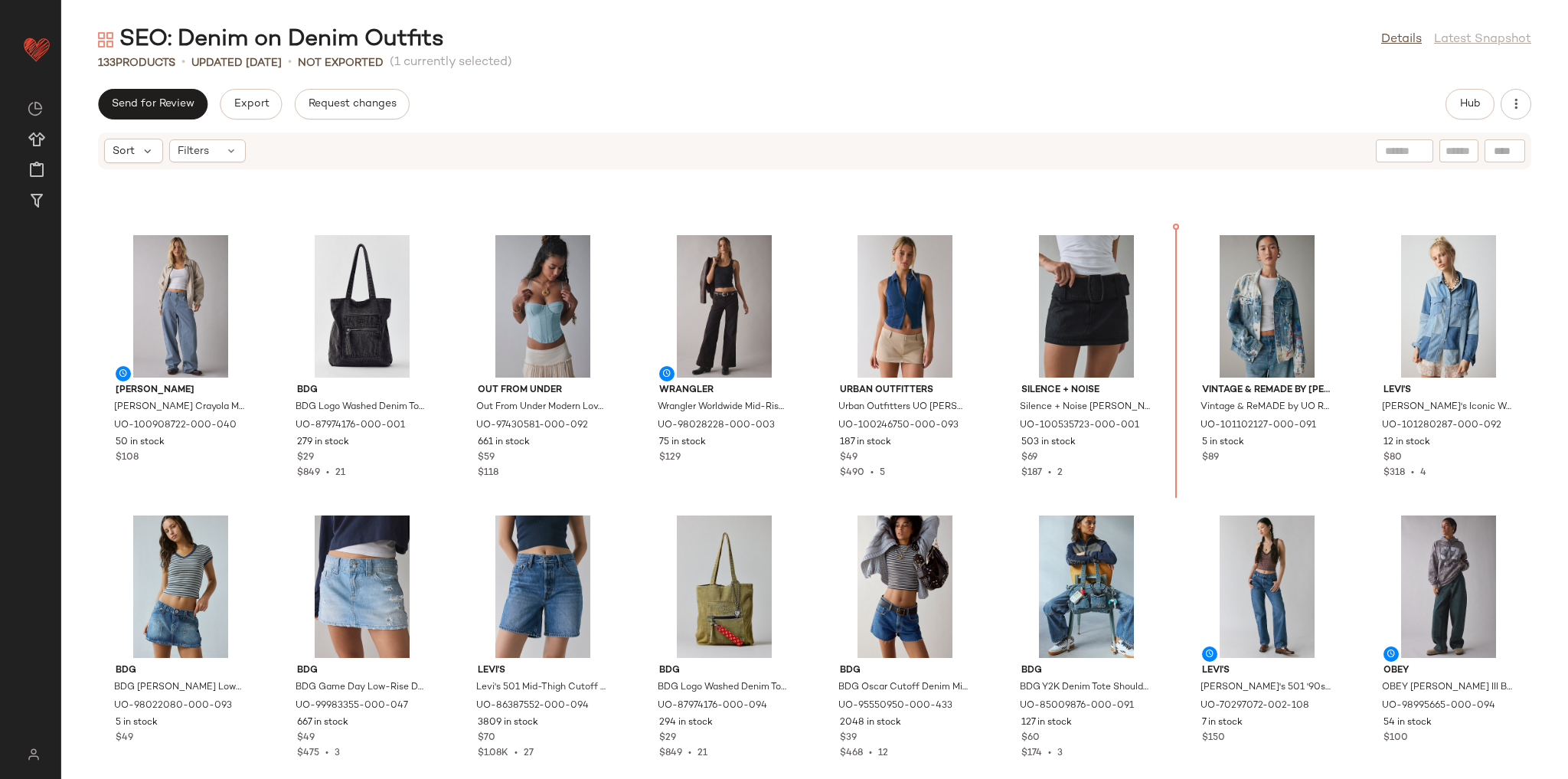
scroll to position [2736, 0]
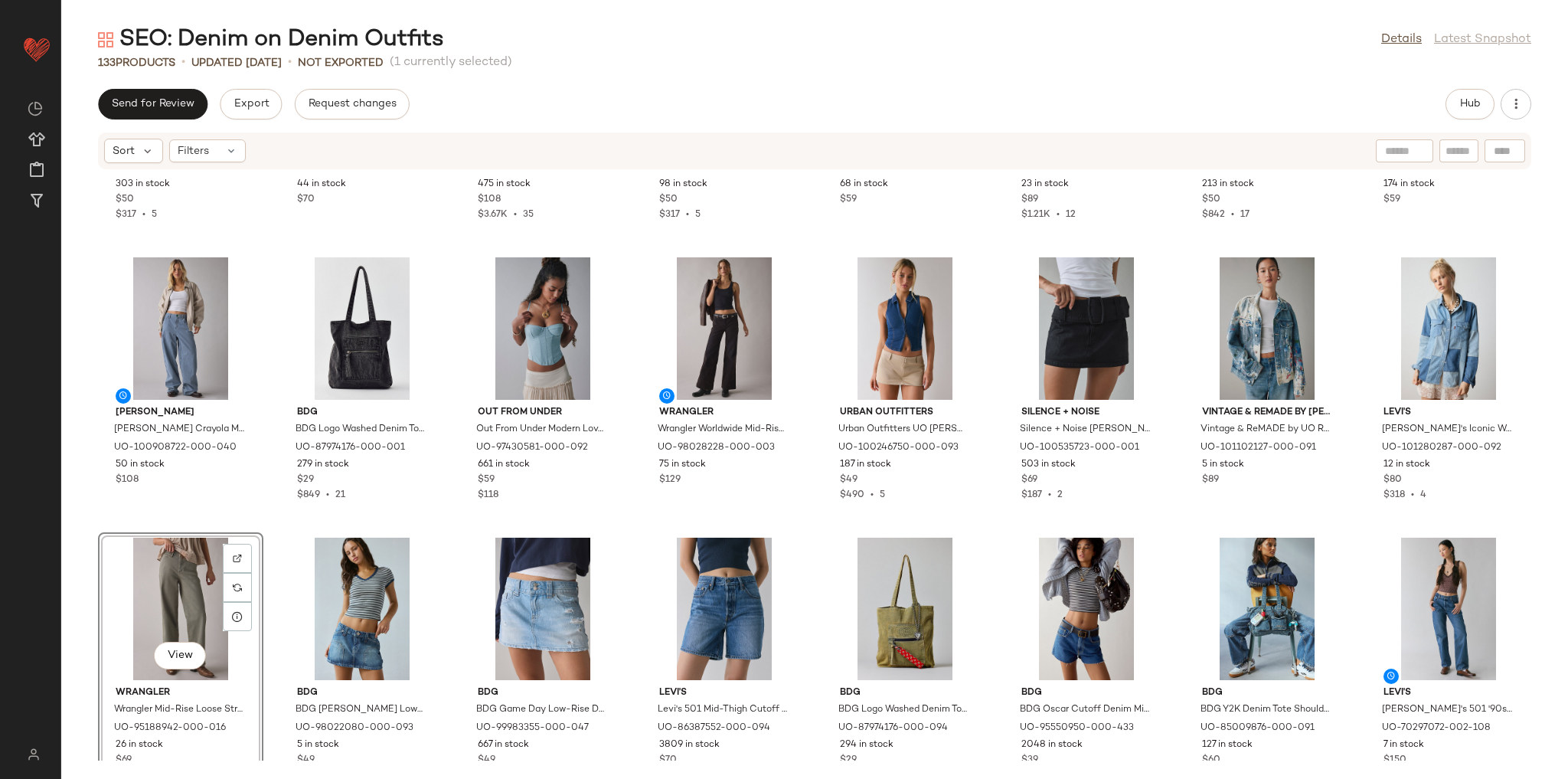
click at [1174, 514] on div "BDG BDG Denim Messenger Bag in Blue Denim, Women's at Urban Outfitters UO-86063…" at bounding box center [814, 466] width 1507 height 591
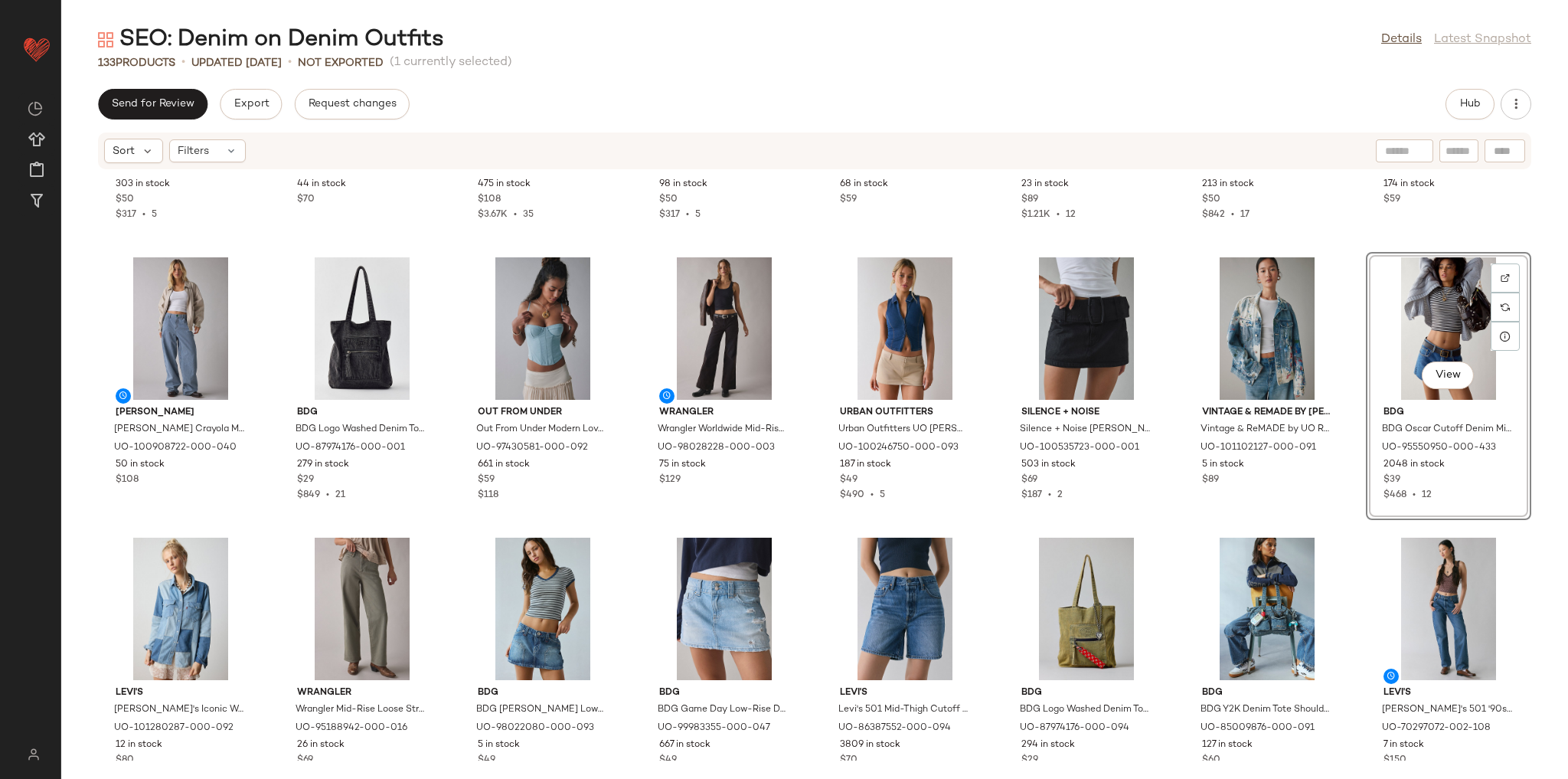
click at [1165, 533] on div "BDG BDG Denim Messenger Bag in Blue Denim, Women's at Urban Outfitters UO-86063…" at bounding box center [814, 466] width 1507 height 591
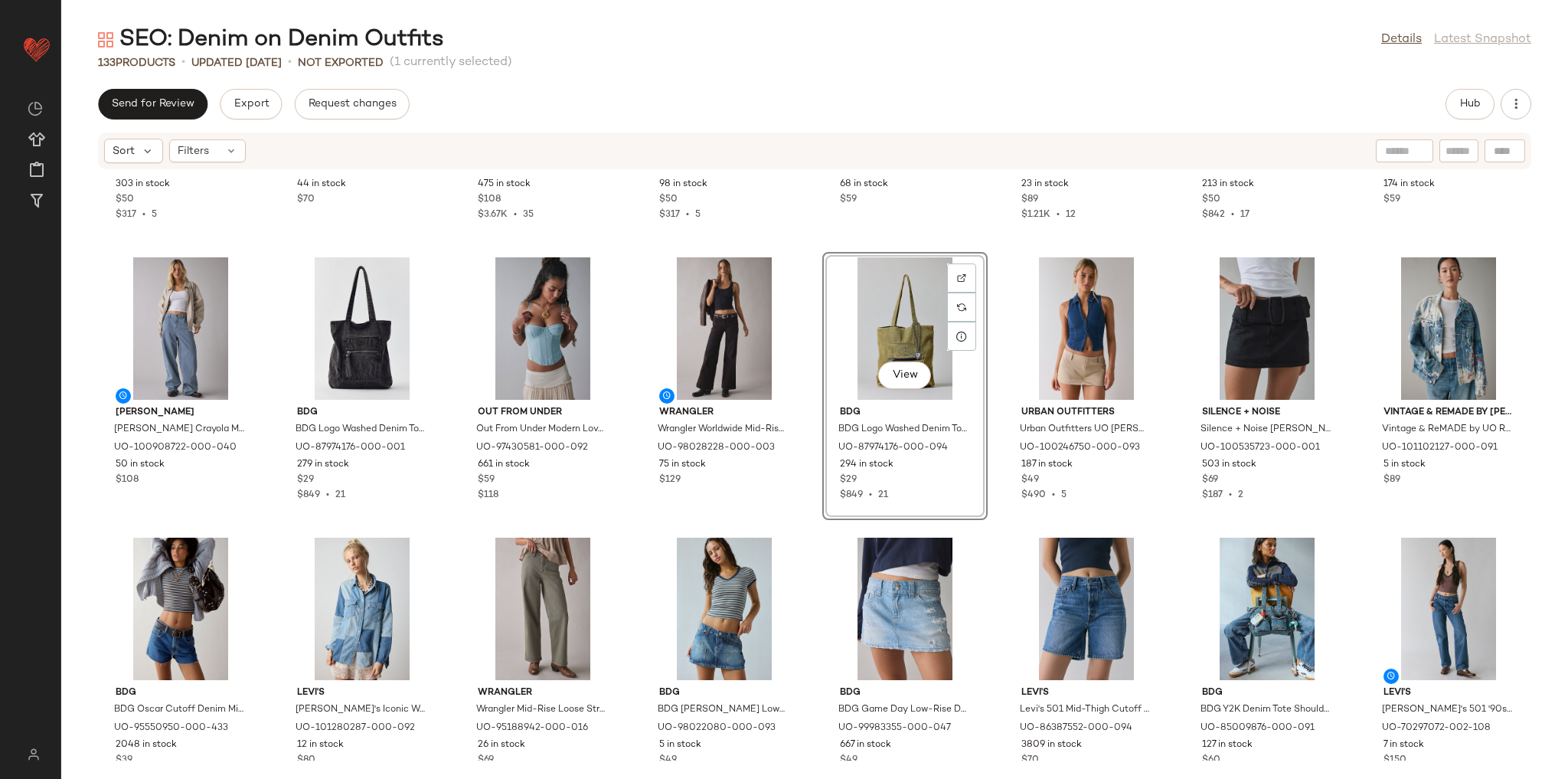
click at [986, 537] on div "BDG BDG Denim Messenger Bag in Blue Denim, Women's at Urban Outfitters UO-86063…" at bounding box center [814, 466] width 1507 height 591
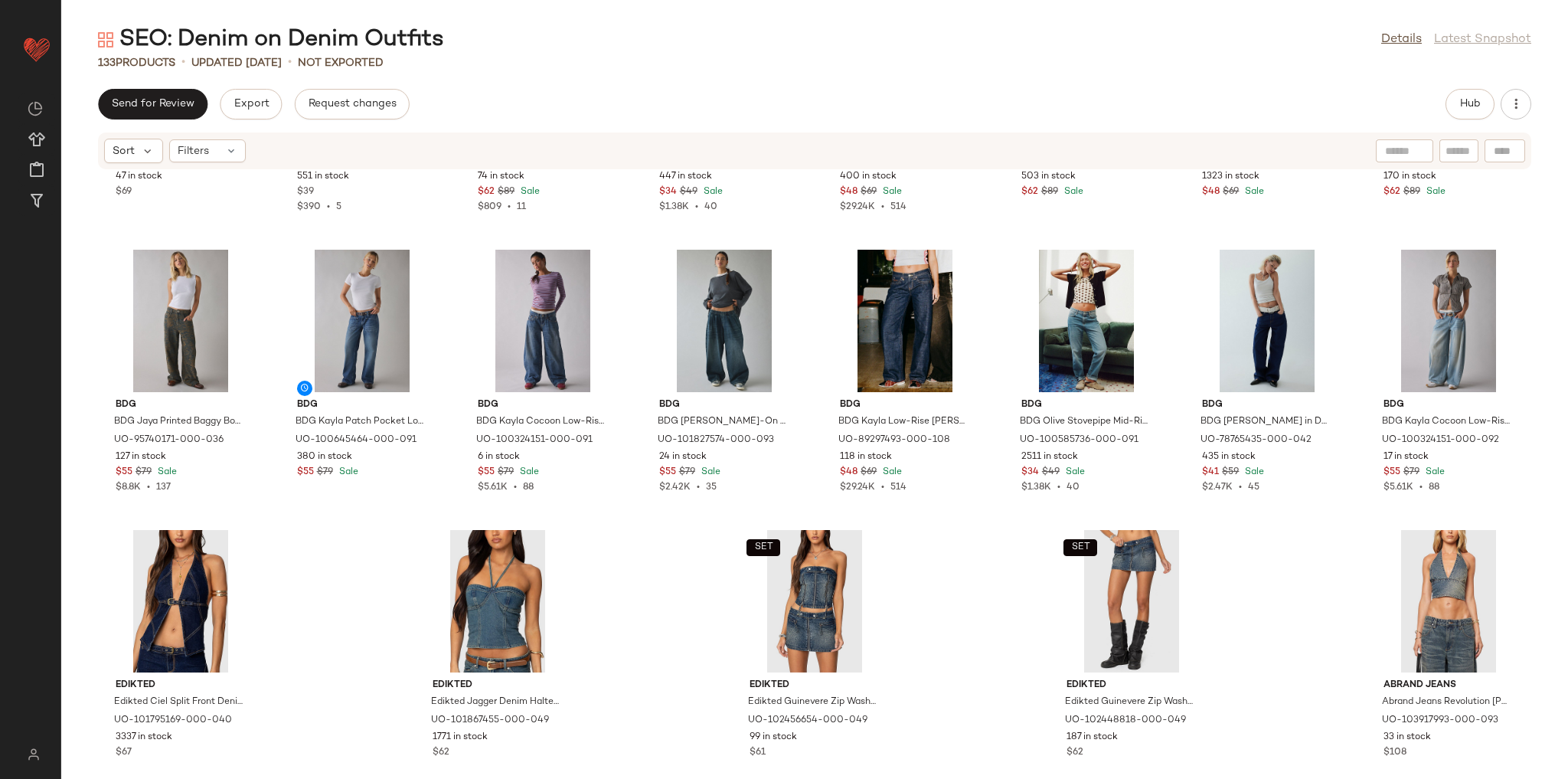
scroll to position [4177, 0]
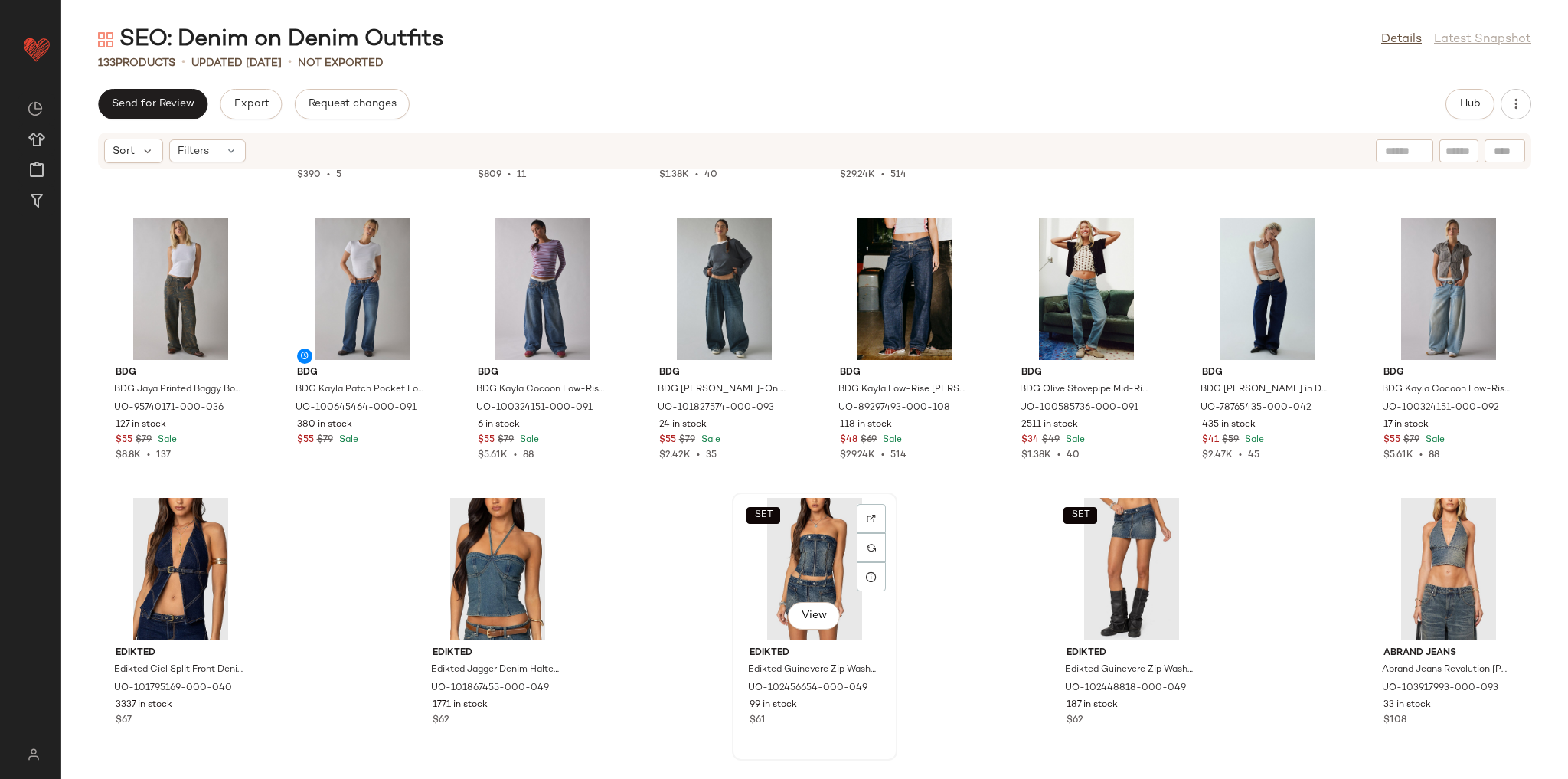
click at [793, 553] on div "SET View" at bounding box center [814, 568] width 155 height 142
click at [1117, 551] on div "SET View" at bounding box center [1131, 568] width 155 height 142
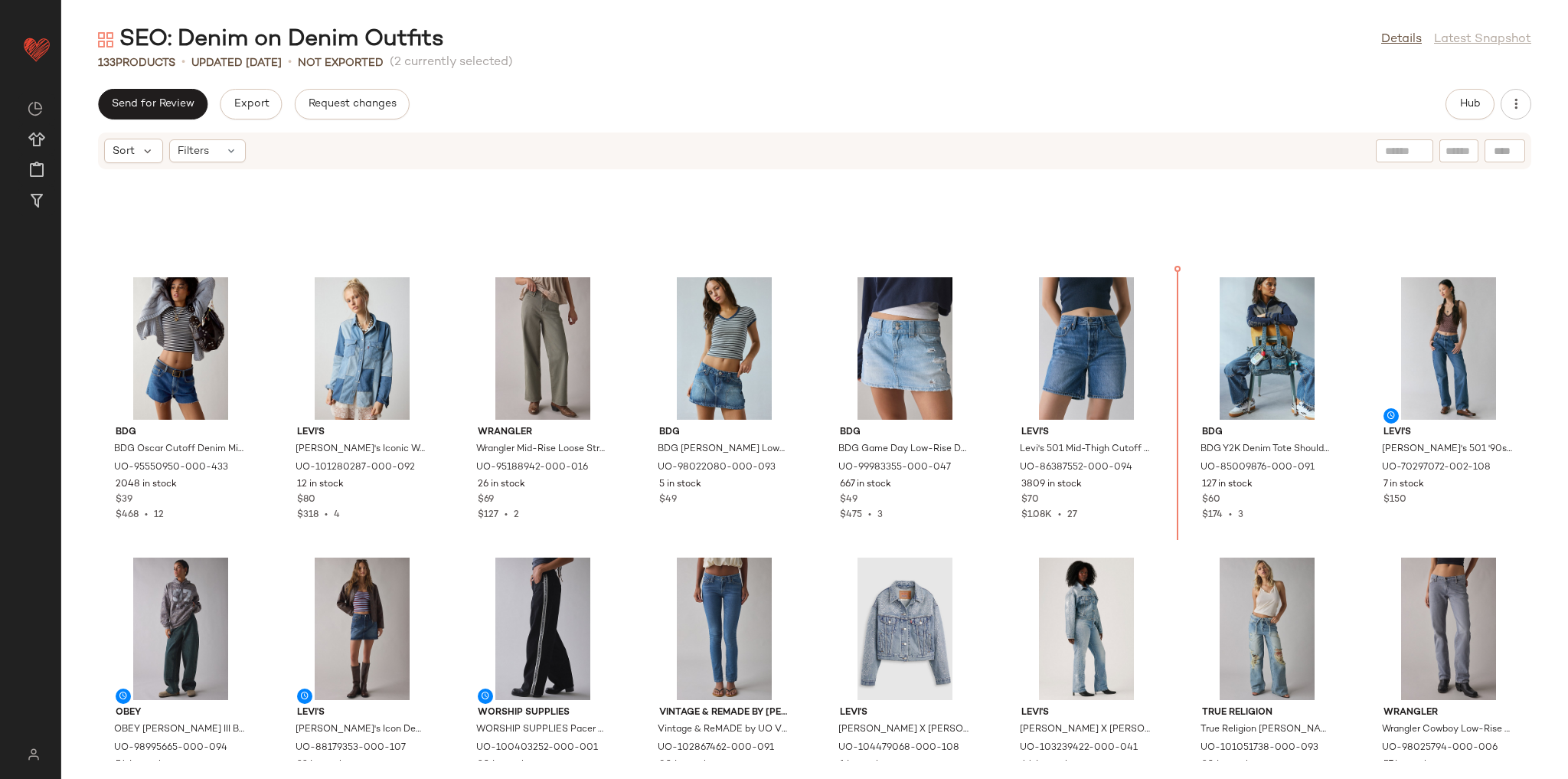
scroll to position [2978, 0]
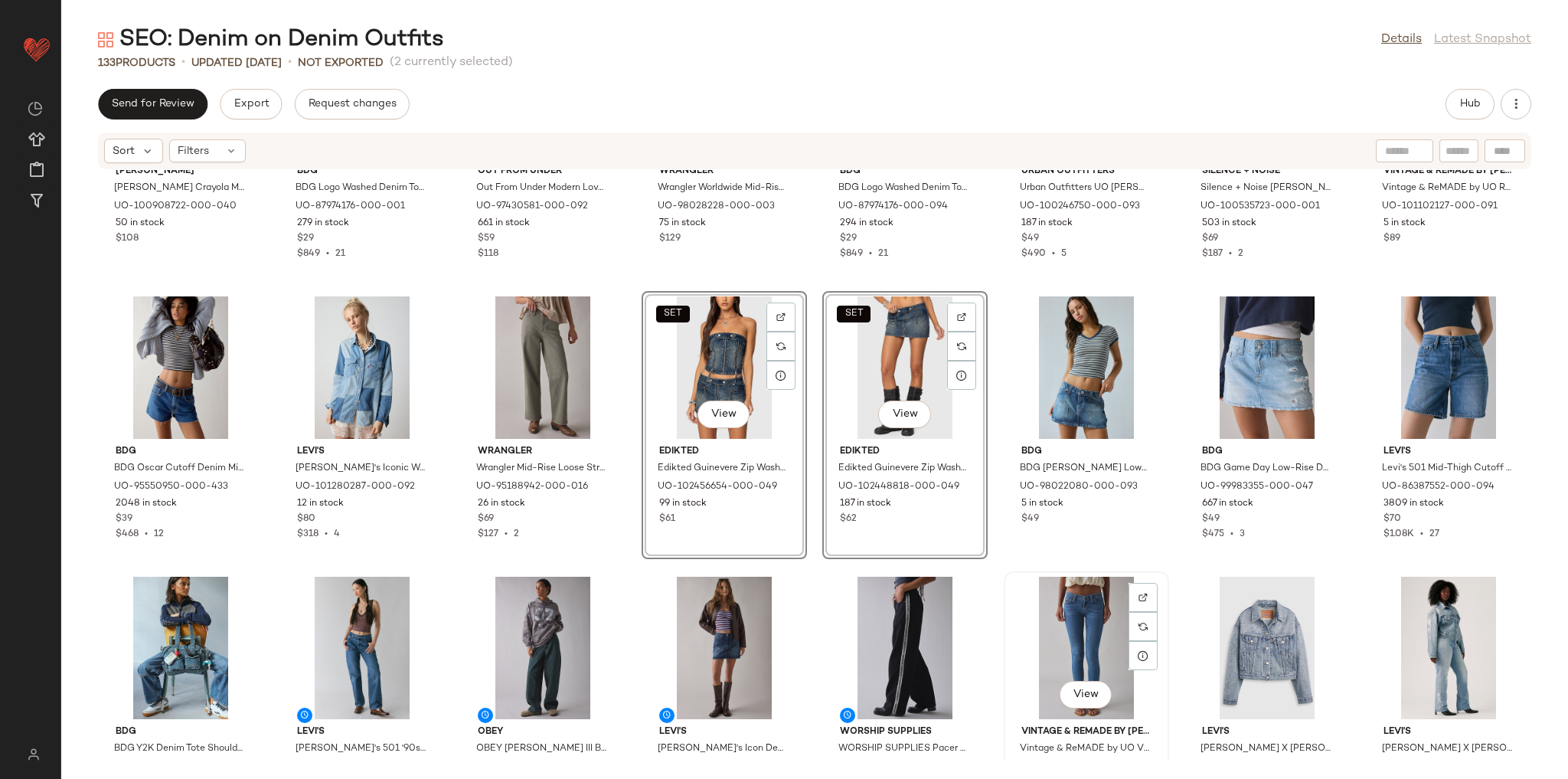
click at [1040, 618] on div "View" at bounding box center [1086, 648] width 155 height 142
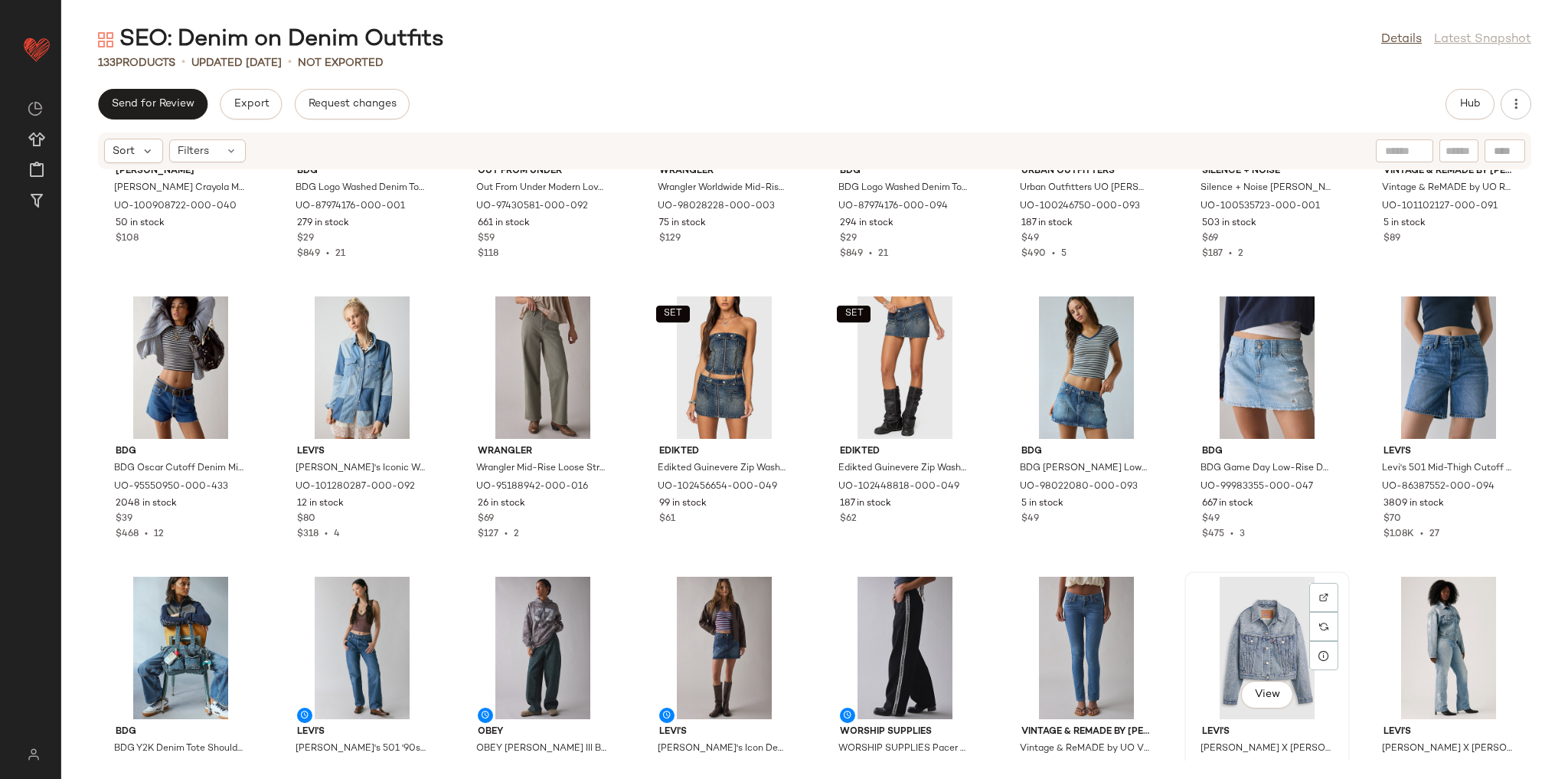
drag, startPoint x: 1230, startPoint y: 621, endPoint x: 1261, endPoint y: 616, distance: 31.4
click at [1230, 622] on div "View" at bounding box center [1267, 648] width 155 height 142
click at [1400, 618] on div "View" at bounding box center [1448, 648] width 155 height 142
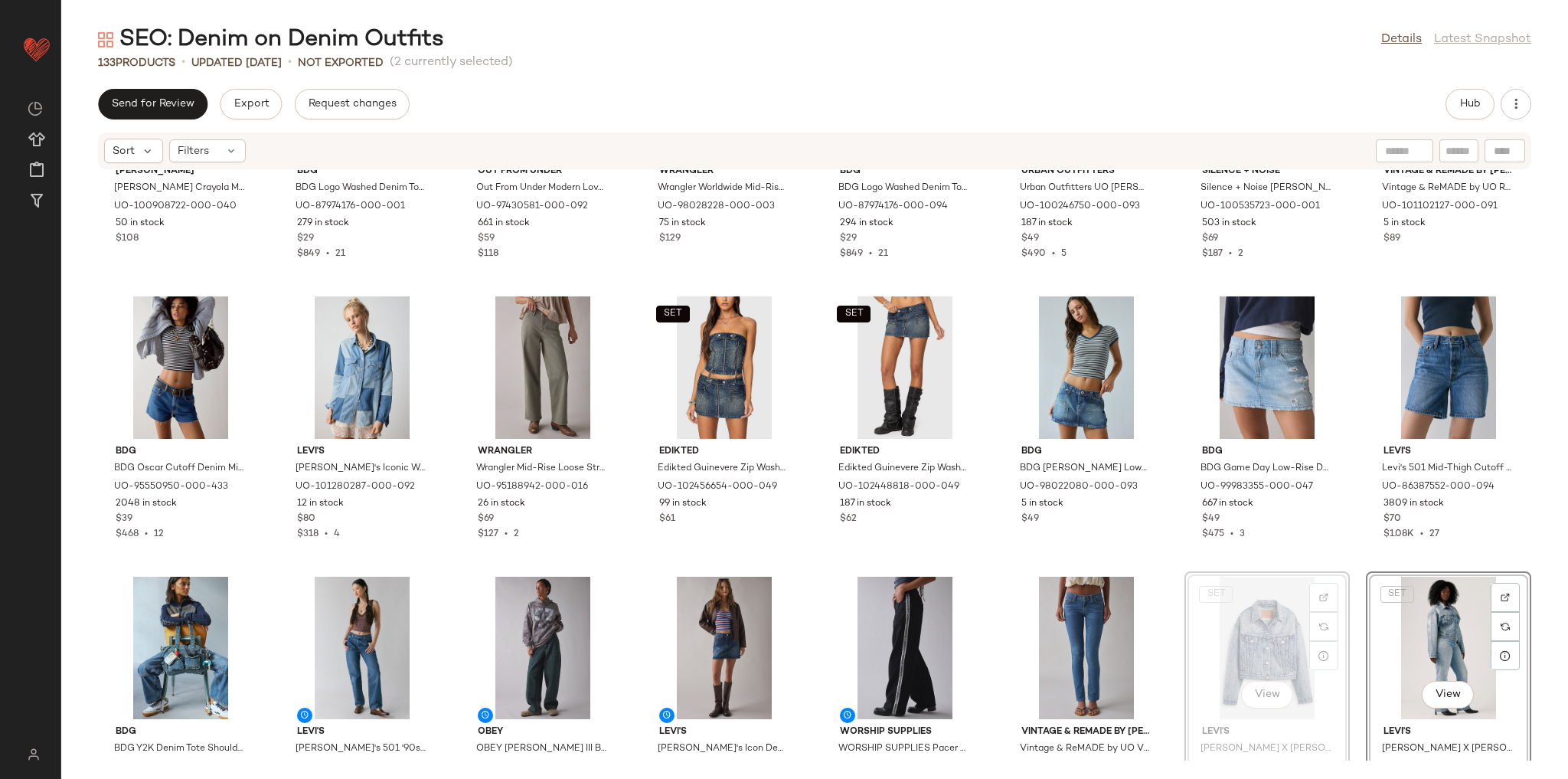
scroll to position [2978, 0]
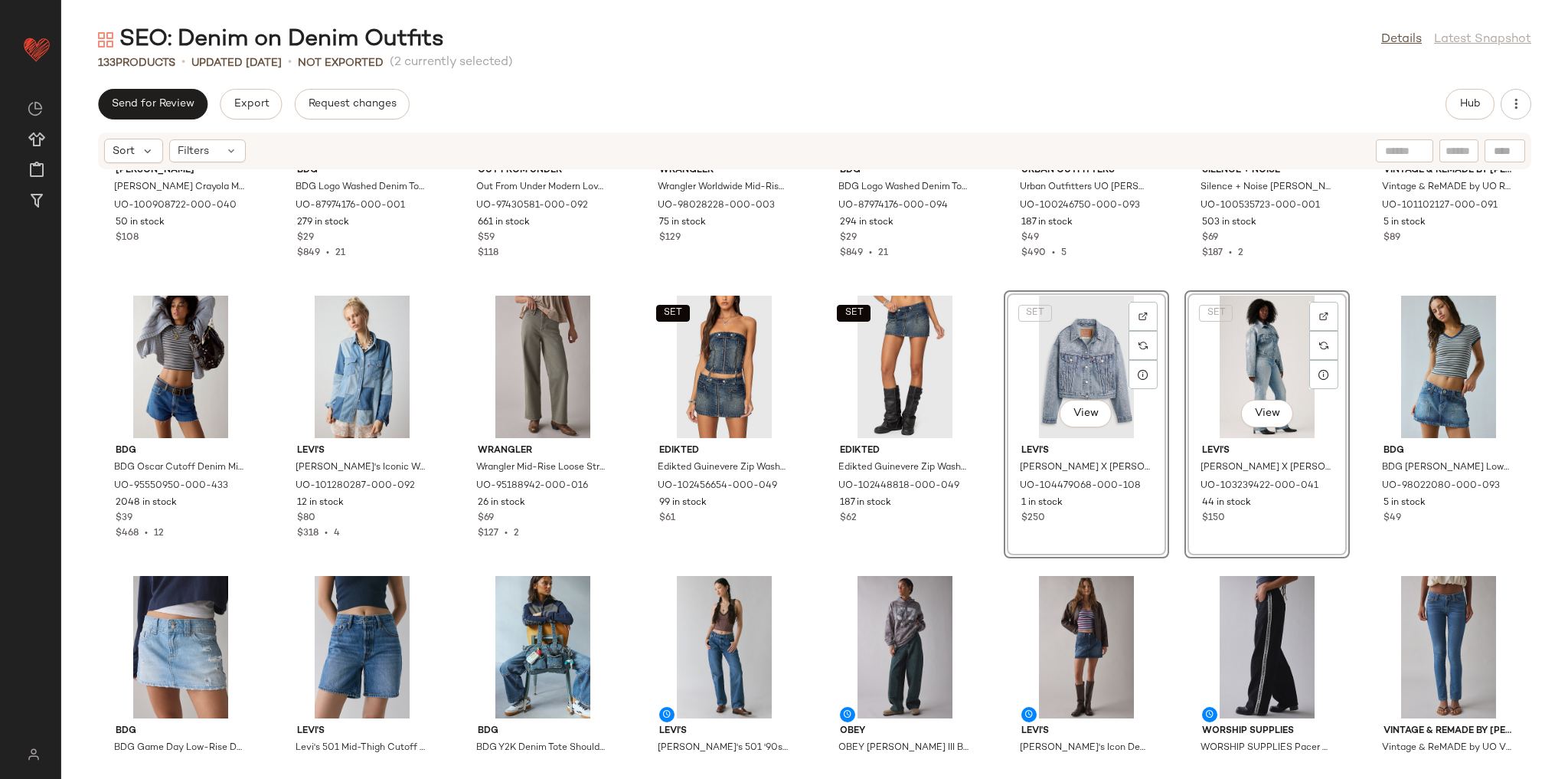
click at [987, 560] on div "[PERSON_NAME] X Crayola Mid-Rise Straight Leg [PERSON_NAME] Jeans in Railroad S…" at bounding box center [814, 466] width 1507 height 591
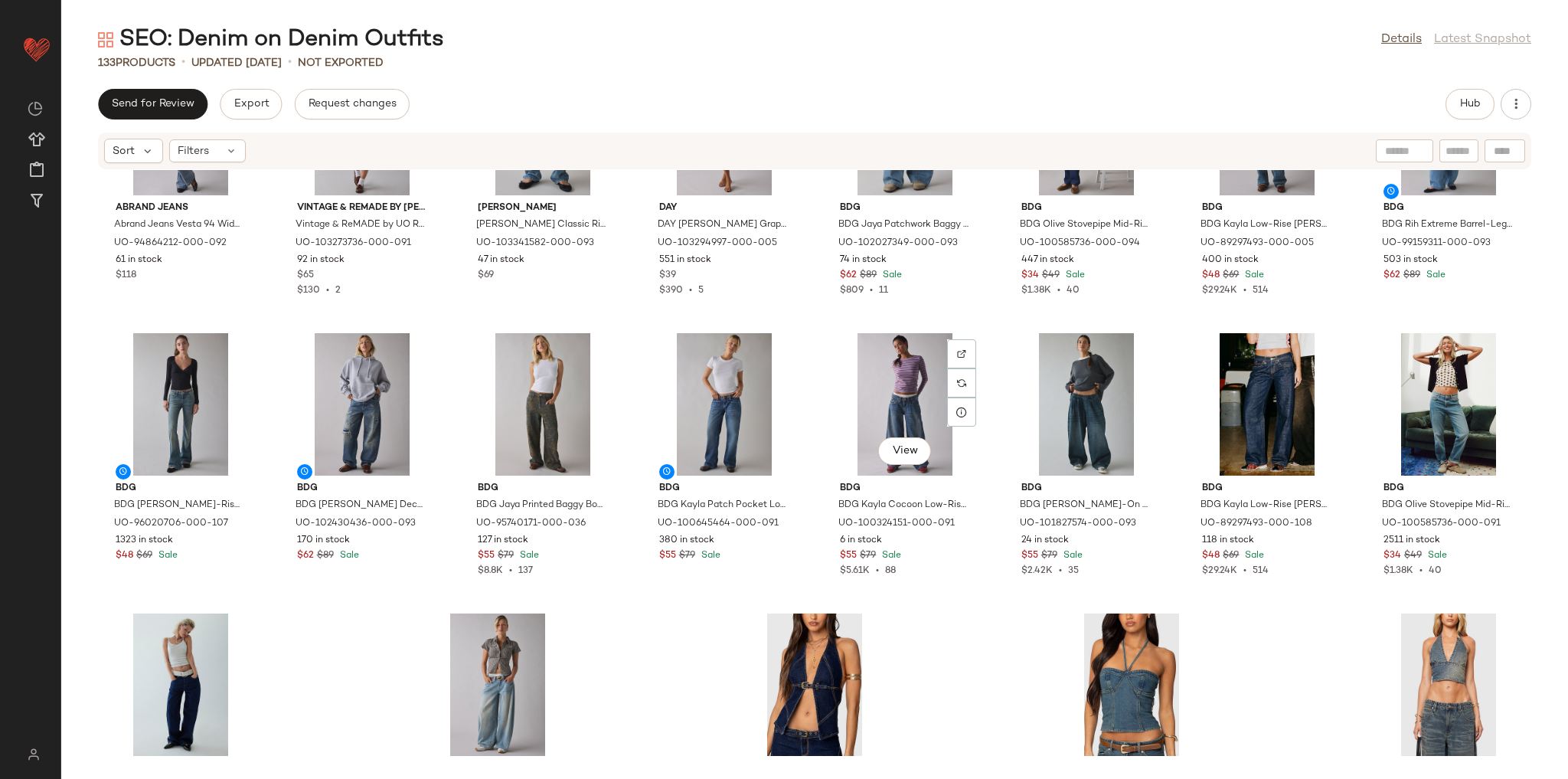
scroll to position [4177, 0]
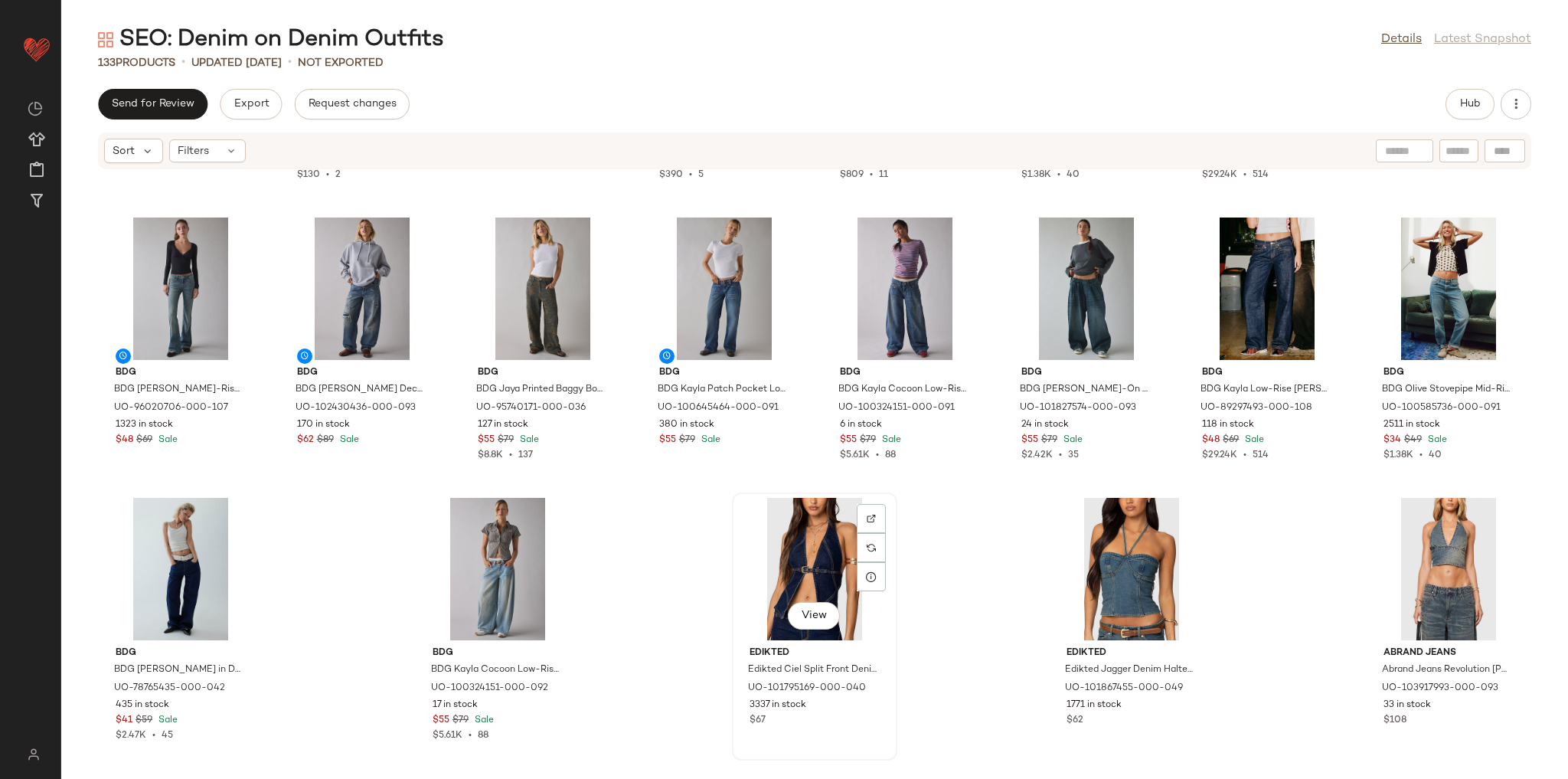
click at [815, 554] on div "View" at bounding box center [814, 568] width 155 height 142
click at [1412, 554] on div "View" at bounding box center [1448, 568] width 155 height 142
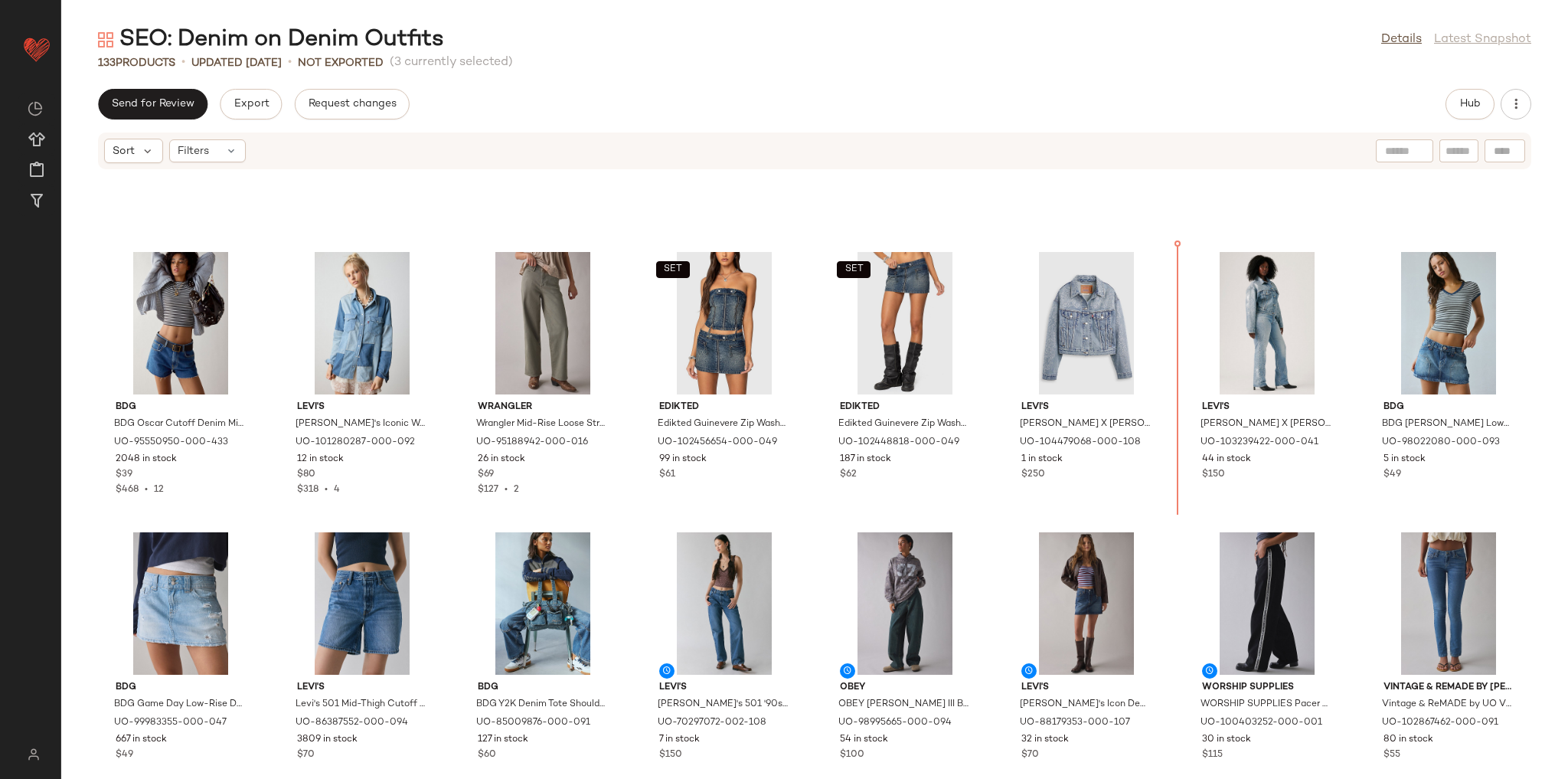
scroll to position [3018, 0]
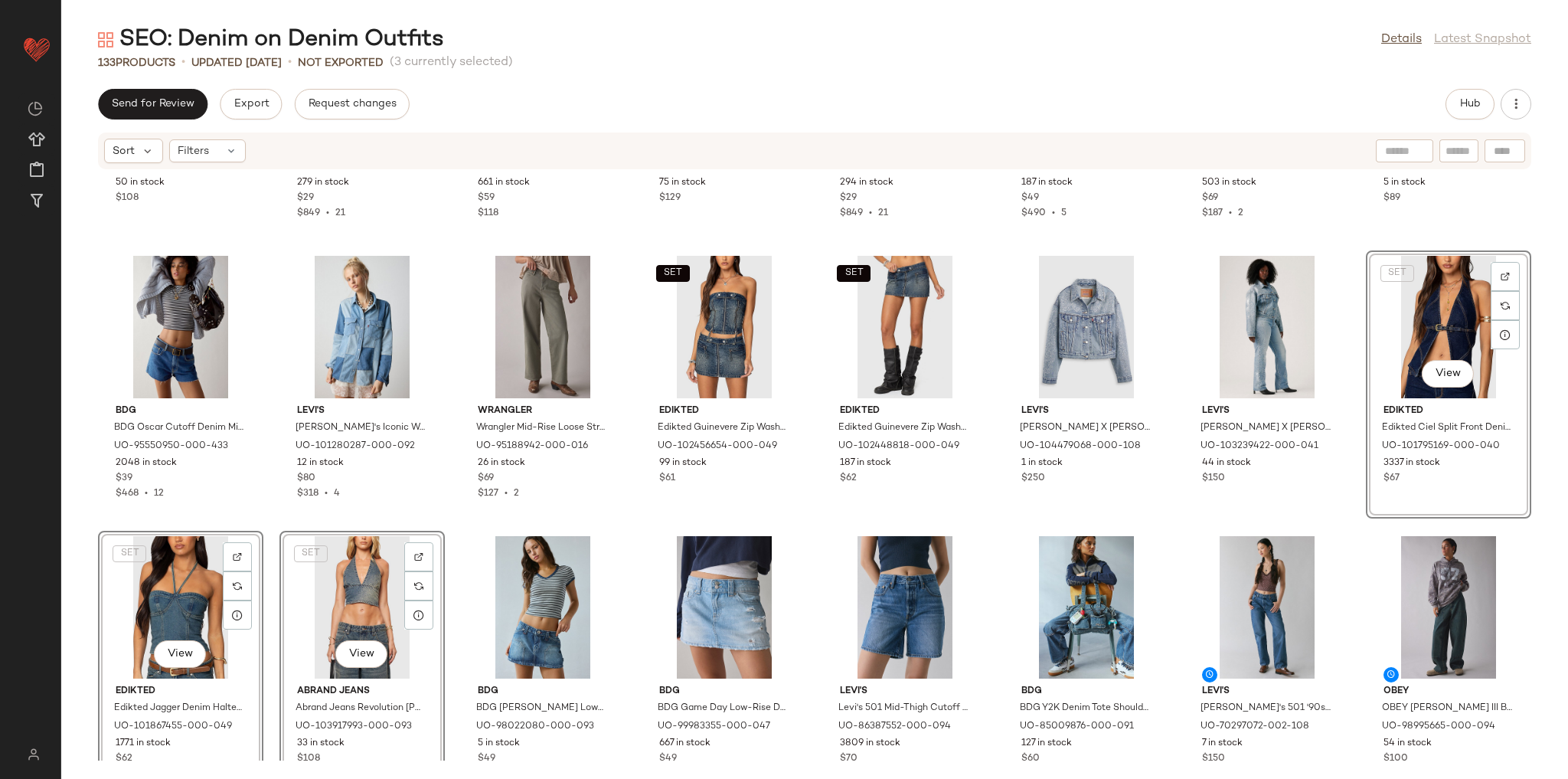
click at [792, 520] on div "[PERSON_NAME] X Crayola Mid-Rise Straight Leg [PERSON_NAME] Jeans in Railroad S…" at bounding box center [814, 466] width 1507 height 591
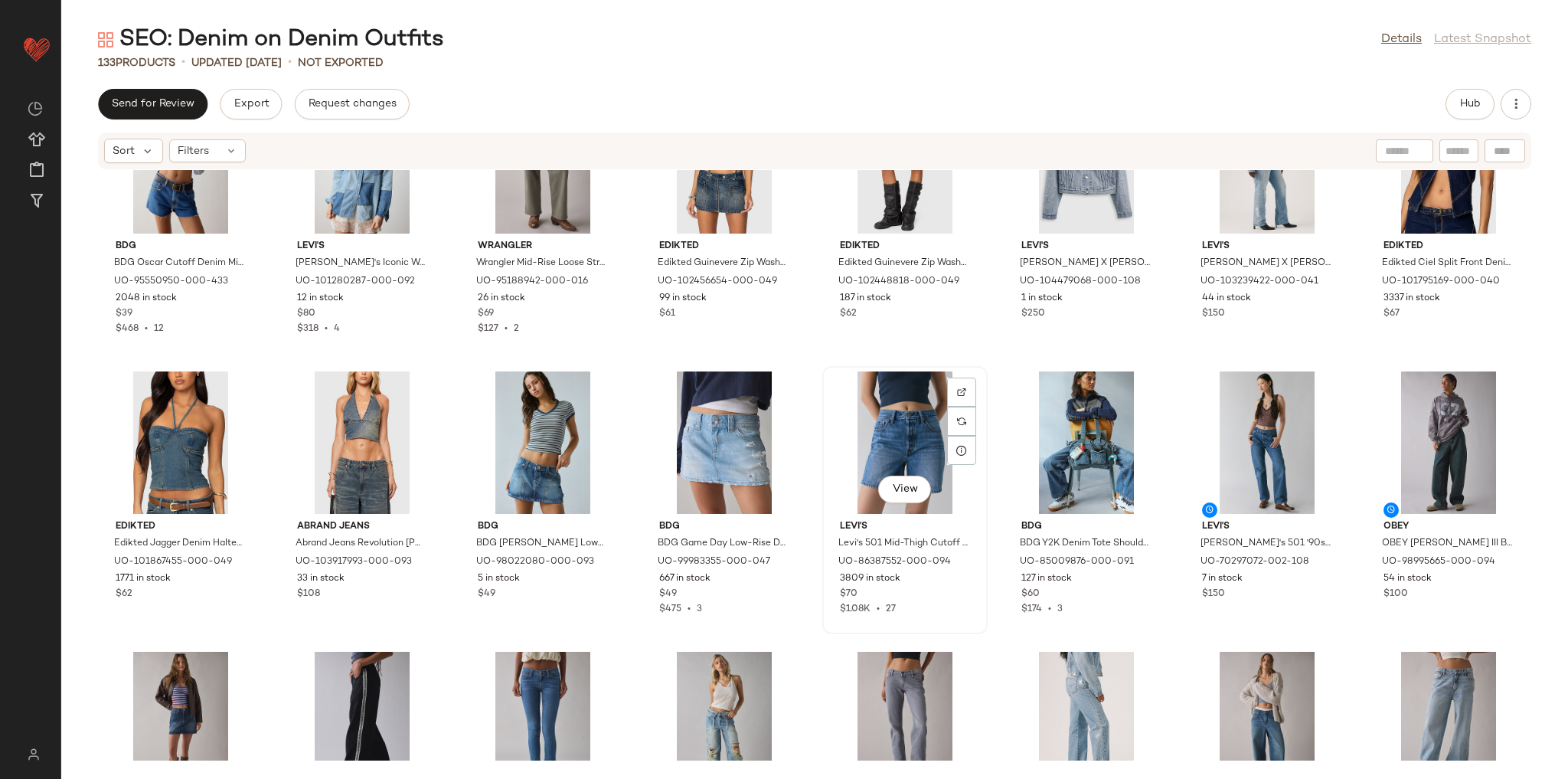
scroll to position [3202, 0]
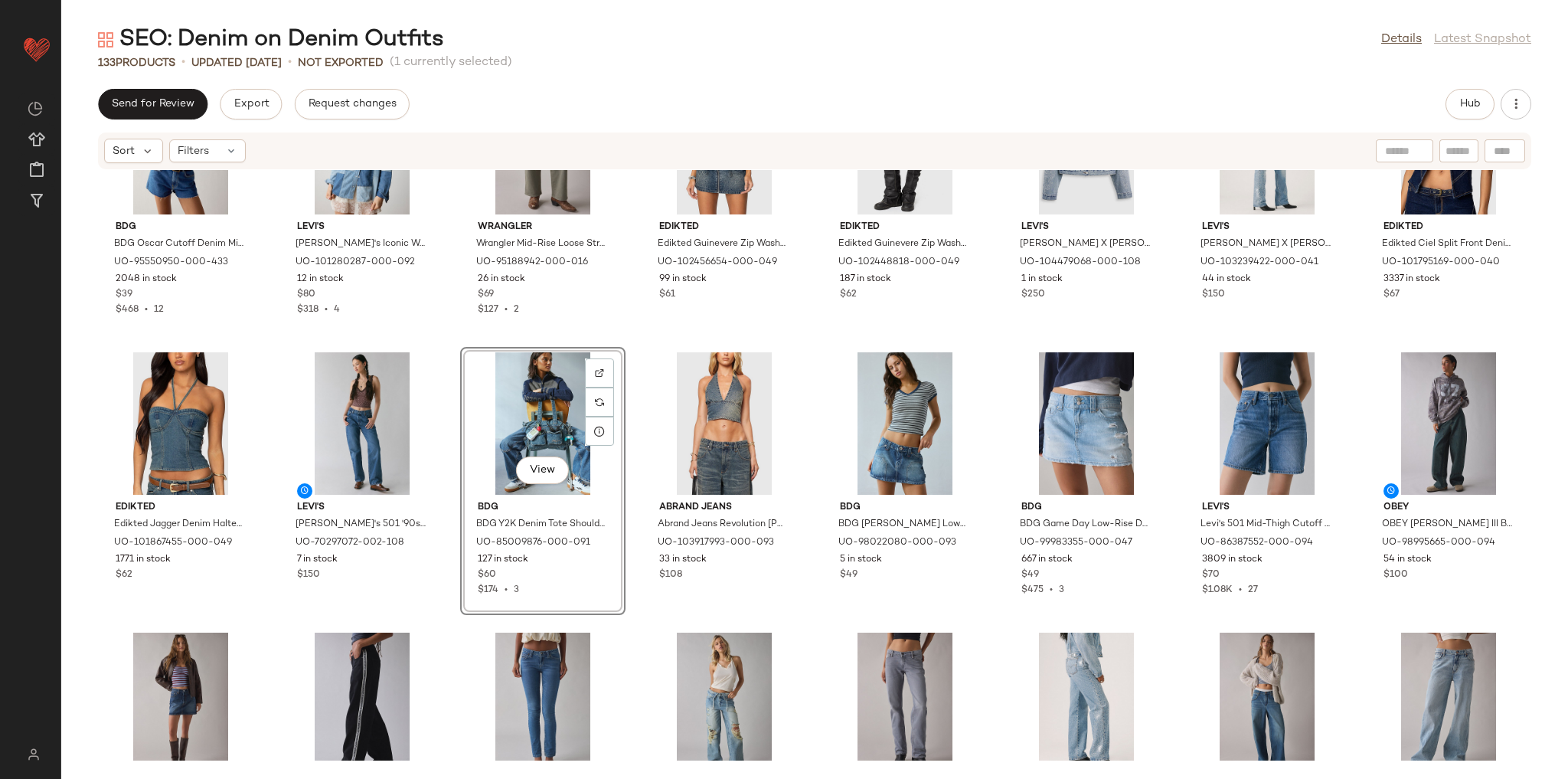
click at [608, 614] on div "BDG BDG Oscar Cutoff Denim Micro Short in Dark Blue, Women's at Urban Outfitter…" at bounding box center [814, 466] width 1507 height 591
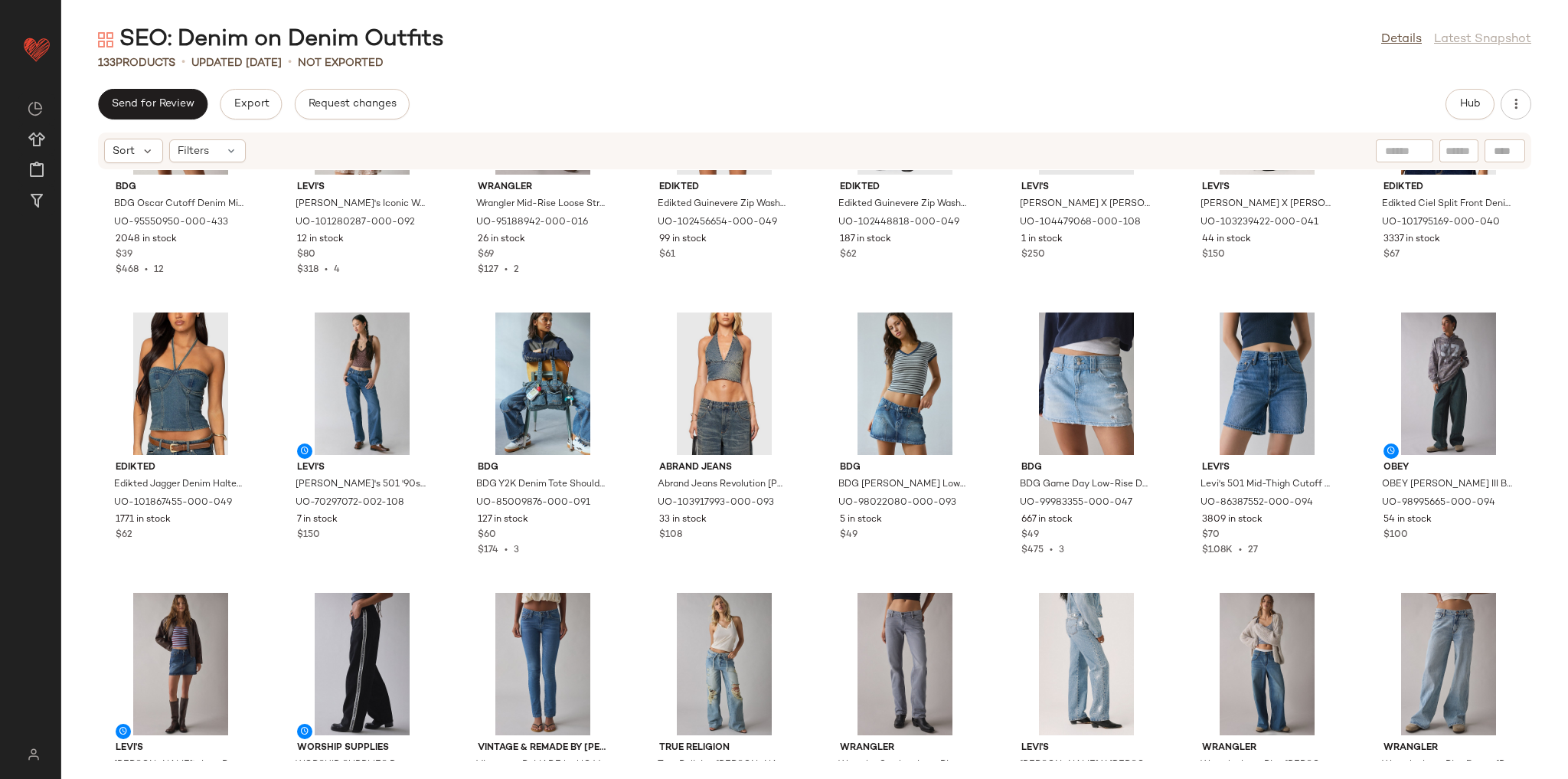
scroll to position [3324, 0]
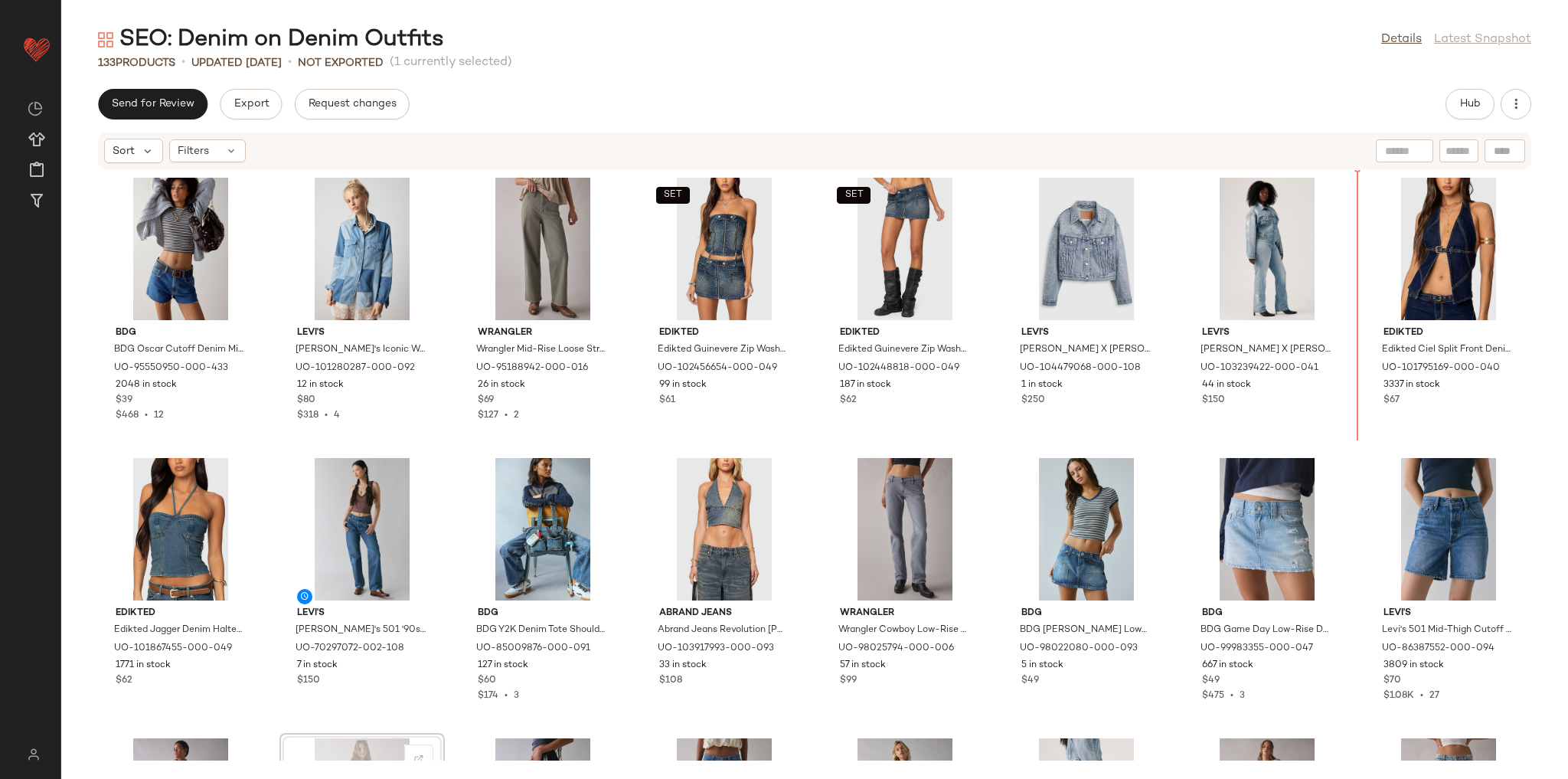
scroll to position [3080, 0]
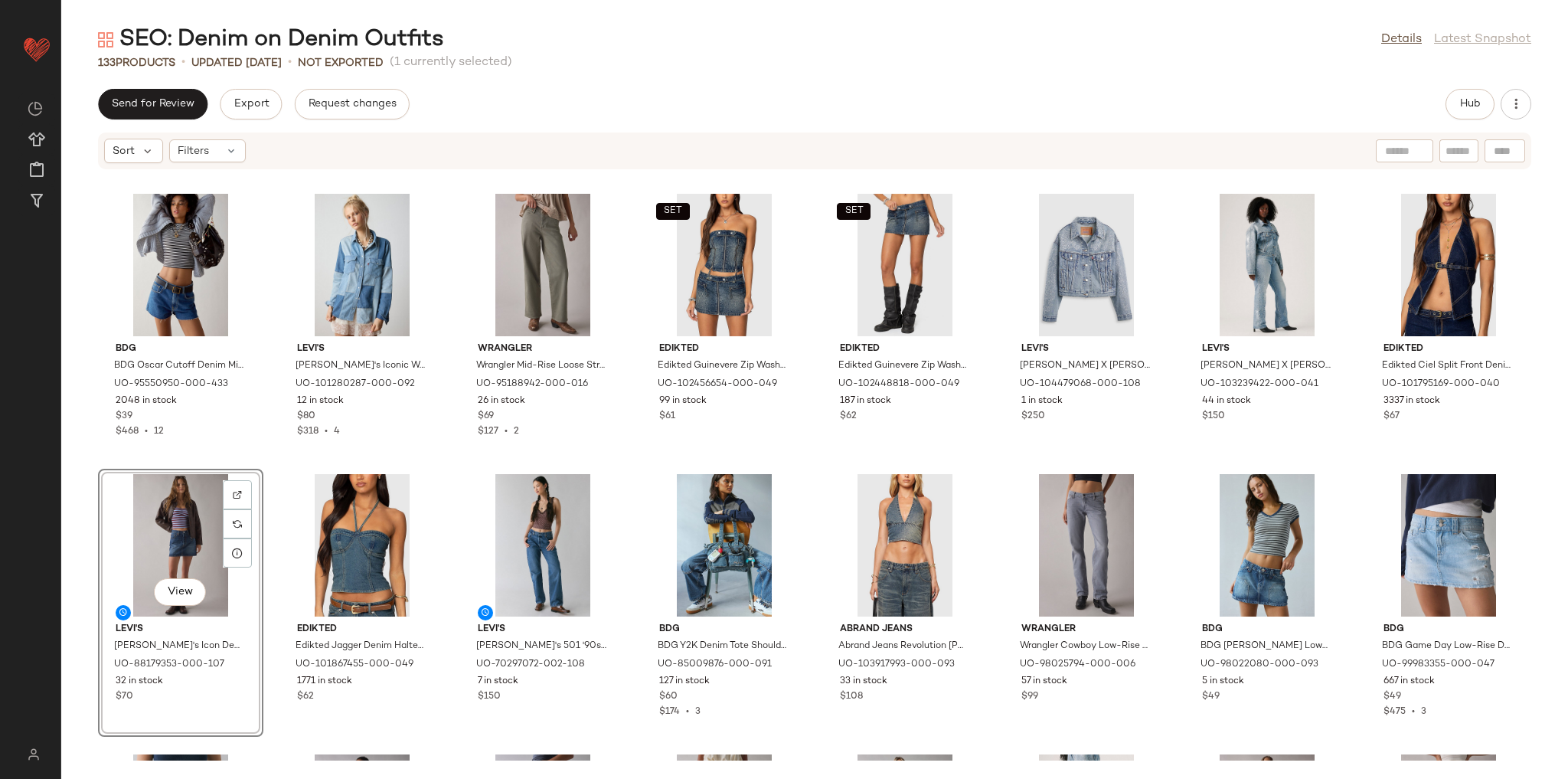
click at [1346, 461] on div "BDG BDG Oscar Cutoff Denim Micro Short in Dark Blue, Women's at Urban Outfitter…" at bounding box center [814, 466] width 1507 height 591
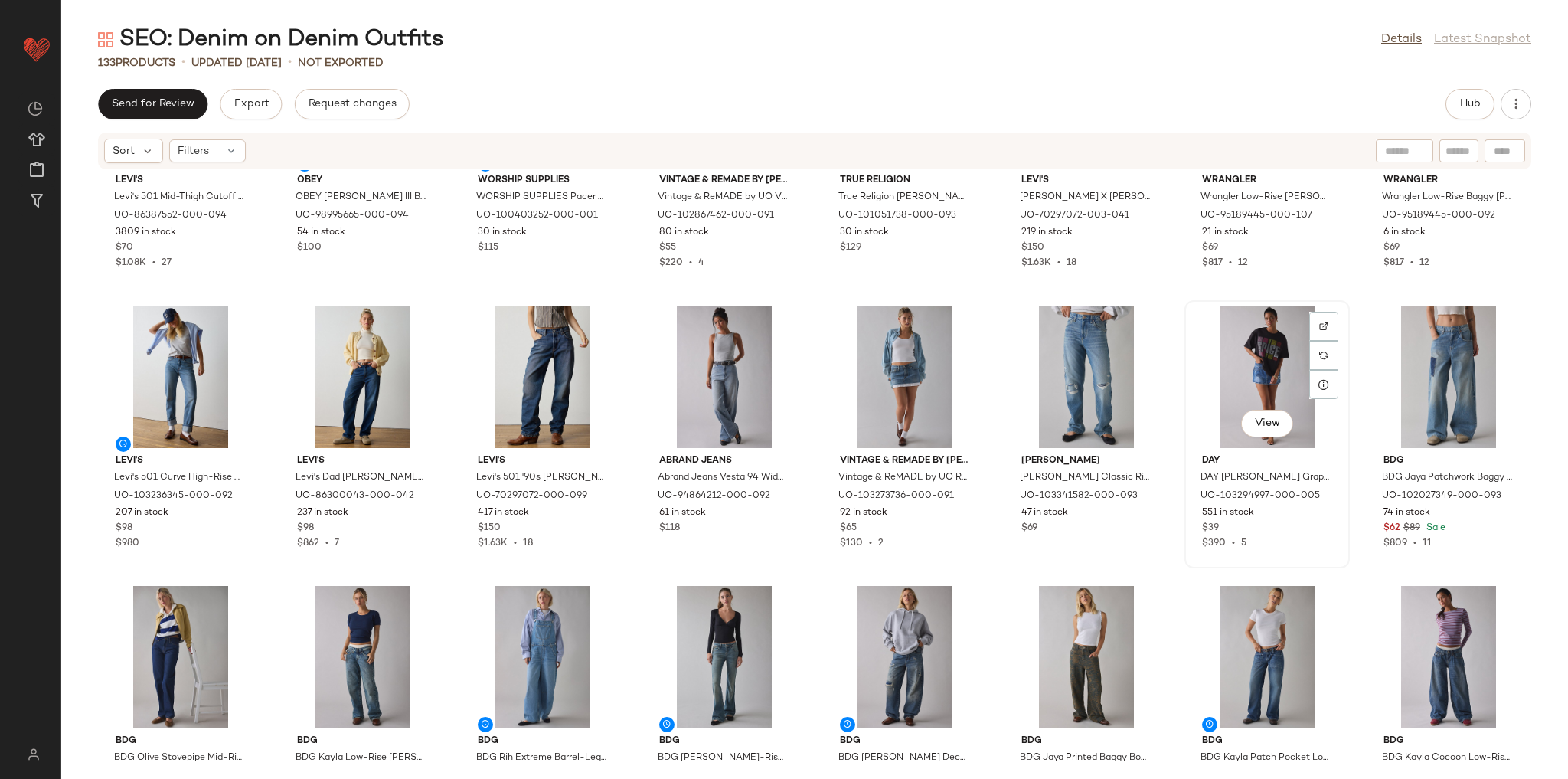
scroll to position [3810, 0]
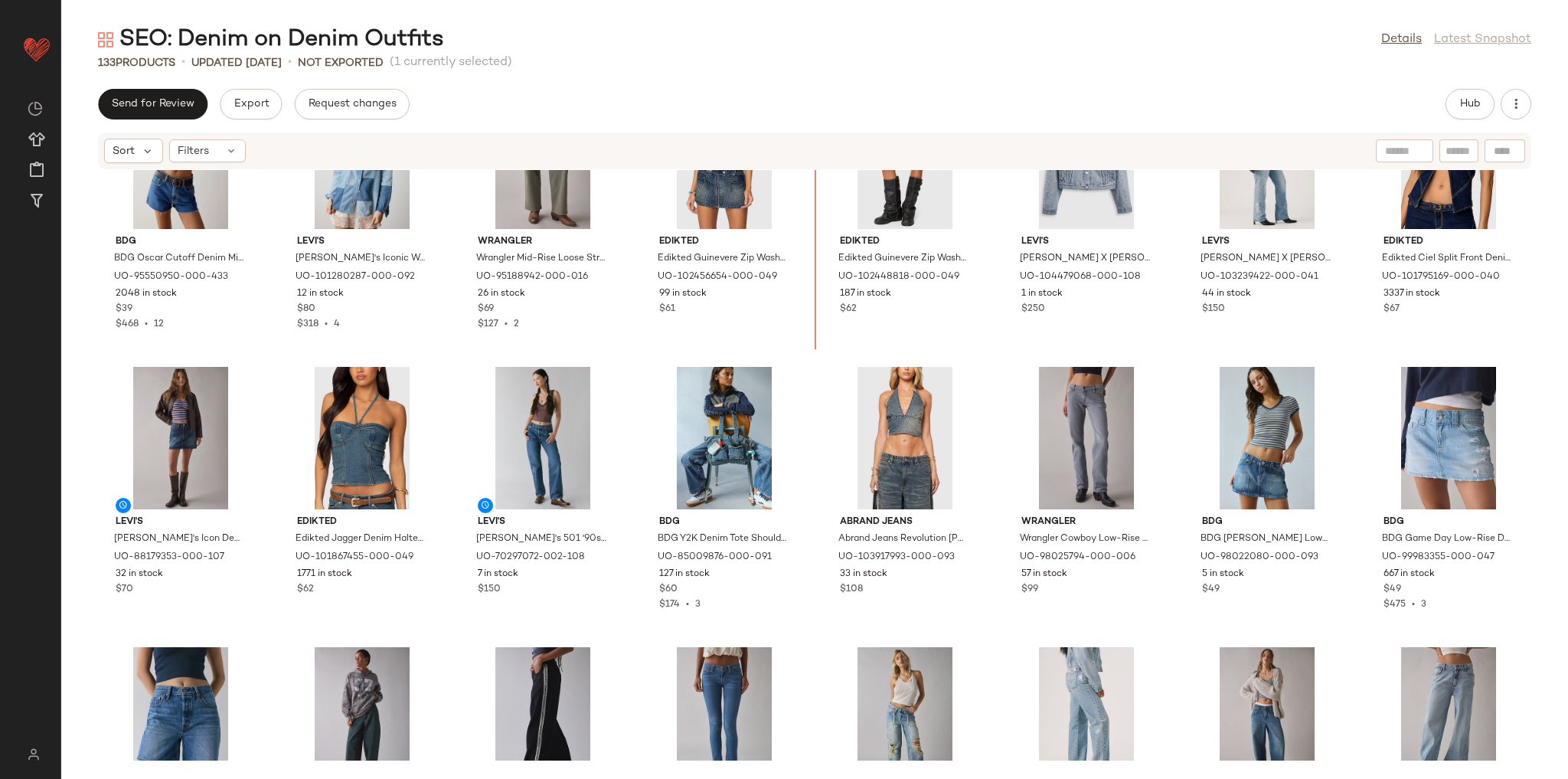
scroll to position [3168, 0]
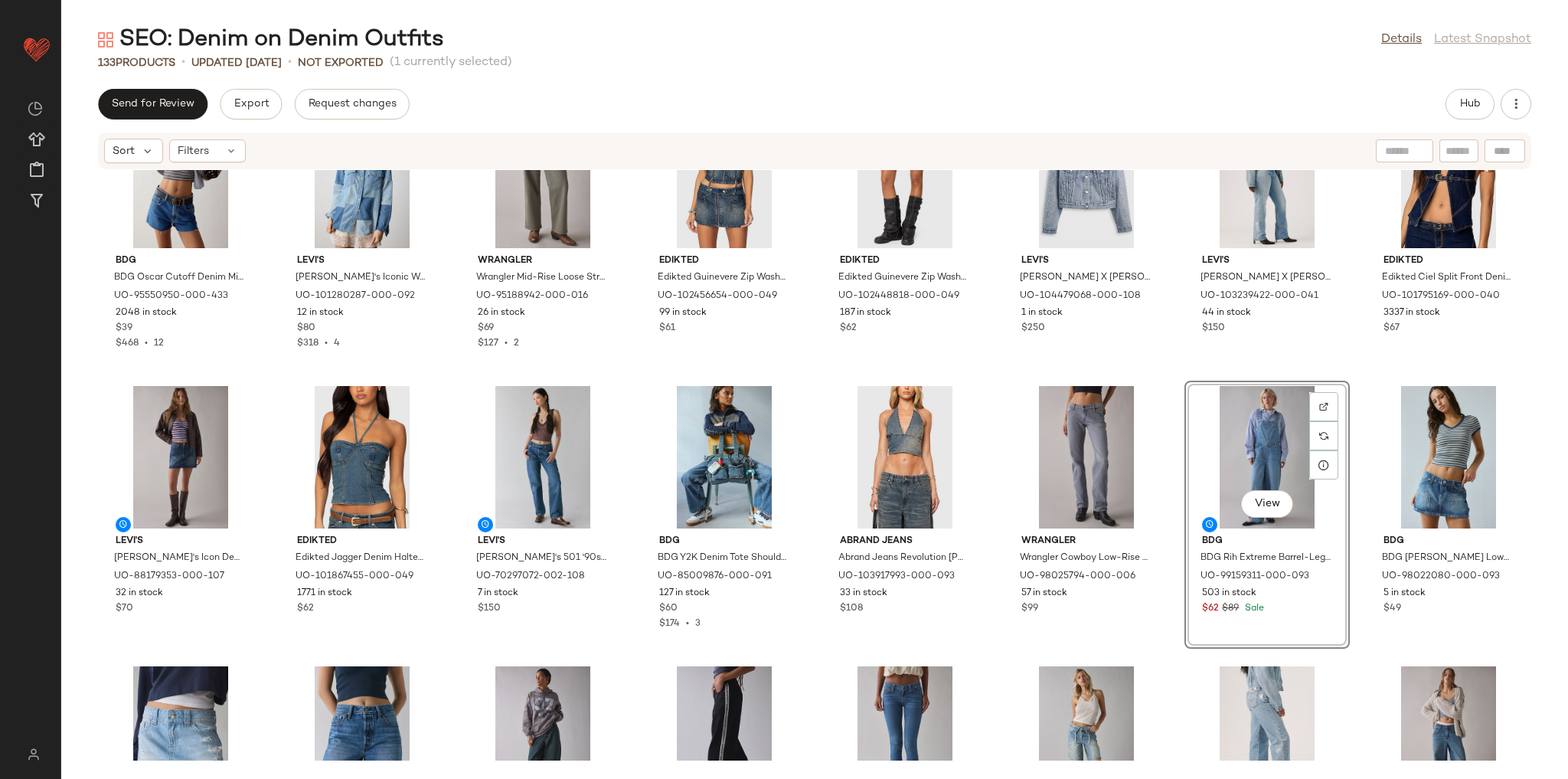
click at [1176, 370] on div "BDG BDG Oscar Cutoff Denim Micro Short in Dark Blue, Women's at Urban Outfitter…" at bounding box center [814, 466] width 1507 height 591
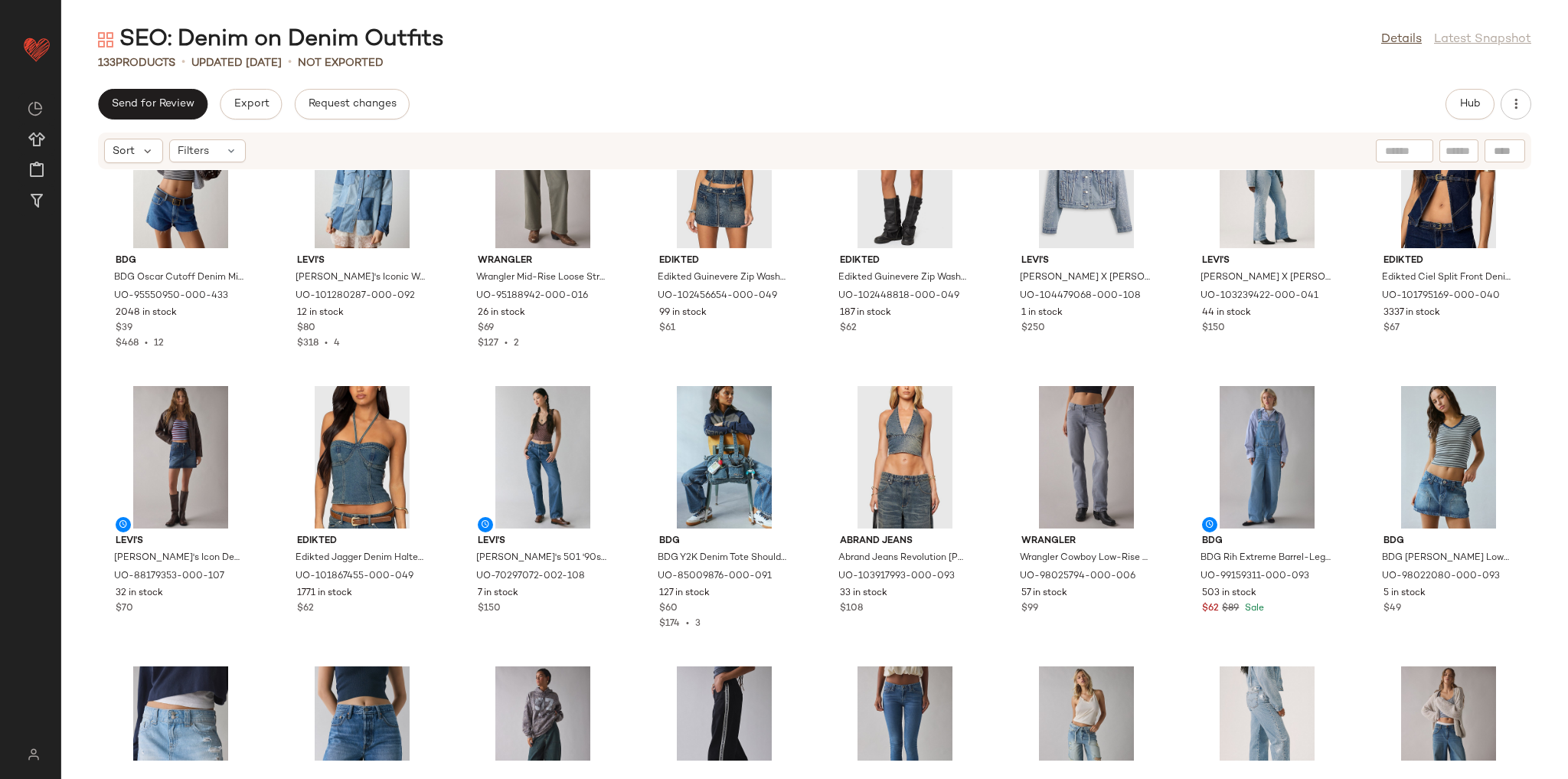
scroll to position [3106, 0]
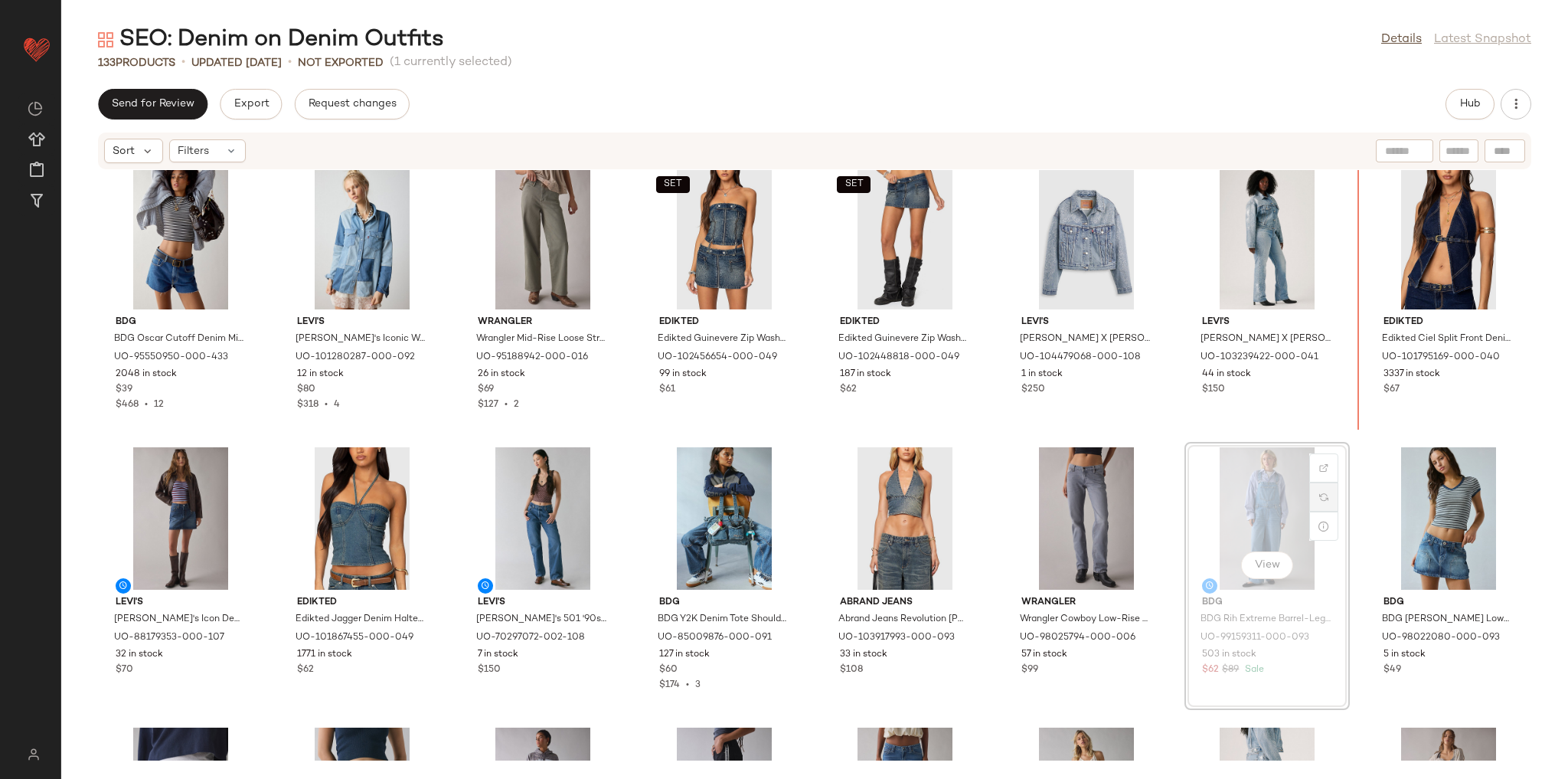
scroll to position [3106, 0]
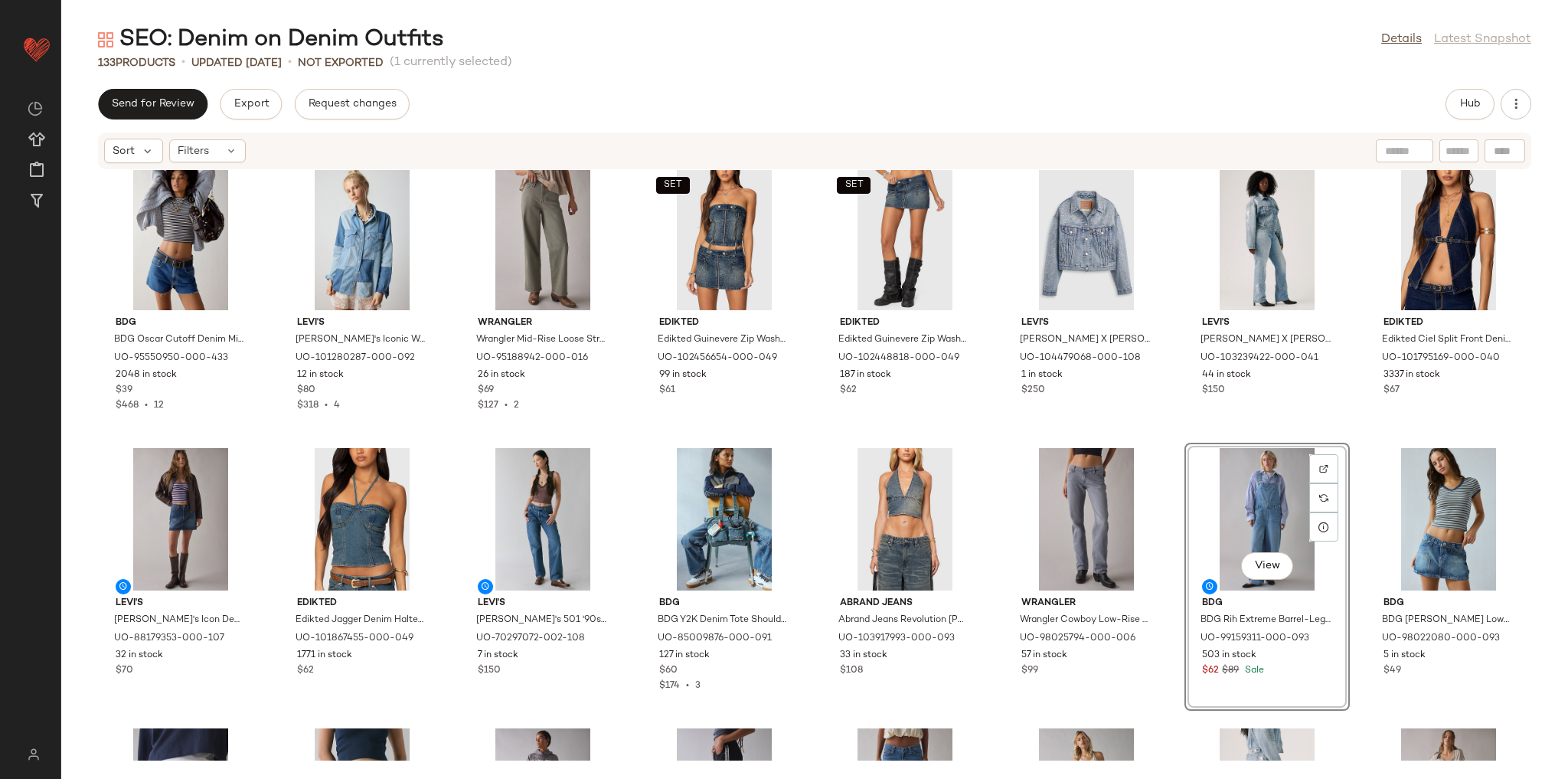
click at [1173, 436] on div "BDG BDG Oscar Cutoff Denim Micro Short in Dark Blue, Women's at Urban Outfitter…" at bounding box center [814, 466] width 1507 height 591
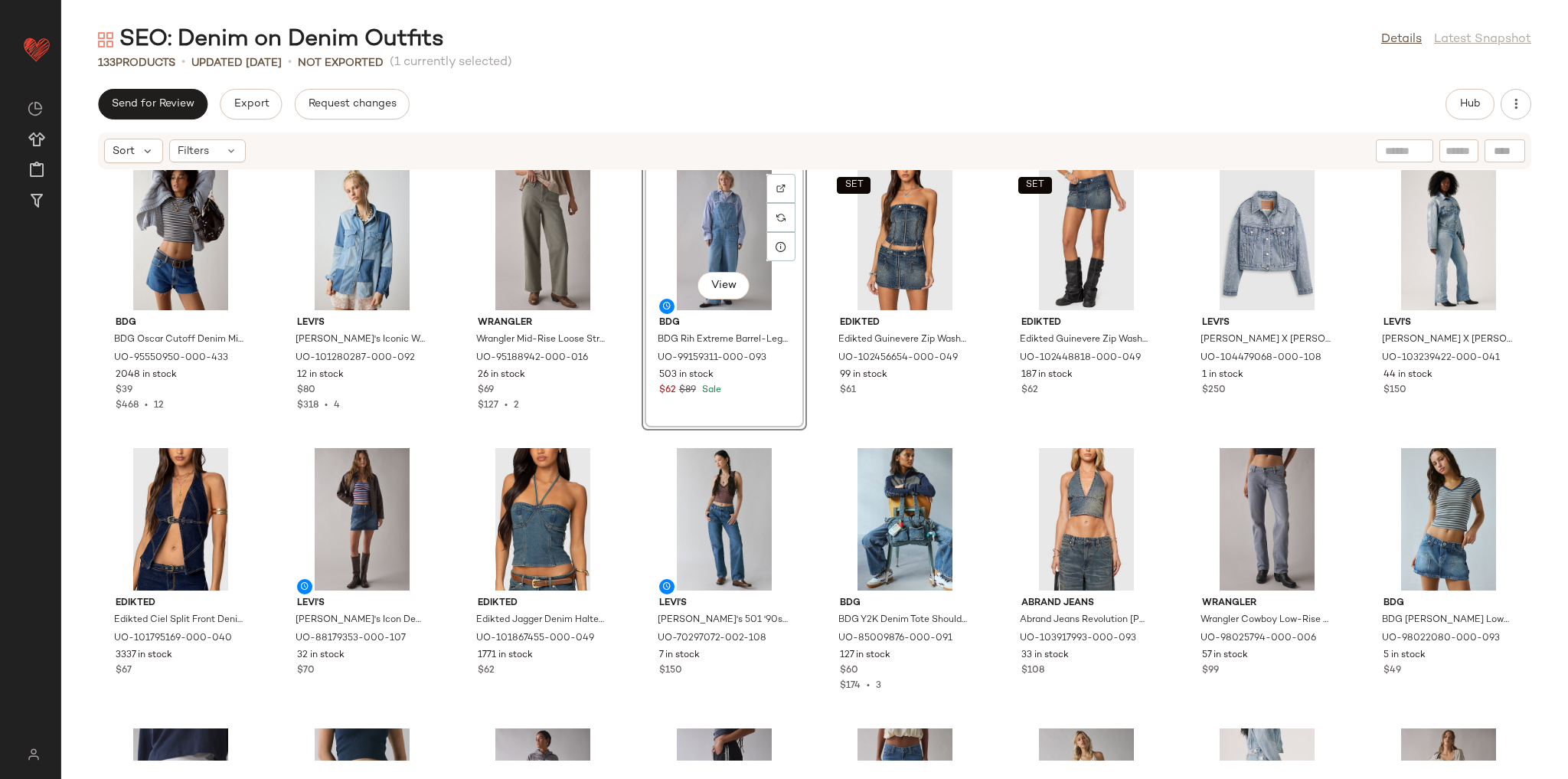
click at [642, 438] on div "BDG BDG Oscar Cutoff Denim Micro Short in Dark Blue, Women's at Urban Outfitter…" at bounding box center [814, 466] width 1507 height 591
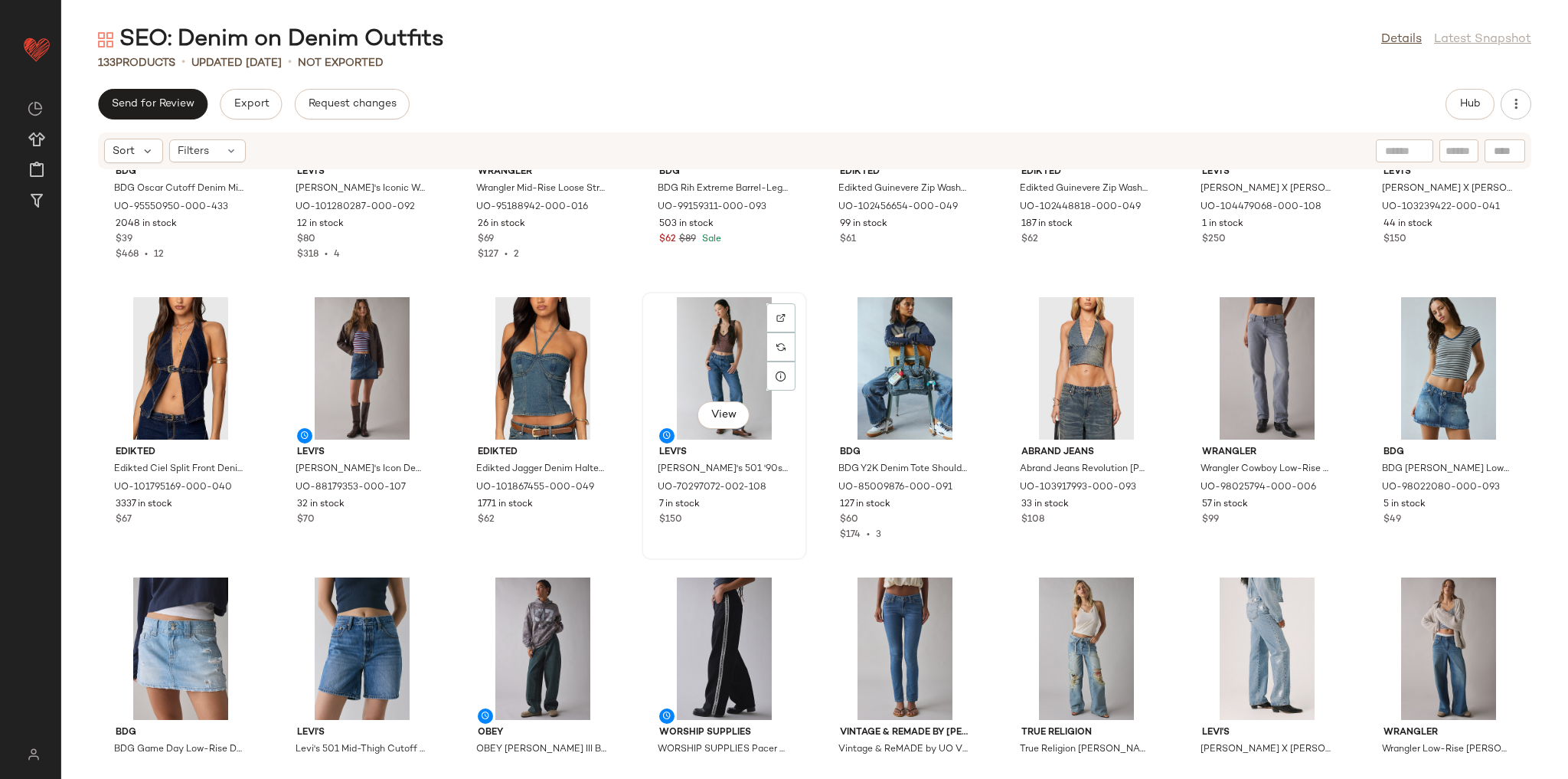
scroll to position [3290, 0]
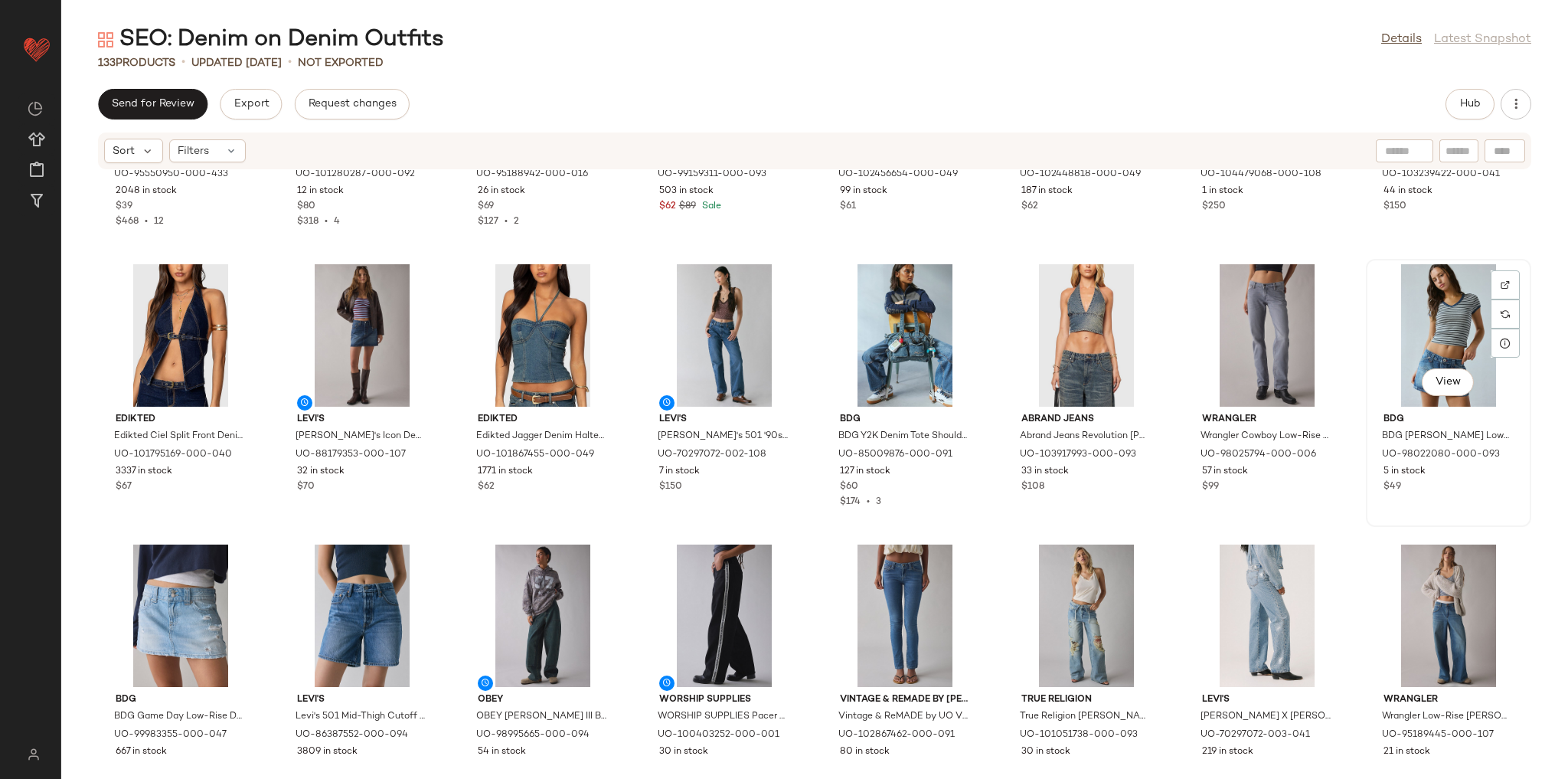
click at [1415, 307] on div "View" at bounding box center [1448, 335] width 155 height 142
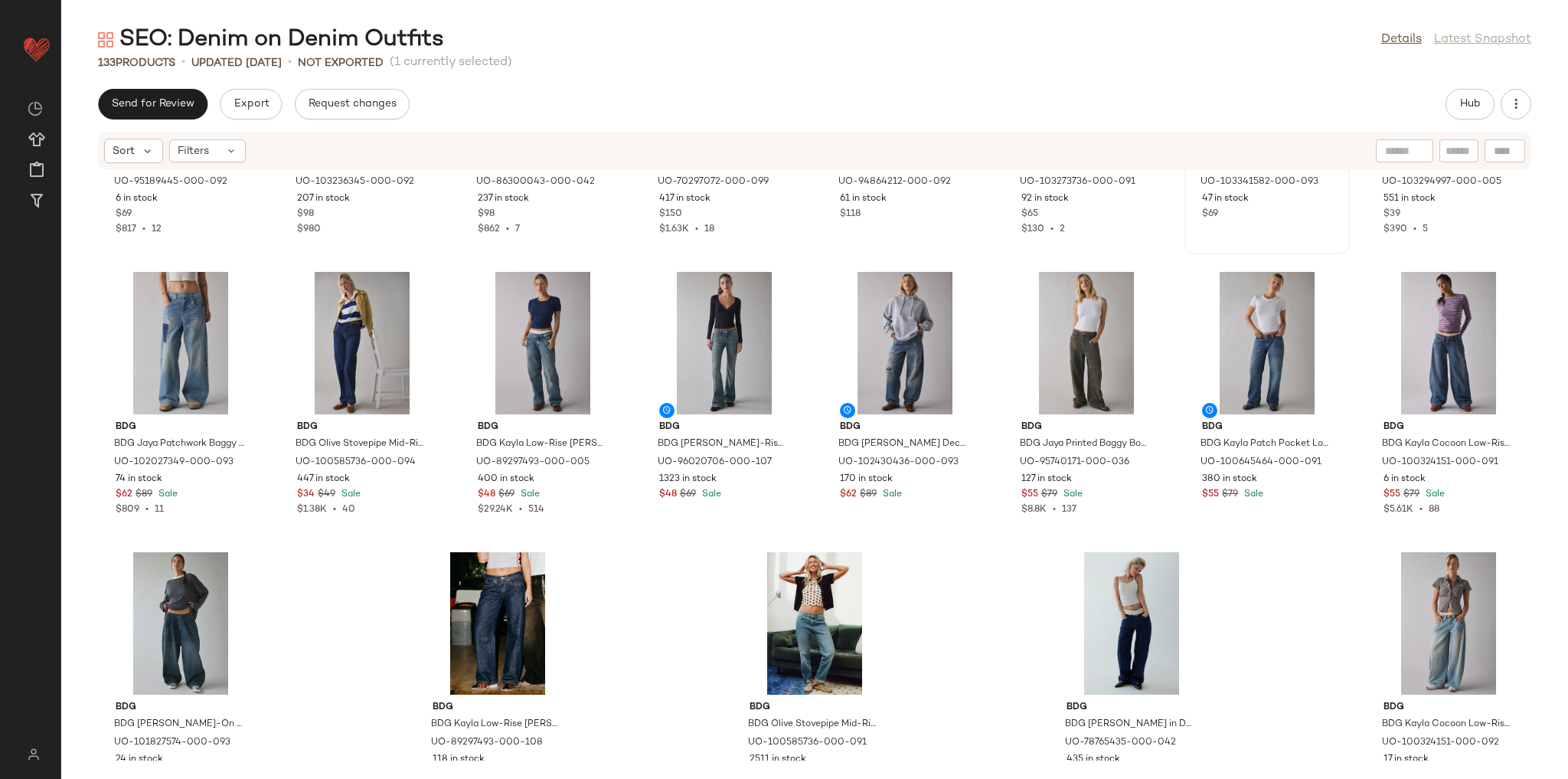
scroll to position [4177, 0]
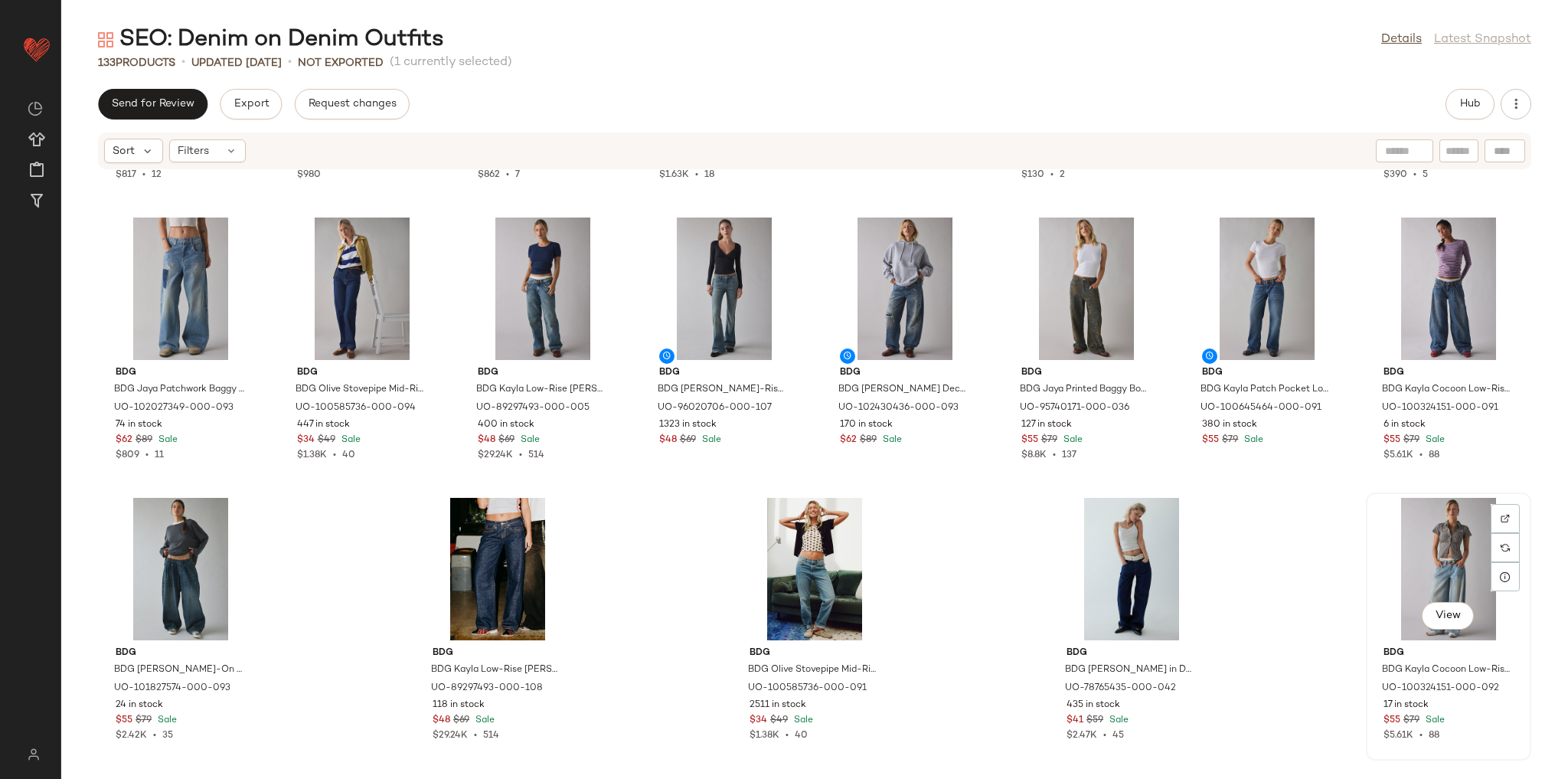
click at [1457, 544] on div "View" at bounding box center [1448, 568] width 155 height 142
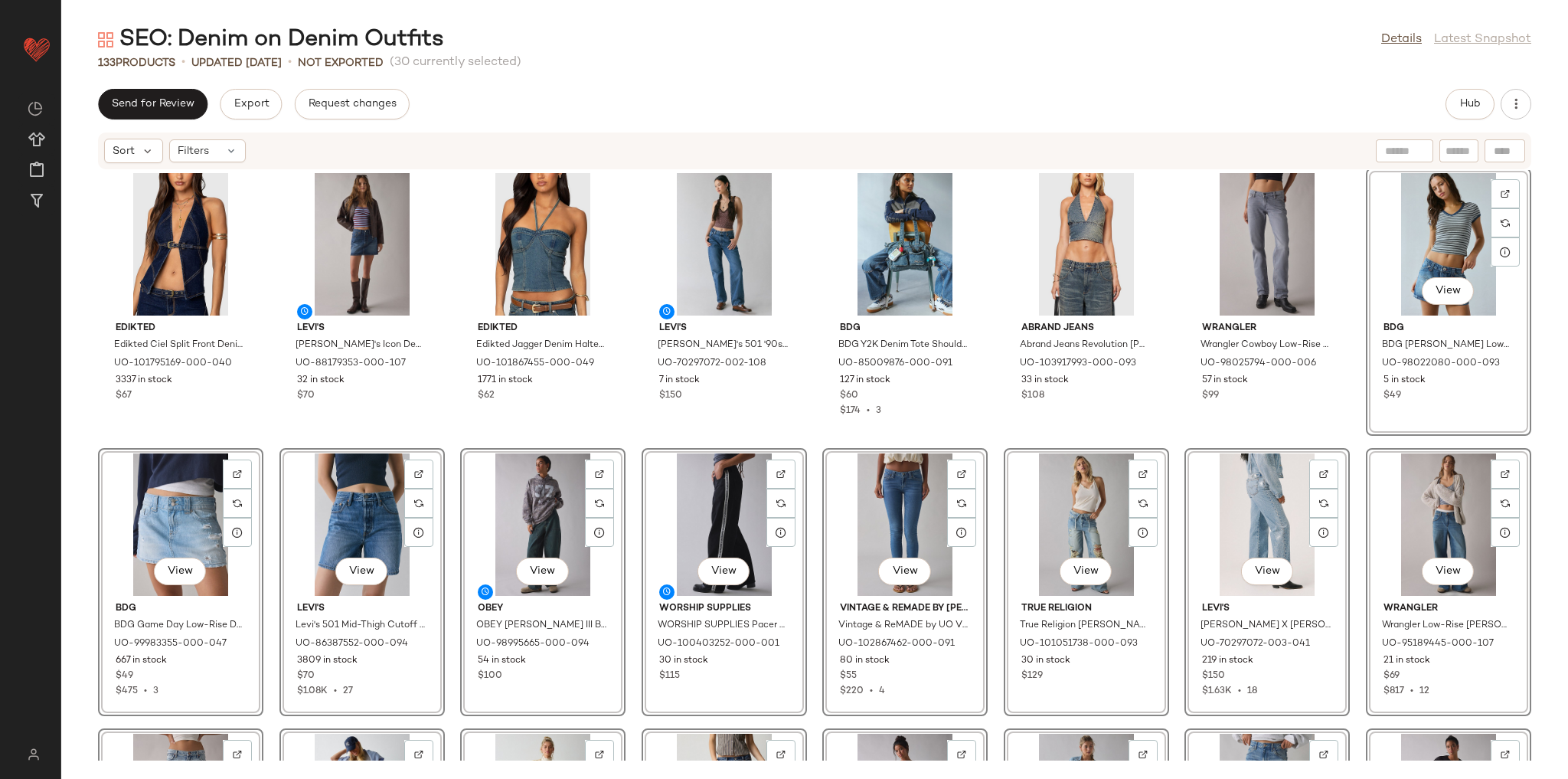
scroll to position [3197, 0]
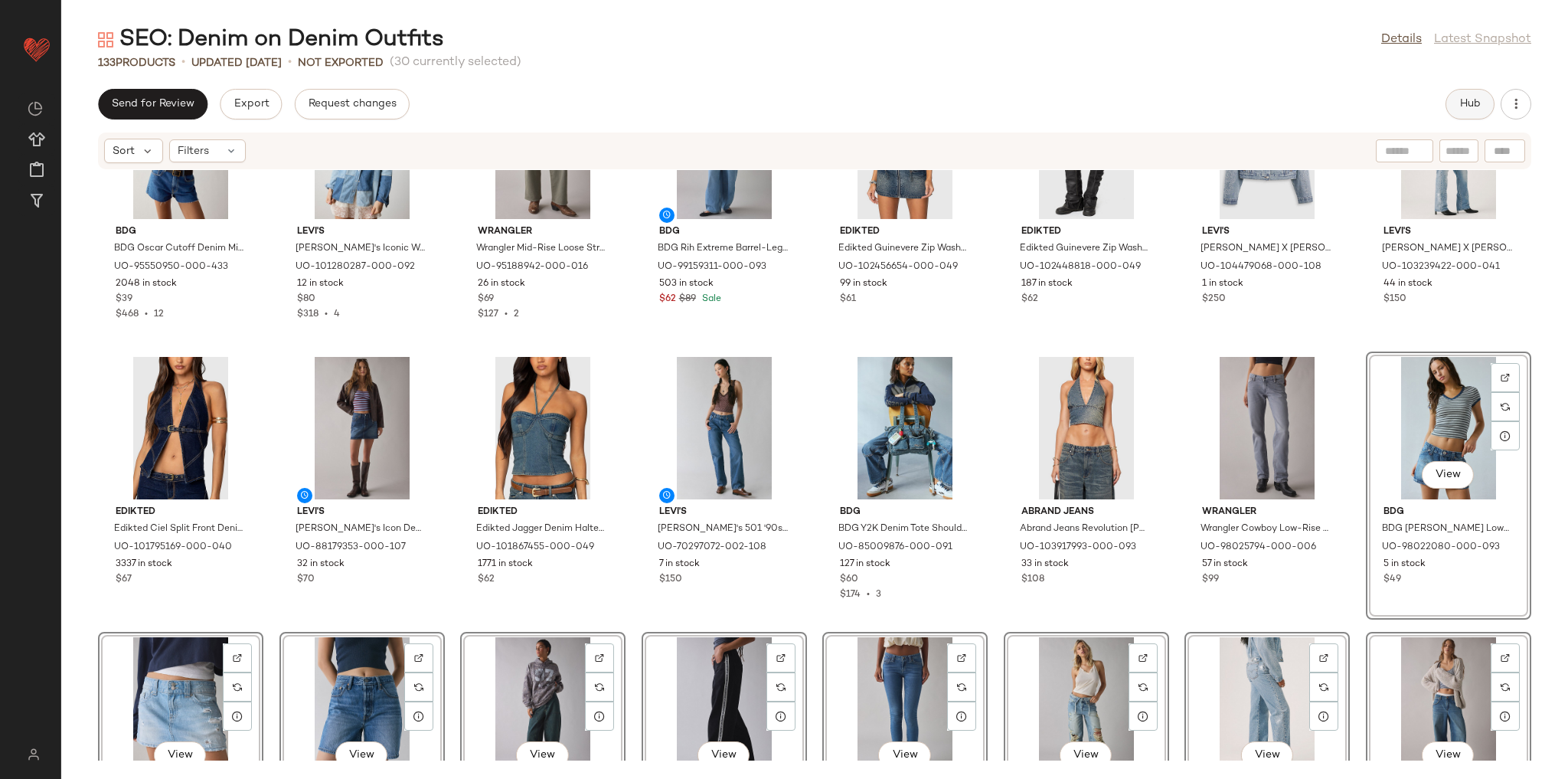
click at [1470, 93] on button "Hub" at bounding box center [1470, 104] width 49 height 30
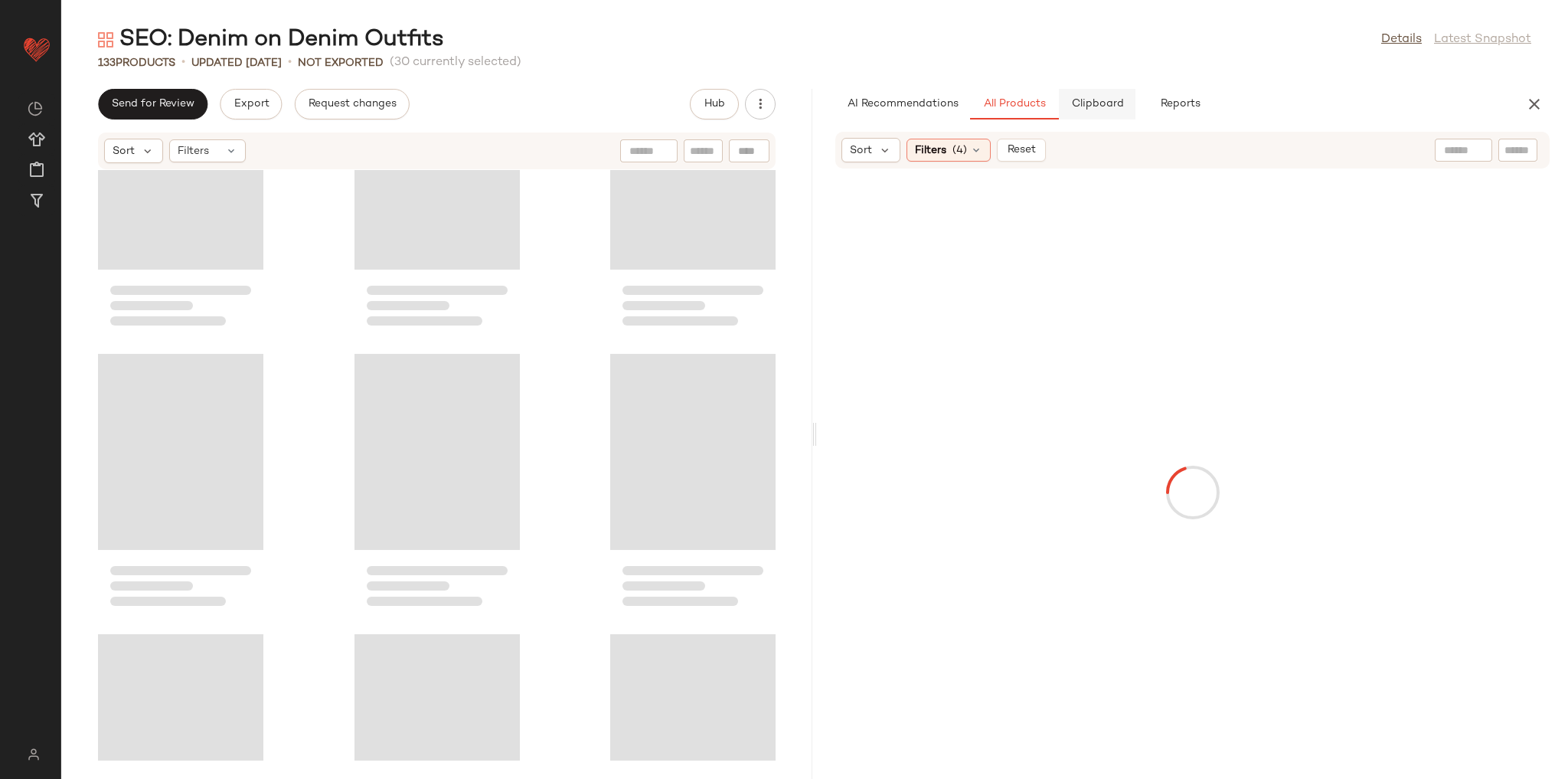
click at [1103, 102] on span "Clipboard" at bounding box center [1097, 104] width 53 height 12
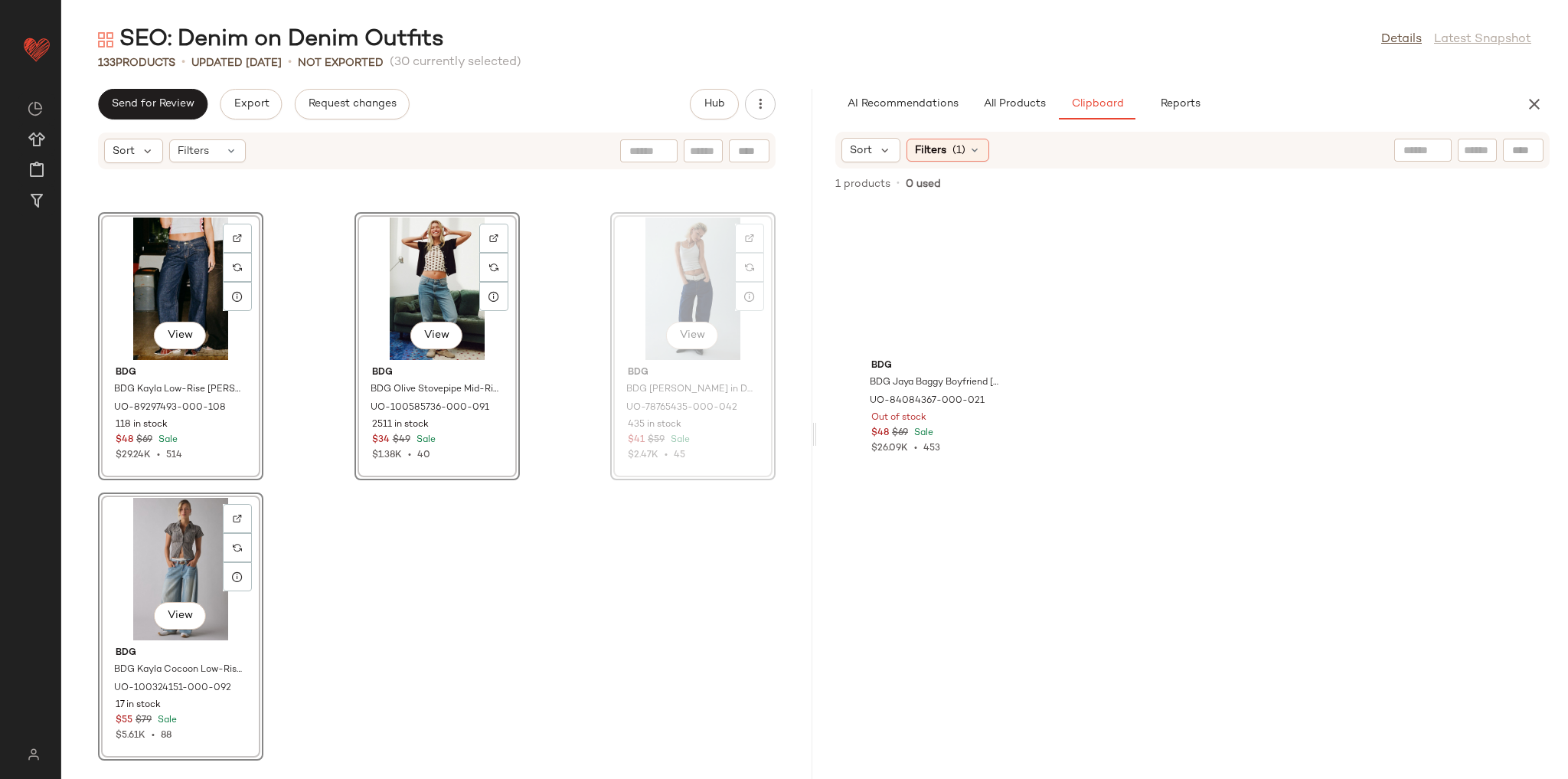
scroll to position [12023, 0]
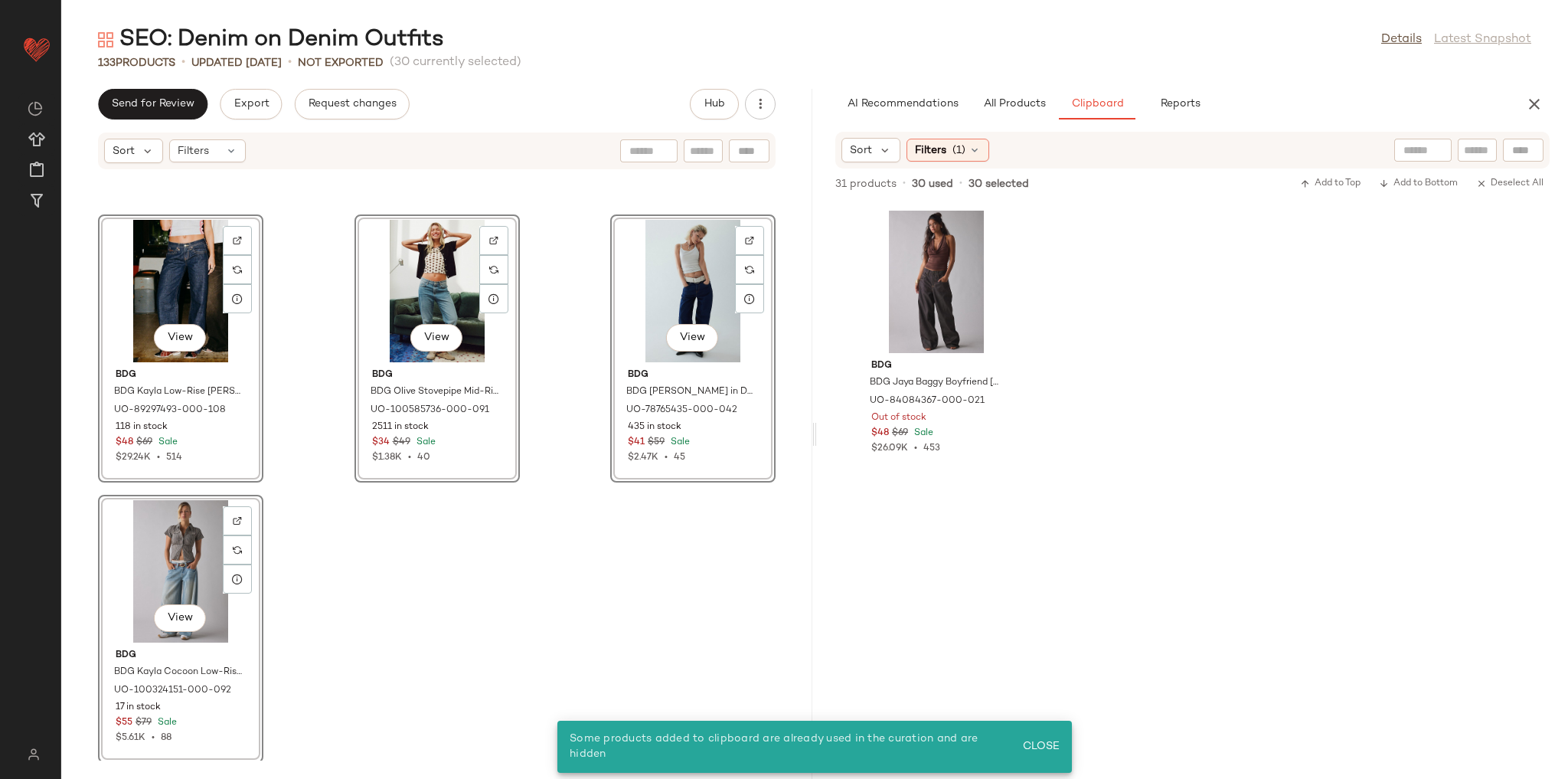
click at [579, 600] on div "View BDG BDG Kayla Low-Rise Jean in Rinse, Women's at Urban Outfitters UO-89297…" at bounding box center [437, 466] width 751 height 591
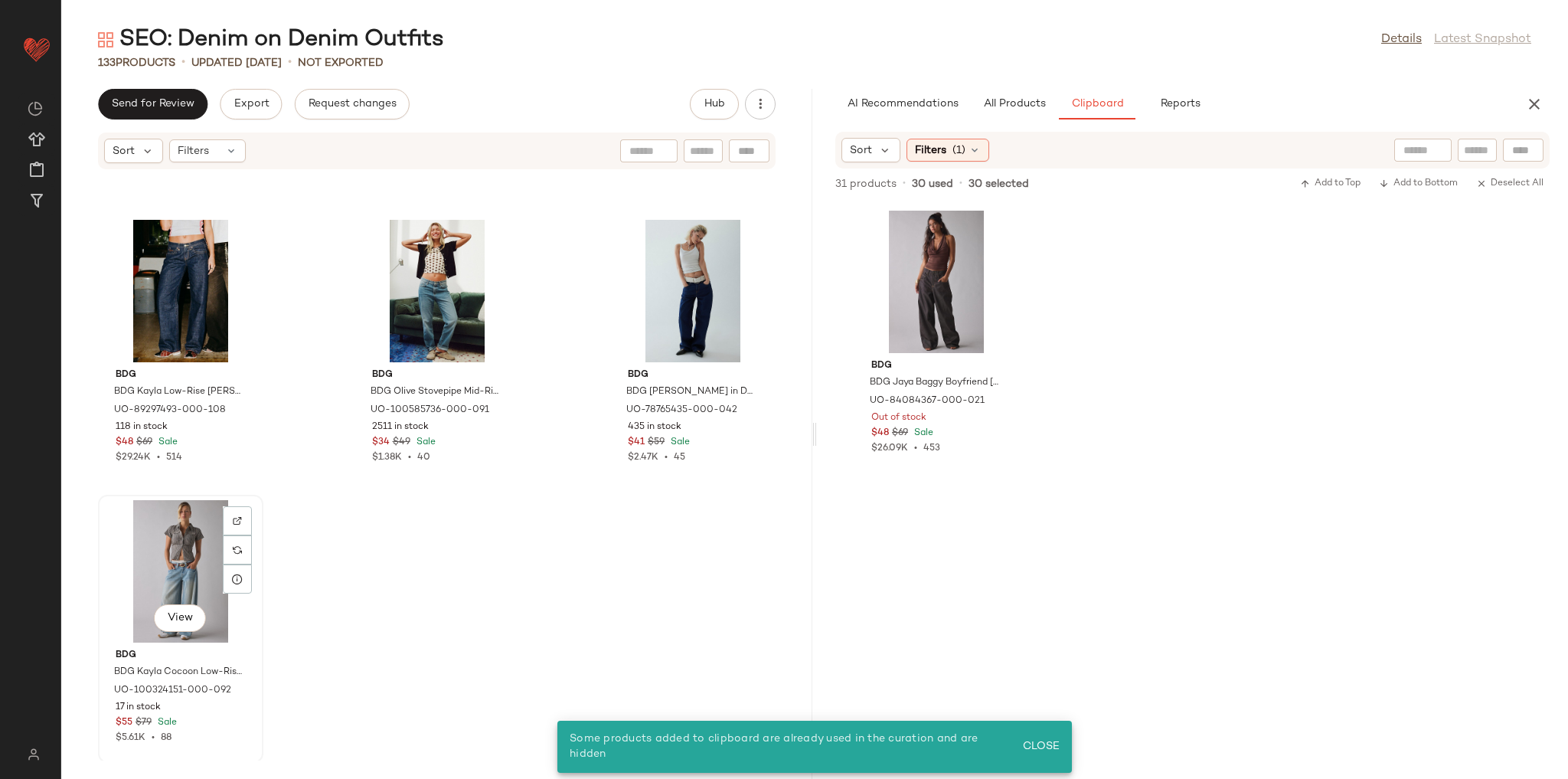
click at [167, 544] on div "View" at bounding box center [180, 571] width 155 height 142
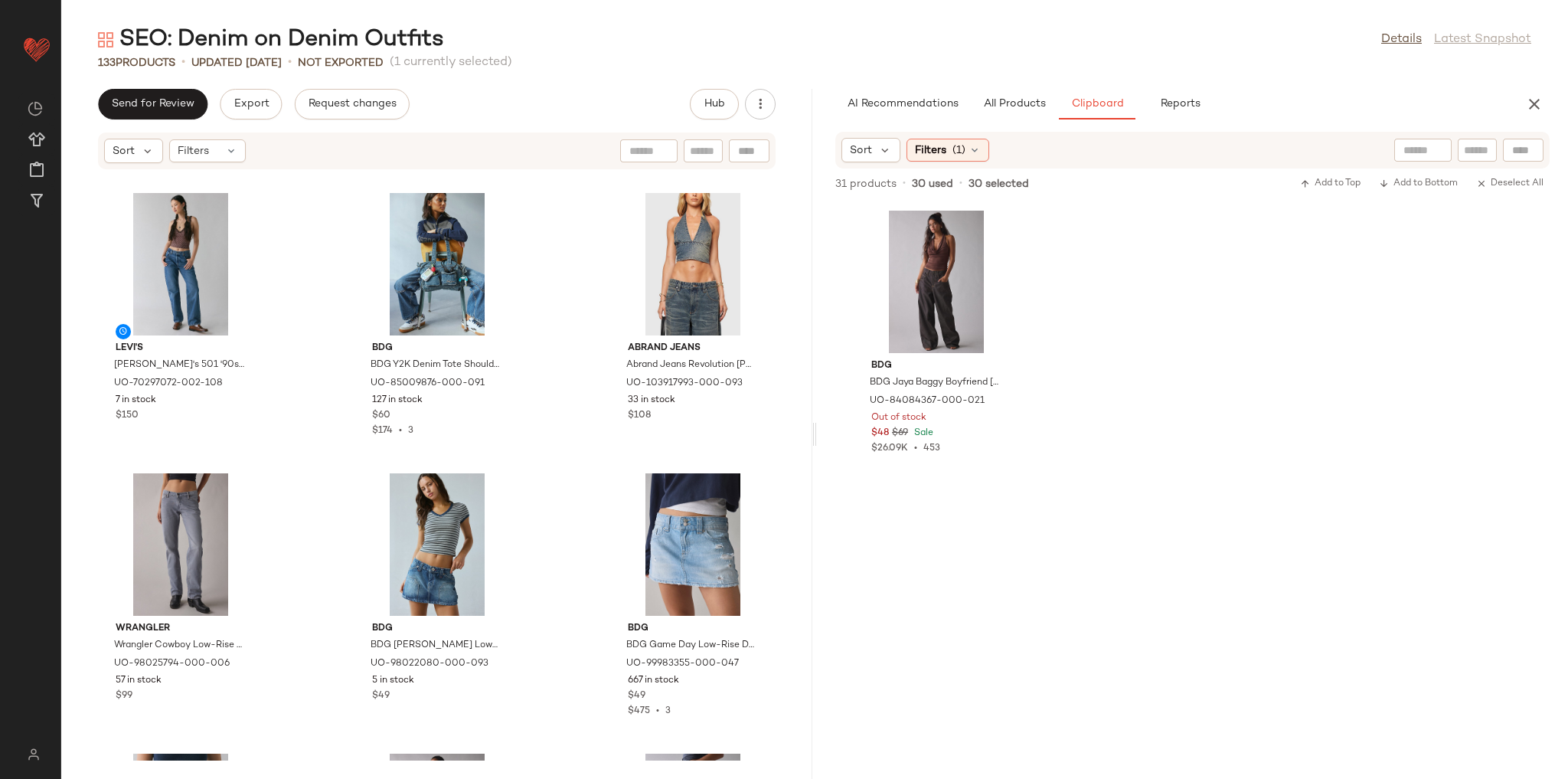
scroll to position [9205, 0]
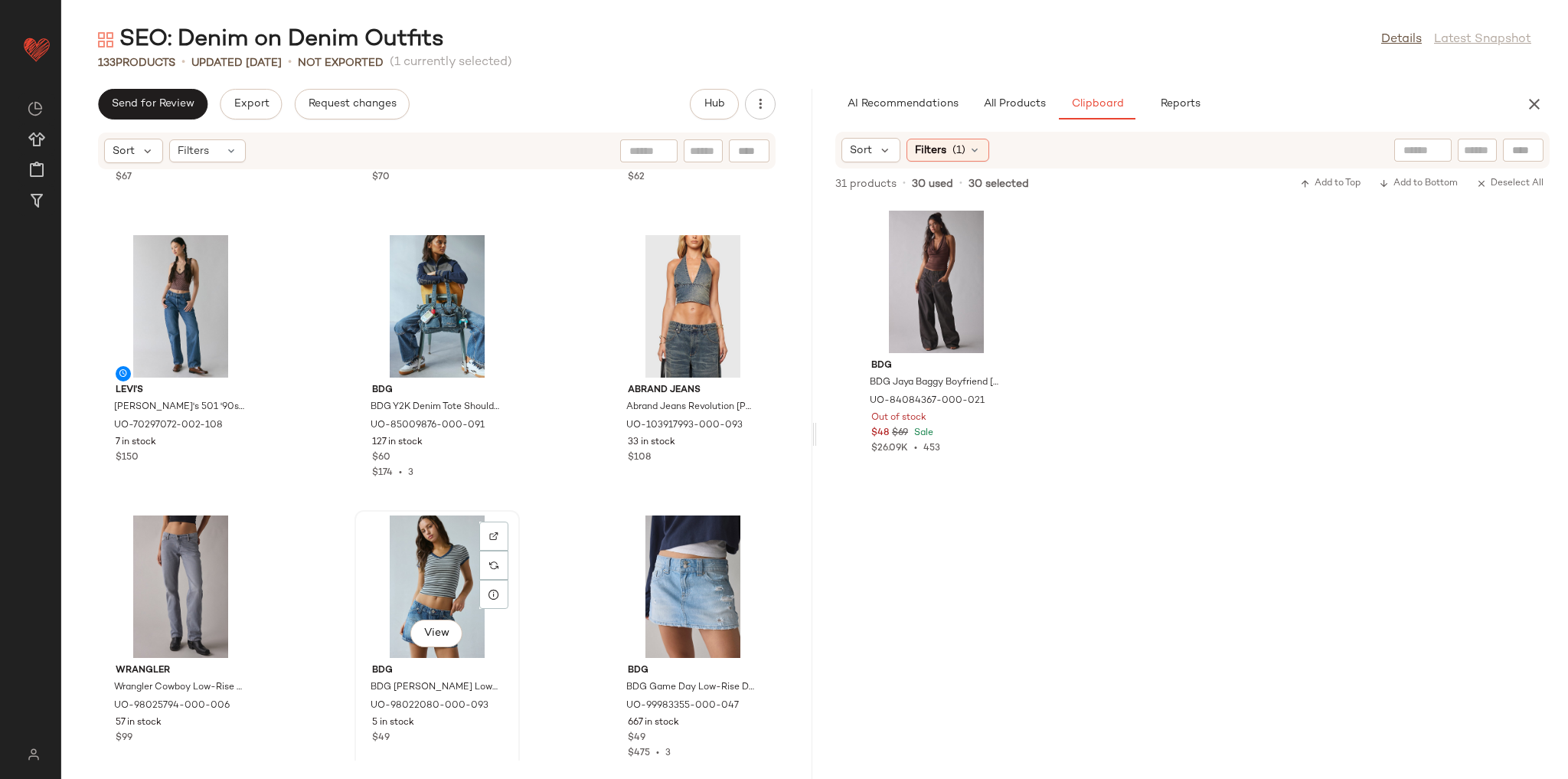
click at [447, 554] on div "View" at bounding box center [437, 586] width 155 height 142
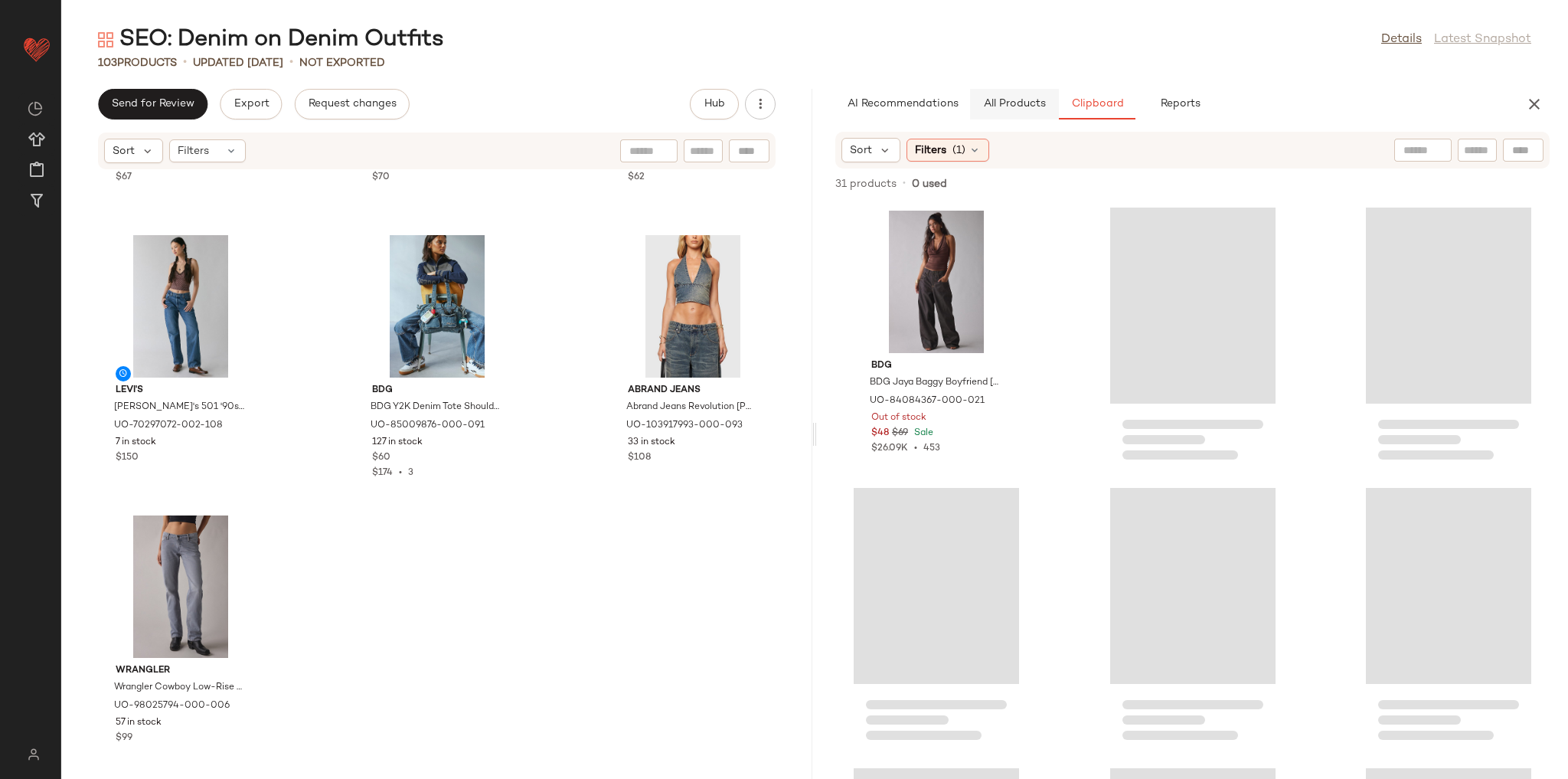
click at [1033, 103] on span "All Products" at bounding box center [1015, 104] width 63 height 12
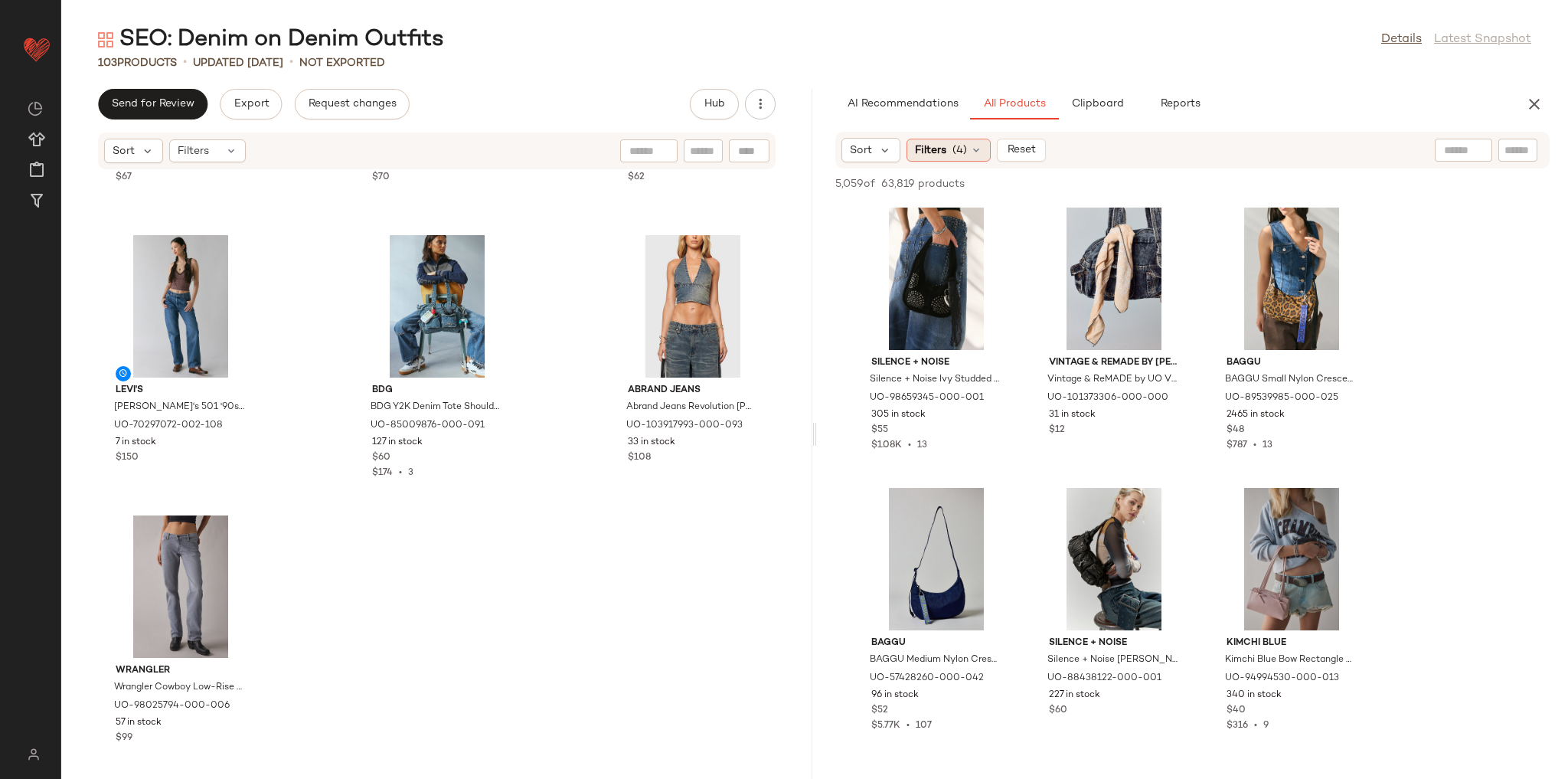
click at [966, 141] on div "Filters (4)" at bounding box center [949, 149] width 85 height 23
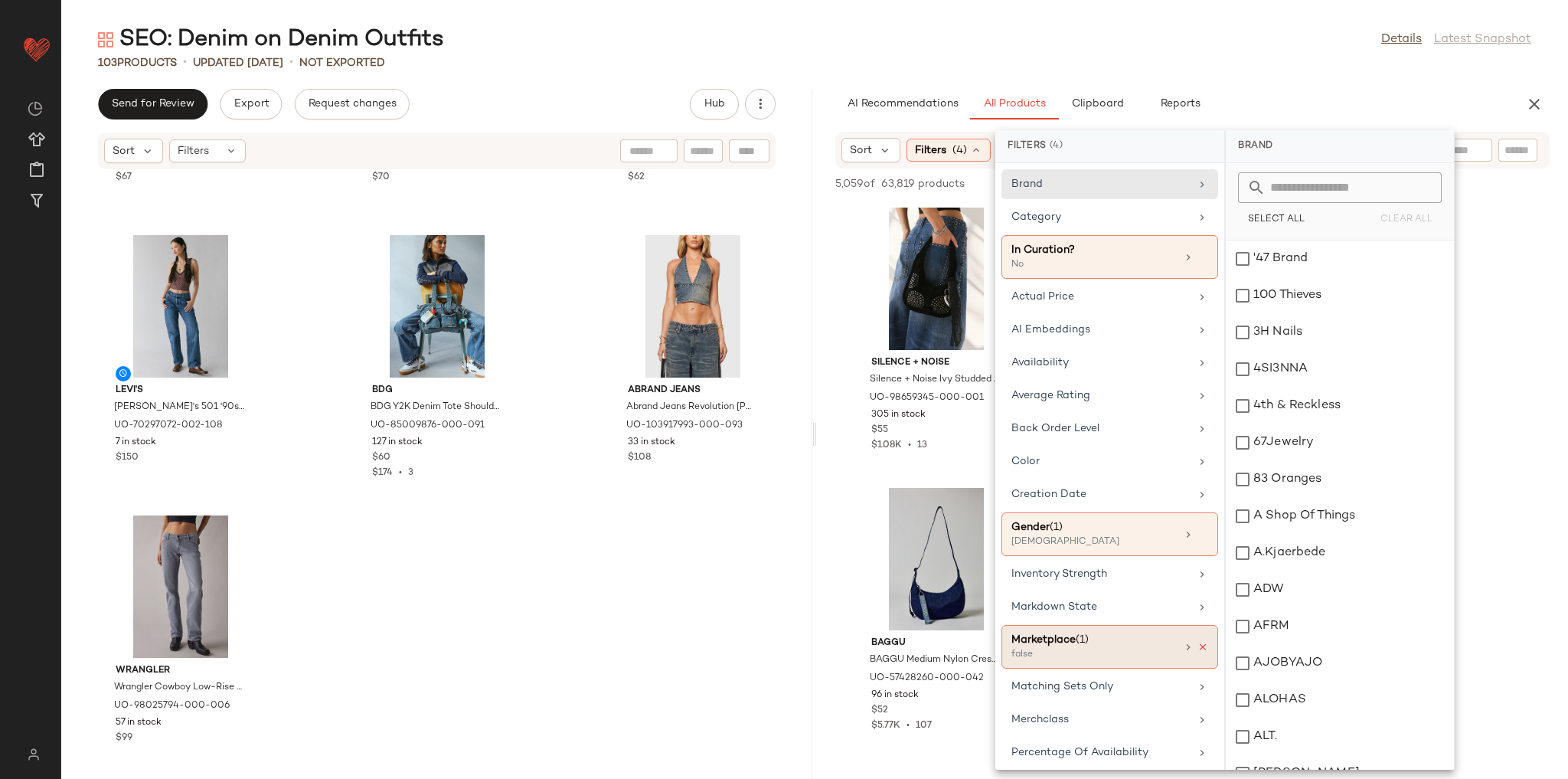
click at [1198, 642] on icon at bounding box center [1203, 647] width 10 height 10
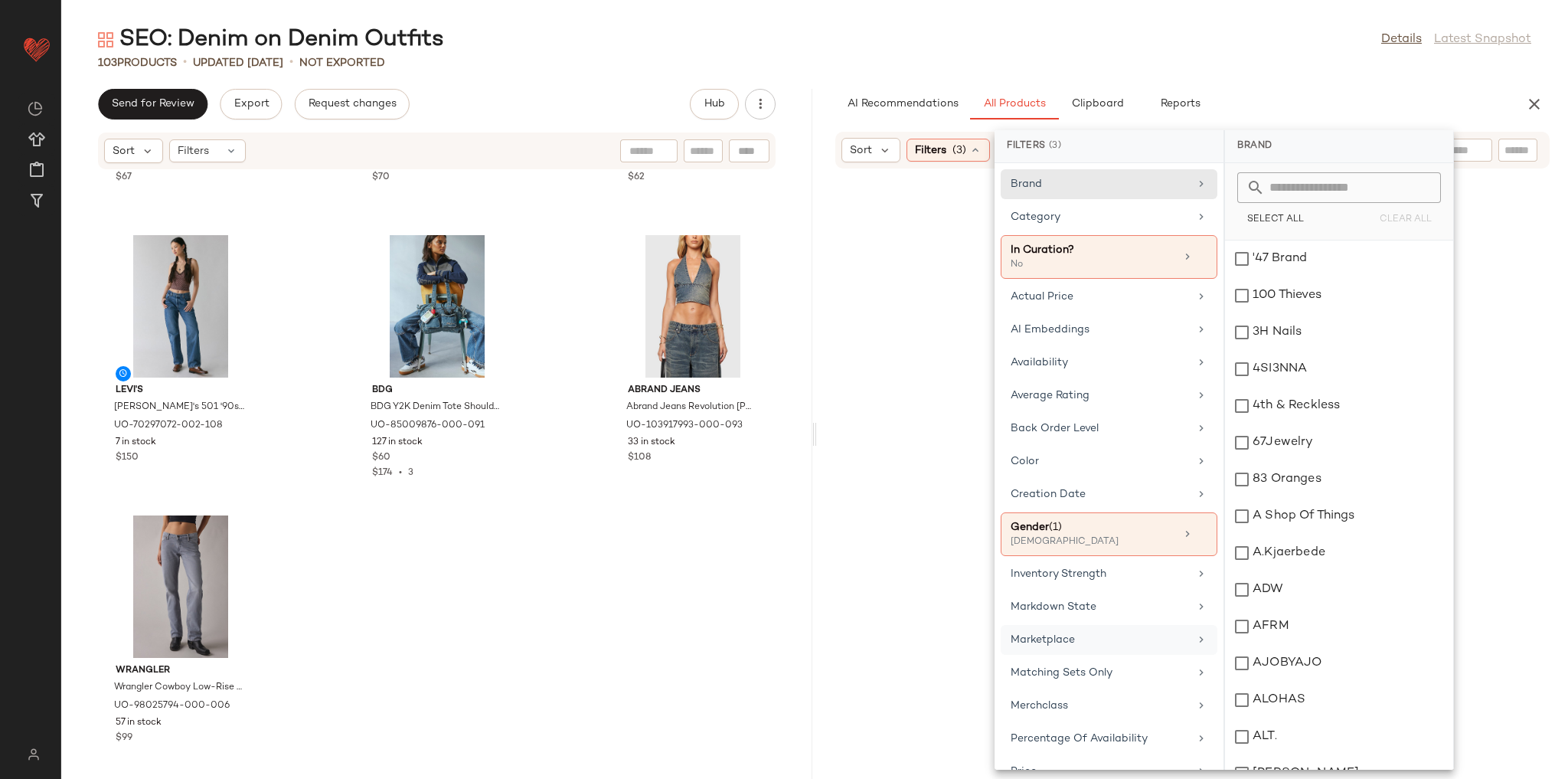
click at [1280, 77] on div "SEO: Denim on Denim Outfits Details Latest Snapshot 103 Products • updated Aug …" at bounding box center [814, 401] width 1507 height 754
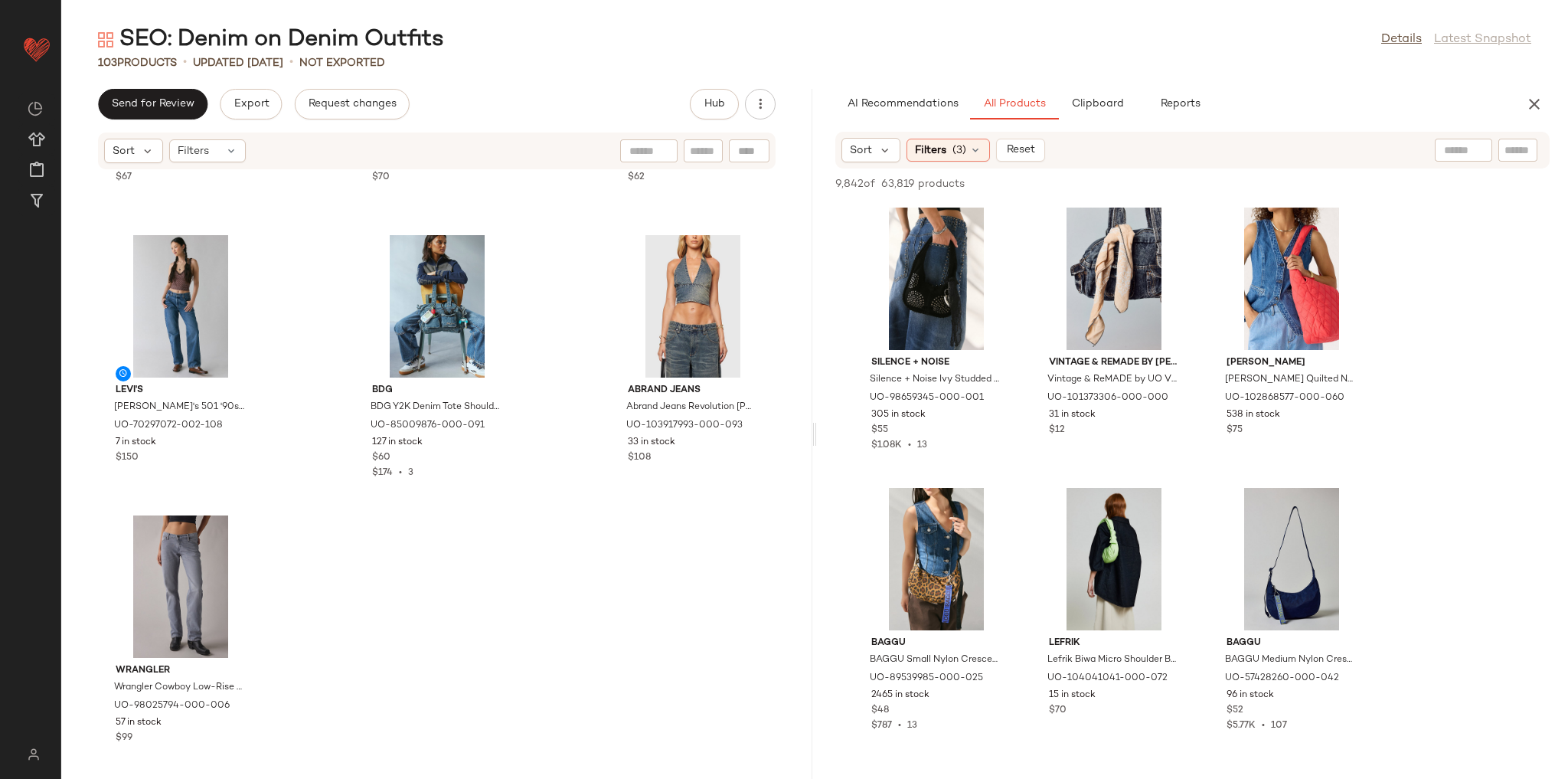
click at [1502, 150] on div at bounding box center [1517, 149] width 39 height 23
type input "*****"
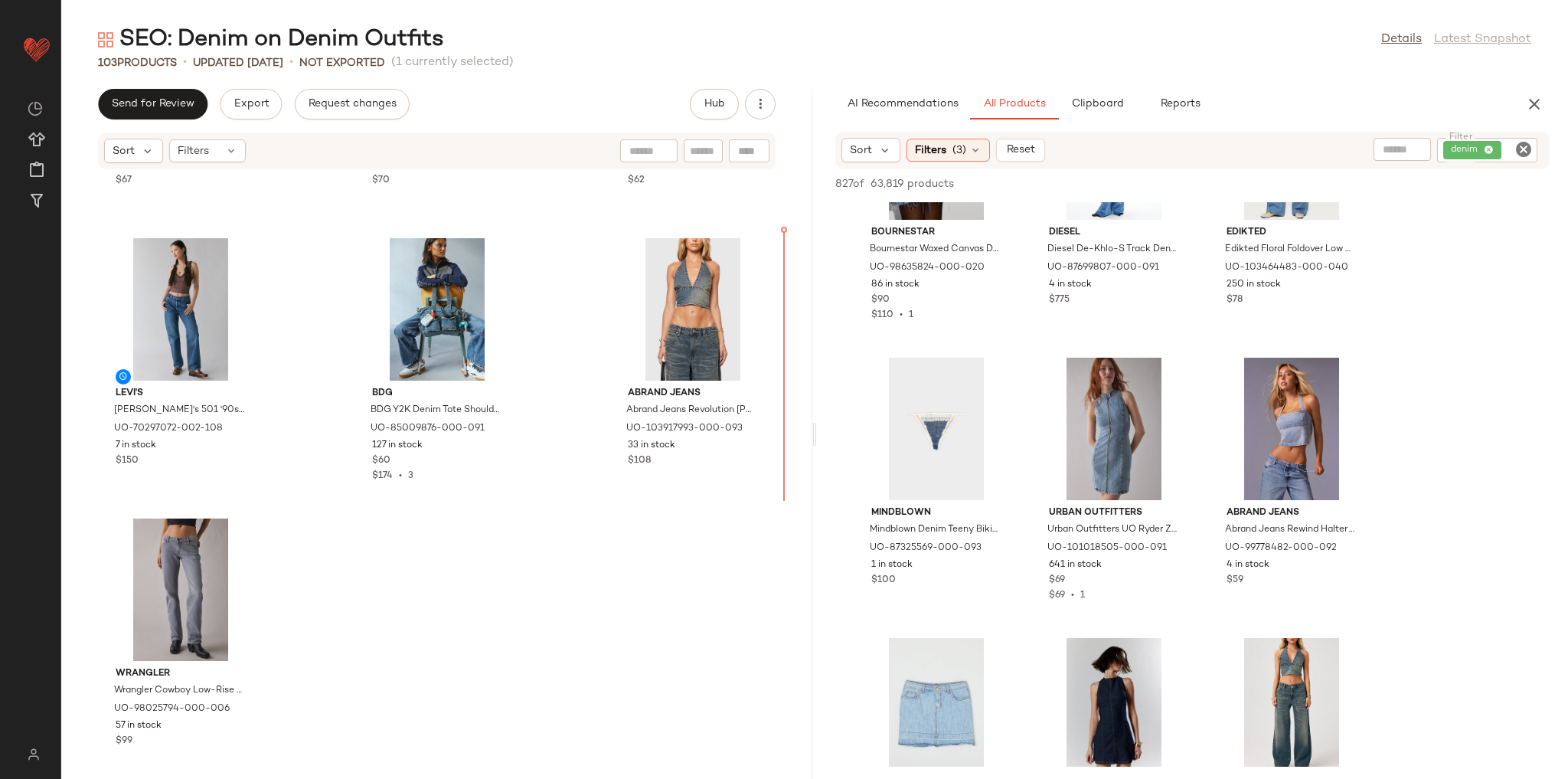
scroll to position [9223, 0]
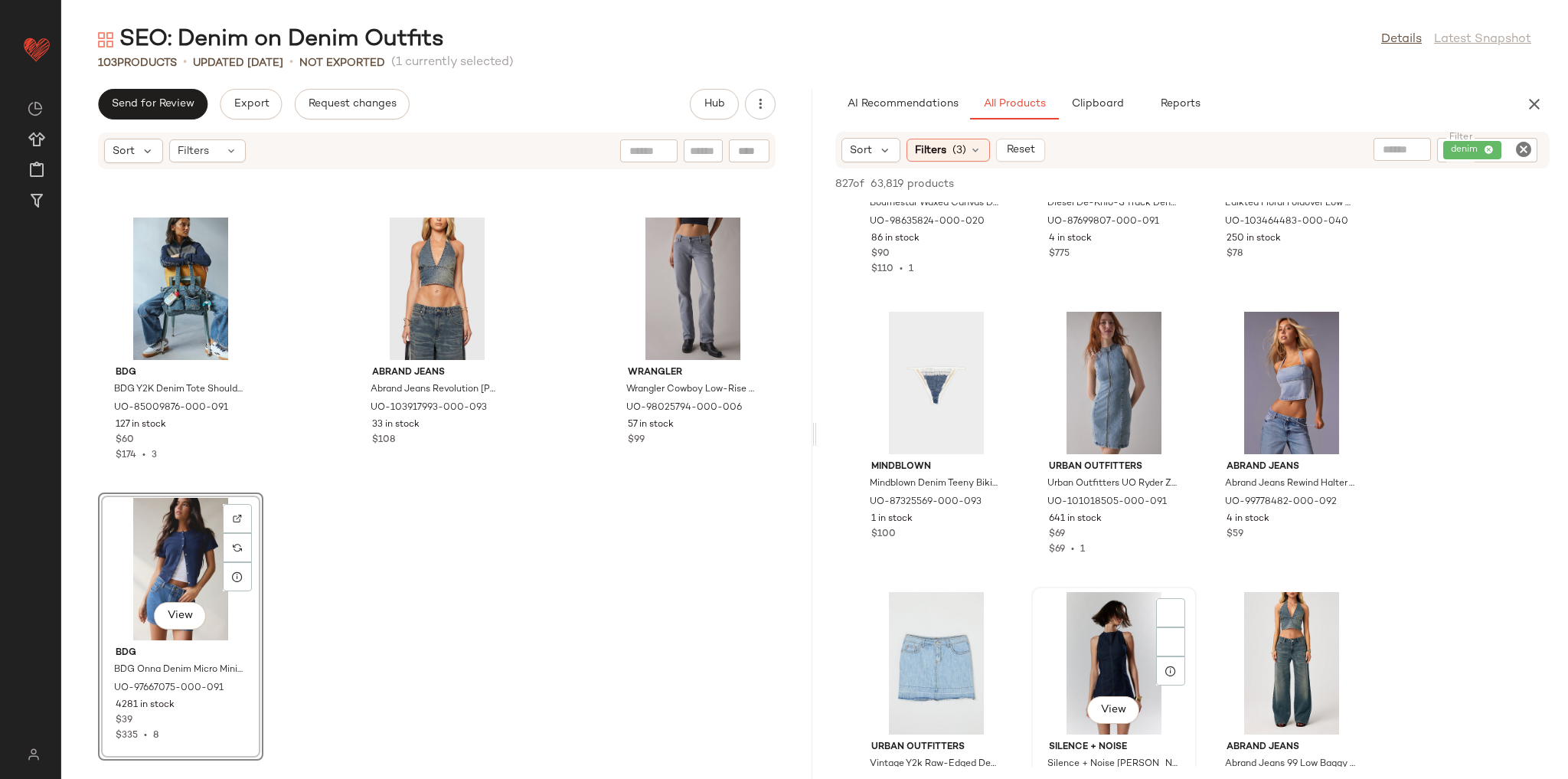
scroll to position [1654, 0]
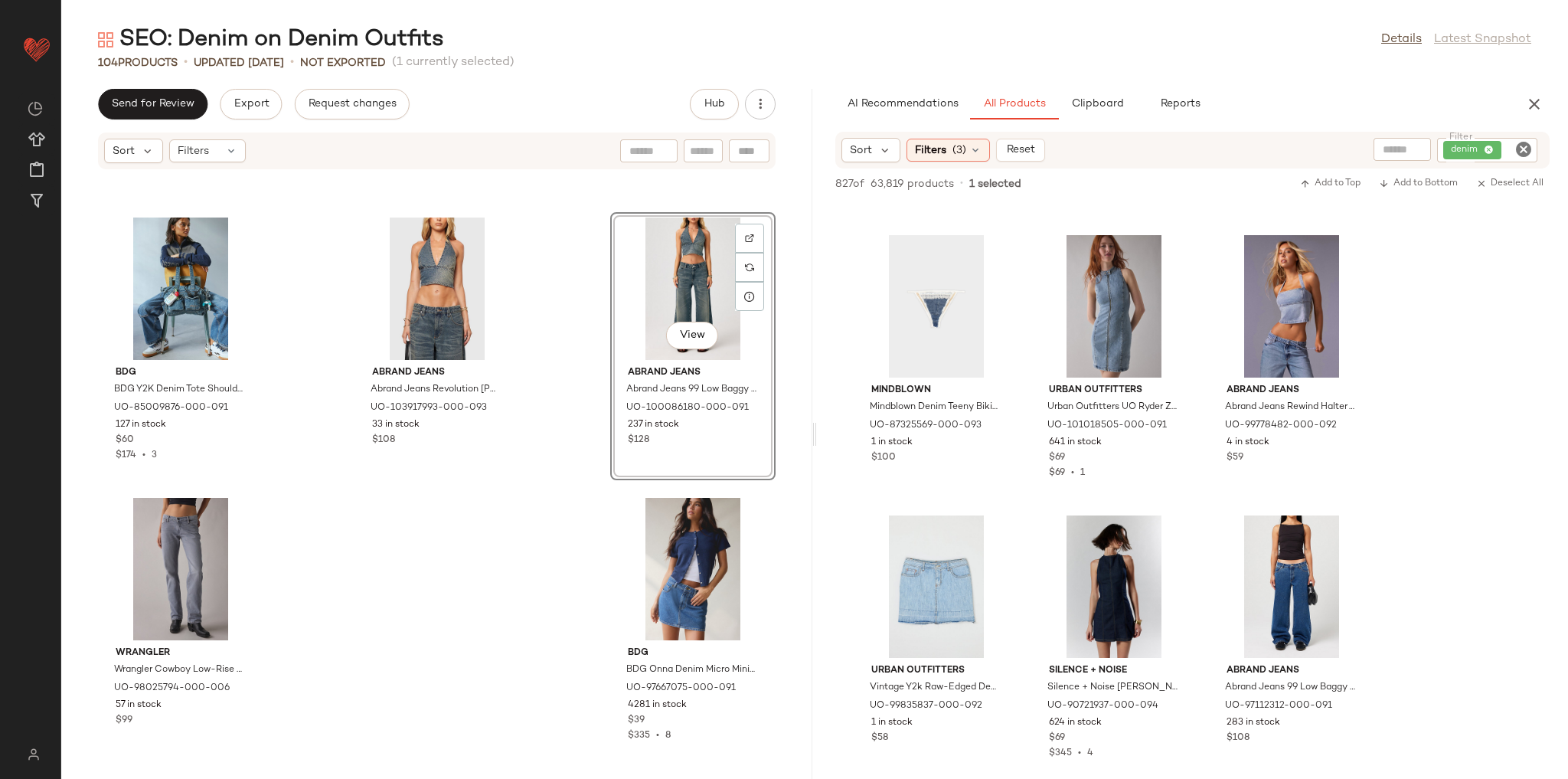
click at [536, 518] on div "Levi's Levi's Icon Denim Mini Skirt in Vintage Denim Medium, Women's at Urban O…" at bounding box center [437, 466] width 751 height 591
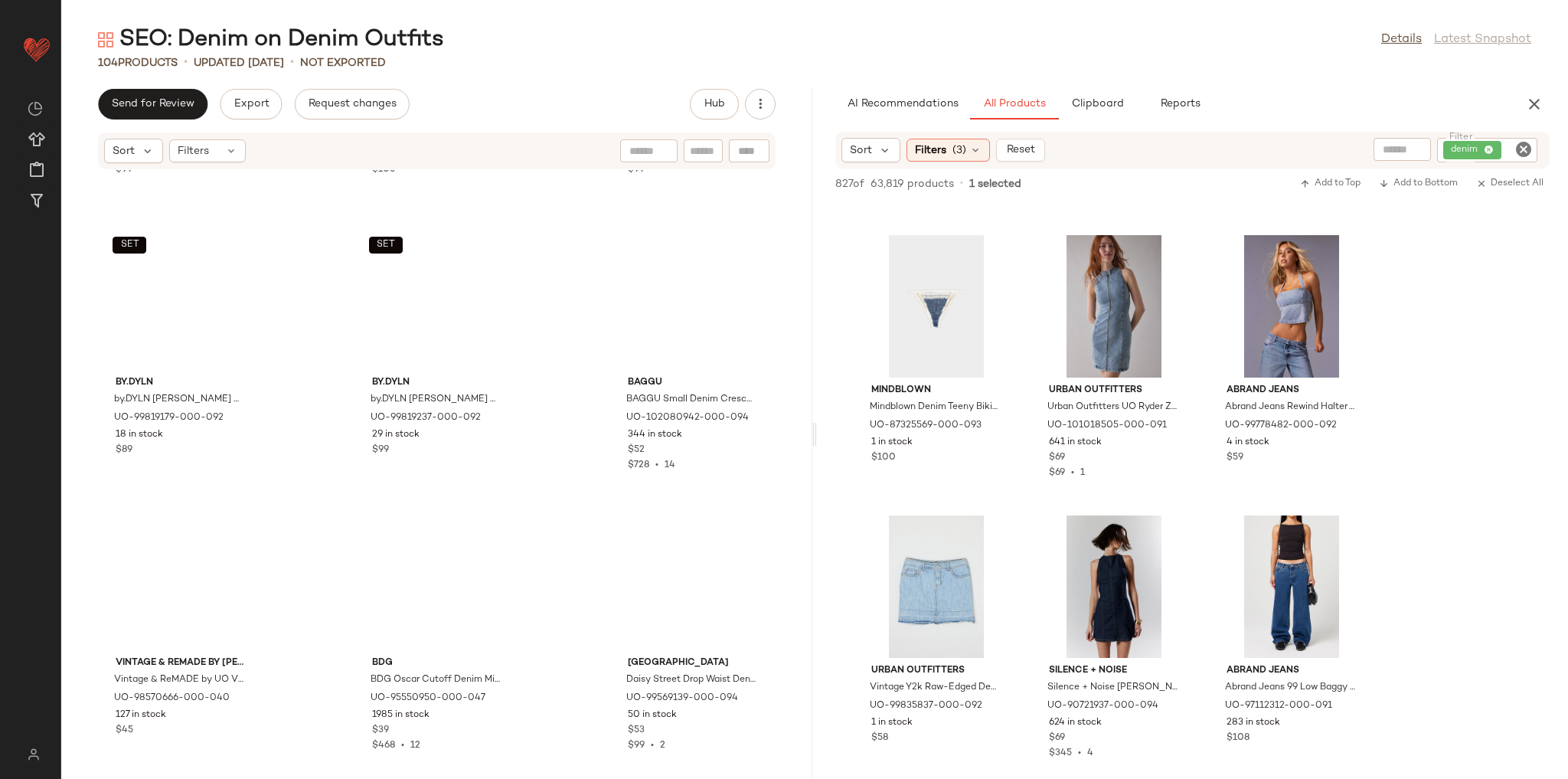
scroll to position [0, 0]
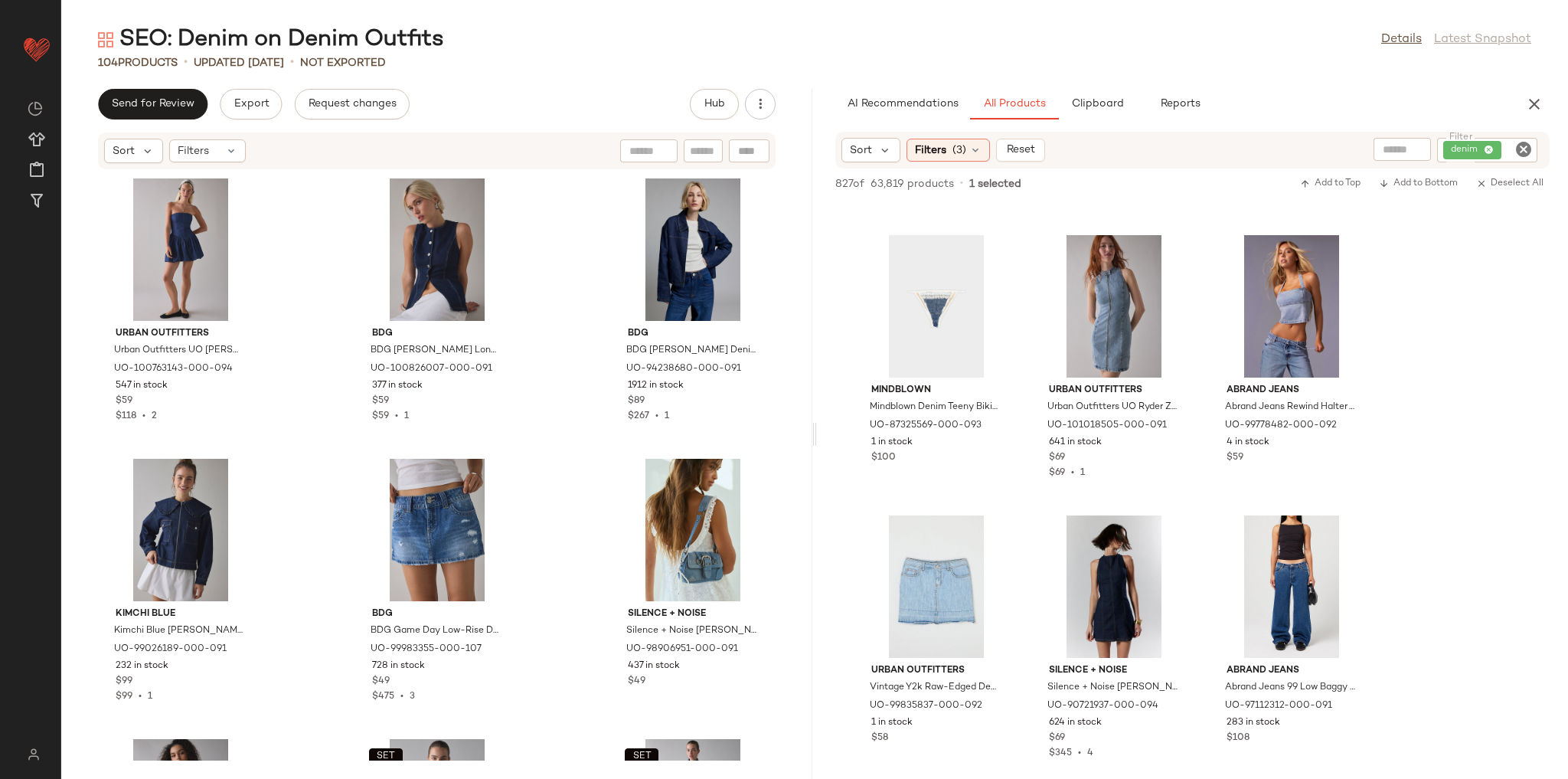
click at [571, 337] on div "Urban Outfitters Urban Outfitters UO Darryl Denim Drop Waist Tube Mini Dress in…" at bounding box center [437, 466] width 751 height 591
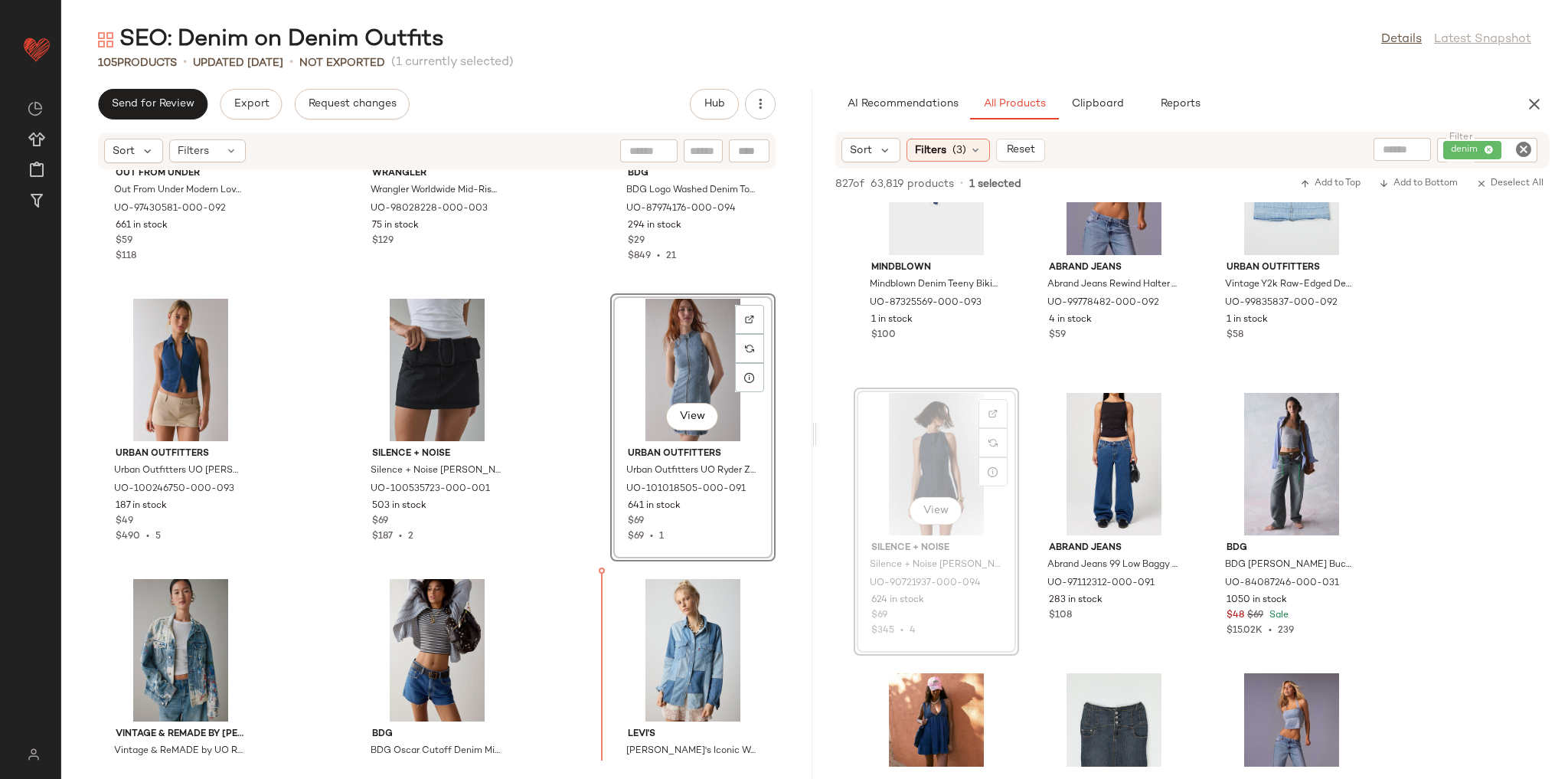
scroll to position [7743, 0]
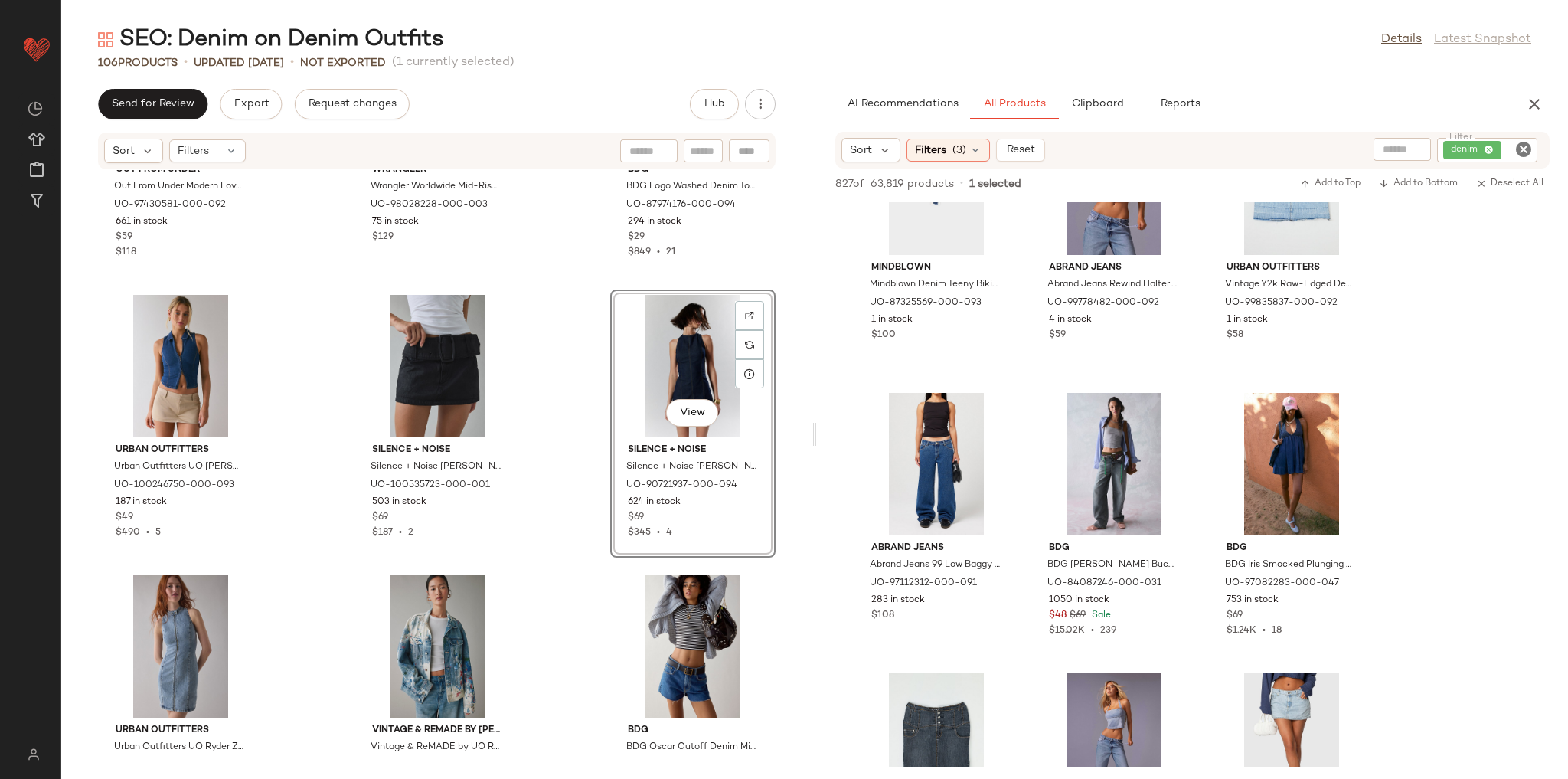
click at [579, 564] on div "Out From Under Out From Under Modern Love Denim Corset in Light Blue, Women's a…" at bounding box center [437, 466] width 751 height 591
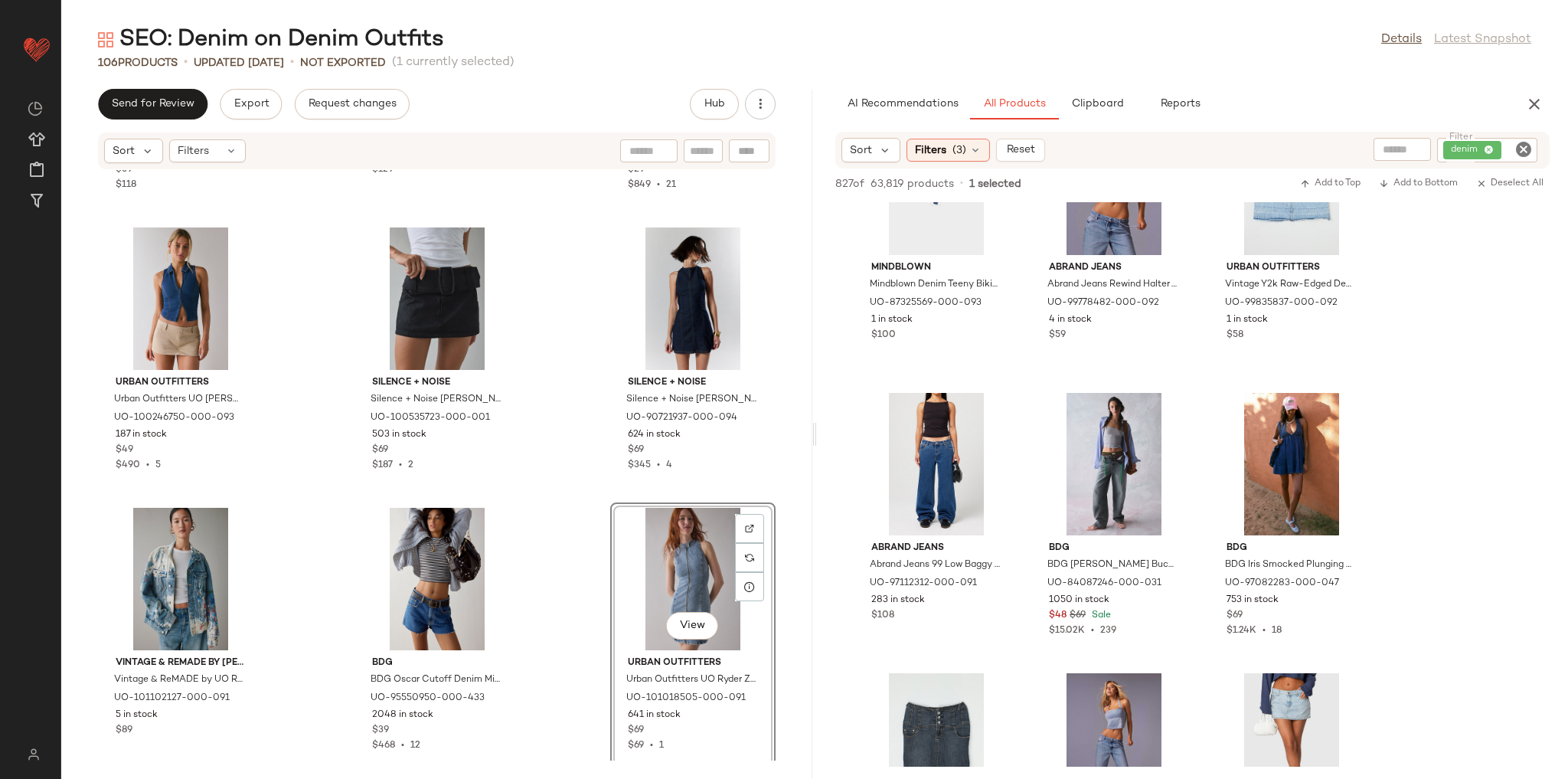
click at [575, 558] on div "Out From Under Out From Under Modern Love Denim Corset in Light Blue, Women's a…" at bounding box center [437, 466] width 751 height 591
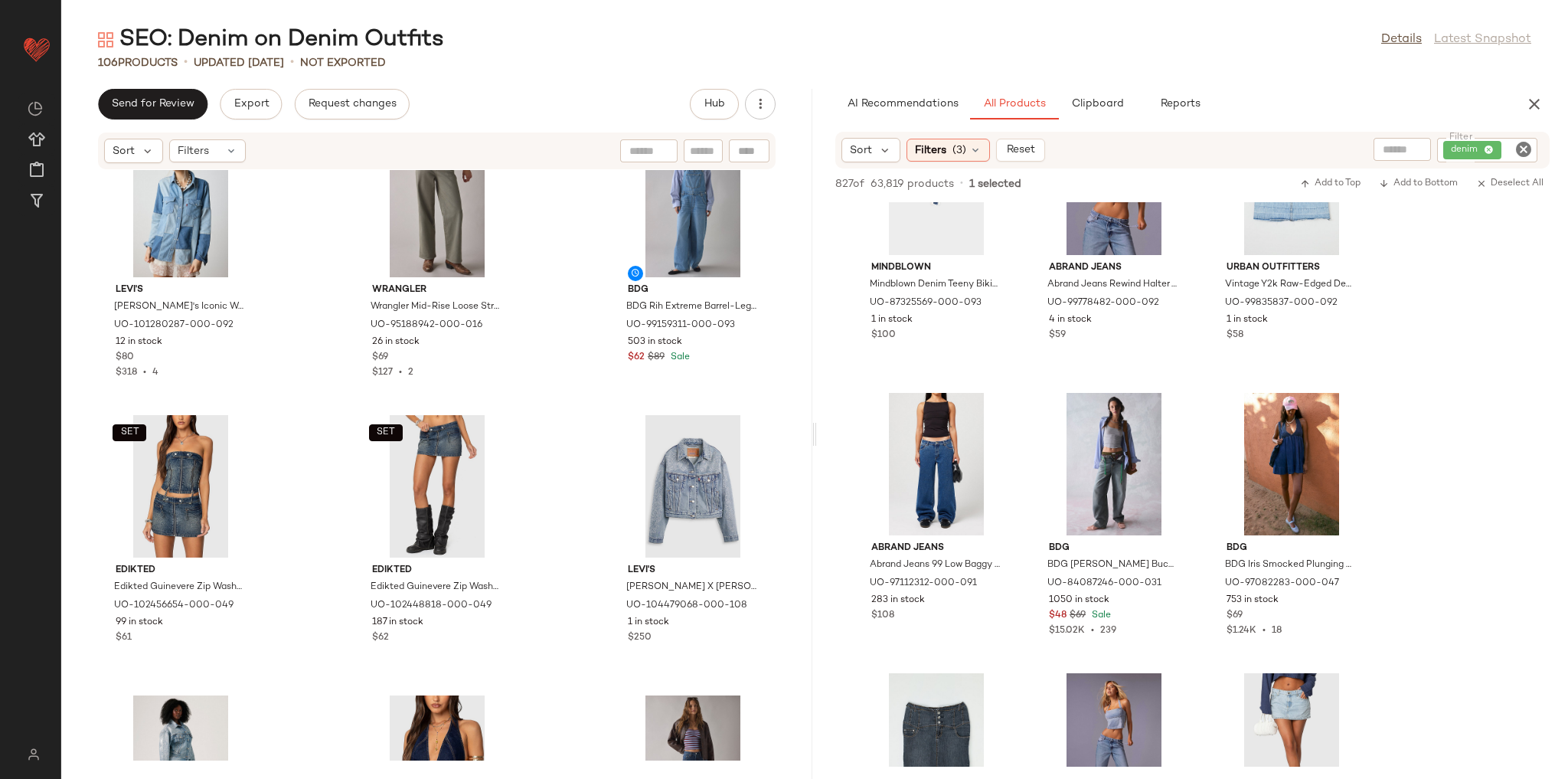
scroll to position [8485, 0]
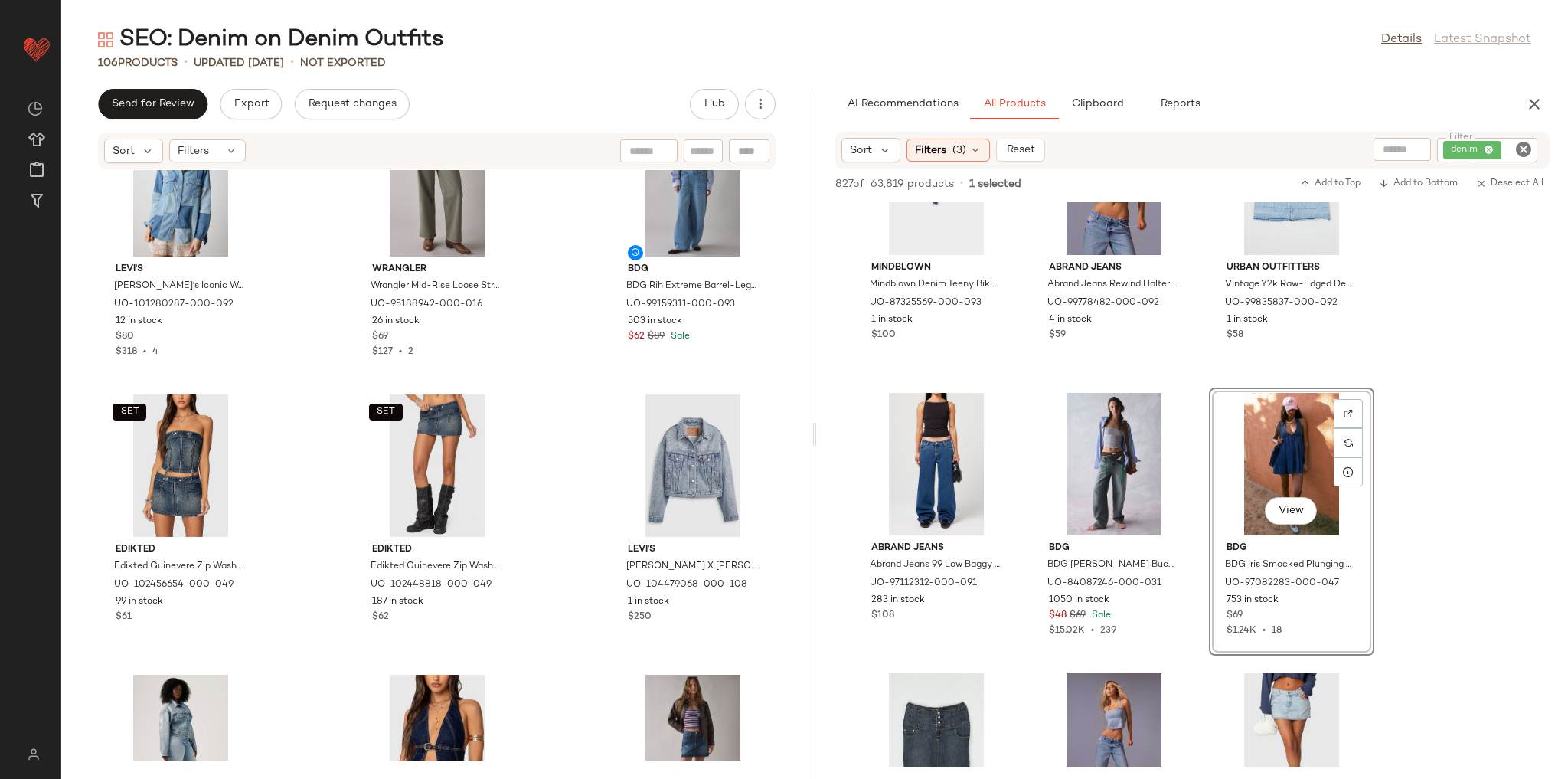
click at [551, 522] on div "Levi's Levi's Iconic Western Yoke Patchwork Denim Snap-Front Shirt Top in Light…" at bounding box center [437, 466] width 751 height 591
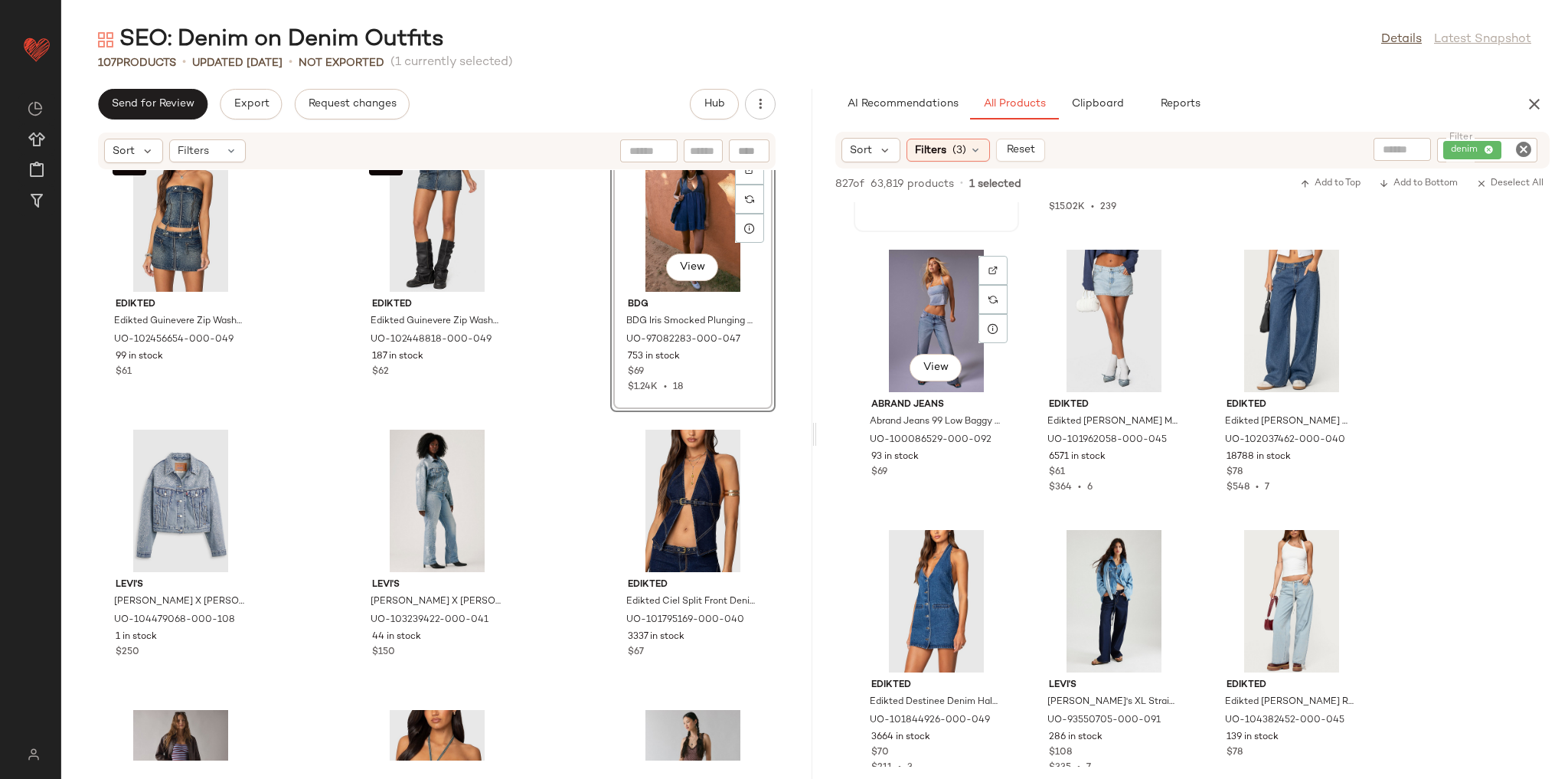
scroll to position [2267, 0]
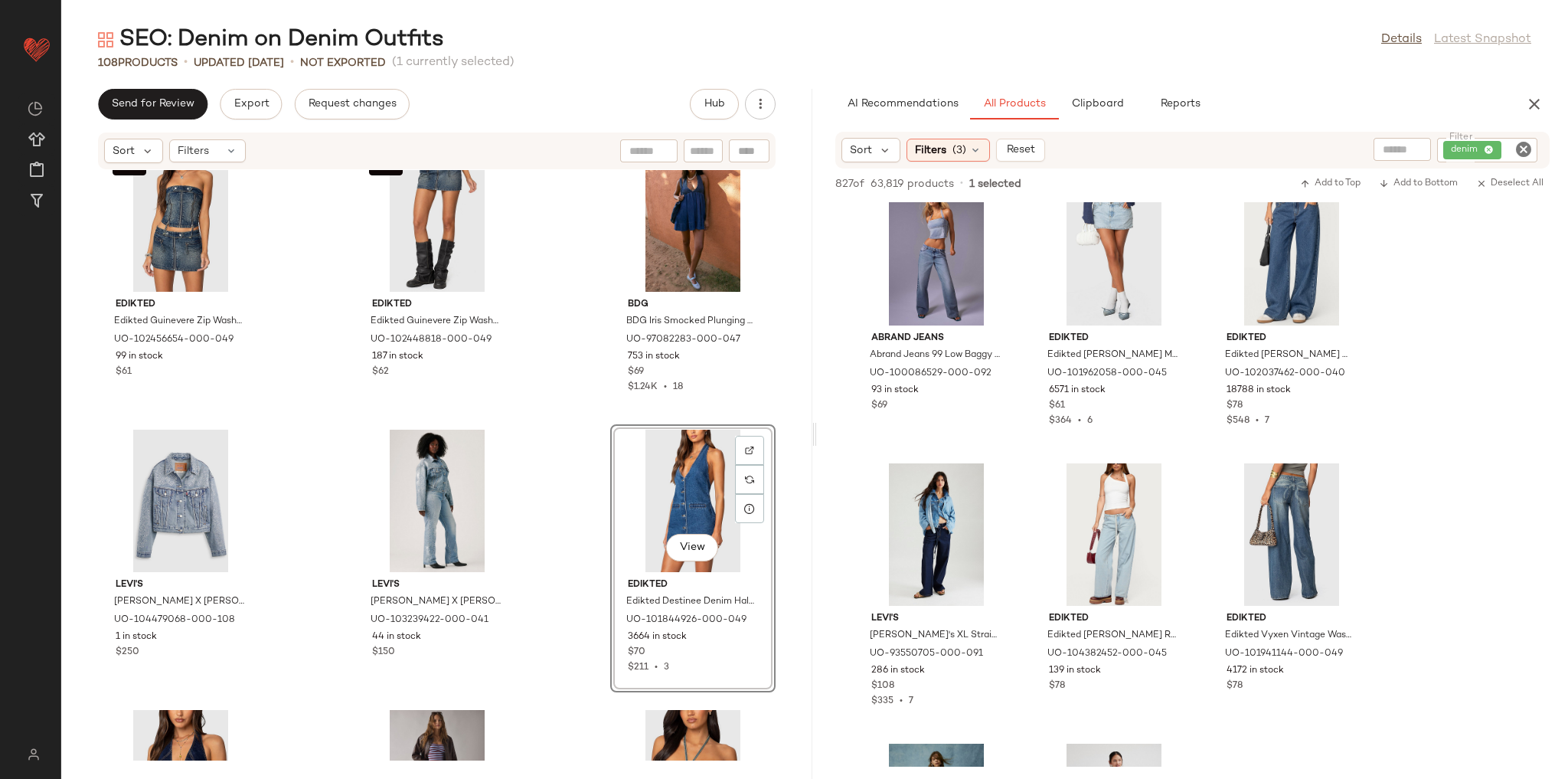
click at [565, 577] on div "SET Edikted Edikted Guinevere Zip Washed Denim Top in Blue/Washed, Women's at U…" at bounding box center [437, 466] width 751 height 591
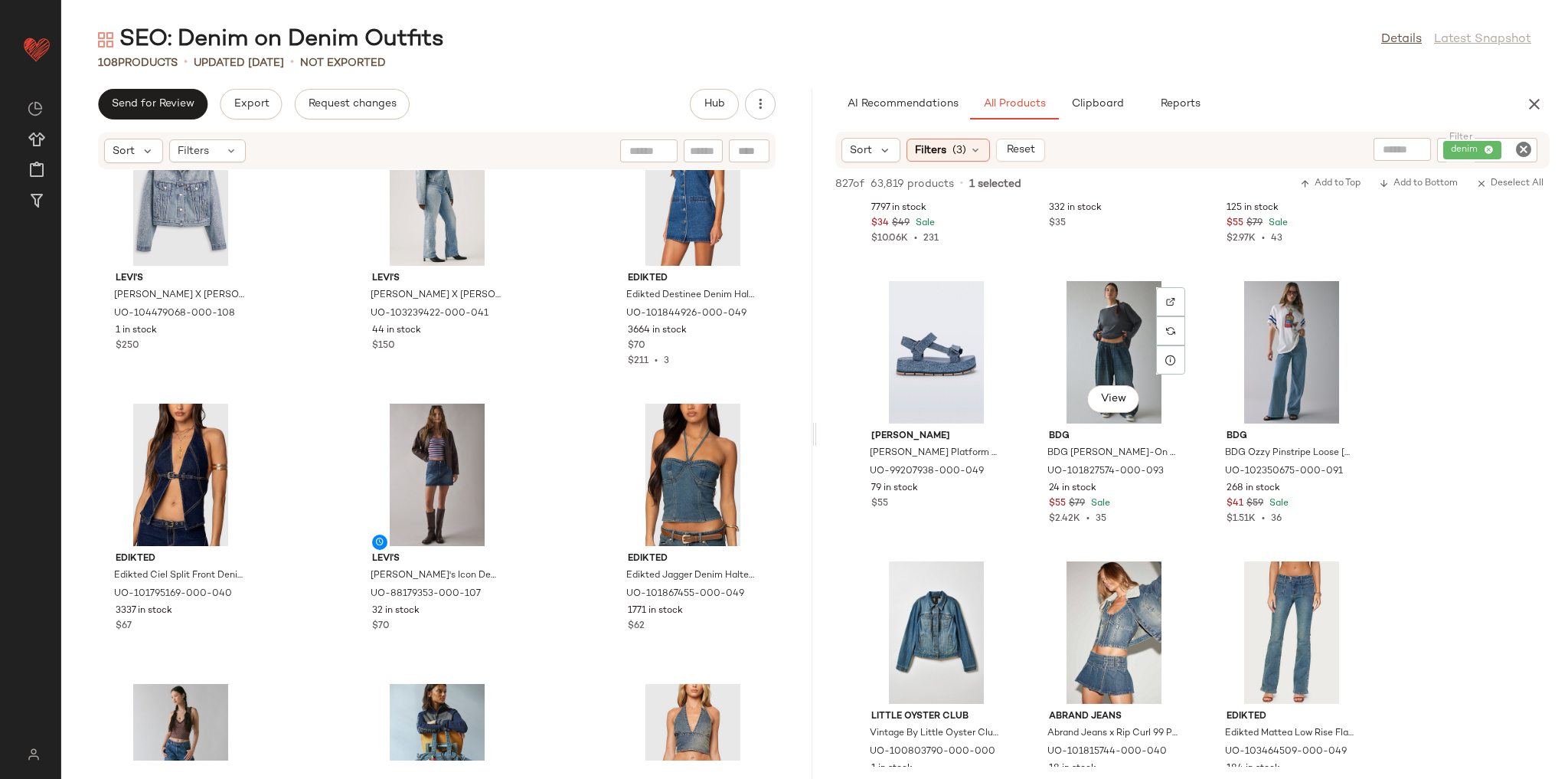
scroll to position [5575, 0]
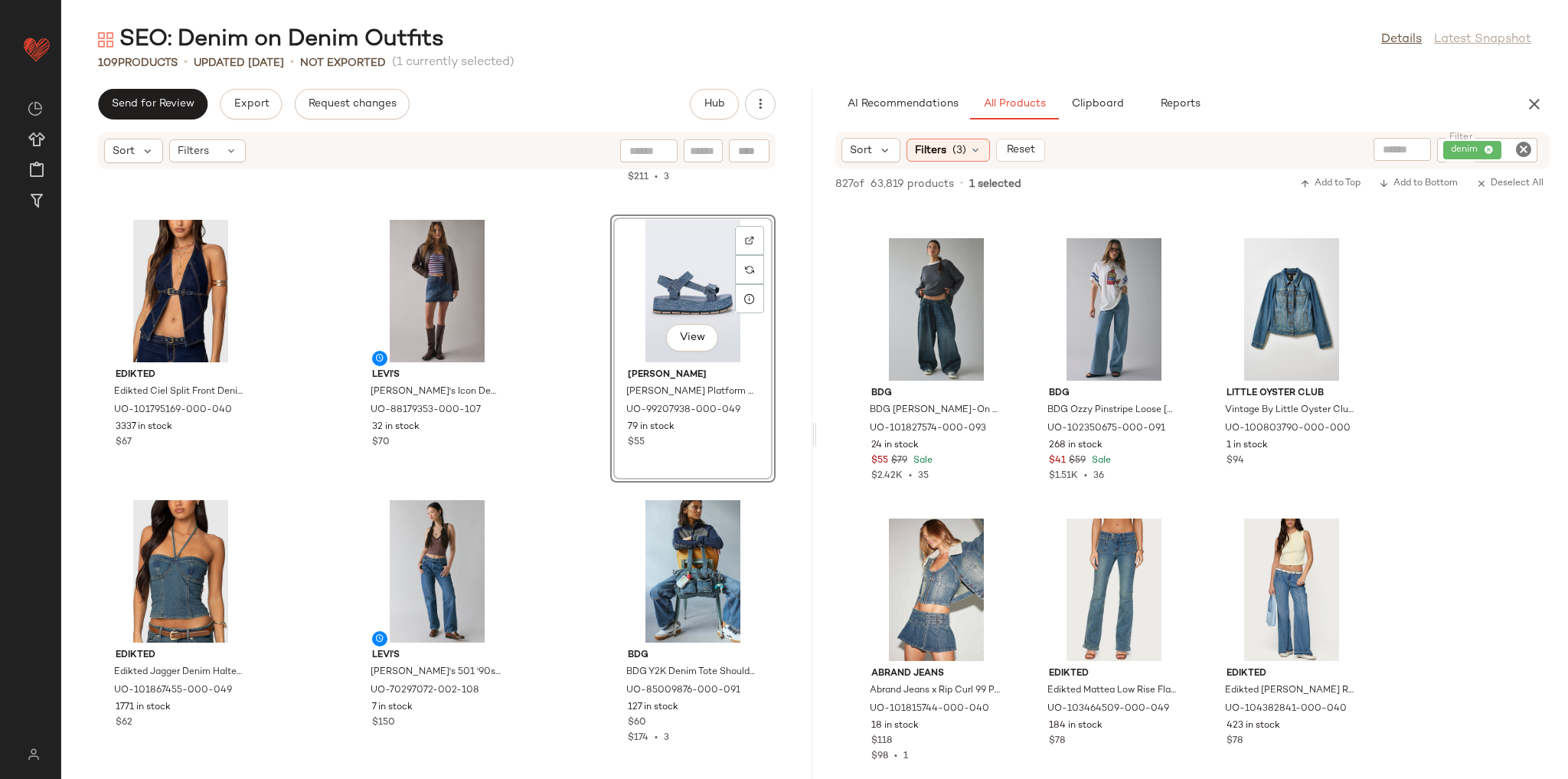
click at [592, 508] on div "Levi's BEYONCÉ X LEVI'S ‘90s Shrunken Trucker Denim Jacket in Western Crystal, …" at bounding box center [437, 466] width 751 height 591
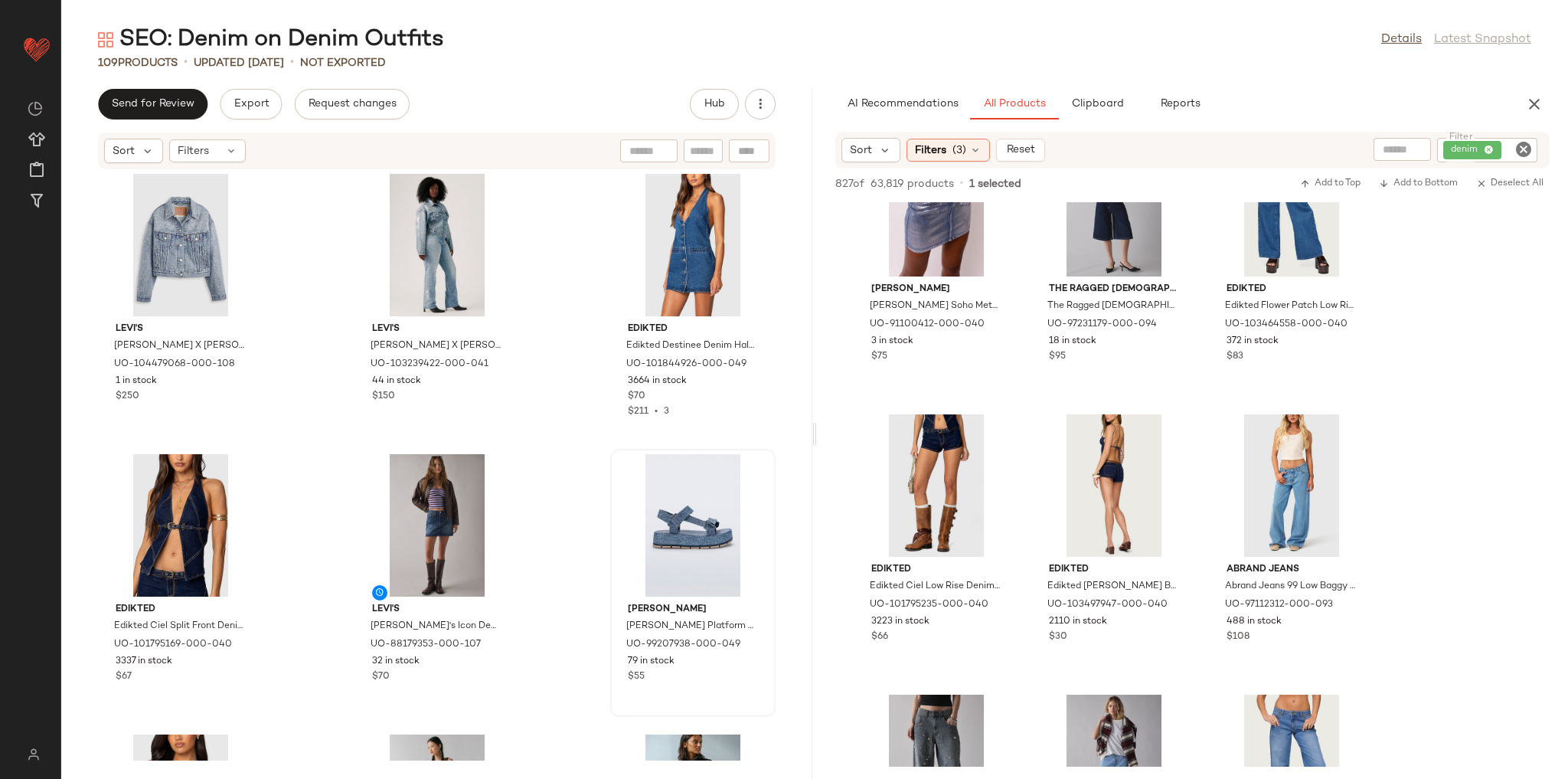
scroll to position [9036, 0]
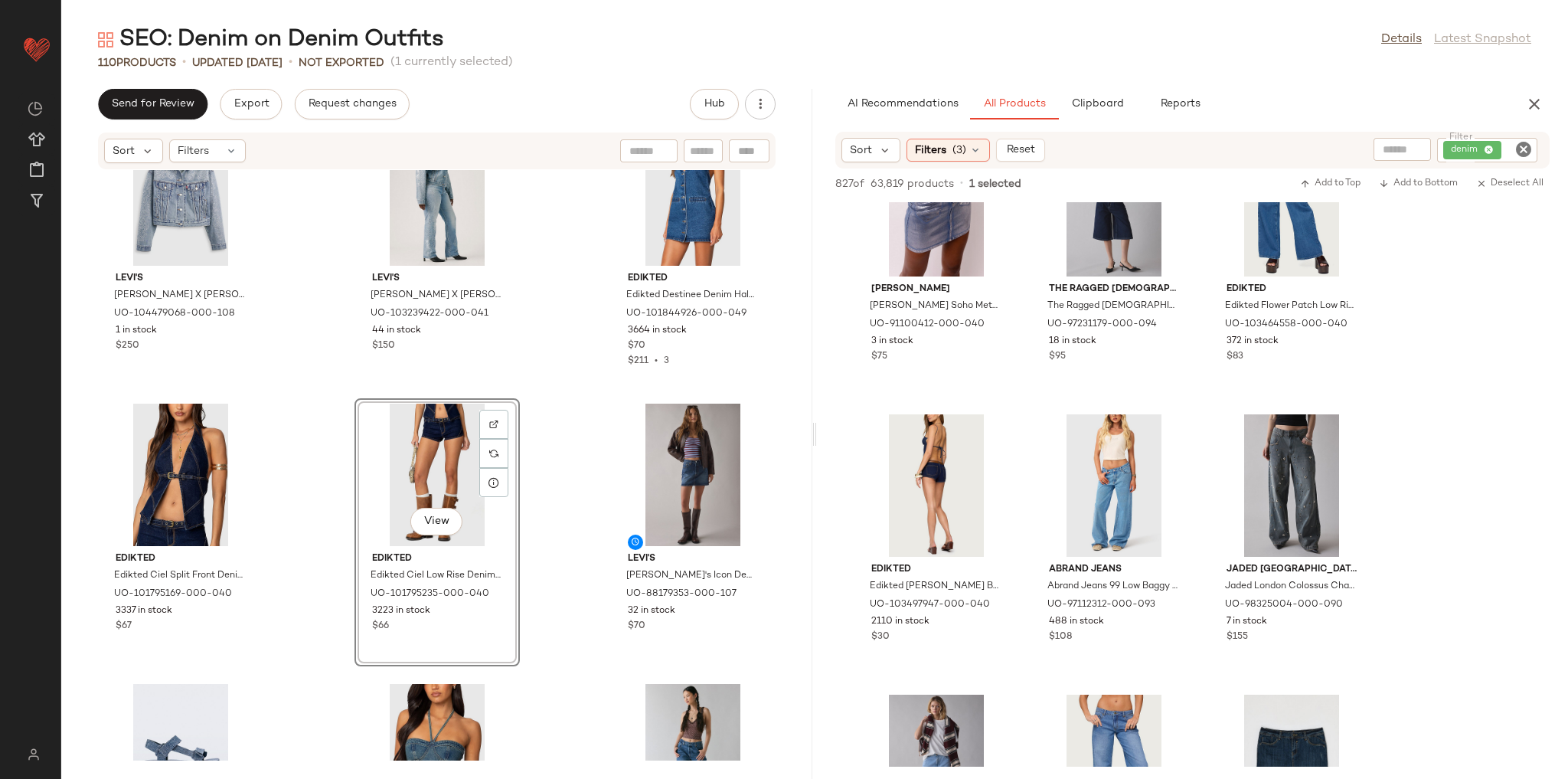
click at [573, 520] on div "Levi's BEYONCÉ X LEVI'S ‘90s Shrunken Trucker Denim Jacket in Western Crystal, …" at bounding box center [437, 466] width 751 height 591
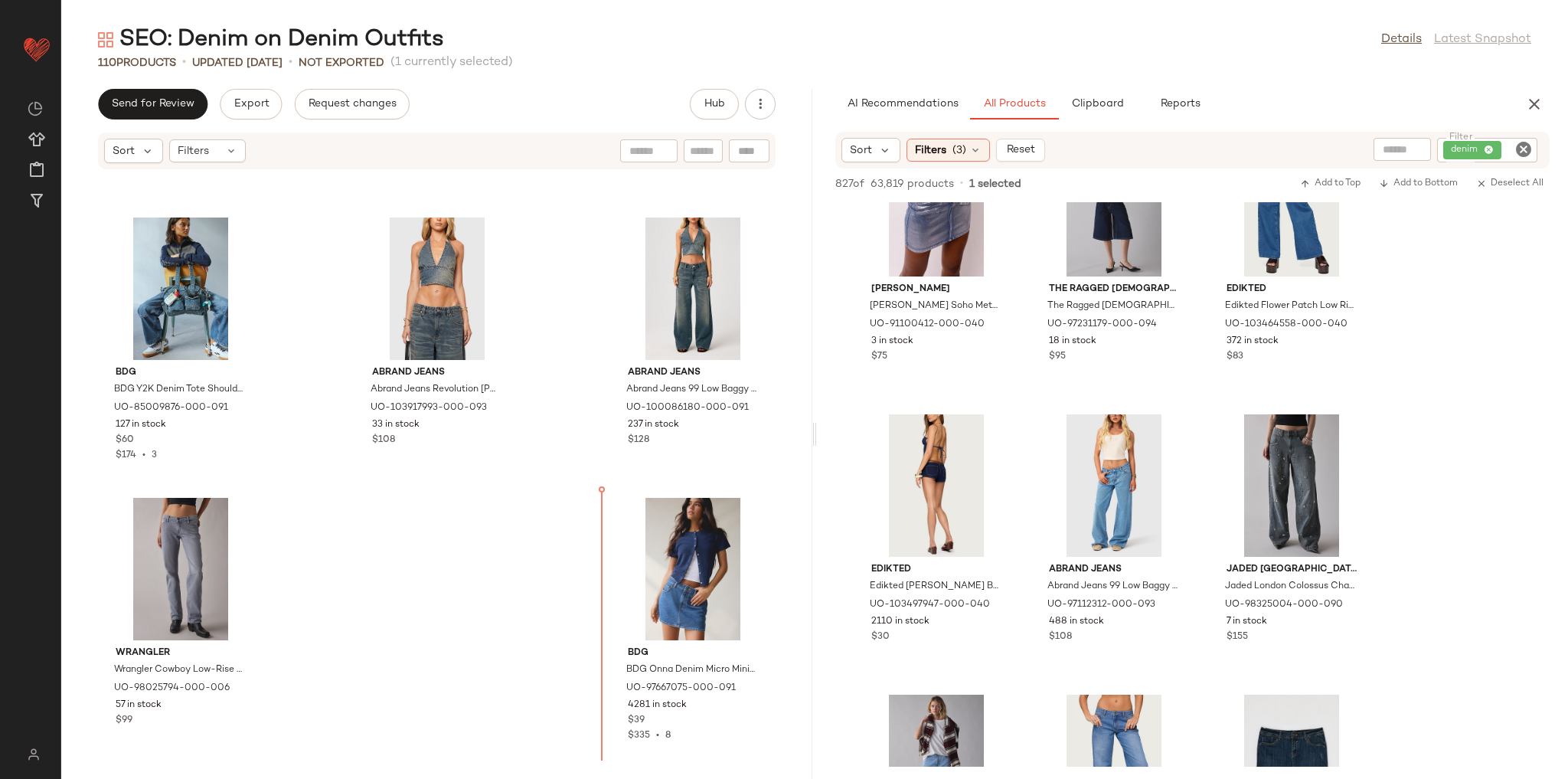
scroll to position [9783, 0]
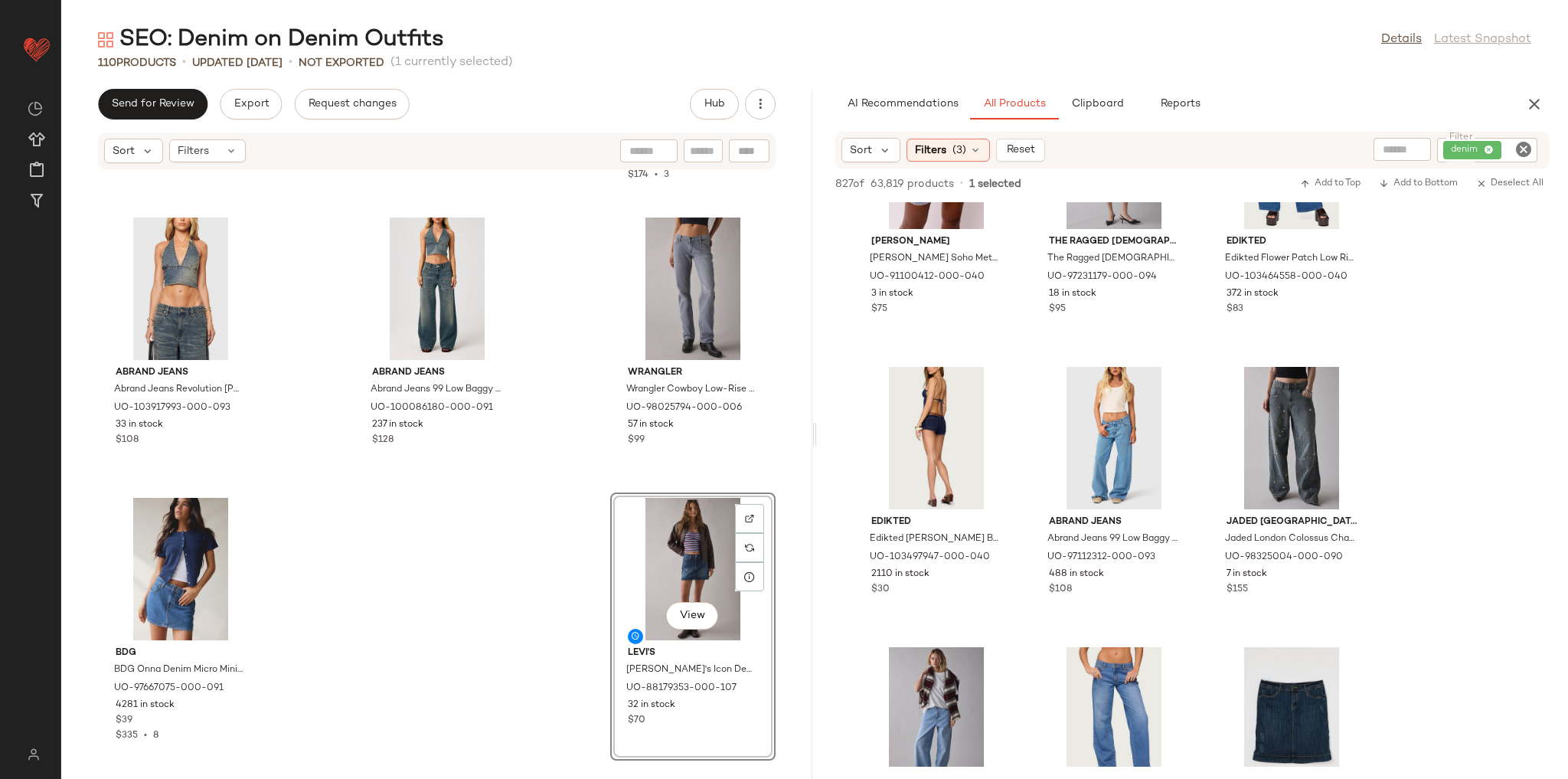
scroll to position [7046, 0]
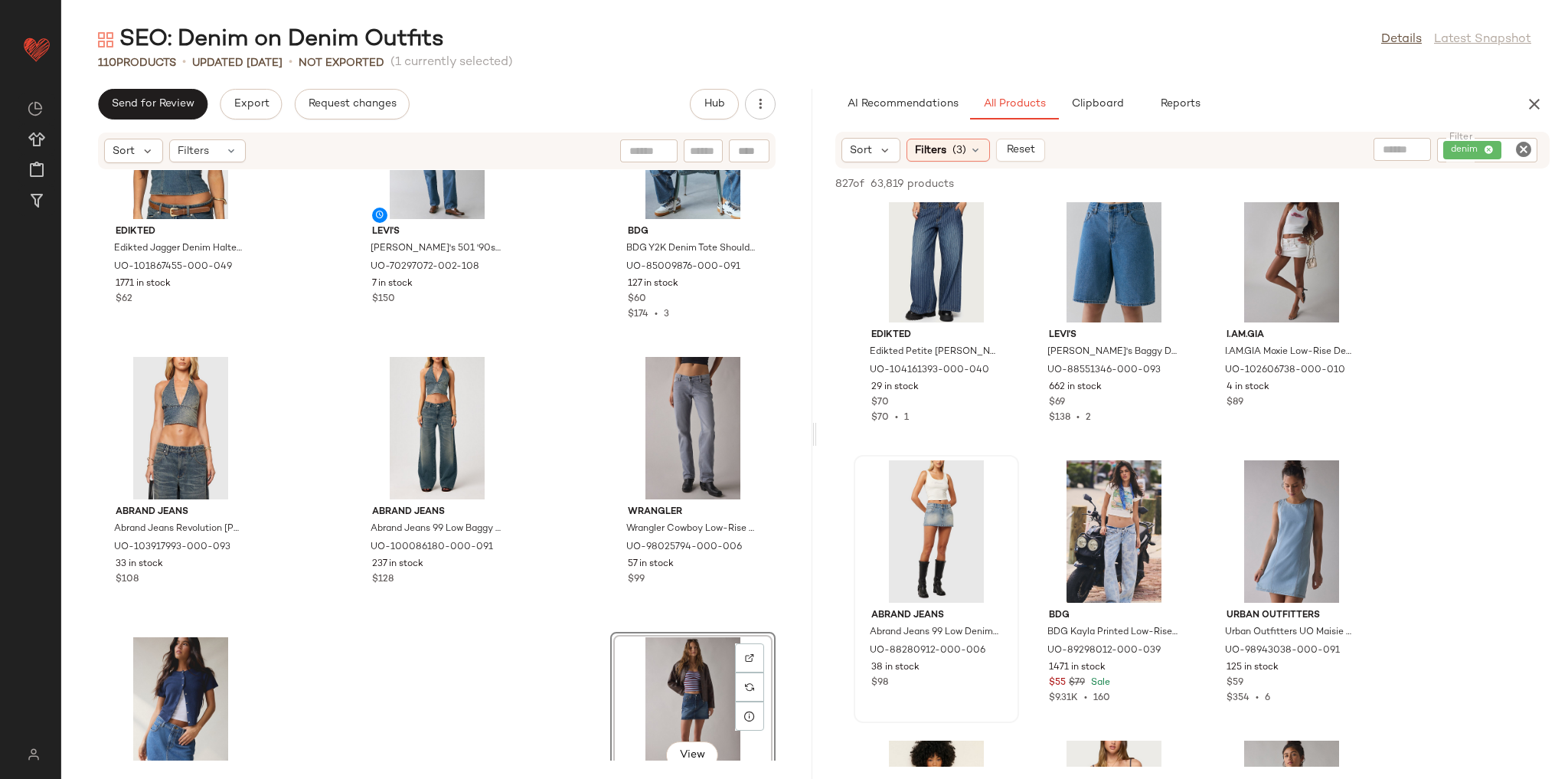
scroll to position [9722, 0]
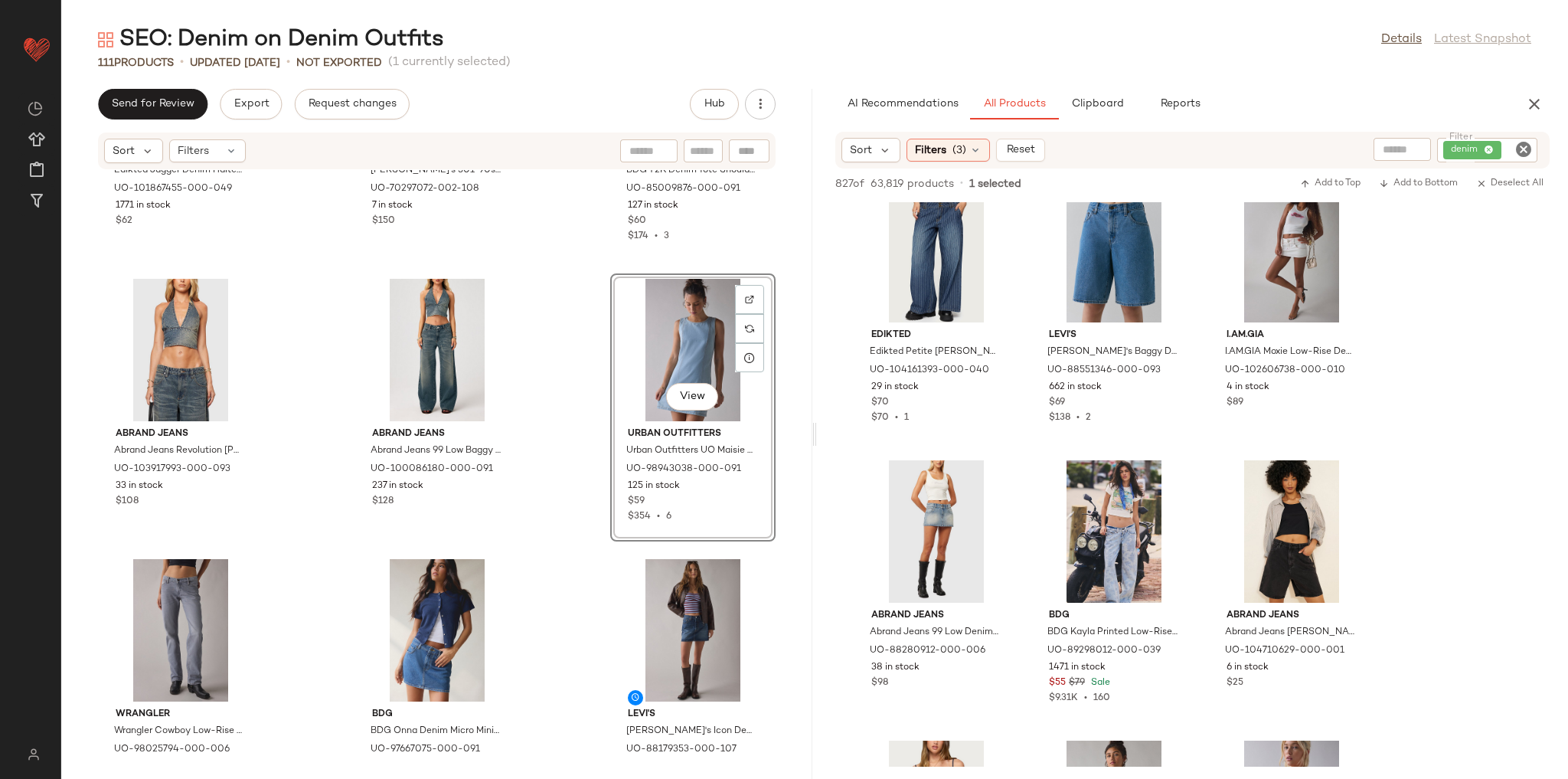
click at [548, 558] on div "Edikted Edikted Jagger Denim Halter Top in Blue/Washed, Women's at Urban Outfit…" at bounding box center [437, 466] width 751 height 591
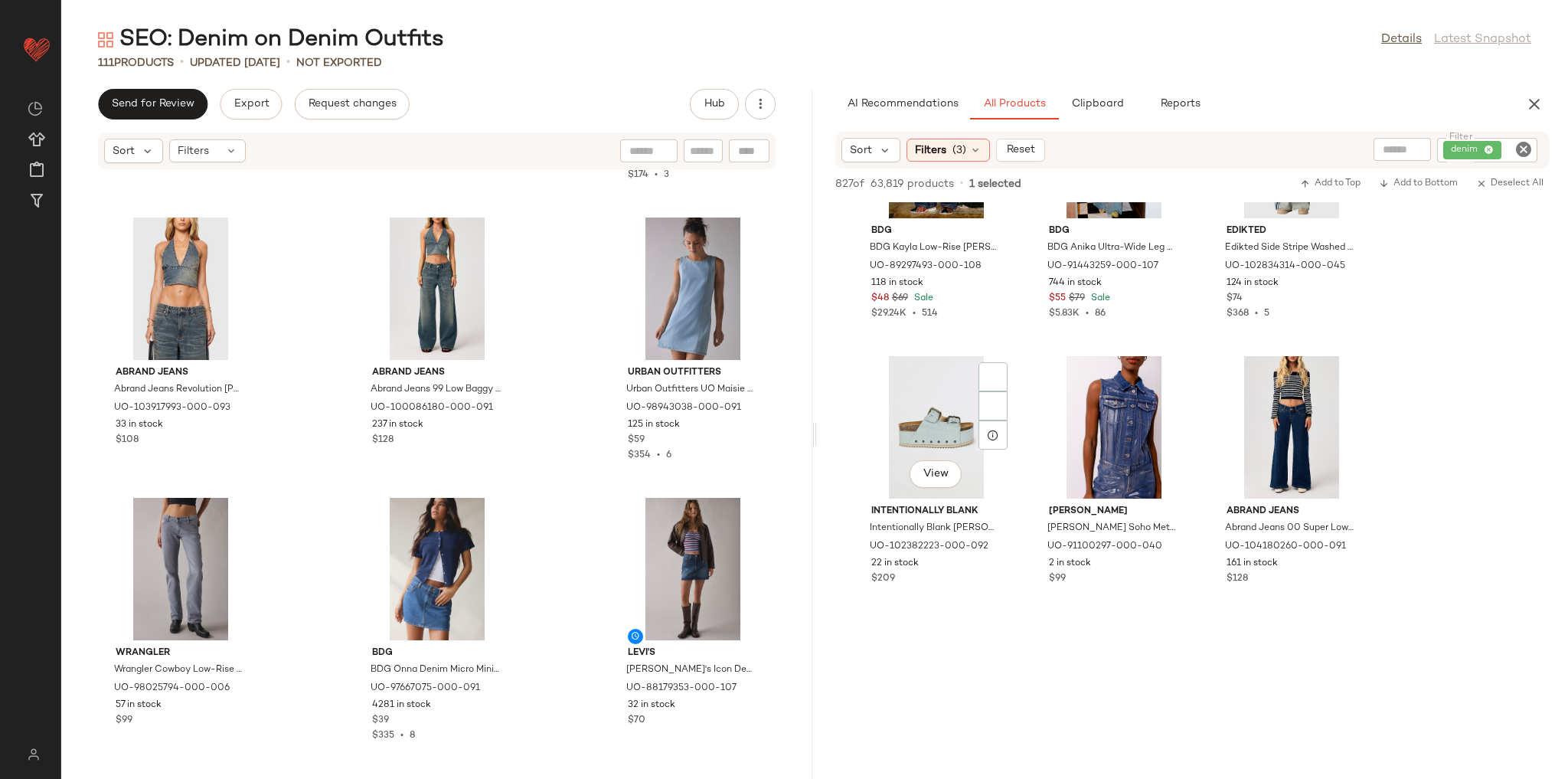
scroll to position [13110, 0]
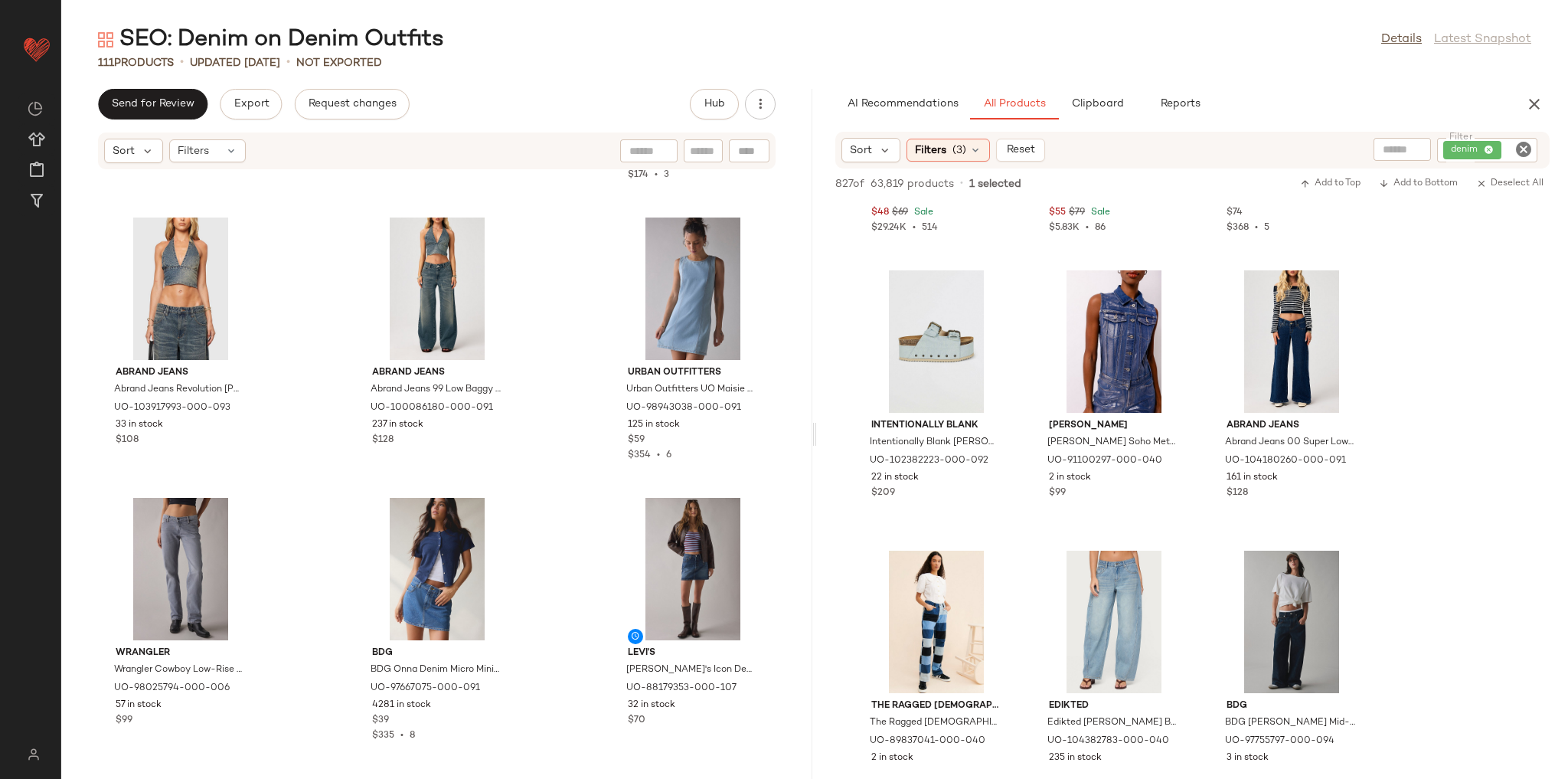
click at [1525, 149] on icon "Clear Filter" at bounding box center [1523, 149] width 18 height 18
click at [1373, 153] on input "text" at bounding box center [1396, 150] width 133 height 16
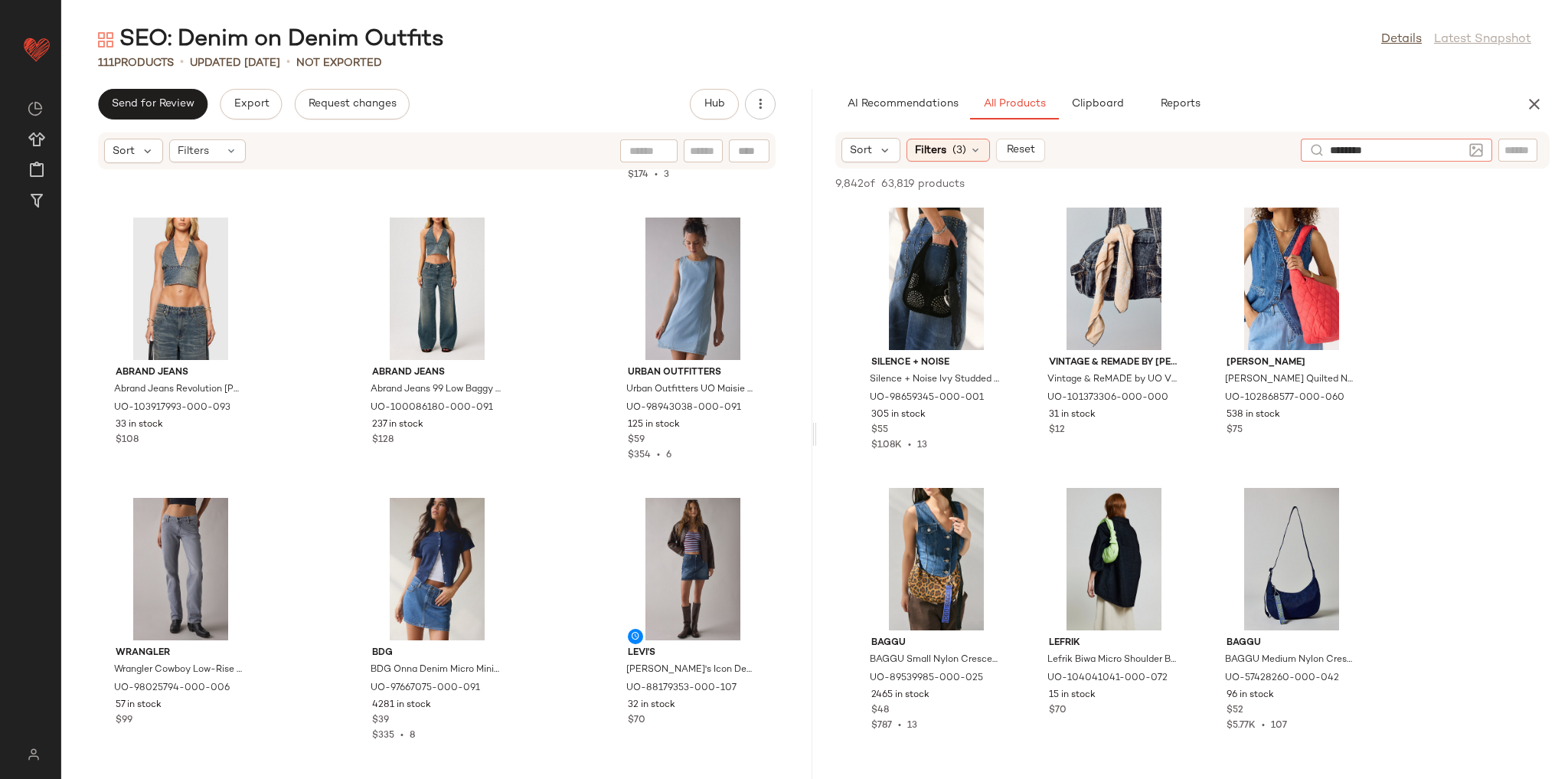
type input "*********"
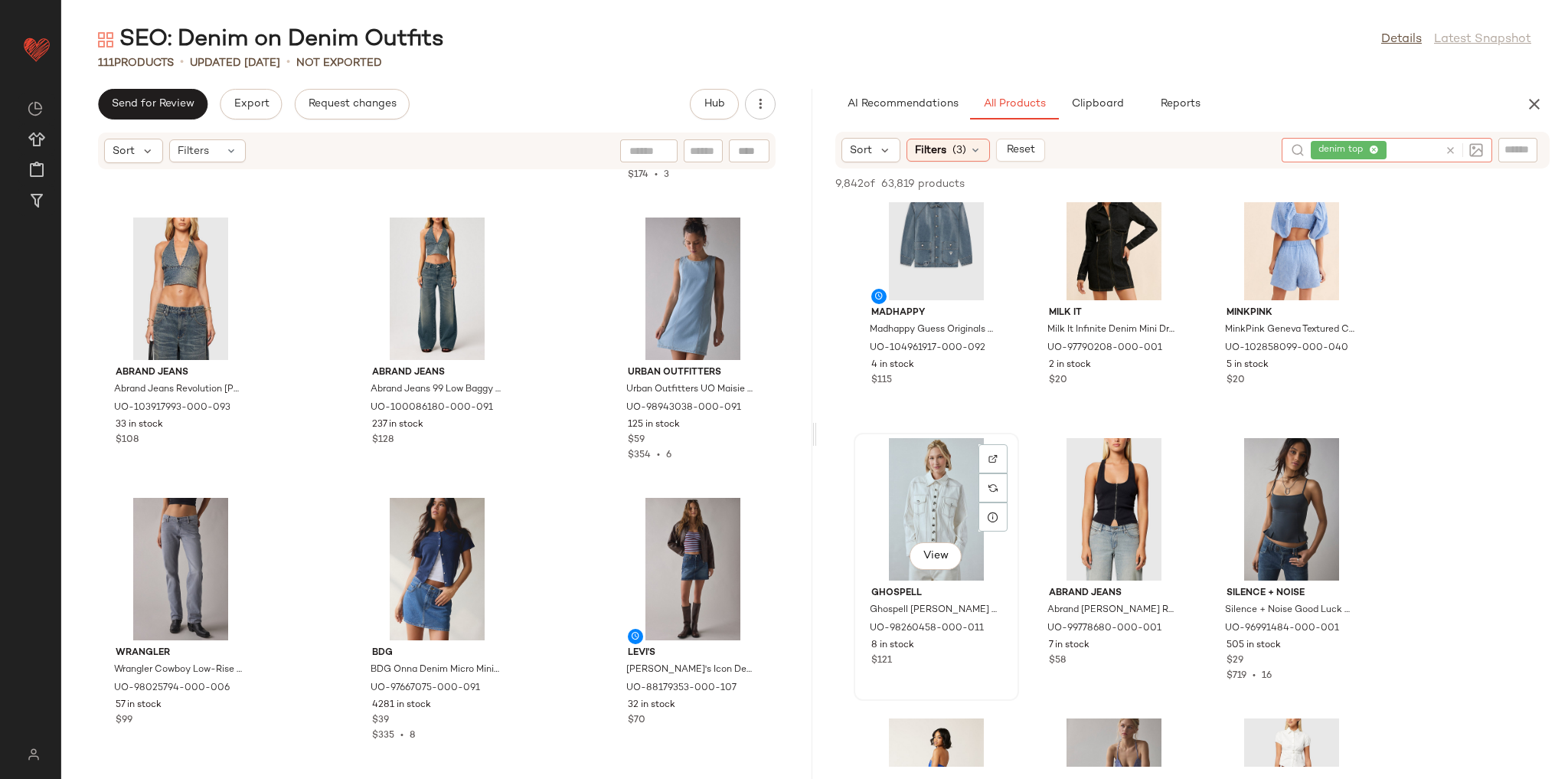
scroll to position [7351, 0]
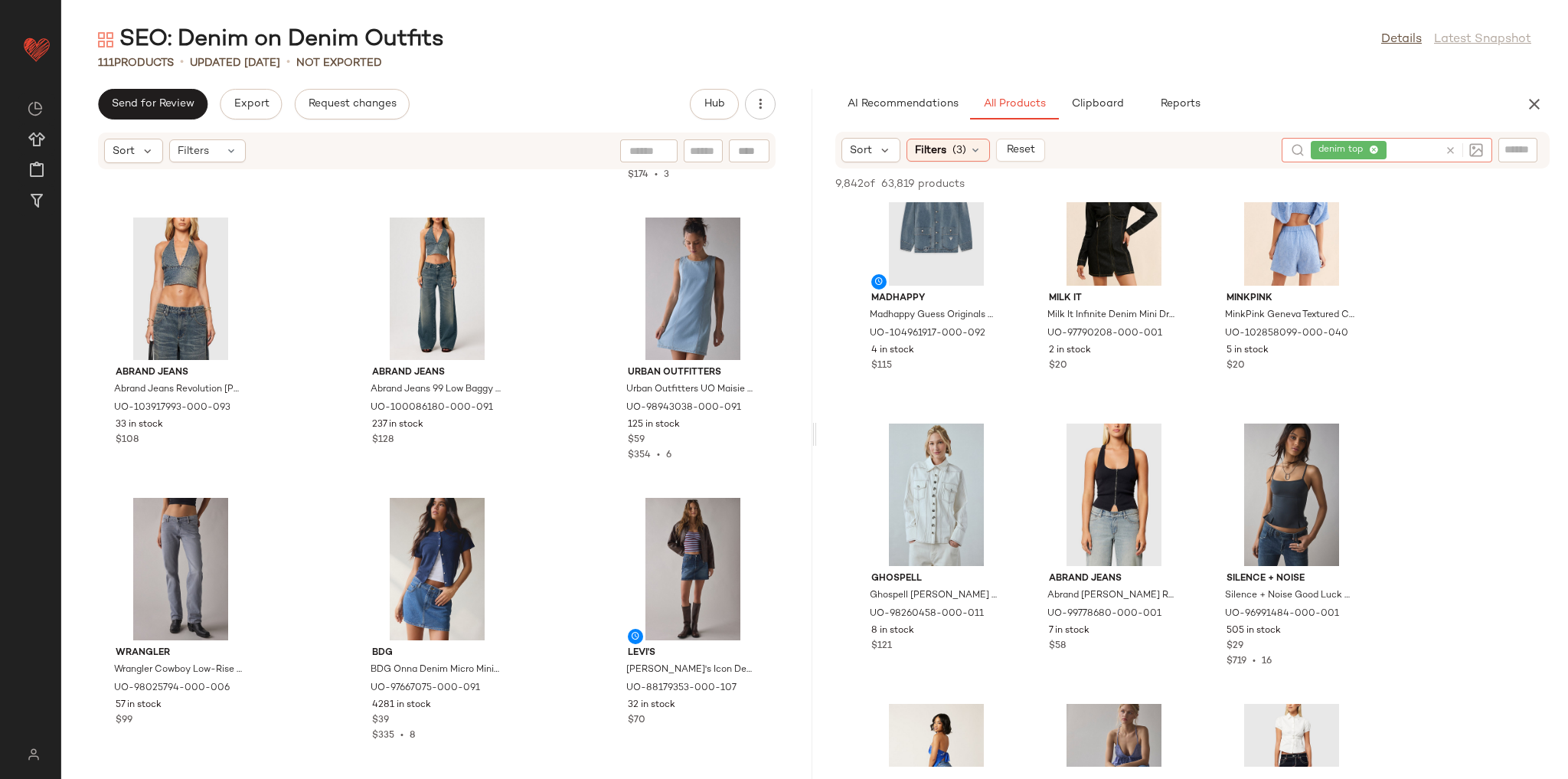
click at [1448, 149] on icon at bounding box center [1450, 150] width 11 height 11
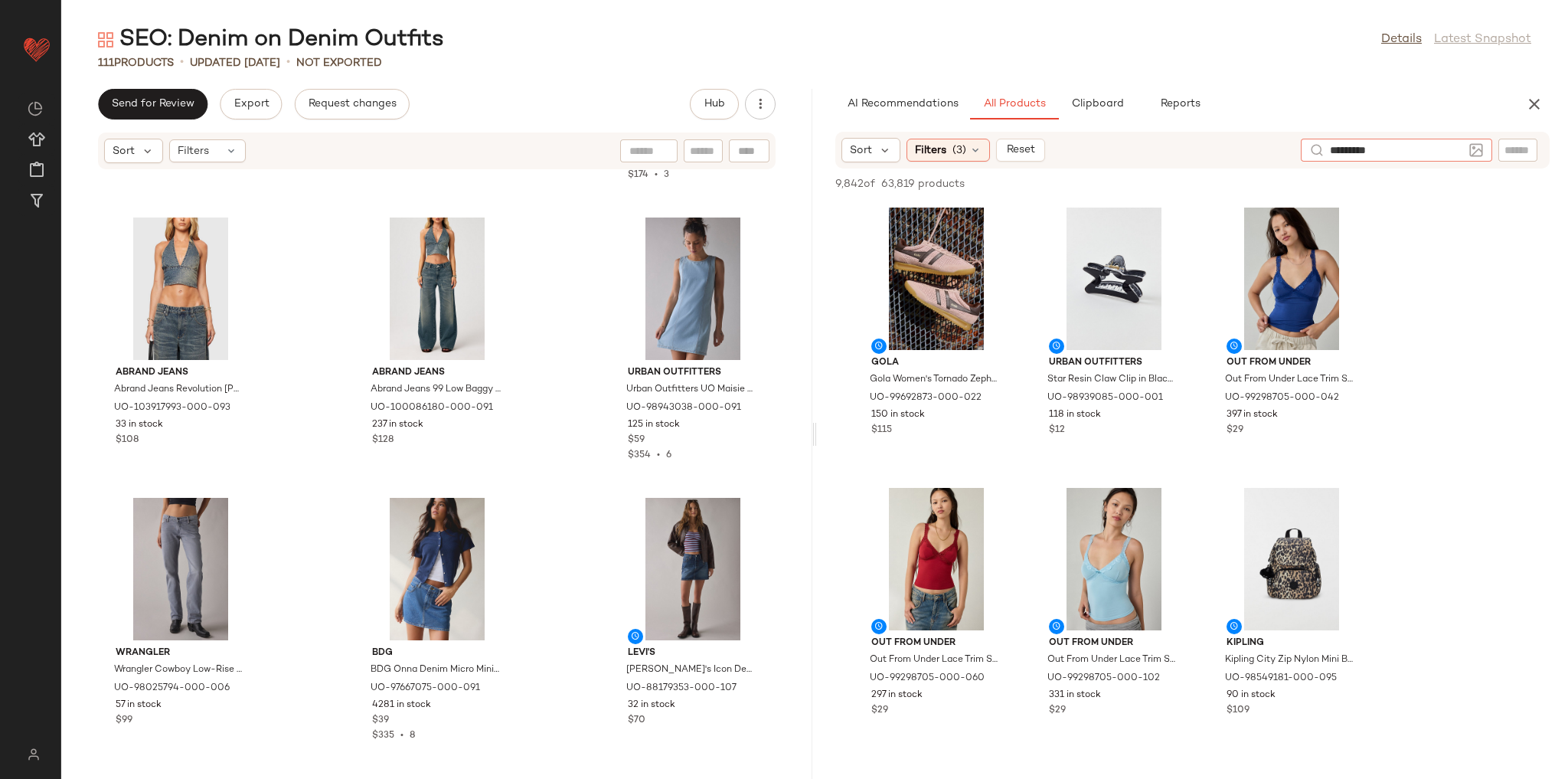
type input "**********"
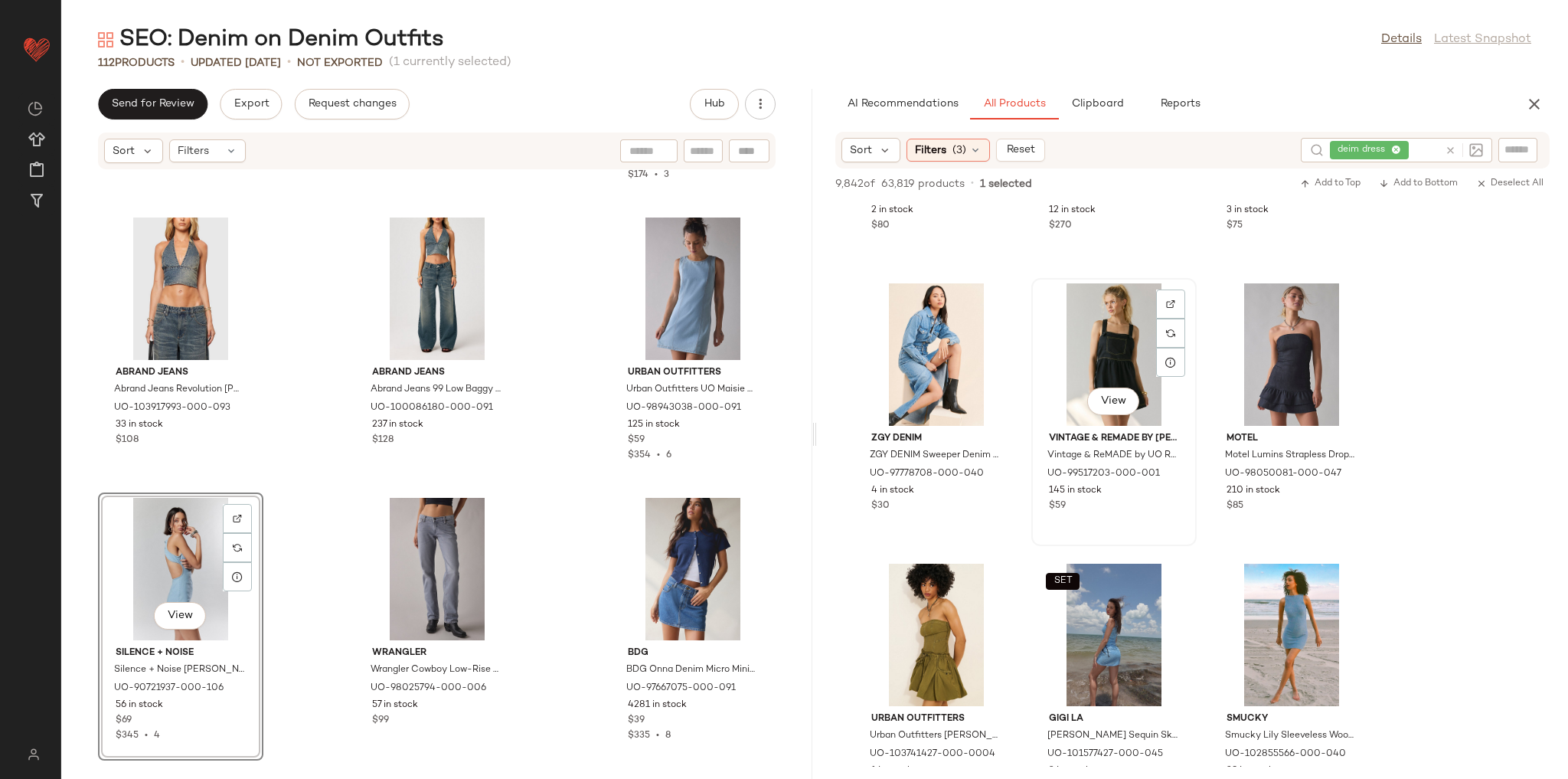
scroll to position [490, 0]
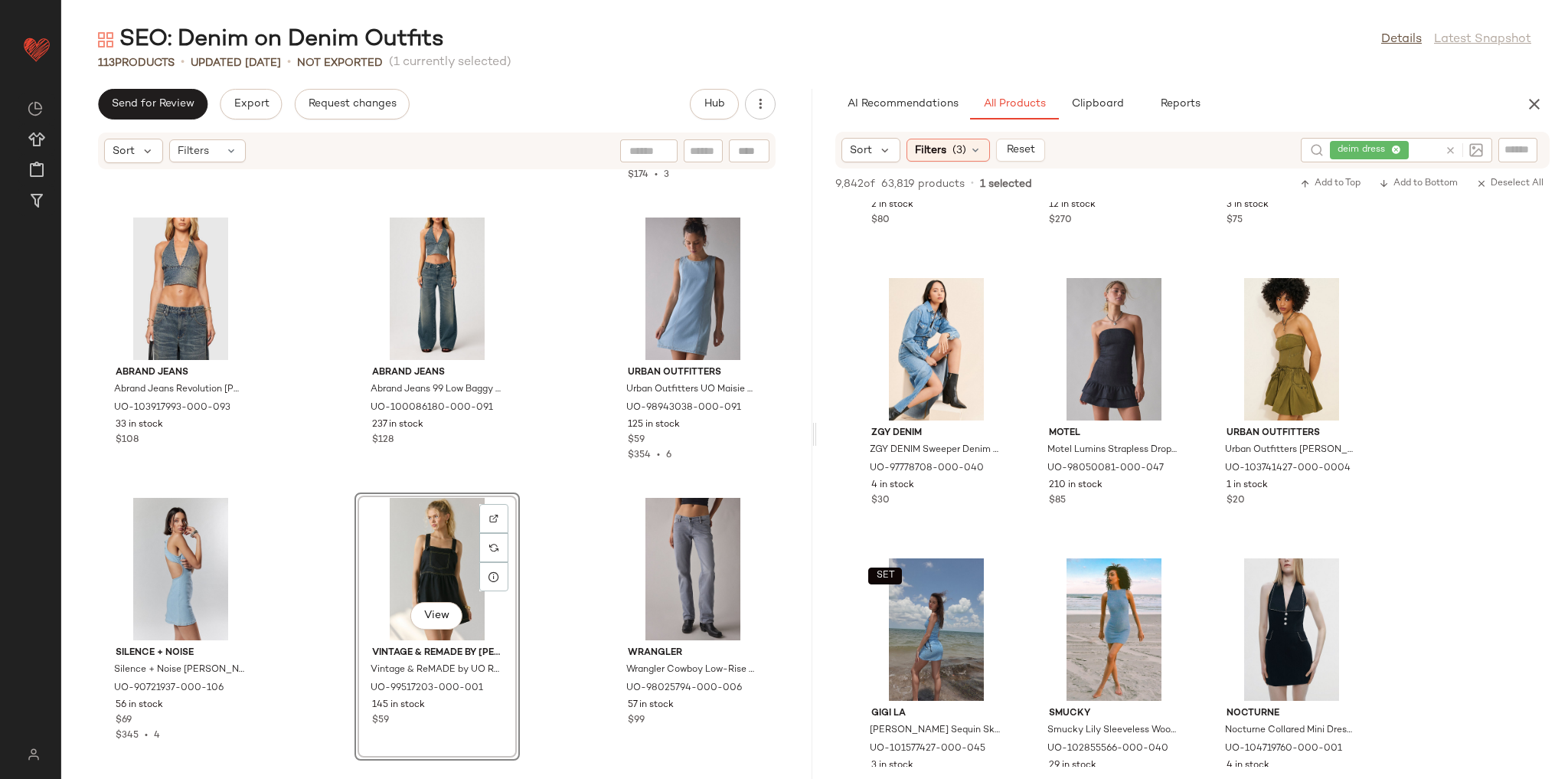
click at [593, 481] on div "Edikted Edikted Jagger Denim Halter Top in Blue/Washed, Women's at Urban Outfit…" at bounding box center [437, 466] width 751 height 591
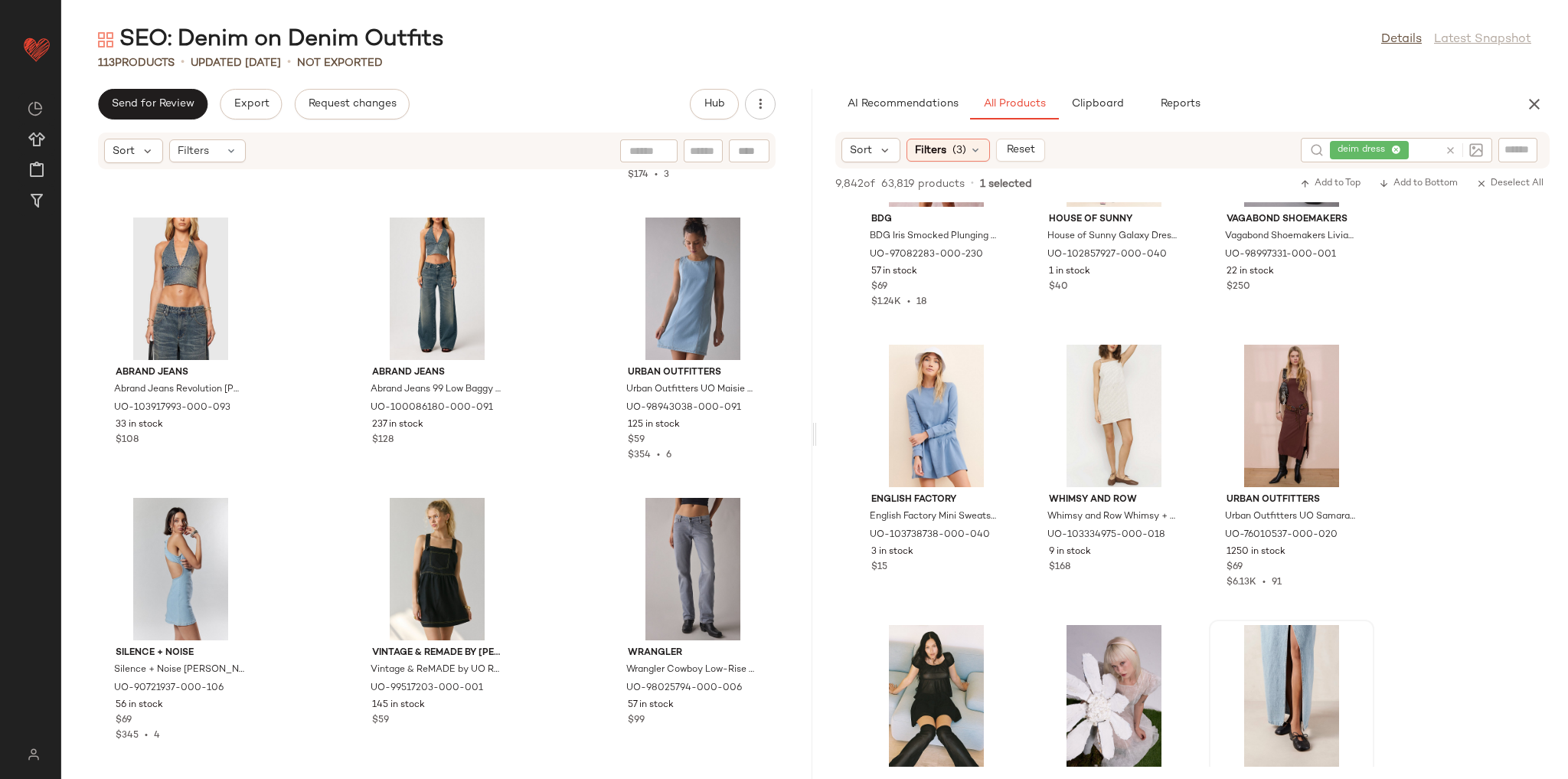
scroll to position [4472, 0]
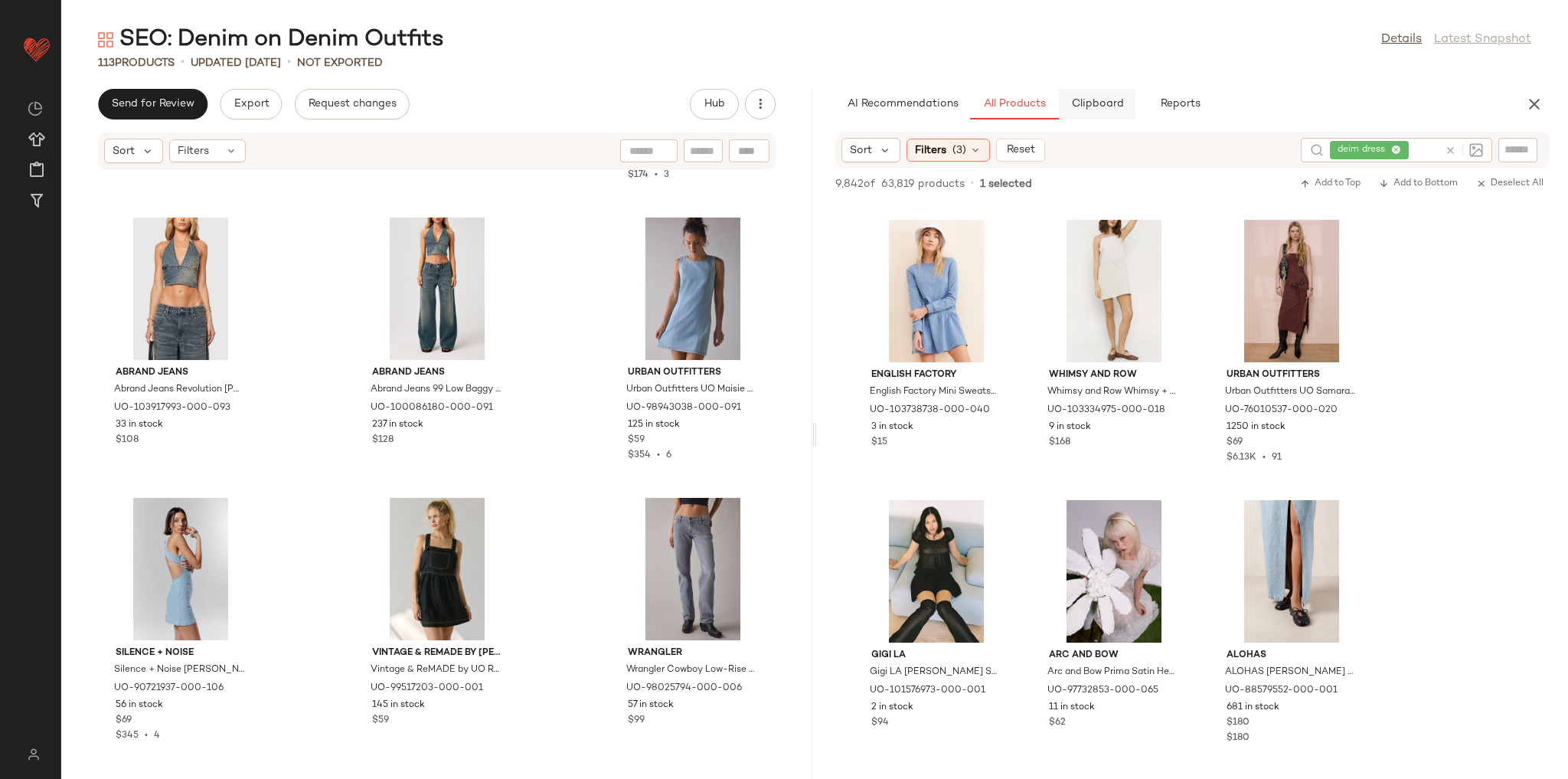
click at [1119, 103] on span "Clipboard" at bounding box center [1097, 104] width 53 height 12
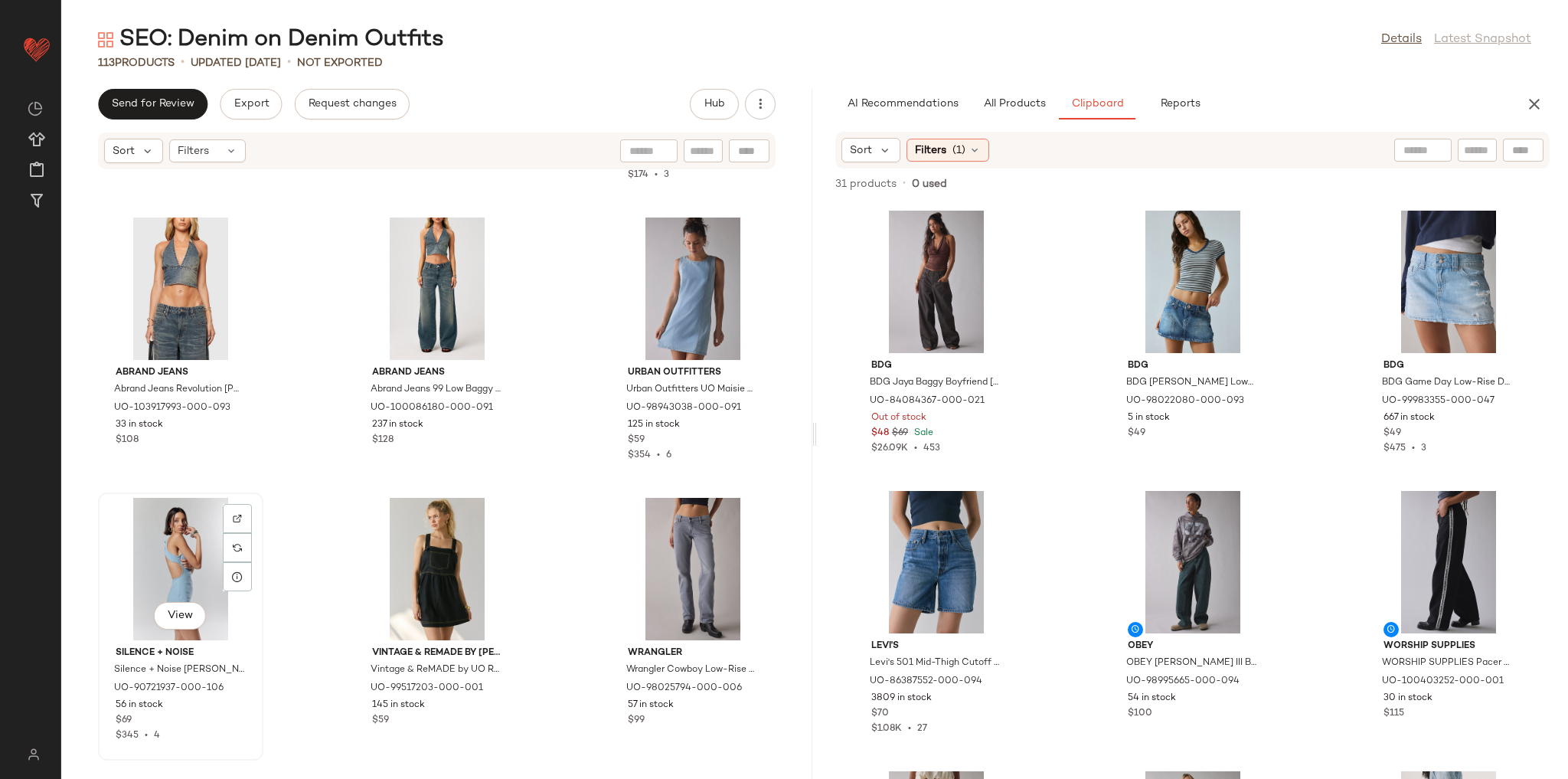
click at [193, 527] on div "View" at bounding box center [180, 568] width 155 height 142
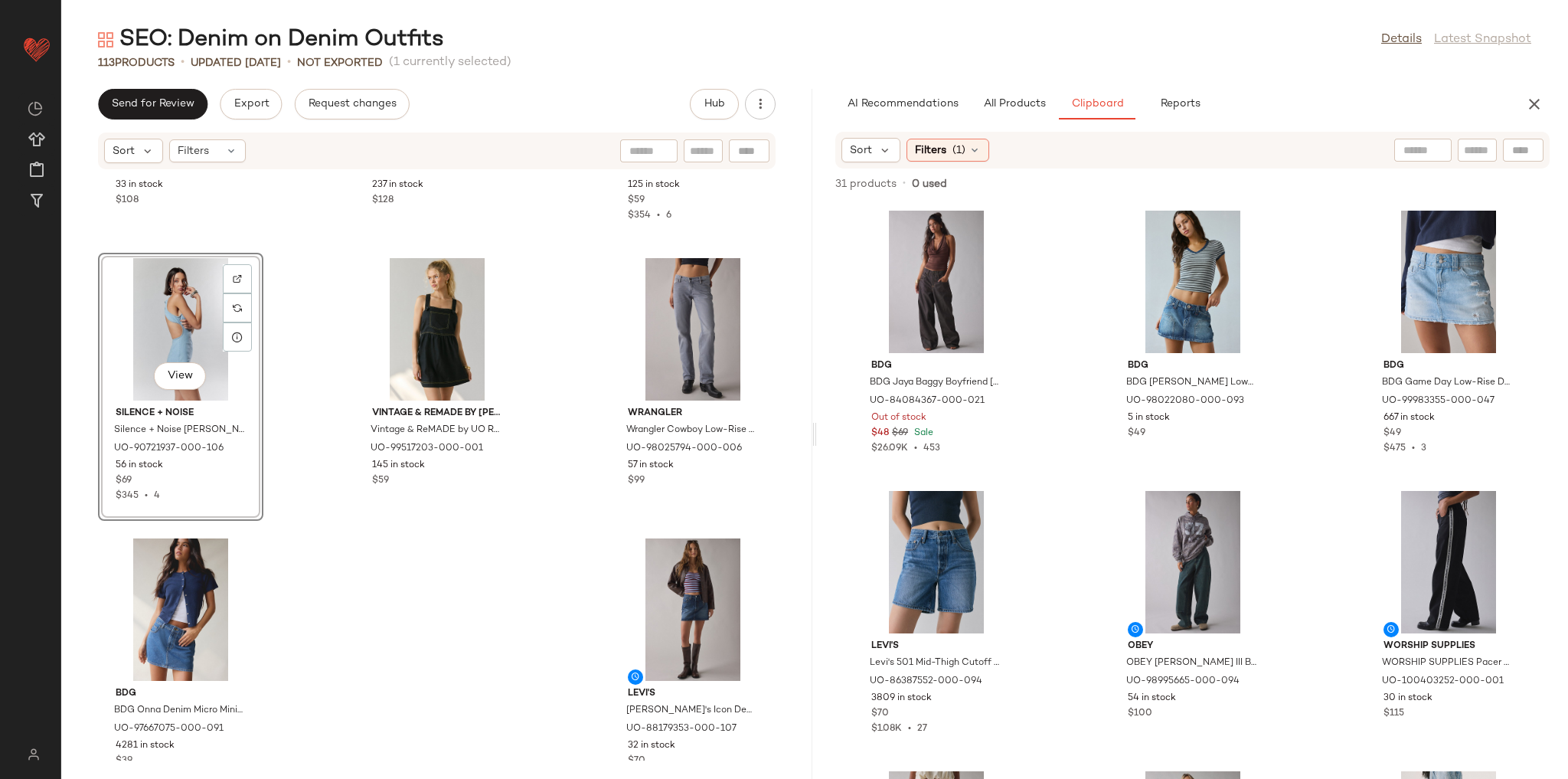
scroll to position [10062, 0]
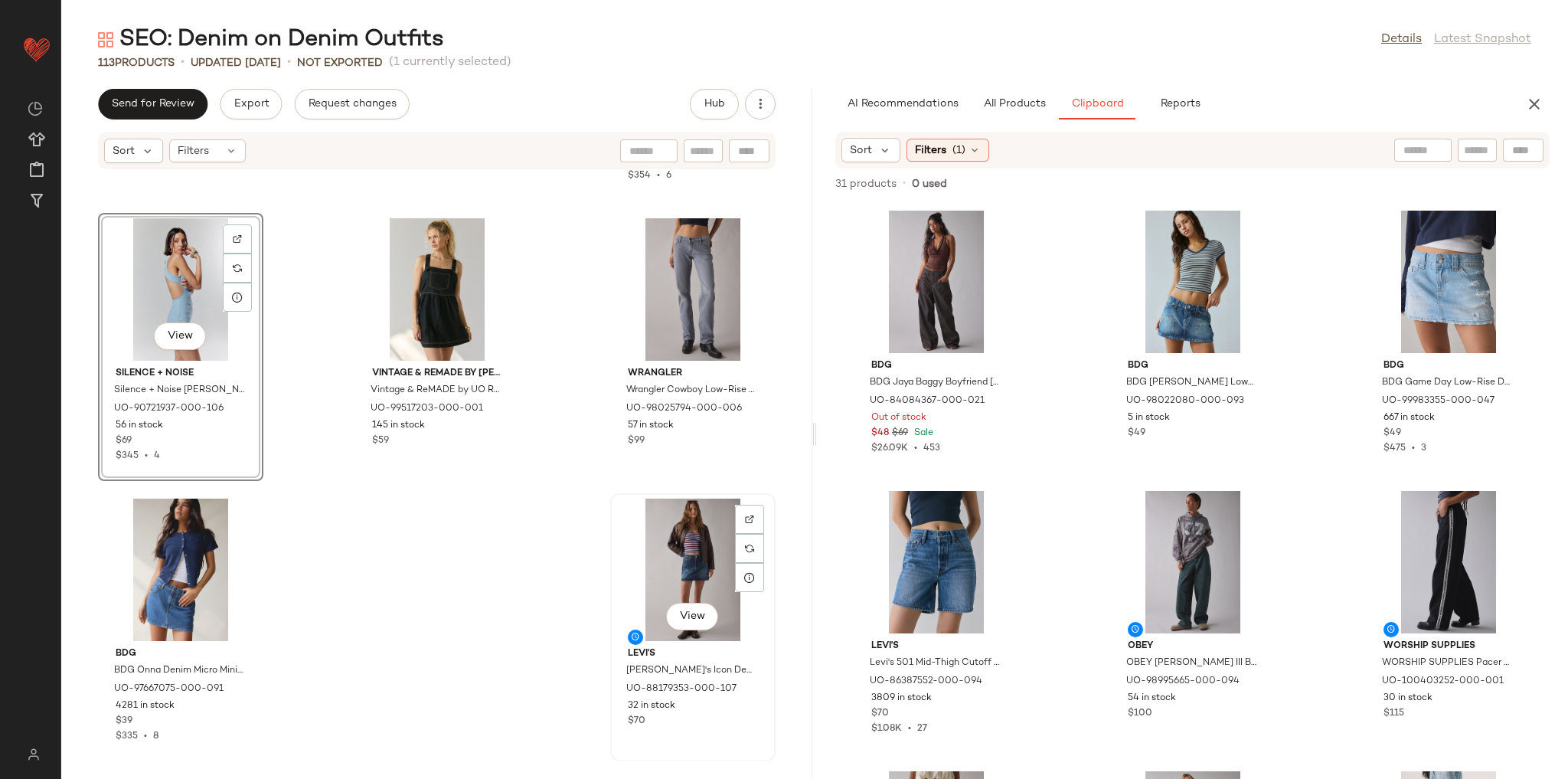
click at [686, 567] on div "View" at bounding box center [692, 569] width 155 height 142
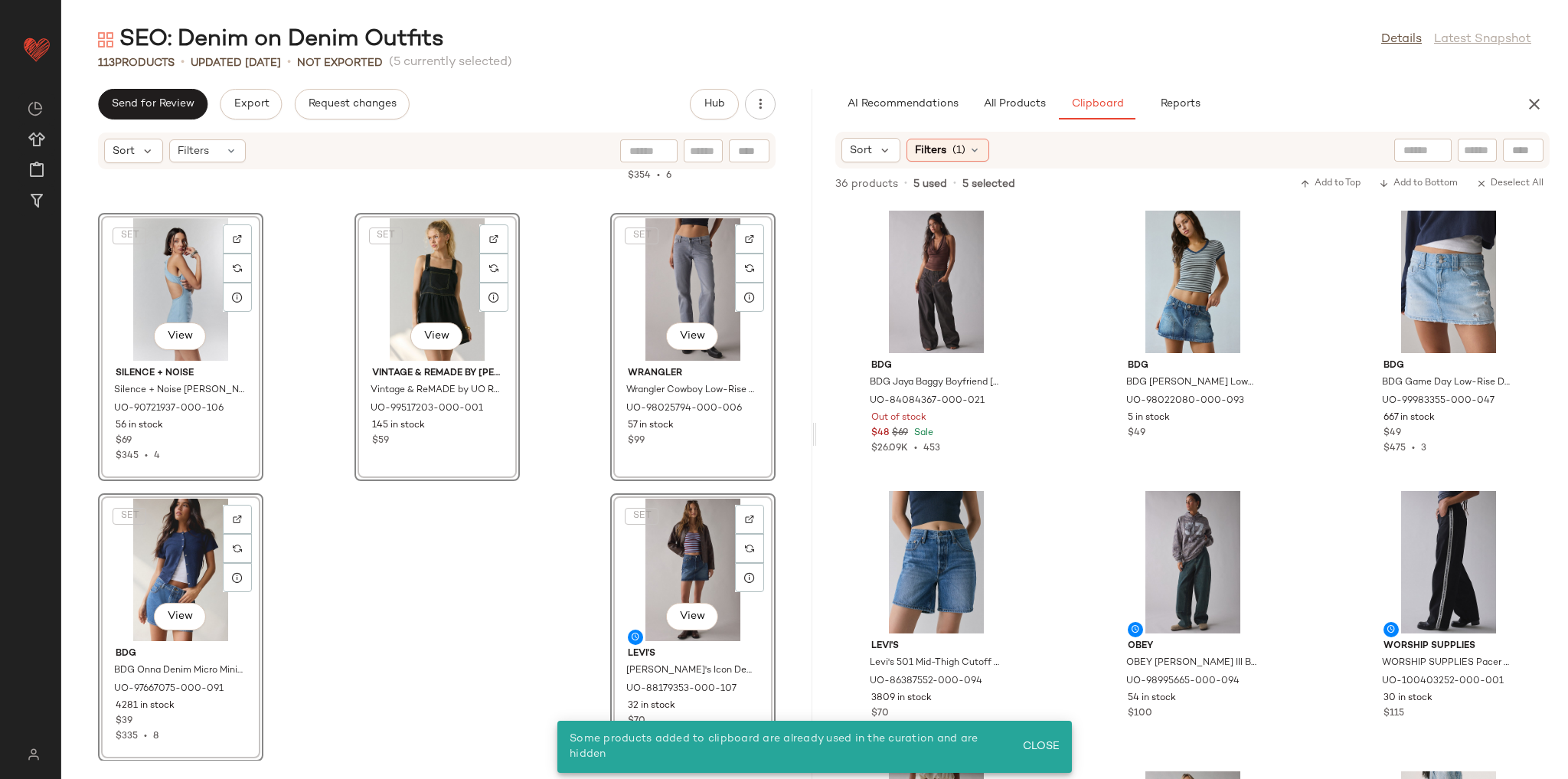
click at [443, 558] on div "Abrand Jeans Abrand Jeans Revolution Denim Halter Top in Lindsey, Women's at Ur…" at bounding box center [437, 466] width 751 height 591
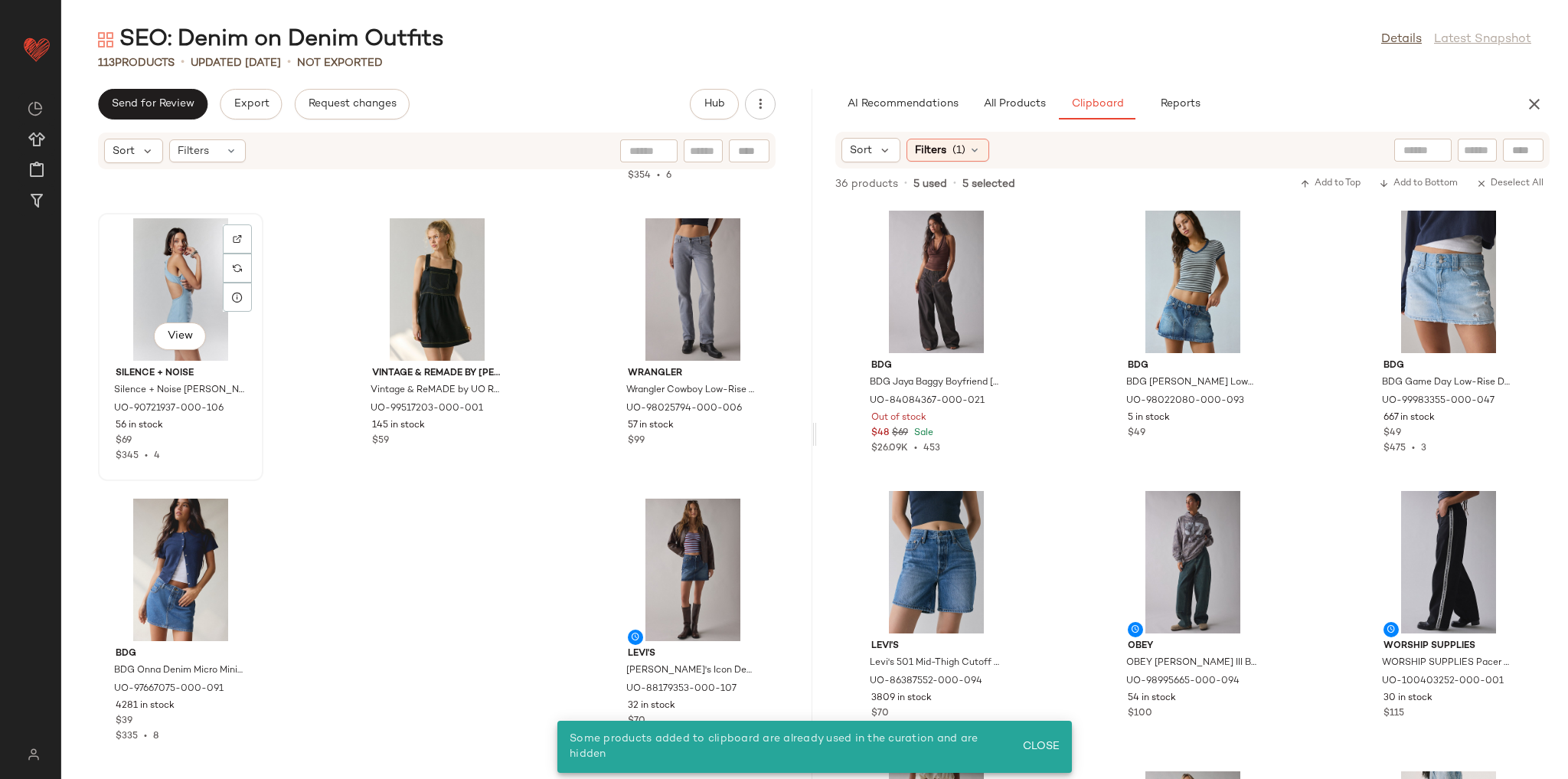
click at [196, 291] on div "View" at bounding box center [180, 289] width 155 height 142
click at [668, 533] on div "View" at bounding box center [692, 569] width 155 height 142
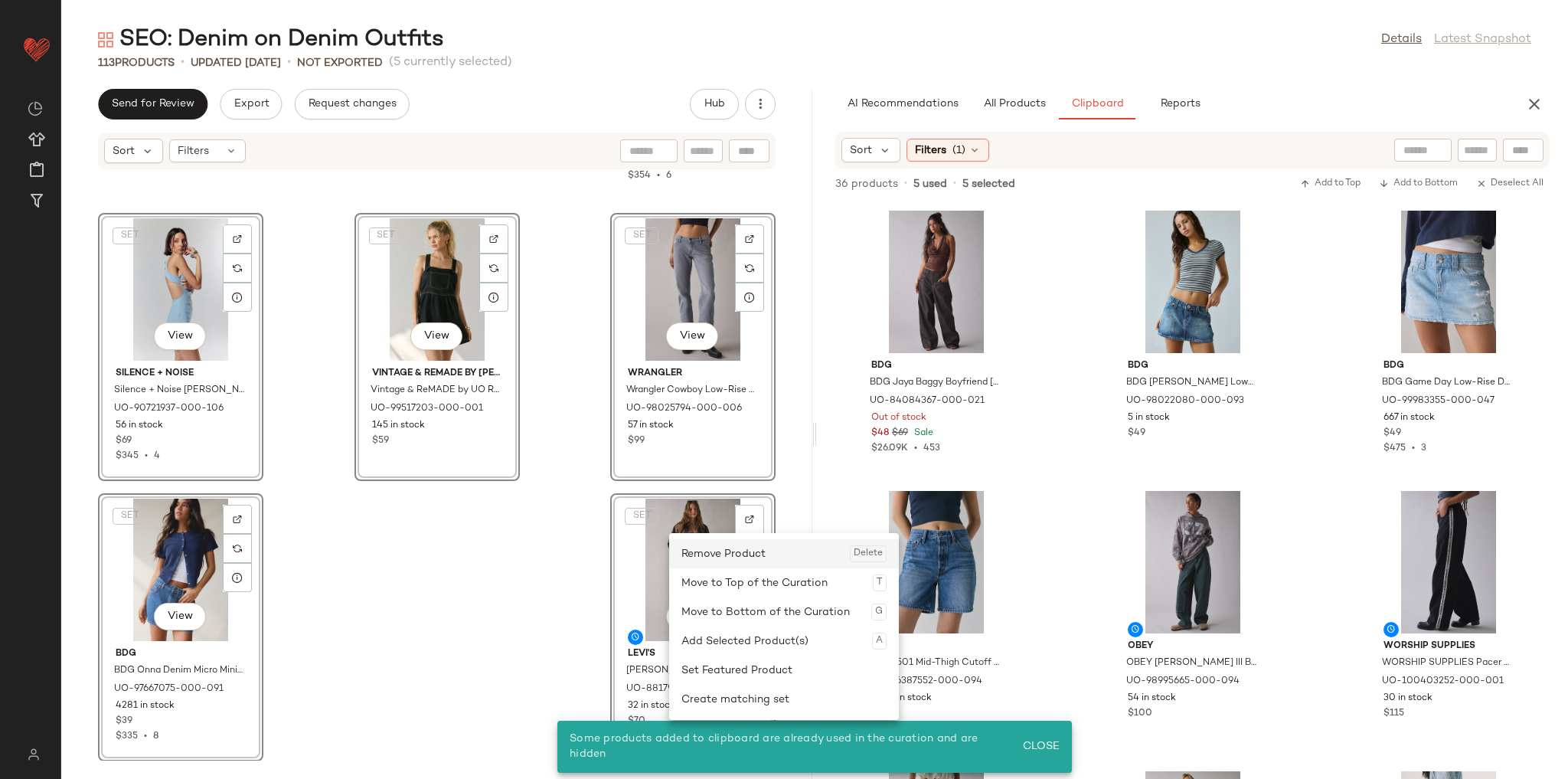
click at [714, 554] on div "Remove Product Delete" at bounding box center [784, 554] width 205 height 29
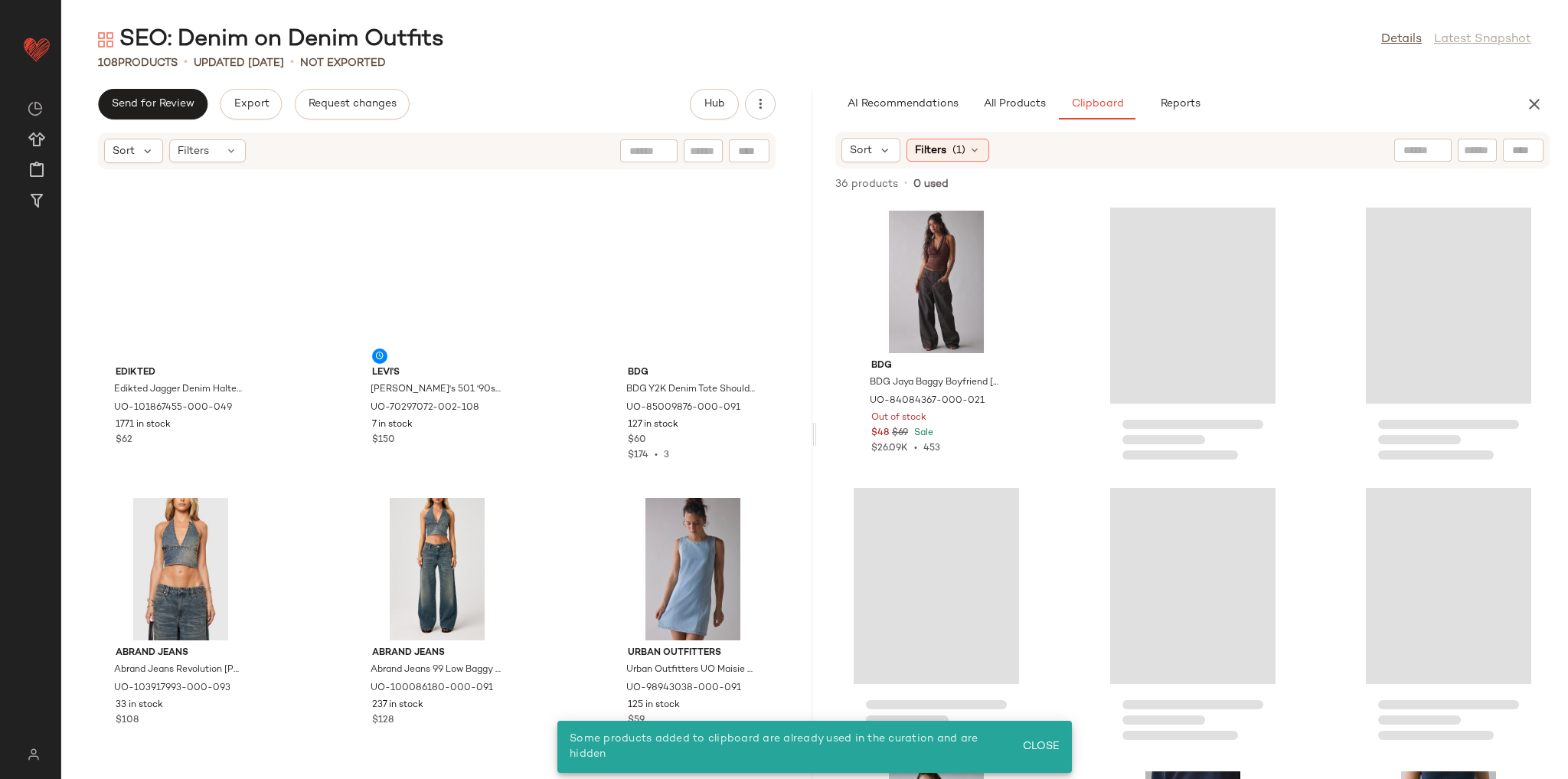
scroll to position [9502, 0]
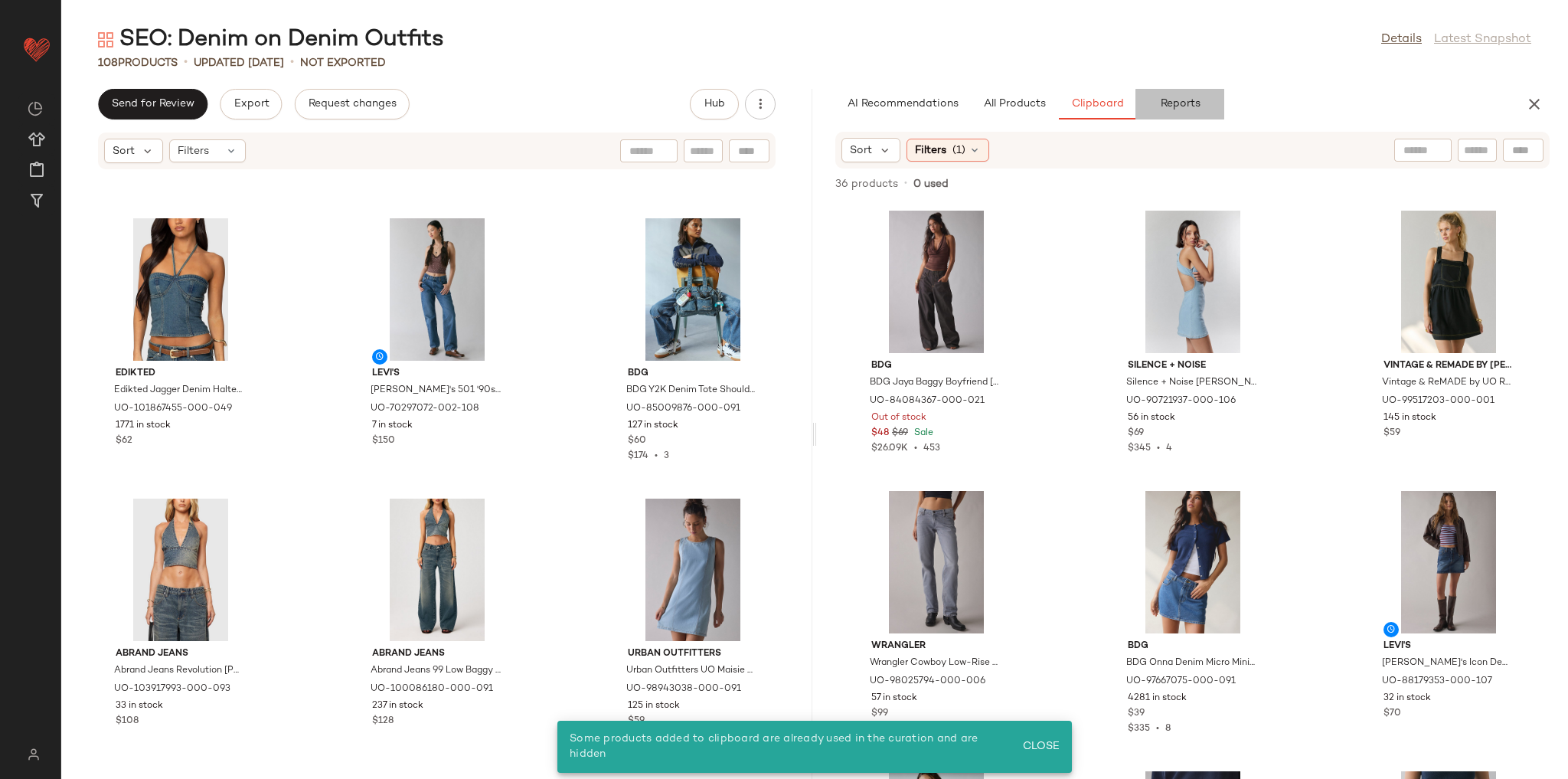
click at [1164, 101] on span "Reports" at bounding box center [1179, 104] width 41 height 12
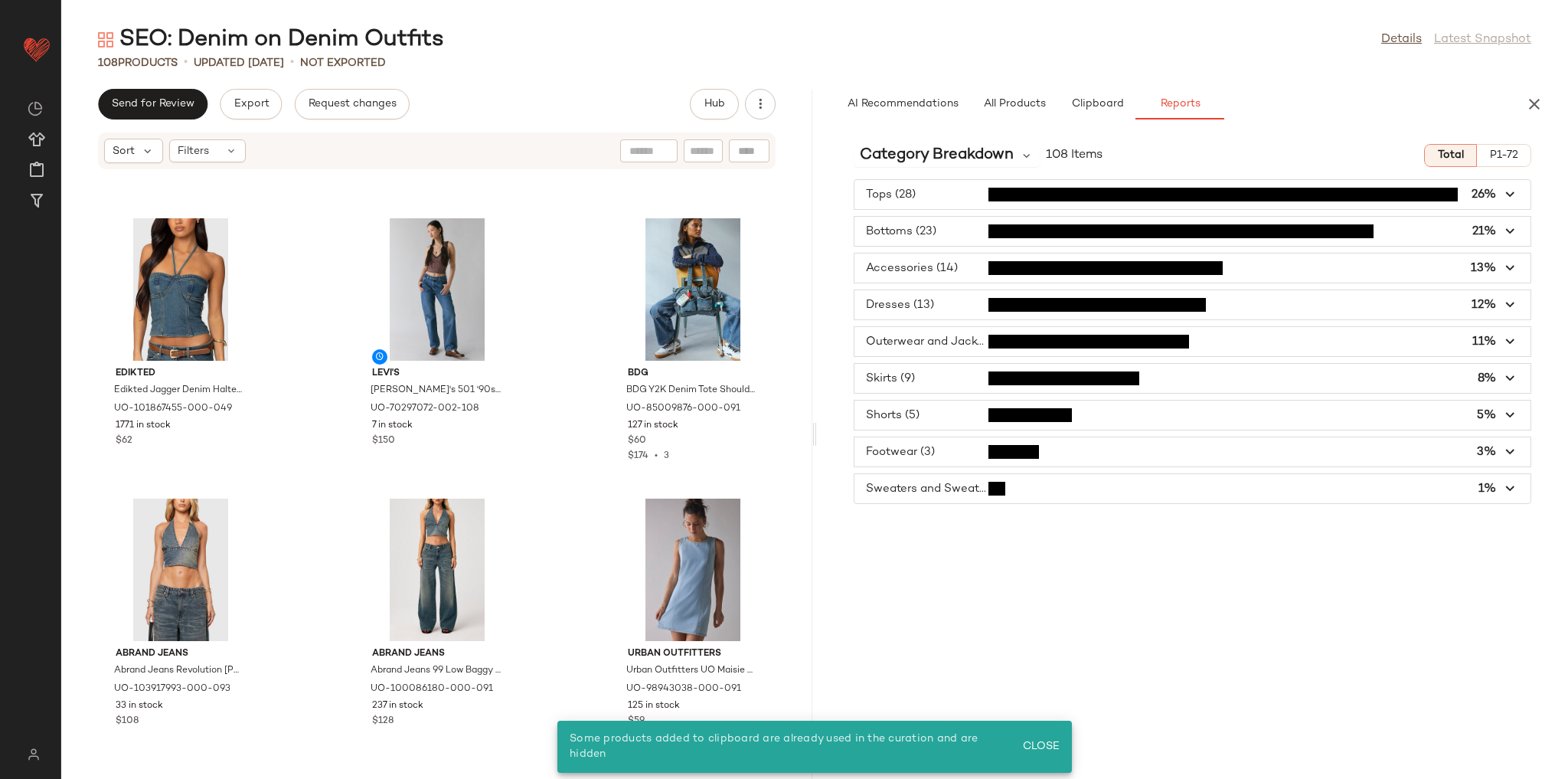
click at [989, 134] on div "Category Breakdown 108 Items Total P1-72 Tops (28) 26% Bottoms (23) 21% Accesso…" at bounding box center [1192, 455] width 751 height 647
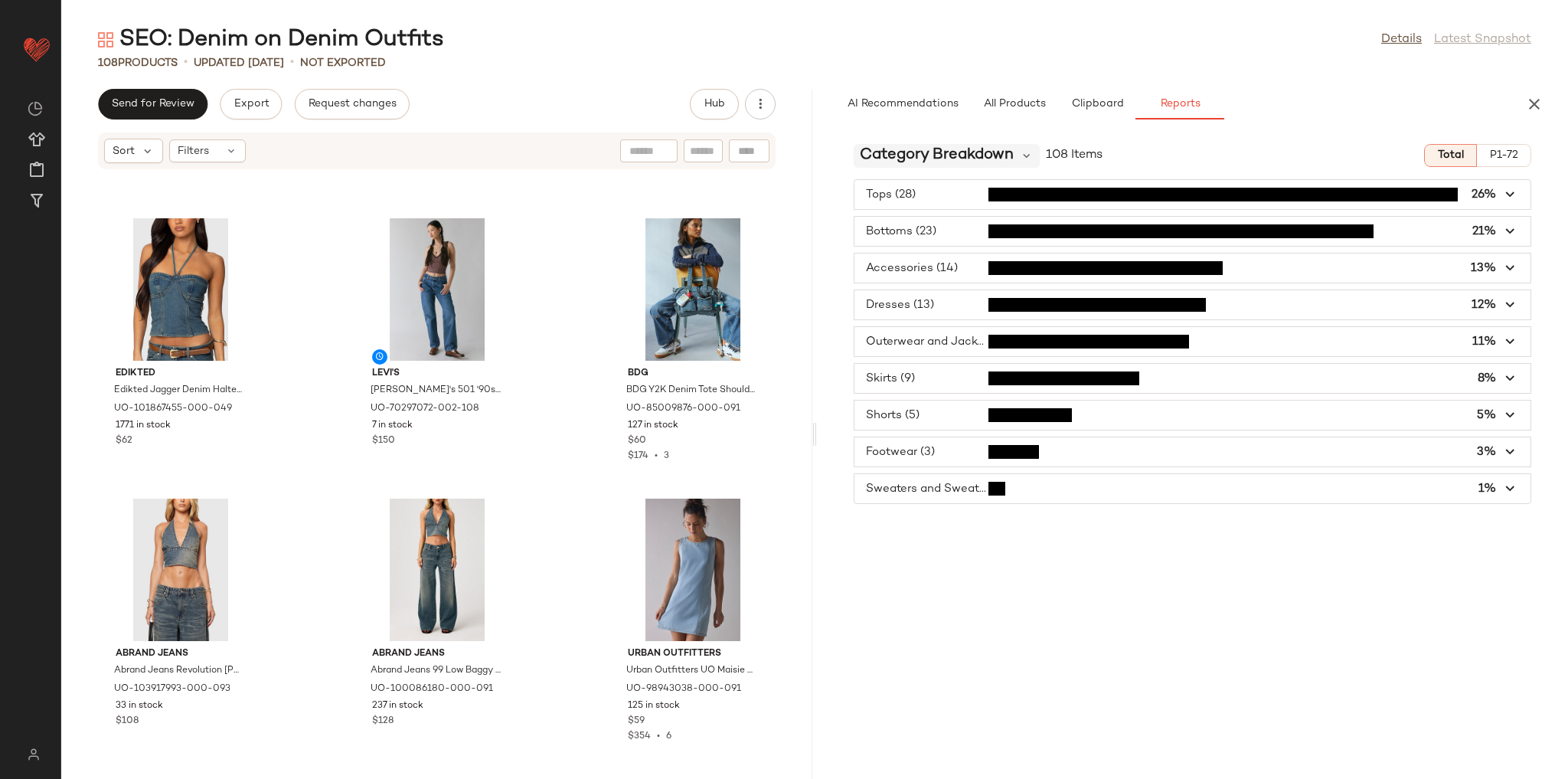
click at [987, 147] on span "Category Breakdown" at bounding box center [937, 155] width 154 height 23
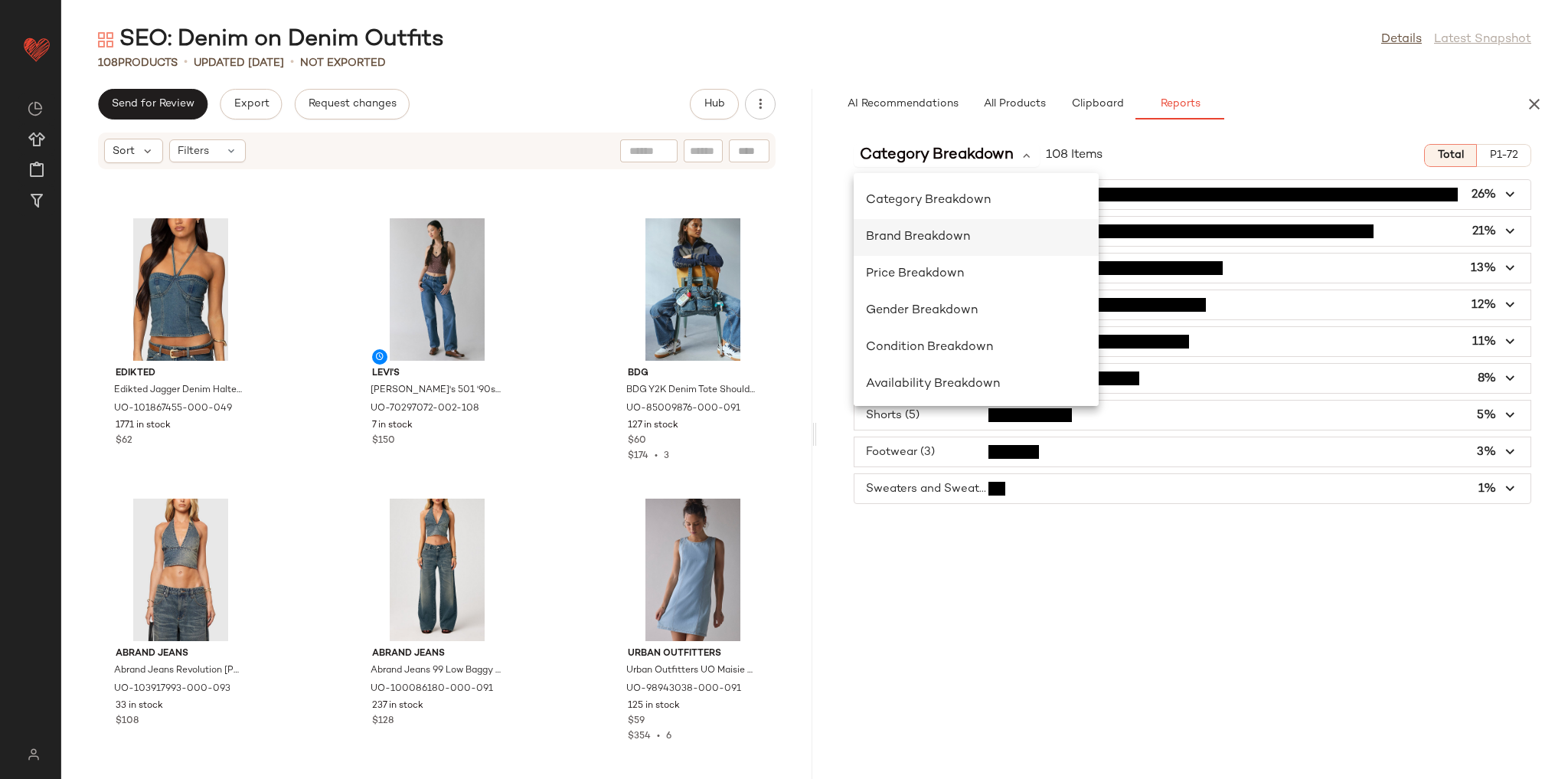
click at [955, 231] on span "Brand Breakdown" at bounding box center [918, 237] width 104 height 13
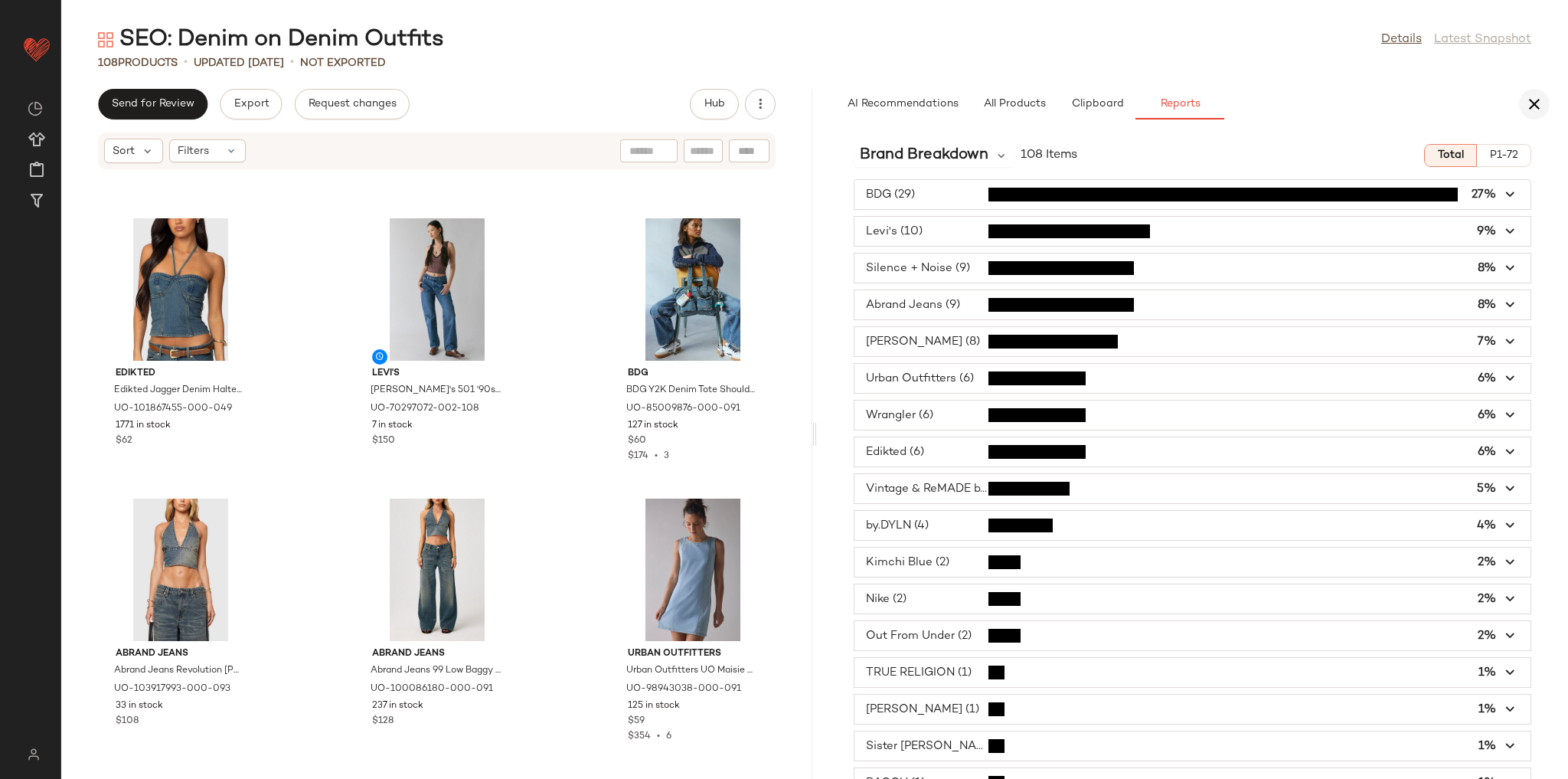
click at [1536, 107] on icon "button" at bounding box center [1533, 104] width 18 height 18
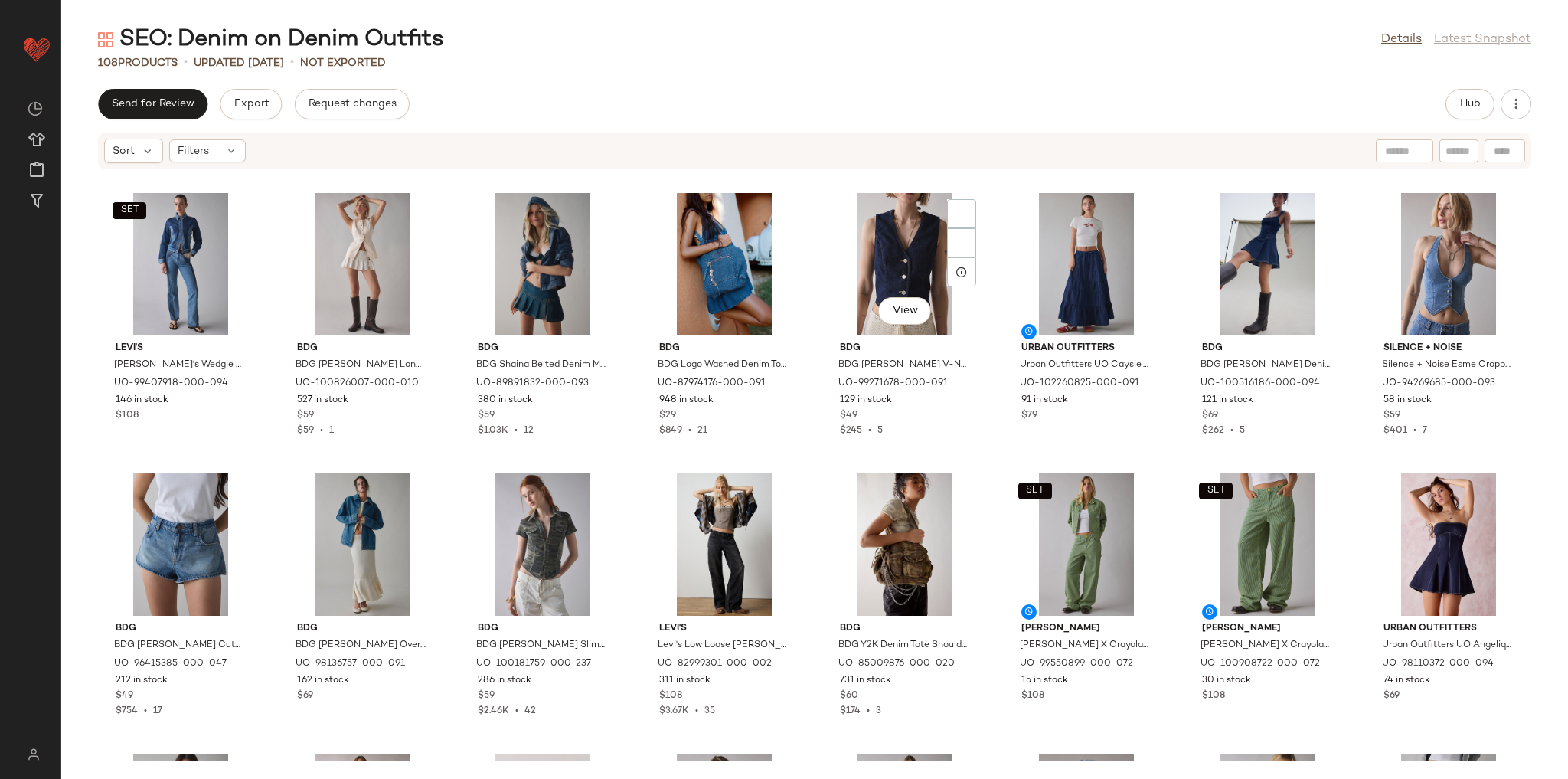
scroll to position [0, 0]
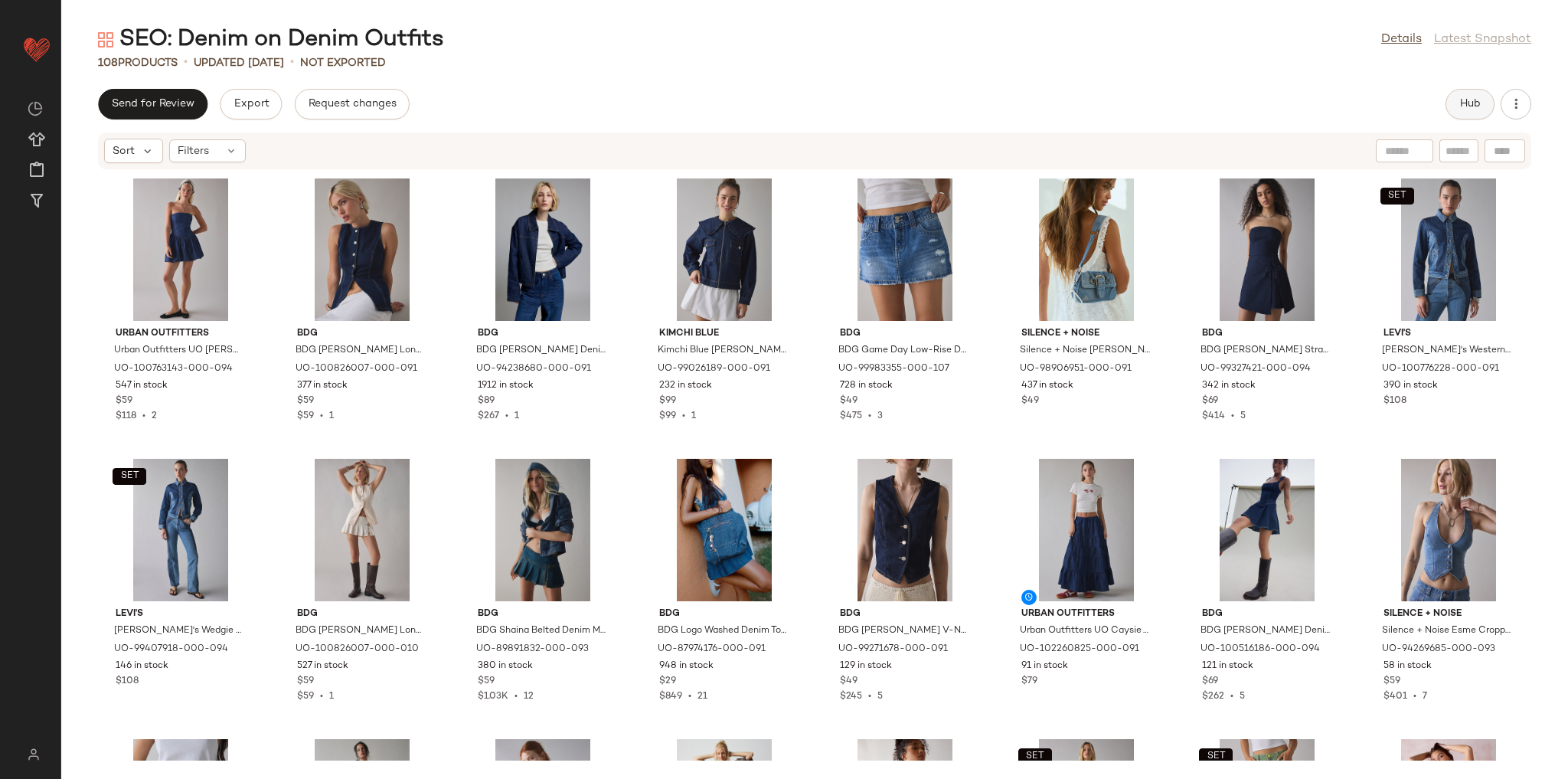
click at [1457, 101] on button "Hub" at bounding box center [1470, 104] width 49 height 30
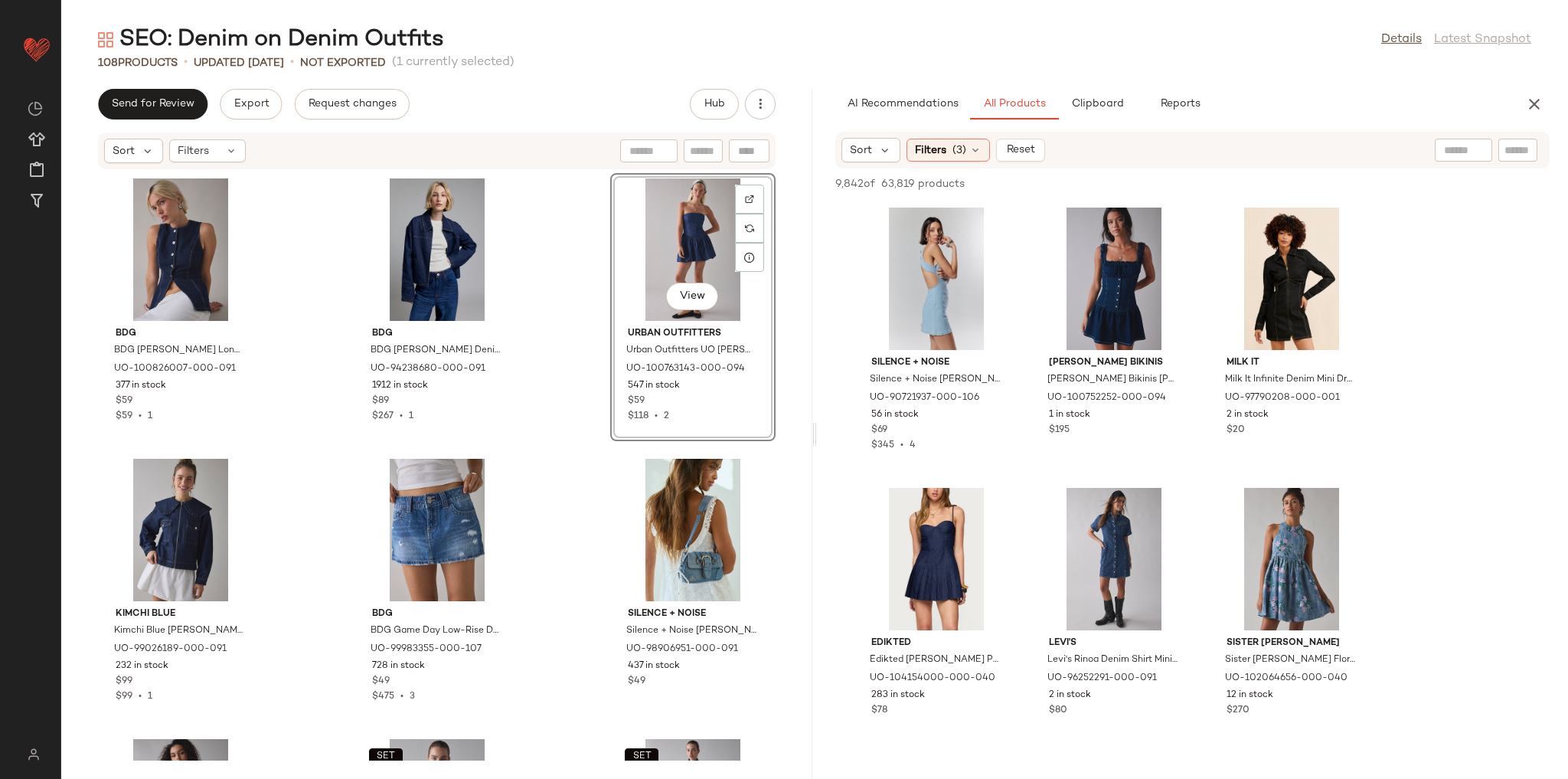
click at [579, 291] on div "BDG BDG Blanche Longline Denim Vest Top Jacket in Indigo, Women's at Urban Outf…" at bounding box center [437, 466] width 751 height 591
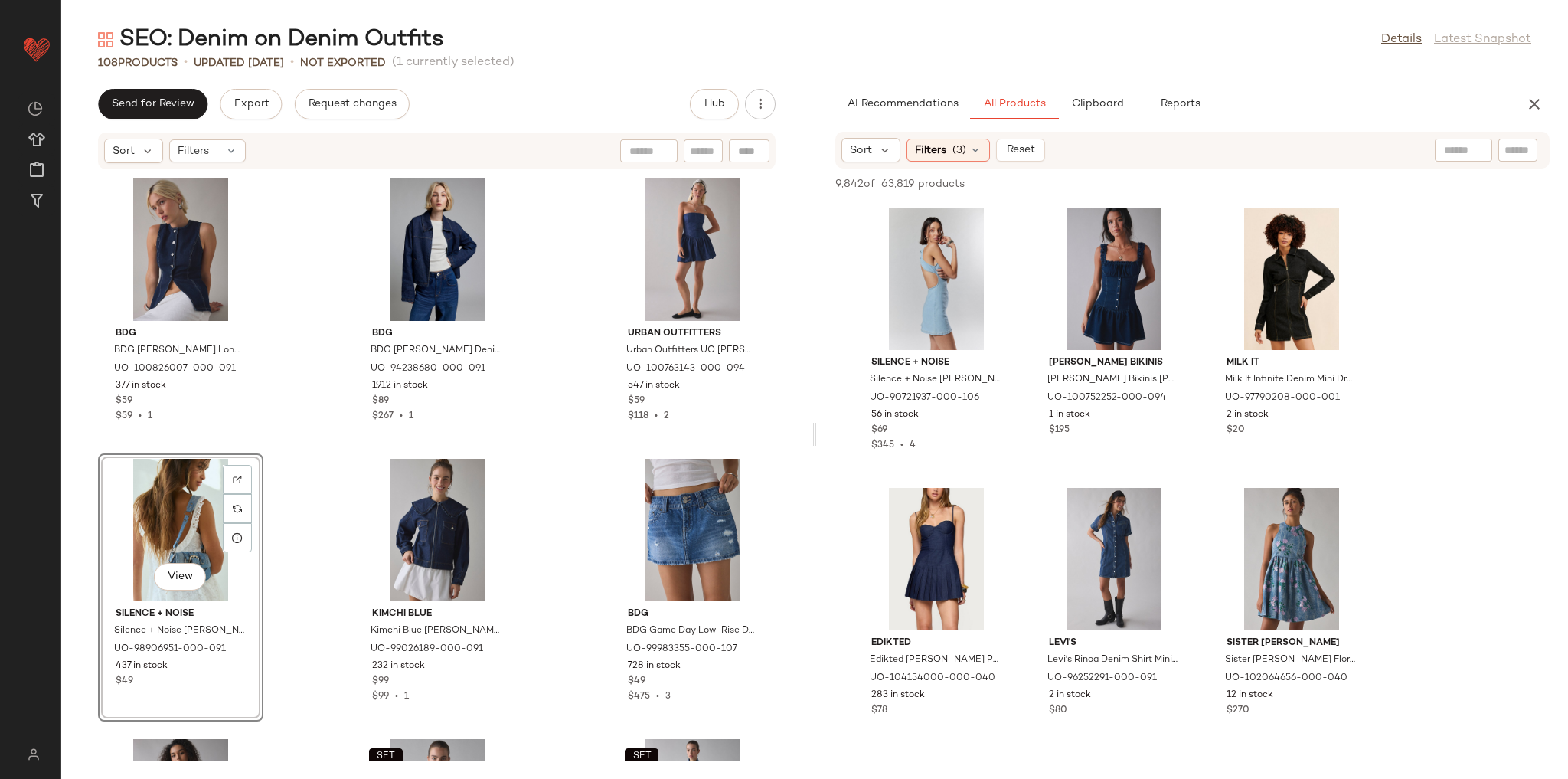
click at [274, 422] on div "BDG BDG Blanche Longline Denim Vest Top Jacket in Indigo, Women's at Urban Outf…" at bounding box center [437, 466] width 751 height 591
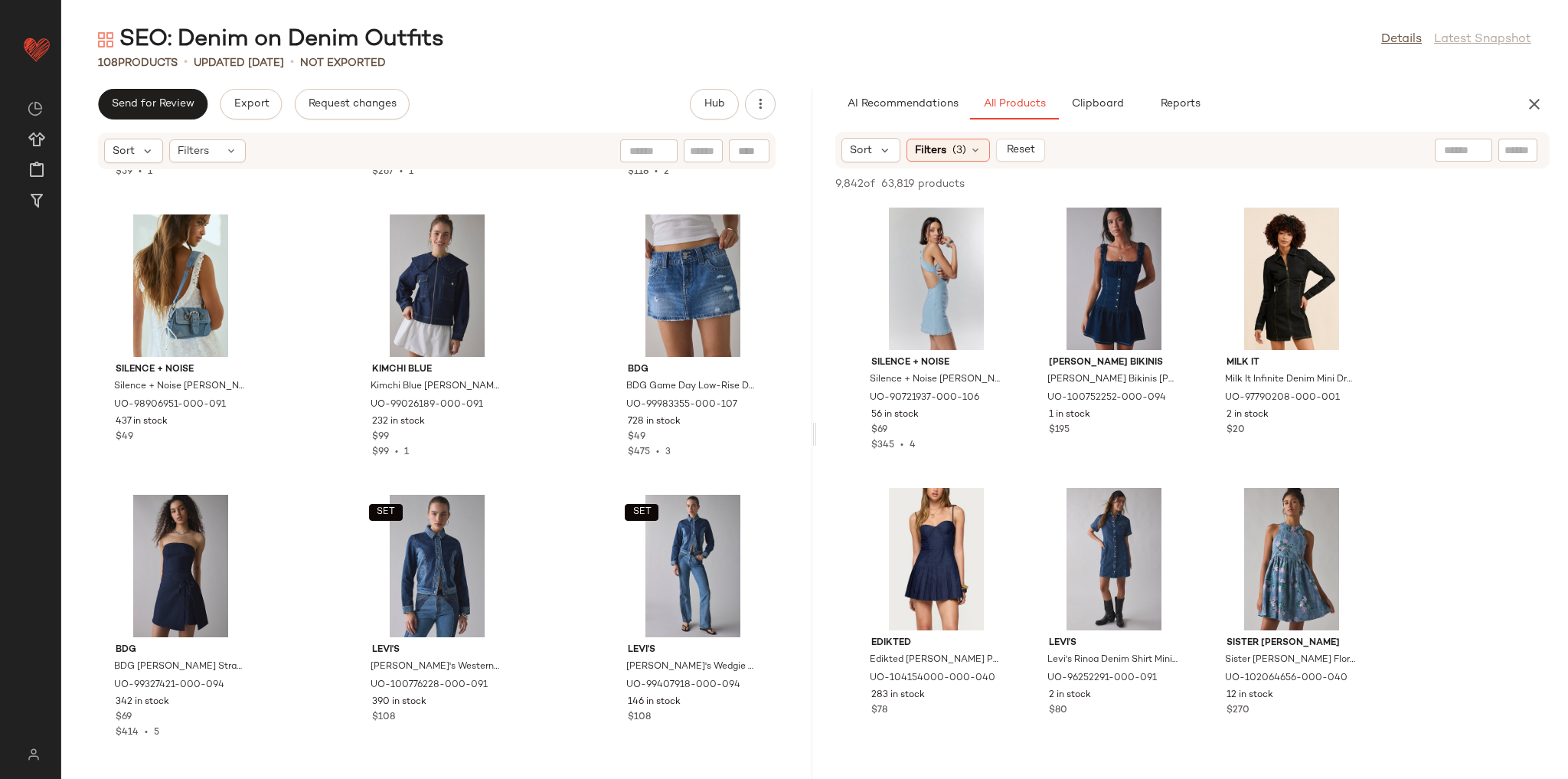
scroll to position [245, 0]
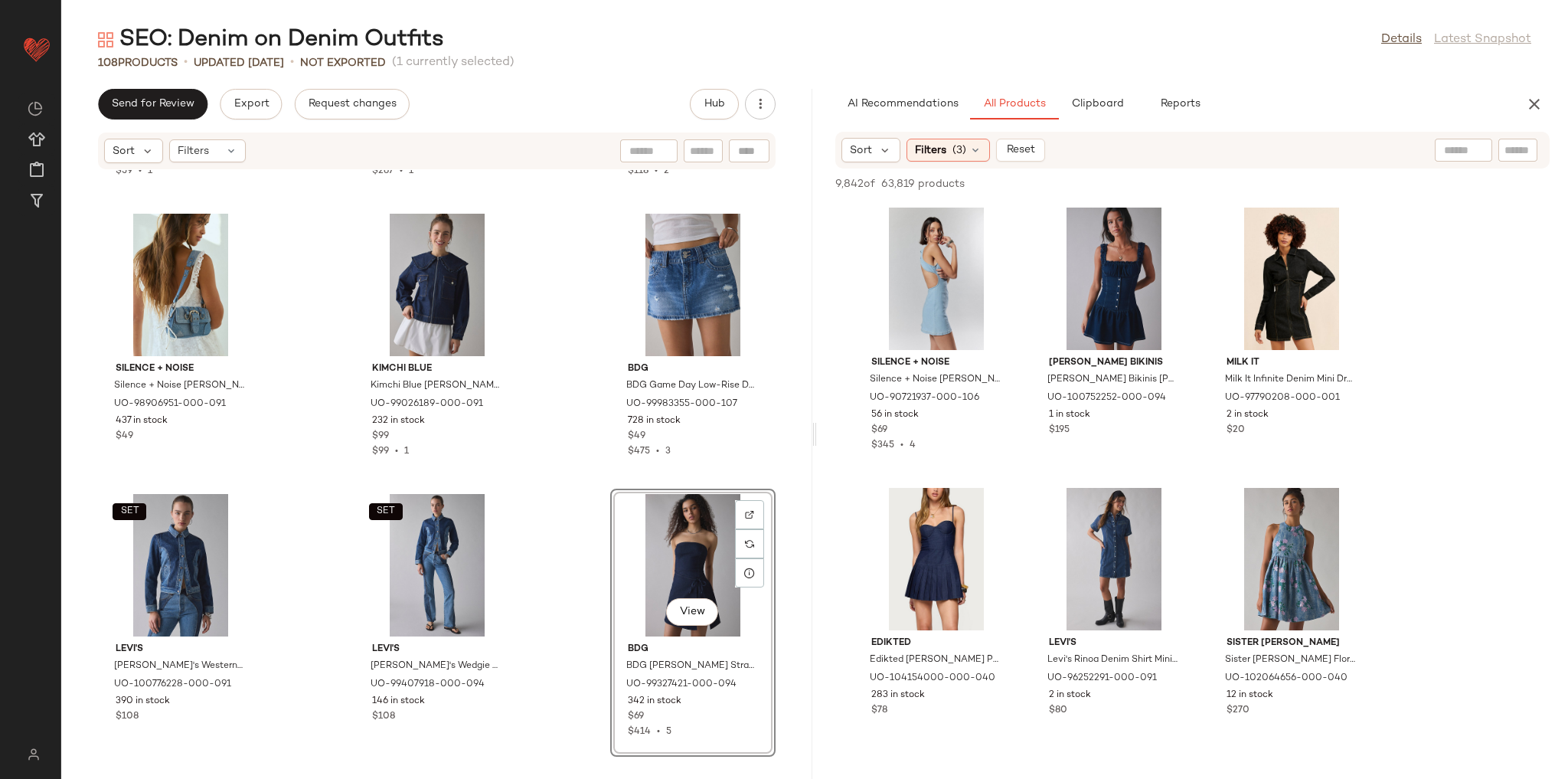
click at [589, 463] on div "BDG BDG Blanche Longline Denim Vest Top Jacket in Indigo, Women's at Urban Outf…" at bounding box center [437, 466] width 751 height 591
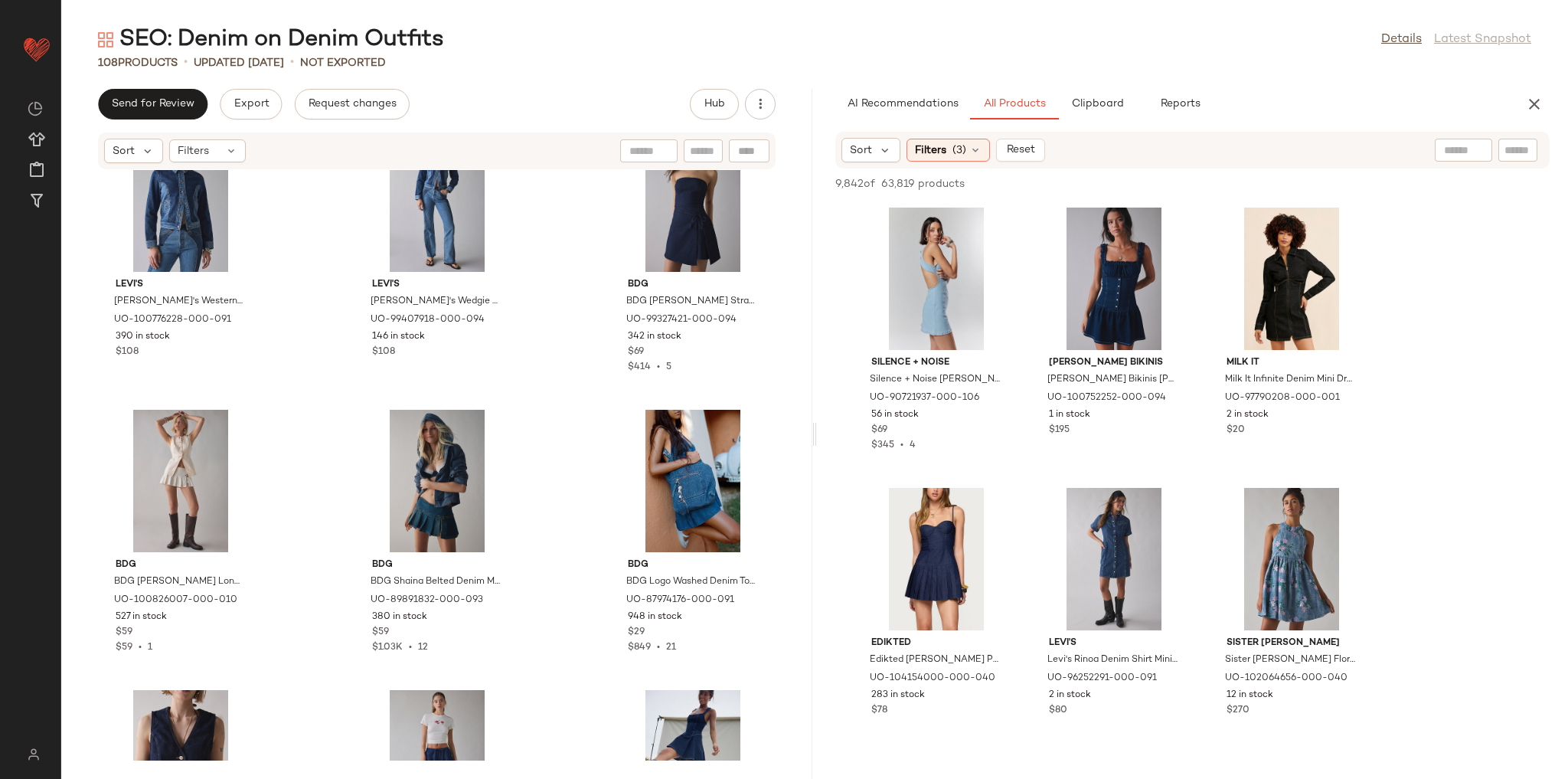
scroll to position [625, 0]
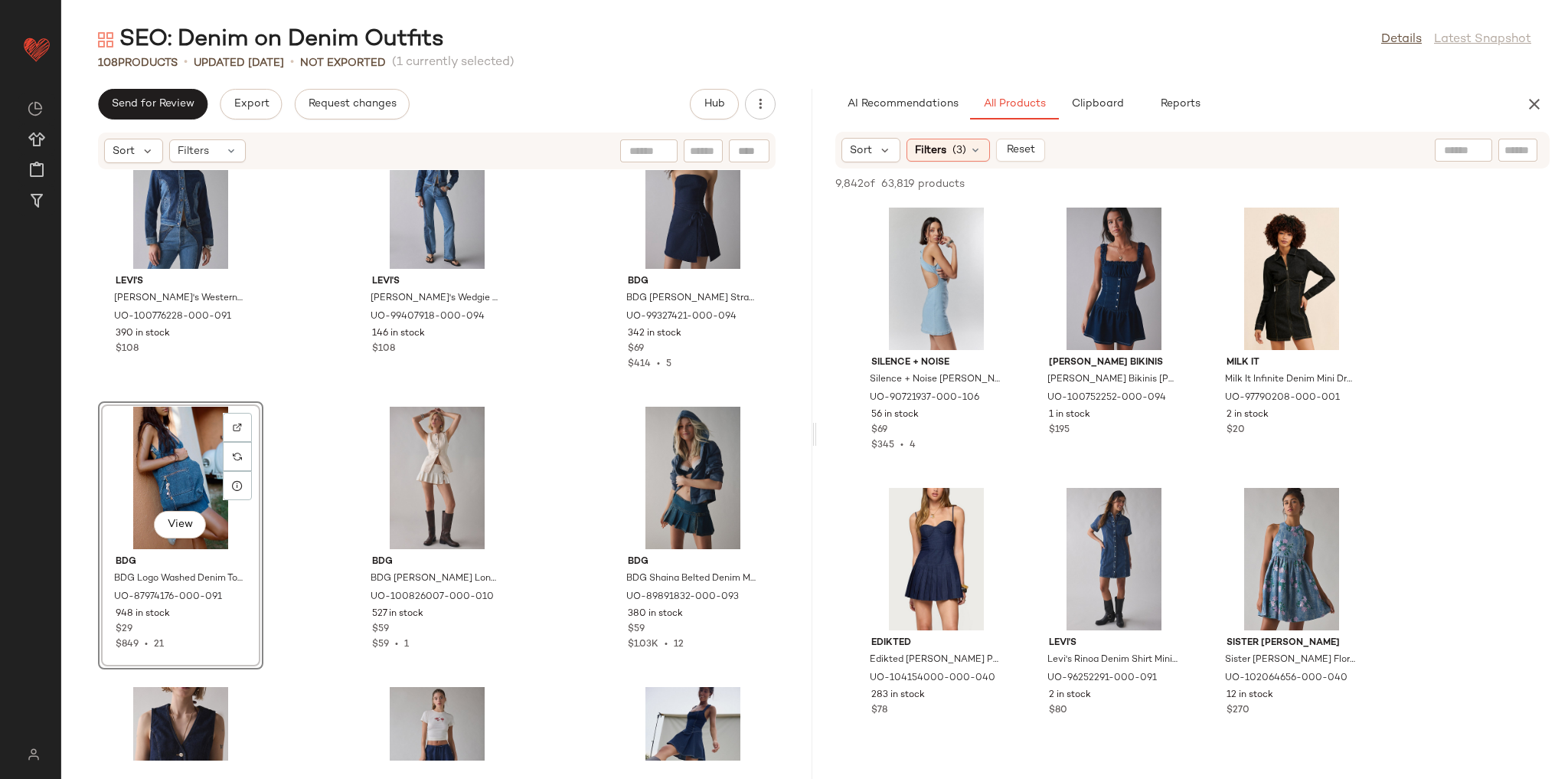
click at [319, 396] on div "SET Levi's Levi's Western Denim Trucker Jacket in Practically Pieced, Women's a…" at bounding box center [437, 466] width 751 height 591
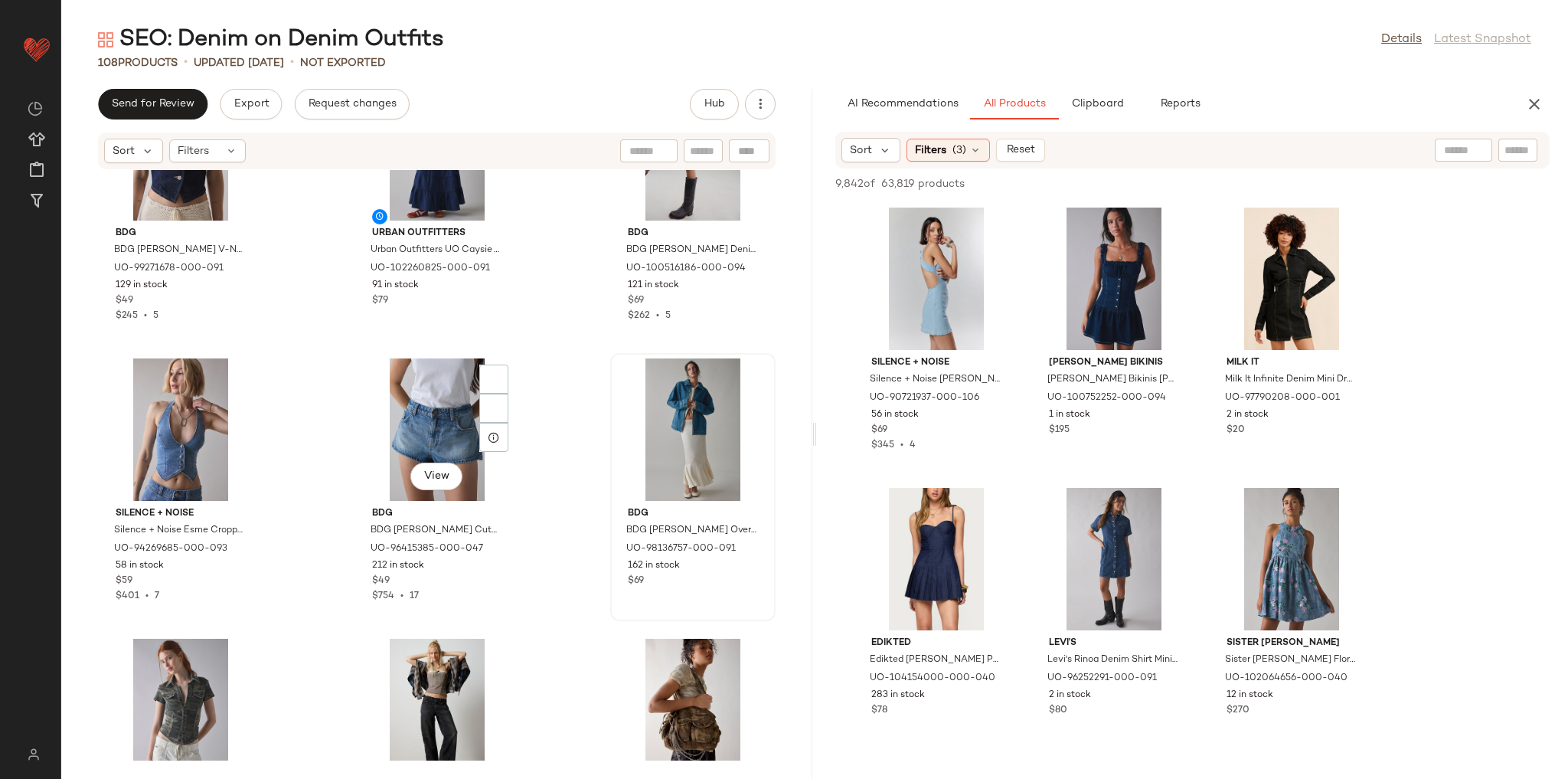
scroll to position [1238, 0]
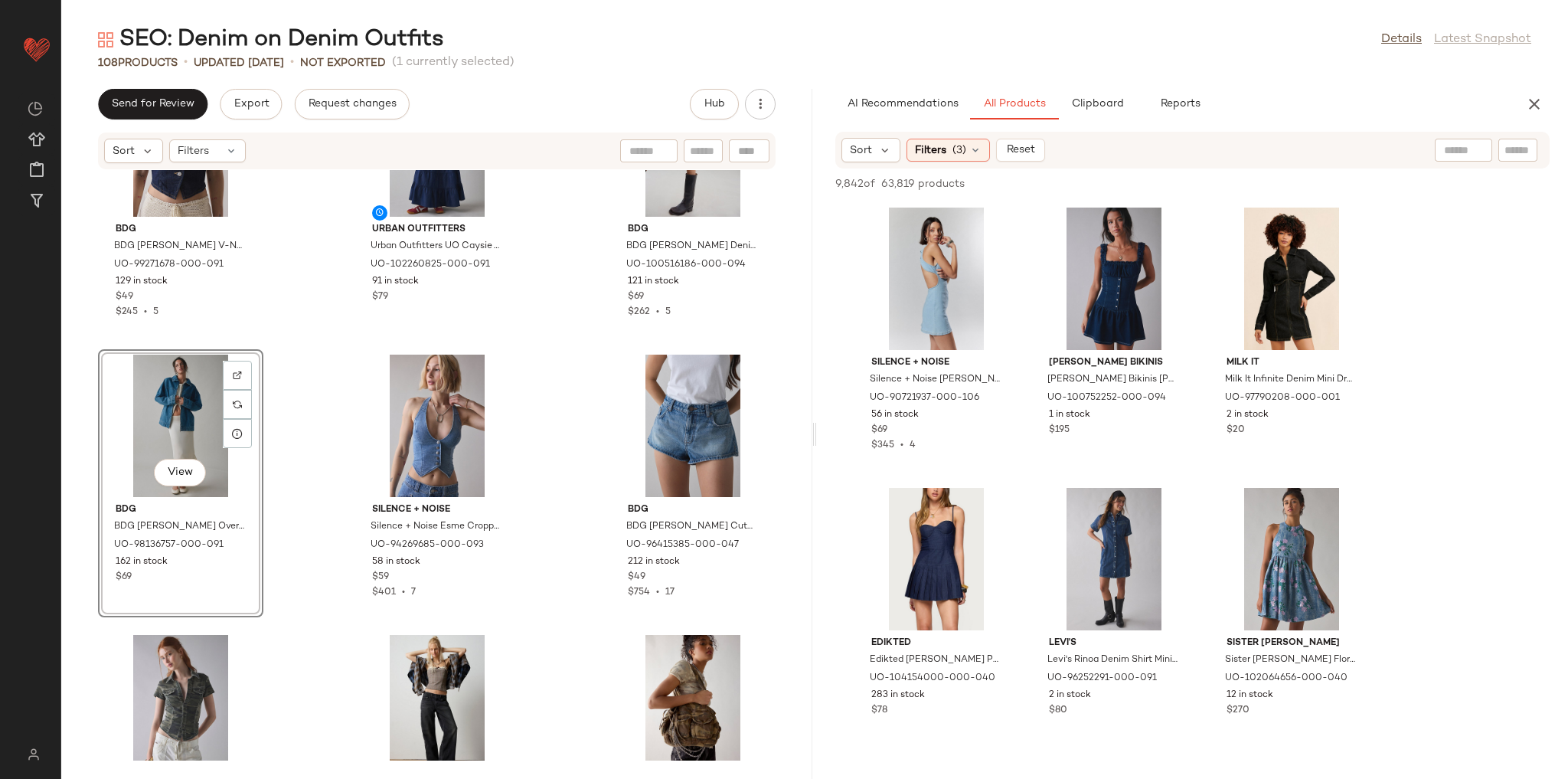
click at [317, 388] on div "BDG BDG Michelle V-Neck Denim Vest Top Jacket in Indigo, Women's at Urban Outfi…" at bounding box center [437, 466] width 751 height 591
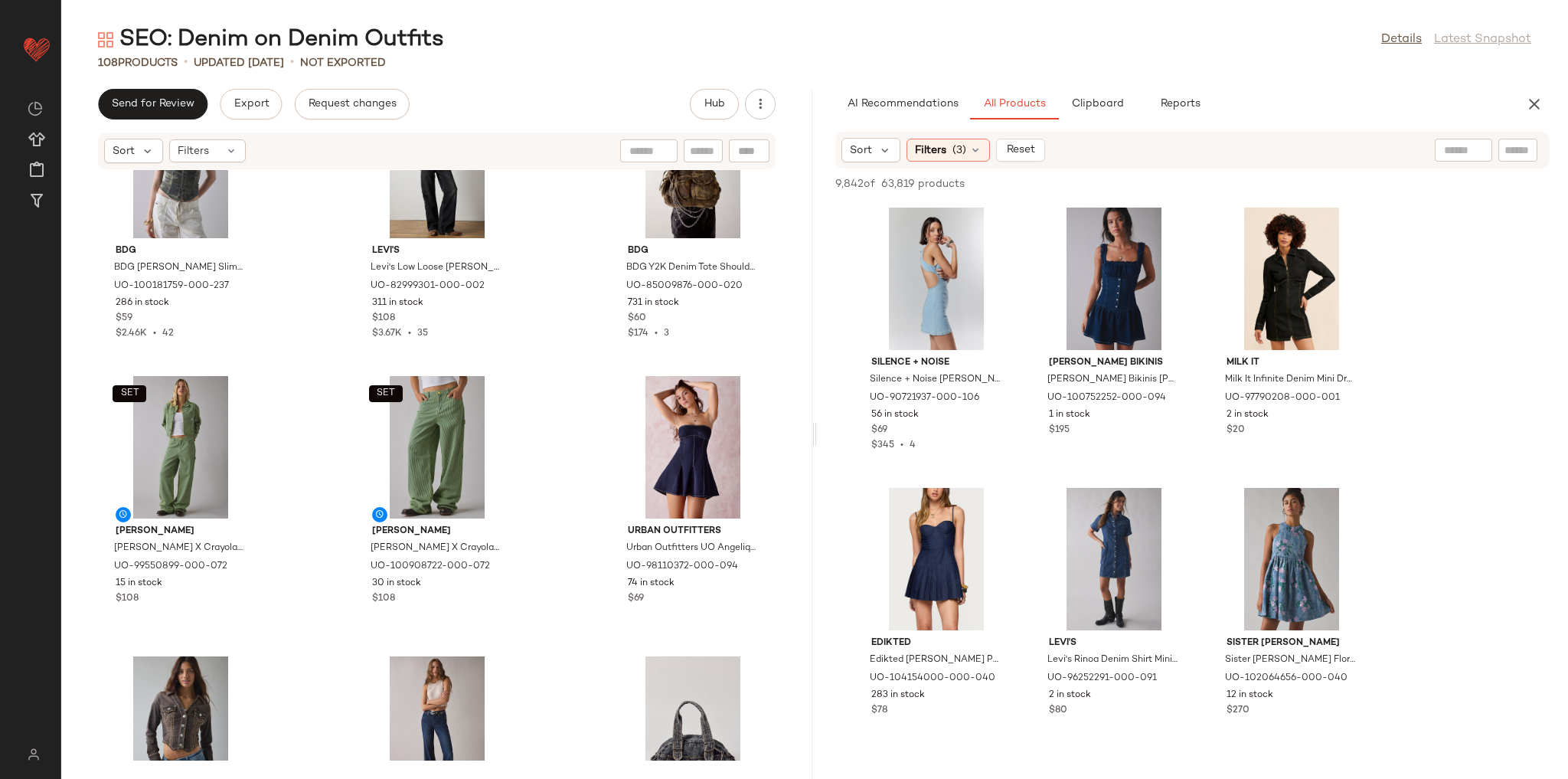
scroll to position [1789, 0]
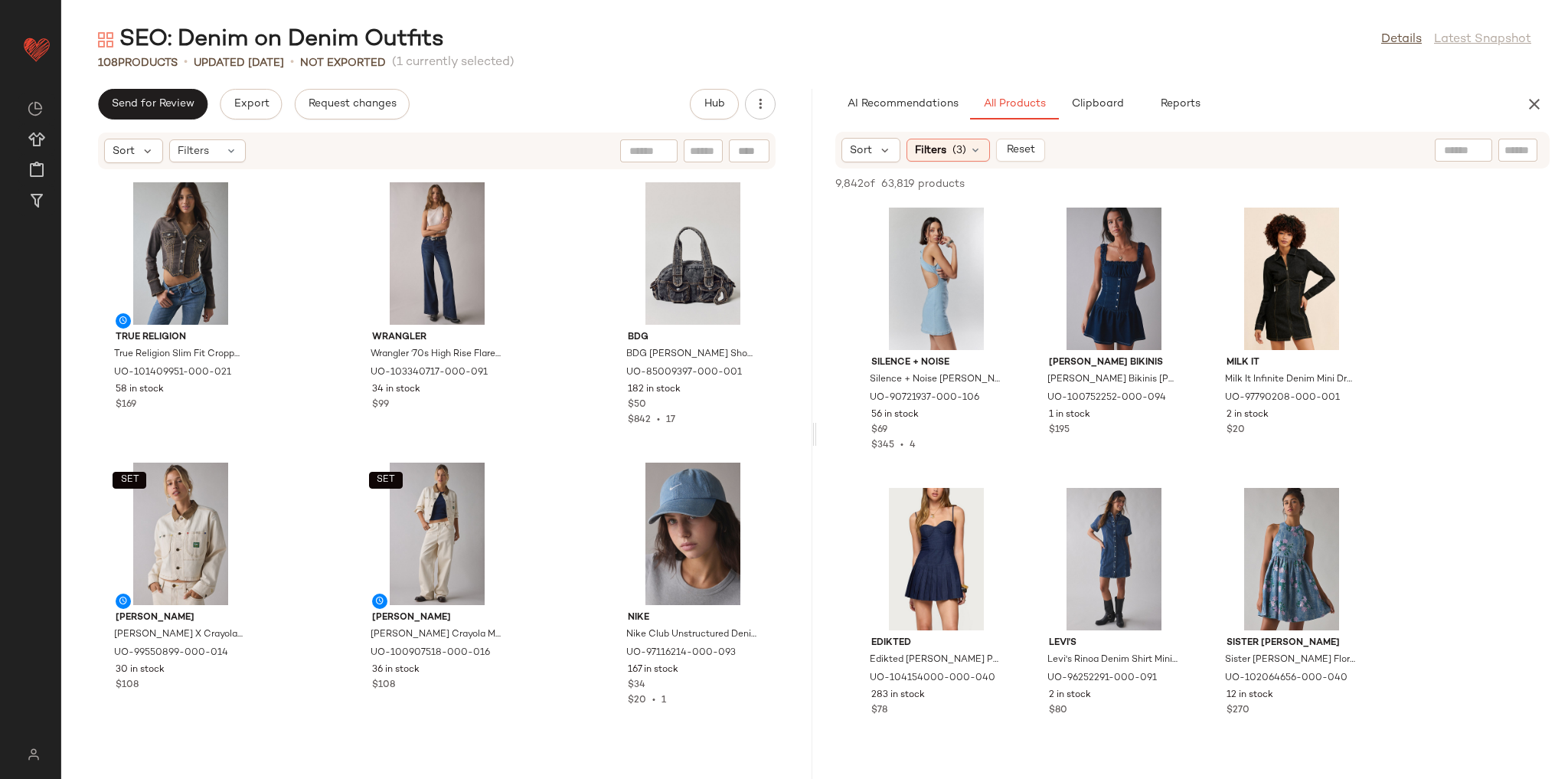
scroll to position [2279, 0]
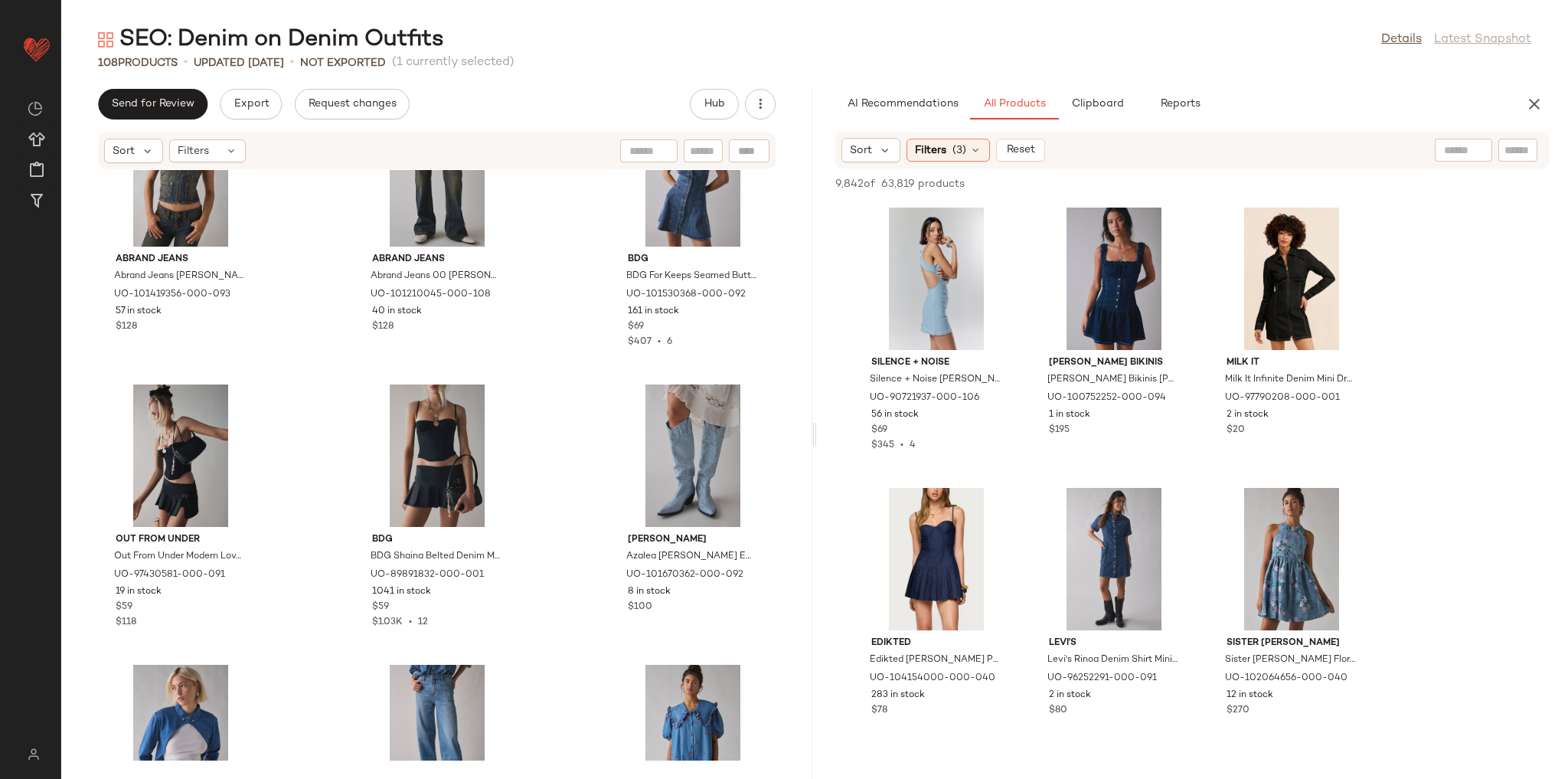
scroll to position [2891, 0]
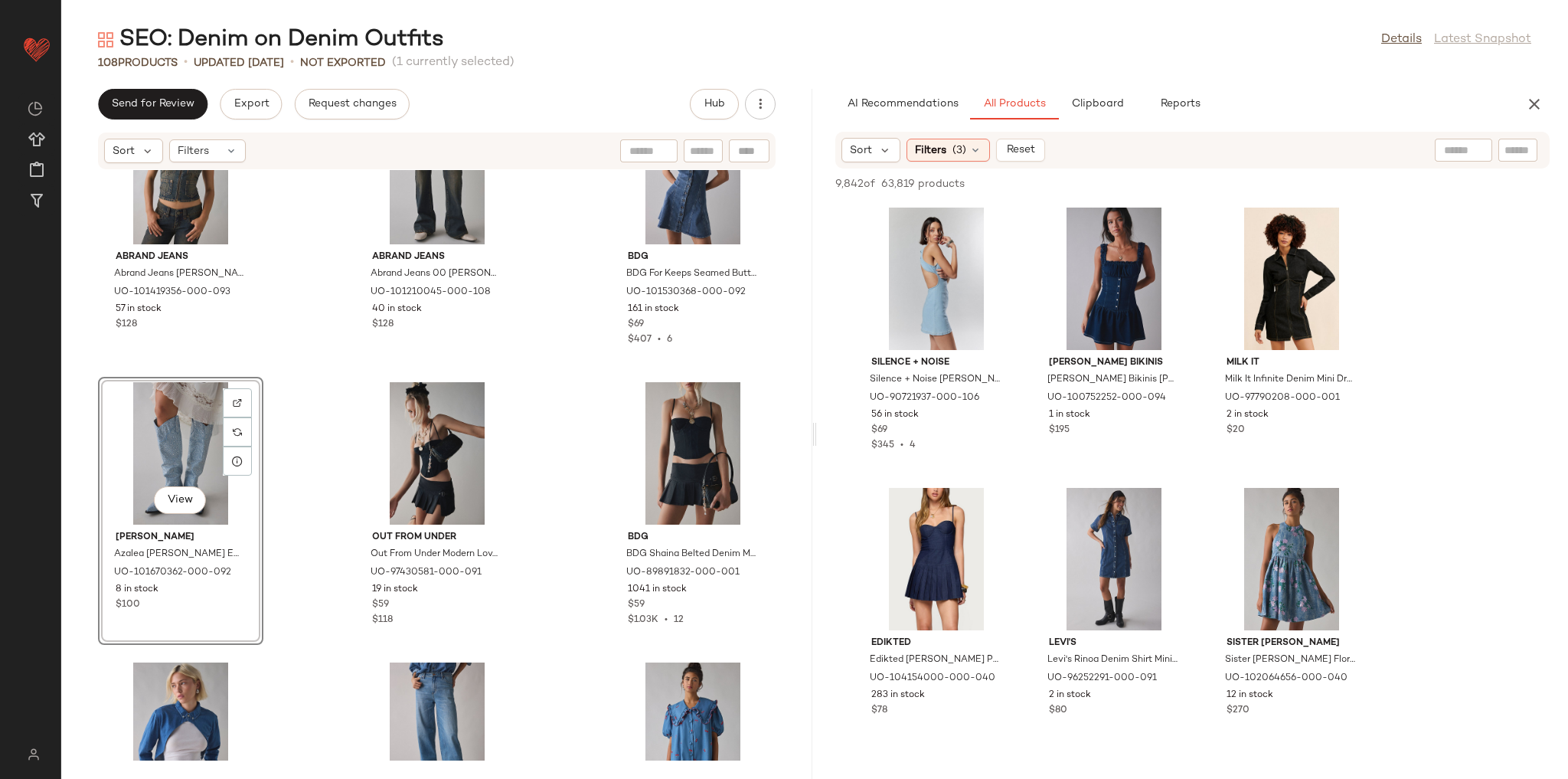
click at [300, 414] on div "Abrand Jeans Abrand Jeans Hillary Utility Denim Corset Top in Tinted Blue, Wome…" at bounding box center [437, 466] width 751 height 591
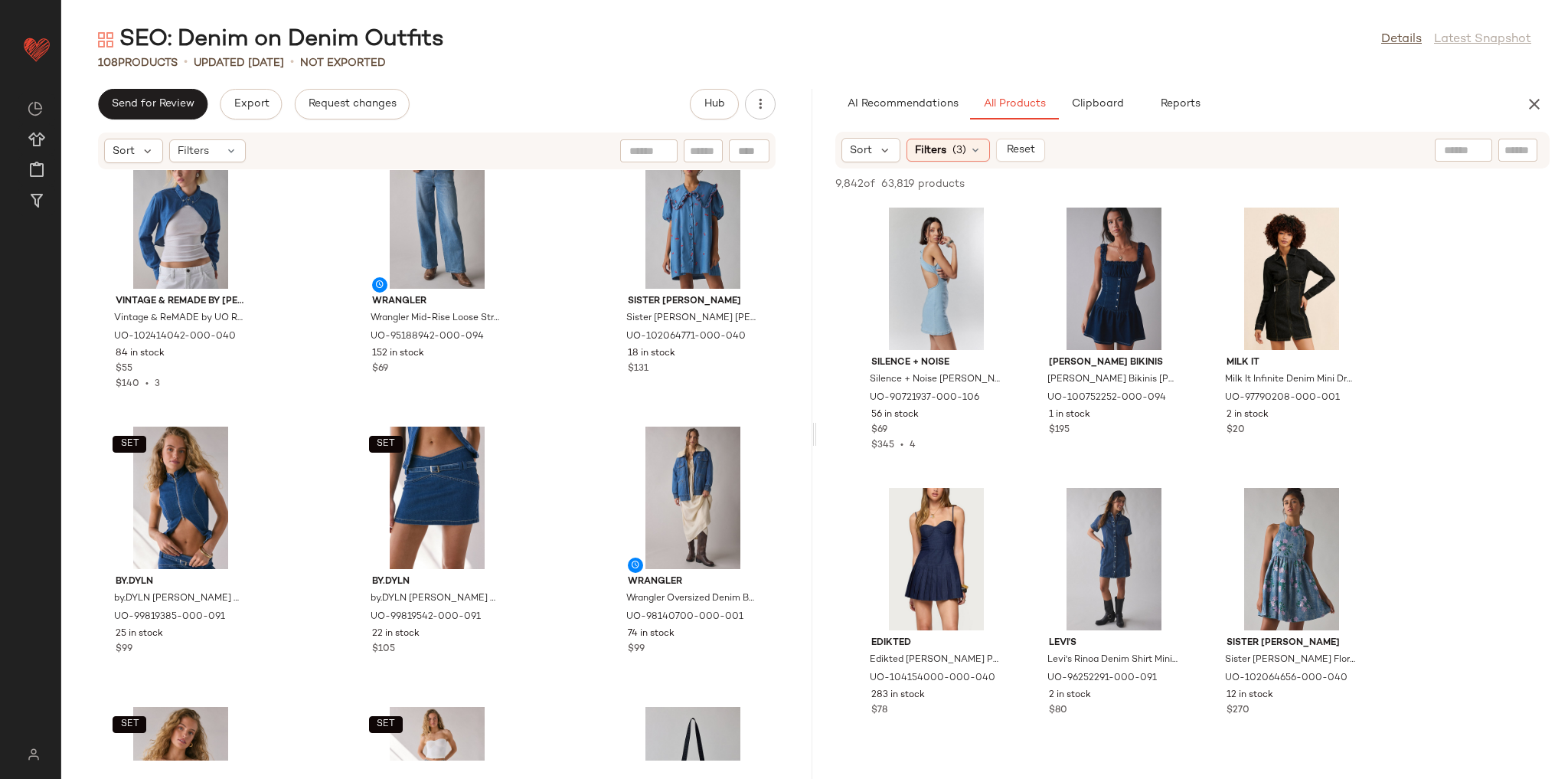
scroll to position [3443, 0]
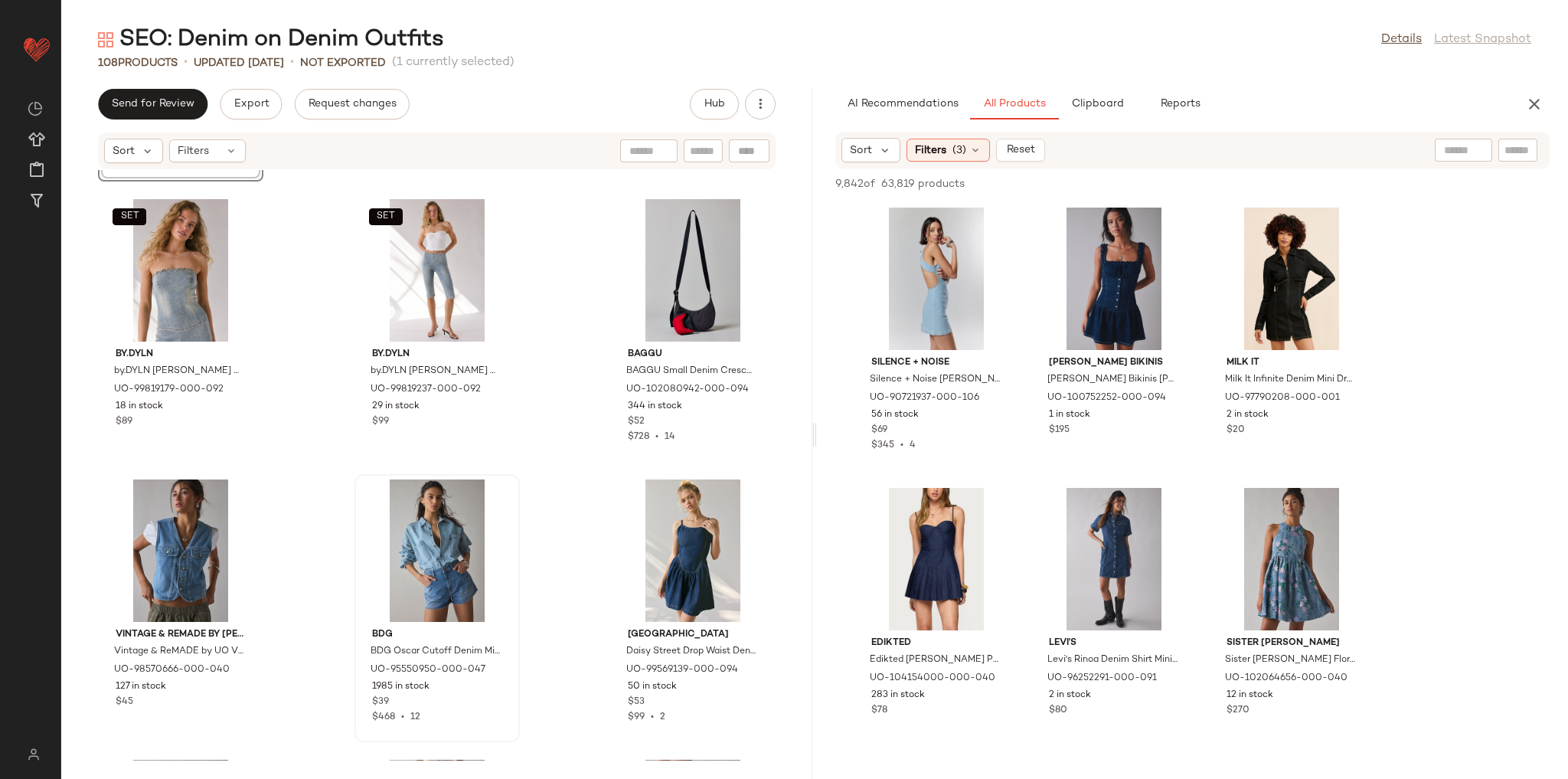
scroll to position [3994, 0]
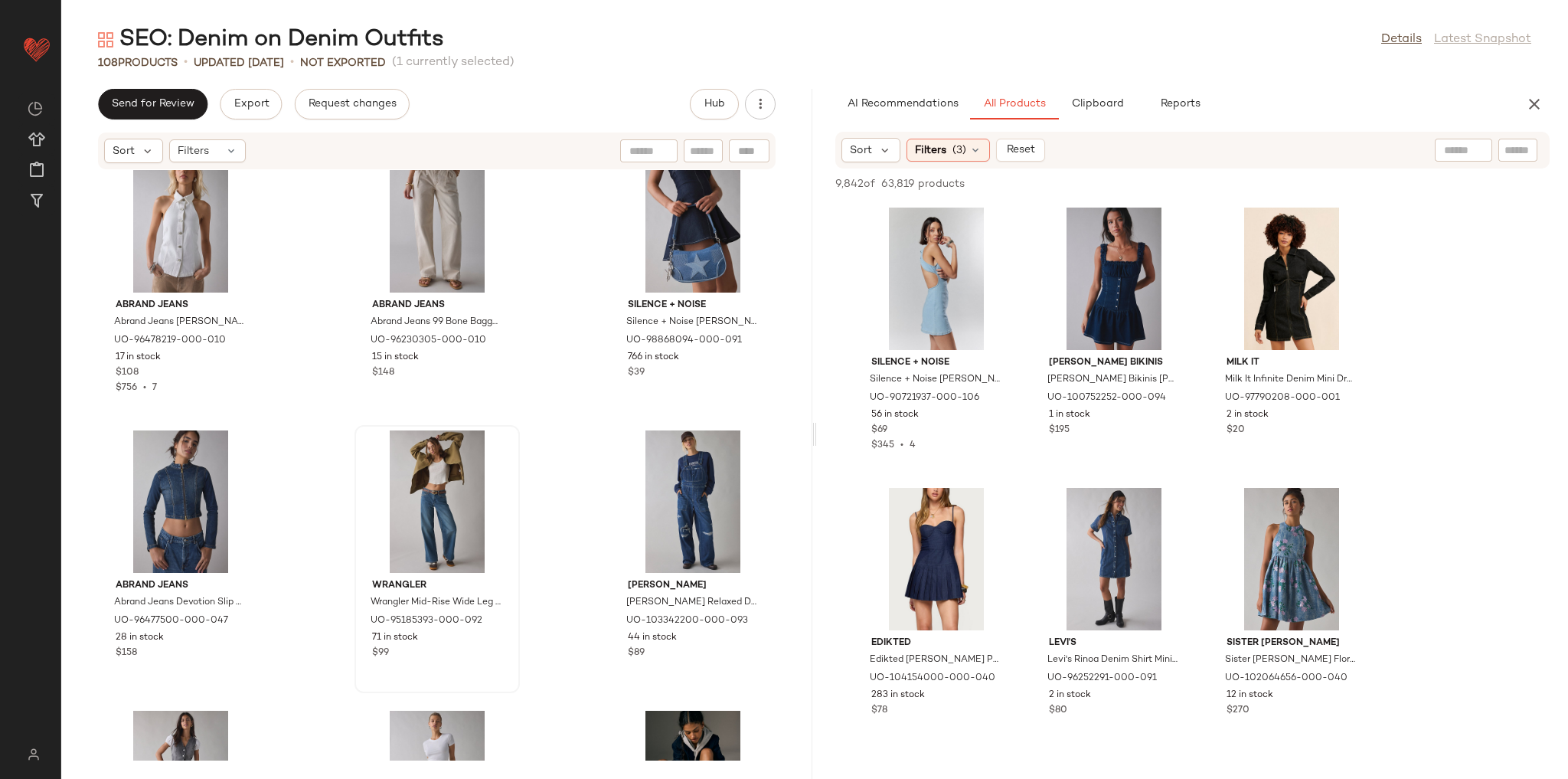
scroll to position [4545, 0]
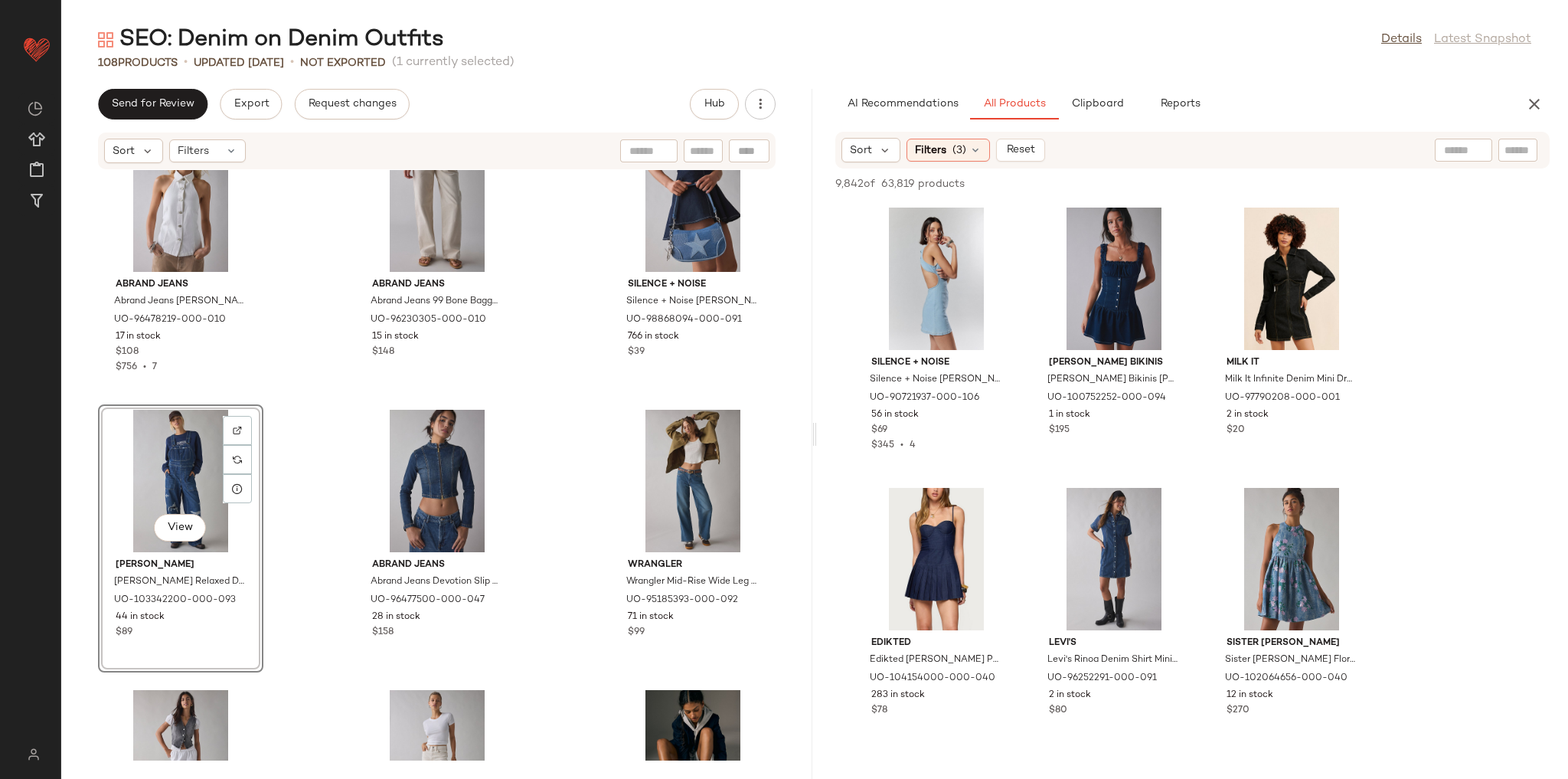
click at [281, 416] on div "Daisy Street Daisy Street Drop Waist Denim Mini Dress in Indigo, Women's at Urb…" at bounding box center [437, 466] width 751 height 591
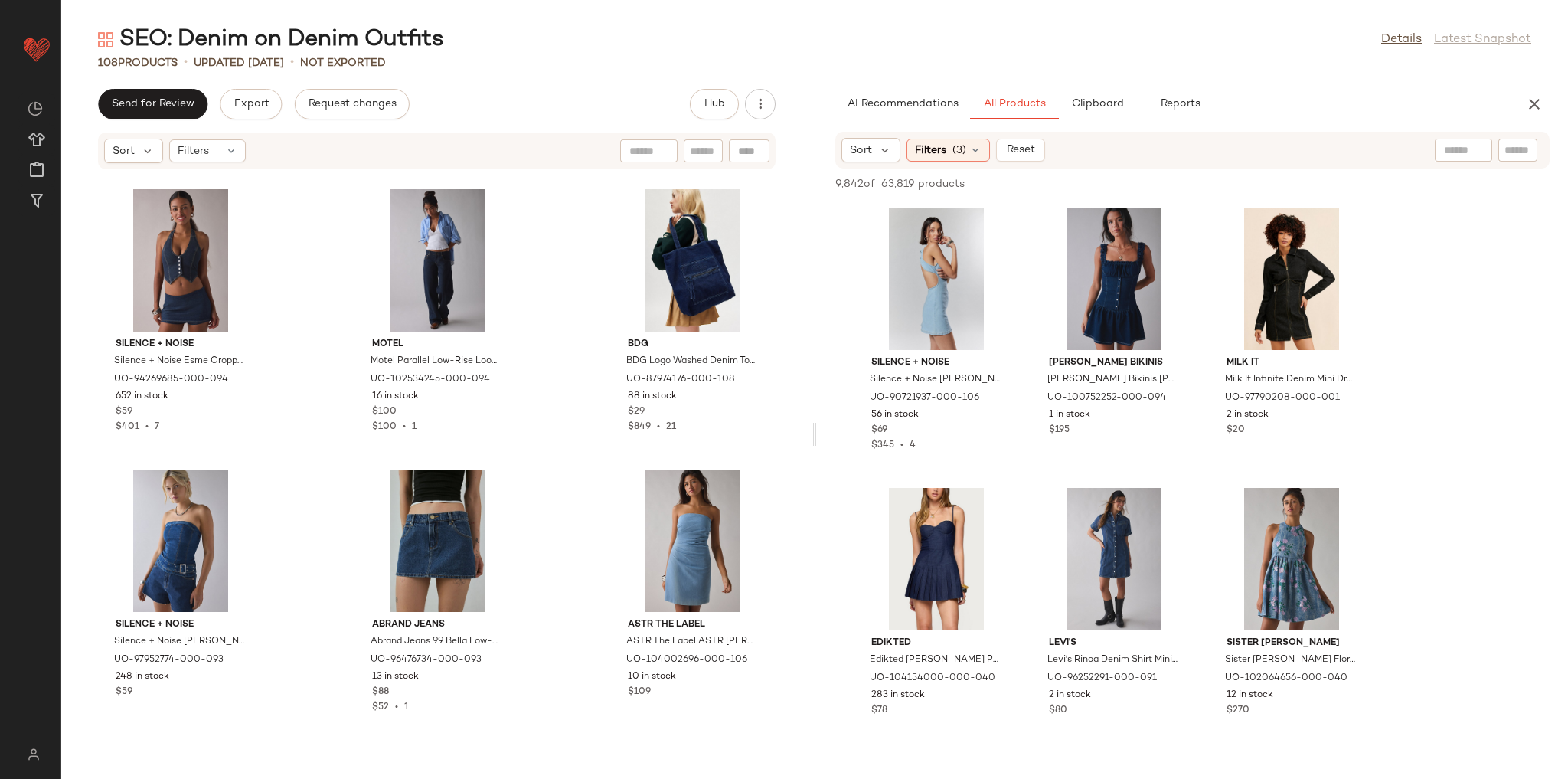
scroll to position [5648, 0]
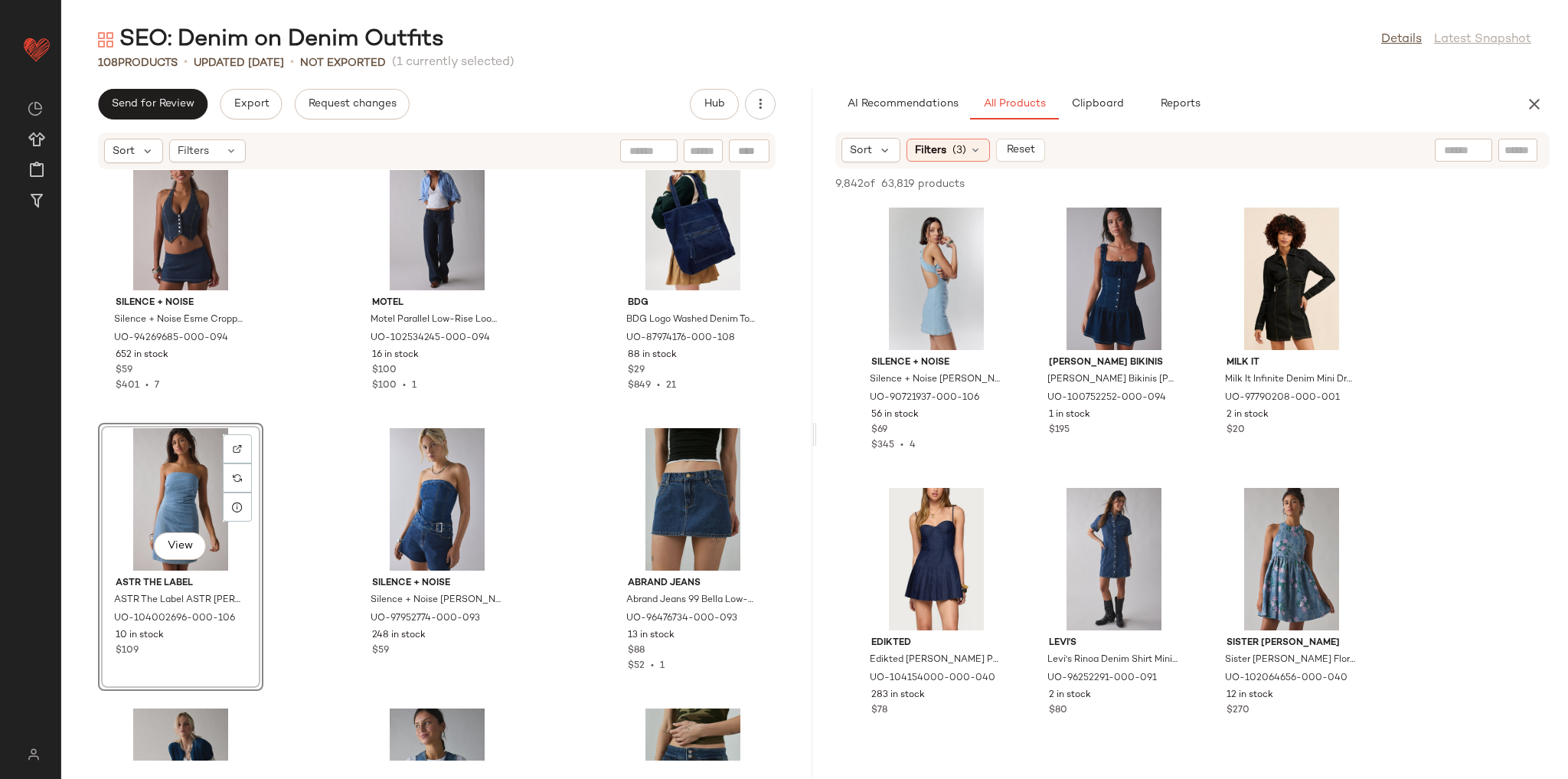
click at [312, 468] on div "Silence + Noise Silence + Noise Esme Cropped Denim Halter Vest Top Jacket in Ke…" at bounding box center [437, 466] width 751 height 591
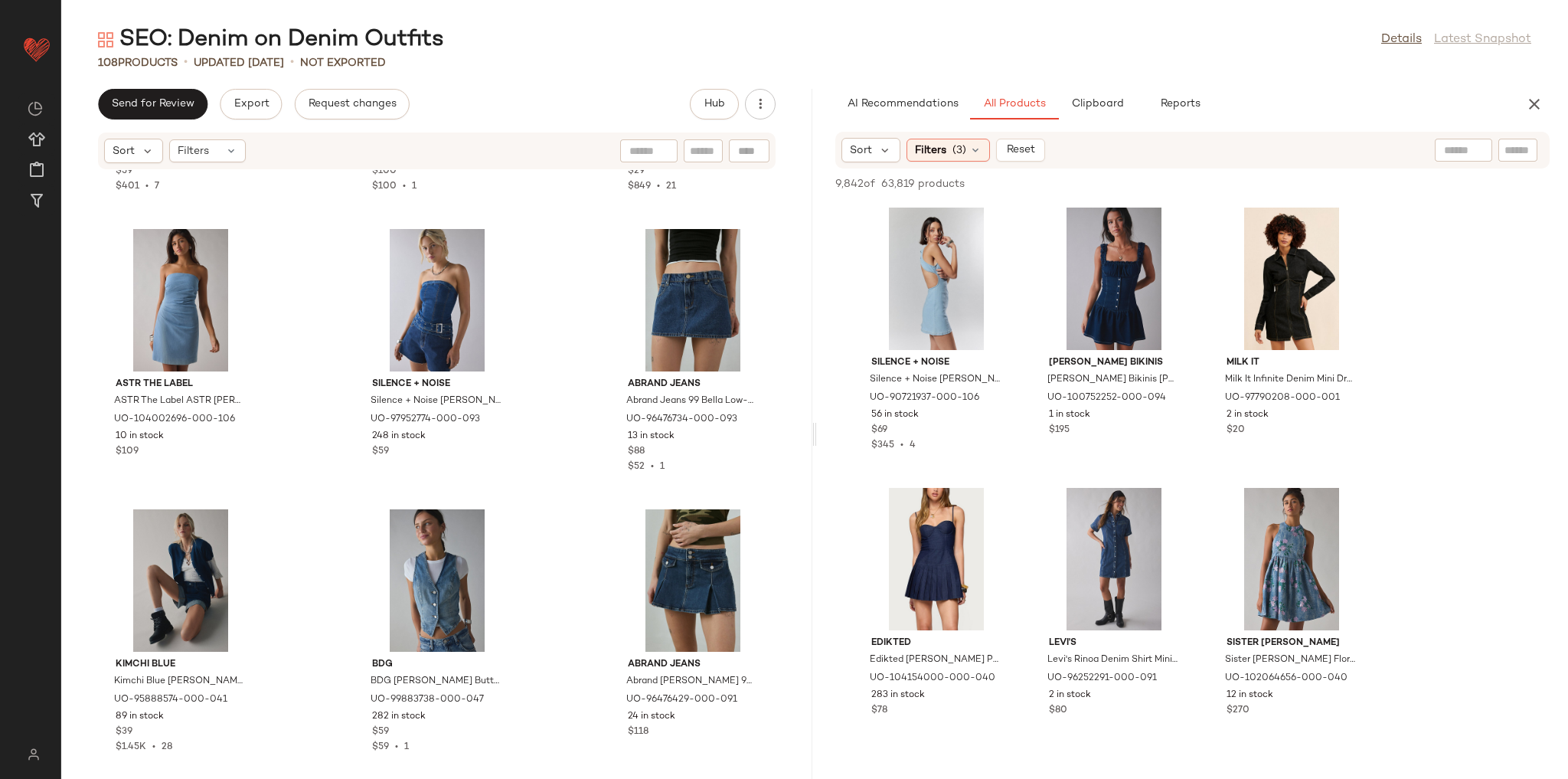
scroll to position [5893, 0]
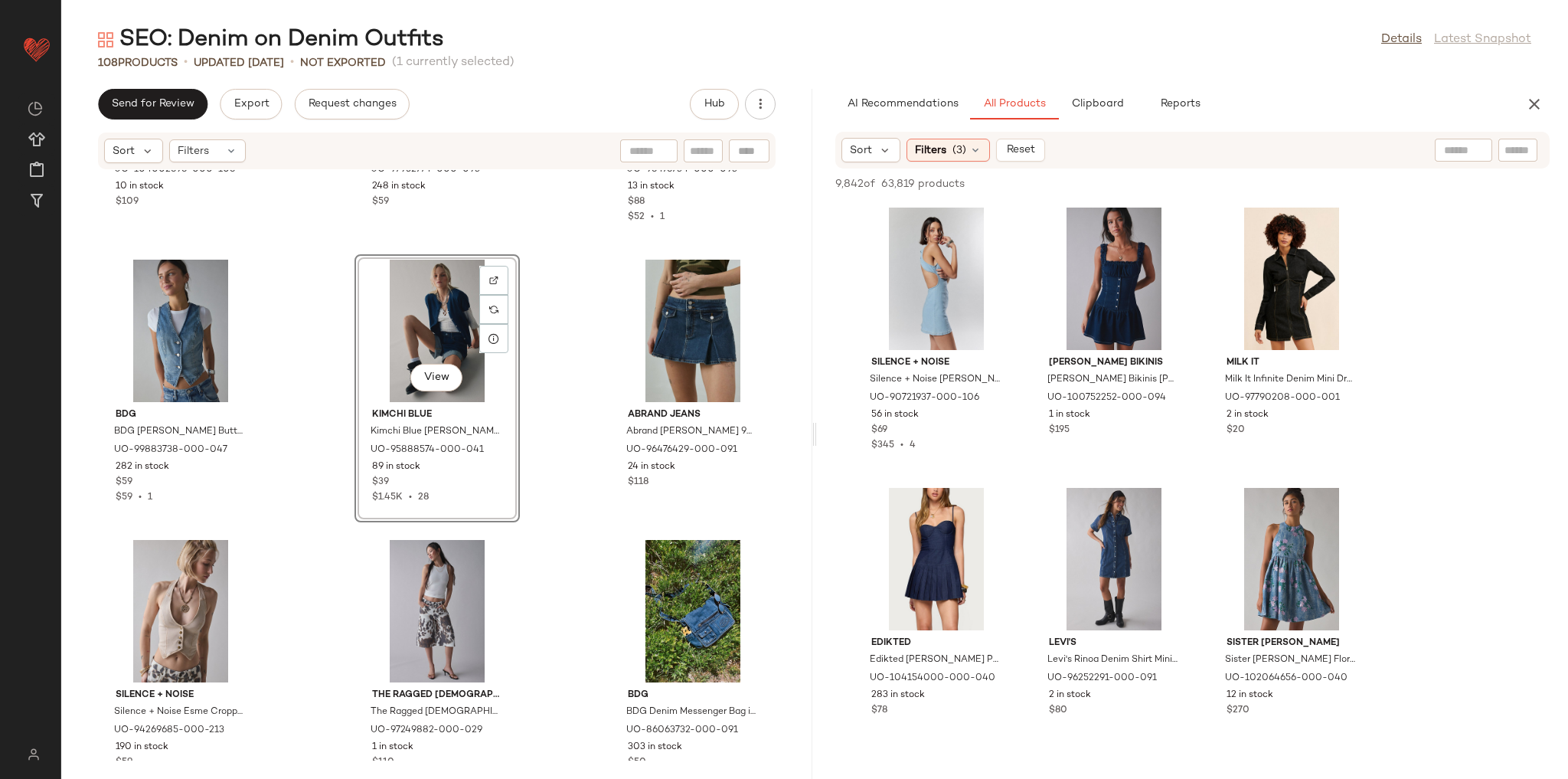
scroll to position [6139, 0]
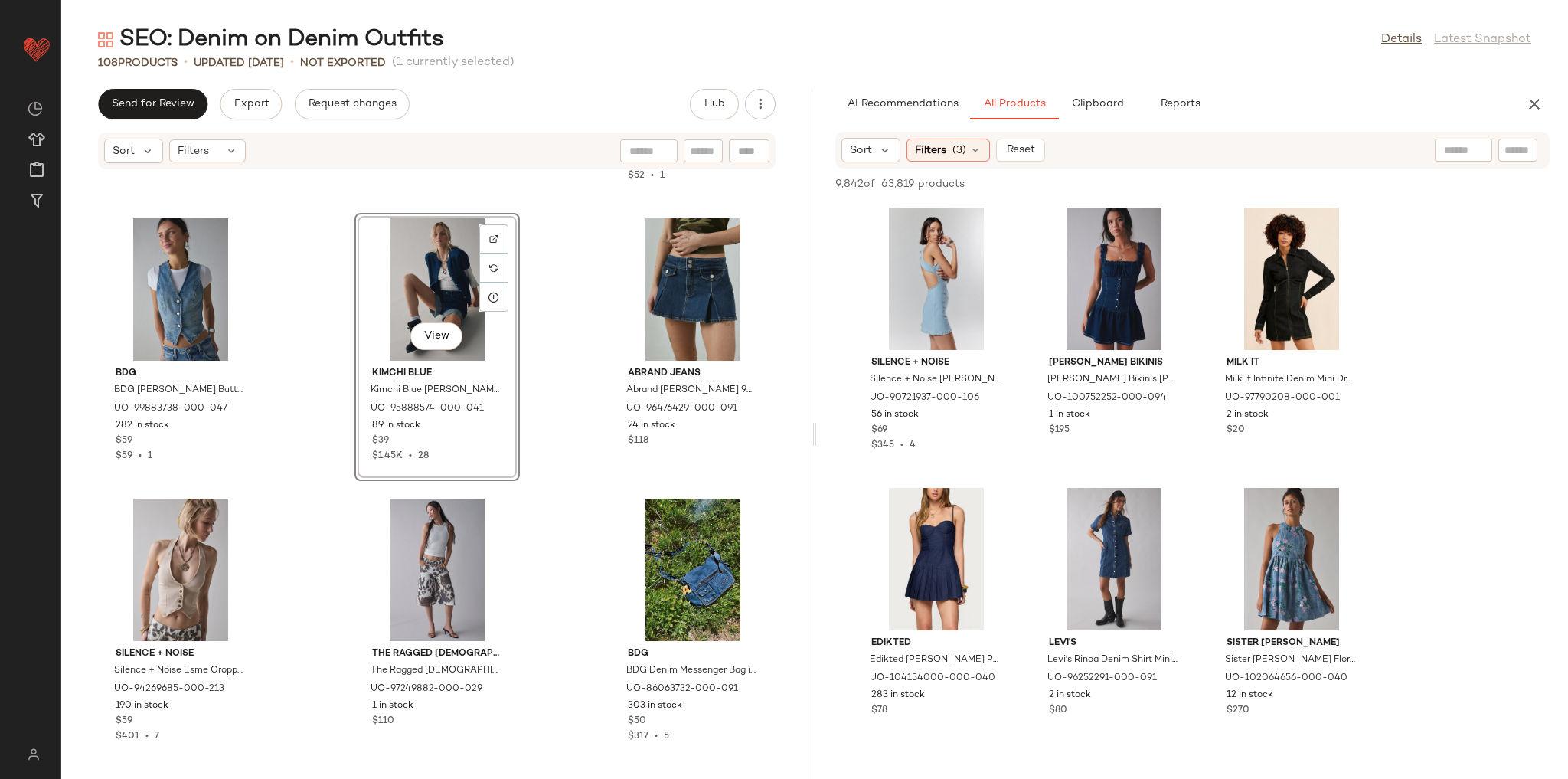
click at [532, 466] on div "ASTR The Label ASTR The Label ASTR Mazzei Strapless Ruched Denim Mini Dress in …" at bounding box center [437, 466] width 751 height 591
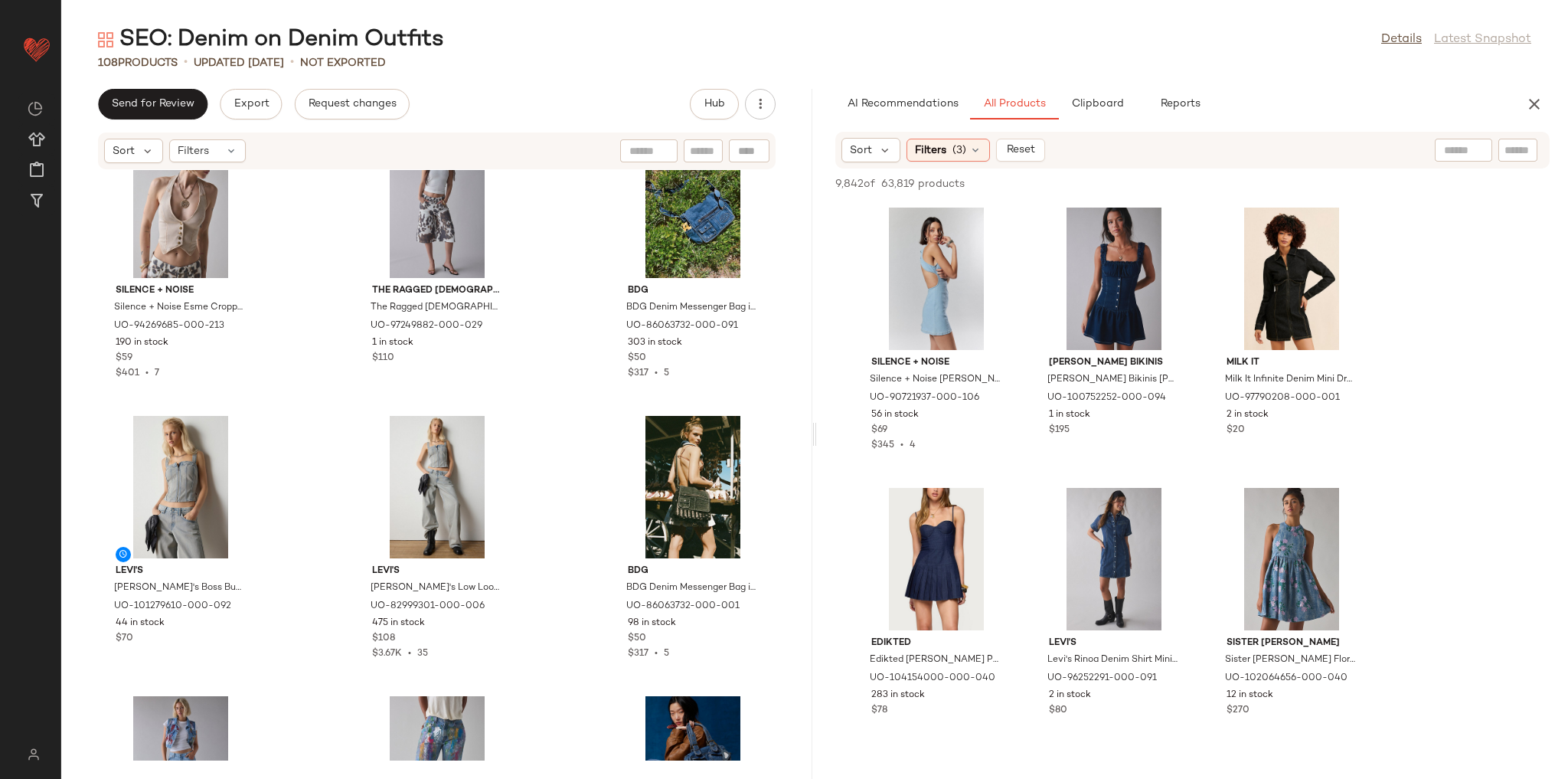
scroll to position [6506, 0]
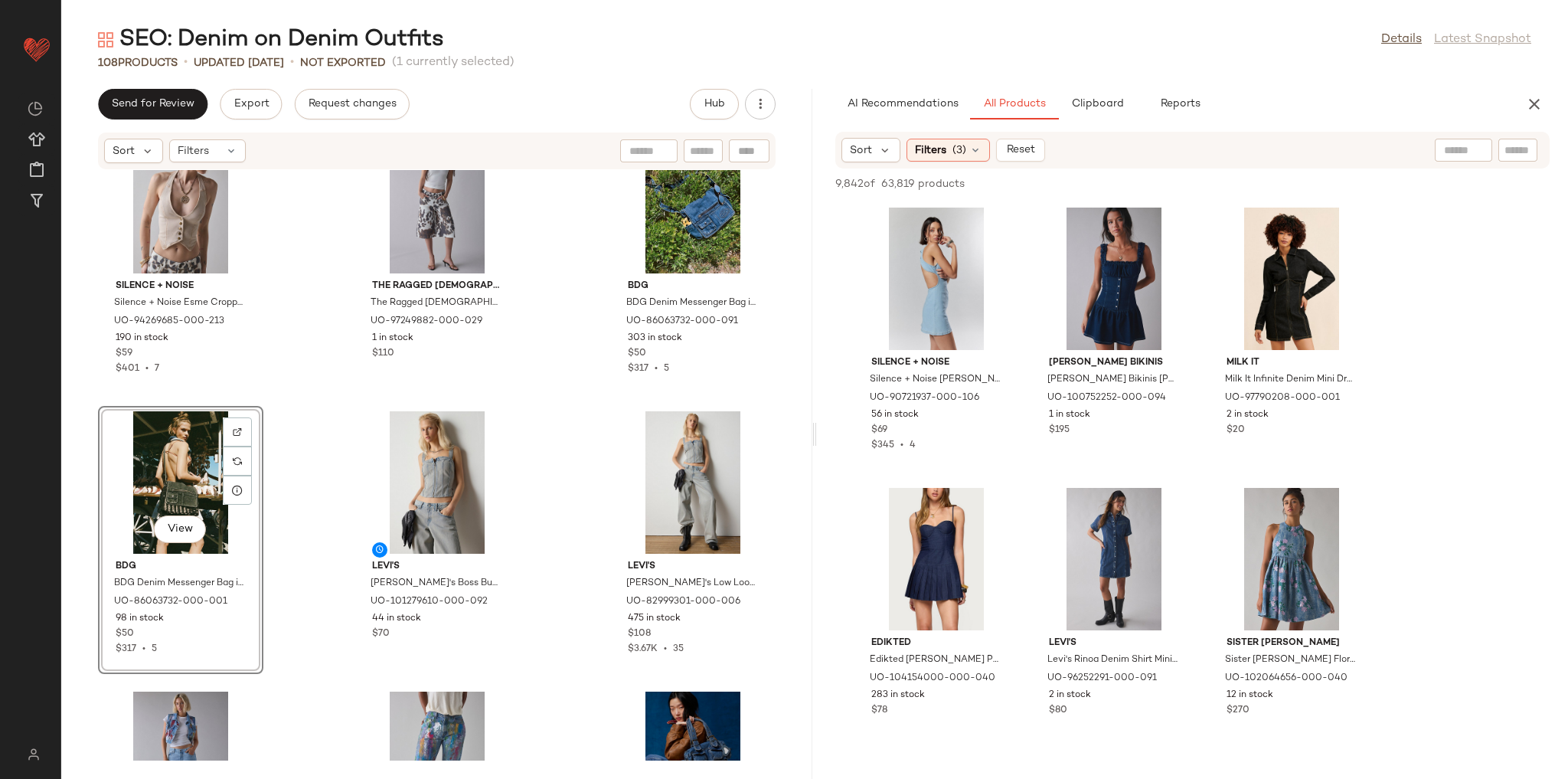
click at [294, 495] on div "BDG BDG Natasha Denim Button-Front Vest Top Jacket in Walton Indigo, Women's at…" at bounding box center [437, 466] width 751 height 591
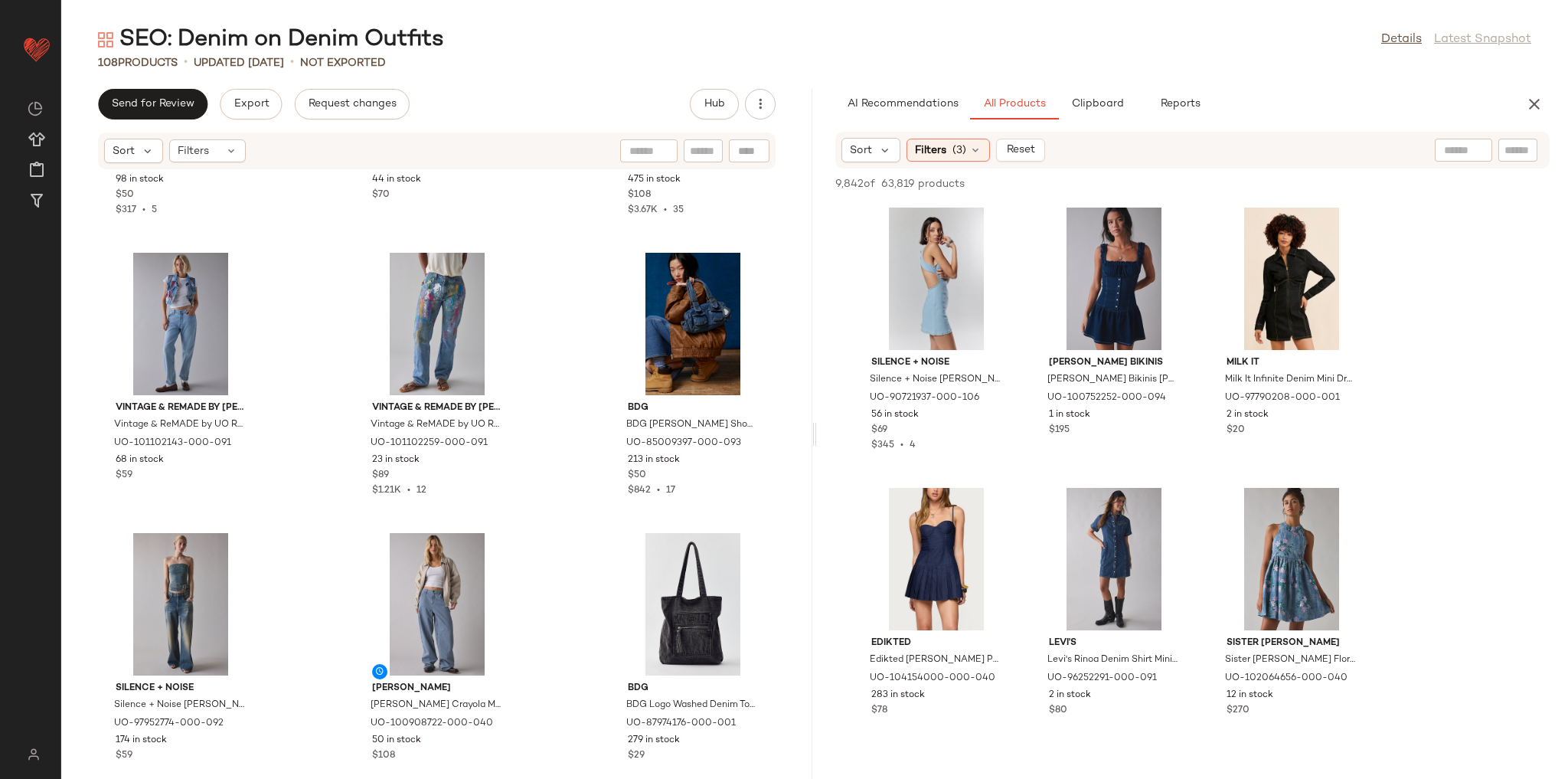
scroll to position [6996, 0]
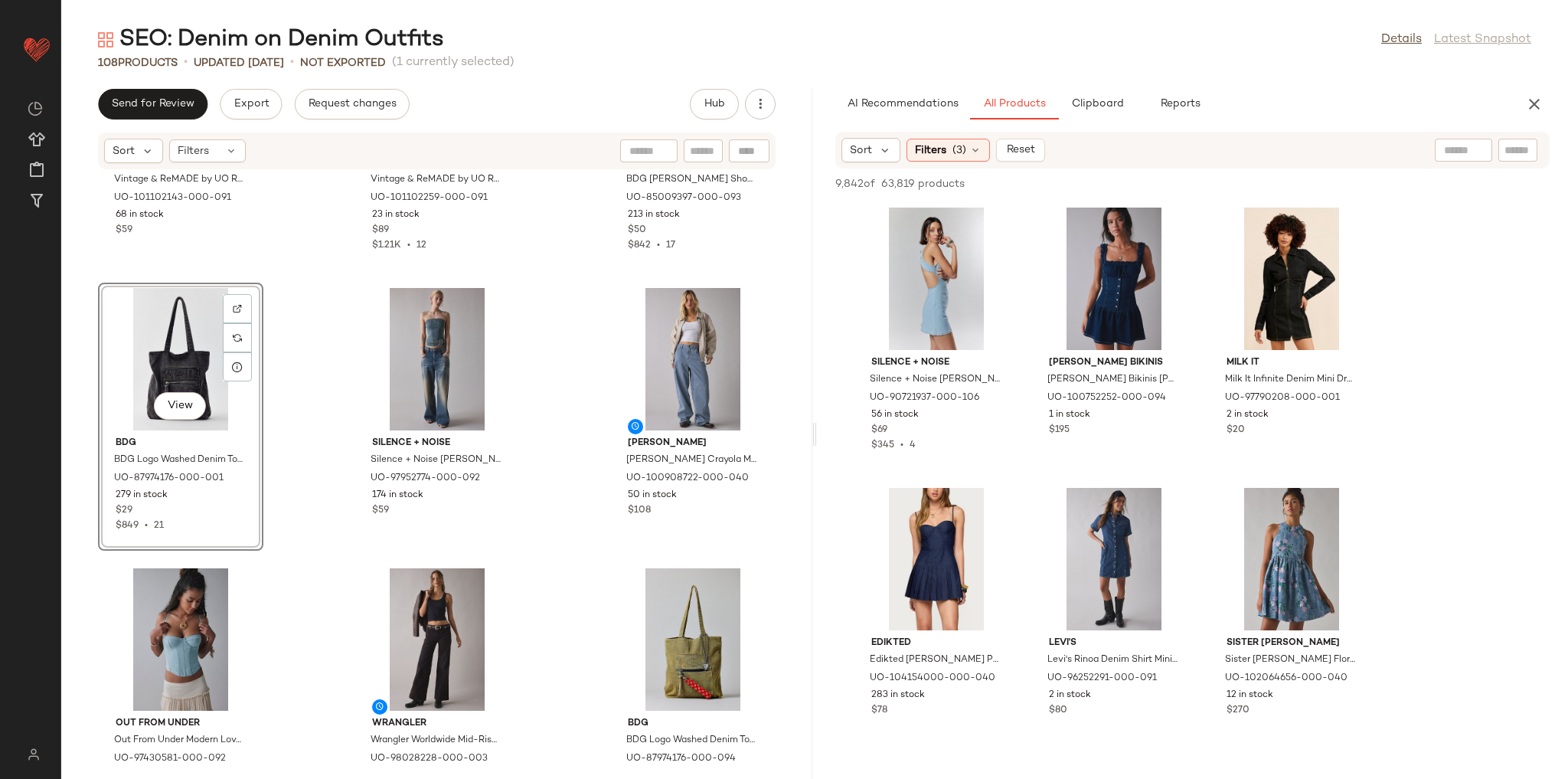
scroll to position [7242, 0]
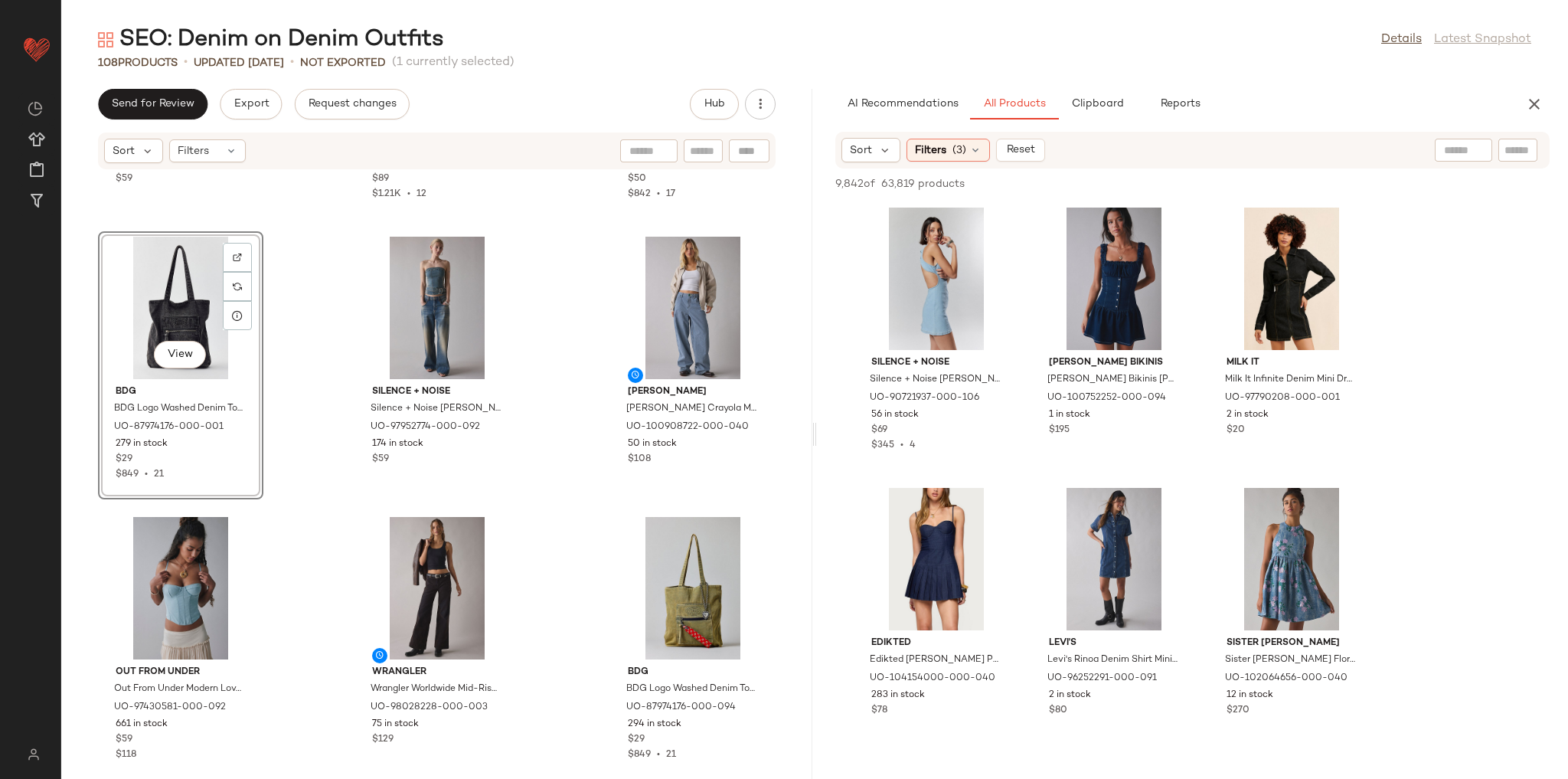
click at [302, 517] on div "Vintage & ReMADE by UO Vintage & ReMADE by UO ReMADE By UO Bleach & Paint Splat…" at bounding box center [437, 466] width 751 height 591
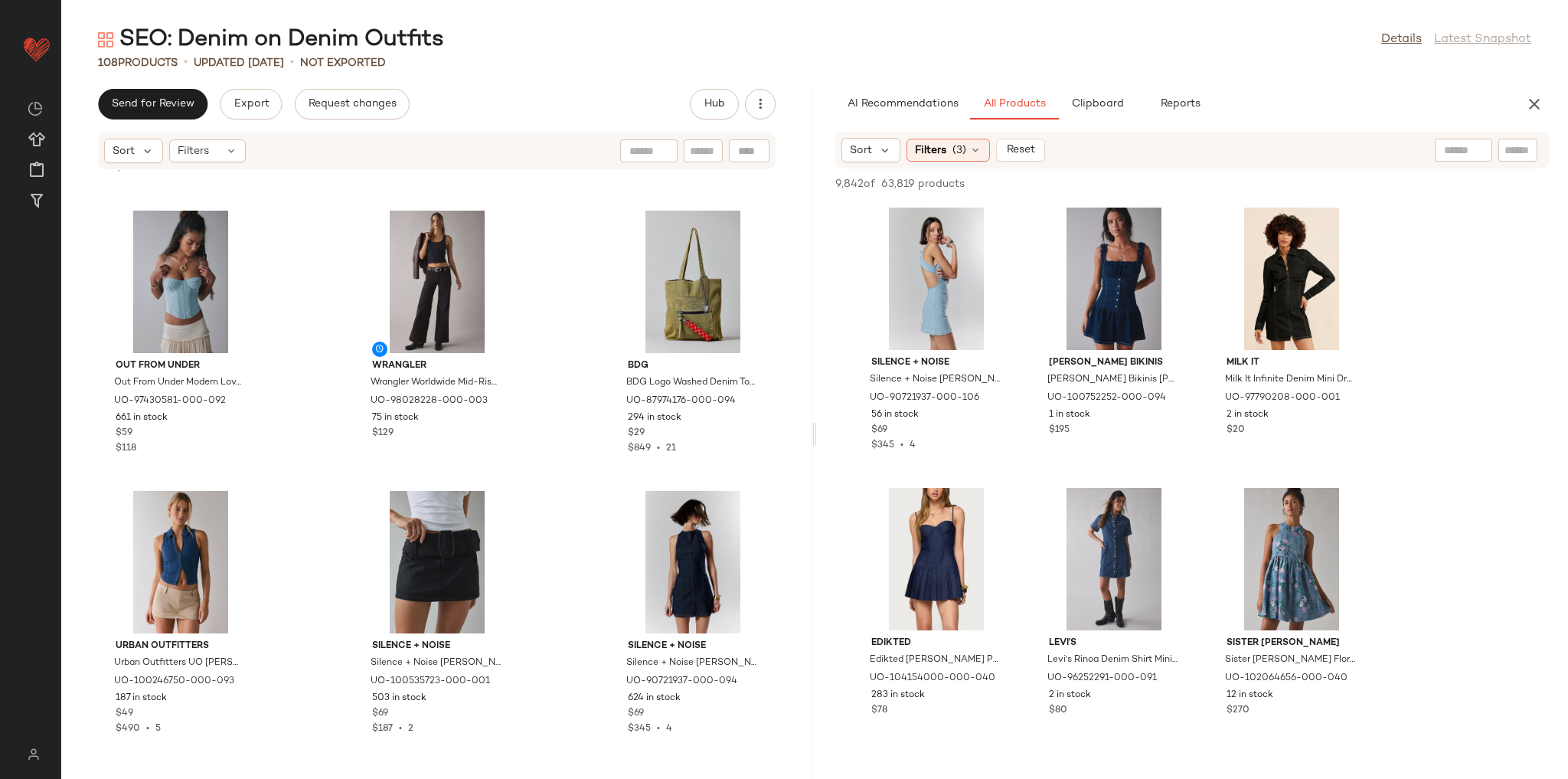
scroll to position [7609, 0]
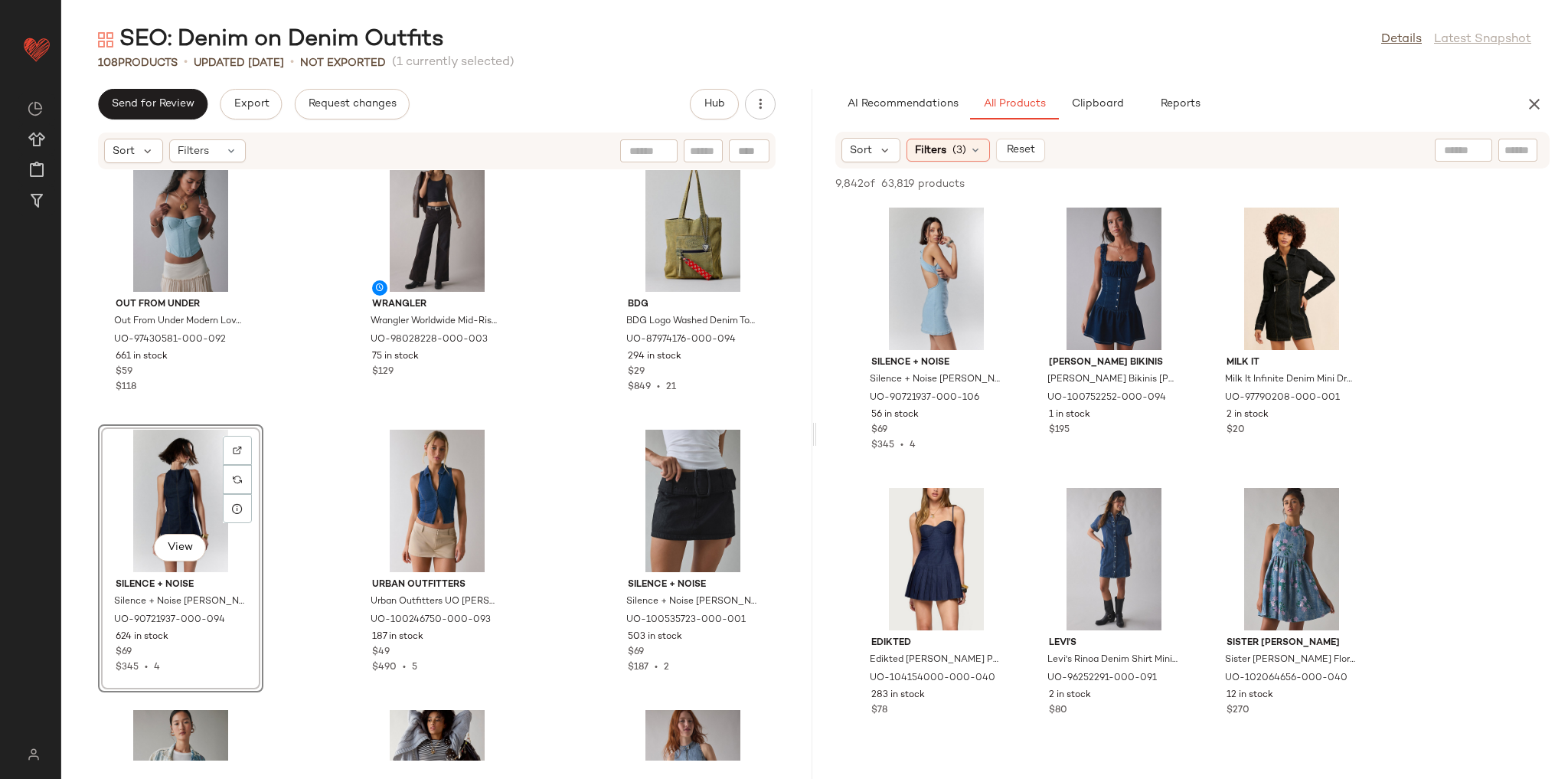
click at [316, 466] on div "BDG BDG Logo Washed Denim Tote Bag in Black Wash Denim at Urban Outfitters UO-8…" at bounding box center [437, 466] width 751 height 591
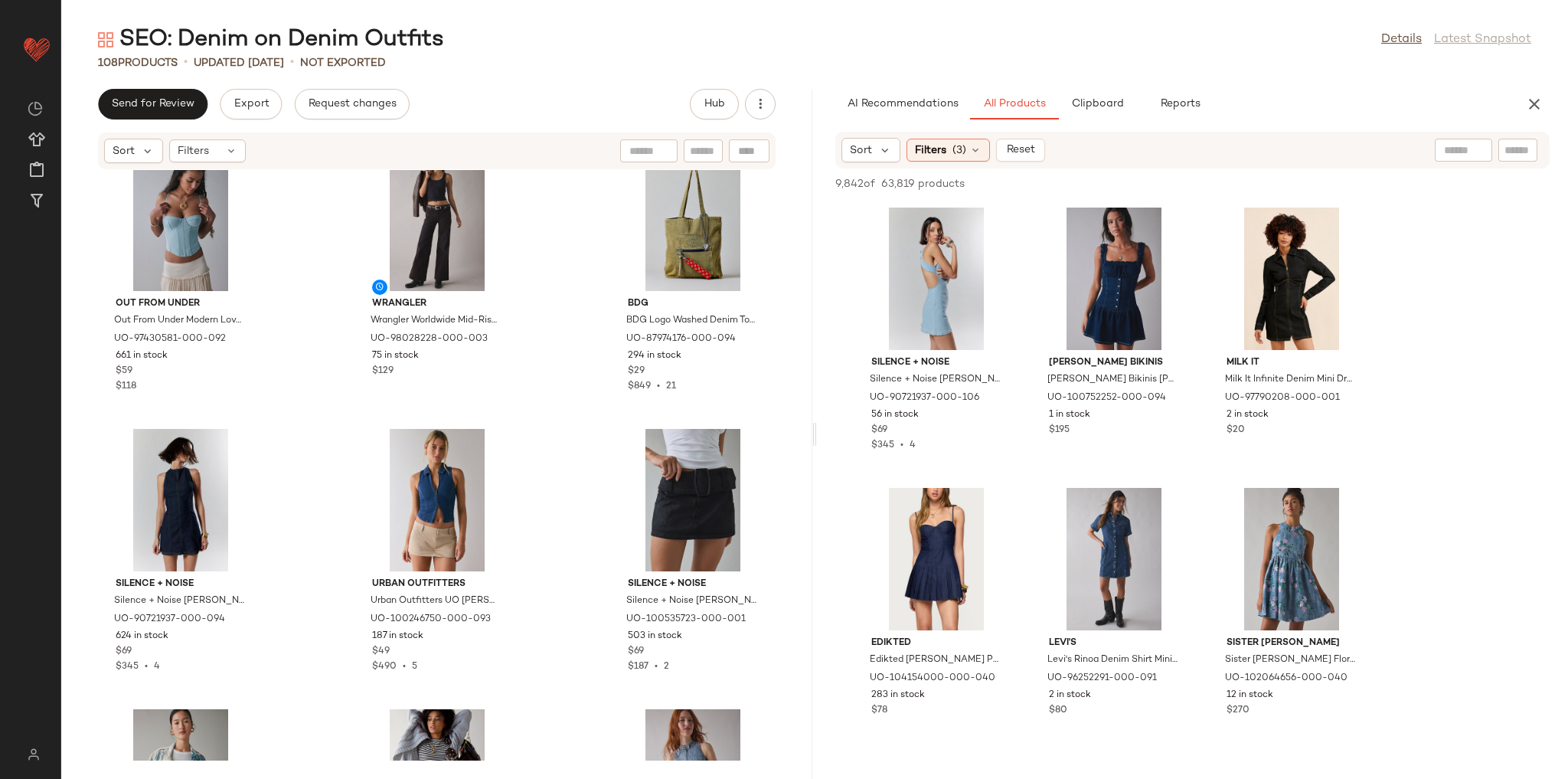
scroll to position [7547, 0]
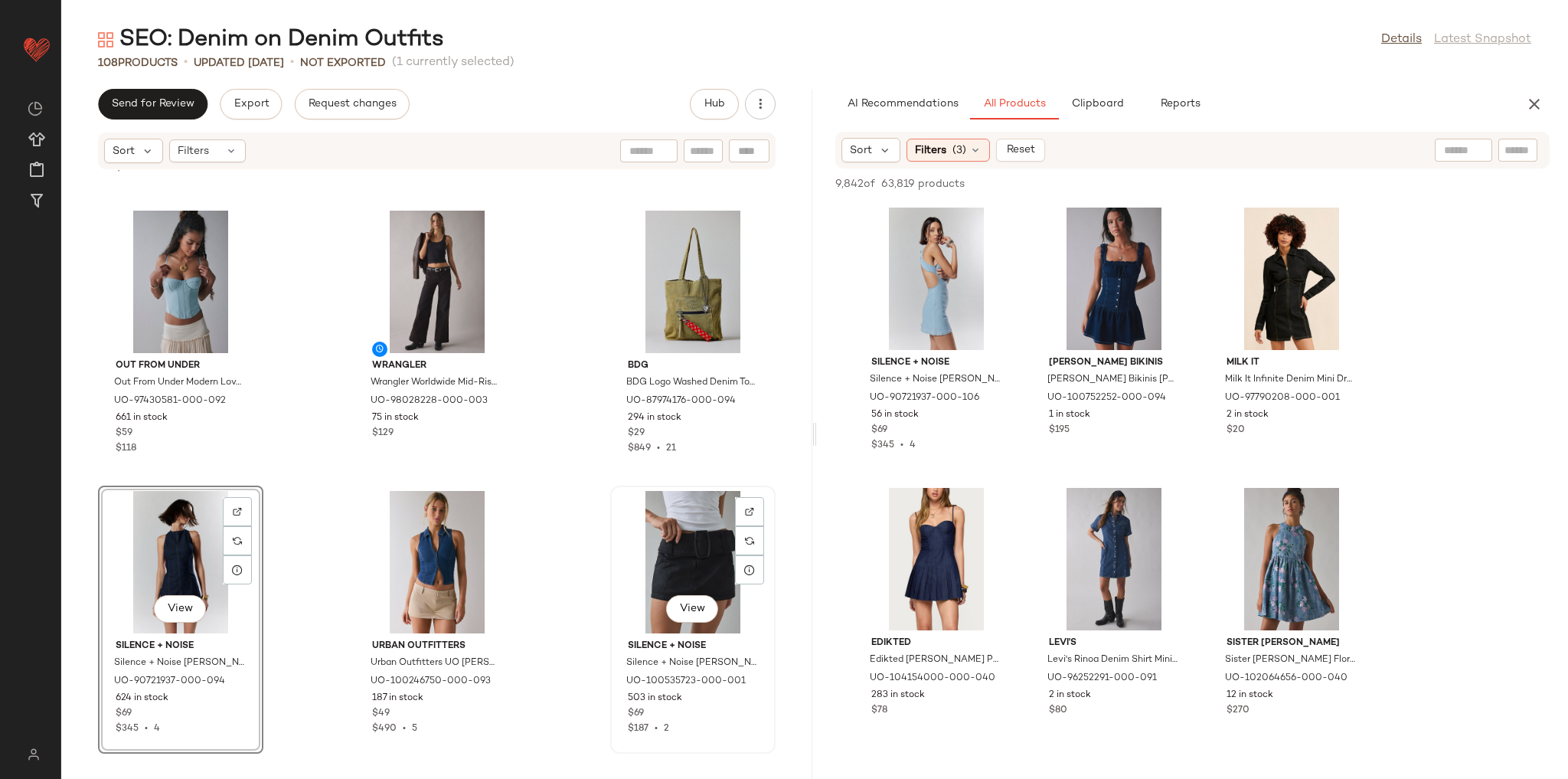
click at [699, 529] on div "View" at bounding box center [692, 561] width 155 height 142
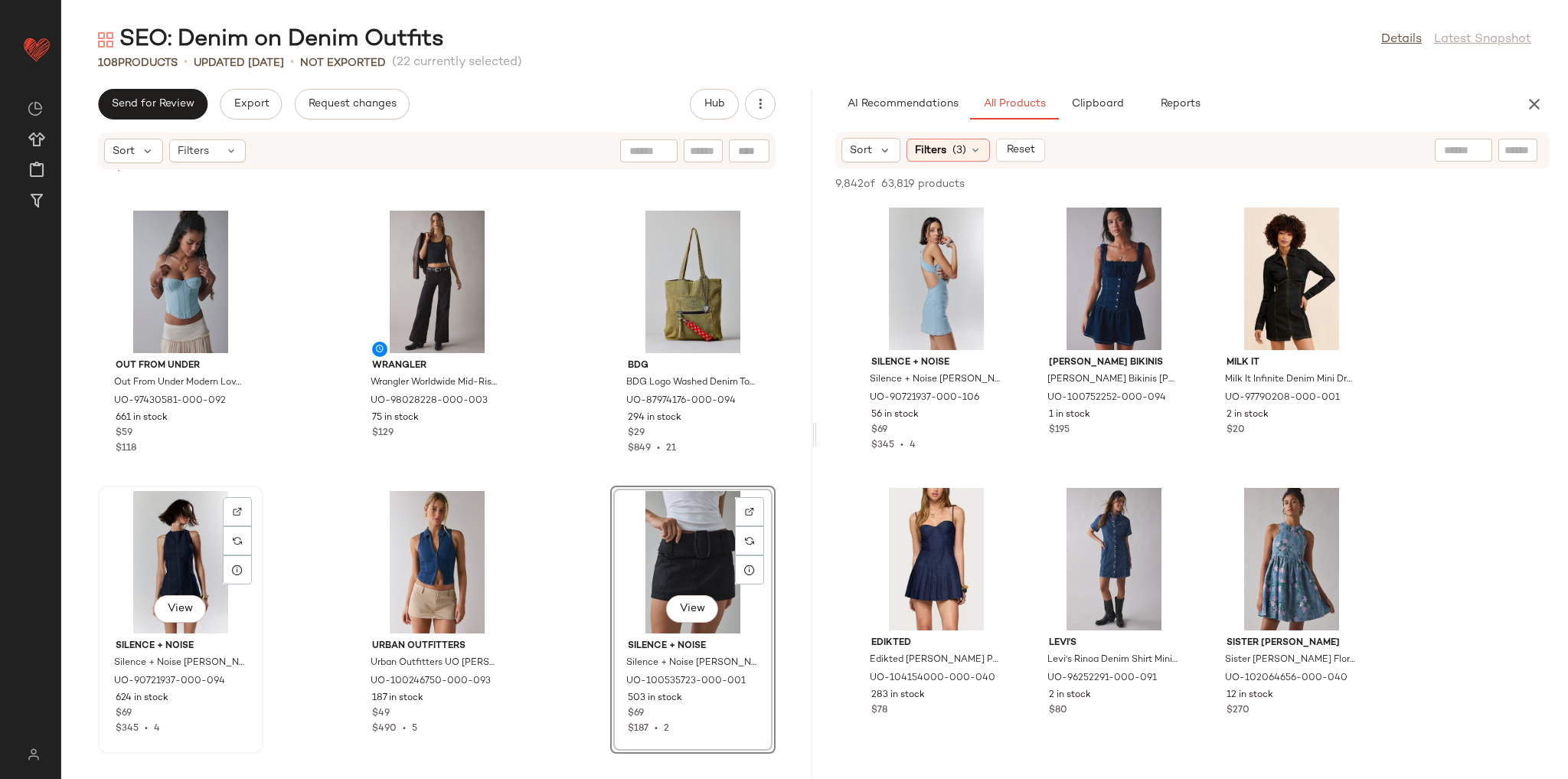
click at [187, 547] on div "View" at bounding box center [180, 561] width 155 height 142
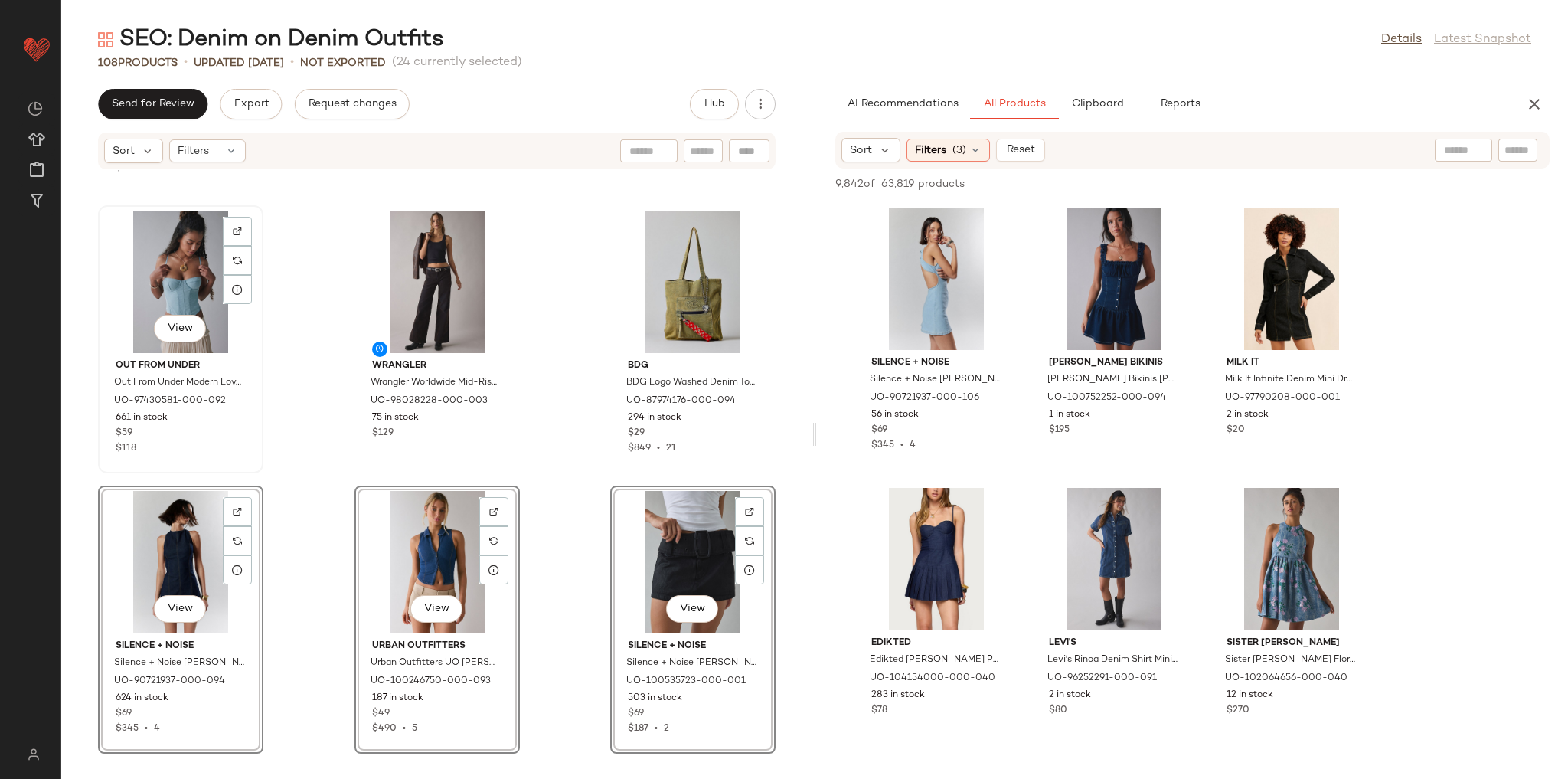
drag, startPoint x: 187, startPoint y: 547, endPoint x: 139, endPoint y: 450, distance: 108.2
click at [145, 362] on div "BDG BDG Logo Washed Denim Tote Bag in Black Wash Denim at Urban Outfitters UO-8…" at bounding box center [437, 466] width 751 height 591
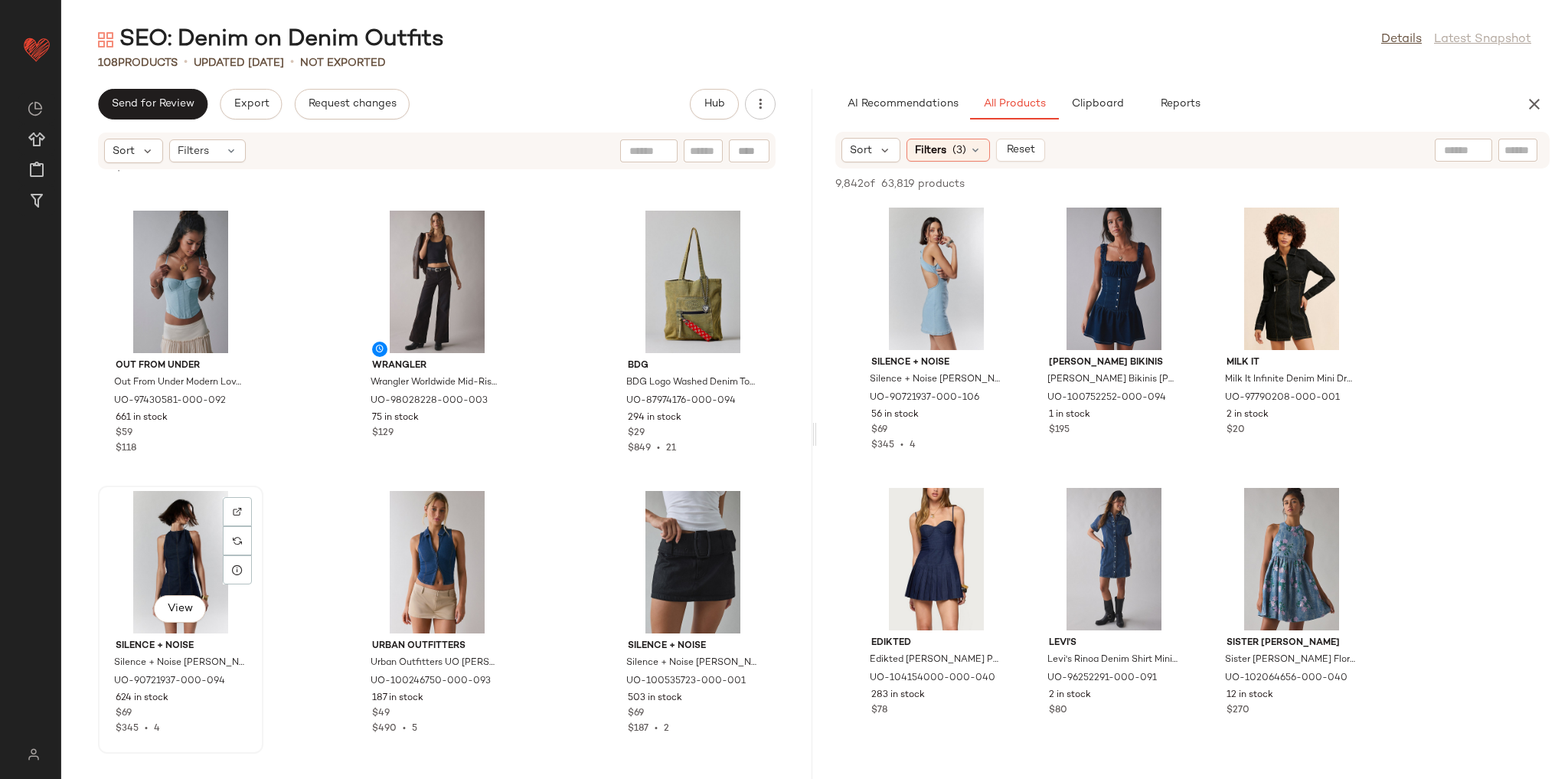
click at [224, 496] on div "View" at bounding box center [180, 561] width 155 height 142
click at [685, 524] on div "View" at bounding box center [692, 561] width 155 height 142
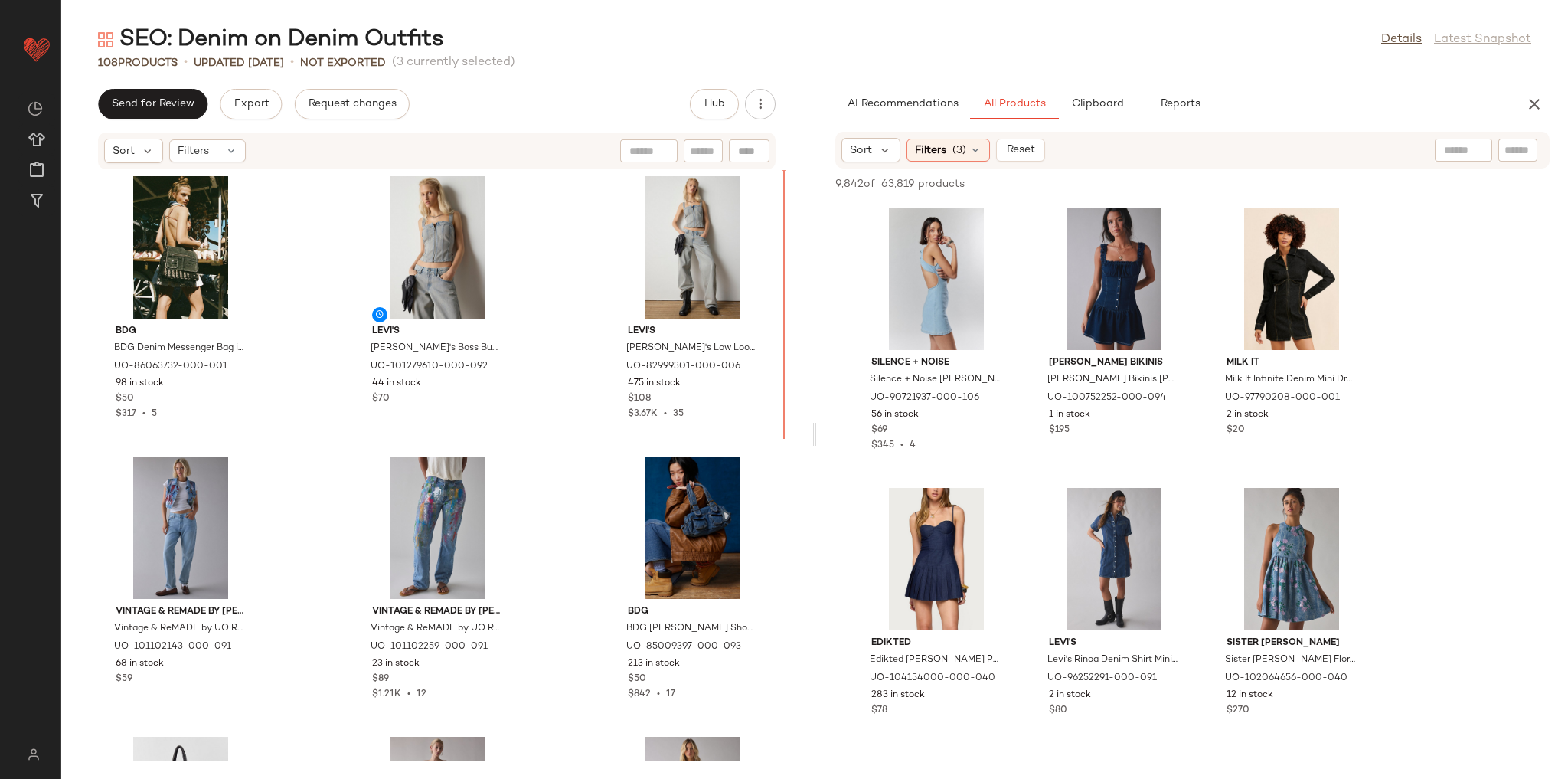
scroll to position [6711, 0]
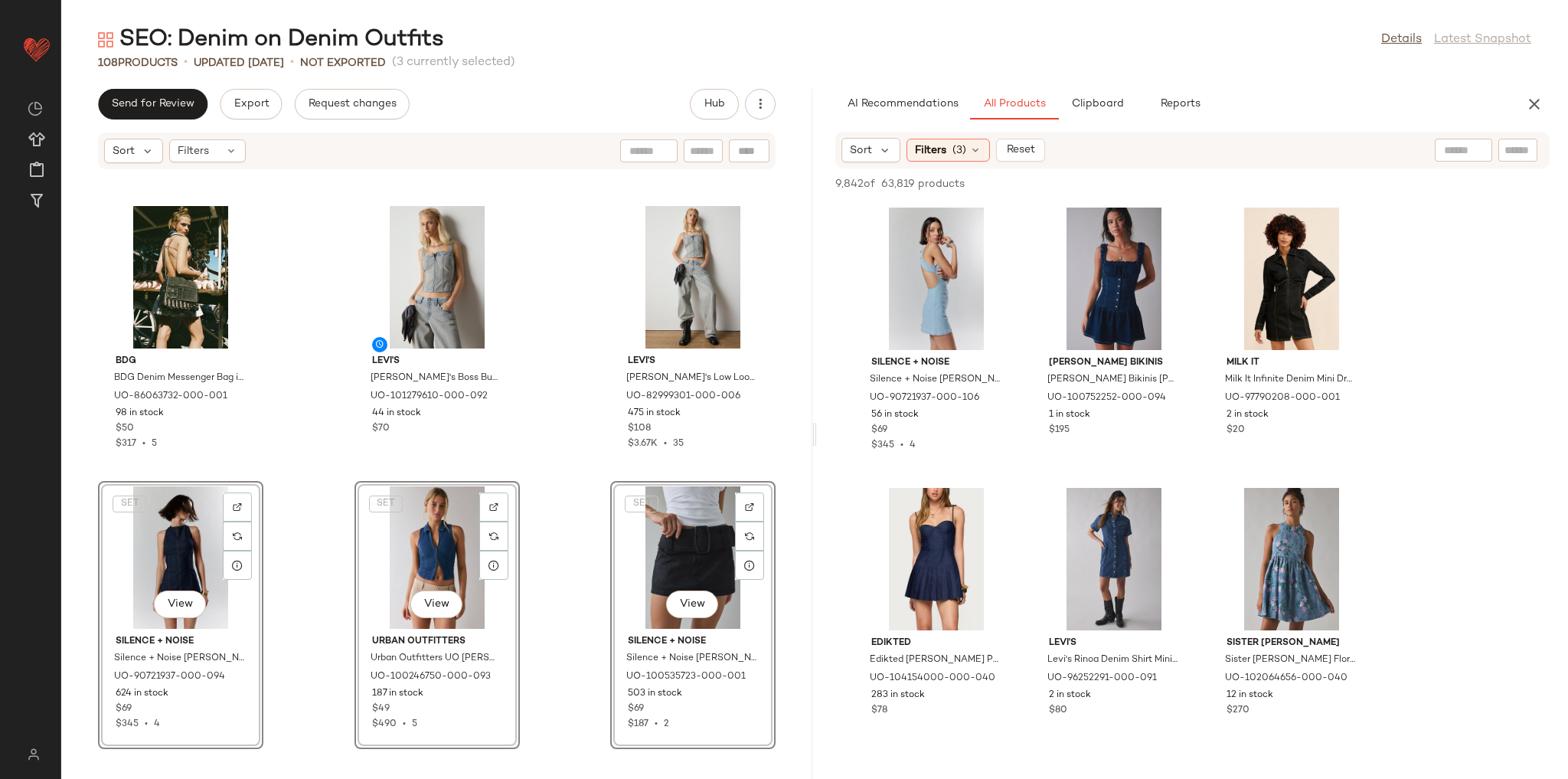
click at [575, 467] on div "BDG BDG Denim Messenger Bag in Black Denim, Women's at Urban Outfitters UO-8606…" at bounding box center [437, 466] width 751 height 591
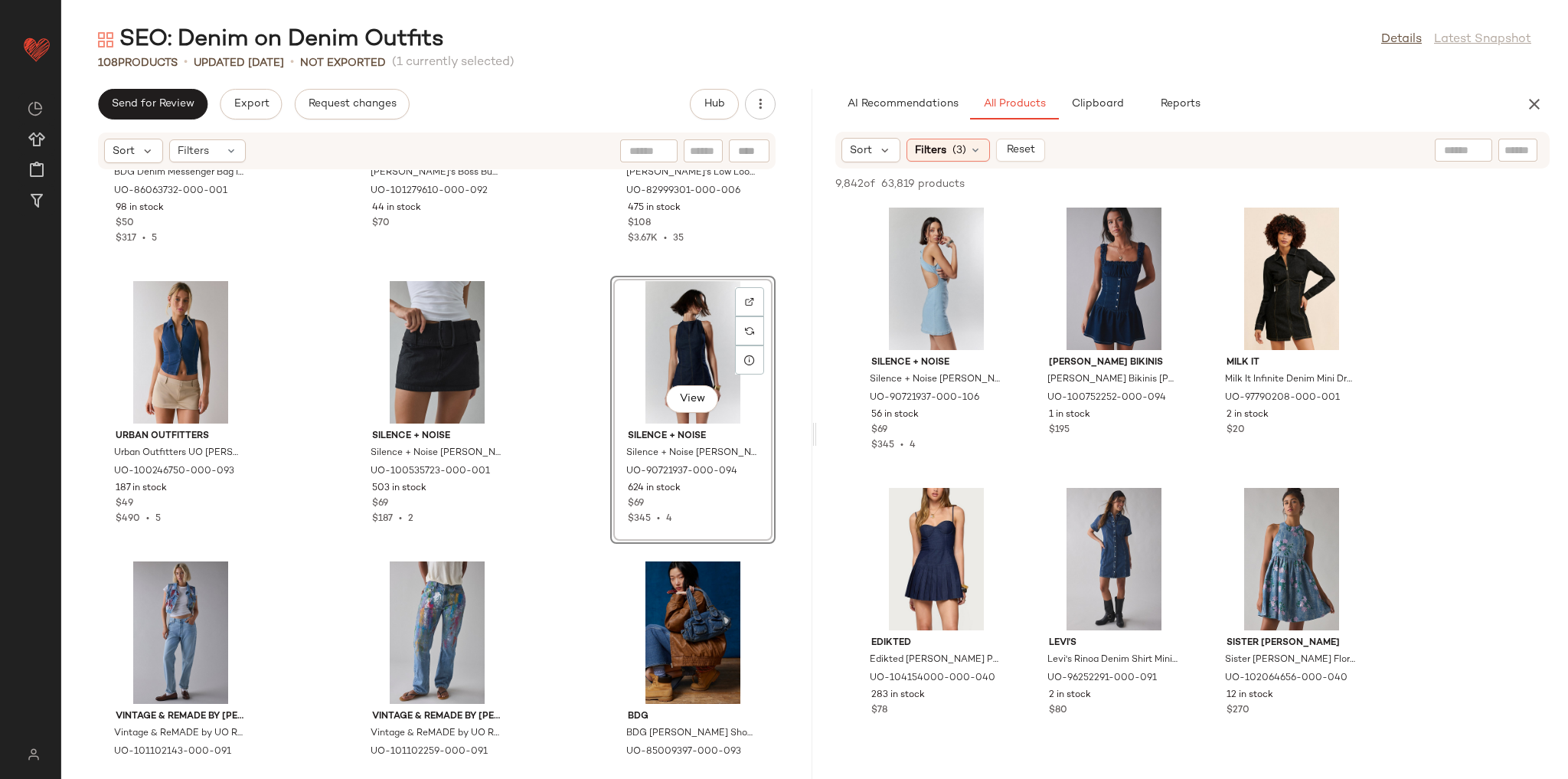
scroll to position [7018, 0]
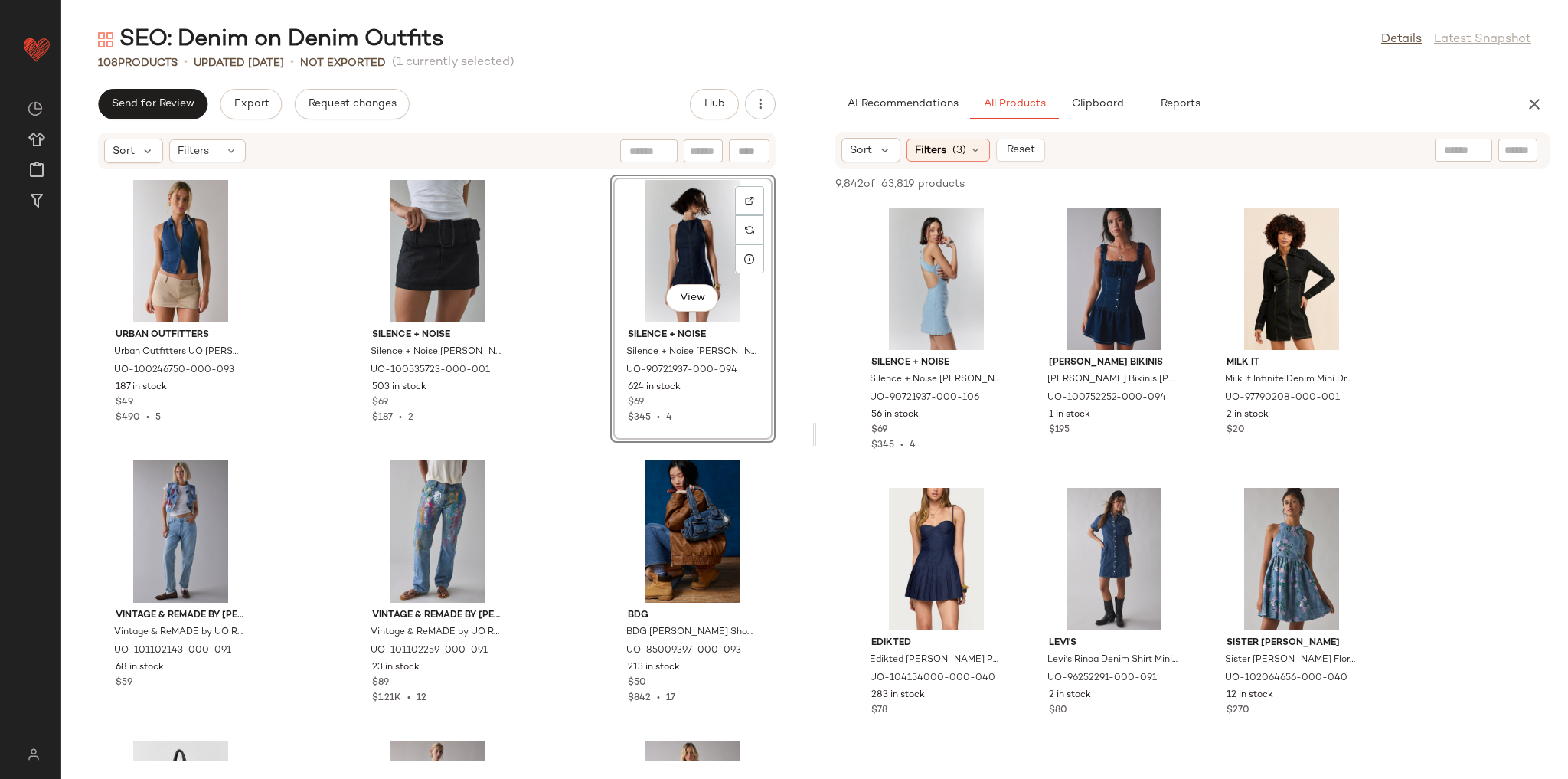
click at [550, 487] on div "BDG BDG Denim Messenger Bag in Black Denim, Women's at Urban Outfitters UO-8606…" at bounding box center [437, 466] width 751 height 591
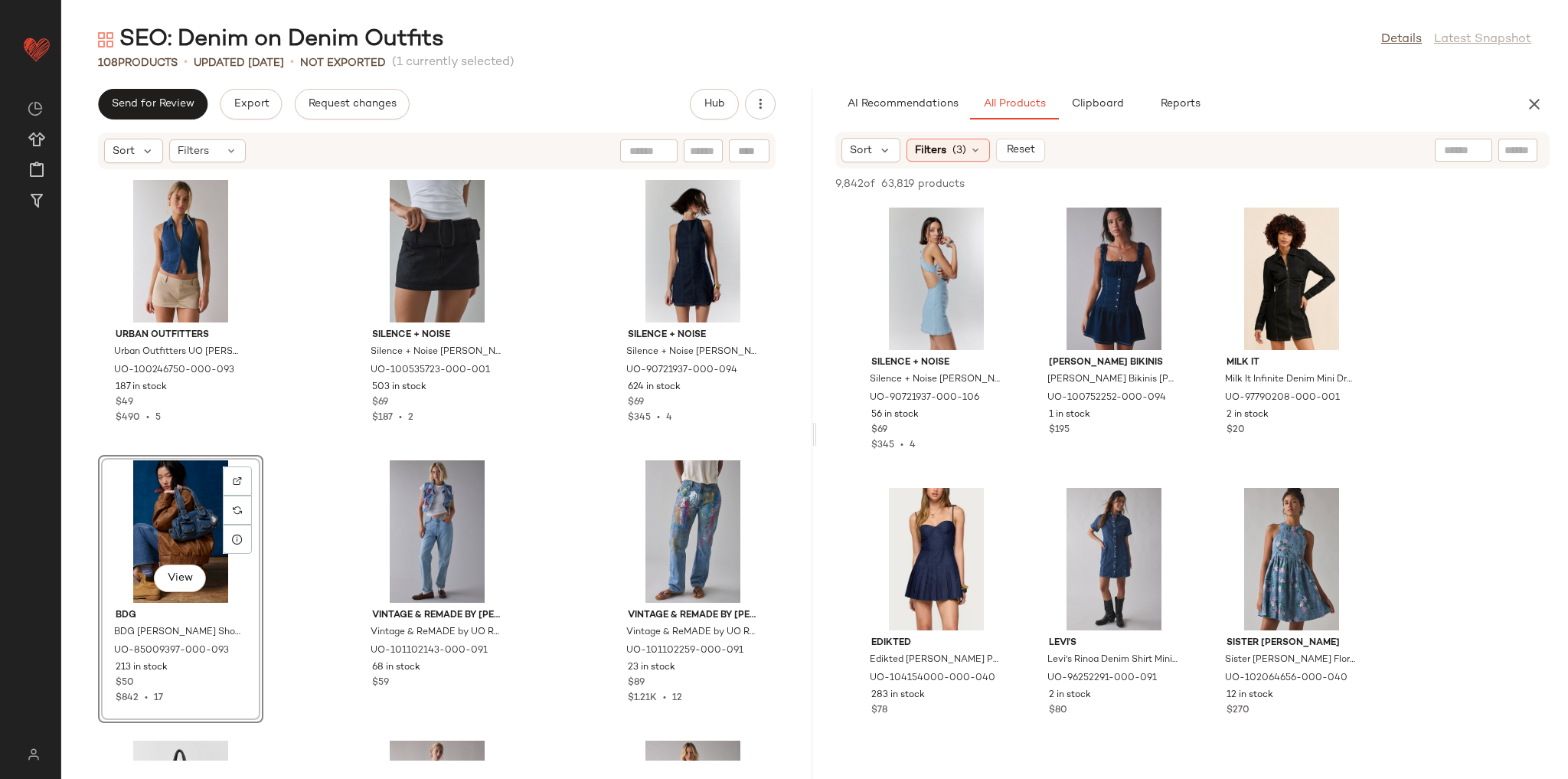
scroll to position [7263, 0]
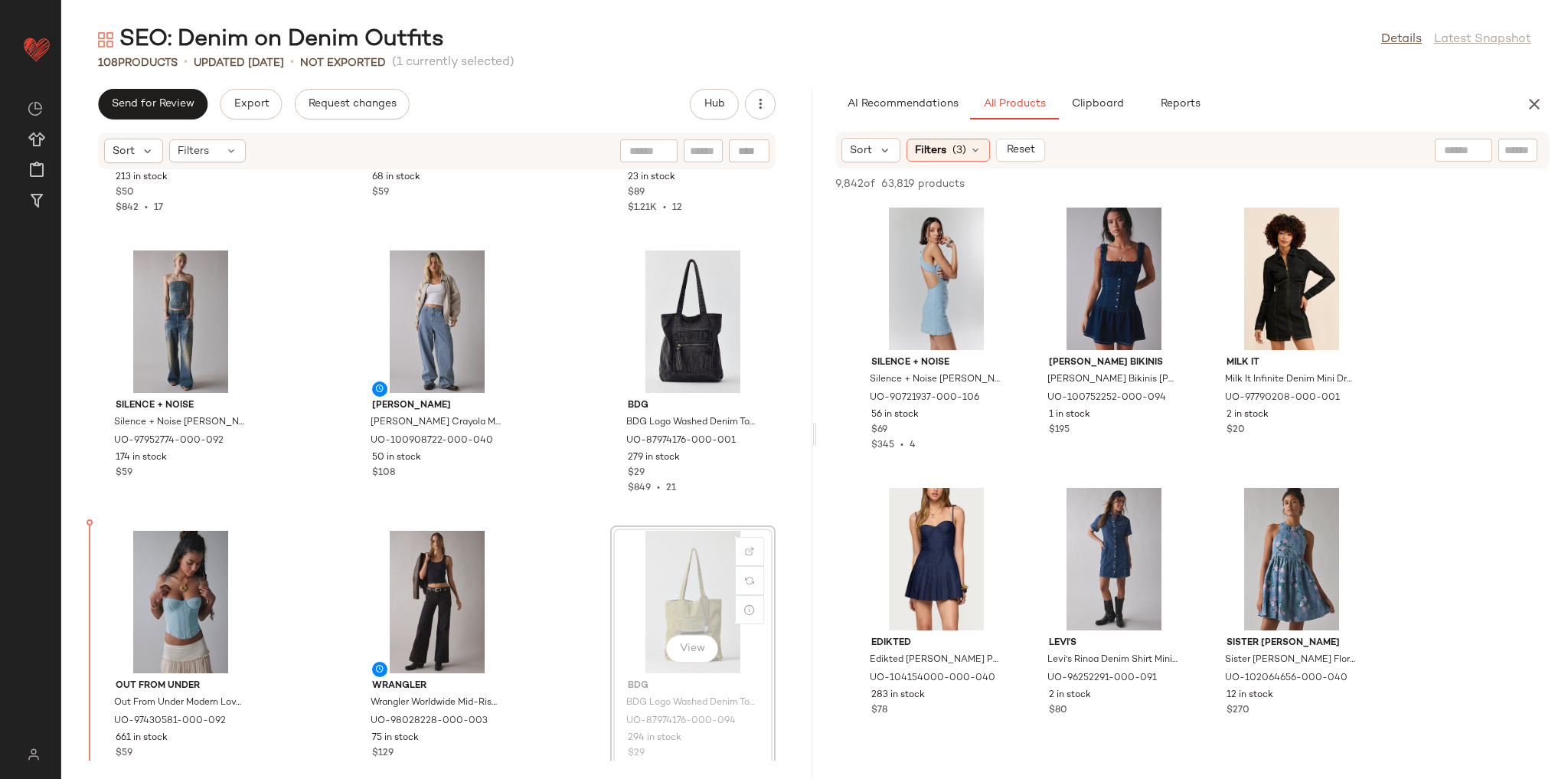
scroll to position [7510, 0]
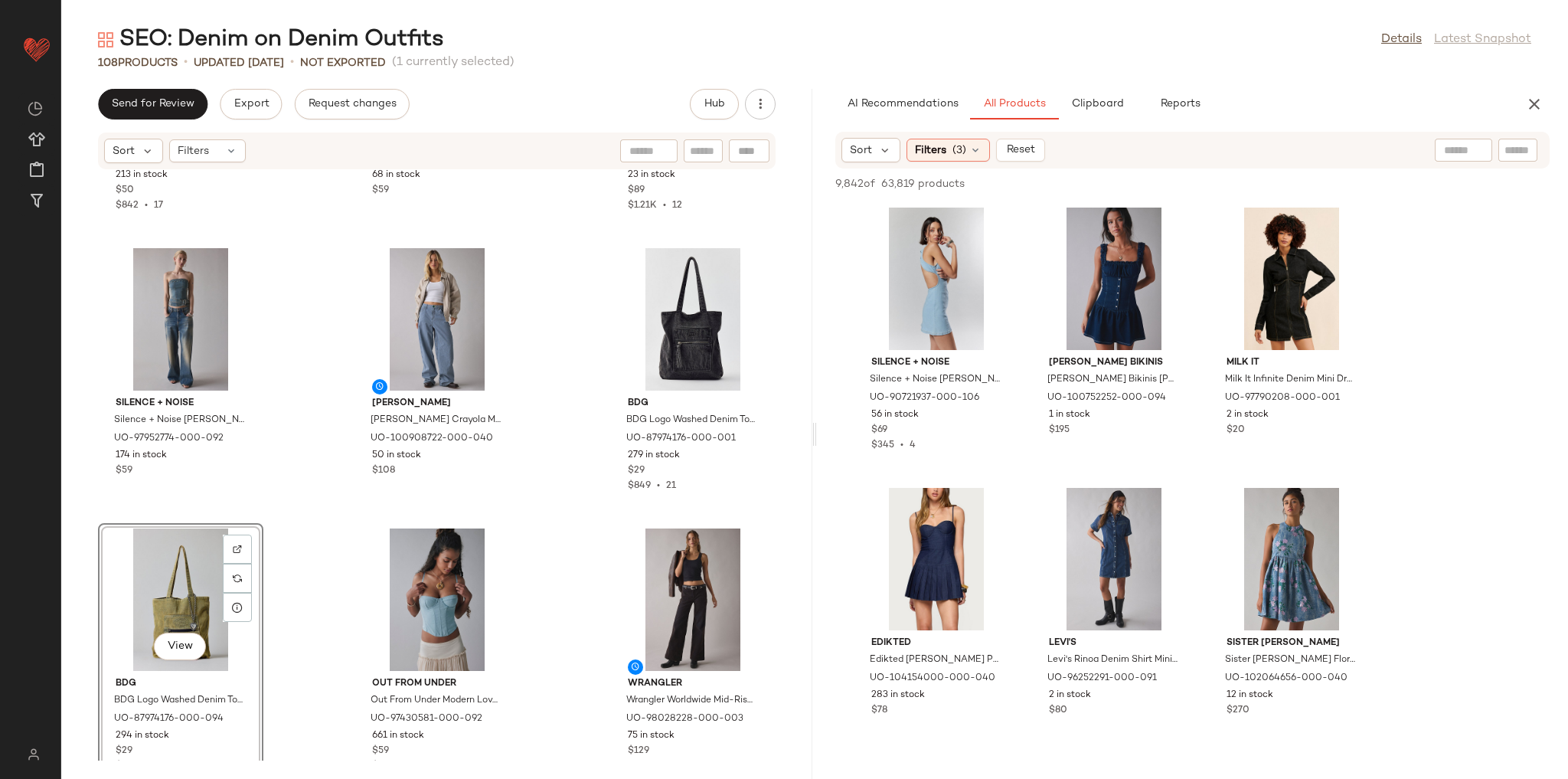
click at [329, 491] on div "BDG BDG Denim Duffle Shoulder Bag in Denim, Women's at Urban Outfitters UO-8500…" at bounding box center [437, 466] width 751 height 591
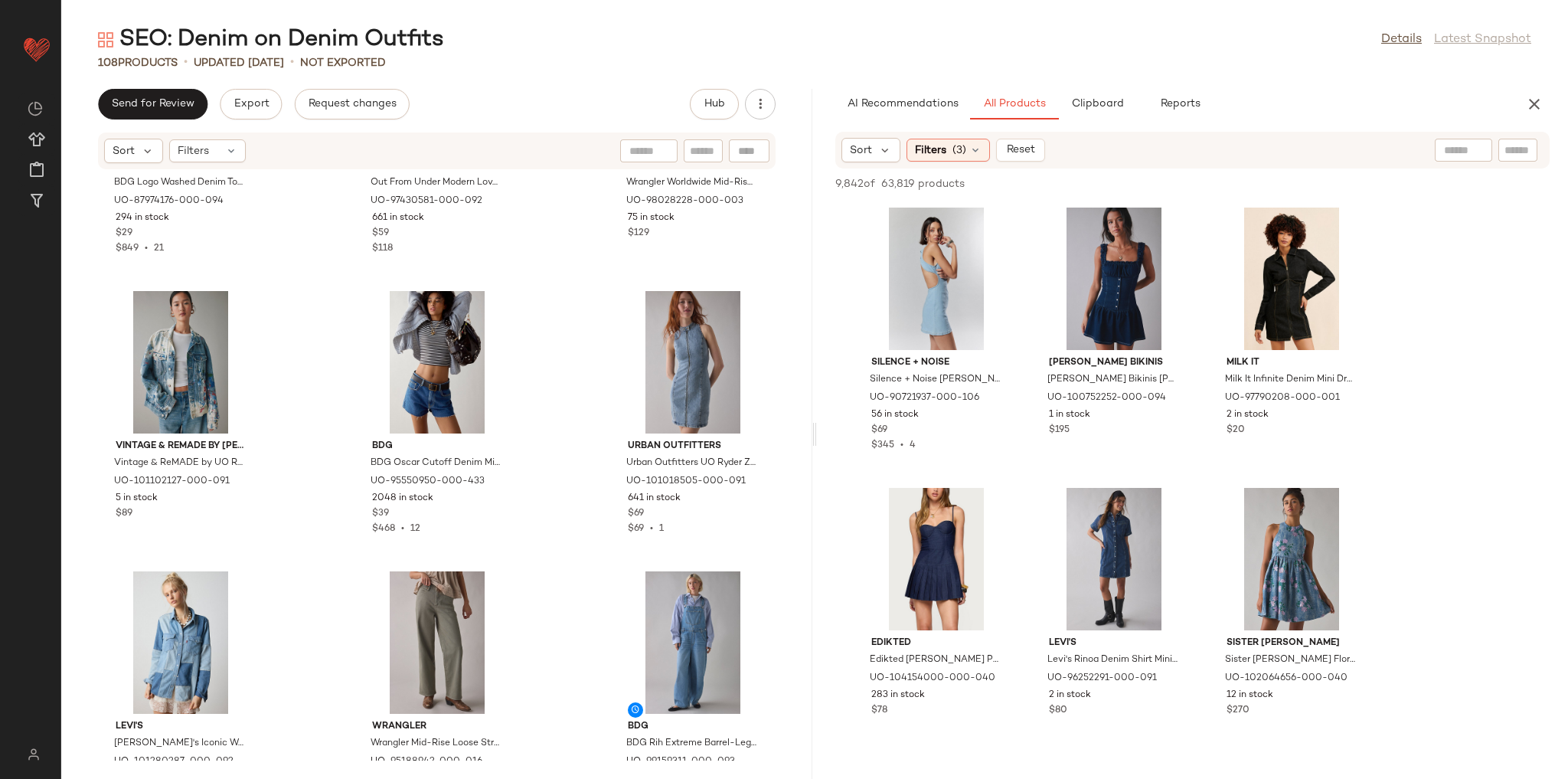
scroll to position [8184, 0]
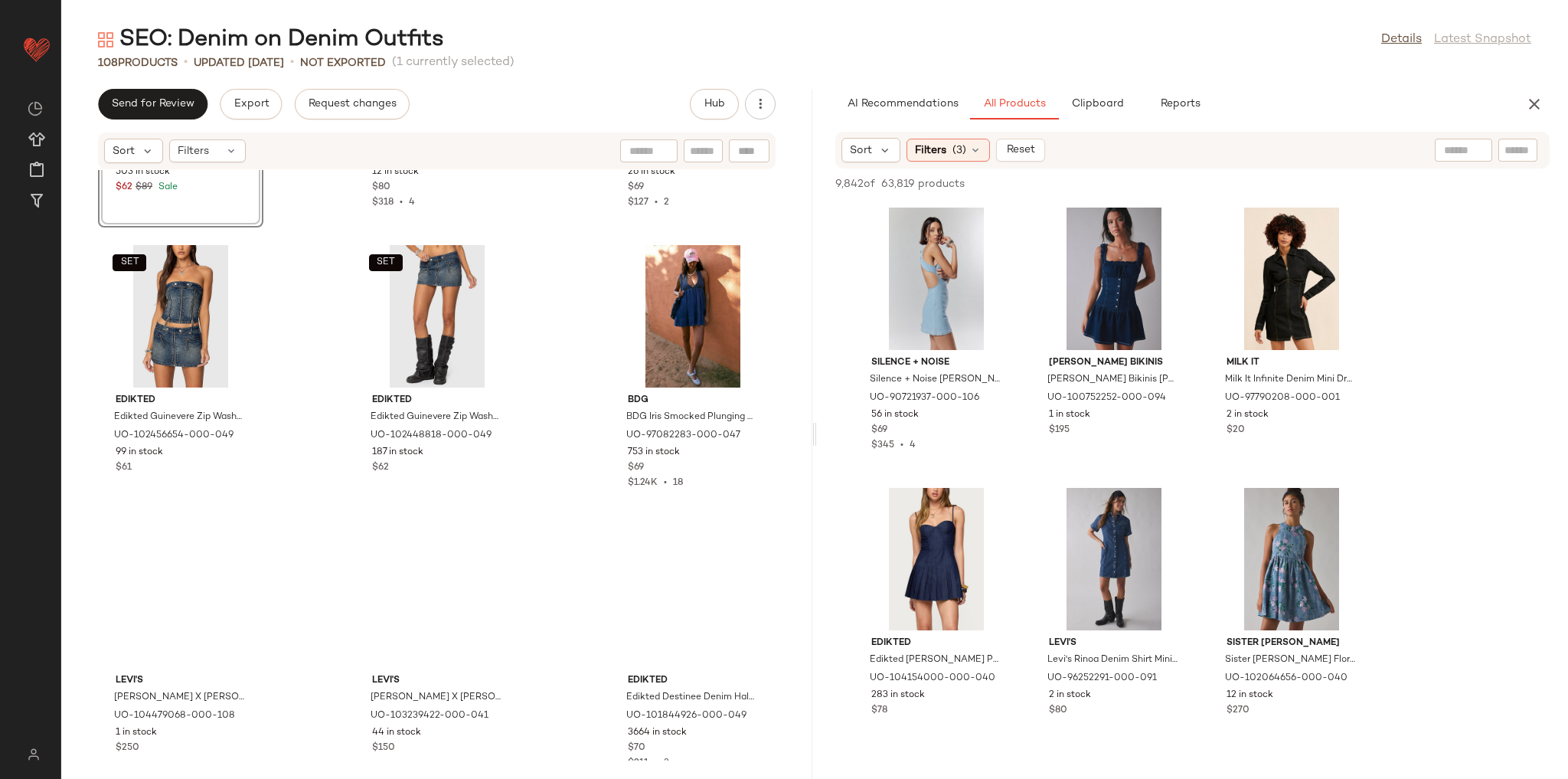
scroll to position [8674, 0]
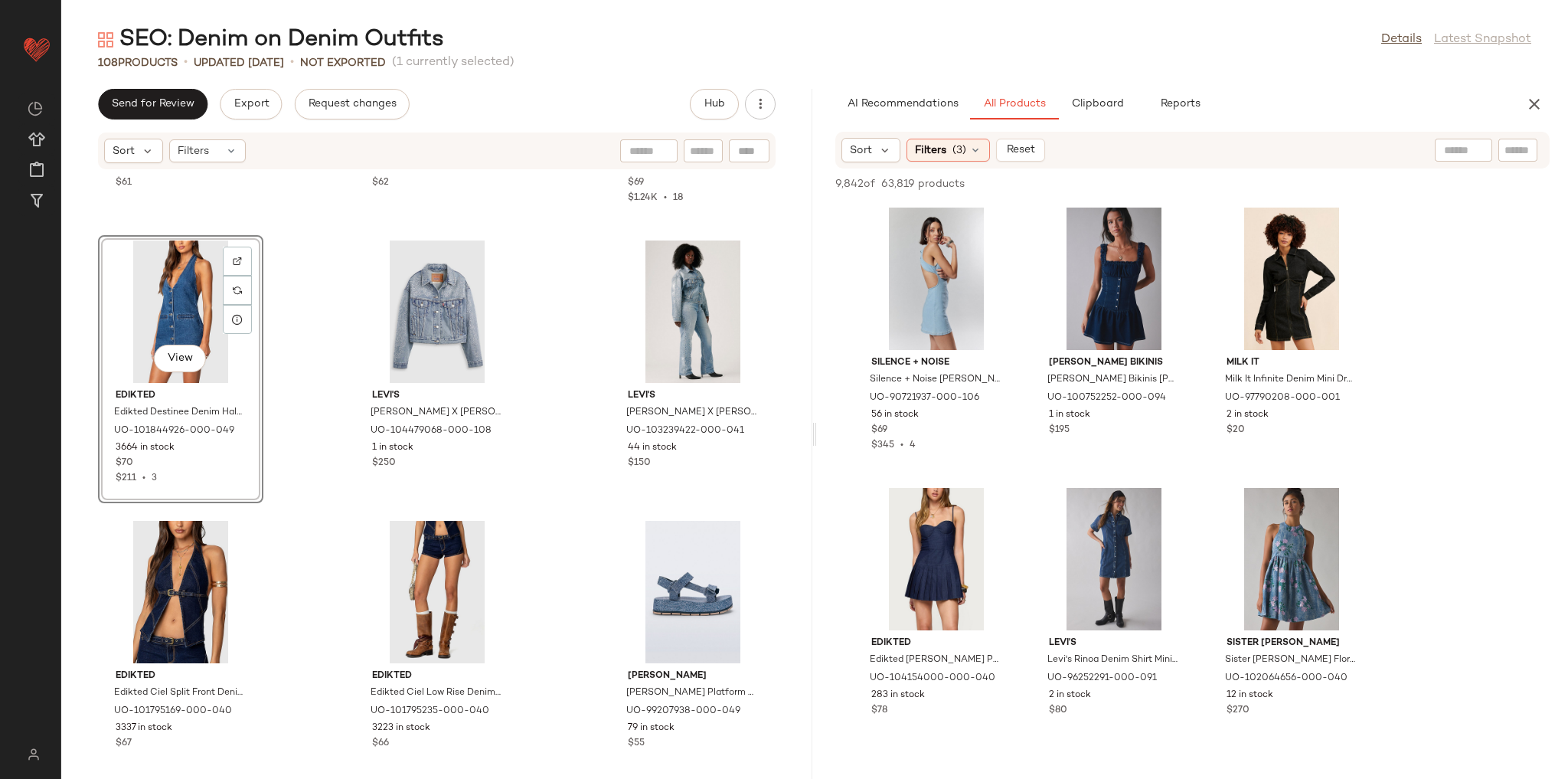
click at [303, 547] on div "SET Edikted Edikted Guinevere Zip Washed Denim Top in Blue/Washed, Women's at U…" at bounding box center [437, 466] width 751 height 591
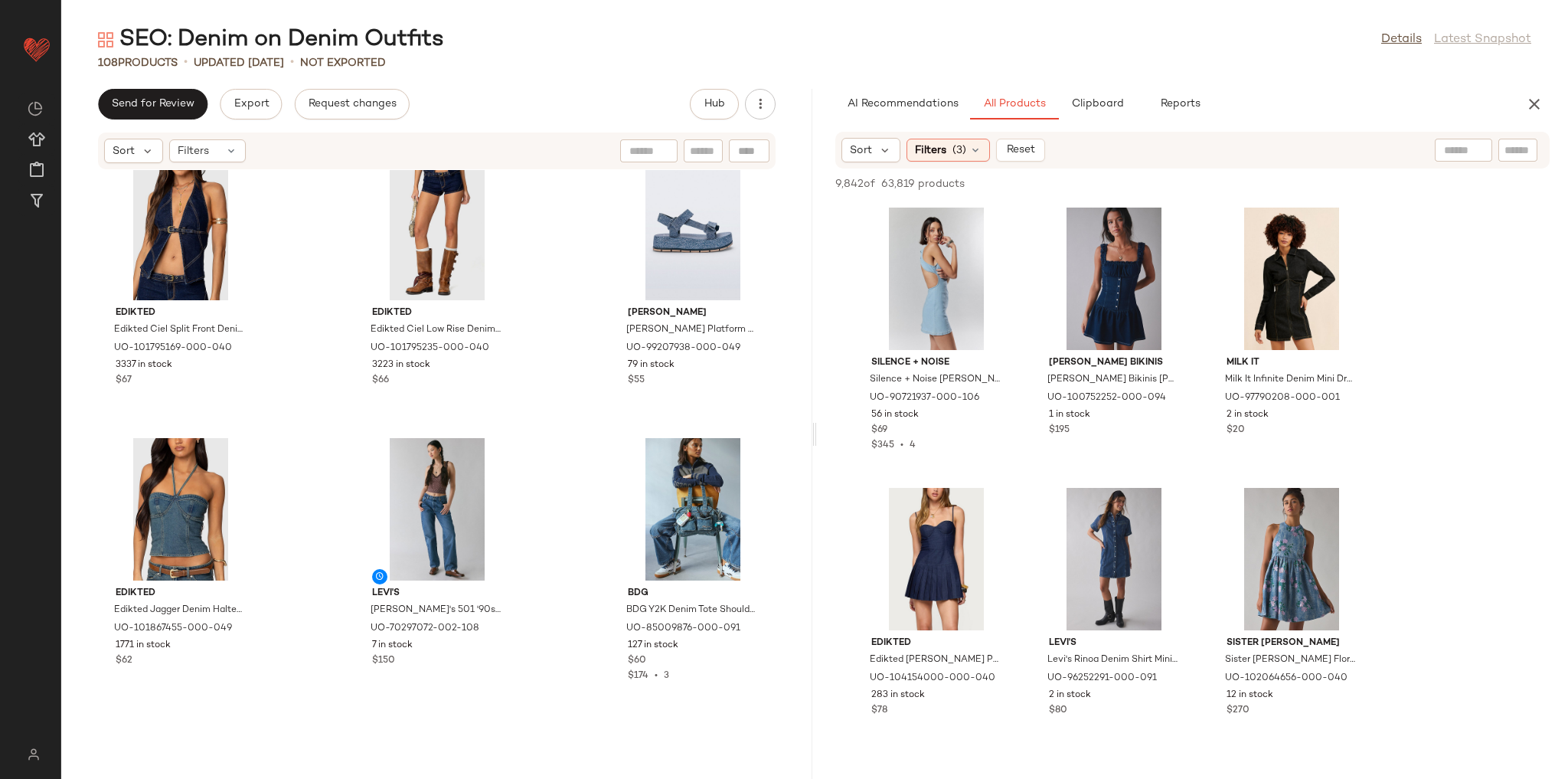
scroll to position [9287, 0]
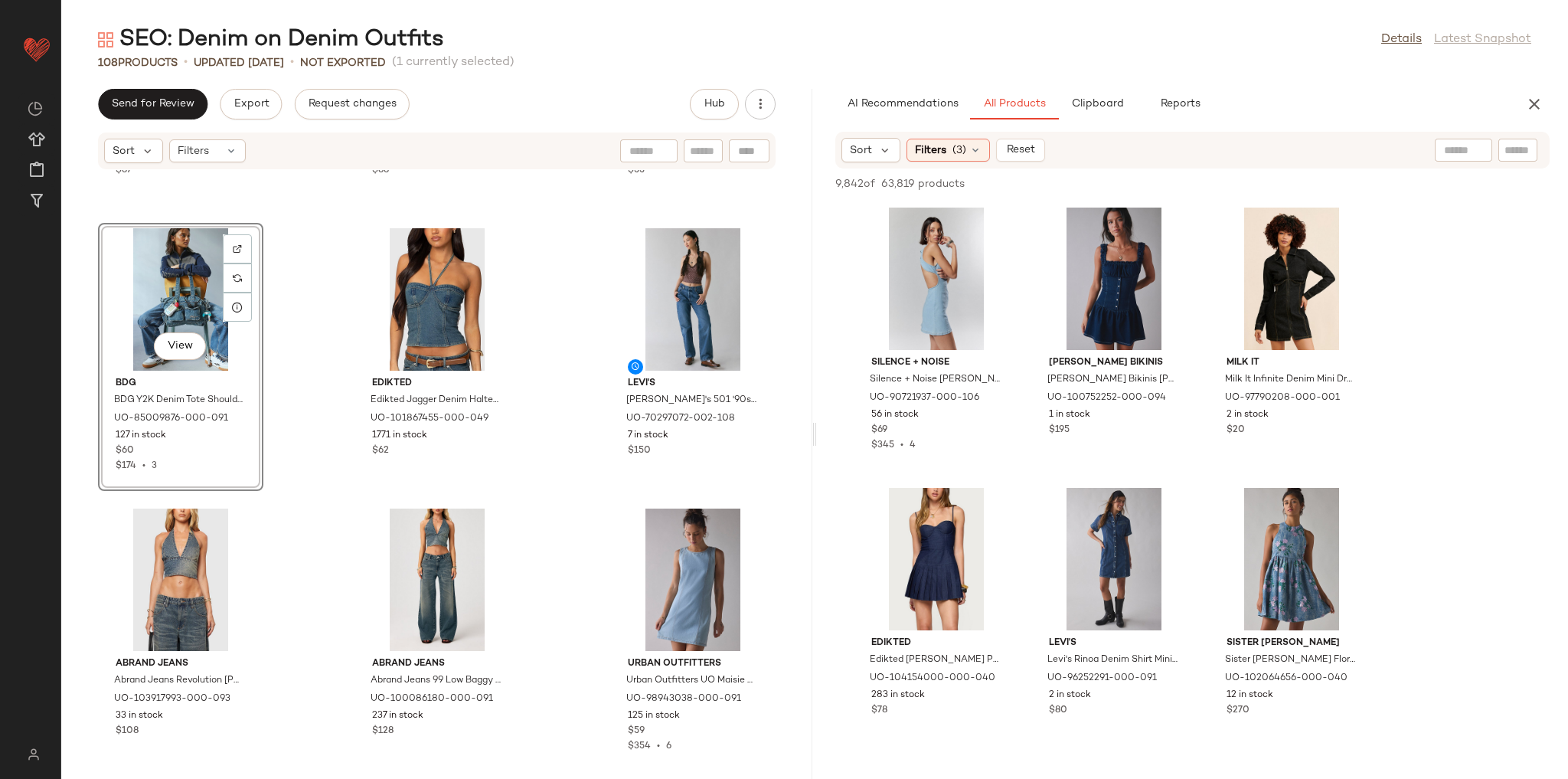
scroll to position [9502, 0]
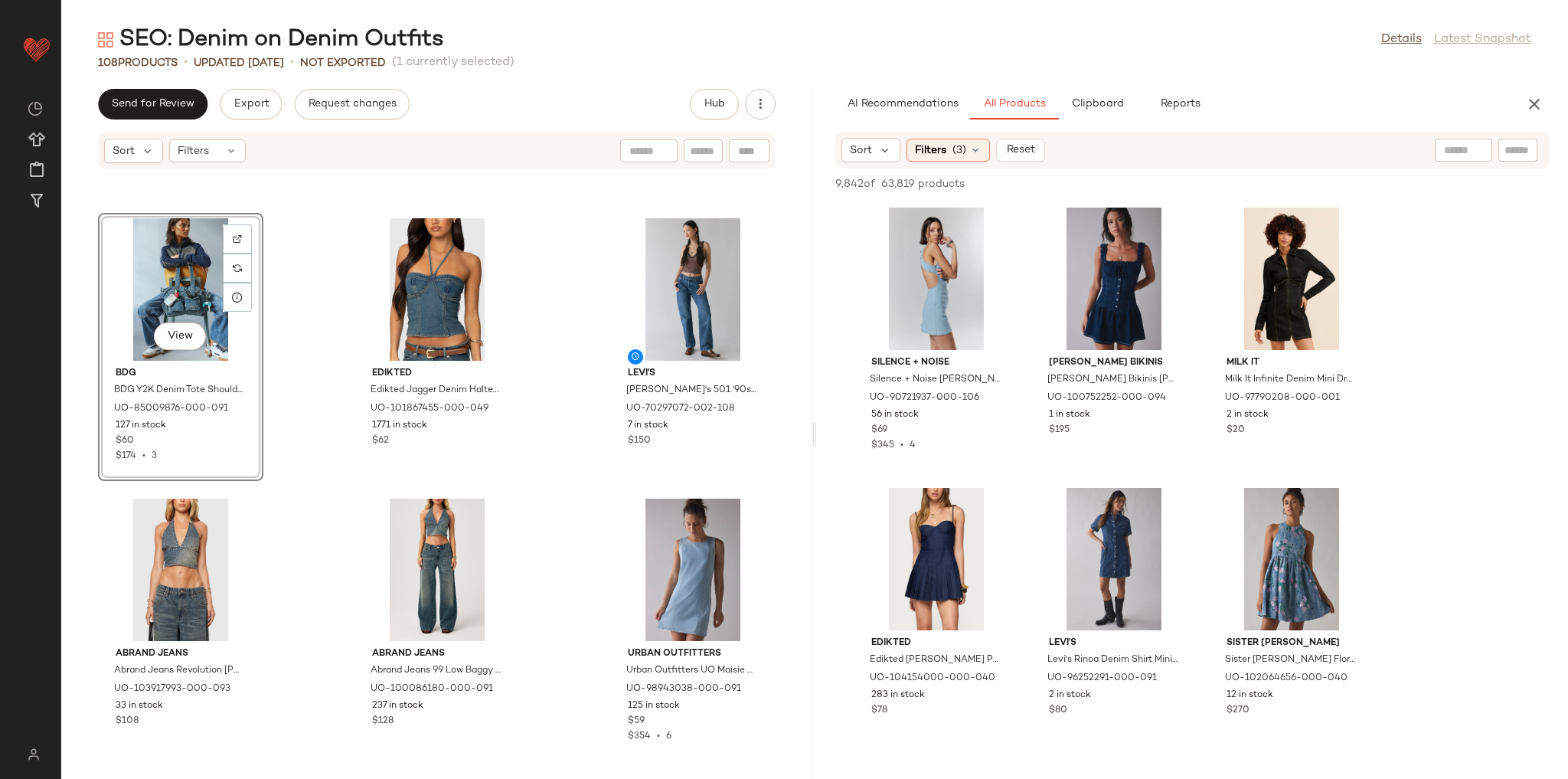
click at [288, 518] on div "Edikted Edikted Ciel Split Front Denim Halter Top in Dark/Blue, Women's at Urba…" at bounding box center [437, 466] width 751 height 591
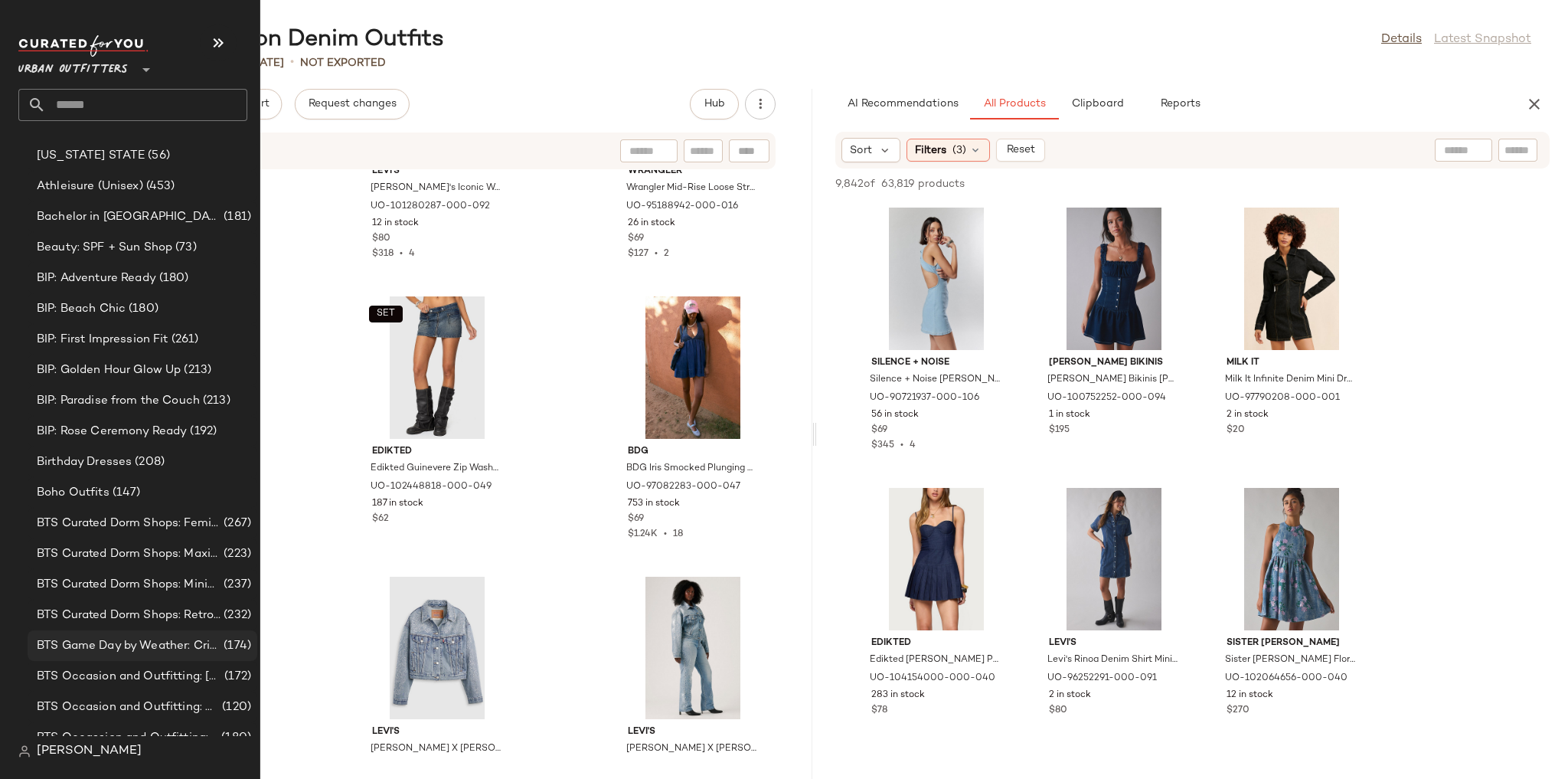
scroll to position [0, 0]
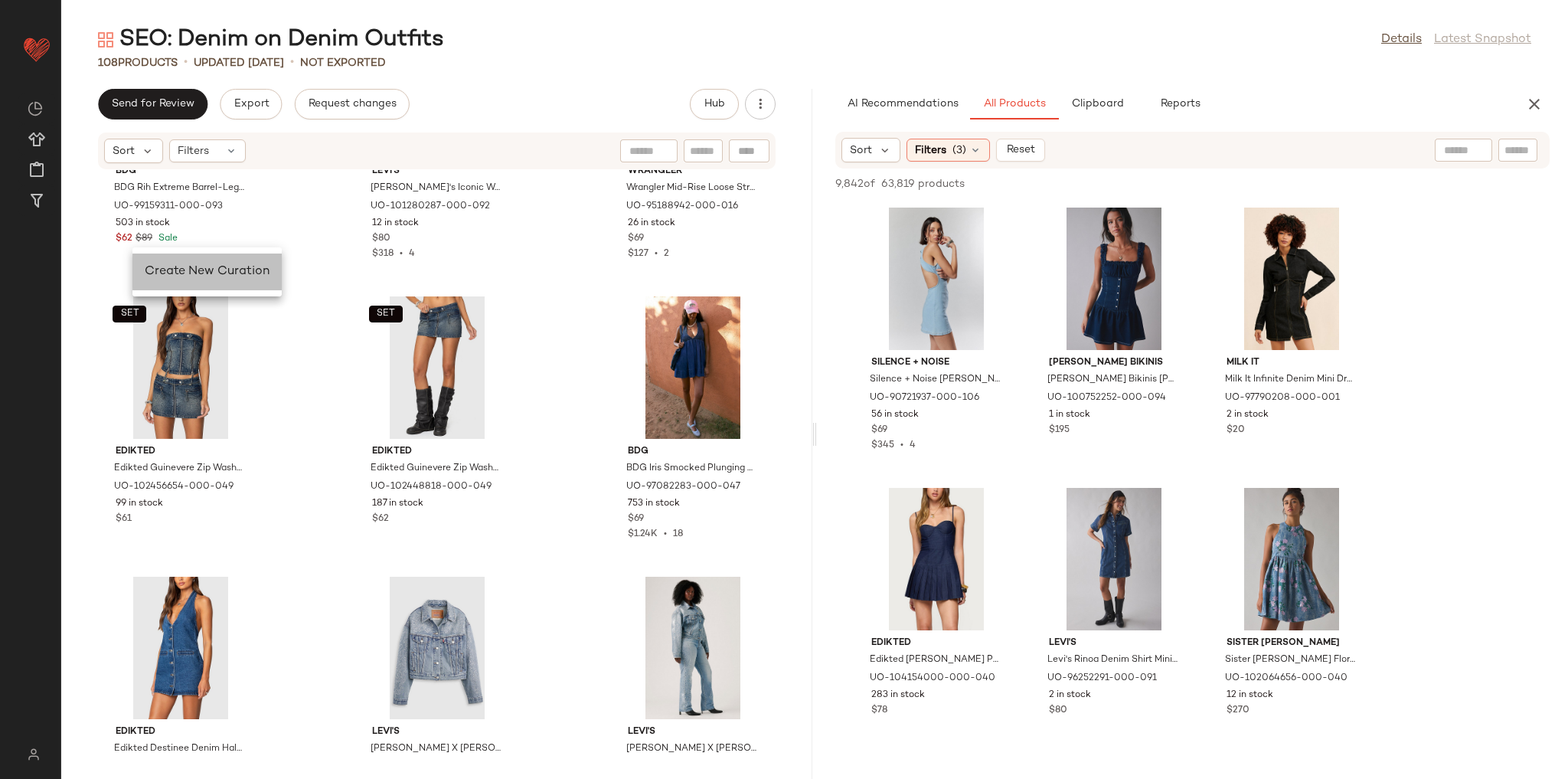
click at [172, 285] on div "Create New Curation" at bounding box center [206, 271] width 149 height 37
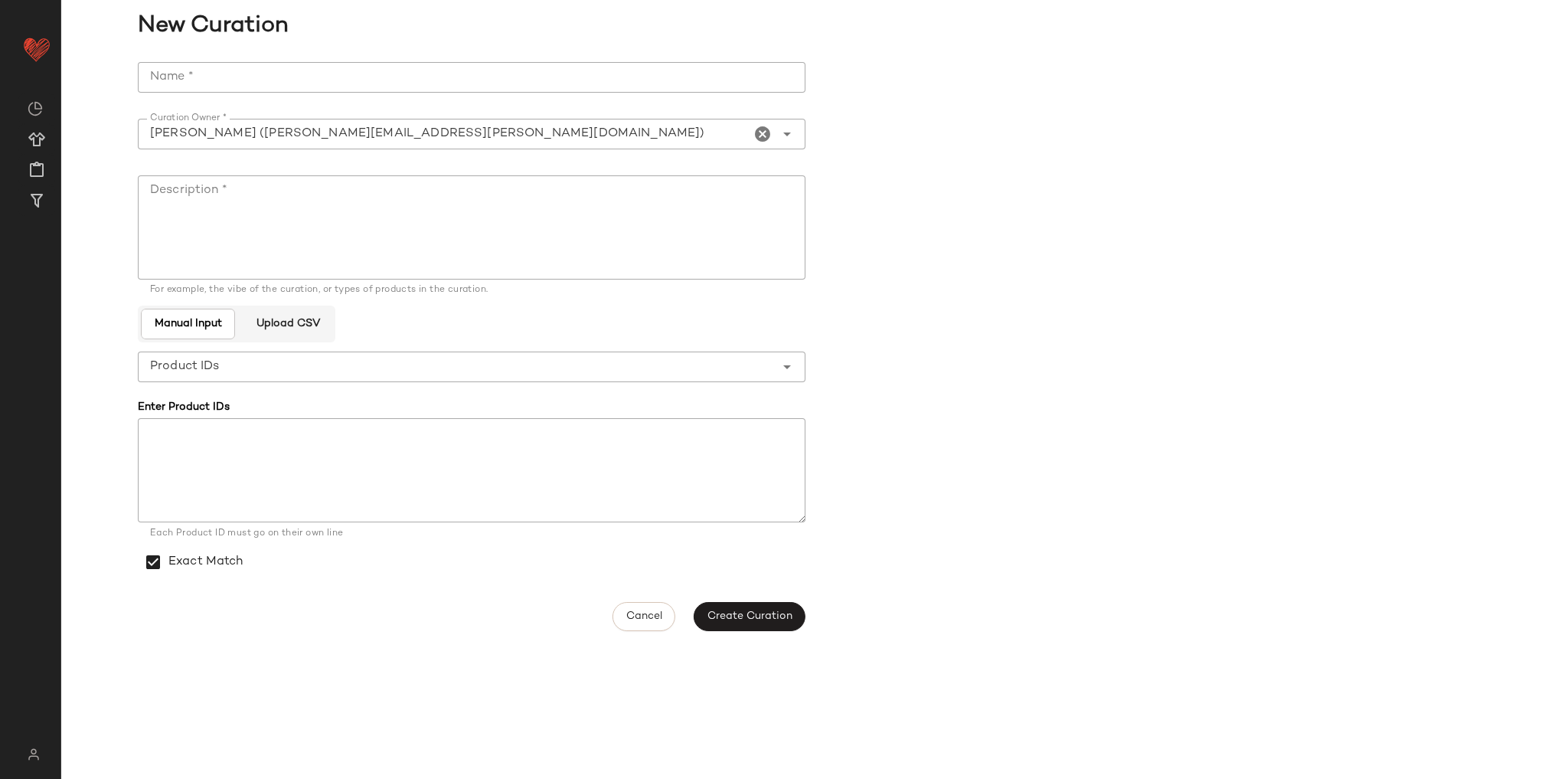
click at [260, 74] on input "Name *" at bounding box center [471, 77] width 667 height 30
type input "**********"
click at [254, 206] on textarea "Description *" at bounding box center [471, 227] width 667 height 104
click at [553, 238] on textarea "Description *" at bounding box center [471, 227] width 667 height 104
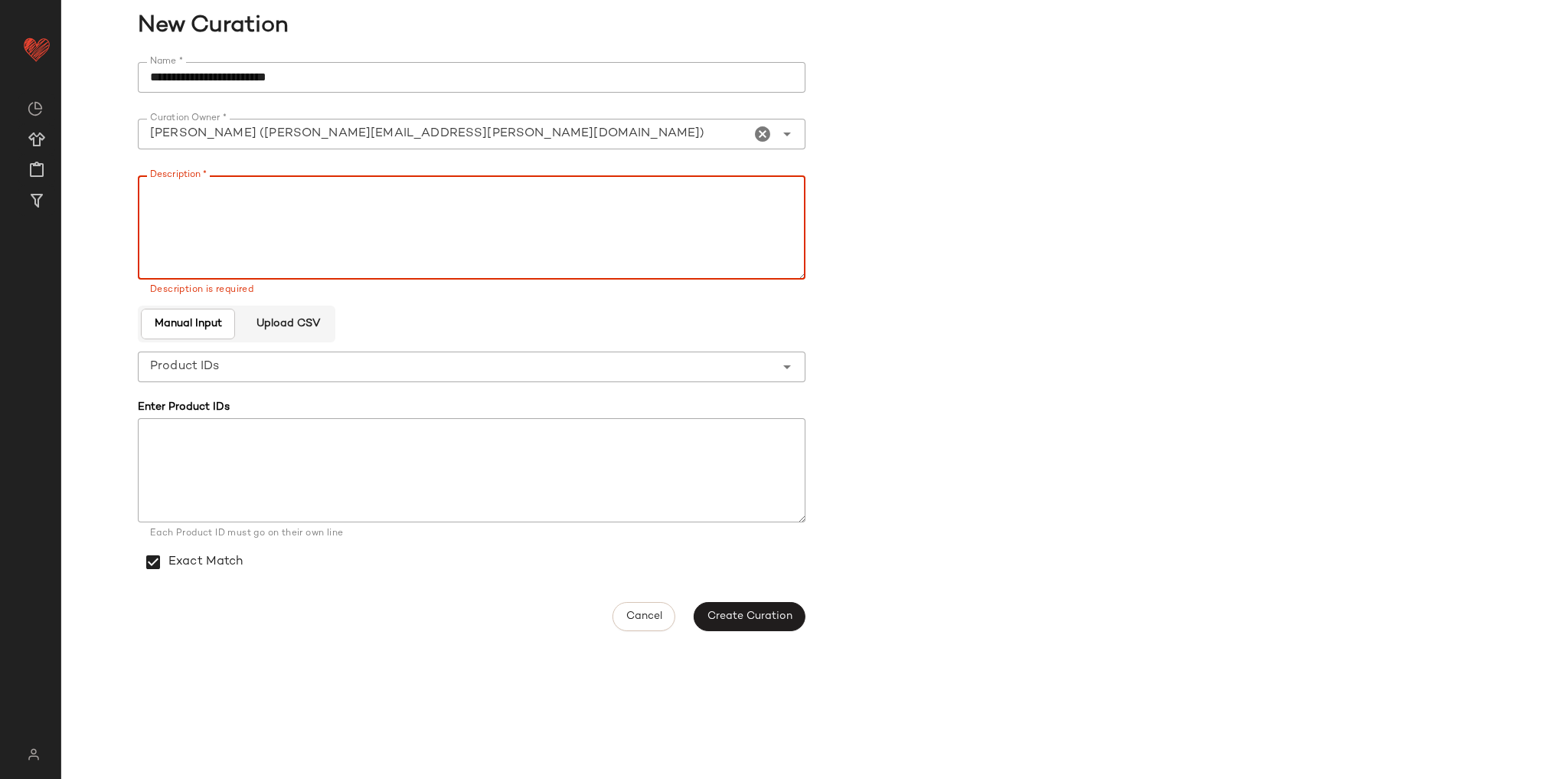
paste textarea "**********"
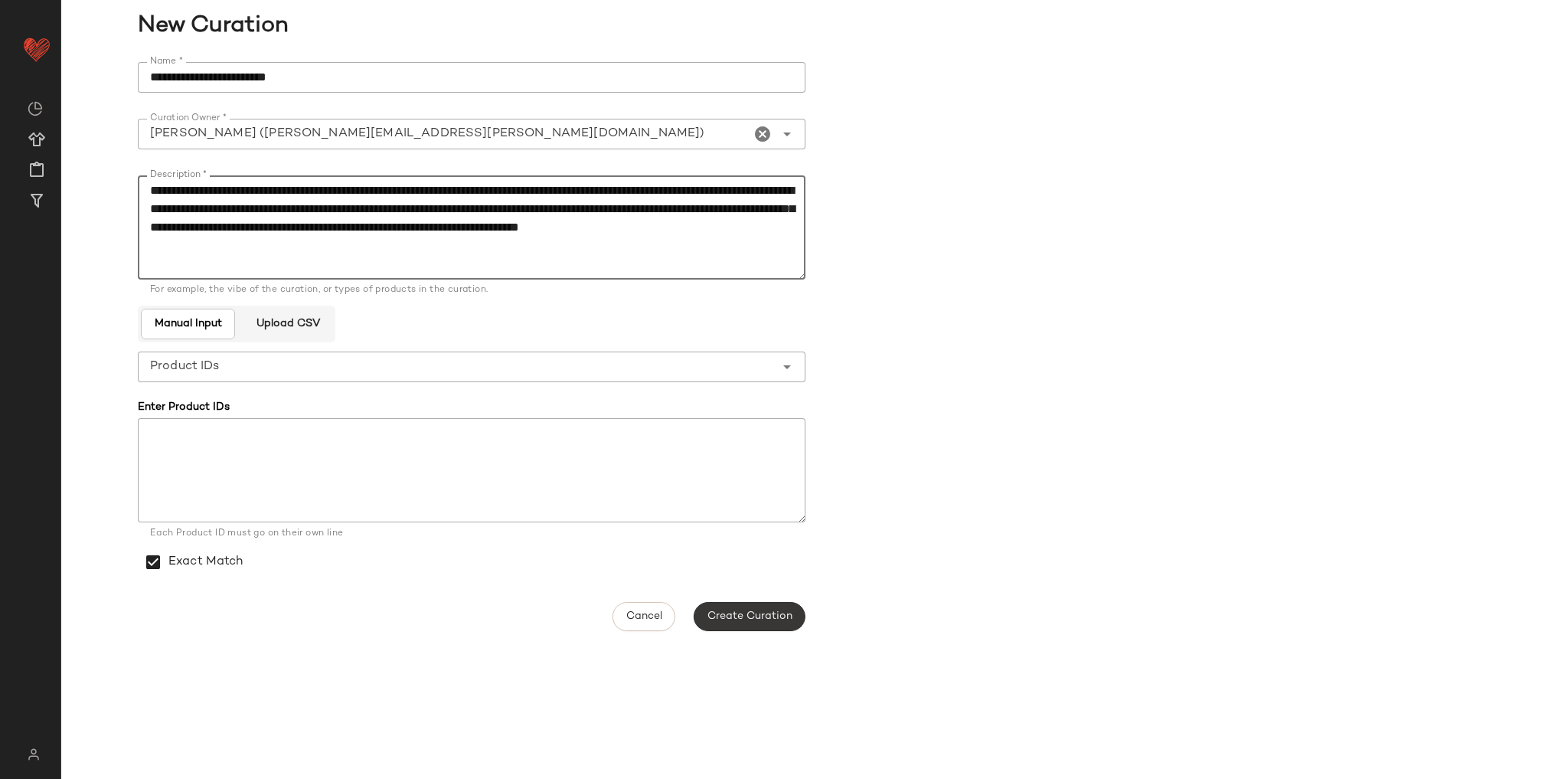
type textarea "**********"
click at [726, 620] on span "Create Curation" at bounding box center [749, 617] width 85 height 12
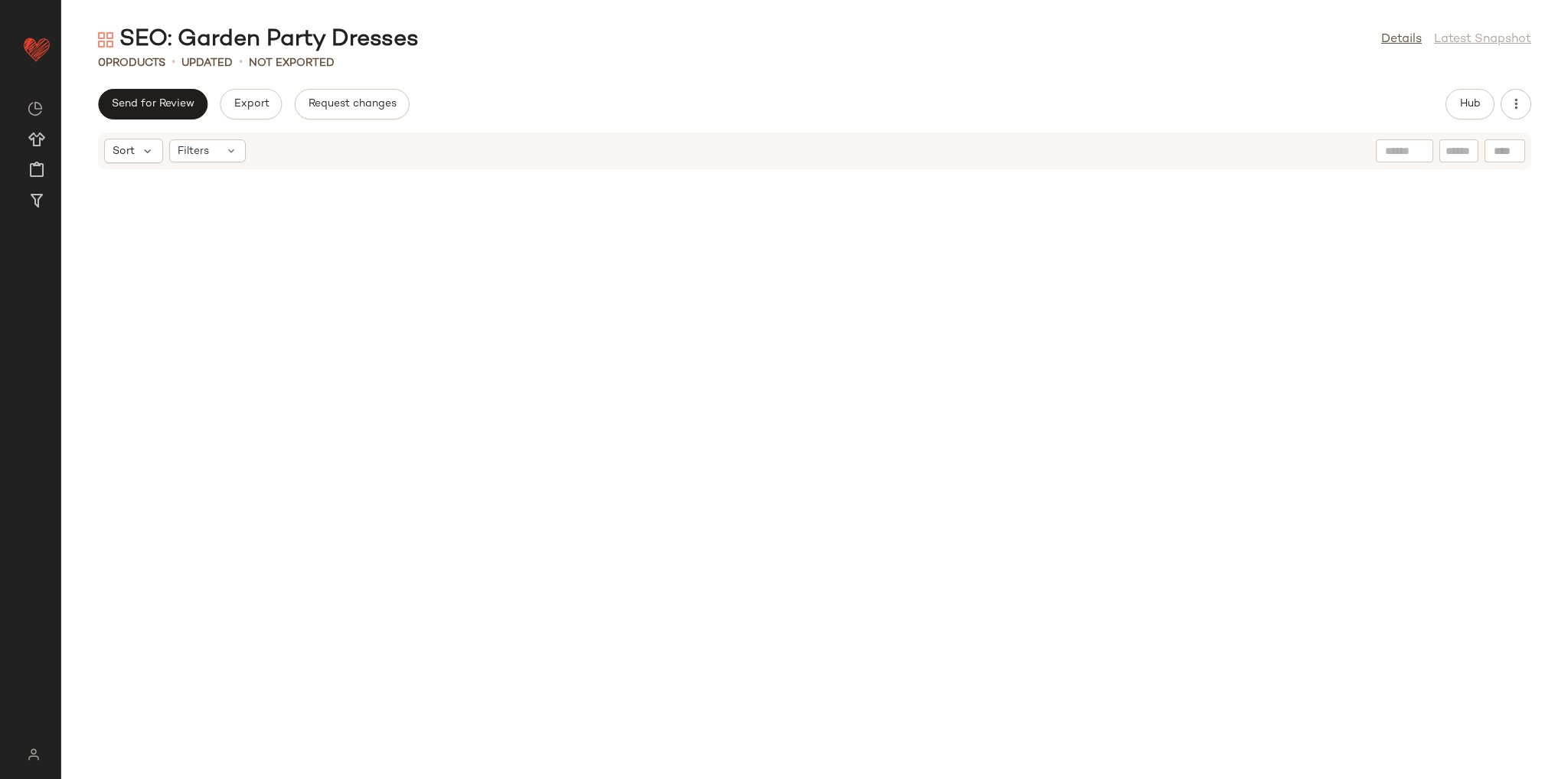
click at [386, 273] on div at bounding box center [814, 466] width 1507 height 591
click at [1473, 111] on span "Hub" at bounding box center [1470, 104] width 22 height 12
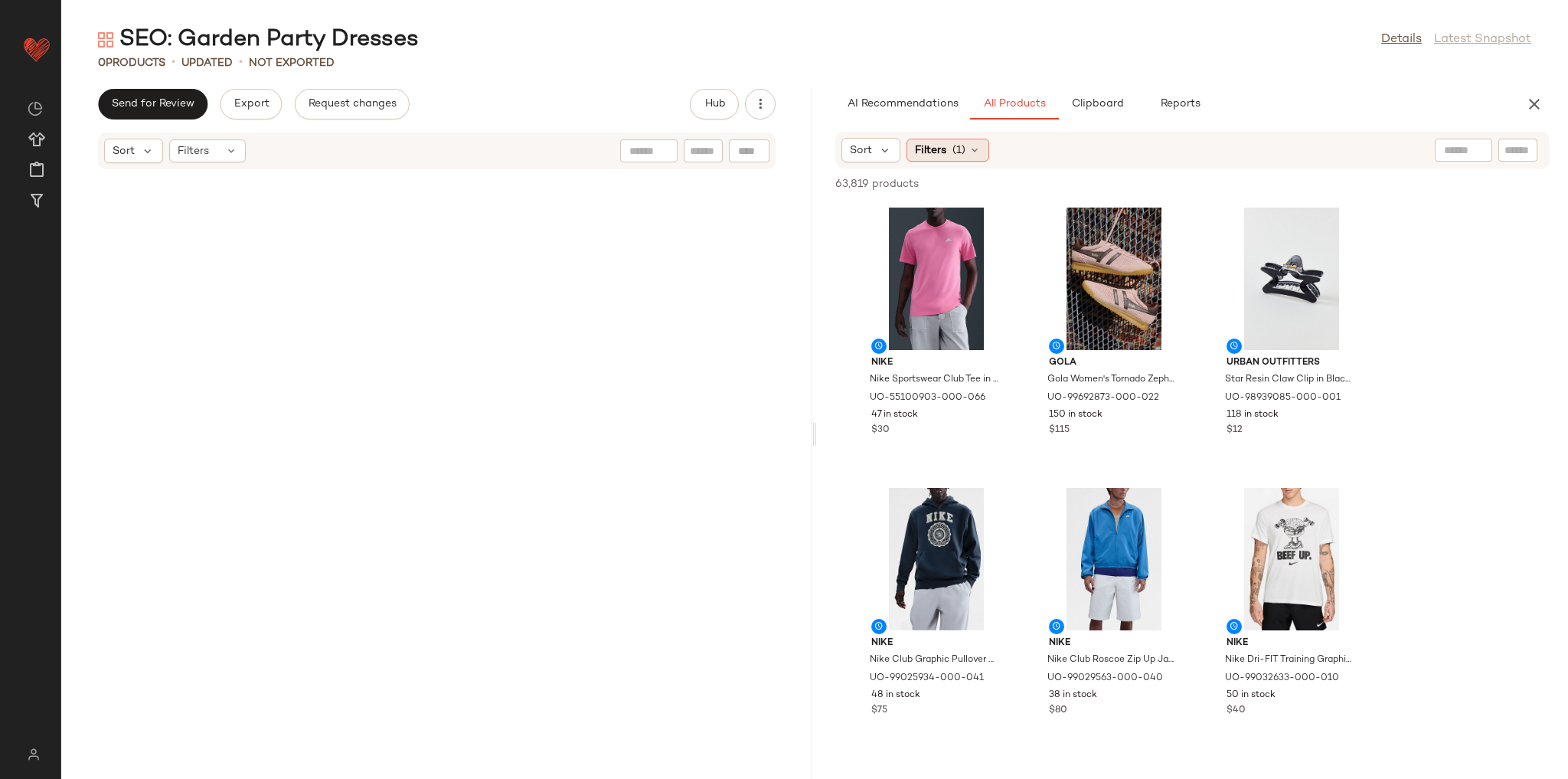
click at [922, 156] on span "Filters" at bounding box center [931, 150] width 31 height 16
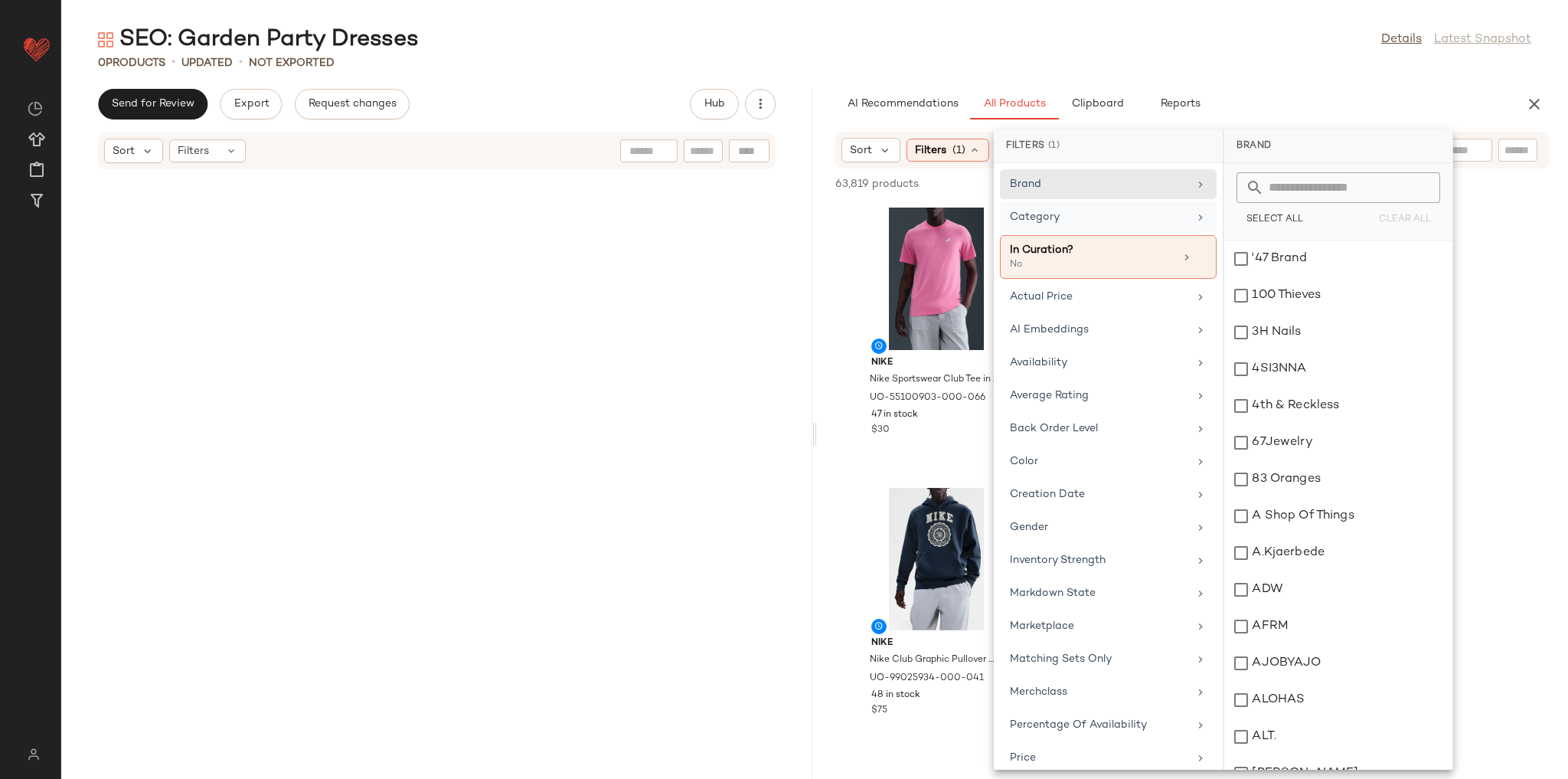
click at [1087, 235] on div "Category" at bounding box center [1108, 256] width 217 height 44
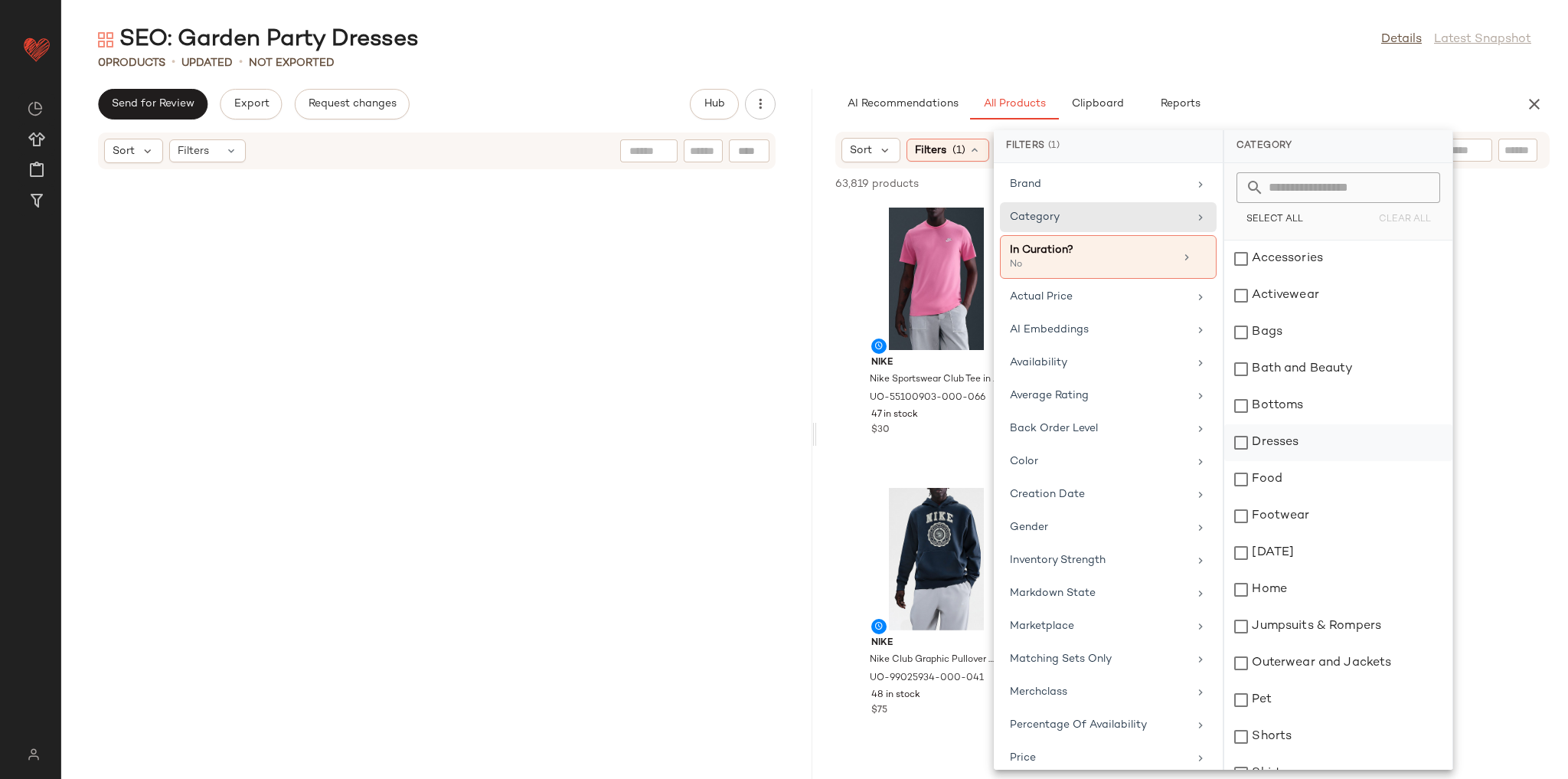
click at [1288, 444] on div "Dresses" at bounding box center [1338, 442] width 228 height 37
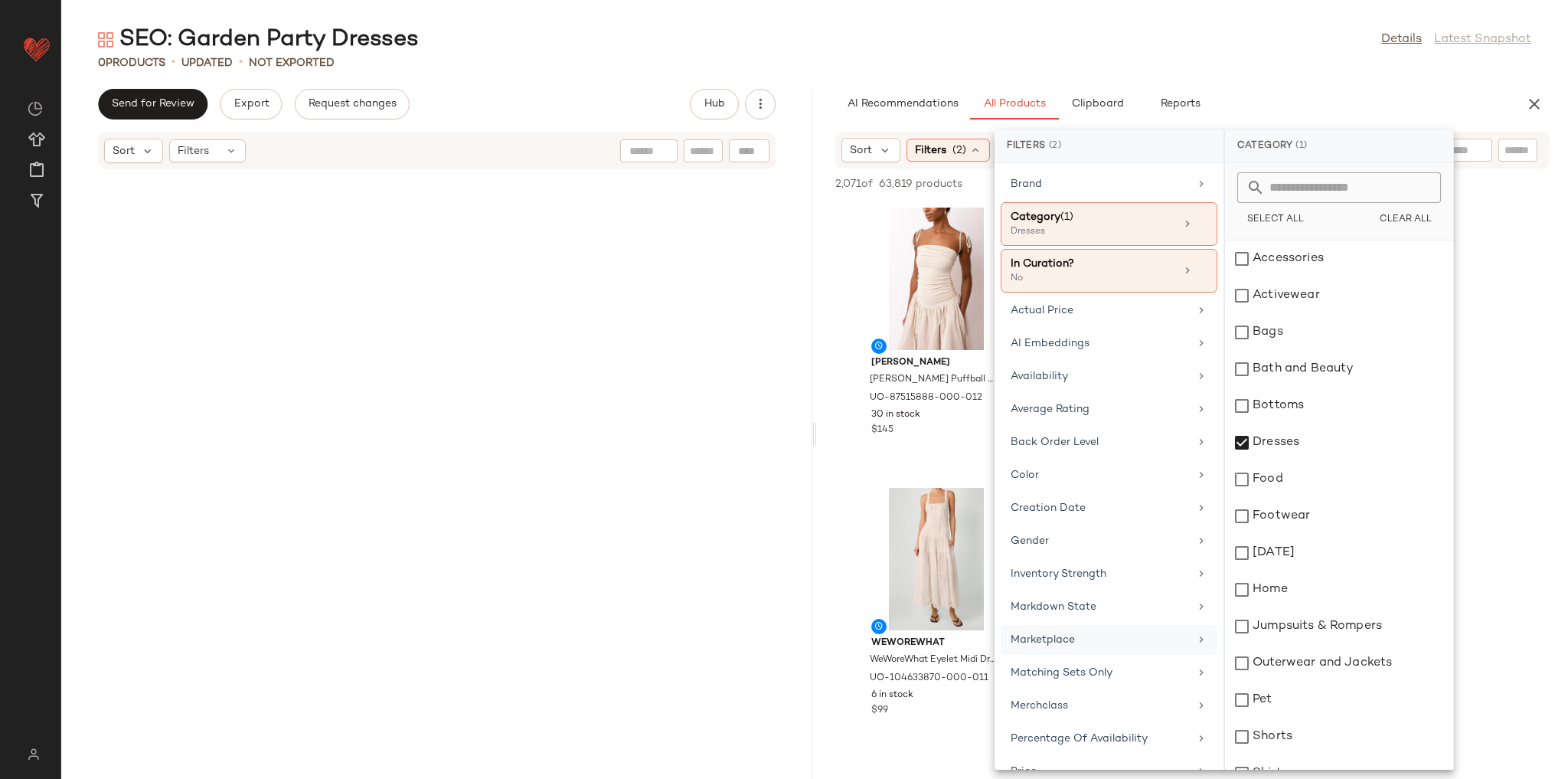
scroll to position [123, 0]
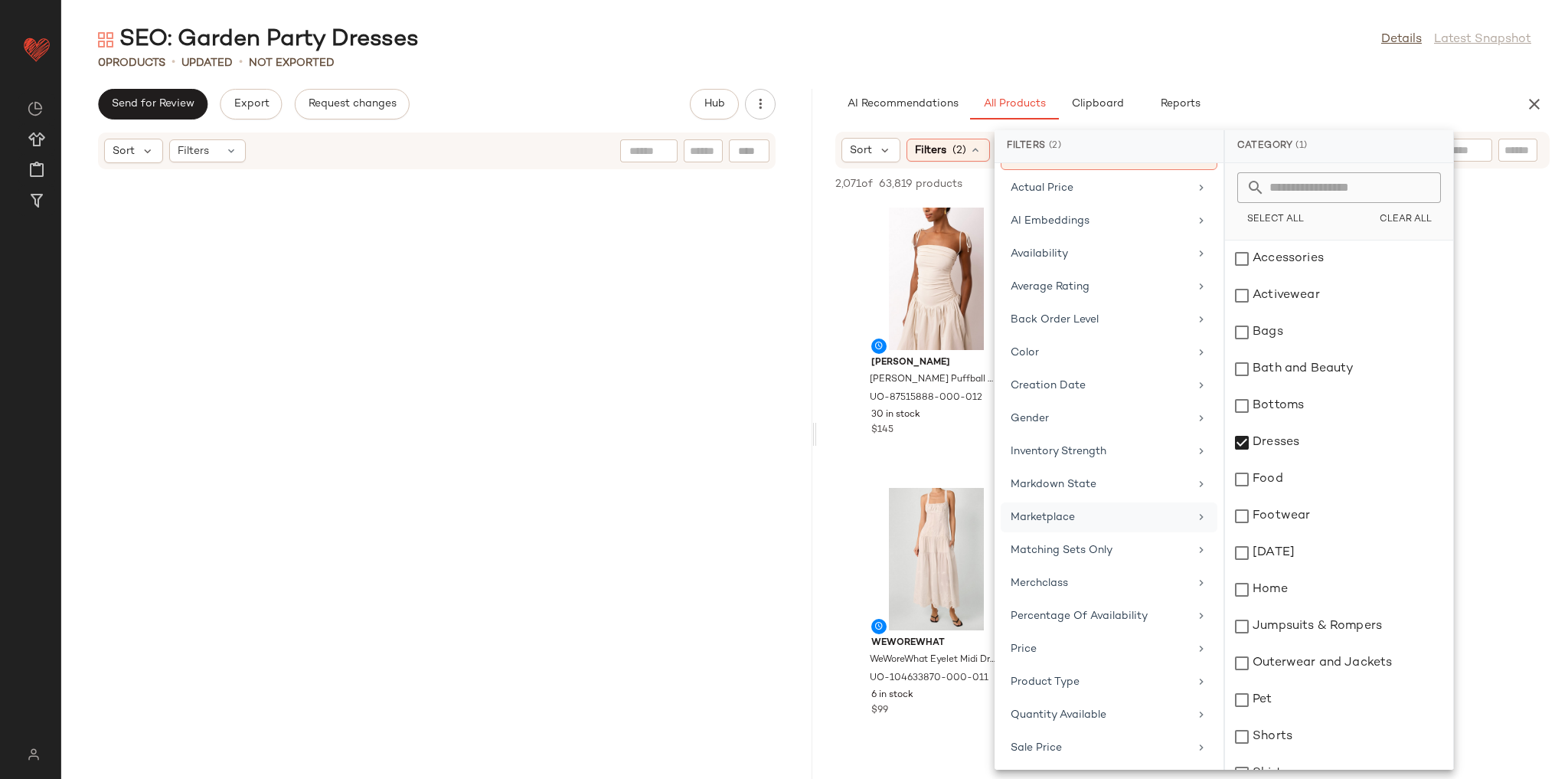
click at [1074, 535] on div "Marketplace" at bounding box center [1109, 550] width 217 height 30
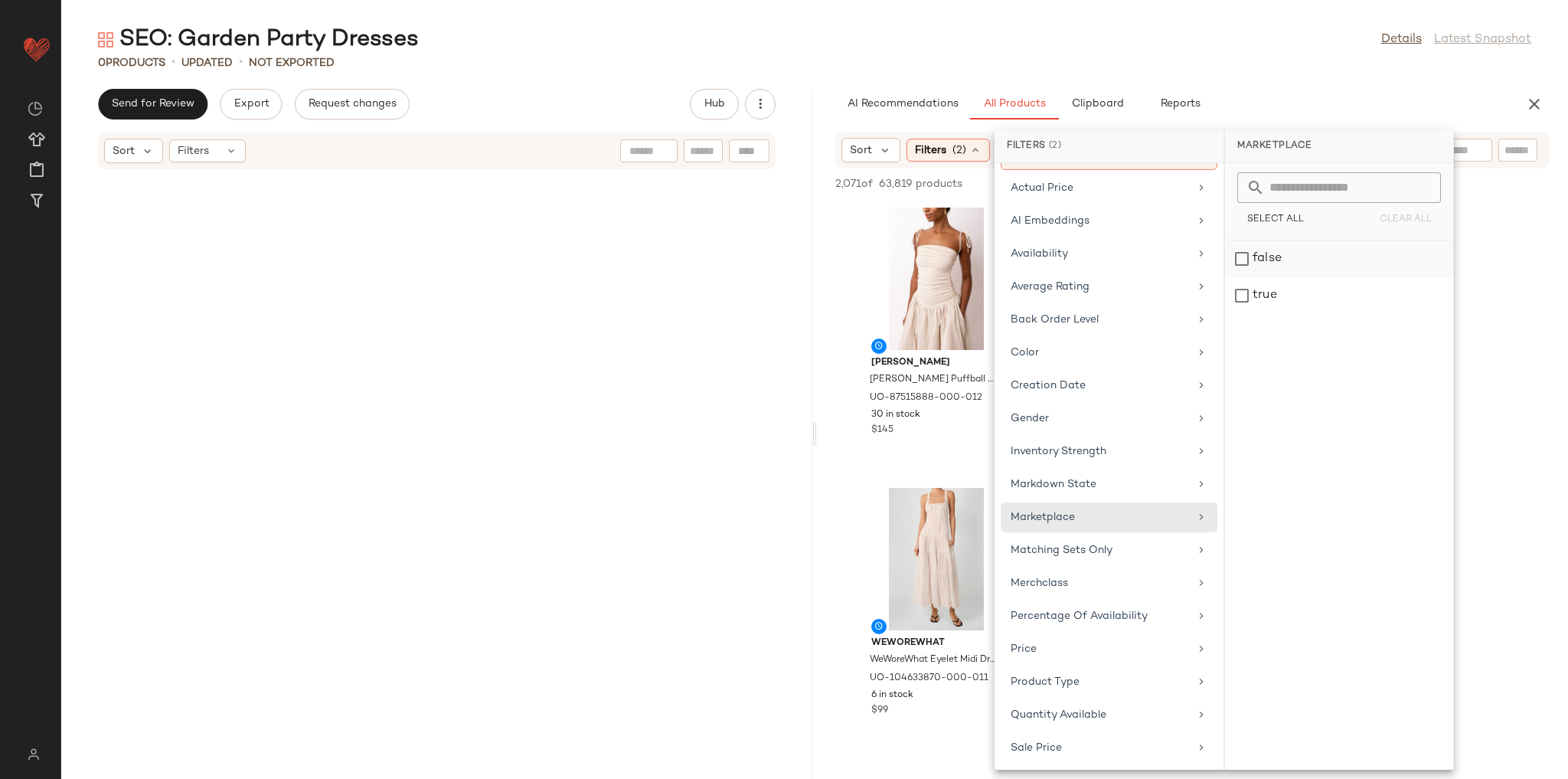
click at [1268, 277] on div "false" at bounding box center [1339, 295] width 228 height 37
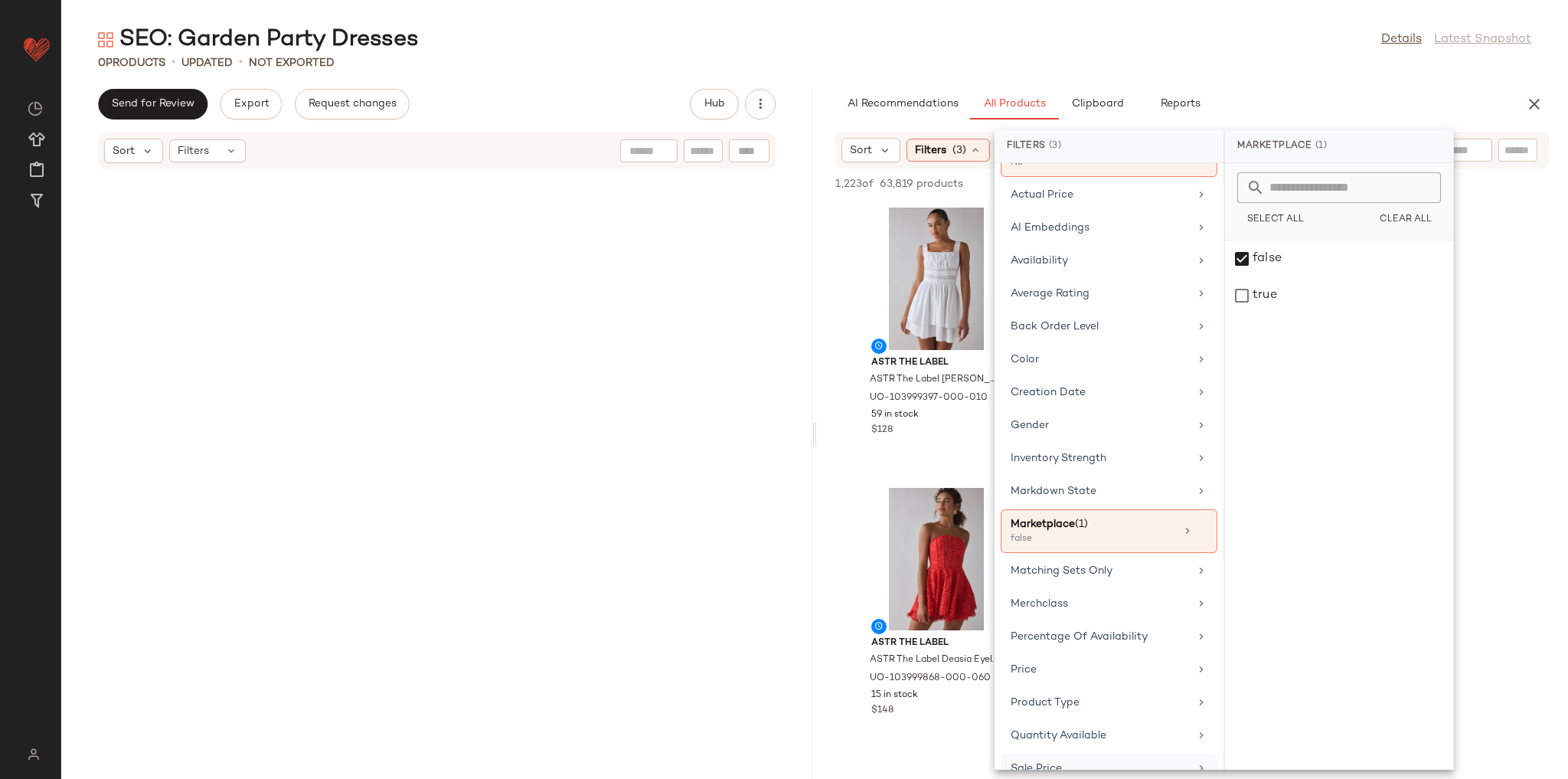
scroll to position [111, 0]
click at [1109, 459] on div "Inventory Strength" at bounding box center [1099, 463] width 179 height 16
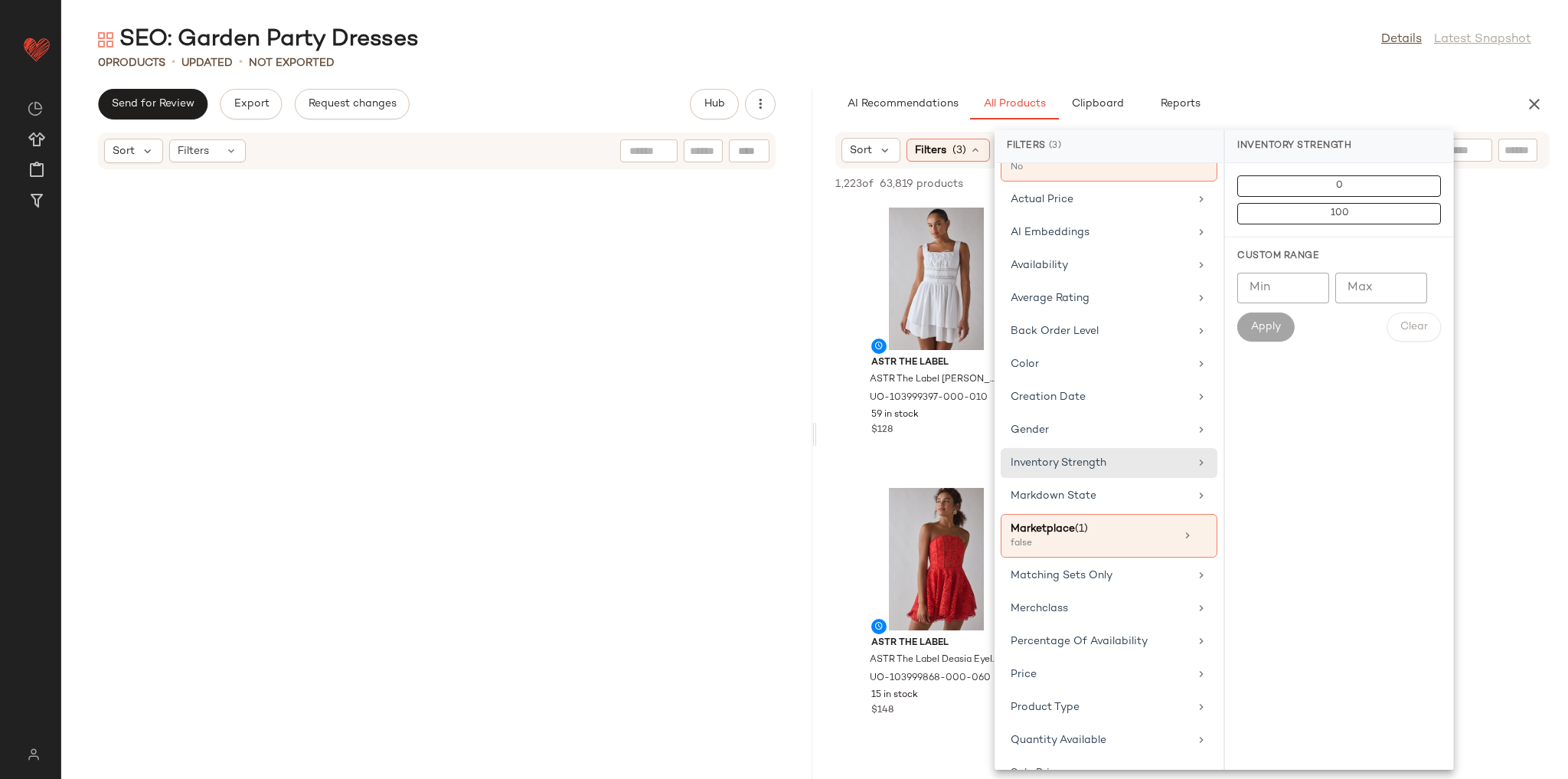
click at [1312, 293] on input "**" at bounding box center [1283, 288] width 92 height 30
click at [1314, 283] on input "*" at bounding box center [1283, 288] width 92 height 30
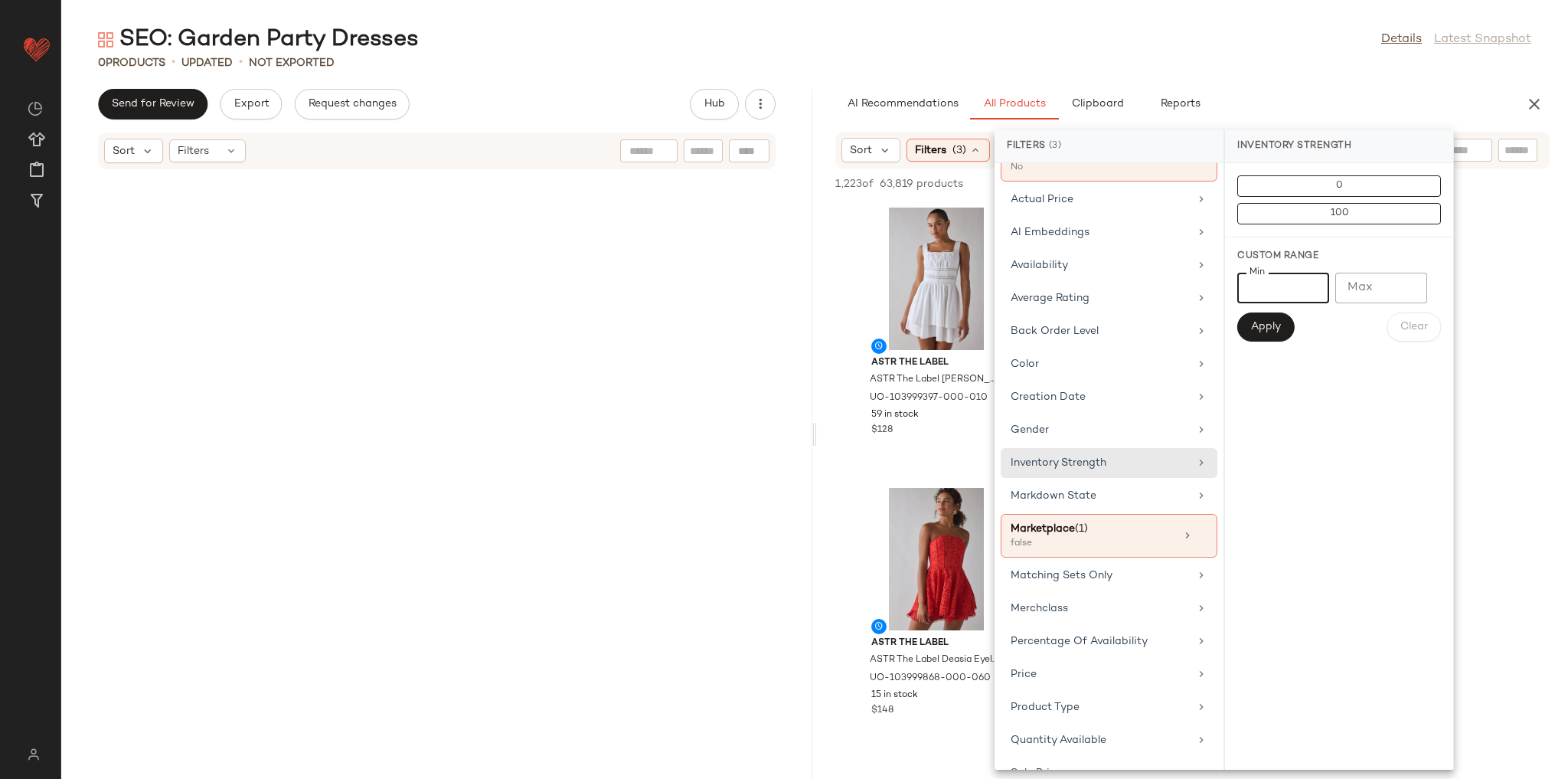
click at [1314, 283] on input "*" at bounding box center [1283, 288] width 92 height 30
click at [1269, 326] on span "Apply" at bounding box center [1265, 327] width 30 height 12
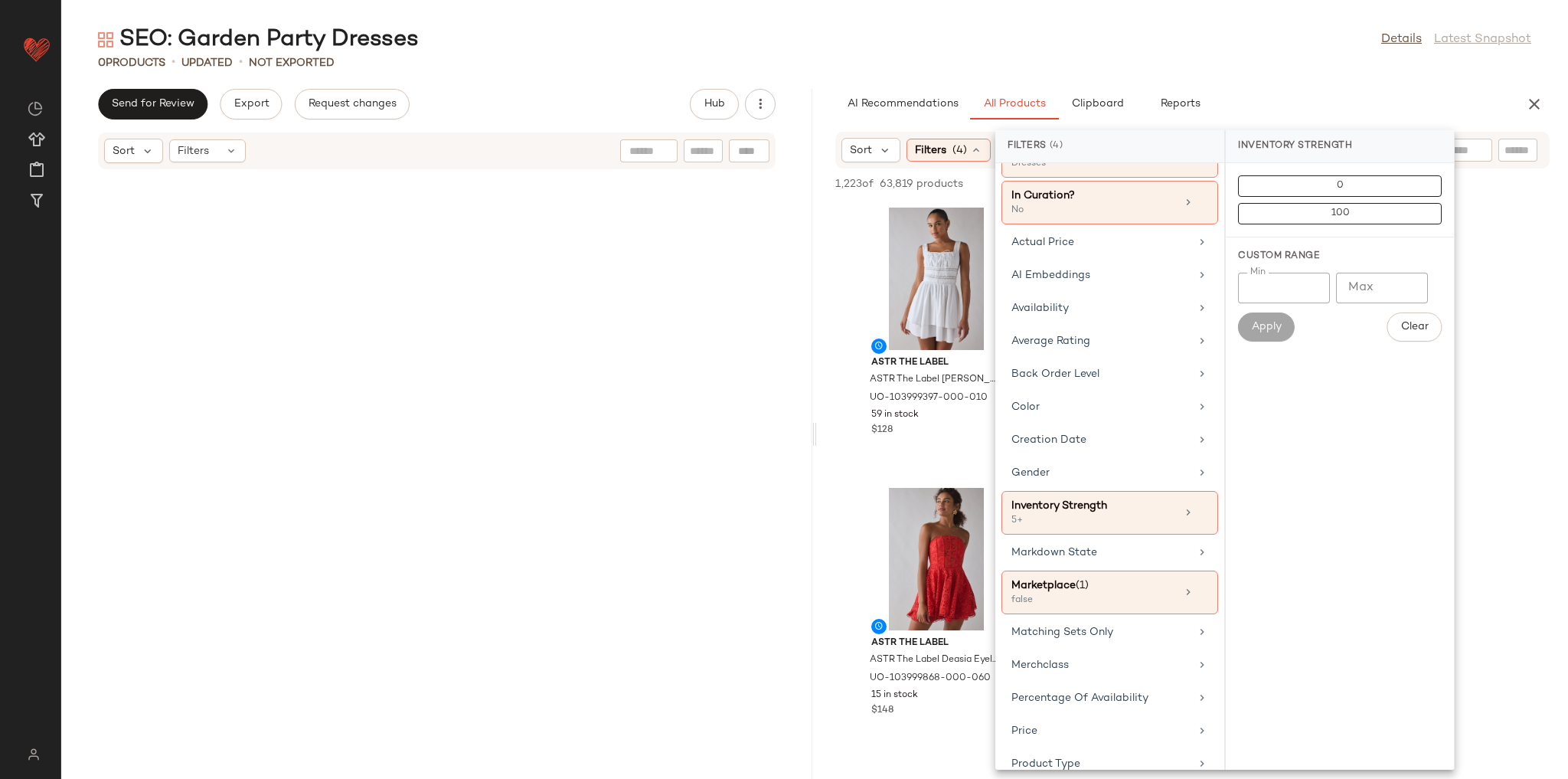
scroll to position [0, 0]
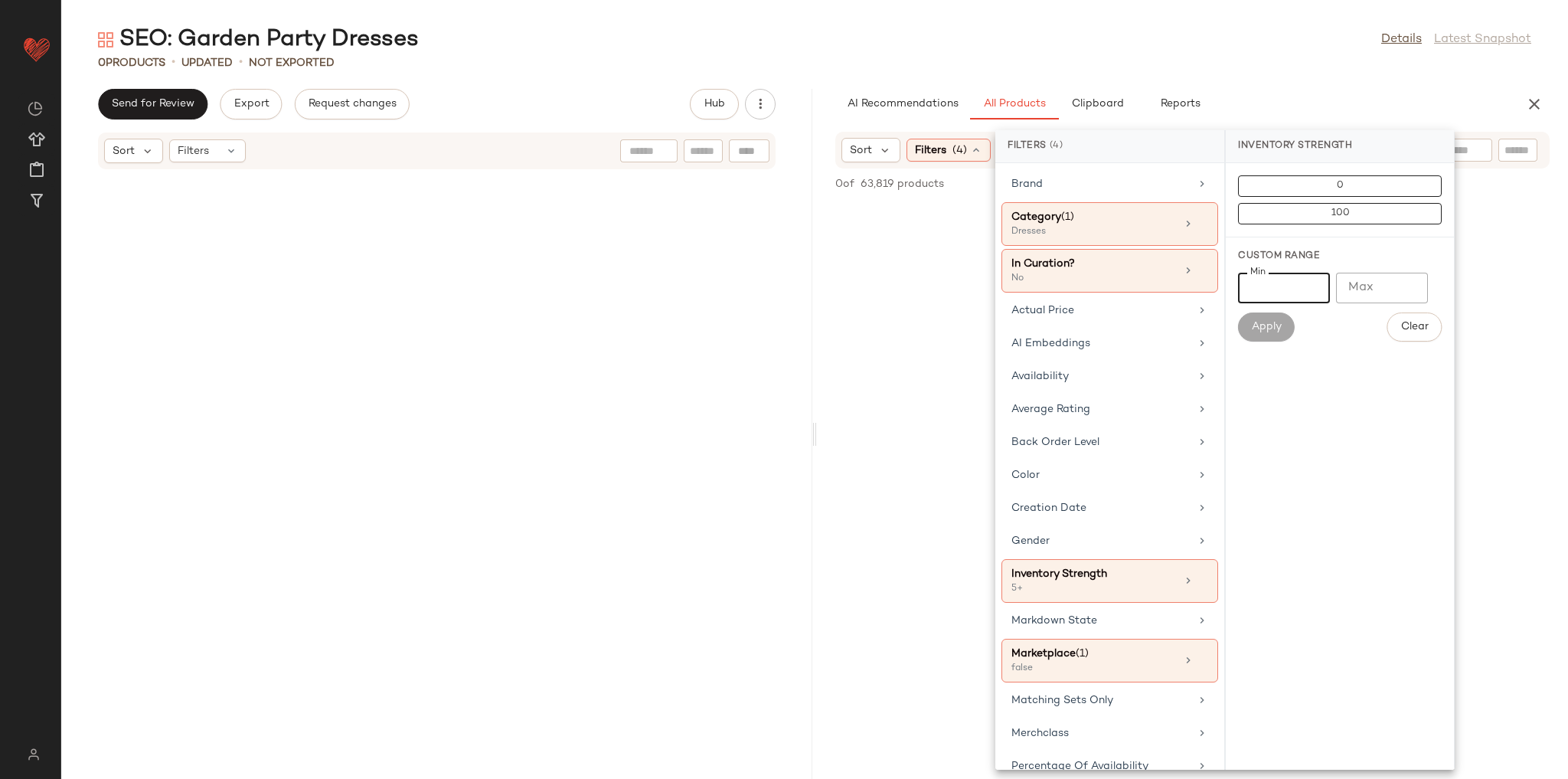
click at [1257, 282] on input "*" at bounding box center [1284, 288] width 92 height 30
click at [1314, 294] on input "*" at bounding box center [1284, 288] width 92 height 30
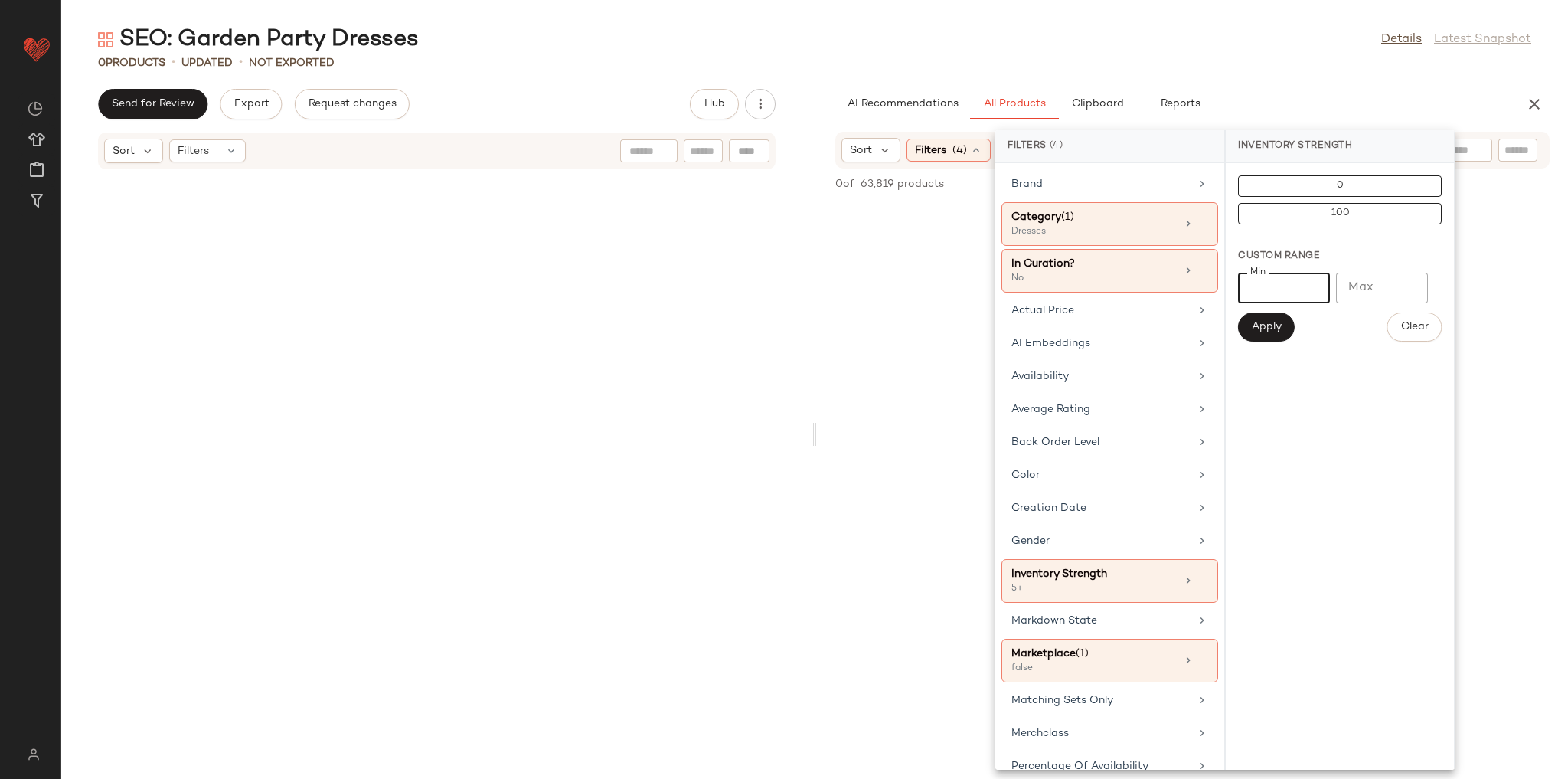
type input "*"
click at [1314, 294] on input "*" at bounding box center [1284, 288] width 92 height 30
click at [1421, 332] on span "Clear" at bounding box center [1414, 327] width 28 height 12
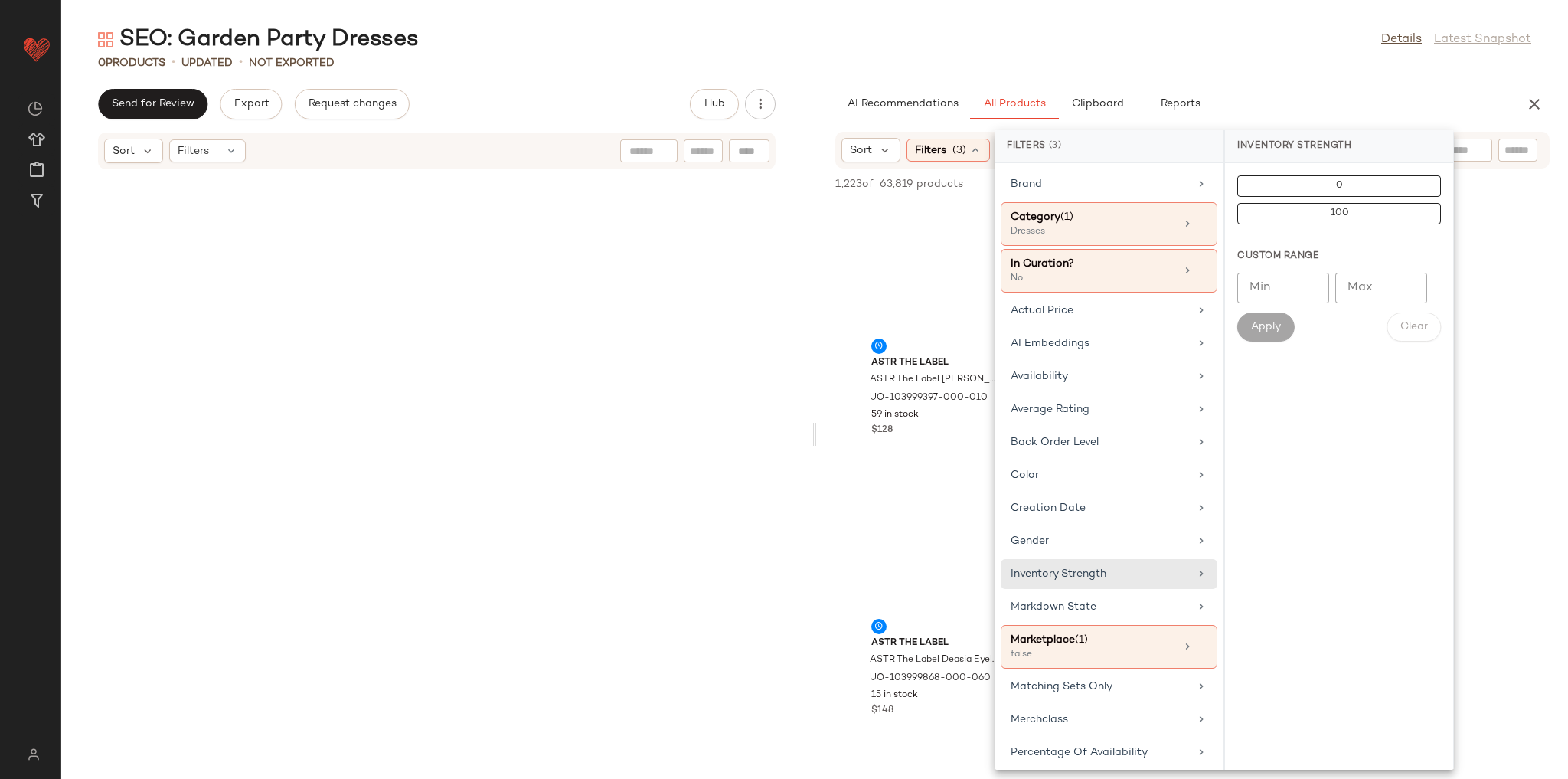
scroll to position [184, 0]
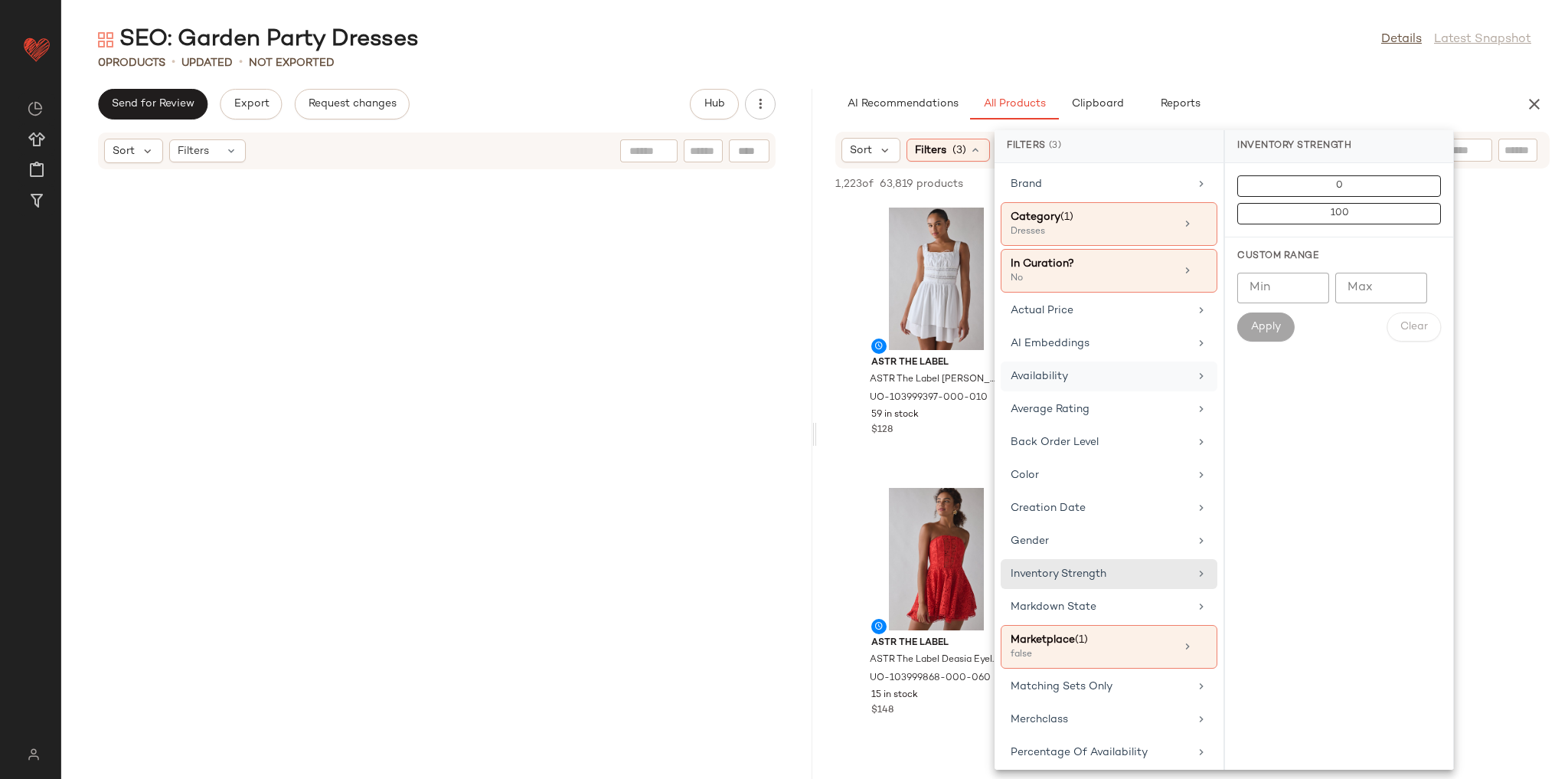
click at [1077, 374] on div "Availability" at bounding box center [1099, 377] width 179 height 16
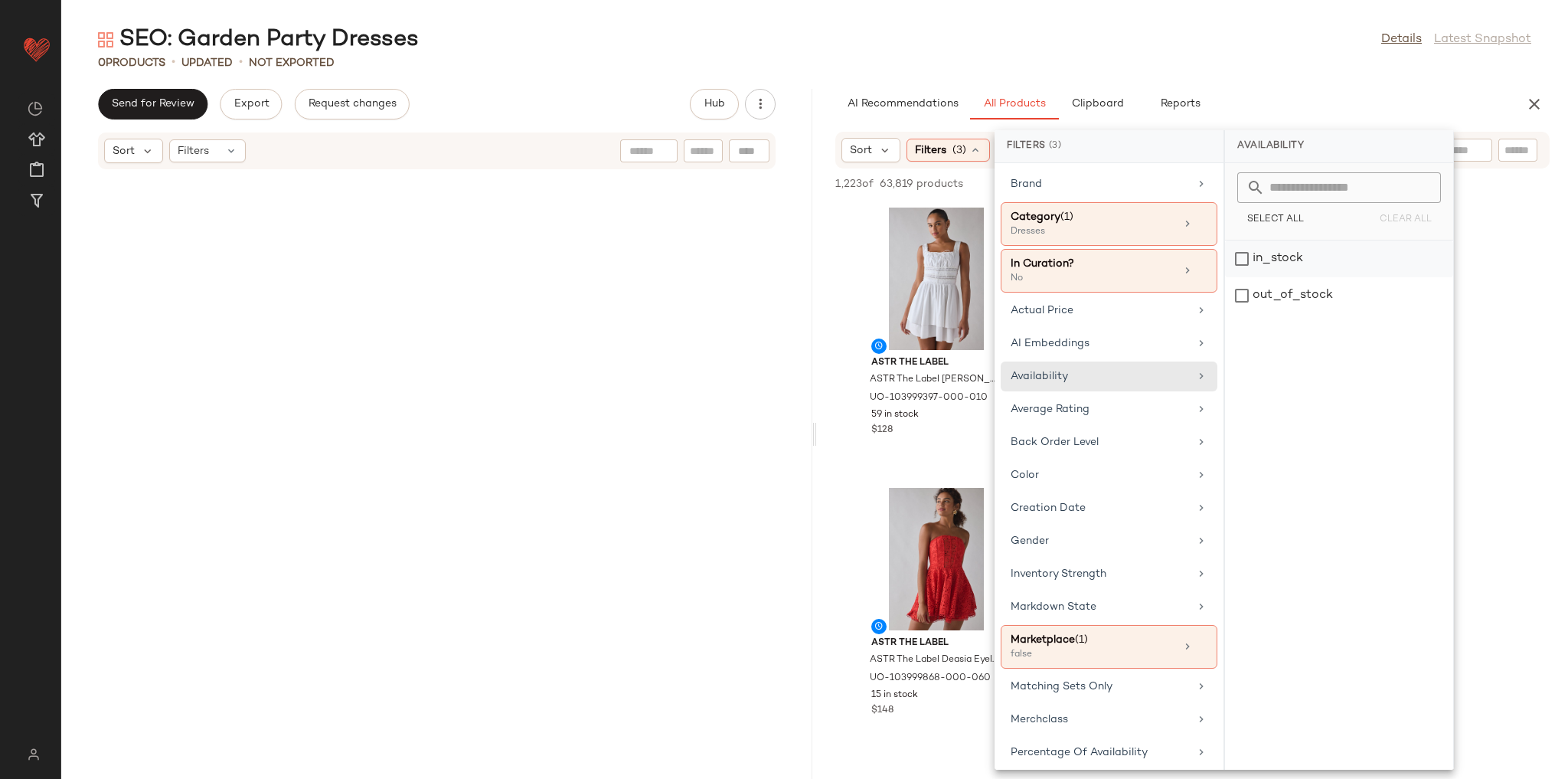
click at [1269, 277] on div "in_stock" at bounding box center [1339, 295] width 228 height 37
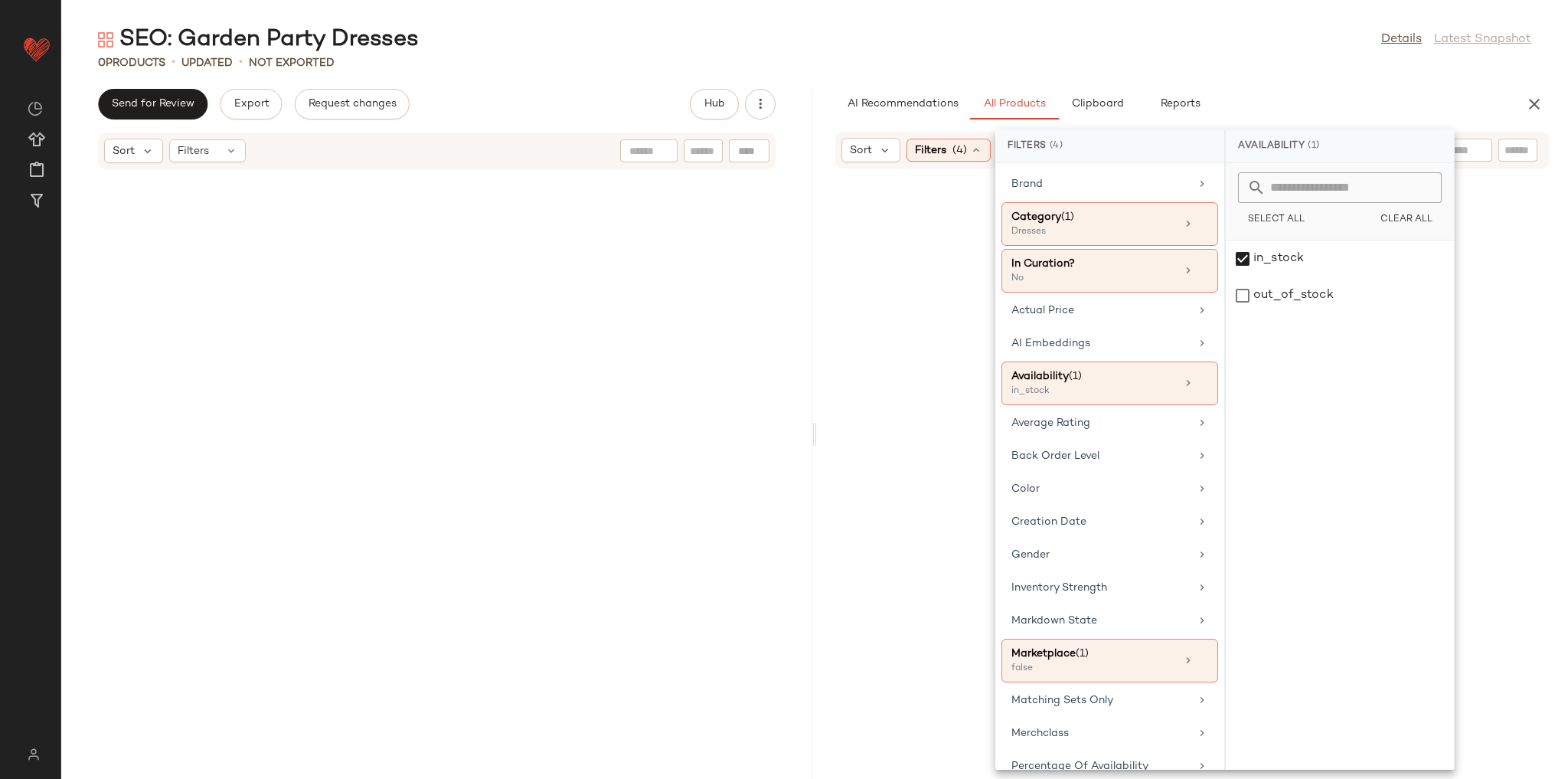
click at [1274, 97] on div "AI Recommendations All Products Clipboard Reports" at bounding box center [1167, 104] width 666 height 30
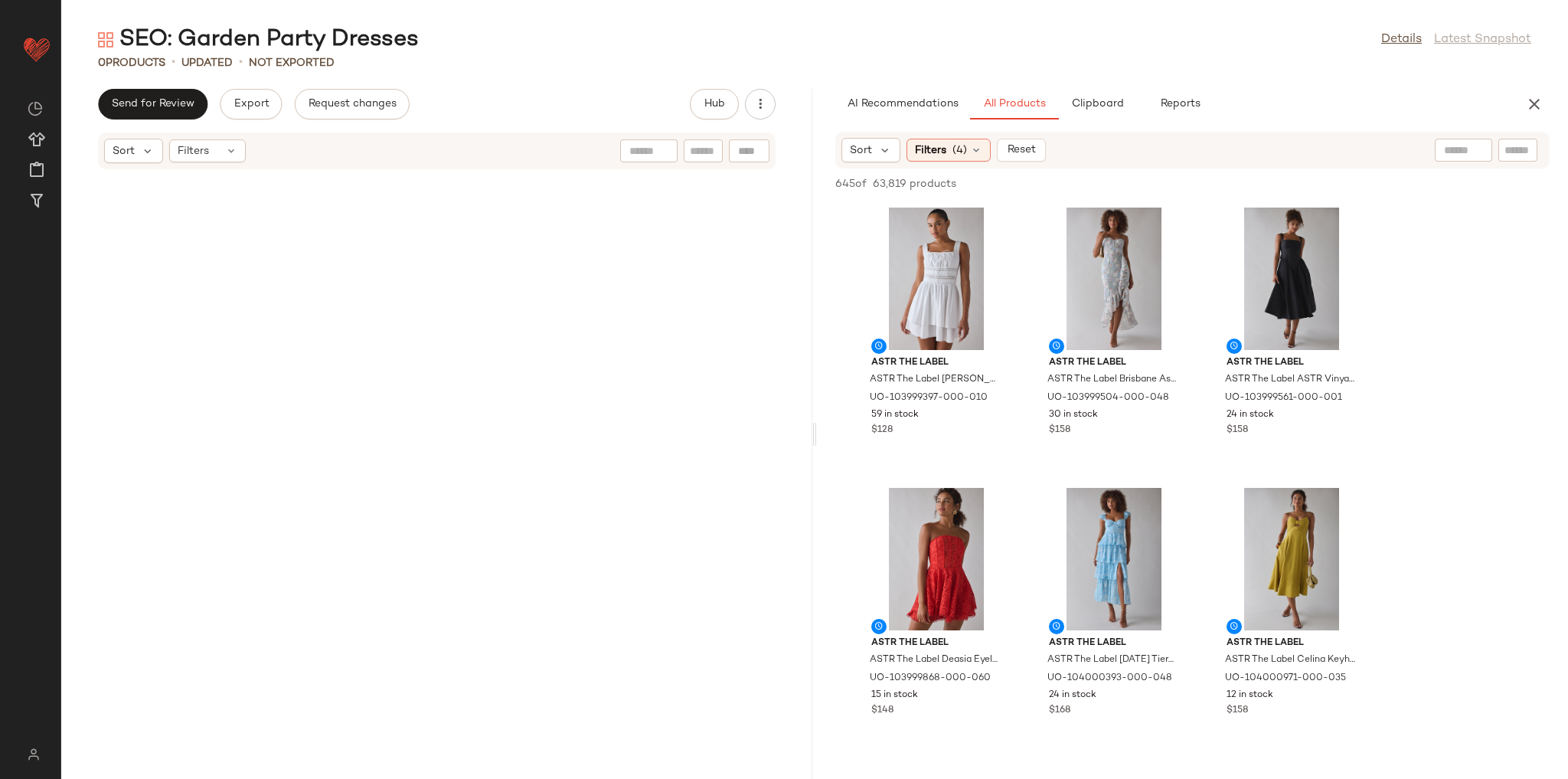
click at [1437, 148] on div at bounding box center [1464, 149] width 58 height 23
type input "******"
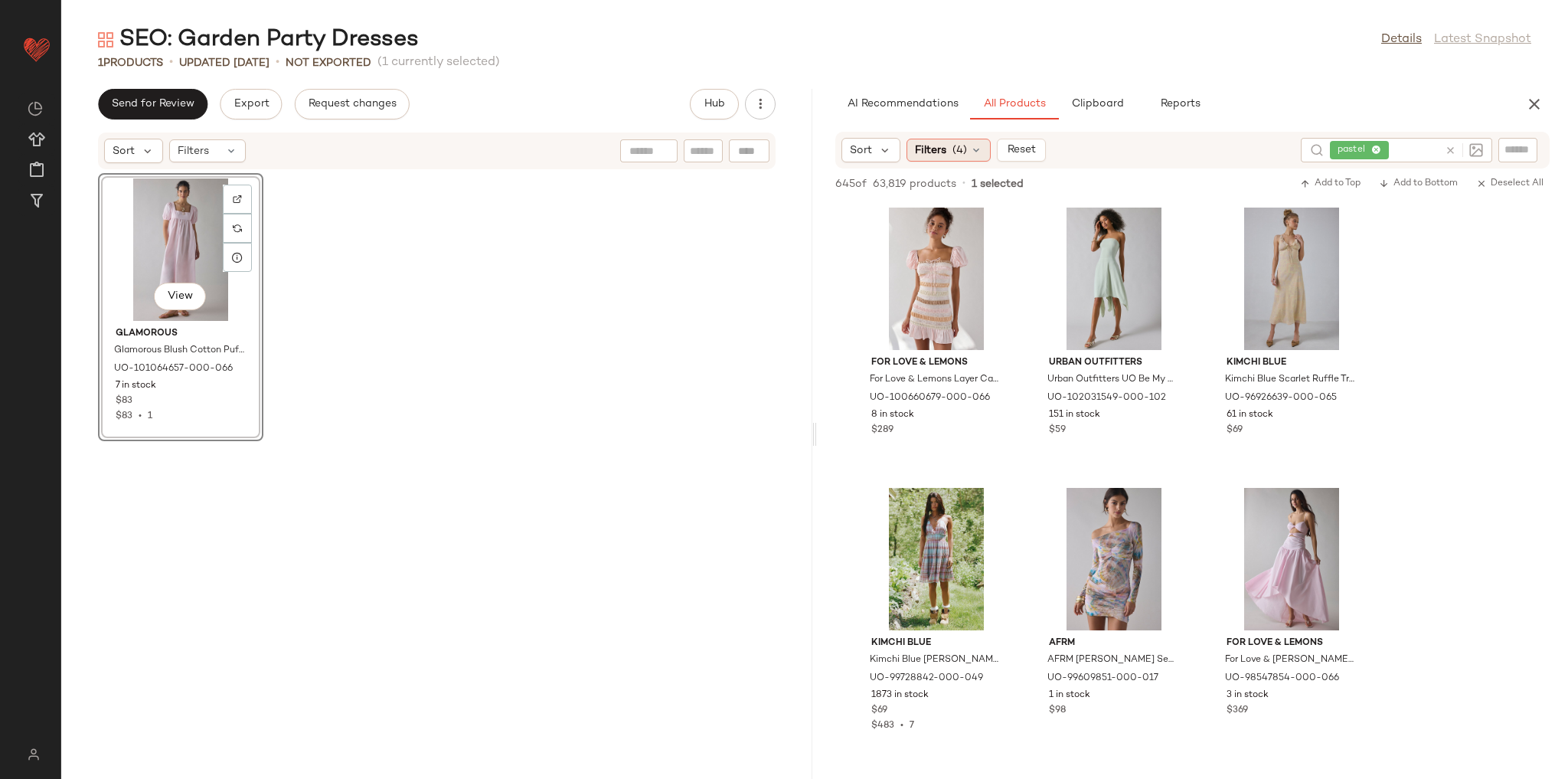
click at [953, 153] on span "(4)" at bounding box center [959, 150] width 15 height 16
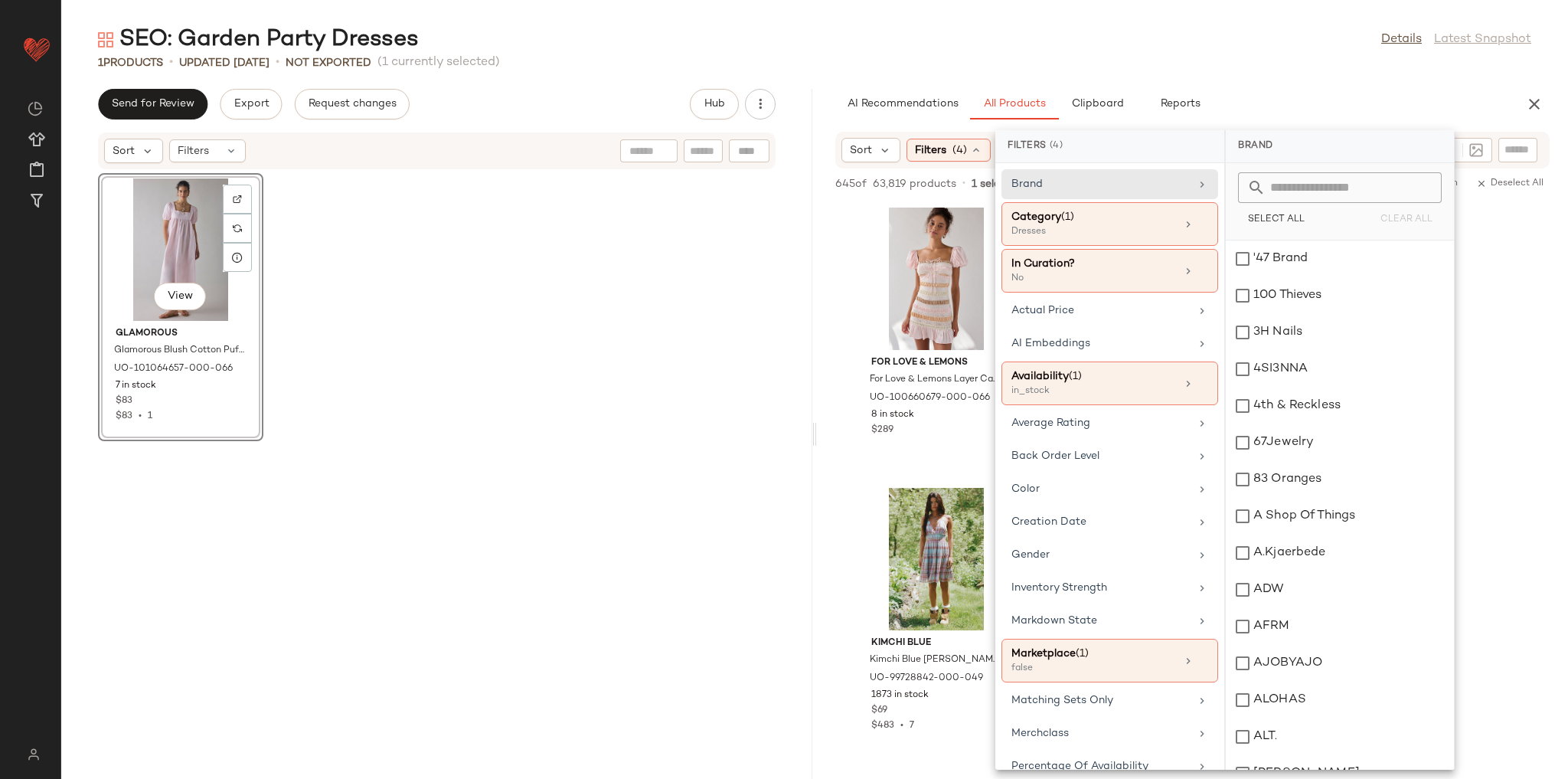
click at [1131, 54] on div "SEO: Garden Party Dresses Details Latest Snapshot" at bounding box center [814, 39] width 1507 height 30
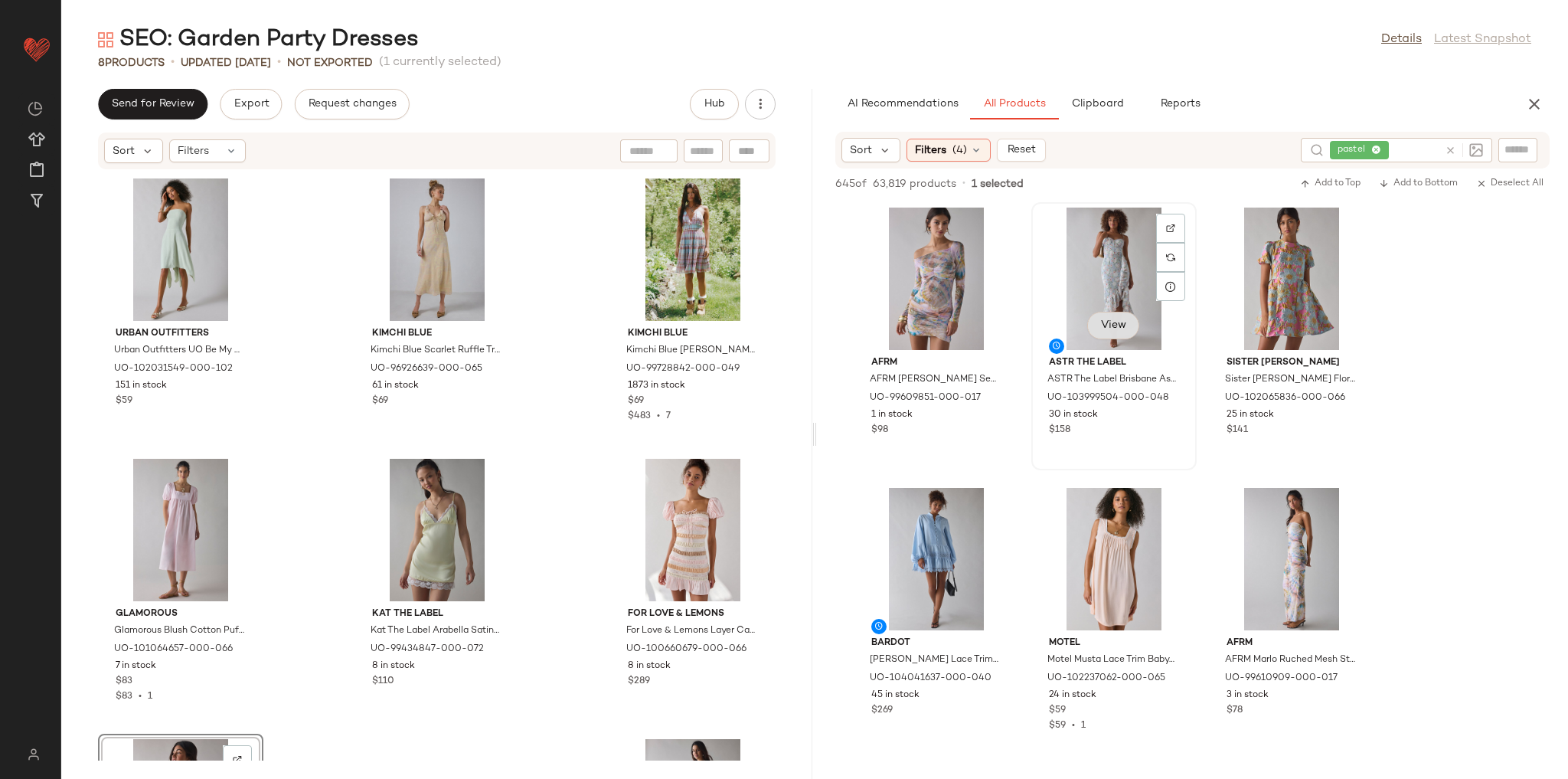
click at [1130, 320] on button "View" at bounding box center [1113, 326] width 52 height 28
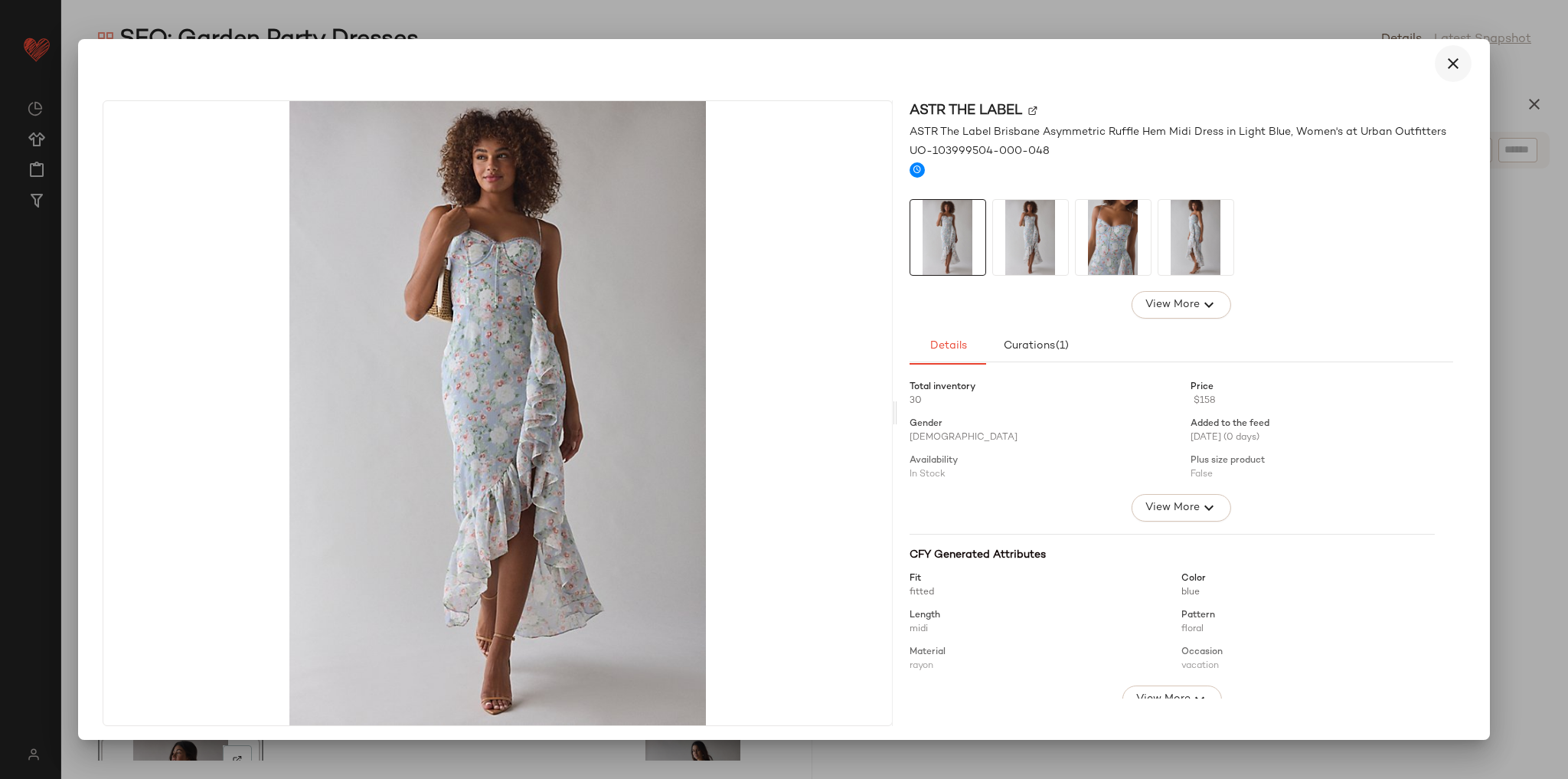
click at [1454, 66] on button "button" at bounding box center [1453, 63] width 37 height 37
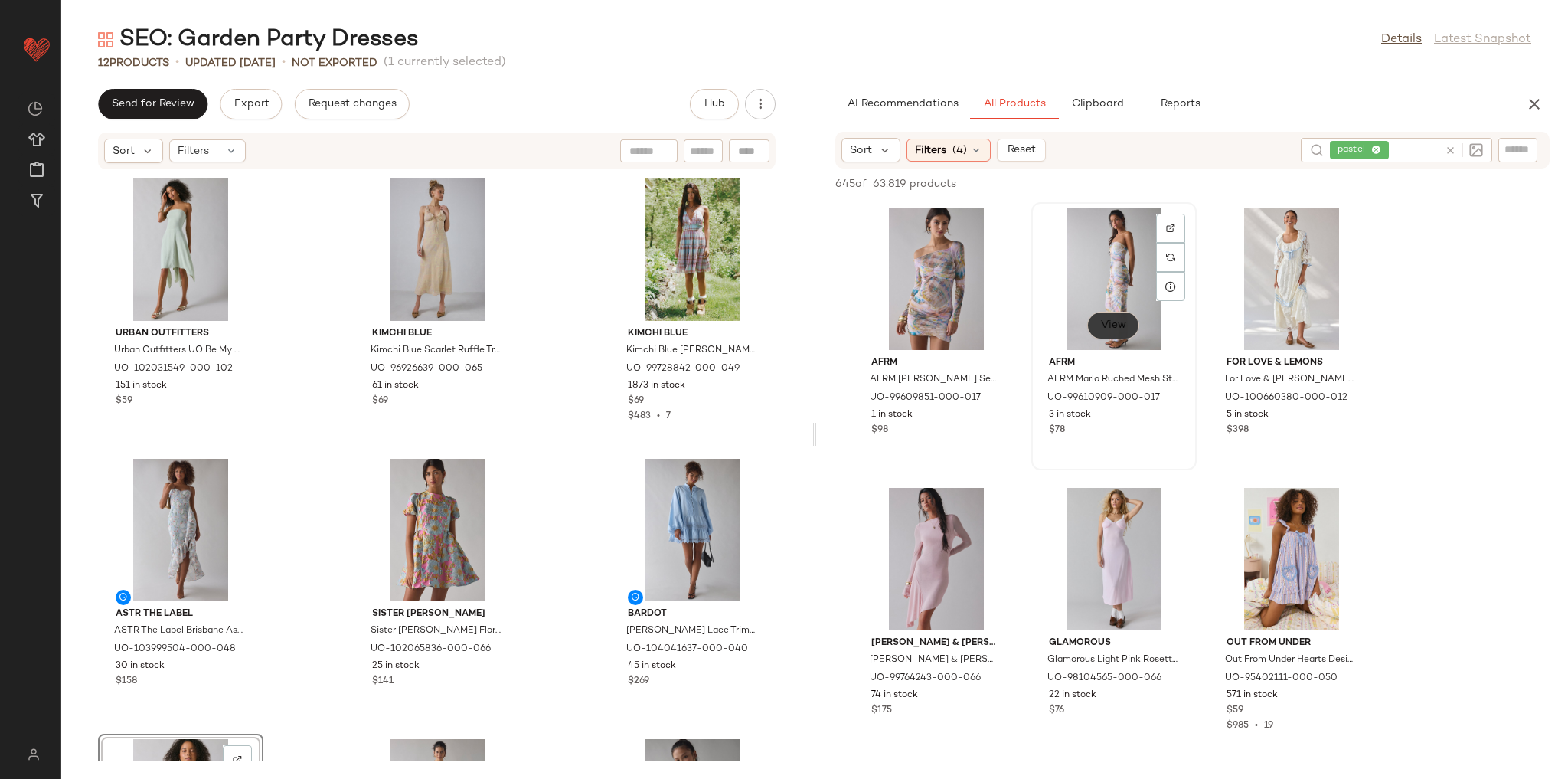
click at [1106, 320] on span "View" at bounding box center [1113, 326] width 26 height 12
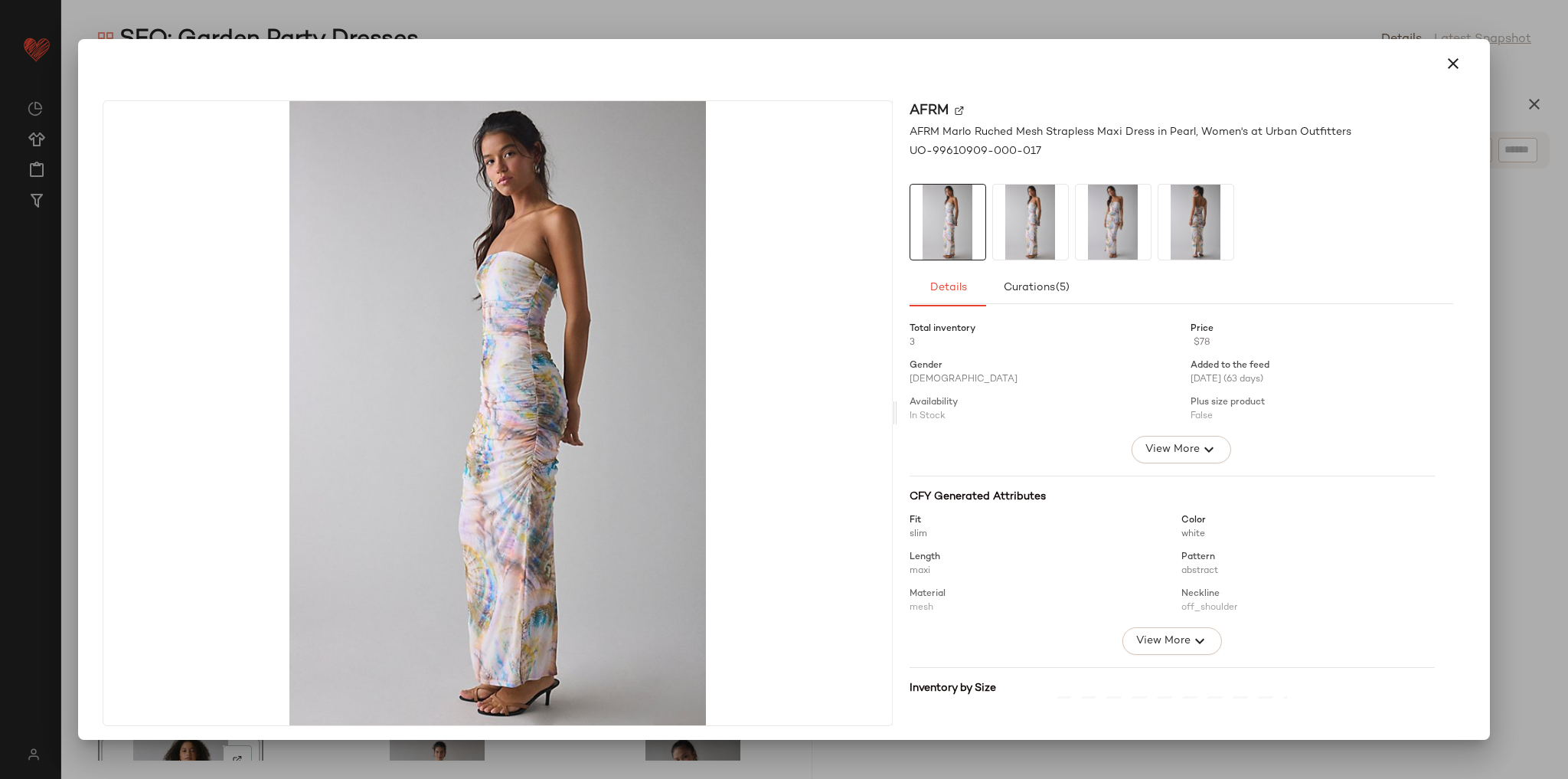
click at [1118, 227] on img at bounding box center [1113, 222] width 75 height 75
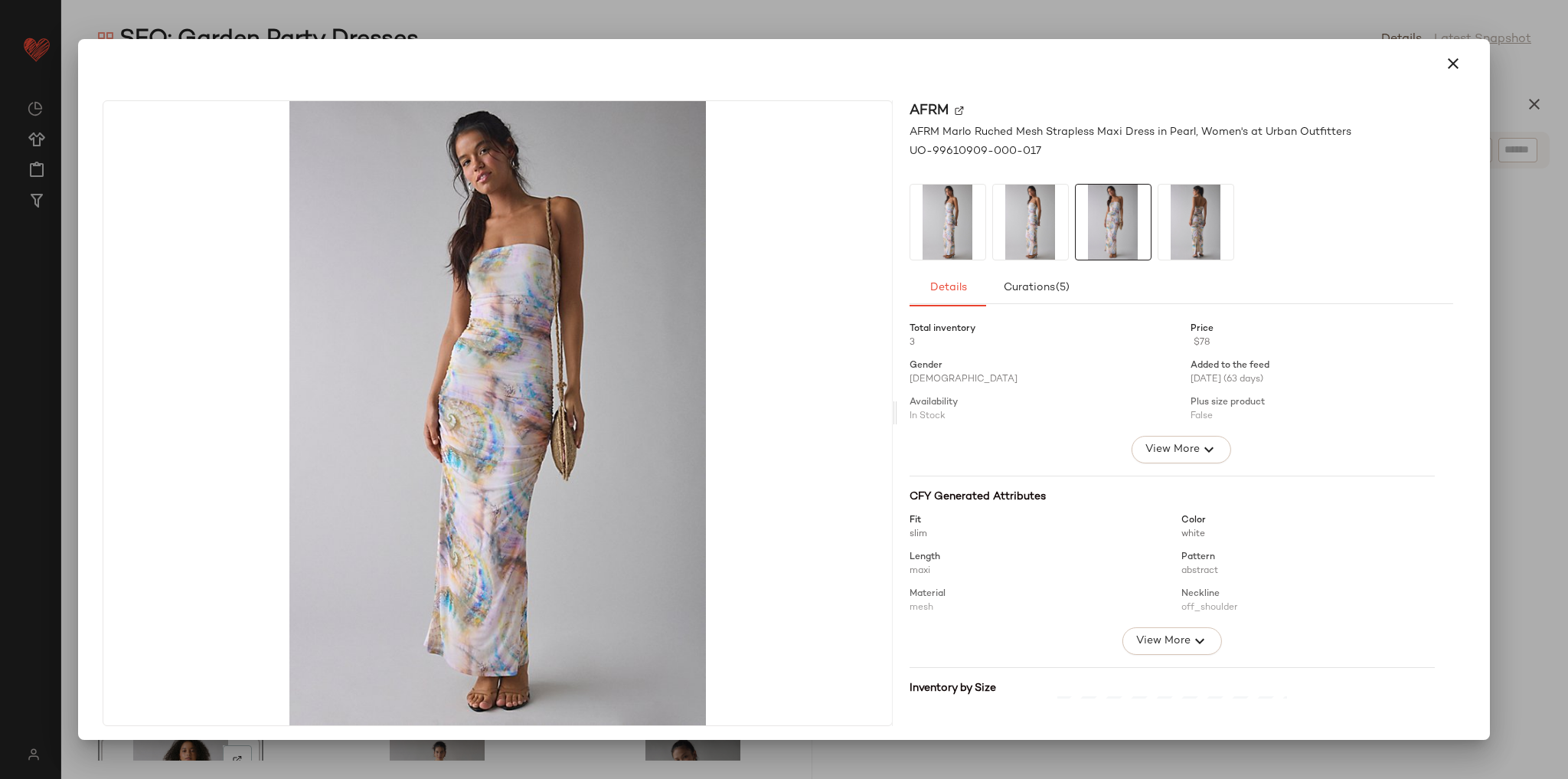
click at [1210, 228] on img at bounding box center [1196, 222] width 75 height 75
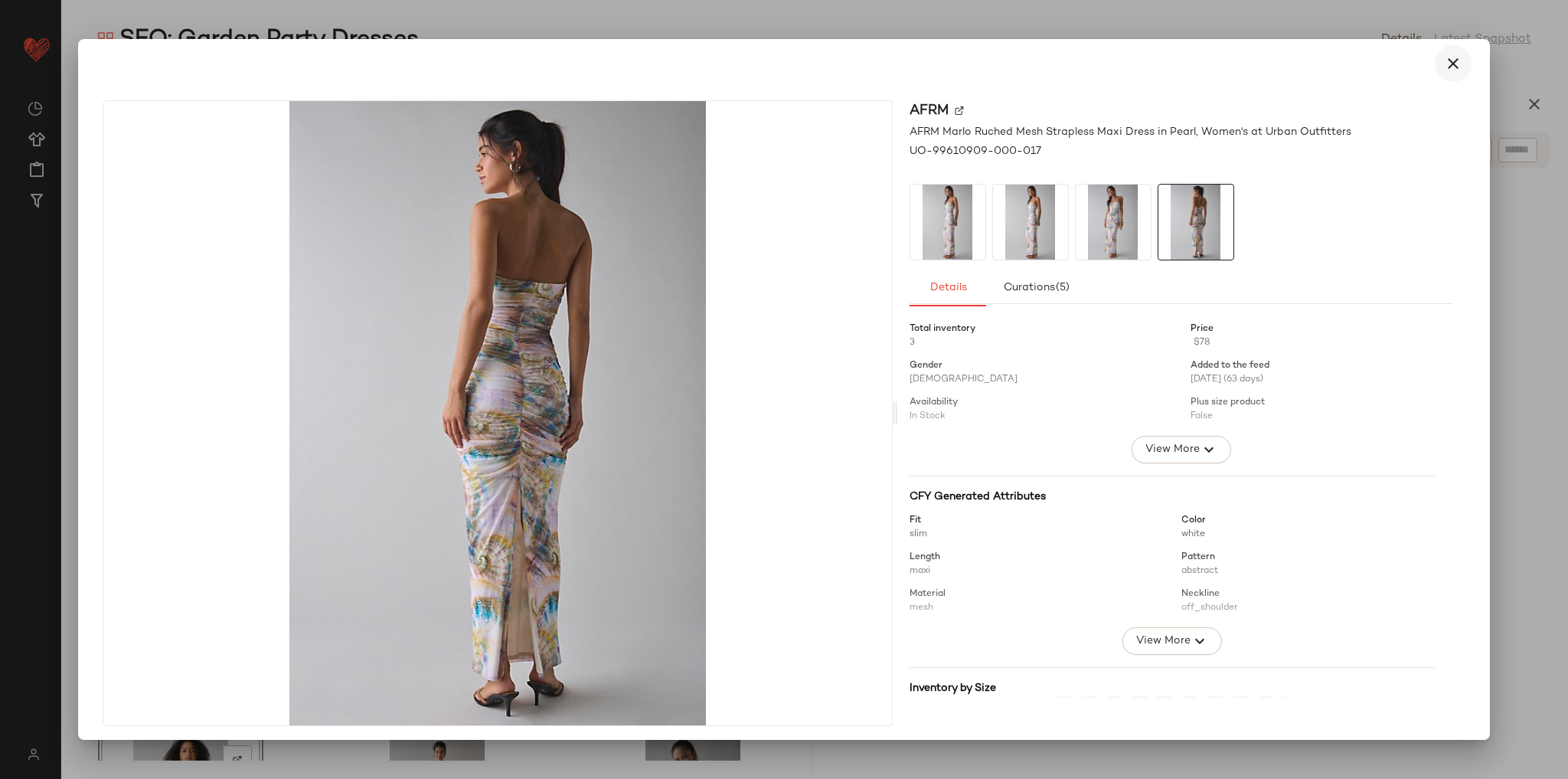
click at [1444, 68] on icon "button" at bounding box center [1452, 63] width 18 height 18
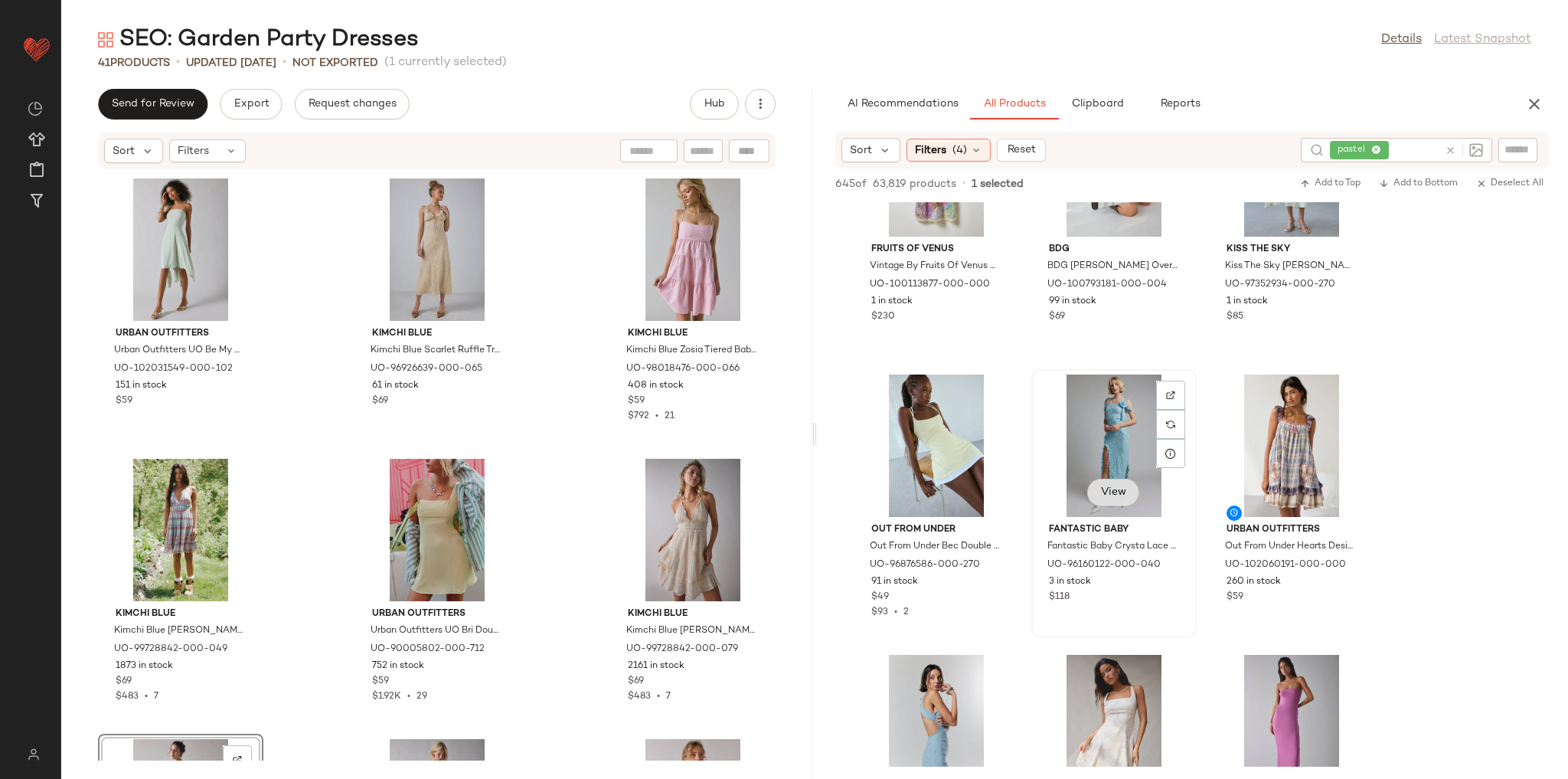
click at [1110, 497] on span "View" at bounding box center [1113, 492] width 26 height 12
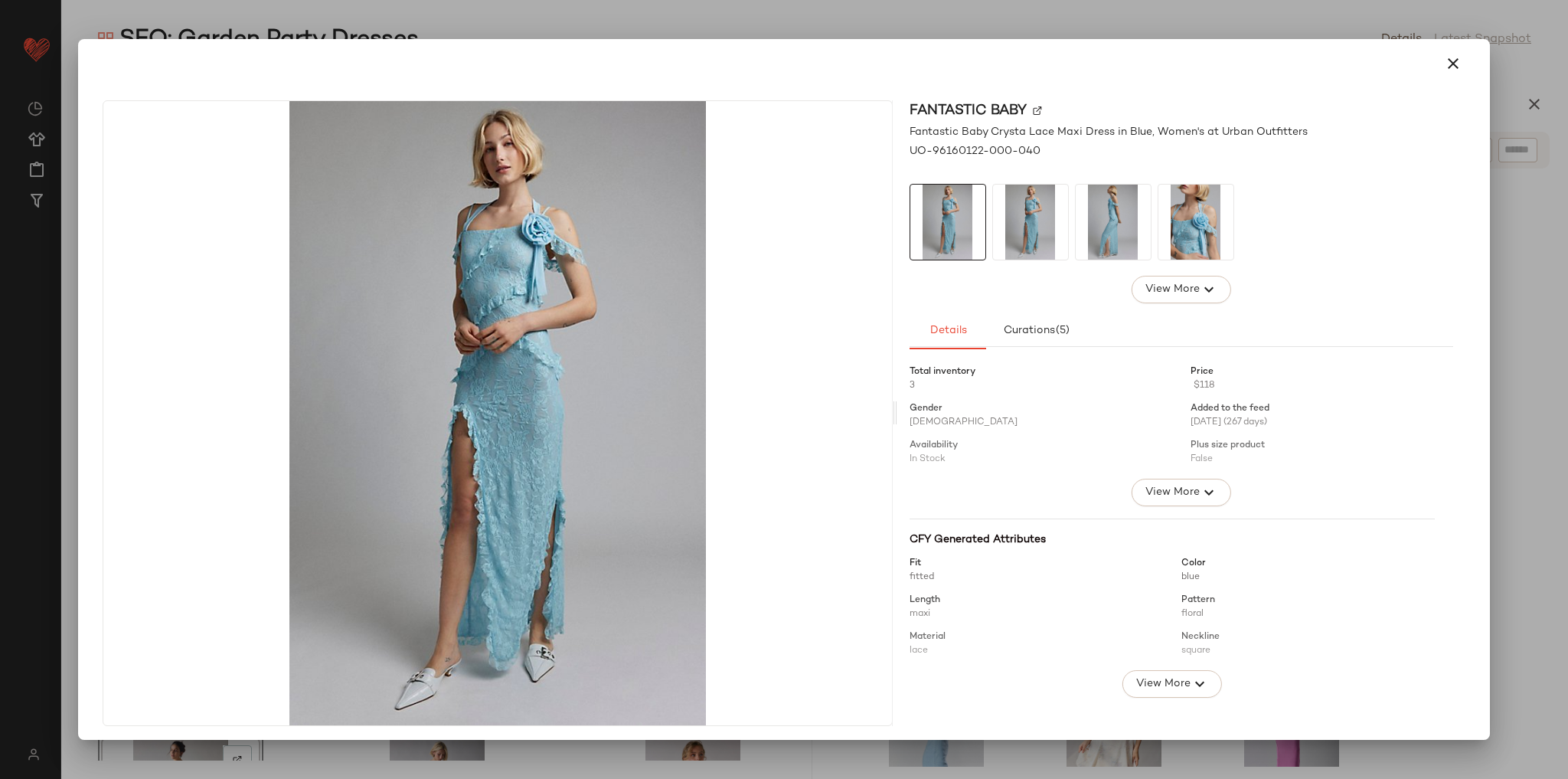
click at [1098, 229] on img at bounding box center [1113, 222] width 75 height 75
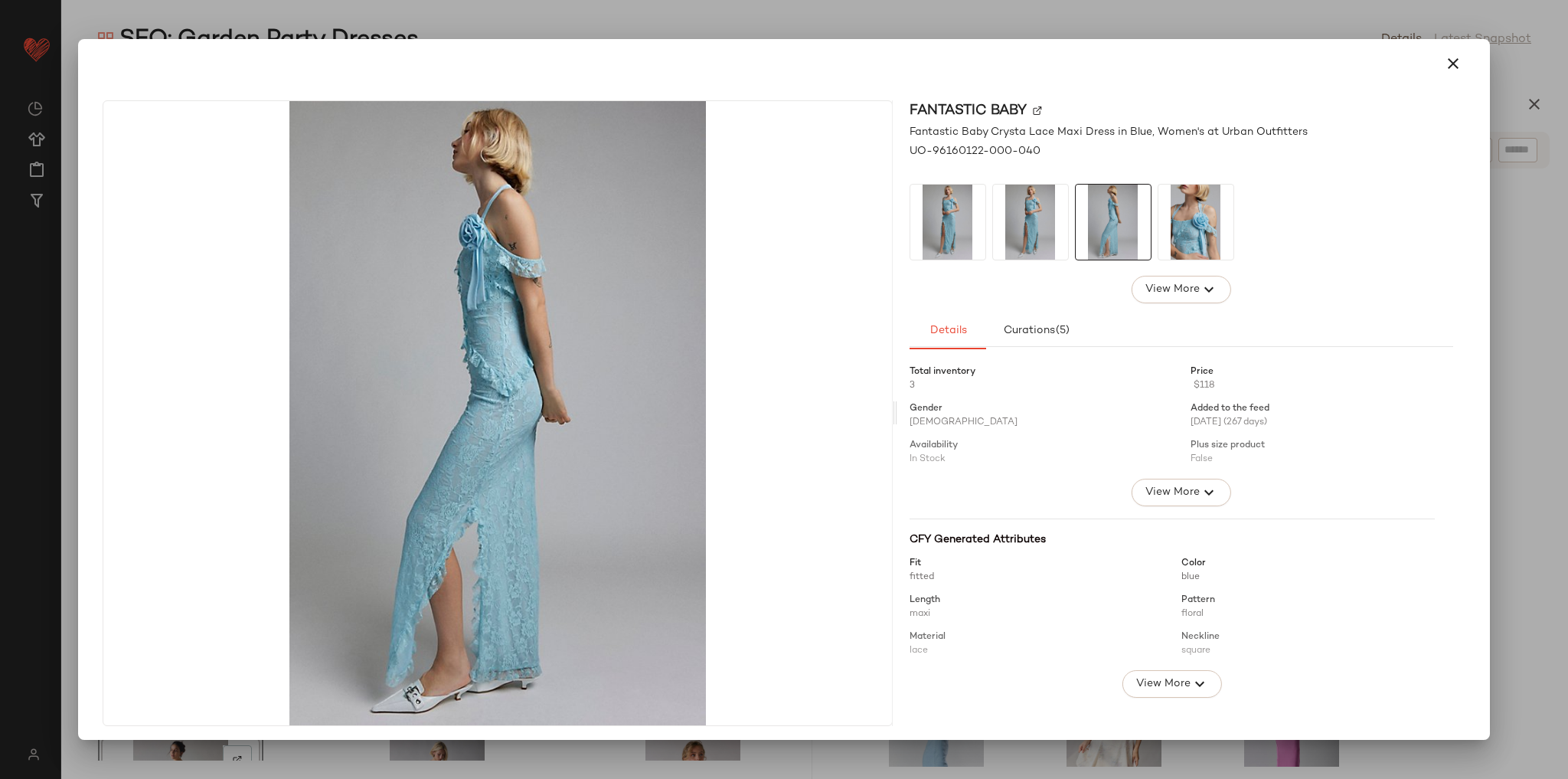
click at [1204, 220] on img at bounding box center [1196, 222] width 75 height 75
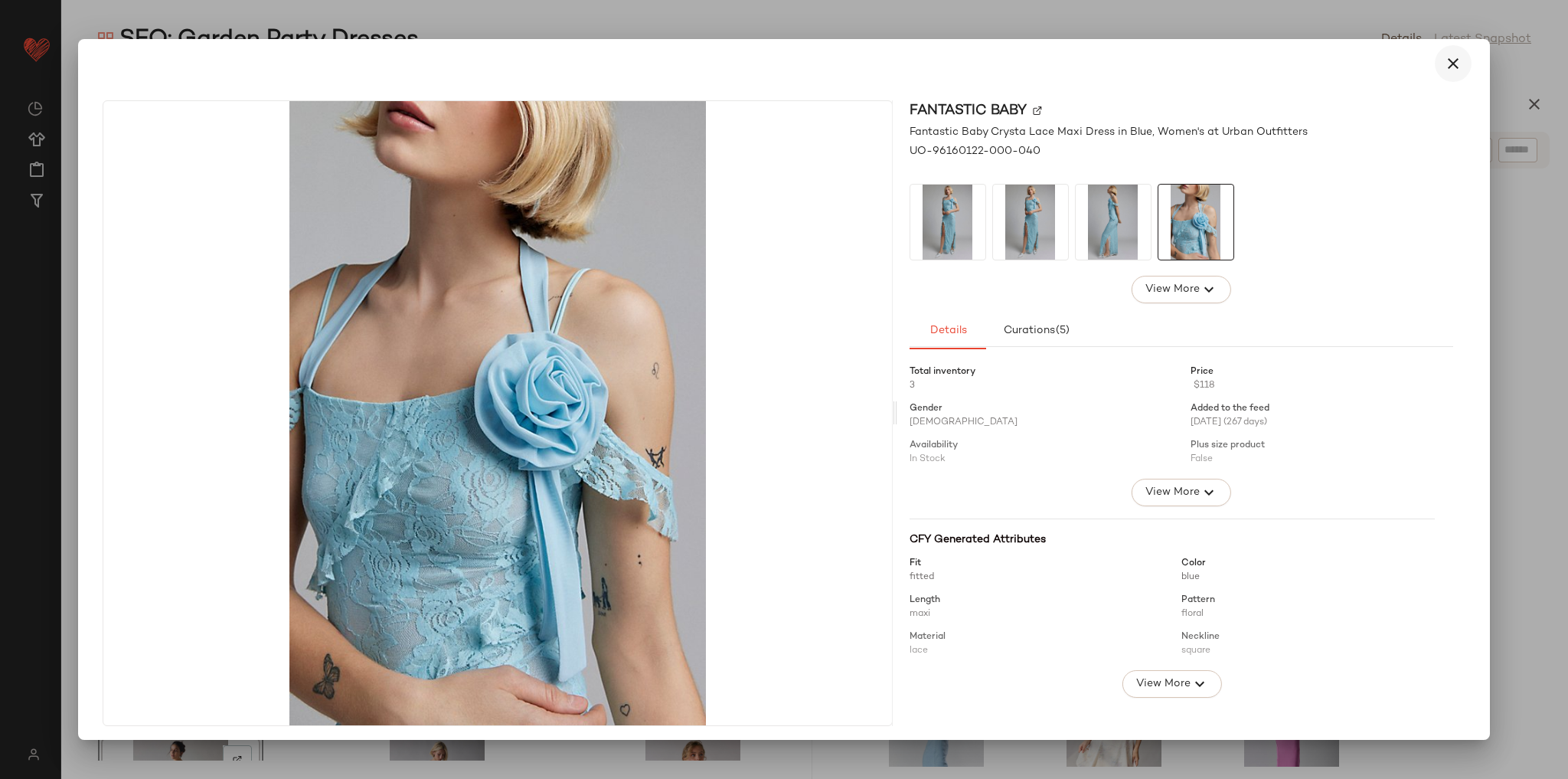
click at [1444, 67] on icon "button" at bounding box center [1452, 63] width 18 height 18
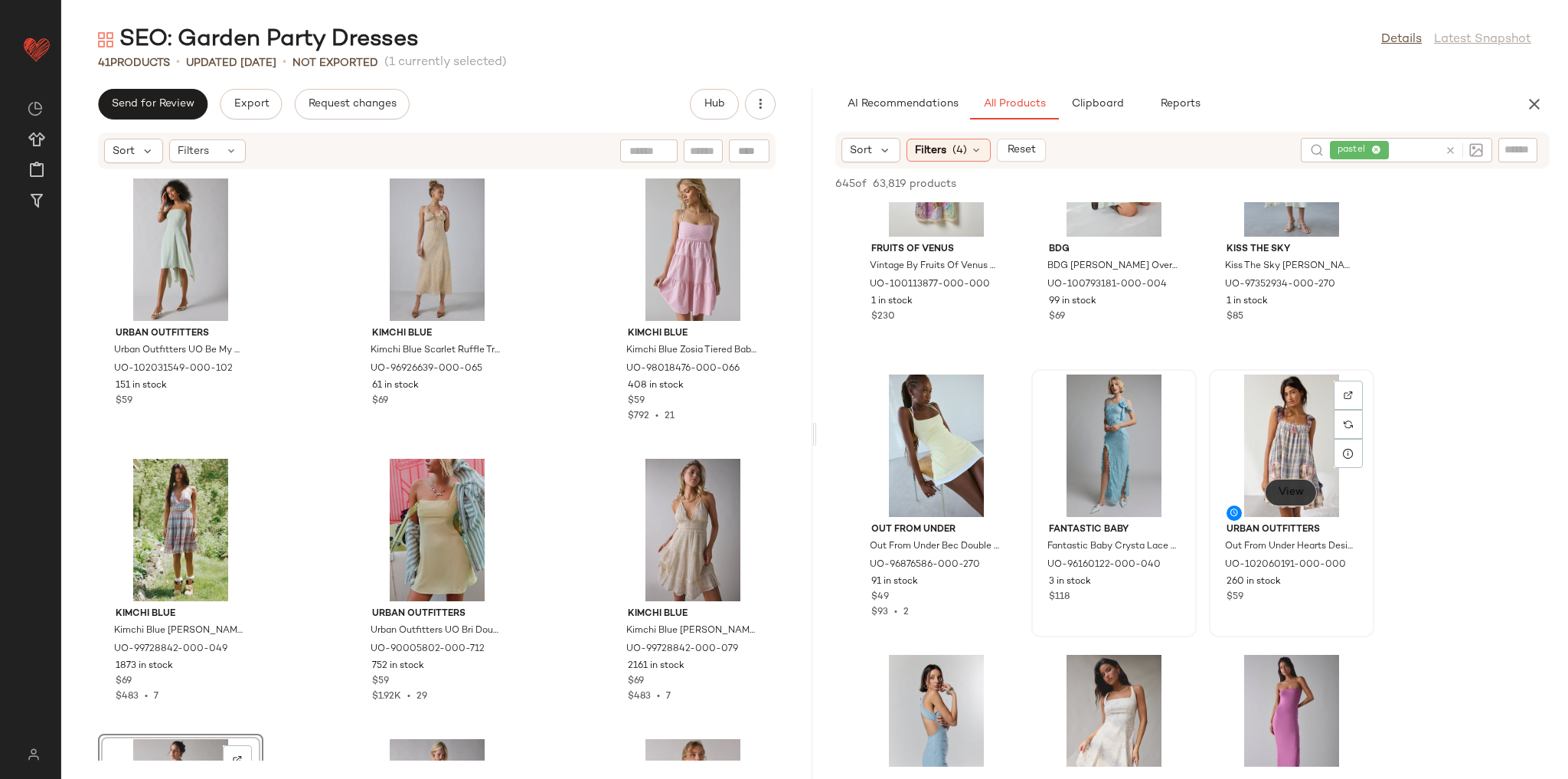
click at [1306, 489] on button "View" at bounding box center [1291, 492] width 52 height 28
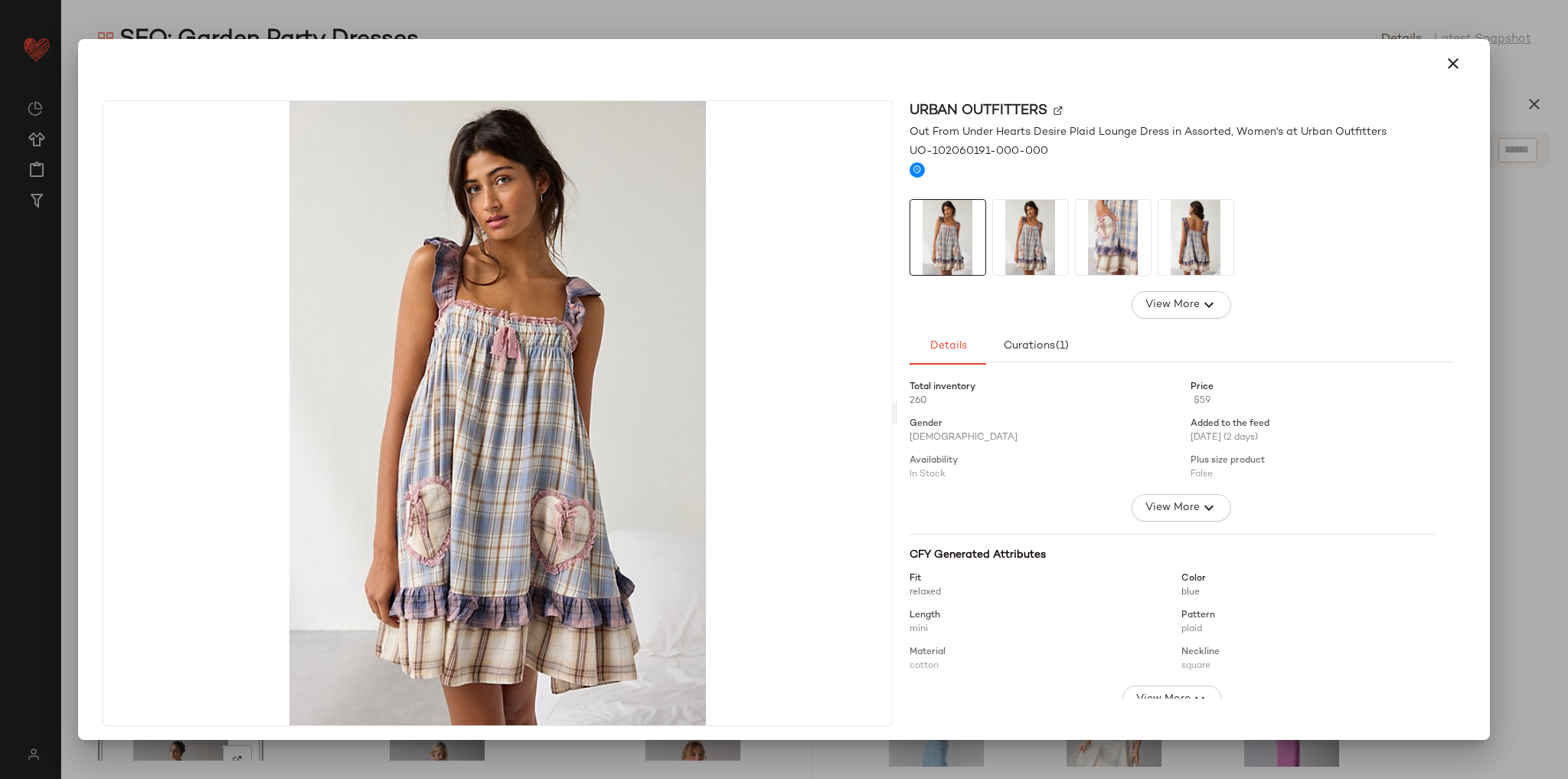
click at [1187, 240] on img at bounding box center [1196, 237] width 75 height 75
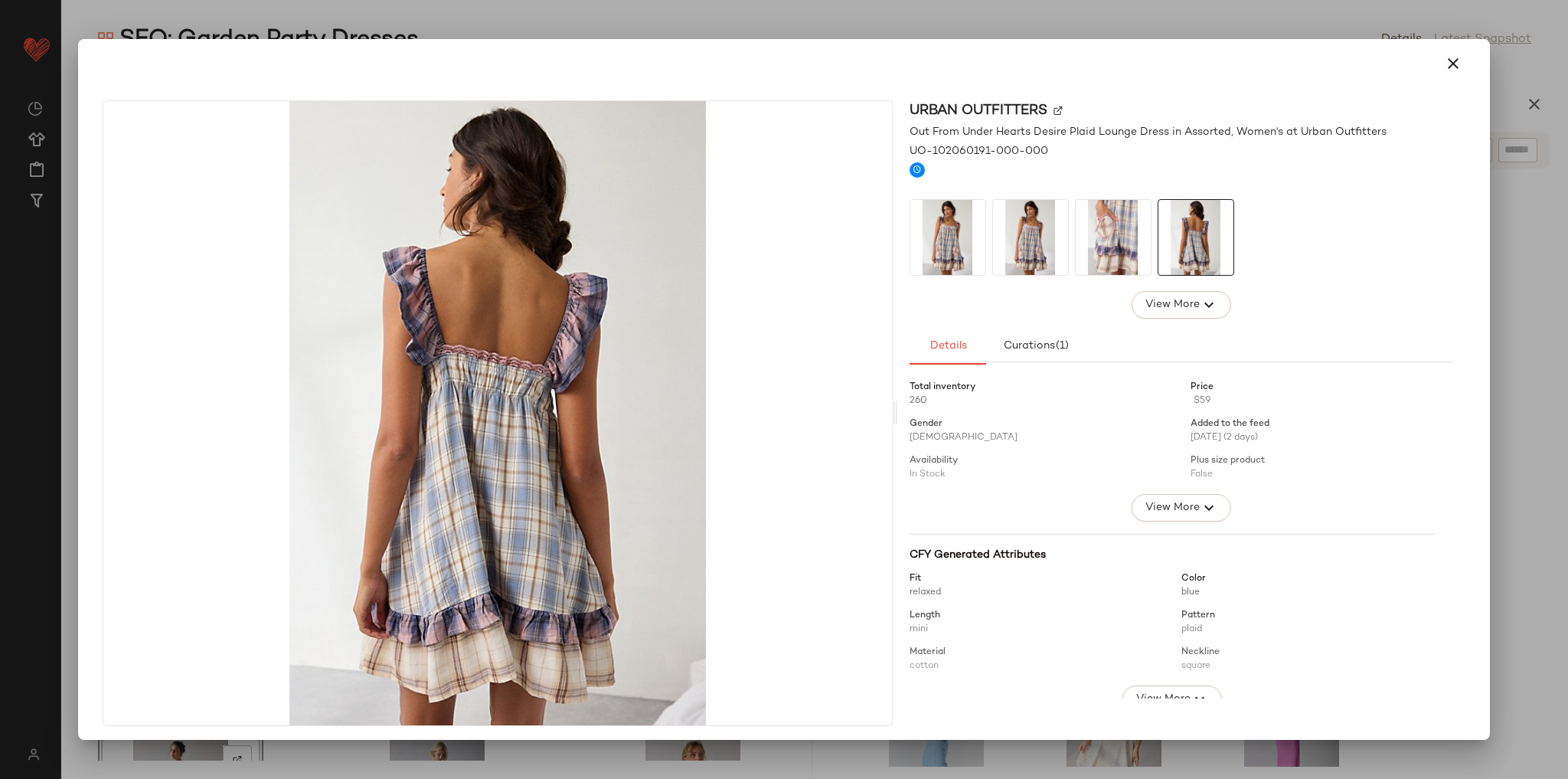
click at [1124, 247] on img at bounding box center [1113, 237] width 75 height 75
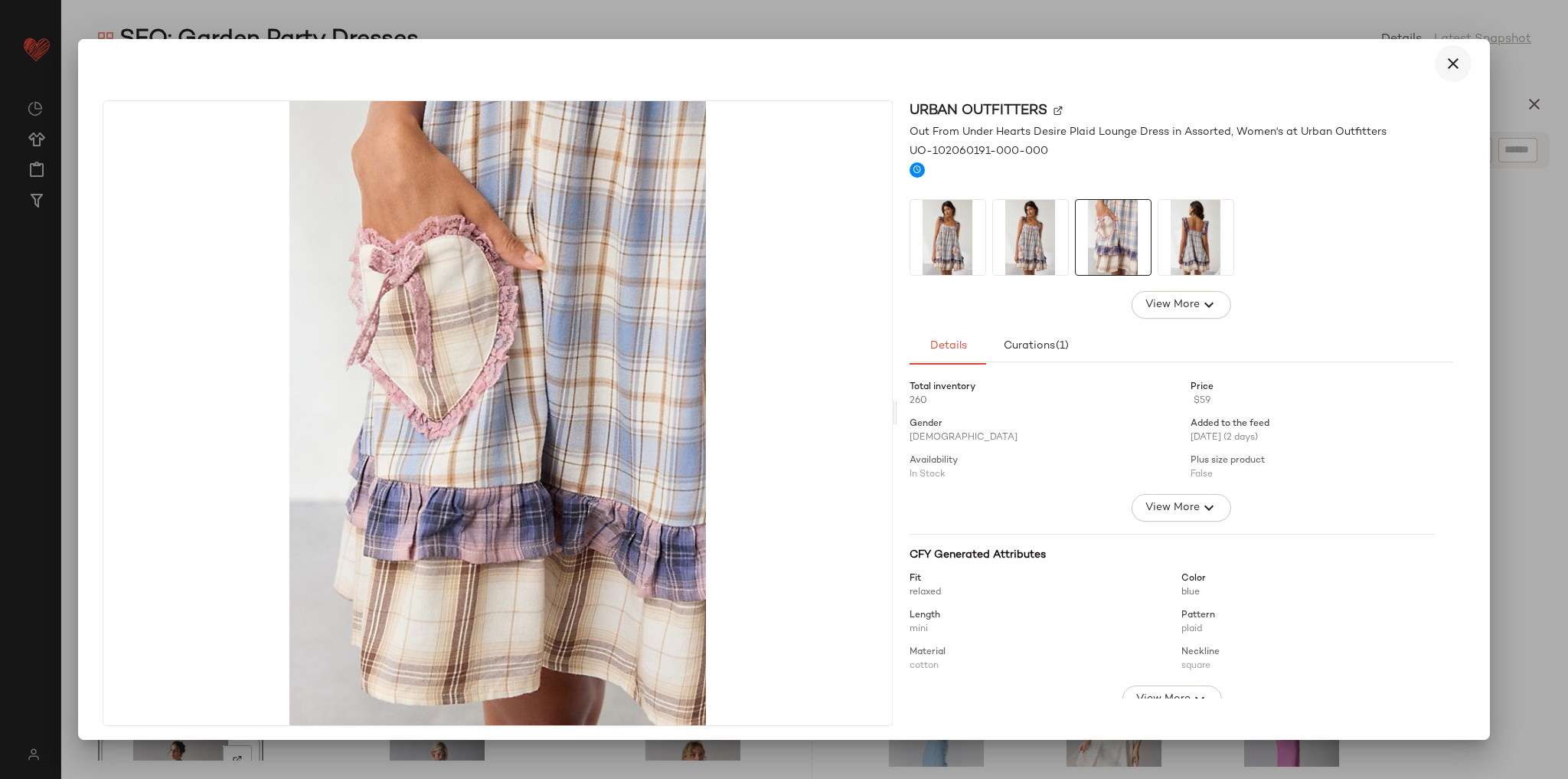
click at [1444, 71] on icon "button" at bounding box center [1452, 63] width 18 height 18
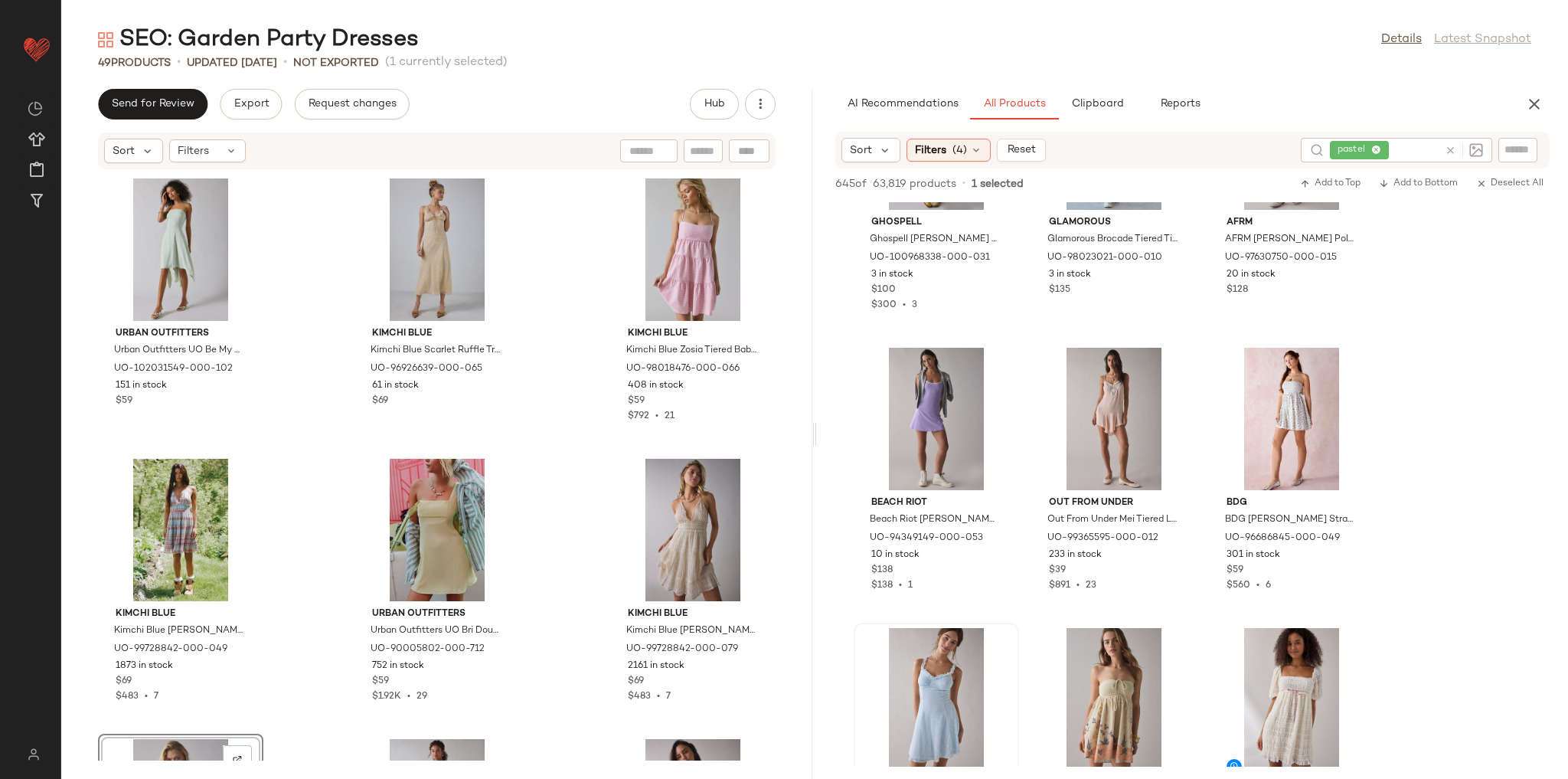
scroll to position [1654, 0]
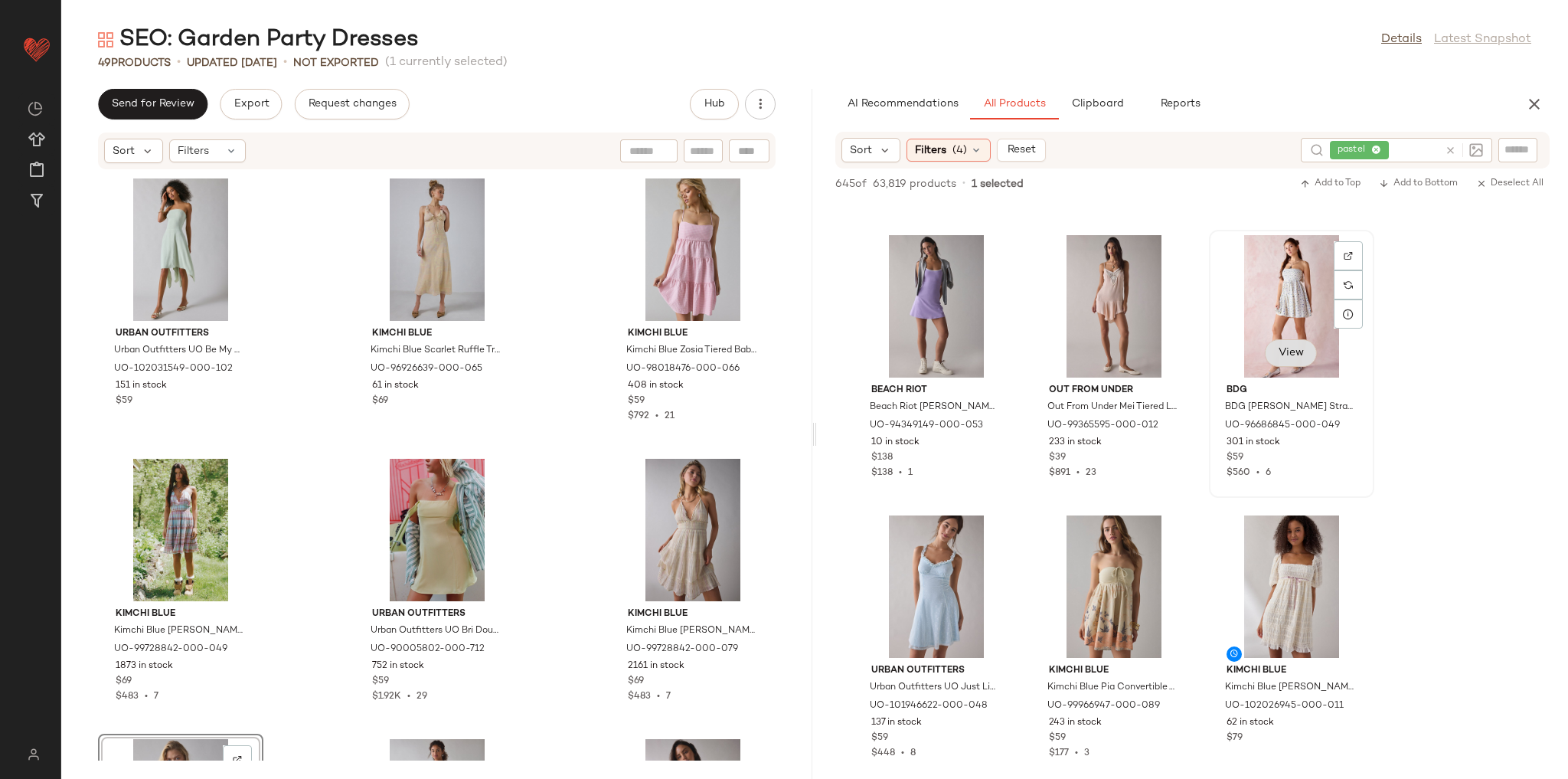
click at [1301, 361] on button "View" at bounding box center [1291, 353] width 52 height 28
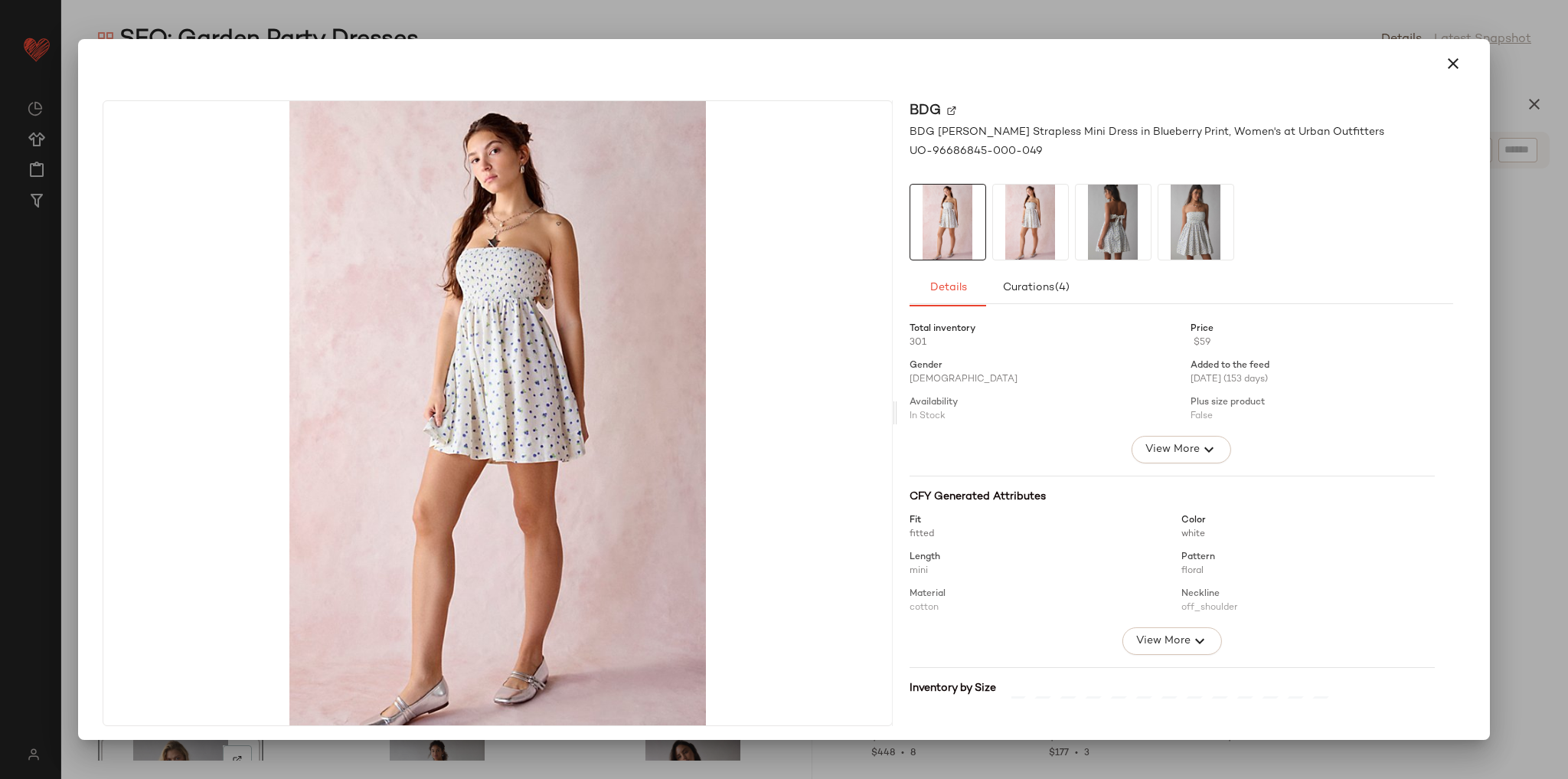
click at [1142, 226] on img at bounding box center [1113, 222] width 75 height 75
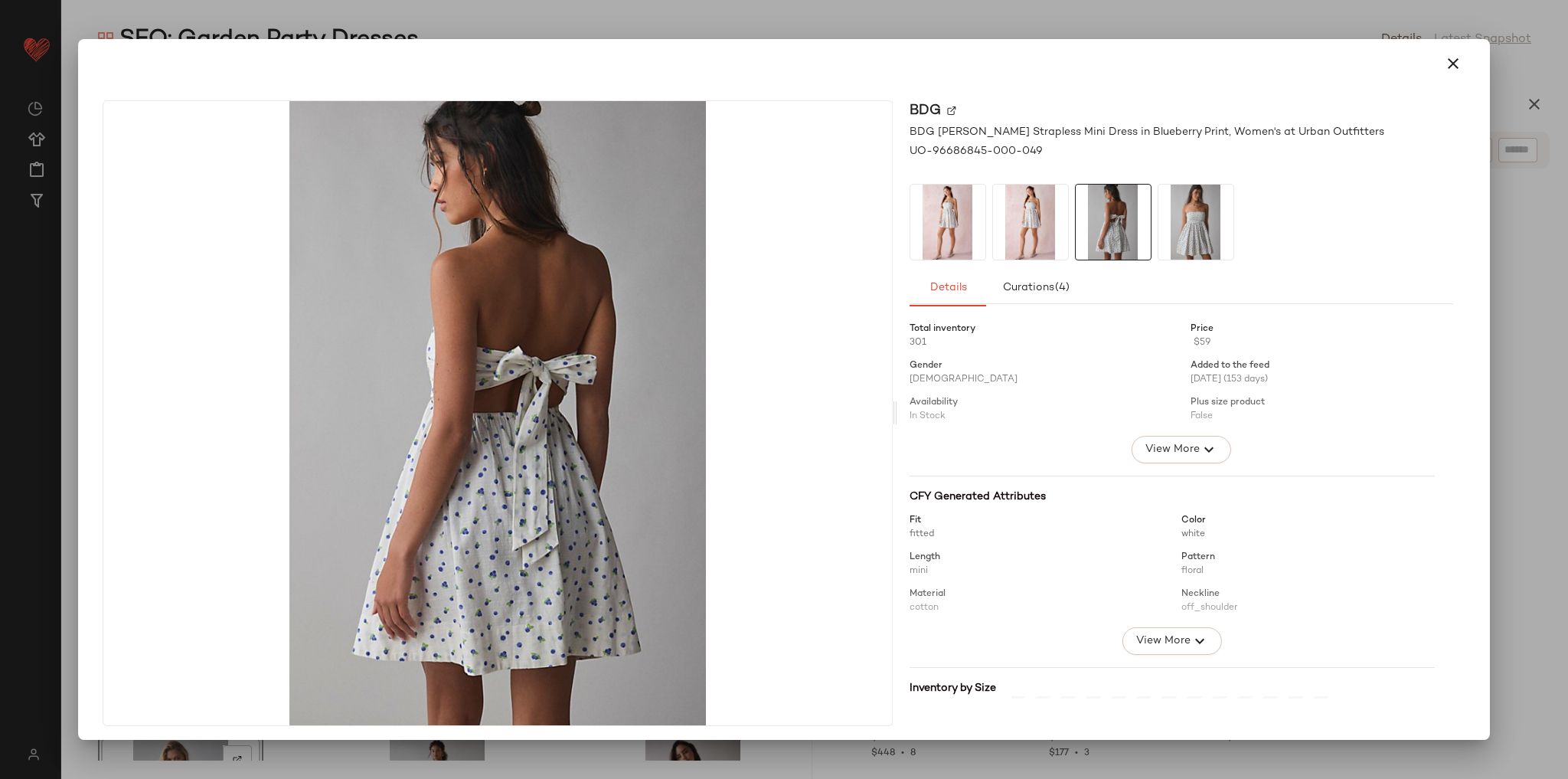
click at [1175, 225] on img at bounding box center [1196, 222] width 75 height 75
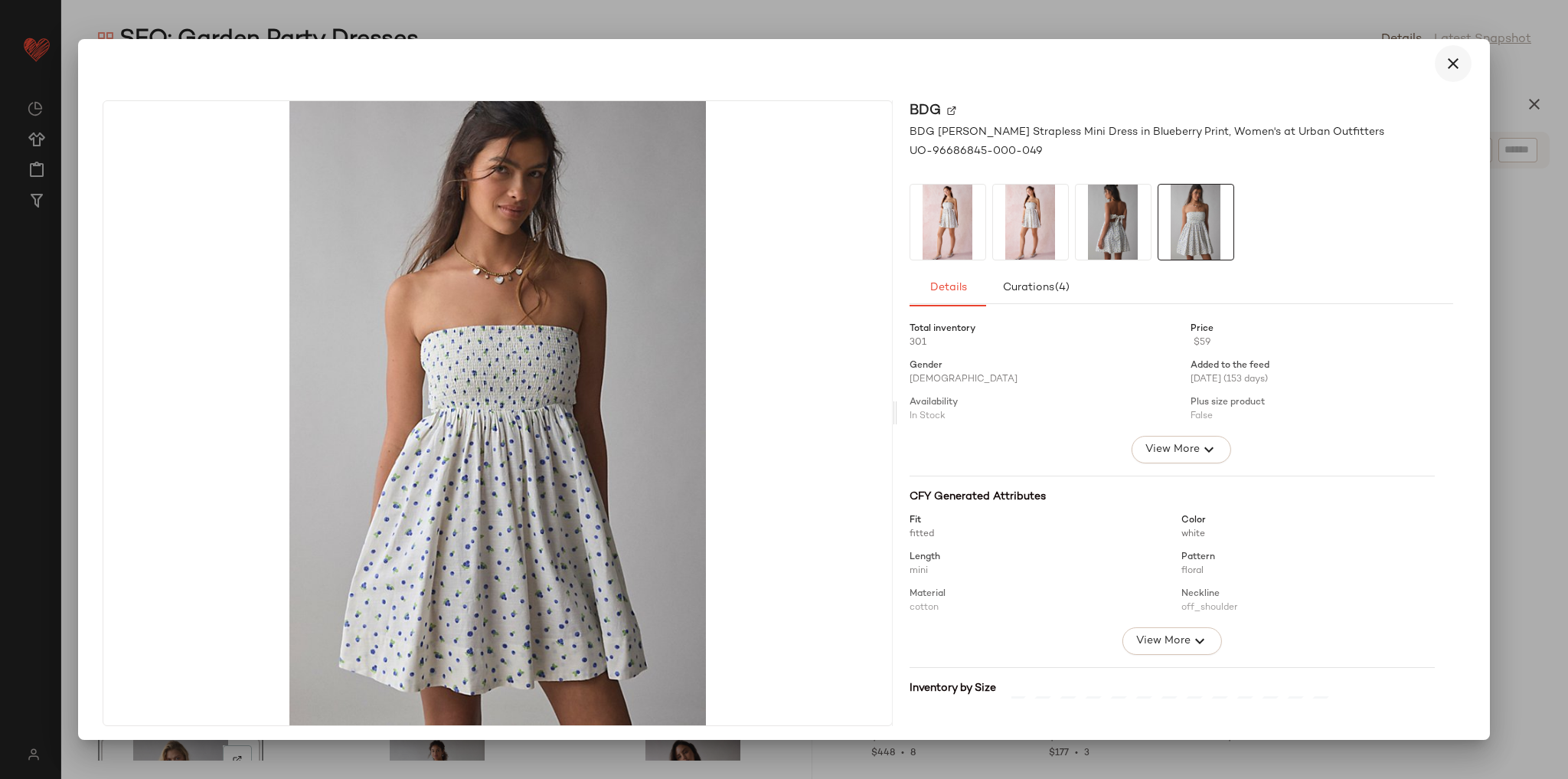
click at [1444, 59] on icon "button" at bounding box center [1452, 63] width 18 height 18
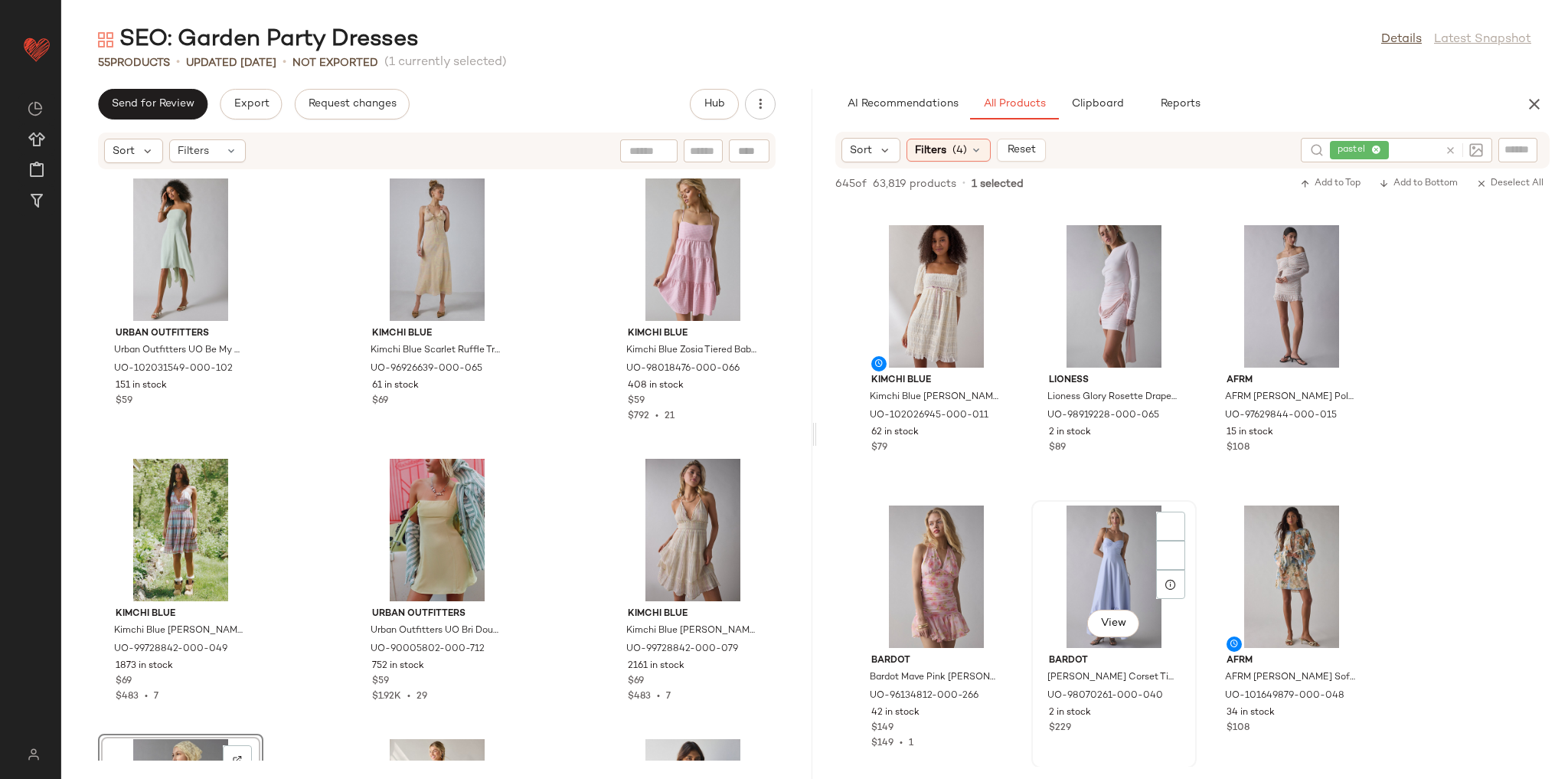
scroll to position [2083, 0]
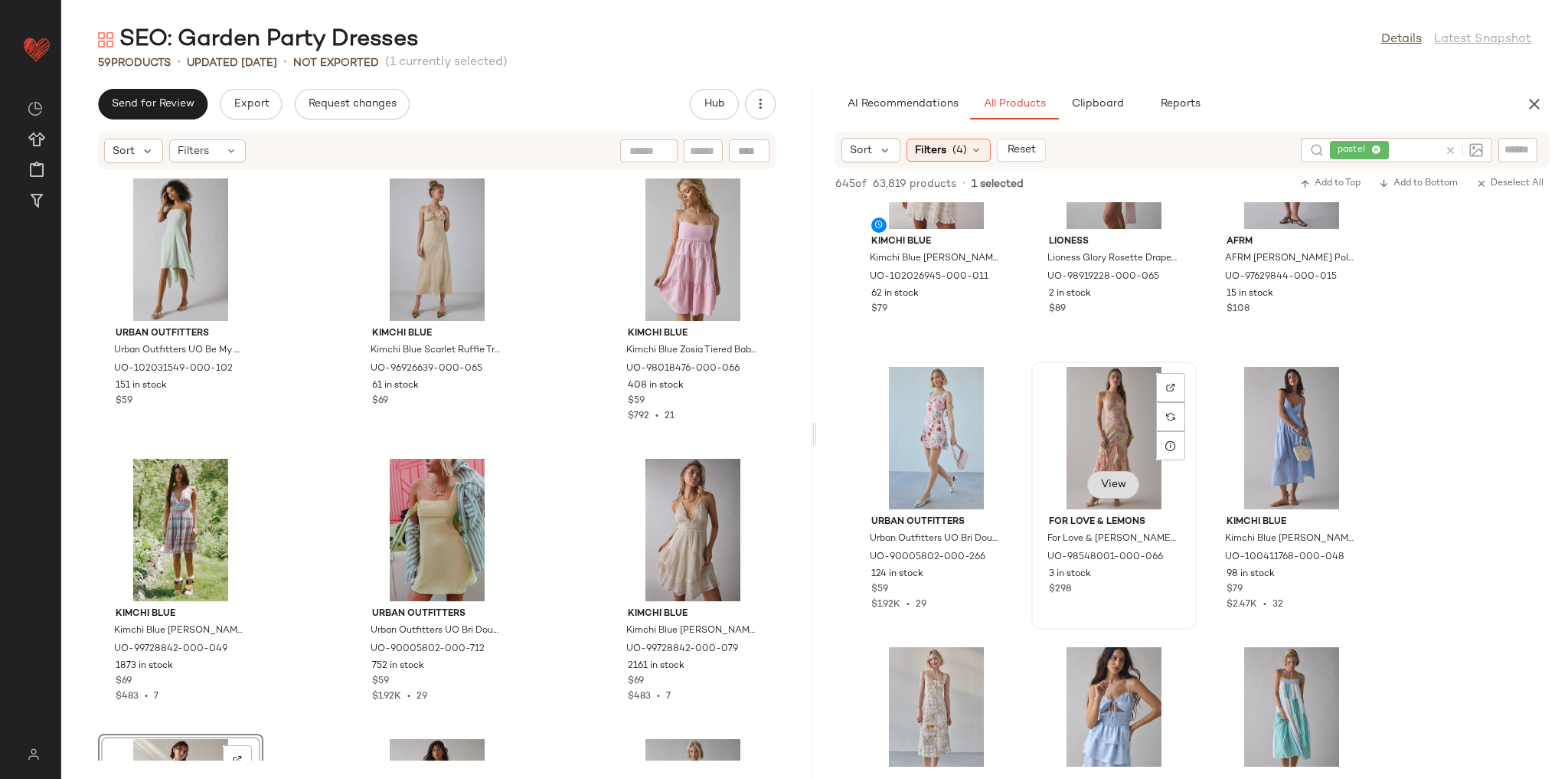
click at [1105, 487] on span "View" at bounding box center [1113, 484] width 26 height 12
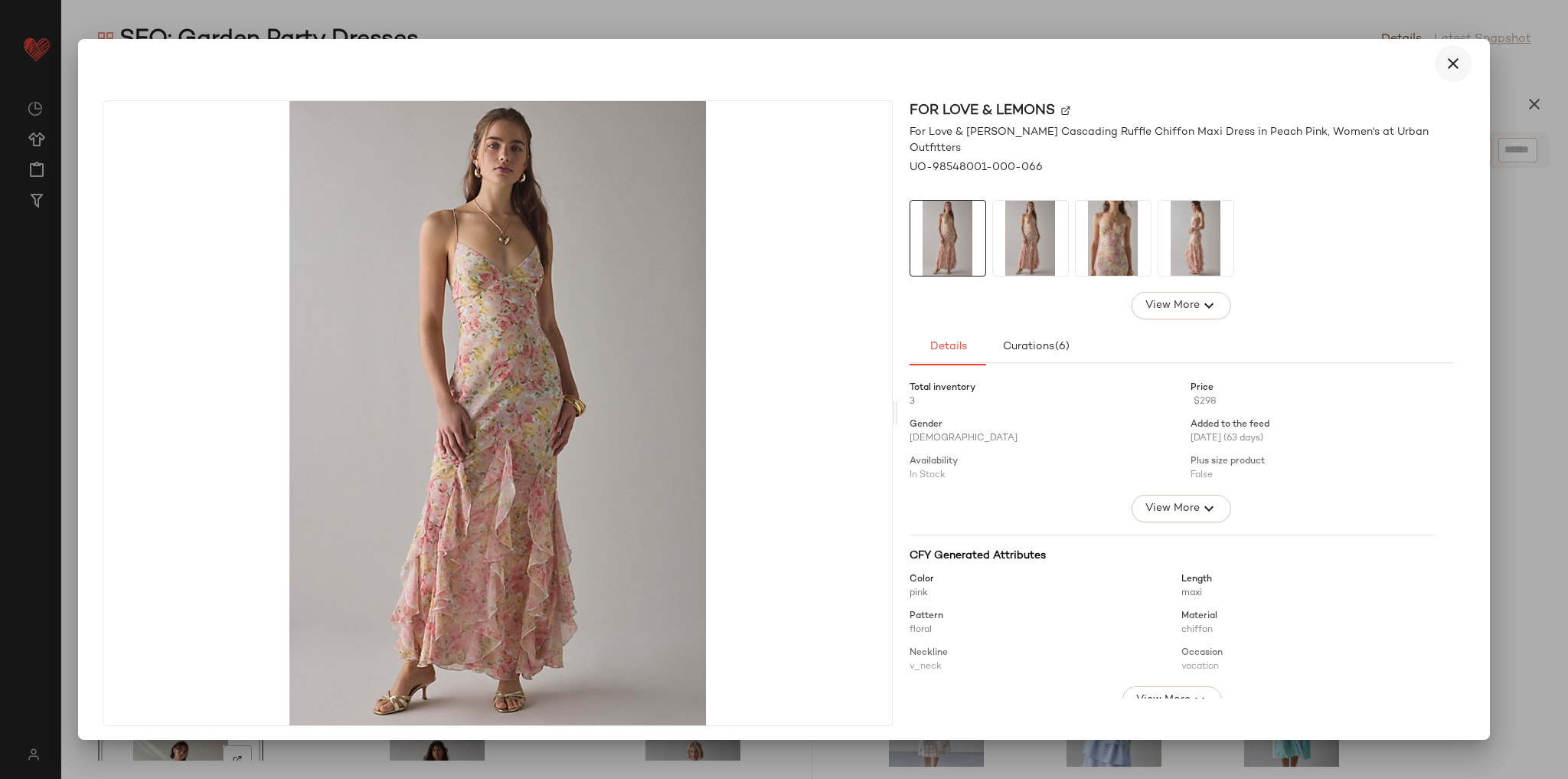
click at [1444, 64] on icon "button" at bounding box center [1452, 63] width 18 height 18
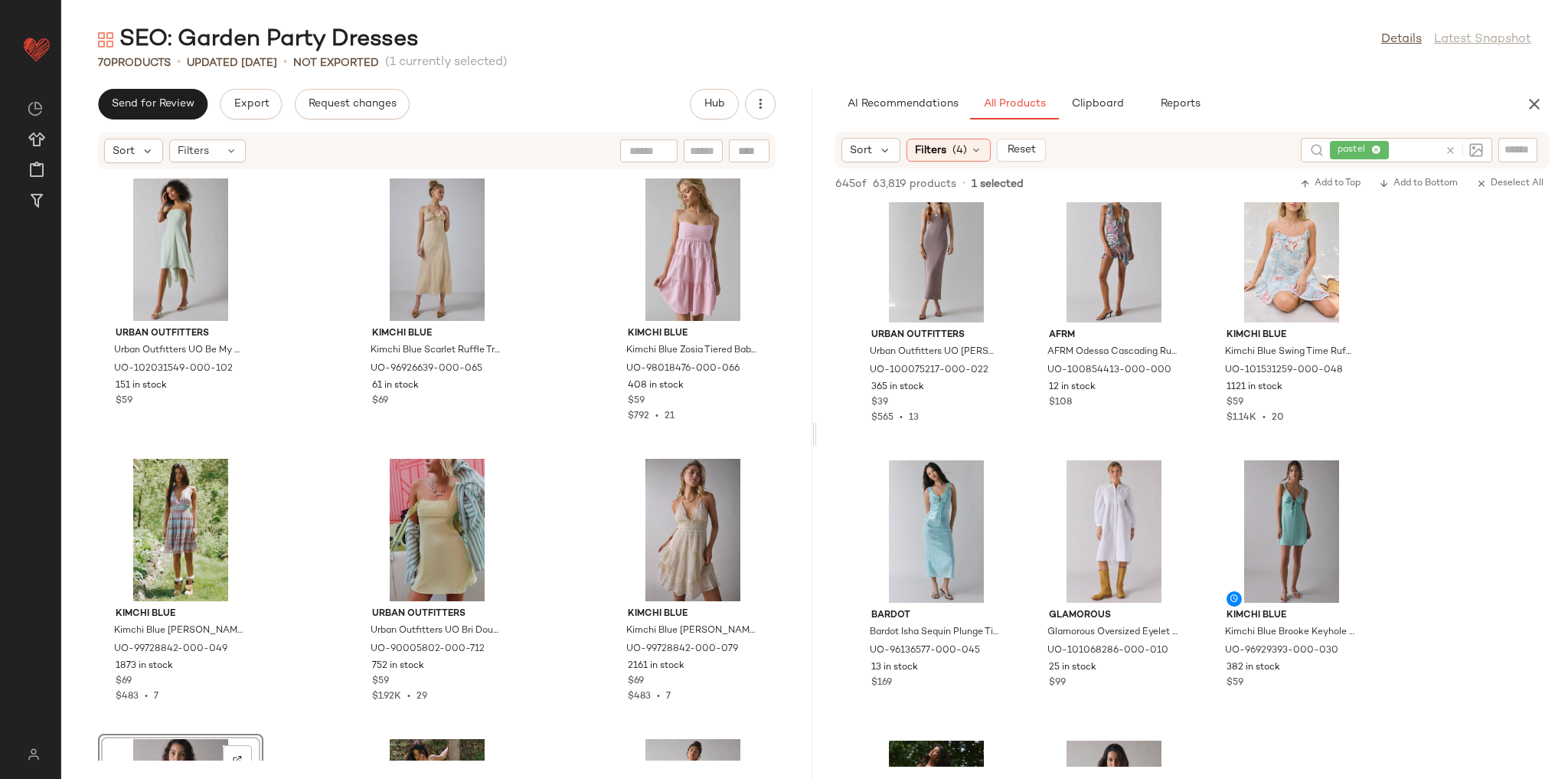
scroll to position [3492, 0]
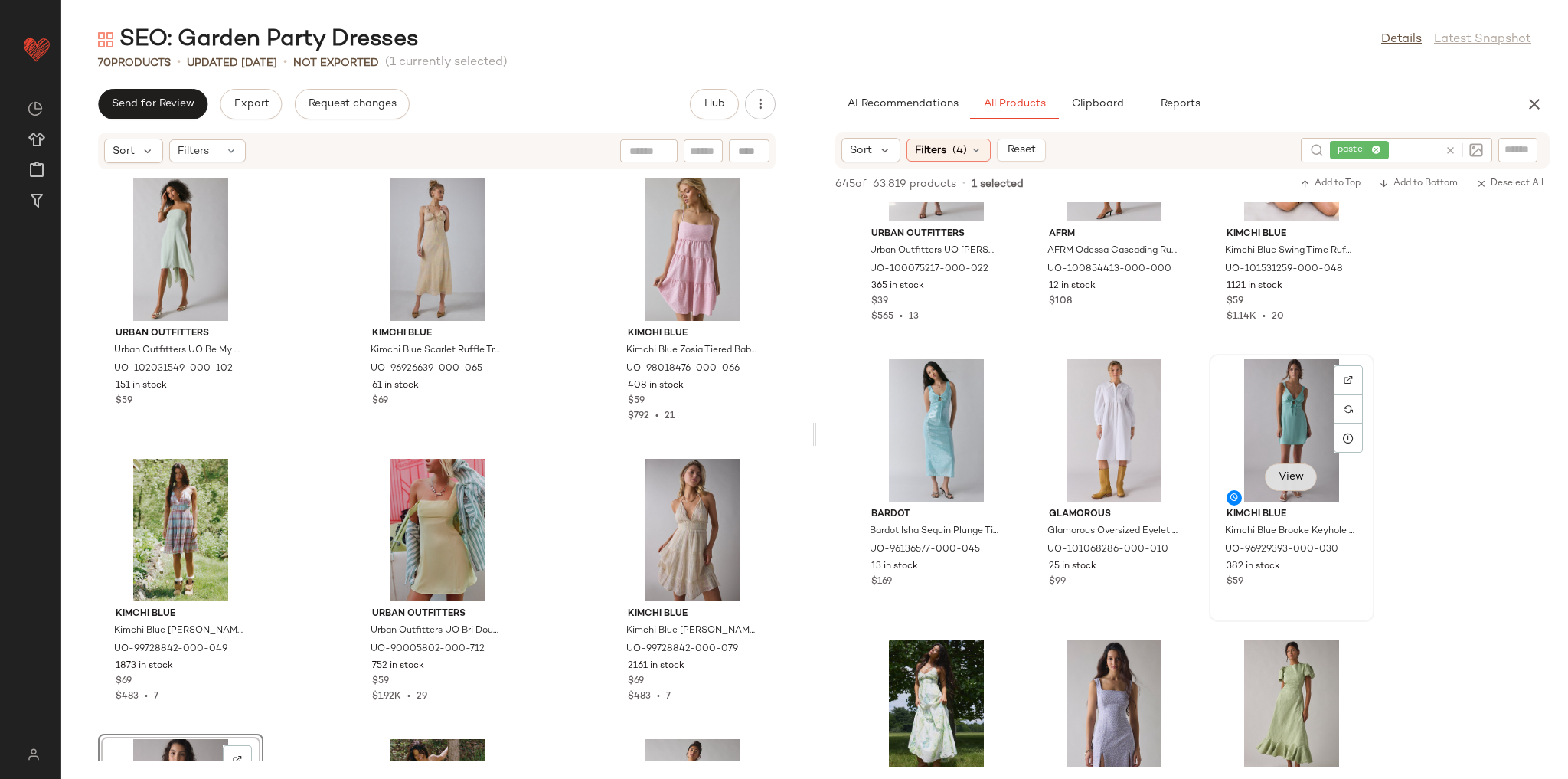
click at [1302, 475] on span "View" at bounding box center [1291, 477] width 26 height 12
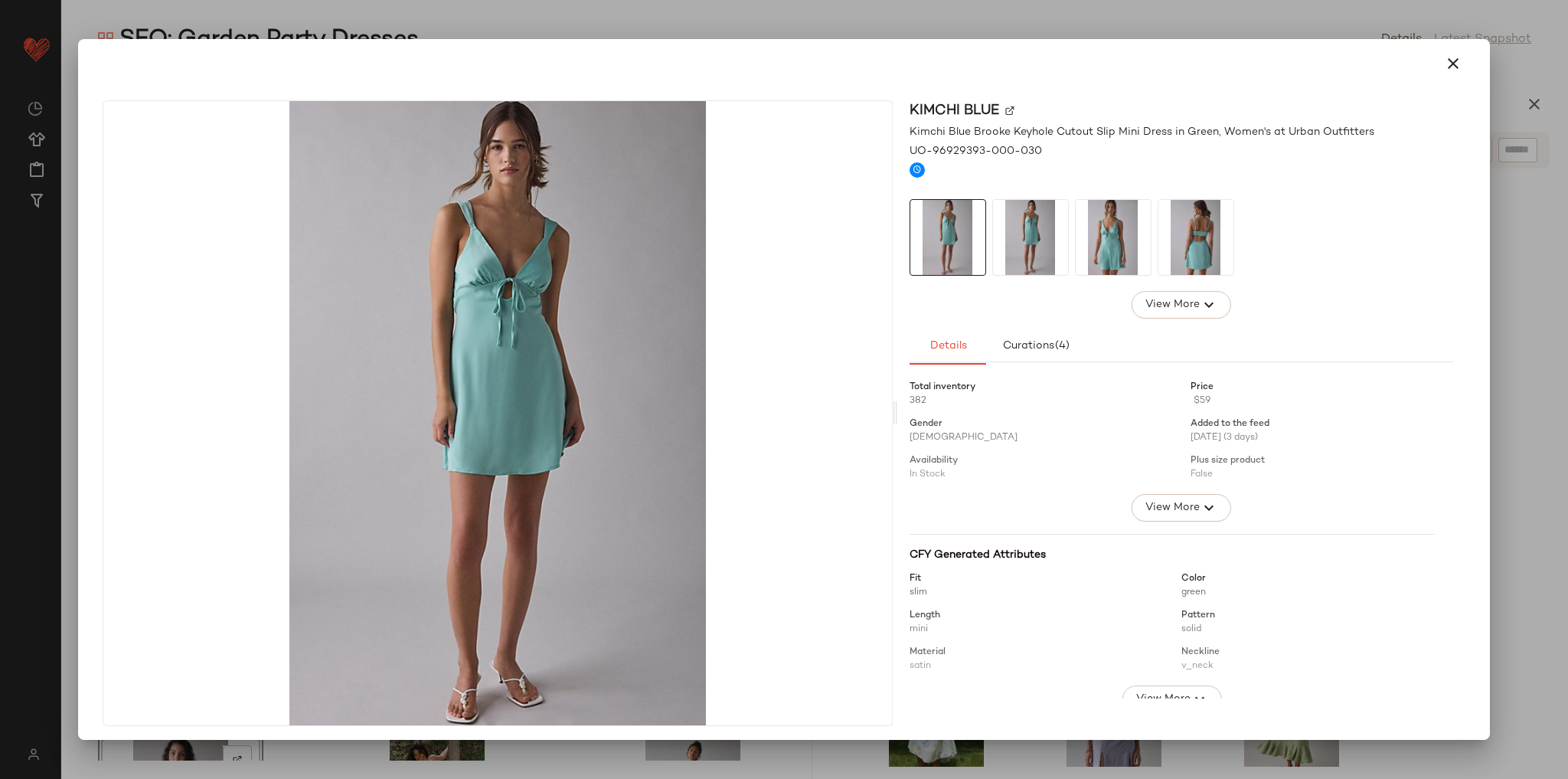
click at [1111, 257] on img at bounding box center [1113, 237] width 75 height 75
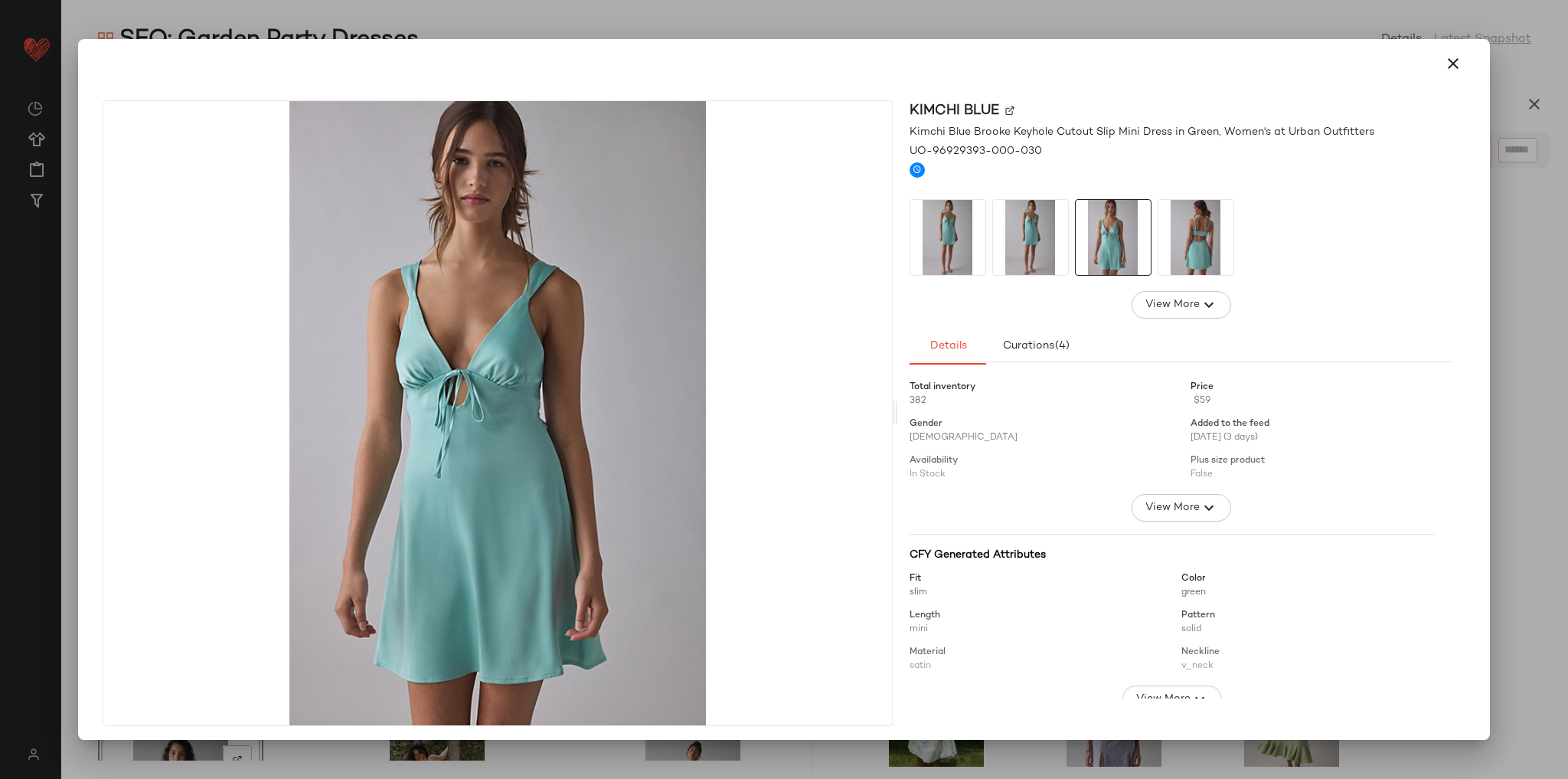
click at [1179, 255] on img at bounding box center [1196, 237] width 75 height 75
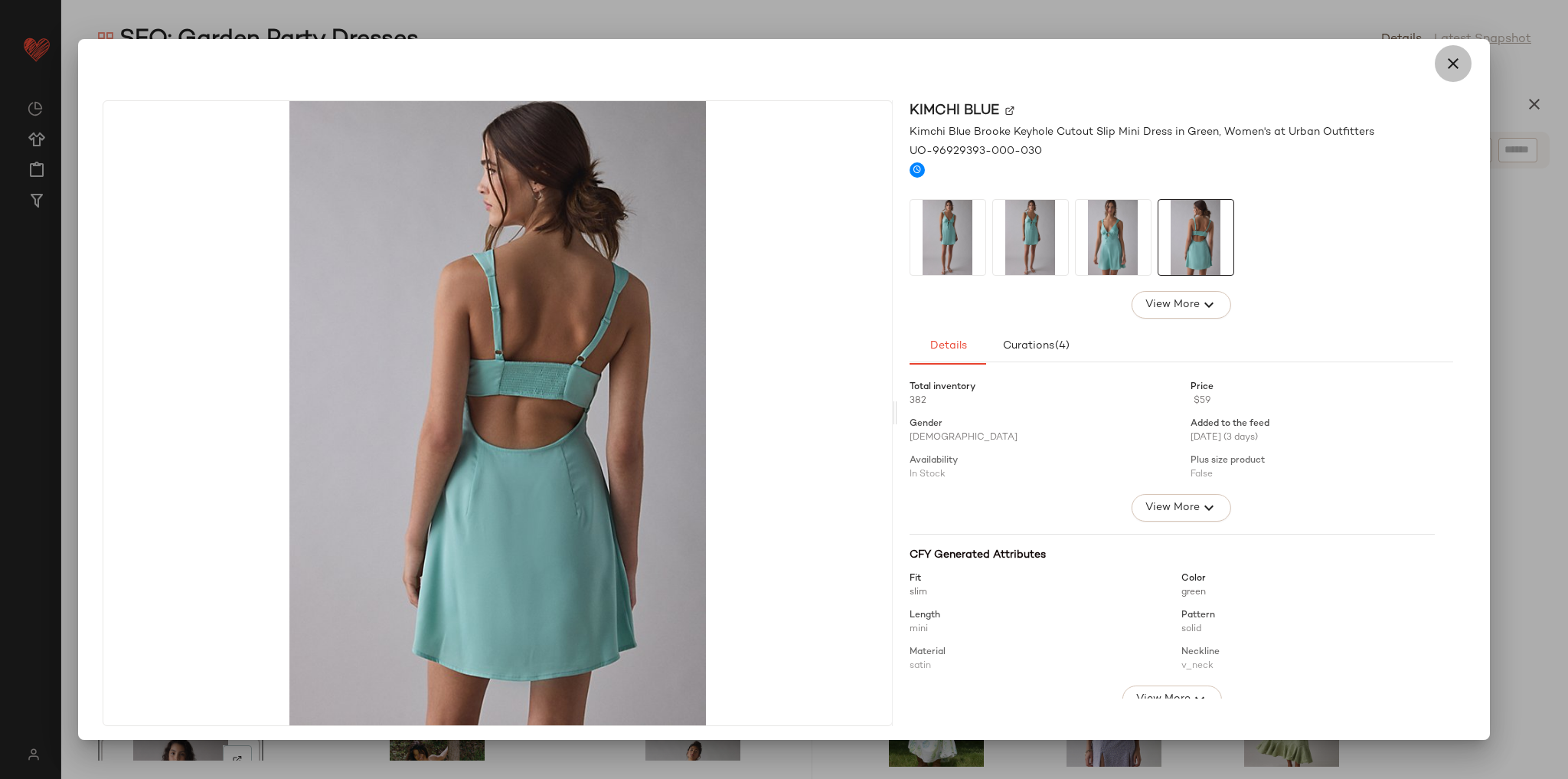
click at [1444, 58] on icon "button" at bounding box center [1452, 63] width 18 height 18
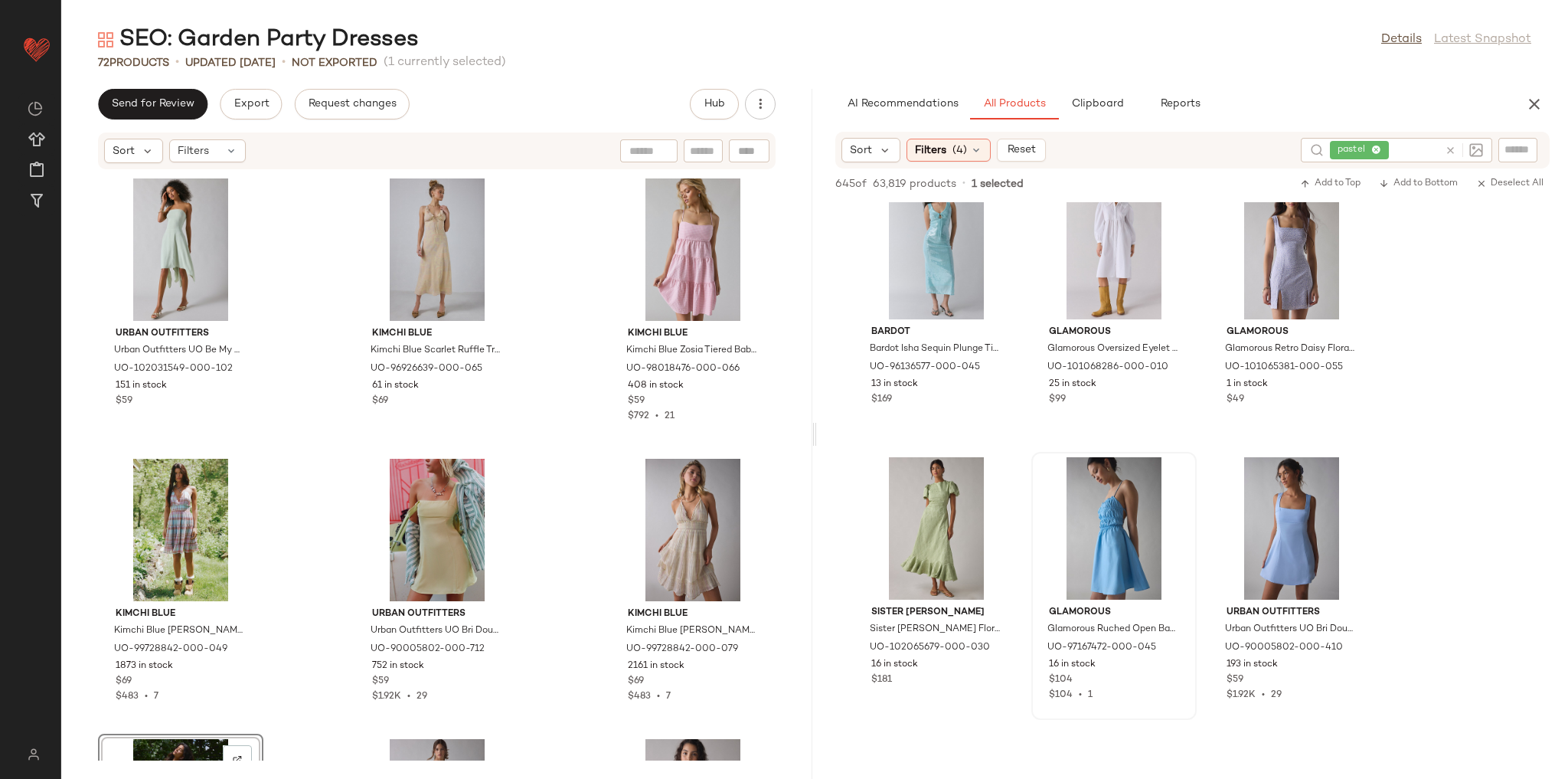
scroll to position [3676, 0]
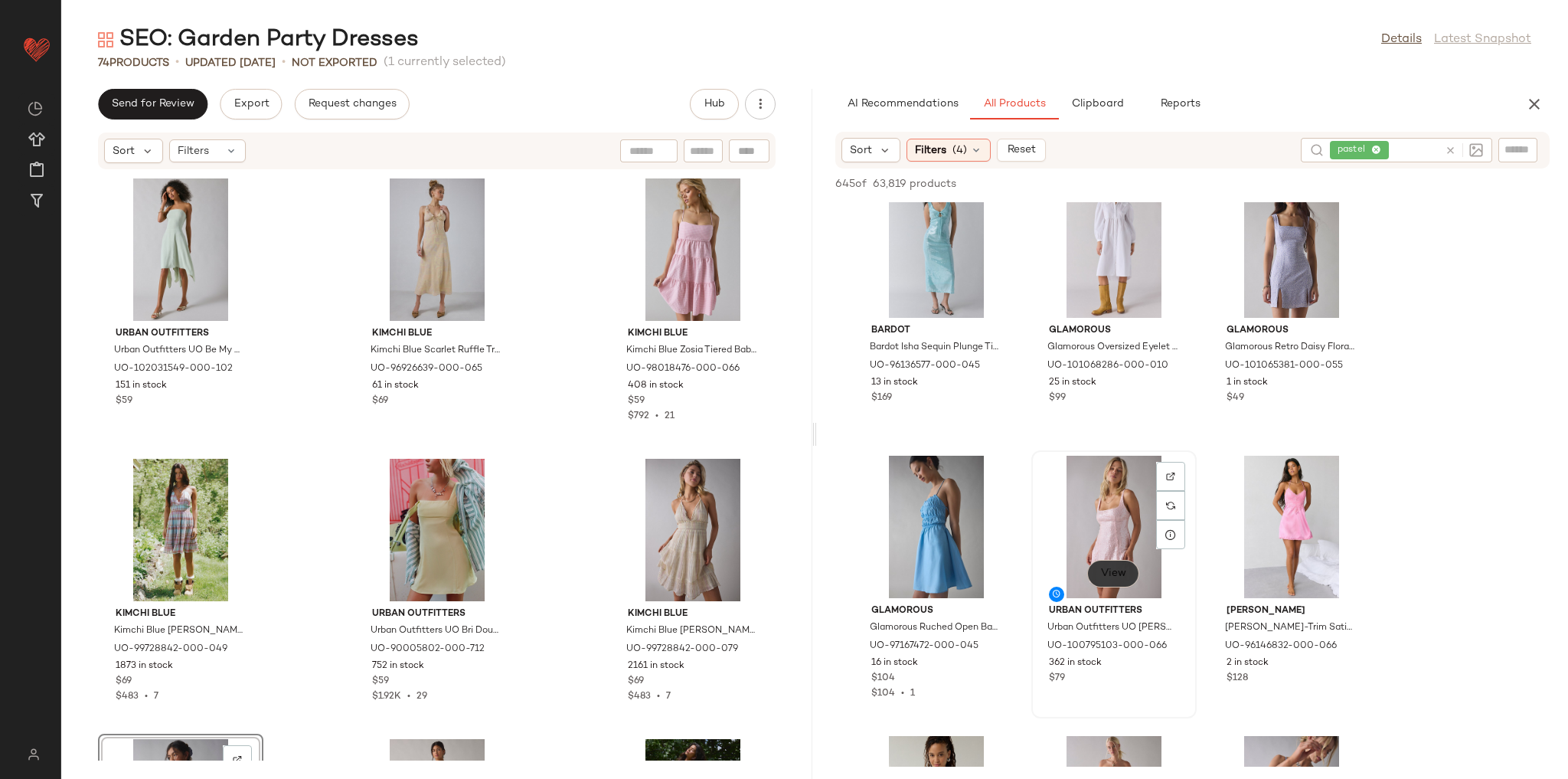
click at [1127, 582] on button "View" at bounding box center [1113, 573] width 52 height 28
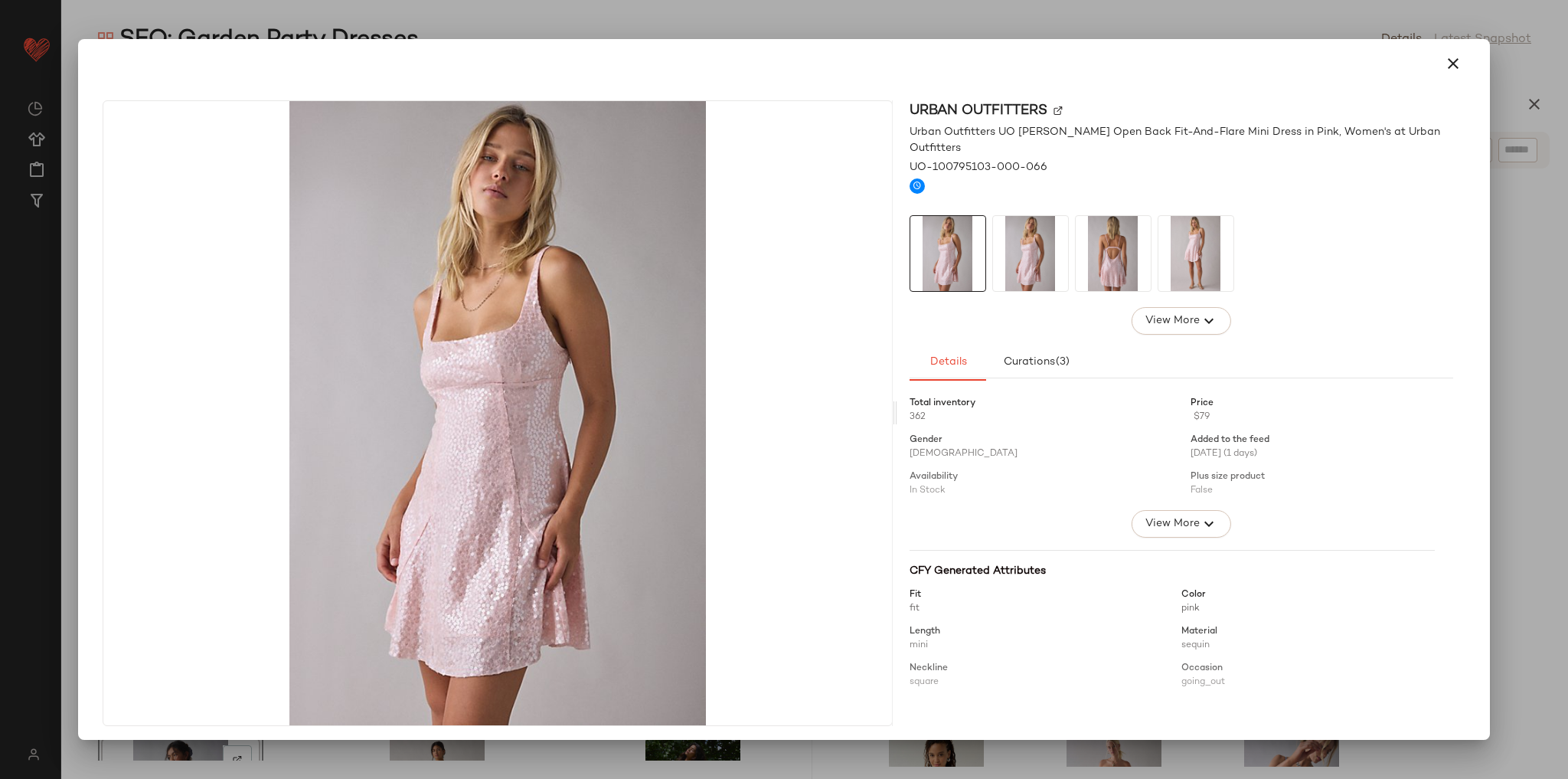
click at [1110, 252] on img at bounding box center [1113, 253] width 75 height 75
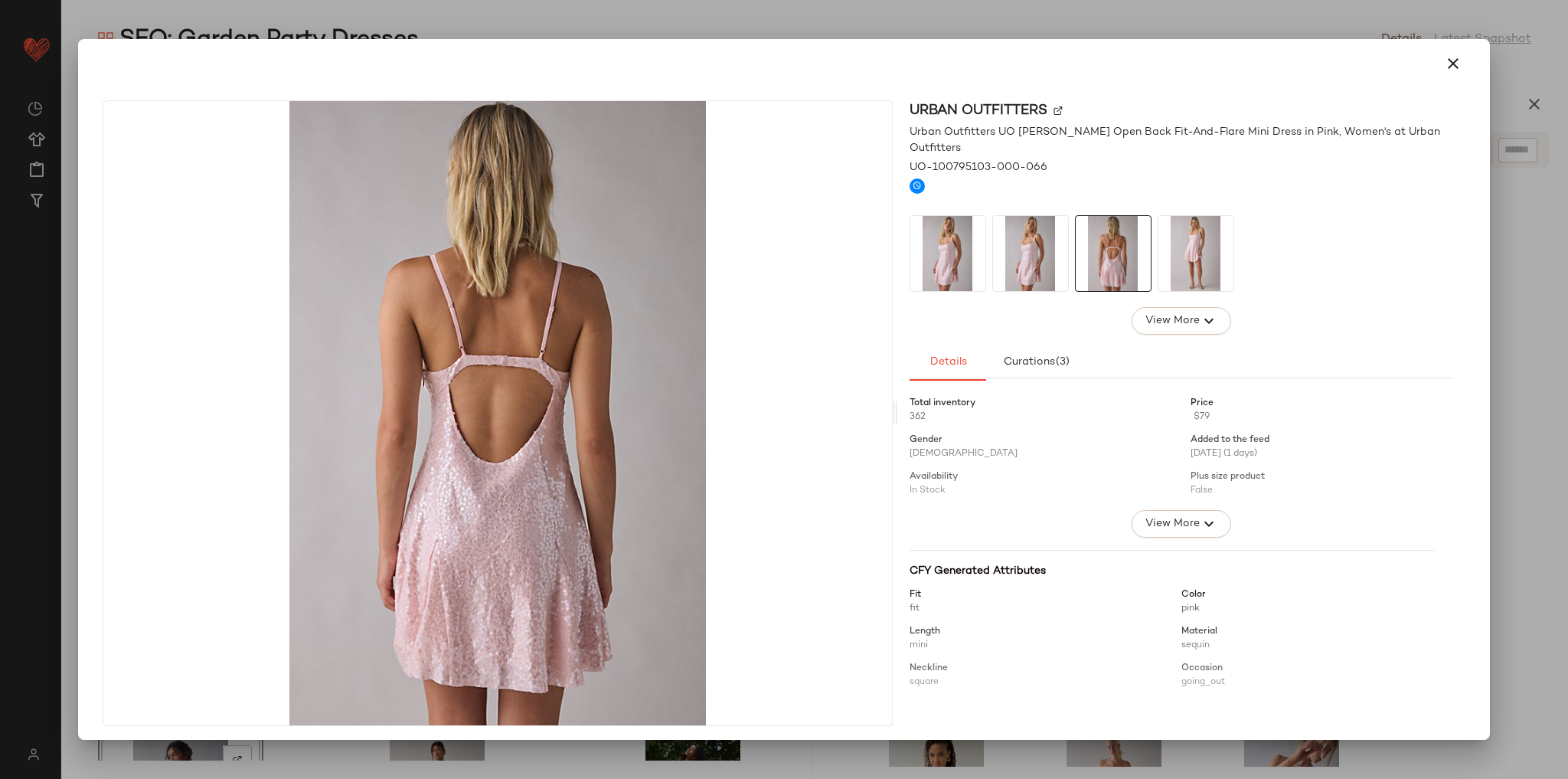
click at [1184, 243] on img at bounding box center [1196, 253] width 75 height 75
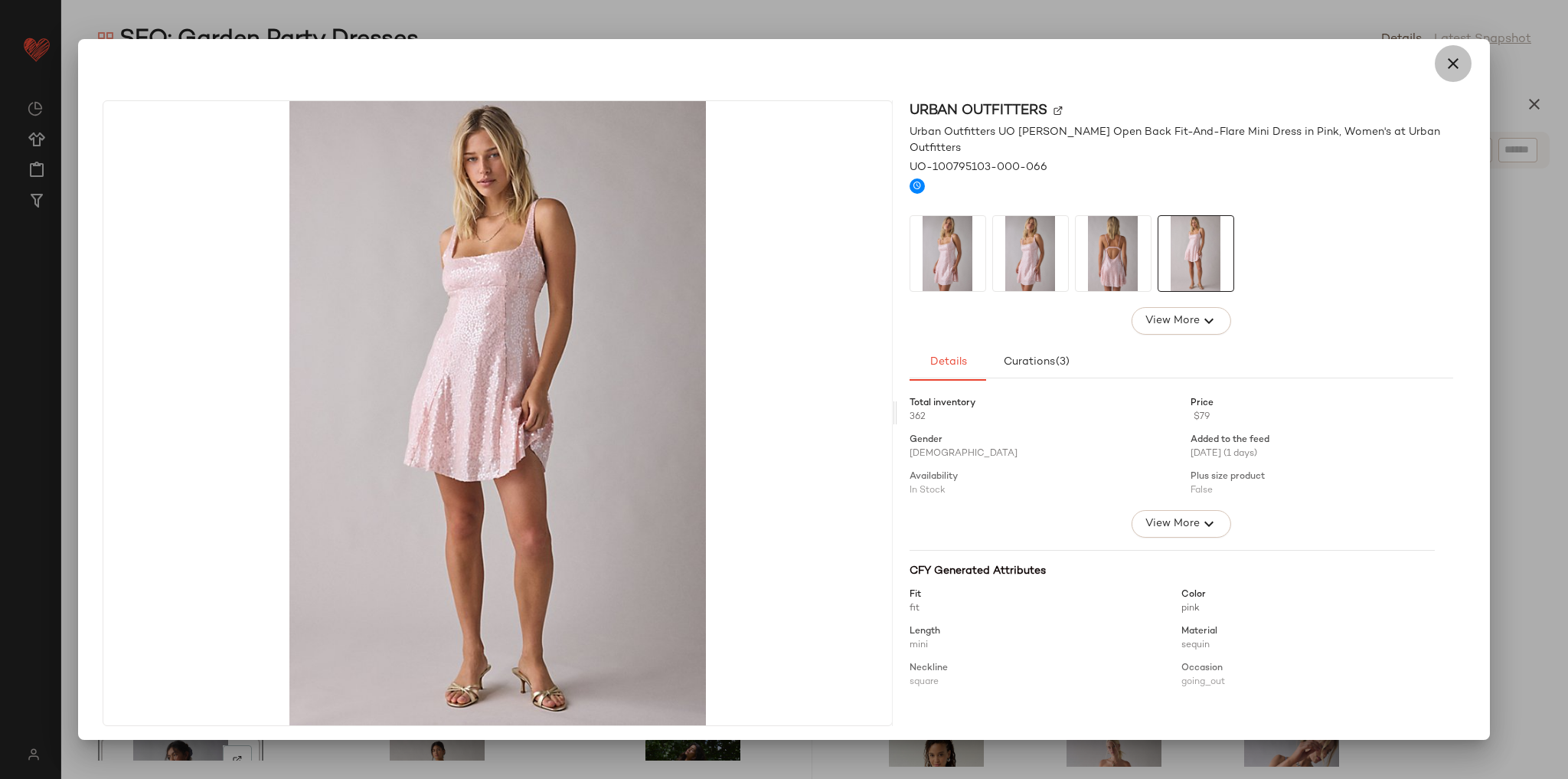
click at [1435, 65] on button "button" at bounding box center [1453, 63] width 37 height 37
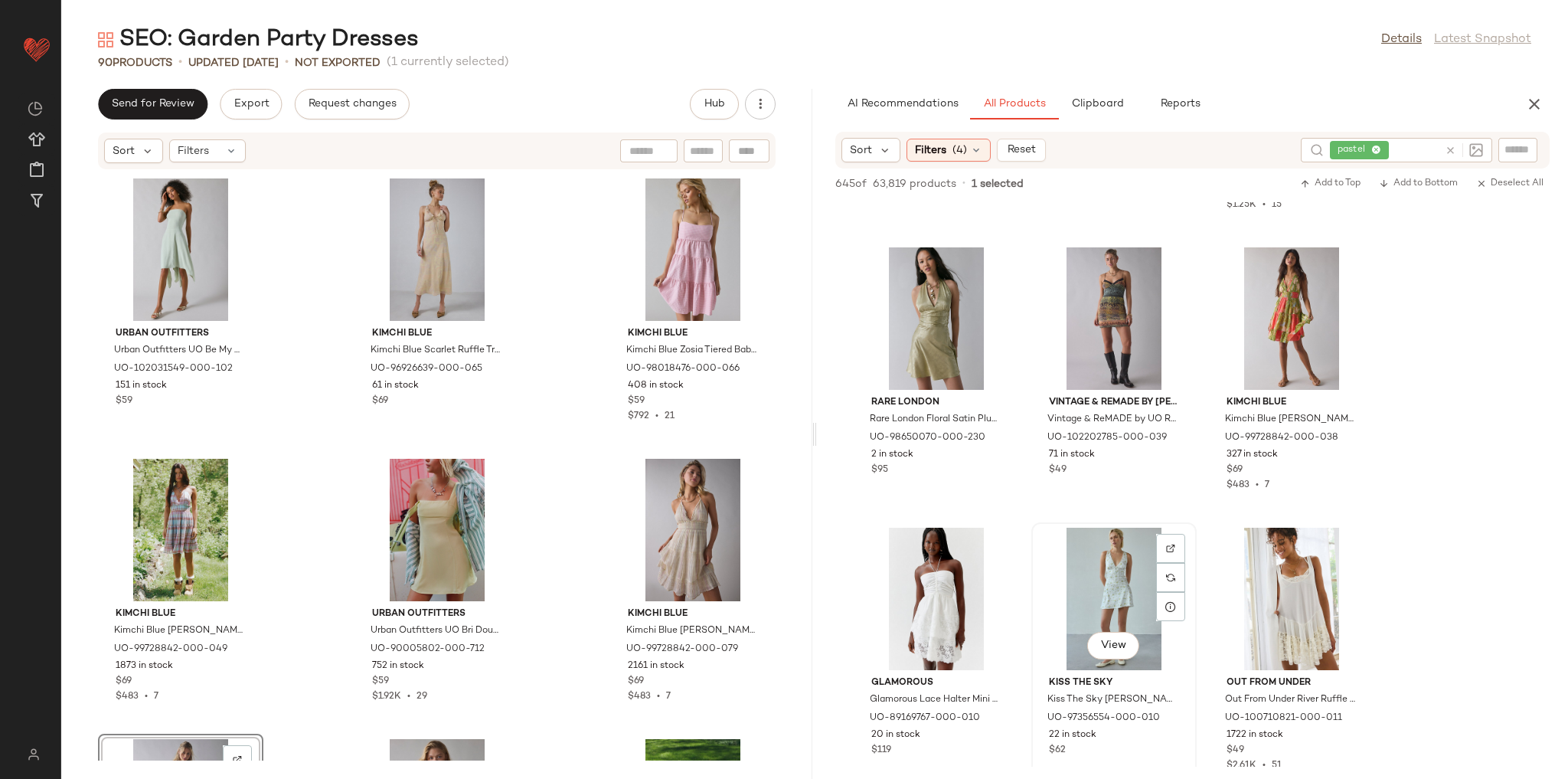
scroll to position [6188, 0]
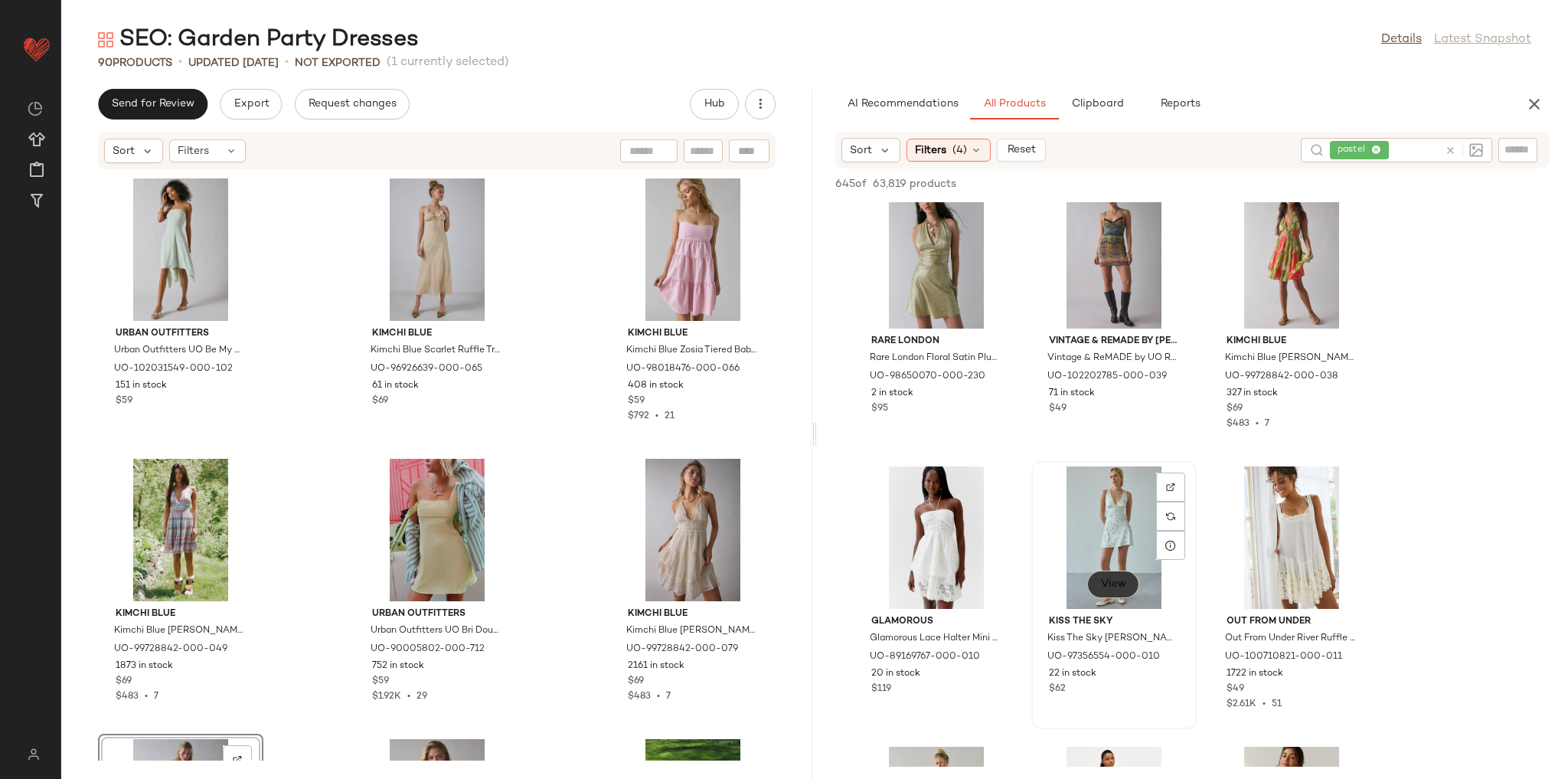
click at [1118, 590] on span "View" at bounding box center [1113, 584] width 26 height 12
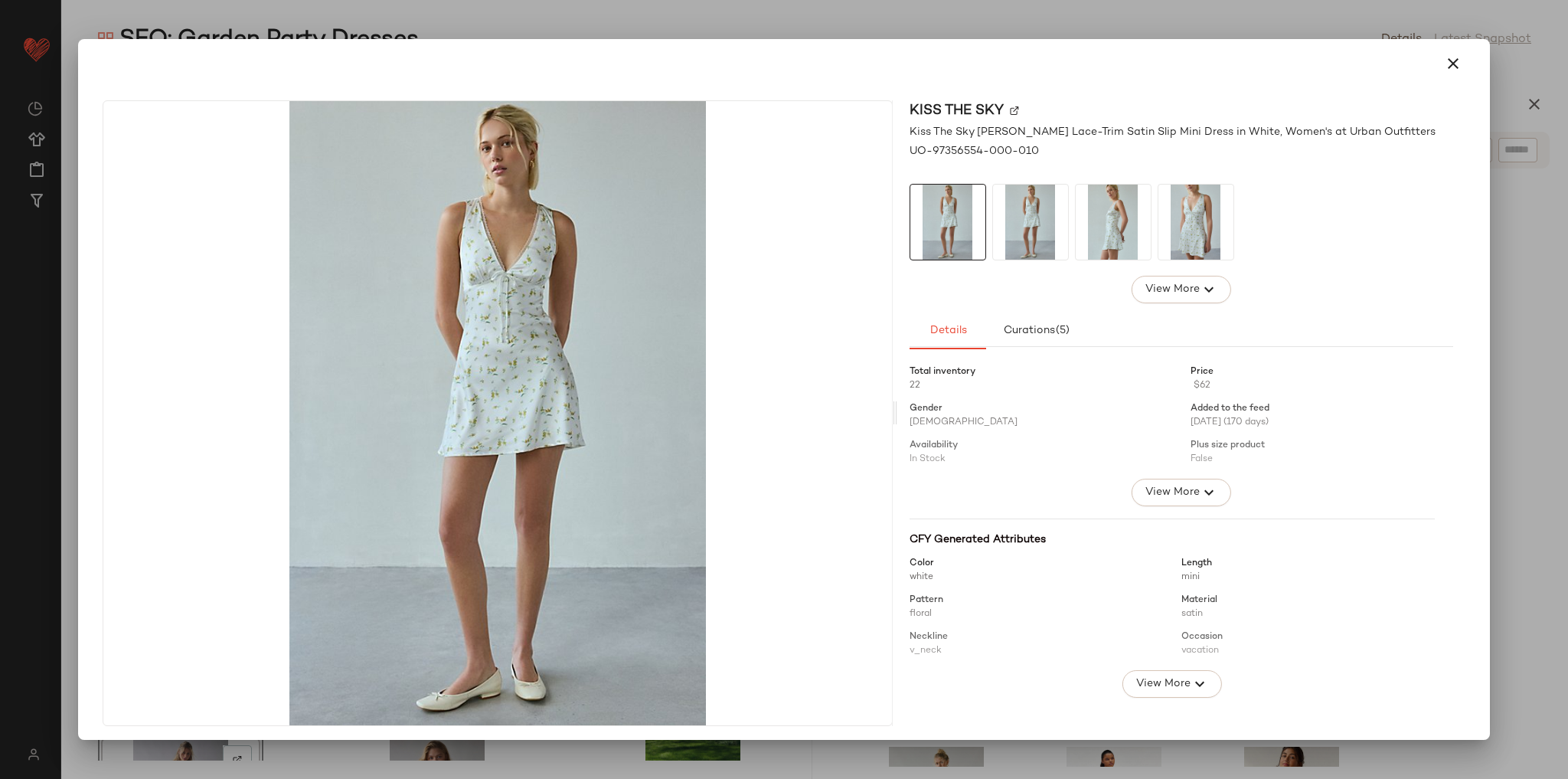
click at [1148, 222] on div at bounding box center [1181, 222] width 544 height 77
click at [1184, 227] on img at bounding box center [1196, 222] width 75 height 75
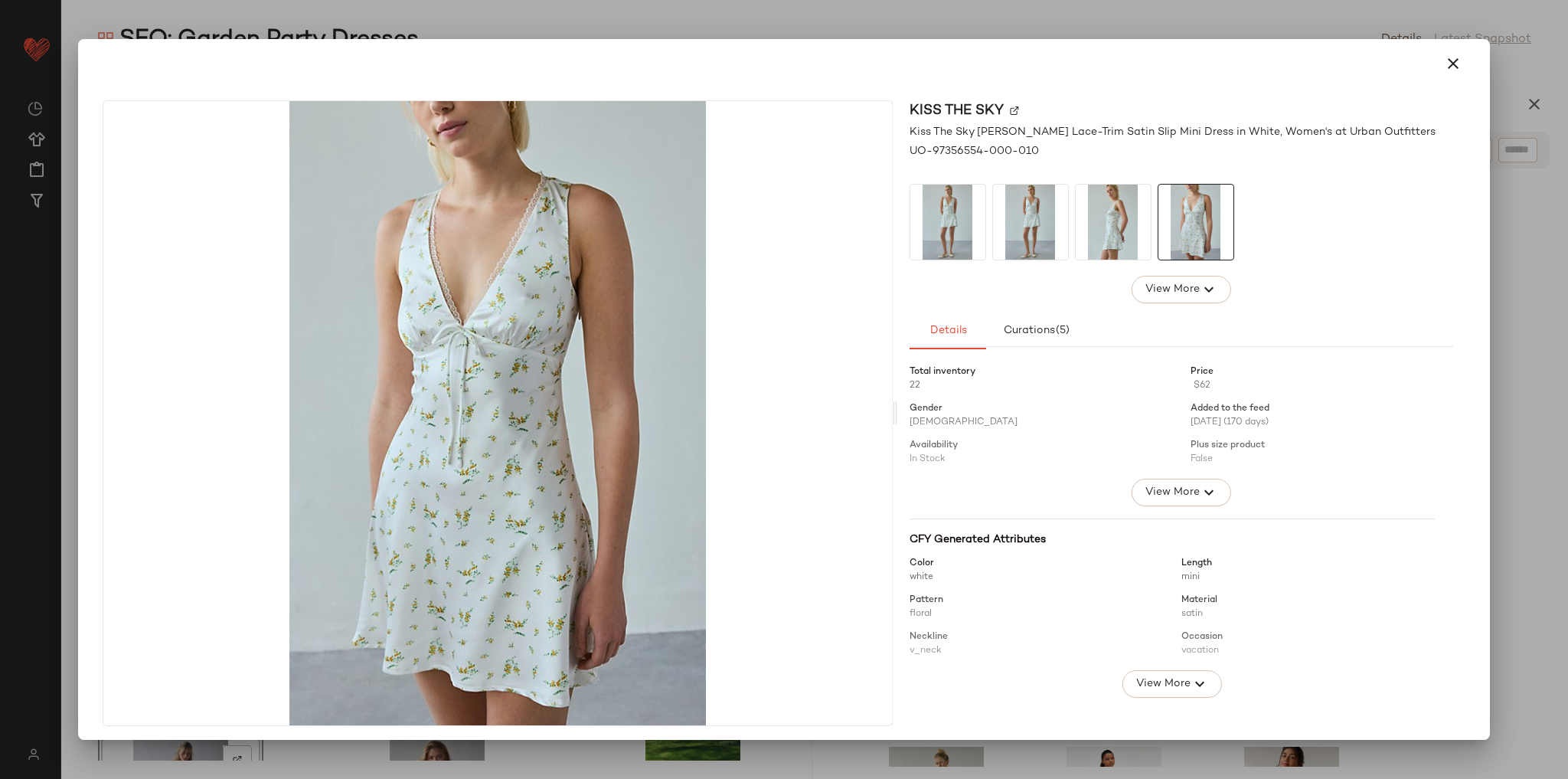
click at [1124, 224] on img at bounding box center [1113, 222] width 75 height 75
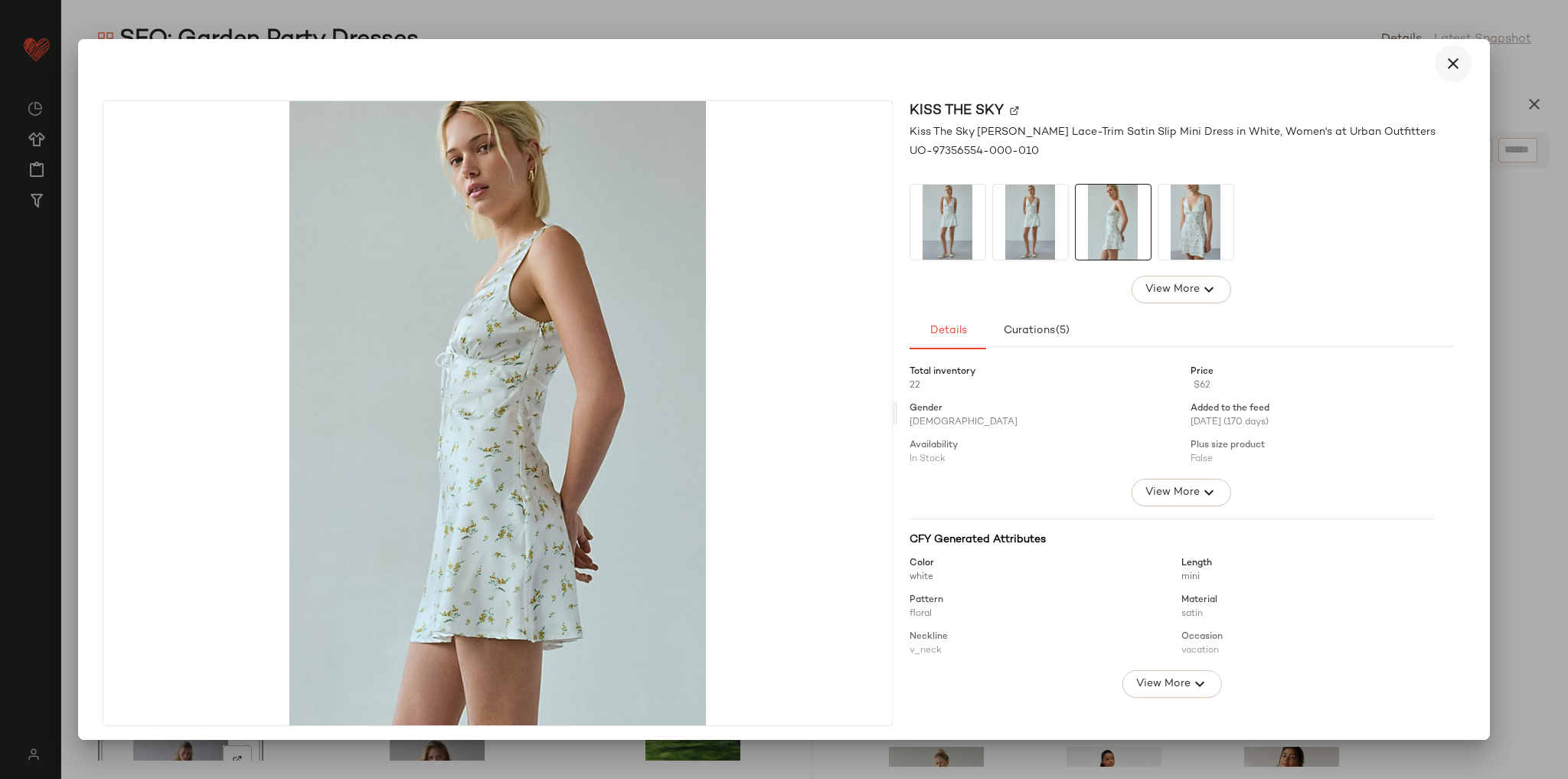
click at [1444, 64] on icon "button" at bounding box center [1452, 63] width 18 height 18
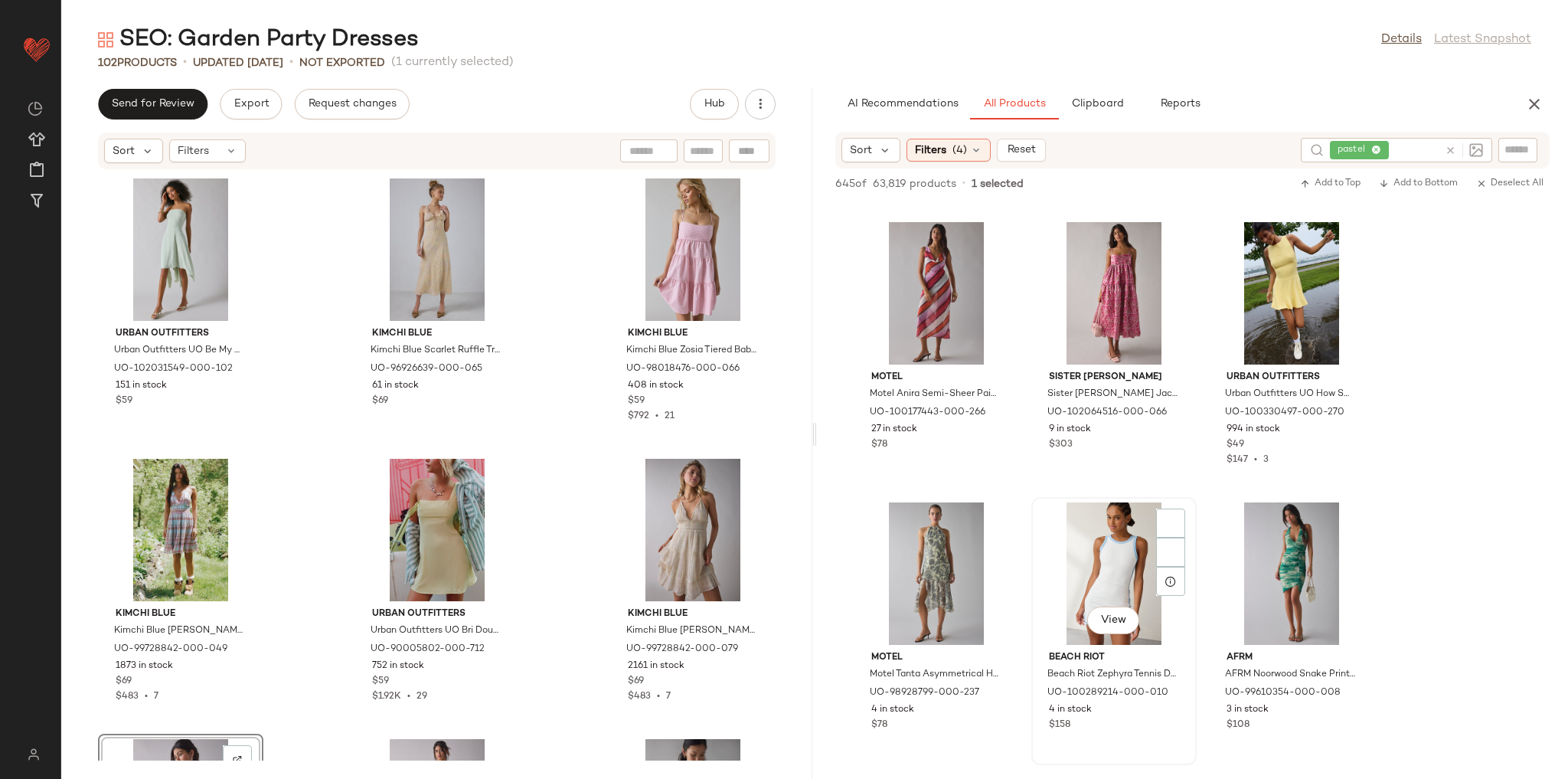
scroll to position [8209, 0]
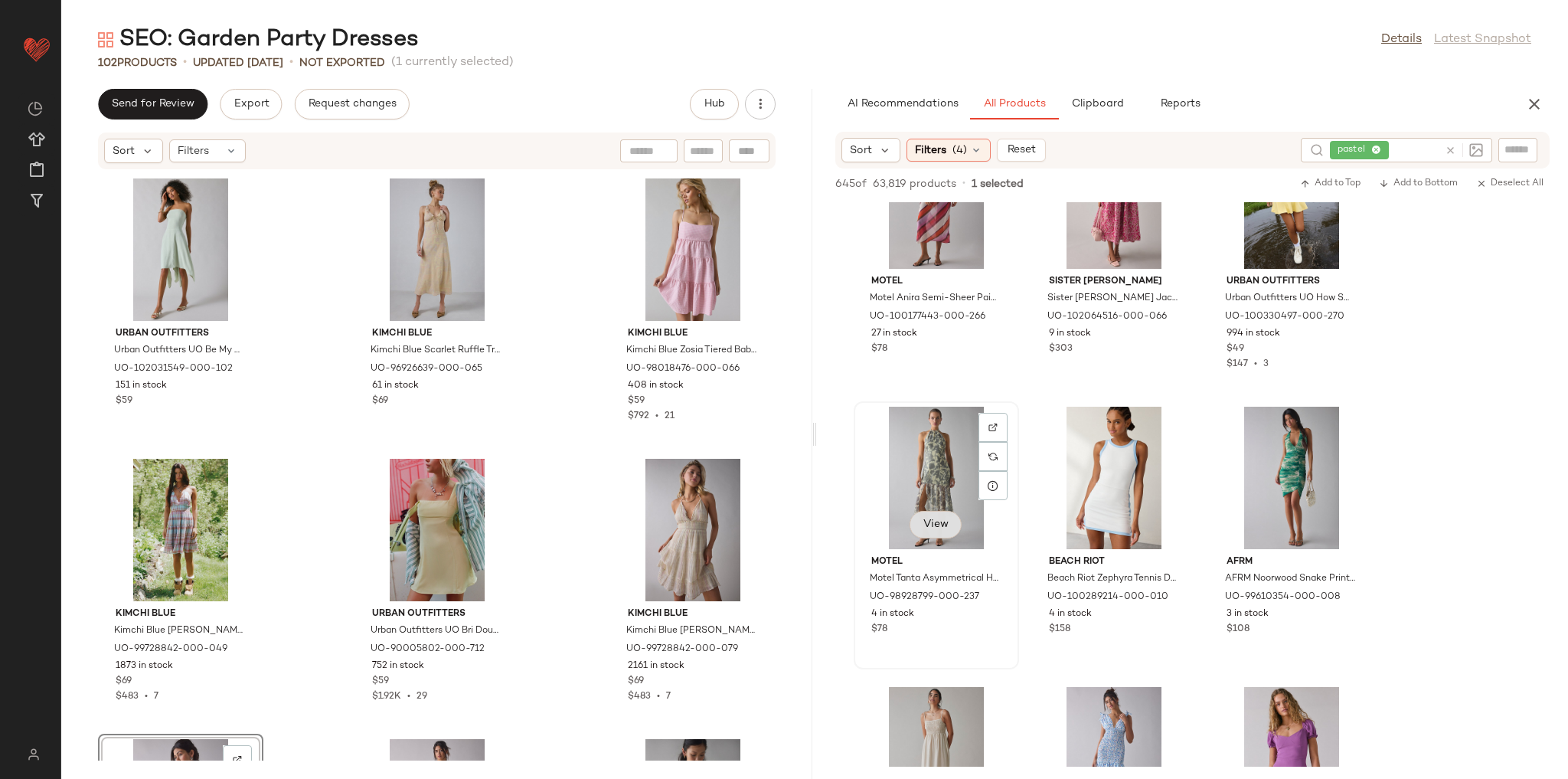
click at [940, 524] on span "View" at bounding box center [935, 524] width 26 height 12
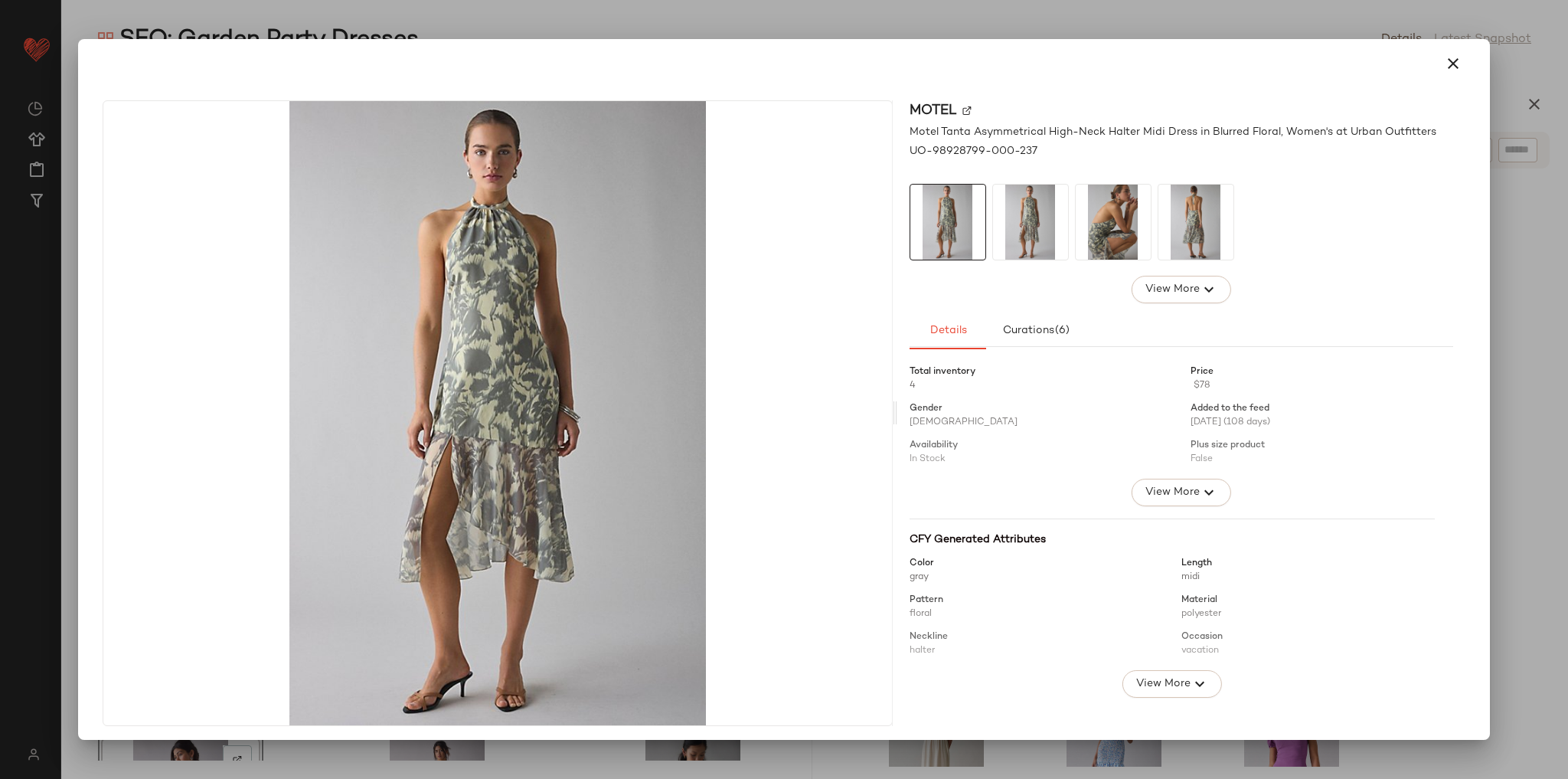
click at [1105, 229] on img at bounding box center [1113, 222] width 75 height 75
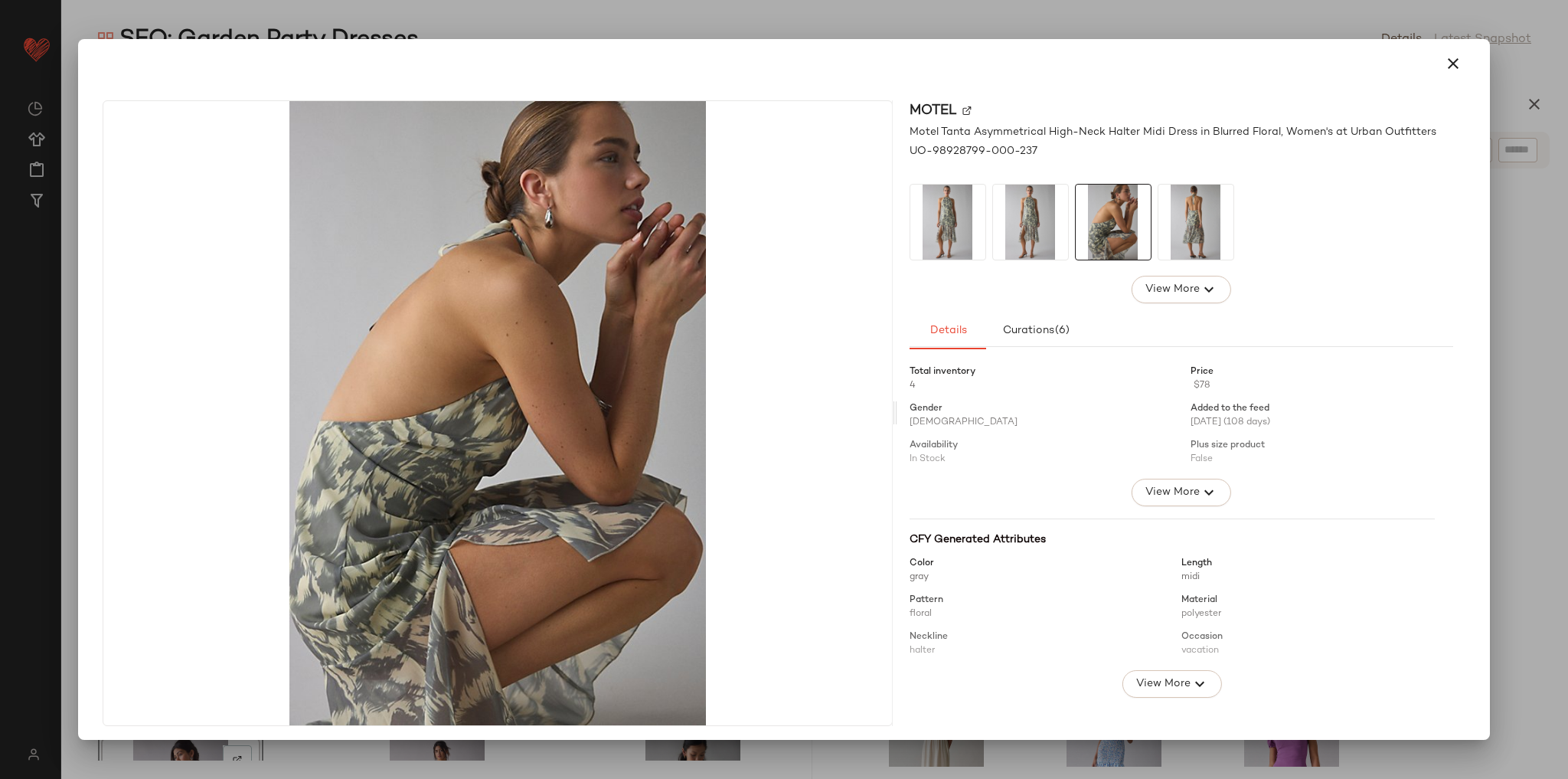
click at [1035, 234] on img at bounding box center [1030, 222] width 75 height 75
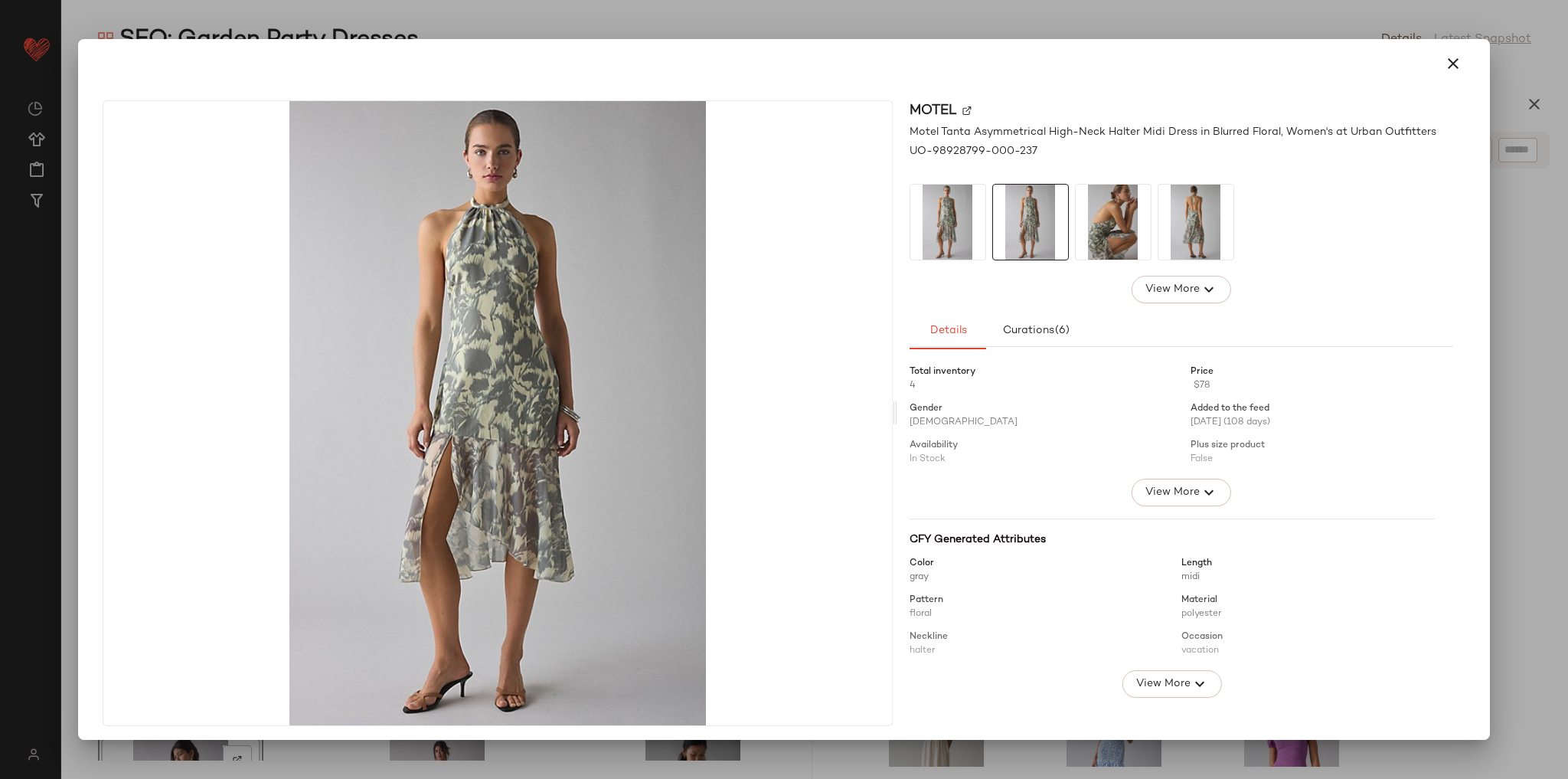
click at [1192, 236] on img at bounding box center [1196, 222] width 75 height 75
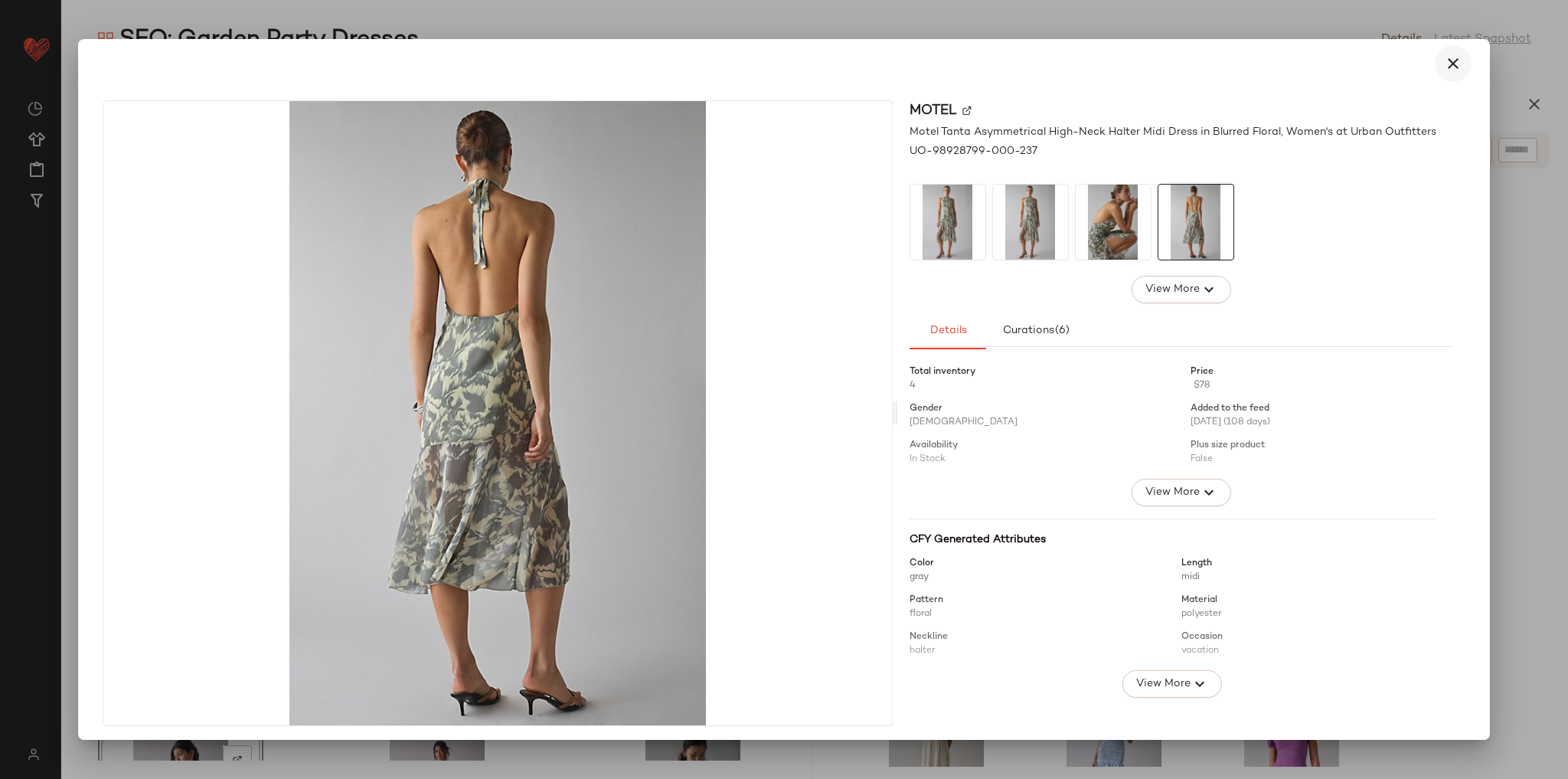
click at [1435, 65] on button "button" at bounding box center [1453, 63] width 37 height 37
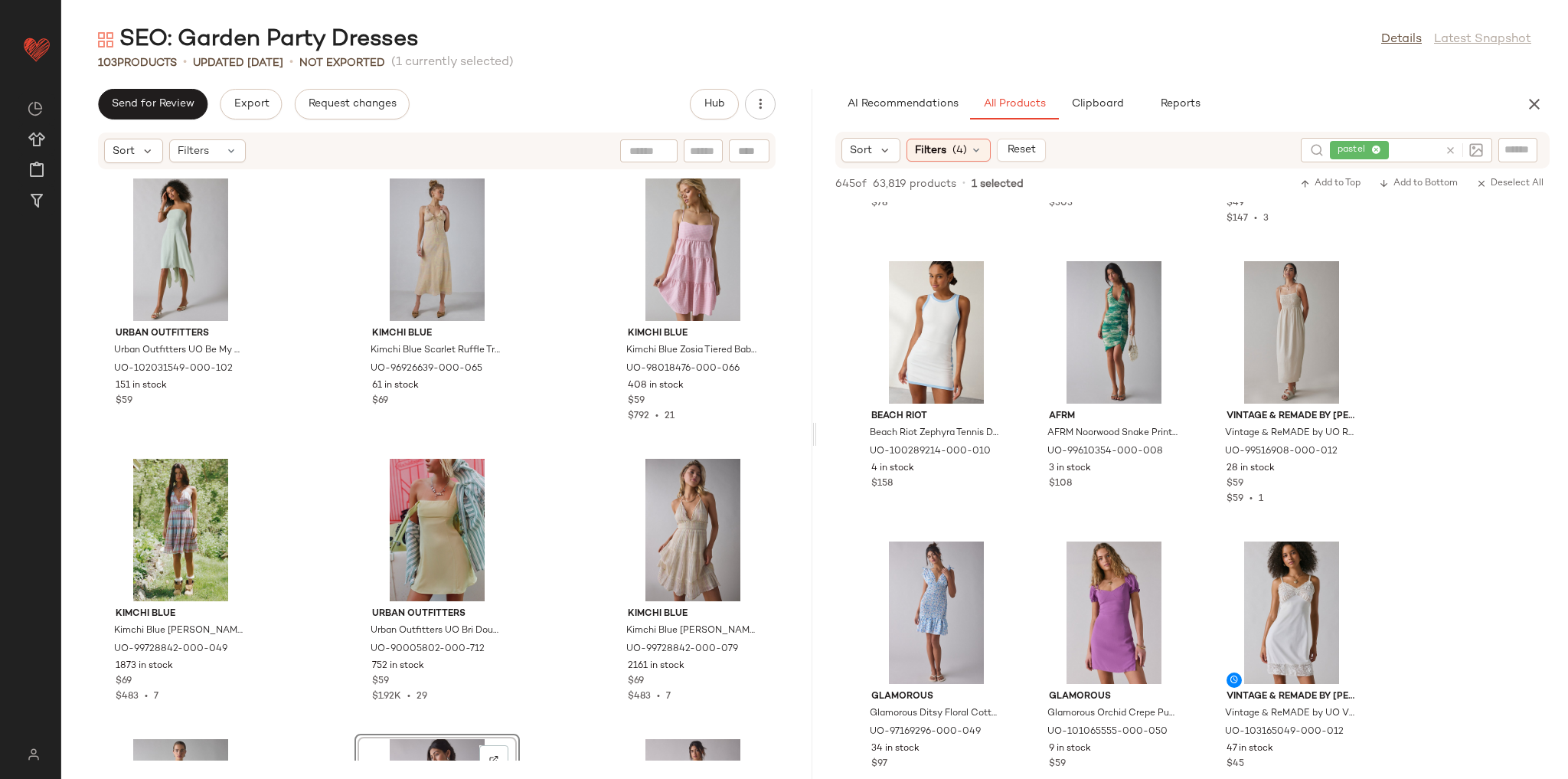
scroll to position [8393, 0]
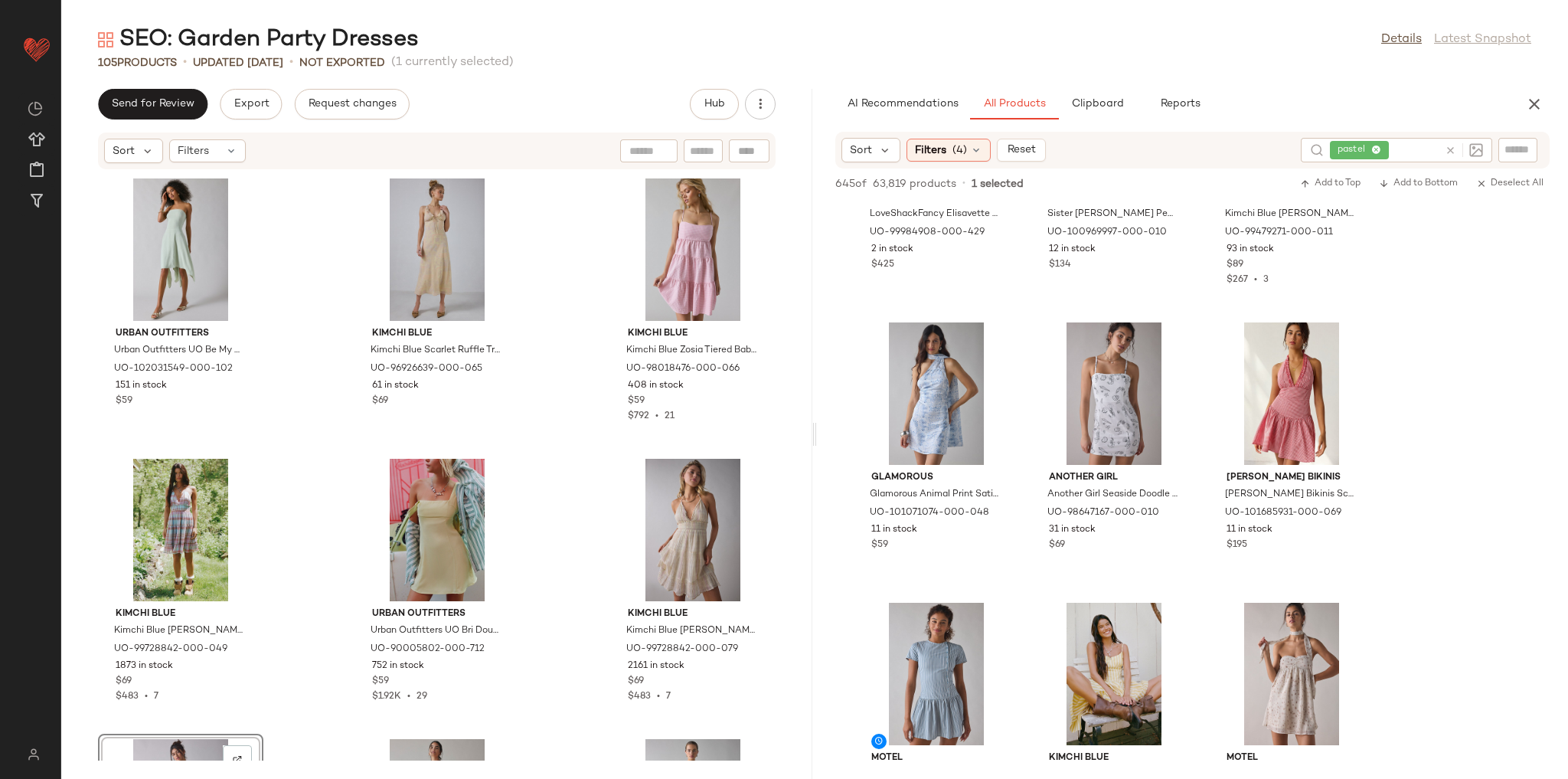
scroll to position [10537, 0]
click at [939, 442] on span "View" at bounding box center [935, 439] width 26 height 12
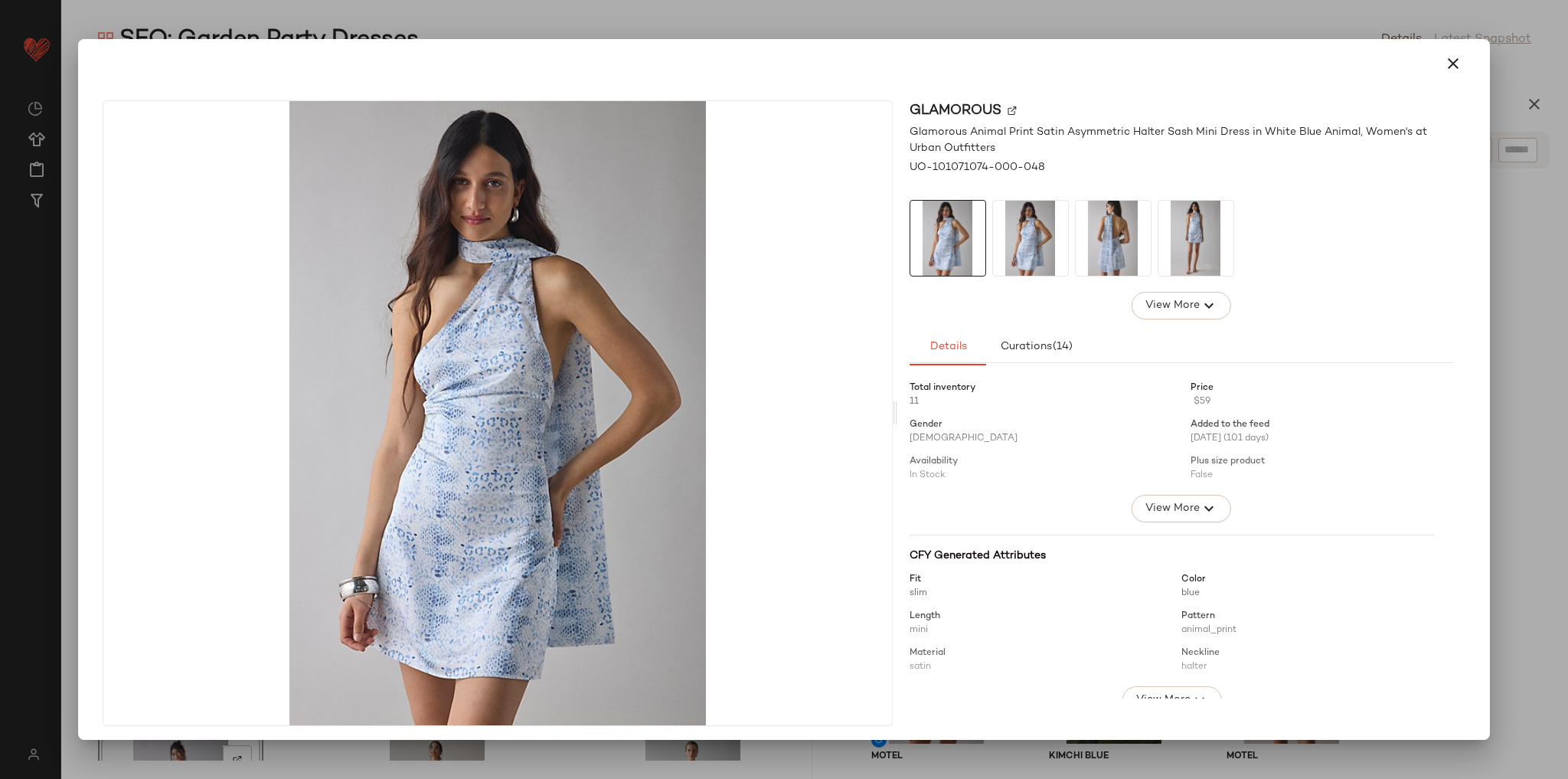
click at [1100, 237] on img at bounding box center [1113, 238] width 75 height 75
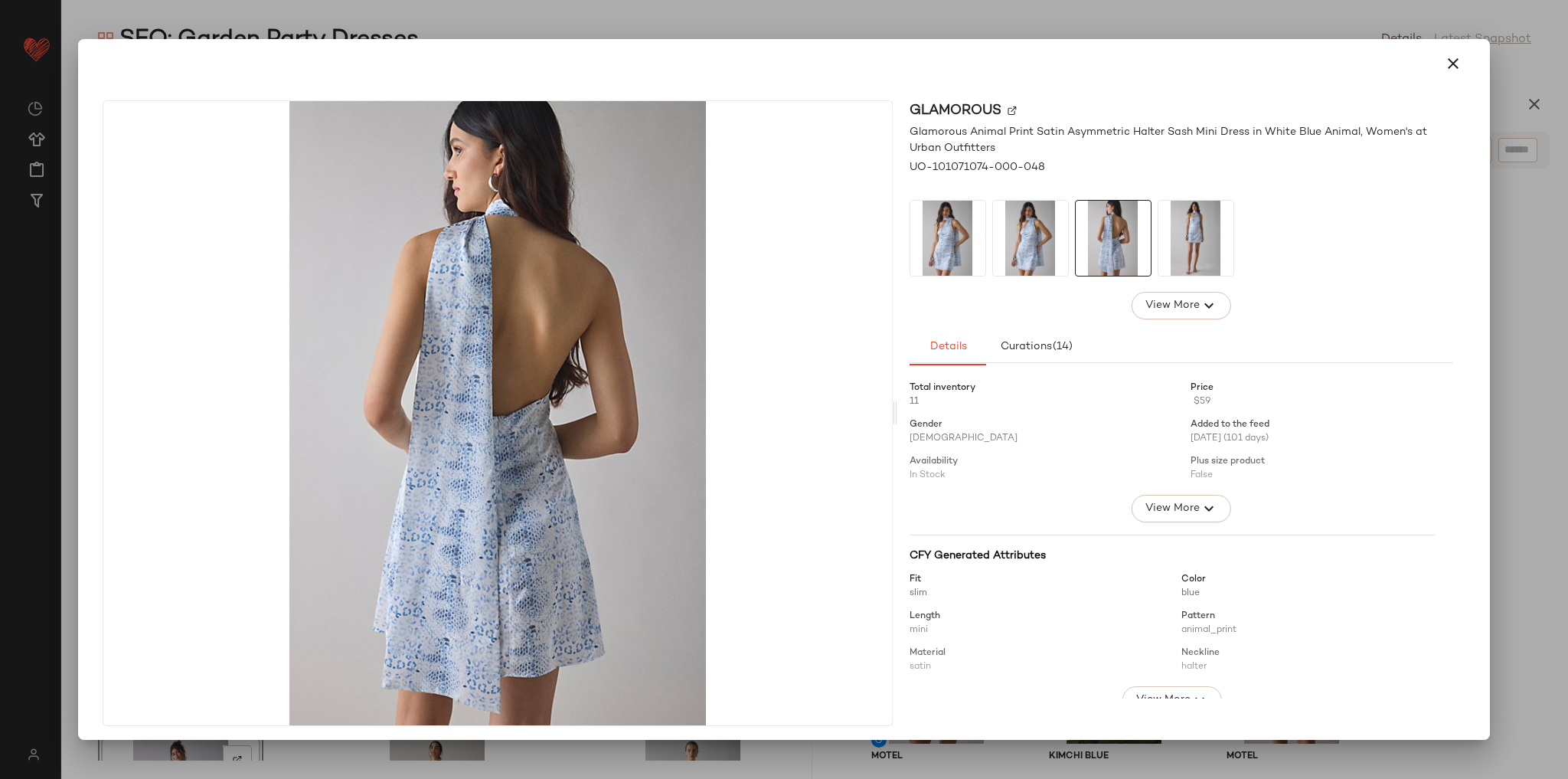
click at [1173, 239] on img at bounding box center [1196, 238] width 75 height 75
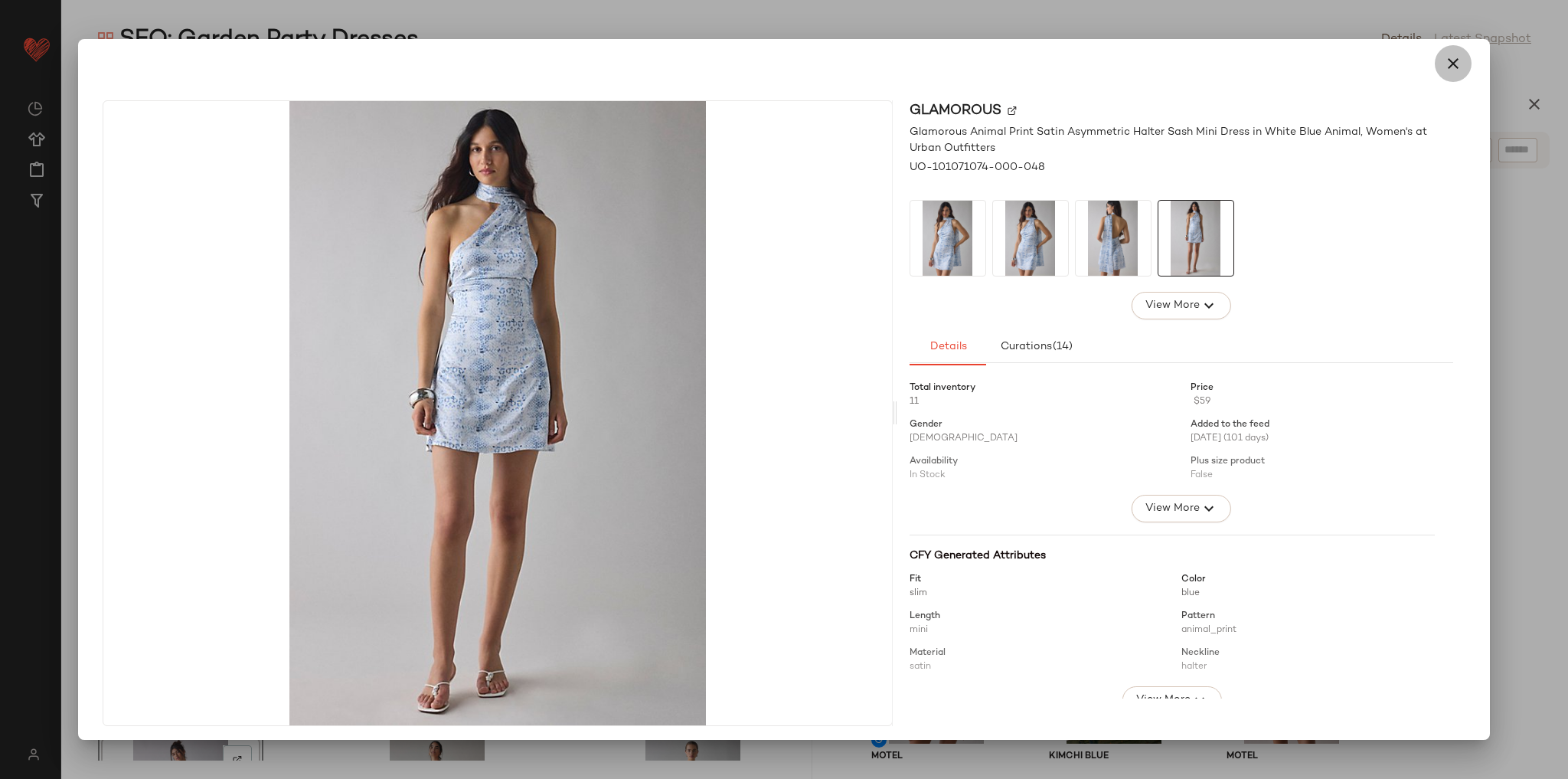
click at [1444, 64] on icon "button" at bounding box center [1452, 63] width 18 height 18
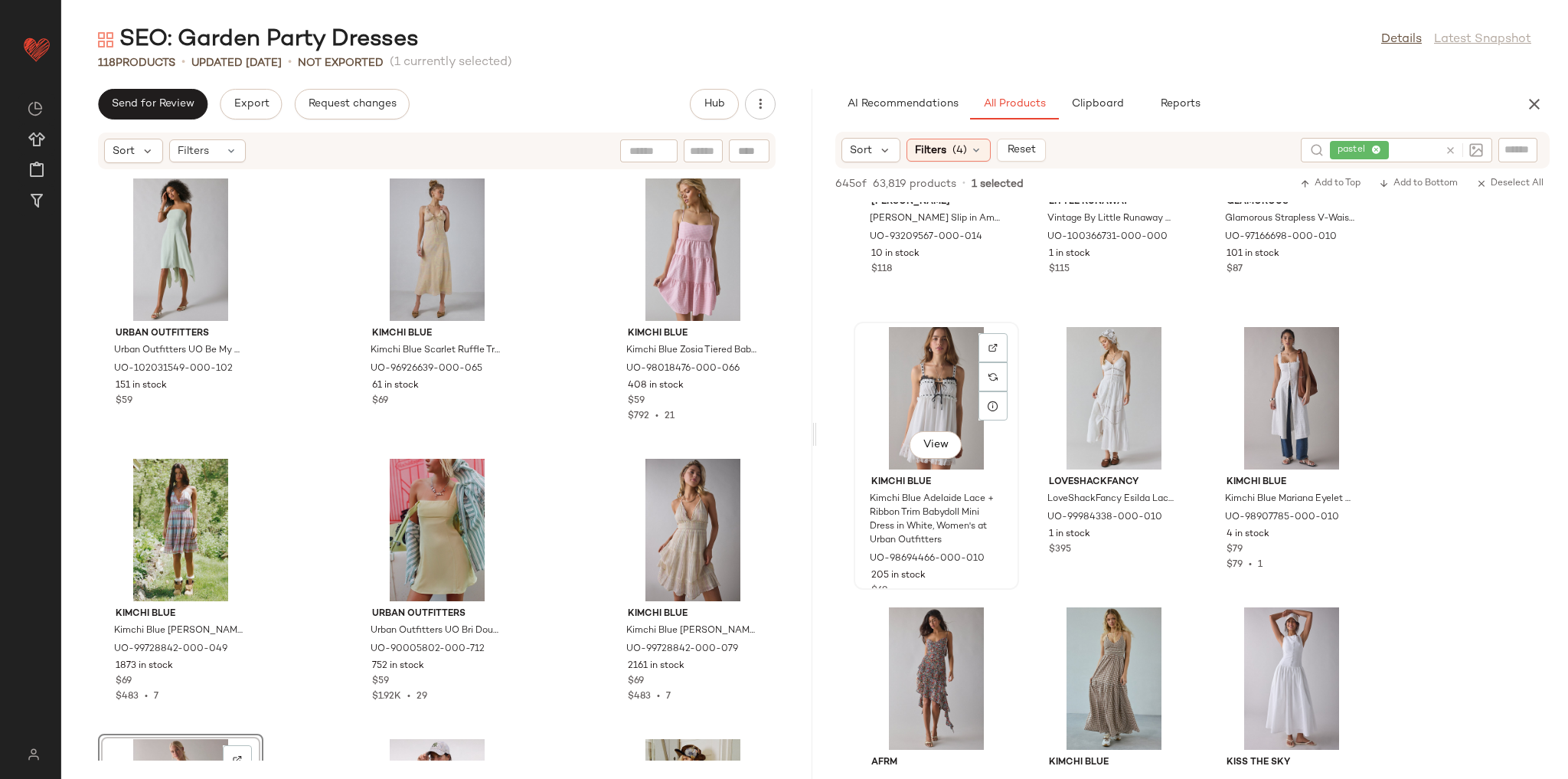
scroll to position [12804, 0]
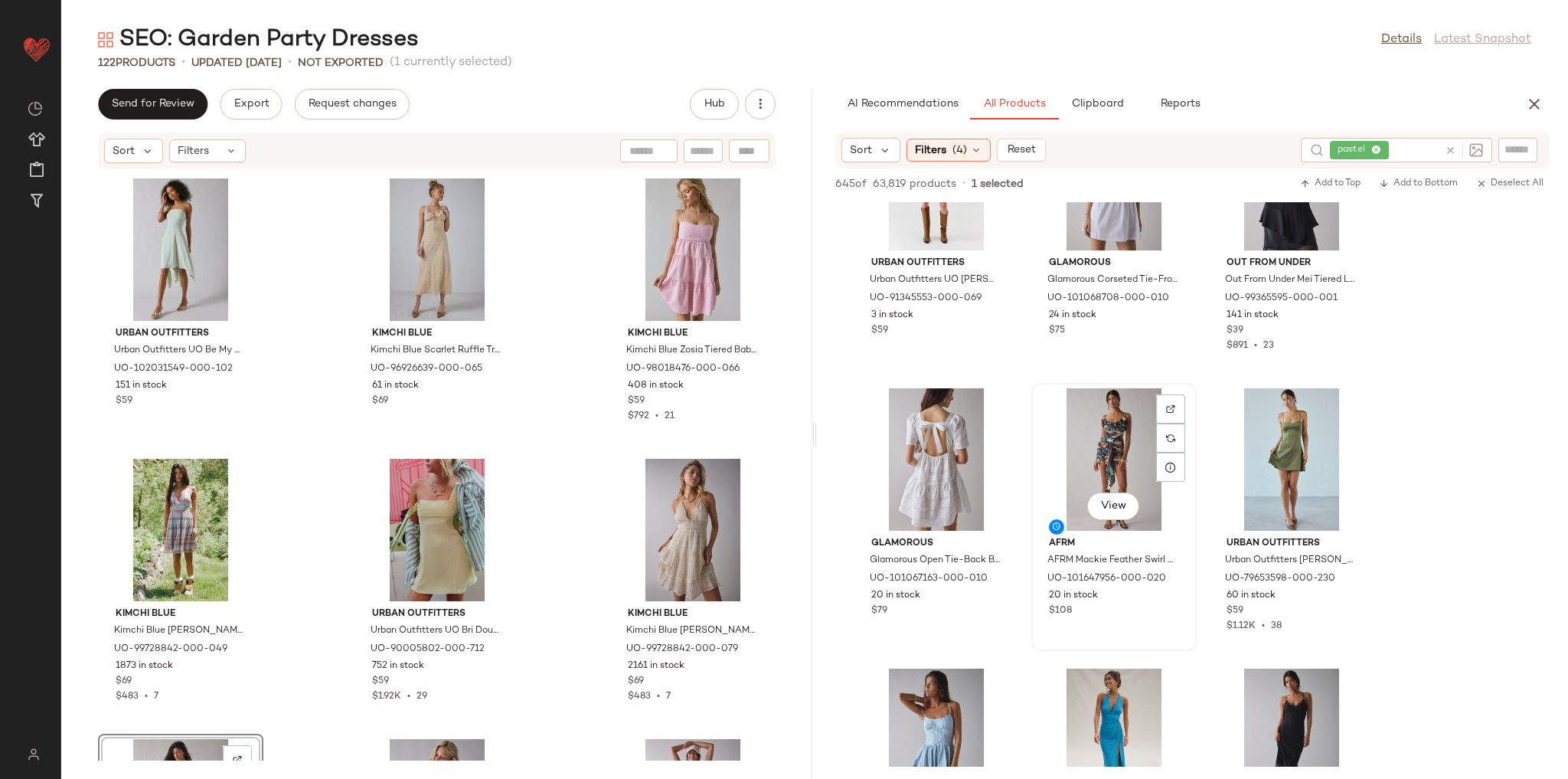
scroll to position [13294, 0]
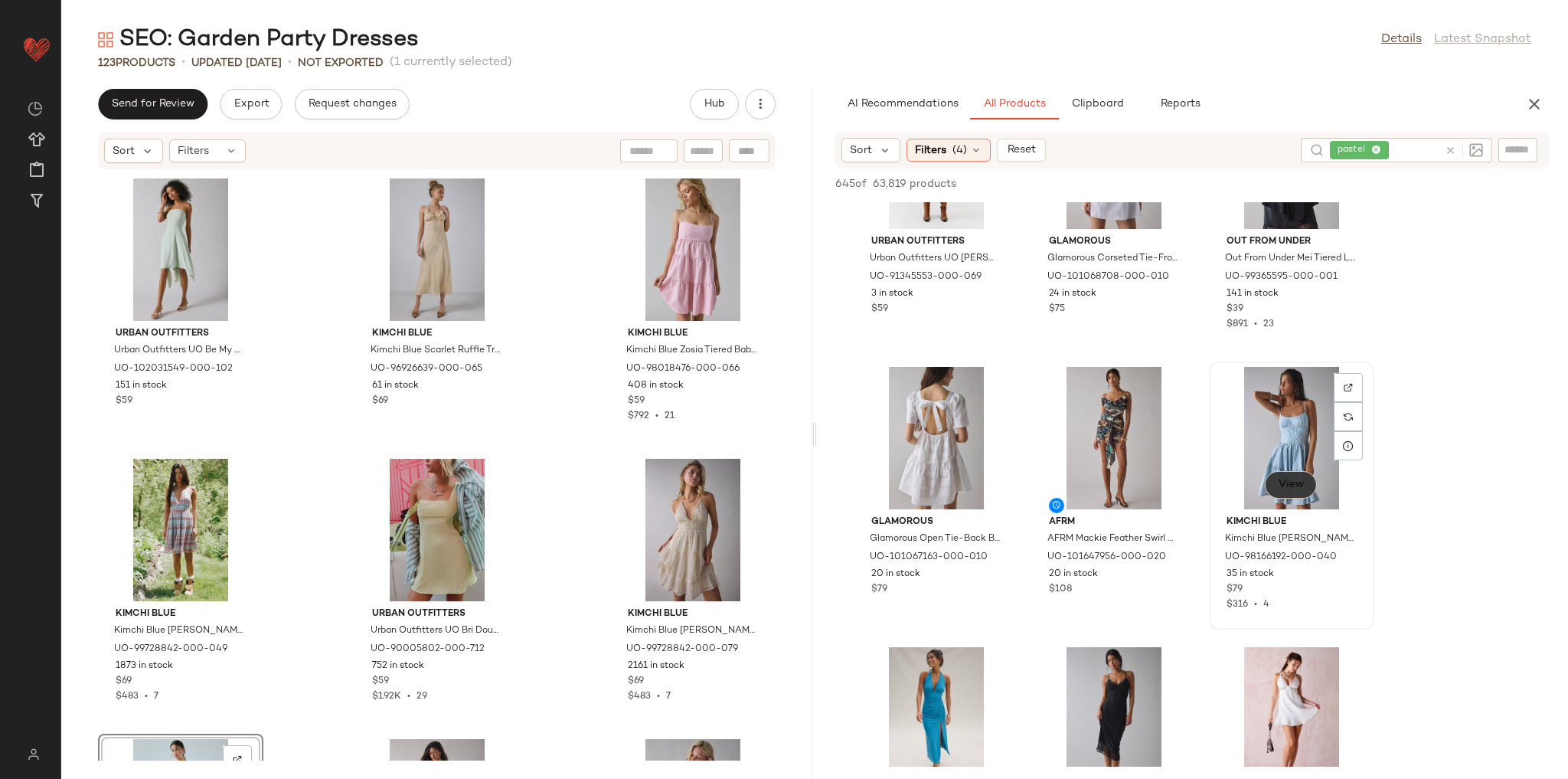
click at [1298, 491] on button "View" at bounding box center [1291, 484] width 52 height 28
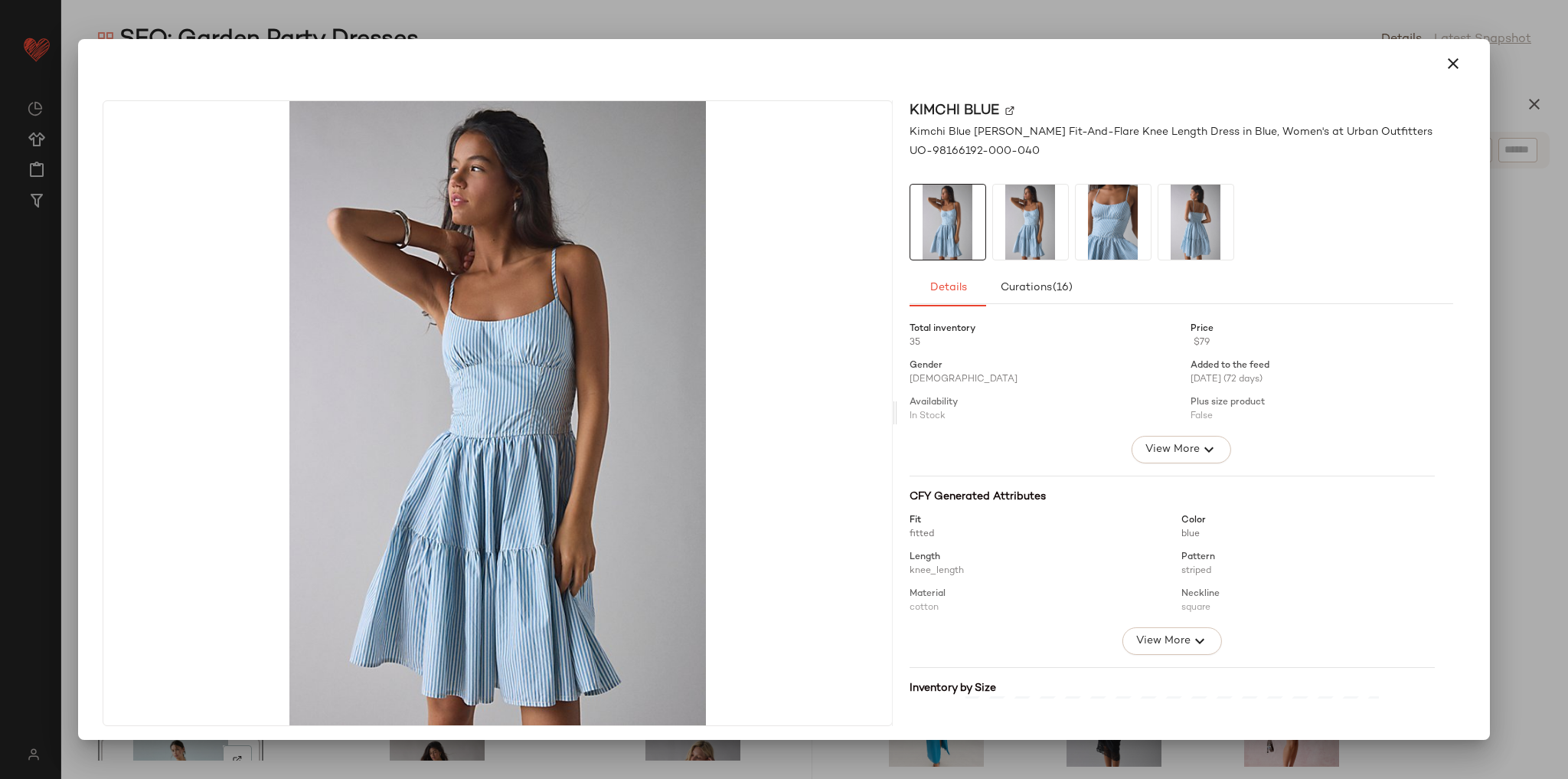
click at [1123, 229] on img at bounding box center [1113, 222] width 75 height 75
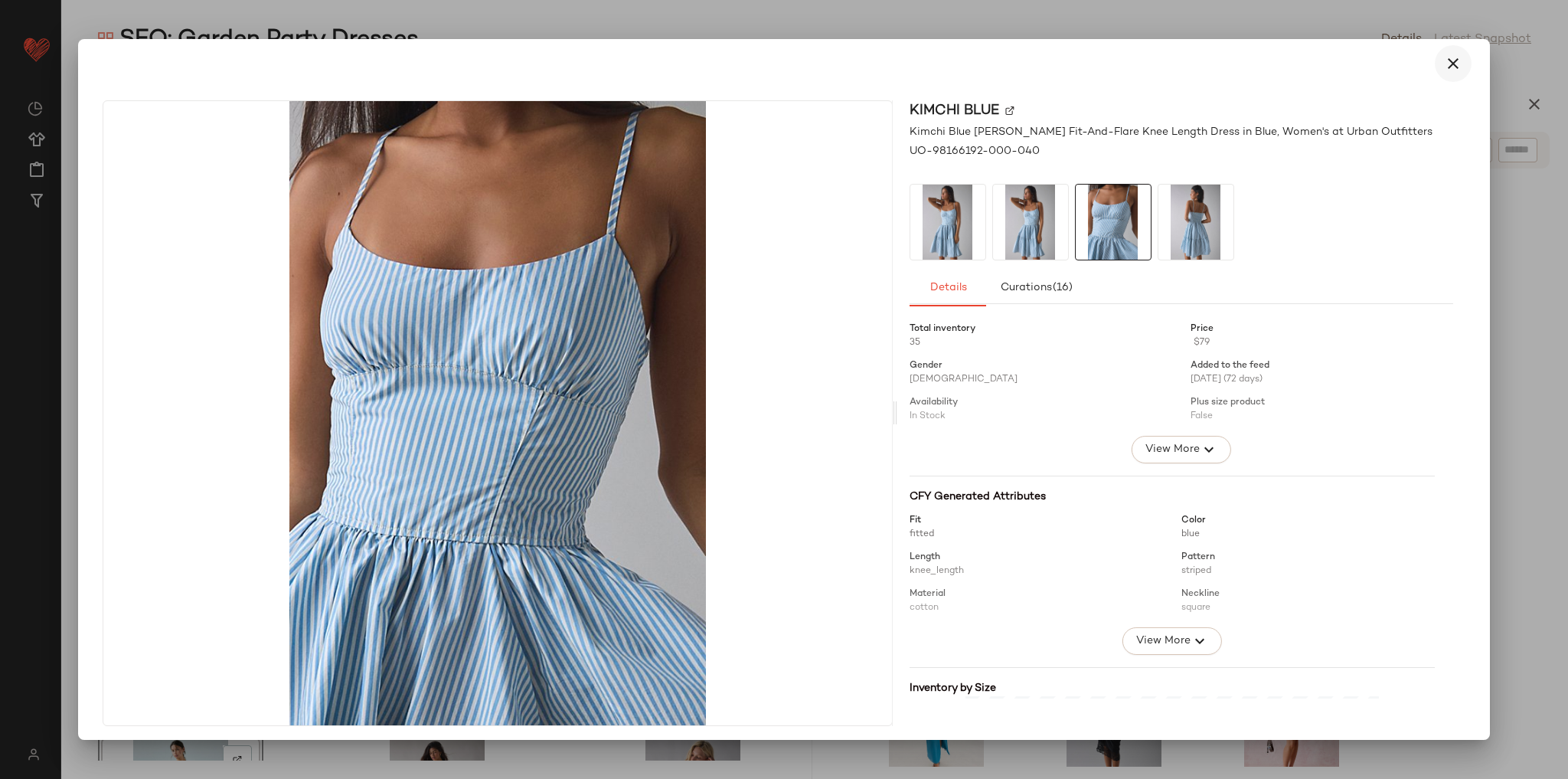
click at [1444, 62] on icon "button" at bounding box center [1452, 63] width 18 height 18
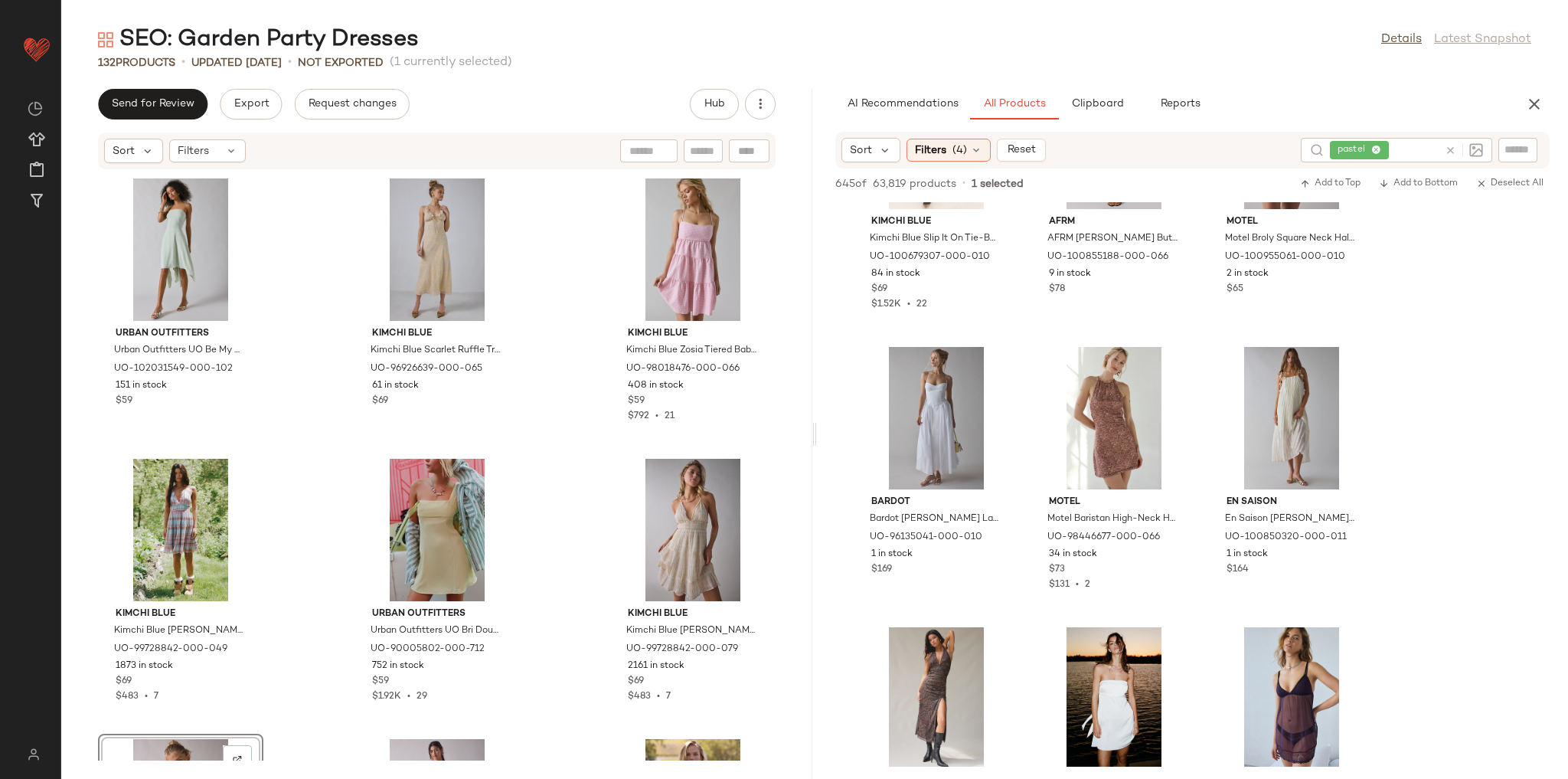
scroll to position [19993, 0]
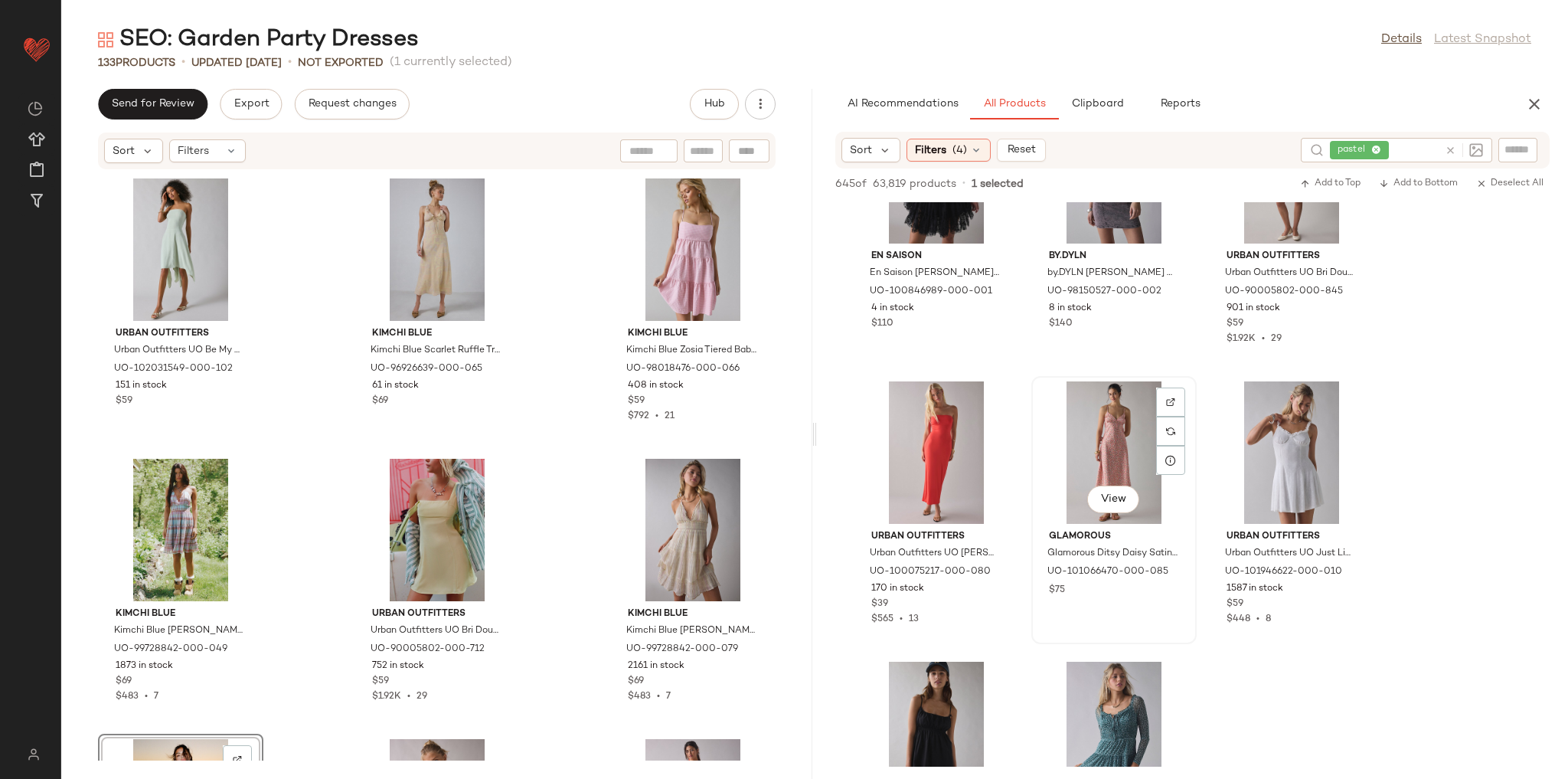
scroll to position [23458, 0]
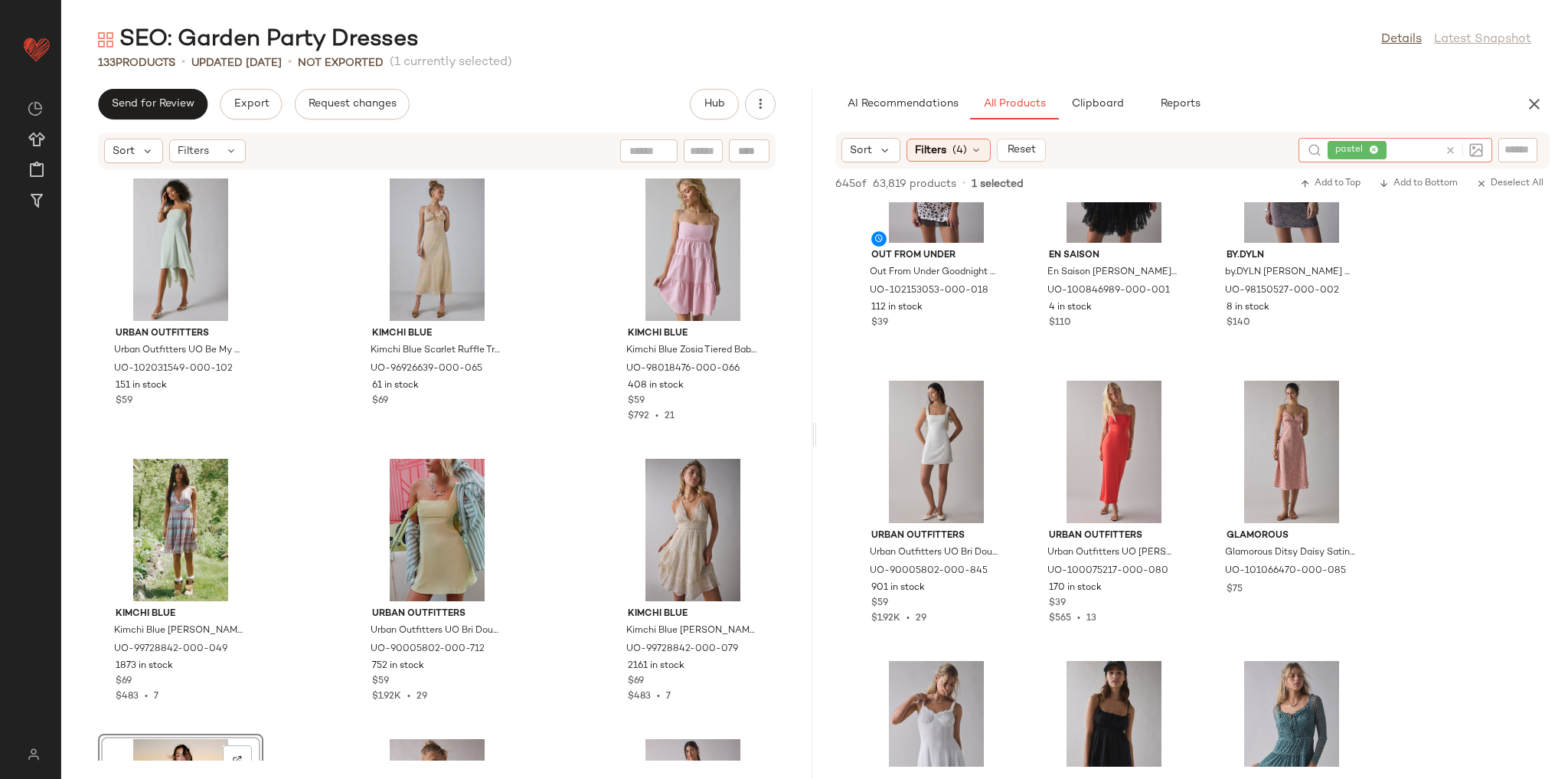
click at [1446, 149] on icon at bounding box center [1450, 150] width 11 height 11
click at [1406, 105] on div "AI Recommendations All Products Clipboard Reports" at bounding box center [1167, 104] width 666 height 30
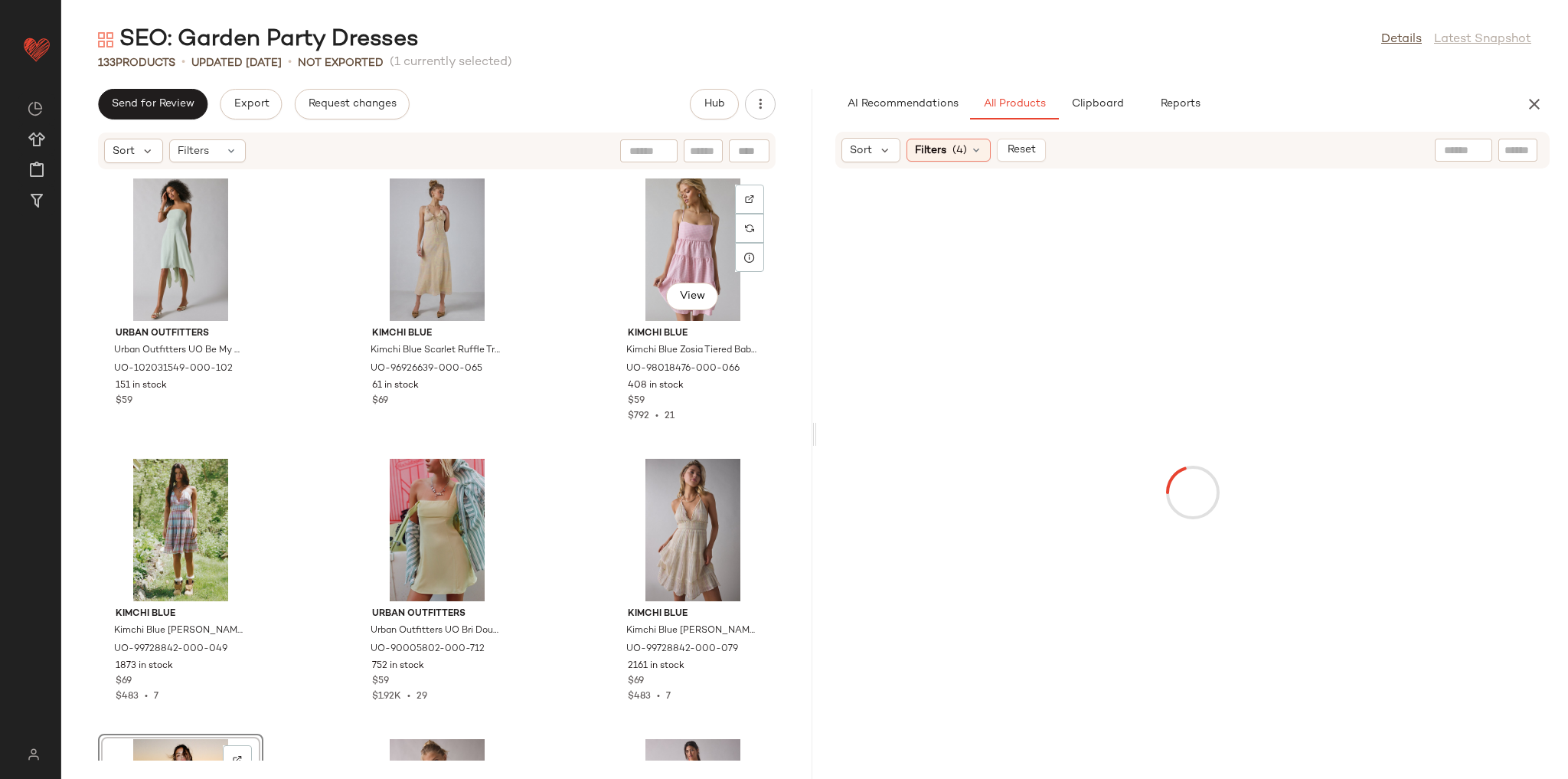
click at [586, 421] on div "Urban Outfitters Urban Outfitters UO Be My World Strapless Asymmetrical Hanky H…" at bounding box center [437, 466] width 751 height 591
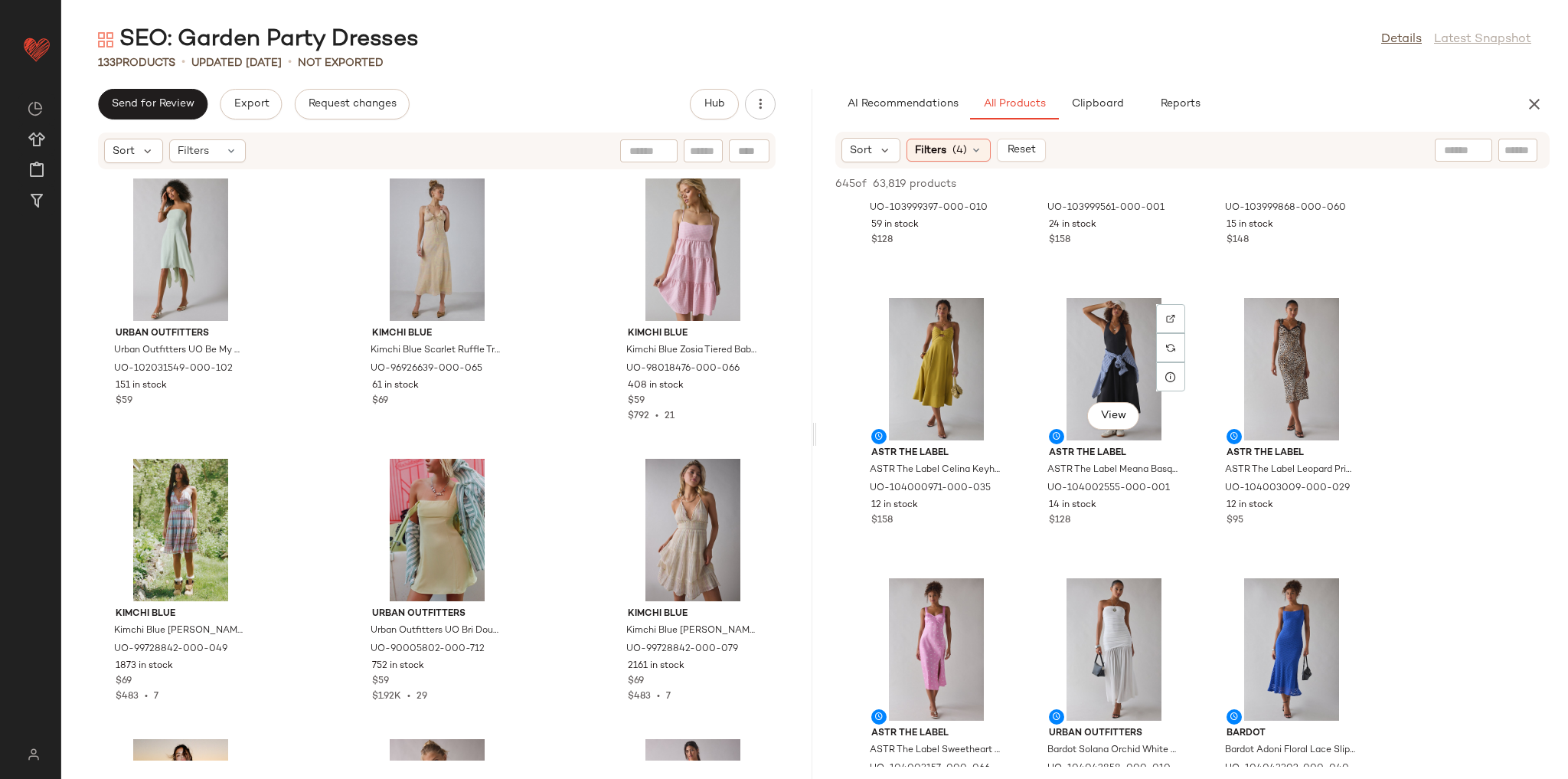
scroll to position [0, 0]
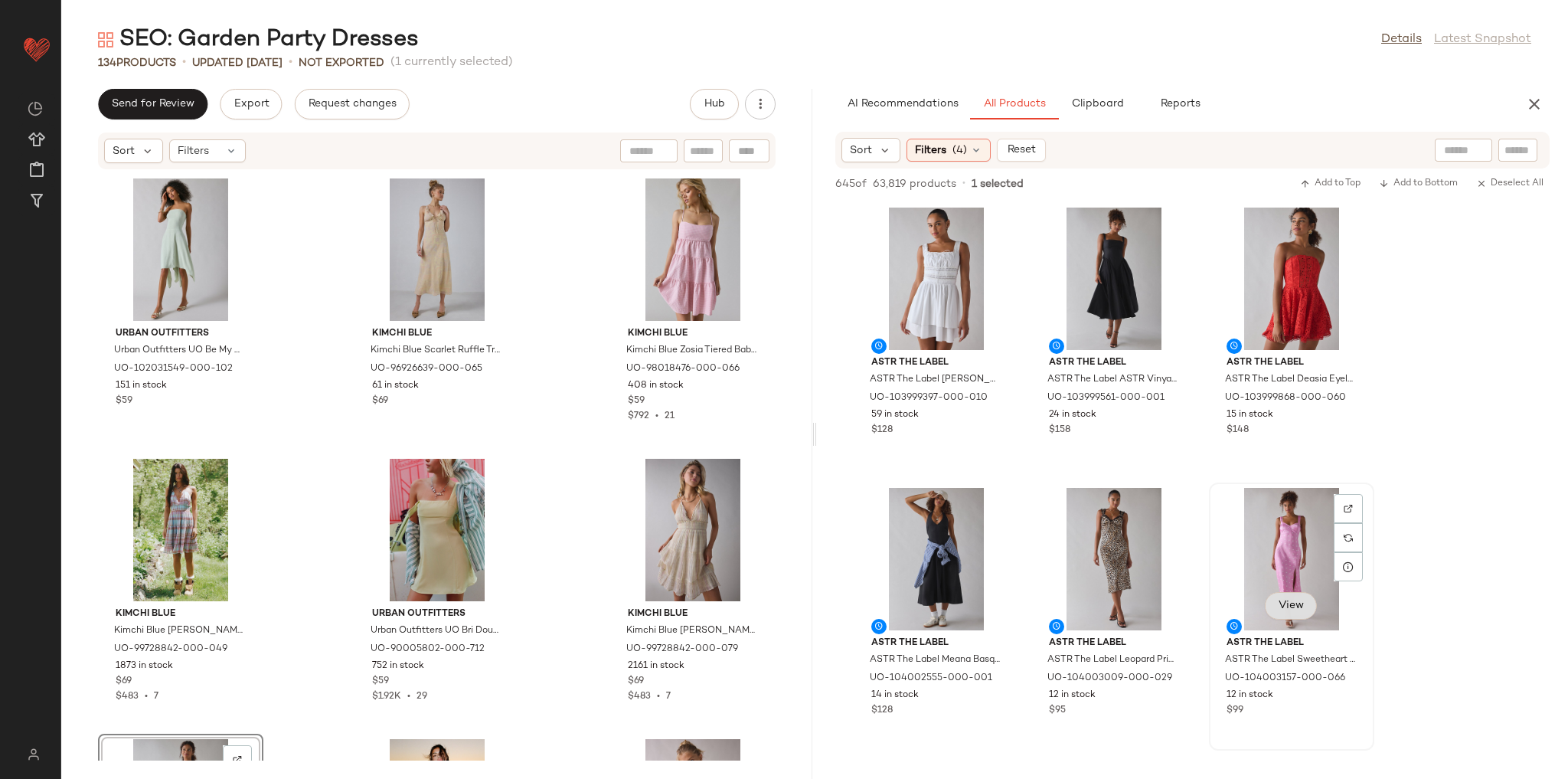
click at [1311, 604] on button "View" at bounding box center [1291, 605] width 52 height 28
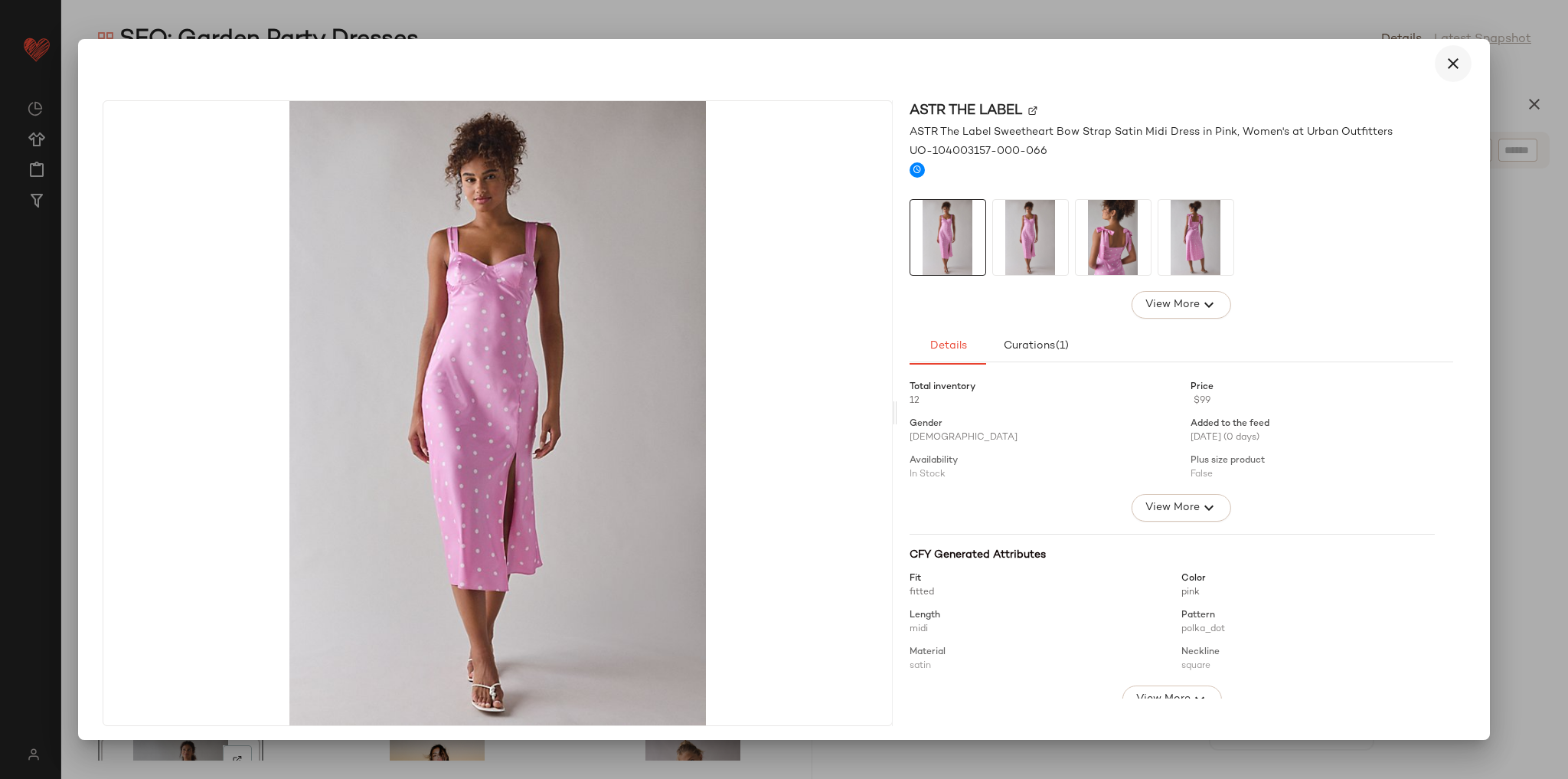
click at [1446, 57] on icon "button" at bounding box center [1452, 63] width 18 height 18
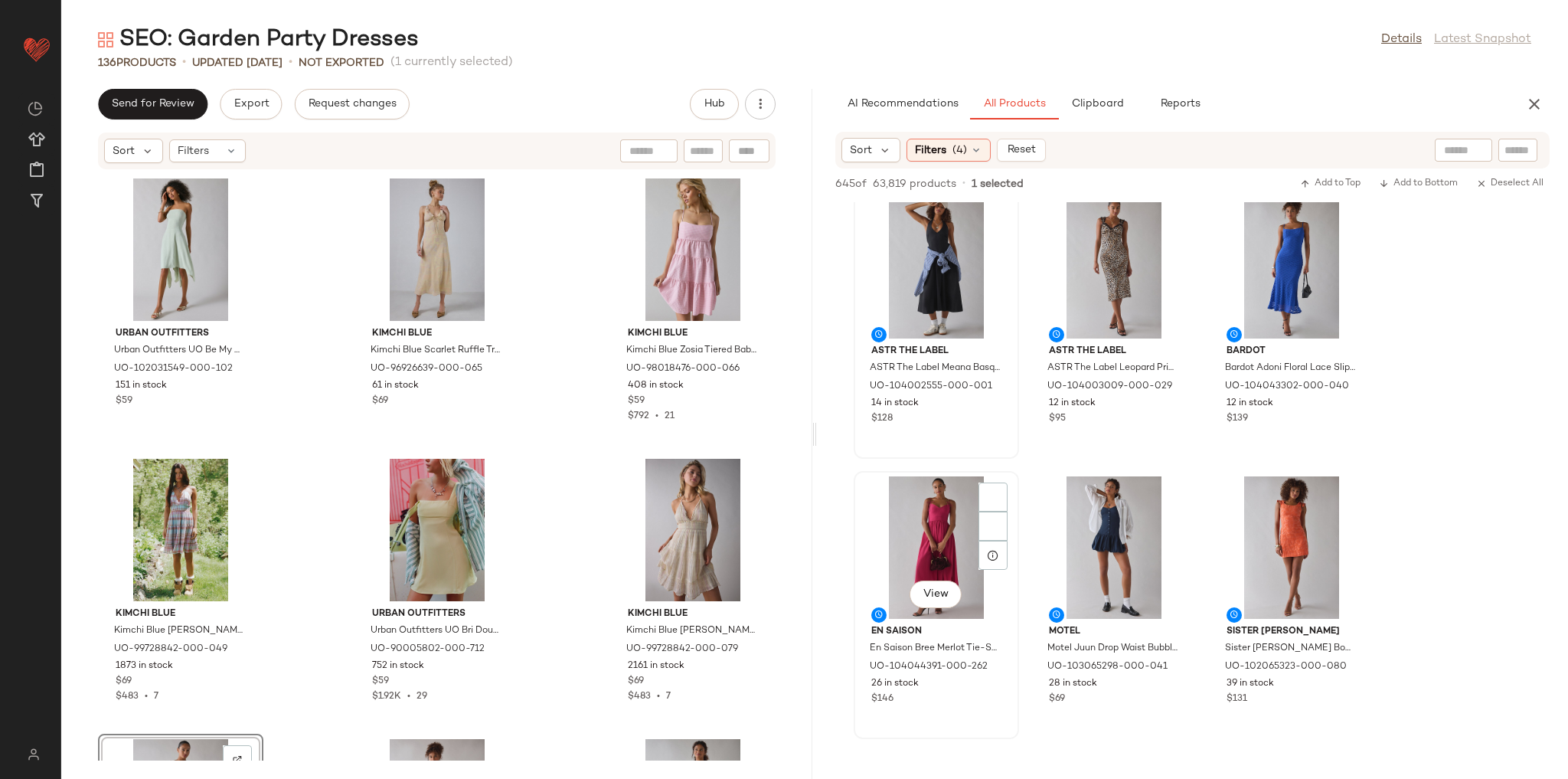
scroll to position [368, 0]
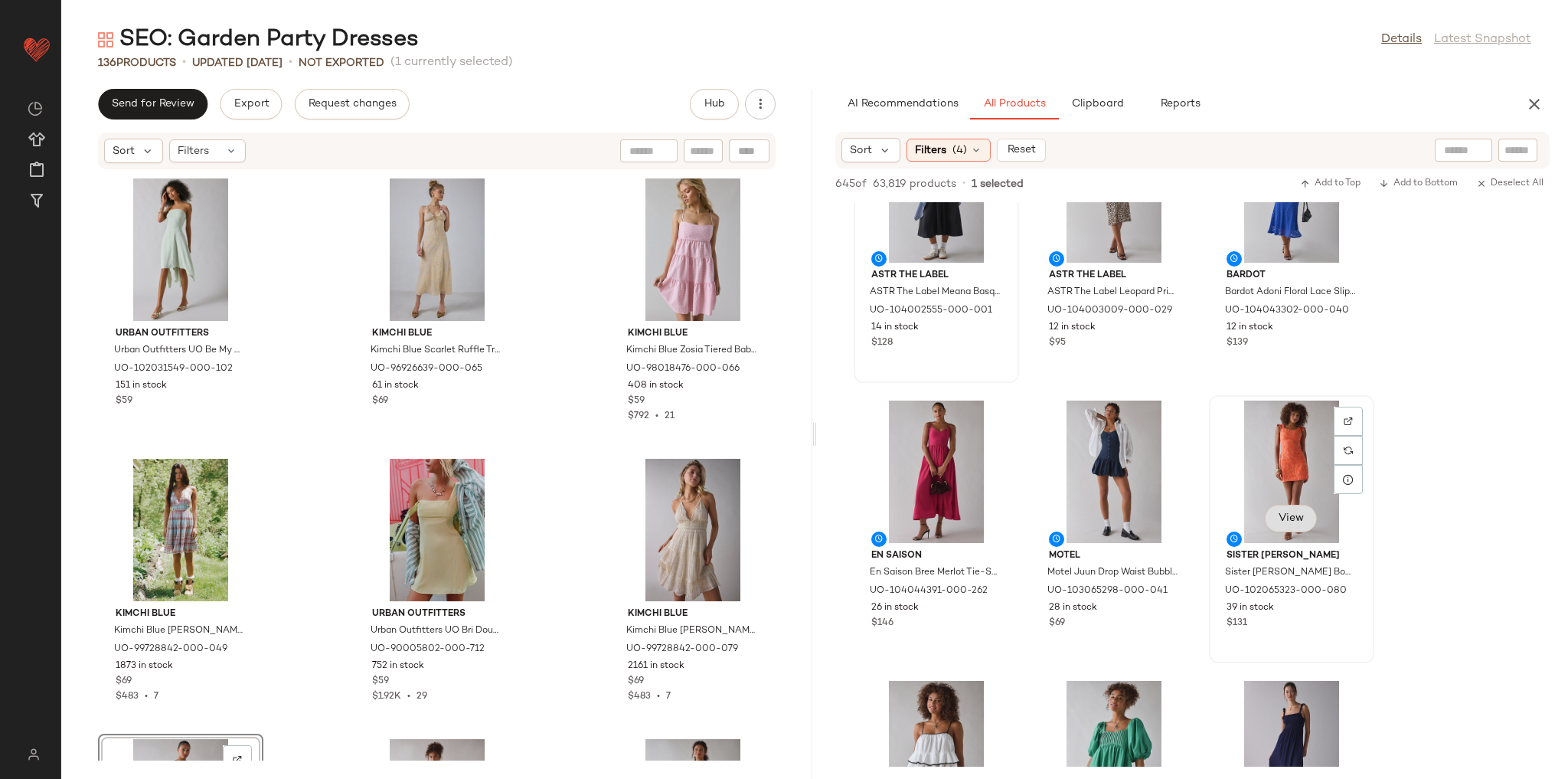
click at [1300, 521] on span "View" at bounding box center [1291, 518] width 26 height 12
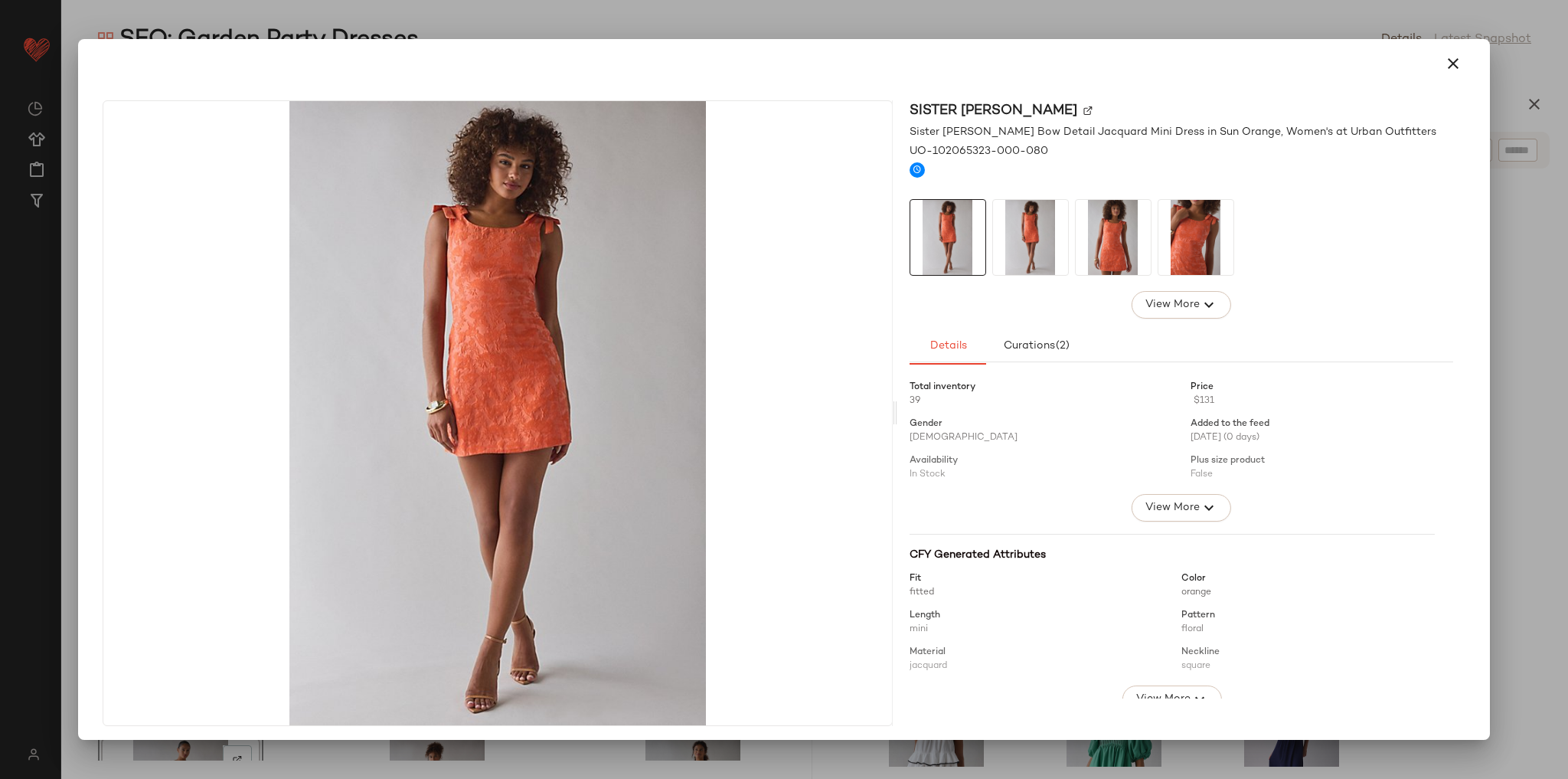
click at [1103, 260] on img at bounding box center [1113, 237] width 75 height 75
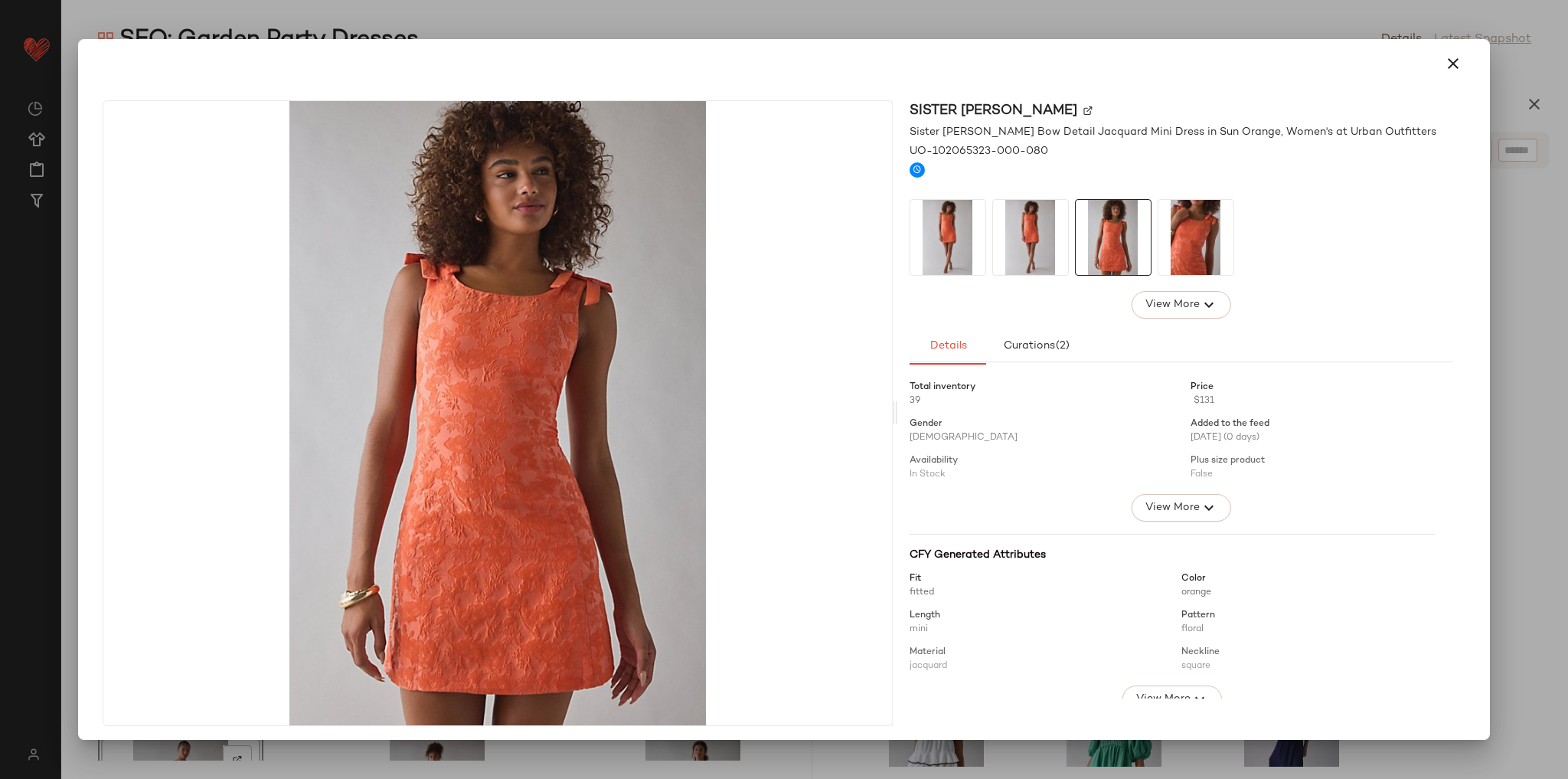
click at [1179, 242] on img at bounding box center [1196, 237] width 75 height 75
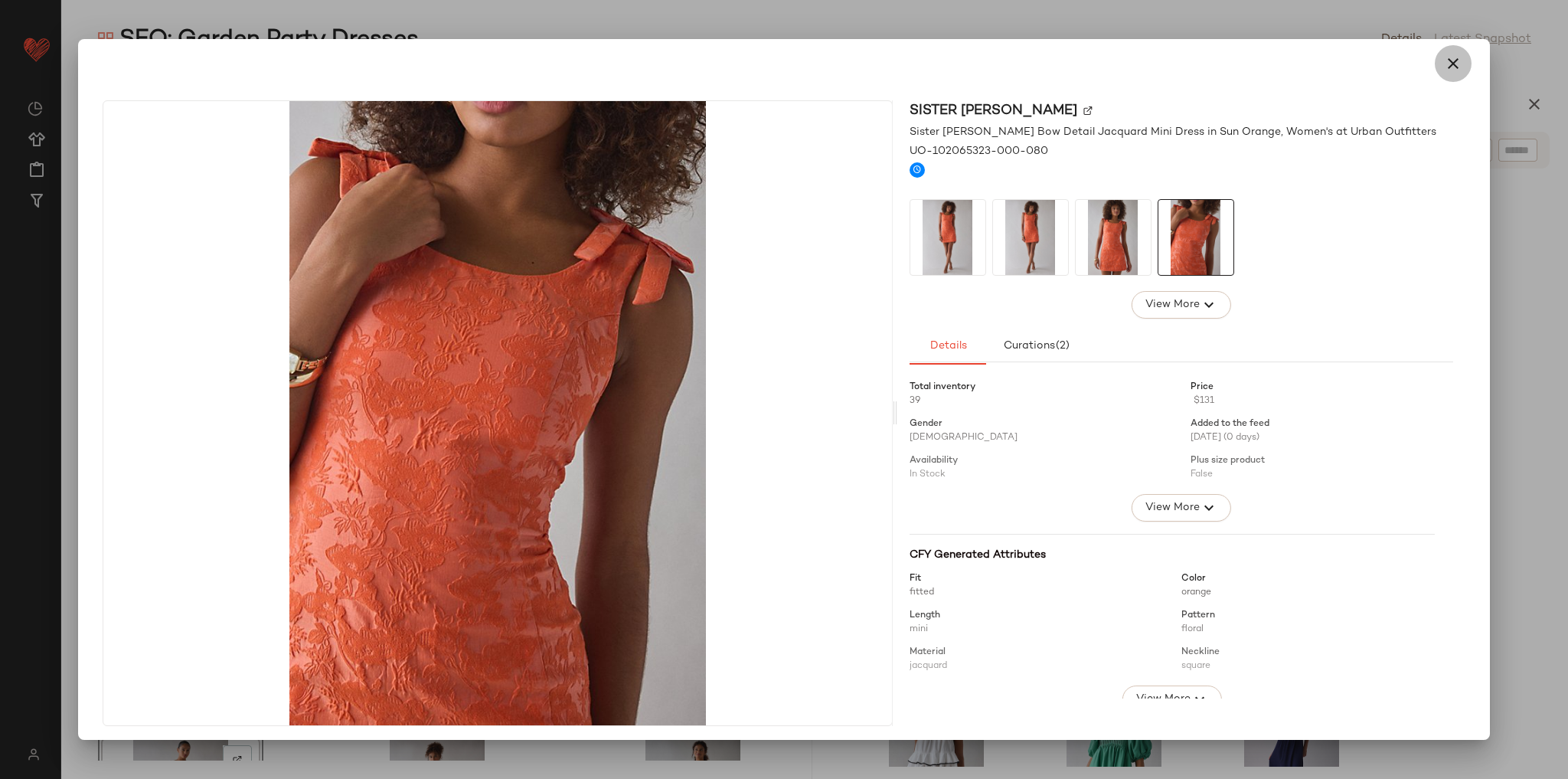
click at [1457, 56] on button "button" at bounding box center [1453, 63] width 37 height 37
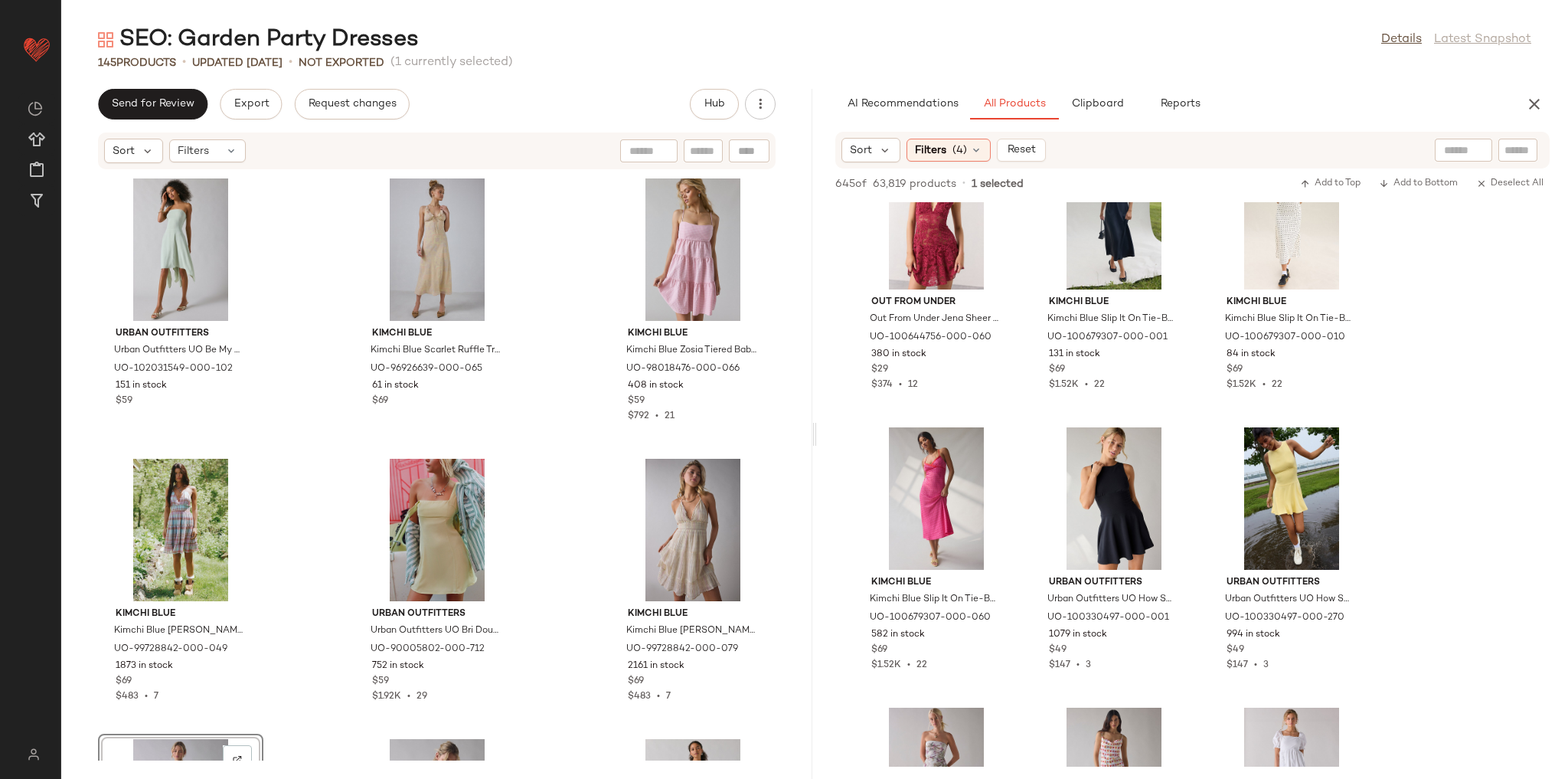
scroll to position [12130, 0]
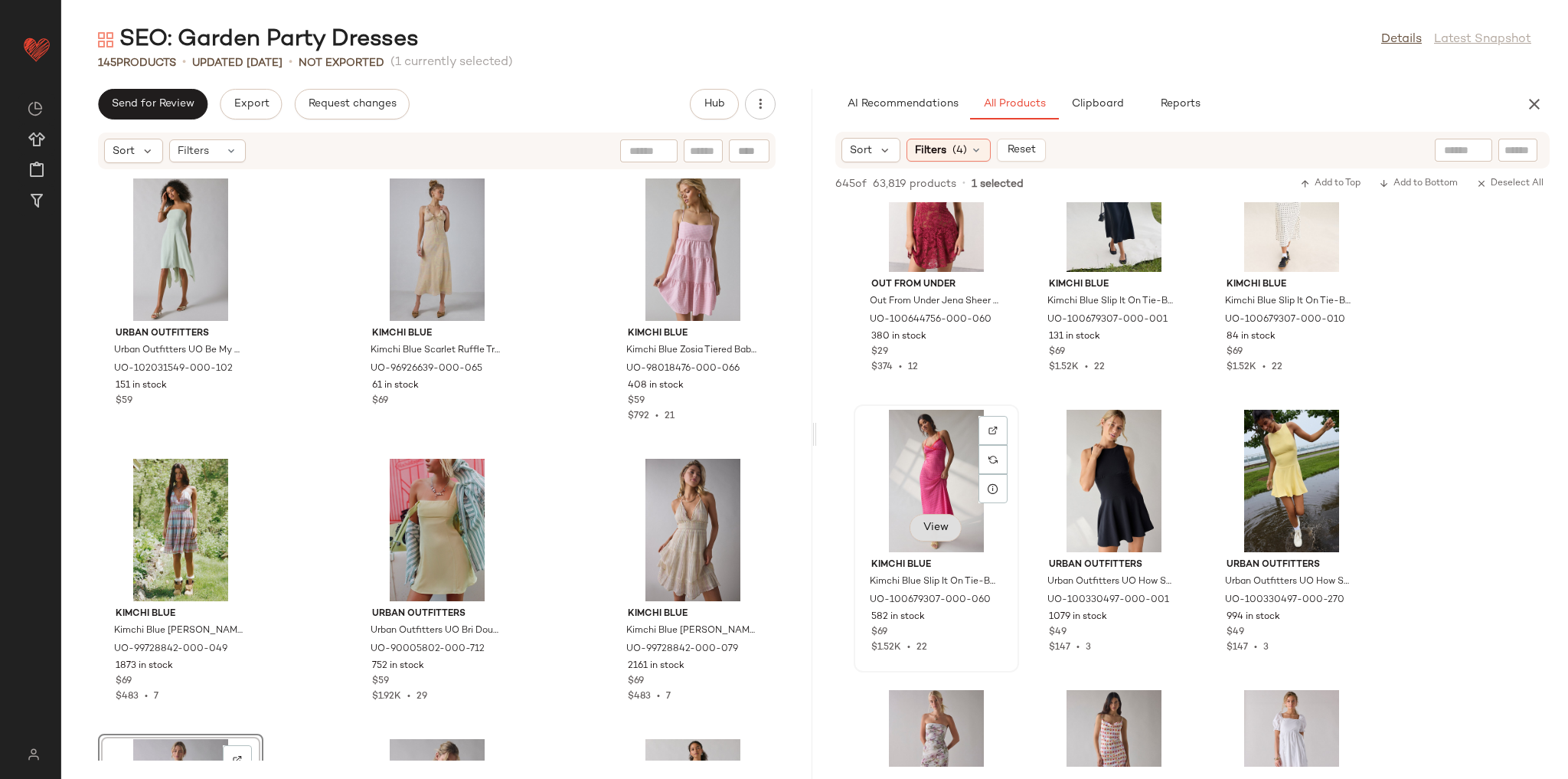
click at [940, 533] on span "View" at bounding box center [935, 528] width 26 height 12
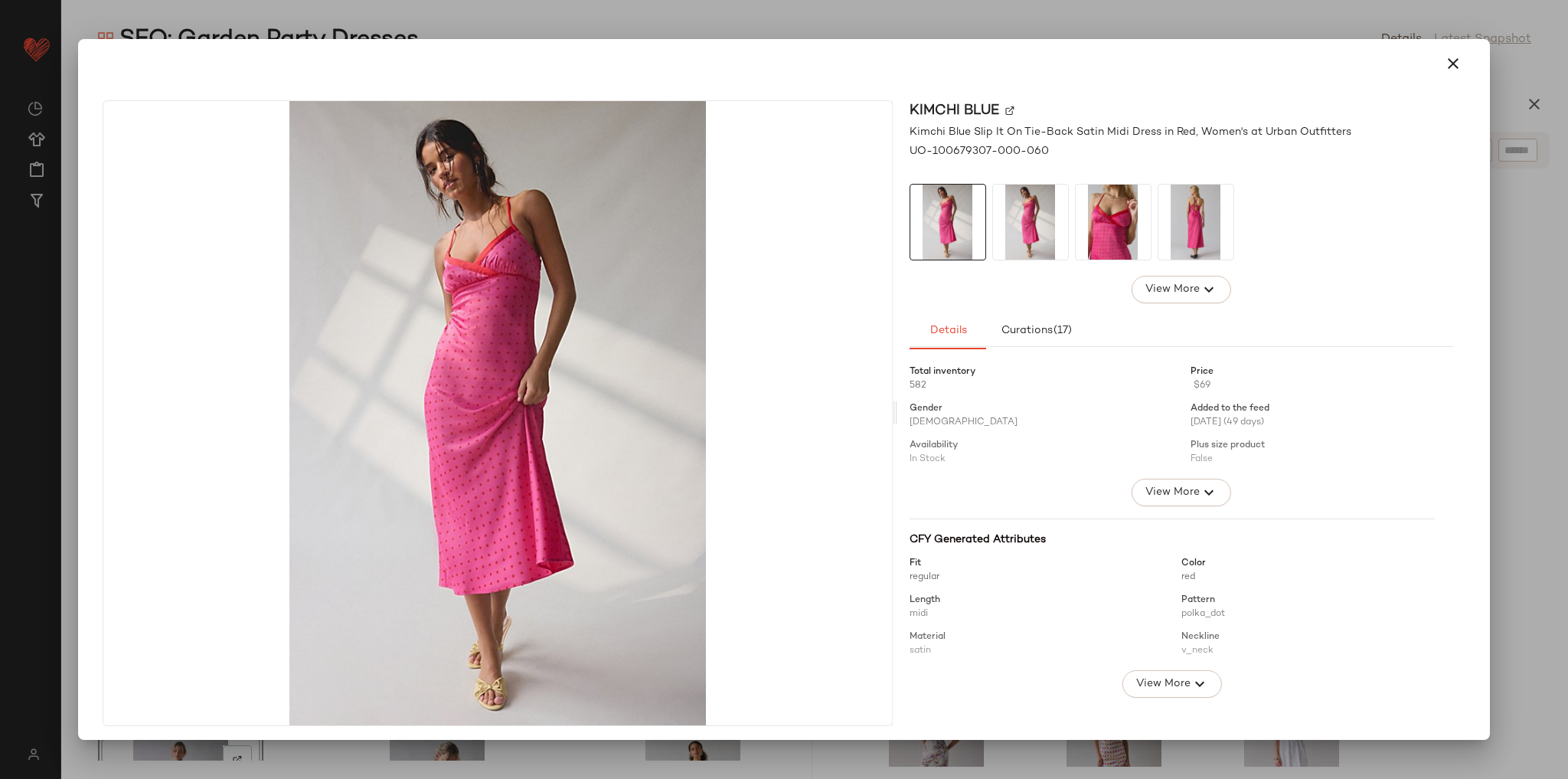
click at [1133, 227] on img at bounding box center [1113, 222] width 75 height 75
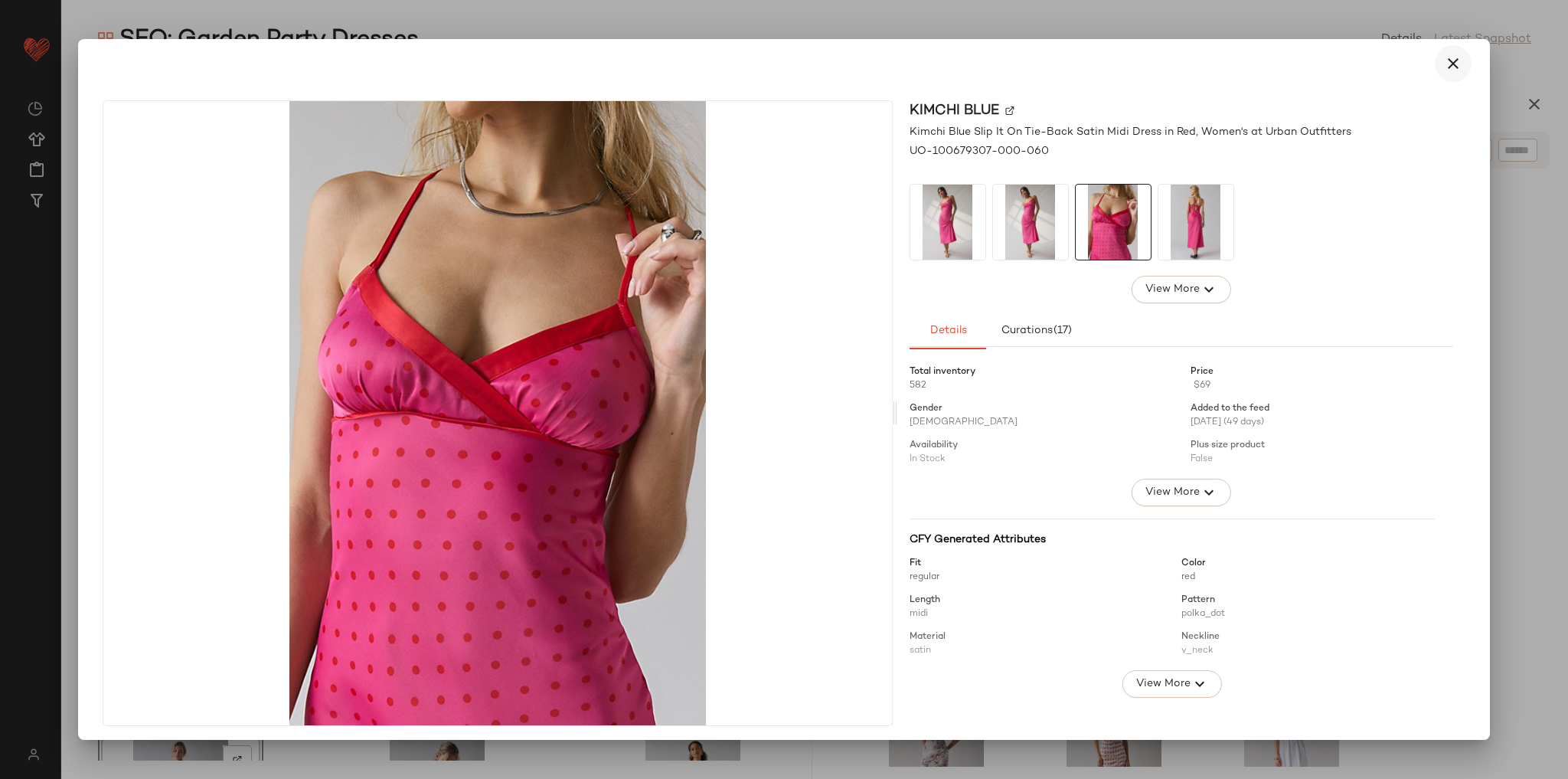
click at [1444, 66] on icon "button" at bounding box center [1452, 63] width 18 height 18
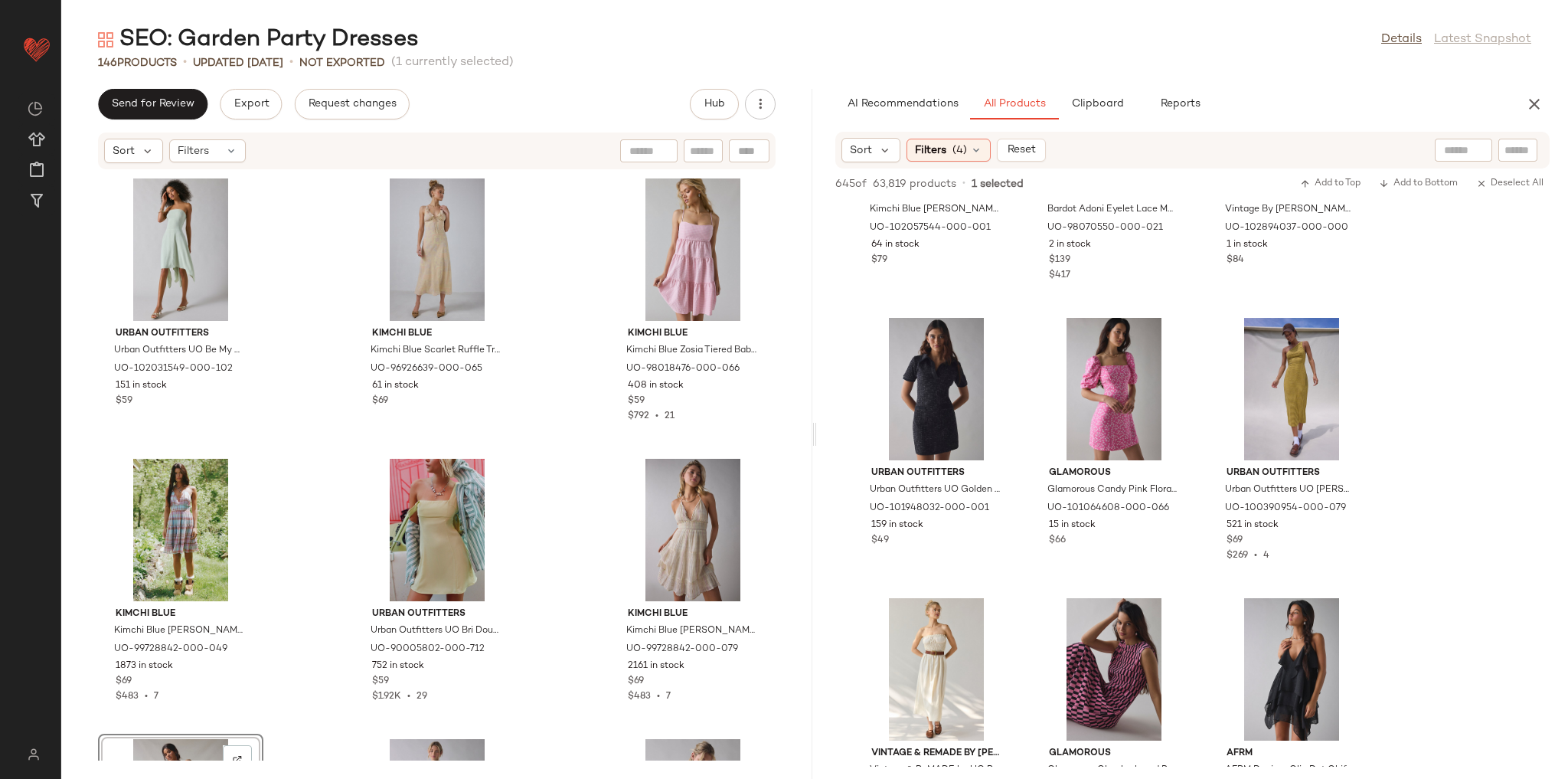
scroll to position [13355, 0]
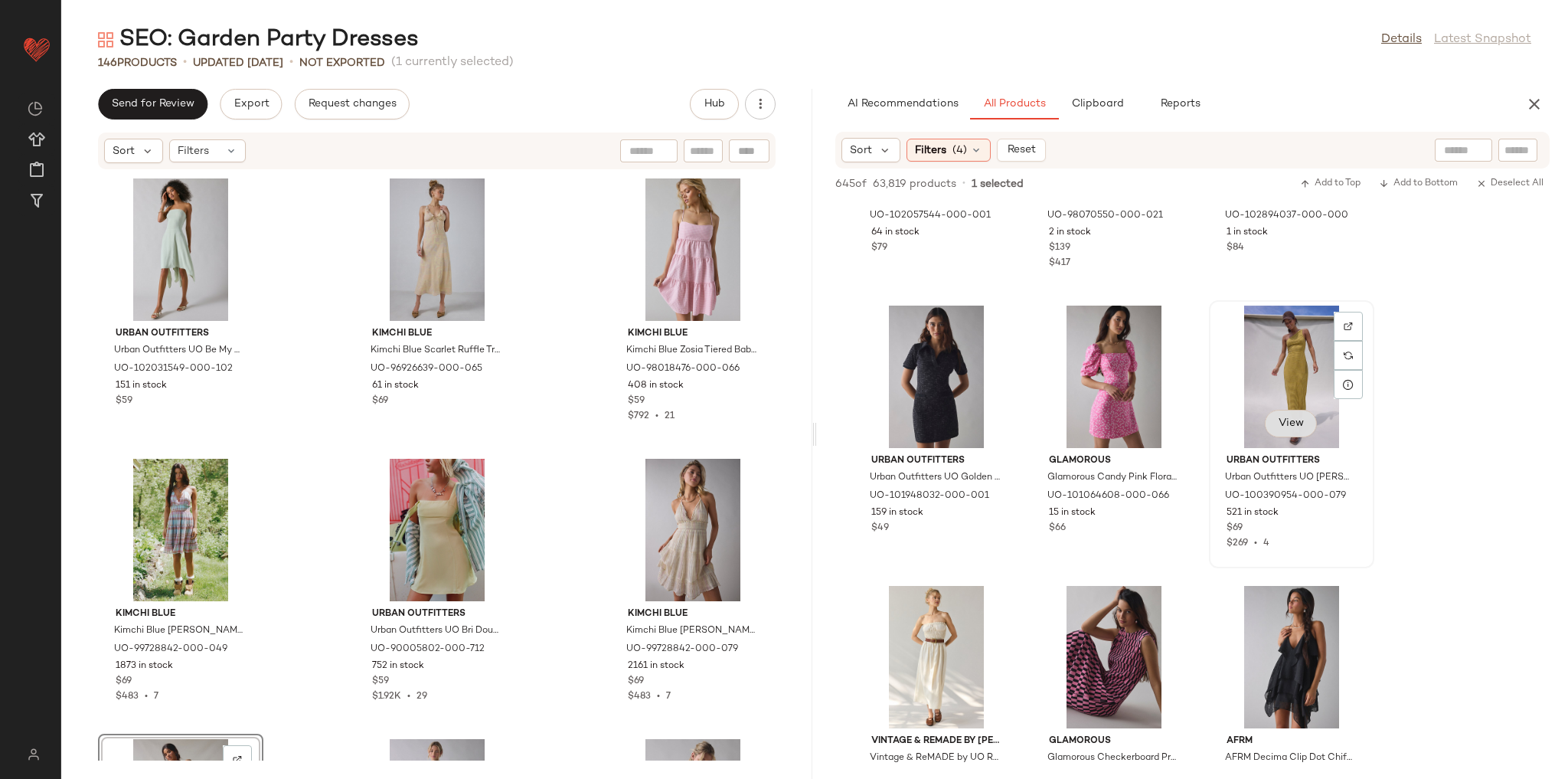
click at [1288, 425] on span "View" at bounding box center [1291, 423] width 26 height 12
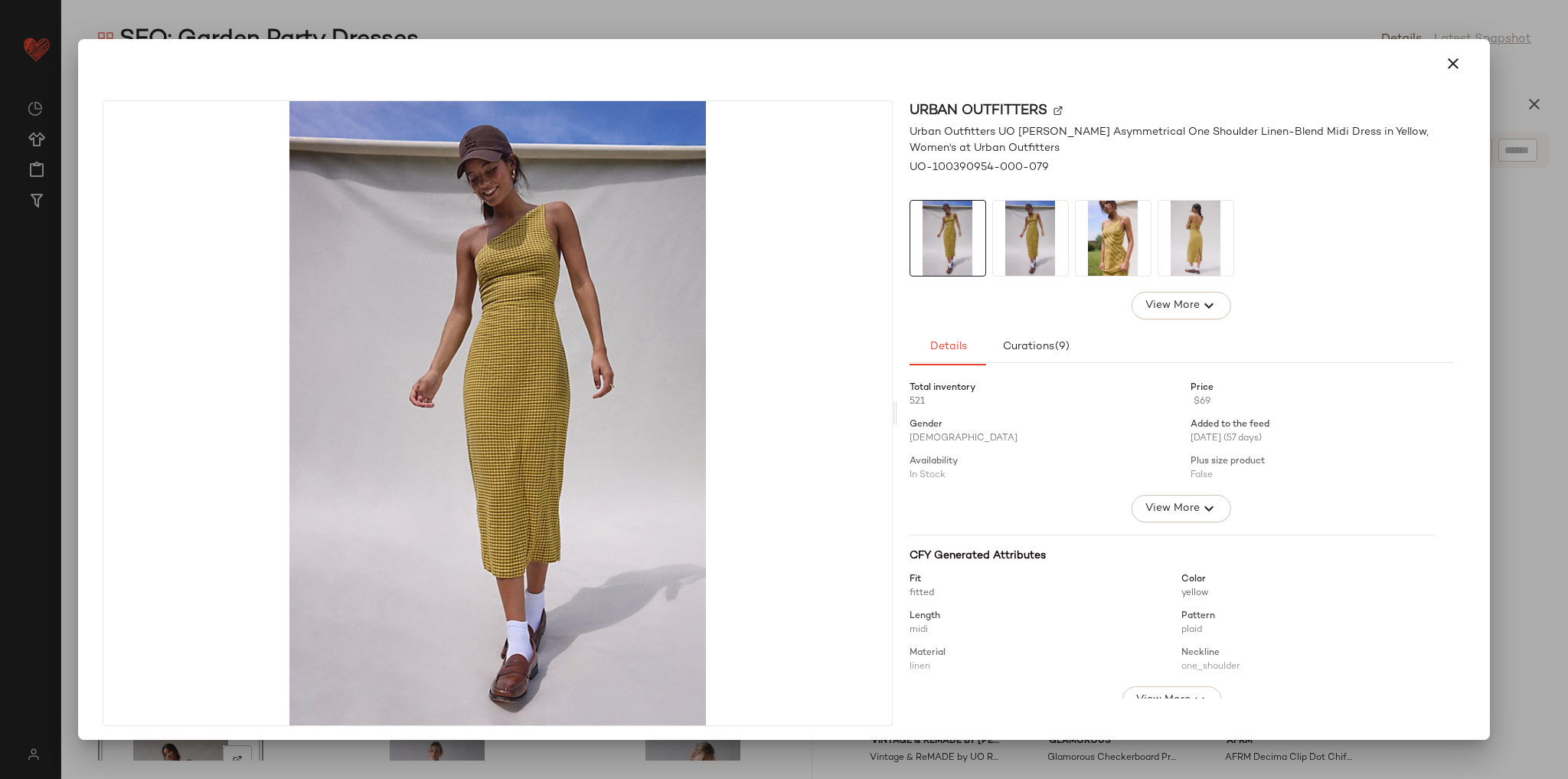
click at [1129, 231] on img at bounding box center [1113, 238] width 75 height 75
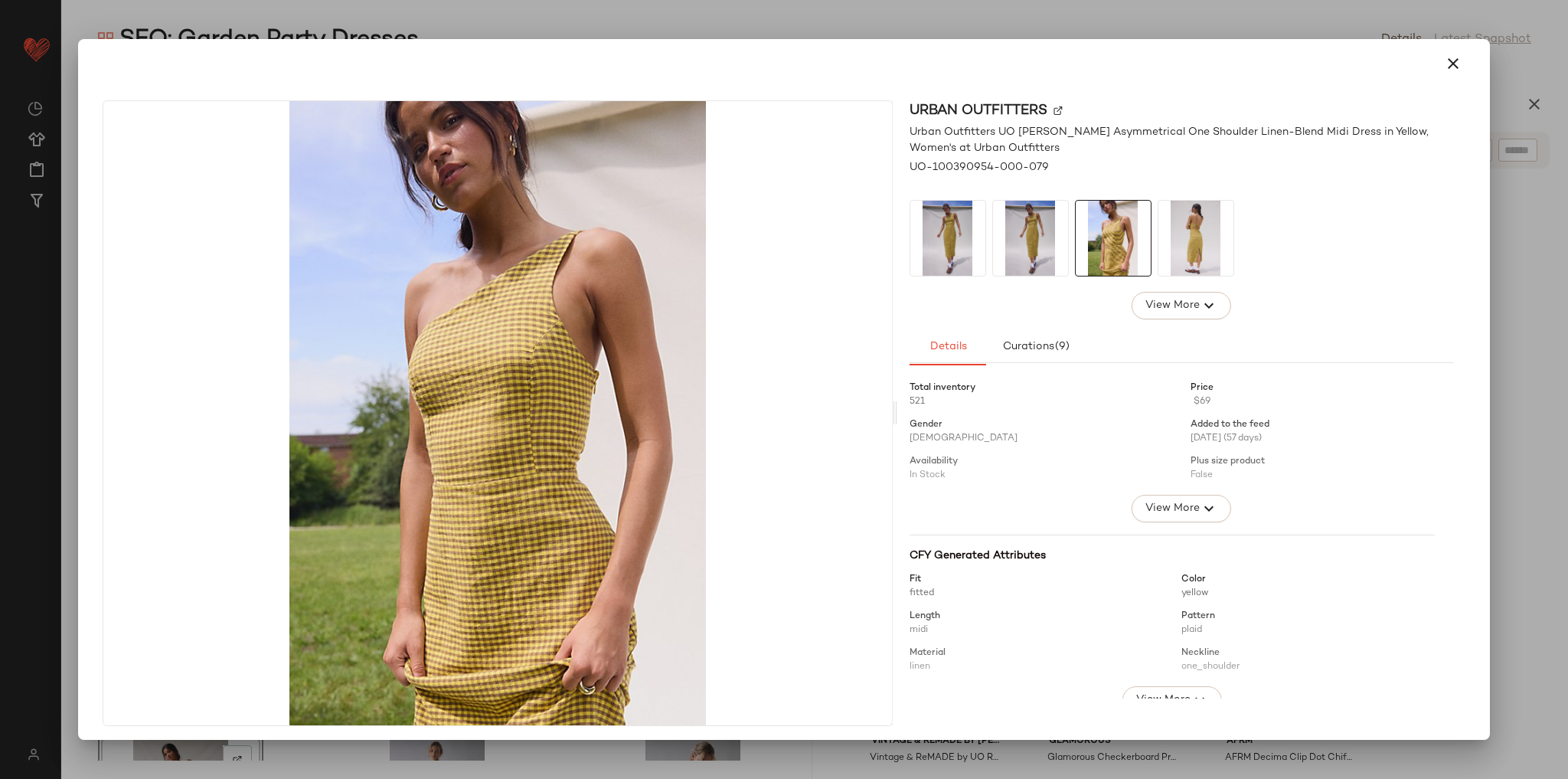
click at [1045, 250] on img at bounding box center [1030, 238] width 75 height 75
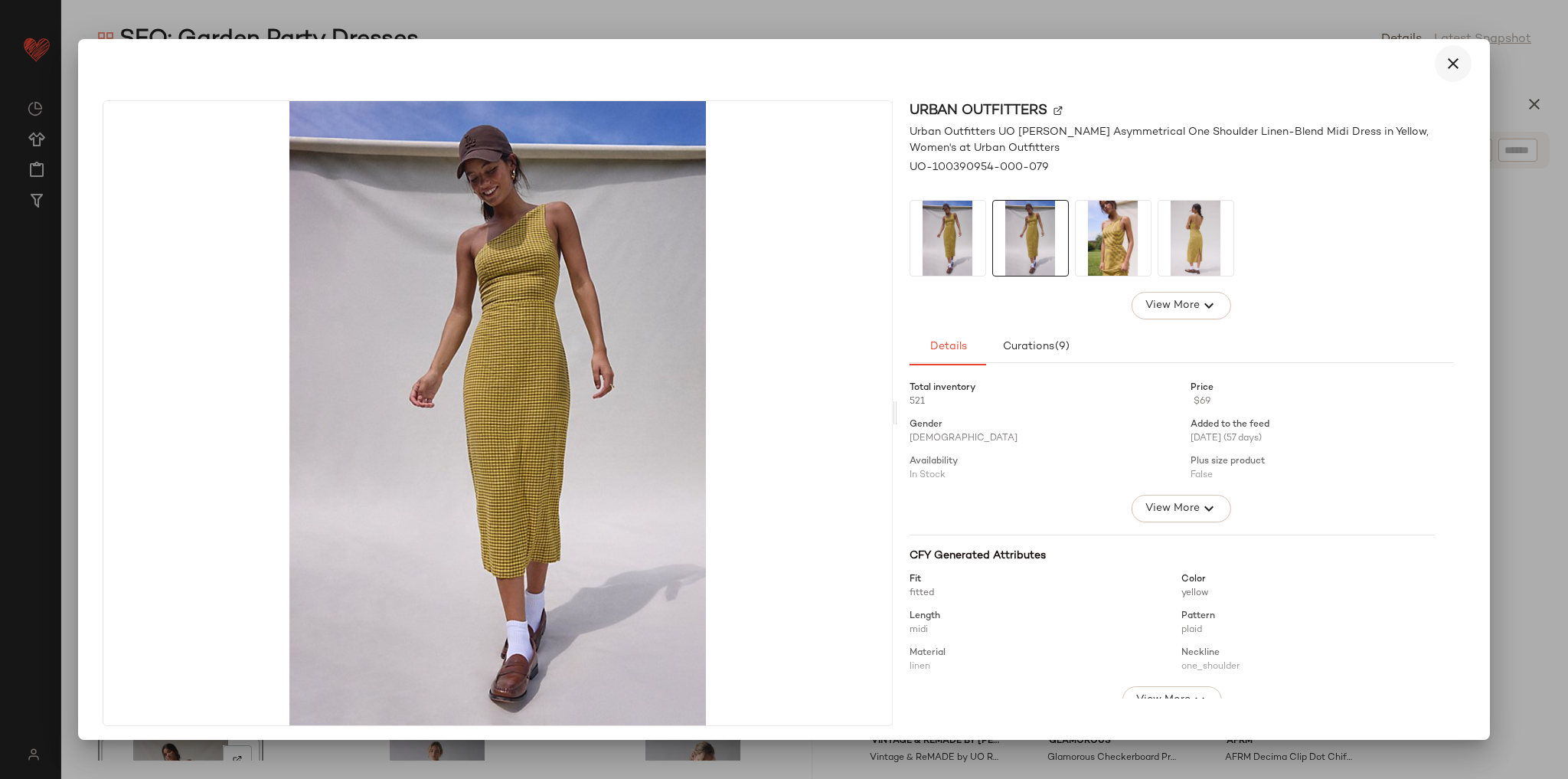
click at [1444, 64] on icon "button" at bounding box center [1452, 63] width 18 height 18
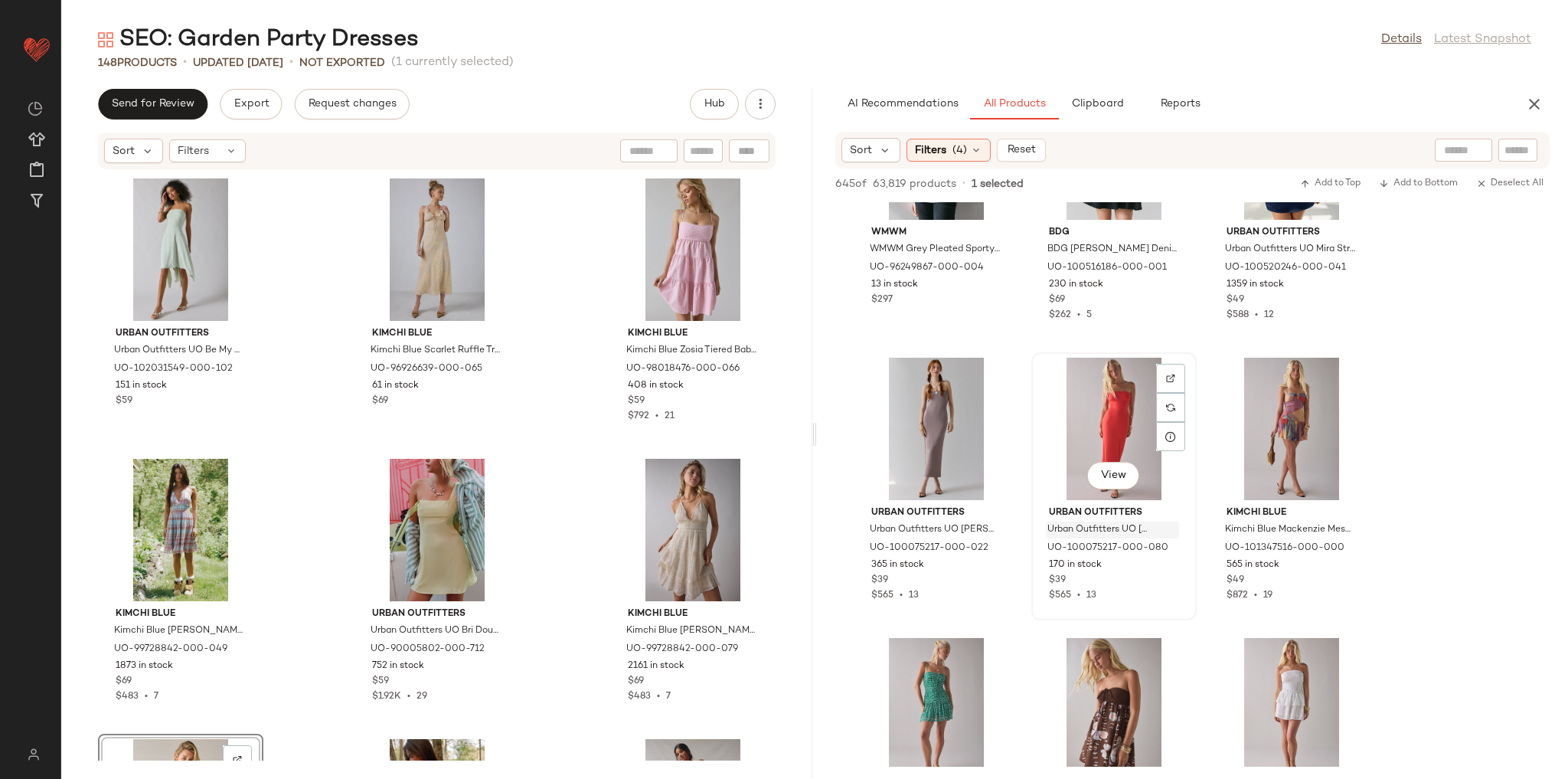
scroll to position [19983, 0]
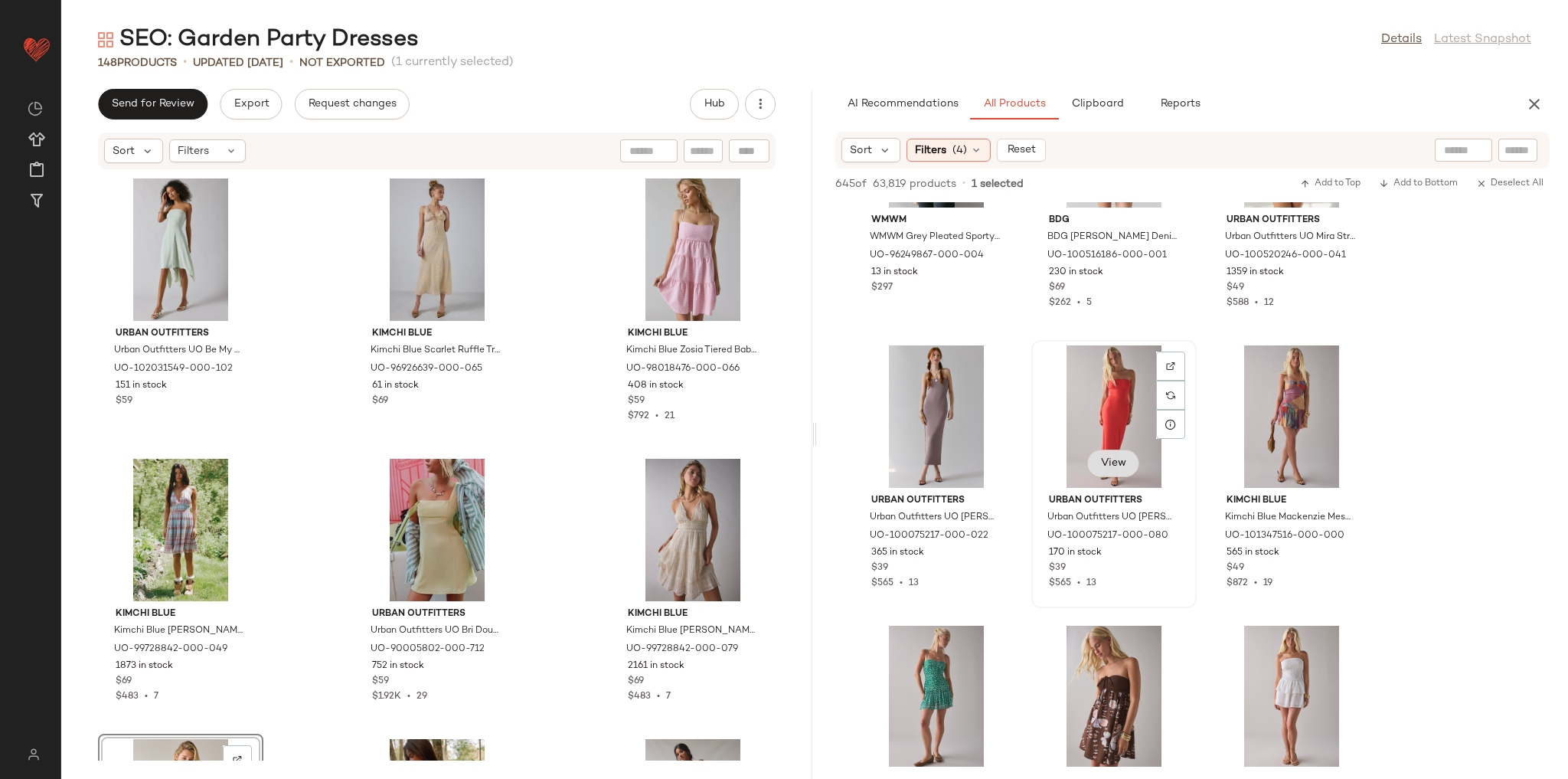
click at [1121, 462] on span "View" at bounding box center [1113, 463] width 26 height 12
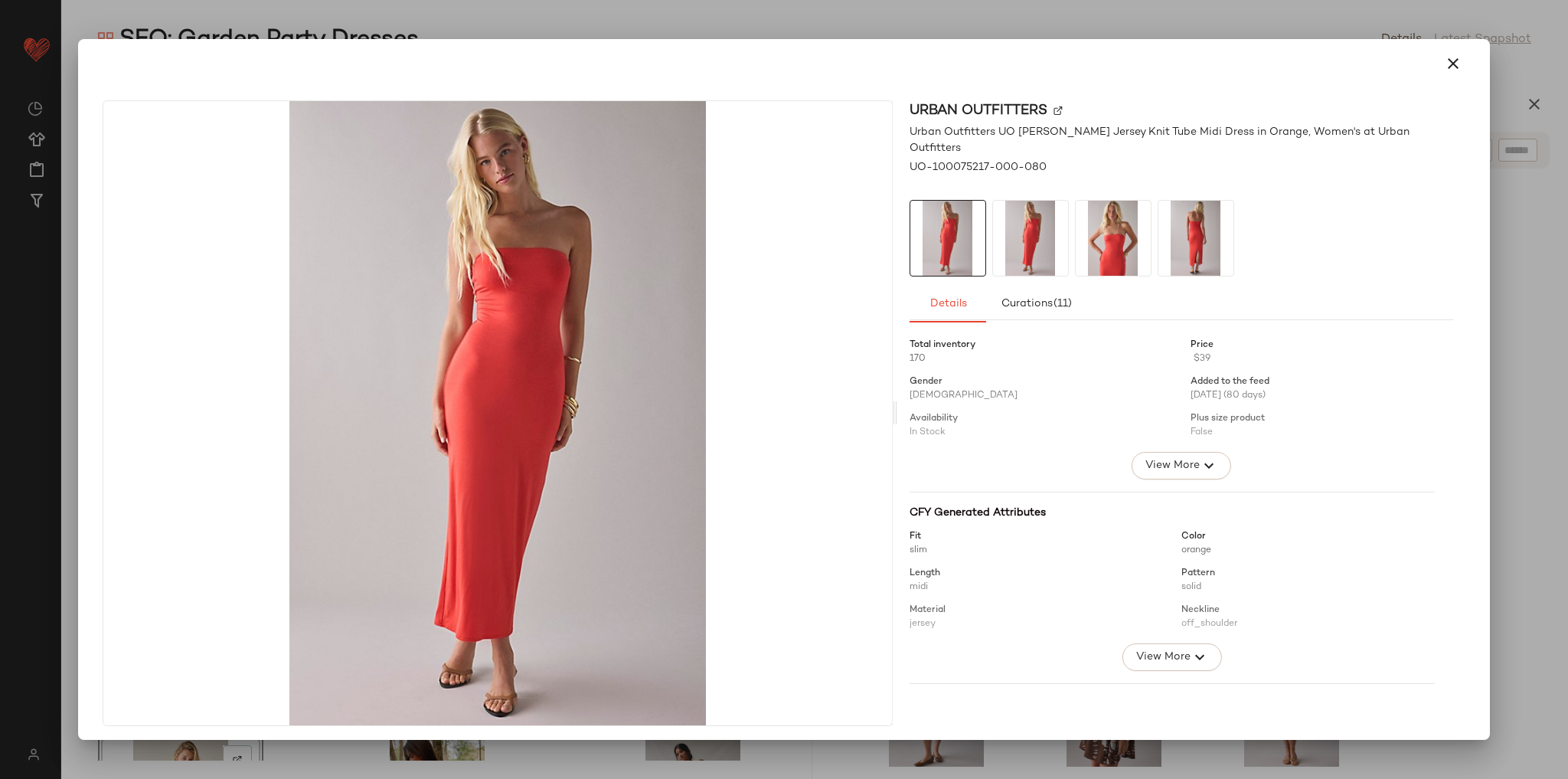
click at [1092, 245] on img at bounding box center [1113, 238] width 75 height 75
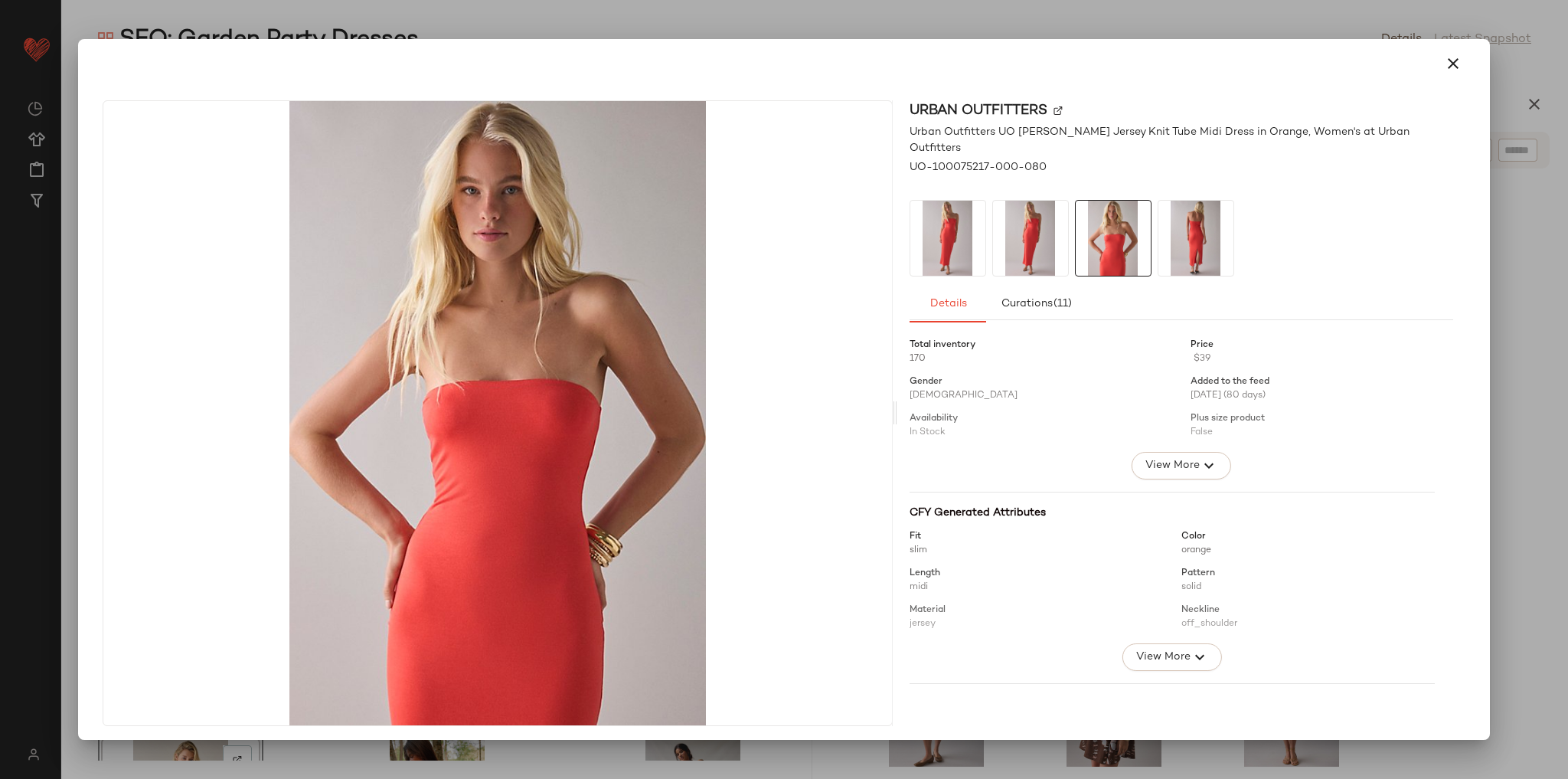
click at [1222, 232] on img at bounding box center [1196, 238] width 75 height 75
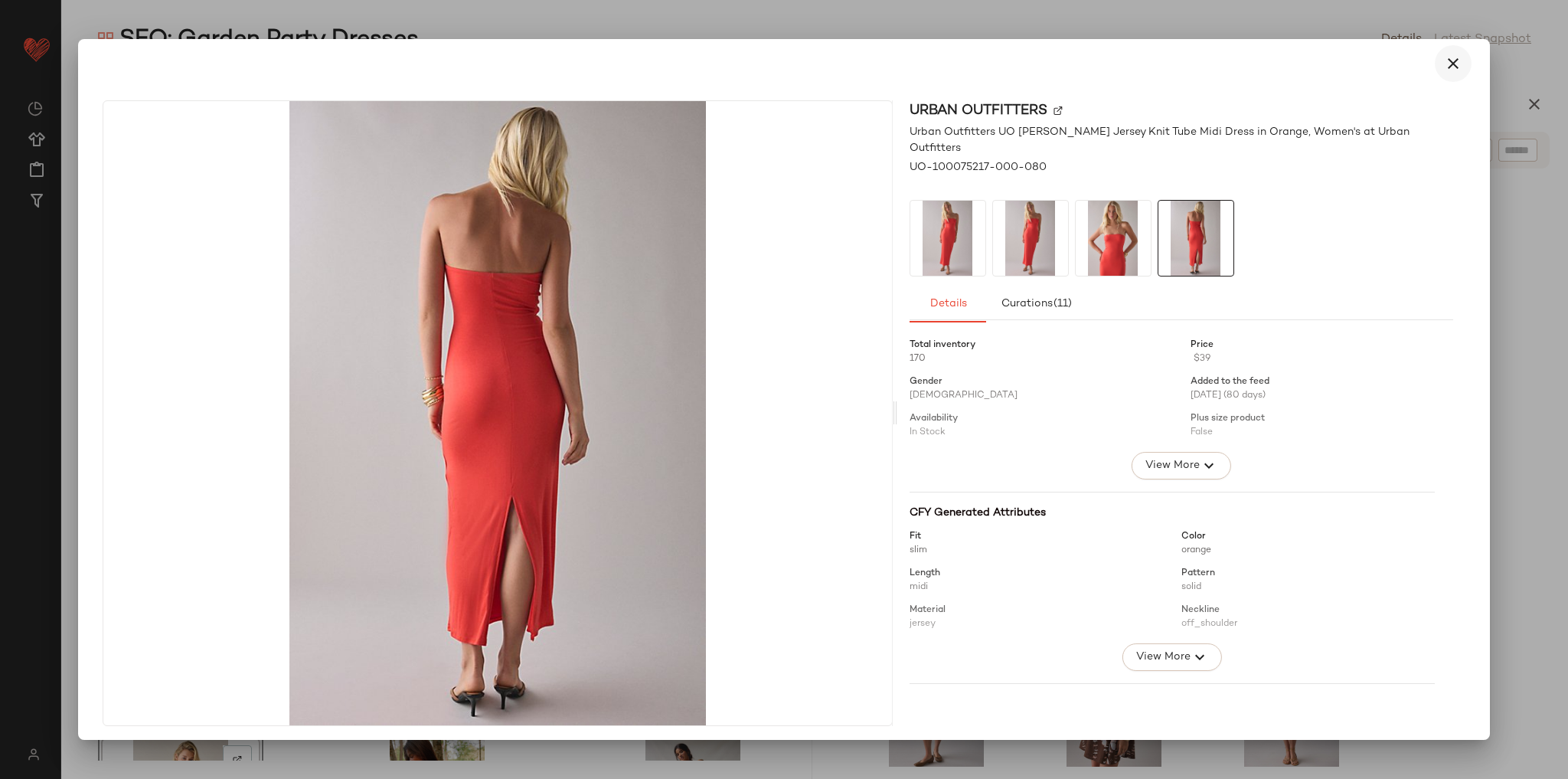
click at [1435, 66] on button "button" at bounding box center [1453, 63] width 37 height 37
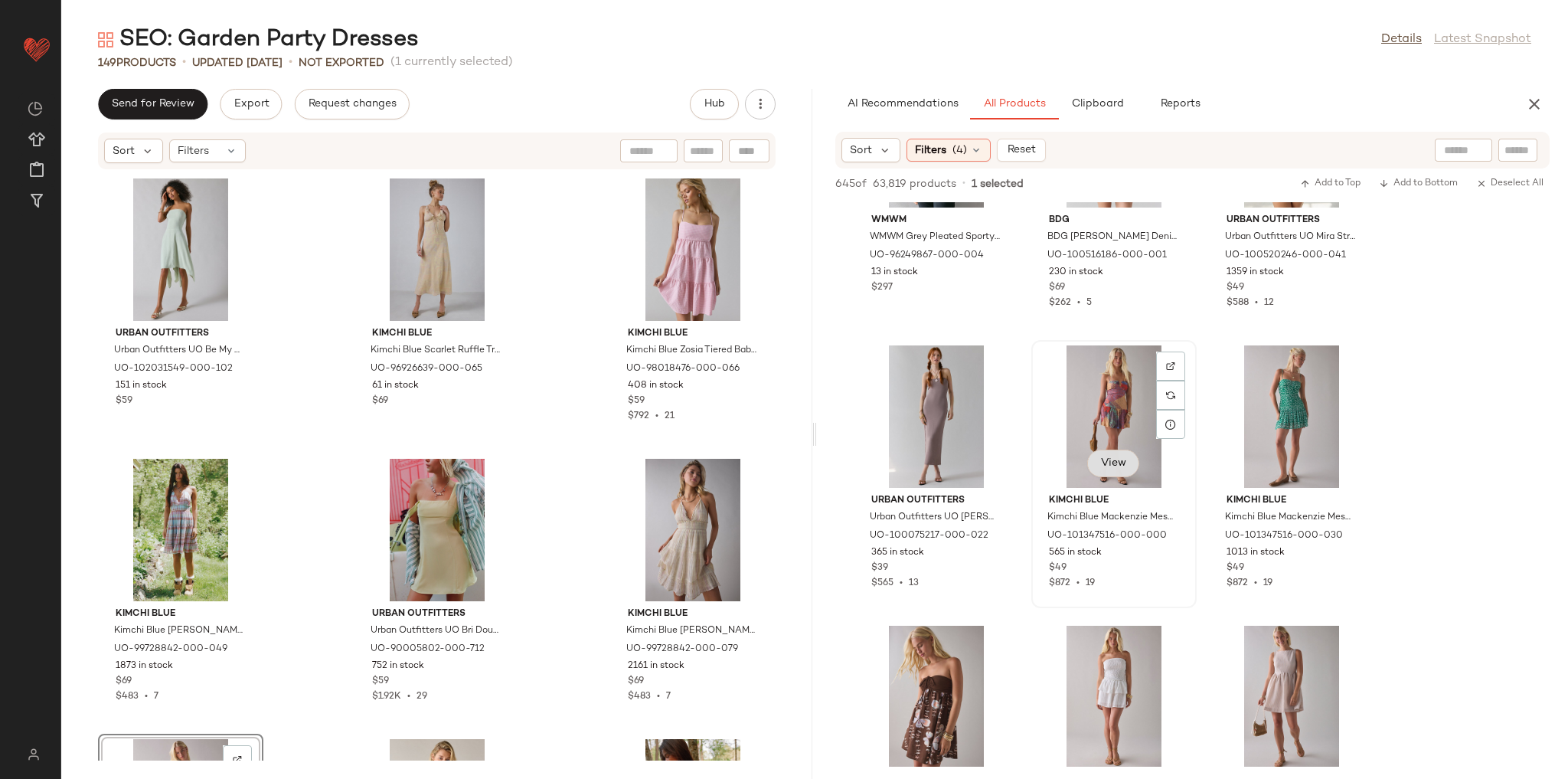
click at [1105, 469] on span "View" at bounding box center [1113, 463] width 26 height 12
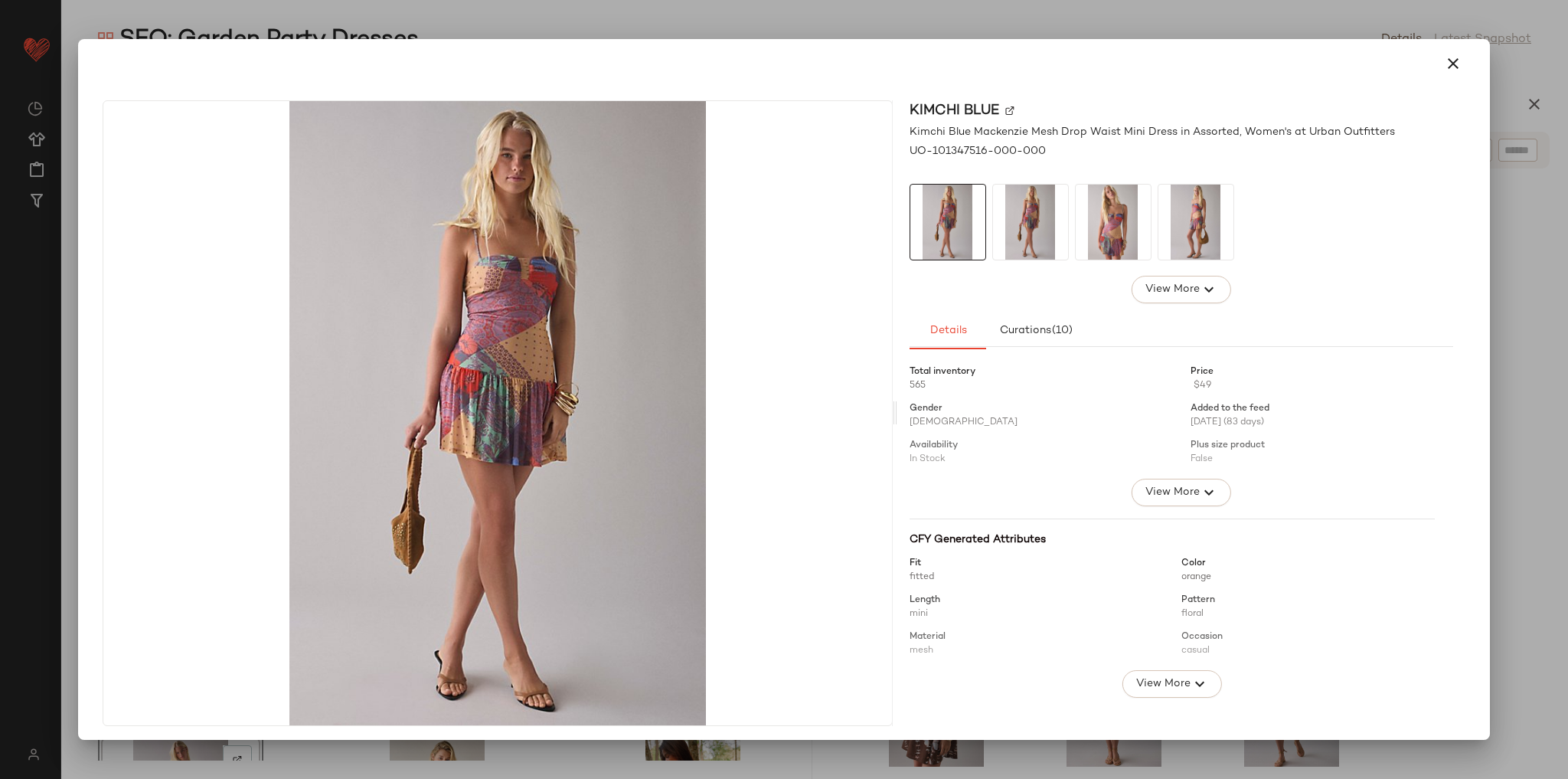
drag, startPoint x: 1432, startPoint y: 64, endPoint x: 1430, endPoint y: 73, distance: 9.2
click at [1435, 64] on button "button" at bounding box center [1453, 63] width 37 height 37
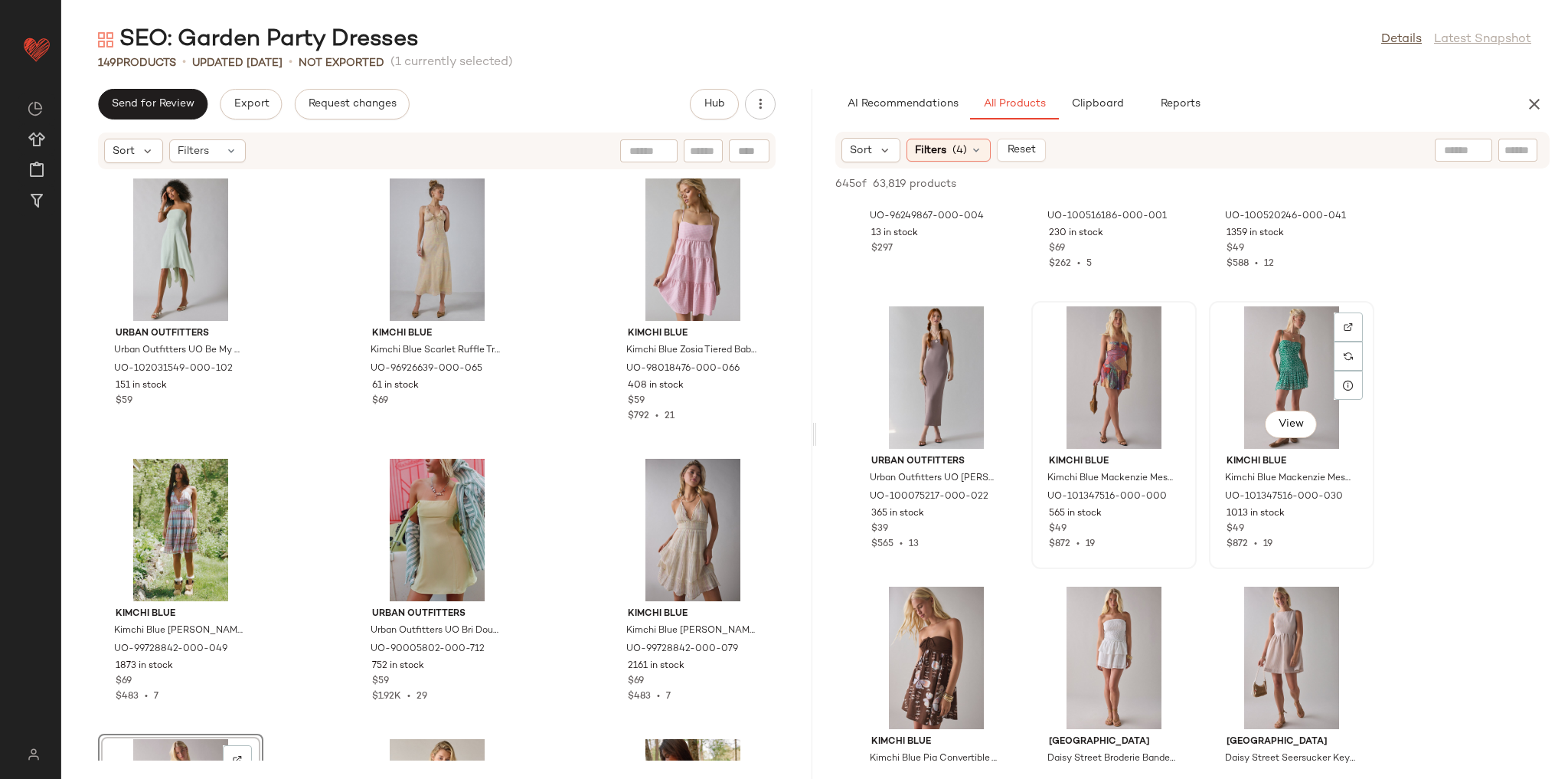
scroll to position [20044, 0]
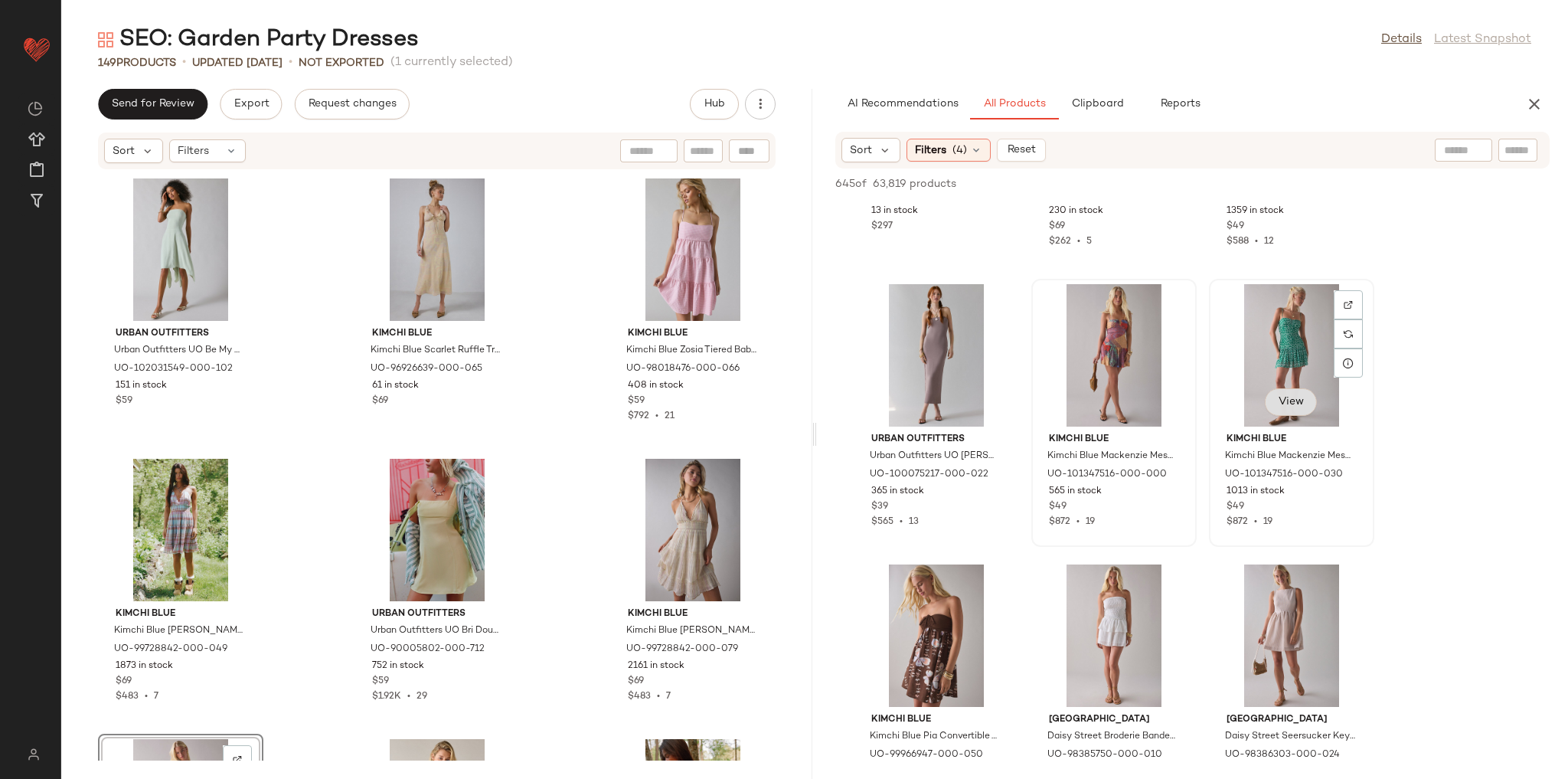
click at [1298, 411] on button "View" at bounding box center [1291, 402] width 52 height 28
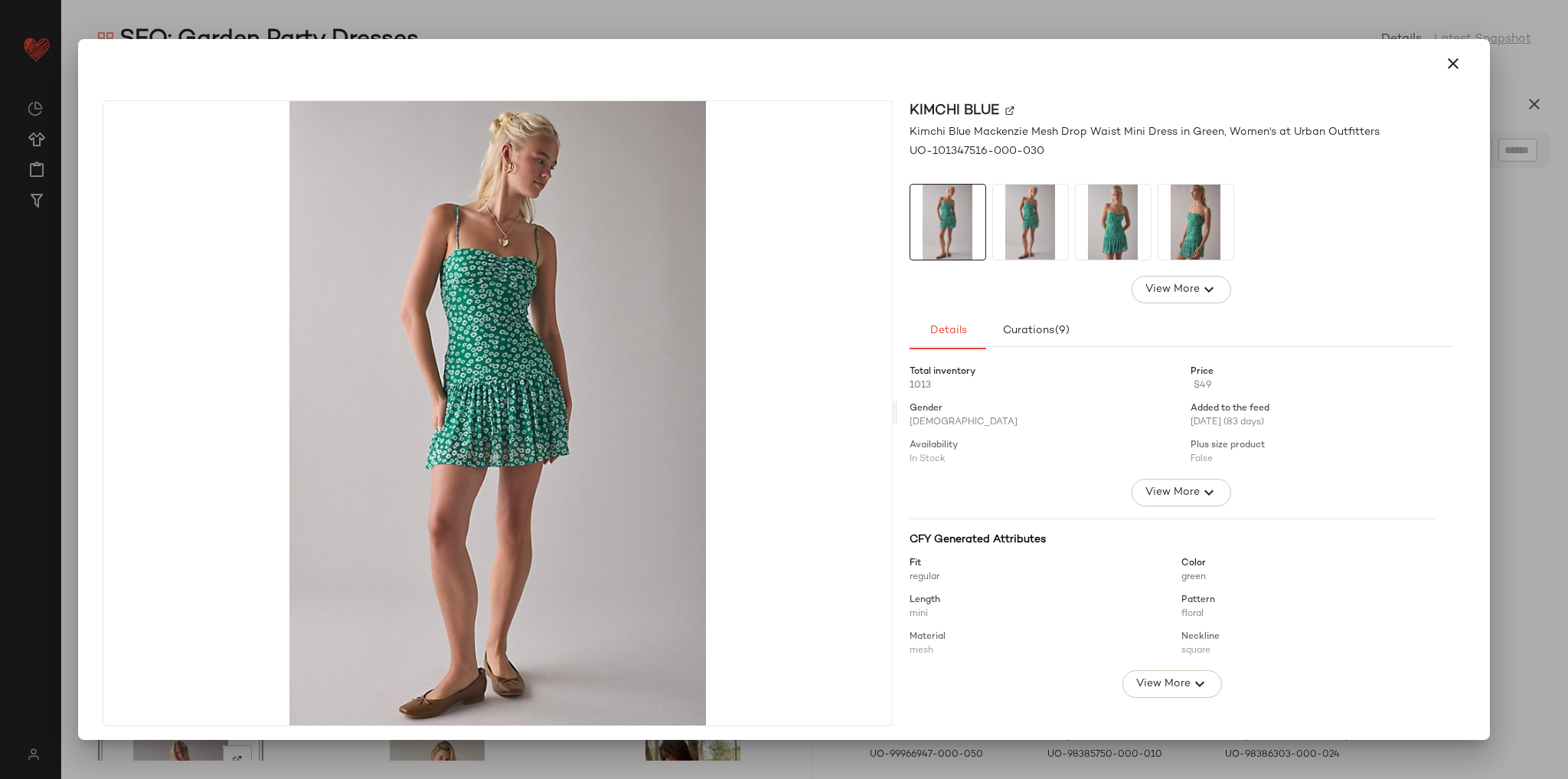
click at [1123, 240] on img at bounding box center [1113, 222] width 75 height 75
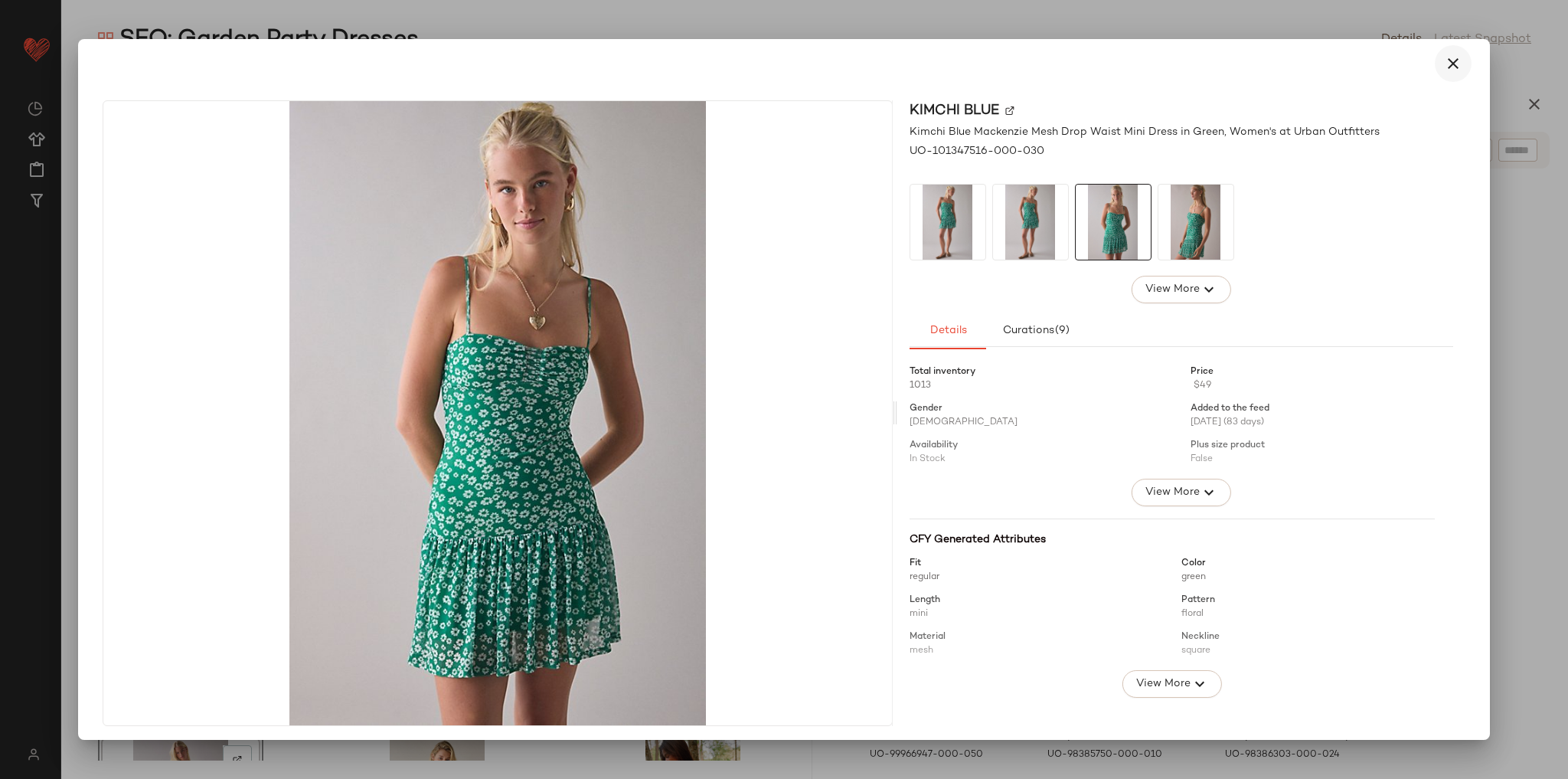
click at [1444, 62] on icon "button" at bounding box center [1452, 63] width 18 height 18
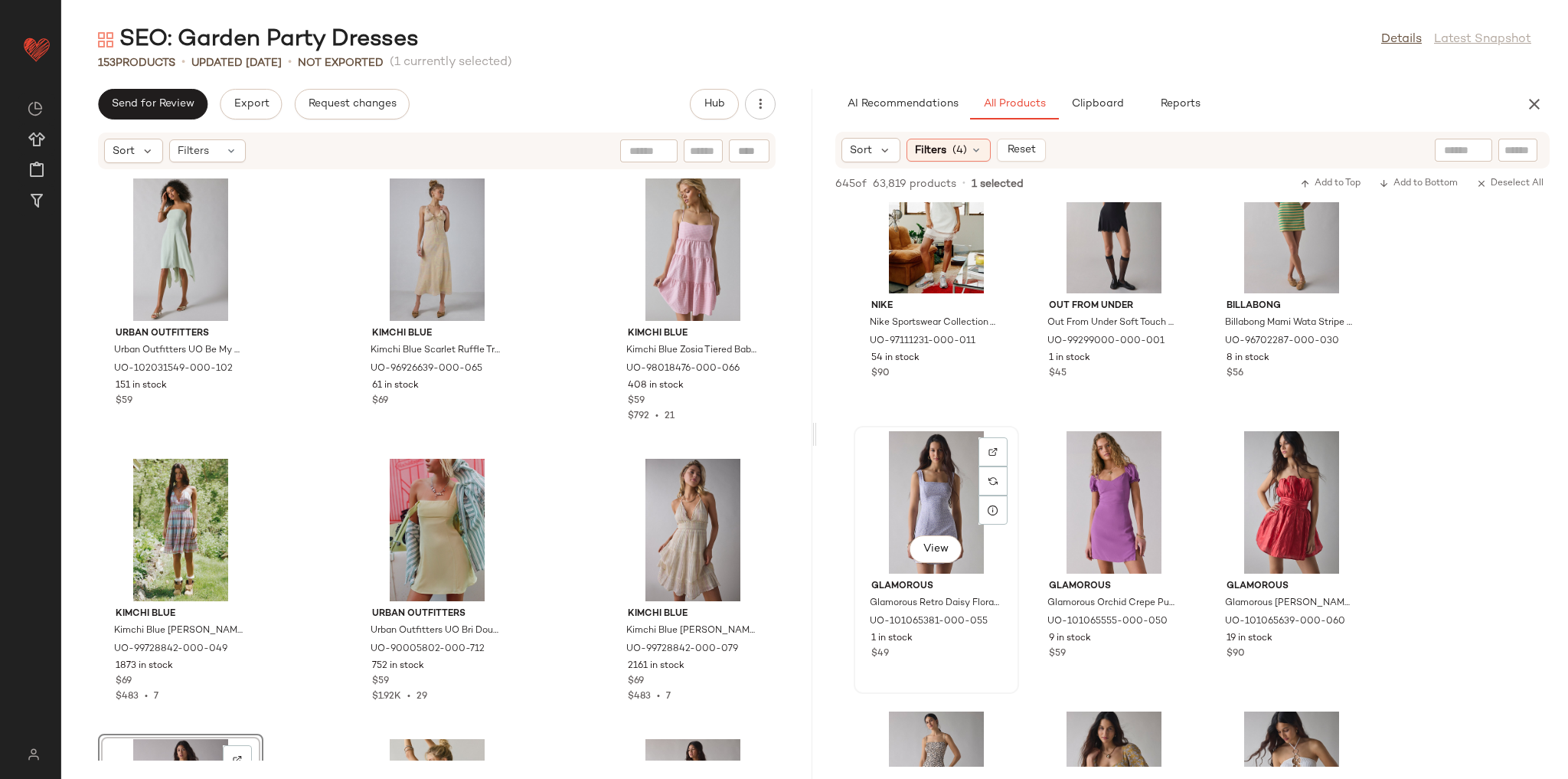
scroll to position [25175, 0]
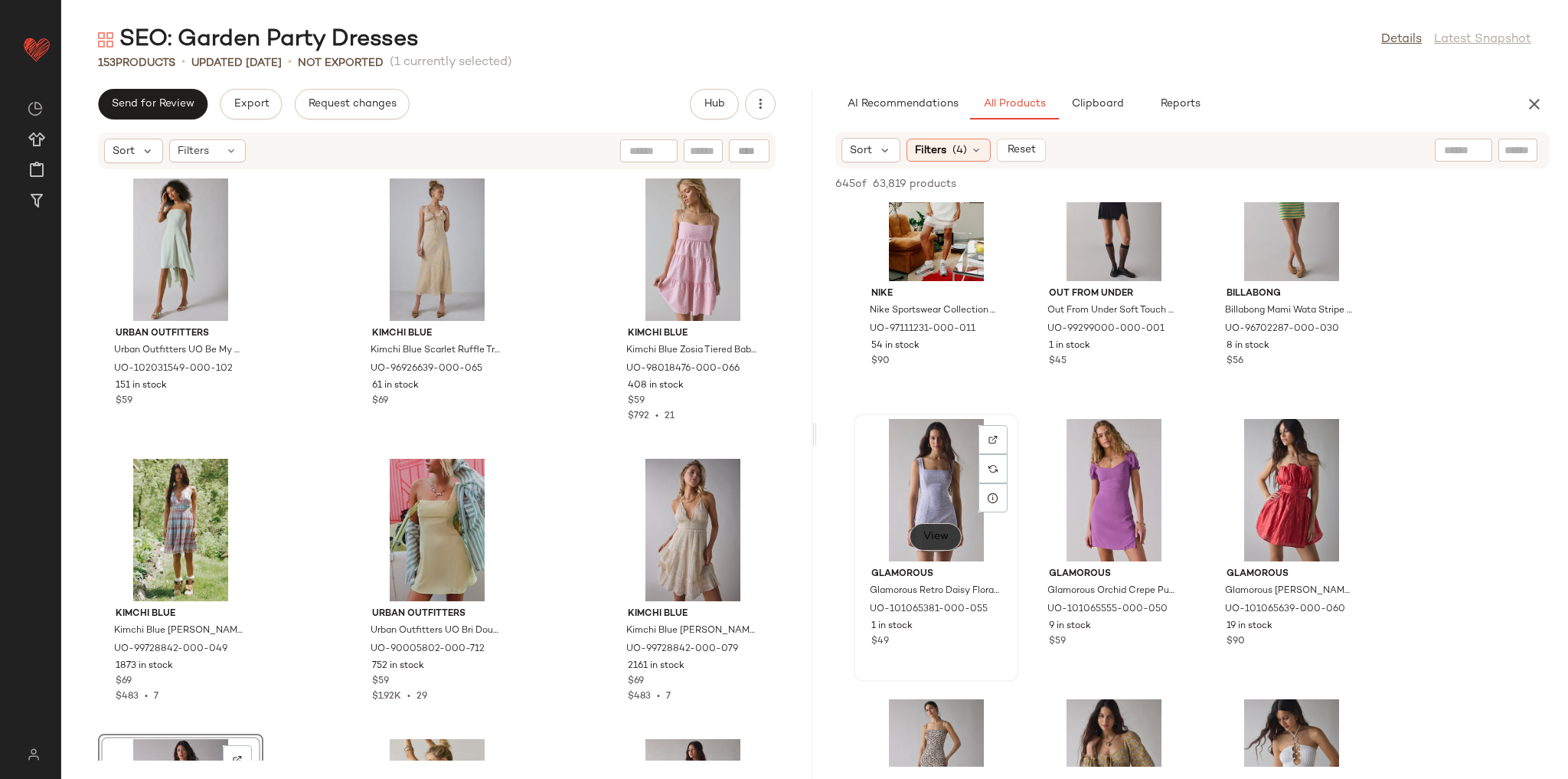
click at [945, 540] on span "View" at bounding box center [935, 536] width 26 height 12
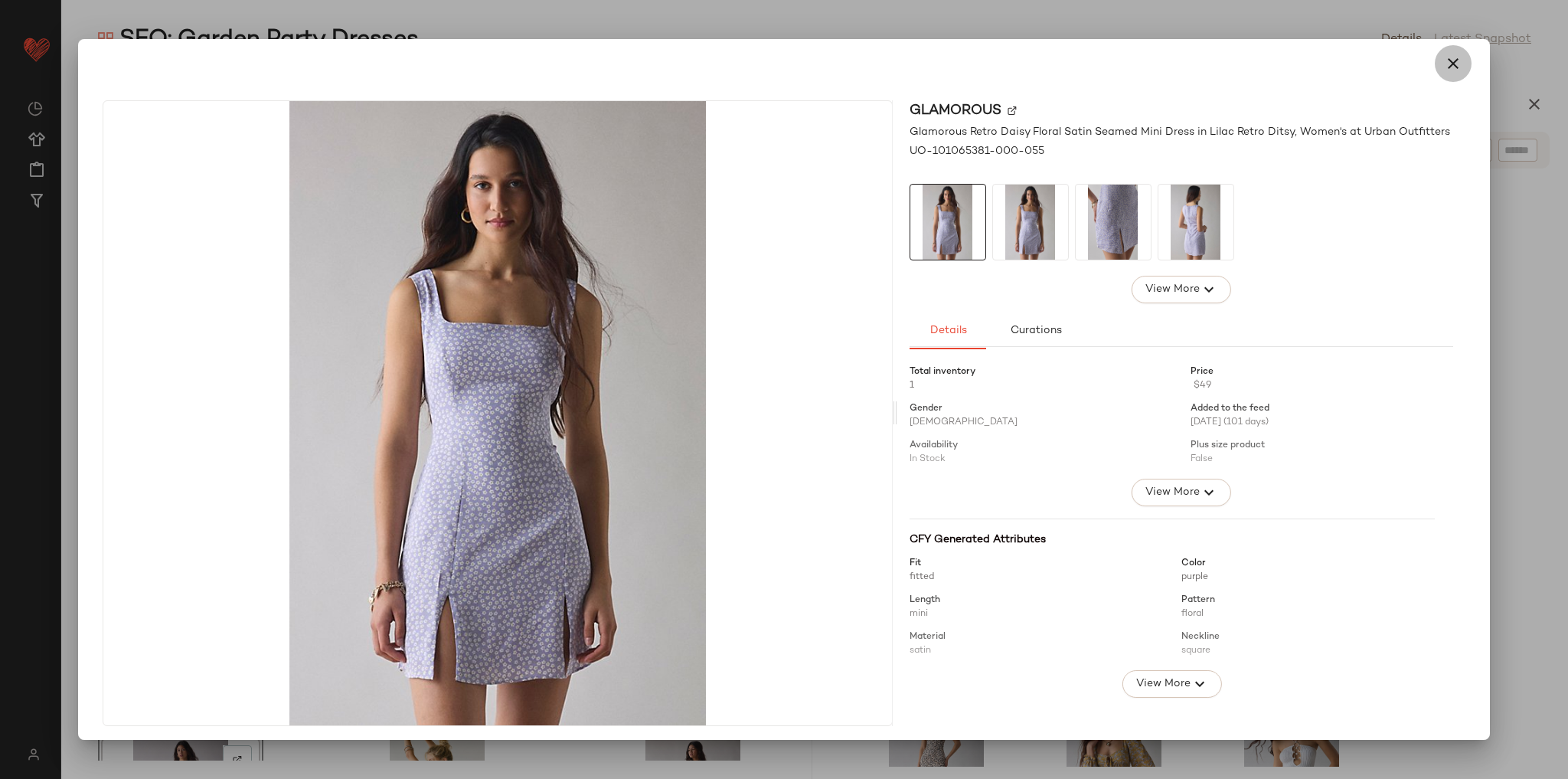
click at [1440, 76] on button "button" at bounding box center [1453, 63] width 37 height 37
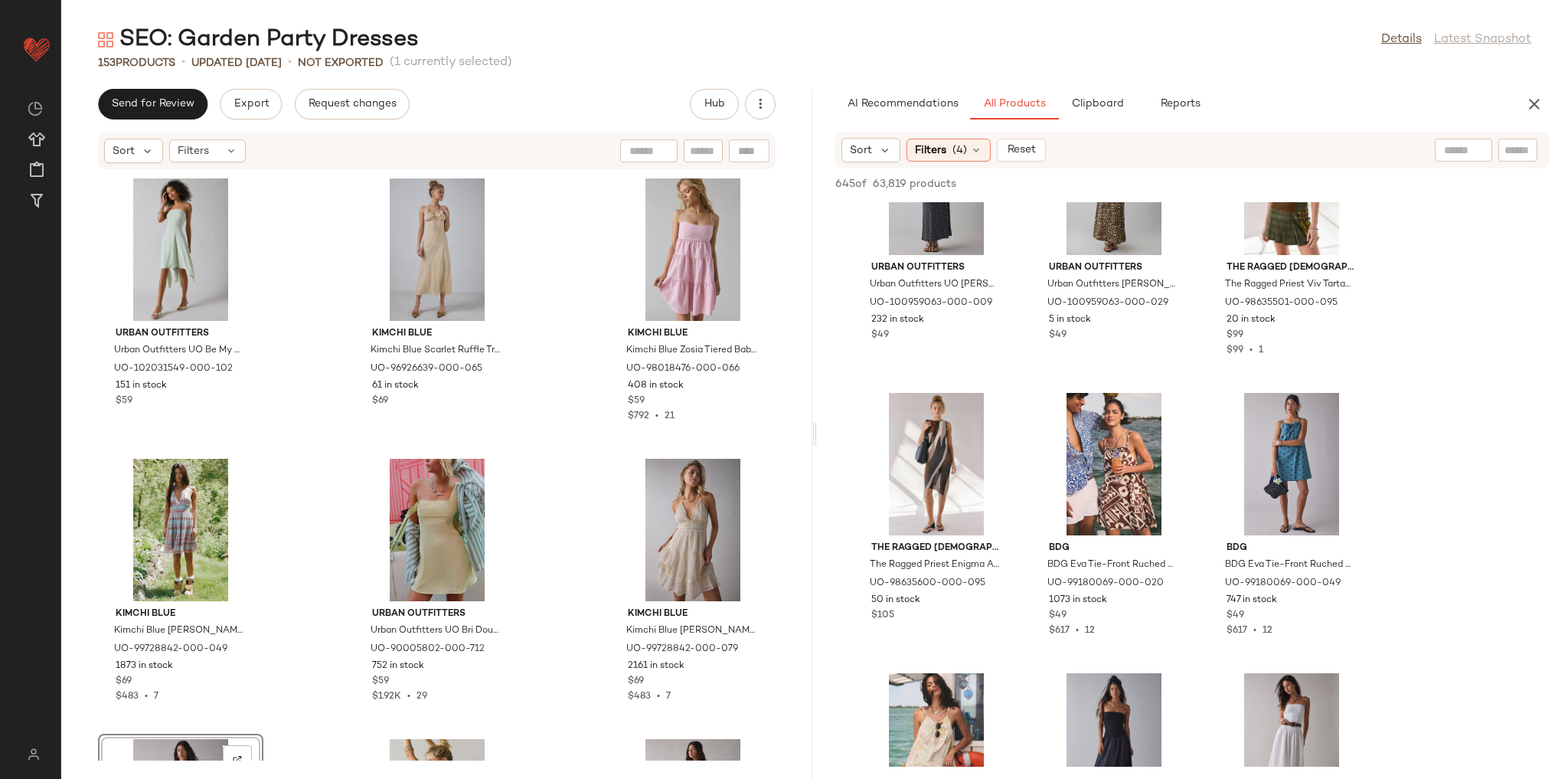
scroll to position [32526, 0]
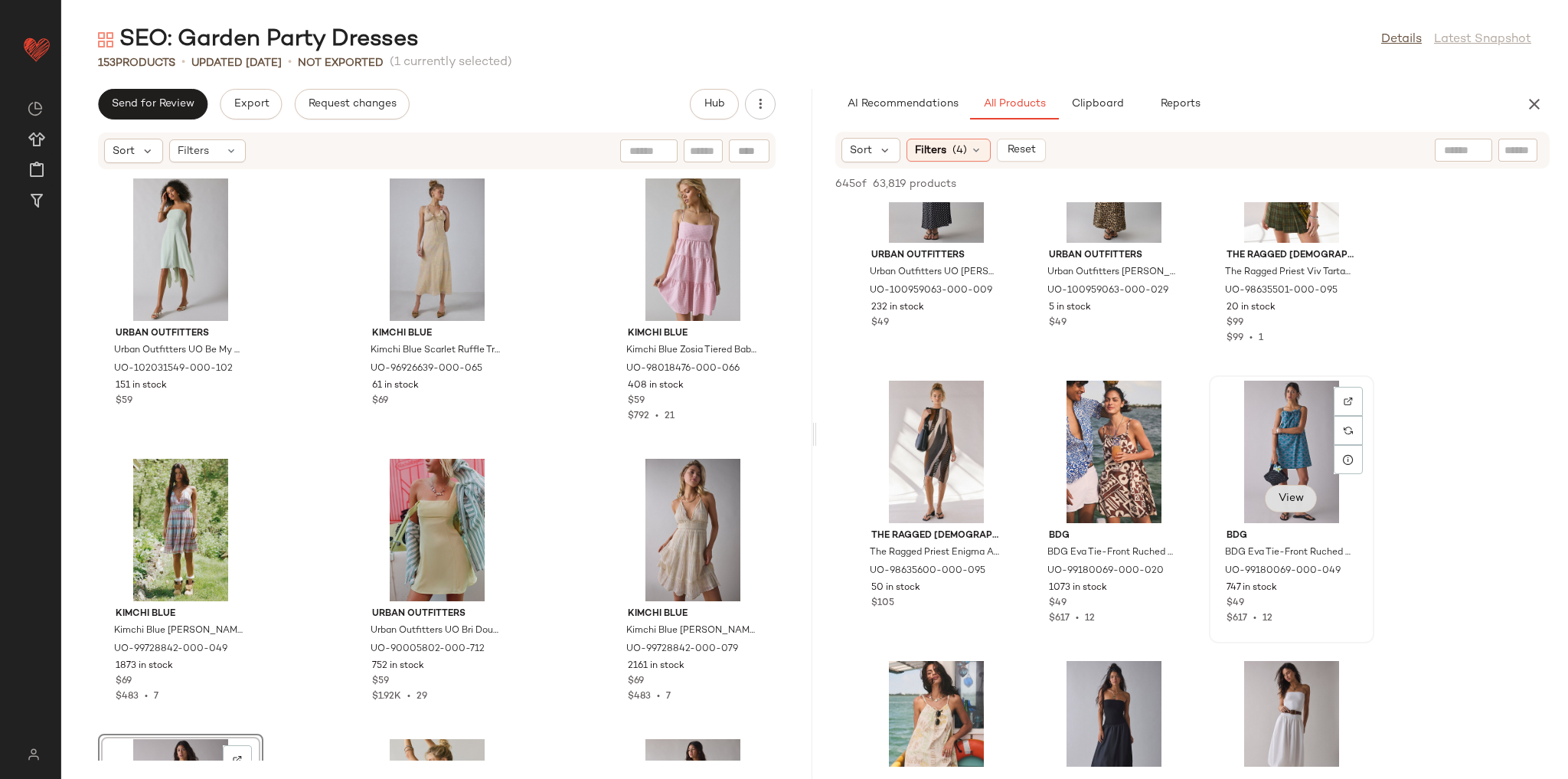
click at [1294, 502] on span "View" at bounding box center [1291, 498] width 26 height 12
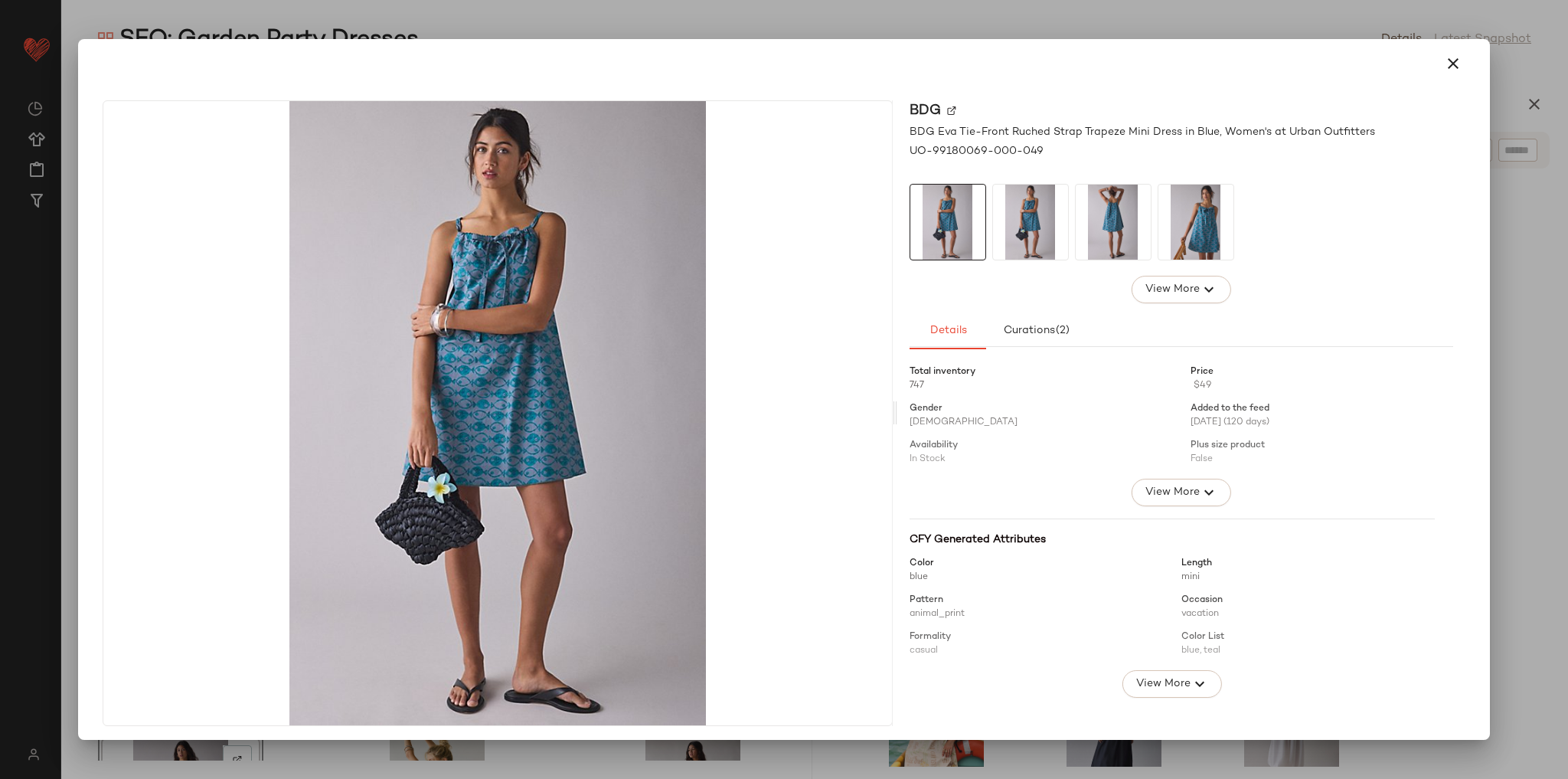
click at [1110, 230] on img at bounding box center [1113, 222] width 75 height 75
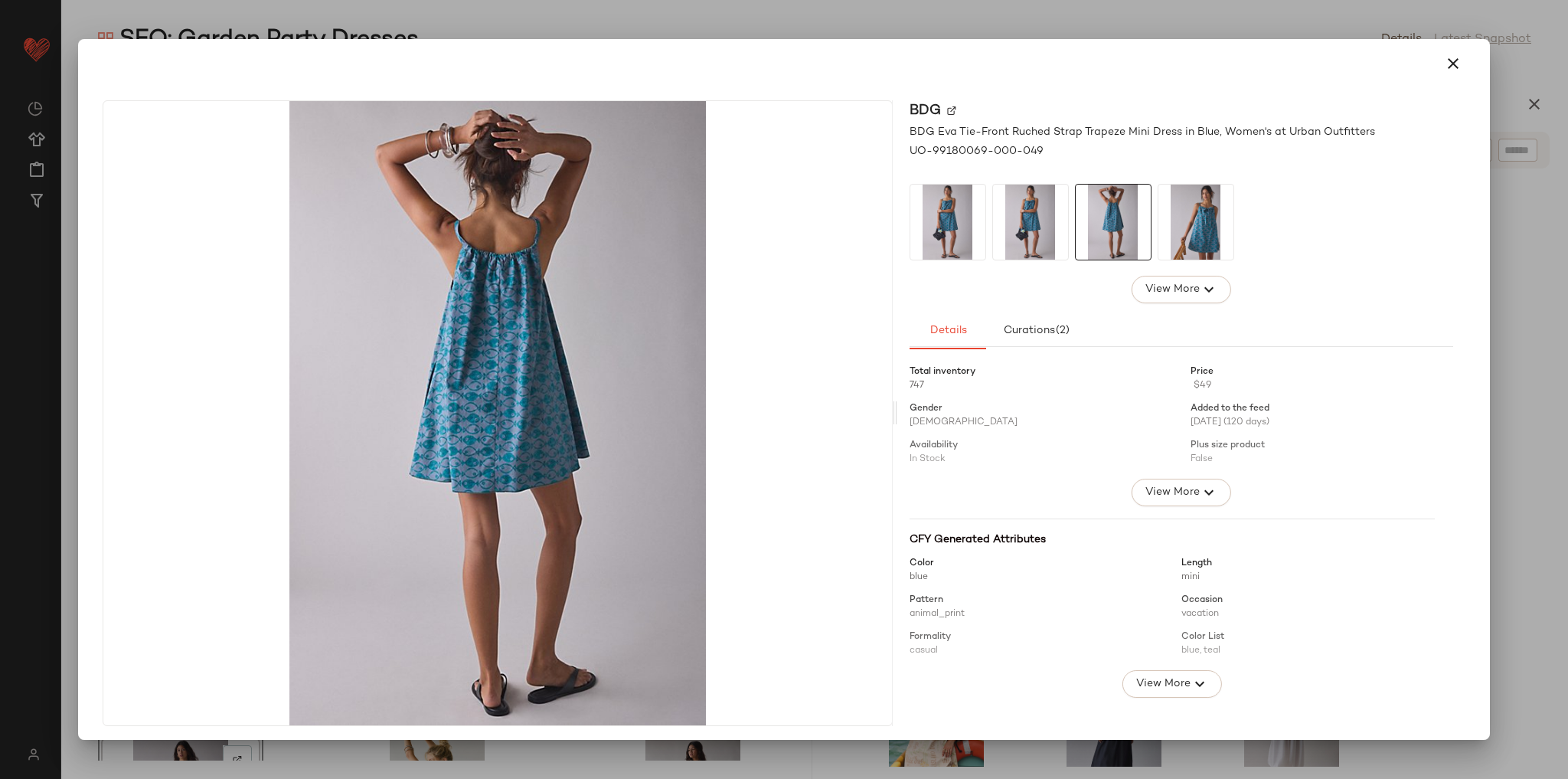
click at [1179, 234] on img at bounding box center [1196, 222] width 75 height 75
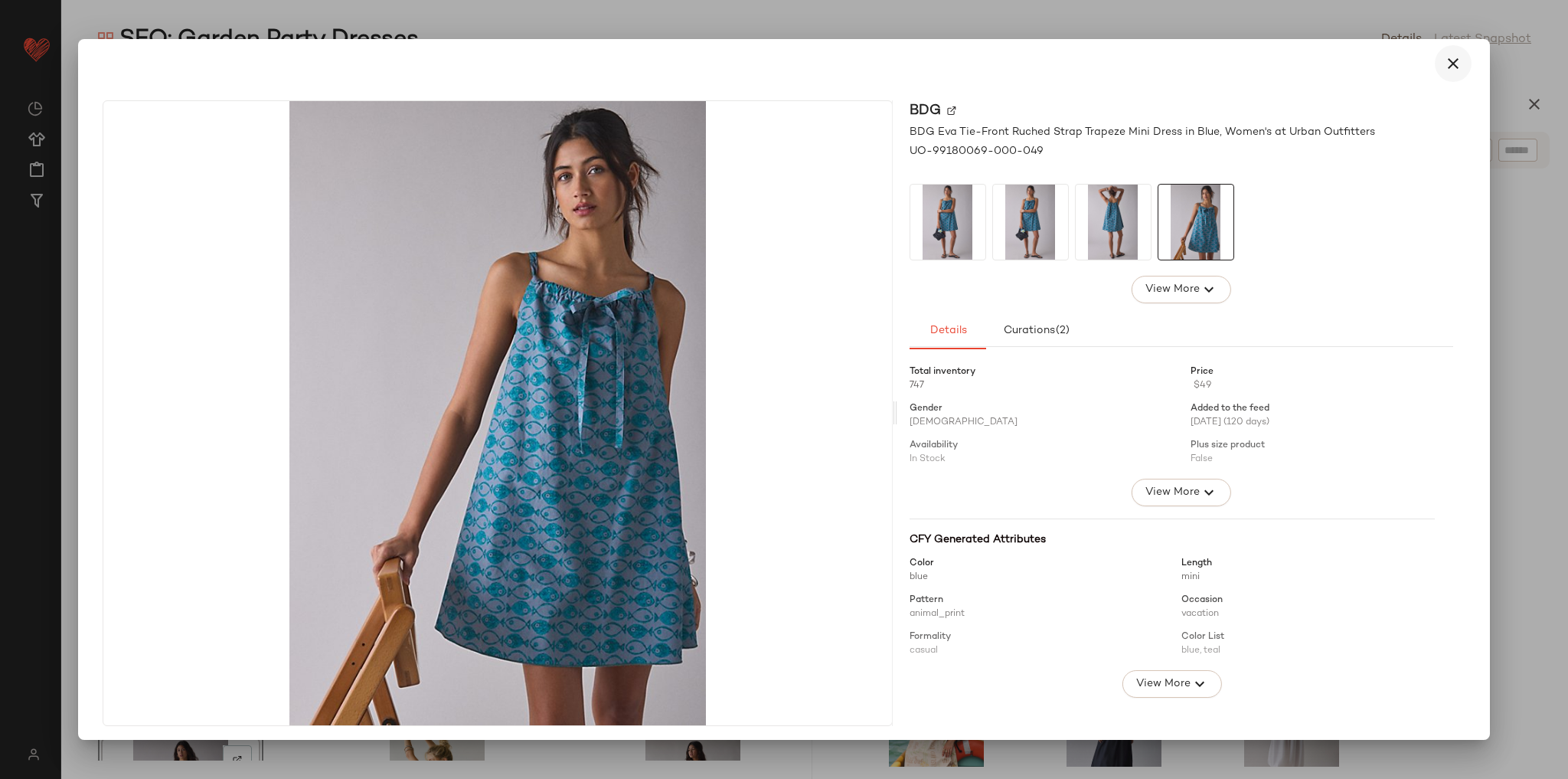
click at [1450, 64] on icon "button" at bounding box center [1452, 63] width 18 height 18
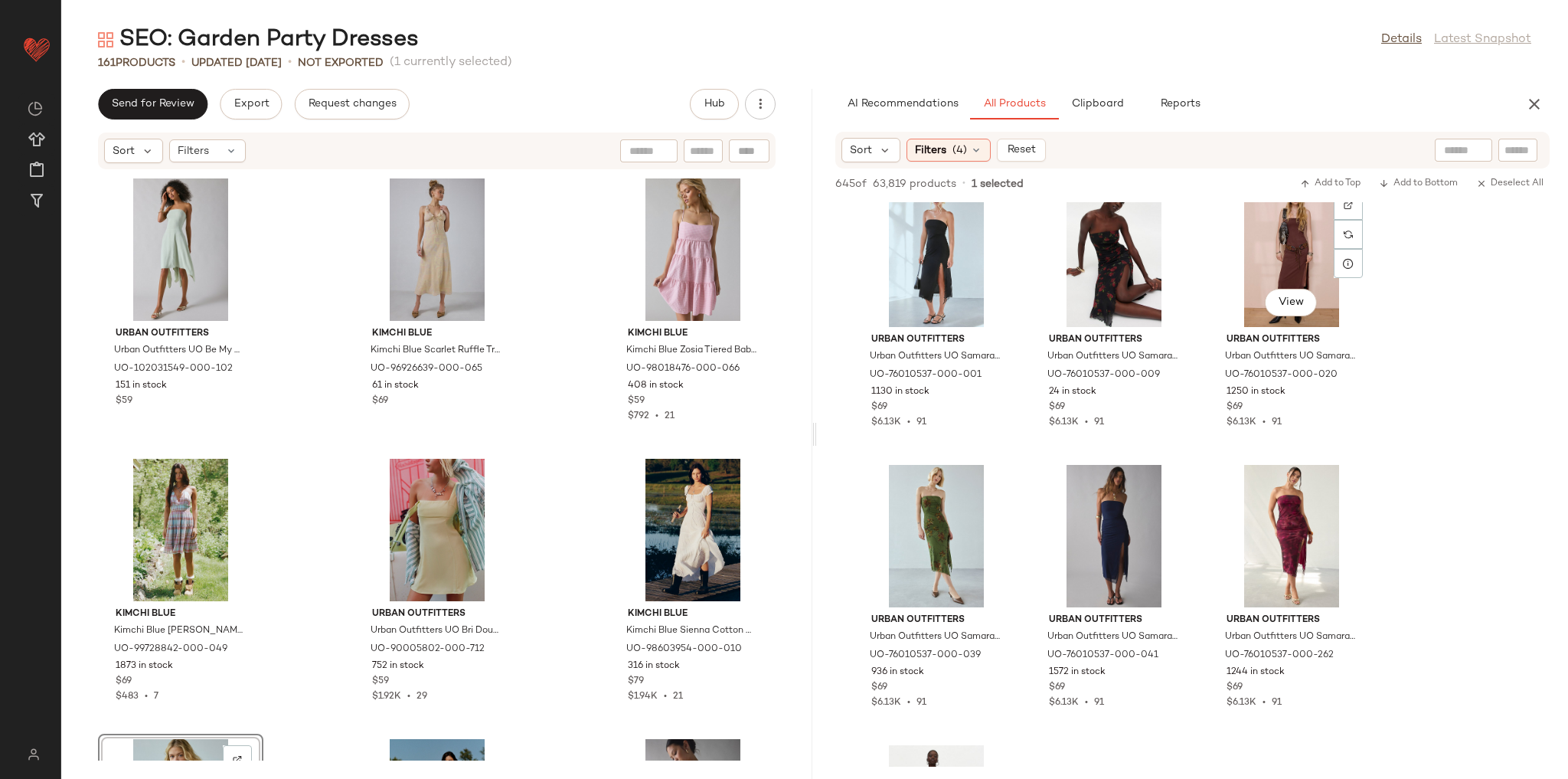
scroll to position [56990, 0]
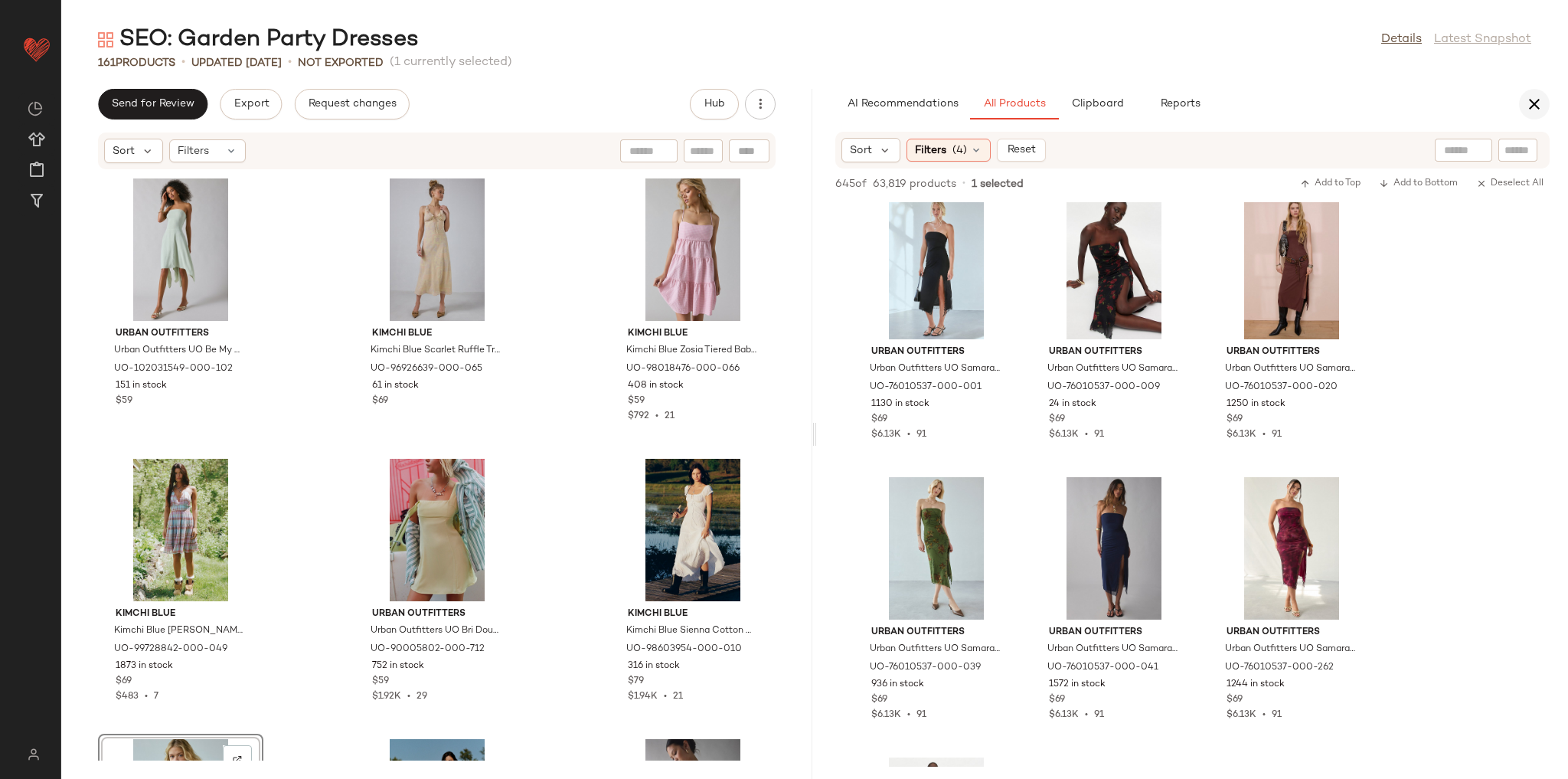
click at [1538, 101] on icon "button" at bounding box center [1533, 104] width 18 height 18
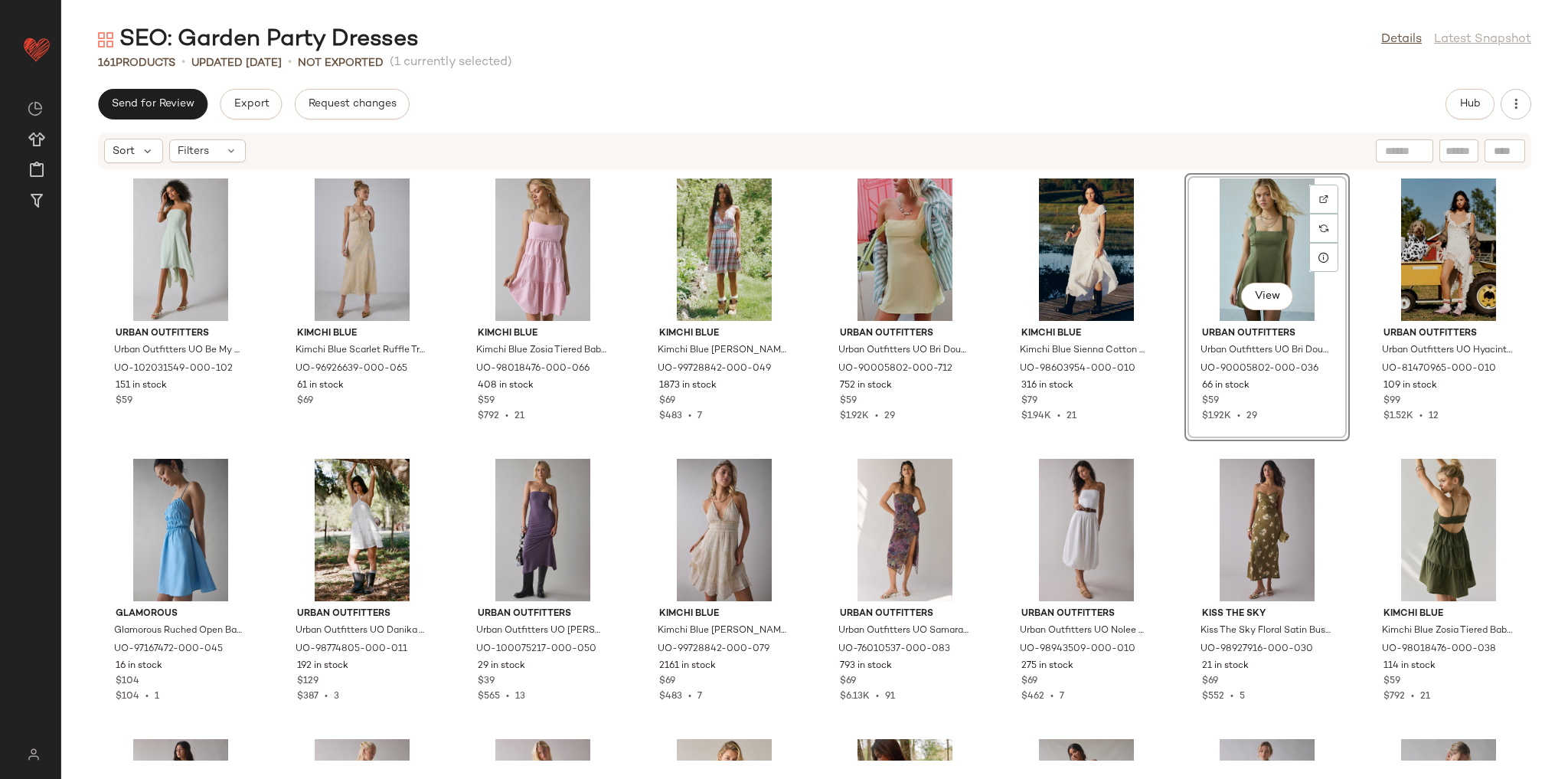
click at [1540, 449] on div "Urban Outfitters Urban Outfitters UO Be My World Strapless Asymmetrical Hanky H…" at bounding box center [814, 466] width 1507 height 591
